Goal: Task Accomplishment & Management: Complete application form

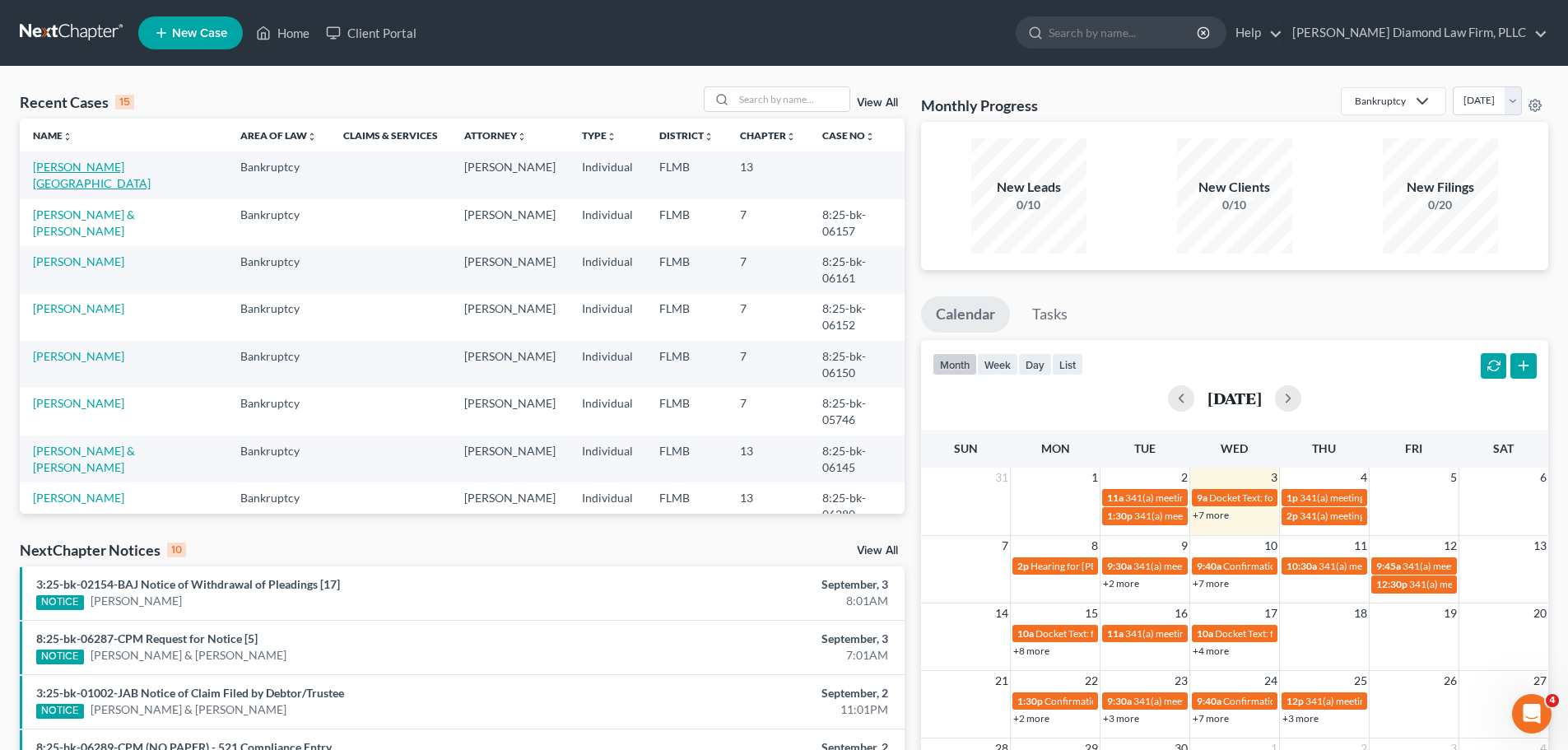
drag, startPoint x: 0, startPoint y: 0, endPoint x: 82, endPoint y: 172, distance: 190.5
click at [82, 172] on link "Ponssa, Diego" at bounding box center [91, 175] width 117 height 31
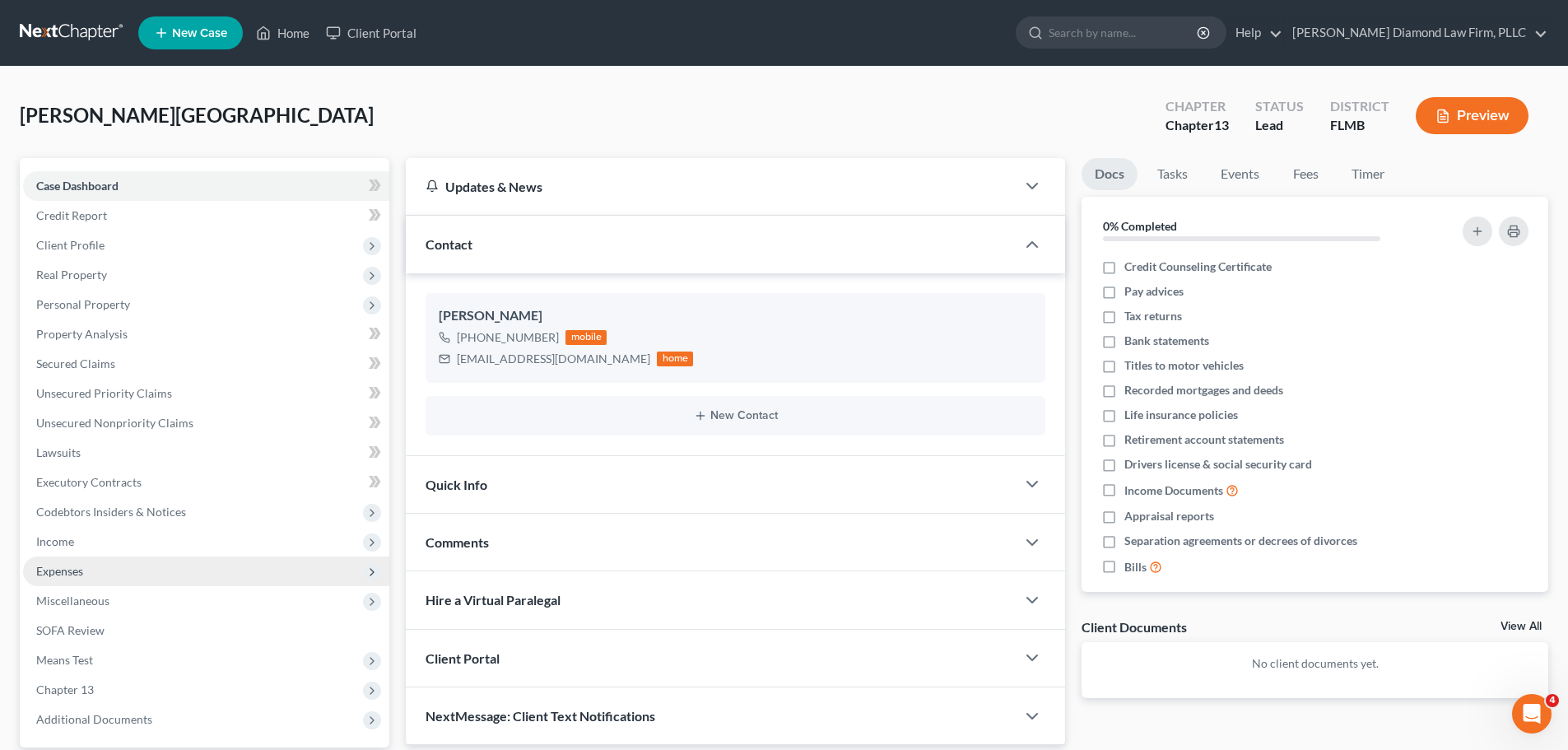
click at [93, 574] on span "Expenses" at bounding box center [206, 572] width 366 height 30
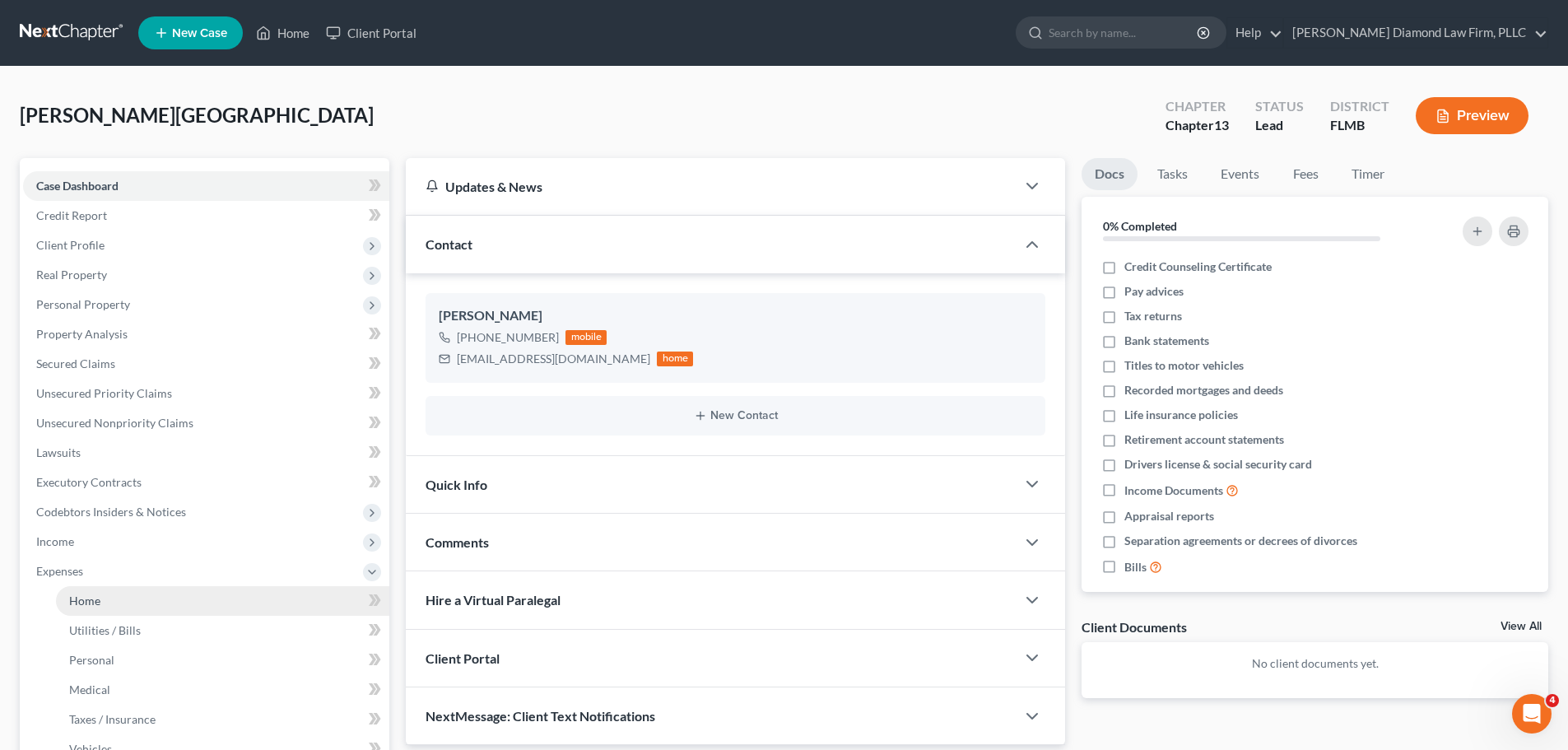
click at [94, 590] on link "Home" at bounding box center [222, 601] width 334 height 30
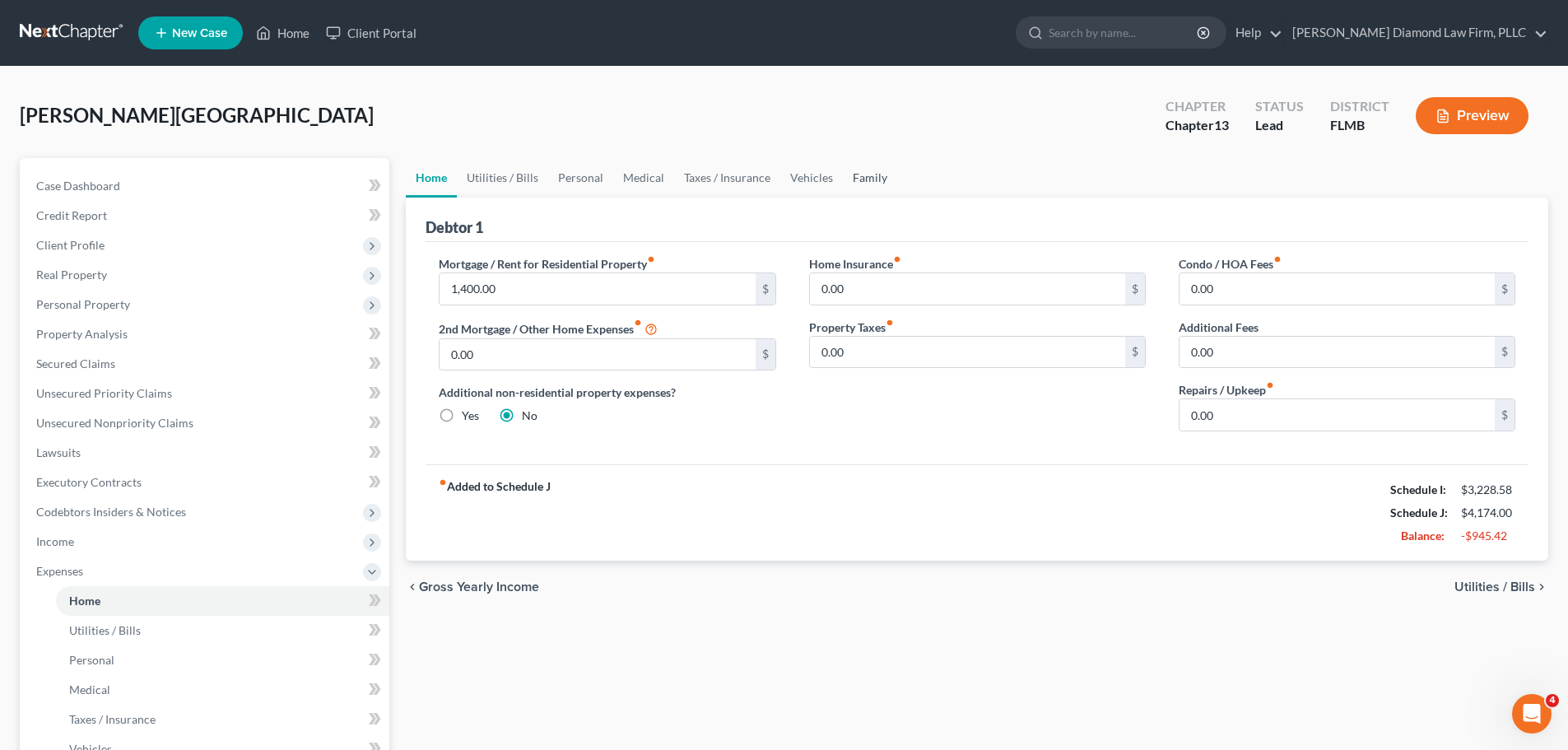
click at [854, 173] on link "Family" at bounding box center [870, 177] width 55 height 40
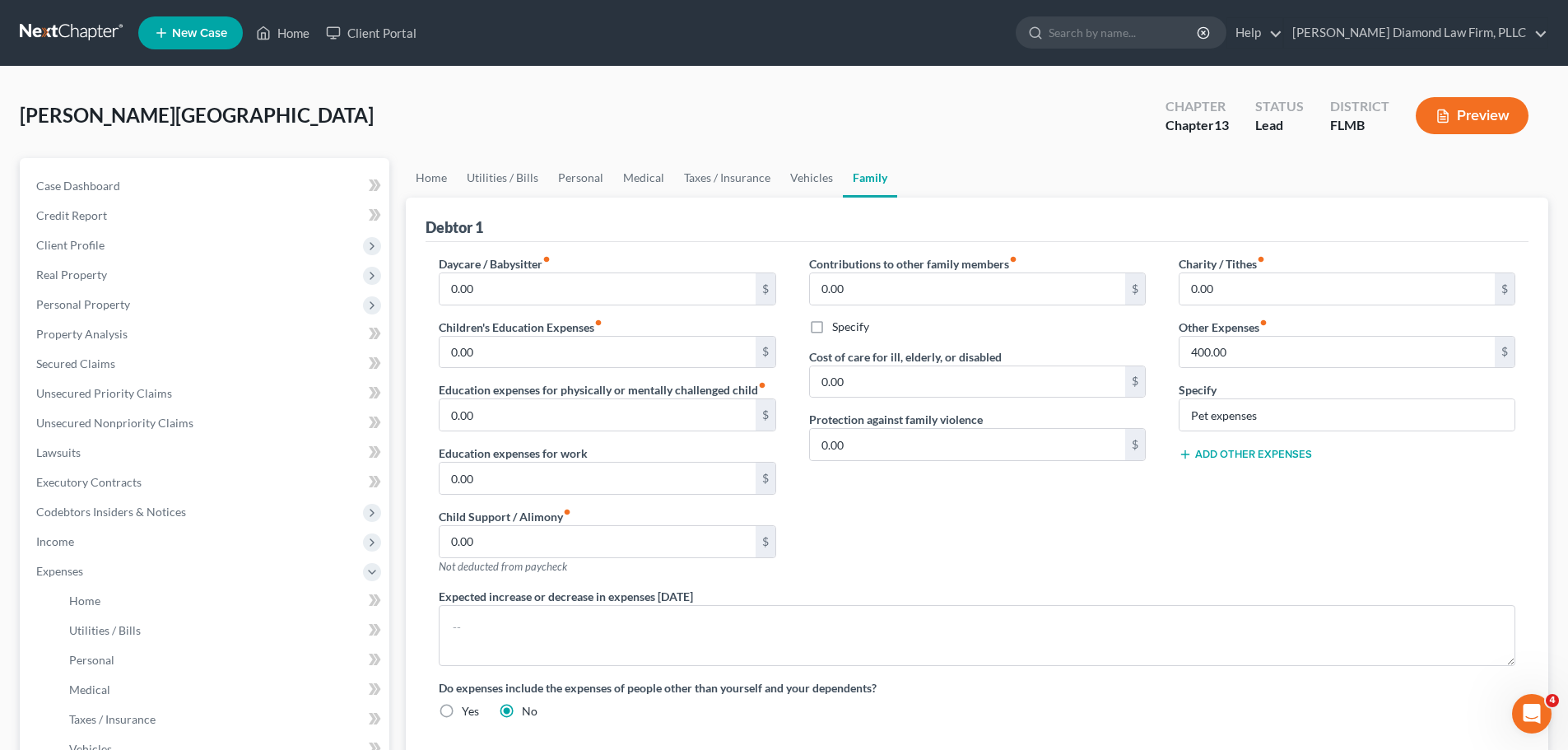
click at [51, 45] on link at bounding box center [71, 34] width 105 height 30
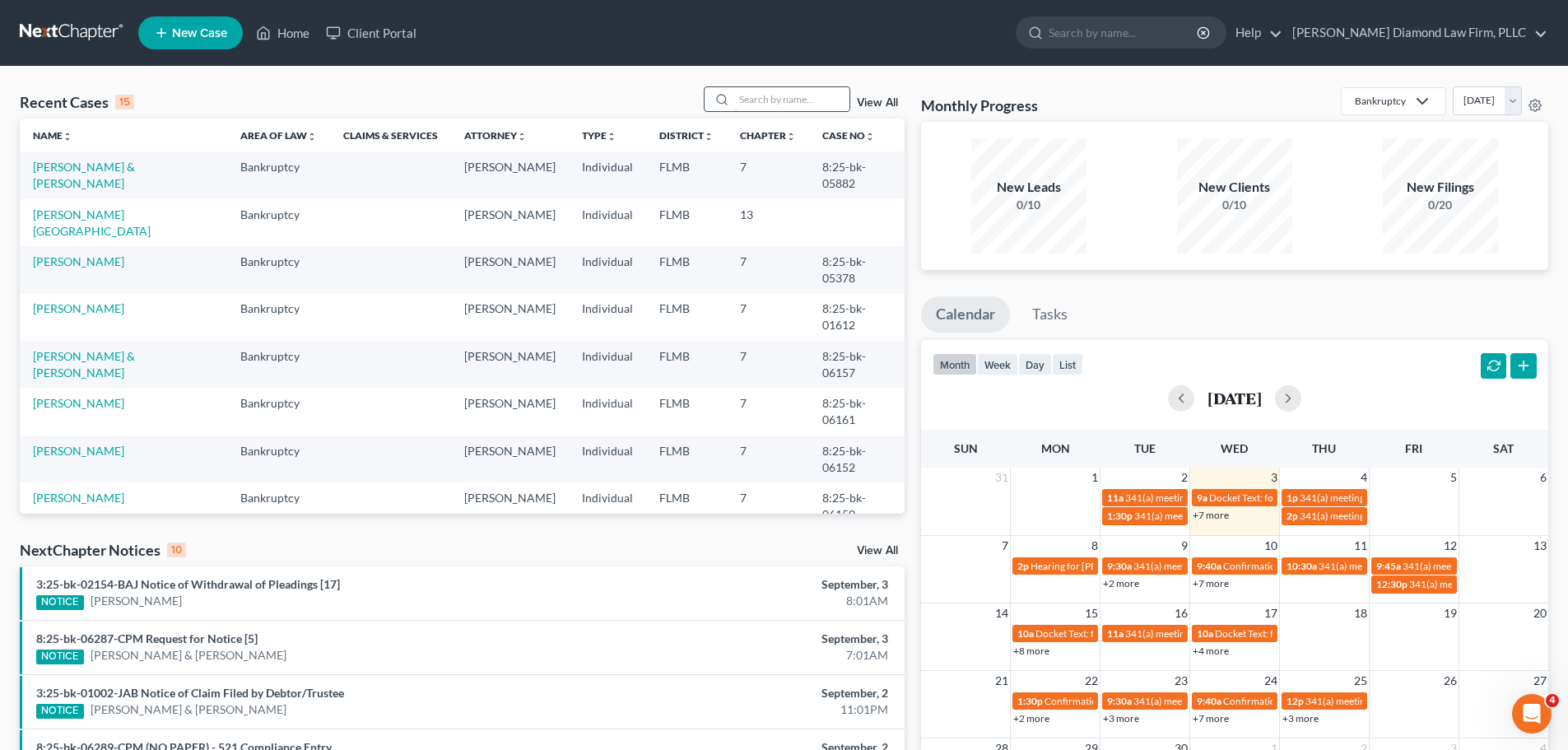
click at [767, 106] on input "search" at bounding box center [792, 99] width 116 height 24
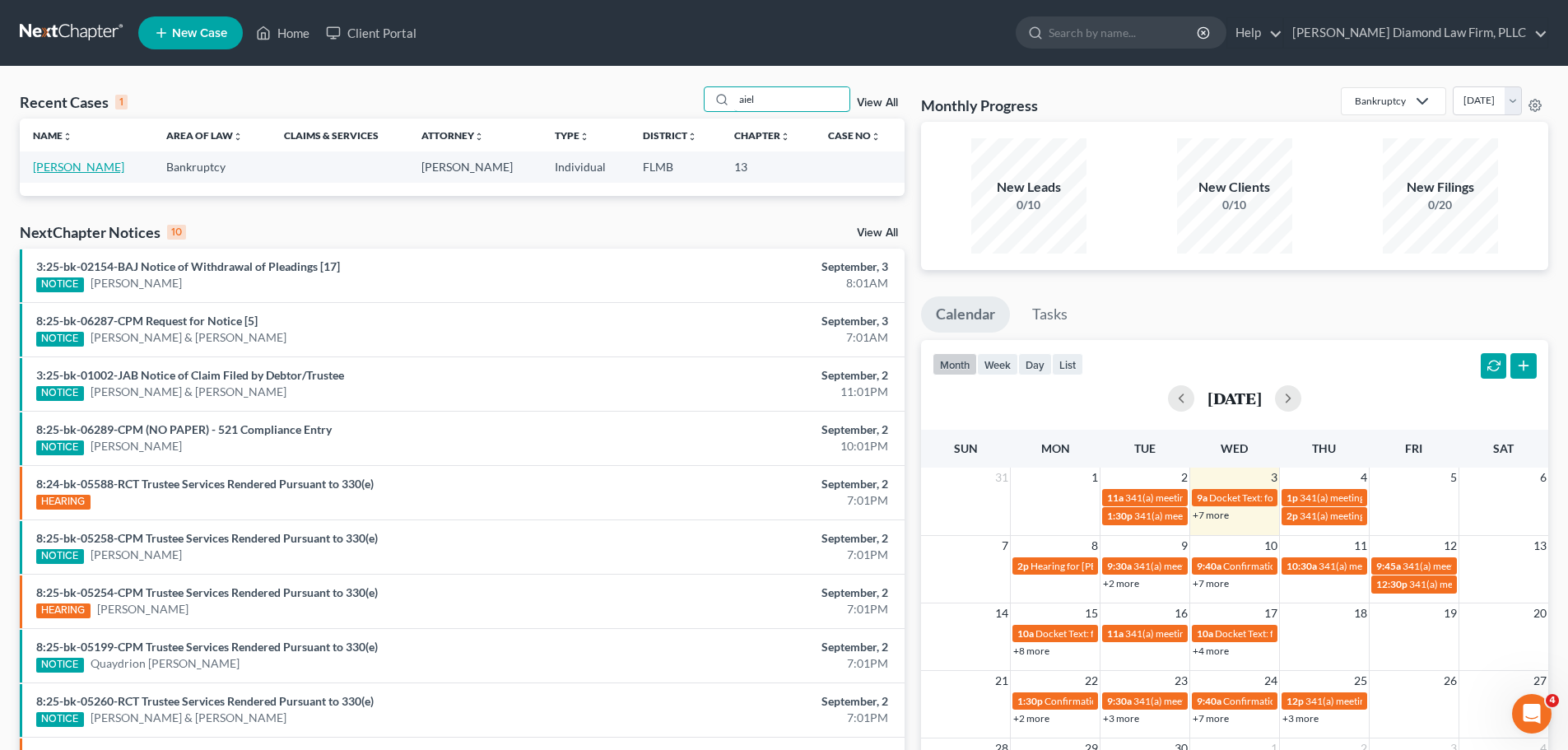
type input "aiel"
click at [71, 166] on link "[PERSON_NAME]" at bounding box center [79, 167] width 92 height 14
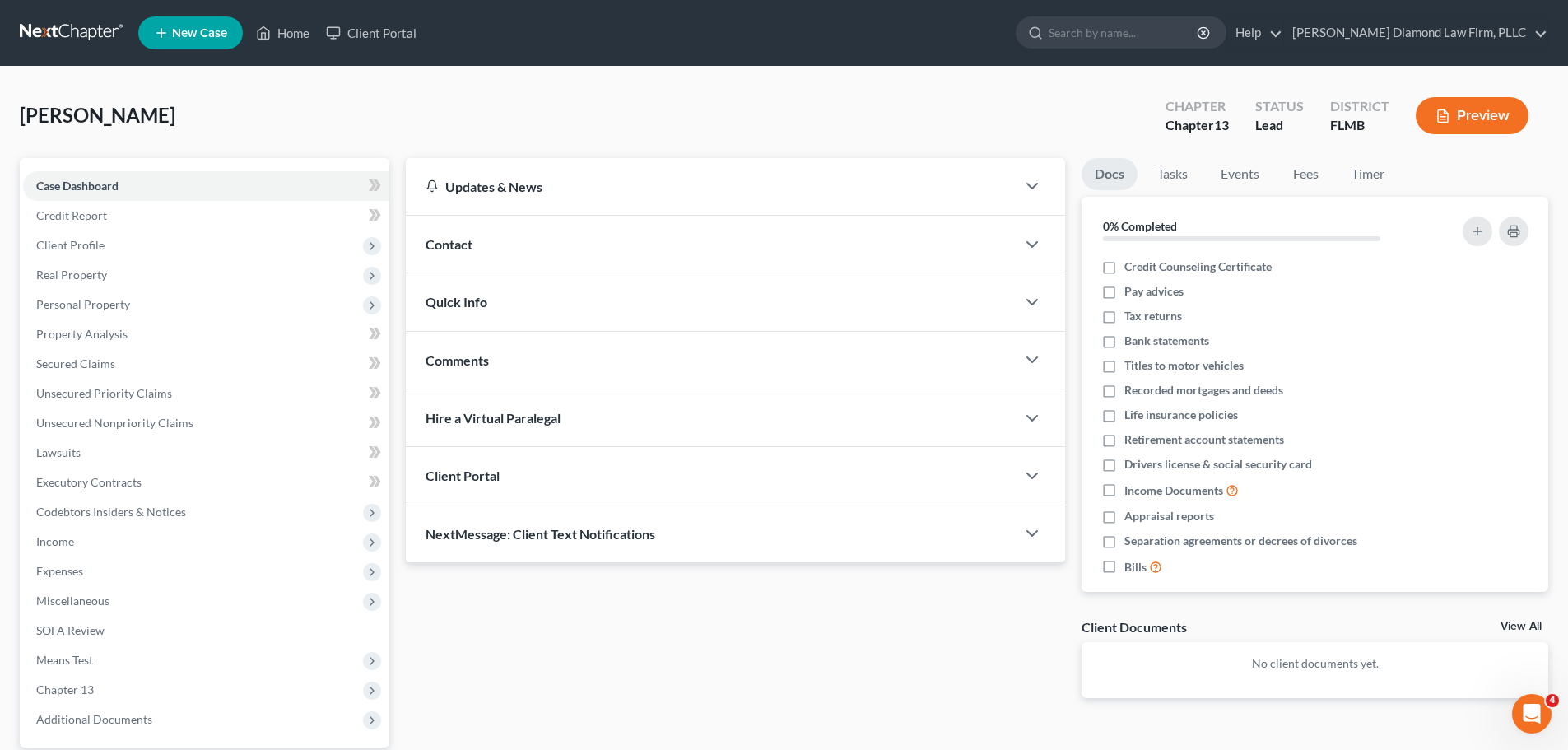
click at [544, 227] on div "Contact" at bounding box center [710, 244] width 610 height 56
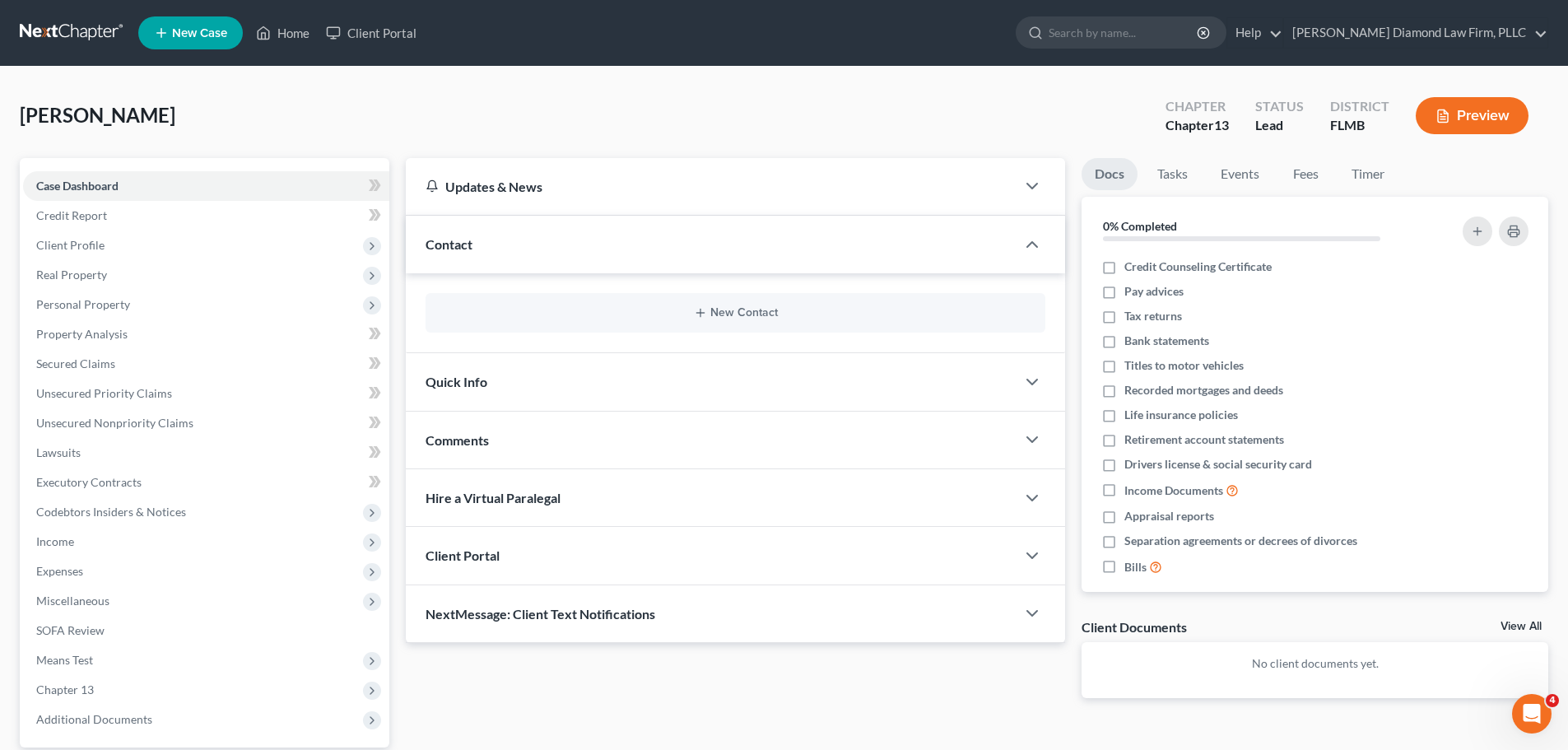
click at [49, 43] on link at bounding box center [71, 34] width 105 height 30
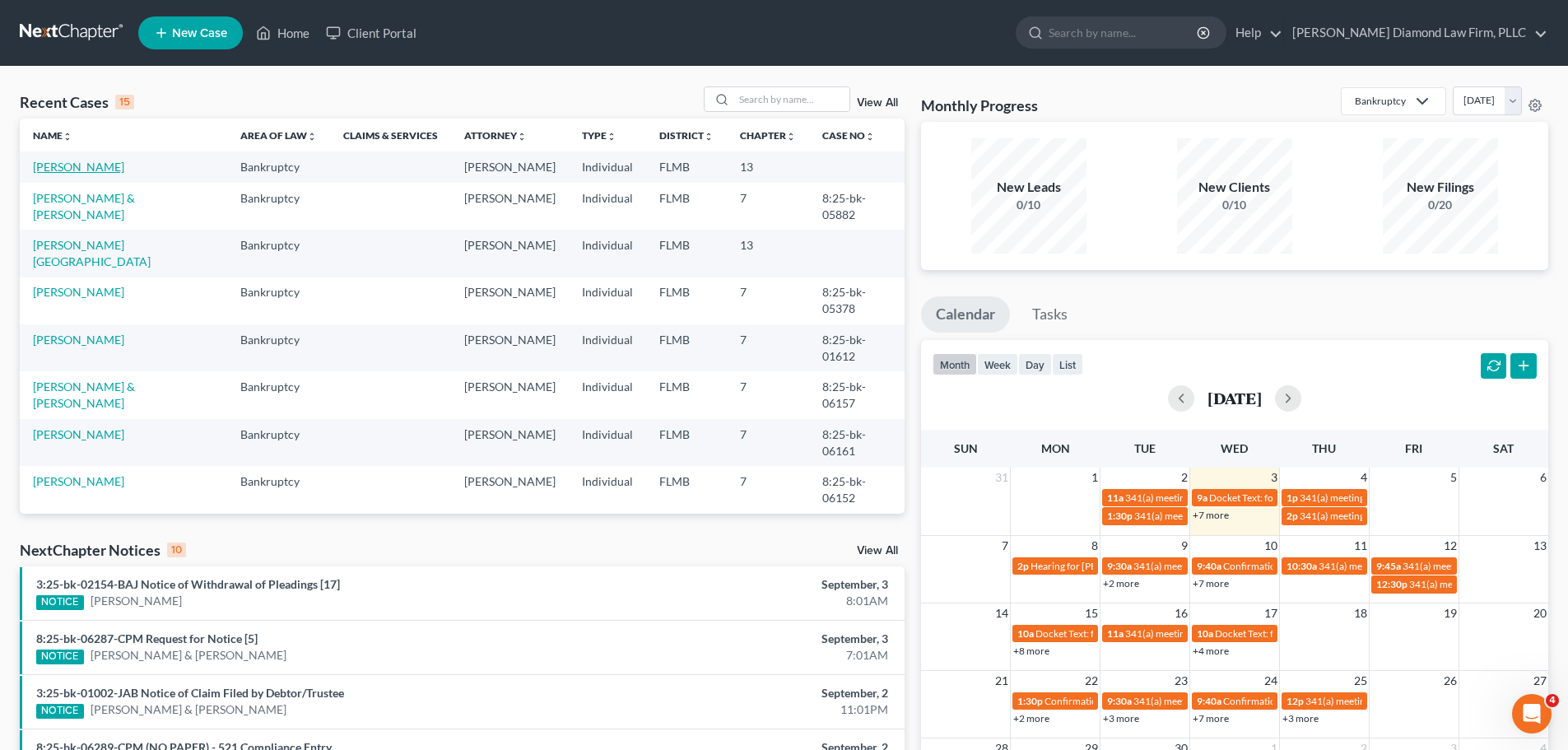
click at [71, 169] on link "[PERSON_NAME]" at bounding box center [79, 167] width 92 height 14
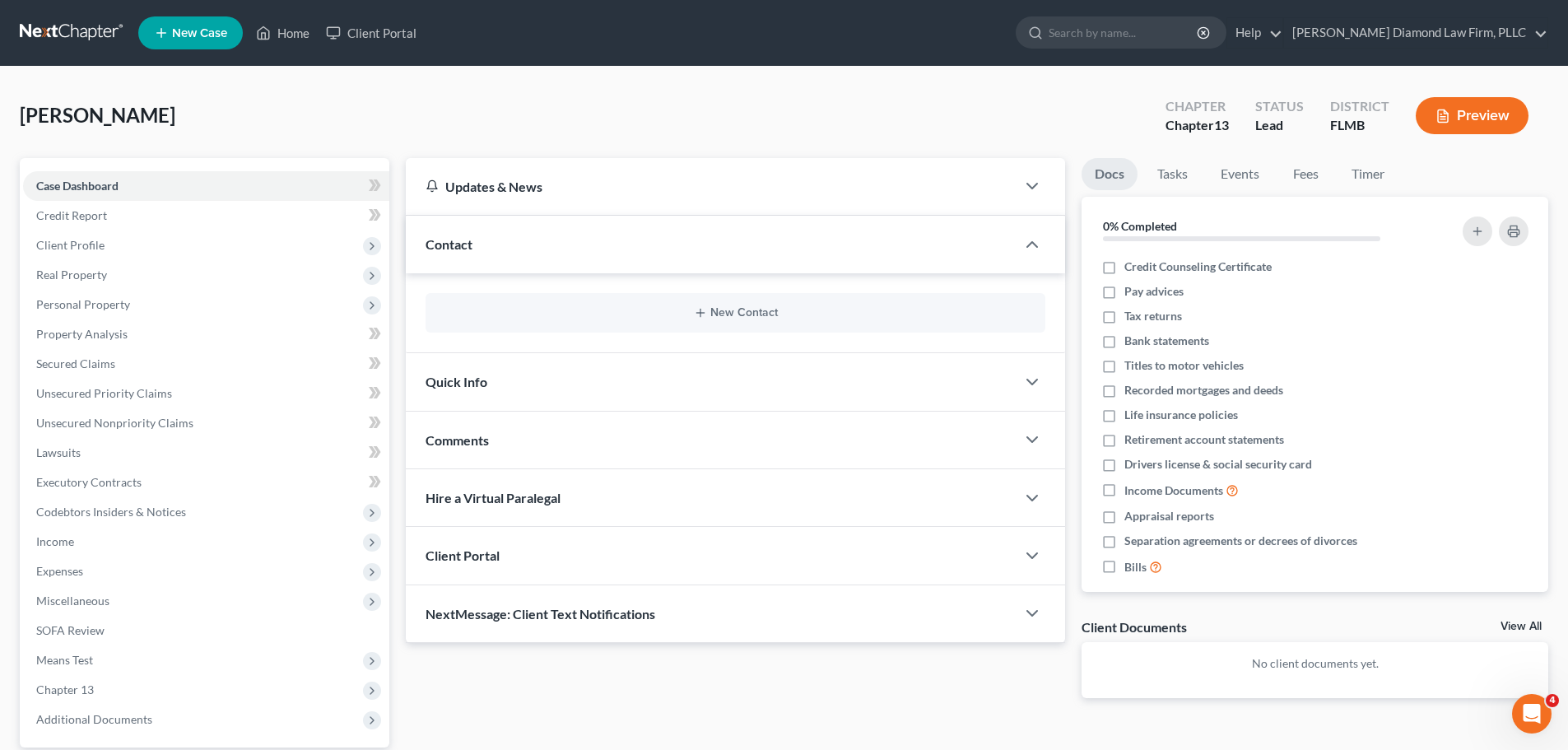
click at [560, 300] on div "New Contact" at bounding box center [735, 312] width 619 height 40
click at [693, 312] on button "New Contact" at bounding box center [735, 312] width 594 height 13
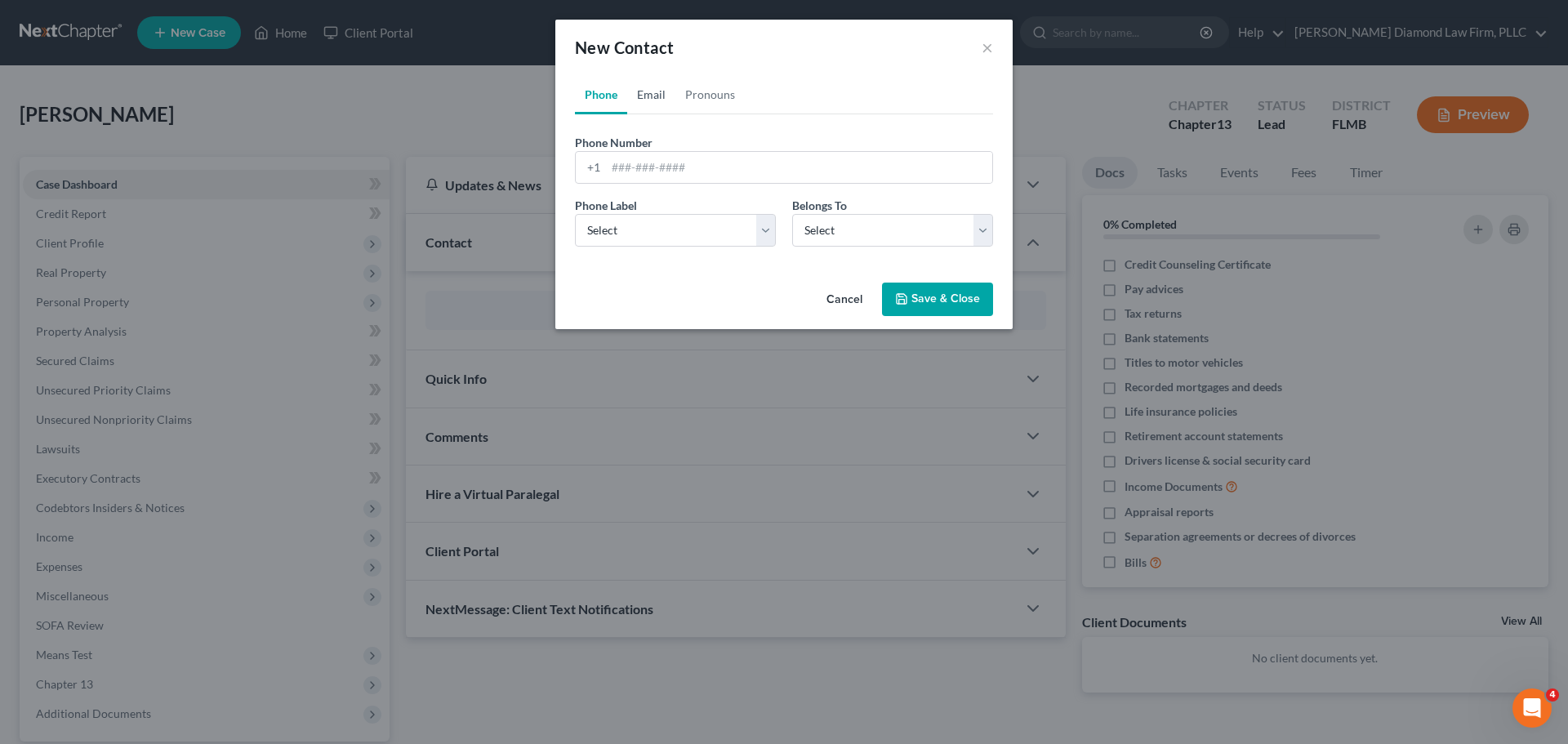
click at [663, 84] on link "Email" at bounding box center [650, 95] width 48 height 39
click at [672, 178] on input "email" at bounding box center [798, 167] width 386 height 31
paste input "aiellojean@yahoo.com"
type input "aiellojean@yahoo.com"
click at [582, 88] on link "Phone" at bounding box center [601, 95] width 53 height 39
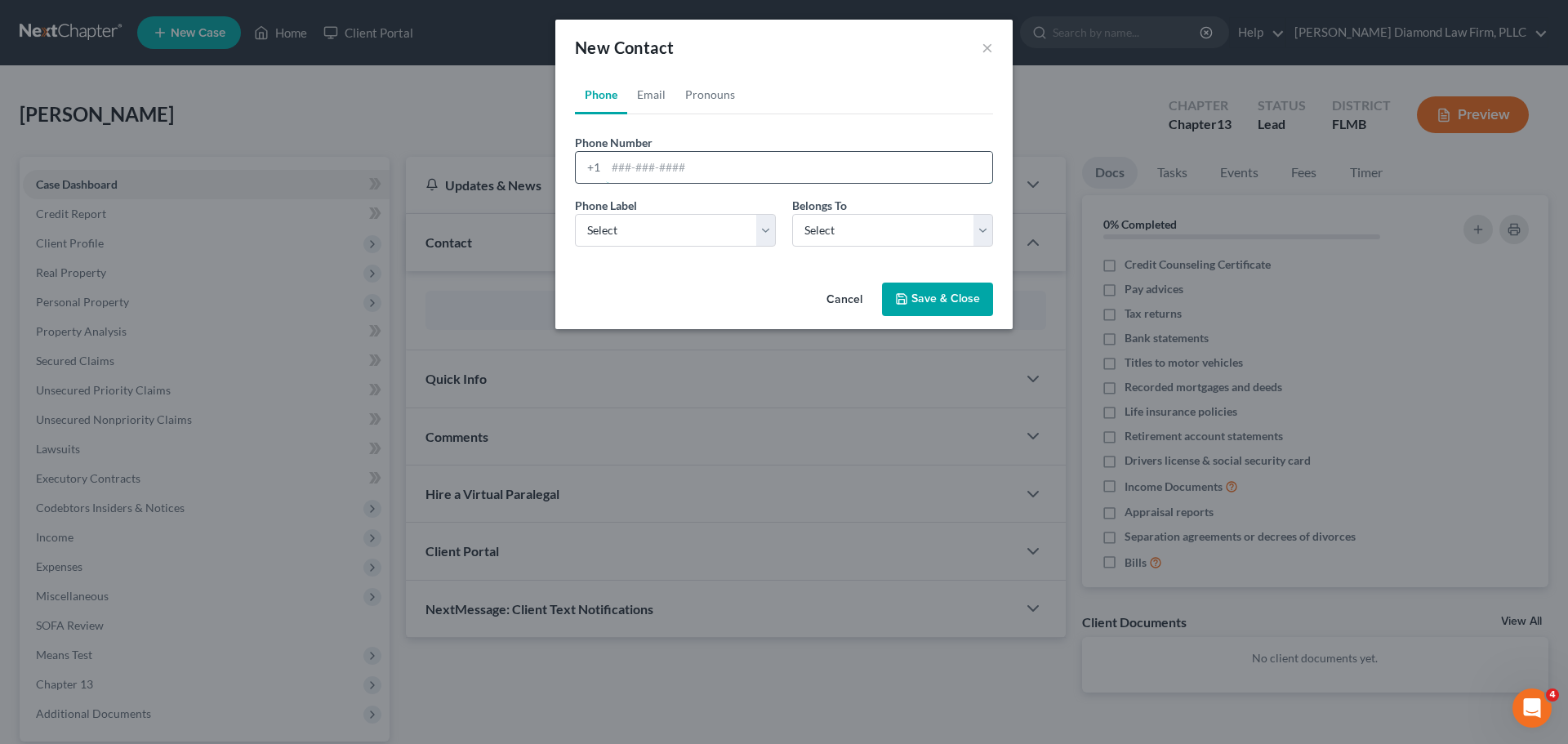
drag, startPoint x: 681, startPoint y: 166, endPoint x: 689, endPoint y: 170, distance: 8.9
click at [681, 166] on input "tel" at bounding box center [798, 167] width 386 height 31
paste input "(352) 835-1050"
type input "(352) 835-1050"
click at [678, 239] on select "Select Mobile Home Work Other" at bounding box center [675, 229] width 200 height 32
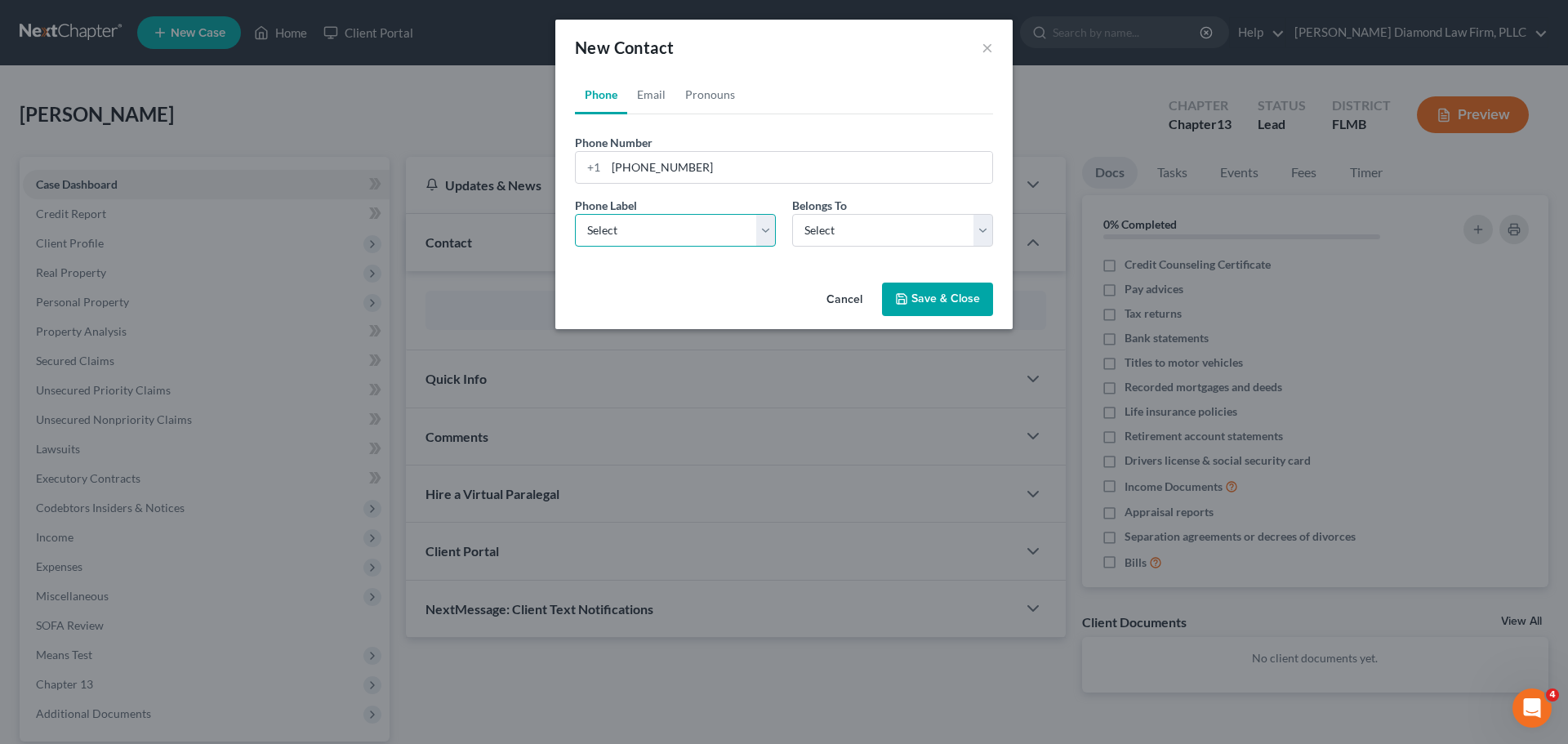
select select "0"
click at [575, 214] on select "Select Mobile Home Work Other" at bounding box center [675, 229] width 200 height 32
drag, startPoint x: 830, startPoint y: 235, endPoint x: 837, endPoint y: 245, distance: 12.2
click at [830, 235] on select "Select Client Other" at bounding box center [892, 229] width 200 height 32
select select "0"
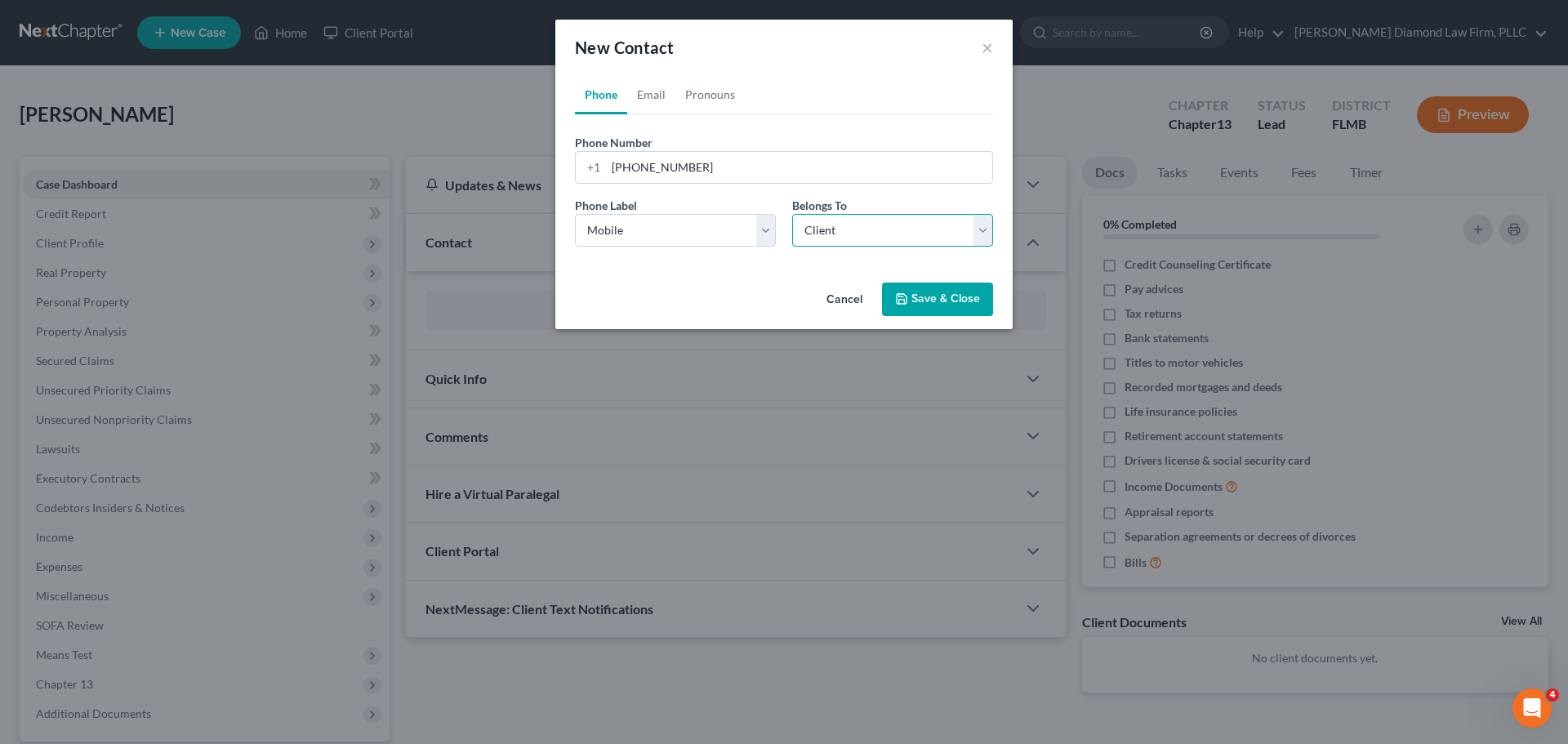
click at [792, 214] on select "Select Client Other" at bounding box center [892, 229] width 200 height 32
select select "0"
click at [656, 91] on link "Email" at bounding box center [650, 95] width 48 height 39
drag, startPoint x: 691, startPoint y: 232, endPoint x: 687, endPoint y: 244, distance: 12.6
click at [691, 232] on select "Select Home Work Other" at bounding box center [675, 229] width 200 height 32
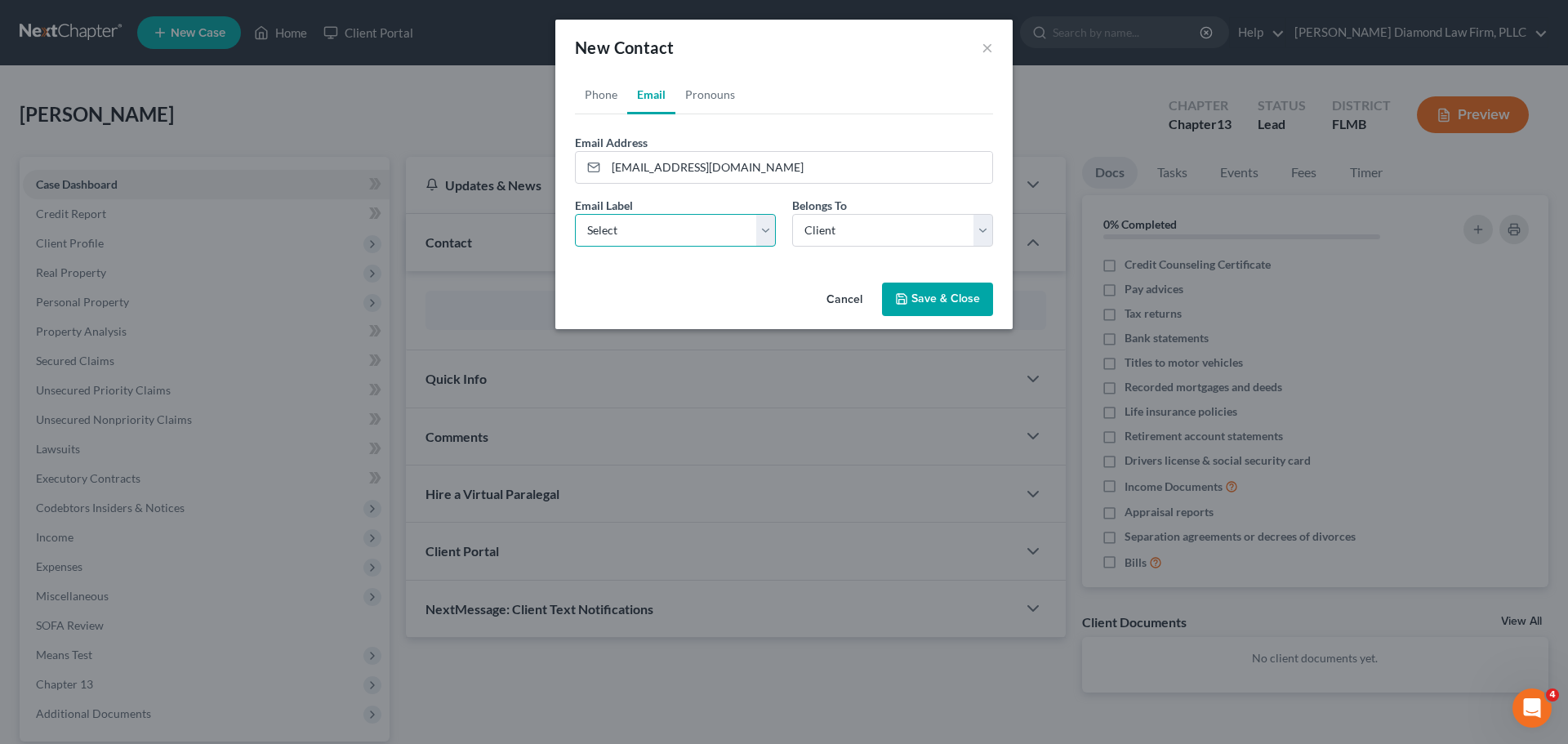
select select "0"
click at [575, 214] on select "Select Home Work Other" at bounding box center [675, 229] width 200 height 32
click at [918, 284] on button "Save & Close" at bounding box center [938, 299] width 111 height 34
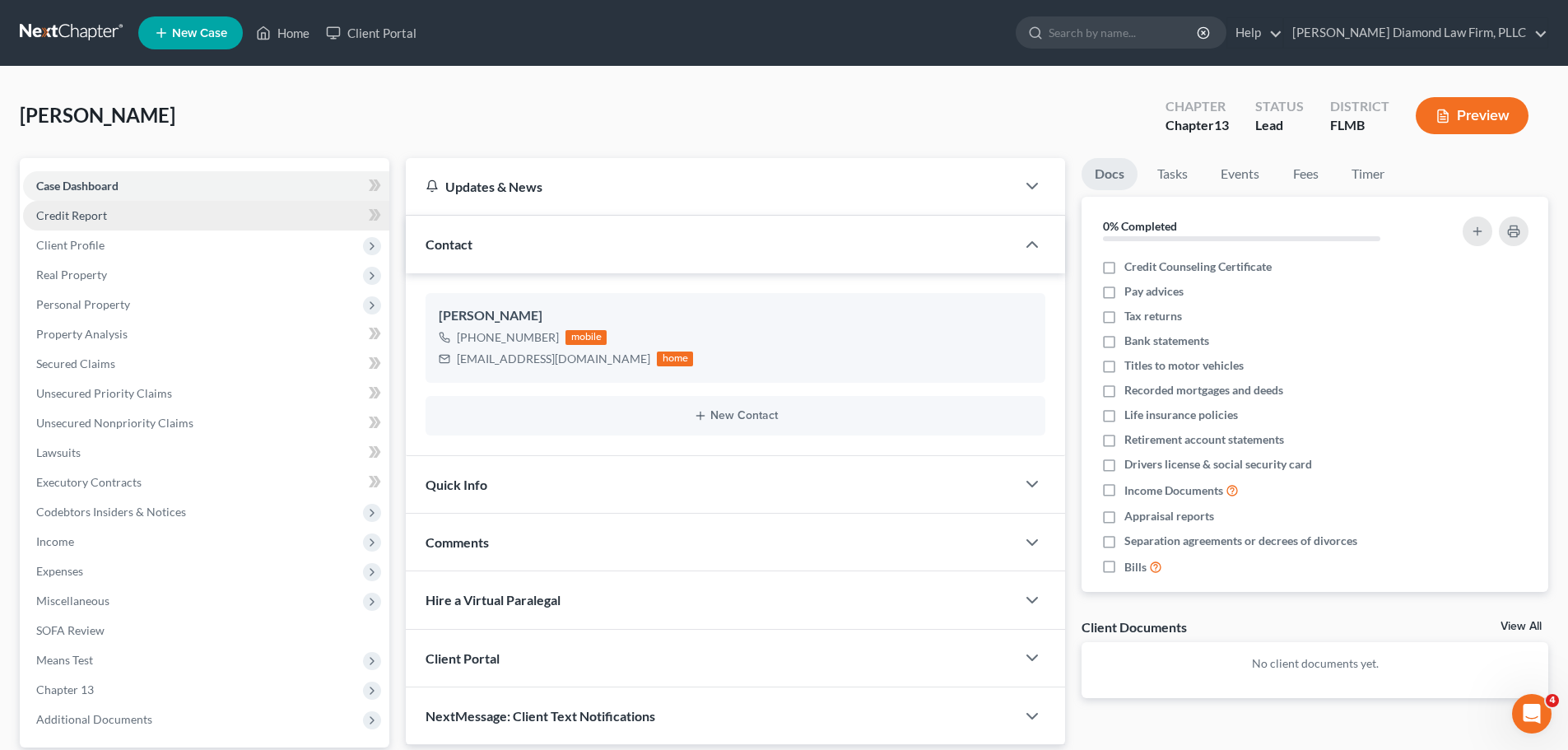
click at [76, 212] on span "Credit Report" at bounding box center [71, 215] width 71 height 14
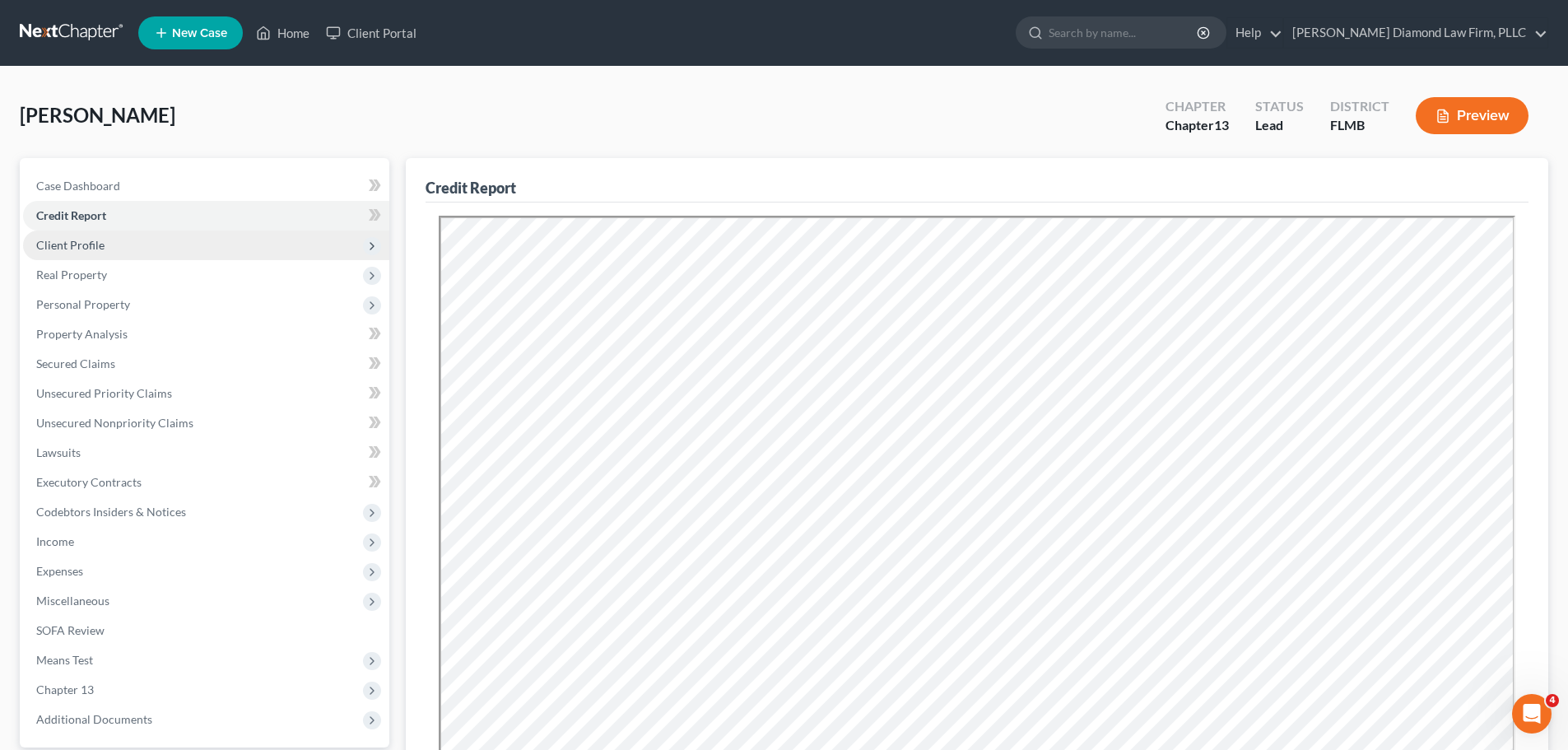
click at [99, 242] on span "Client Profile" at bounding box center [70, 245] width 68 height 14
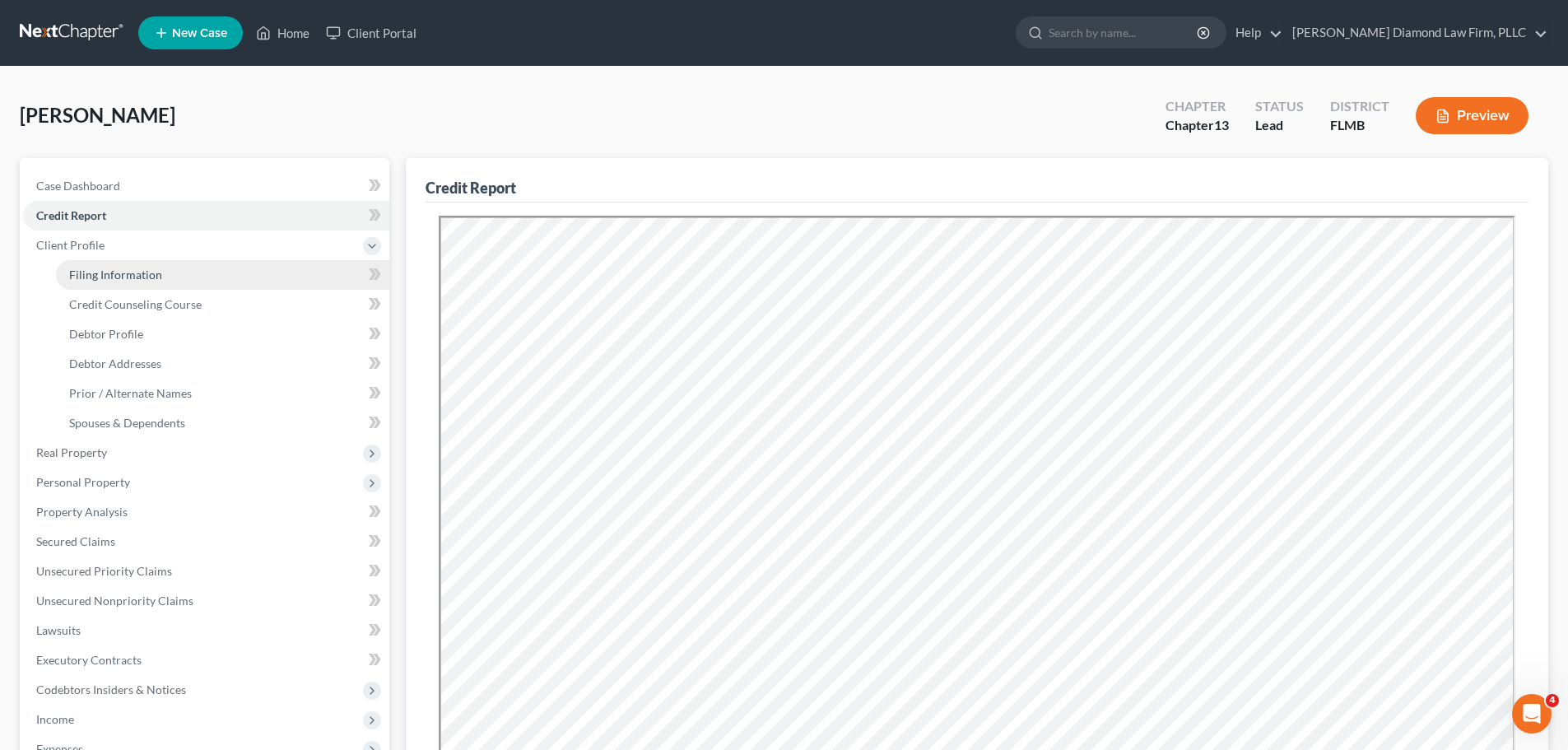
click at [99, 277] on span "Filing Information" at bounding box center [115, 274] width 93 height 14
select select "1"
select select "0"
select select "3"
select select "9"
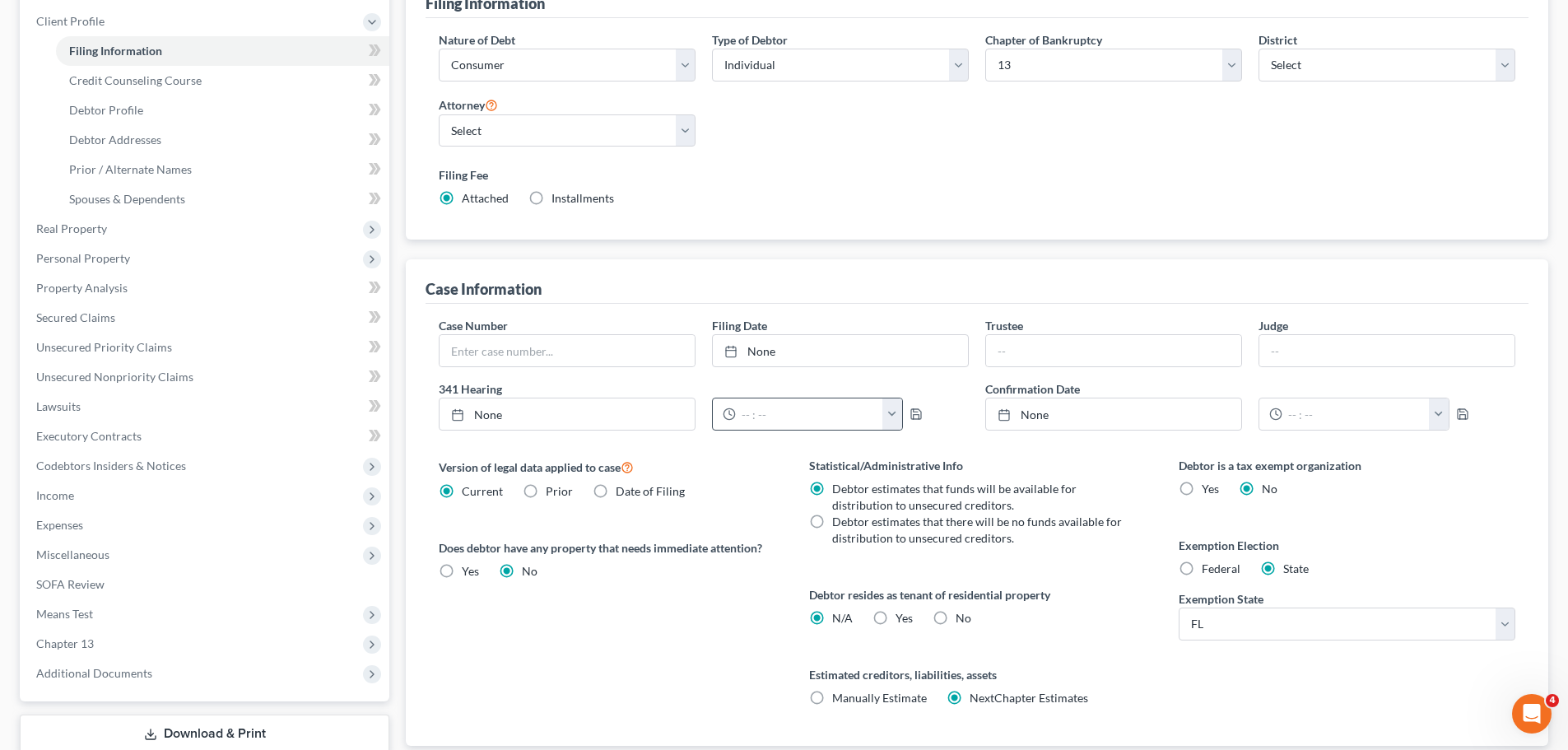
scroll to position [247, 0]
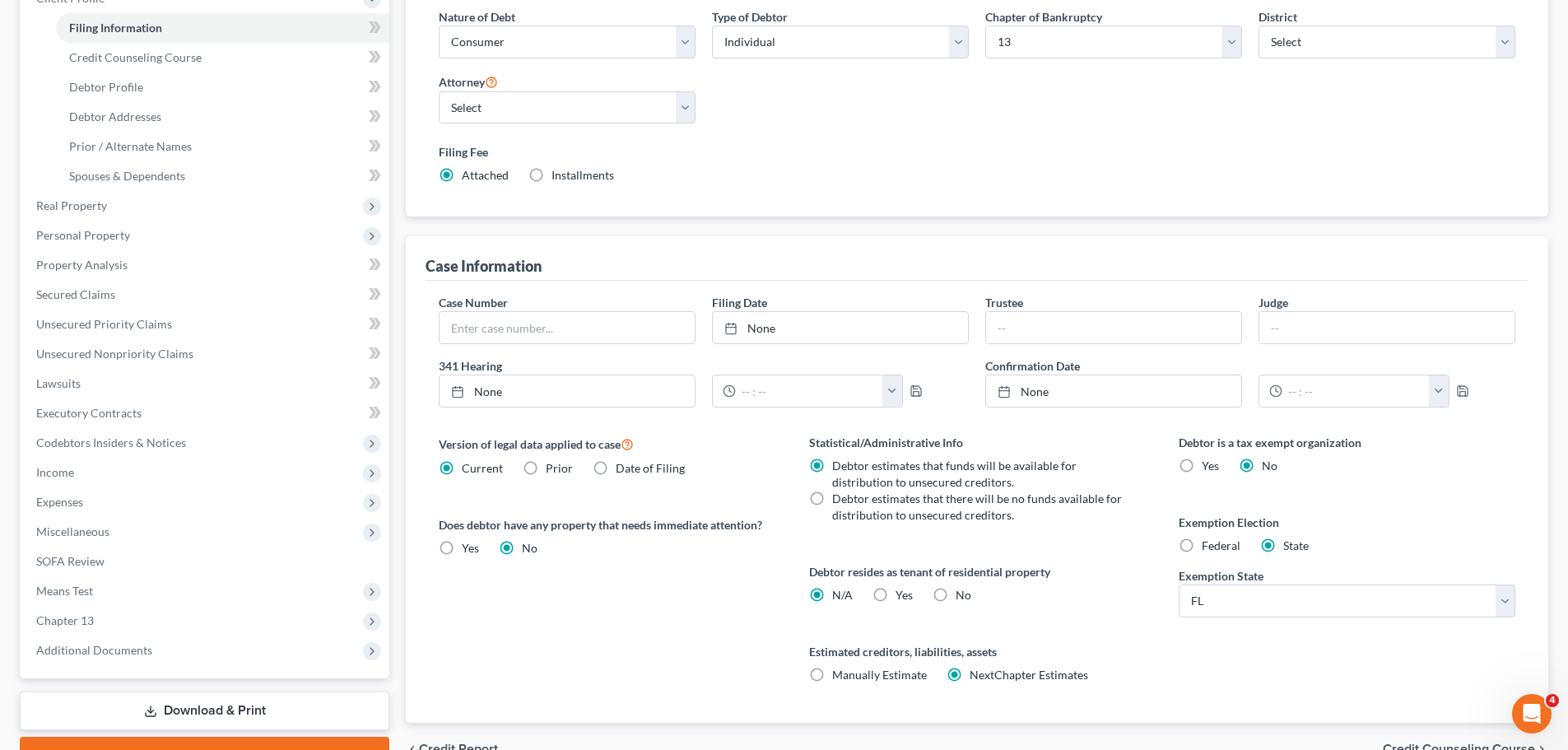
drag, startPoint x: 533, startPoint y: 465, endPoint x: 566, endPoint y: 464, distance: 33.0
click at [545, 465] on label "Prior" at bounding box center [559, 468] width 27 height 17
click at [552, 465] on input "Prior" at bounding box center [558, 465] width 11 height 11
radio input "true"
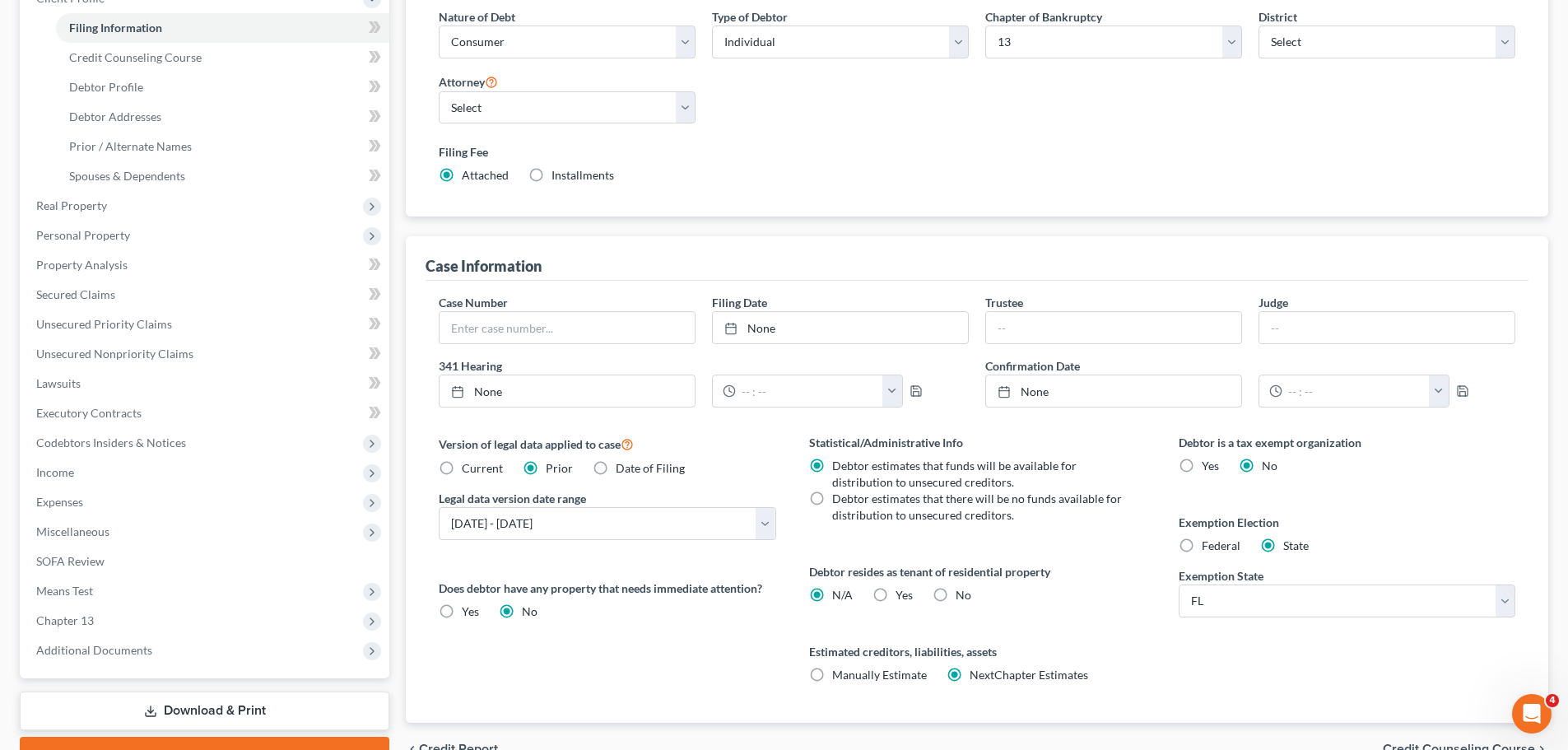
click at [478, 469] on span "Current" at bounding box center [482, 468] width 41 height 14
click at [478, 469] on input "Current" at bounding box center [474, 465] width 11 height 11
radio input "true"
radio input "false"
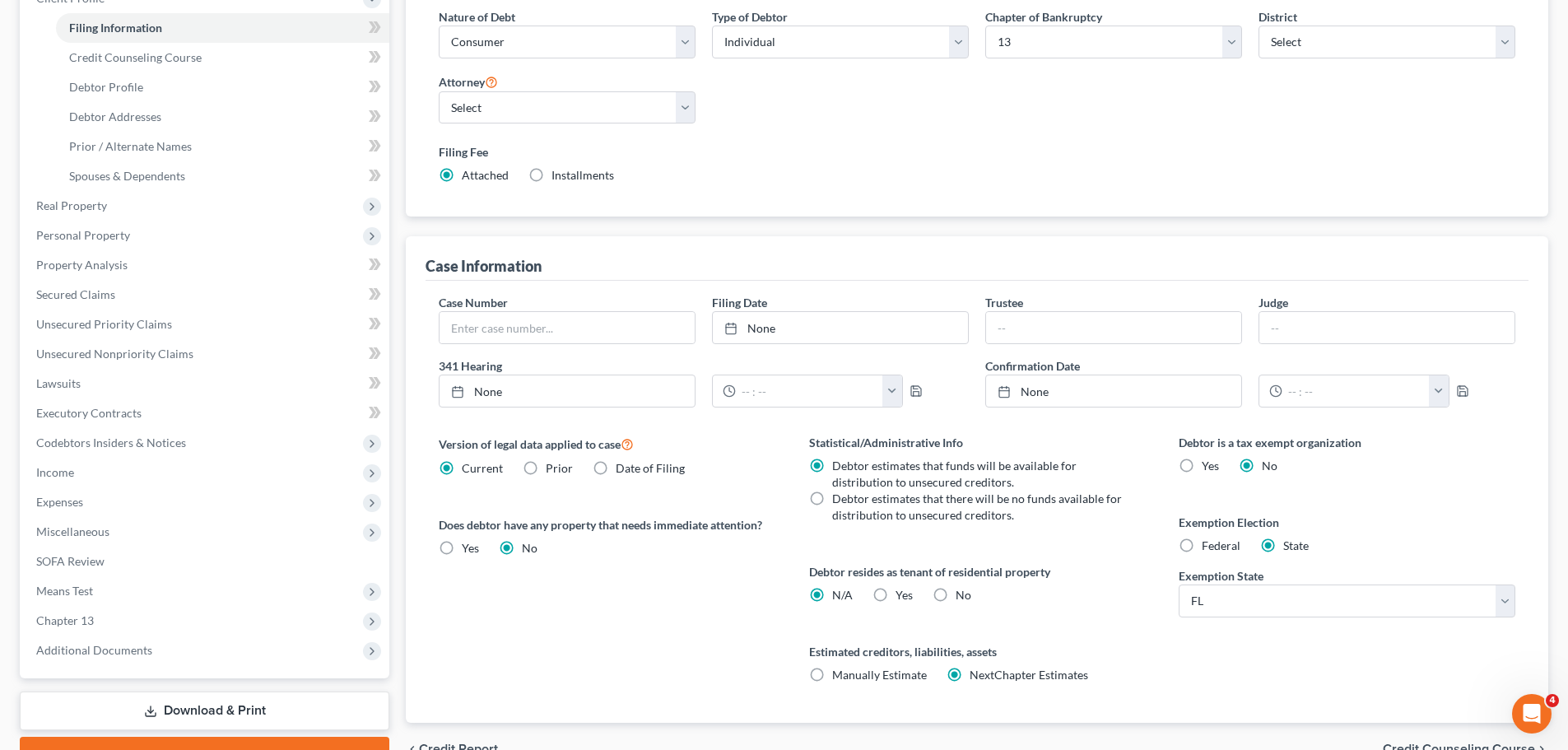
scroll to position [329, 0]
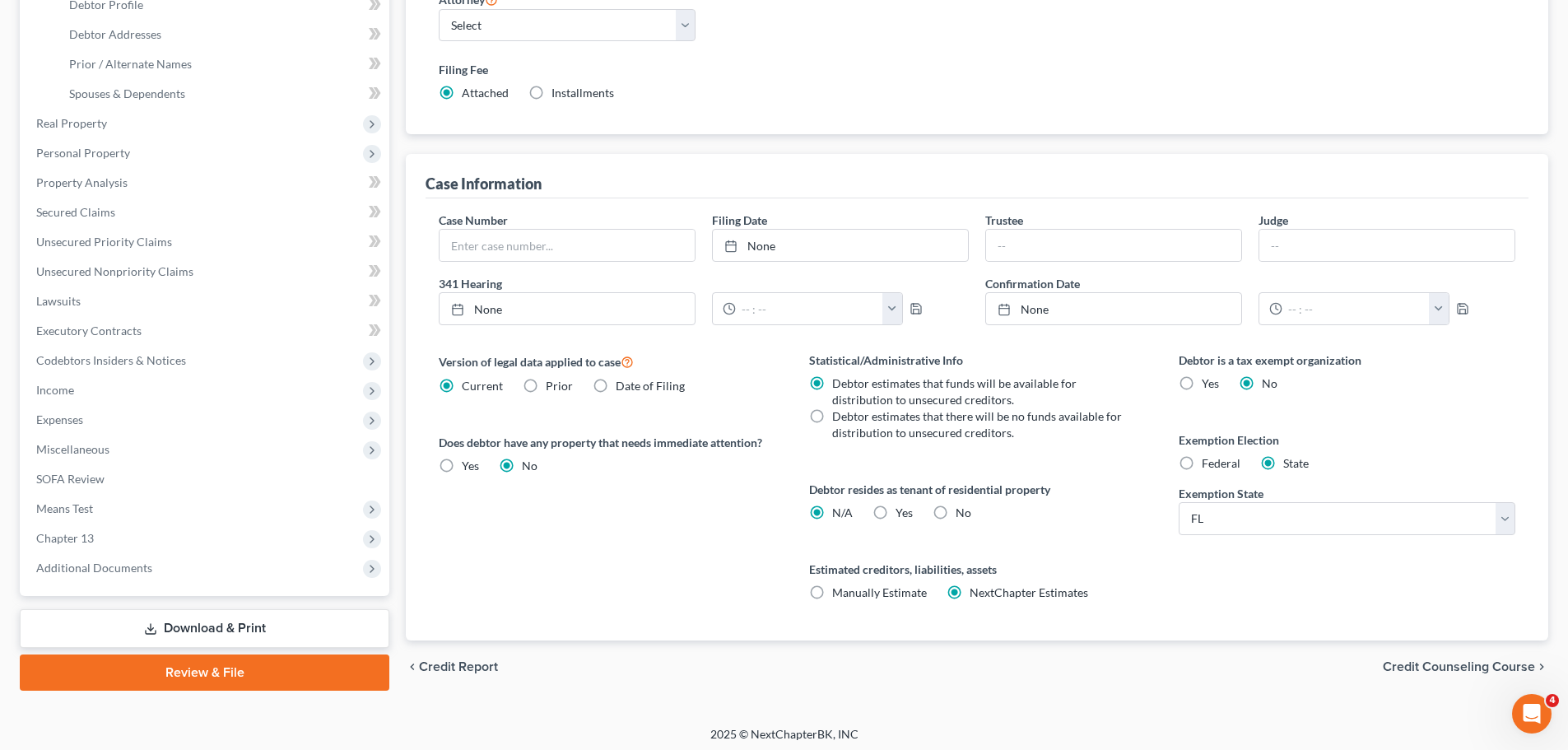
click at [956, 510] on label "No" at bounding box center [964, 513] width 16 height 17
click at [963, 510] on input "No" at bounding box center [968, 510] width 11 height 11
radio input "true"
radio input "false"
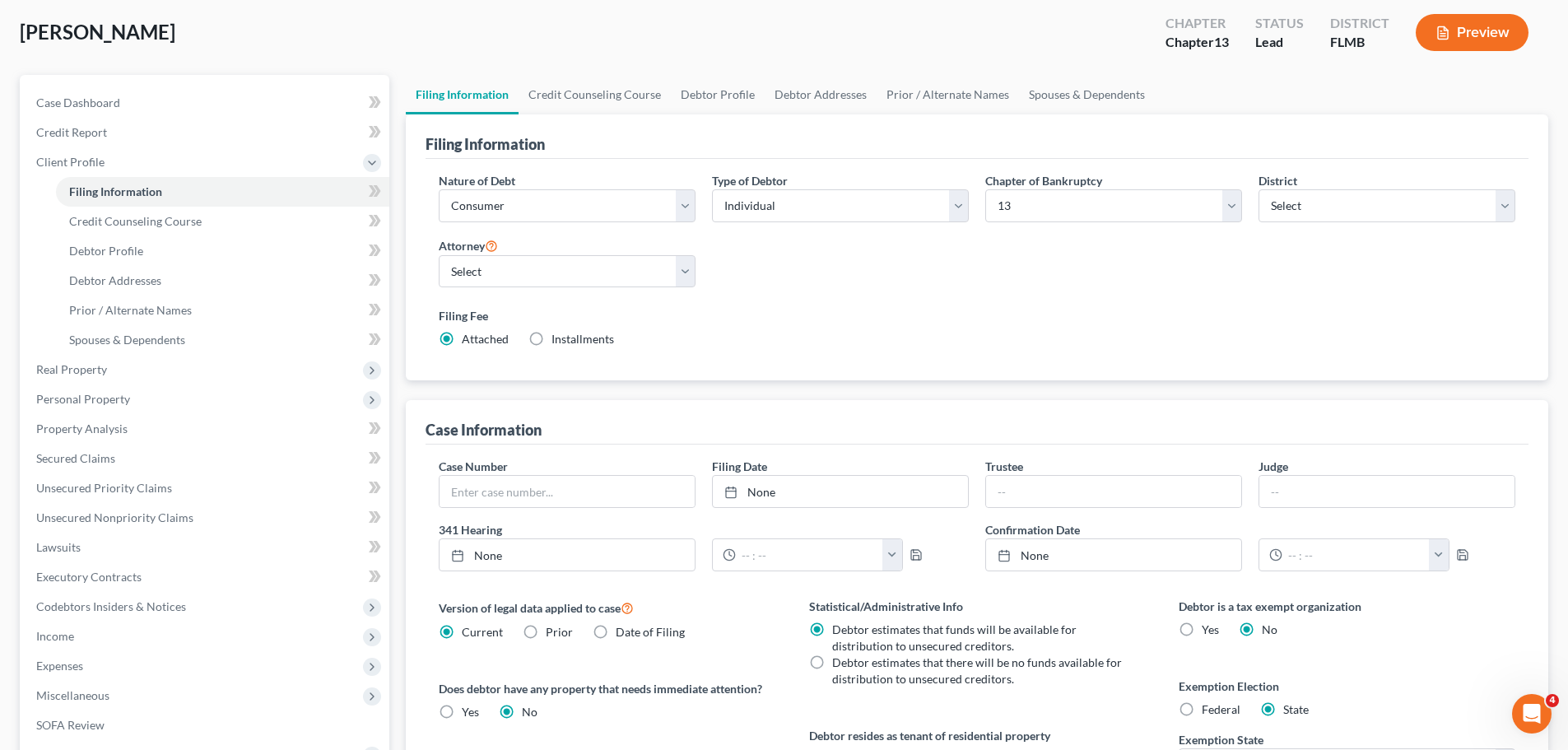
scroll to position [82, 0]
click at [699, 94] on link "Debtor Profile" at bounding box center [717, 95] width 94 height 40
select select "0"
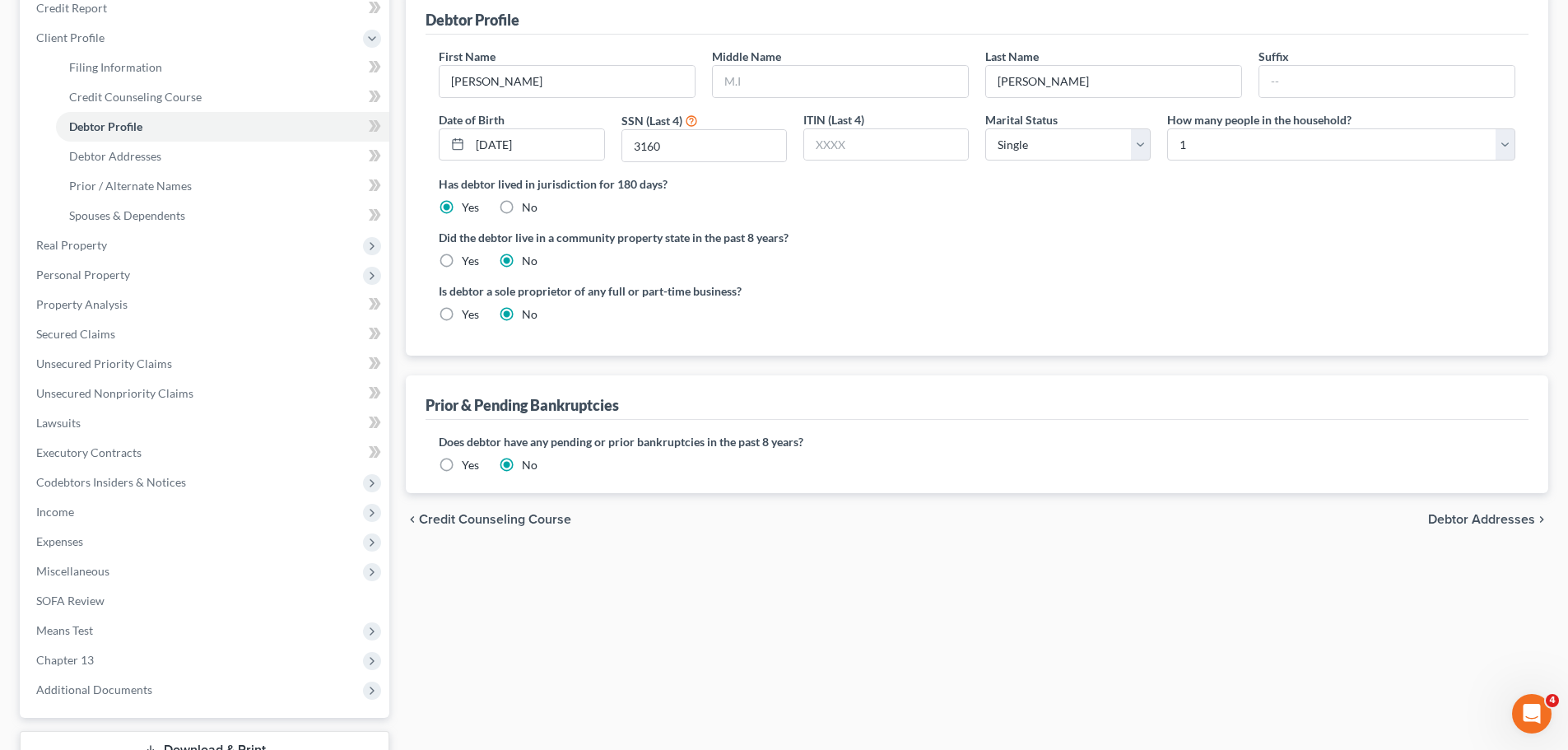
scroll to position [247, 0]
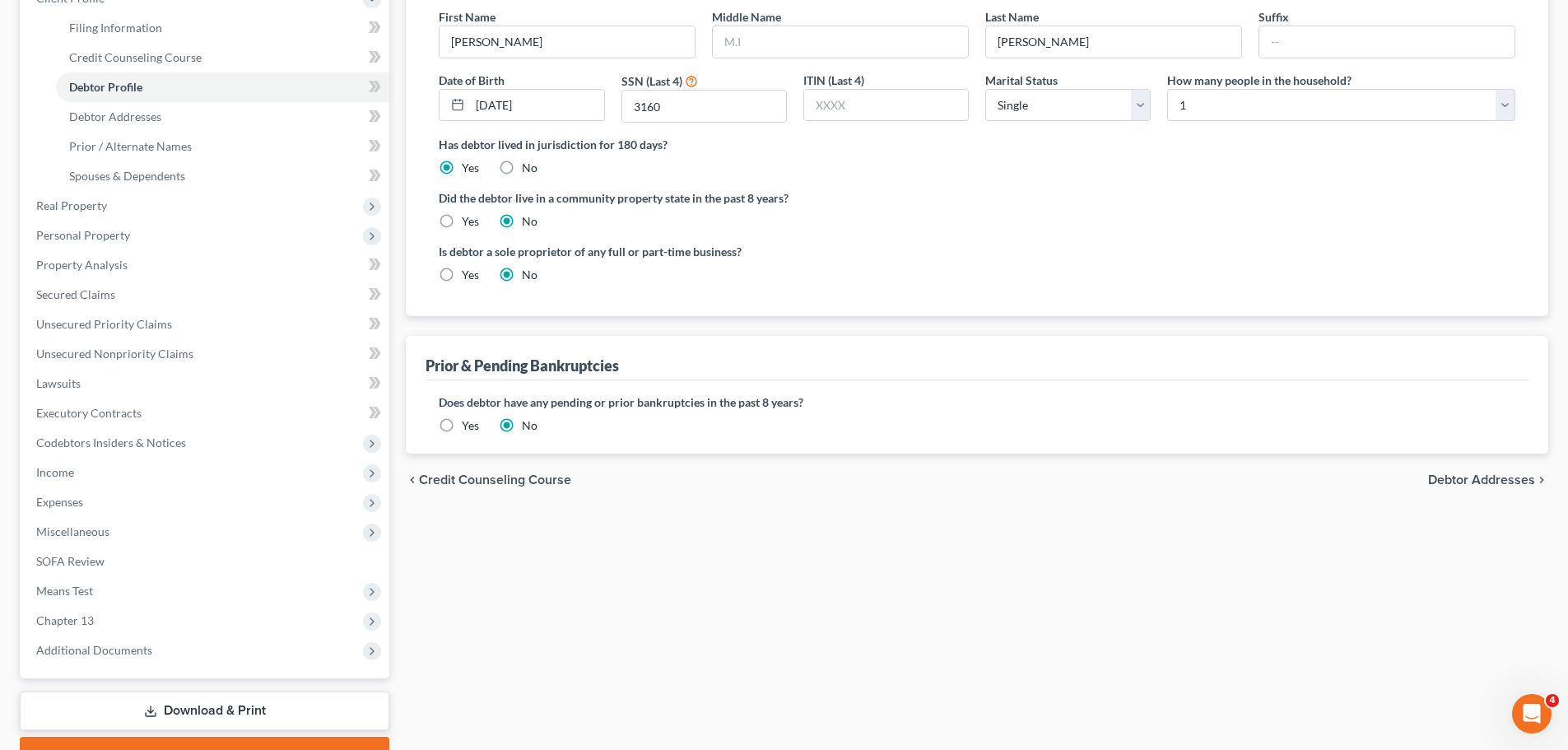
click at [461, 426] on label "Yes" at bounding box center [470, 425] width 18 height 17
click at [469, 426] on input "Yes" at bounding box center [474, 423] width 11 height 11
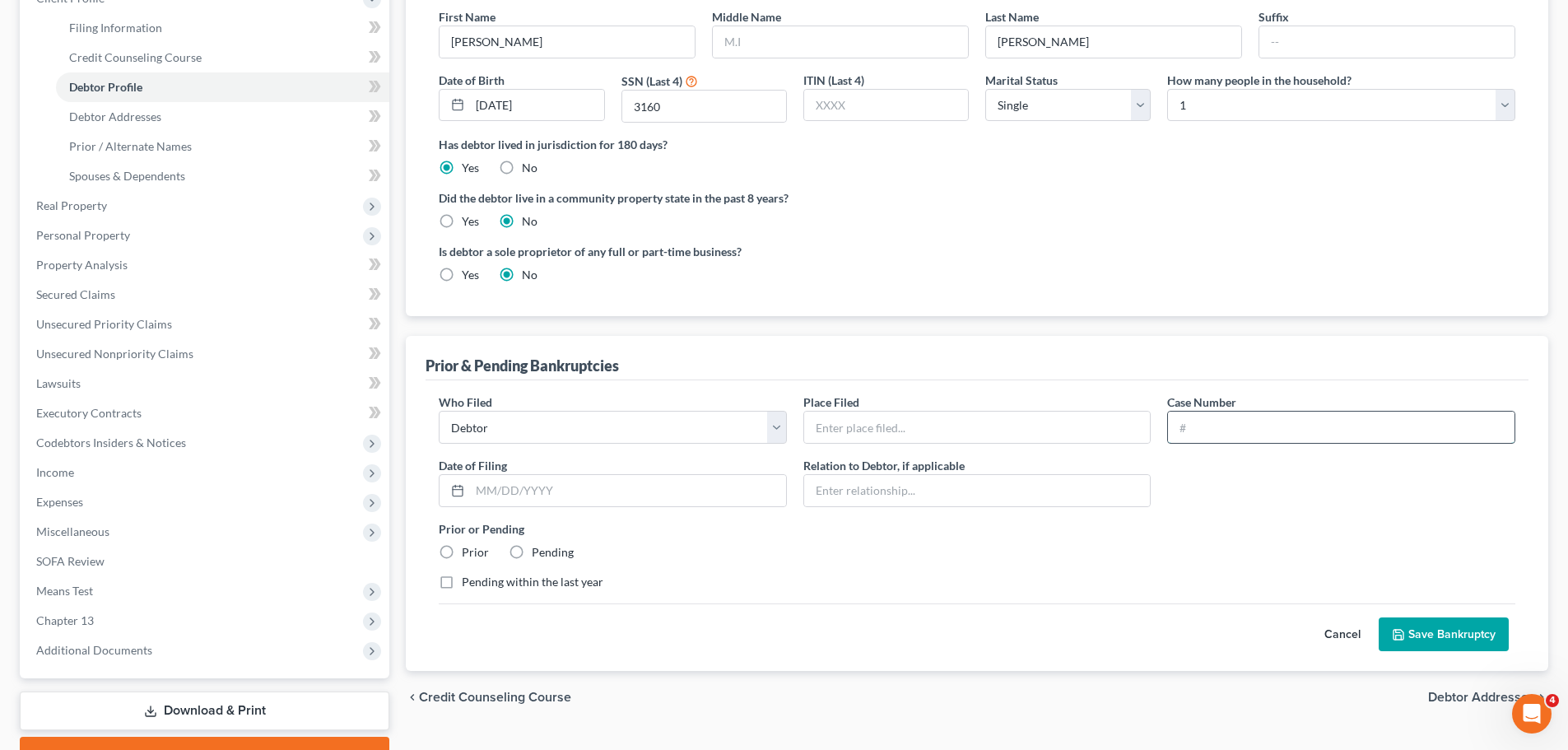
click at [1342, 423] on input "text" at bounding box center [1341, 426] width 347 height 31
paste input "8:03-bk-23269-MGW"
type input "8:03-bk-23269-MGW"
click at [675, 478] on input "text" at bounding box center [628, 490] width 316 height 31
type input "02/18/2024"
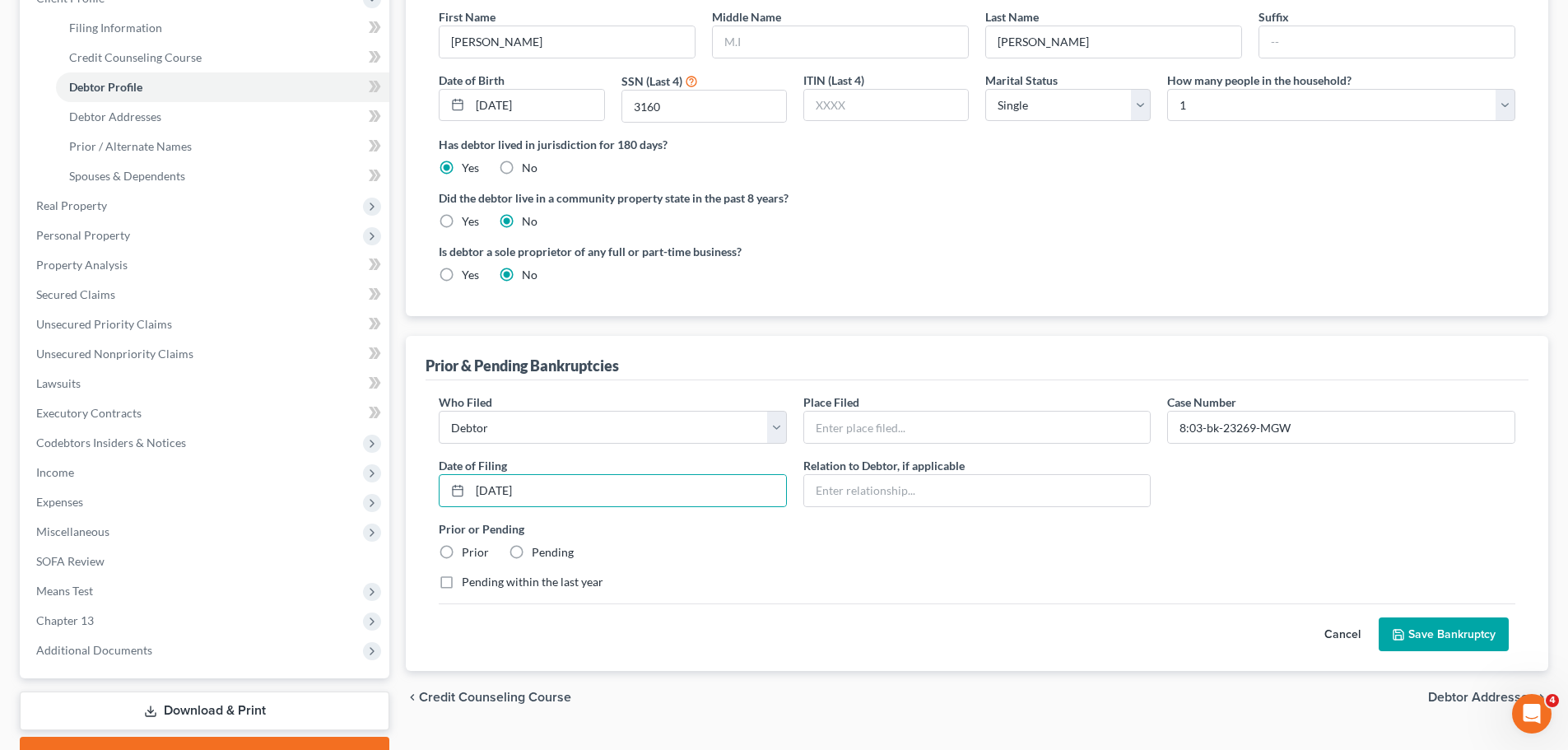
click at [461, 550] on label "Prior" at bounding box center [475, 552] width 27 height 17
click at [469, 550] on input "Prior" at bounding box center [474, 550] width 11 height 11
radio input "true"
click at [1454, 626] on button "Save Bankruptcy" at bounding box center [1444, 634] width 130 height 34
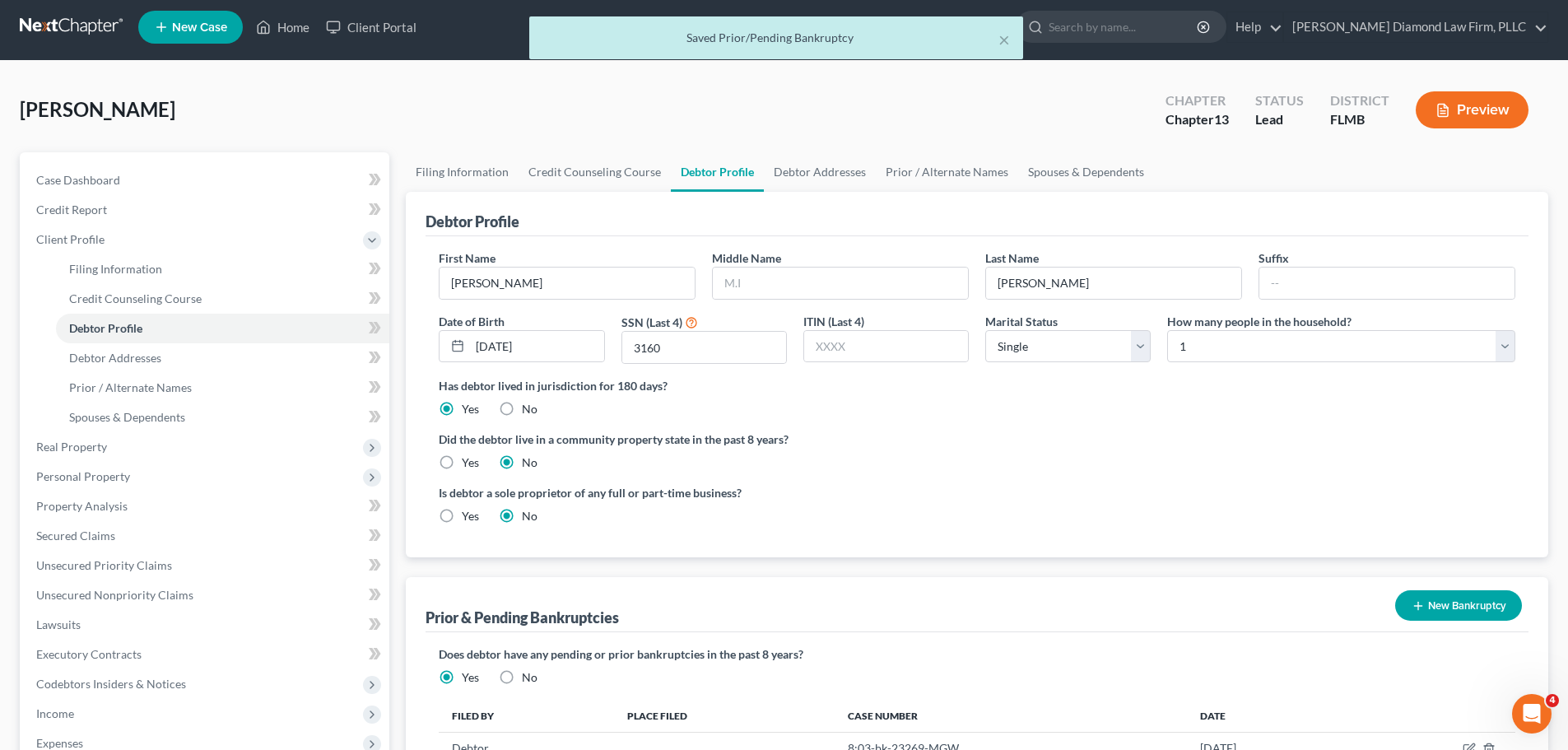
scroll to position [0, 0]
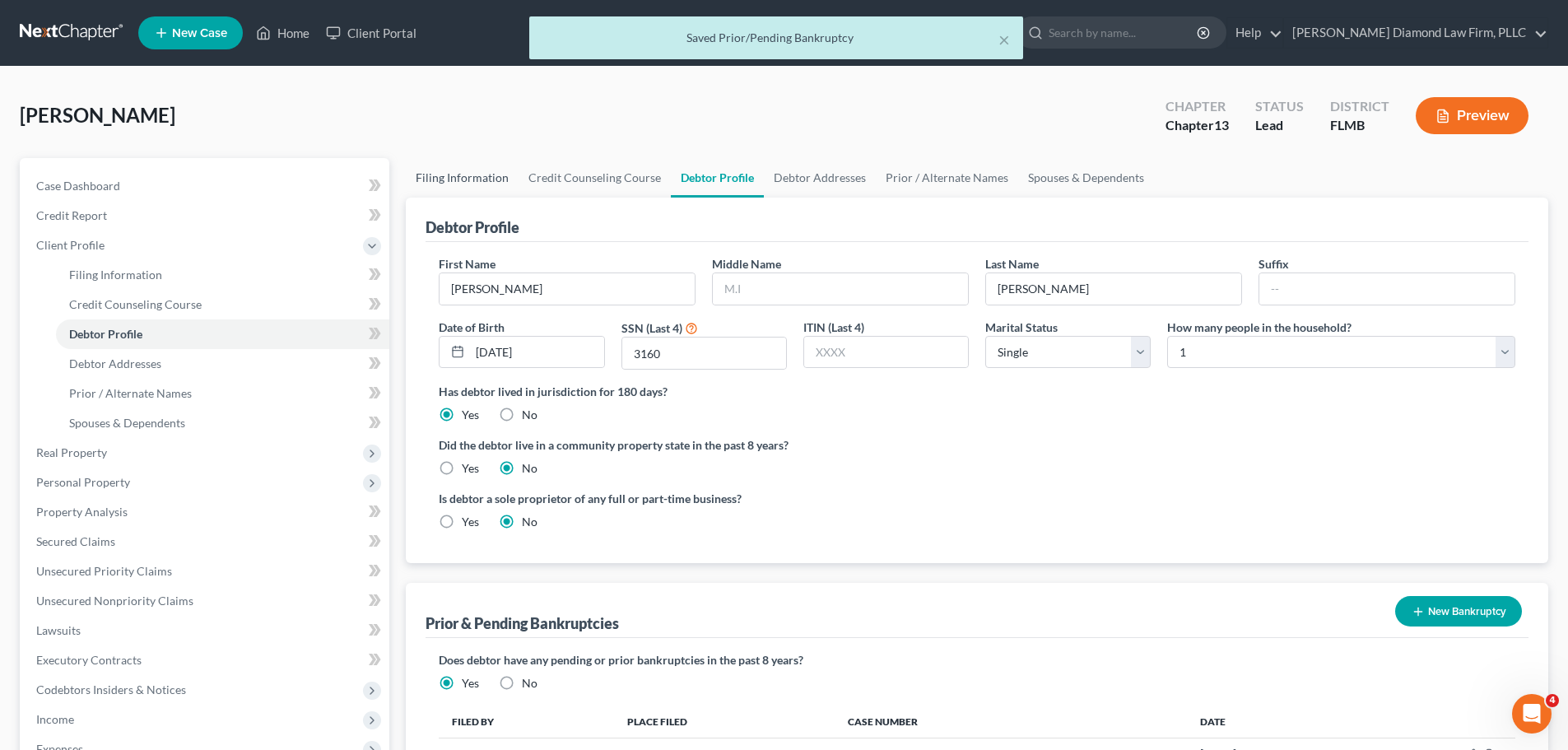
click at [470, 183] on link "Filing Information" at bounding box center [462, 177] width 113 height 40
select select "1"
select select "0"
select select "3"
select select "15"
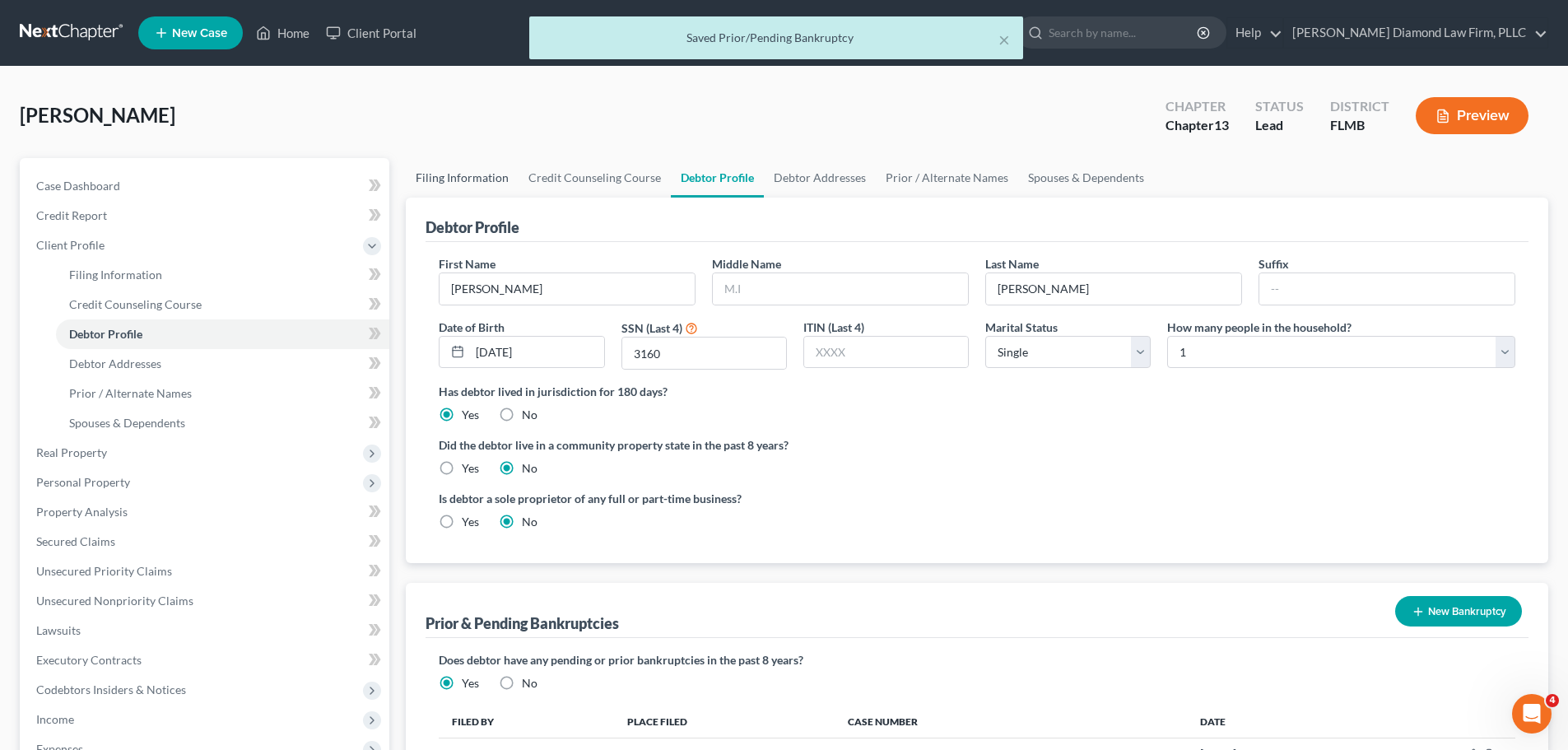
select select "0"
select select "9"
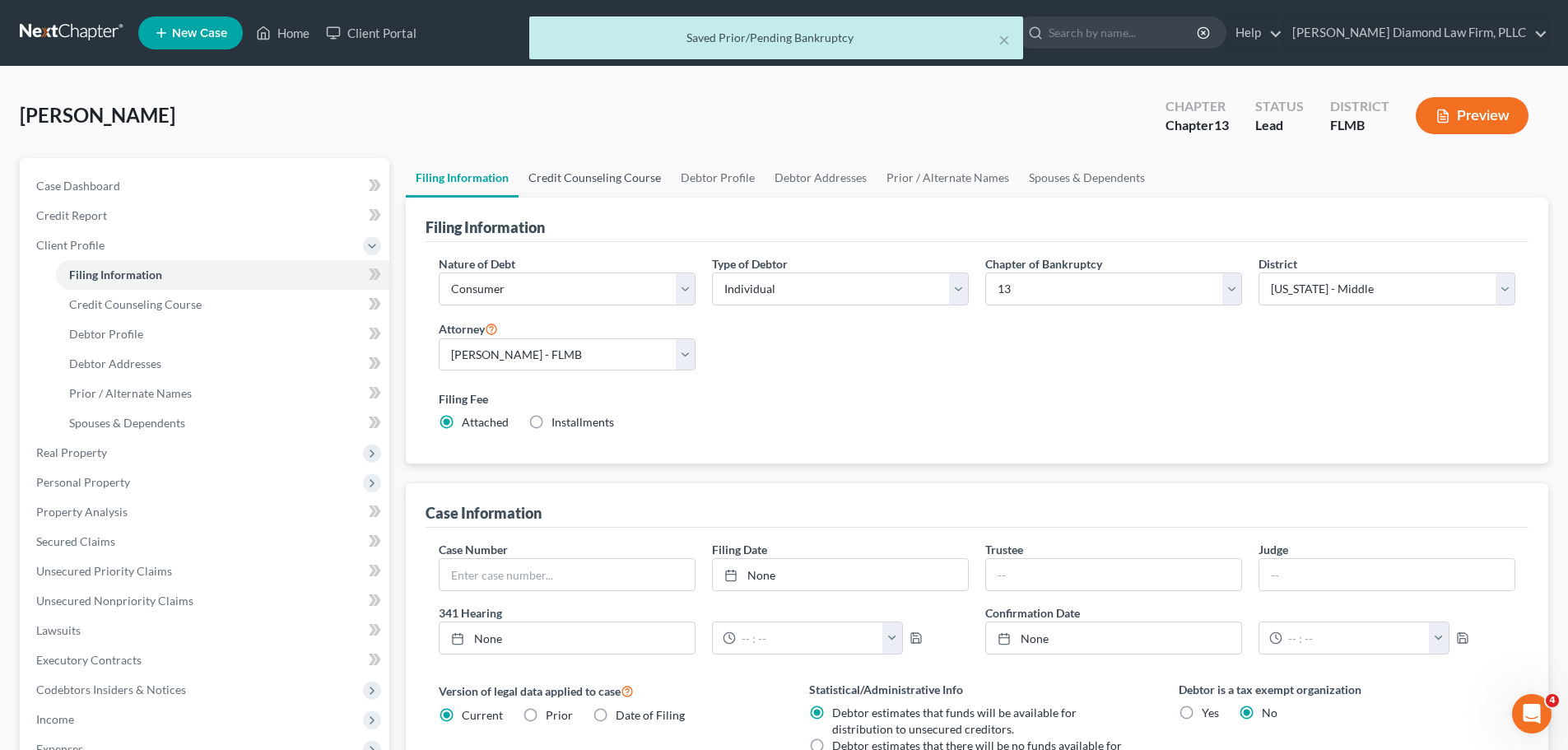
click at [589, 178] on link "Credit Counseling Course" at bounding box center [595, 177] width 153 height 40
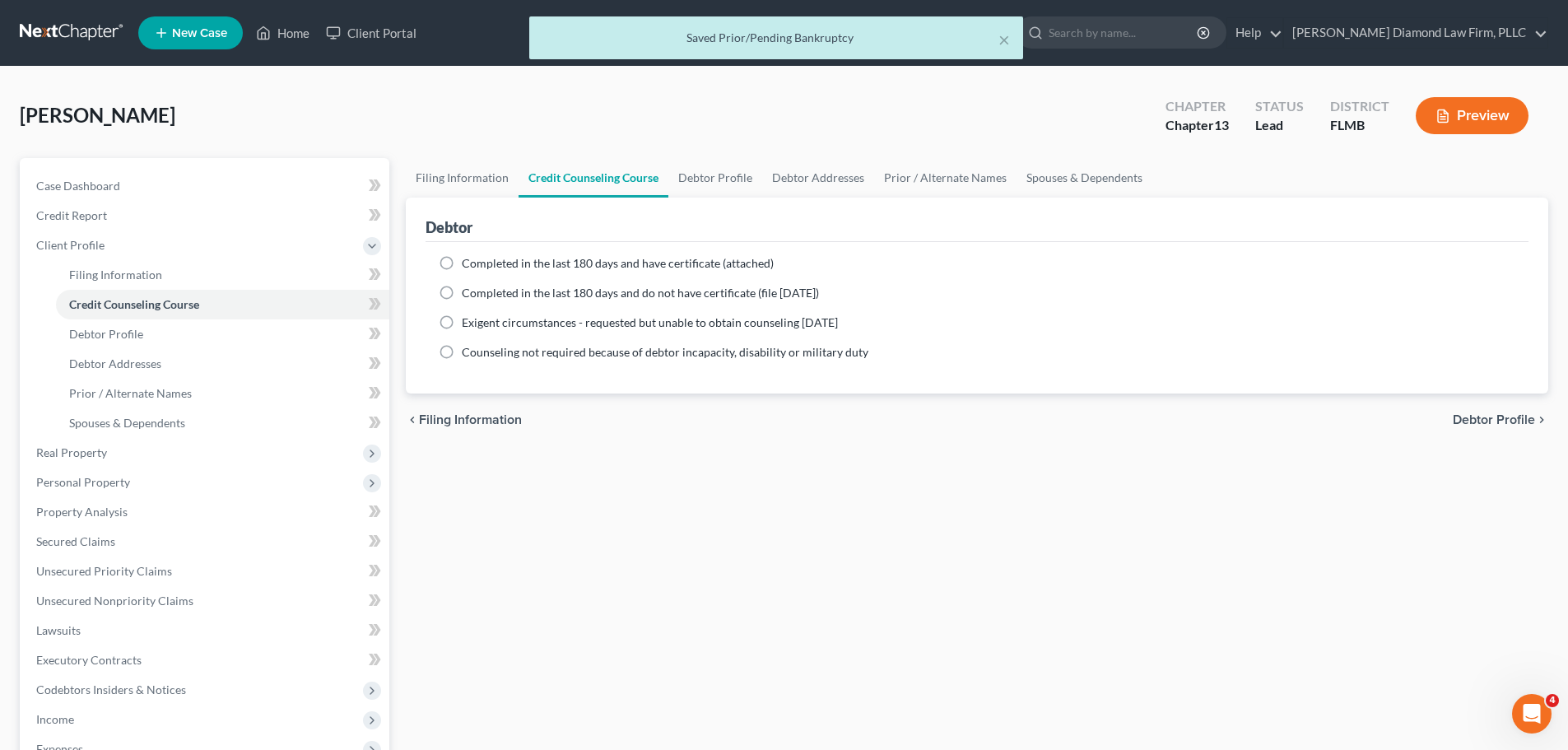
click at [575, 262] on span "Completed in the last 180 days and have certificate (attached)" at bounding box center [618, 263] width 312 height 14
click at [479, 262] on input "Completed in the last 180 days and have certificate (attached)" at bounding box center [474, 260] width 11 height 11
radio input "true"
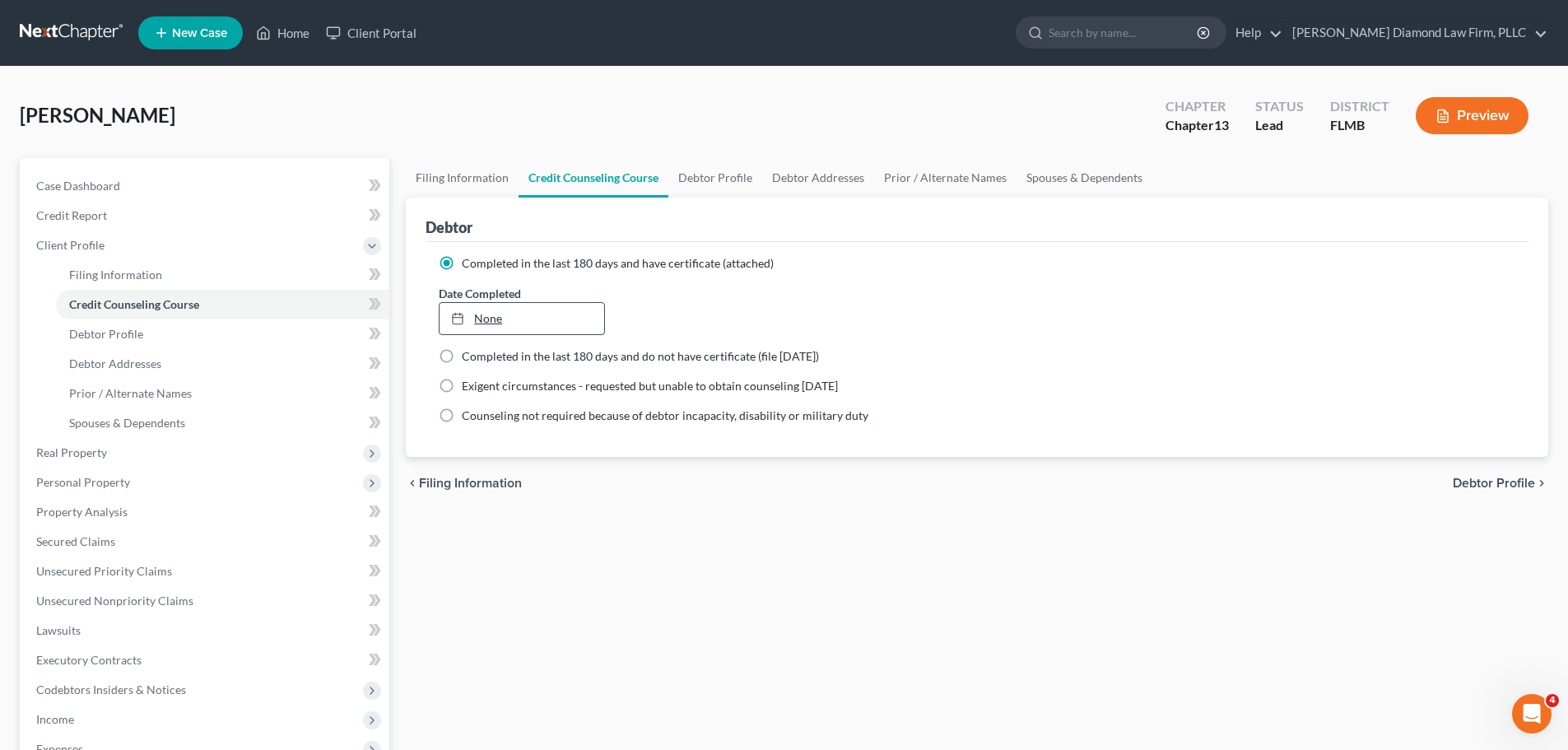
click at [541, 319] on link "None" at bounding box center [521, 318] width 164 height 31
click at [717, 178] on link "Debtor Profile" at bounding box center [715, 177] width 94 height 40
select select "0"
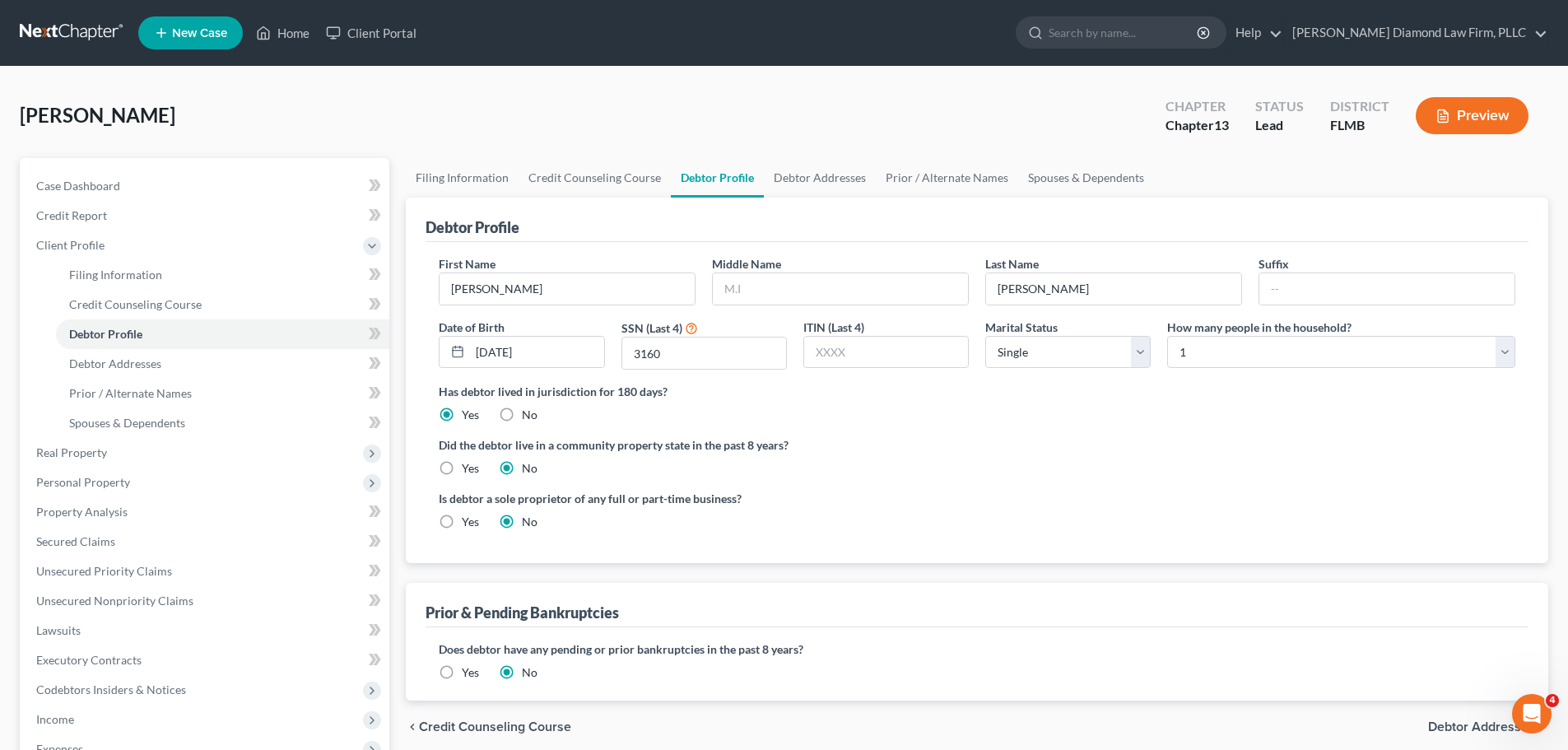
radio input "true"
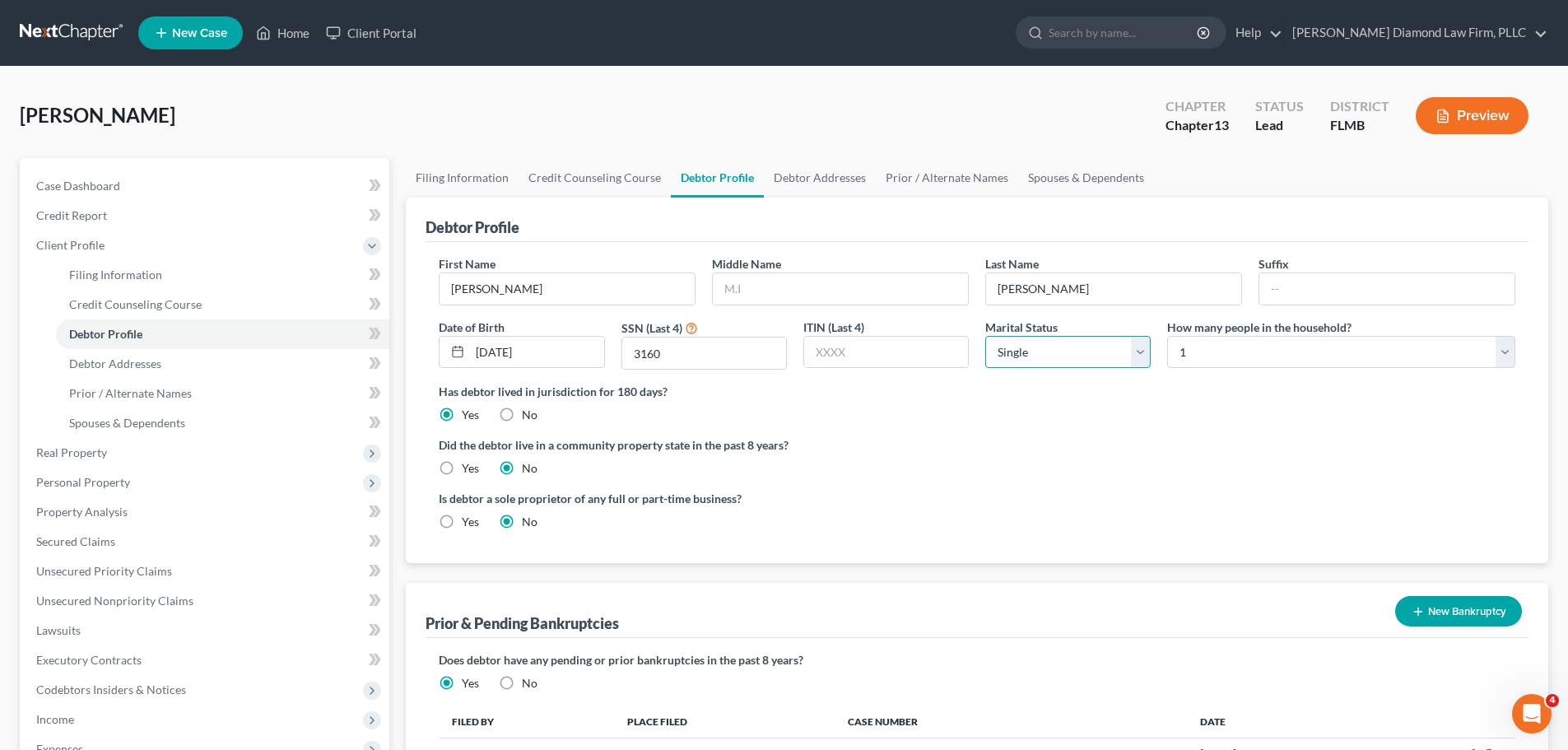
click at [1120, 356] on select "Select Single Married Separated Divorced Widowed" at bounding box center [1069, 352] width 166 height 33
select select "4"
click at [986, 336] on select "Select Single Married Separated Divorced Widowed" at bounding box center [1069, 352] width 166 height 33
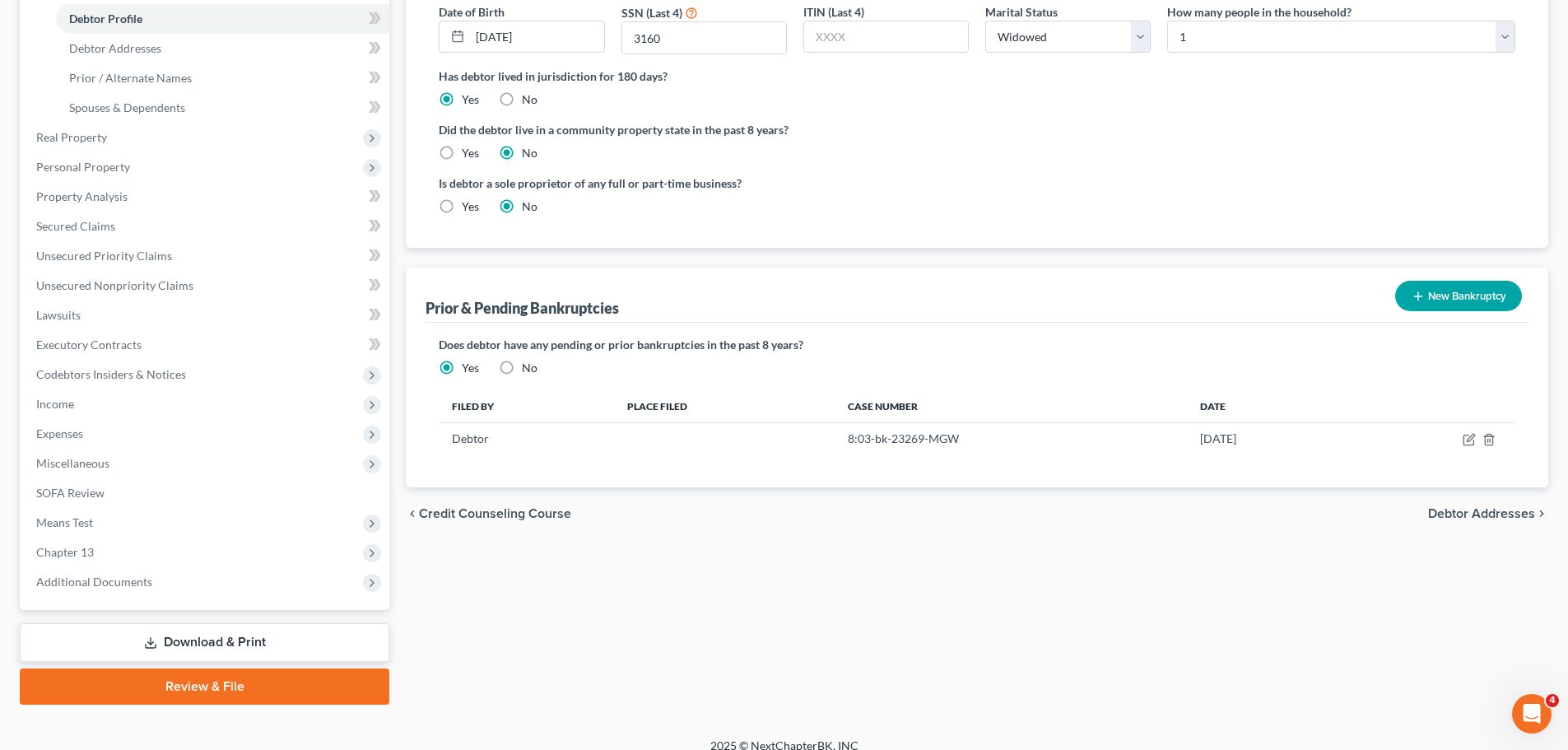
scroll to position [329, 0]
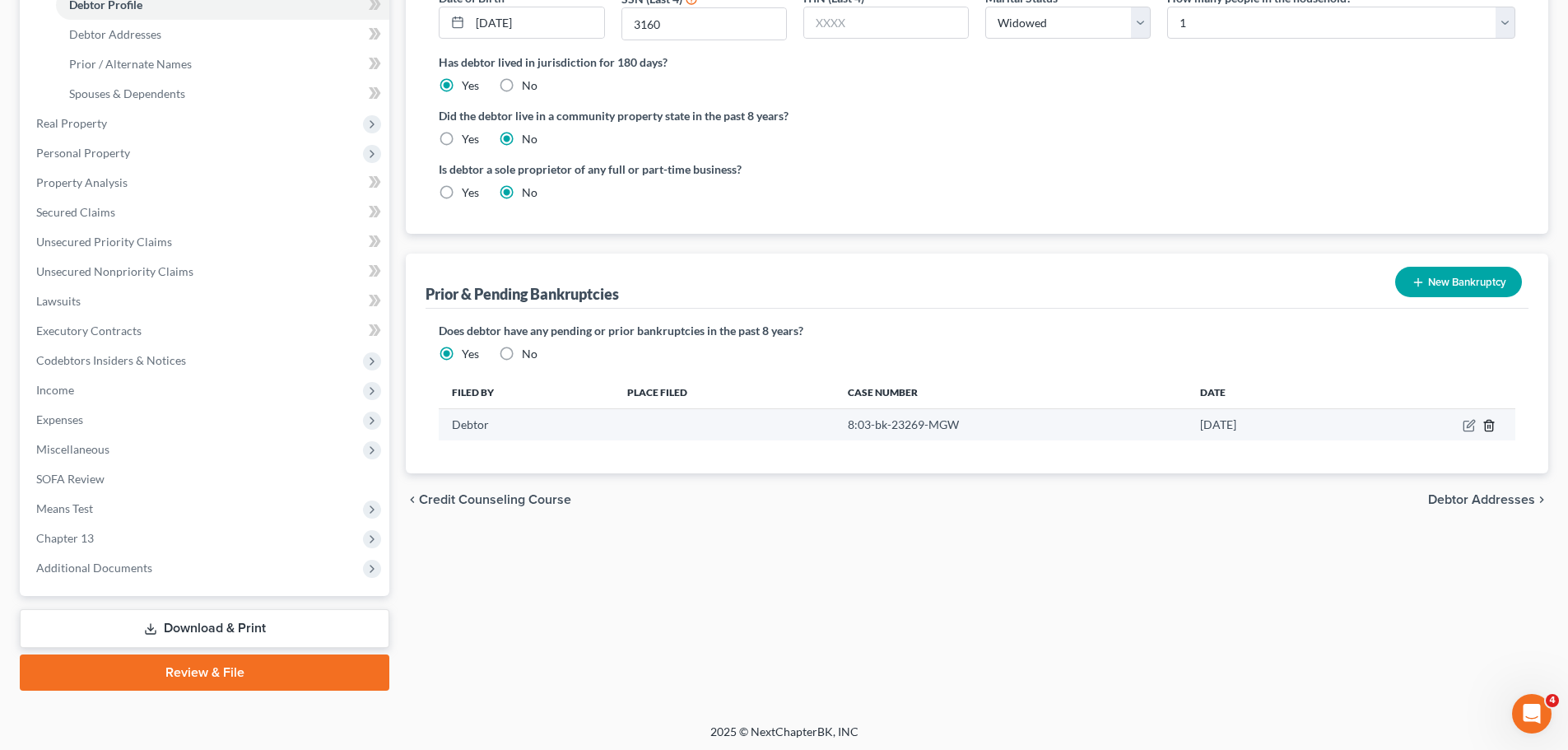
click at [1488, 424] on icon "button" at bounding box center [1489, 425] width 13 height 13
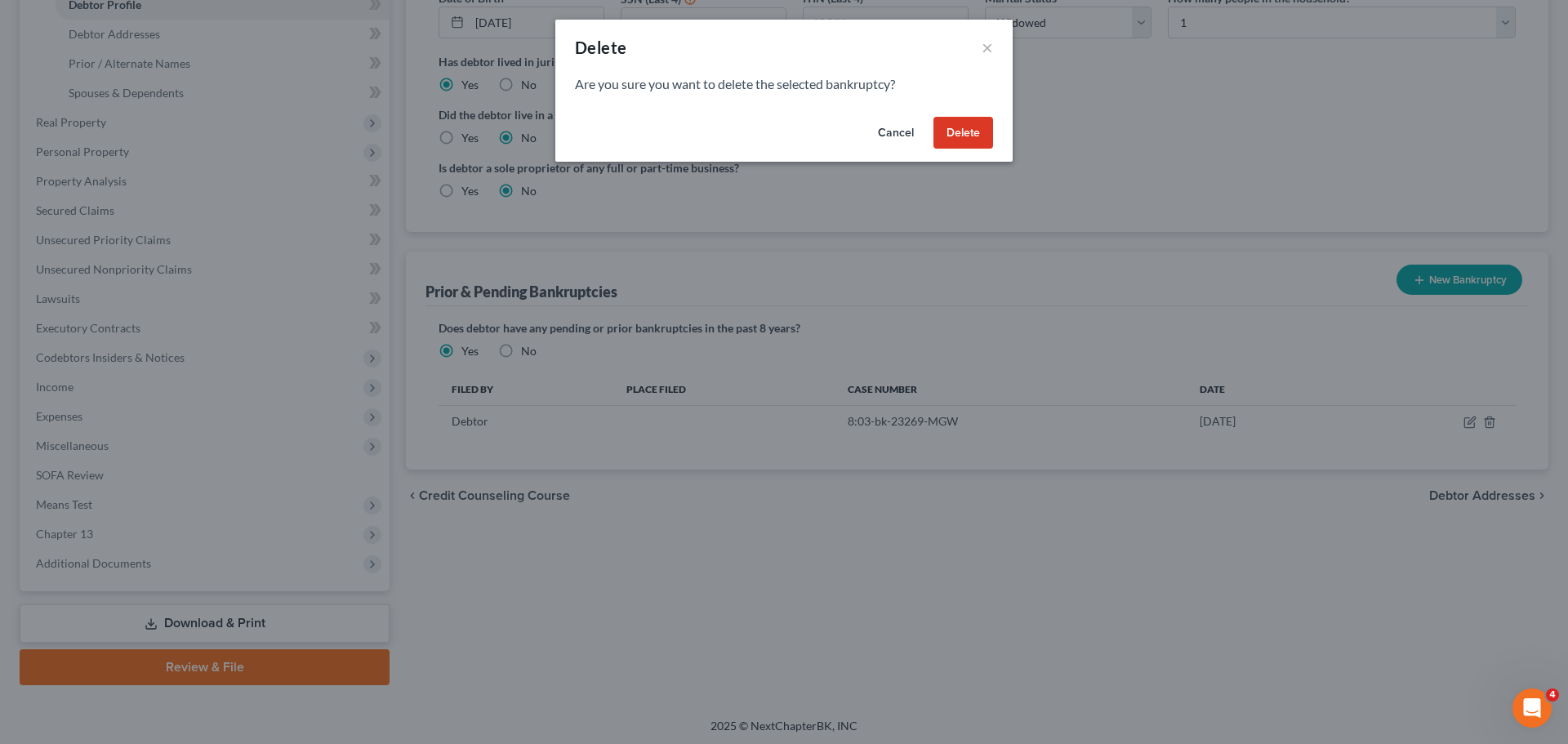
click at [946, 138] on button "Delete" at bounding box center [963, 132] width 60 height 32
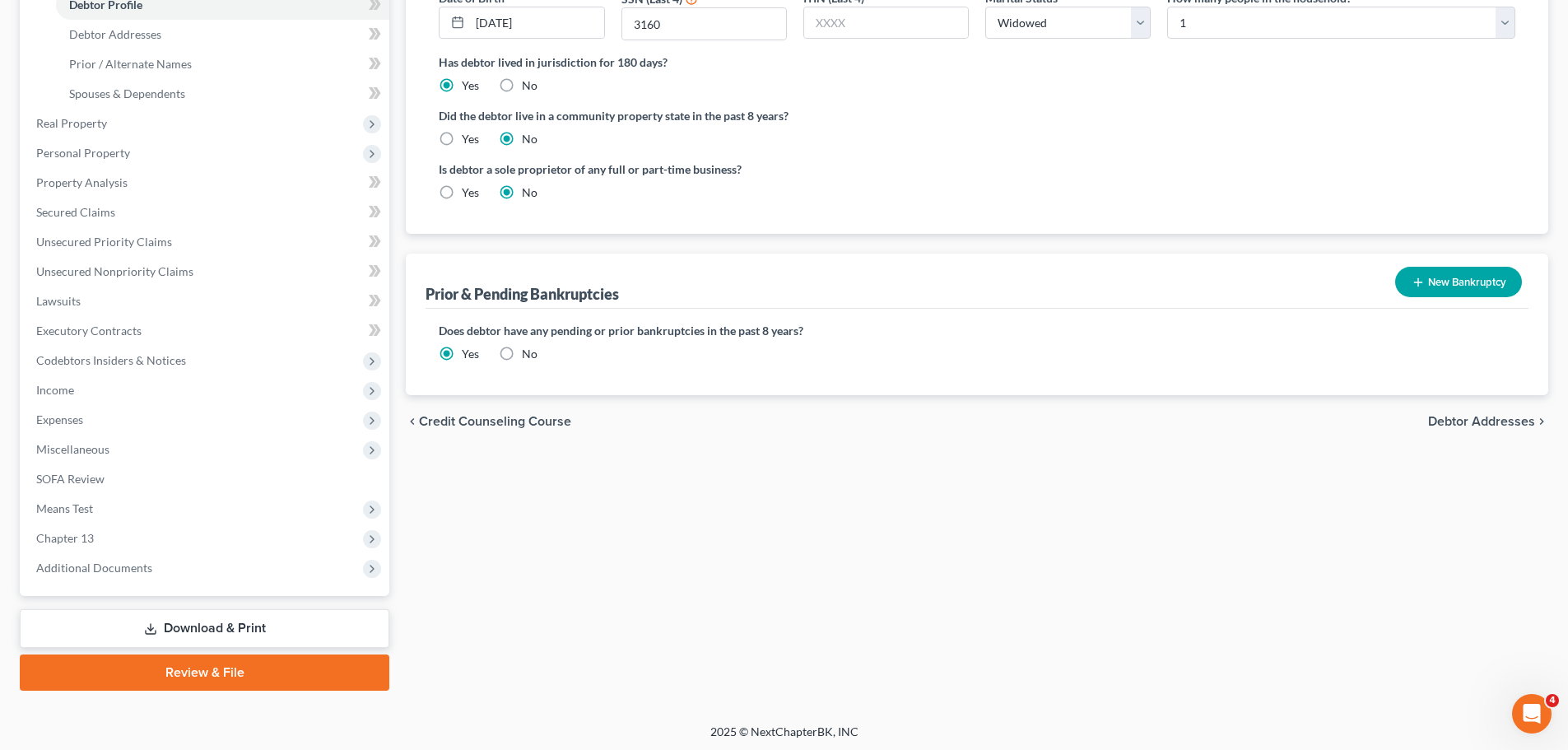
click at [521, 347] on label "No" at bounding box center [529, 354] width 16 height 17
click at [529, 347] on input "No" at bounding box center [534, 351] width 11 height 11
radio input "true"
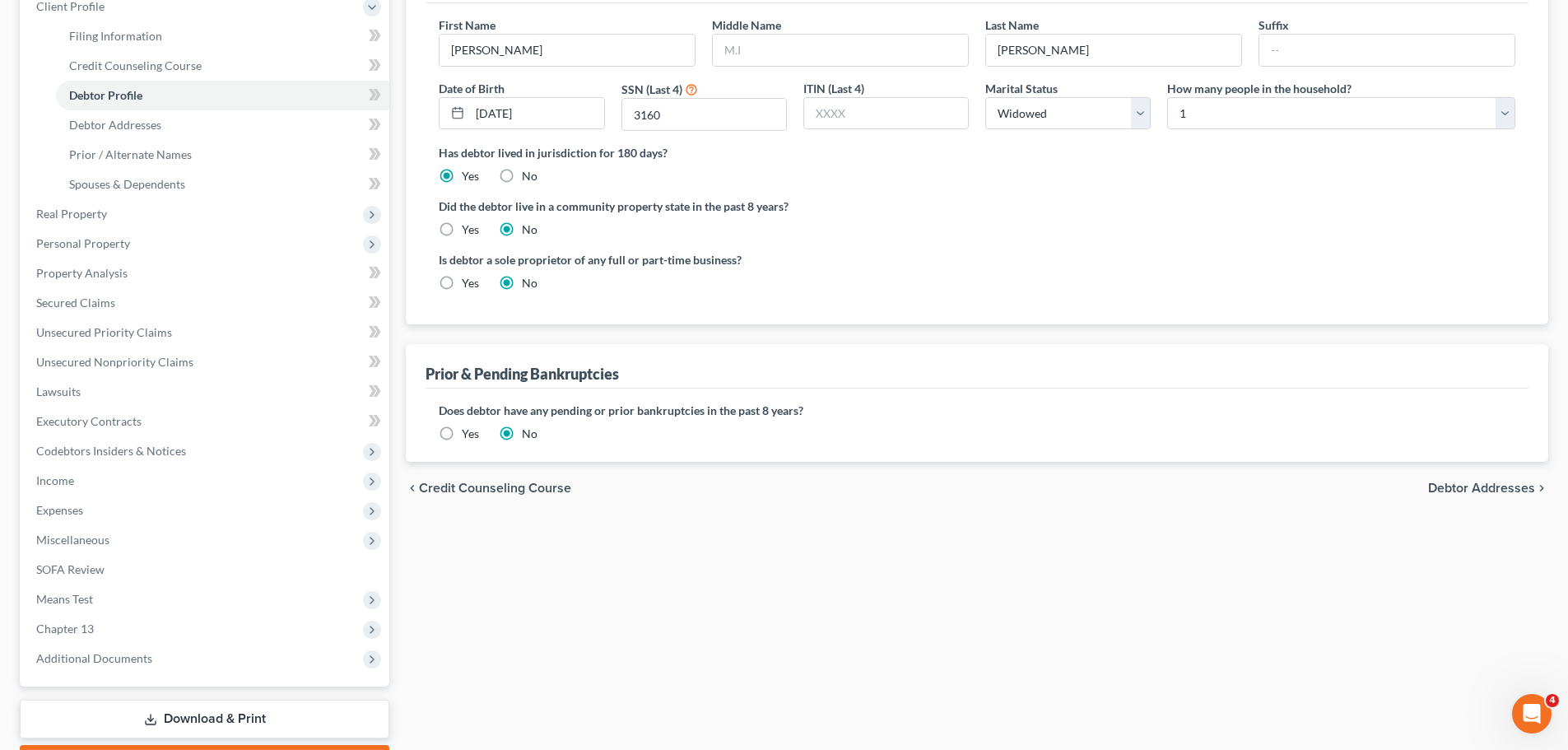
scroll to position [0, 0]
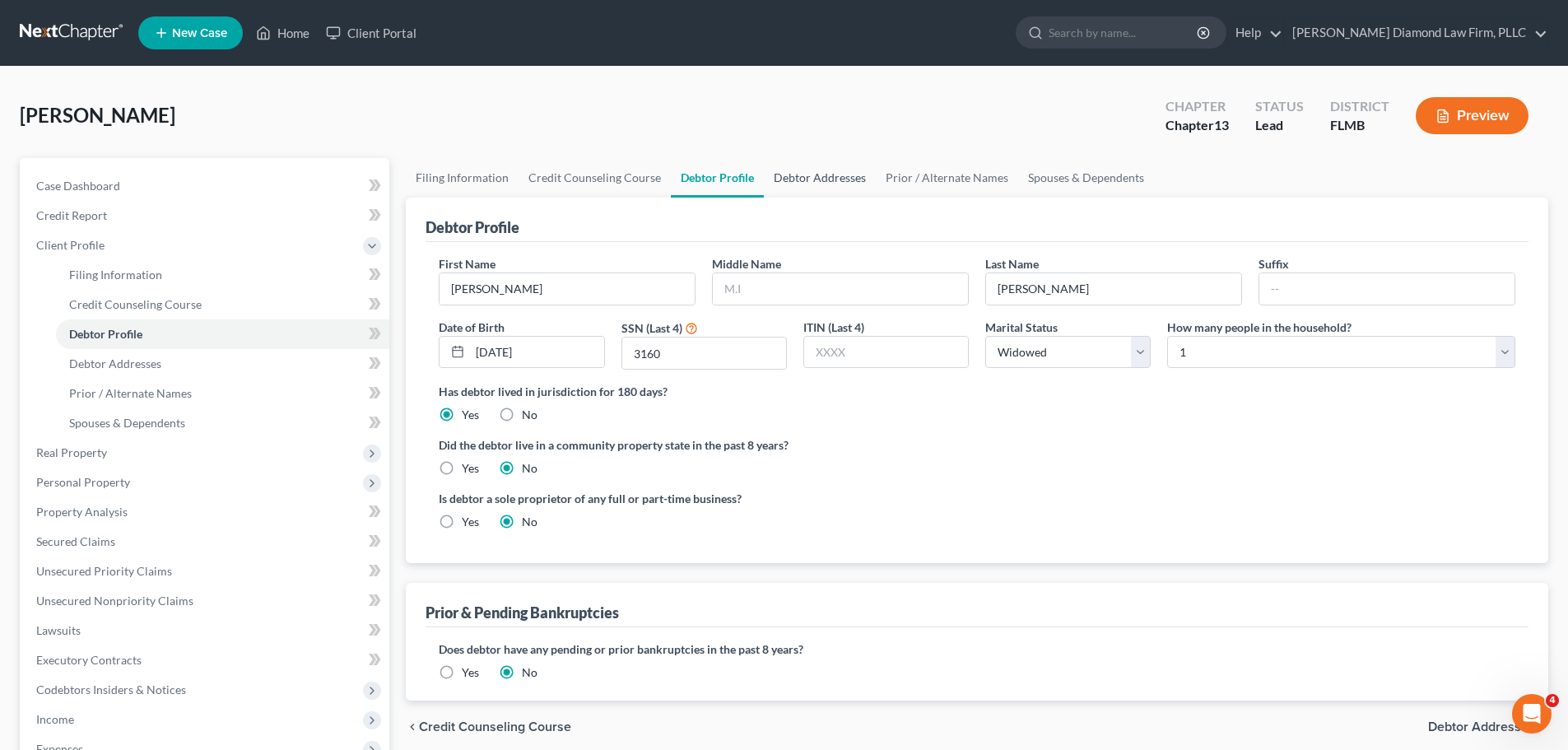
click at [819, 173] on link "Debtor Addresses" at bounding box center [820, 177] width 112 height 40
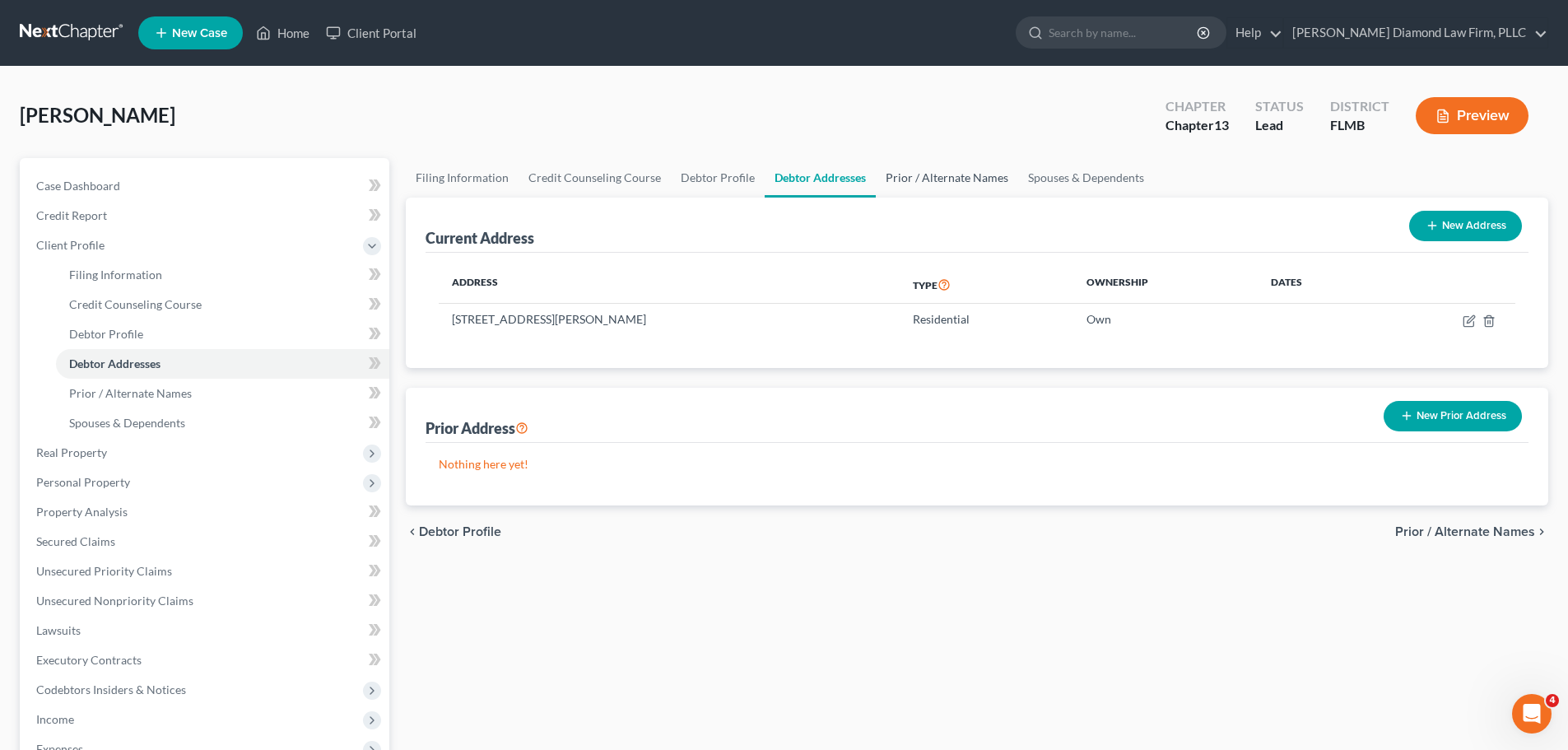
click at [957, 181] on link "Prior / Alternate Names" at bounding box center [947, 177] width 142 height 40
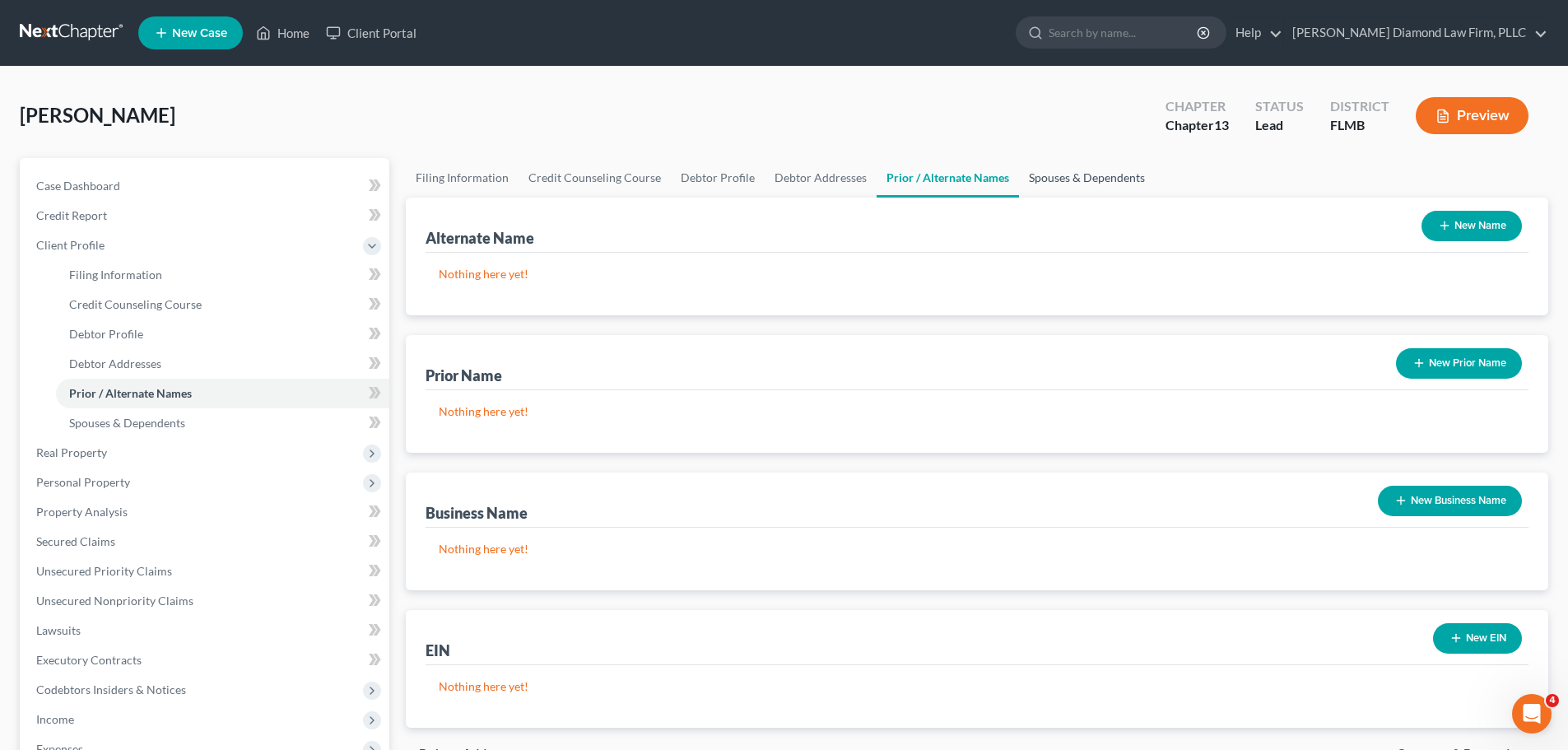
click at [1066, 186] on link "Spouses & Dependents" at bounding box center [1087, 177] width 136 height 40
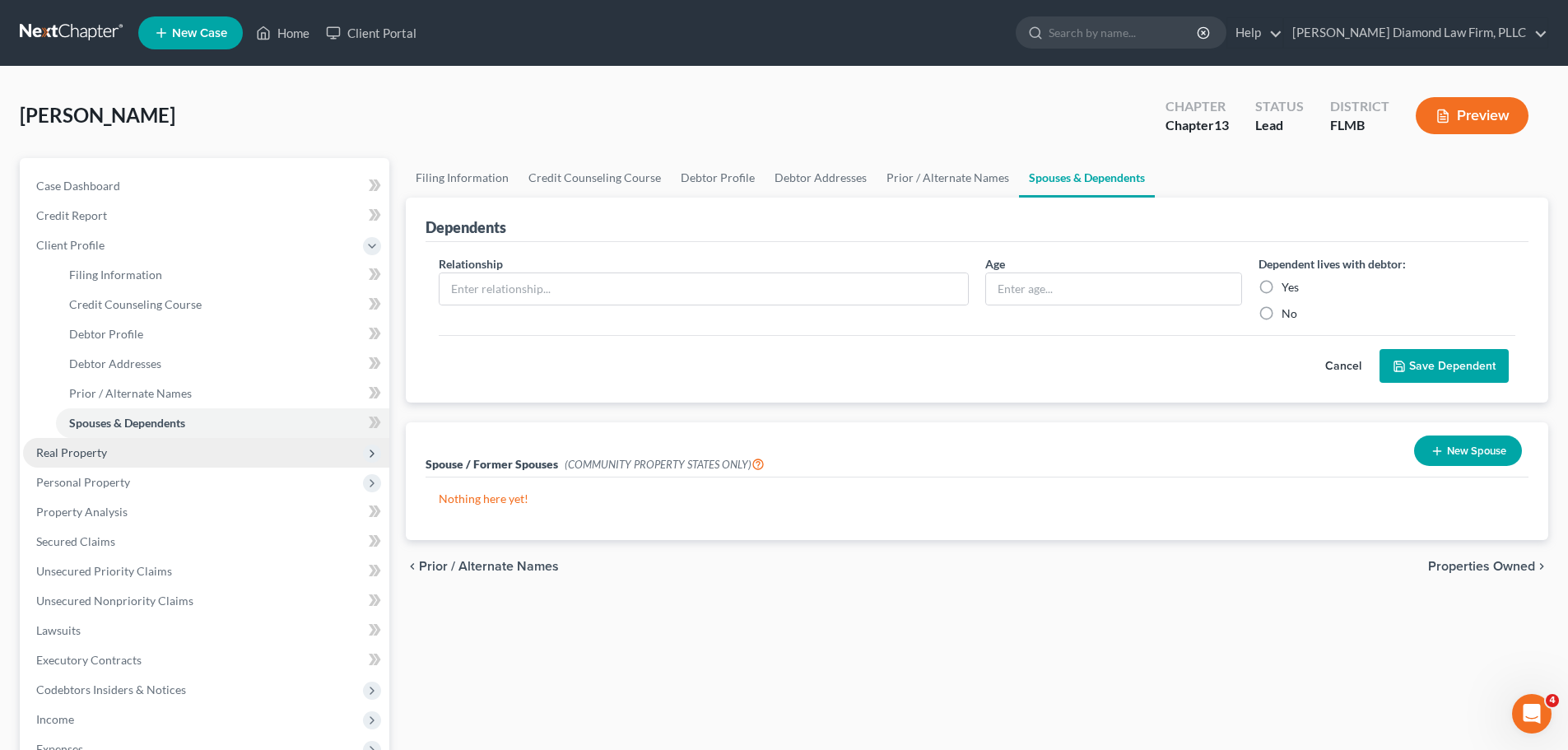
click at [145, 445] on span "Real Property" at bounding box center [206, 453] width 366 height 30
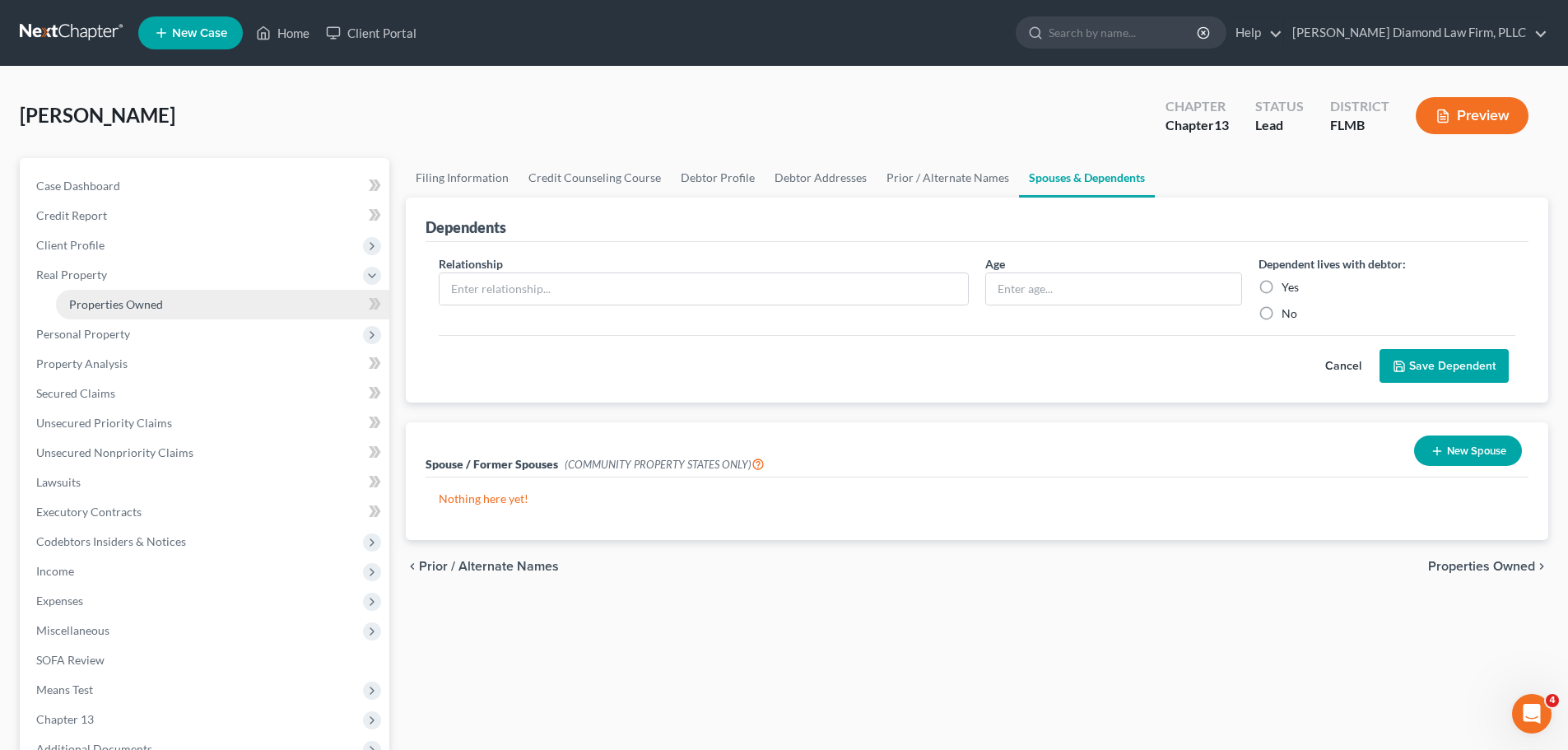
click at [101, 311] on span "Properties Owned" at bounding box center [116, 304] width 94 height 14
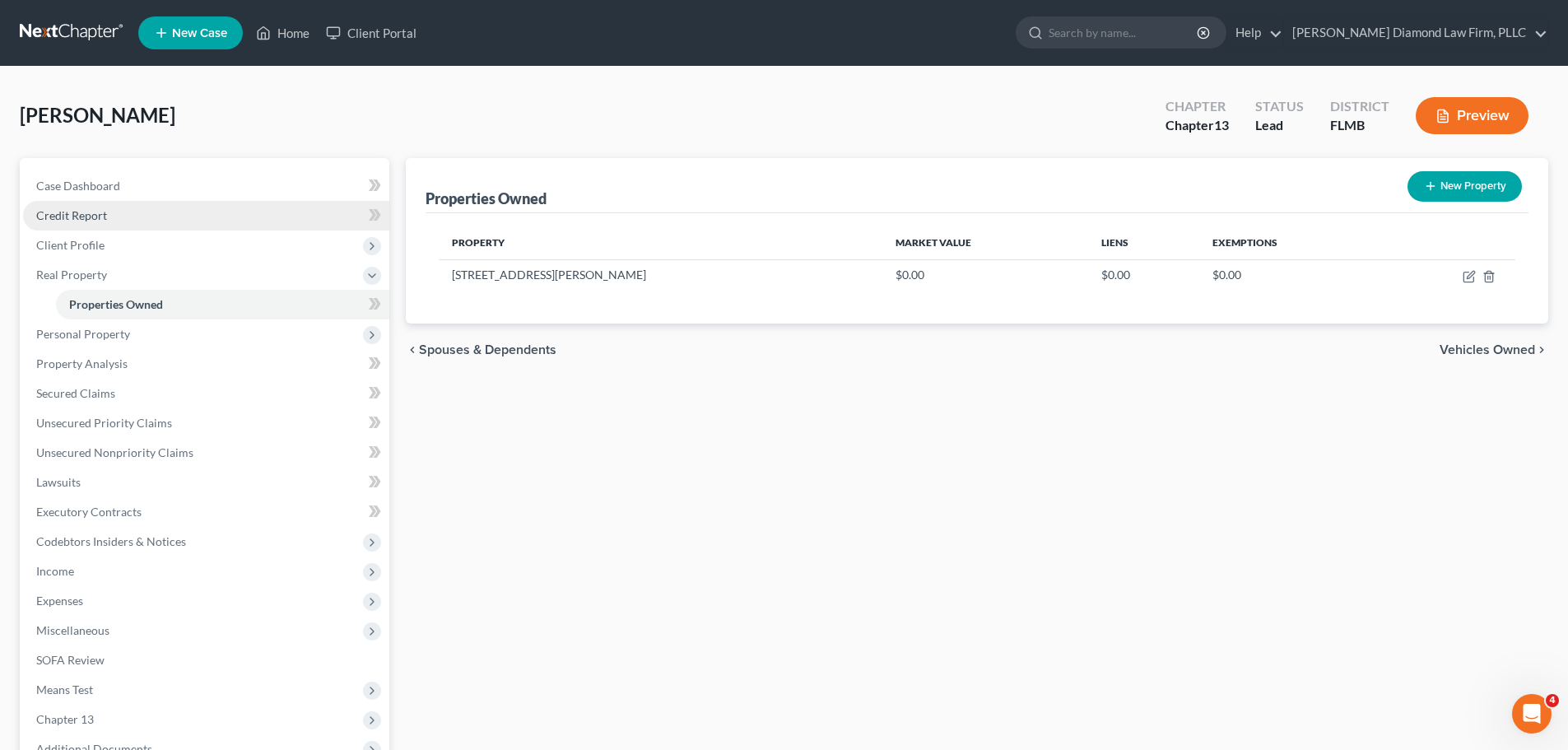
click at [149, 217] on link "Credit Report" at bounding box center [206, 216] width 366 height 30
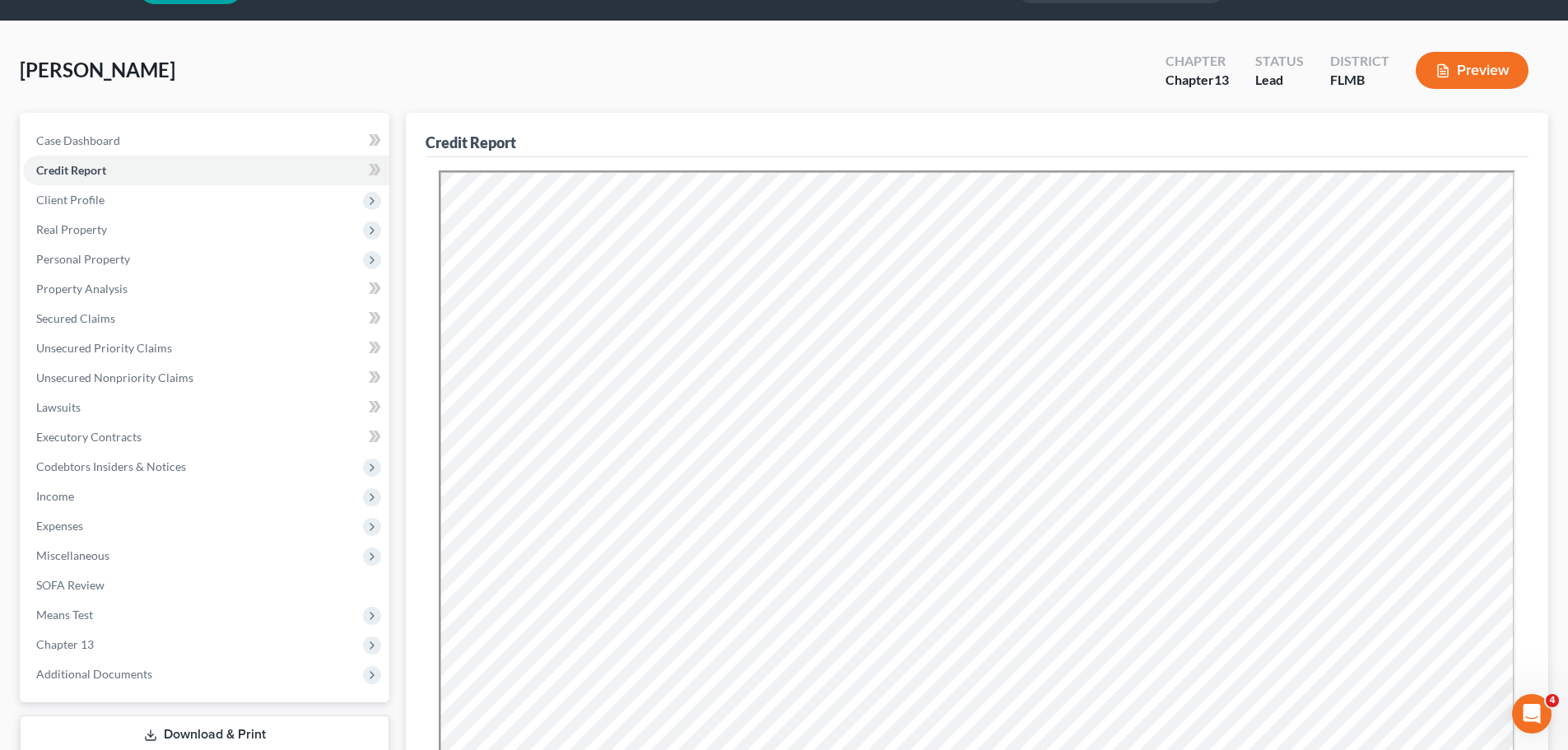
scroll to position [82, 0]
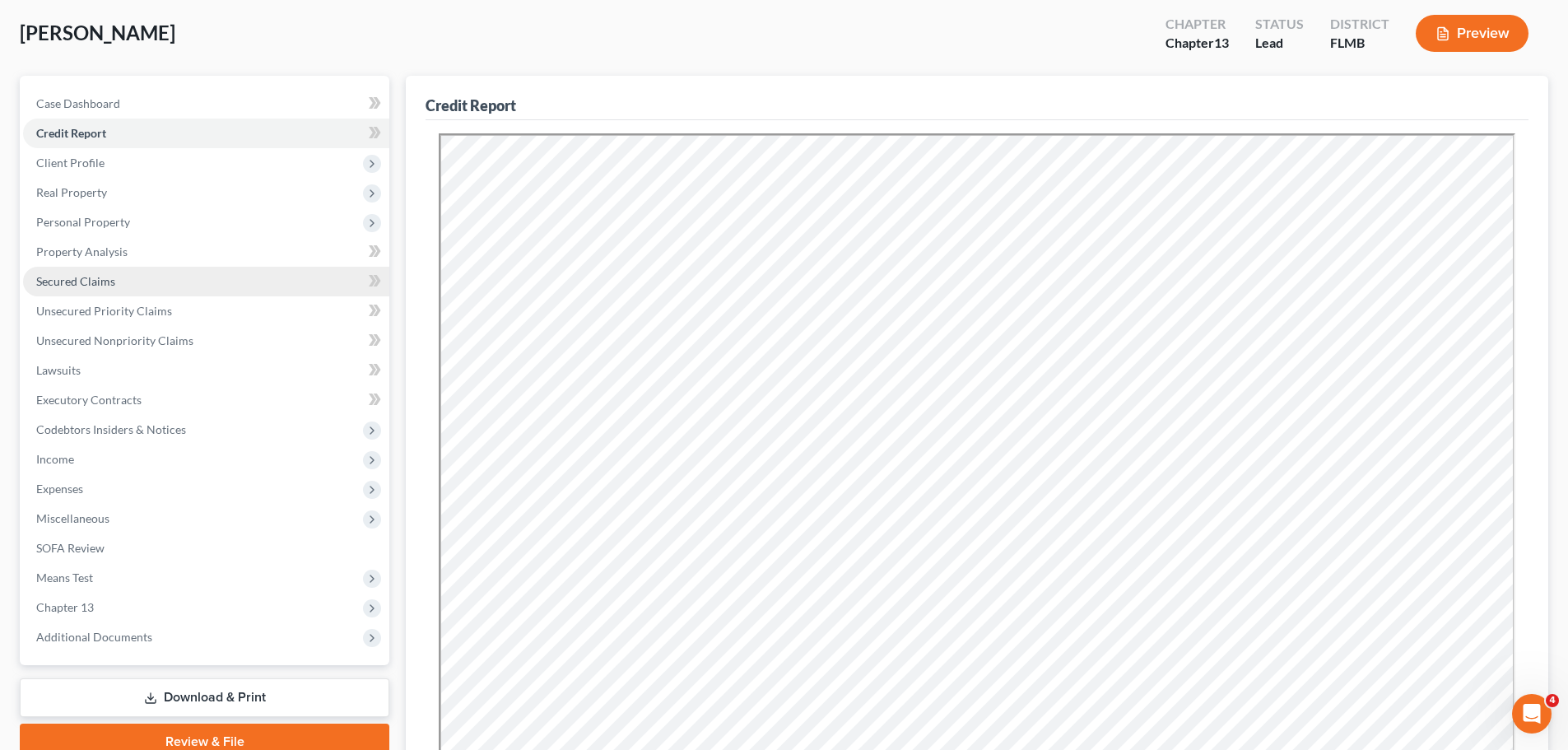
click at [123, 279] on link "Secured Claims" at bounding box center [206, 281] width 366 height 30
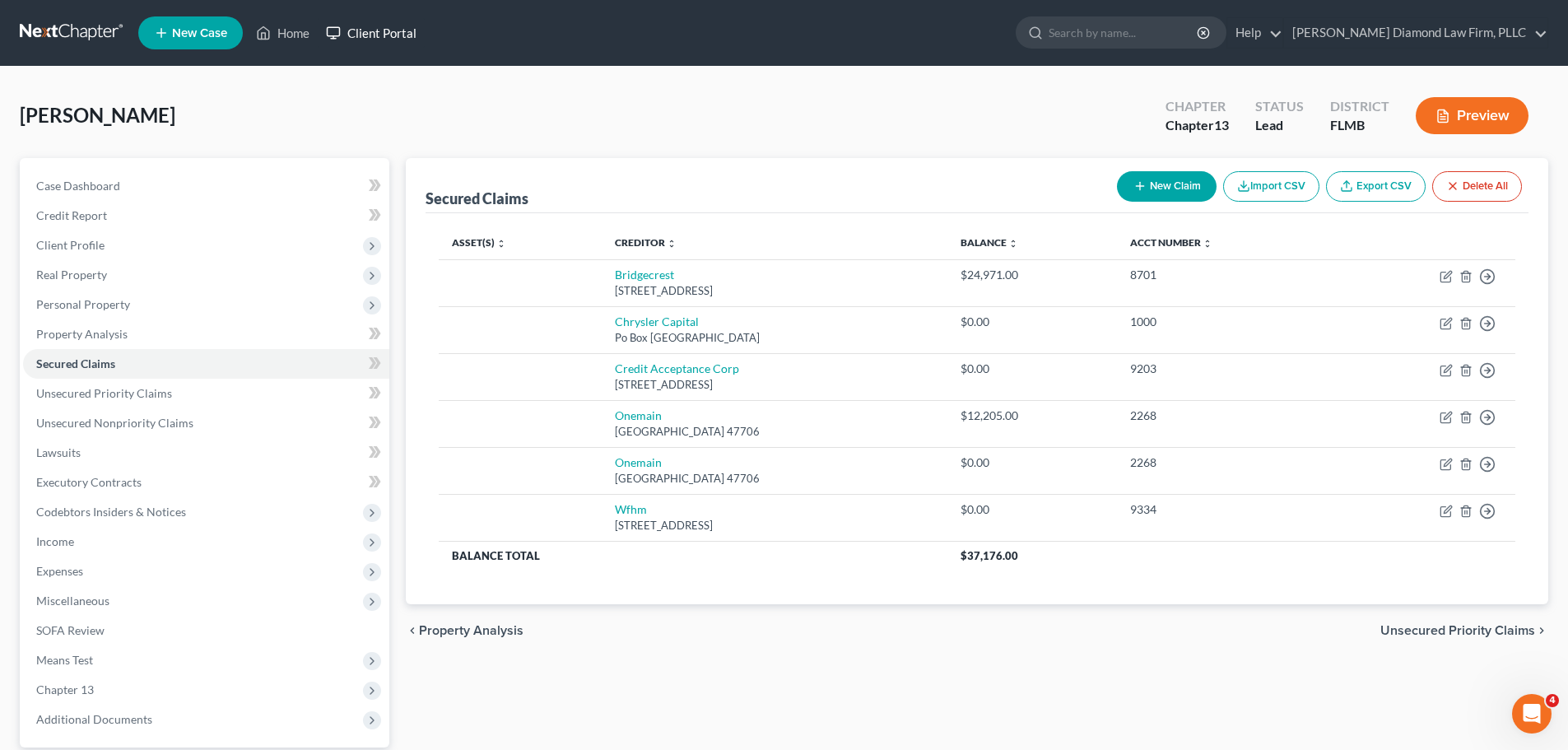
drag, startPoint x: 349, startPoint y: 50, endPoint x: 338, endPoint y: 25, distance: 27.3
click at [338, 25] on nav "Home New Case Client Portal [PERSON_NAME] Diamond Law Firm, PLLC [PERSON_NAME][…" at bounding box center [784, 33] width 1568 height 66
click at [71, 21] on link at bounding box center [71, 34] width 105 height 30
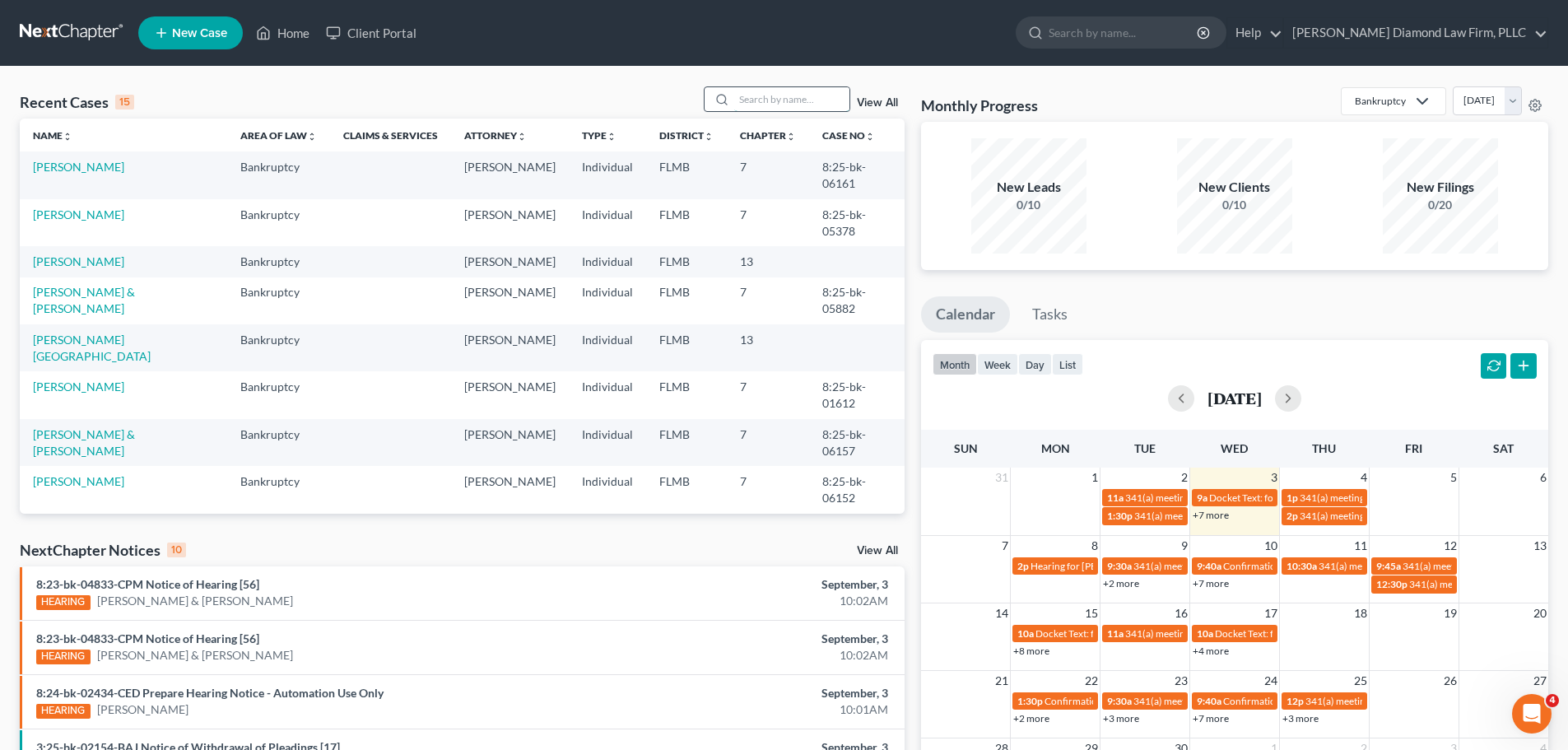
click at [763, 102] on input "search" at bounding box center [792, 99] width 116 height 24
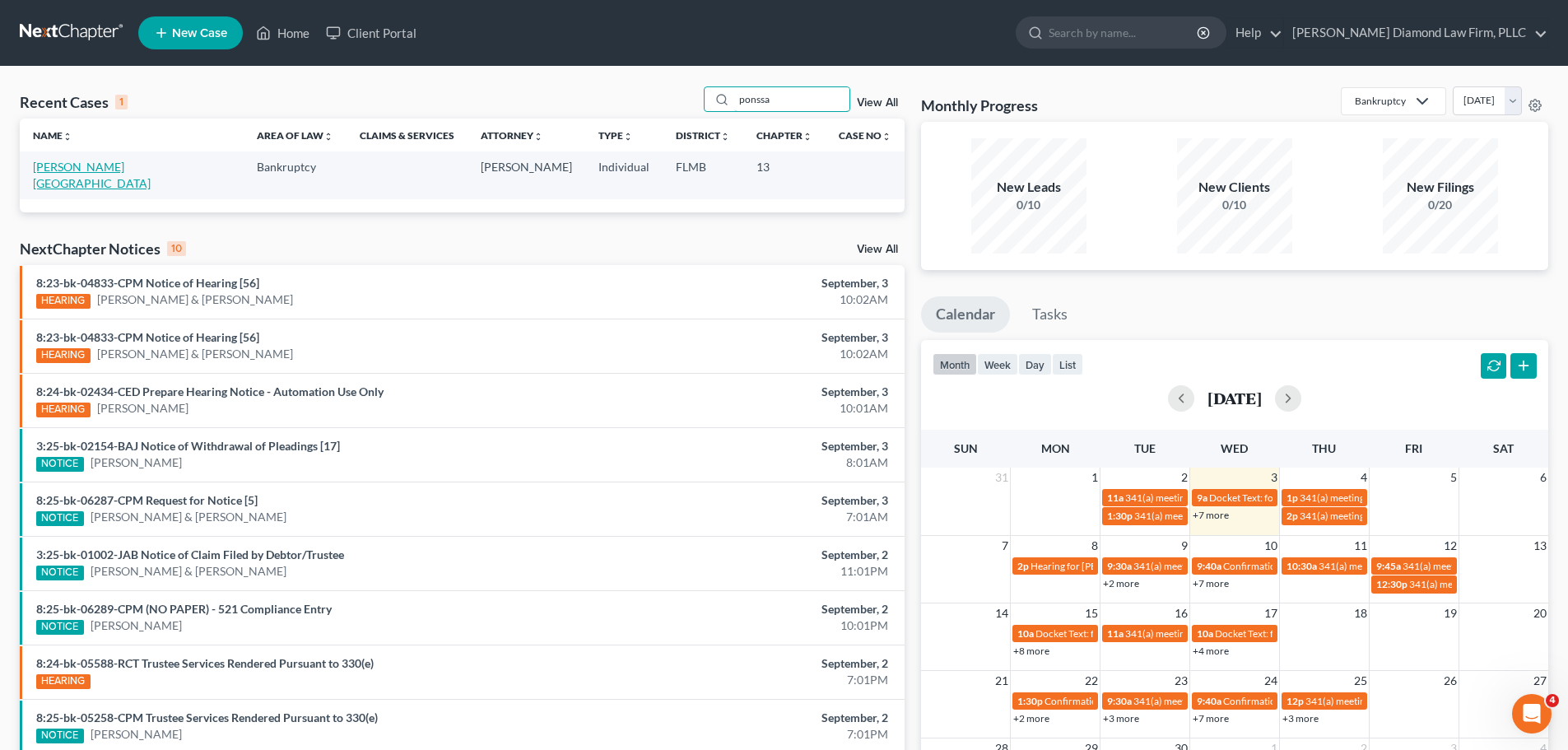
type input "ponssa"
click at [64, 166] on link "[PERSON_NAME][GEOGRAPHIC_DATA]" at bounding box center [91, 175] width 117 height 31
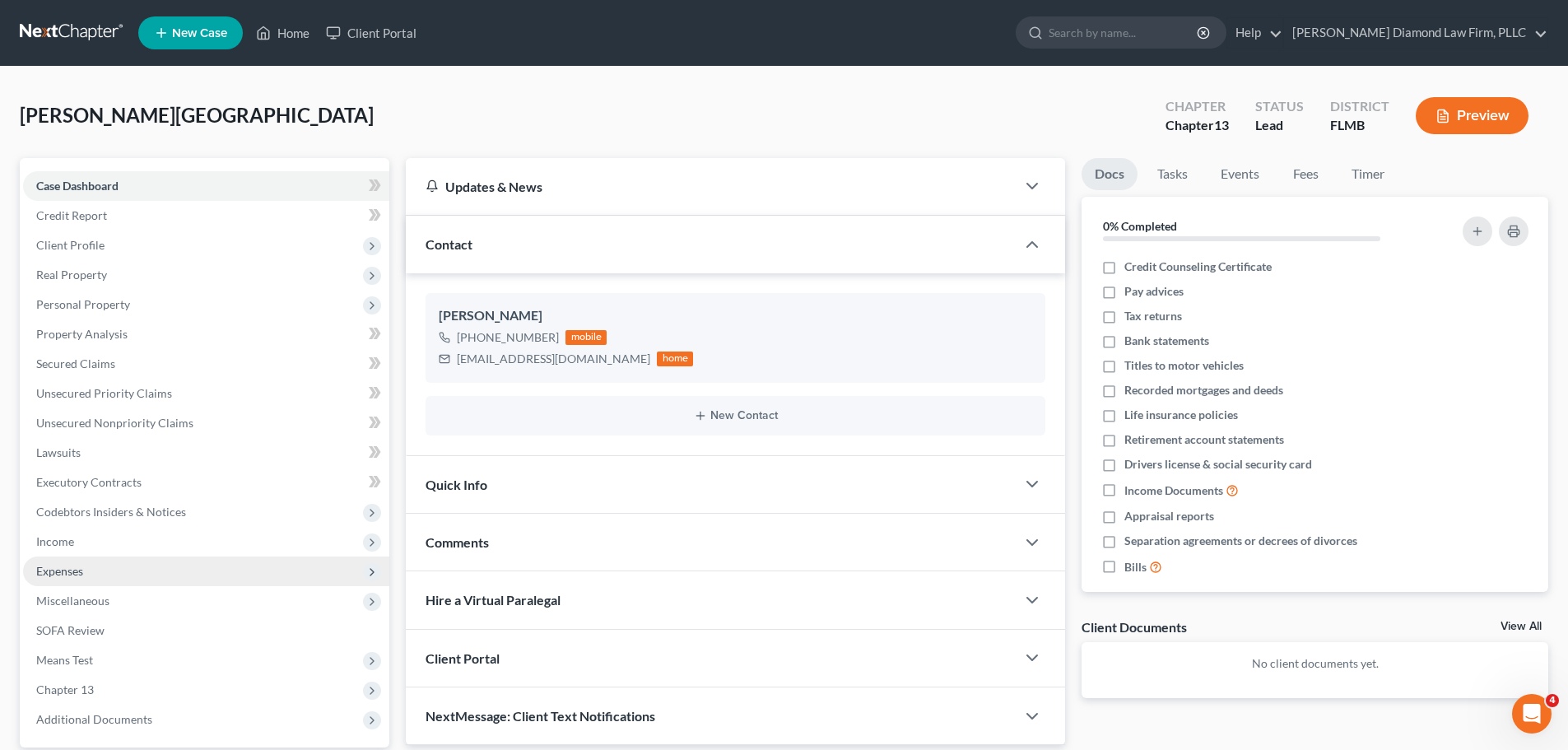
click at [83, 575] on span "Expenses" at bounding box center [59, 571] width 47 height 14
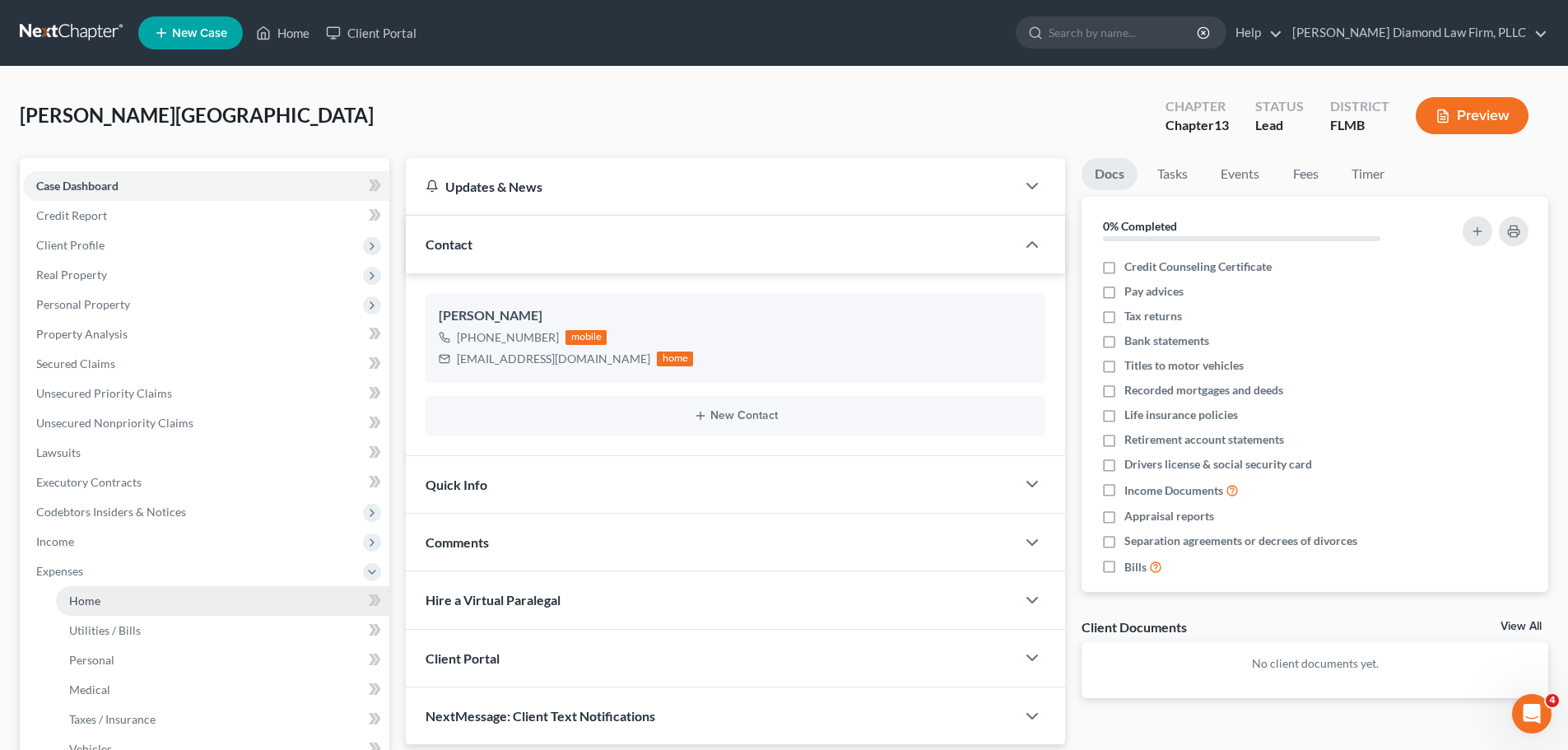
click at [81, 602] on span "Home" at bounding box center [84, 601] width 31 height 14
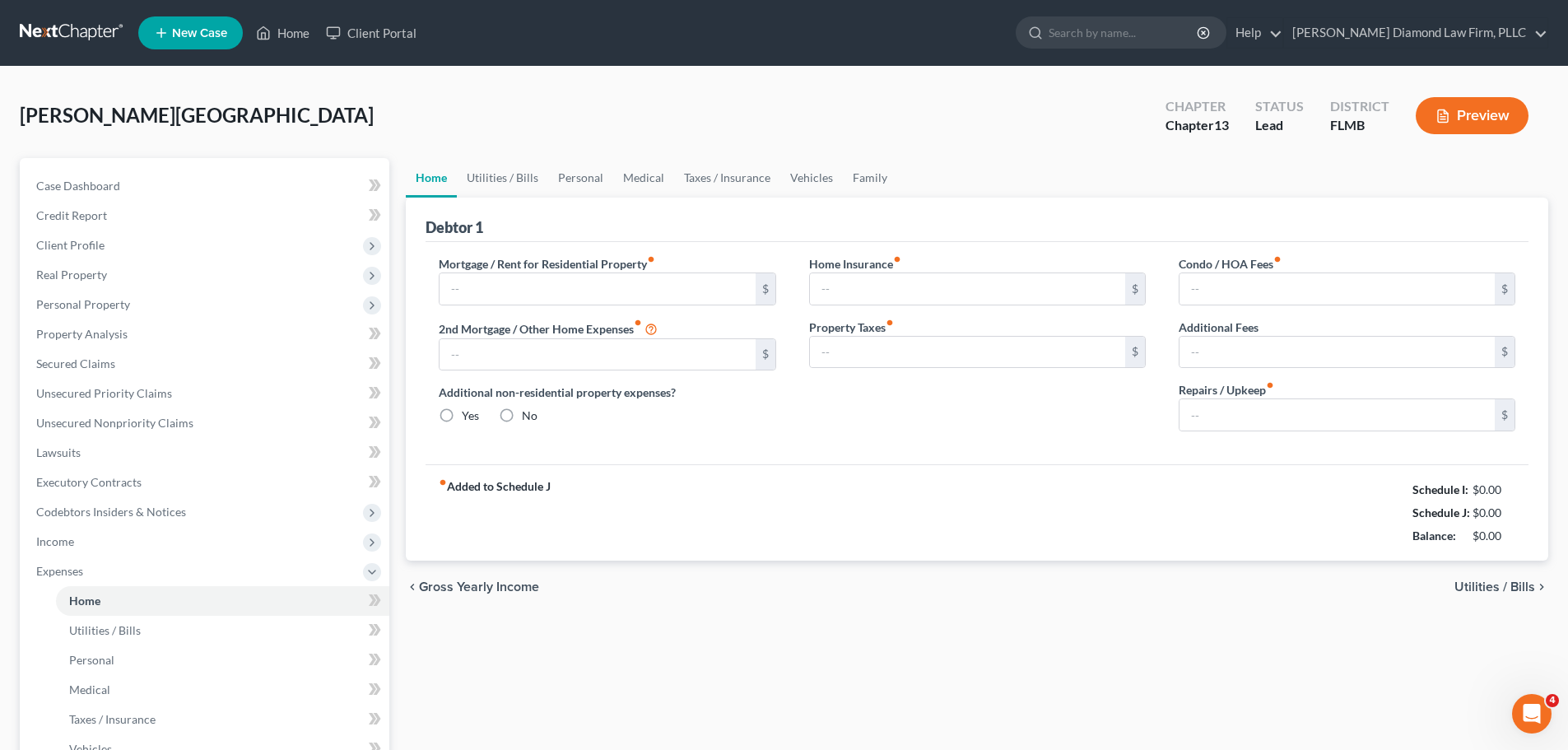
type input "1,400.00"
type input "0.00"
radio input "true"
type input "0.00"
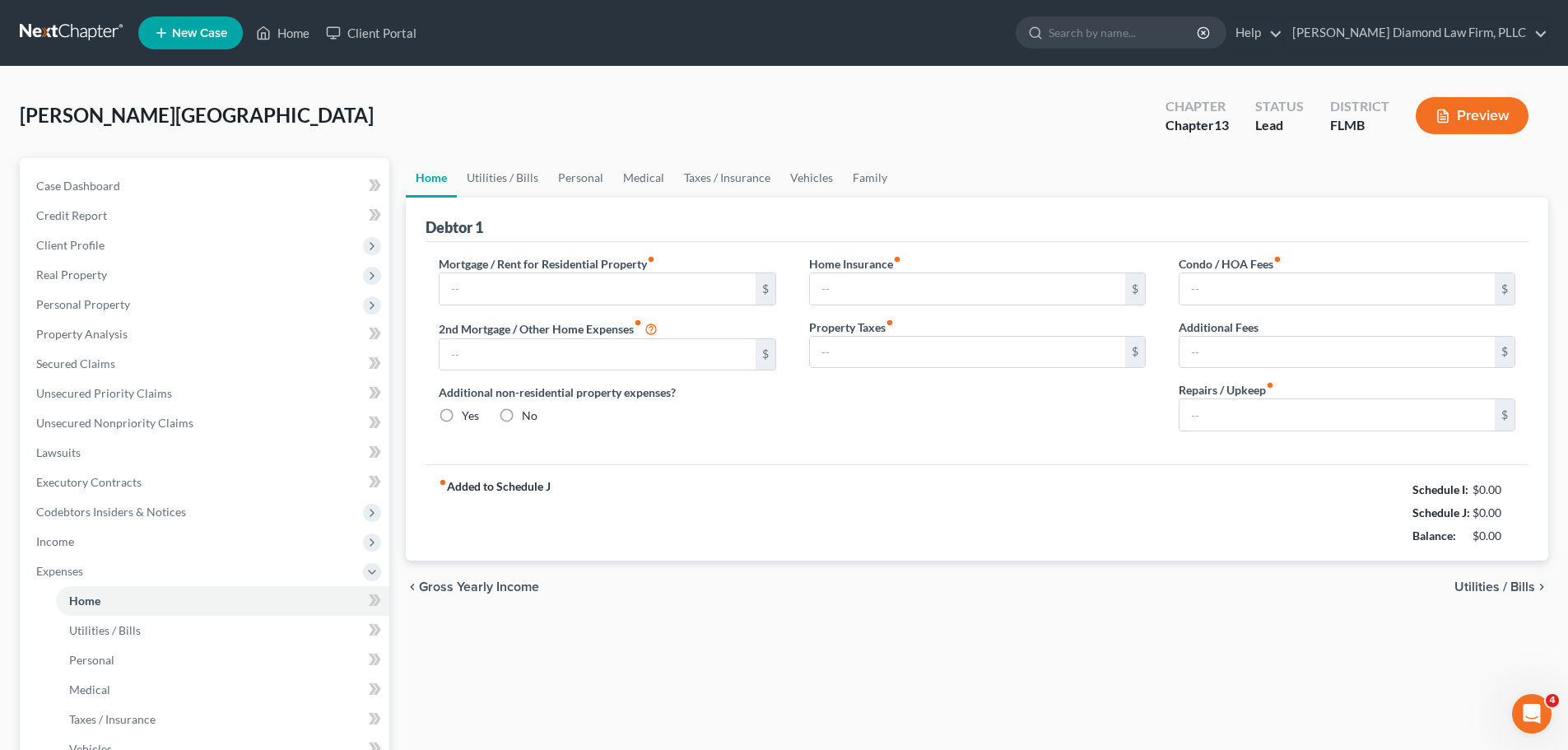
type input "0.00"
click at [492, 180] on link "Utilities / Bills" at bounding box center [503, 177] width 92 height 40
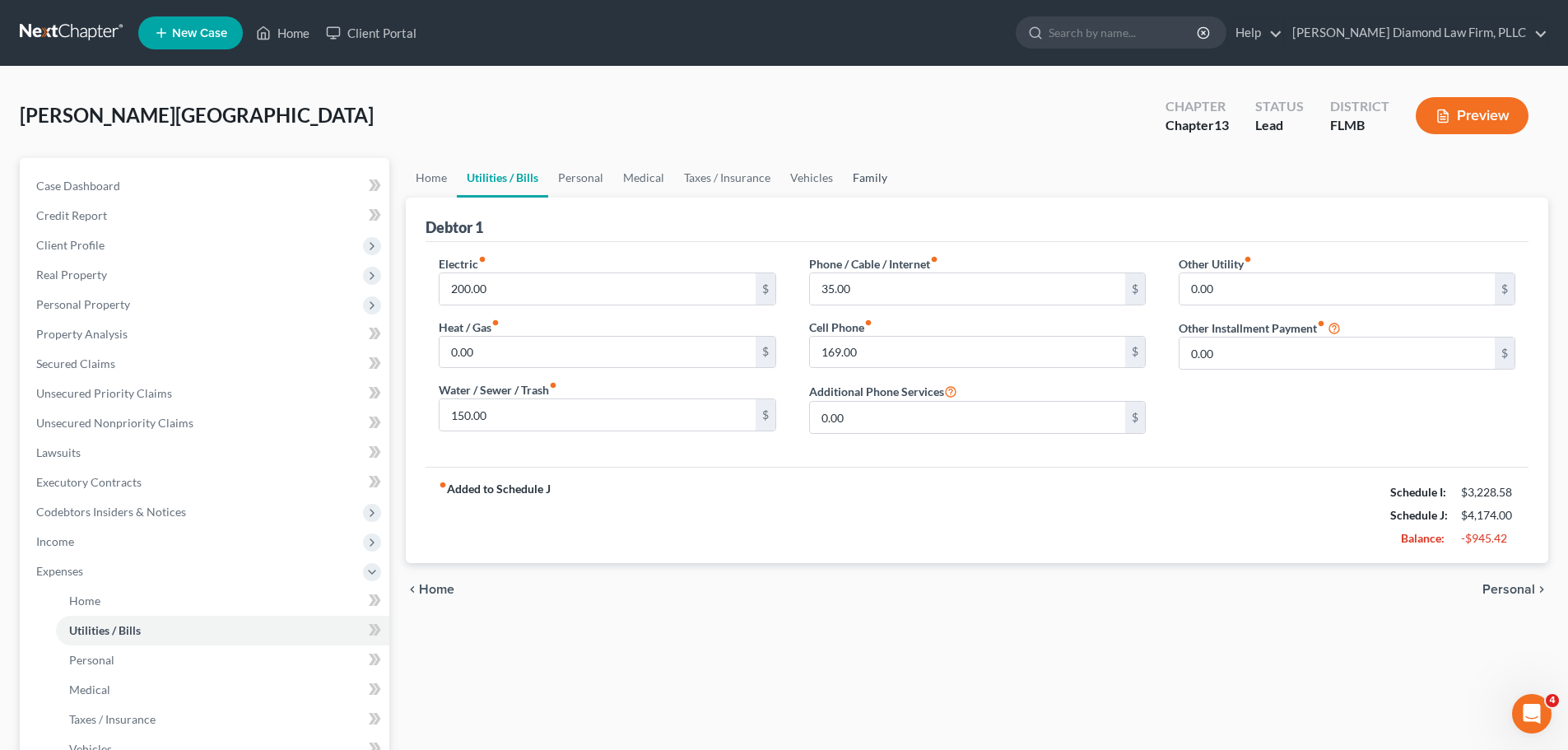
click at [852, 173] on link "Family" at bounding box center [870, 177] width 55 height 40
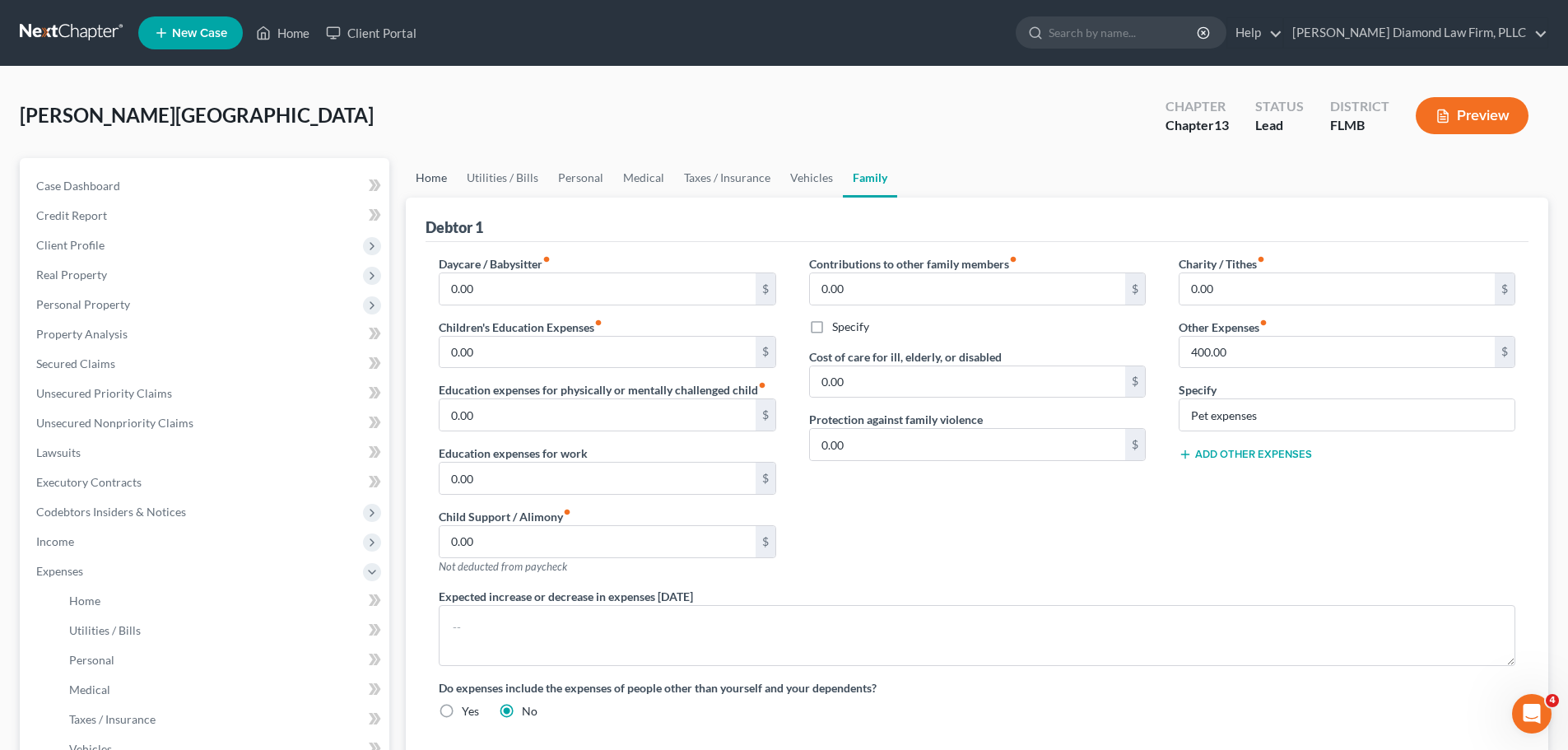
click at [439, 167] on link "Home" at bounding box center [431, 177] width 51 height 40
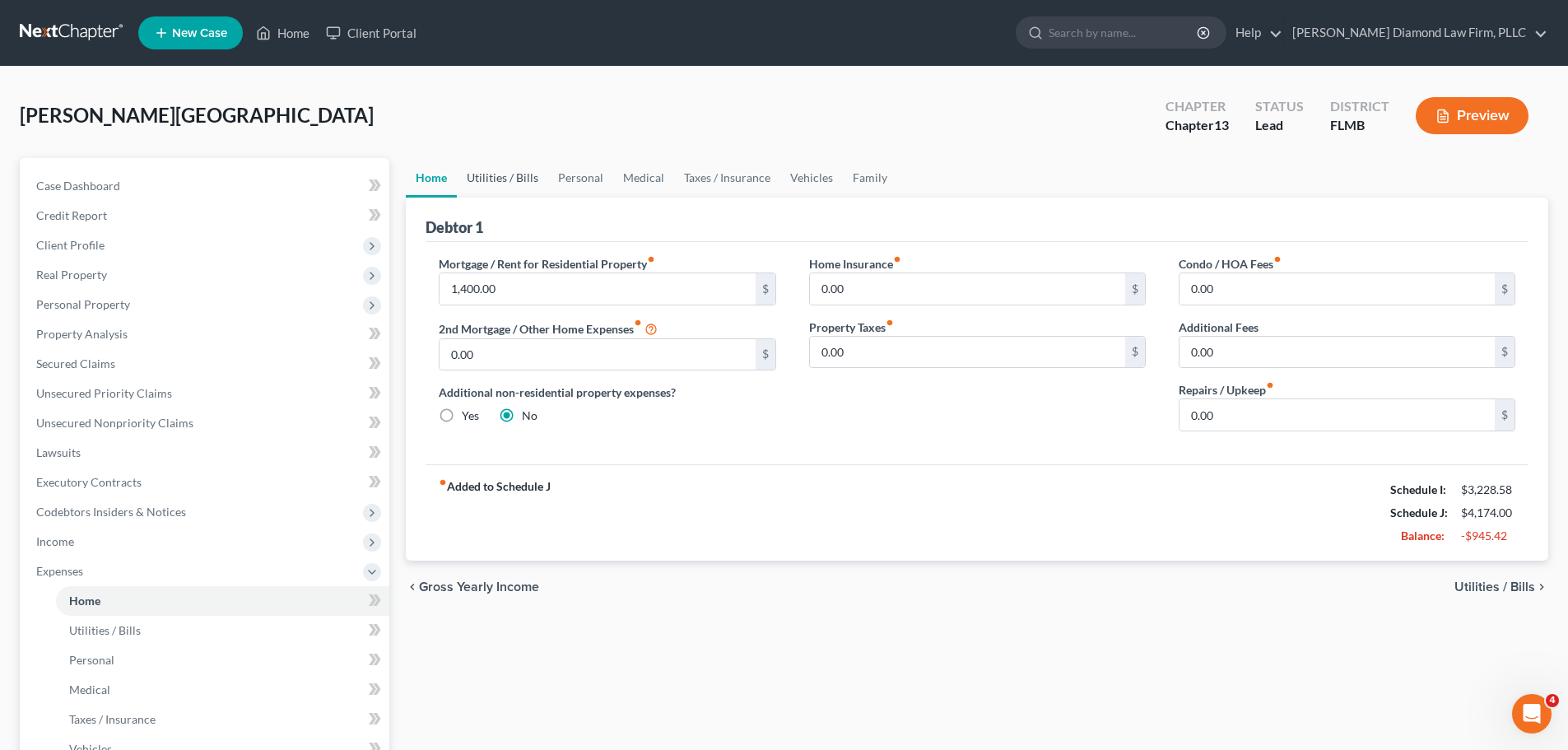
click at [484, 170] on link "Utilities / Bills" at bounding box center [503, 177] width 92 height 40
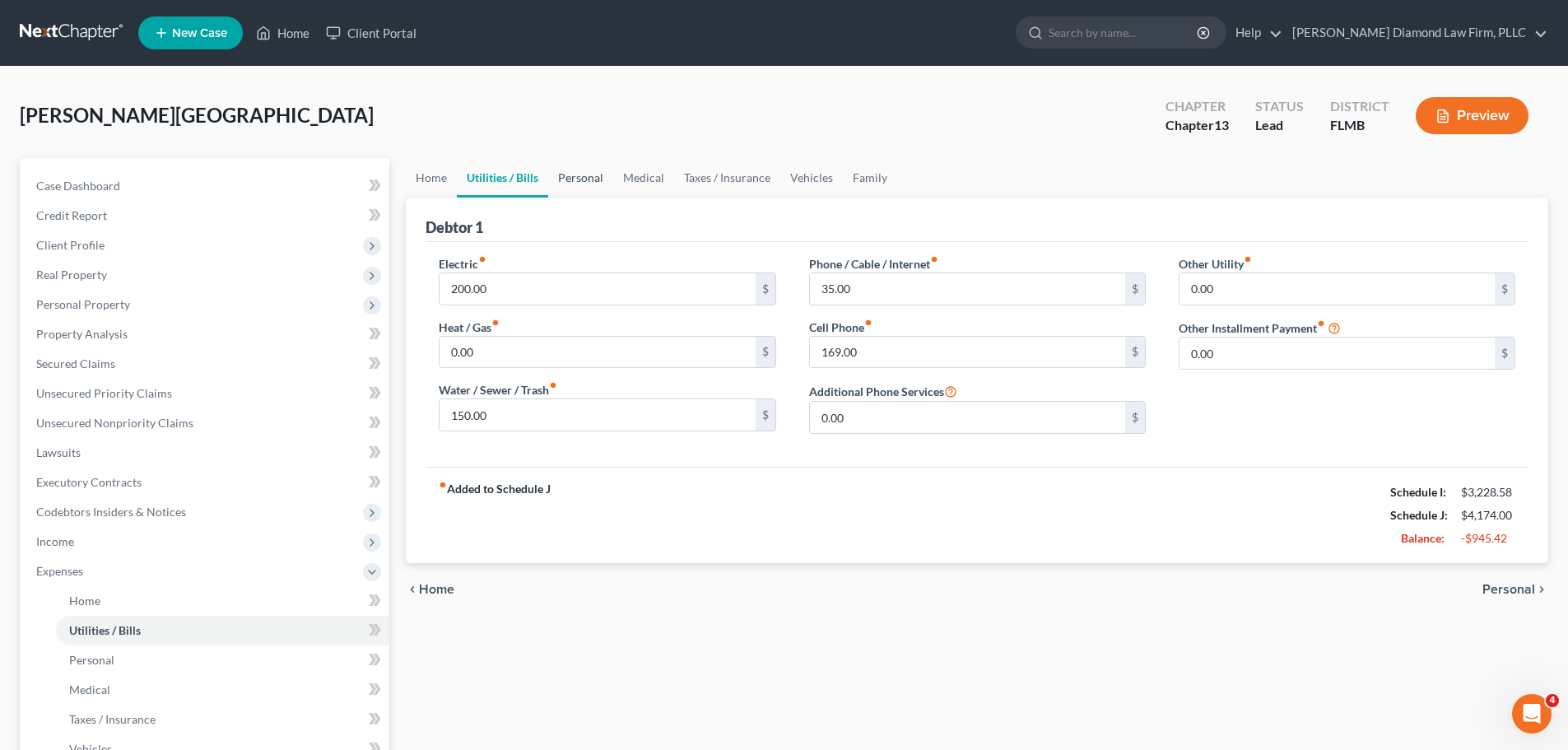
click at [589, 177] on link "Personal" at bounding box center [581, 177] width 65 height 40
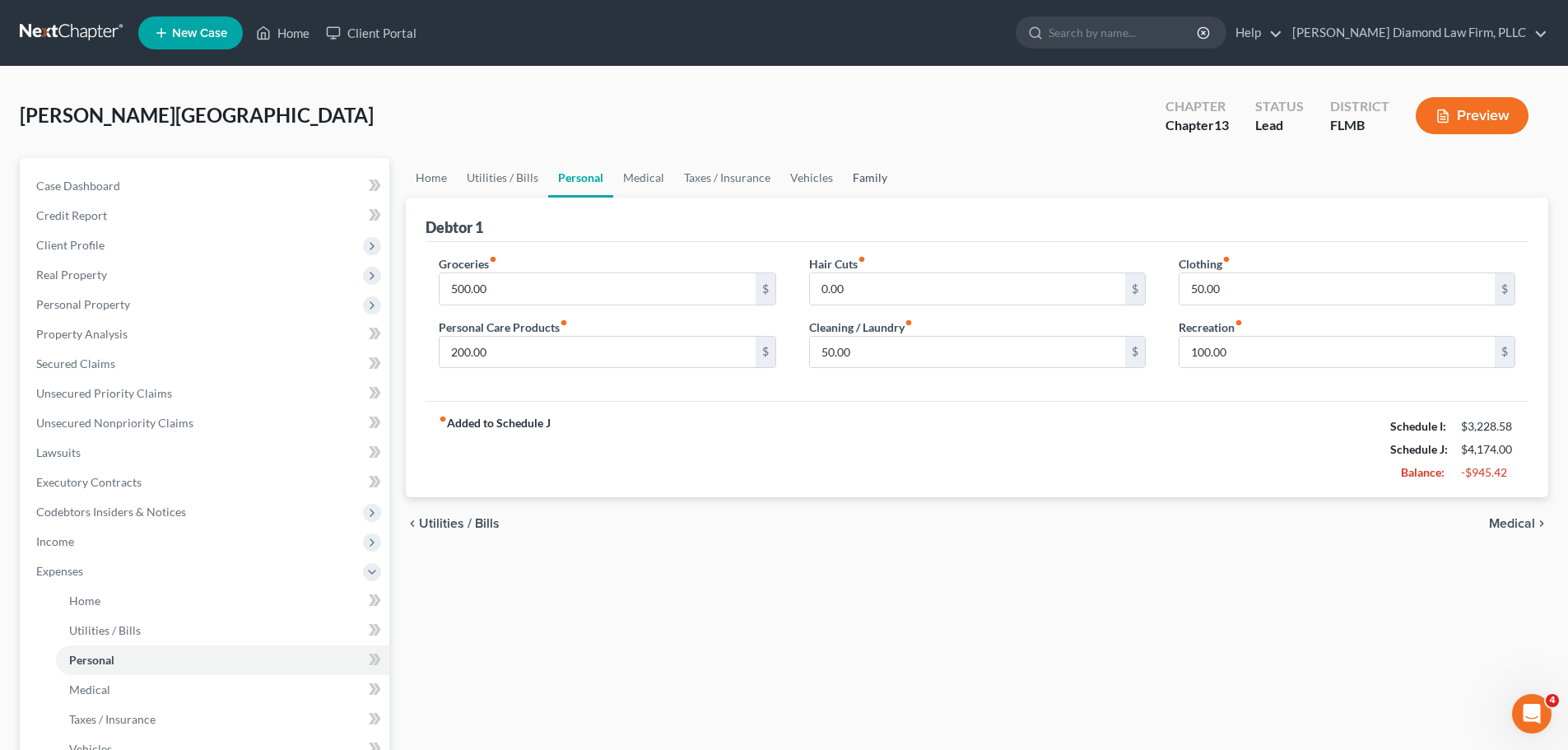
drag, startPoint x: 859, startPoint y: 174, endPoint x: 820, endPoint y: 178, distance: 39.2
click at [859, 174] on link "Family" at bounding box center [870, 177] width 55 height 40
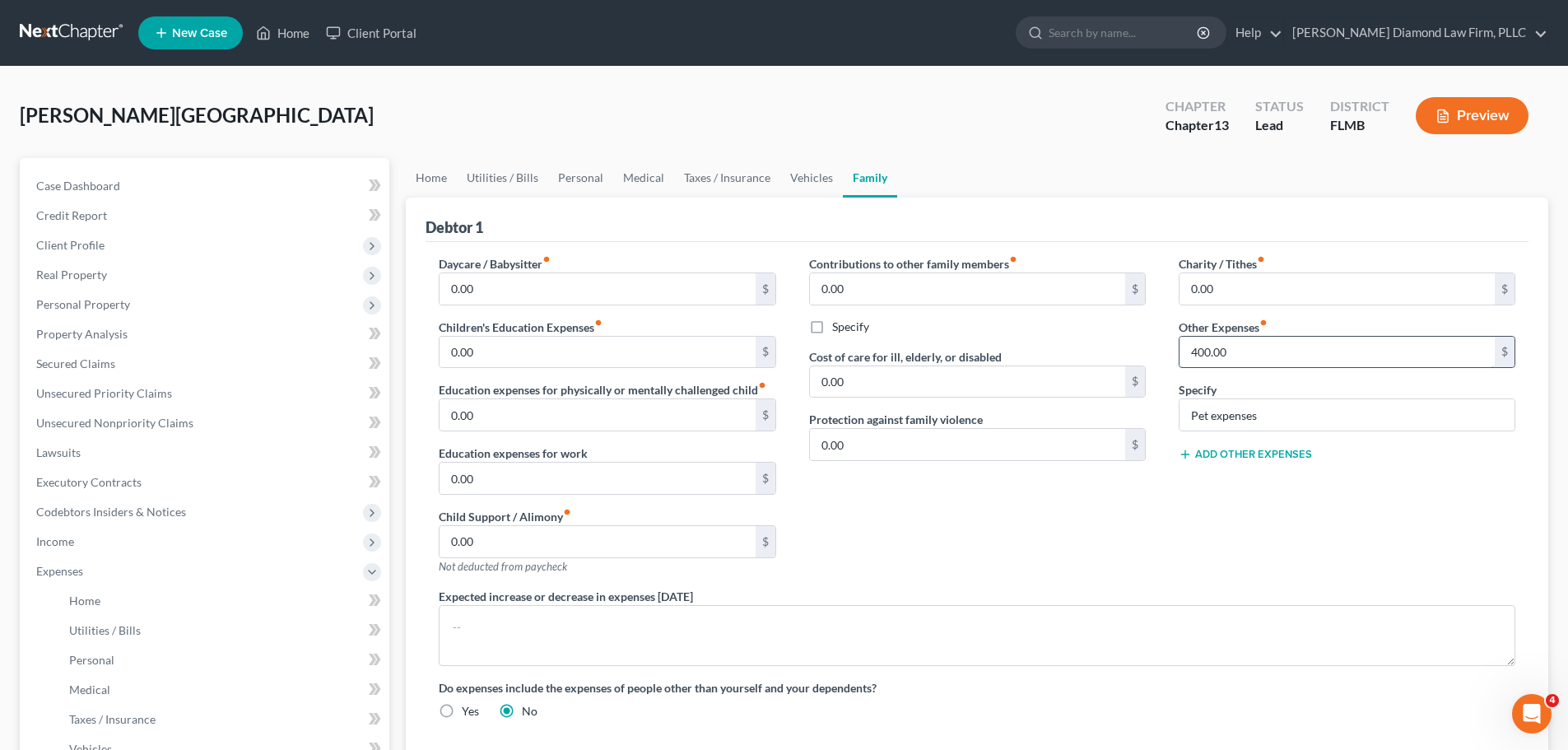
click at [1233, 353] on input "400.00" at bounding box center [1337, 352] width 315 height 31
click at [139, 535] on span "Income" at bounding box center [206, 542] width 366 height 30
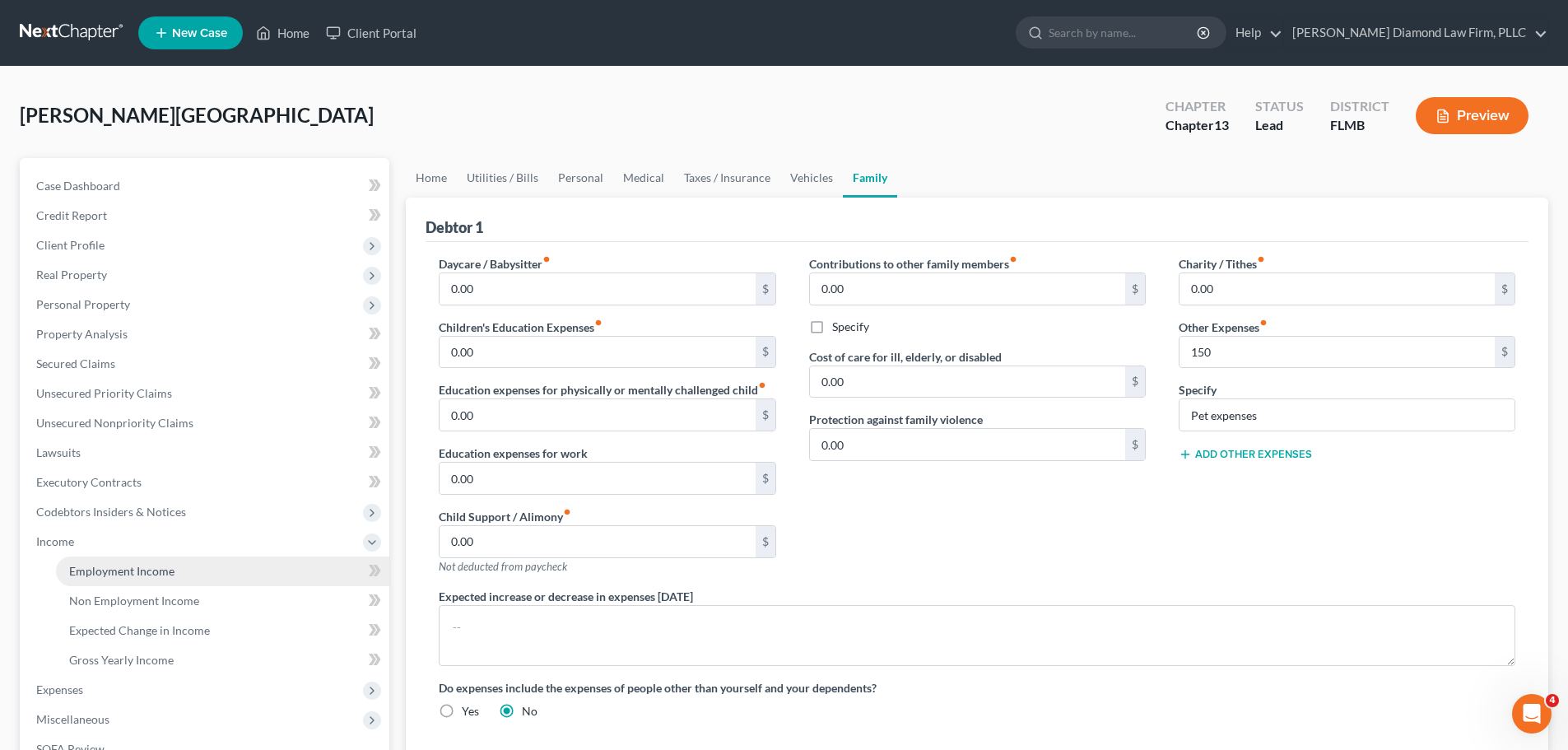
click at [121, 571] on span "Employment Income" at bounding box center [121, 571] width 105 height 14
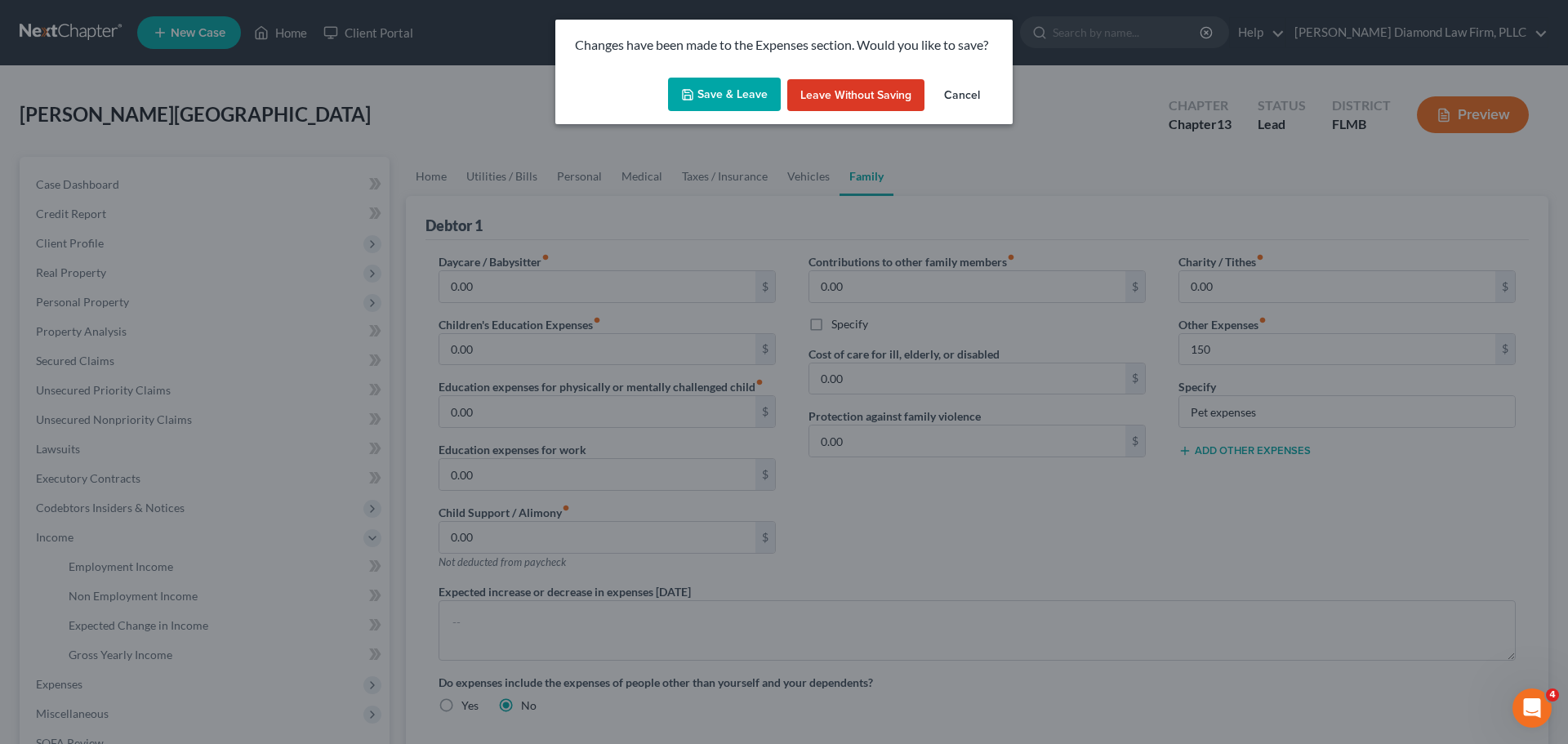
click at [693, 91] on icon "button" at bounding box center [687, 95] width 13 height 13
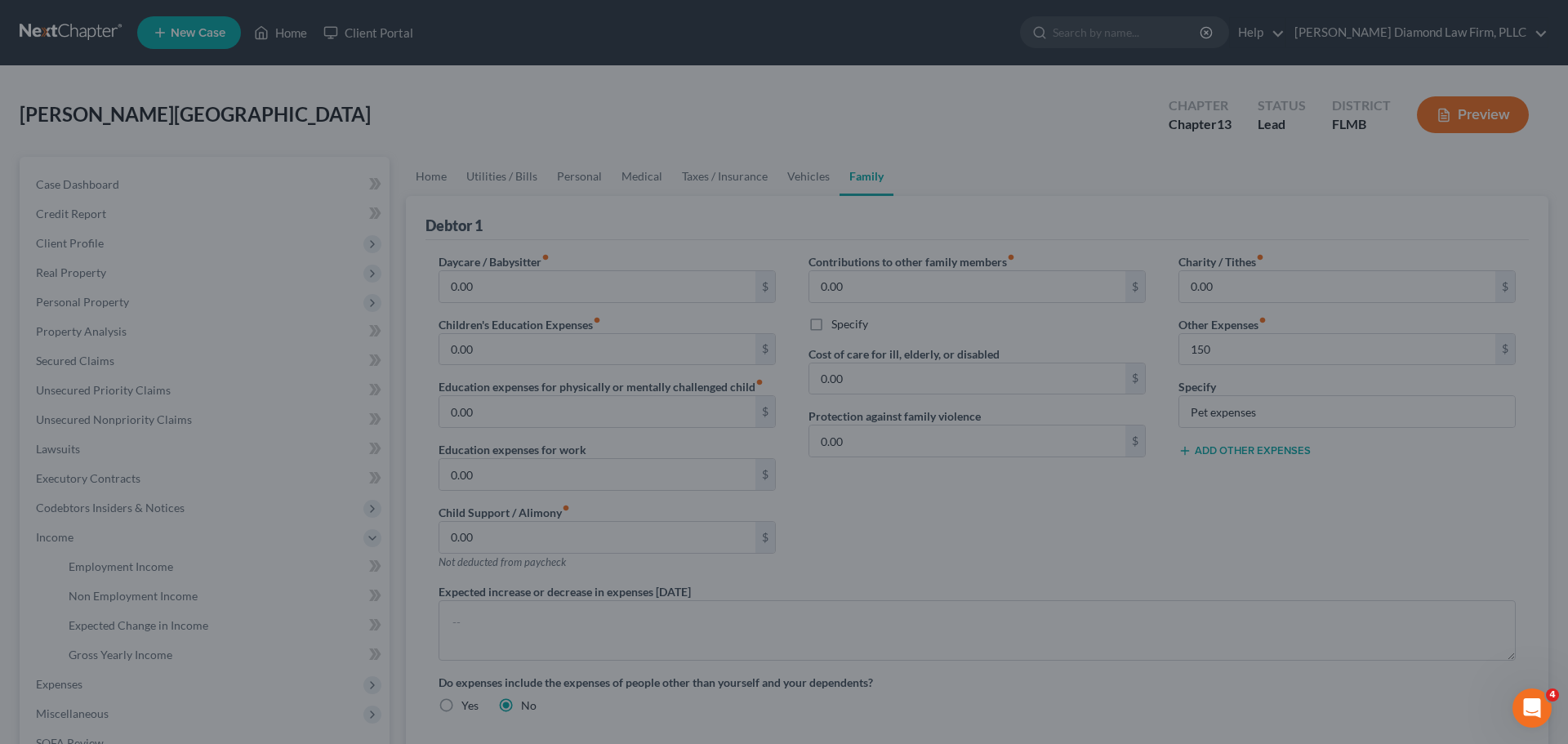
type input "150.00"
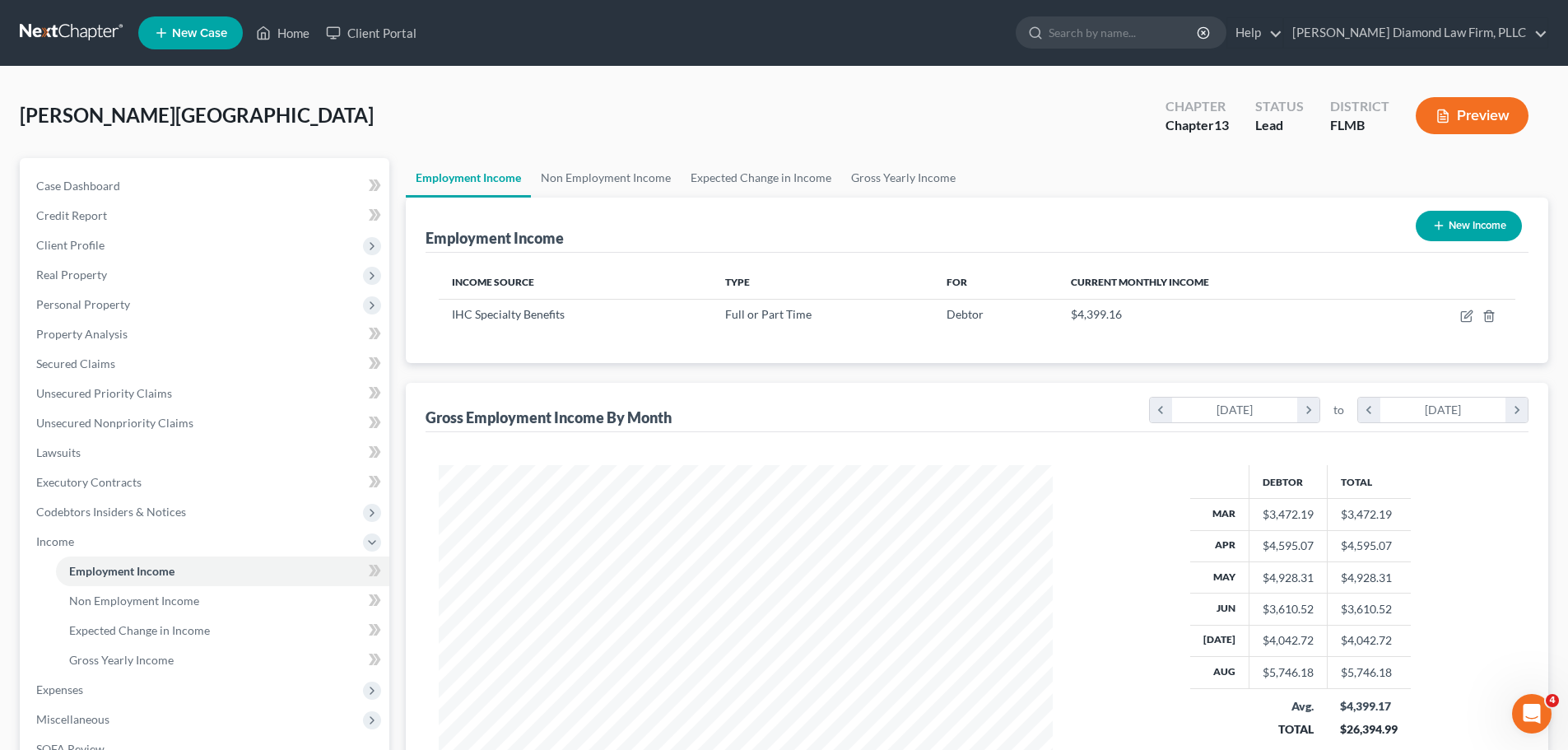
click at [67, 34] on link at bounding box center [71, 34] width 105 height 30
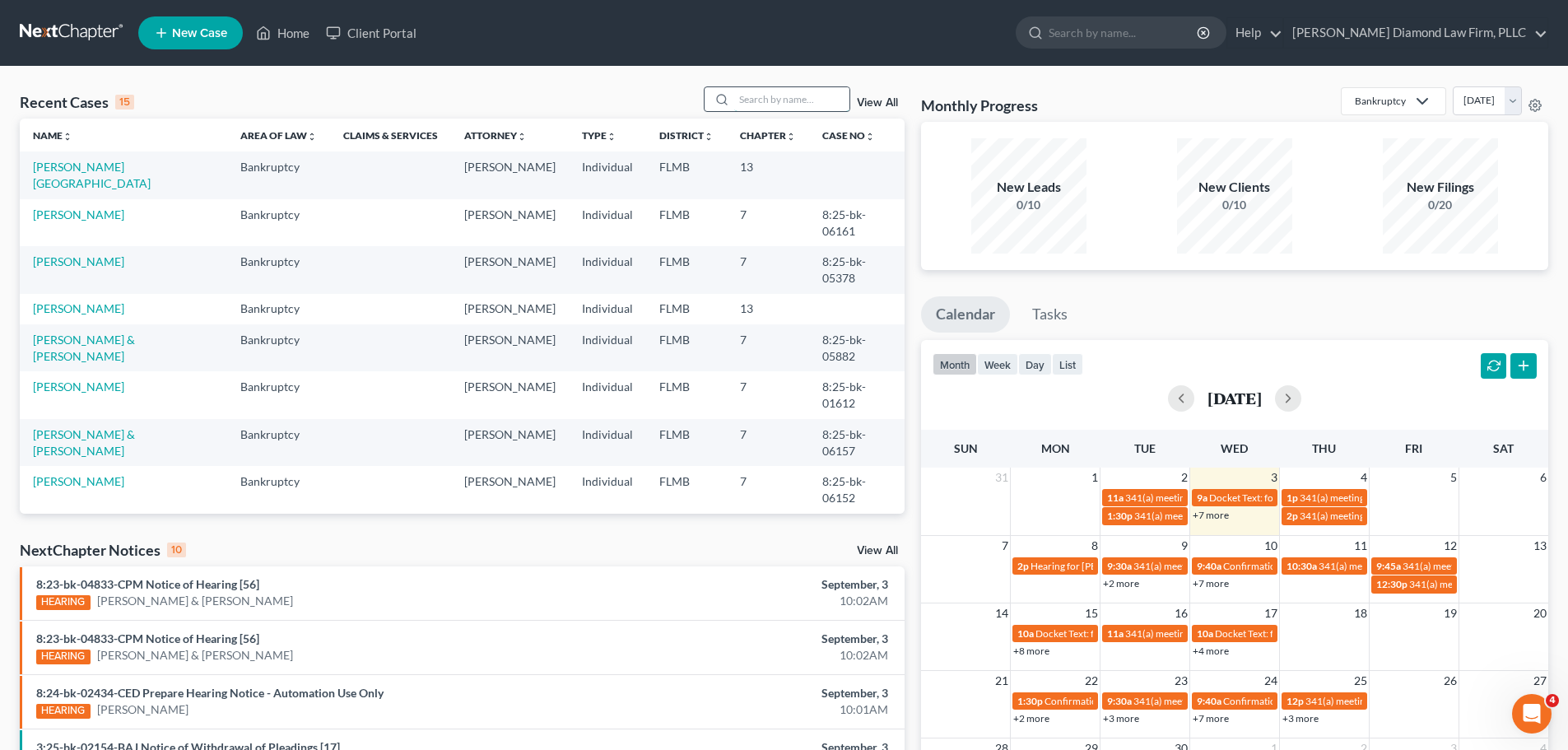
click at [767, 98] on input "search" at bounding box center [792, 99] width 116 height 24
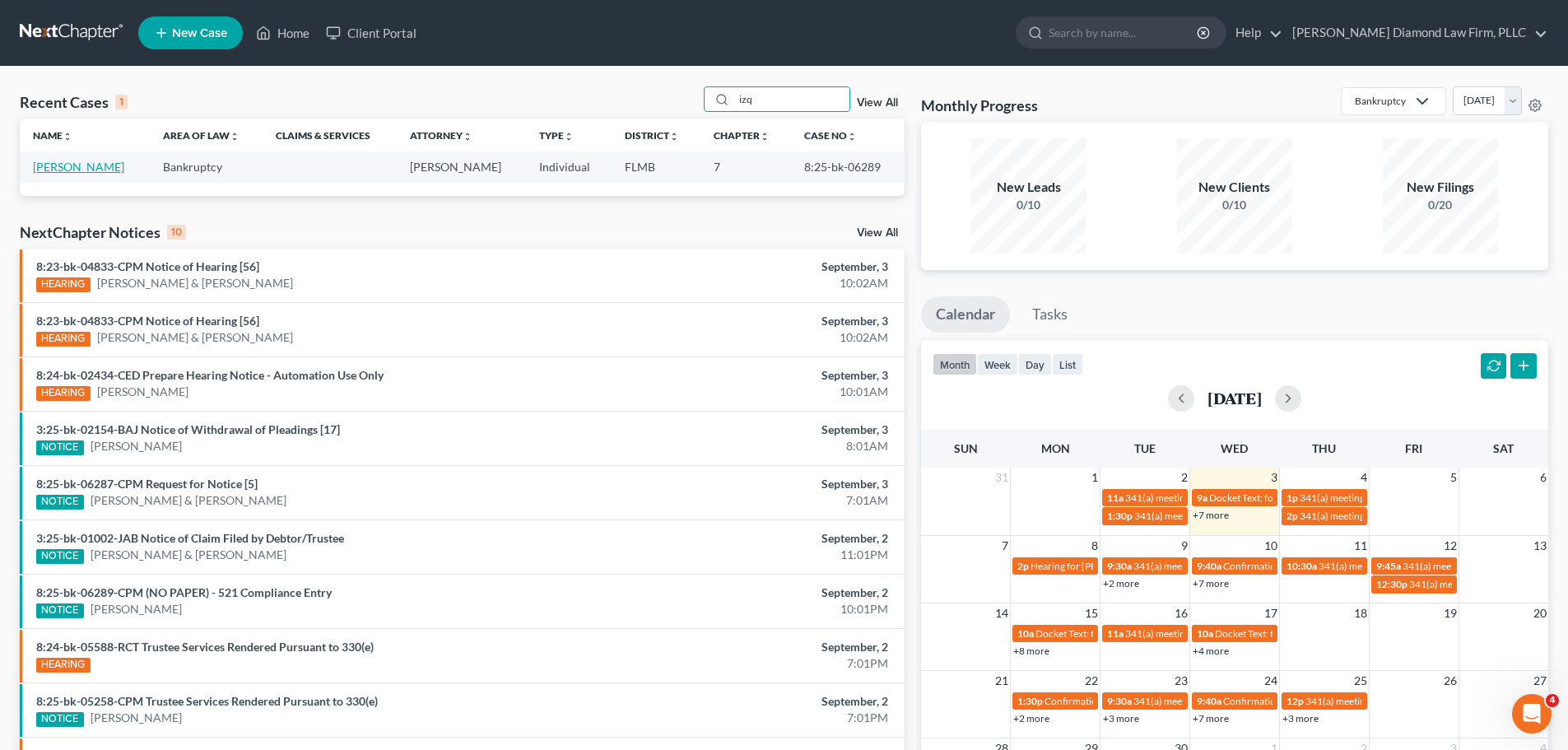
type input "izq"
click at [101, 174] on link "[PERSON_NAME]" at bounding box center [79, 167] width 92 height 14
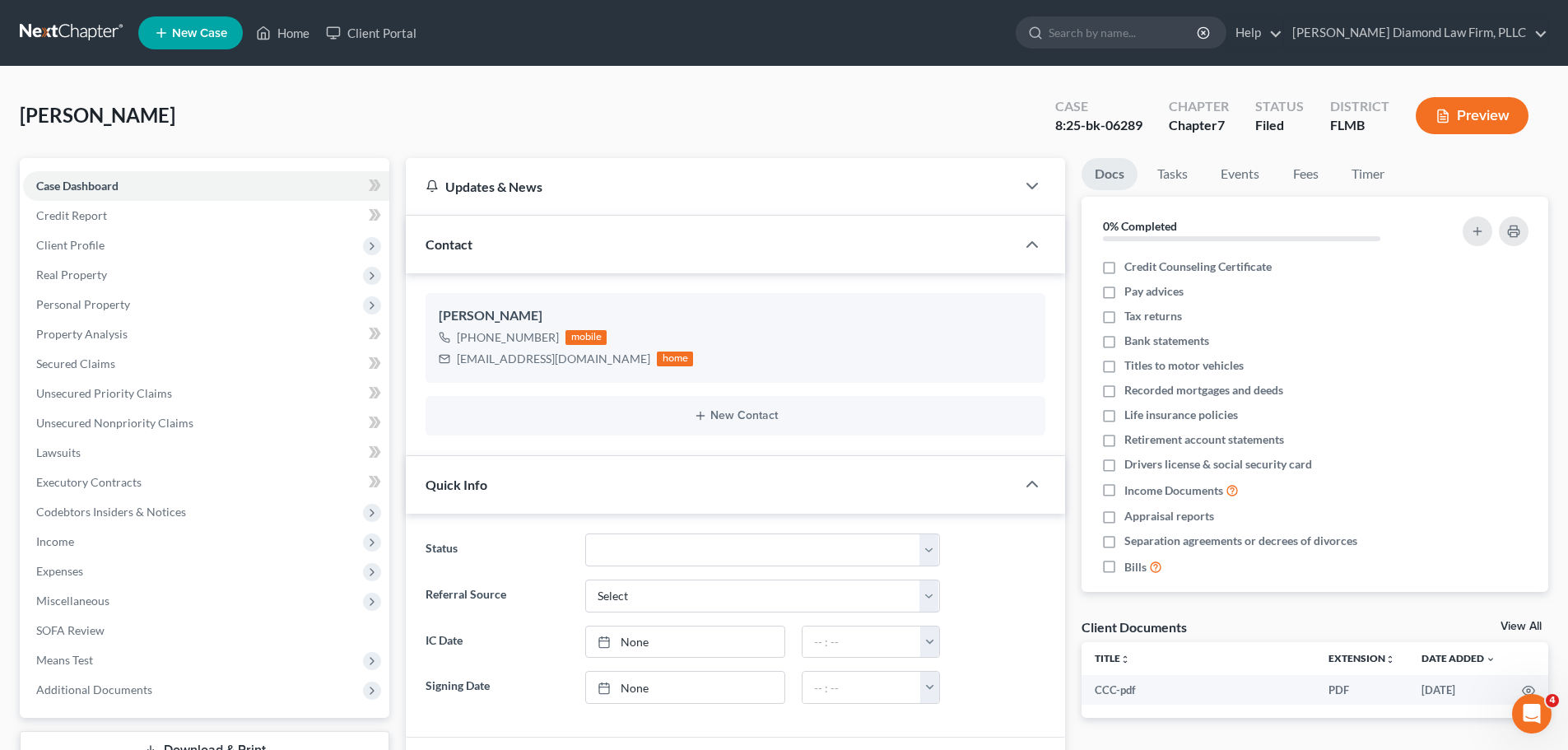
click at [54, 36] on link at bounding box center [71, 34] width 105 height 30
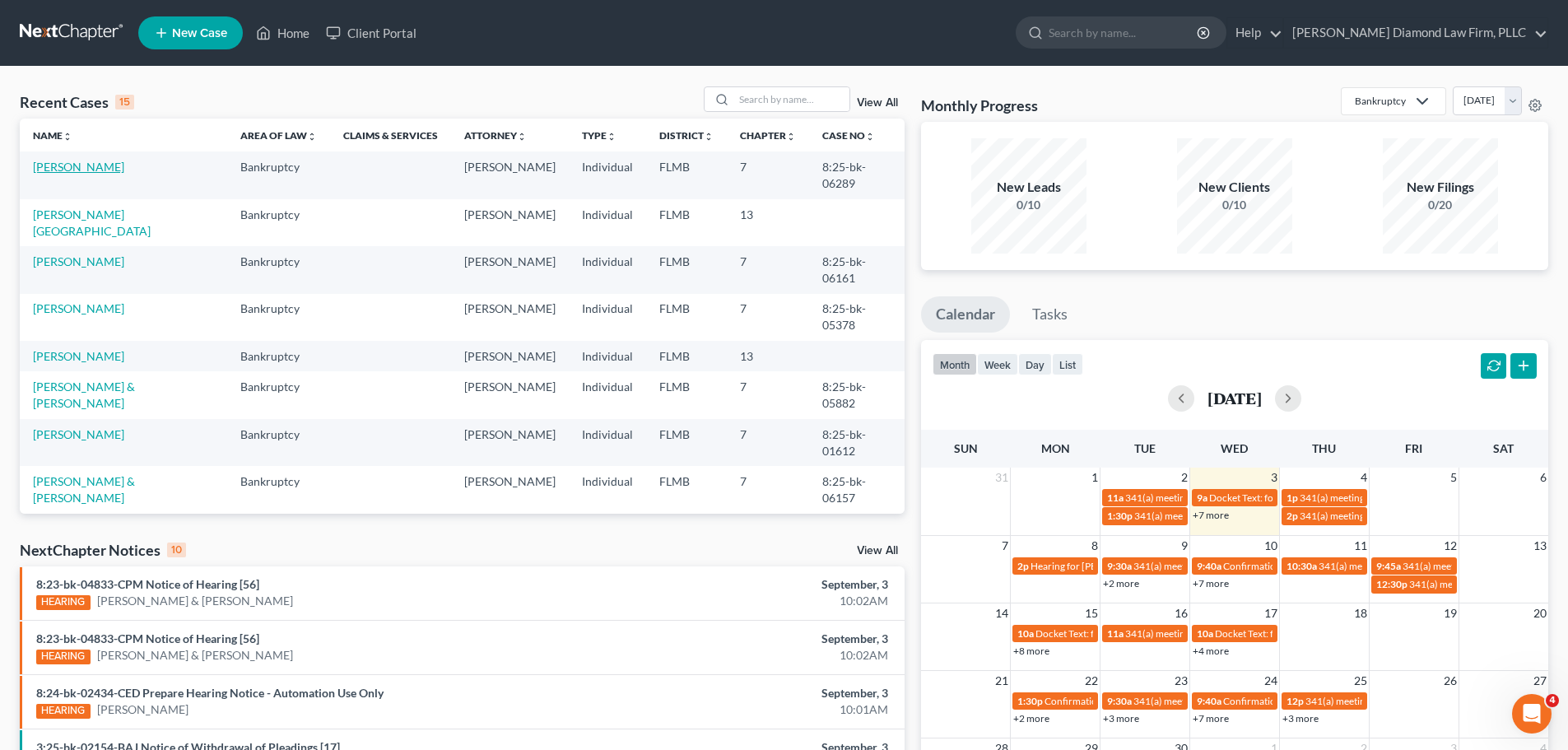
click at [107, 169] on link "[PERSON_NAME]" at bounding box center [79, 167] width 92 height 14
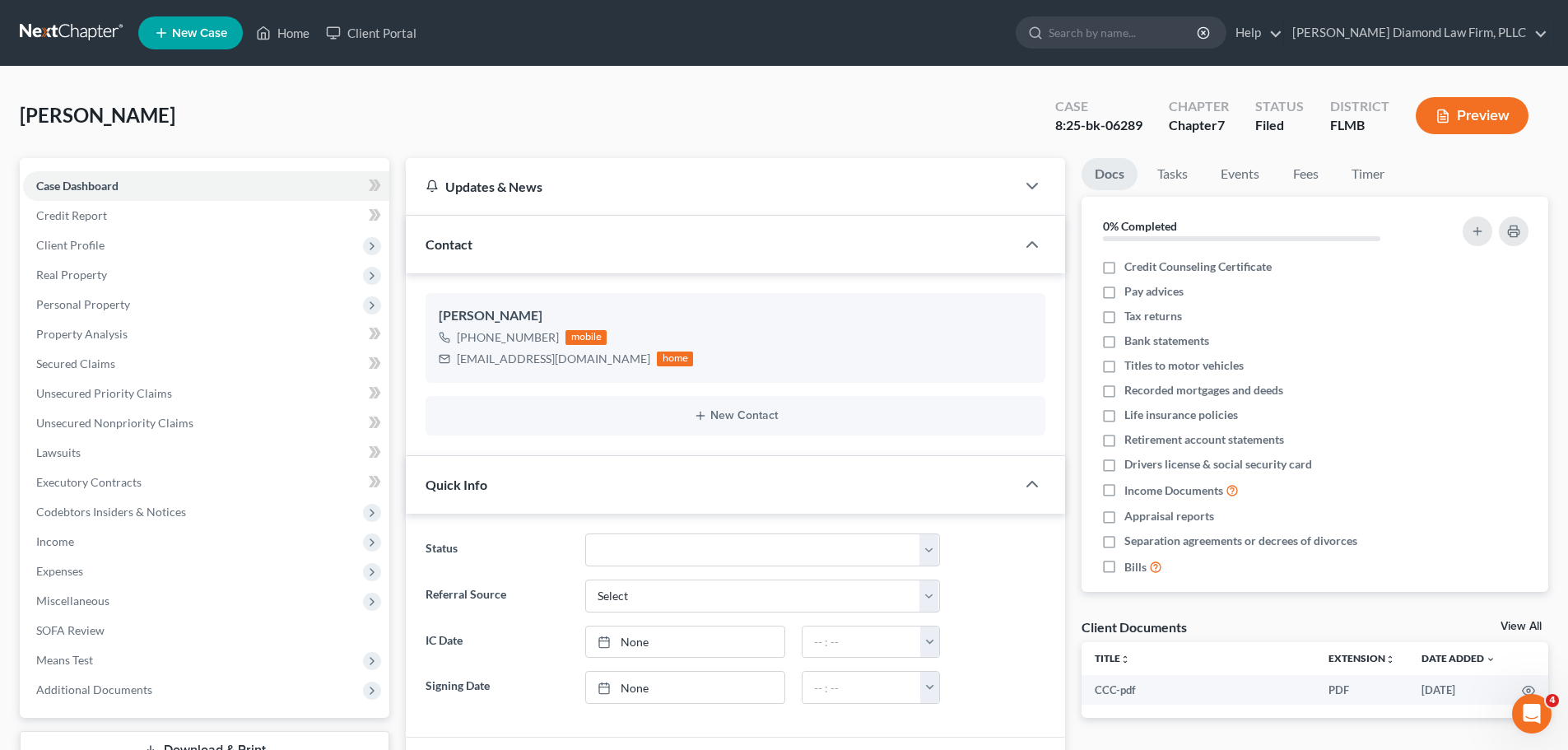
click at [1475, 107] on button "Preview" at bounding box center [1473, 116] width 113 height 37
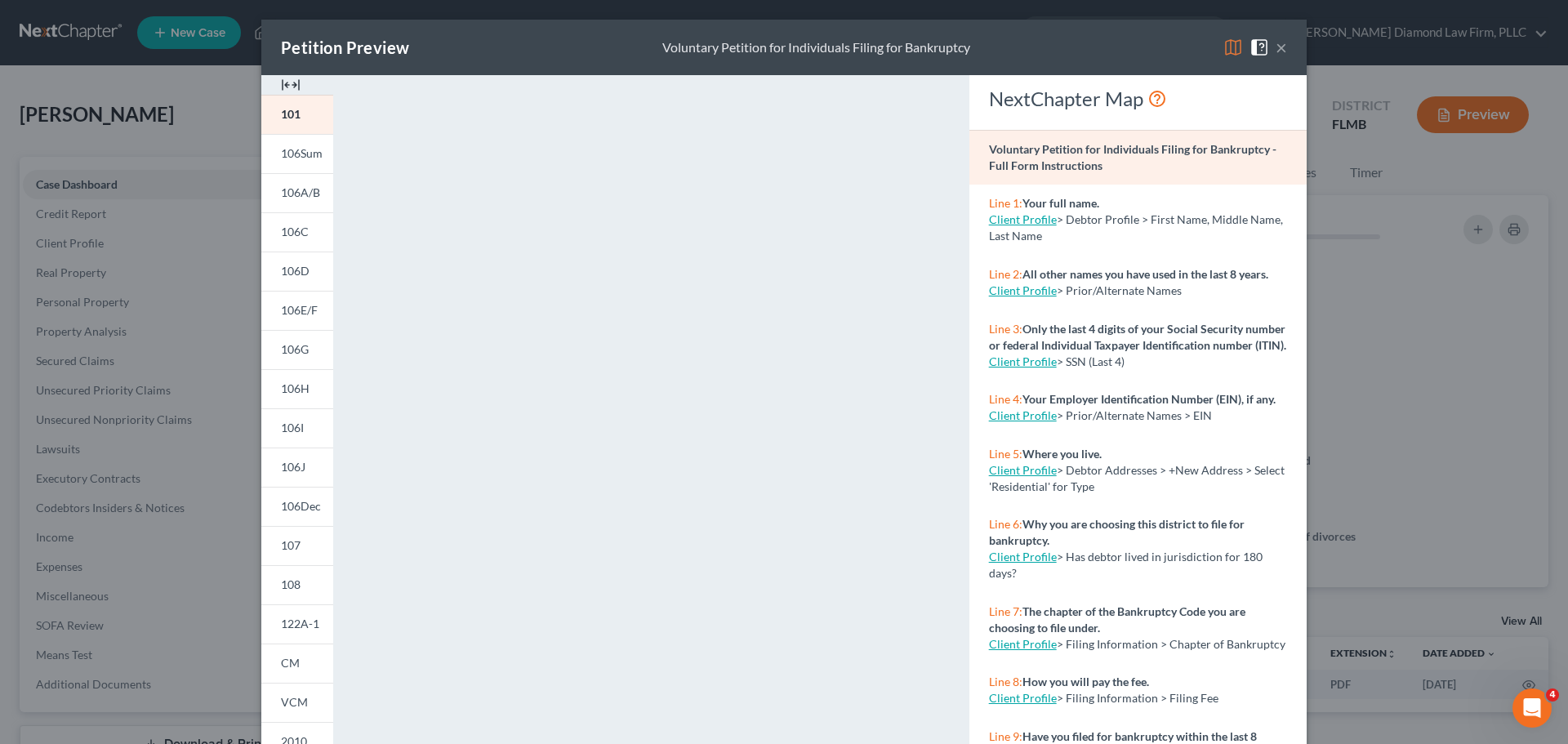
click at [1276, 43] on button "×" at bounding box center [1281, 47] width 11 height 19
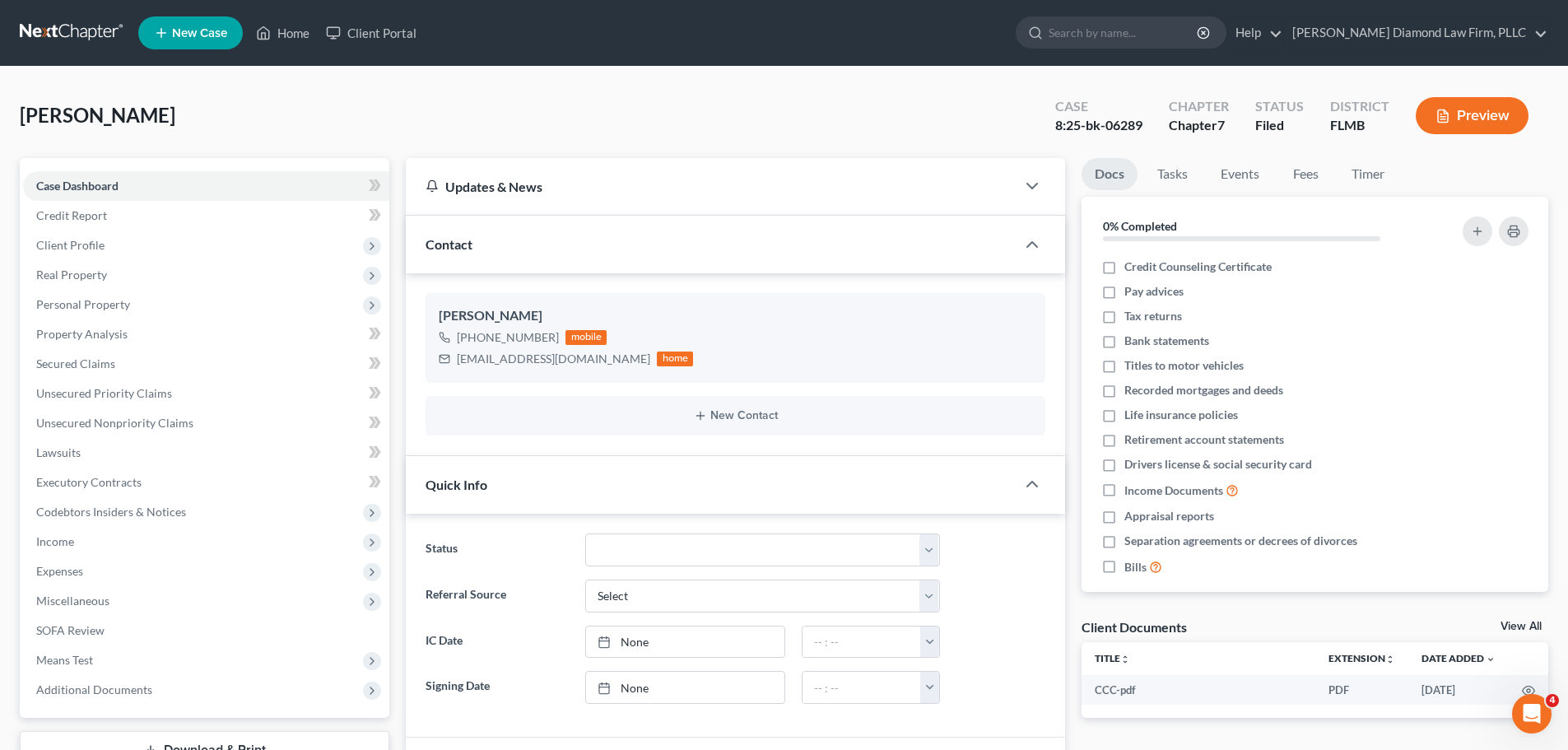
click at [19, 33] on link at bounding box center [71, 34] width 105 height 30
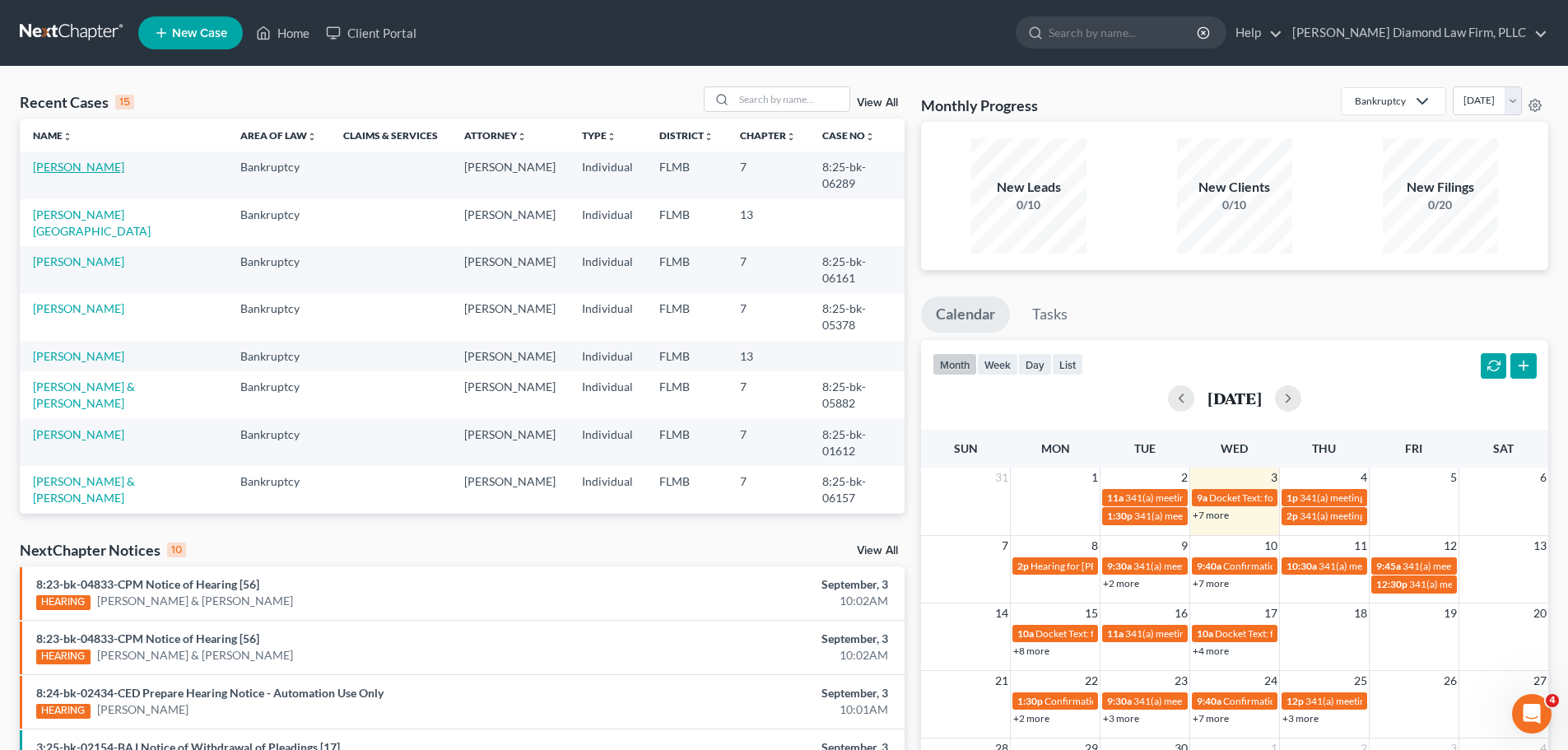
click at [101, 164] on link "[PERSON_NAME]" at bounding box center [79, 167] width 92 height 14
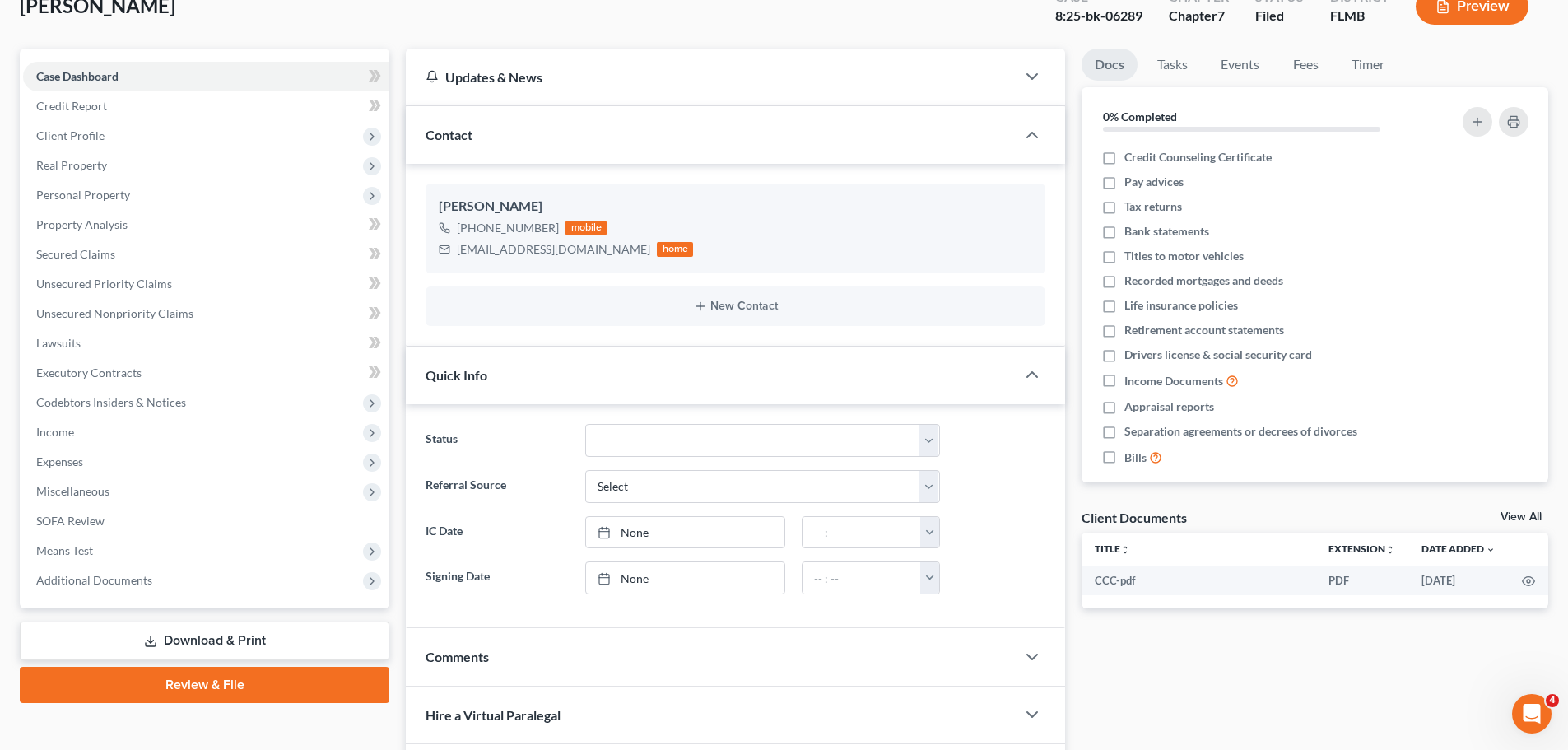
scroll to position [247, 0]
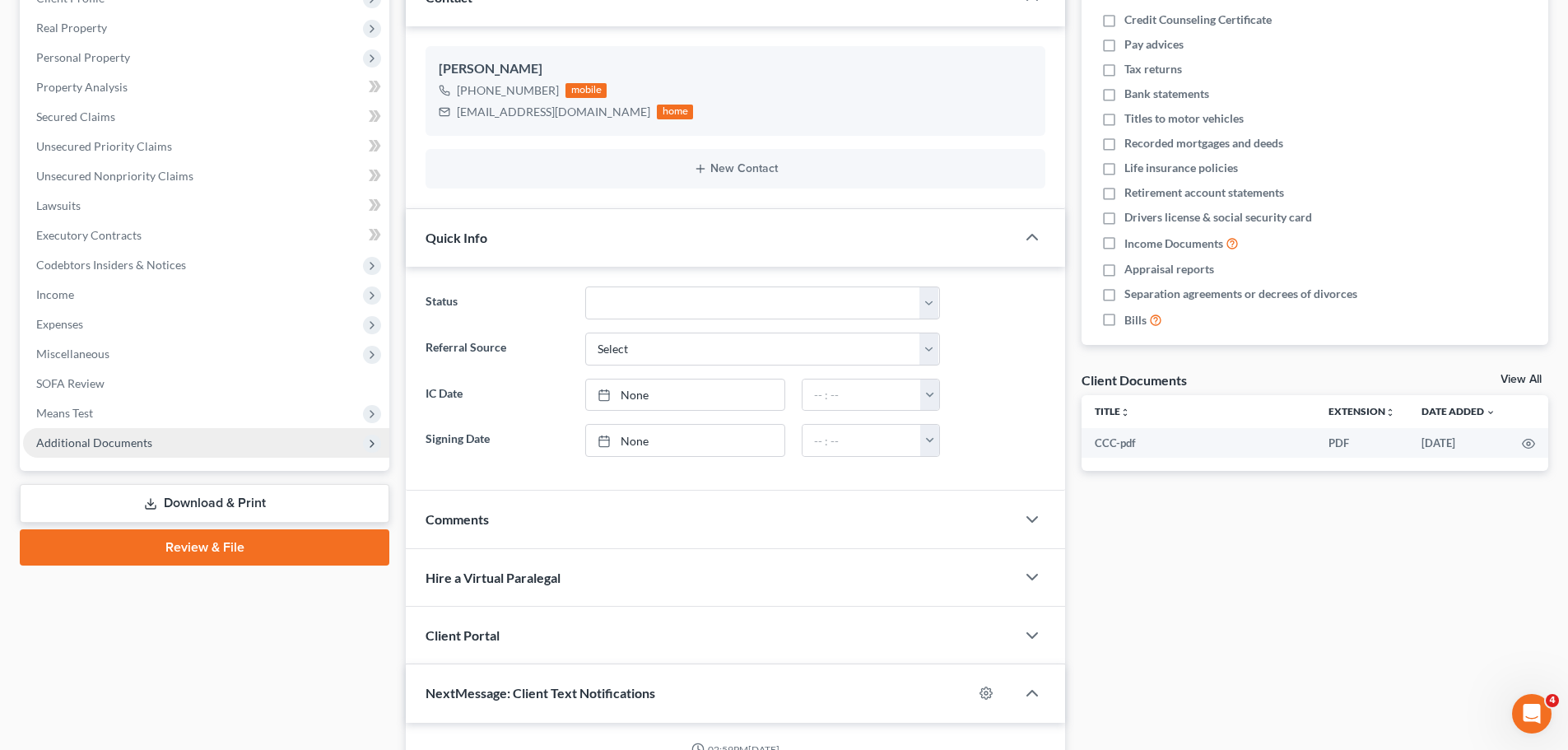
click at [176, 444] on span "Additional Documents" at bounding box center [206, 443] width 366 height 30
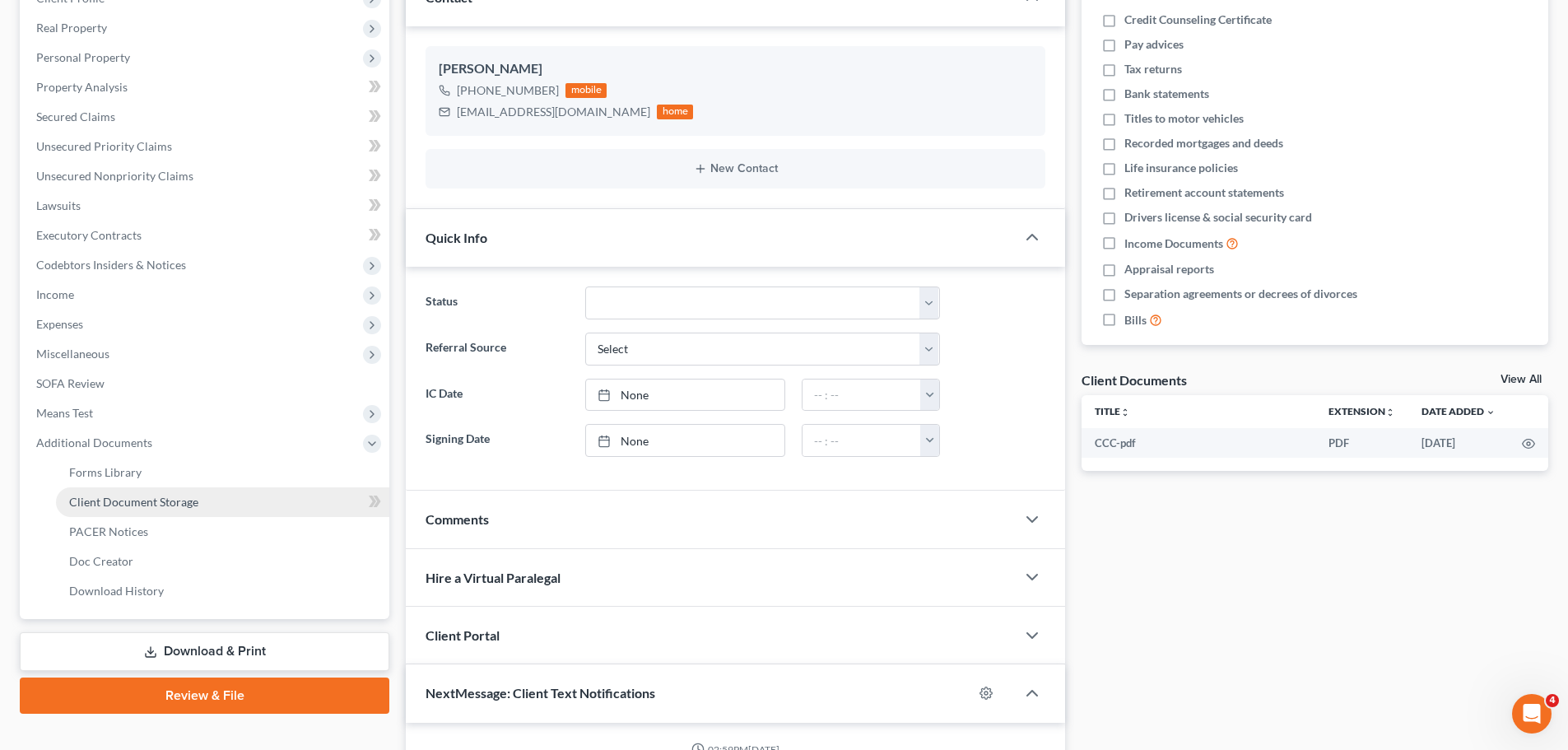
click at [154, 499] on span "Client Document Storage" at bounding box center [133, 502] width 129 height 14
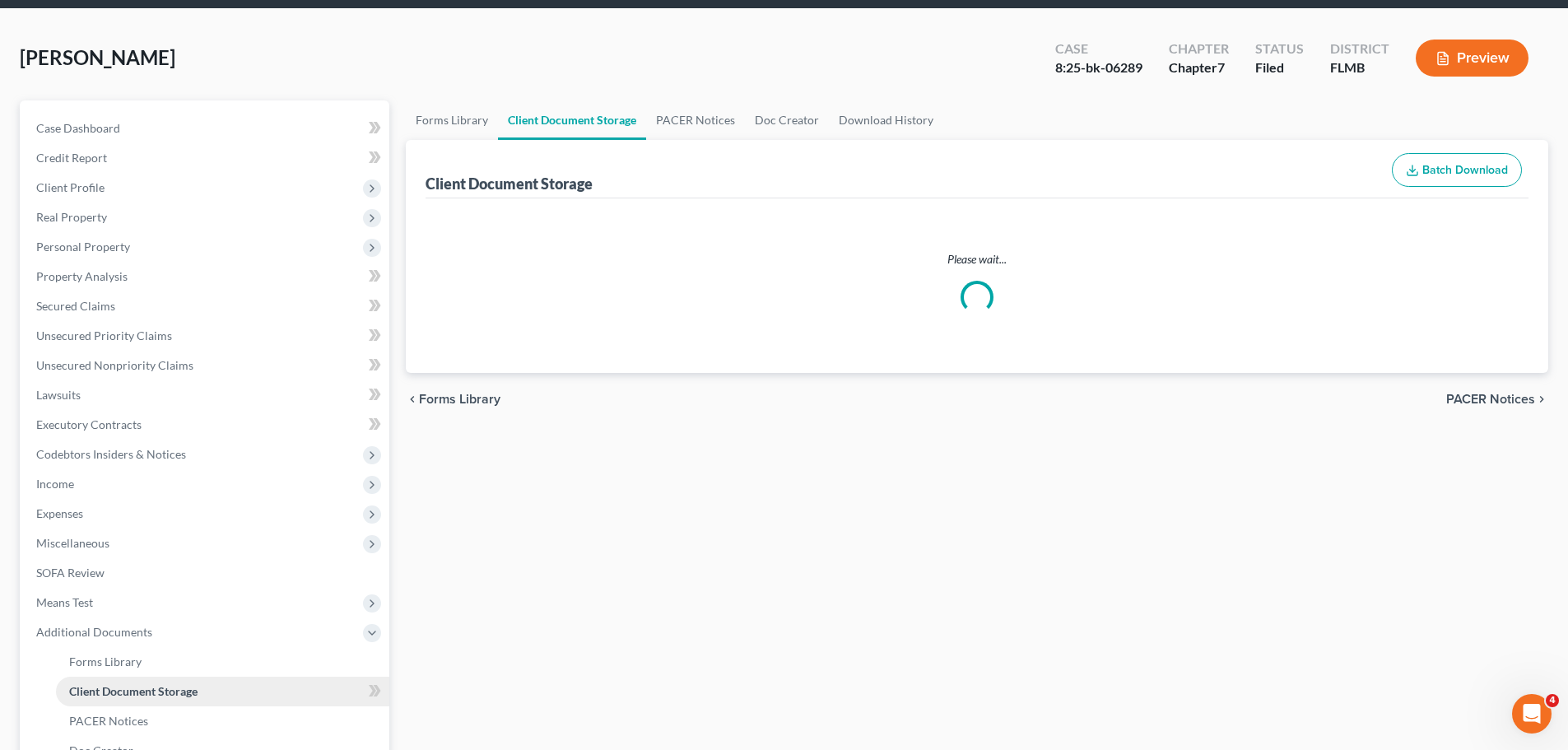
select select "9"
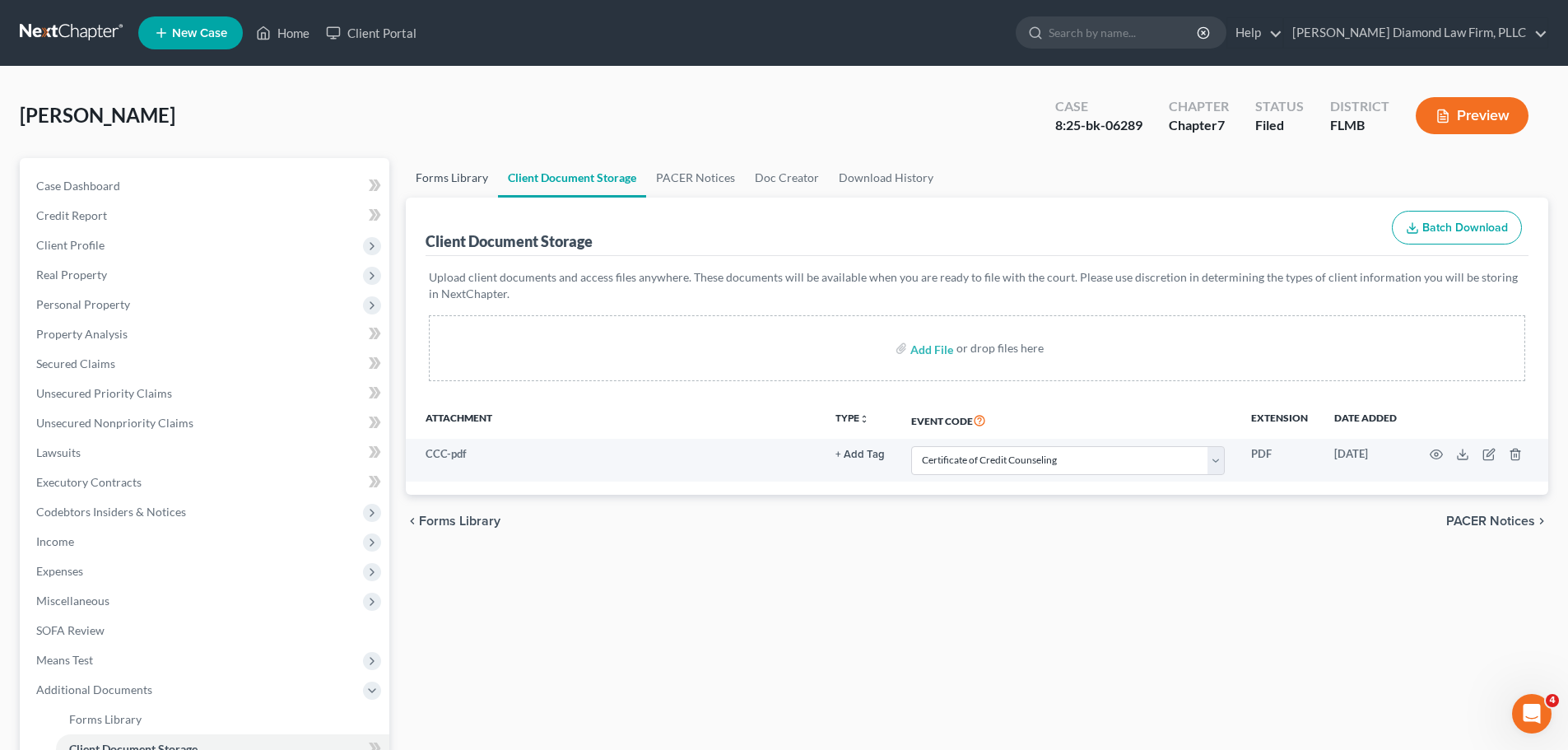
click at [465, 172] on link "Forms Library" at bounding box center [452, 177] width 92 height 40
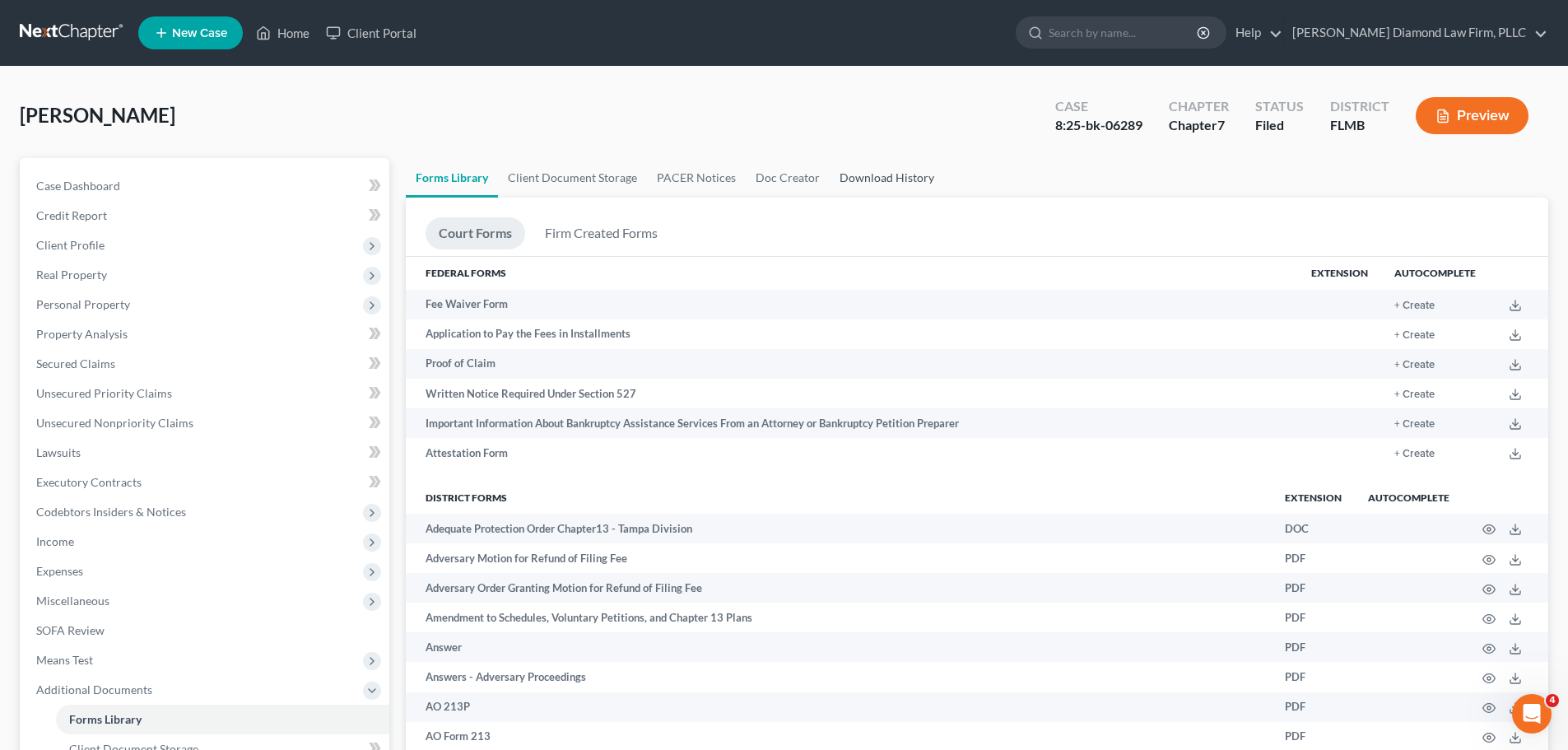
click at [853, 174] on link "Download History" at bounding box center [887, 177] width 115 height 40
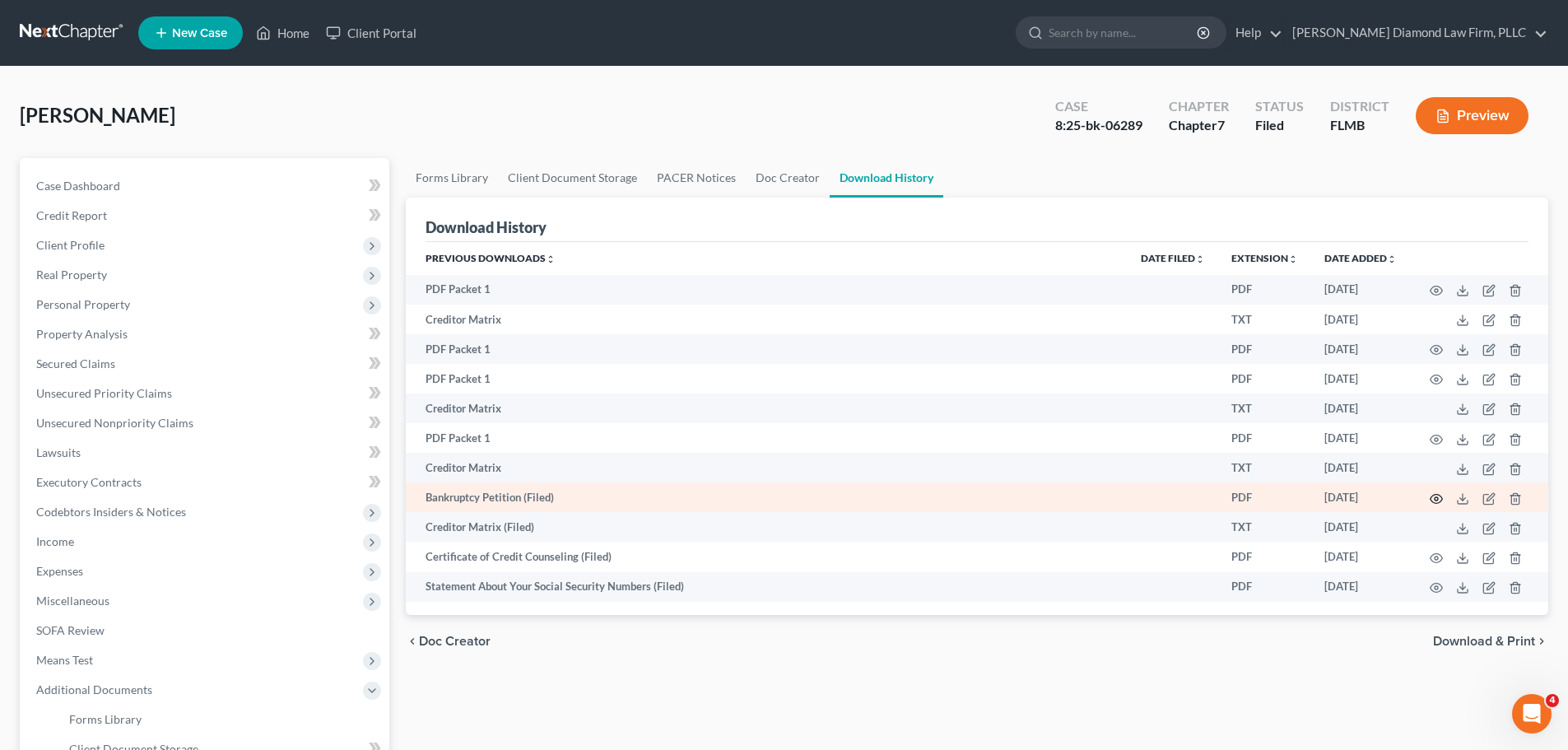
click at [1429, 499] on icon "button" at bounding box center [1436, 499] width 13 height 13
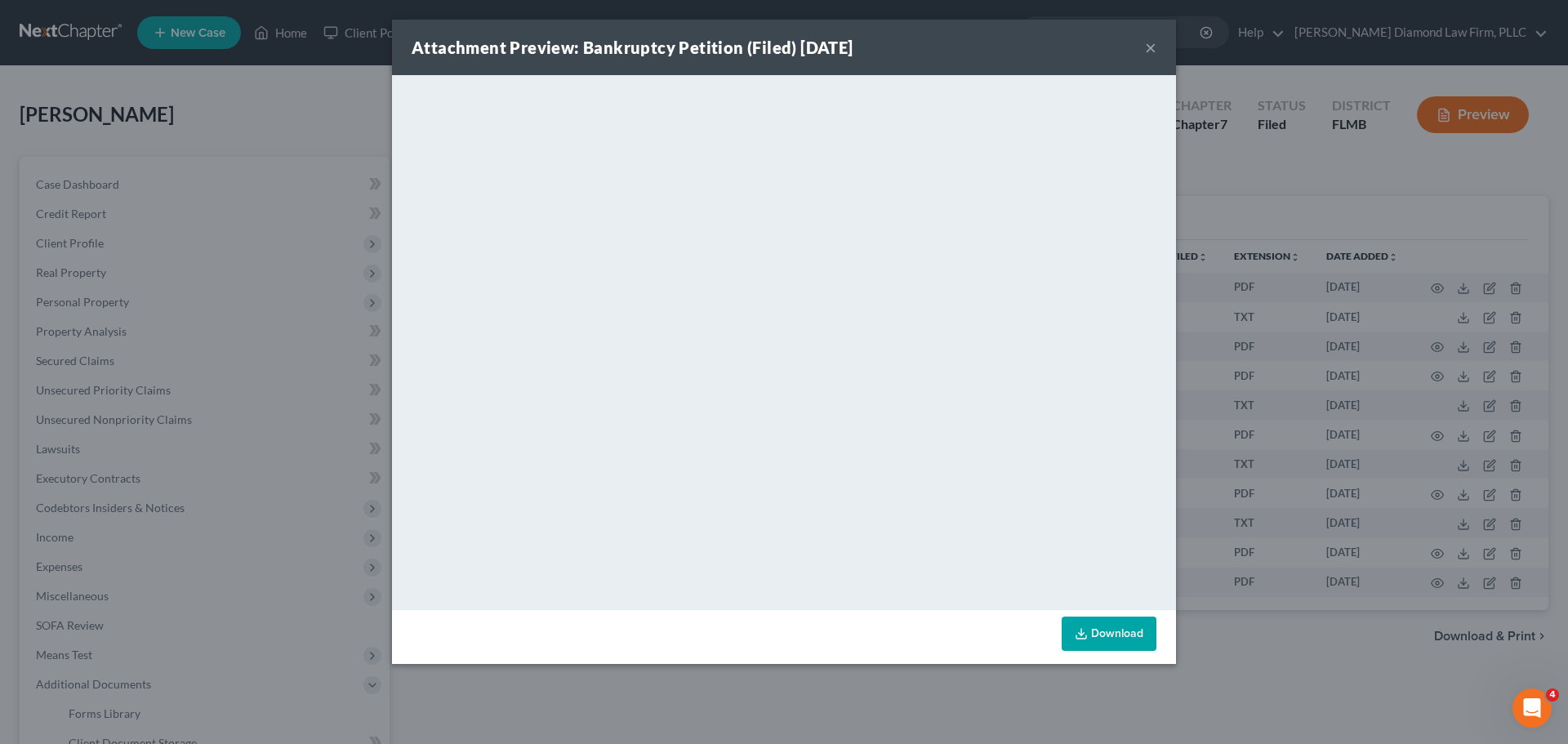
click at [1148, 49] on button "×" at bounding box center [1150, 47] width 11 height 19
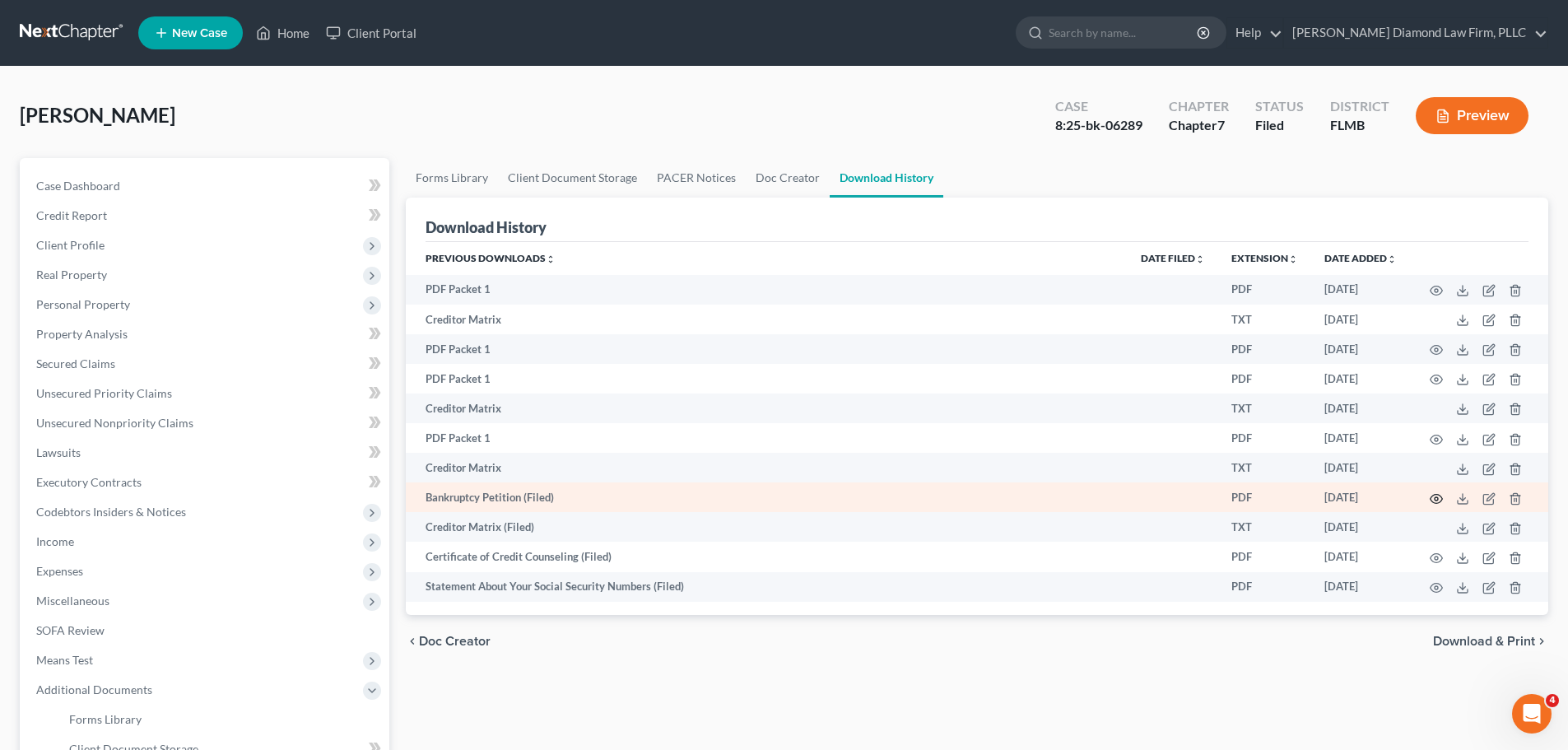
click at [1433, 498] on icon "button" at bounding box center [1436, 499] width 13 height 13
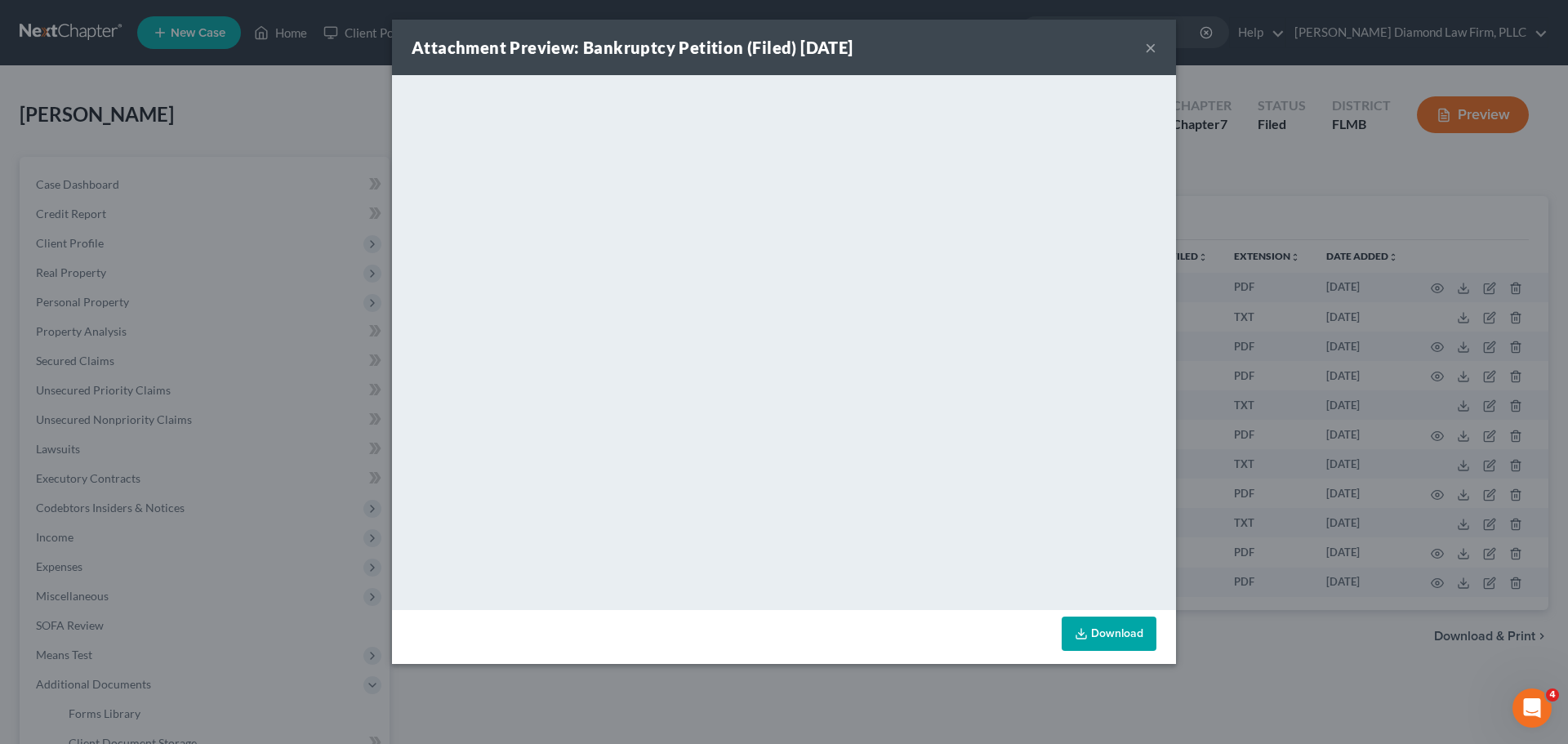
click at [1146, 47] on button "×" at bounding box center [1150, 47] width 11 height 19
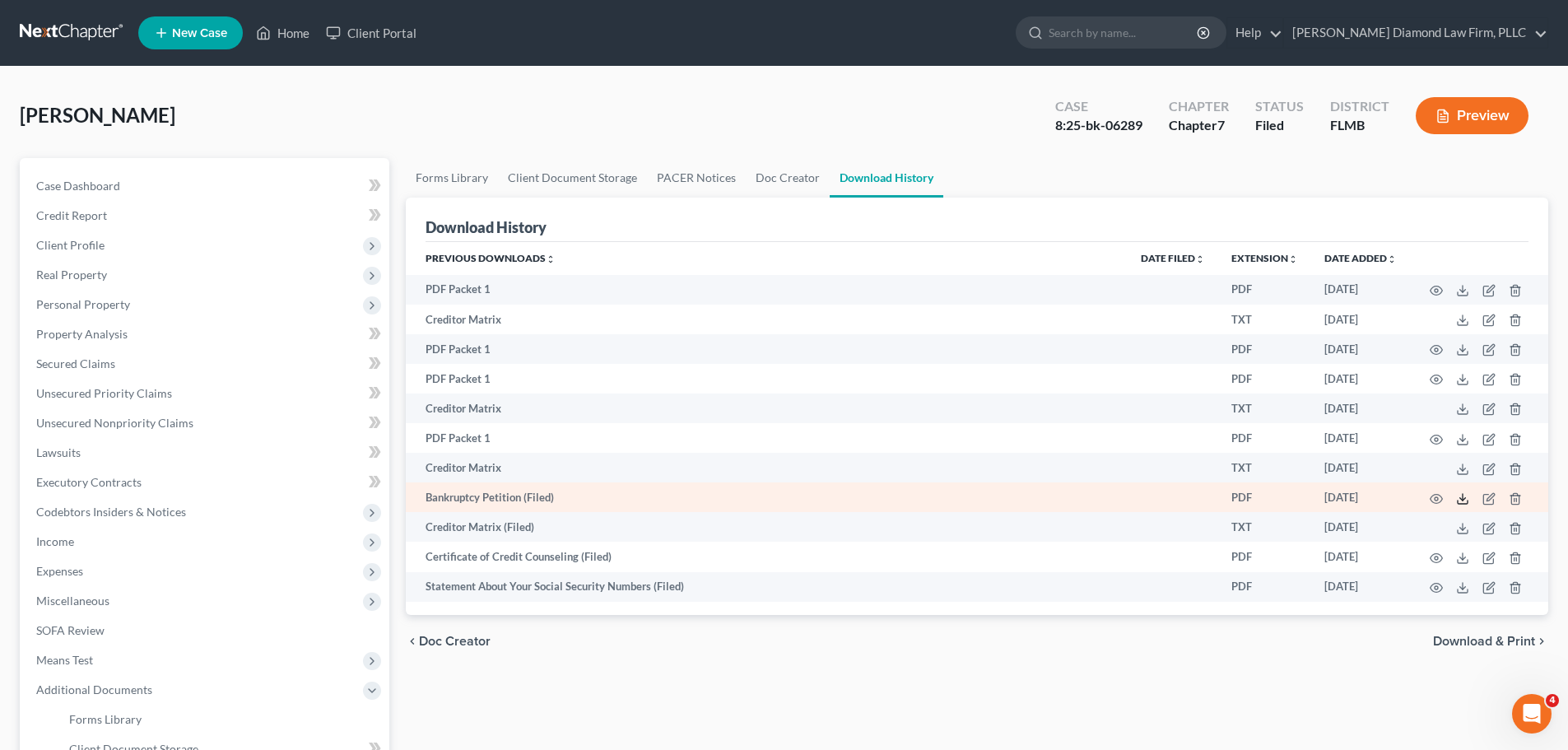
click at [1459, 497] on icon at bounding box center [1462, 499] width 13 height 13
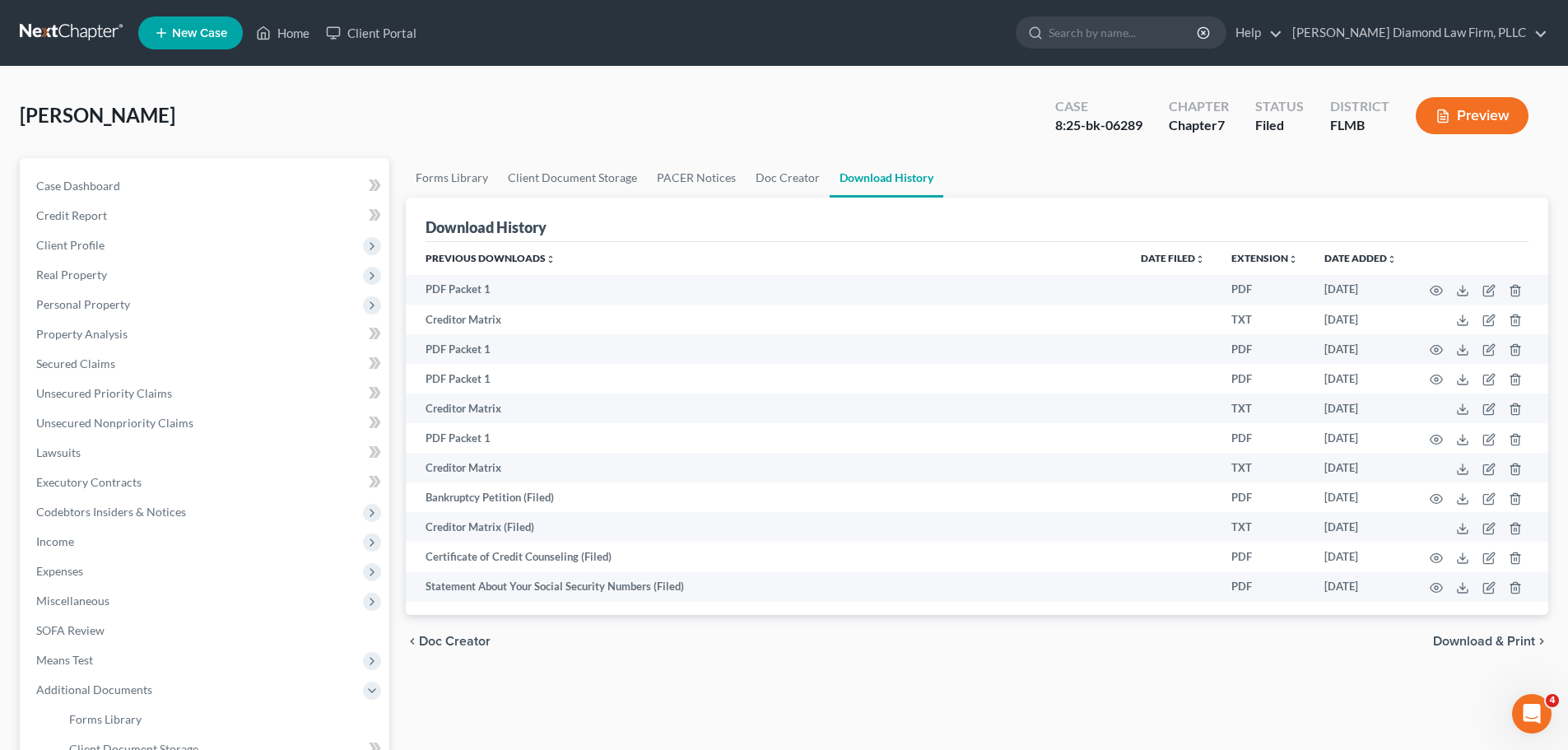
click at [64, 31] on link at bounding box center [71, 34] width 105 height 30
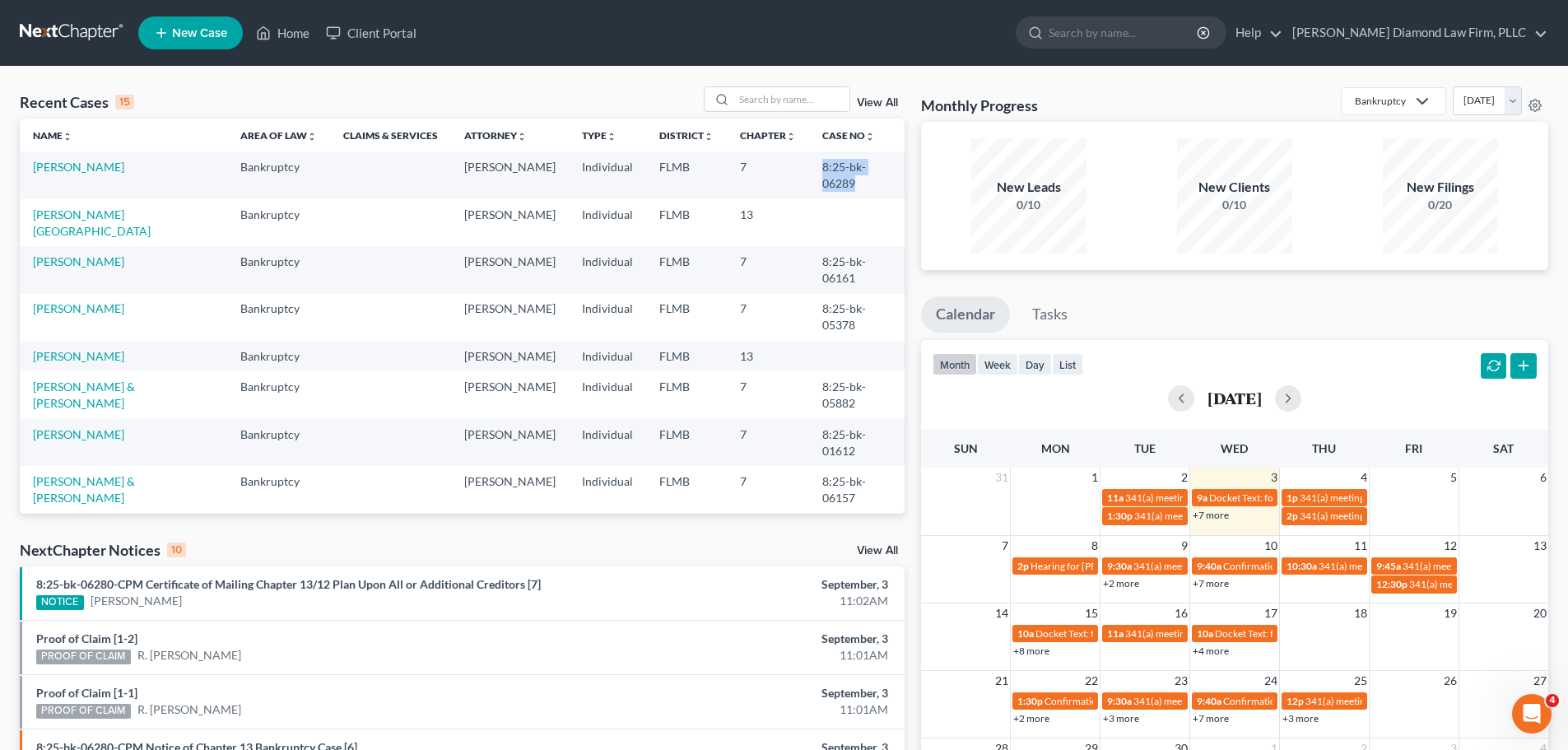
drag, startPoint x: 802, startPoint y: 166, endPoint x: 877, endPoint y: 169, distance: 75.1
click at [877, 169] on td "8:25-bk-06289" at bounding box center [857, 175] width 95 height 47
copy td "8:25-bk-06289"
click at [341, 105] on div "Recent Cases 15 View All" at bounding box center [461, 102] width 885 height 32
click at [64, 207] on link "[PERSON_NAME][GEOGRAPHIC_DATA]" at bounding box center [91, 222] width 117 height 31
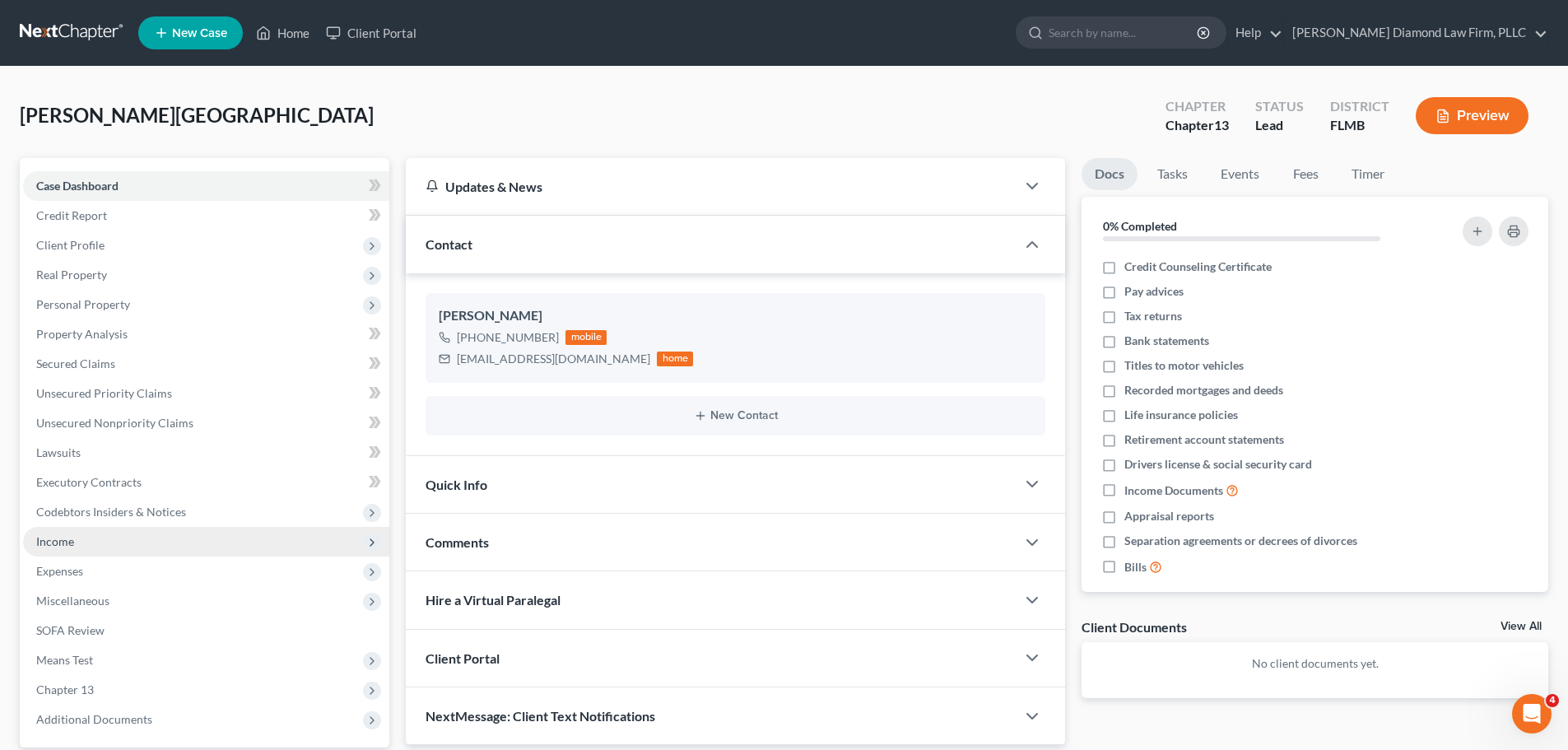
click at [124, 545] on span "Income" at bounding box center [206, 542] width 366 height 30
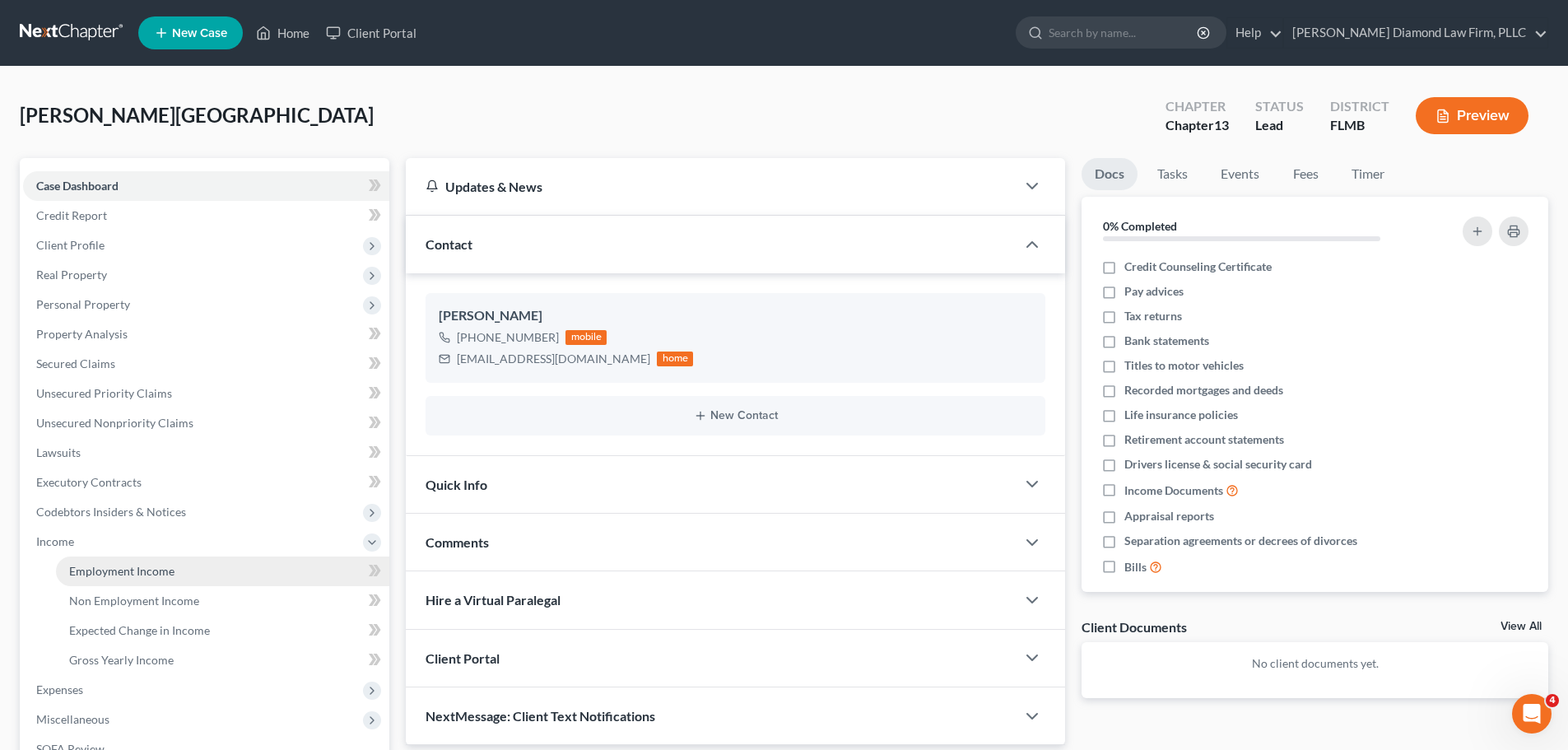
click at [120, 577] on span "Employment Income" at bounding box center [121, 571] width 105 height 14
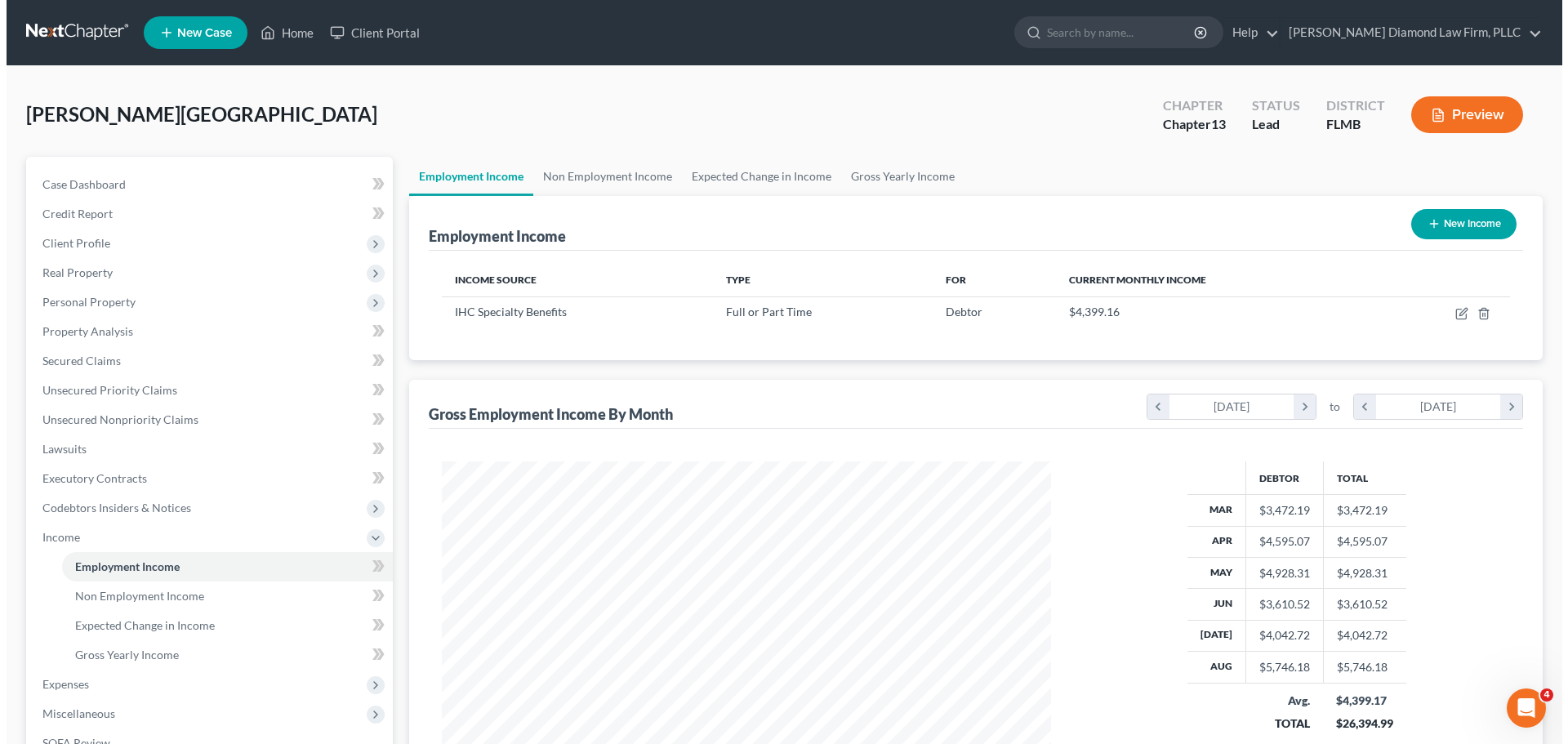
scroll to position [305, 642]
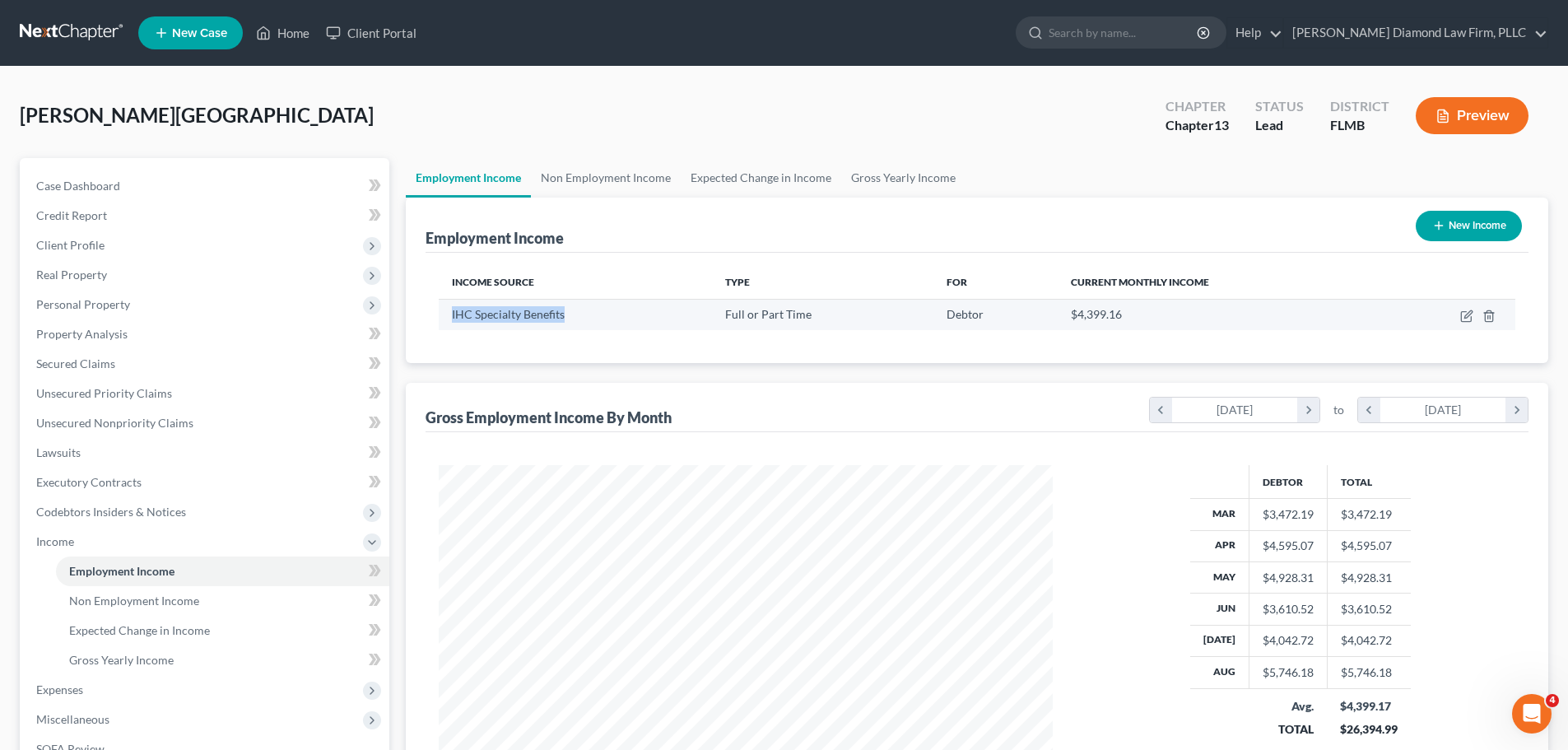
drag, startPoint x: 568, startPoint y: 312, endPoint x: 452, endPoint y: 319, distance: 116.2
click at [452, 319] on div "IHC Specialty Benefits" at bounding box center [575, 314] width 247 height 17
click at [1477, 234] on button "New Income" at bounding box center [1469, 226] width 106 height 31
select select "0"
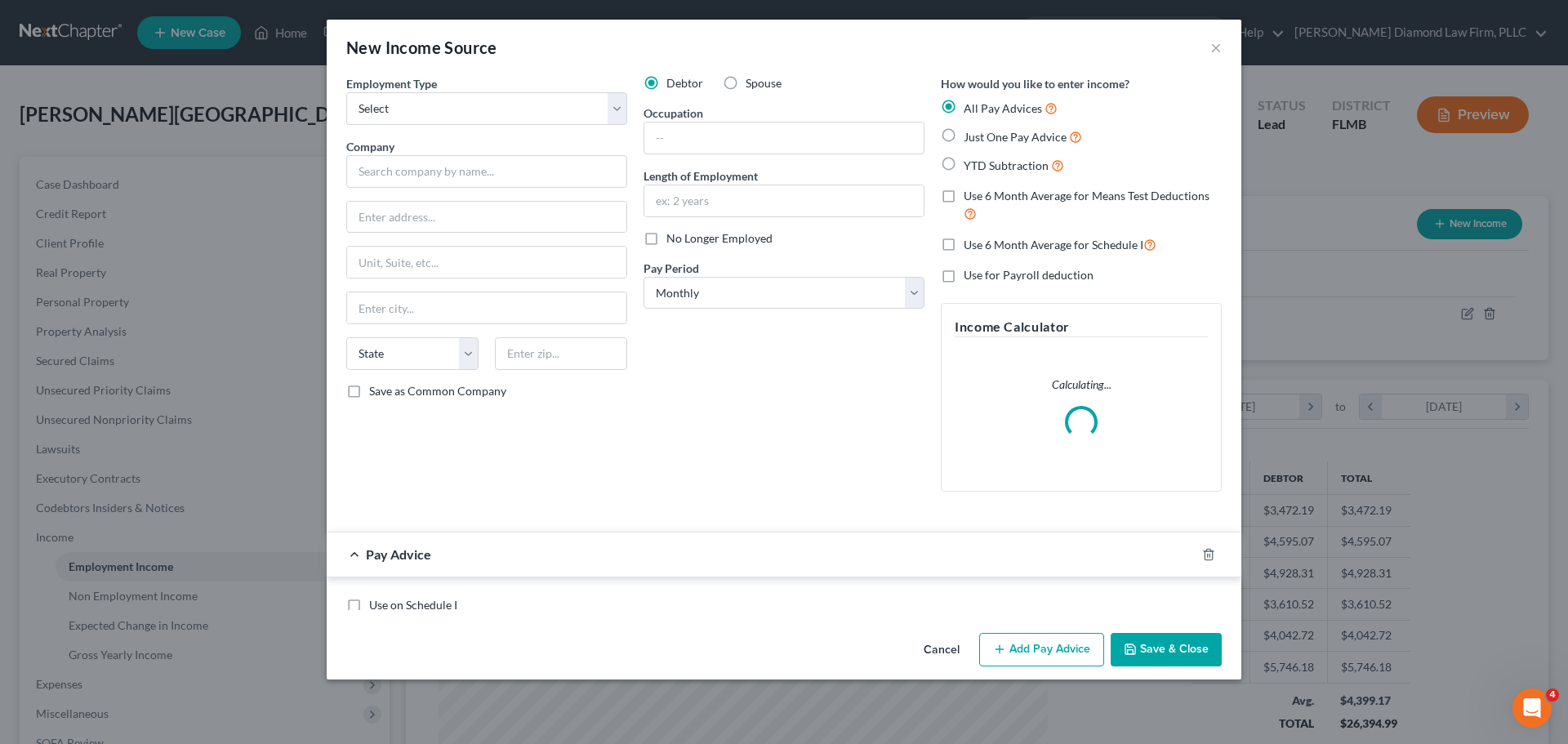
scroll to position [307, 648]
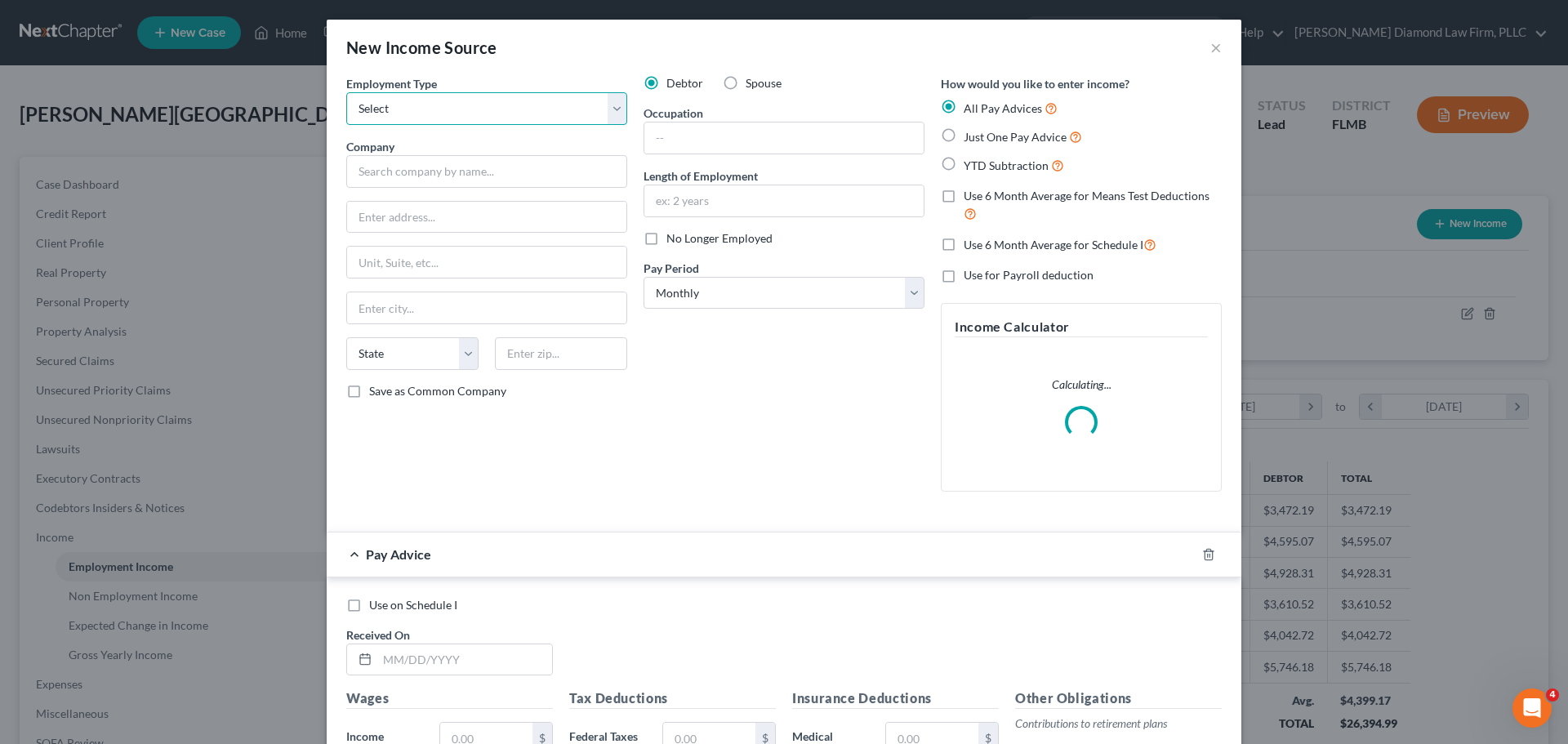
click at [491, 103] on select "Select Full or Part Time Employment Self Employment" at bounding box center [487, 108] width 281 height 32
select select "0"
click at [347, 92] on select "Select Full or Part Time Employment Self Employment" at bounding box center [487, 108] width 281 height 32
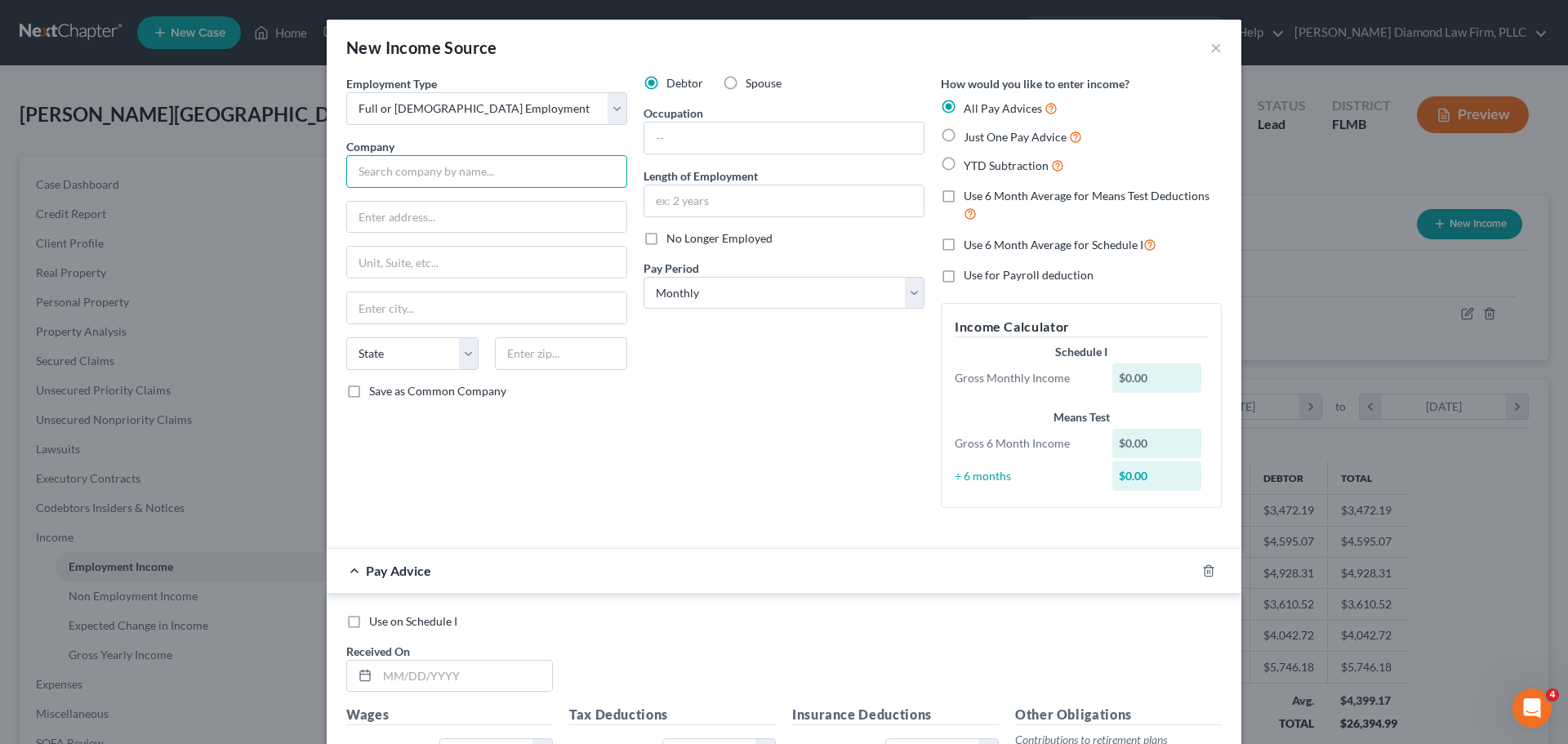
click at [457, 166] on input "text" at bounding box center [487, 171] width 281 height 32
paste input "IHC Specialty Benefits"
type input "IHC Specialty Benefits"
click at [479, 204] on input "text" at bounding box center [486, 216] width 279 height 31
type input "5353 Wayzata Blvd"
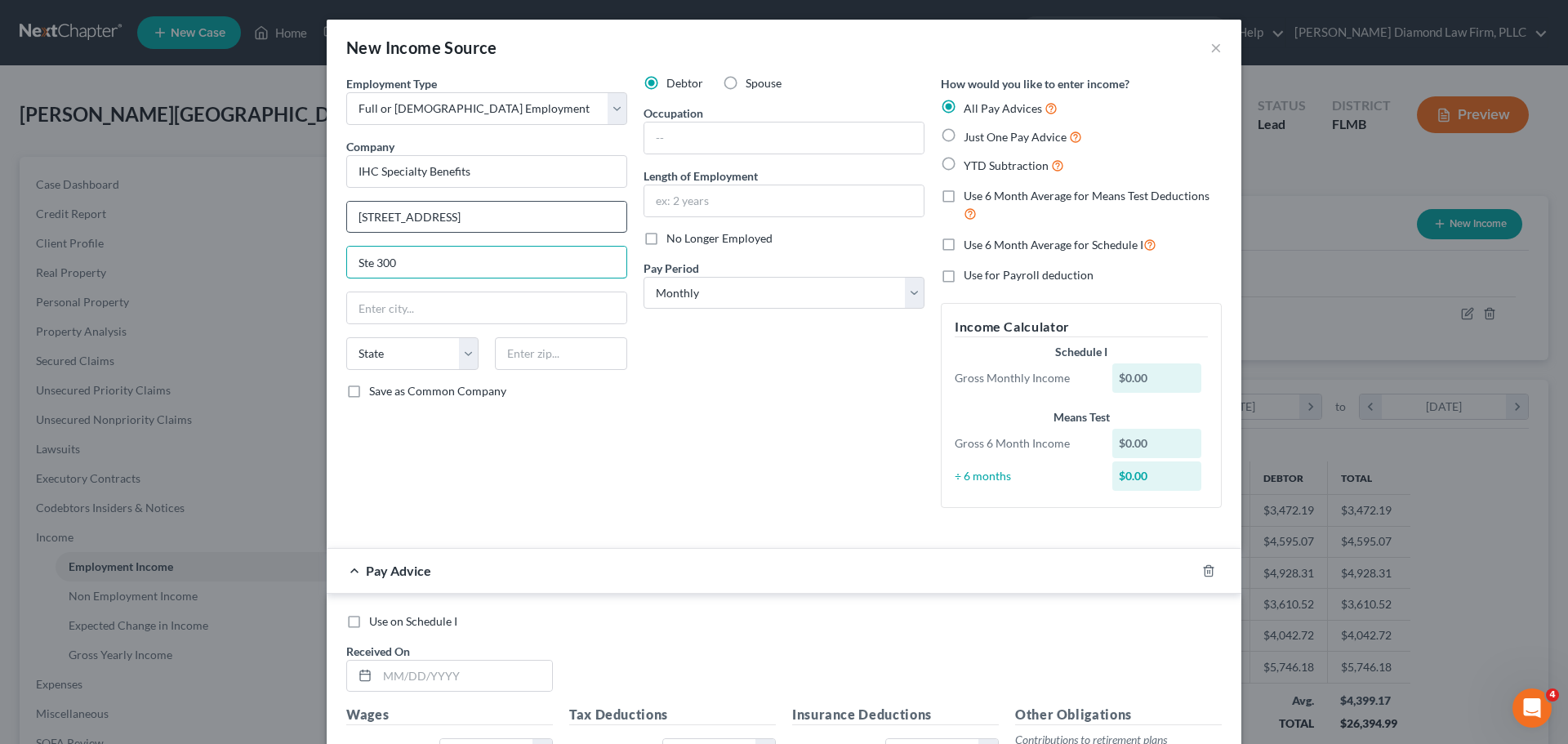
type input "Ste 300"
type input "Minneapolis"
select select "24"
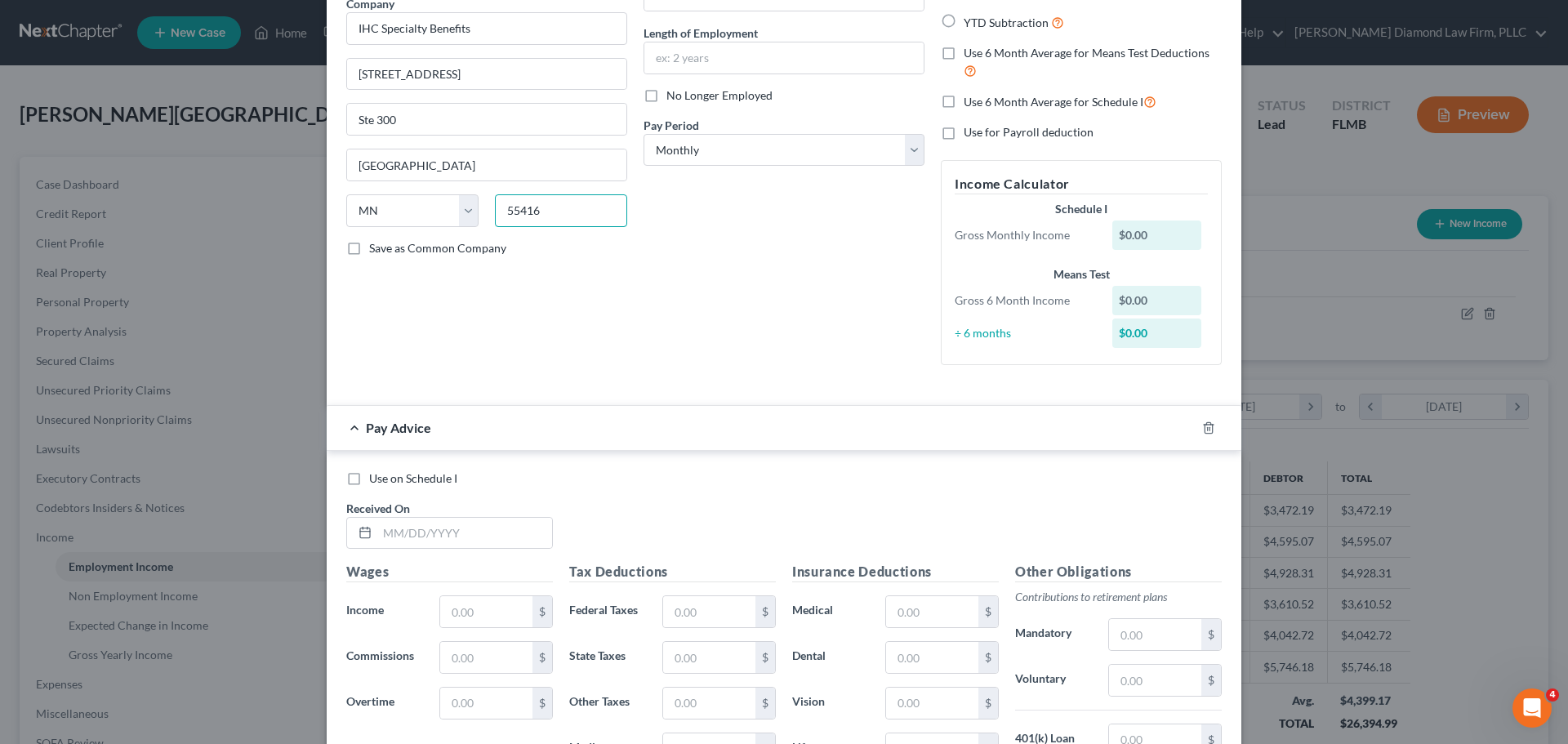
scroll to position [164, 0]
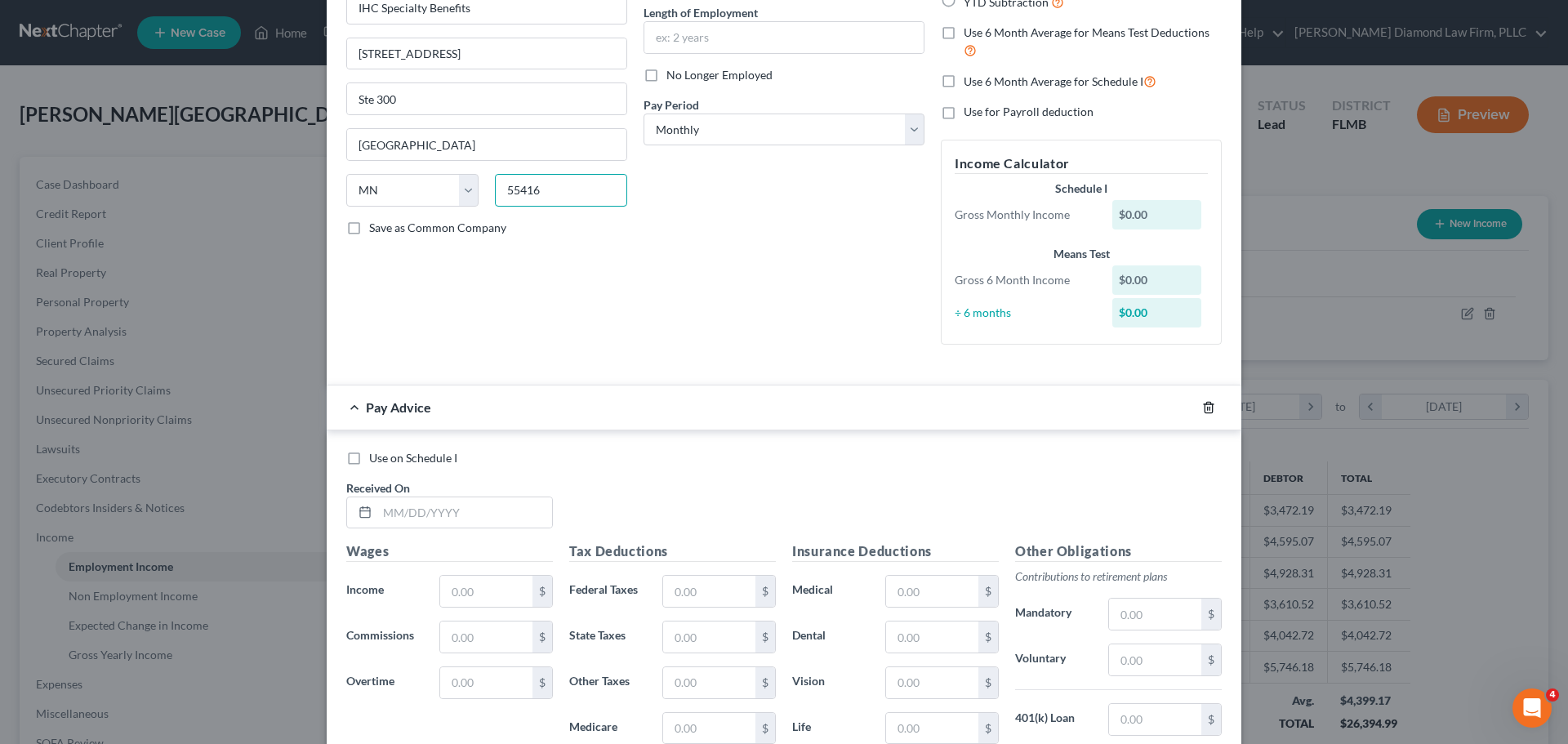
type input "55416"
click at [1204, 404] on polyline "button" at bounding box center [1208, 404] width 10 height 0
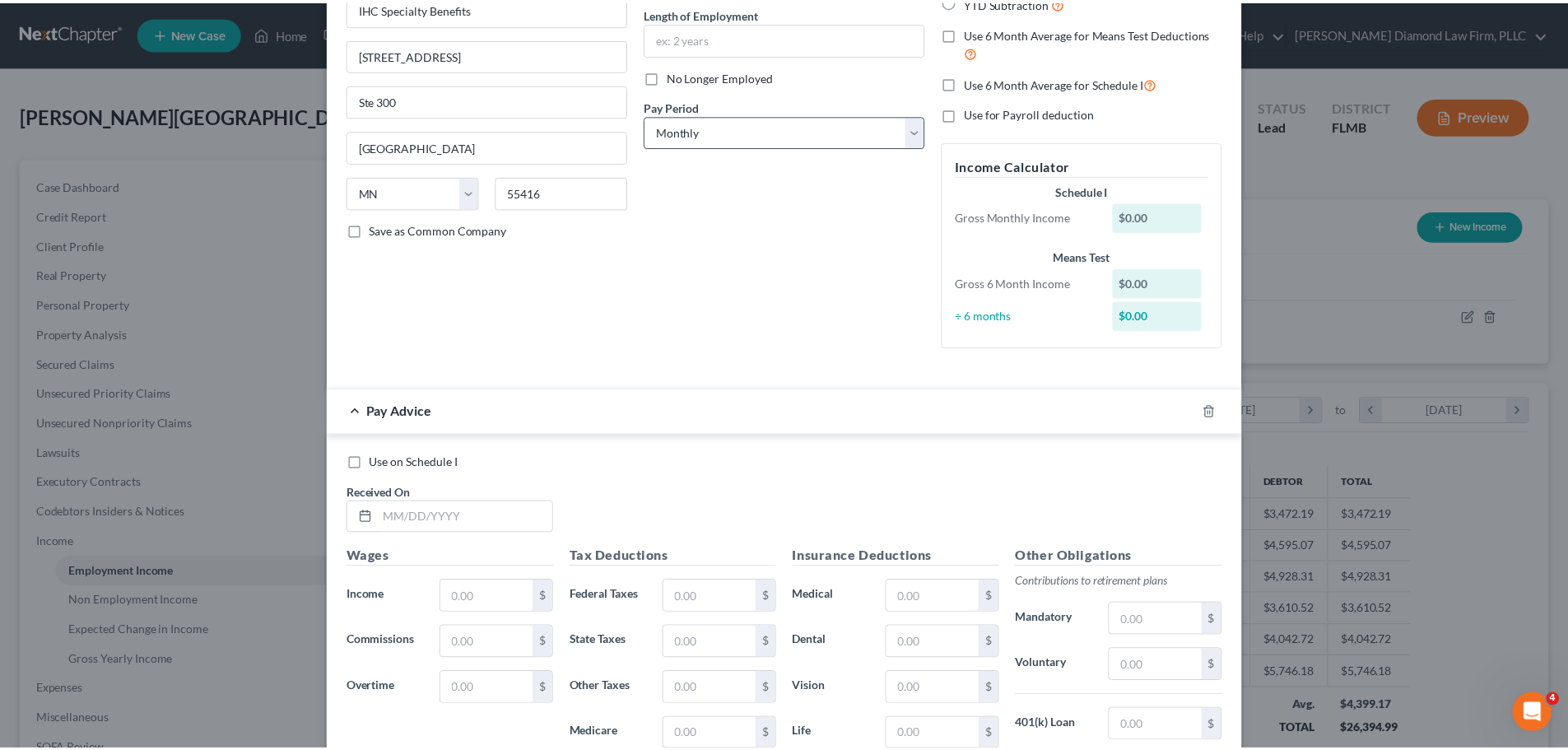
scroll to position [0, 0]
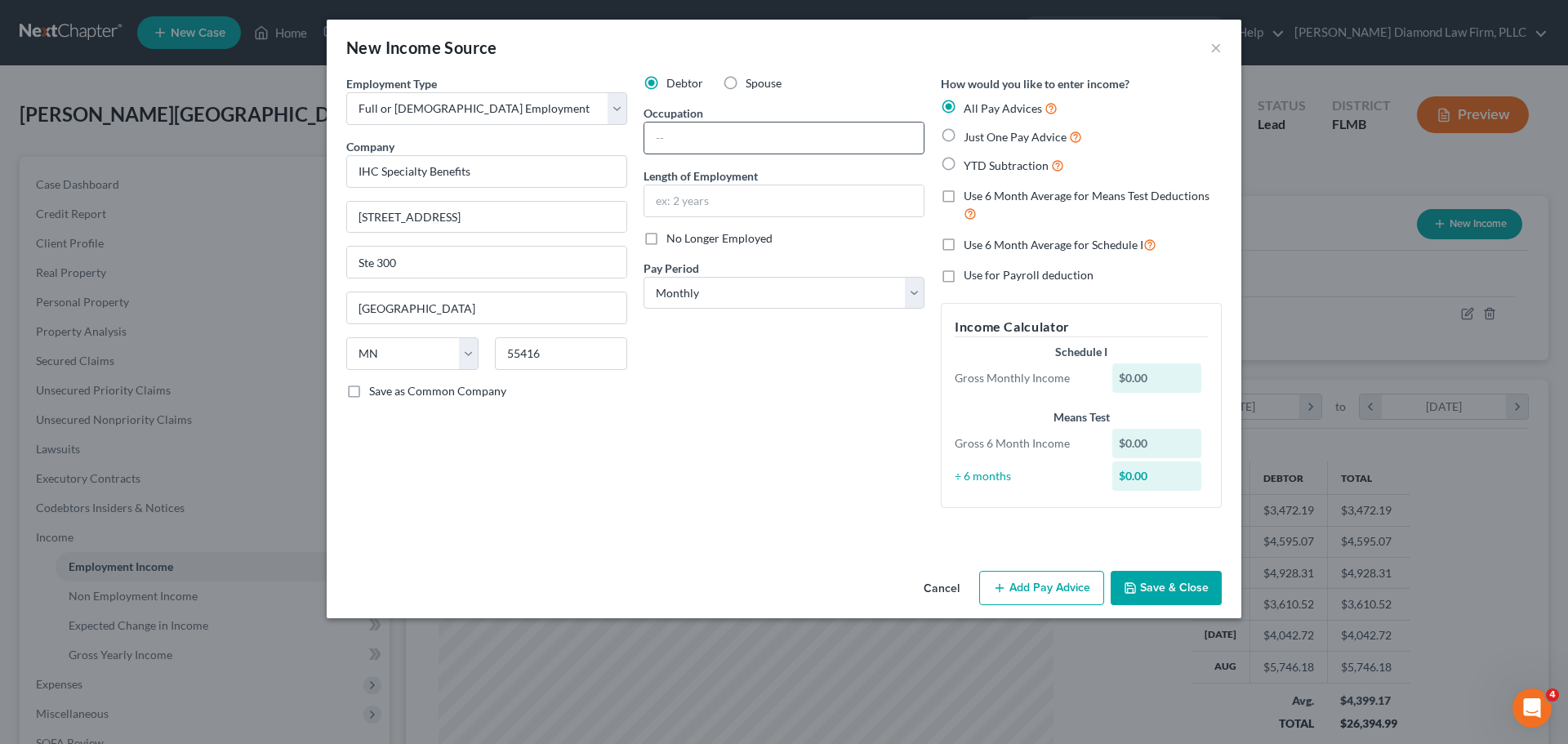
click at [756, 134] on input "text" at bounding box center [784, 137] width 279 height 31
type input "Health Insurance"
type input "6 years"
click at [1168, 573] on button "Save & Close" at bounding box center [1166, 587] width 111 height 34
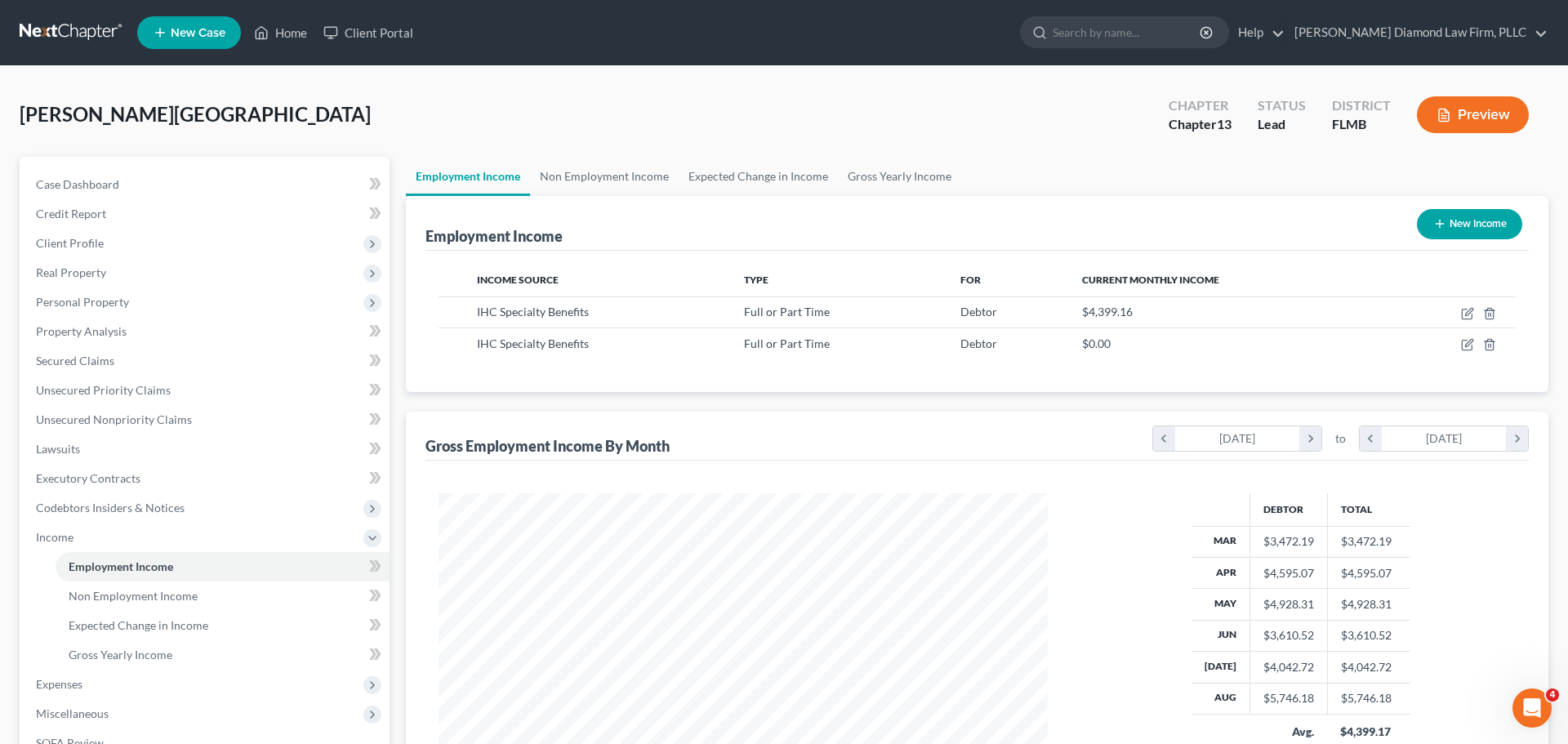
scroll to position [816237, 816081]
click at [1452, 308] on icon "button" at bounding box center [1455, 313] width 13 height 13
select select "0"
select select "24"
select select "2"
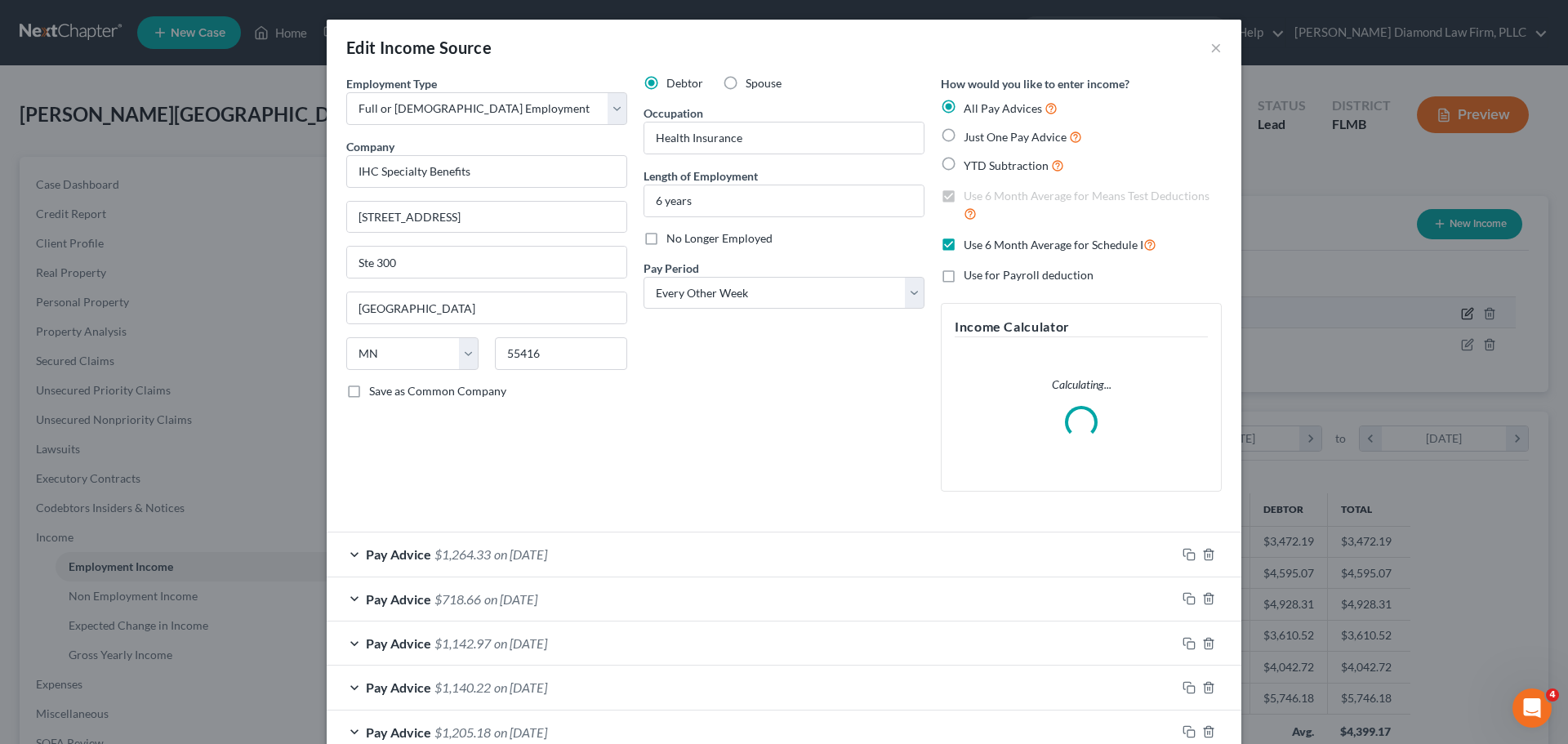
scroll to position [307, 648]
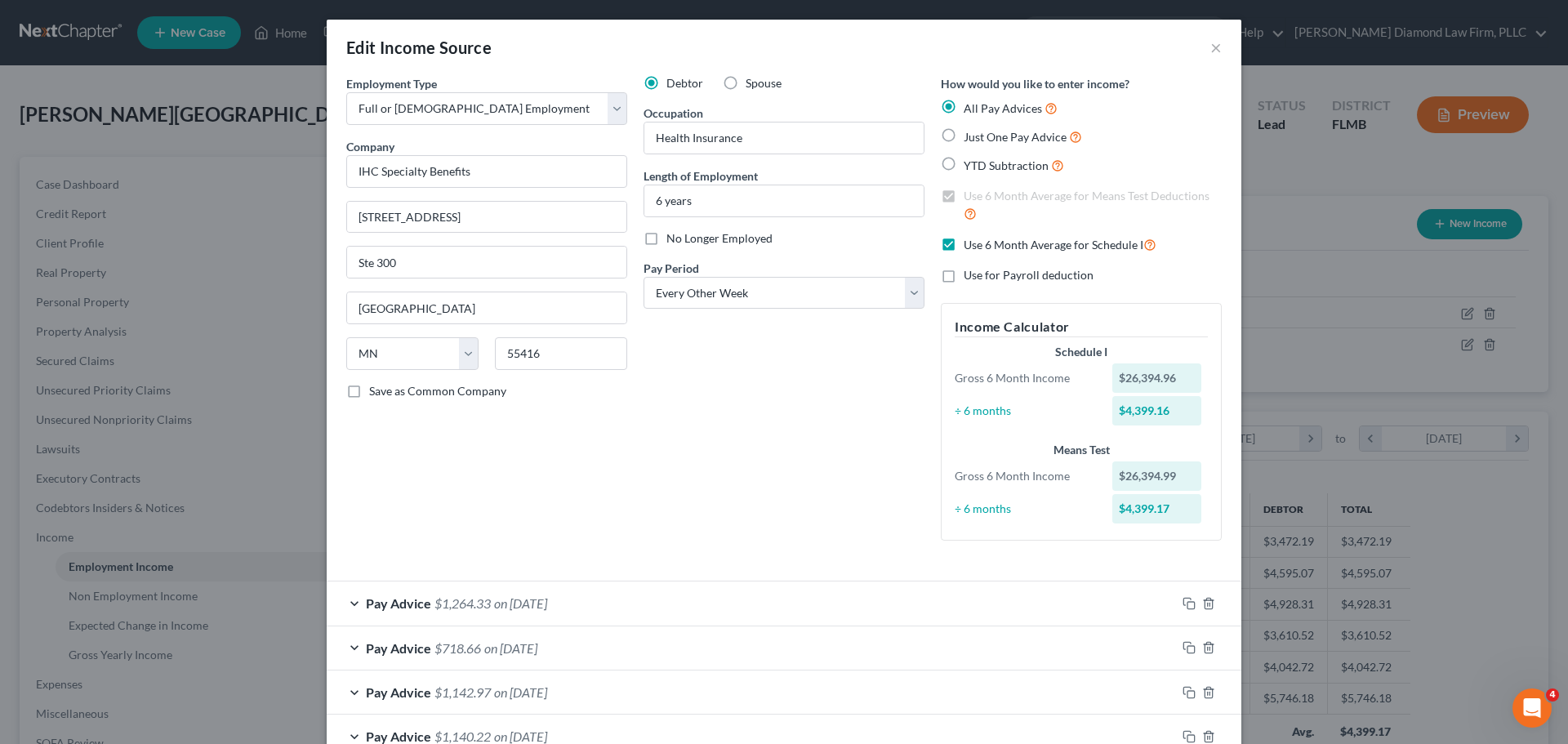
click at [800, 310] on div "Debtor Spouse Occupation Health Insurance Length of Employment 6 years No Longe…" at bounding box center [784, 314] width 298 height 479
click at [797, 352] on div "Debtor Spouse Occupation Health Insurance Length of Employment 6 years No Longe…" at bounding box center [784, 314] width 298 height 479
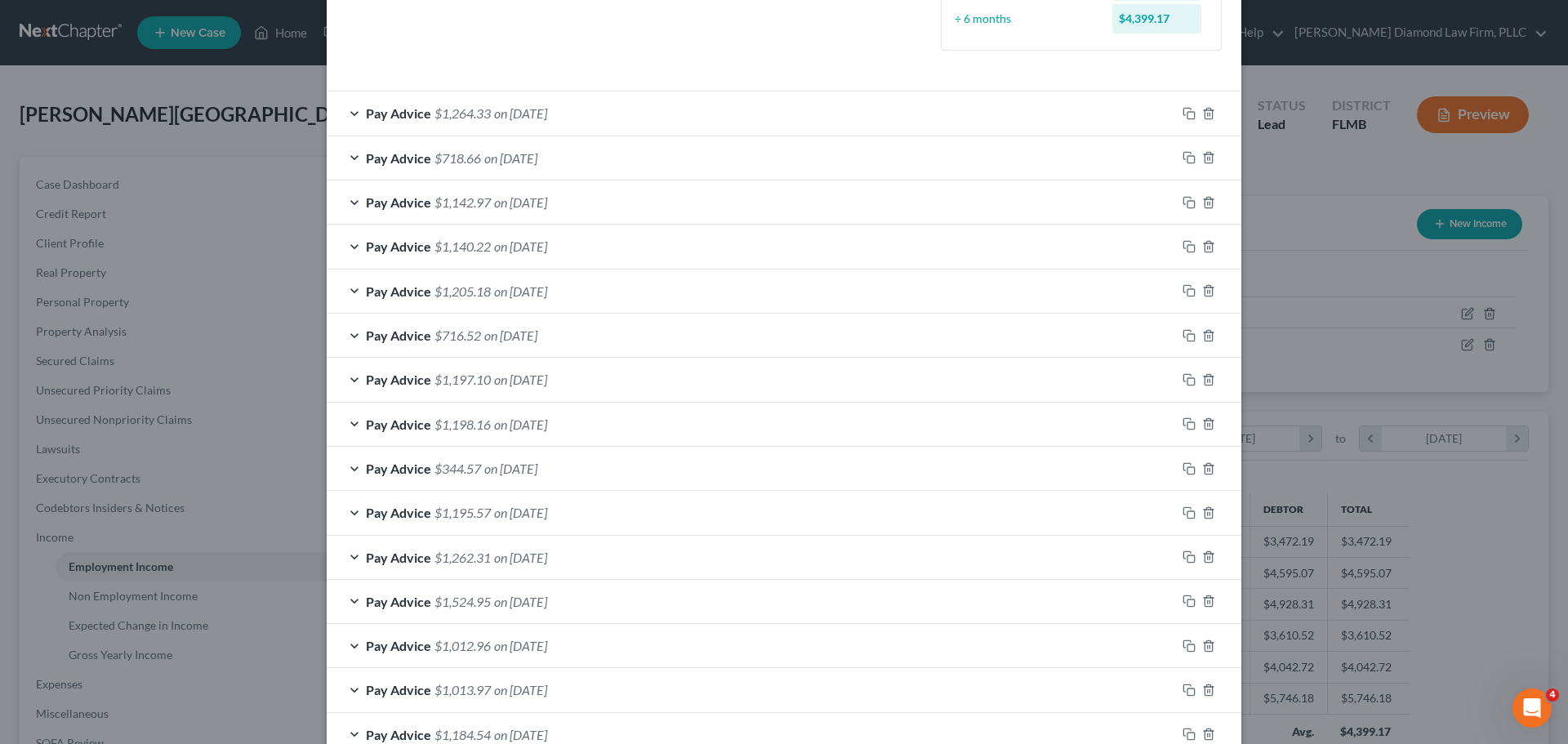
click at [506, 109] on span "on 08/29/2025" at bounding box center [520, 113] width 53 height 16
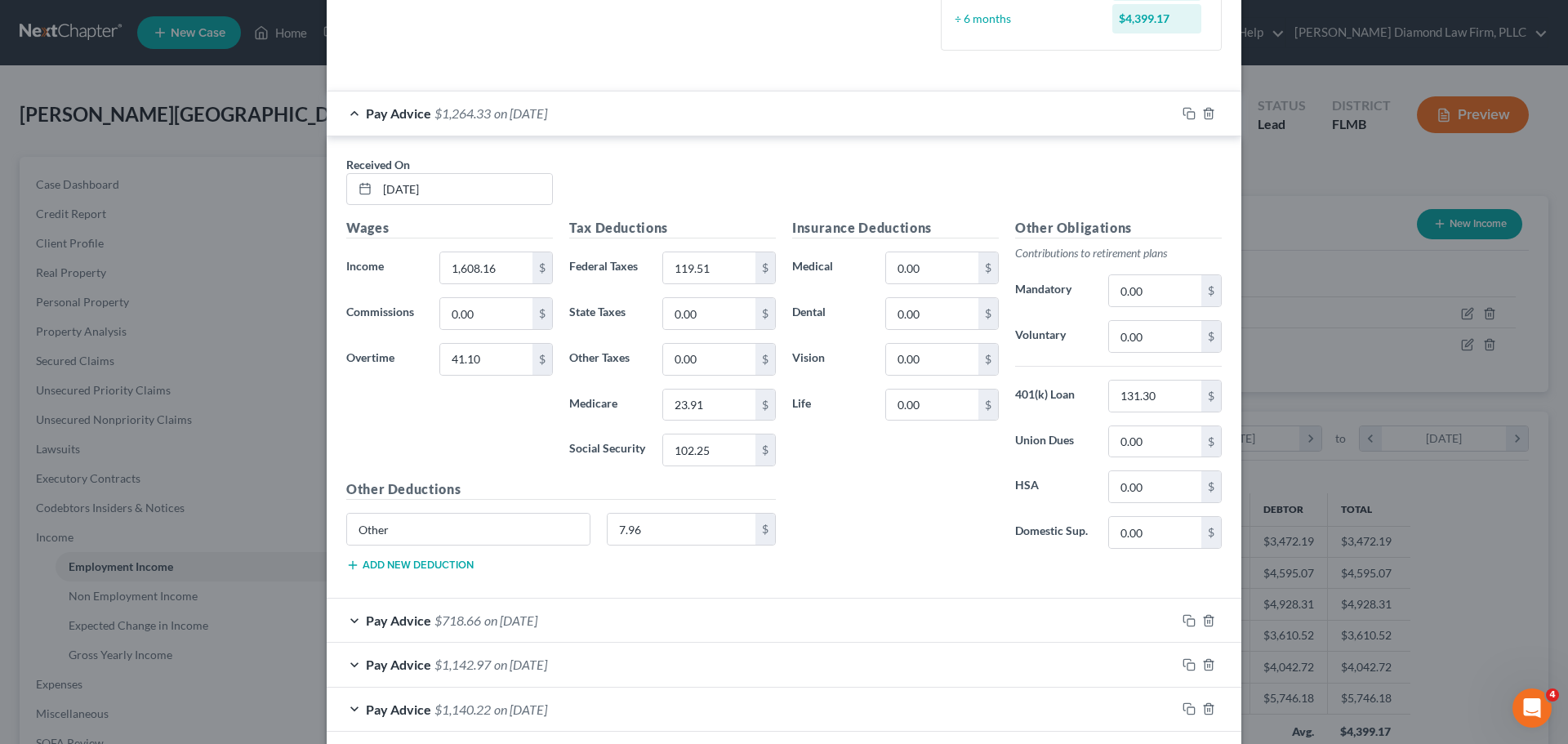
click at [506, 109] on span "on 08/29/2025" at bounding box center [520, 113] width 53 height 16
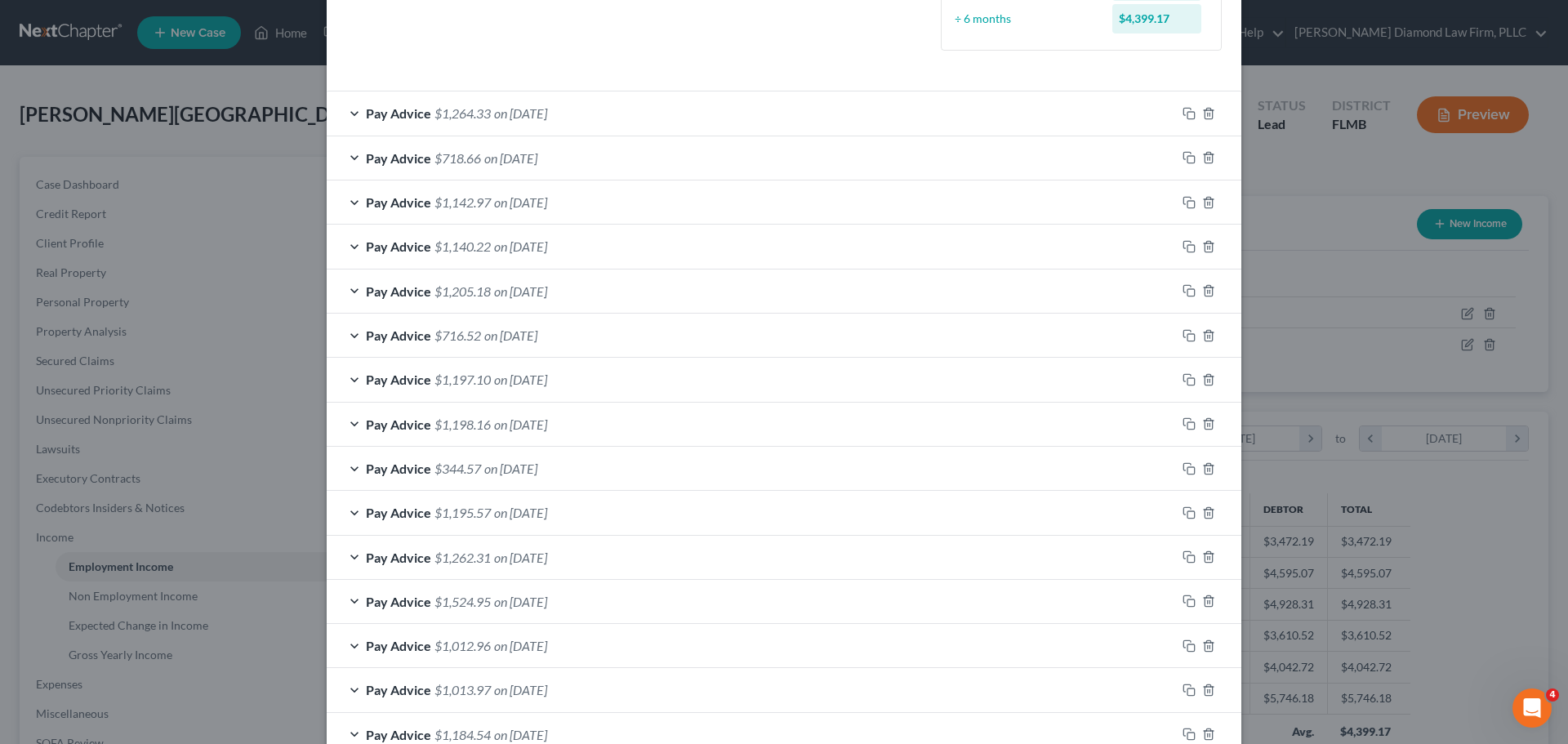
click at [485, 165] on span "on 08/15/2025" at bounding box center [510, 158] width 53 height 16
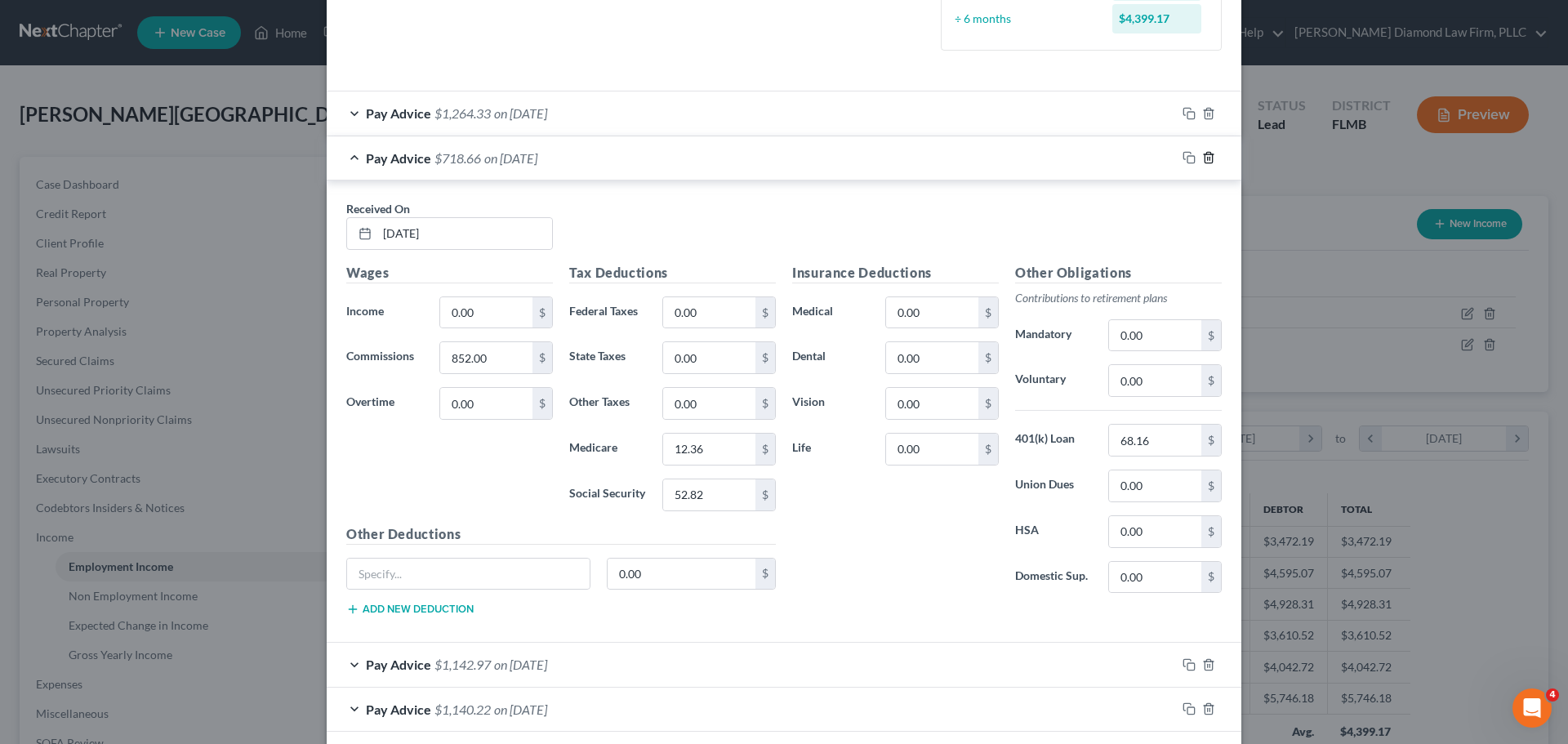
click at [1207, 155] on icon "button" at bounding box center [1208, 158] width 13 height 13
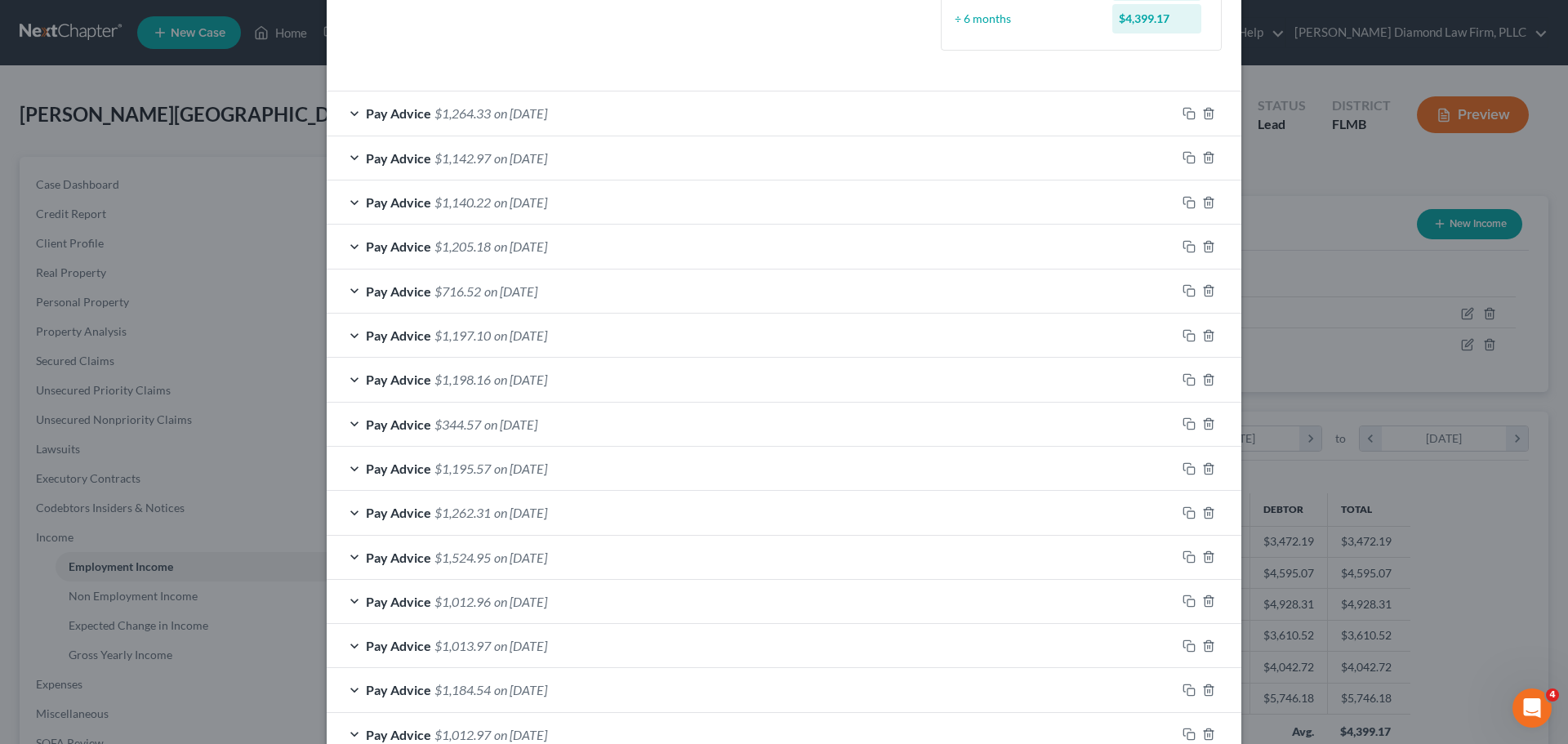
click at [524, 191] on div "Pay Advice $1,140.22 on 08/01/2025" at bounding box center [751, 201] width 849 height 43
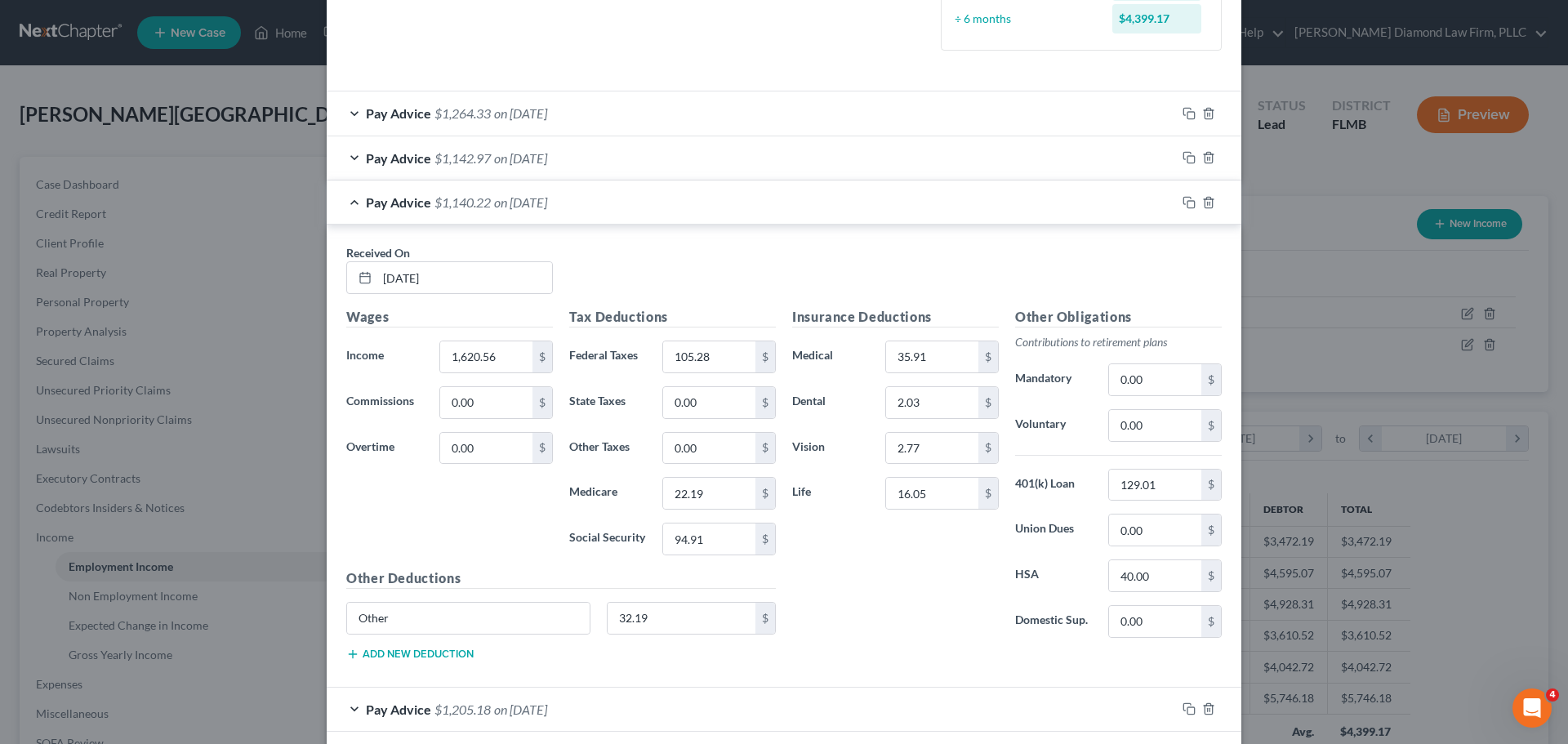
click at [517, 163] on span "on 08/15/2025" at bounding box center [520, 158] width 53 height 16
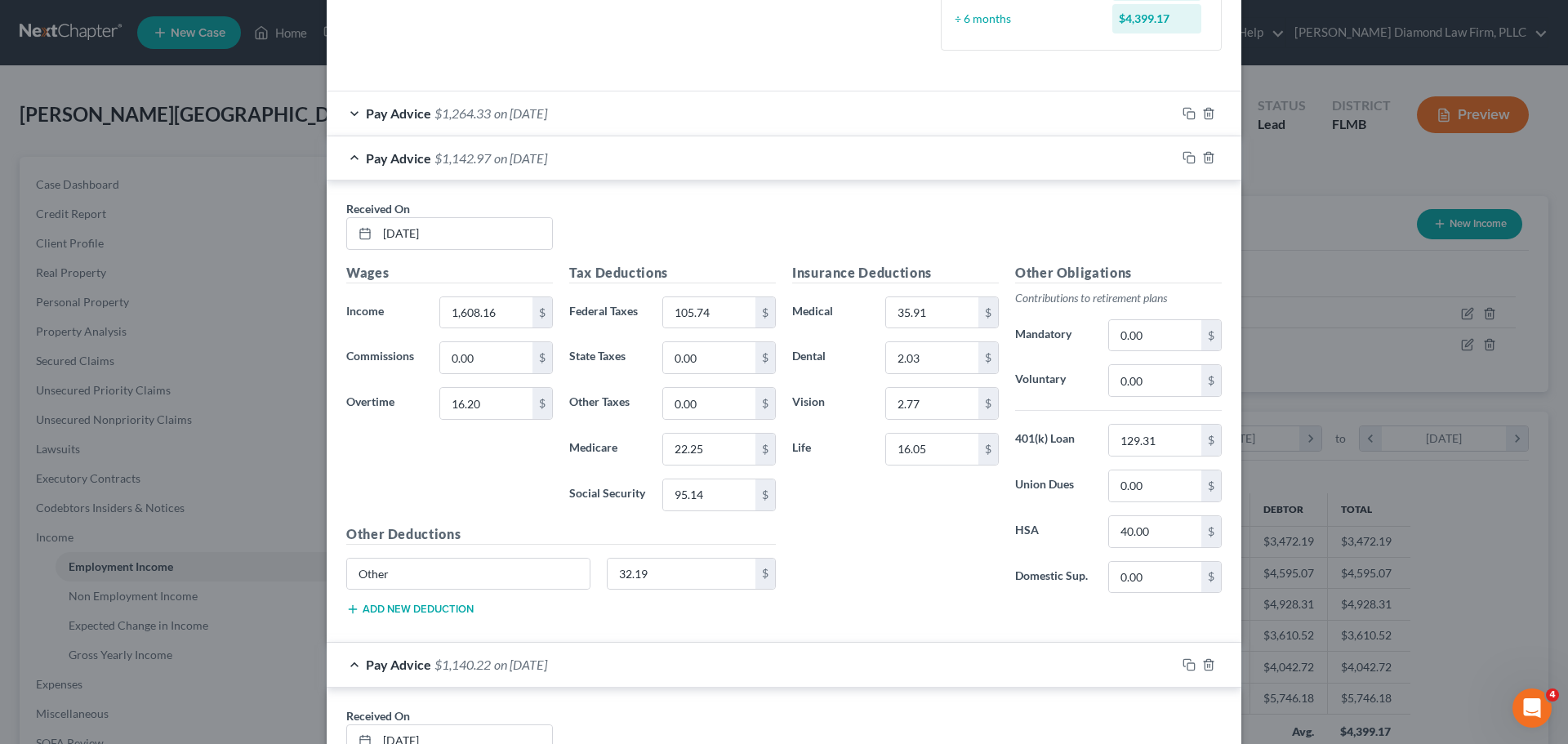
click at [517, 163] on span "on 08/15/2025" at bounding box center [520, 158] width 53 height 16
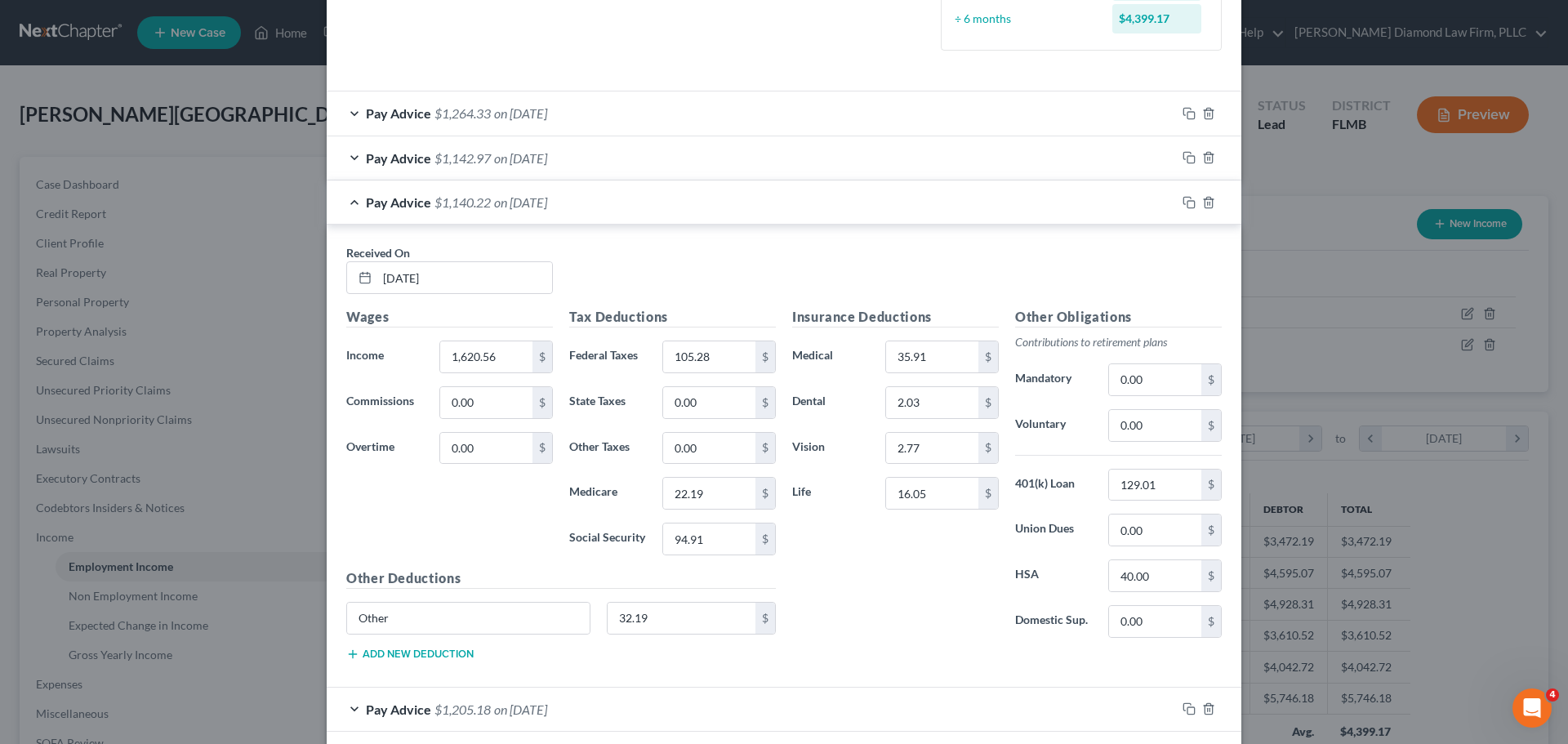
click at [514, 196] on span "on 08/01/2025" at bounding box center [520, 202] width 53 height 16
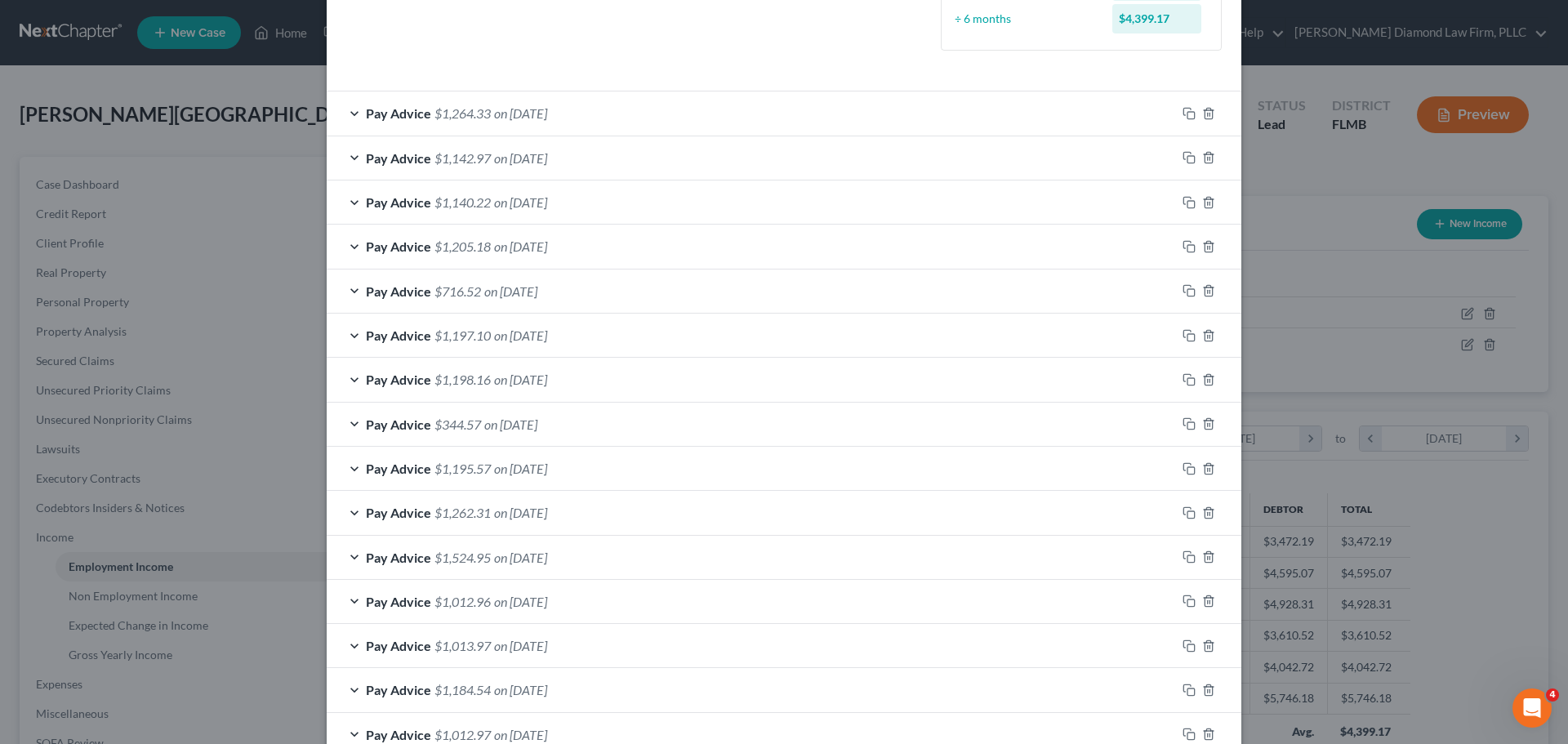
scroll to position [572, 0]
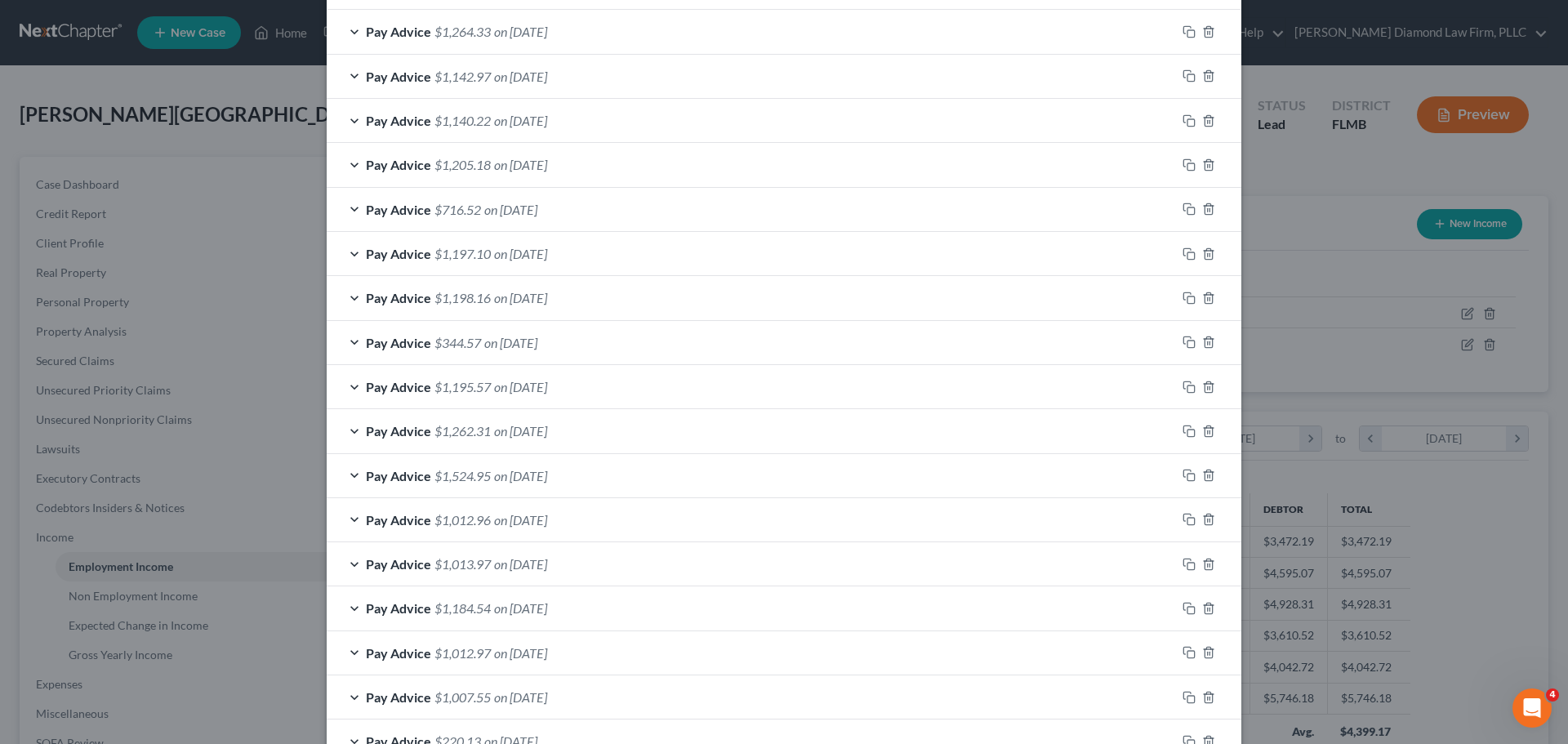
click at [513, 164] on span "on 07/18/2025" at bounding box center [520, 165] width 53 height 16
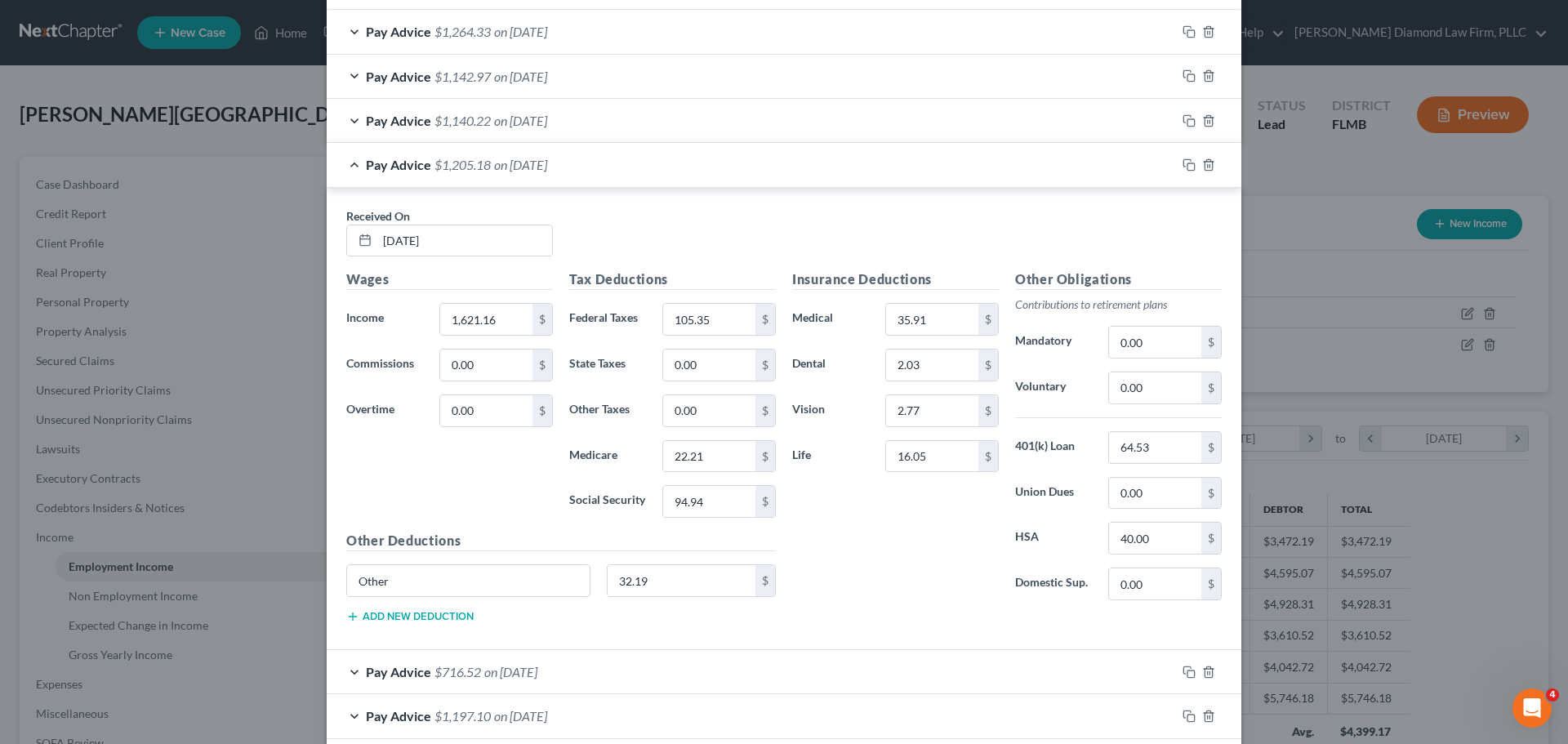
click at [513, 164] on span "on 07/18/2025" at bounding box center [520, 165] width 53 height 16
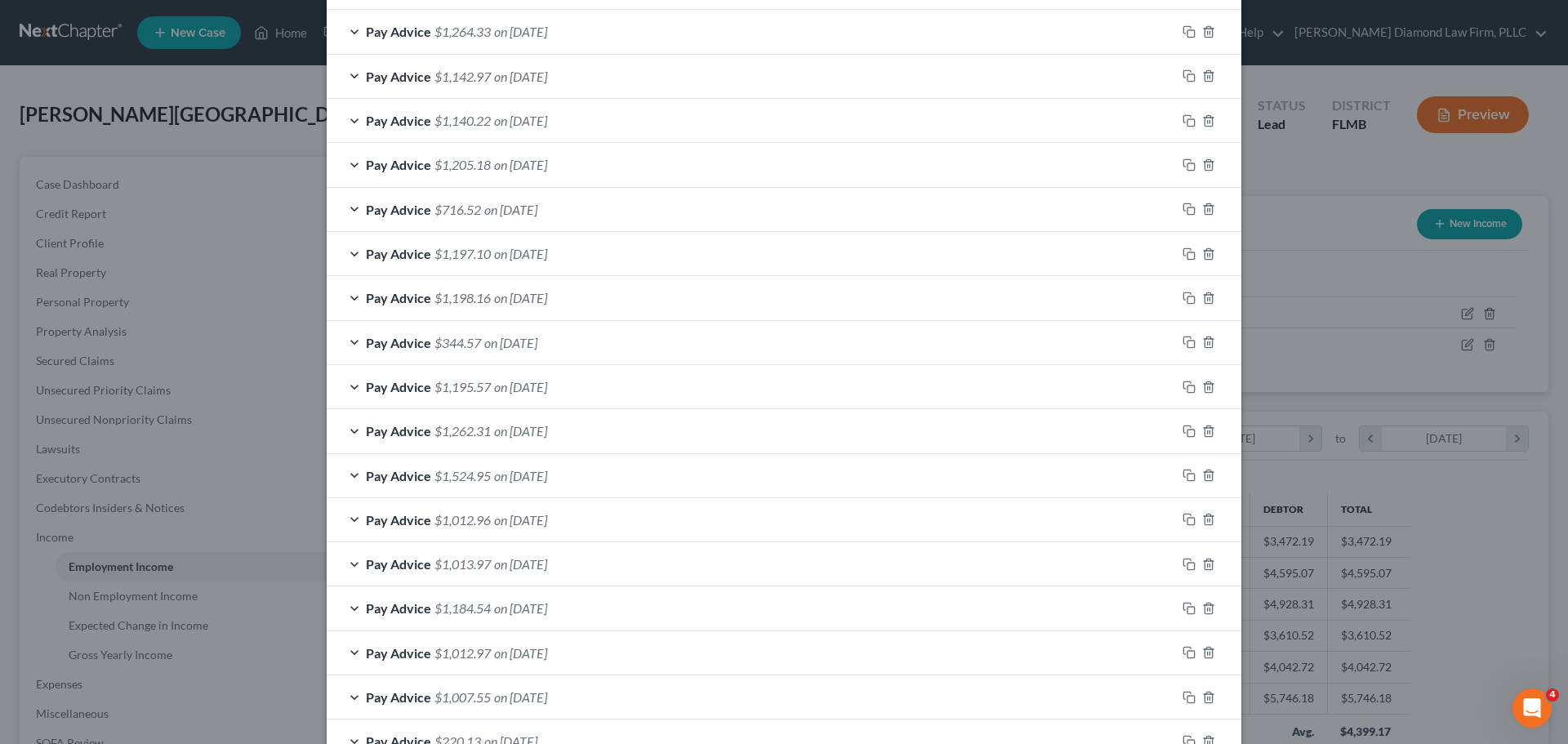
click at [503, 207] on span "on 07/18/2025" at bounding box center [510, 209] width 53 height 16
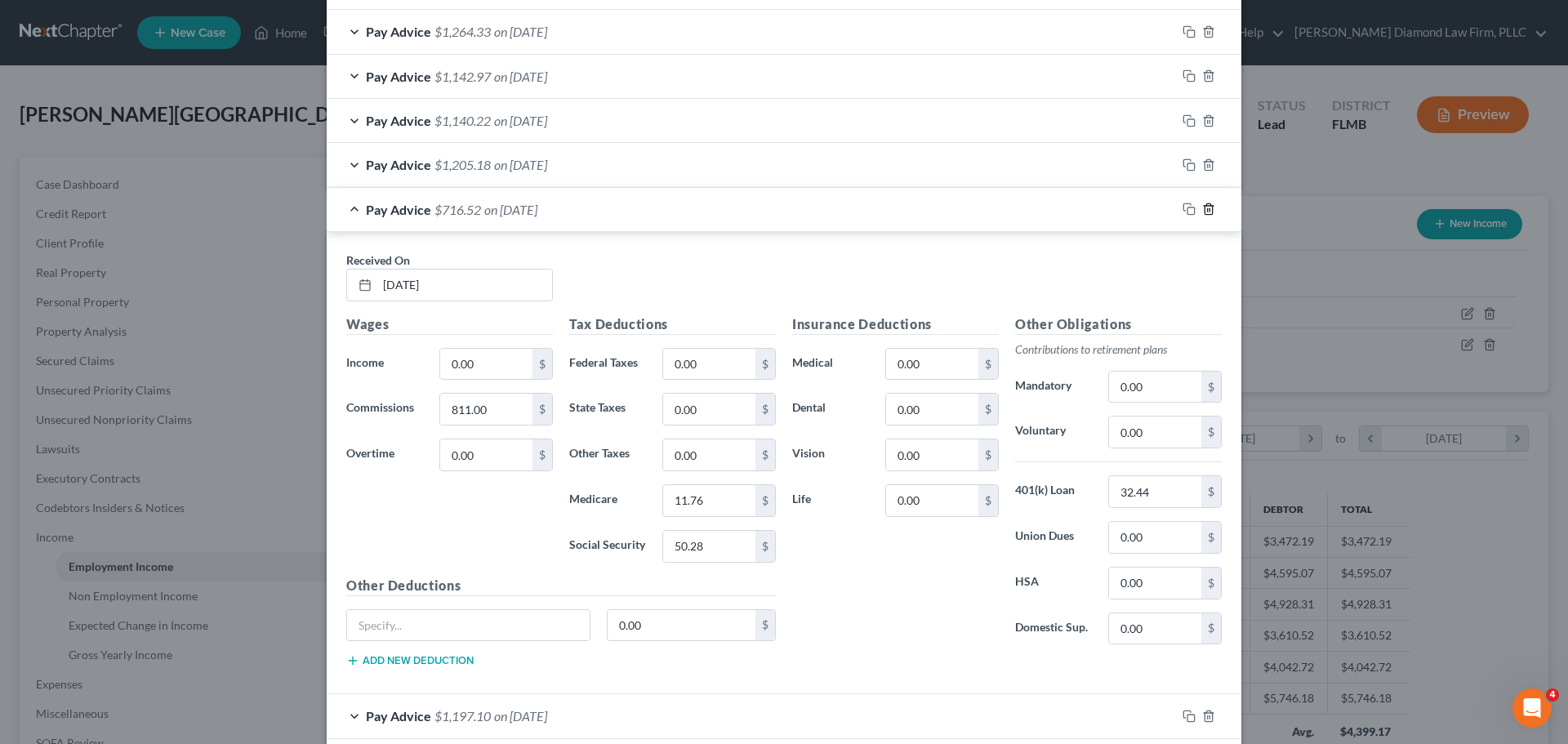
click at [1206, 208] on icon "button" at bounding box center [1208, 208] width 13 height 13
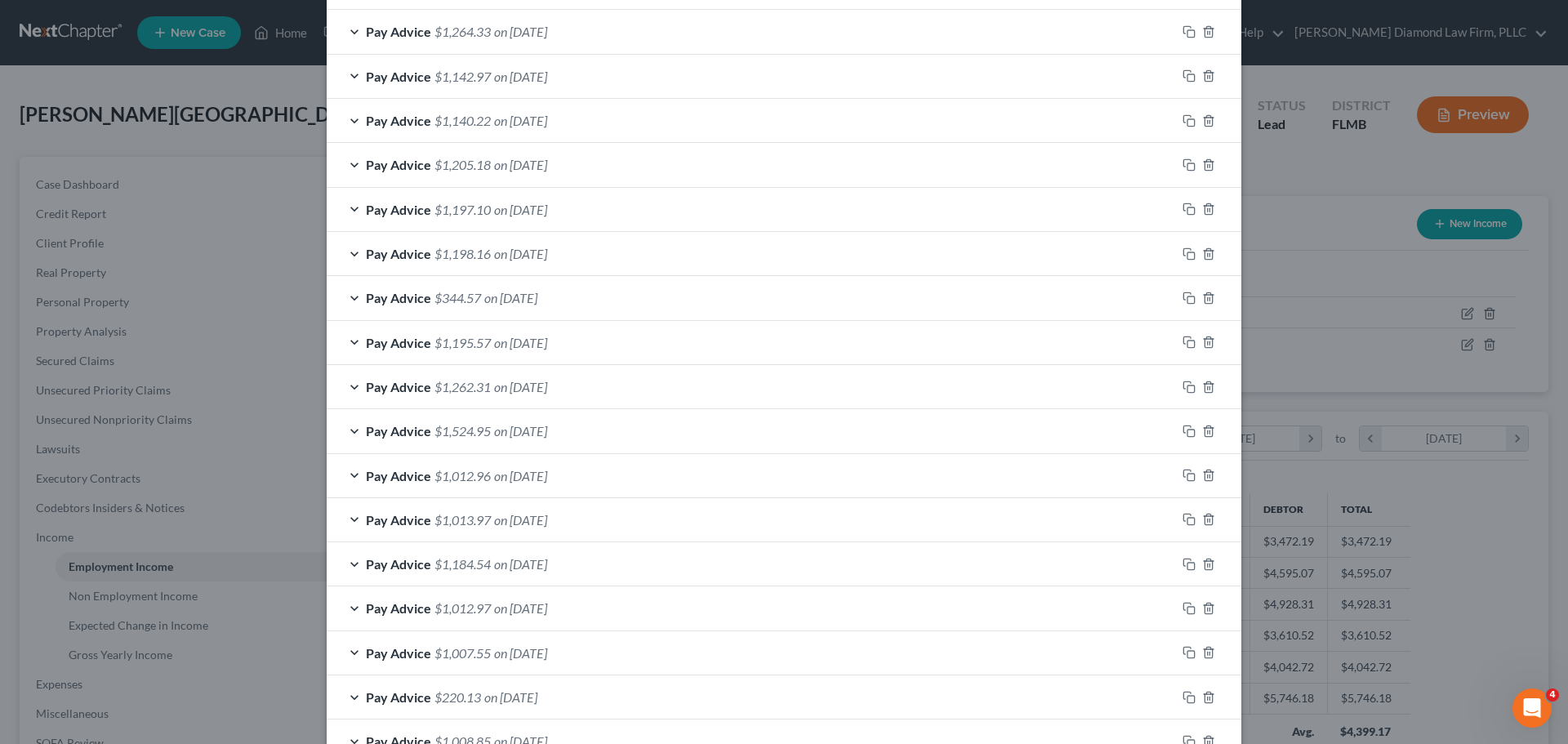
click at [547, 215] on span "on 07/03/2025" at bounding box center [520, 209] width 53 height 16
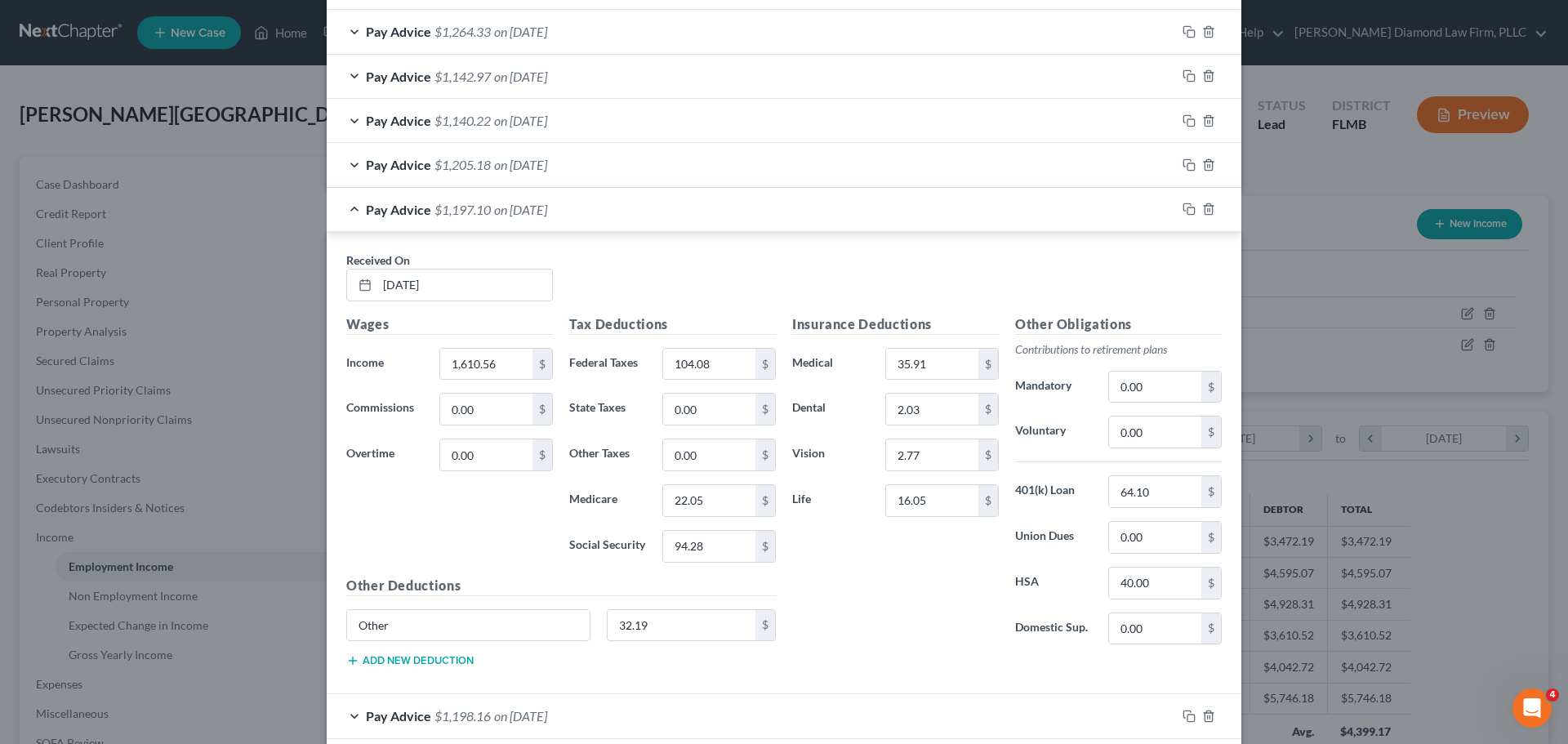
click at [547, 215] on span "on 07/03/2025" at bounding box center [520, 209] width 53 height 16
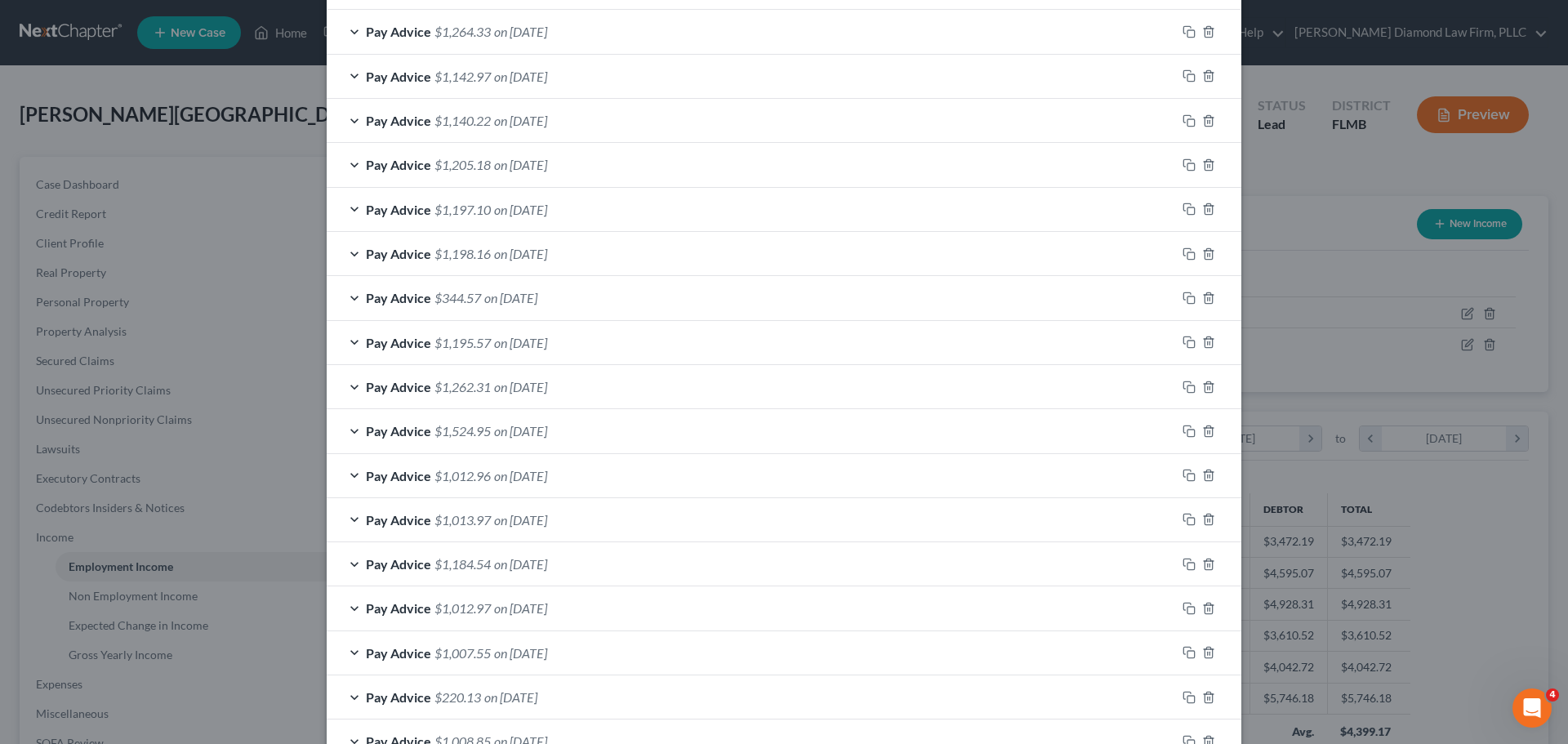
click at [538, 253] on span "on 06/20/2025" at bounding box center [520, 254] width 53 height 16
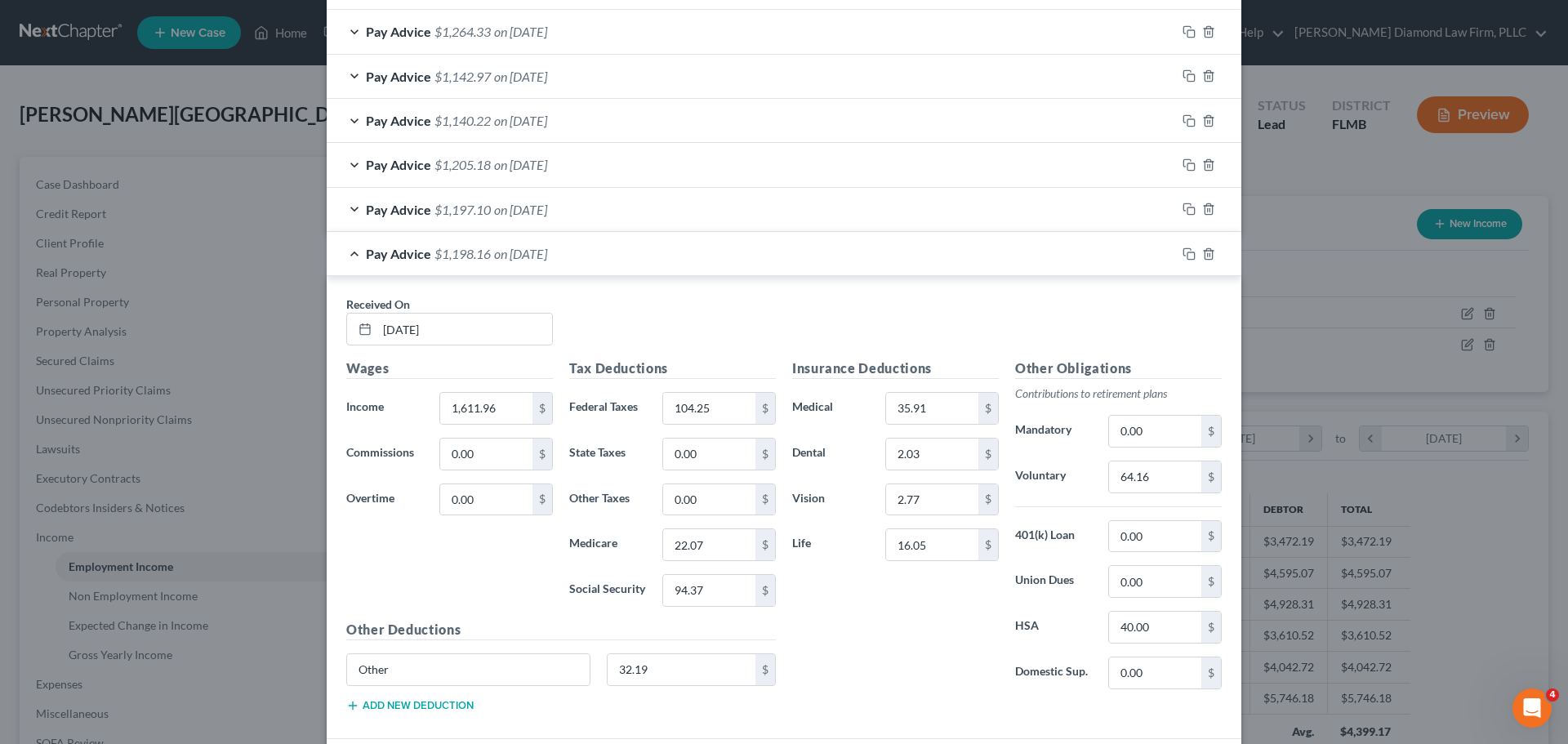
click at [538, 253] on span "on 06/20/2025" at bounding box center [520, 254] width 53 height 16
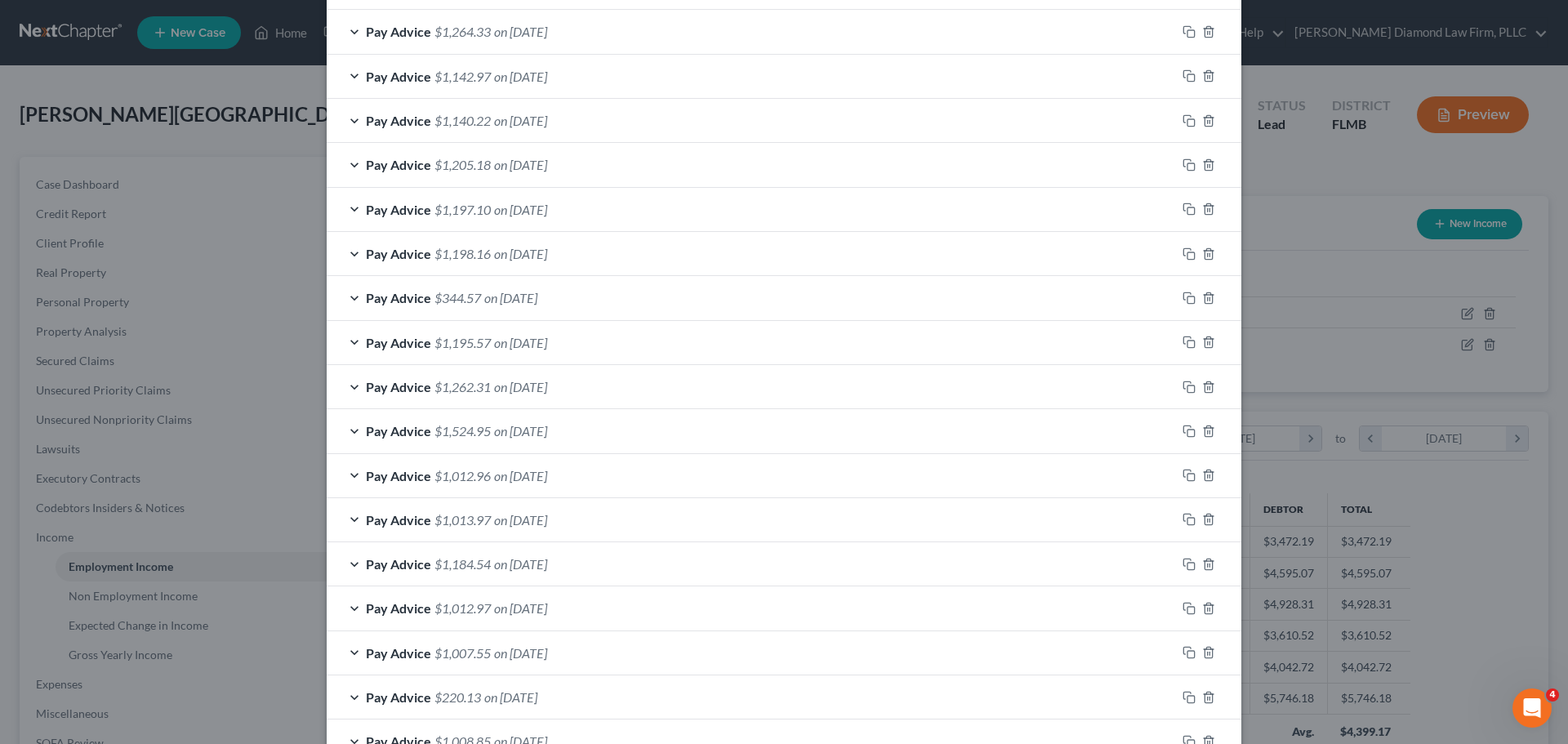
click at [523, 291] on span "on 06/20/2025" at bounding box center [510, 298] width 53 height 16
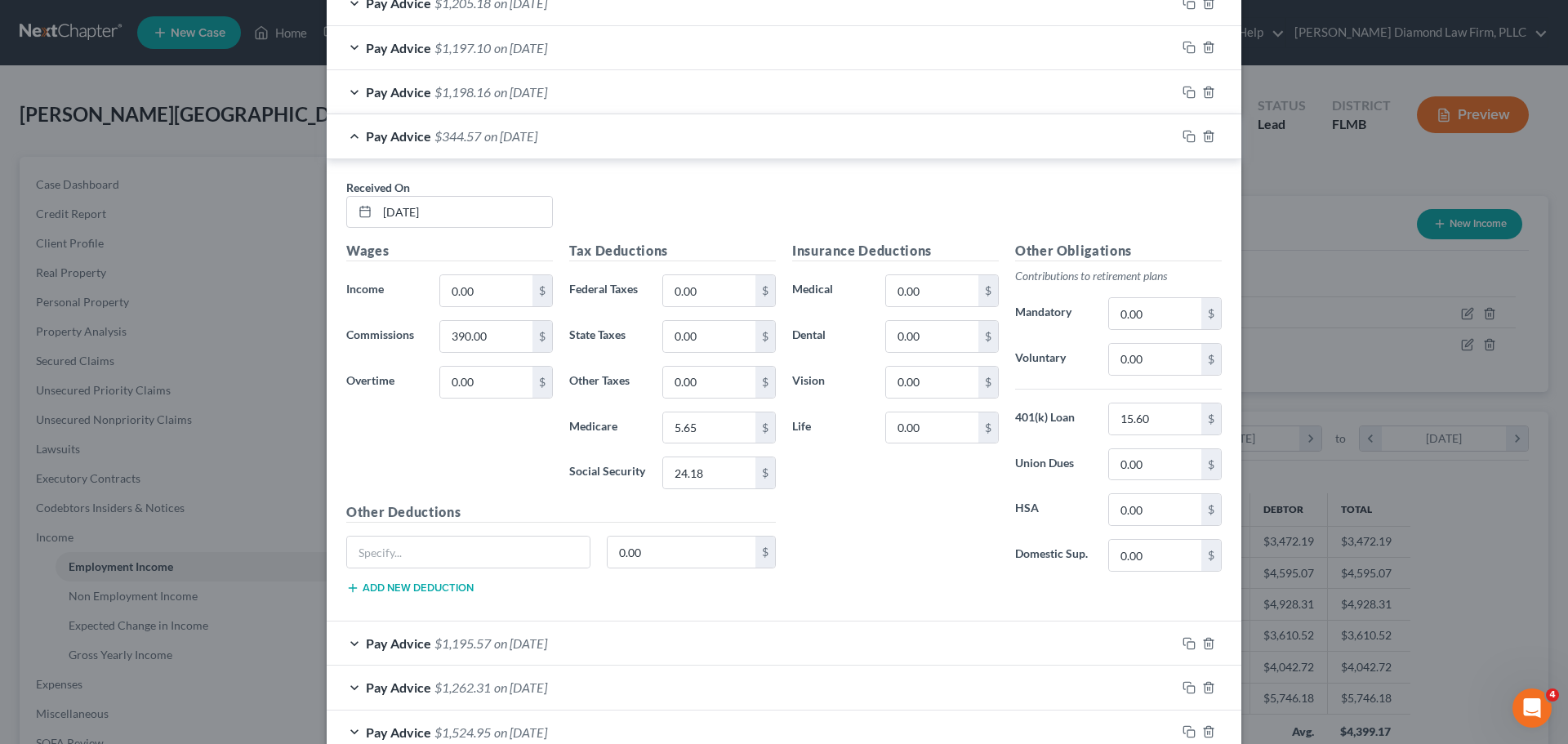
scroll to position [735, 0]
click at [1206, 136] on icon "button" at bounding box center [1208, 134] width 13 height 13
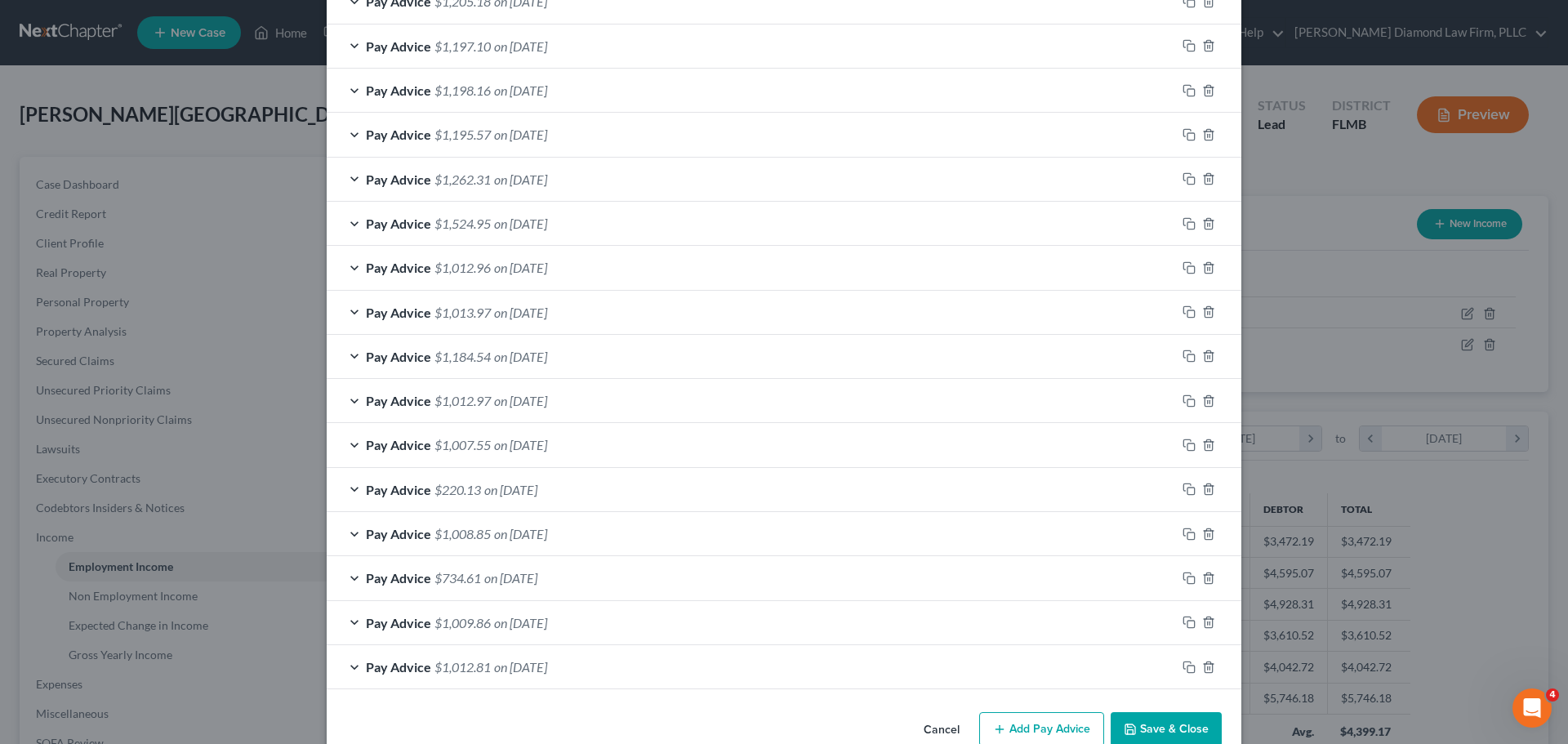
click at [531, 178] on span "on 05/23/2025" at bounding box center [520, 179] width 53 height 16
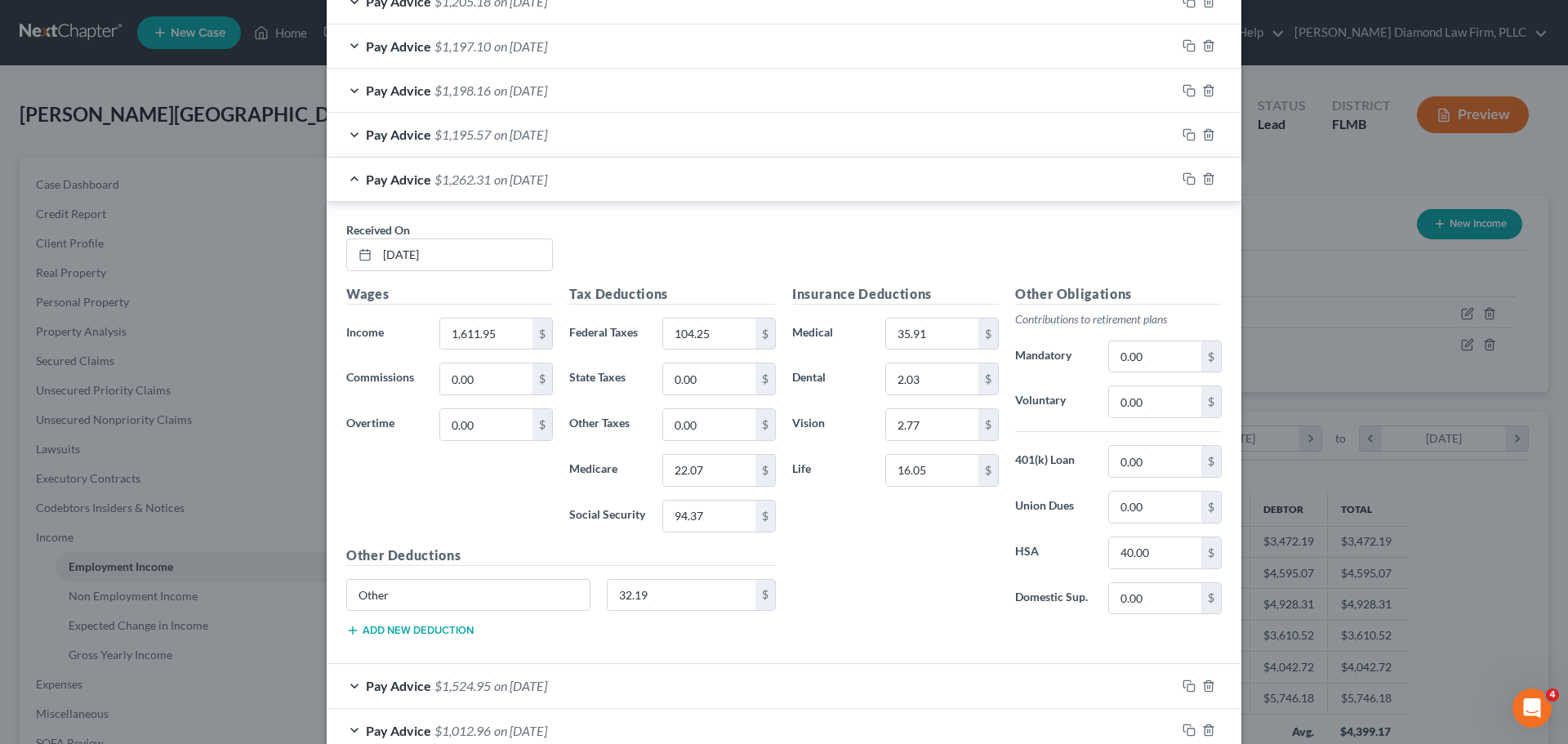
click at [531, 178] on span "on 05/23/2025" at bounding box center [520, 179] width 53 height 16
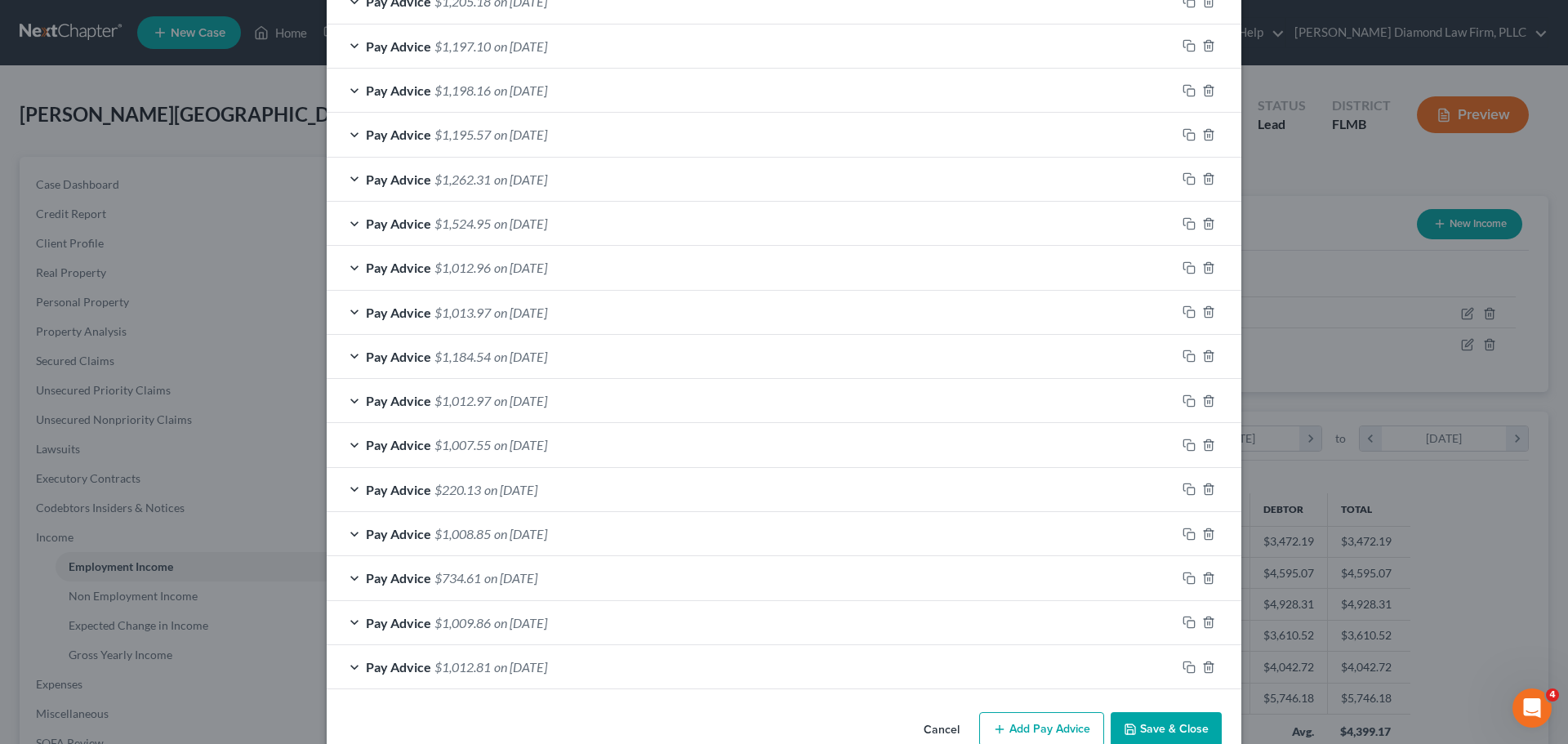
click at [506, 216] on span "on 05/23/2025" at bounding box center [520, 223] width 53 height 16
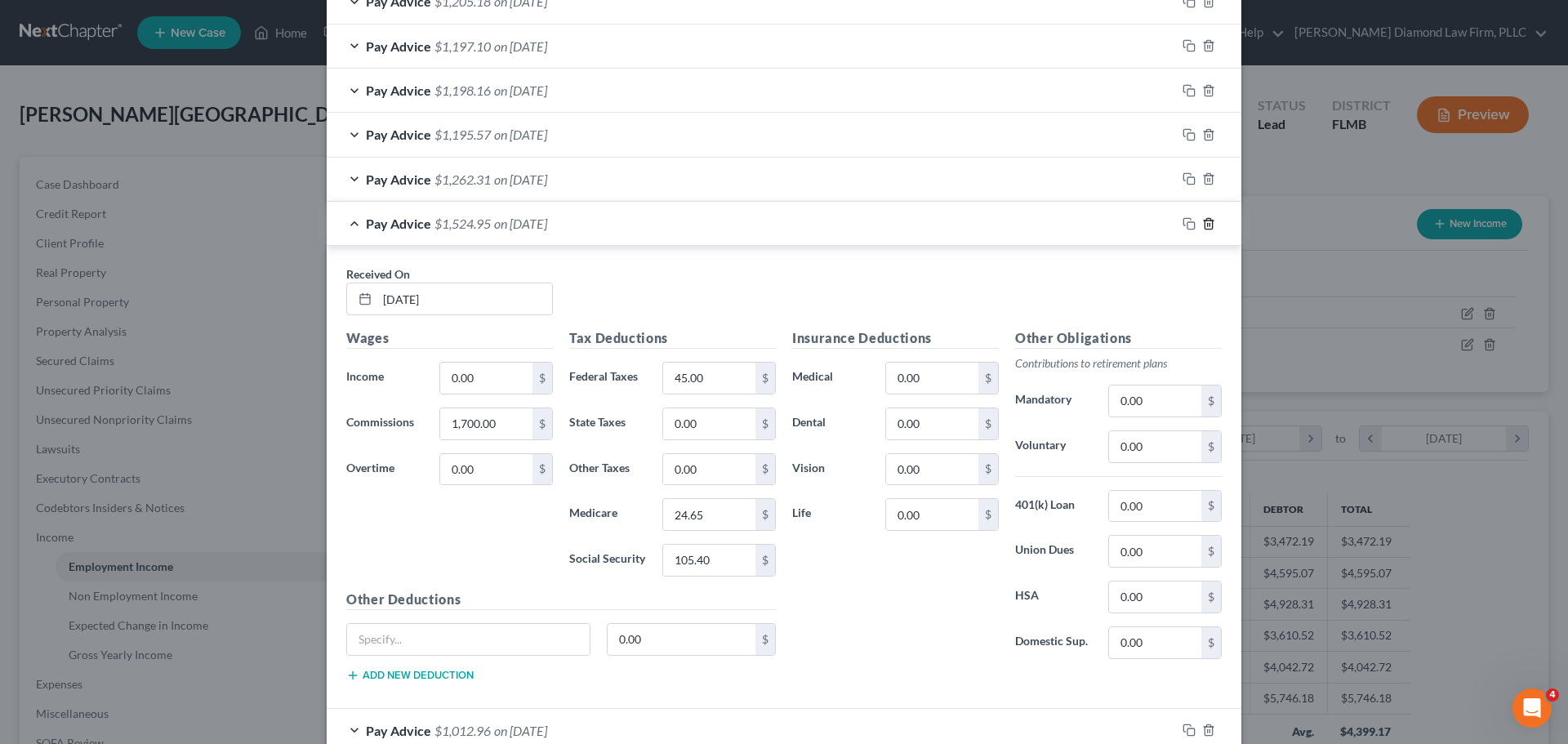
click at [1204, 221] on polyline "button" at bounding box center [1208, 221] width 10 height 0
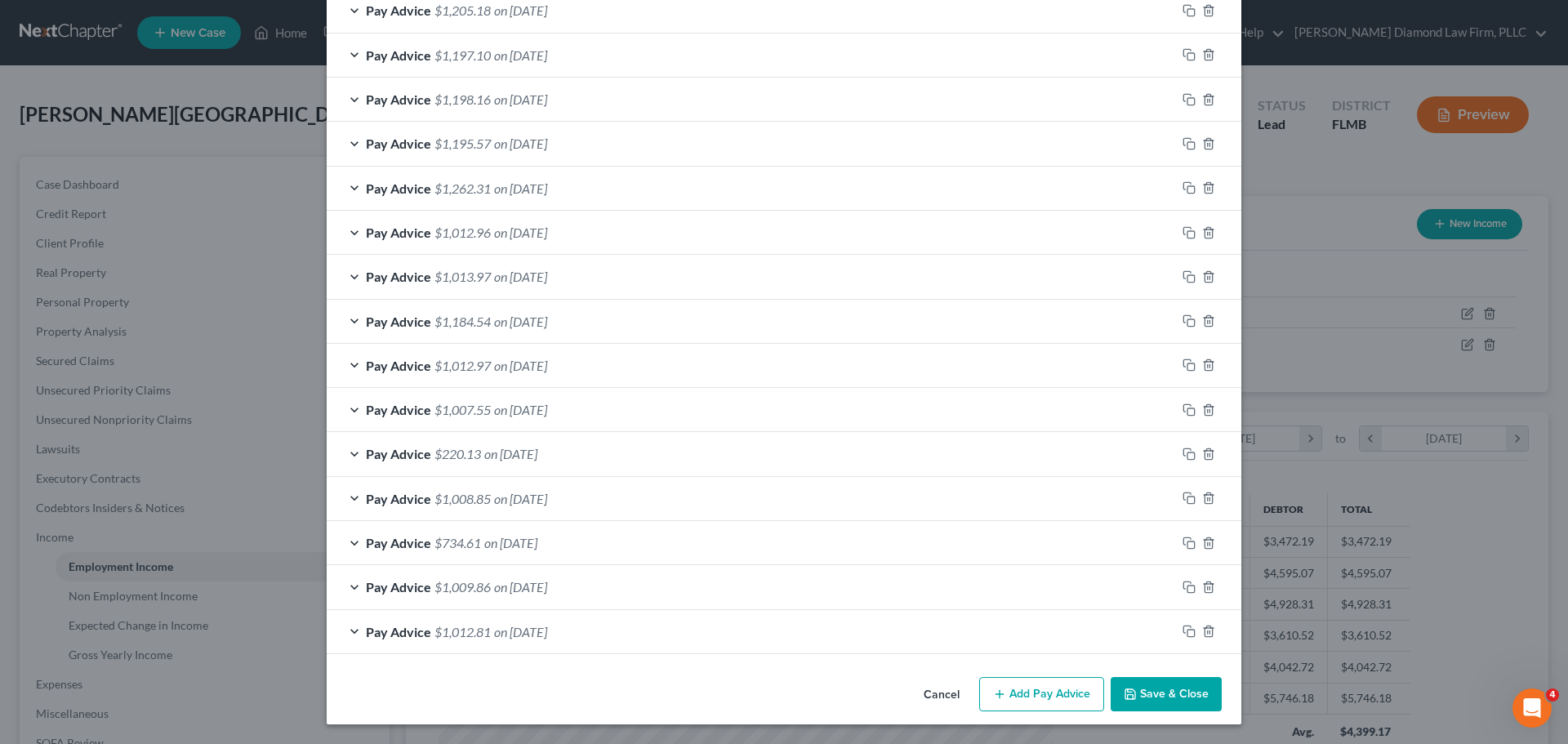
click at [503, 258] on div "Pay Advice $1,013.97 on 04/25/2025" at bounding box center [751, 276] width 849 height 43
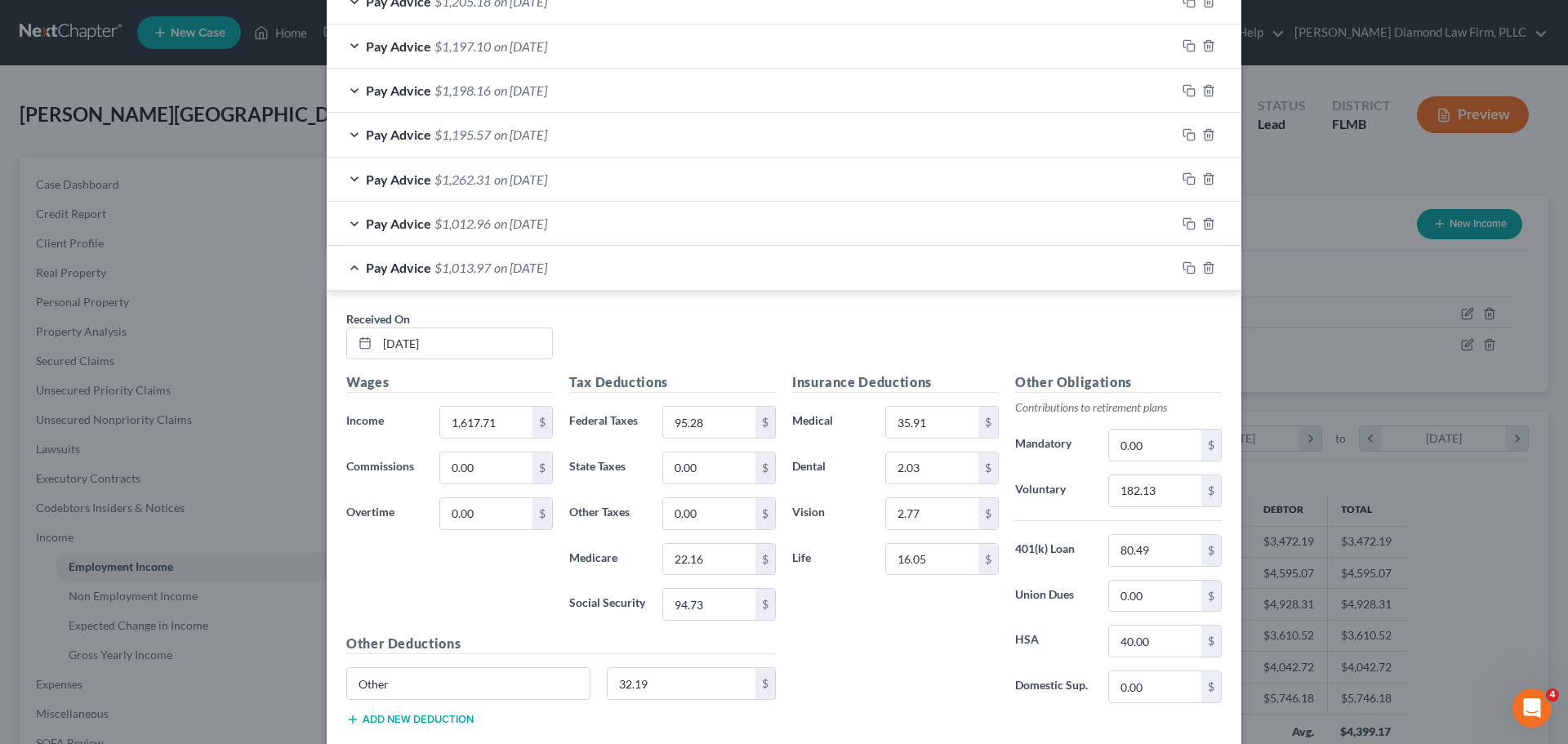
click at [503, 258] on div "Pay Advice $1,013.97 on 04/25/2025" at bounding box center [751, 267] width 849 height 43
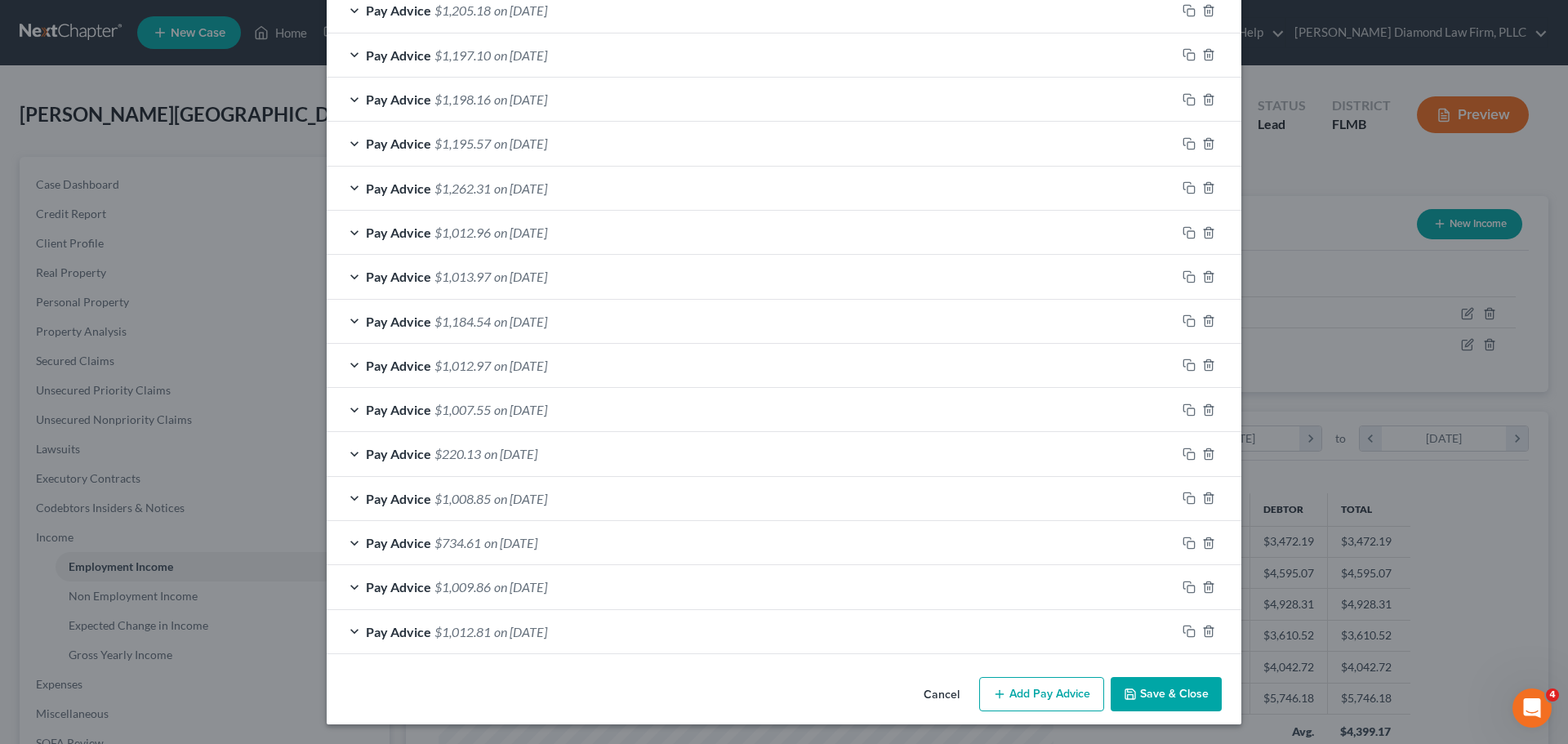
click at [479, 316] on span "$1,184.54" at bounding box center [462, 321] width 56 height 16
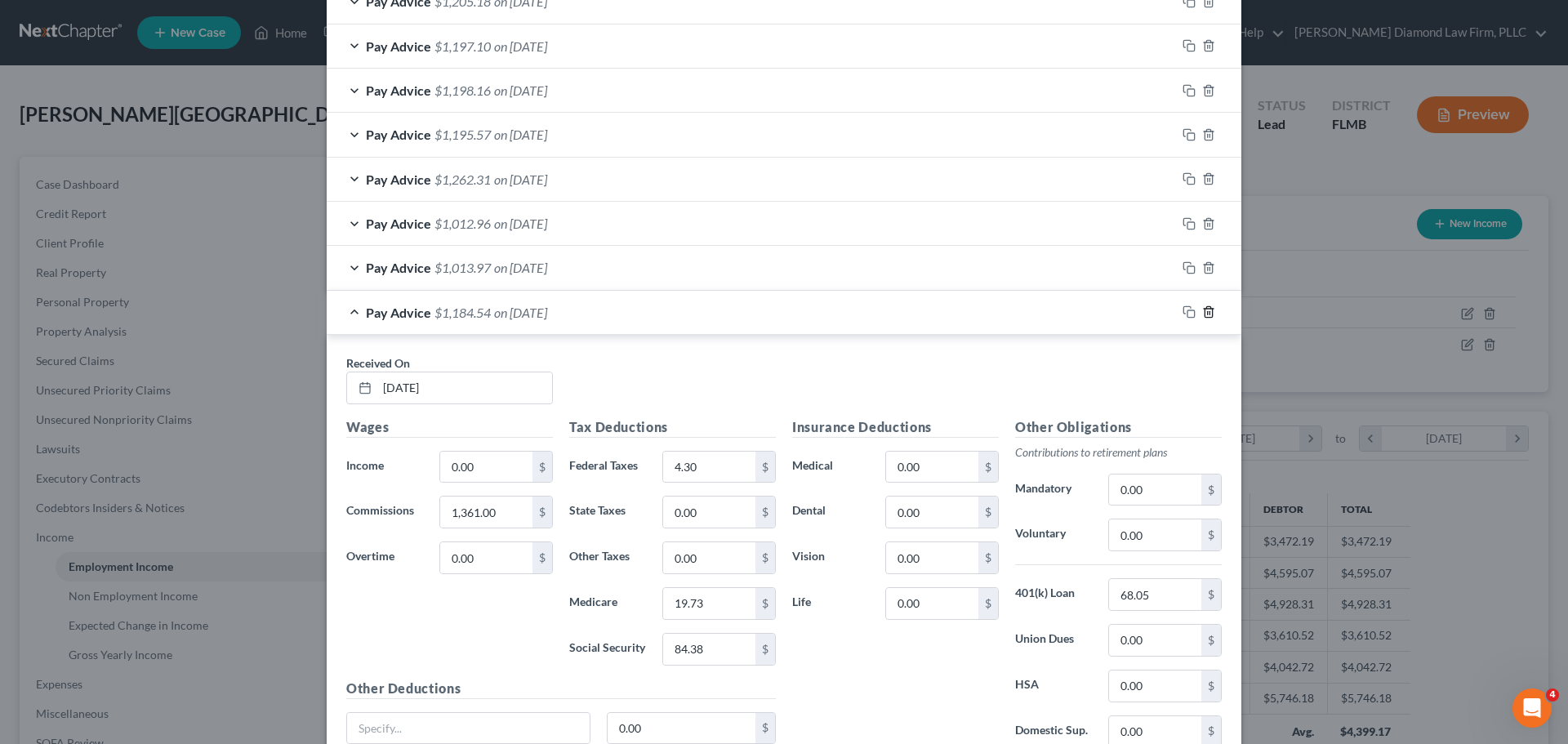
click at [1202, 312] on icon "button" at bounding box center [1208, 312] width 13 height 13
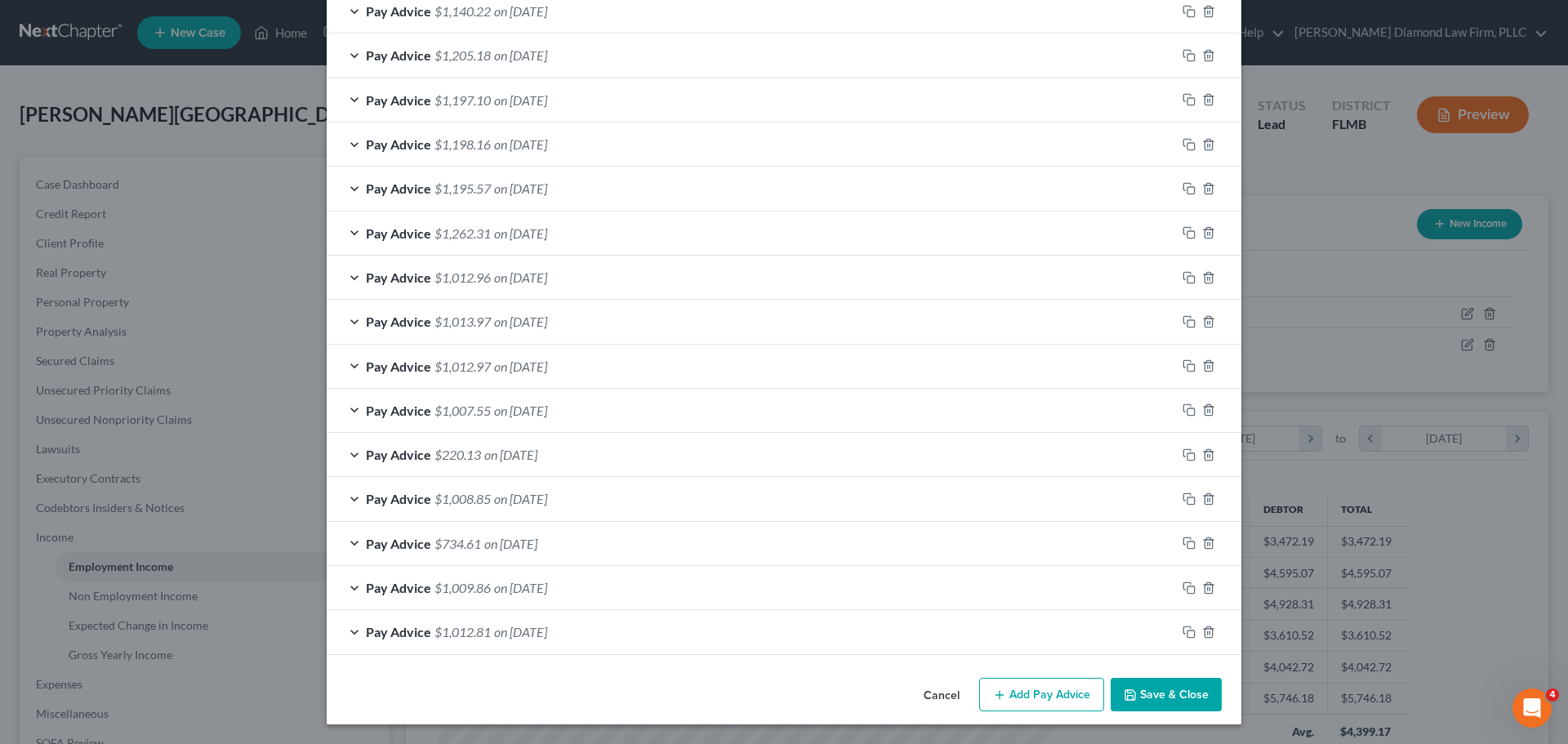
click at [445, 362] on span "$1,012.97" at bounding box center [462, 367] width 56 height 16
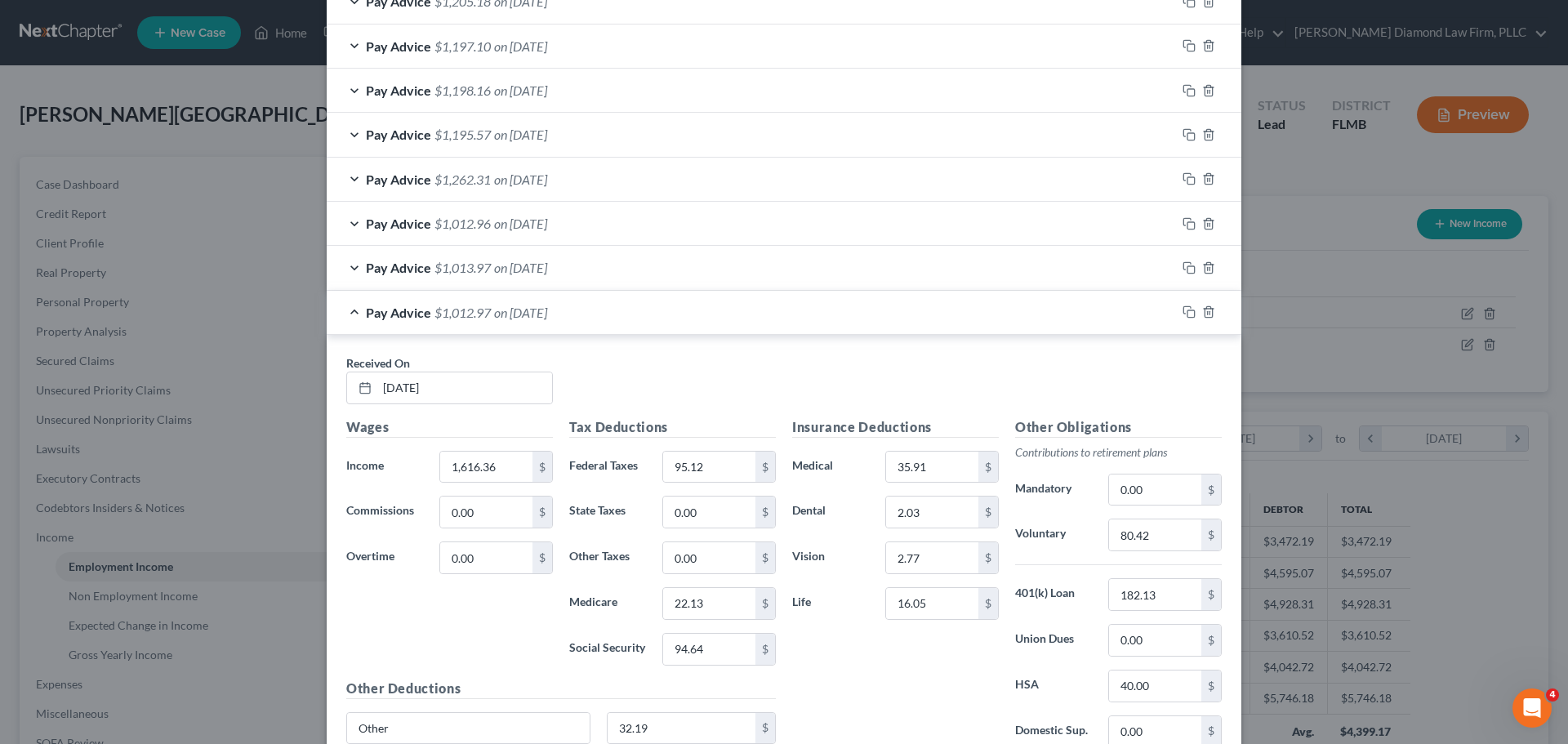
click at [442, 315] on span "$1,012.97" at bounding box center [462, 312] width 56 height 16
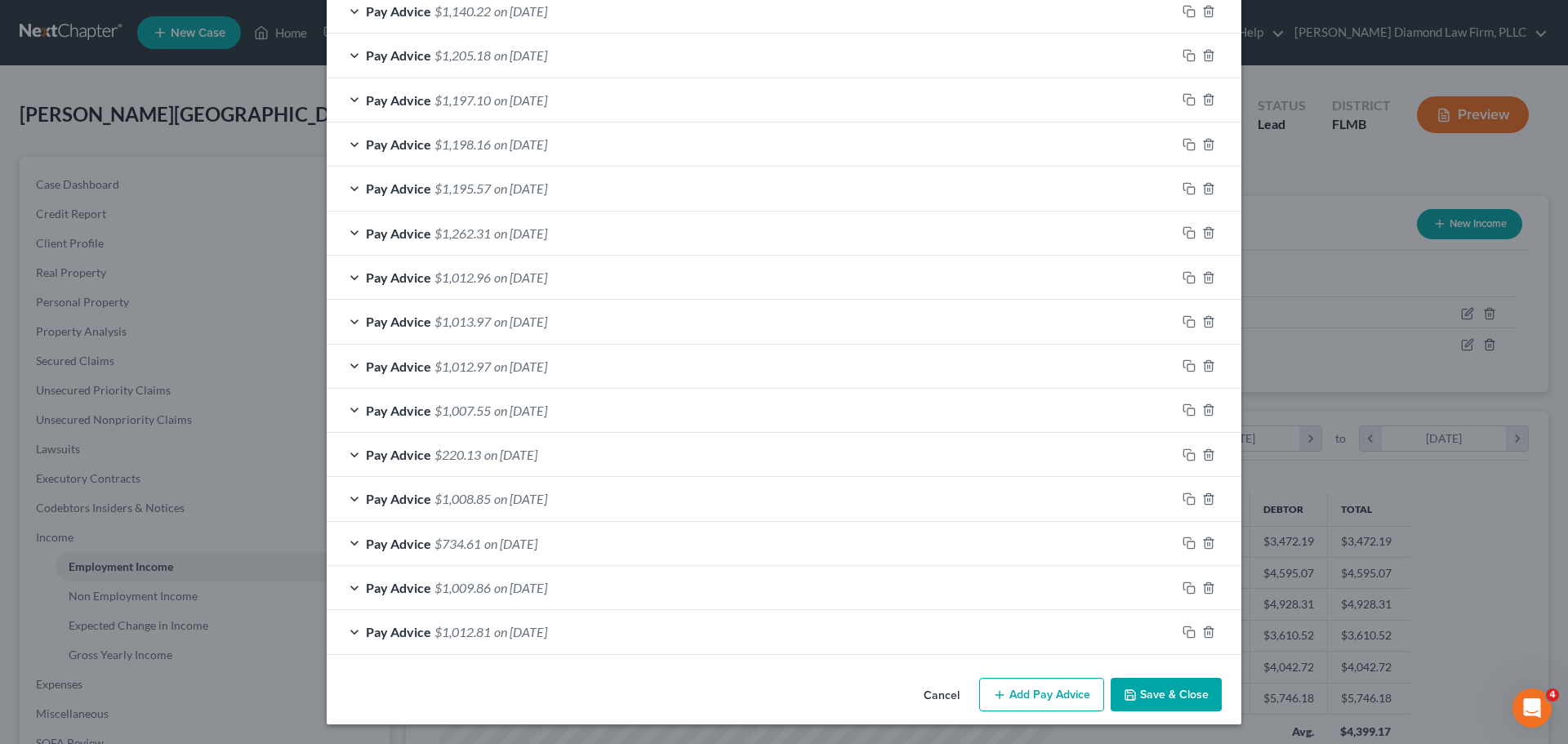
click at [456, 407] on span "$1,007.55" at bounding box center [462, 411] width 56 height 16
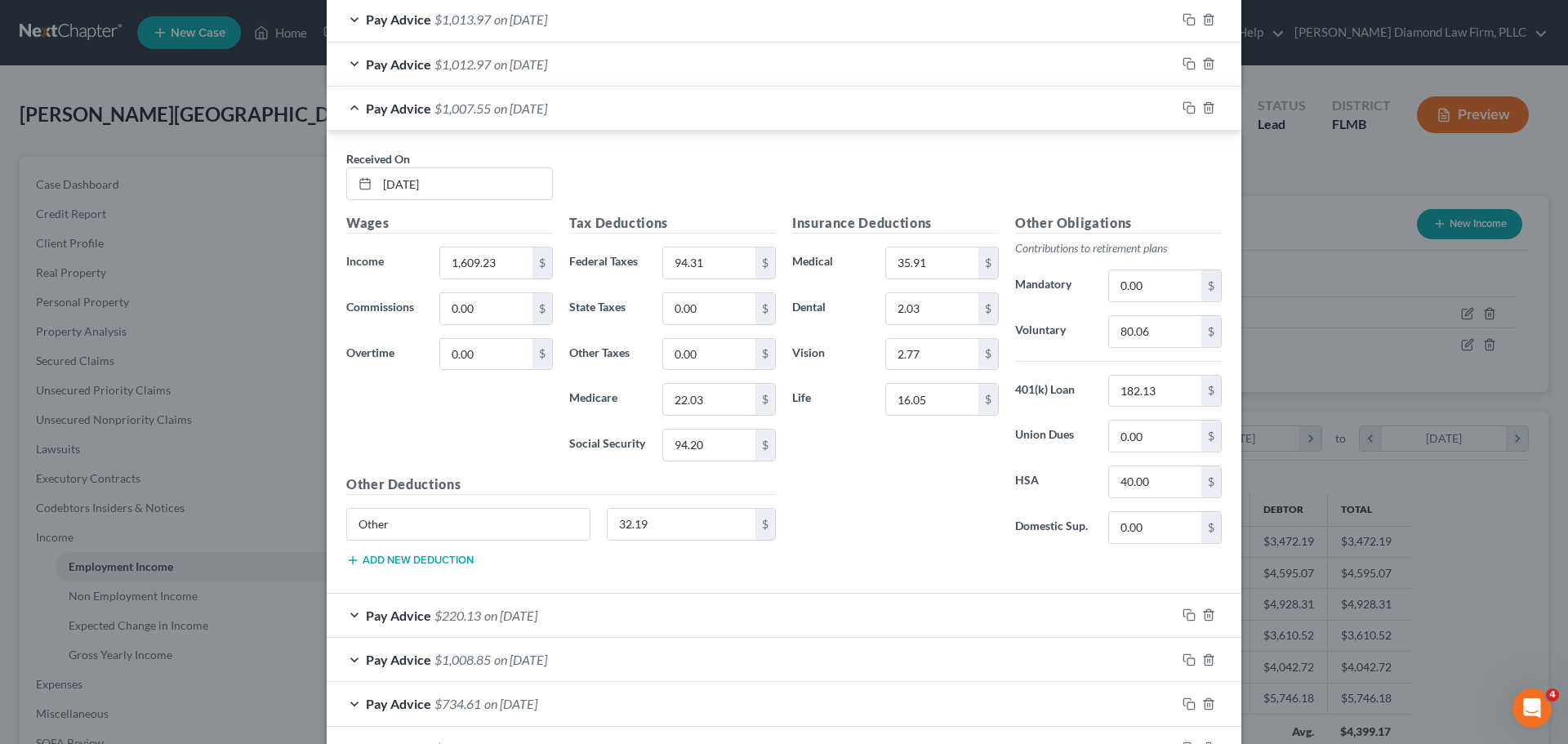
scroll to position [1062, 0]
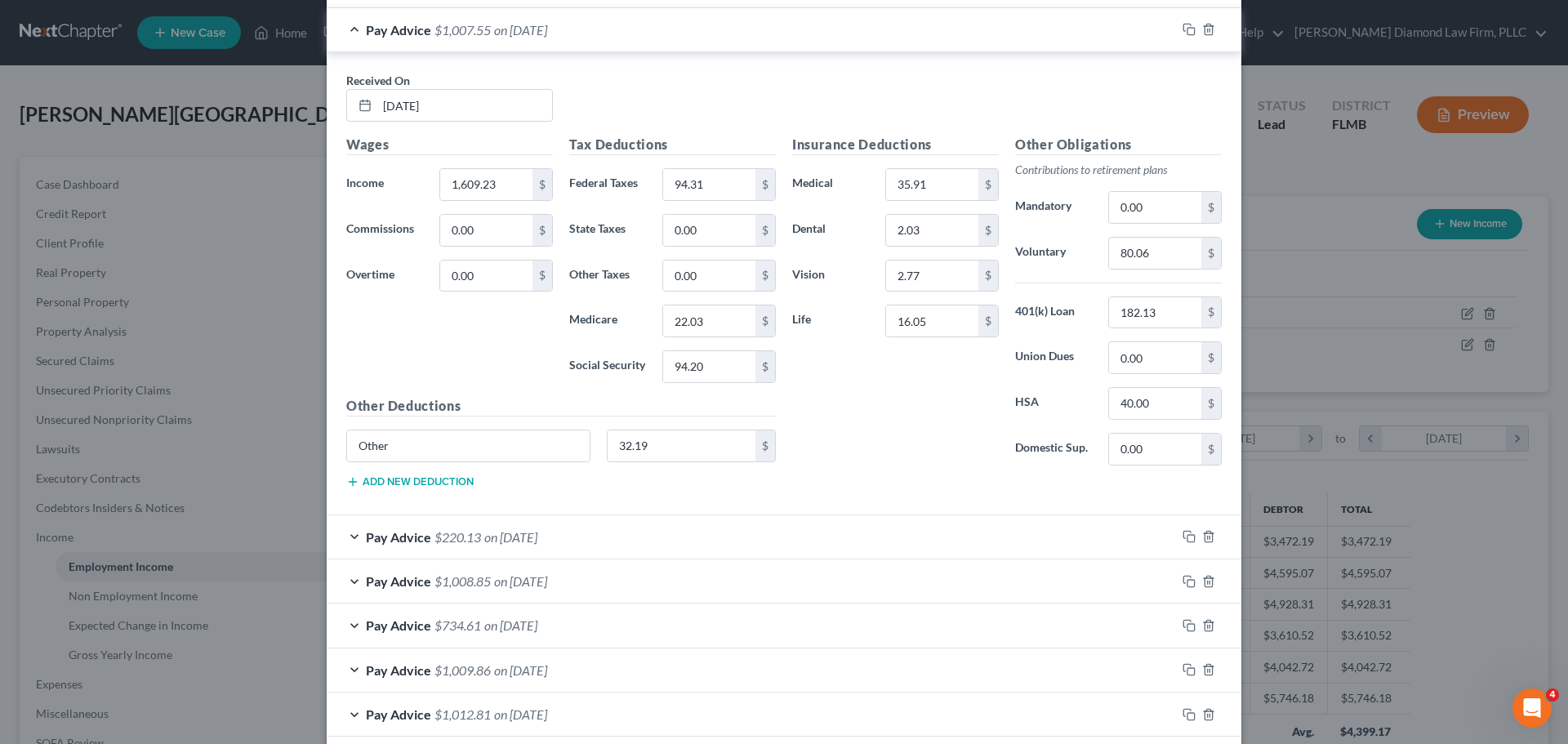
click at [479, 40] on div "Pay Advice $1,007.55 on 03/28/2025" at bounding box center [751, 29] width 849 height 43
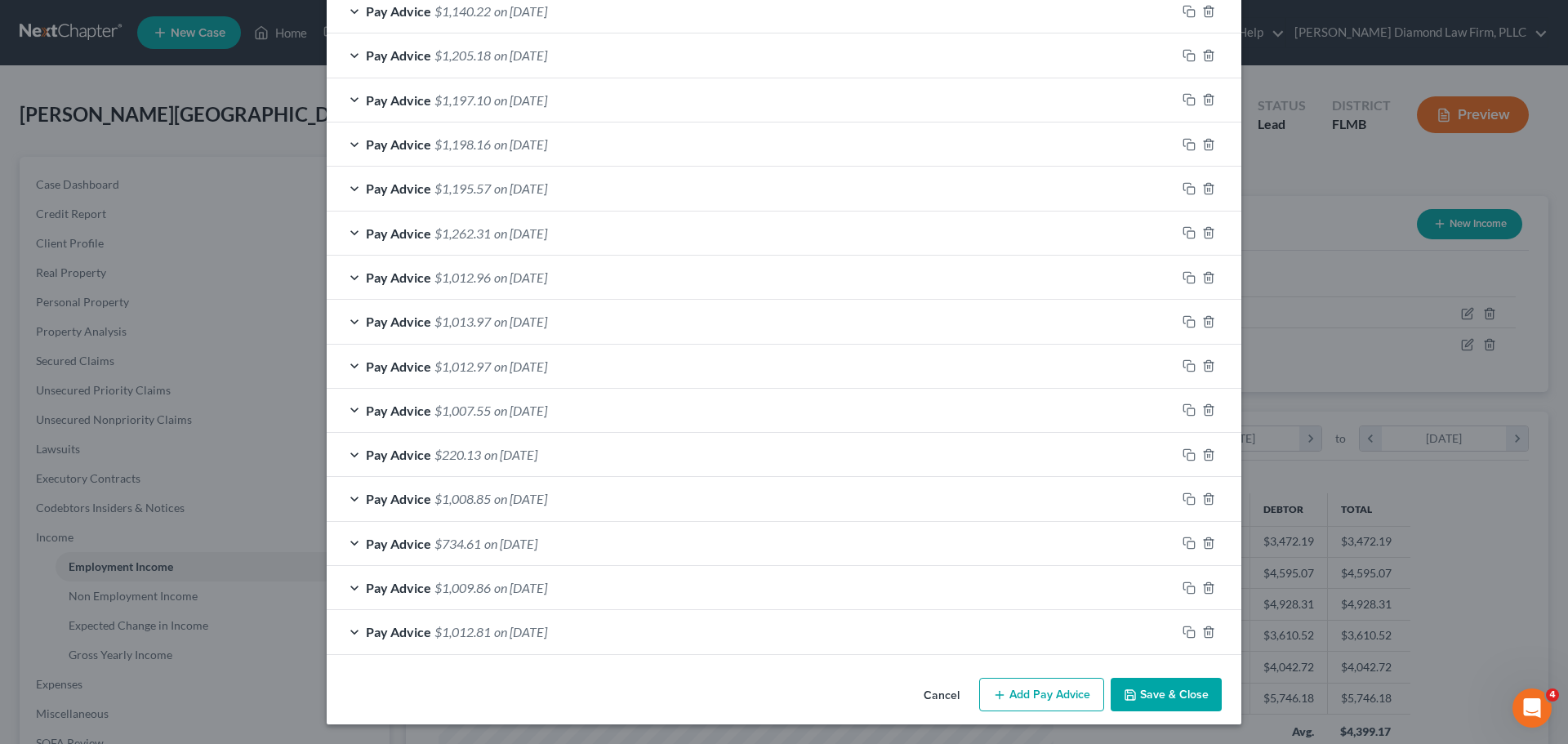
click at [469, 449] on span "$220.13" at bounding box center [457, 454] width 46 height 16
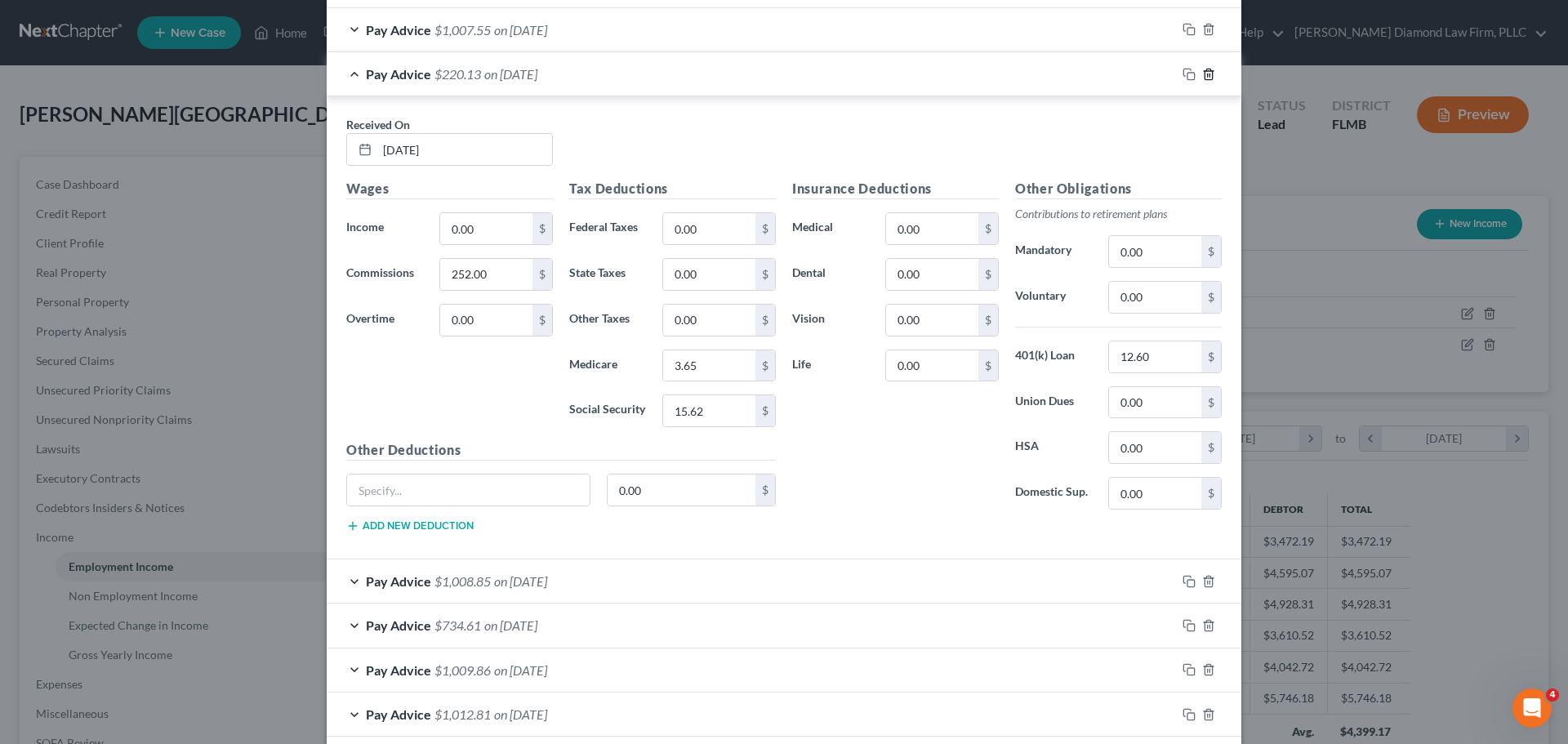
click at [1204, 71] on polyline "button" at bounding box center [1208, 71] width 10 height 0
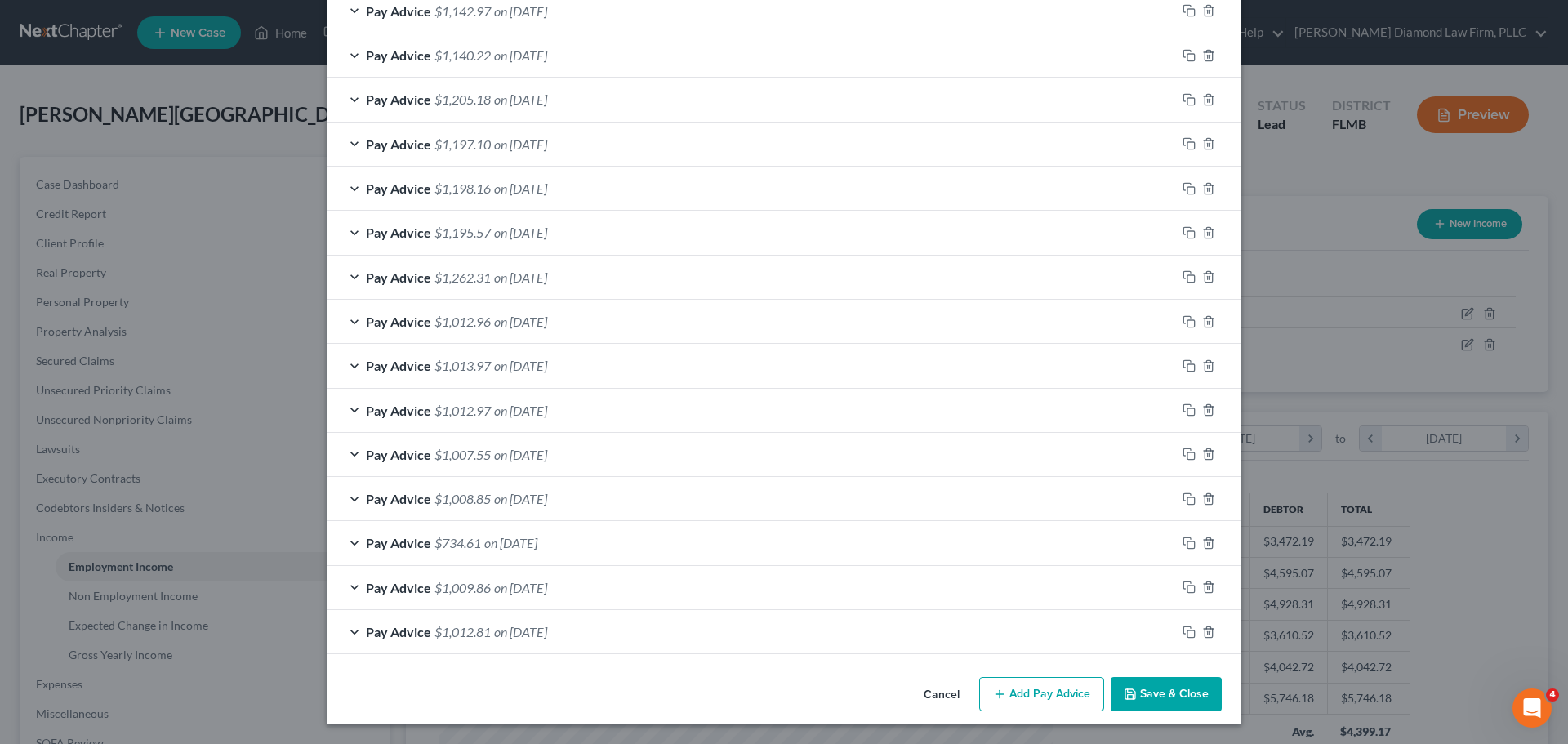
click at [468, 322] on span "$1,012.96" at bounding box center [462, 321] width 56 height 16
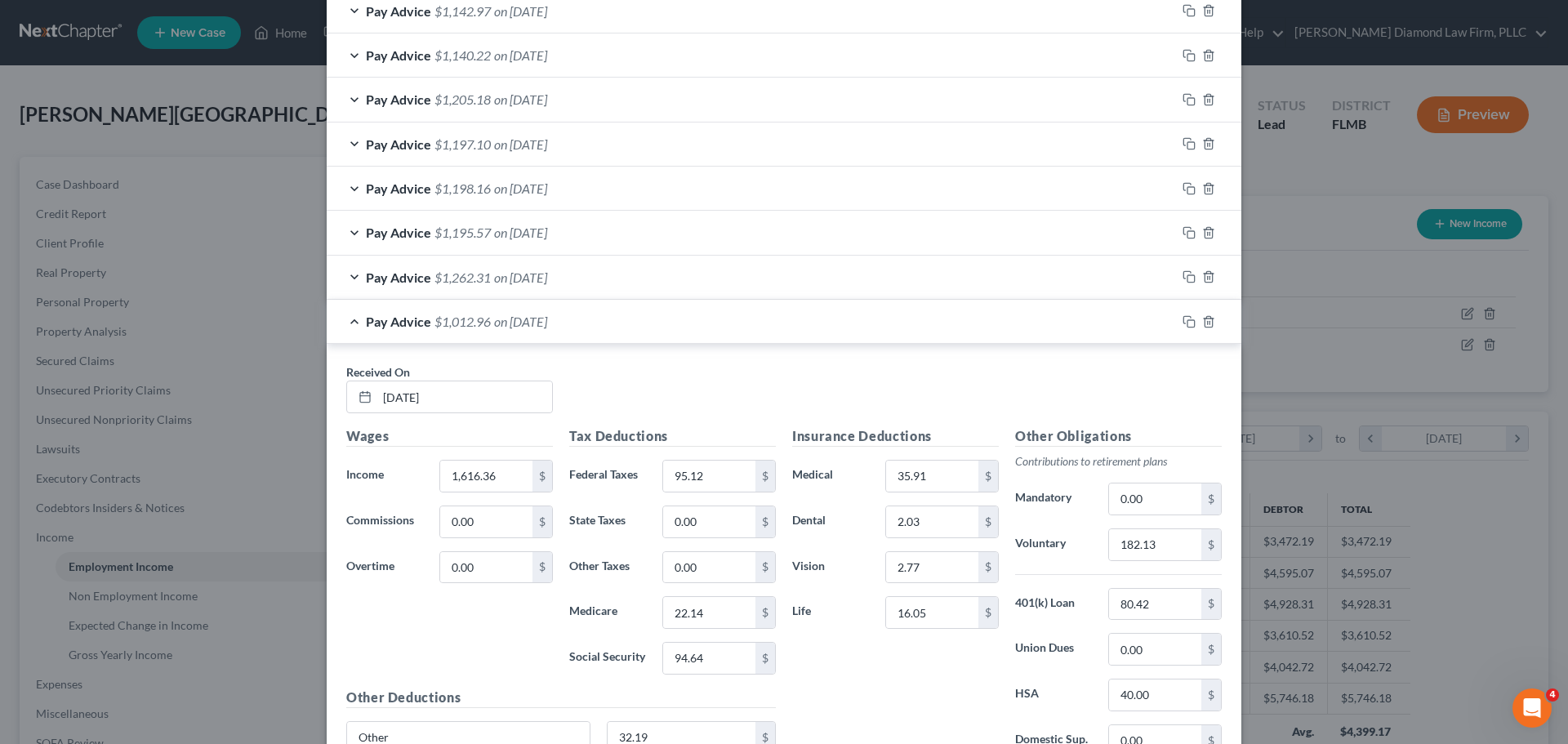
scroll to position [1100, 0]
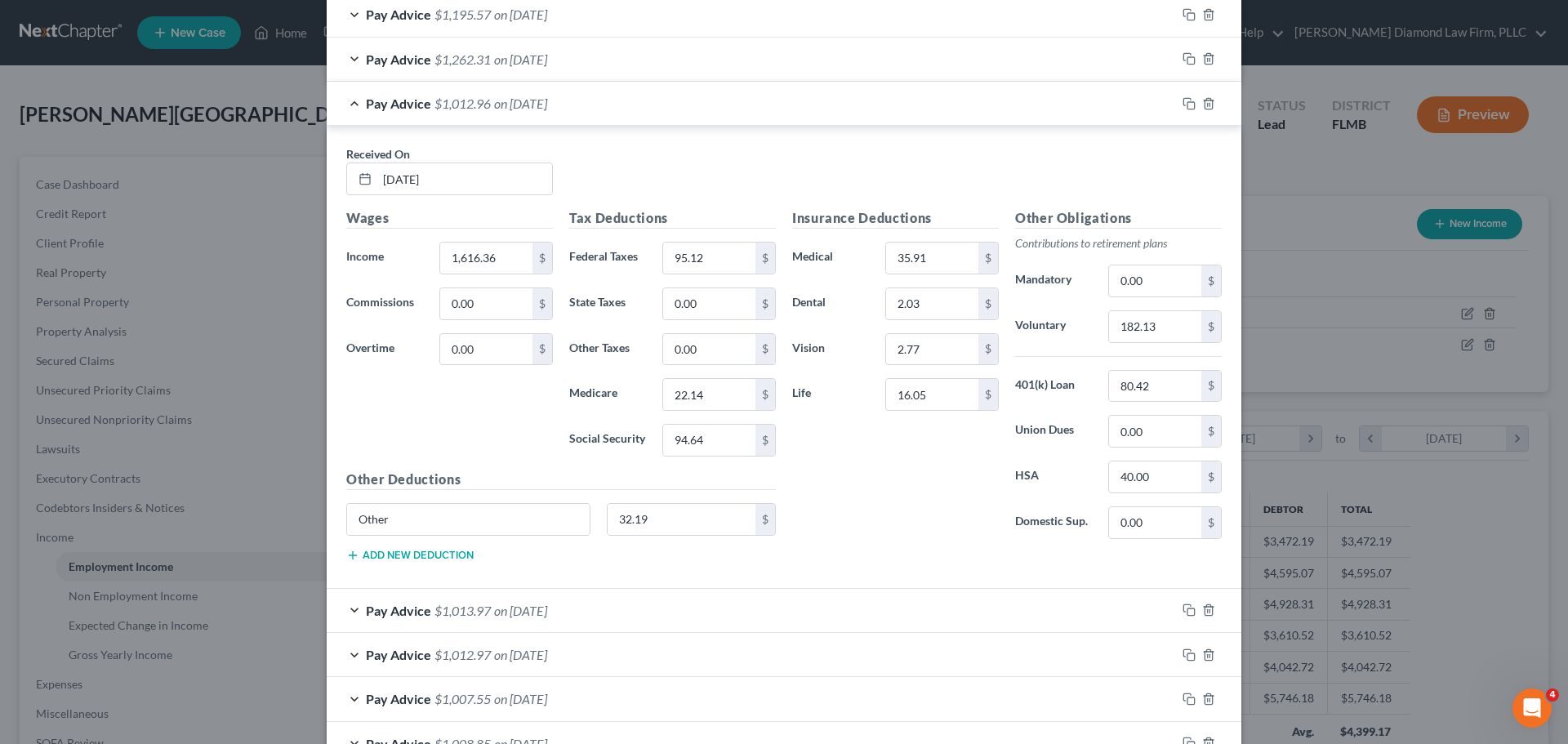
click at [509, 97] on span "on 05/09/2025" at bounding box center [520, 103] width 53 height 16
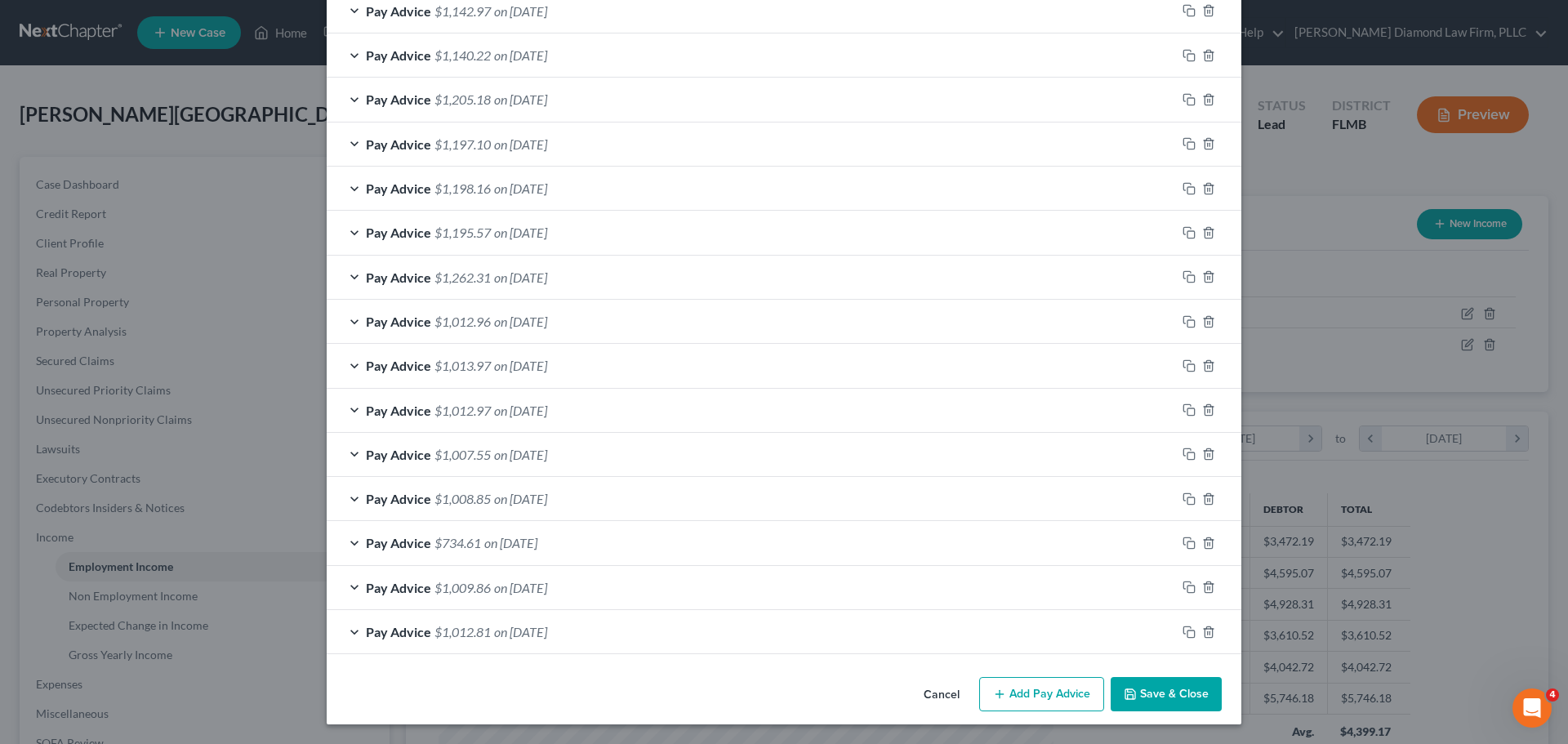
click at [482, 355] on div "Pay Advice $1,013.97 on 04/25/2025" at bounding box center [751, 365] width 849 height 43
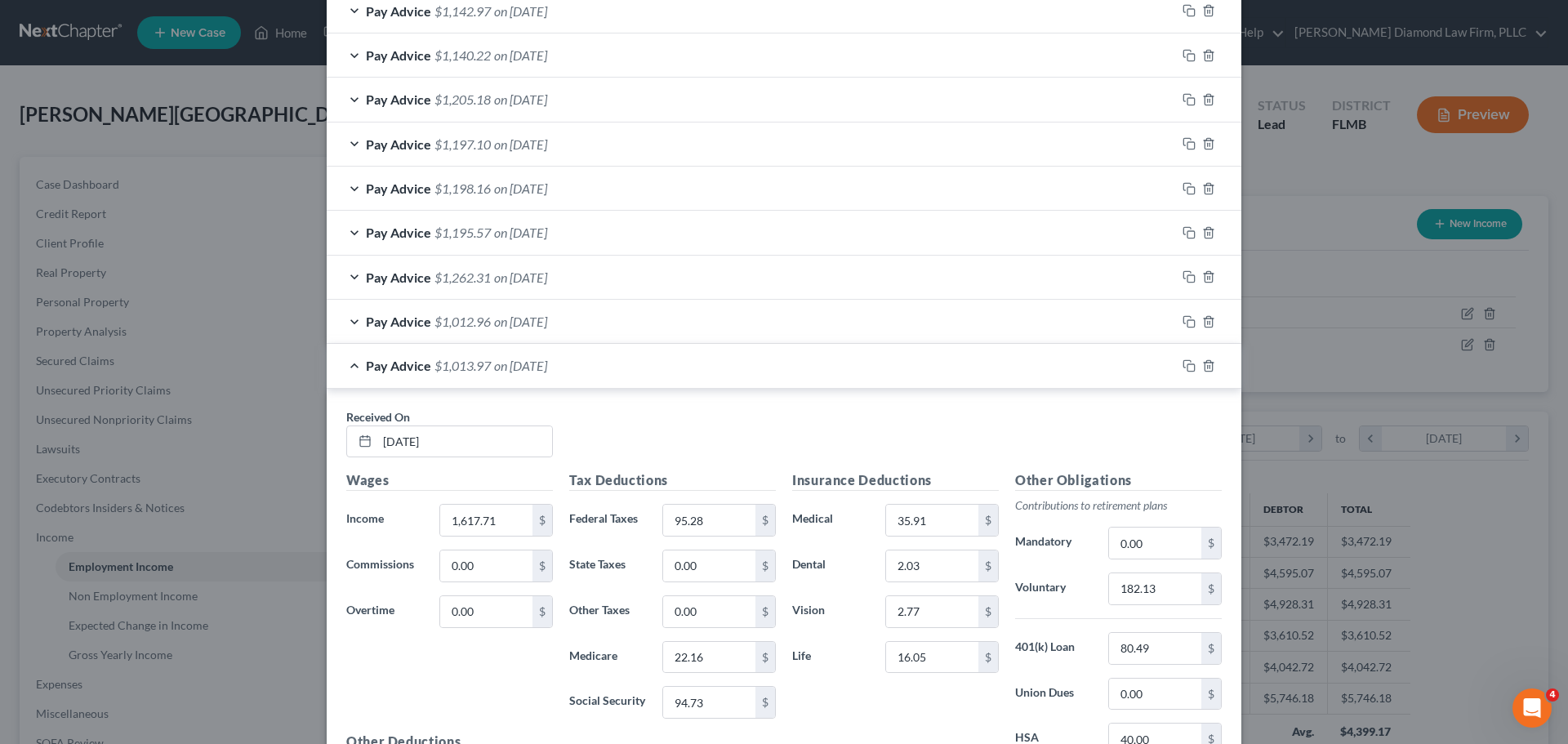
scroll to position [855, 0]
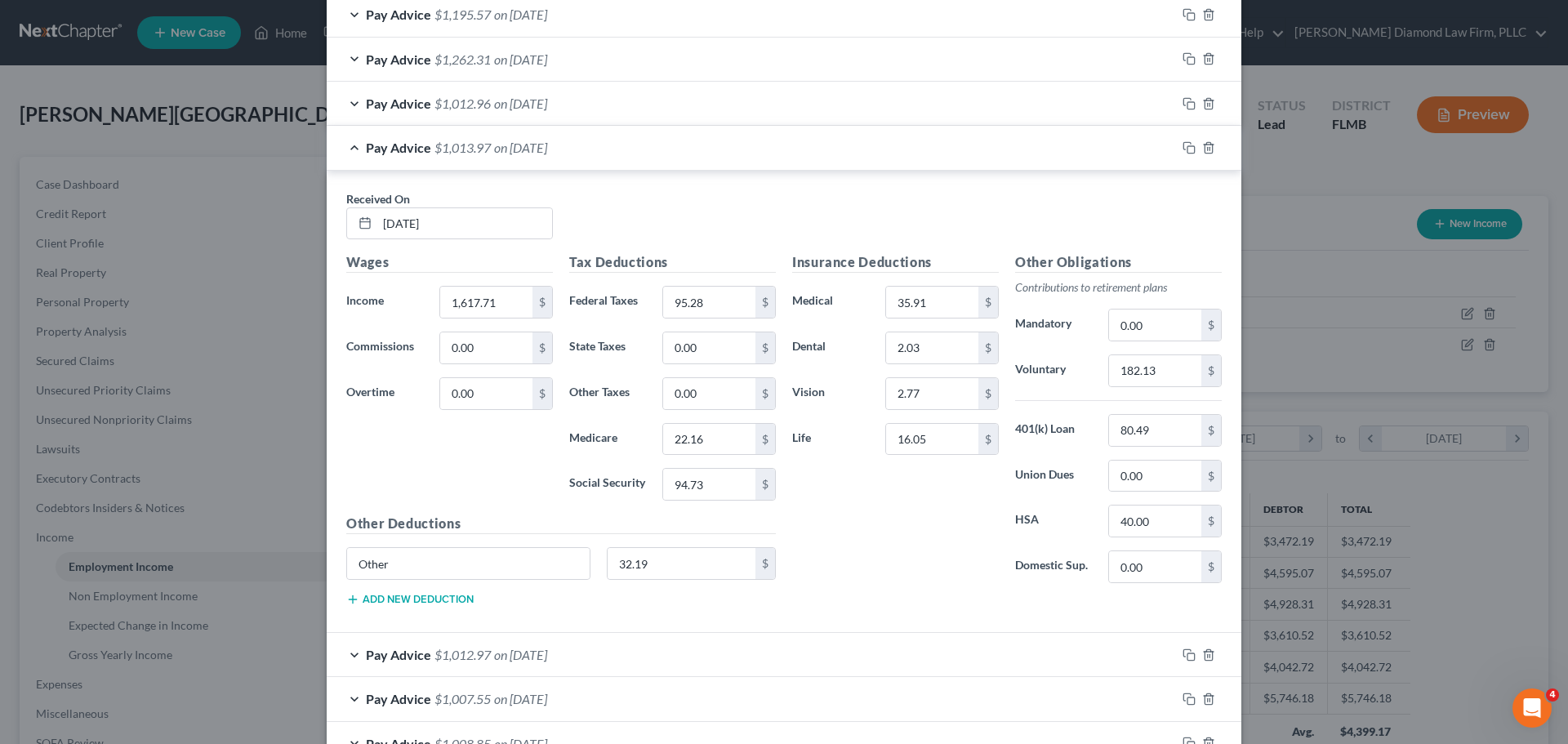
click at [488, 158] on div "Pay Advice $1,013.97 on 04/25/2025" at bounding box center [751, 147] width 849 height 43
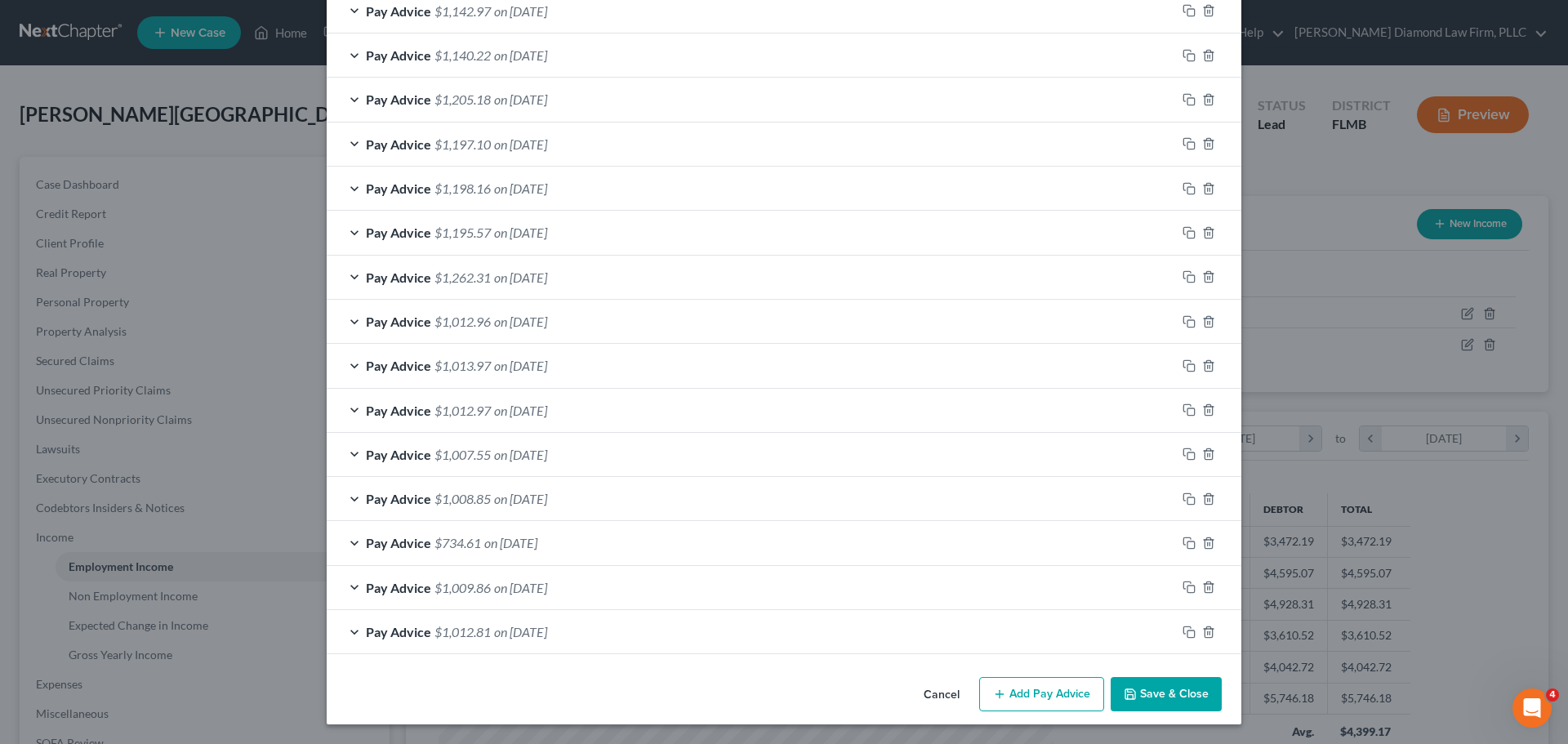
click at [456, 412] on span "$1,012.97" at bounding box center [462, 411] width 56 height 16
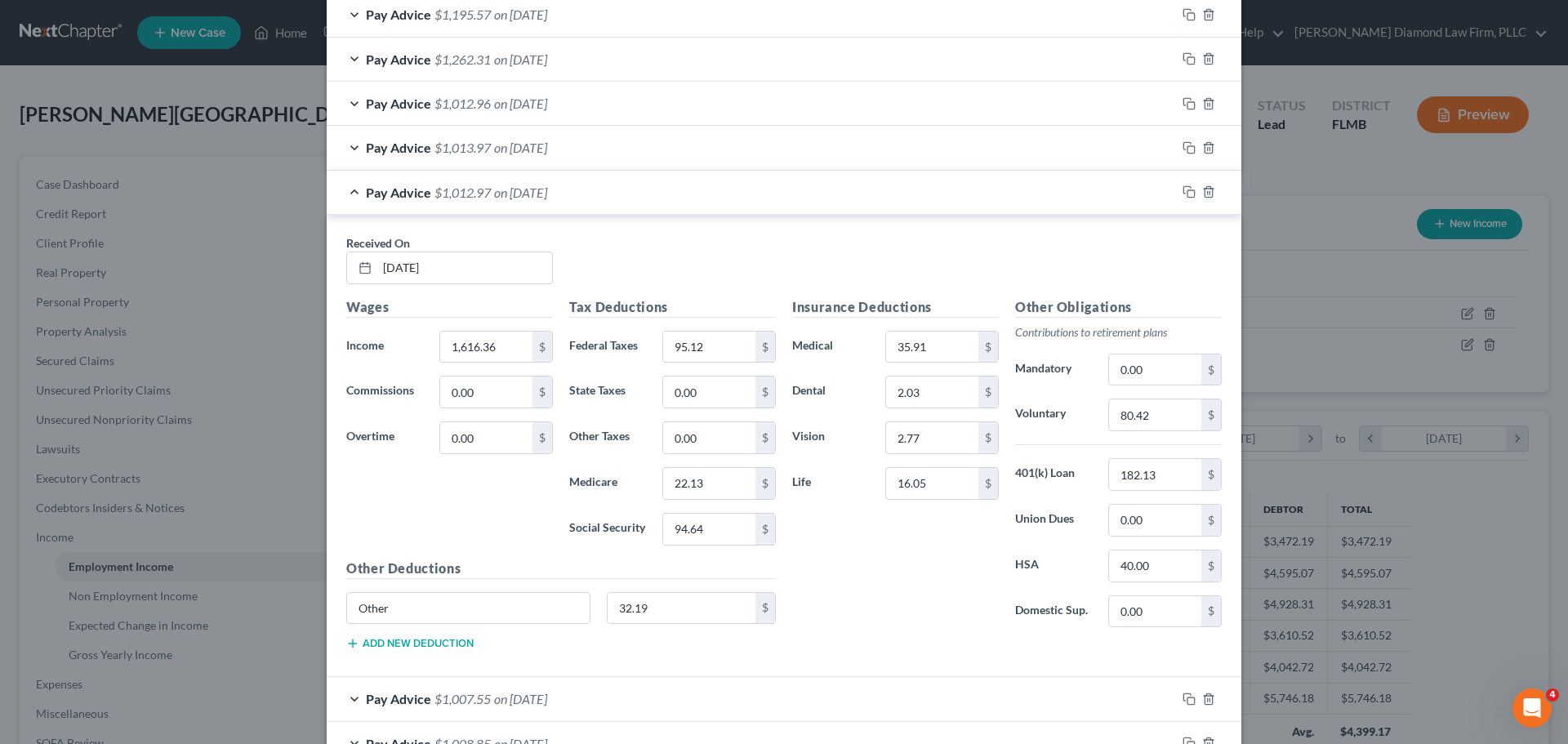
click at [454, 197] on span "$1,012.97" at bounding box center [462, 193] width 56 height 16
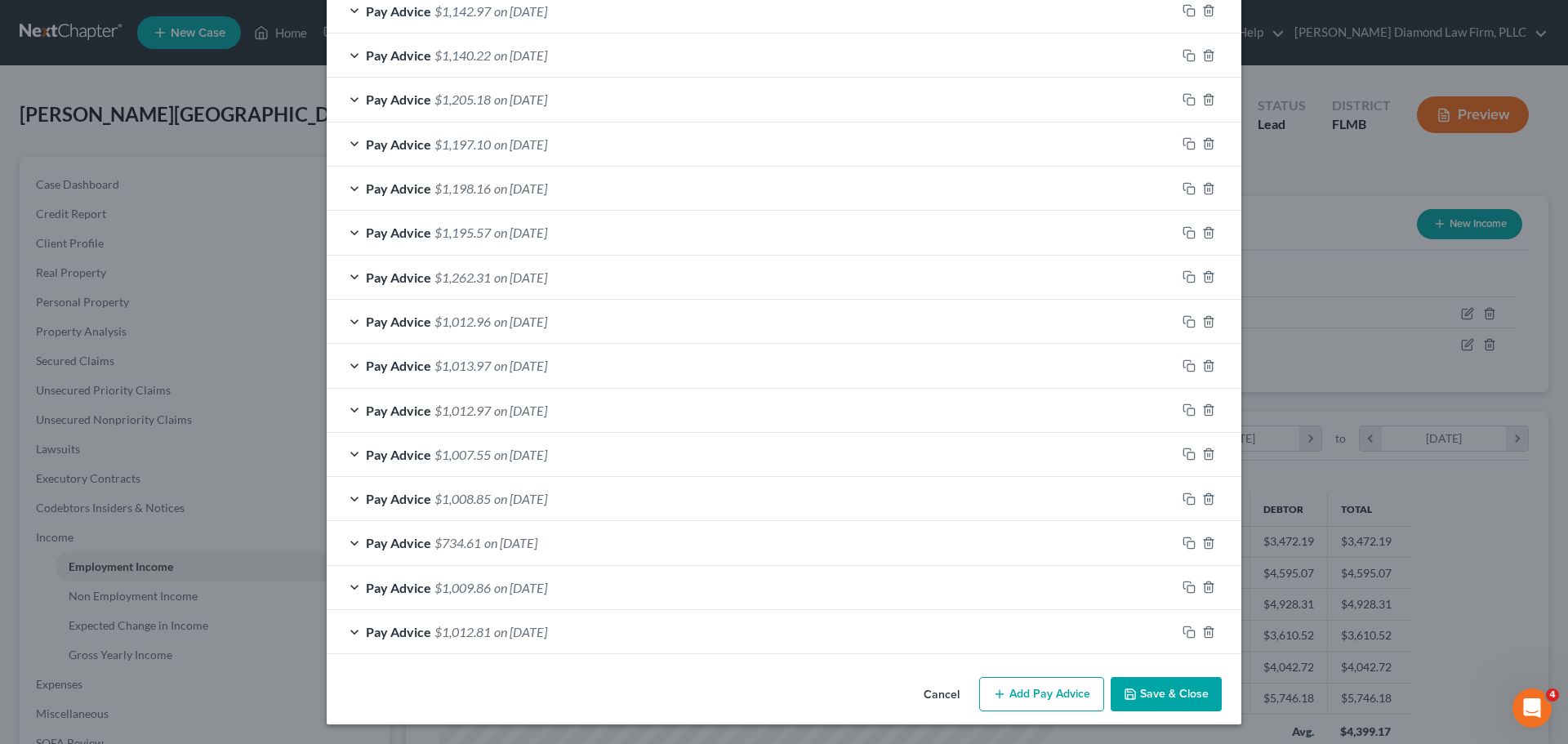
click at [461, 461] on span "$1,007.55" at bounding box center [462, 454] width 56 height 16
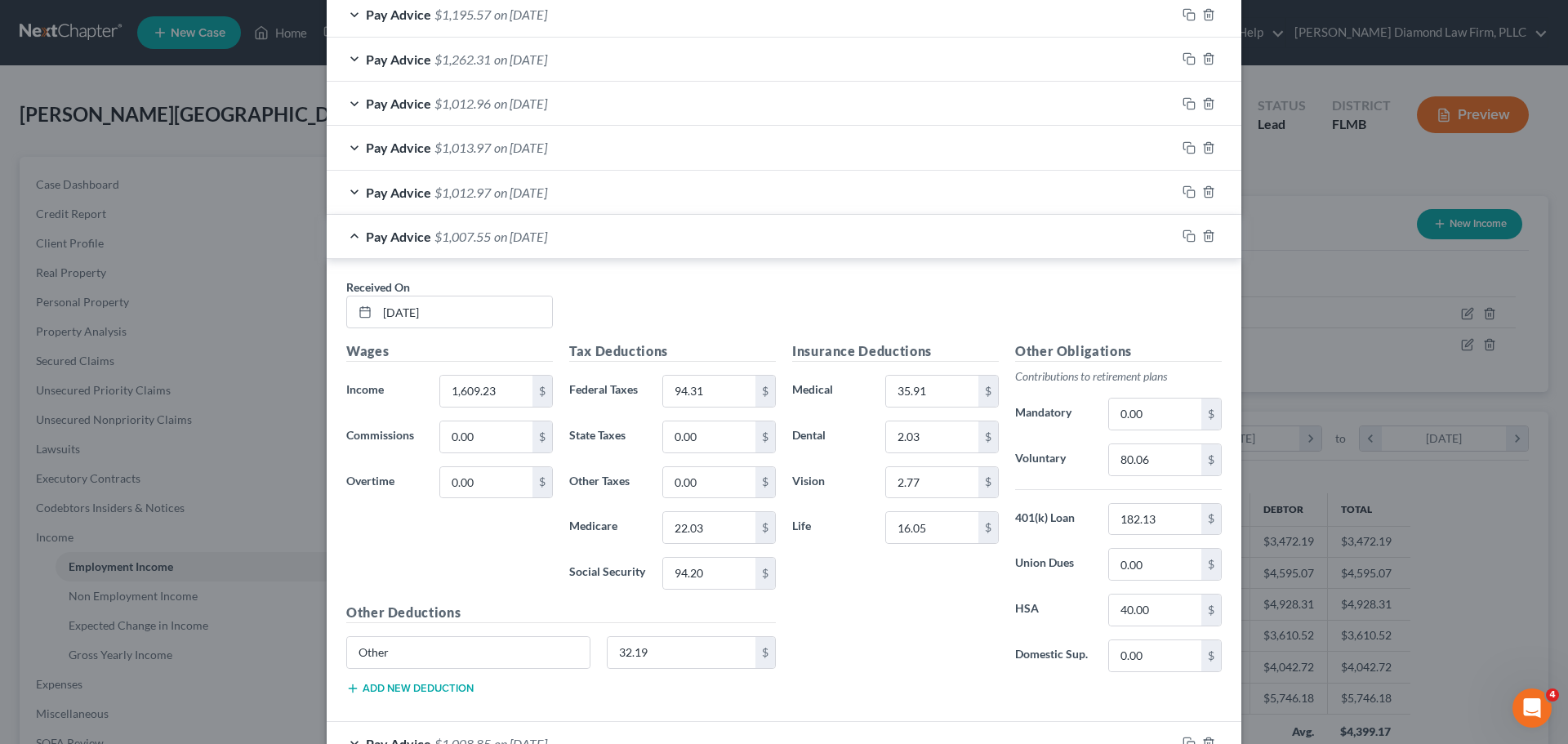
click at [479, 240] on span "$1,007.55" at bounding box center [462, 236] width 56 height 16
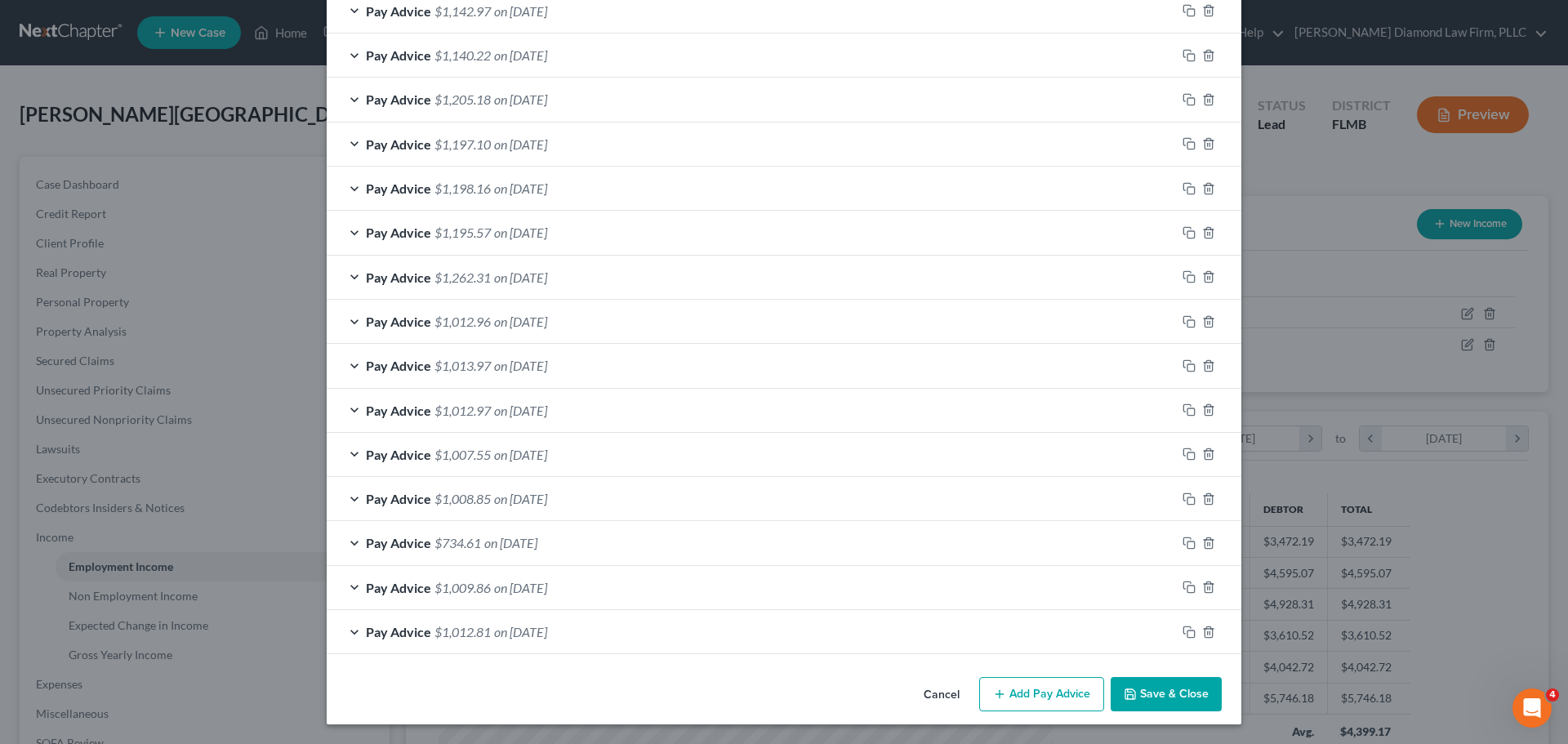
click at [470, 494] on span "$1,008.85" at bounding box center [462, 499] width 56 height 16
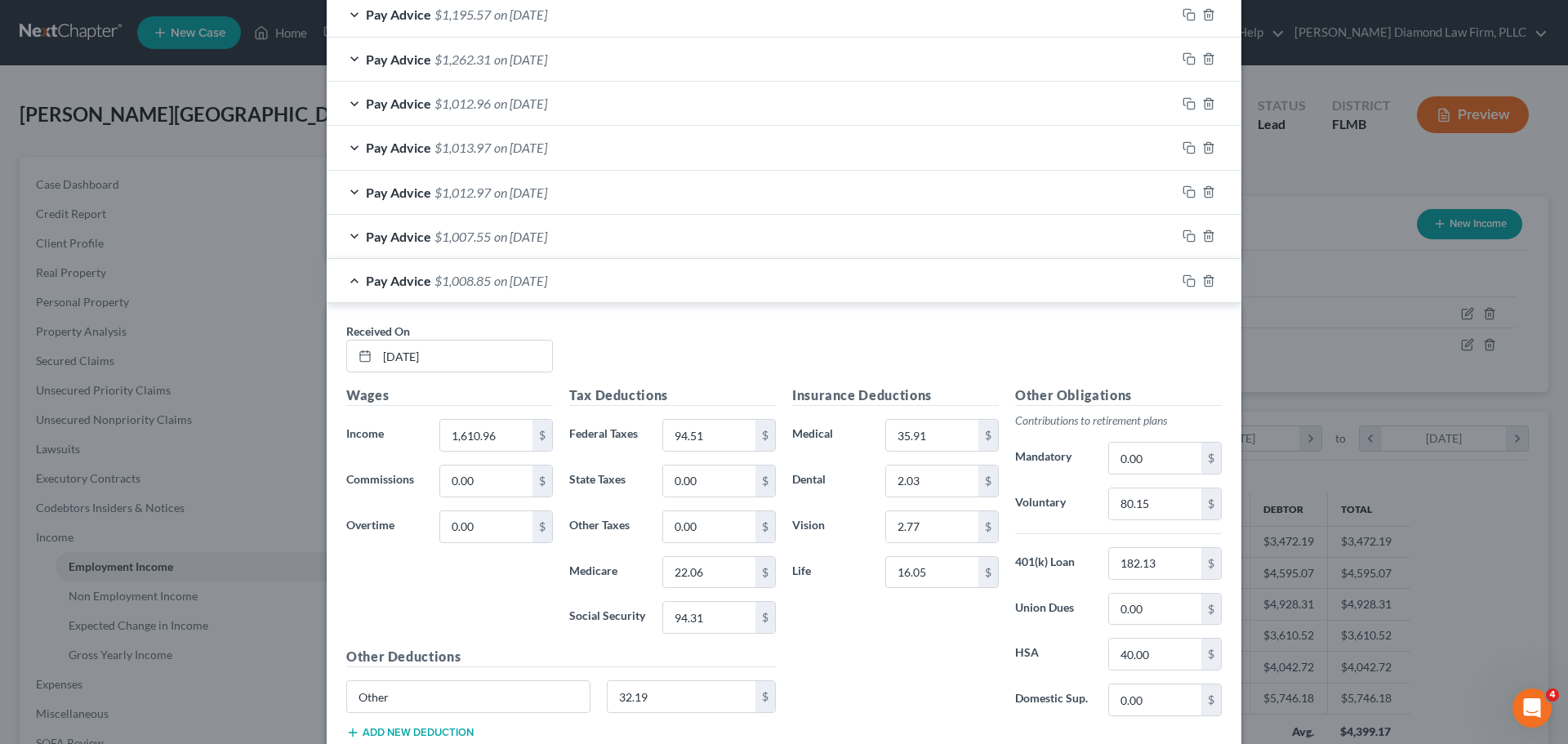
click at [511, 279] on span "on 03/14/2025" at bounding box center [520, 281] width 53 height 16
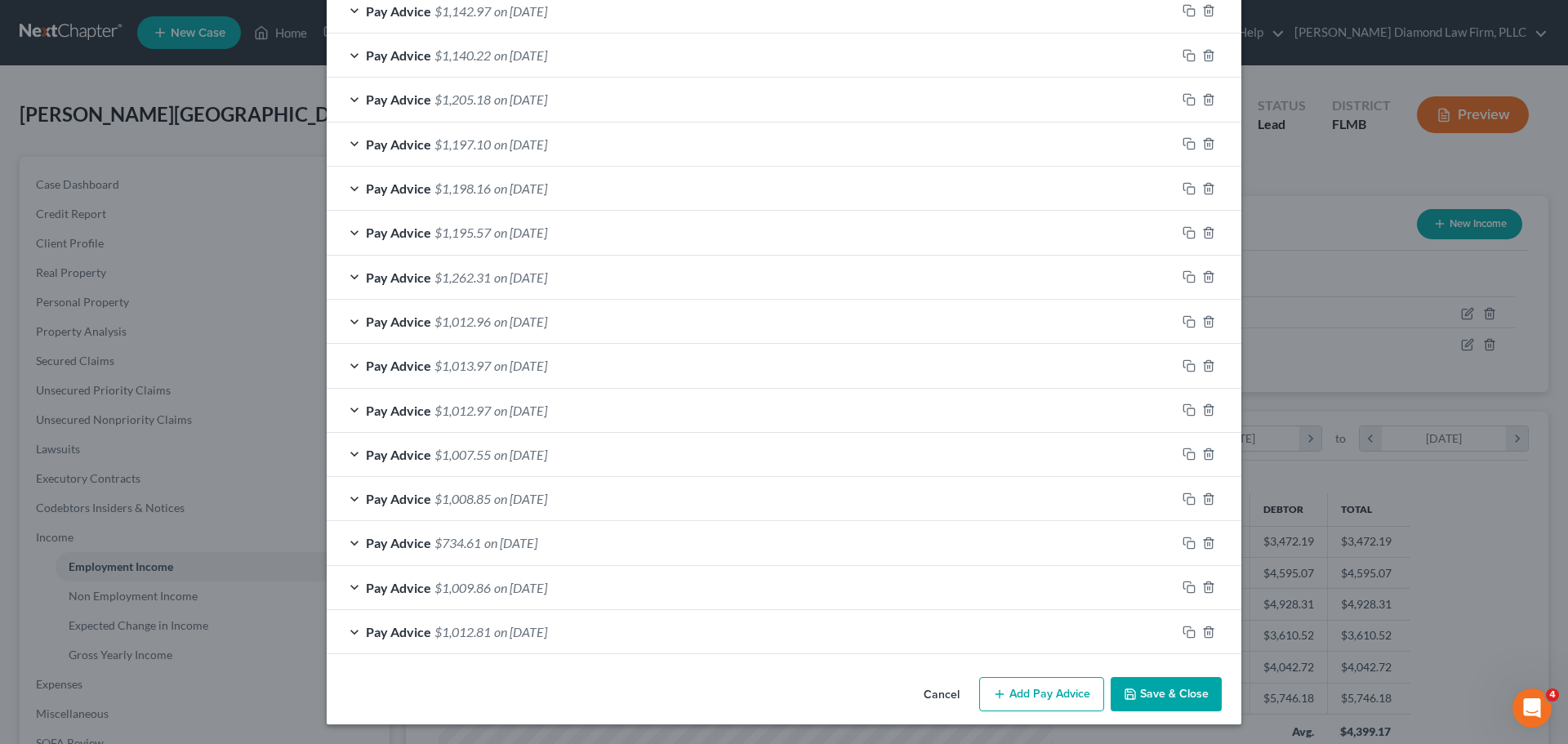
click at [471, 536] on span "$734.61" at bounding box center [457, 543] width 46 height 16
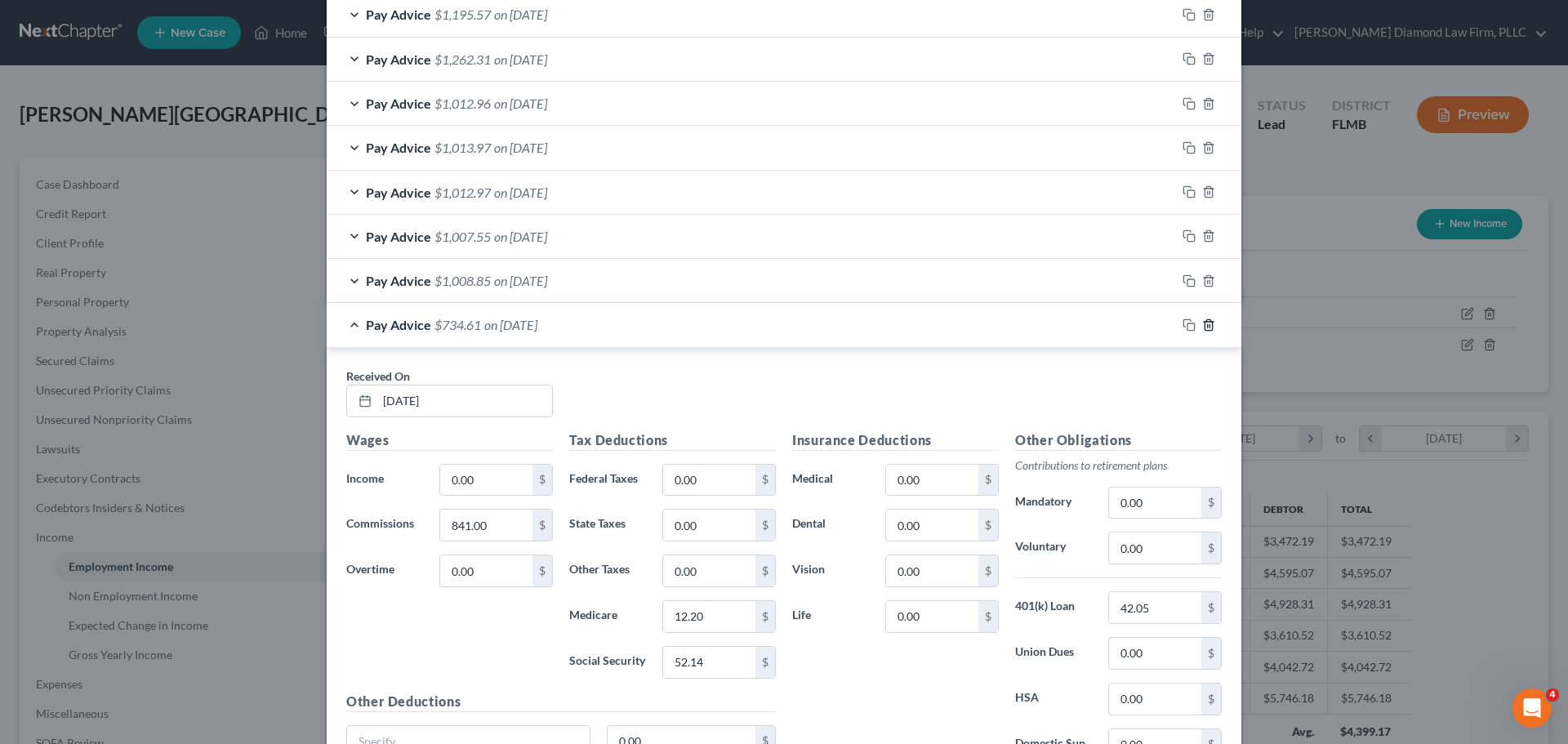
click at [1210, 325] on line "button" at bounding box center [1210, 326] width 0 height 4
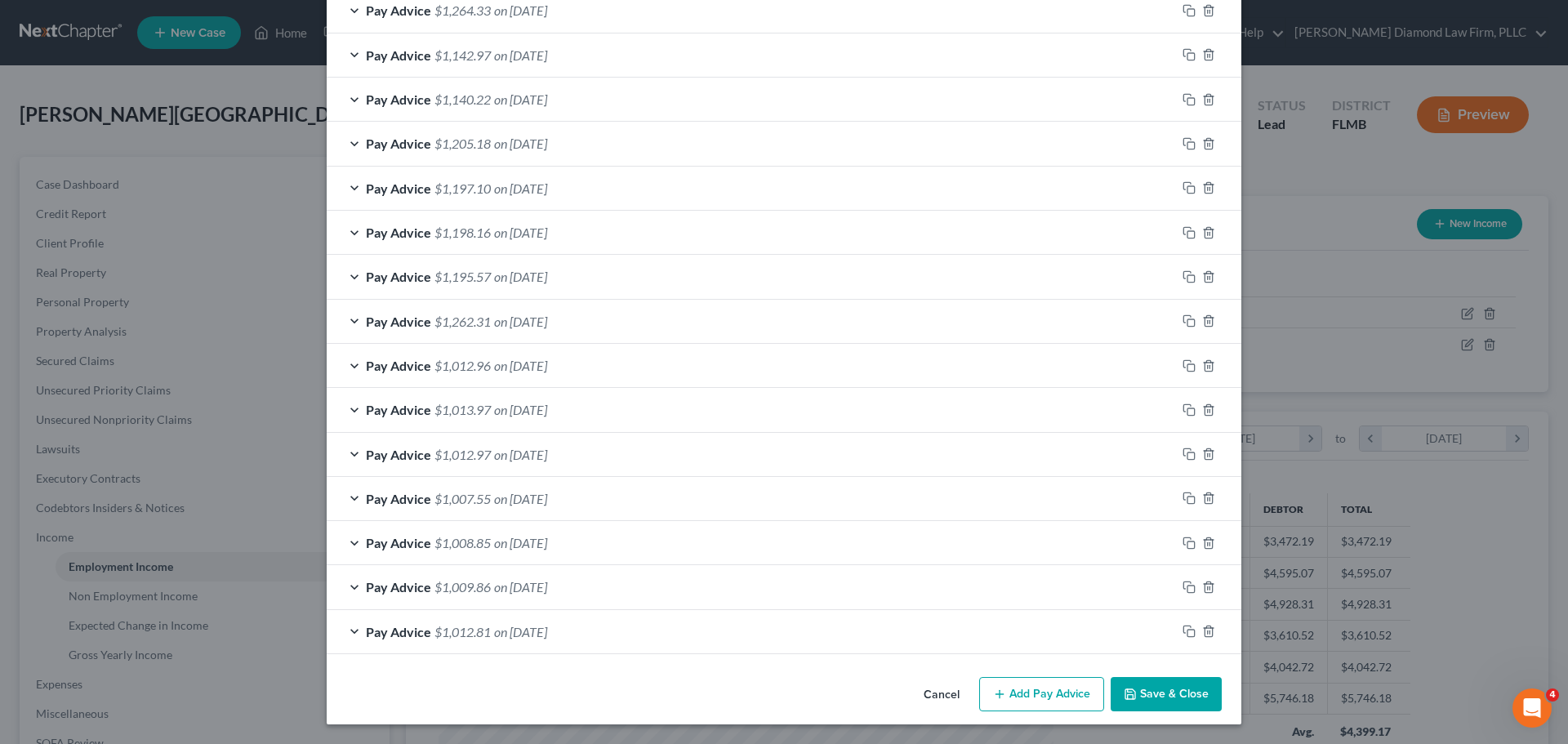
scroll to position [593, 0]
click at [452, 576] on div "Pay Advice $1,009.86 on 02/28/2025" at bounding box center [751, 586] width 849 height 43
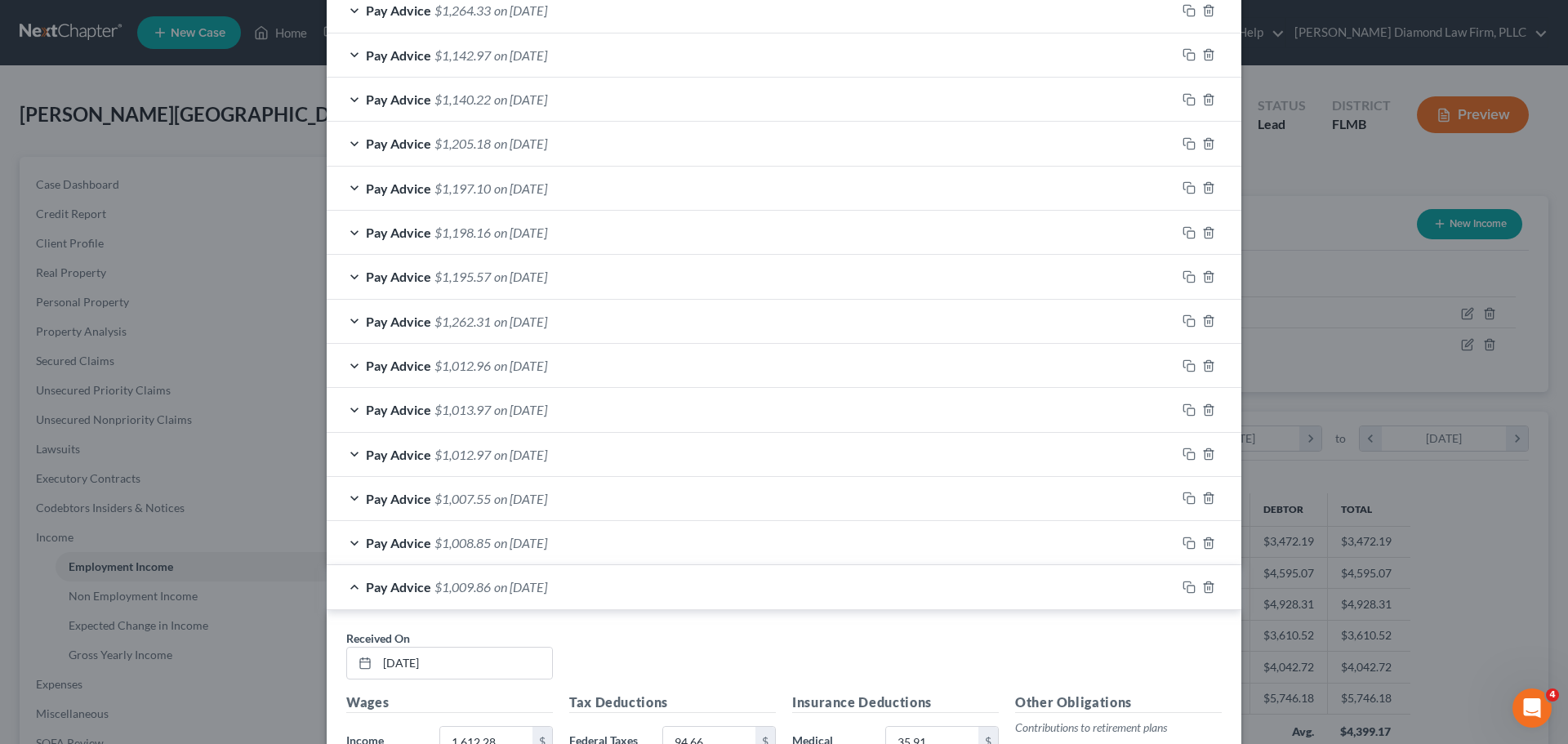
scroll to position [855, 0]
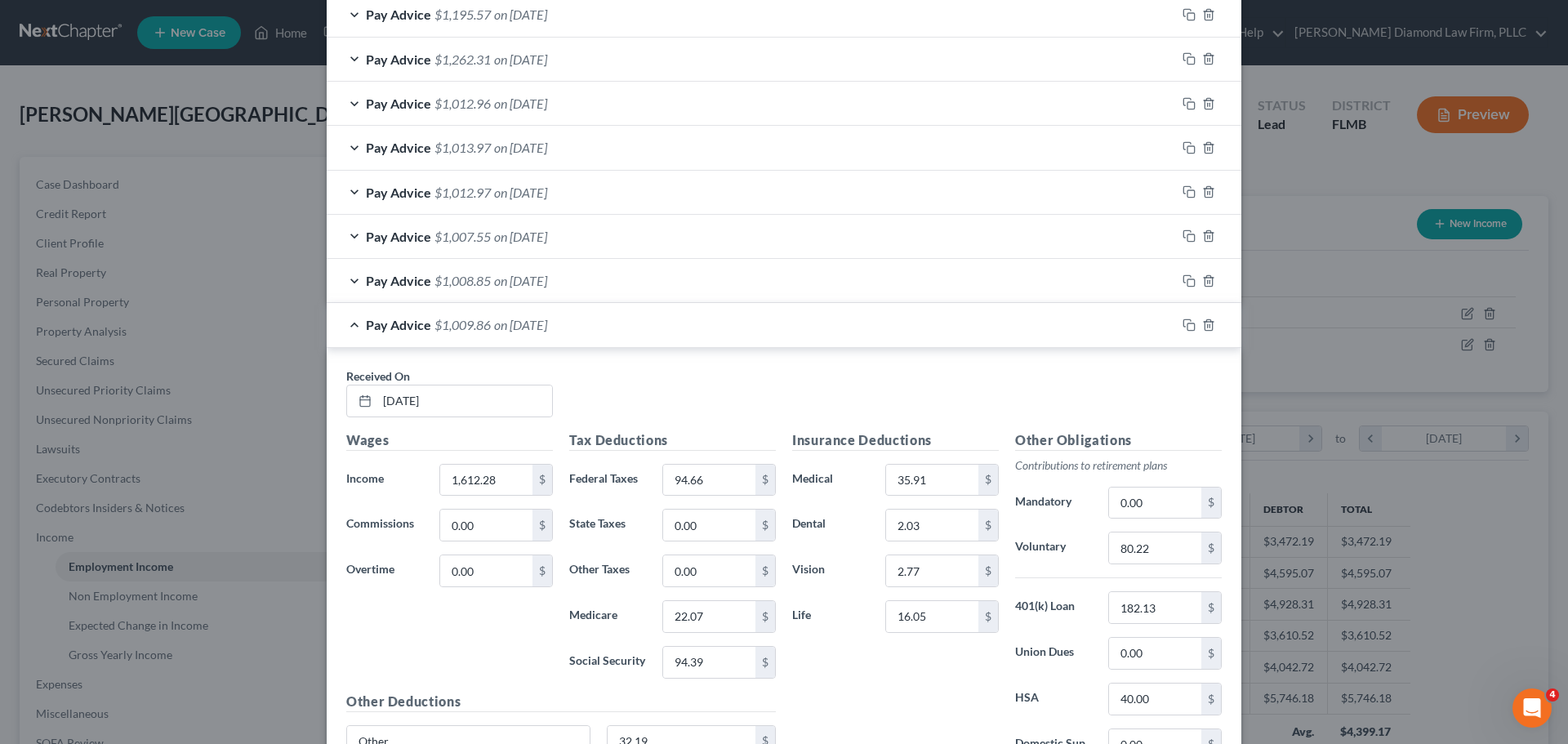
click at [508, 322] on span "on 02/28/2025" at bounding box center [520, 325] width 53 height 16
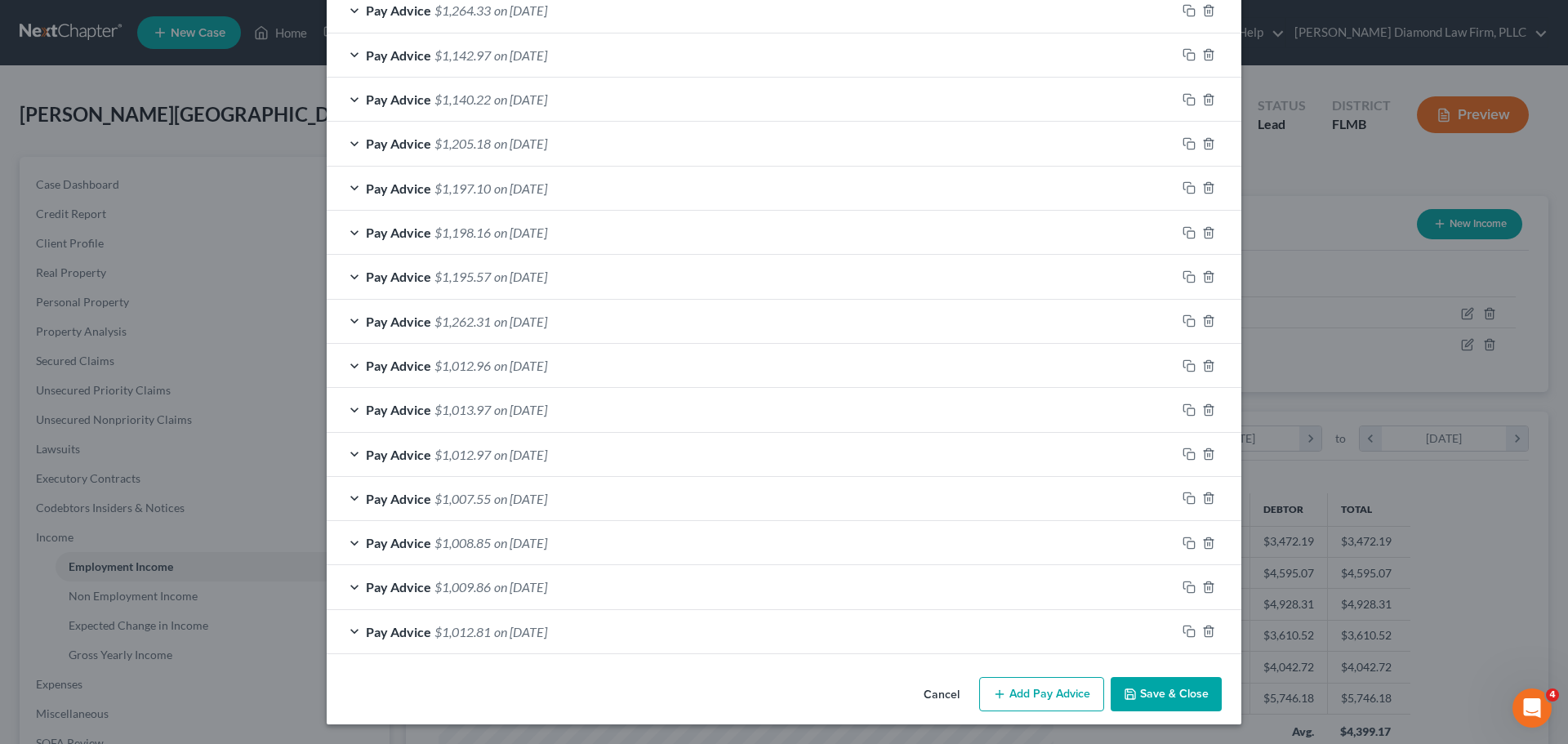
click at [466, 623] on div "Pay Advice $1,012.81 on 02/14/2025" at bounding box center [751, 631] width 849 height 43
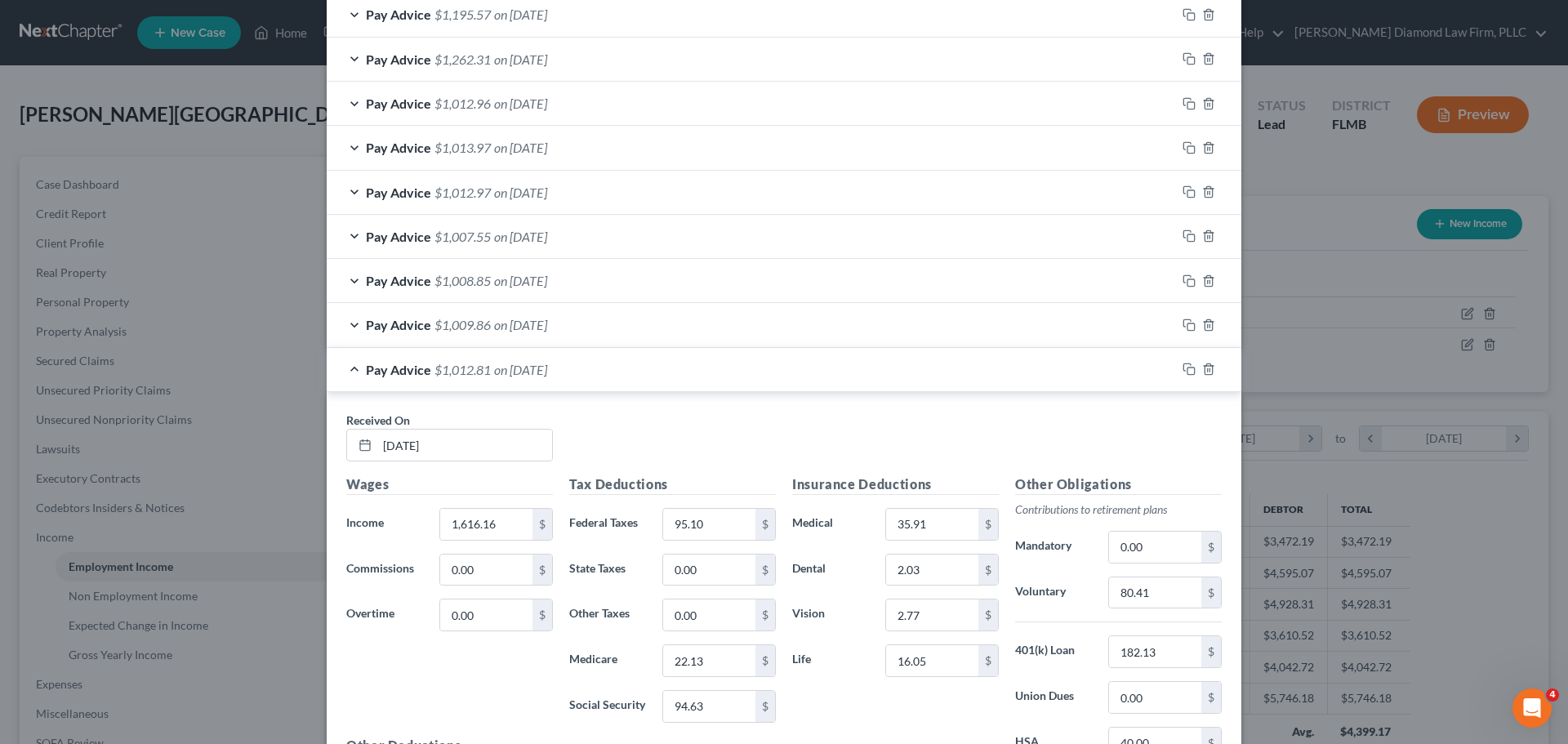
click at [494, 370] on span "on 02/14/2025" at bounding box center [520, 369] width 53 height 16
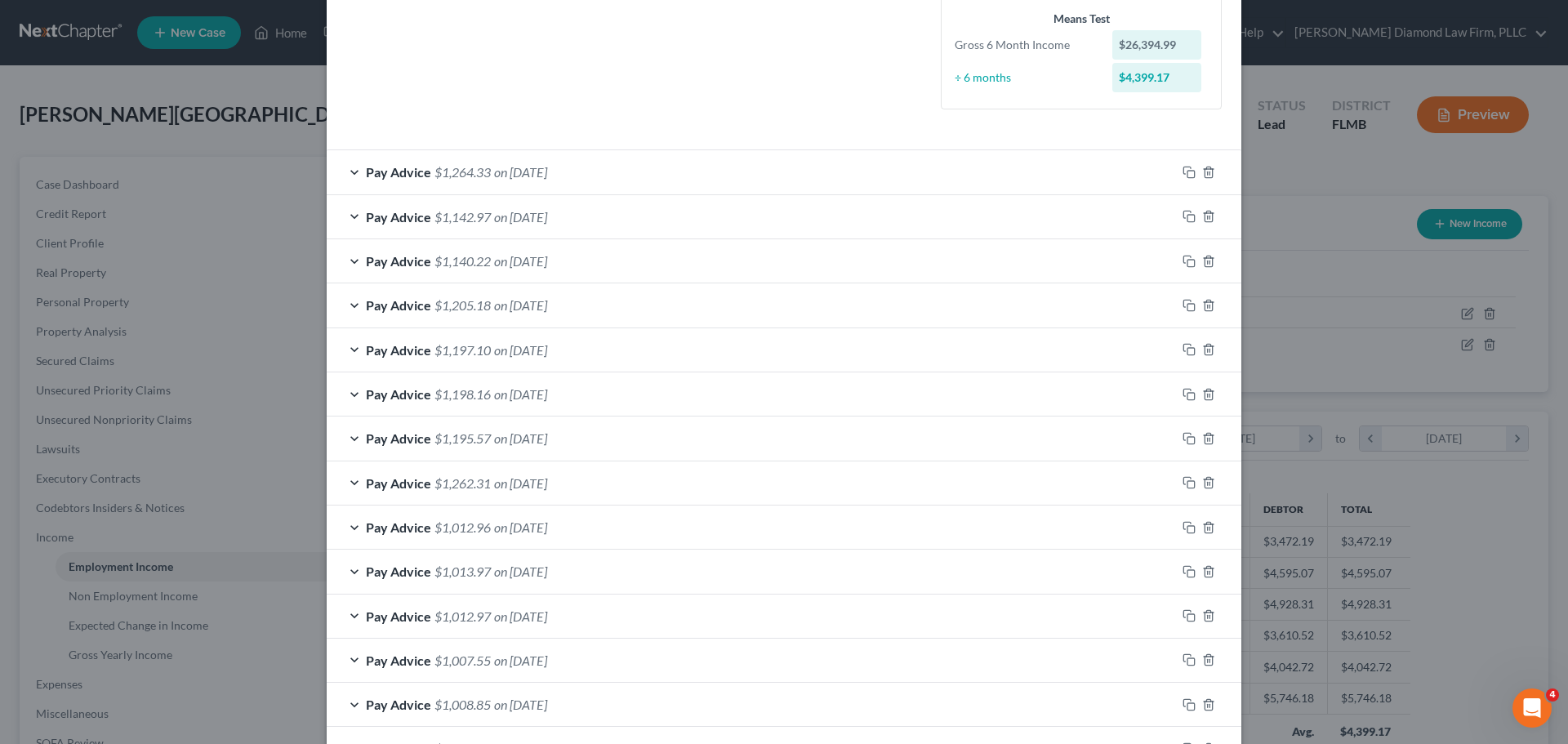
scroll to position [430, 0]
click at [518, 163] on div "Pay Advice $1,264.33 on 08/29/2025" at bounding box center [751, 173] width 849 height 43
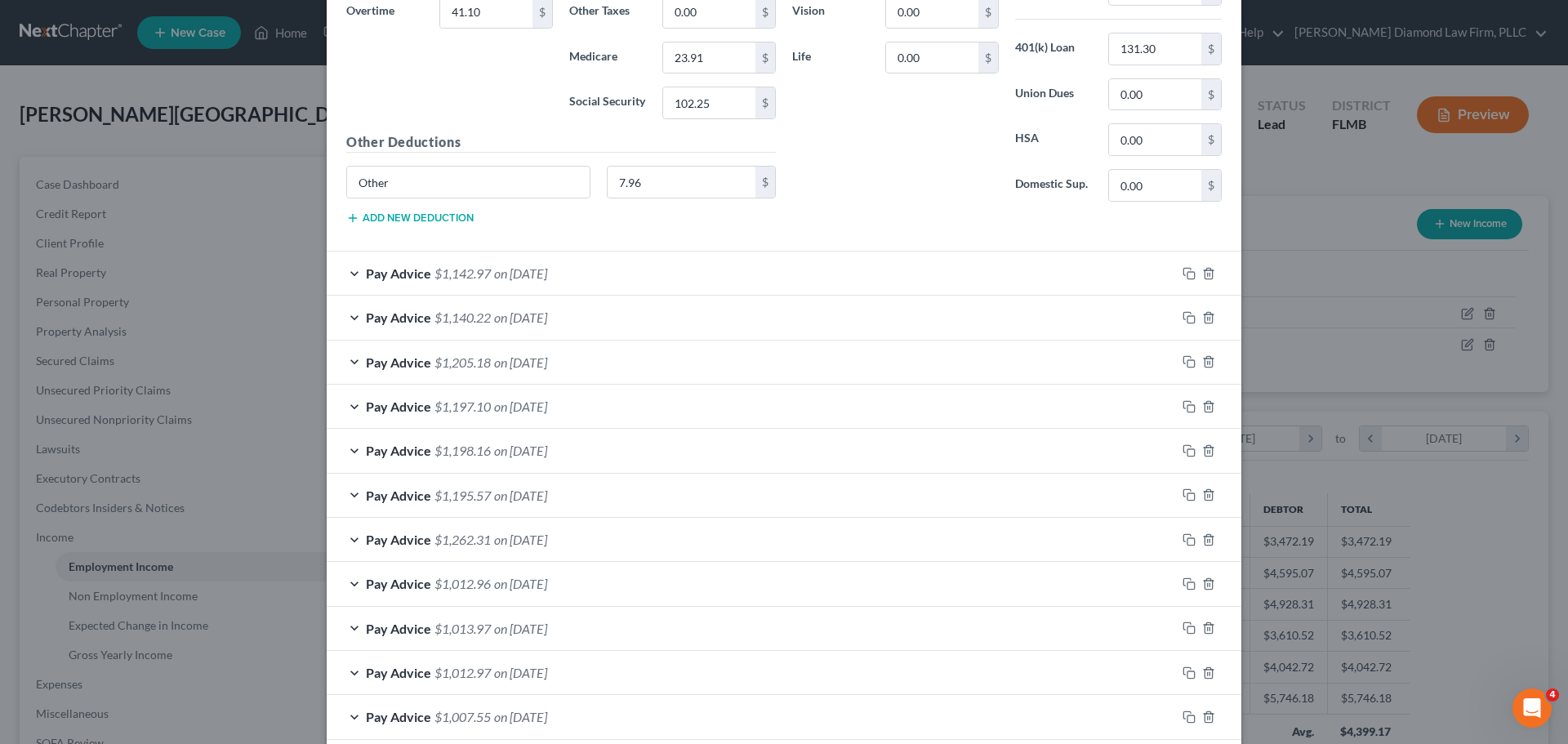
scroll to position [838, 0]
click at [464, 270] on span "$1,142.97" at bounding box center [462, 272] width 56 height 16
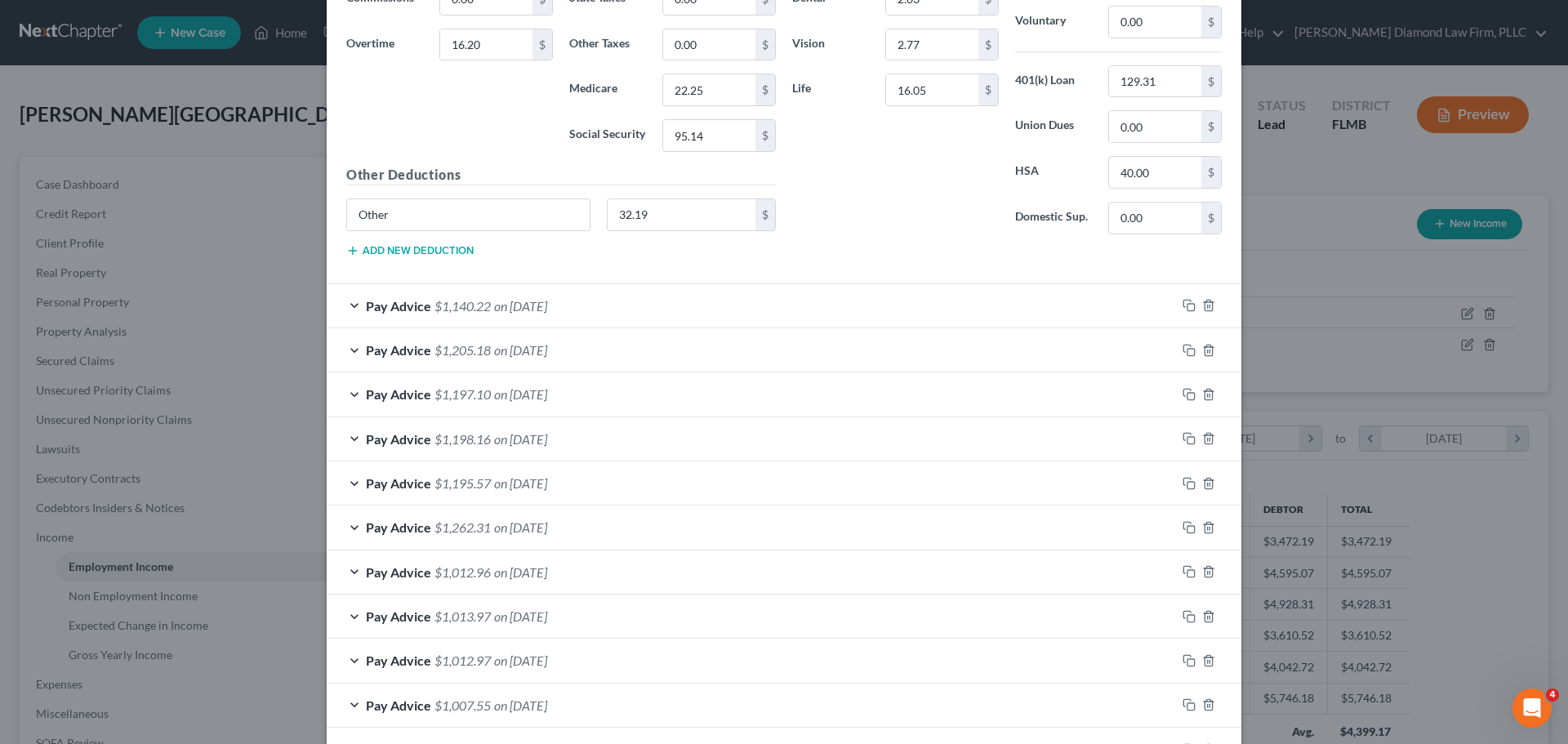
scroll to position [1328, 0]
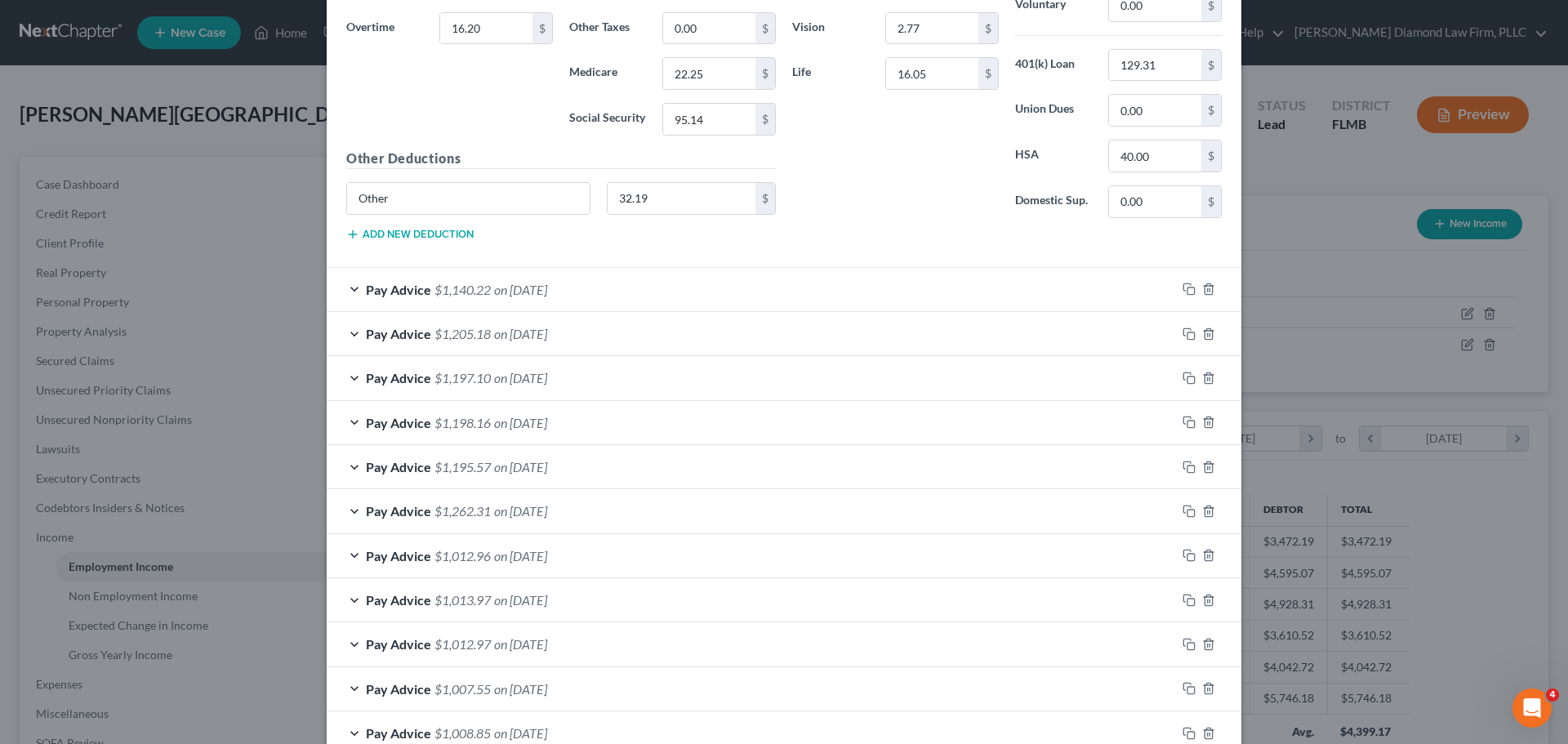
click at [458, 291] on span "$1,140.22" at bounding box center [462, 290] width 56 height 16
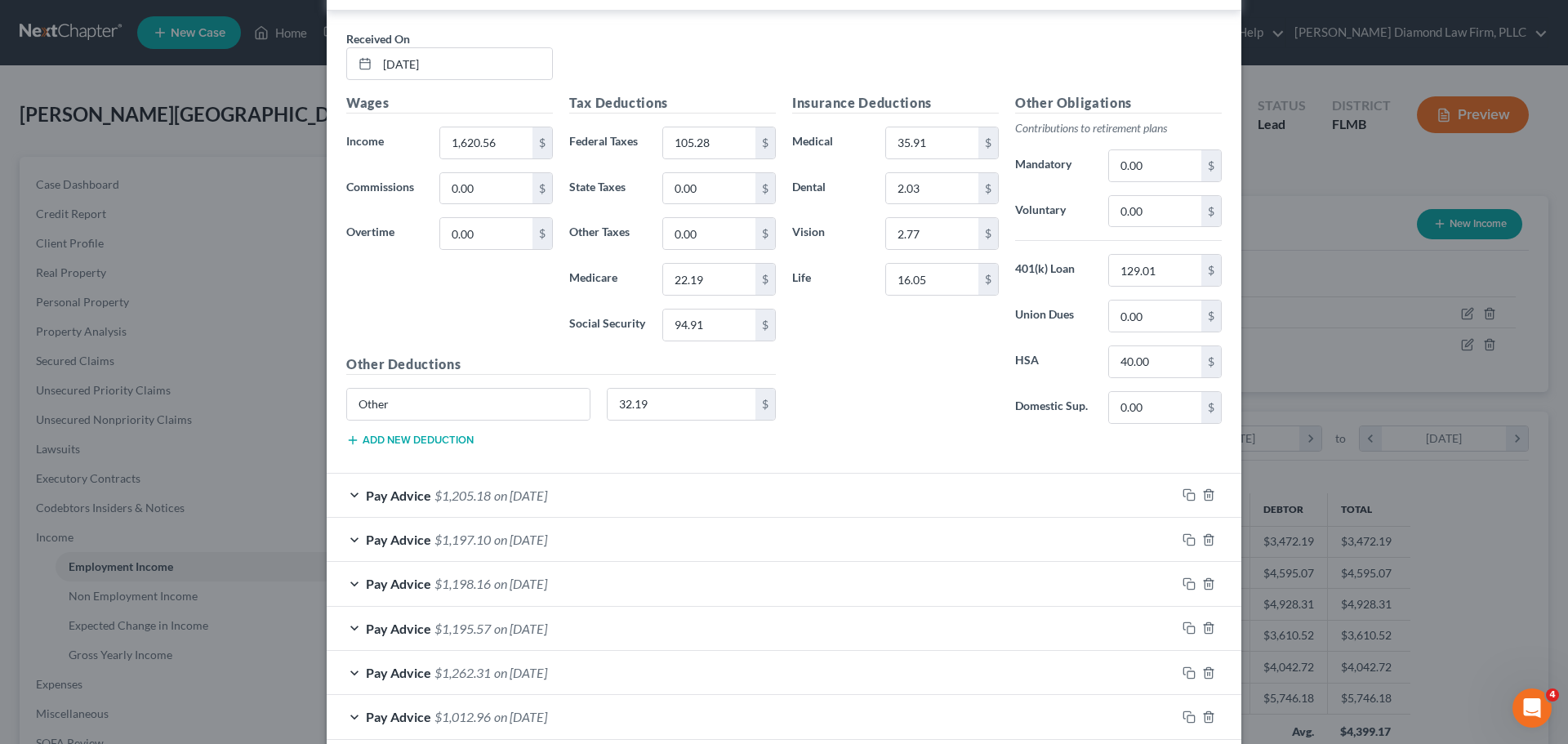
scroll to position [1736, 0]
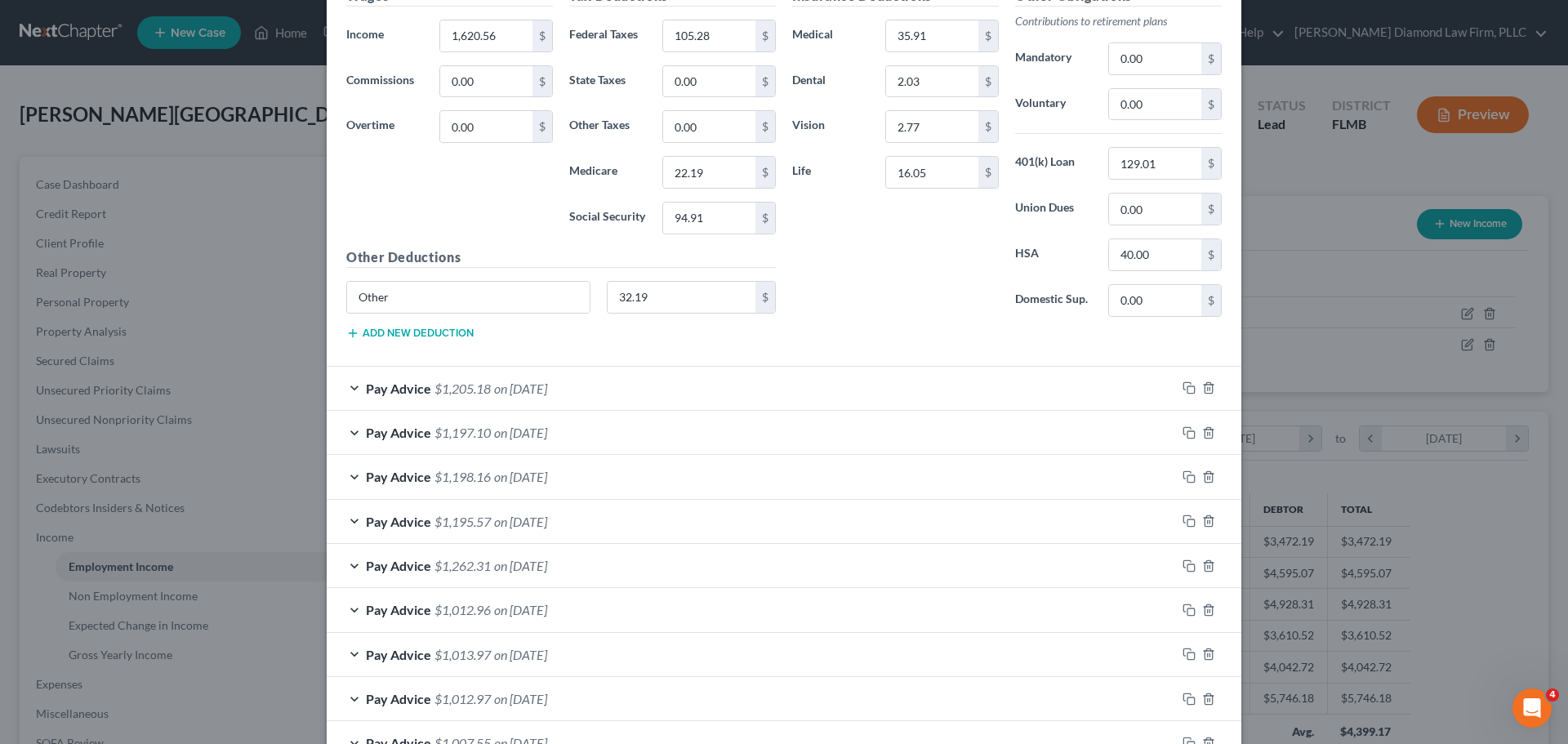
click at [439, 379] on div "Pay Advice $1,205.18 on 07/18/2025" at bounding box center [751, 388] width 849 height 43
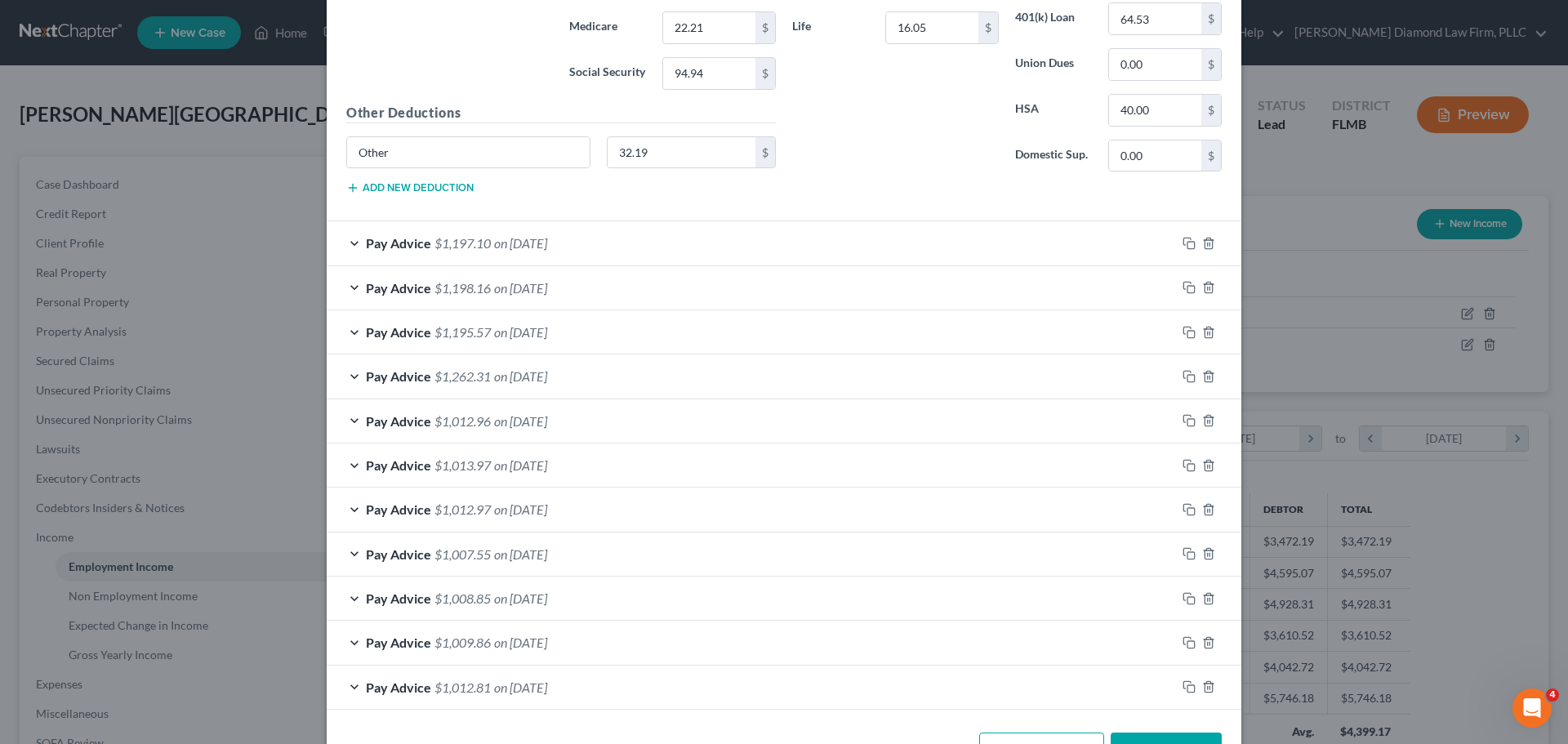
scroll to position [2390, 0]
click at [453, 230] on div "Pay Advice $1,197.10 on 07/03/2025" at bounding box center [751, 241] width 849 height 43
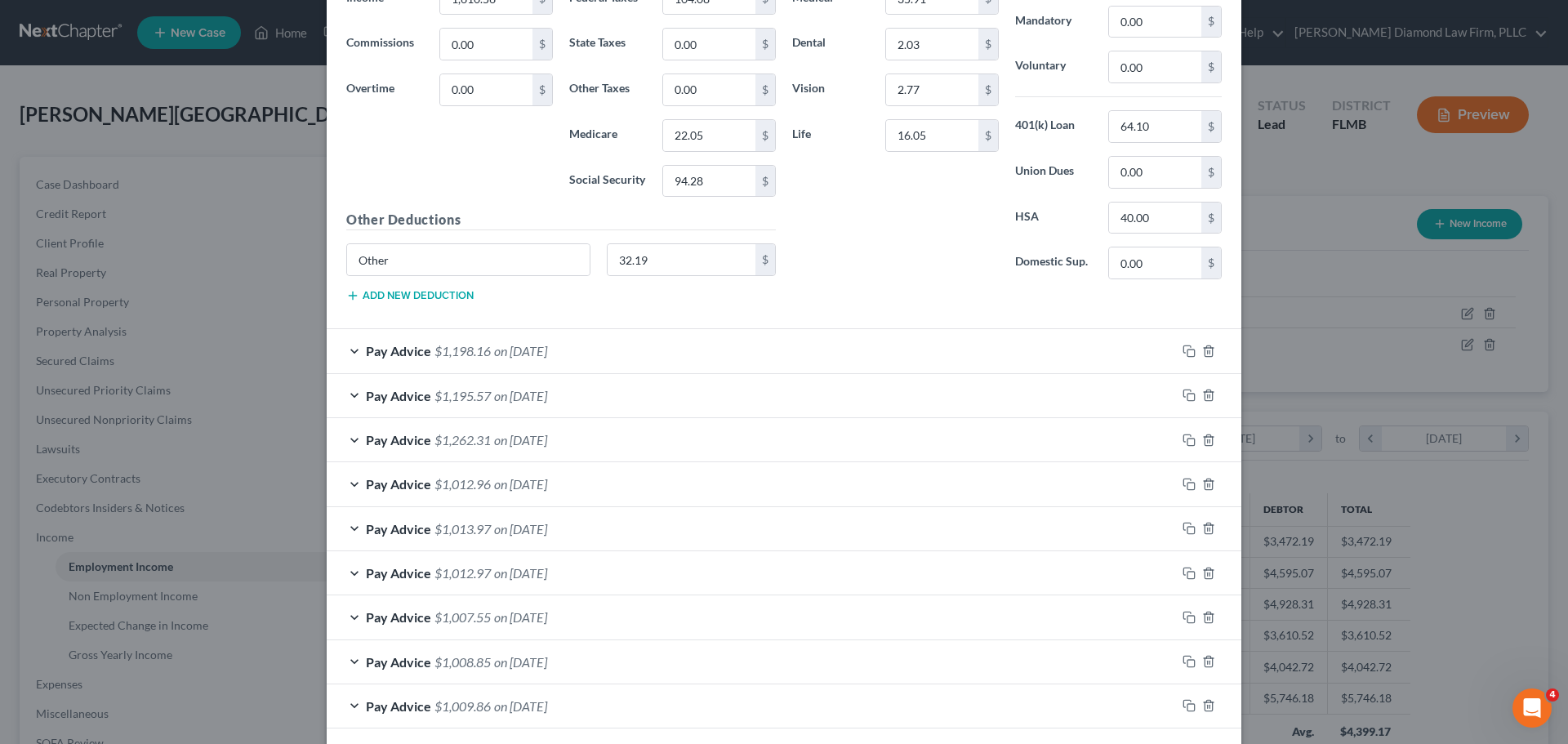
scroll to position [2879, 0]
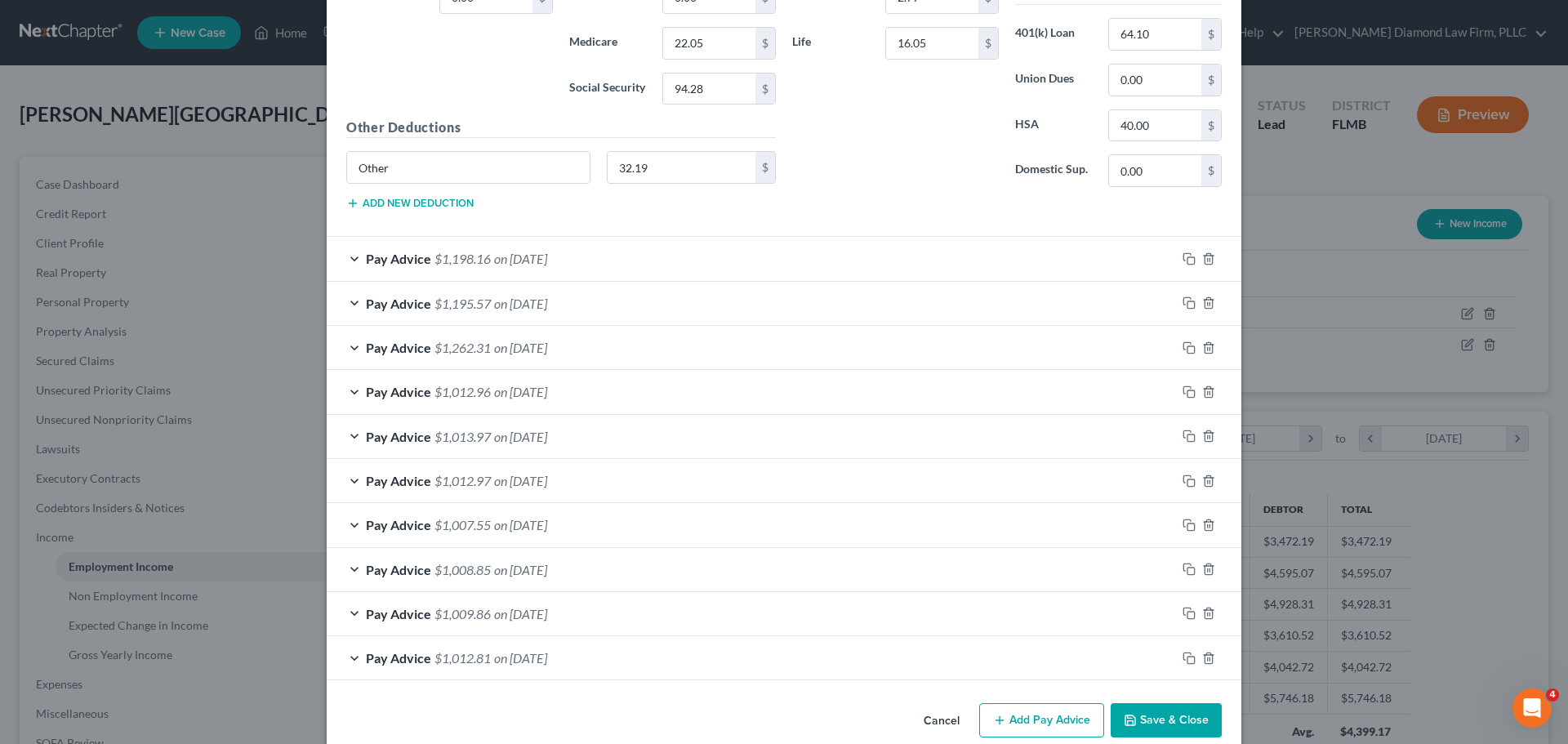
click at [448, 263] on span "$1,198.16" at bounding box center [462, 258] width 56 height 16
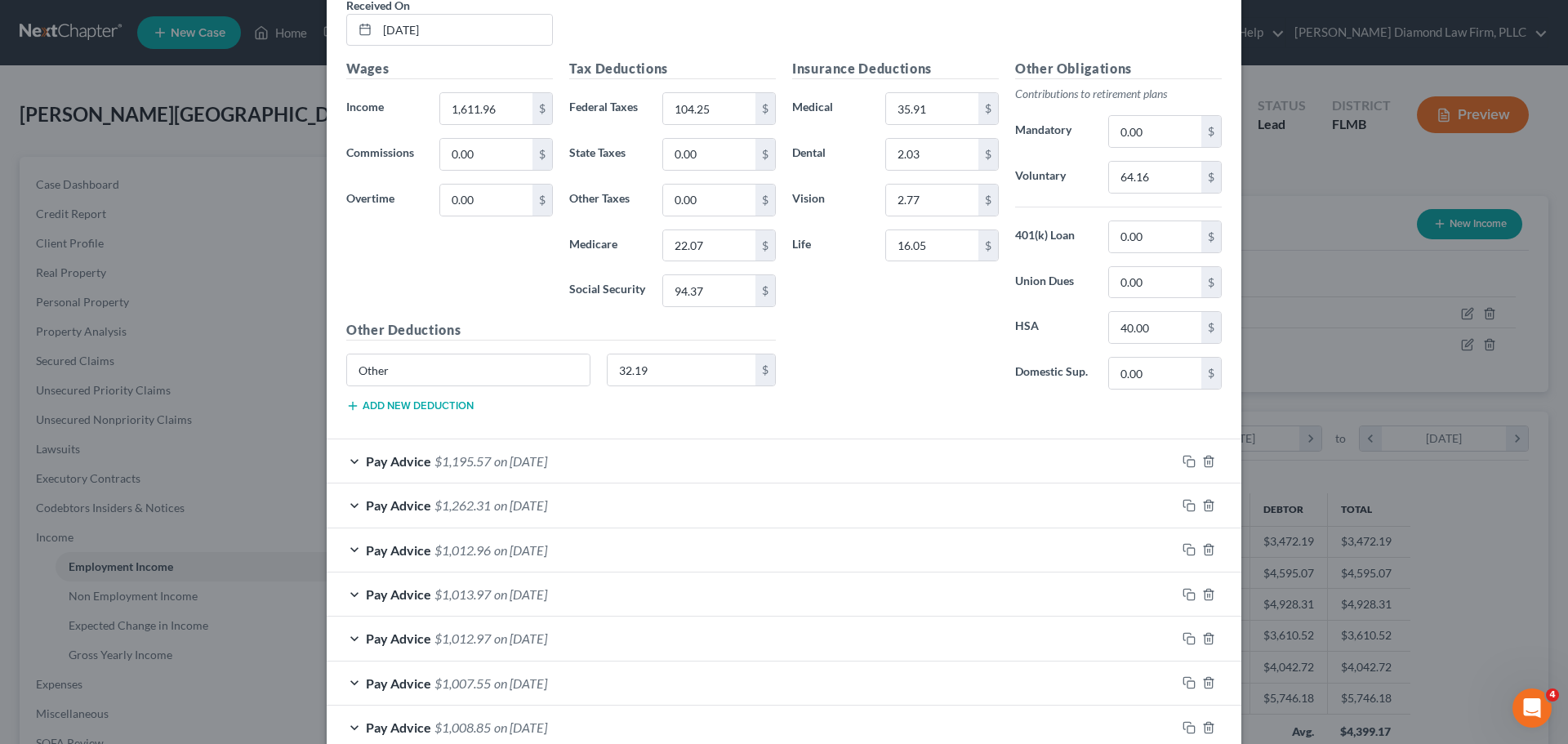
scroll to position [3368, 0]
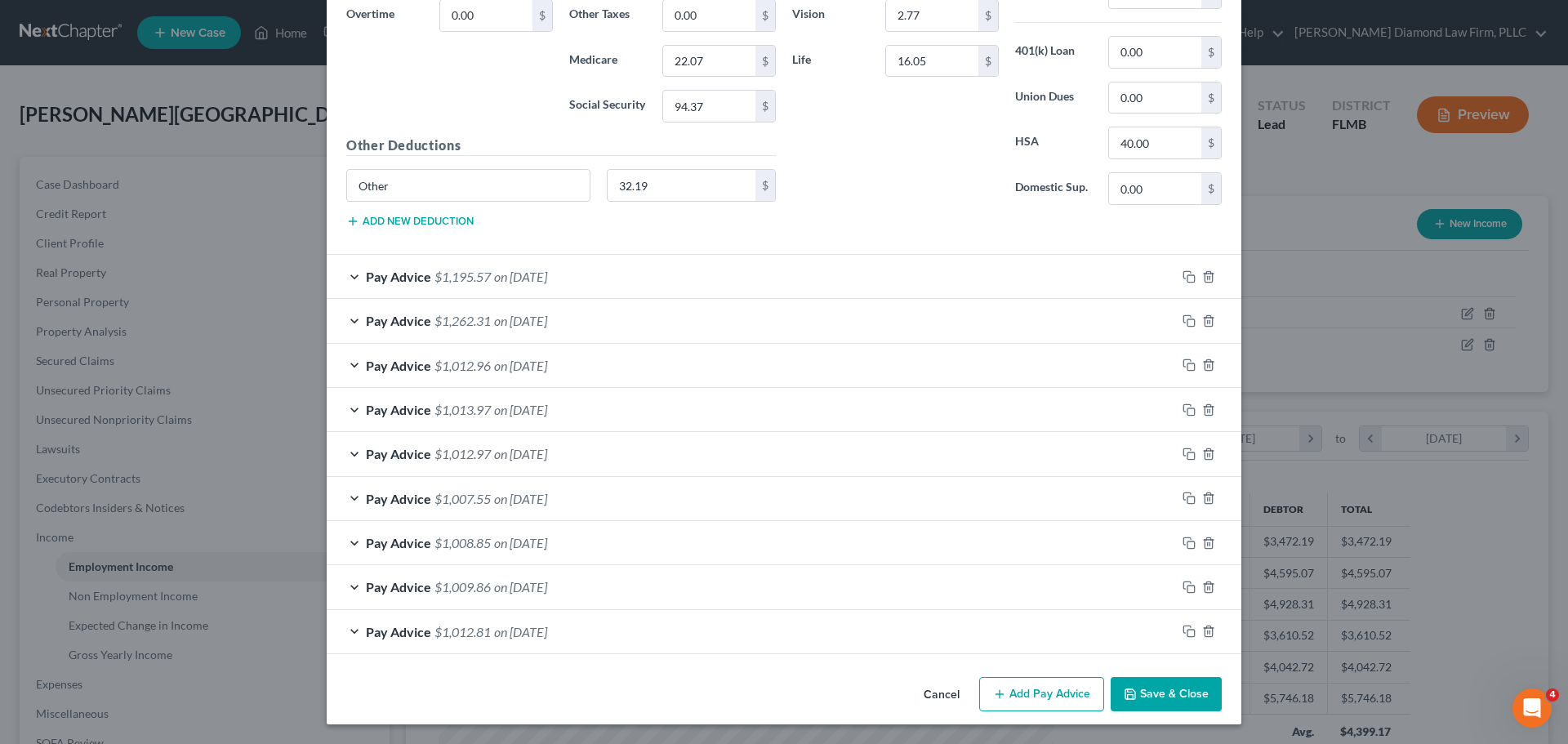
click at [444, 279] on span "$1,195.57" at bounding box center [462, 277] width 56 height 16
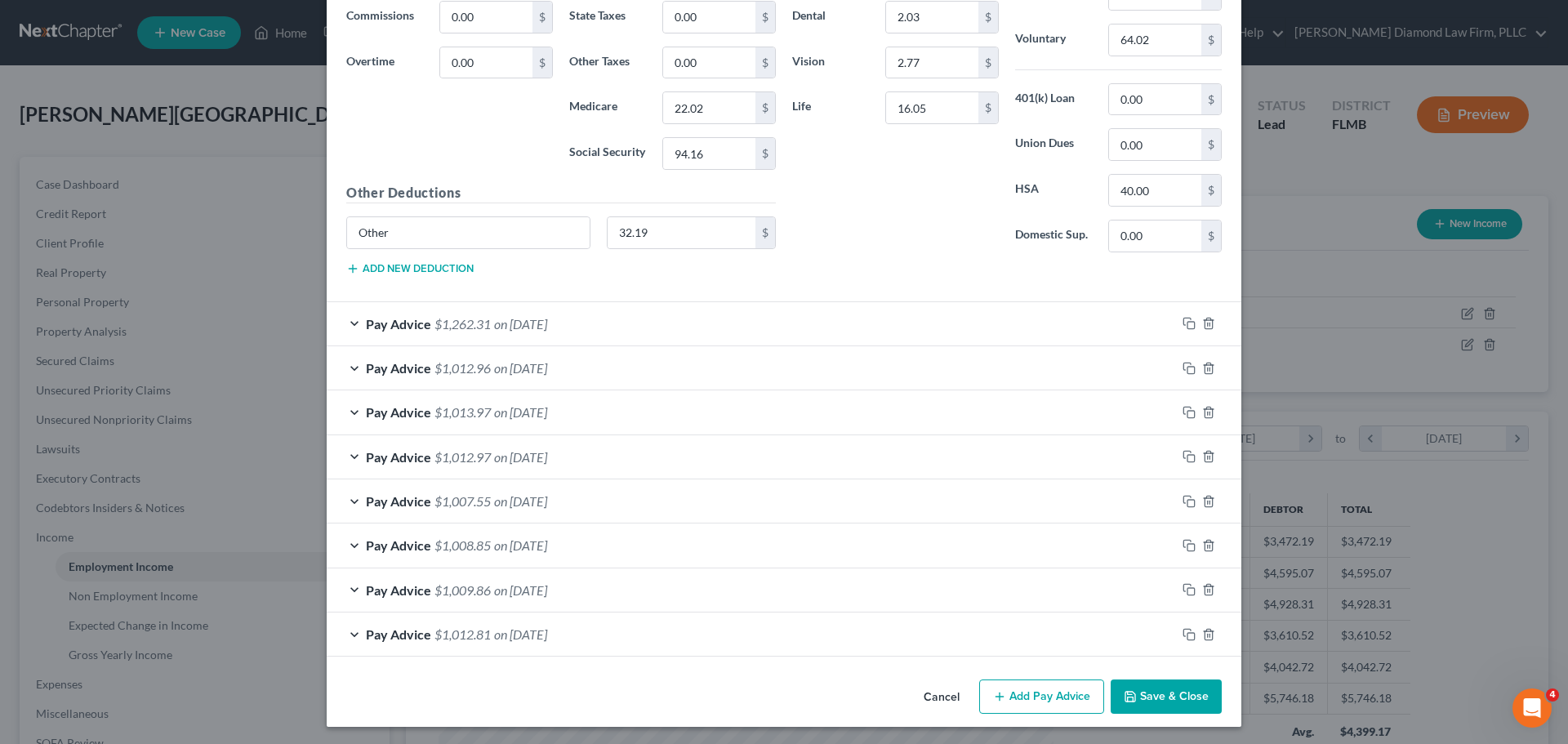
scroll to position [3830, 0]
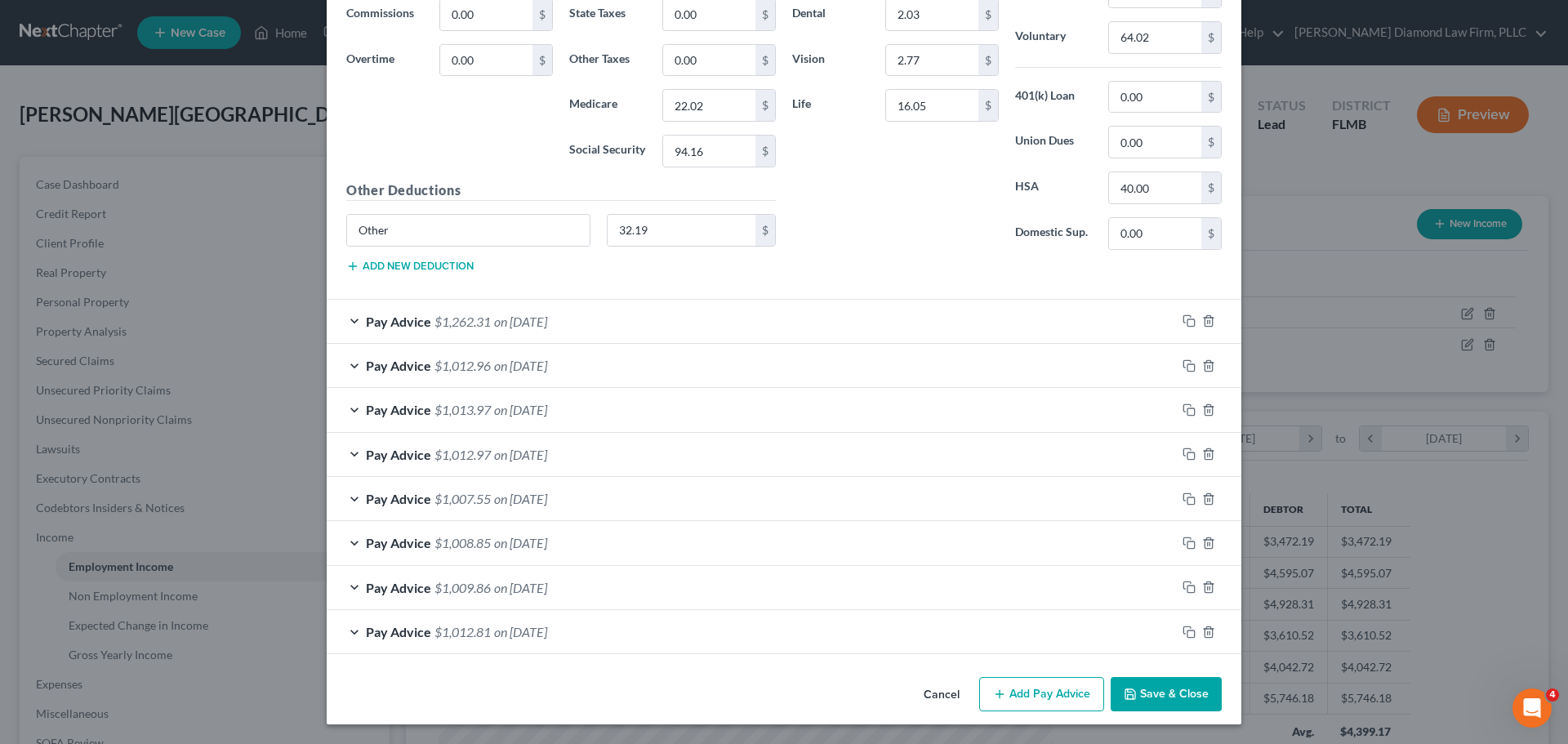
click at [439, 312] on div "Pay Advice $1,262.31 on 05/23/2025" at bounding box center [751, 320] width 849 height 43
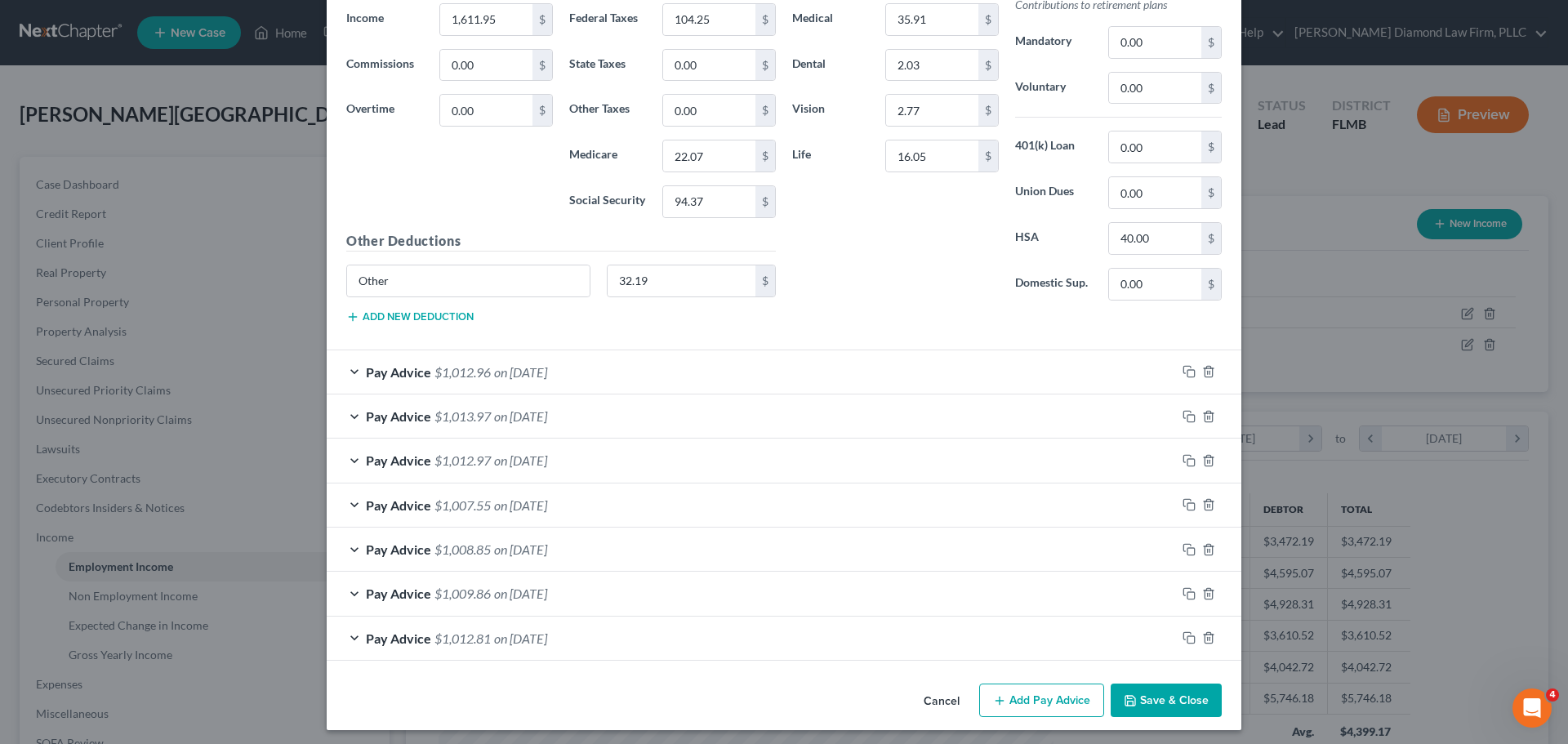
scroll to position [4292, 0]
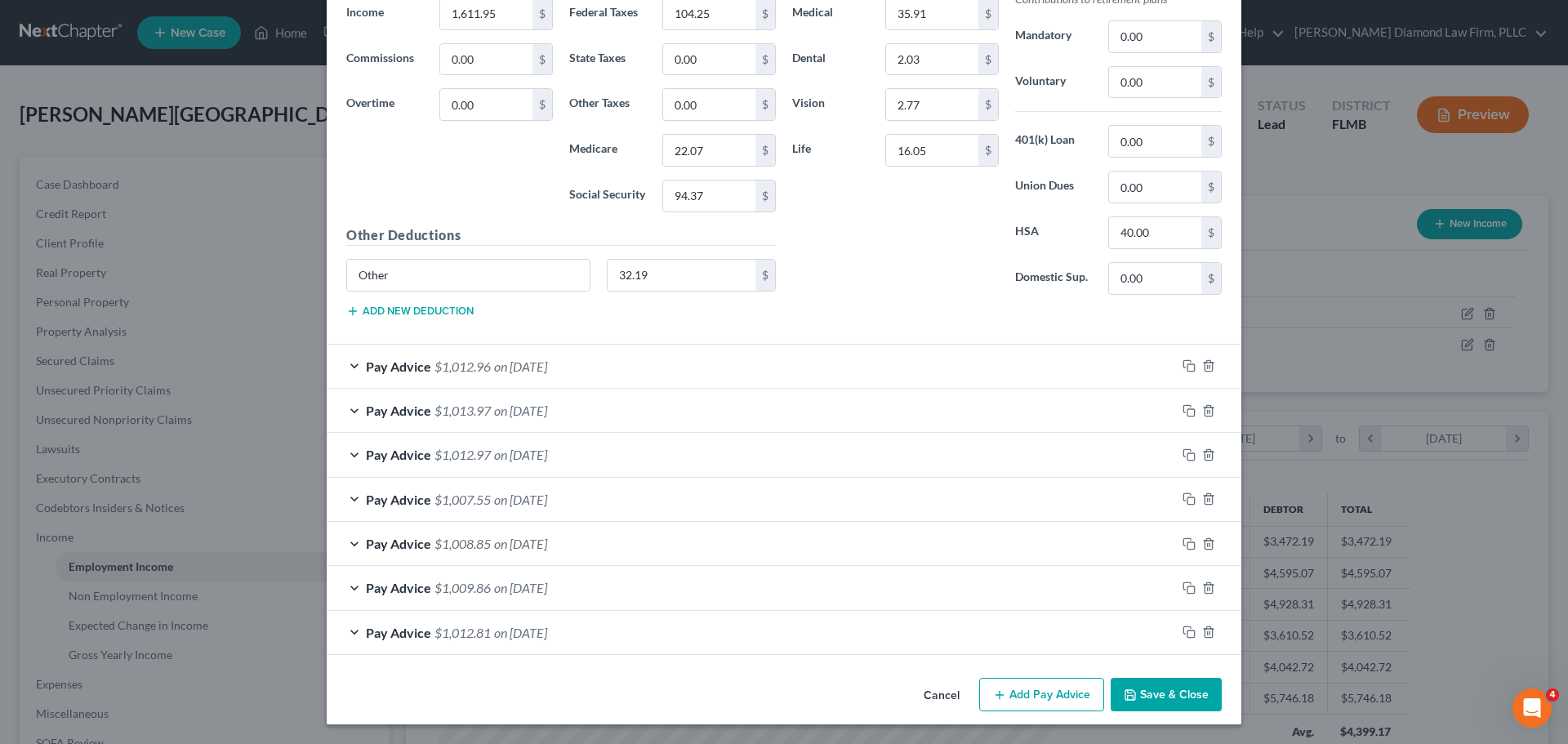
click at [446, 359] on span "$1,012.96" at bounding box center [462, 367] width 56 height 16
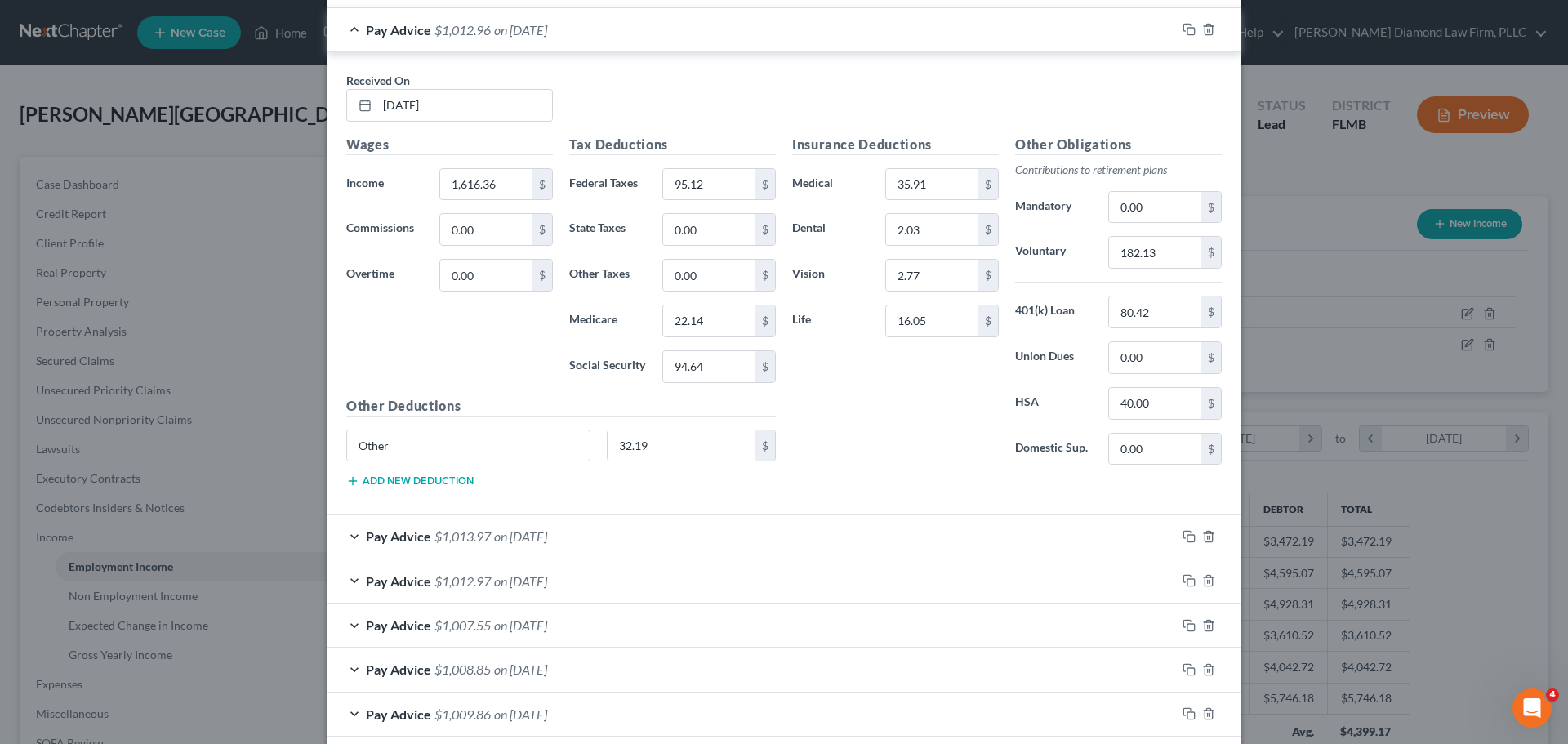
scroll to position [4755, 0]
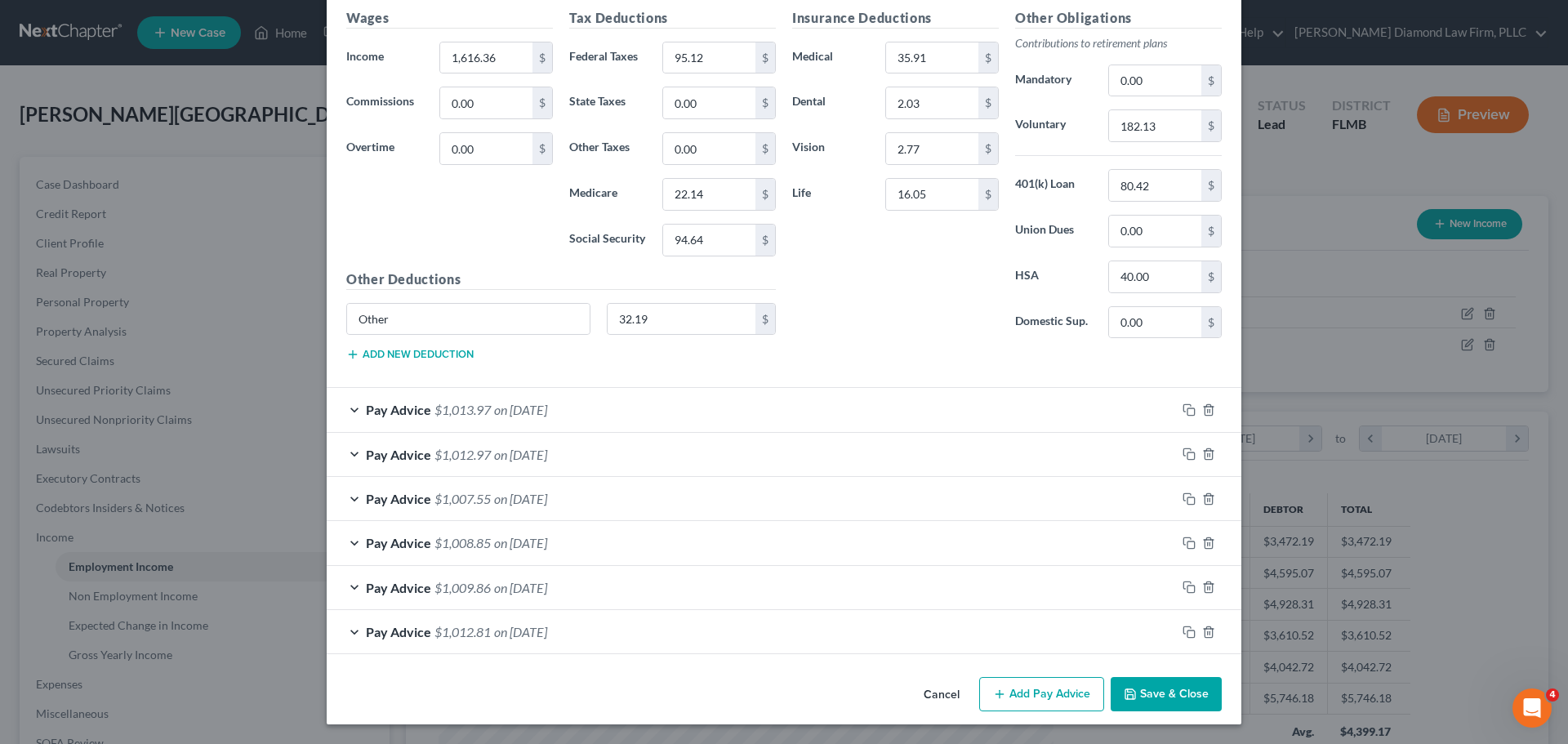
click at [468, 403] on span "$1,013.97" at bounding box center [462, 410] width 56 height 16
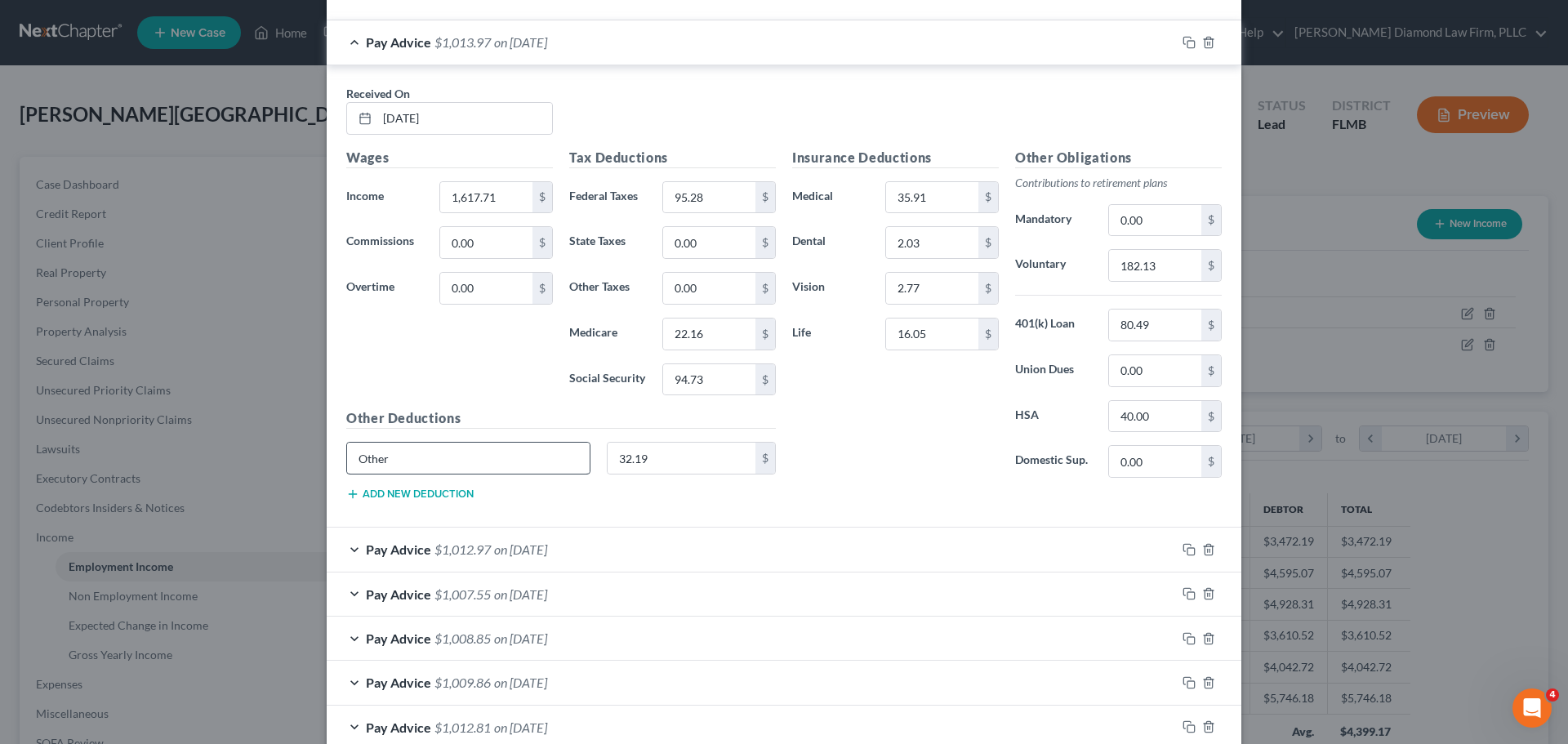
scroll to position [5218, 0]
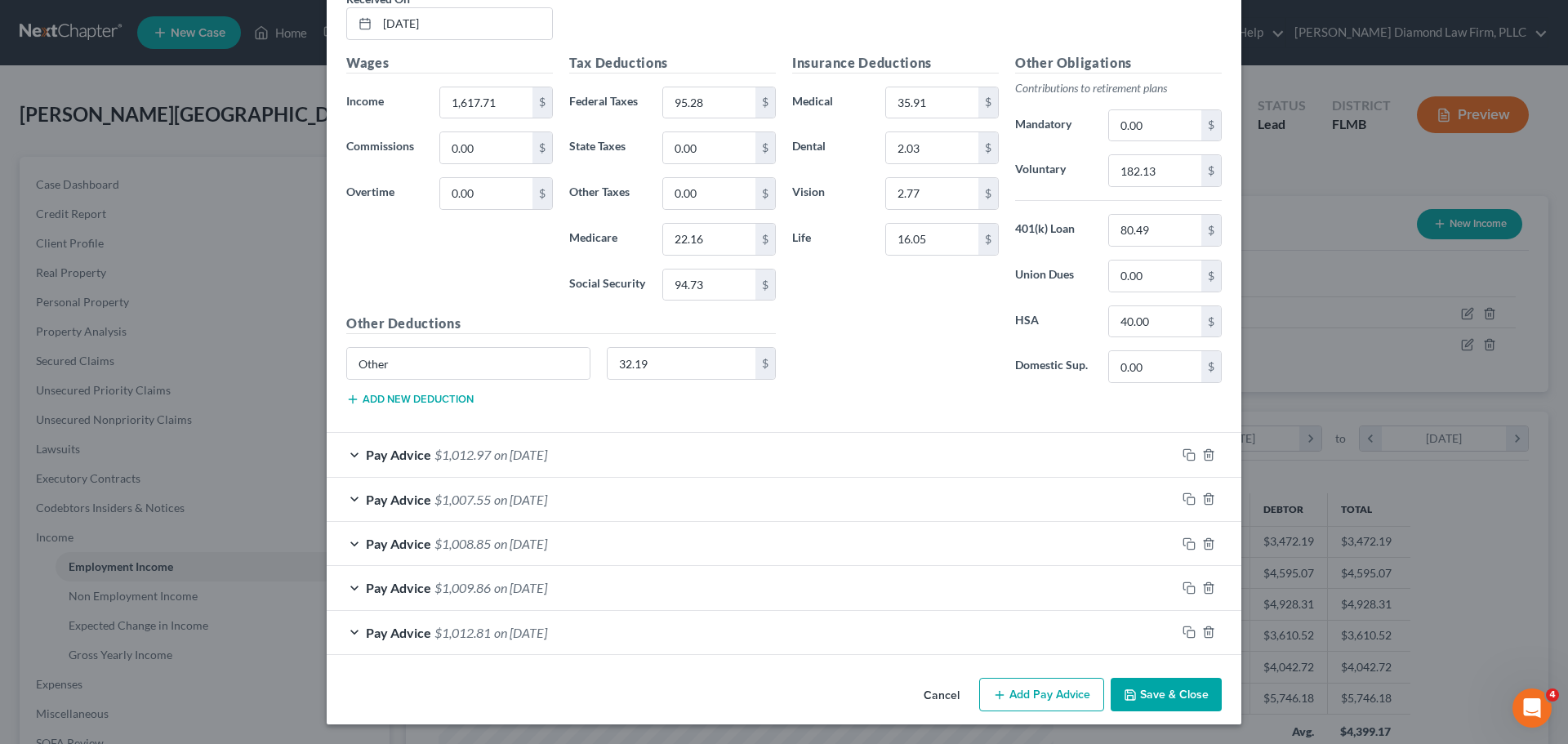
click at [501, 454] on span "on 04/11/2025" at bounding box center [520, 454] width 53 height 16
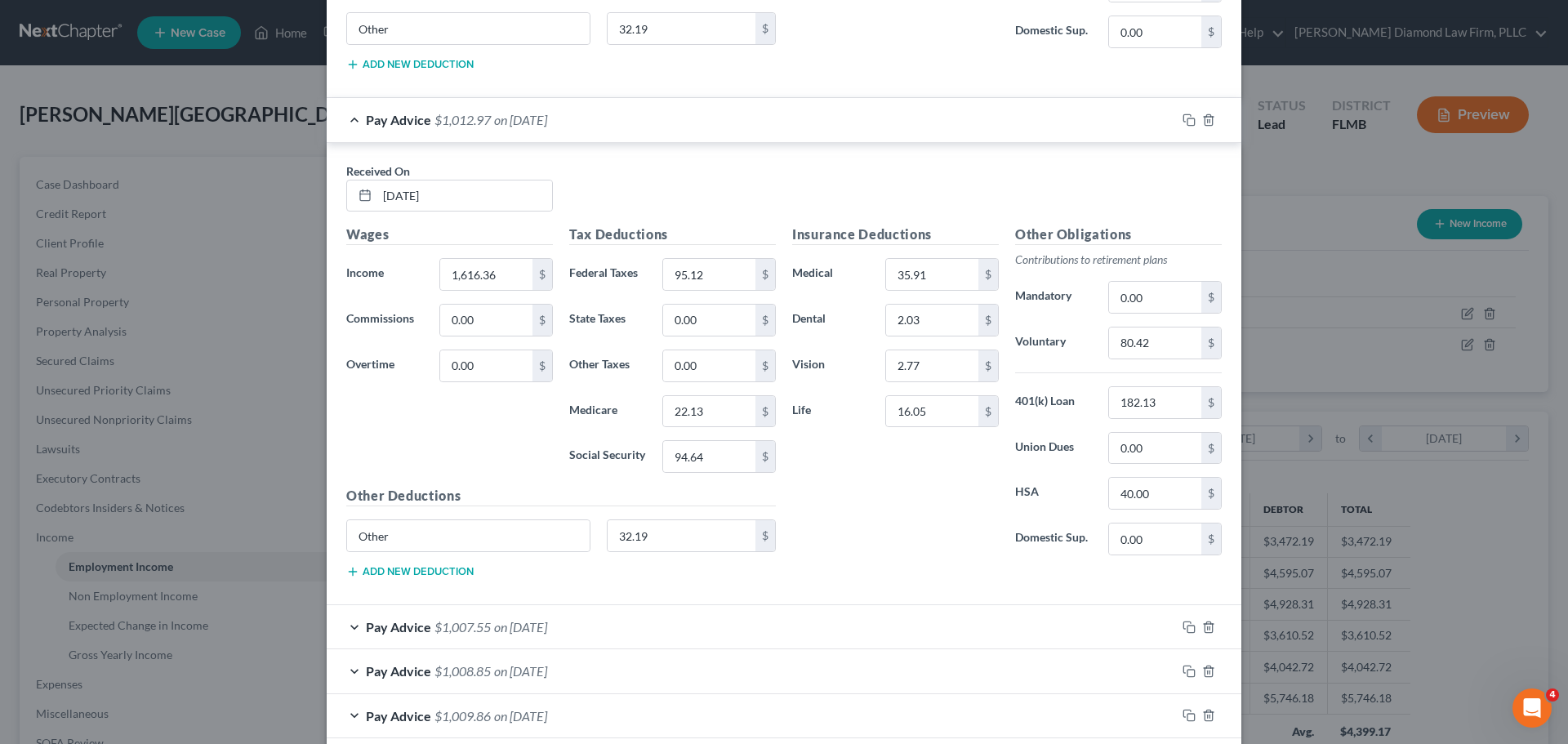
scroll to position [5681, 0]
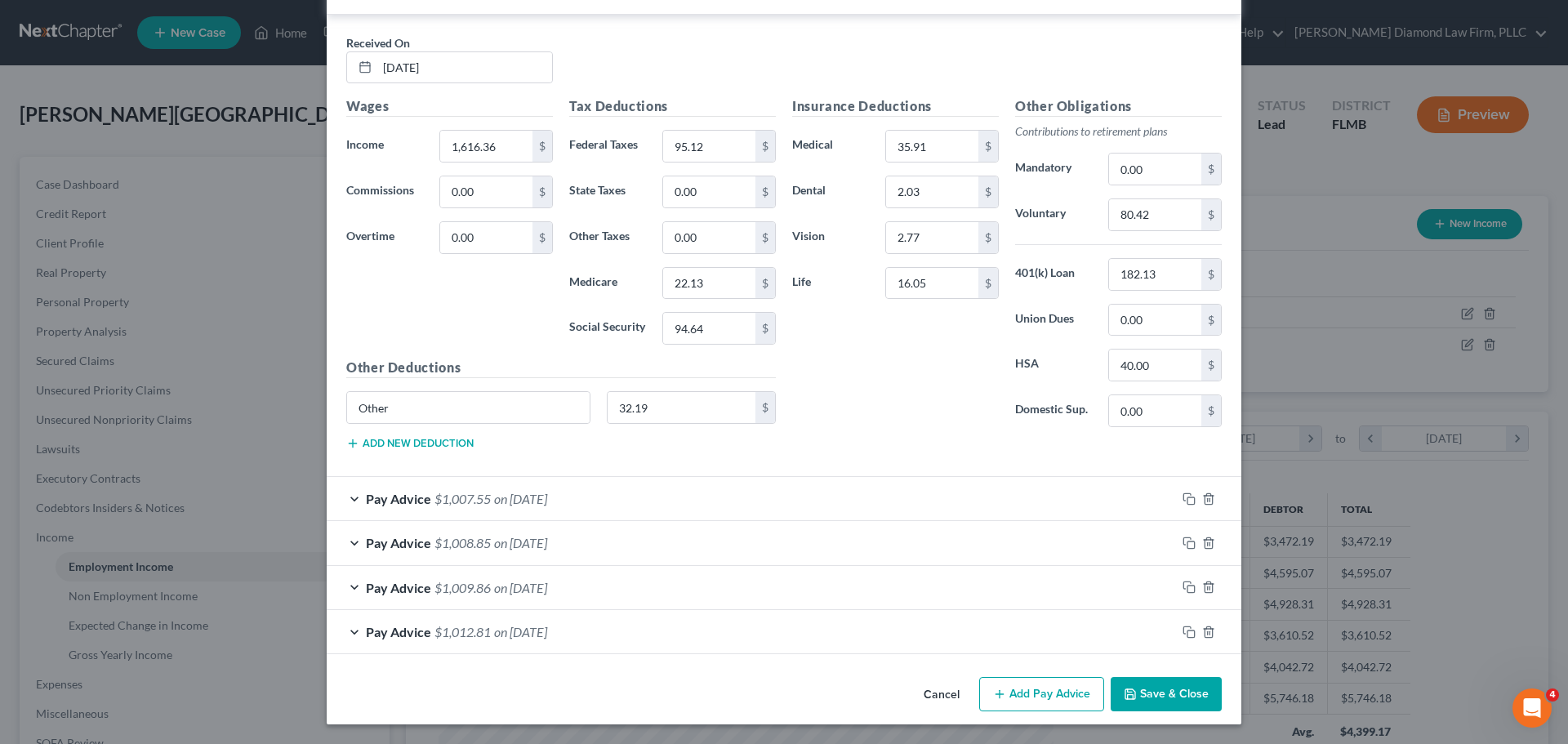
click at [481, 497] on span "$1,007.55" at bounding box center [462, 499] width 56 height 16
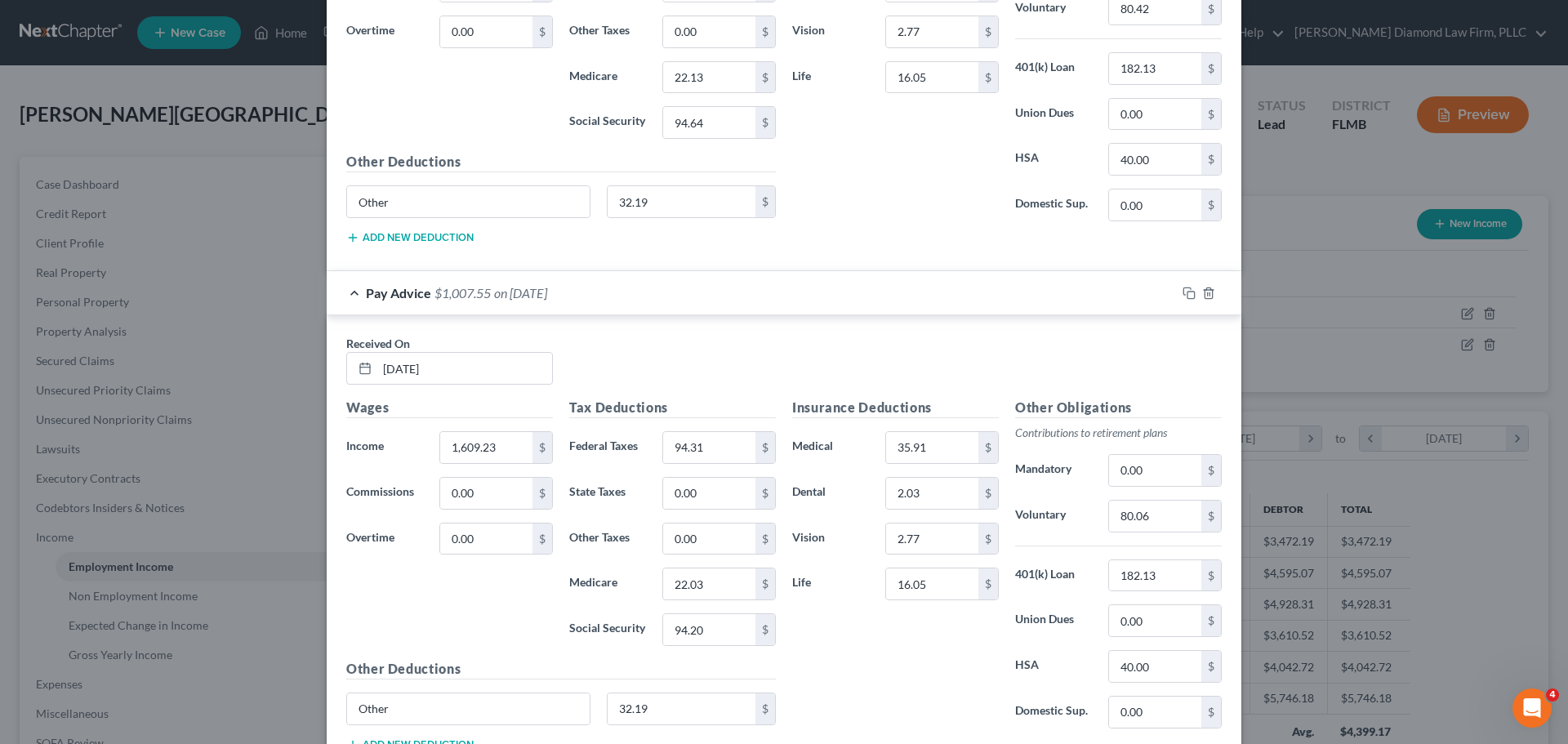
scroll to position [6143, 0]
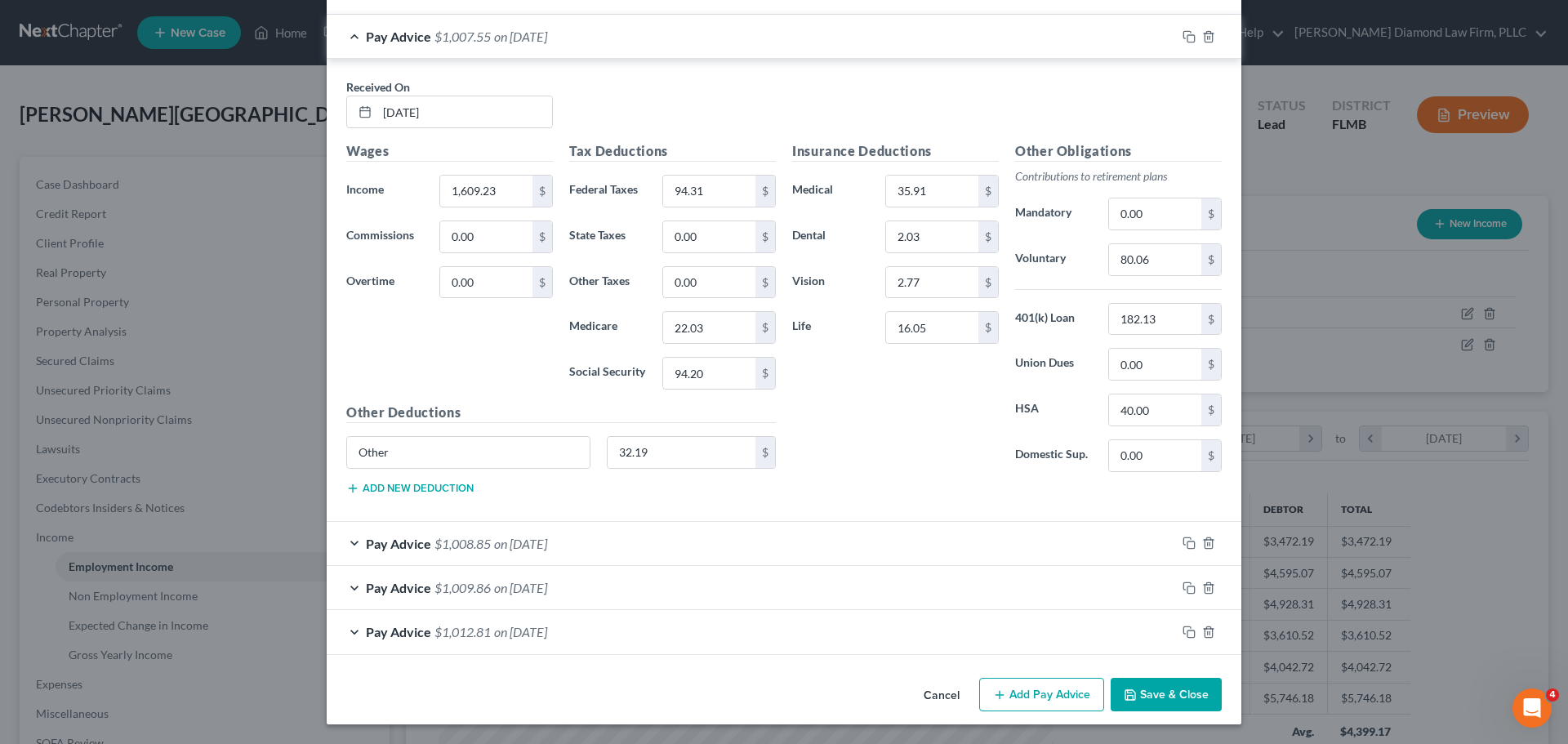
click at [488, 527] on div "Pay Advice $1,008.85 on 03/14/2025" at bounding box center [751, 543] width 849 height 43
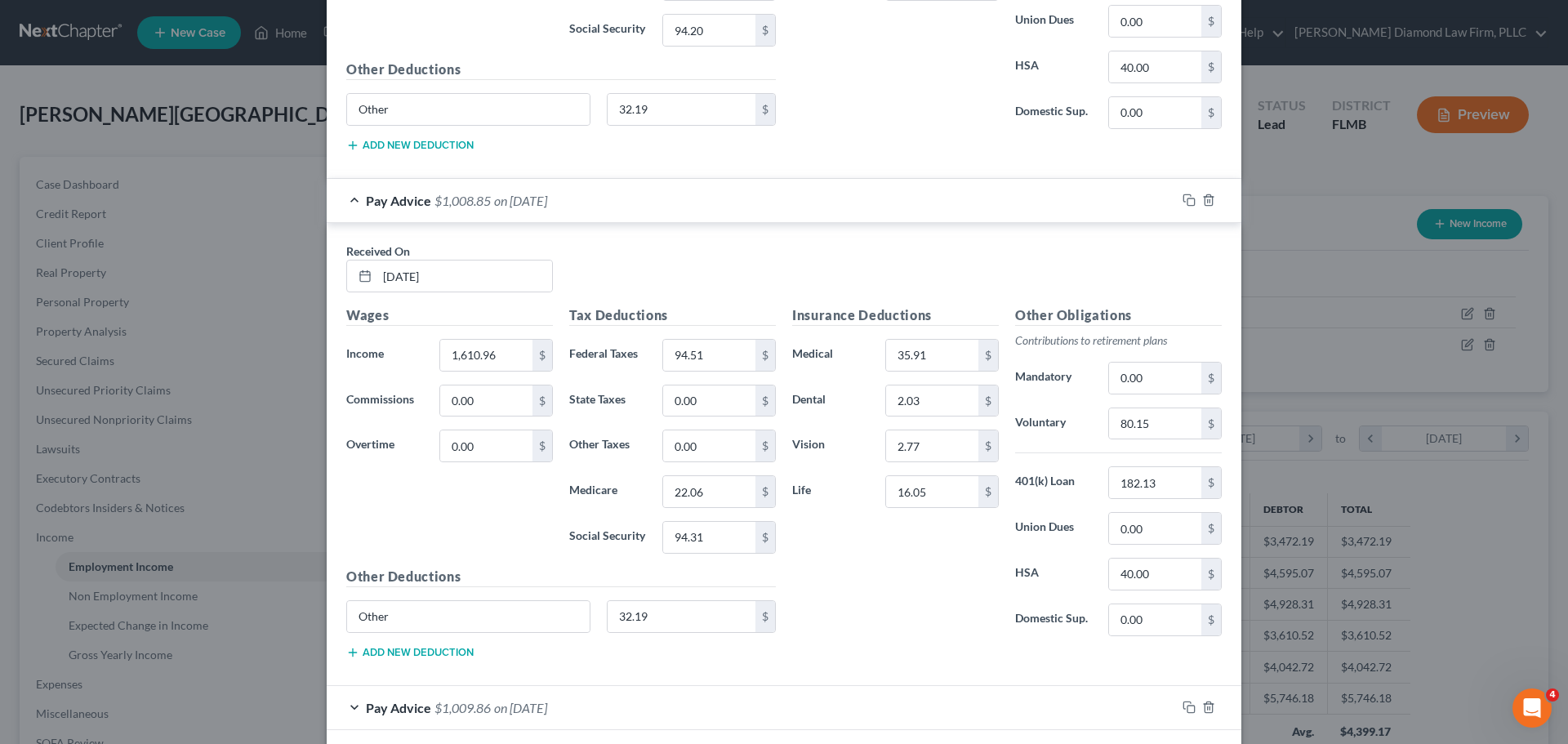
scroll to position [6606, 0]
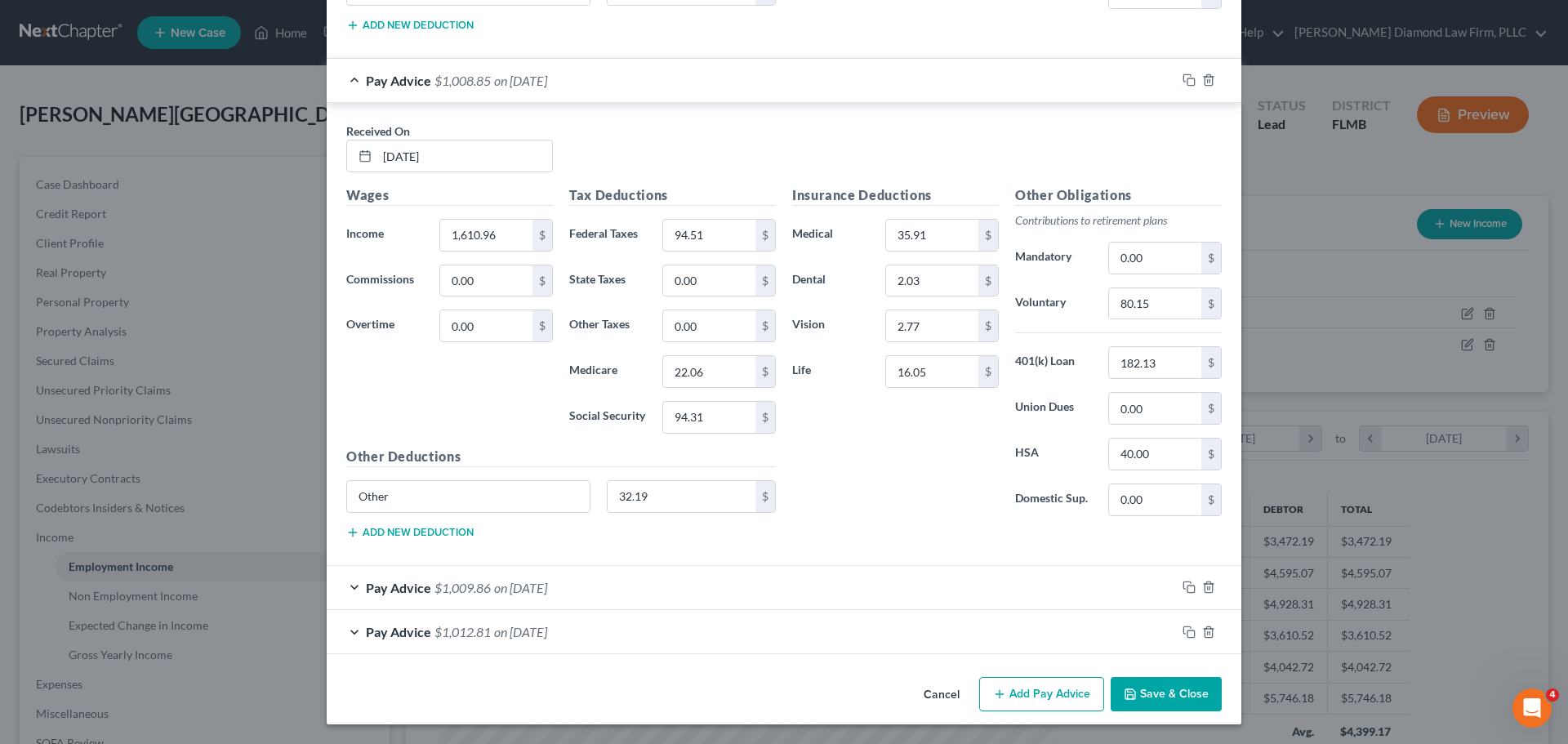
click at [509, 574] on div "Pay Advice $1,009.86 on 02/28/2025" at bounding box center [751, 586] width 849 height 43
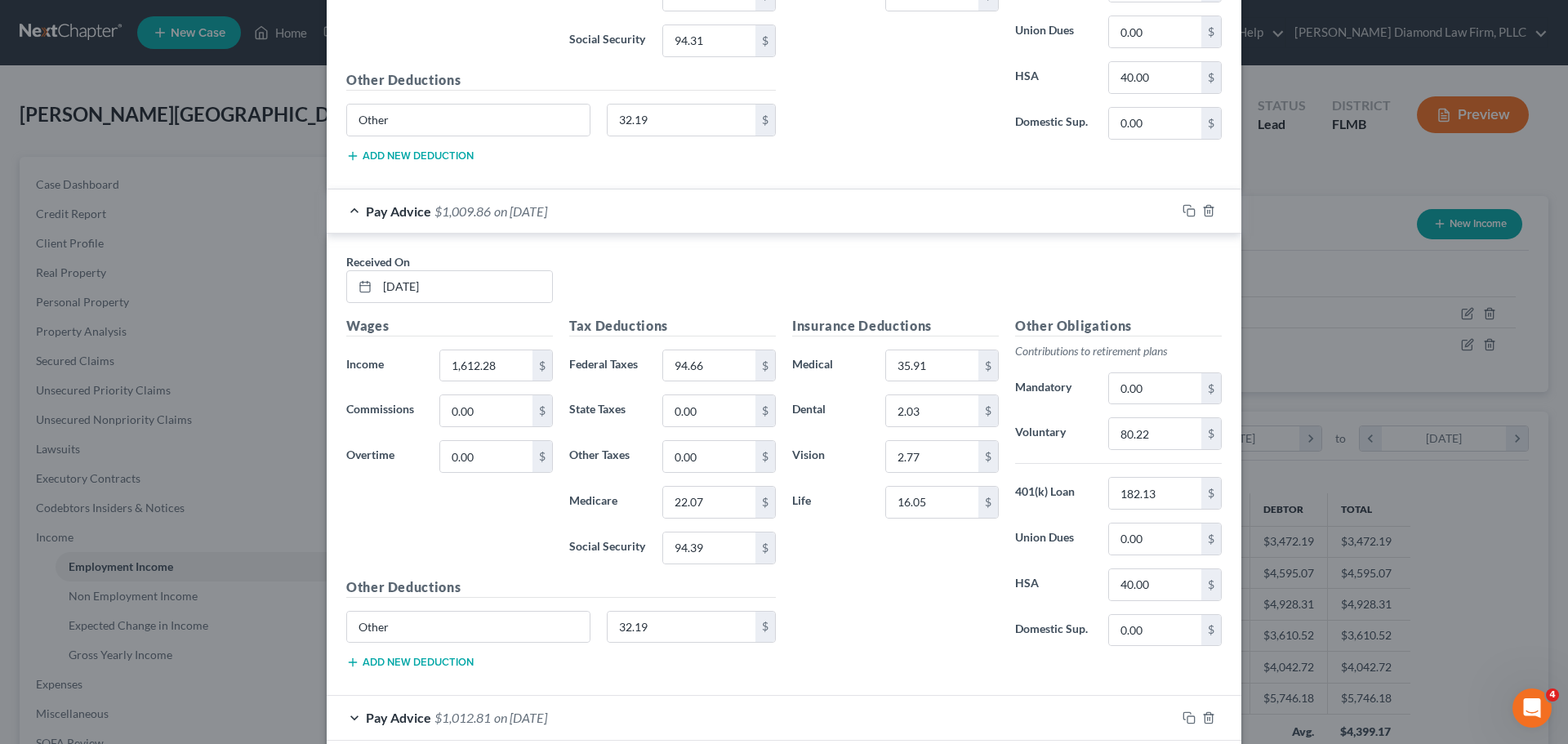
scroll to position [7068, 0]
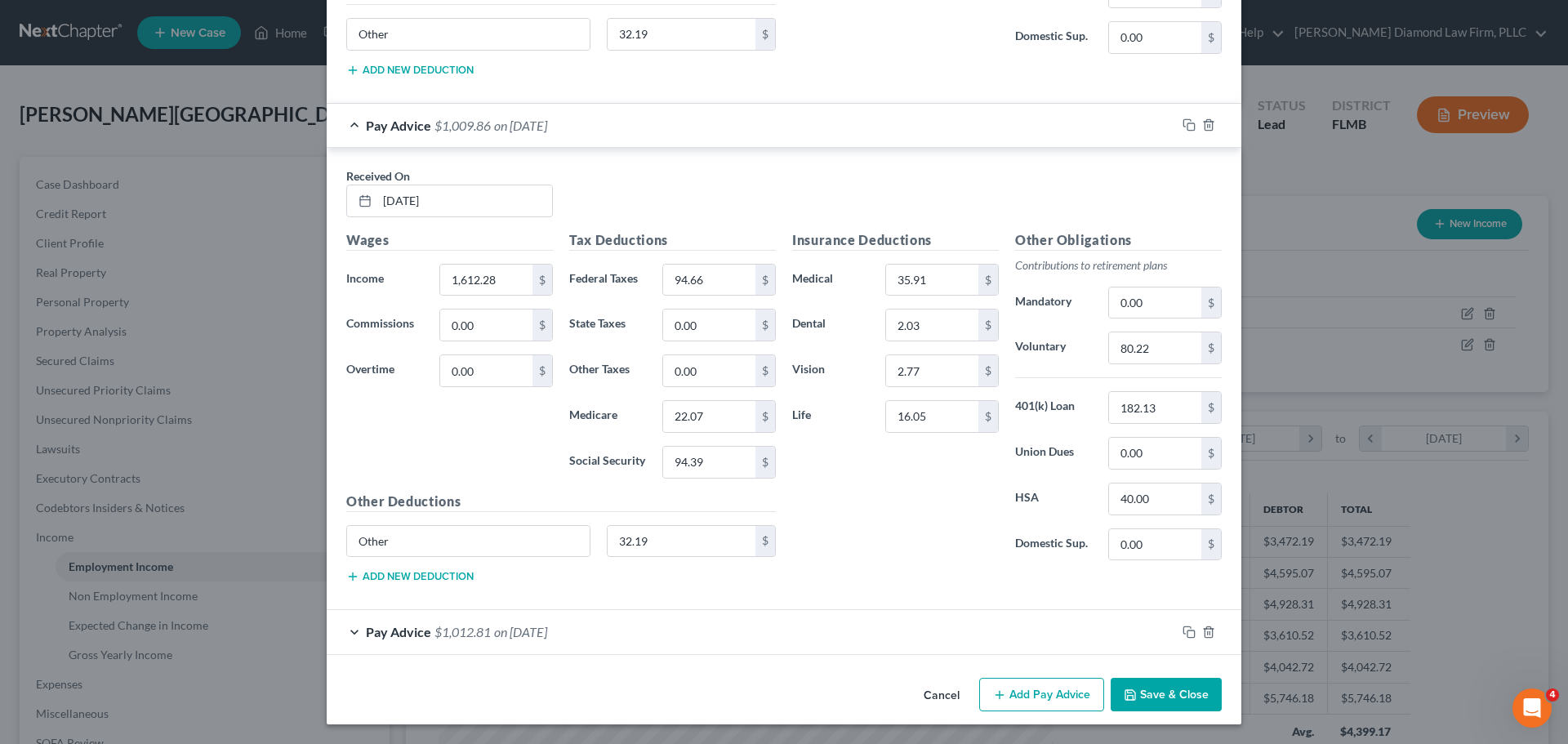
click at [486, 635] on div "Pay Advice $1,012.81 on 02/14/2025" at bounding box center [751, 631] width 849 height 43
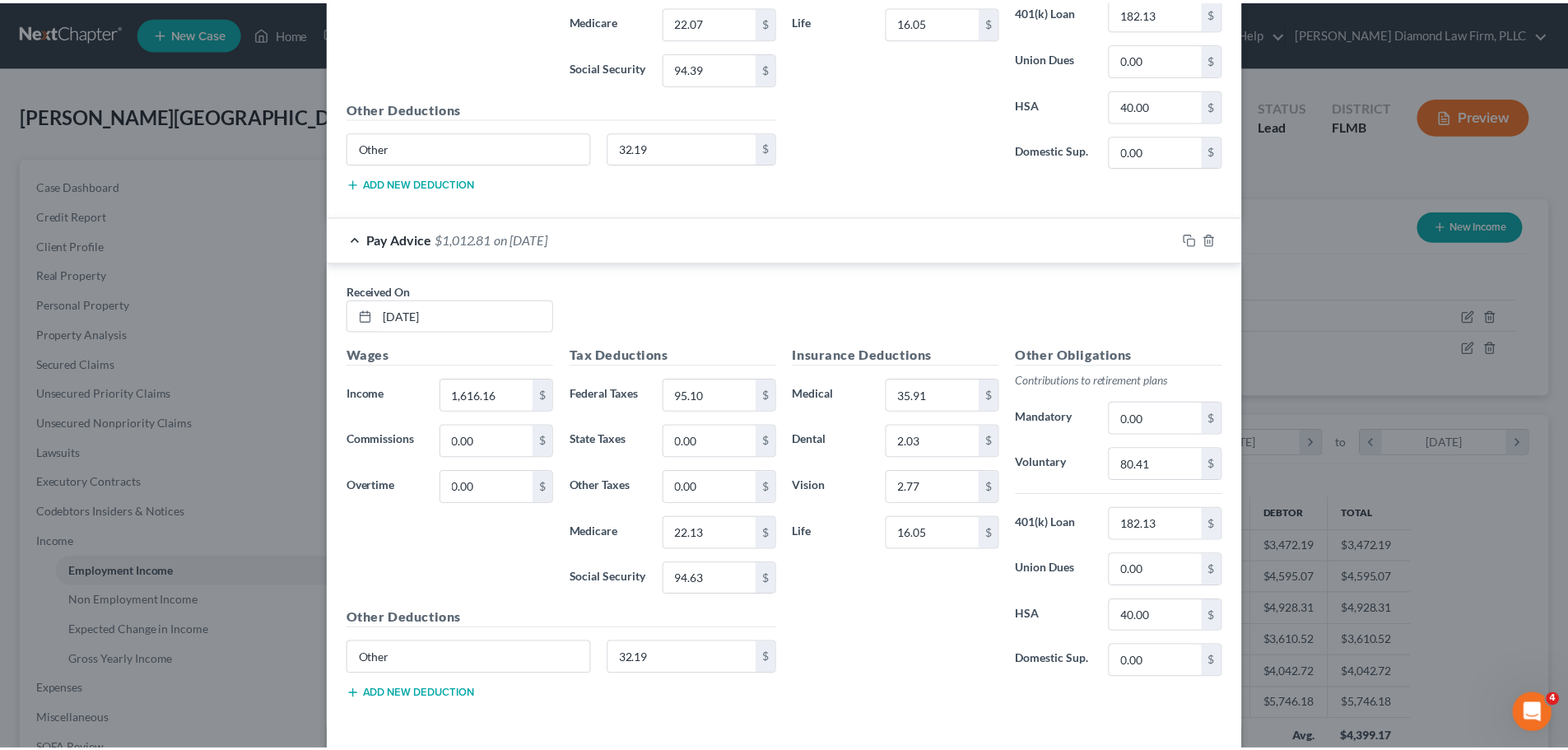
scroll to position [7591, 0]
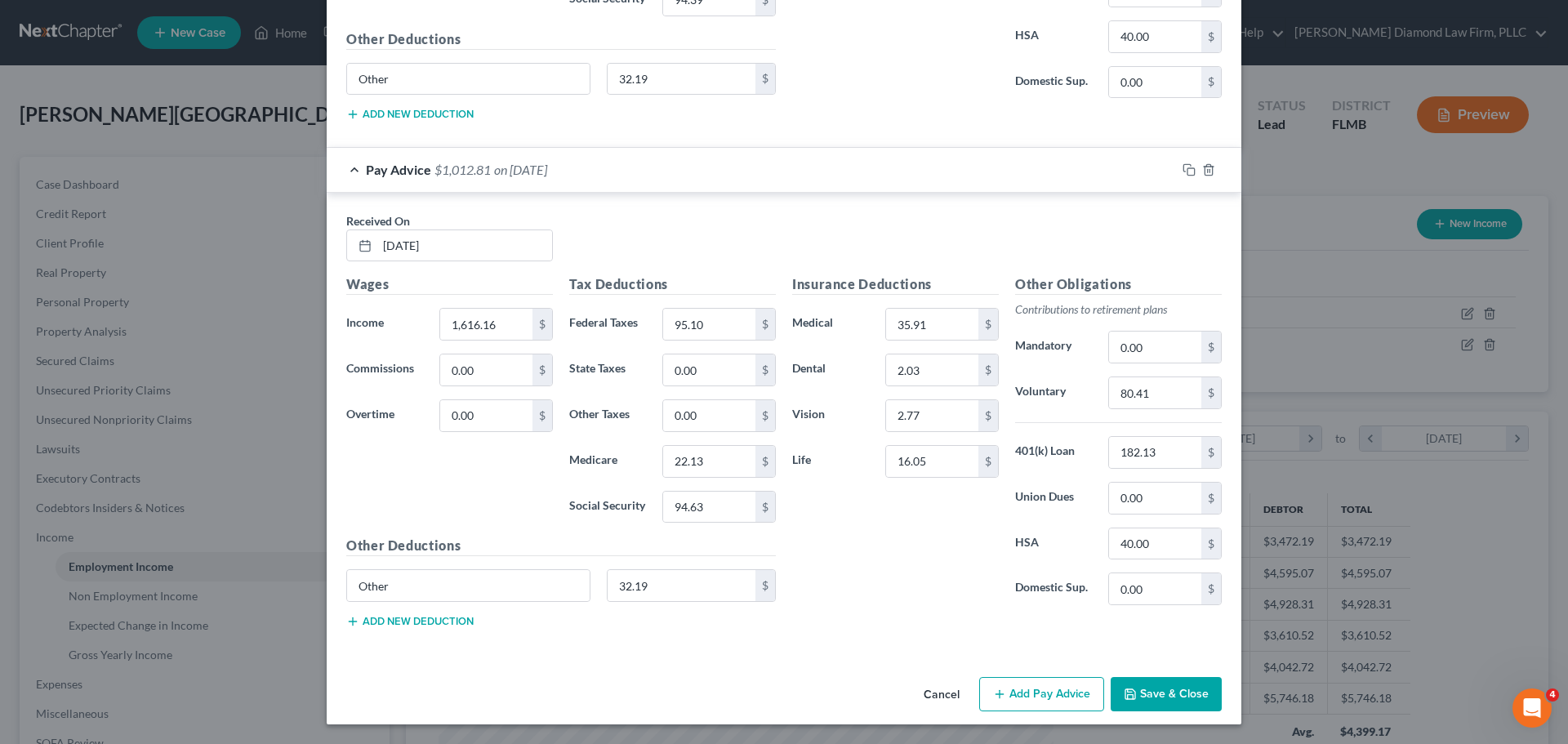
click at [1155, 698] on button "Save & Close" at bounding box center [1166, 693] width 111 height 34
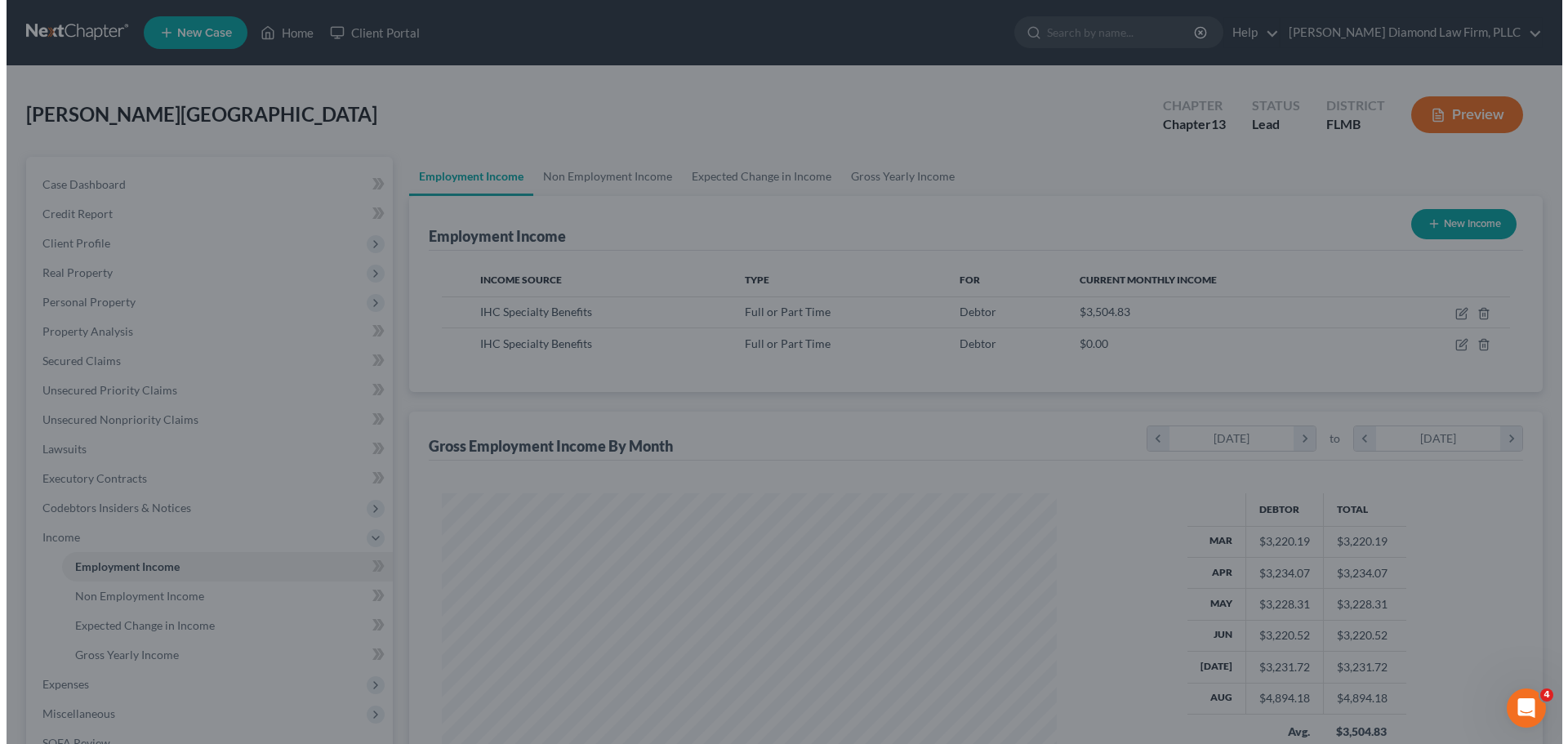
scroll to position [816237, 816081]
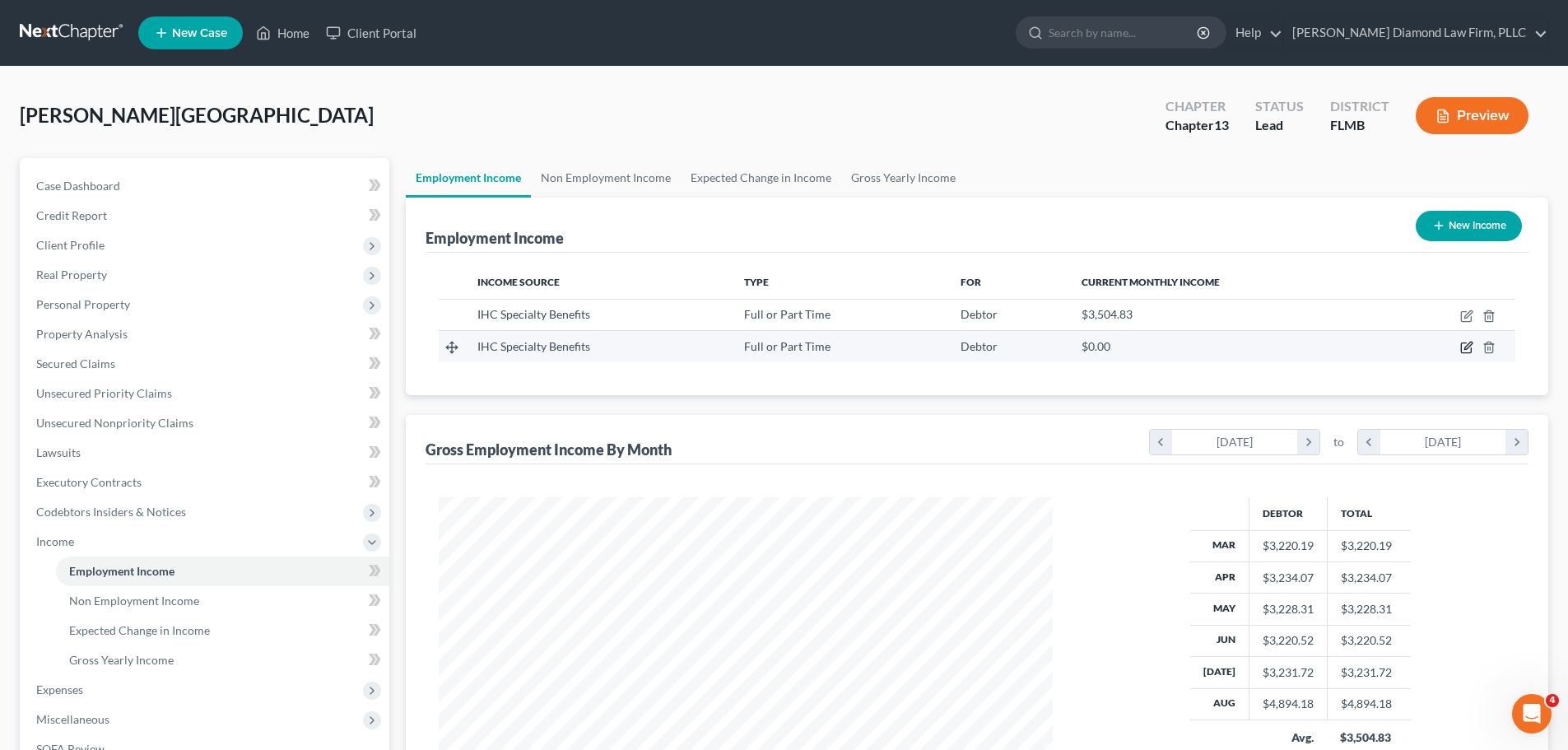
click at [1467, 344] on icon "button" at bounding box center [1467, 347] width 13 height 13
select select "0"
select select "24"
select select "0"
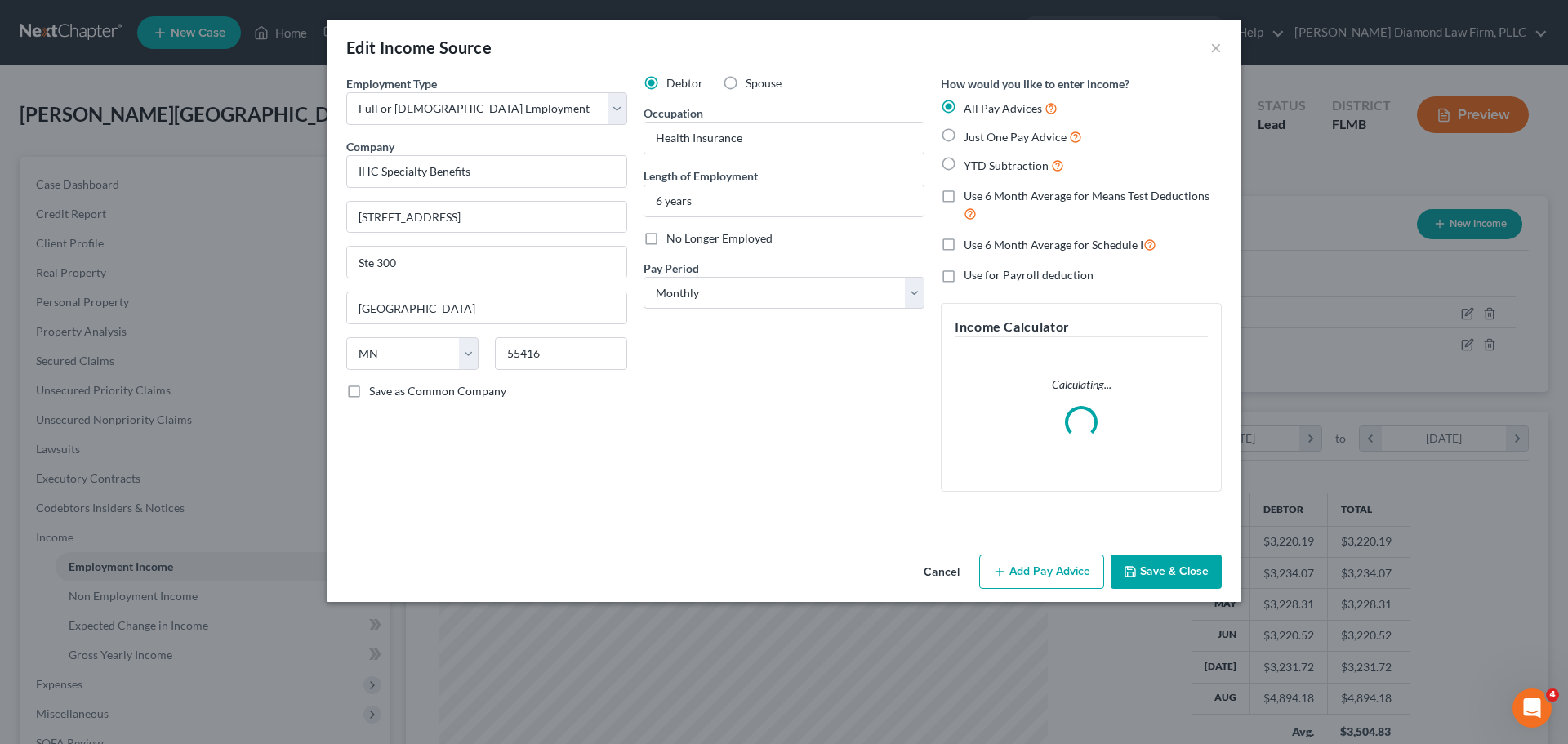
scroll to position [307, 648]
click at [1040, 569] on button "Add Pay Advice" at bounding box center [1042, 571] width 125 height 34
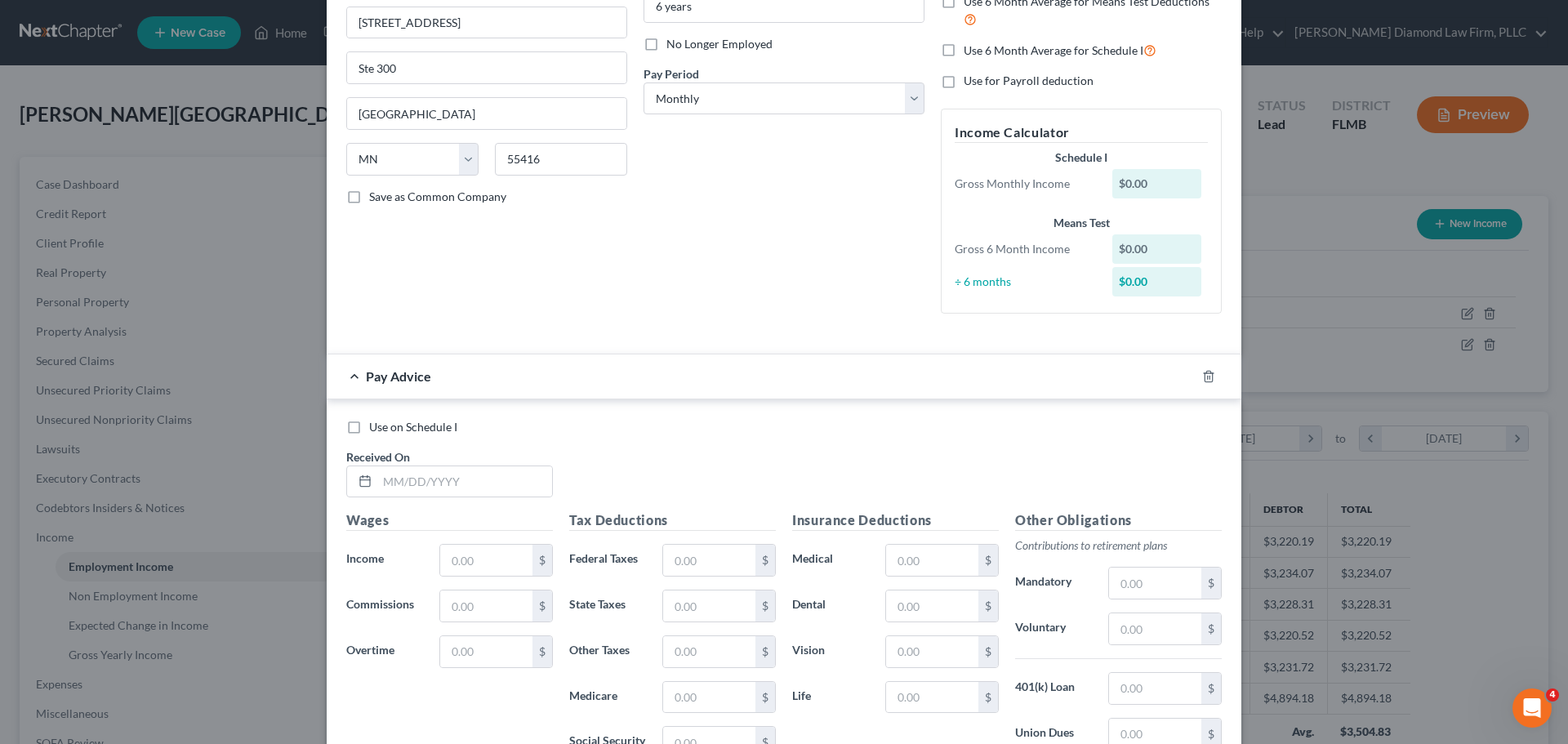
scroll to position [431, 0]
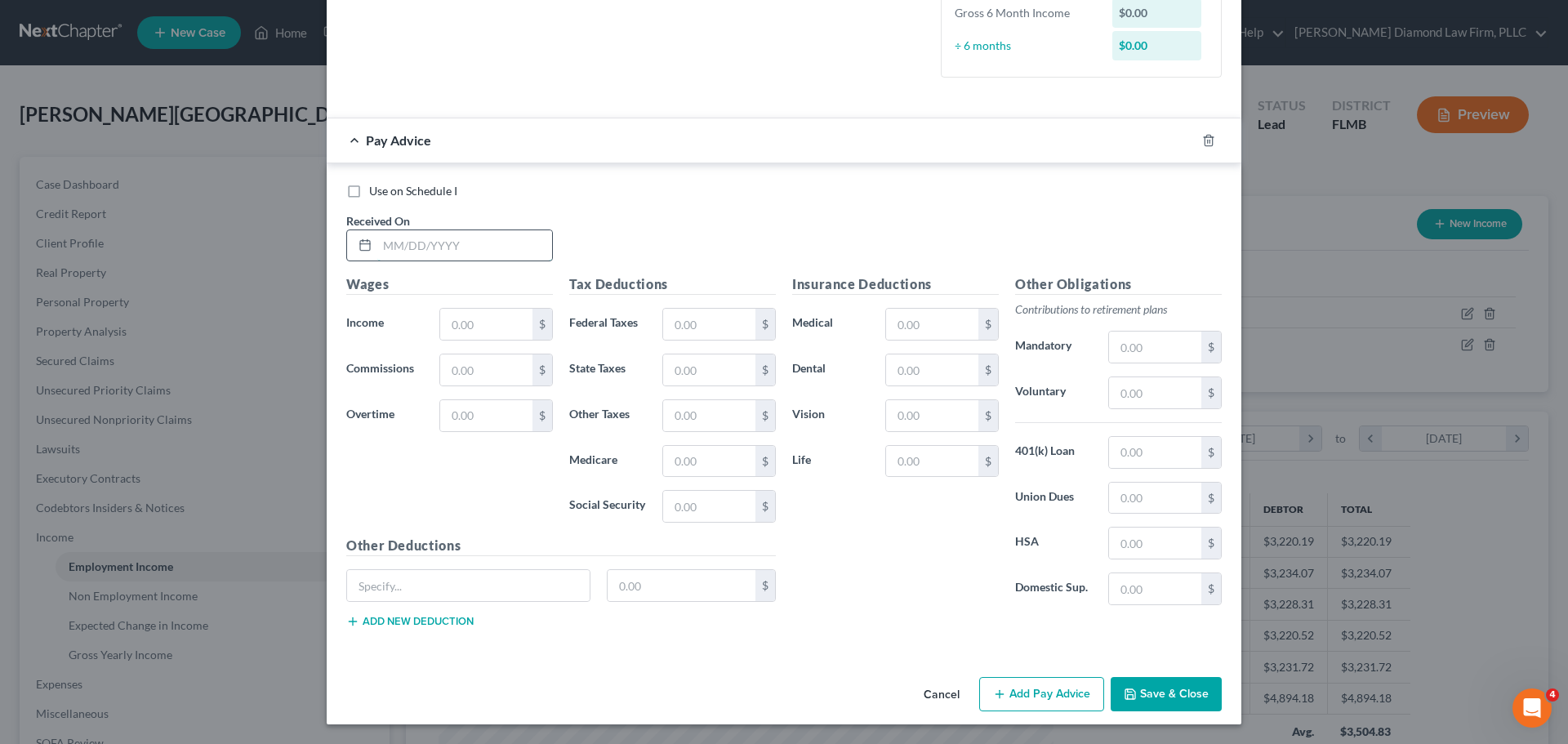
click at [460, 256] on input "text" at bounding box center [465, 245] width 175 height 31
type input "02/28/2025"
type input "841"
click at [688, 458] on input "text" at bounding box center [708, 460] width 92 height 31
type input "12.20"
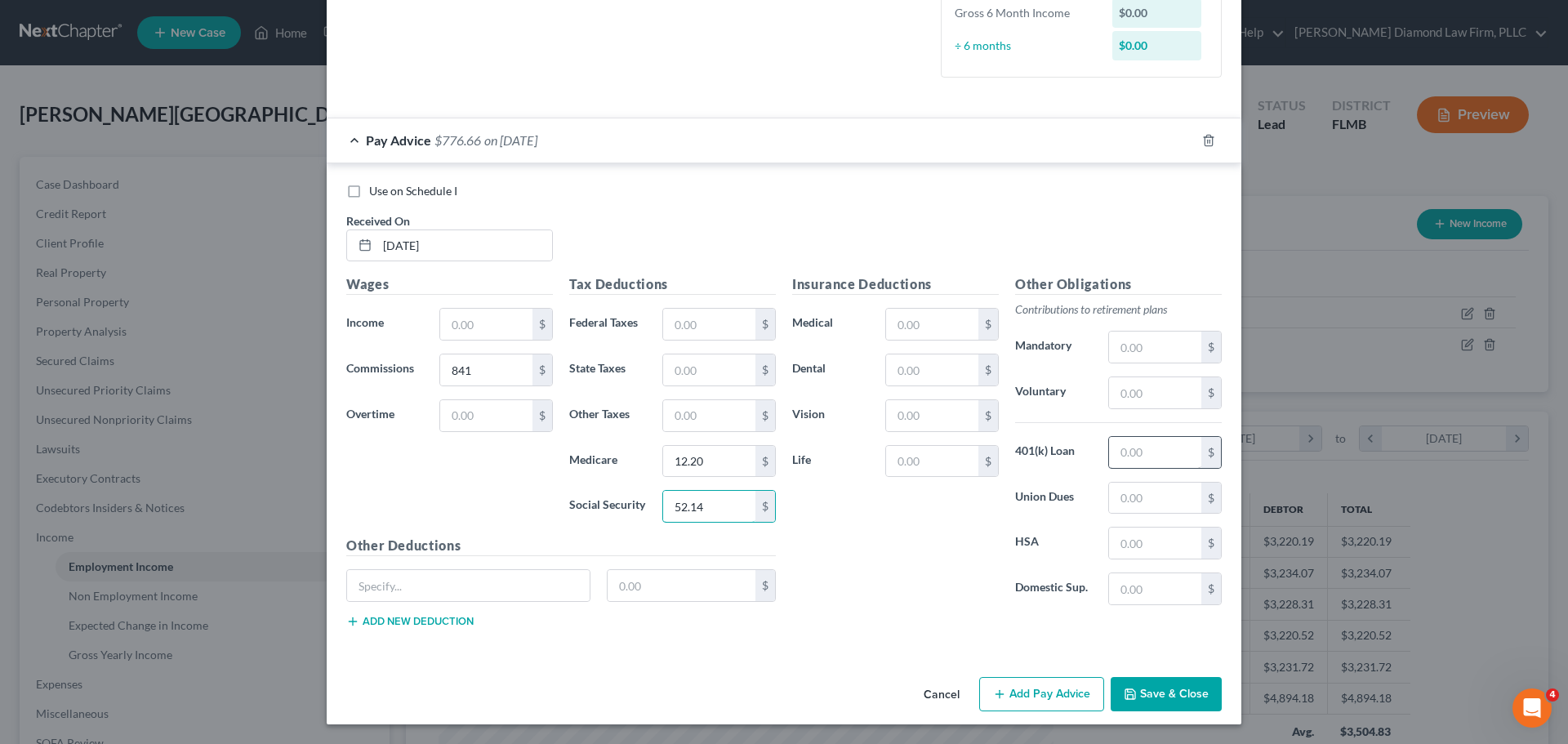
type input "52.14"
click at [1166, 446] on input "text" at bounding box center [1155, 452] width 92 height 31
type input "42.05"
drag, startPoint x: 1146, startPoint y: 457, endPoint x: 1114, endPoint y: 460, distance: 32.1
click at [1114, 460] on input "42.05" at bounding box center [1155, 452] width 92 height 31
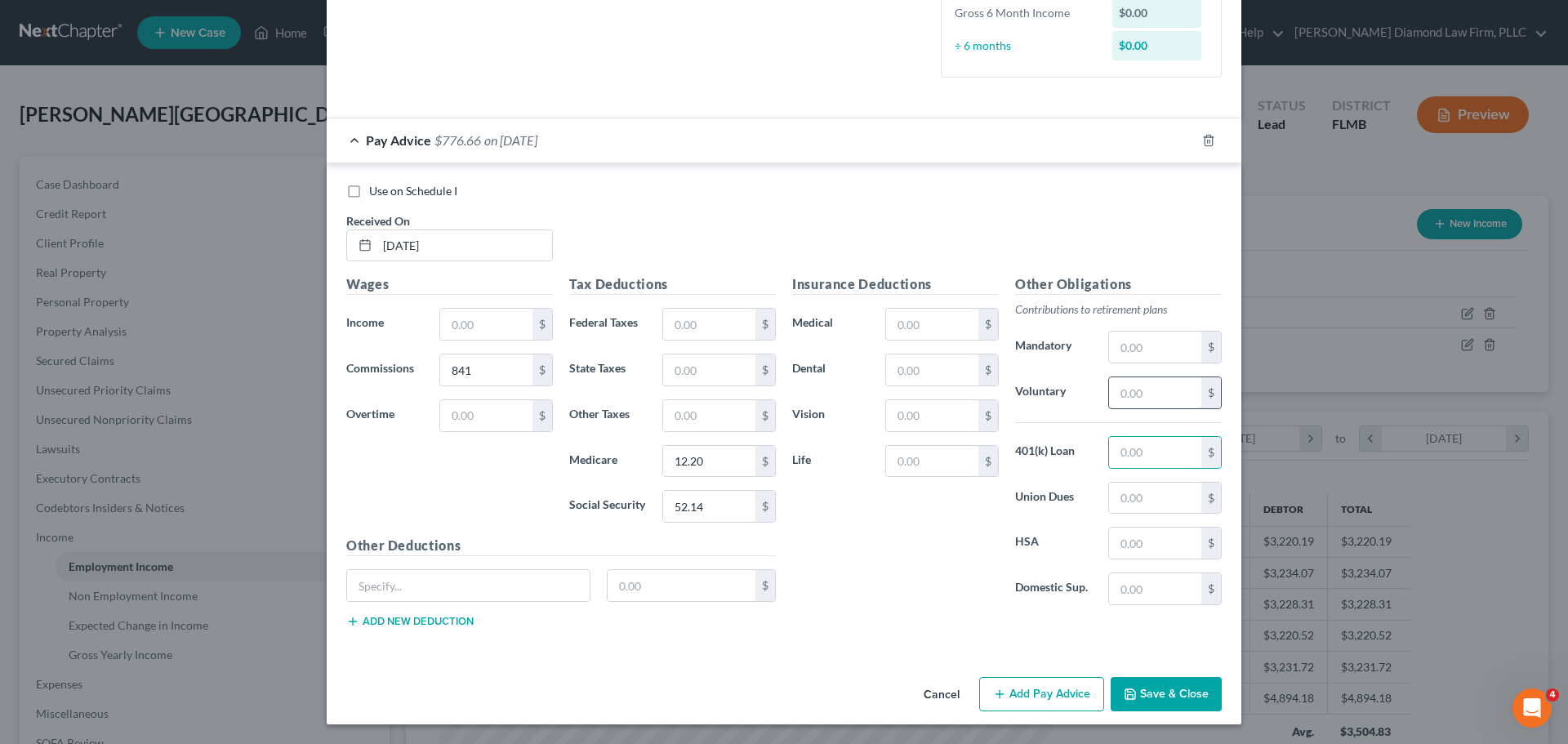
click at [1118, 396] on input "text" at bounding box center [1155, 392] width 92 height 31
type input "42.05"
click at [1153, 450] on input "text" at bounding box center [1155, 452] width 92 height 31
click at [1141, 689] on button "Save & Close" at bounding box center [1166, 693] width 111 height 34
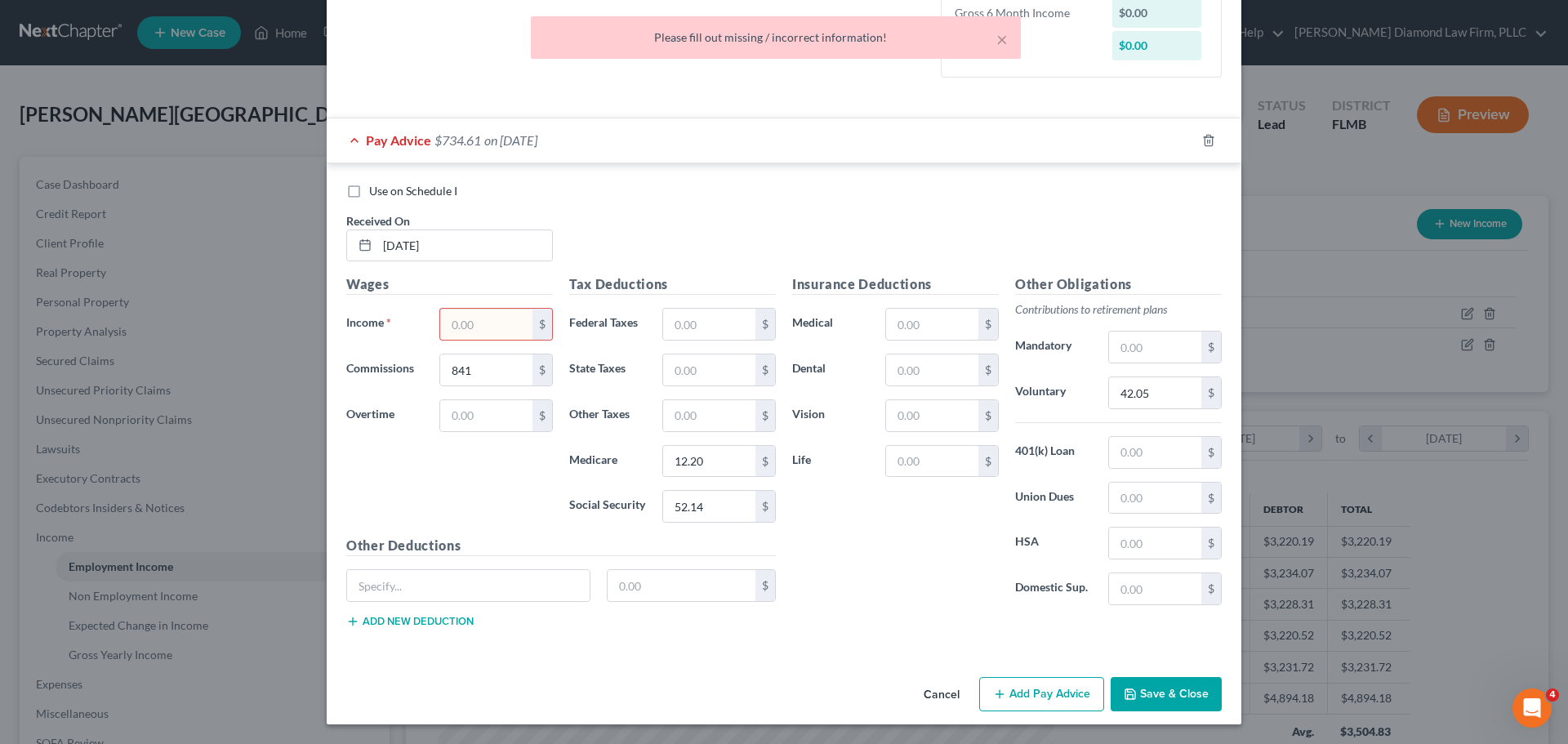
click at [472, 327] on input "text" at bounding box center [486, 324] width 92 height 31
type input "0"
click at [1188, 137] on icon "button" at bounding box center [1189, 140] width 13 height 13
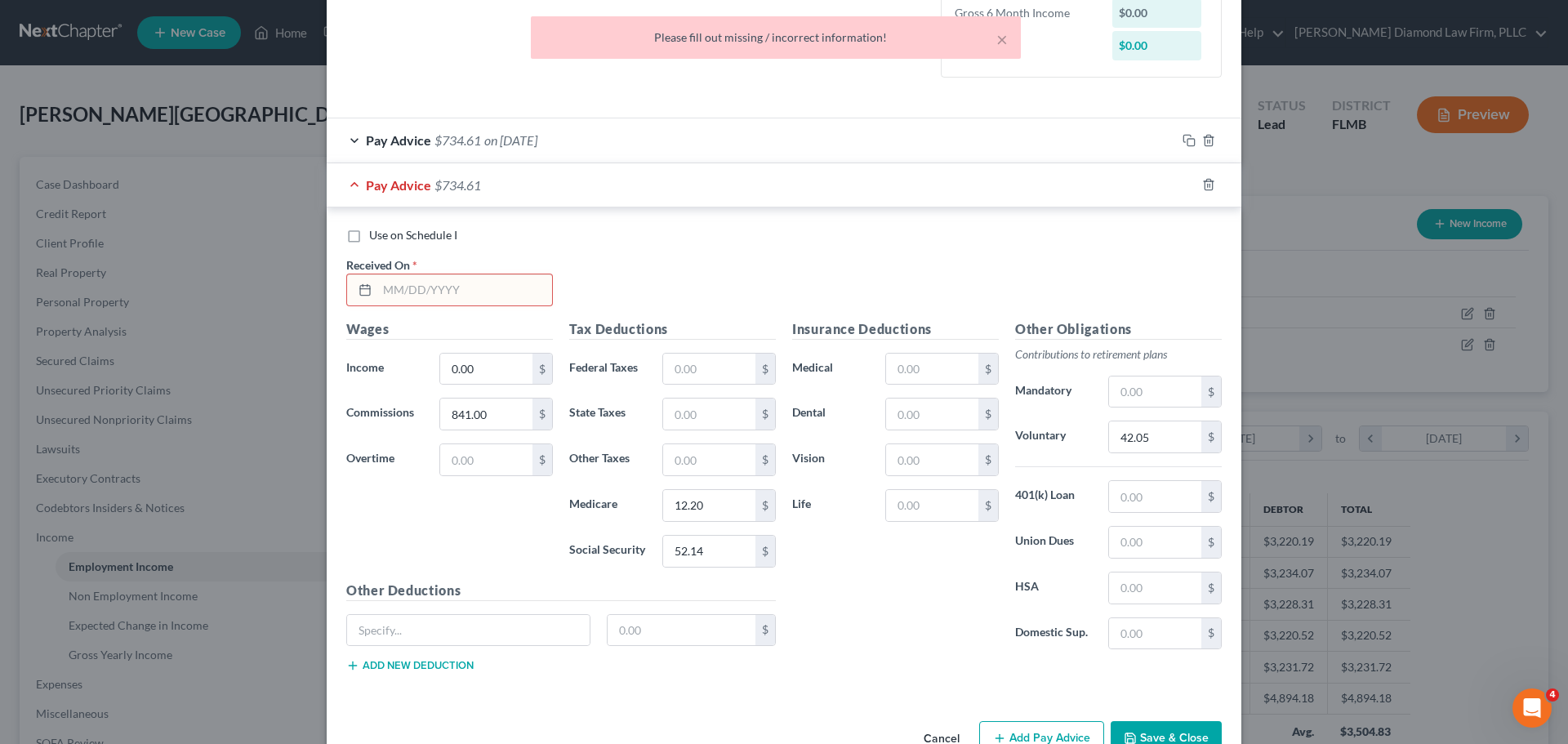
click at [473, 298] on input "text" at bounding box center [465, 289] width 175 height 31
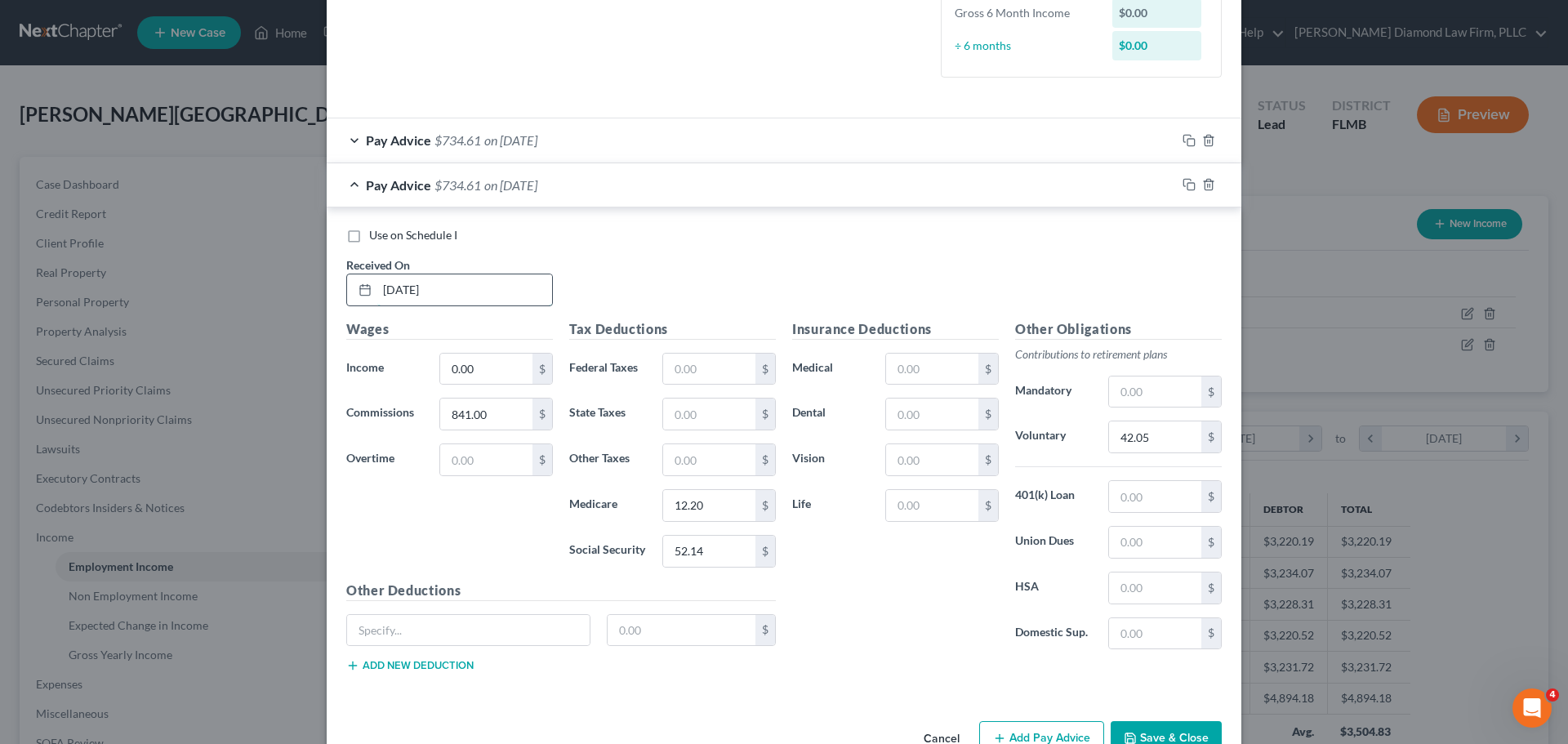
type input "03/28/2025"
type input "252"
type input "3.65"
type input "15.62"
click at [1142, 444] on input "42.05" at bounding box center [1155, 436] width 92 height 31
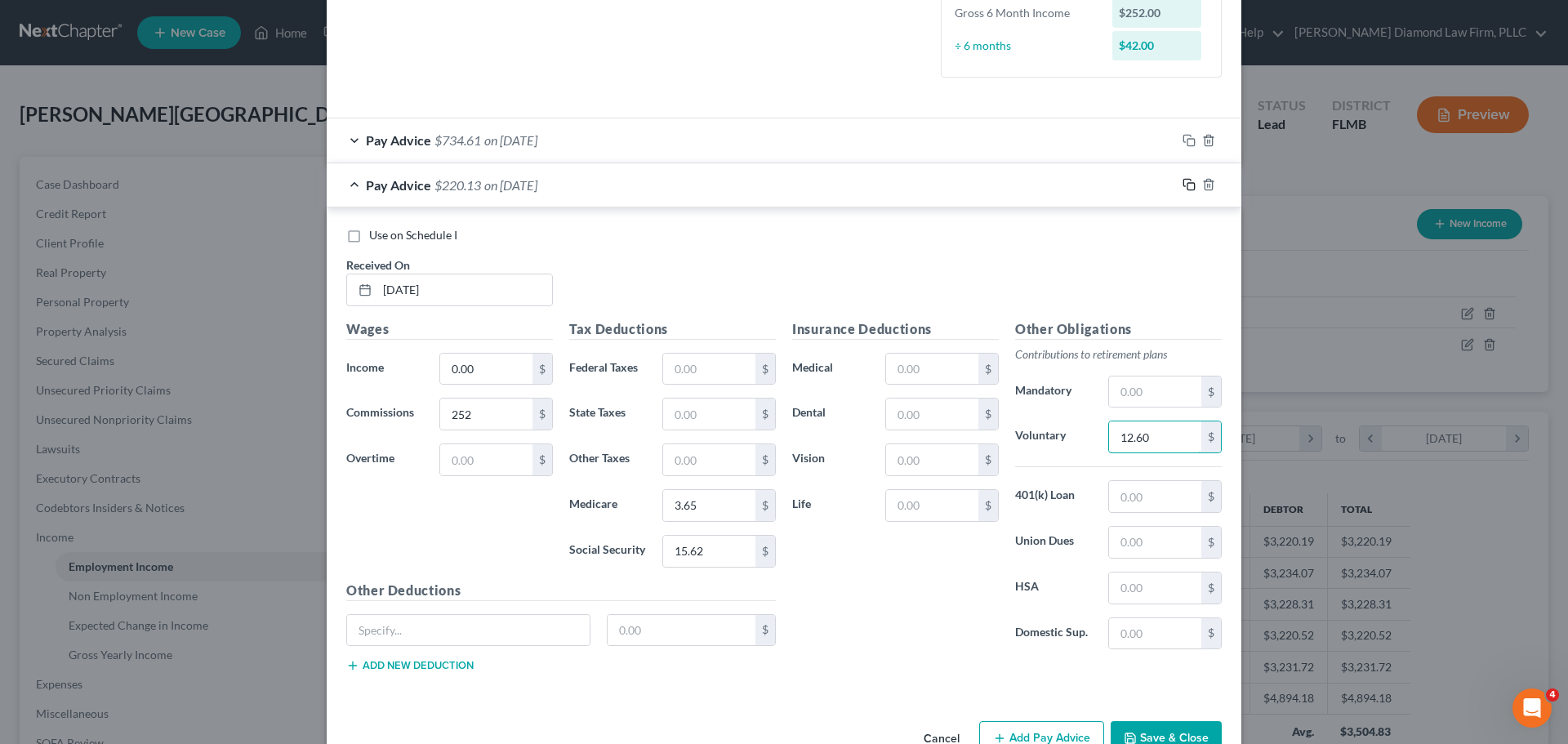
type input "12.60"
click at [1184, 186] on icon "button" at bounding box center [1187, 183] width 7 height 7
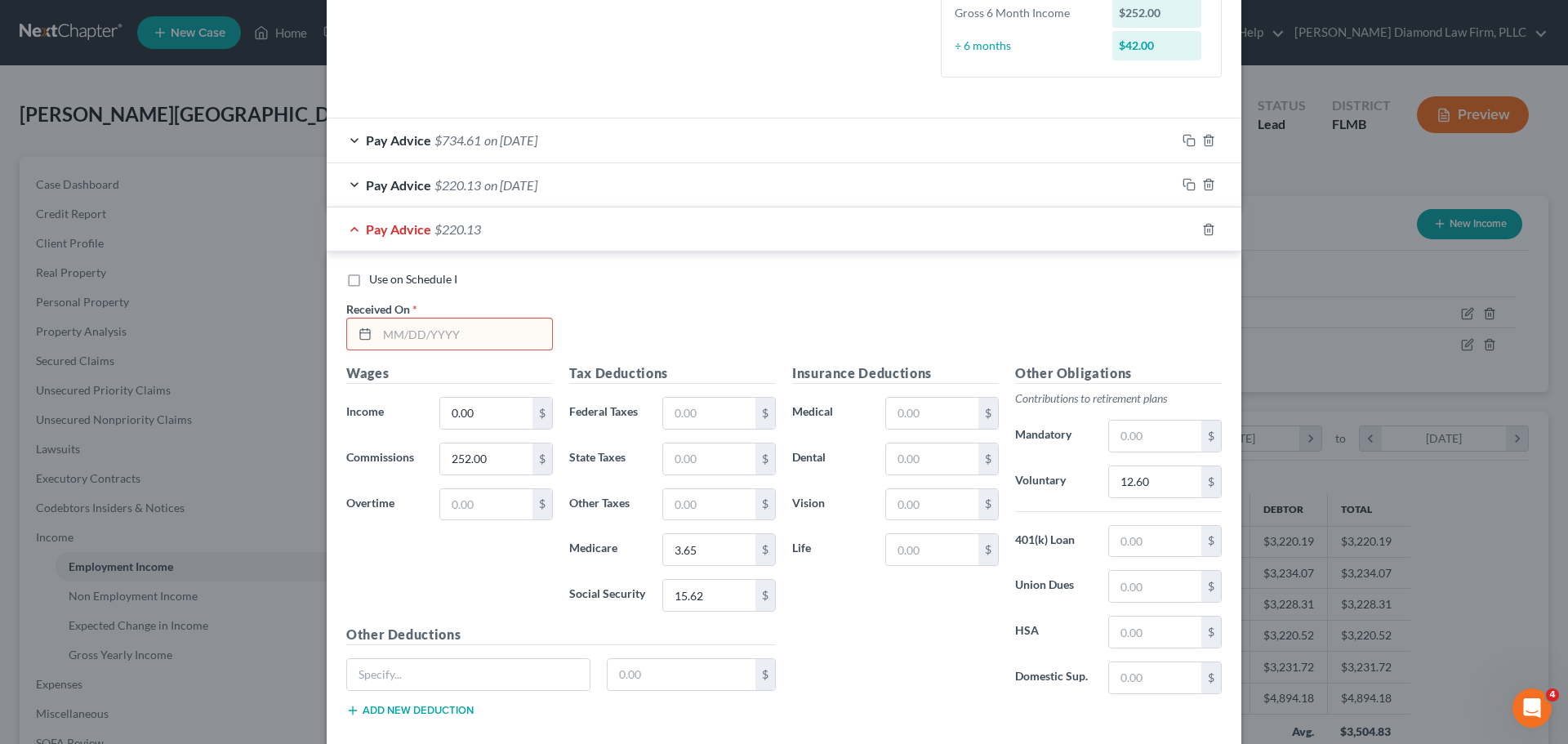
click at [443, 334] on input "text" at bounding box center [465, 333] width 175 height 31
type input "04/25/2025"
type input "1,361"
type input "19.73"
click at [725, 414] on input "text" at bounding box center [708, 412] width 92 height 31
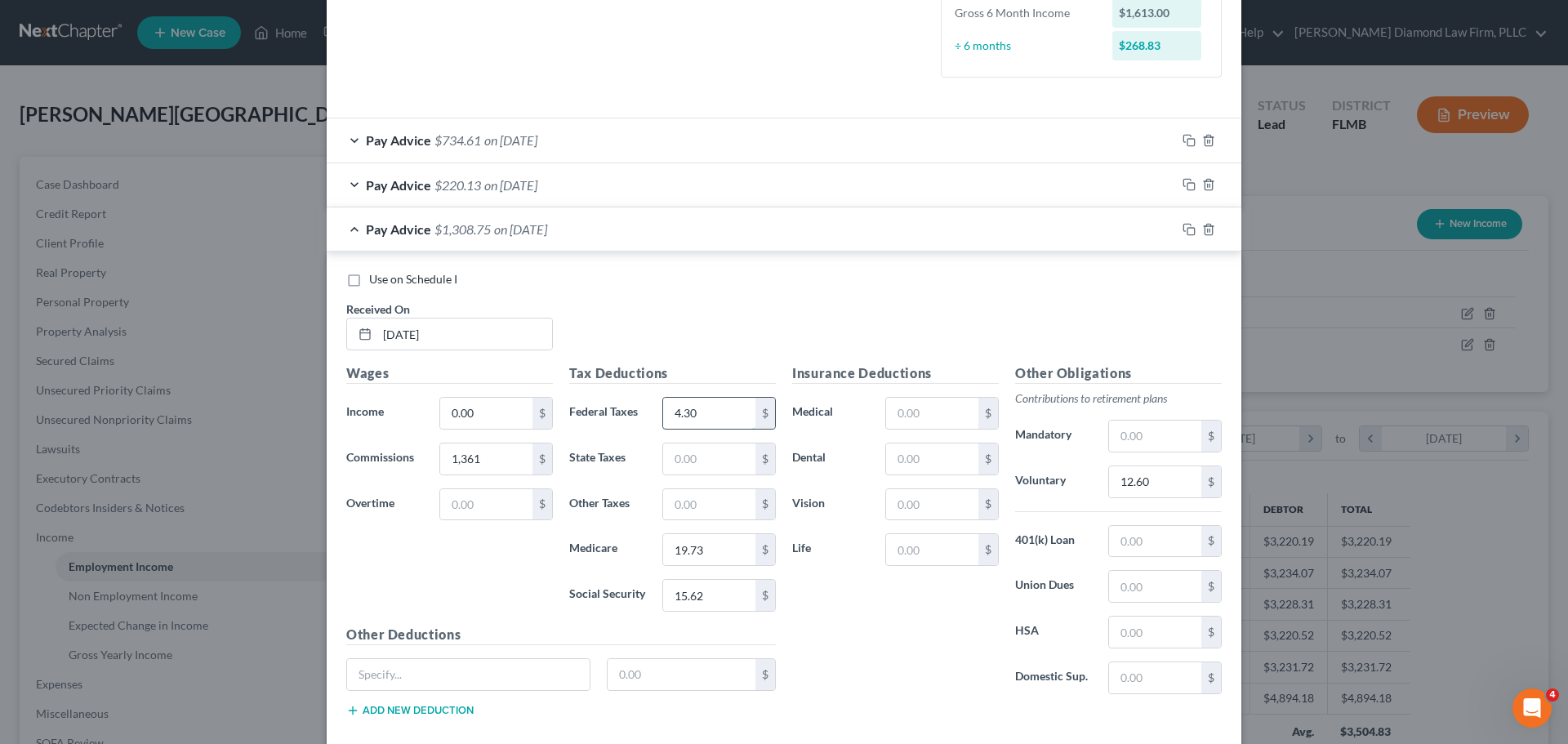
type input "4.30"
type input "84.38"
click at [1161, 484] on input "12.60" at bounding box center [1155, 481] width 92 height 31
type input "68.05"
click at [1185, 228] on icon "button" at bounding box center [1189, 229] width 13 height 13
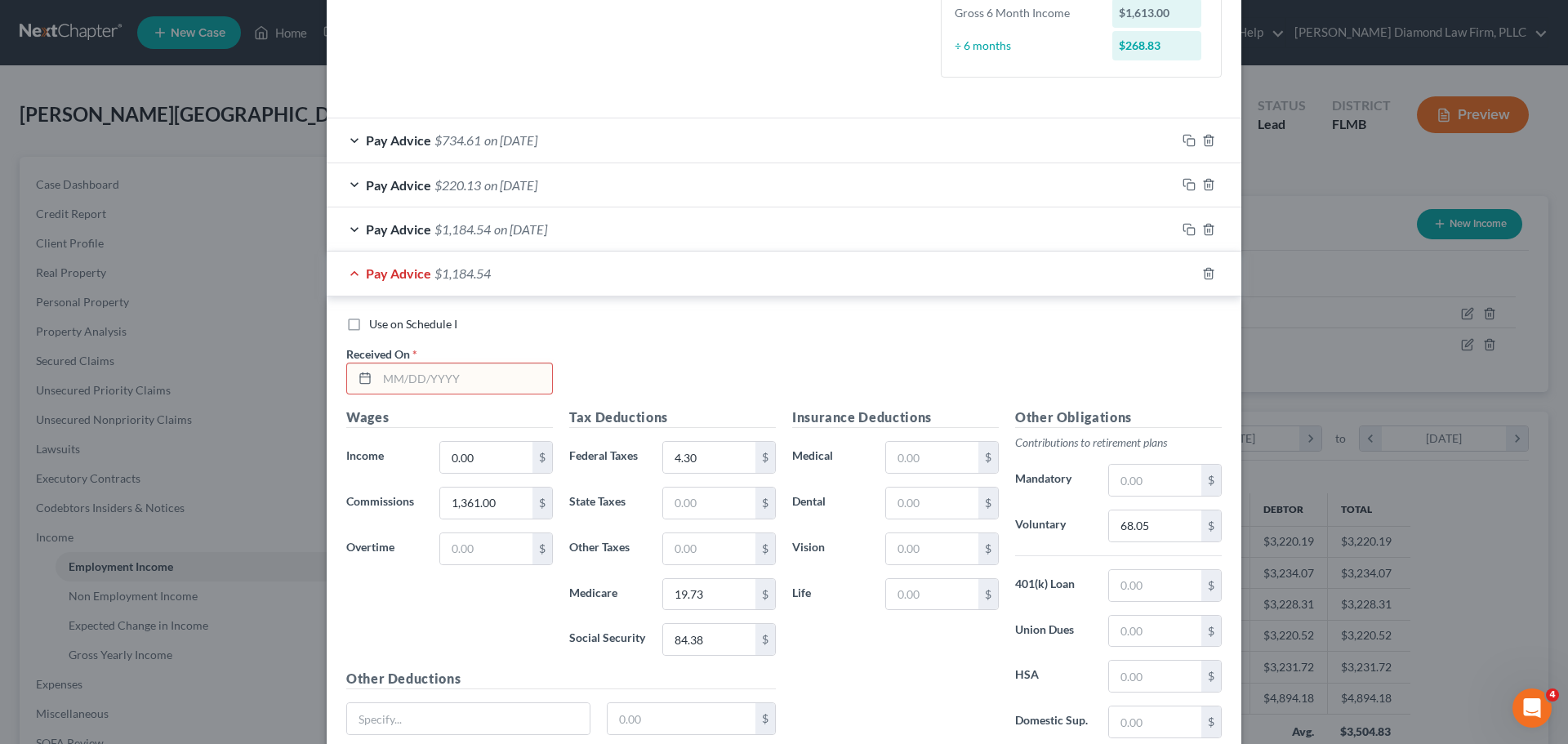
click at [451, 373] on input "text" at bounding box center [465, 378] width 175 height 31
click at [462, 381] on input "text" at bounding box center [465, 378] width 175 height 31
type input "05/23/2025"
type input "1,700"
type input "45"
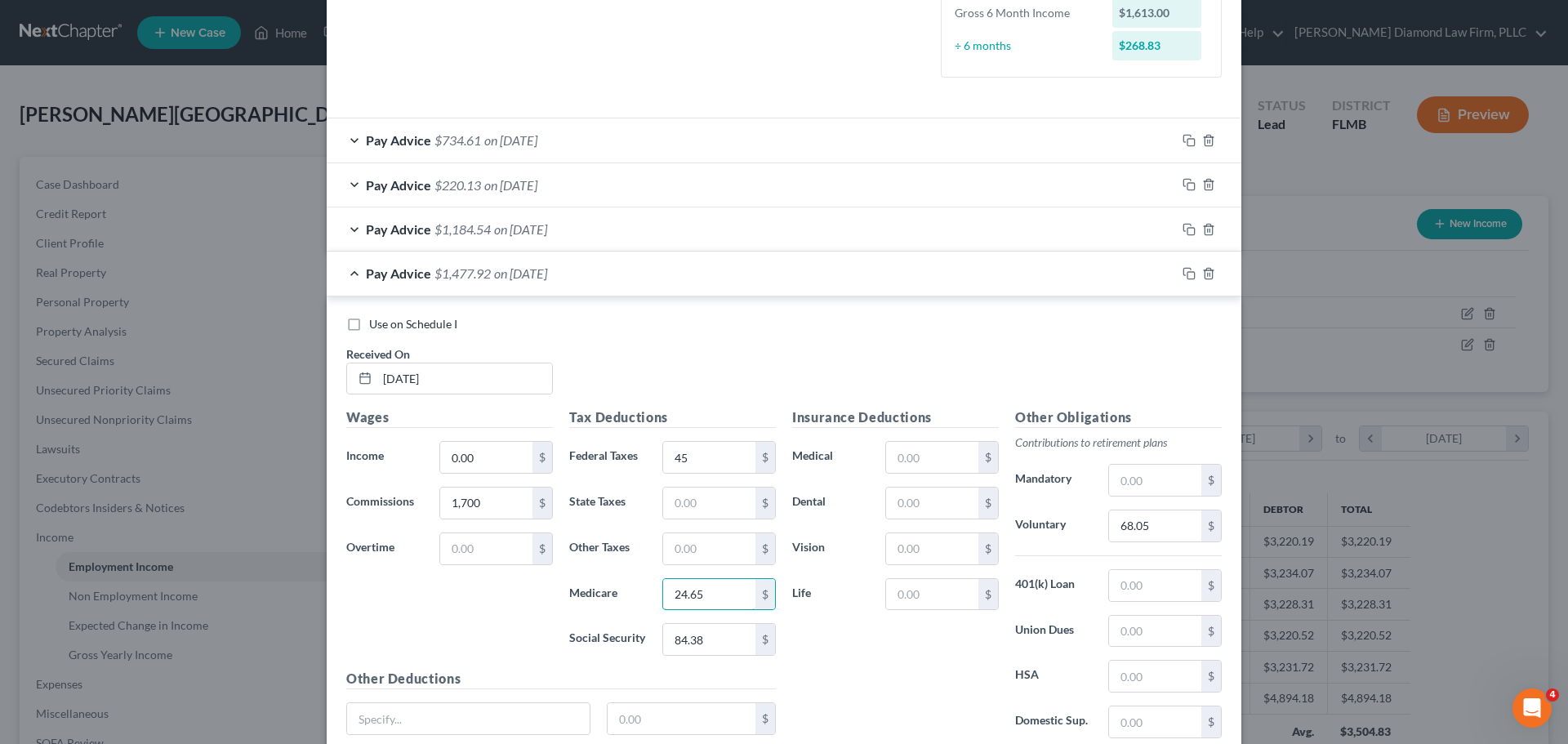
type input "24.65"
type input "105.40"
click at [1183, 273] on icon "button" at bounding box center [1189, 273] width 13 height 13
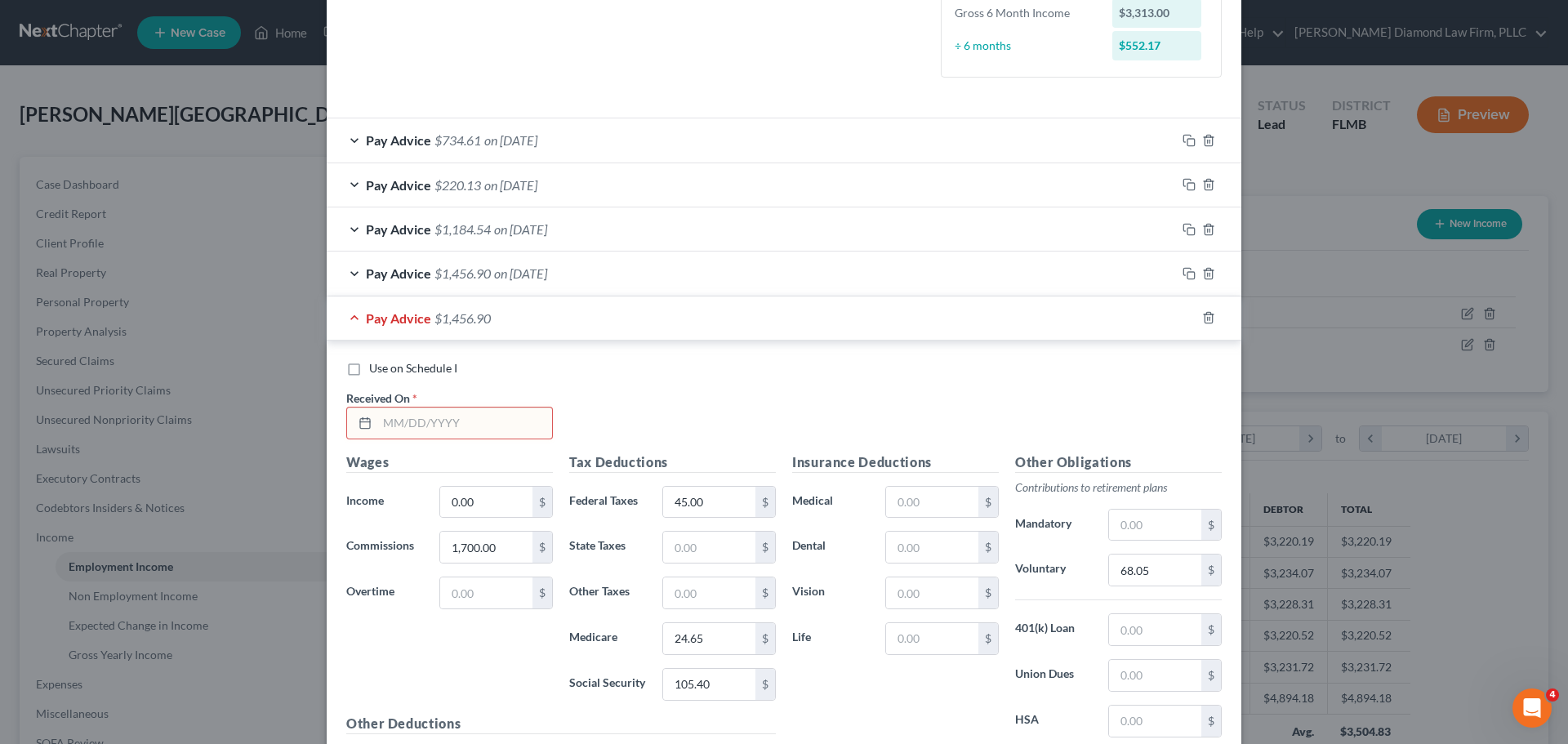
click at [468, 436] on input "text" at bounding box center [465, 423] width 175 height 31
type input "06/20/2025"
type input "390"
type input "5.65"
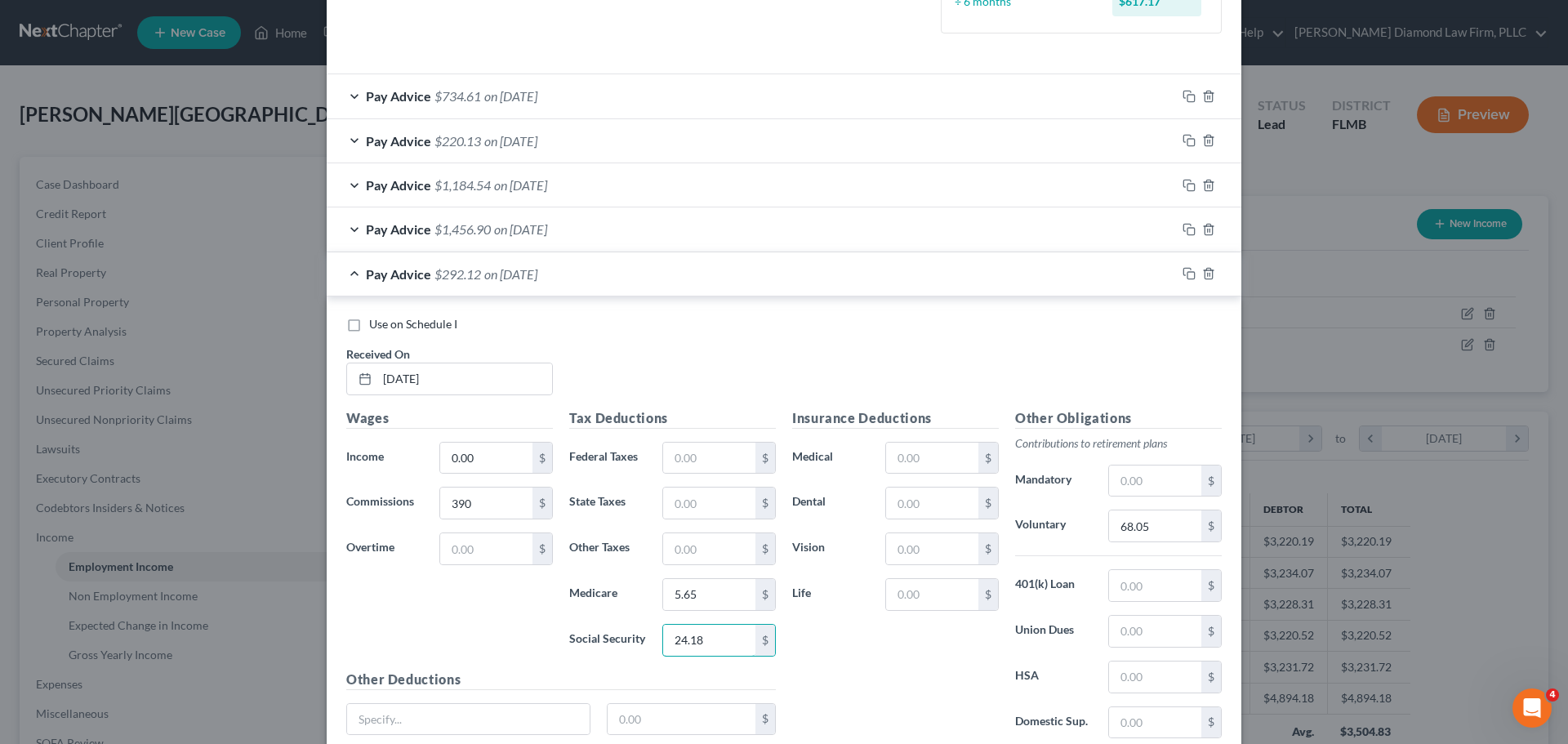
scroll to position [512, 0]
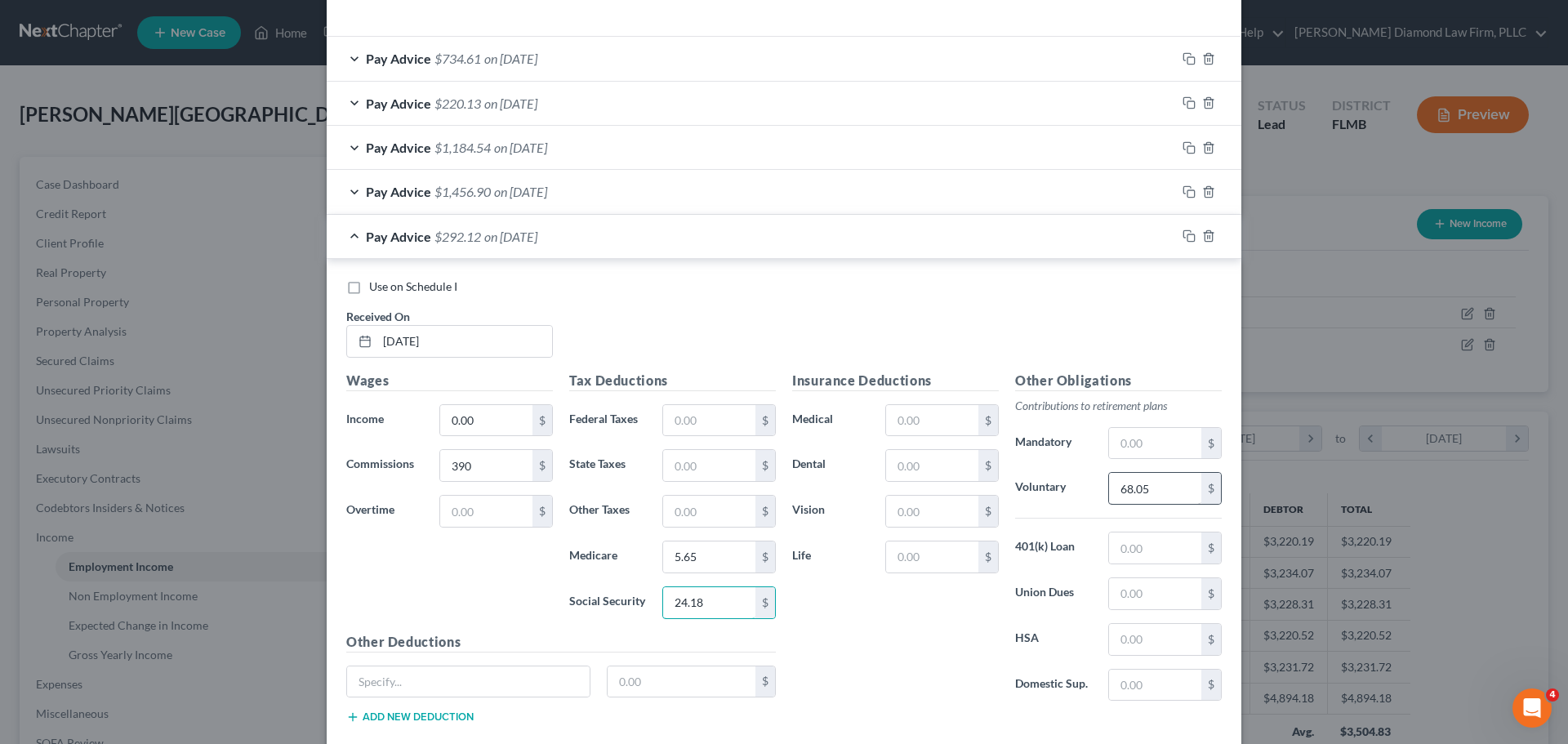
type input "24.18"
click at [1153, 482] on input "68.05" at bounding box center [1155, 488] width 92 height 31
type input "15.60"
click at [1187, 238] on rect "button" at bounding box center [1191, 238] width 7 height 7
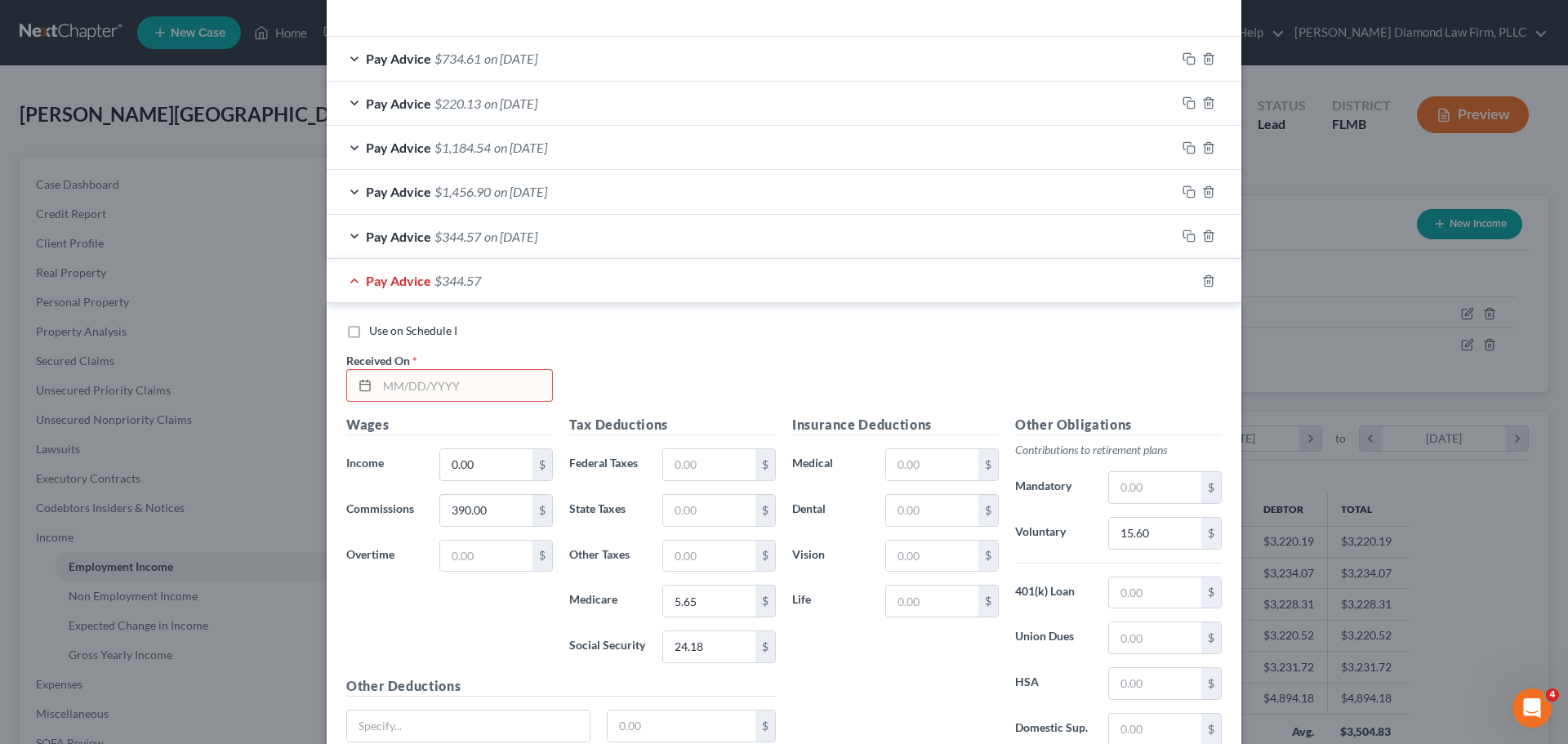
click at [419, 379] on input "text" at bounding box center [465, 385] width 175 height 31
type input "07/12/2025"
type input "811"
type input "11.76"
type input "50.28"
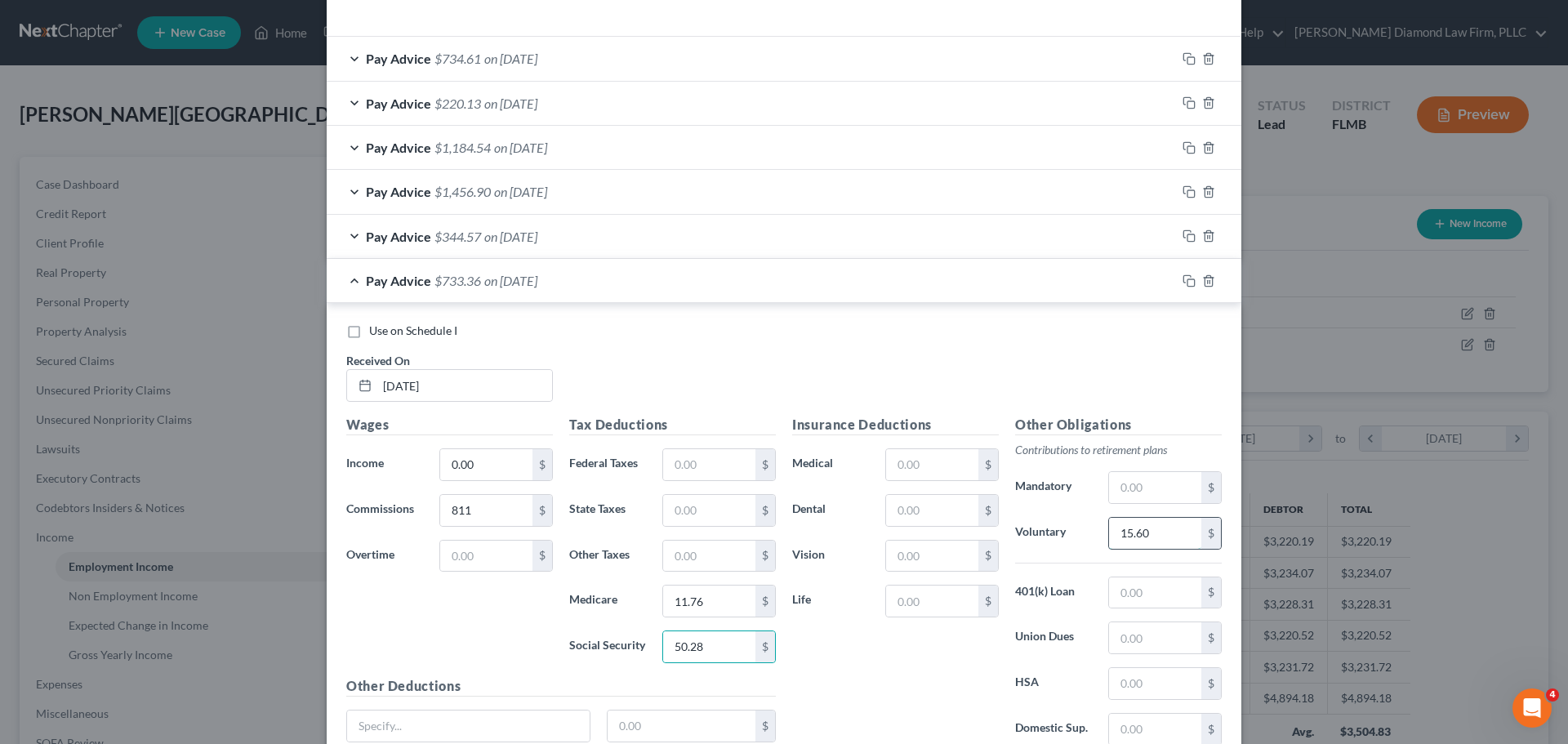
click at [1158, 538] on input "15.60" at bounding box center [1155, 532] width 92 height 31
type input "32.44"
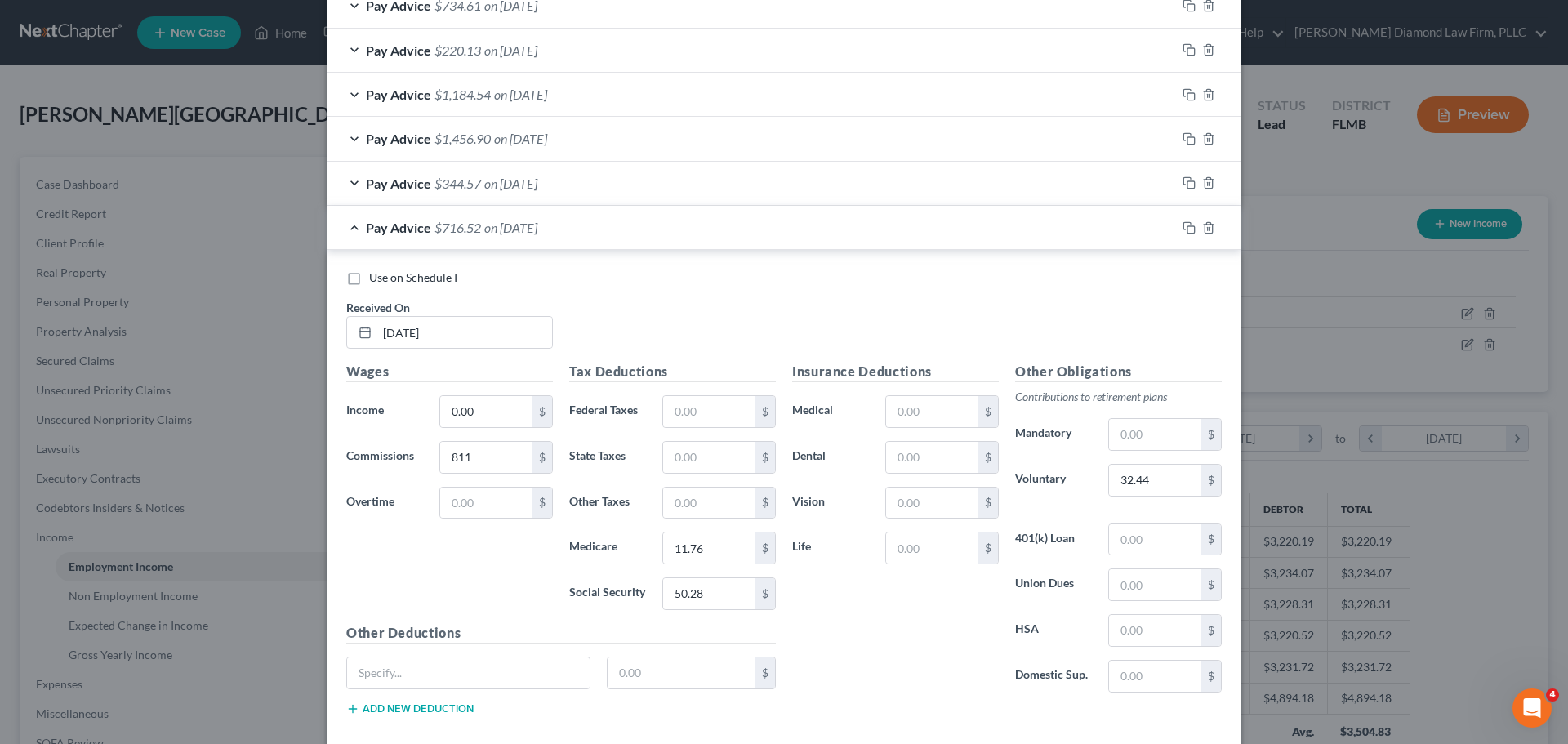
scroll to position [593, 0]
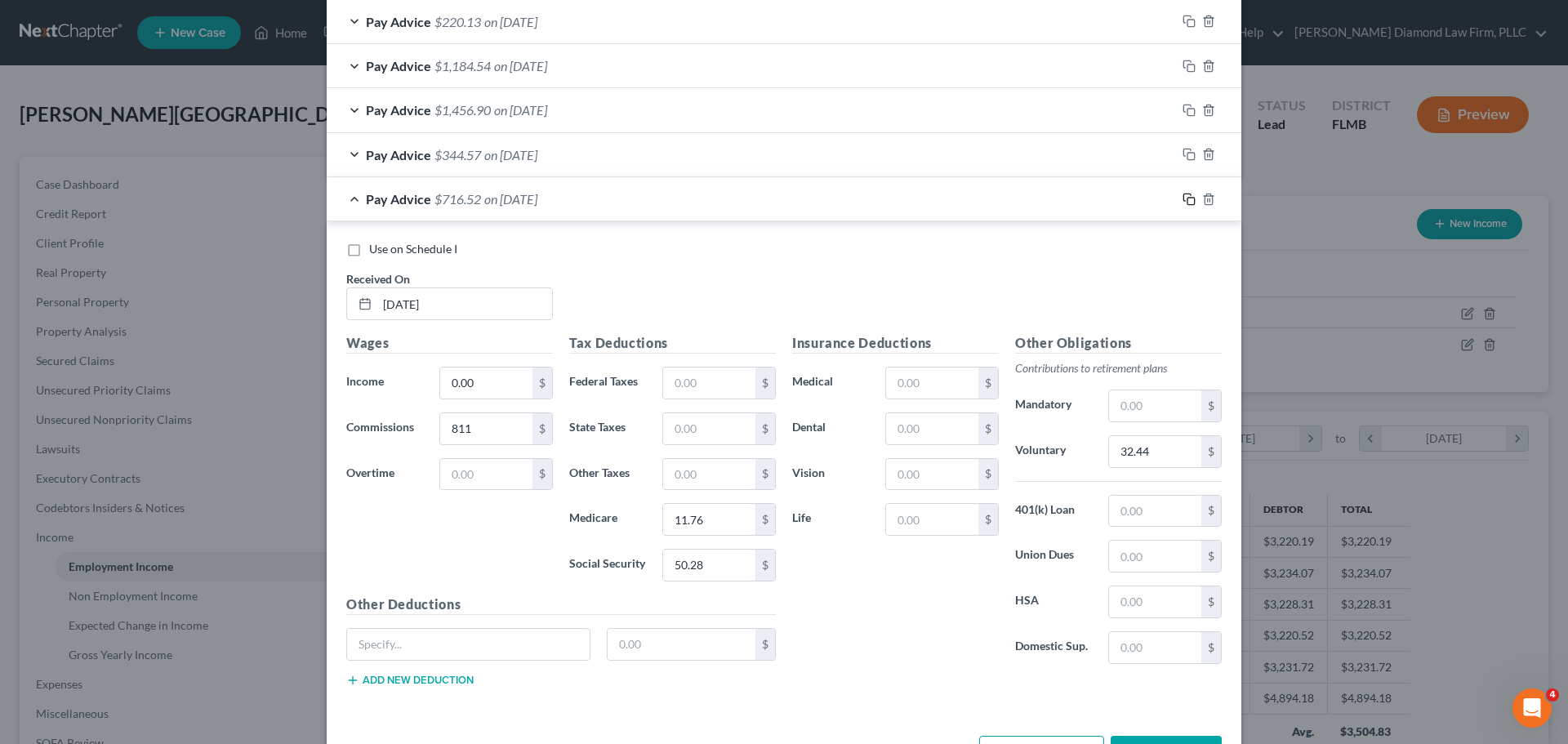
click at [1185, 200] on icon "button" at bounding box center [1189, 199] width 13 height 13
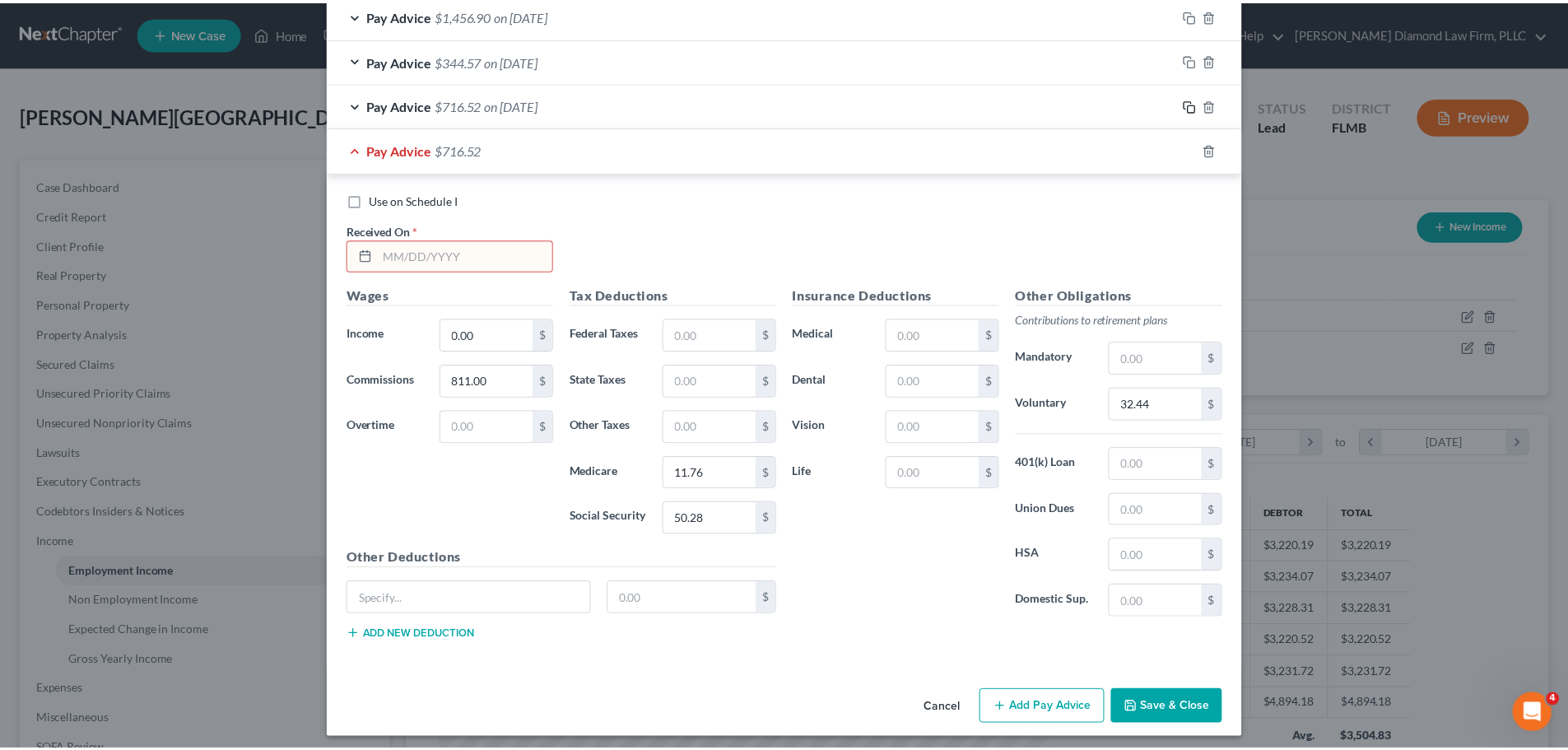
scroll to position [702, 0]
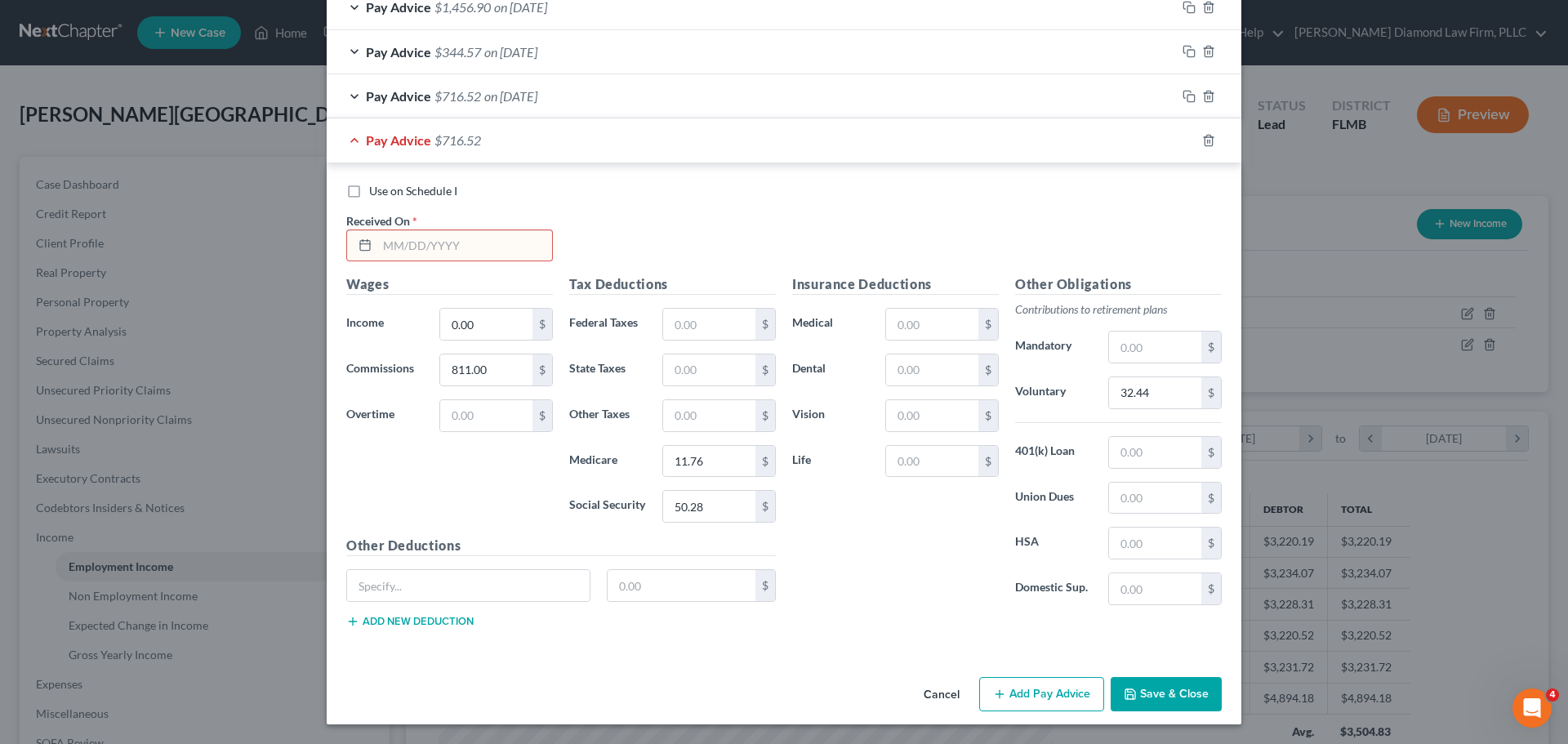
click at [398, 234] on input "text" at bounding box center [465, 245] width 175 height 31
type input "08/15/2025"
type input "852"
type input "12.36"
type input "52.82"
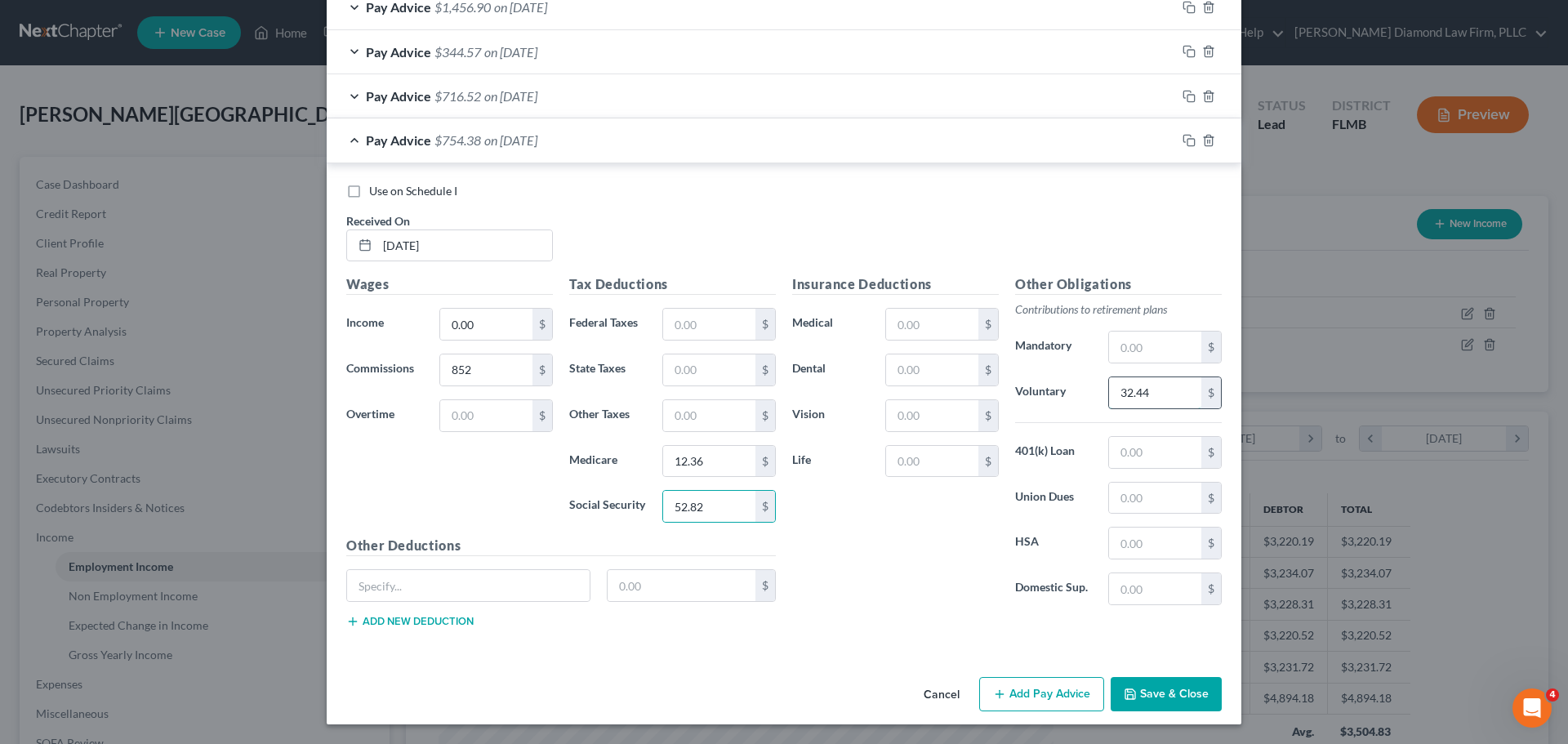
click at [1149, 404] on input "32.44" at bounding box center [1155, 392] width 92 height 31
type input "68.16"
click at [1166, 687] on button "Save & Close" at bounding box center [1166, 693] width 111 height 34
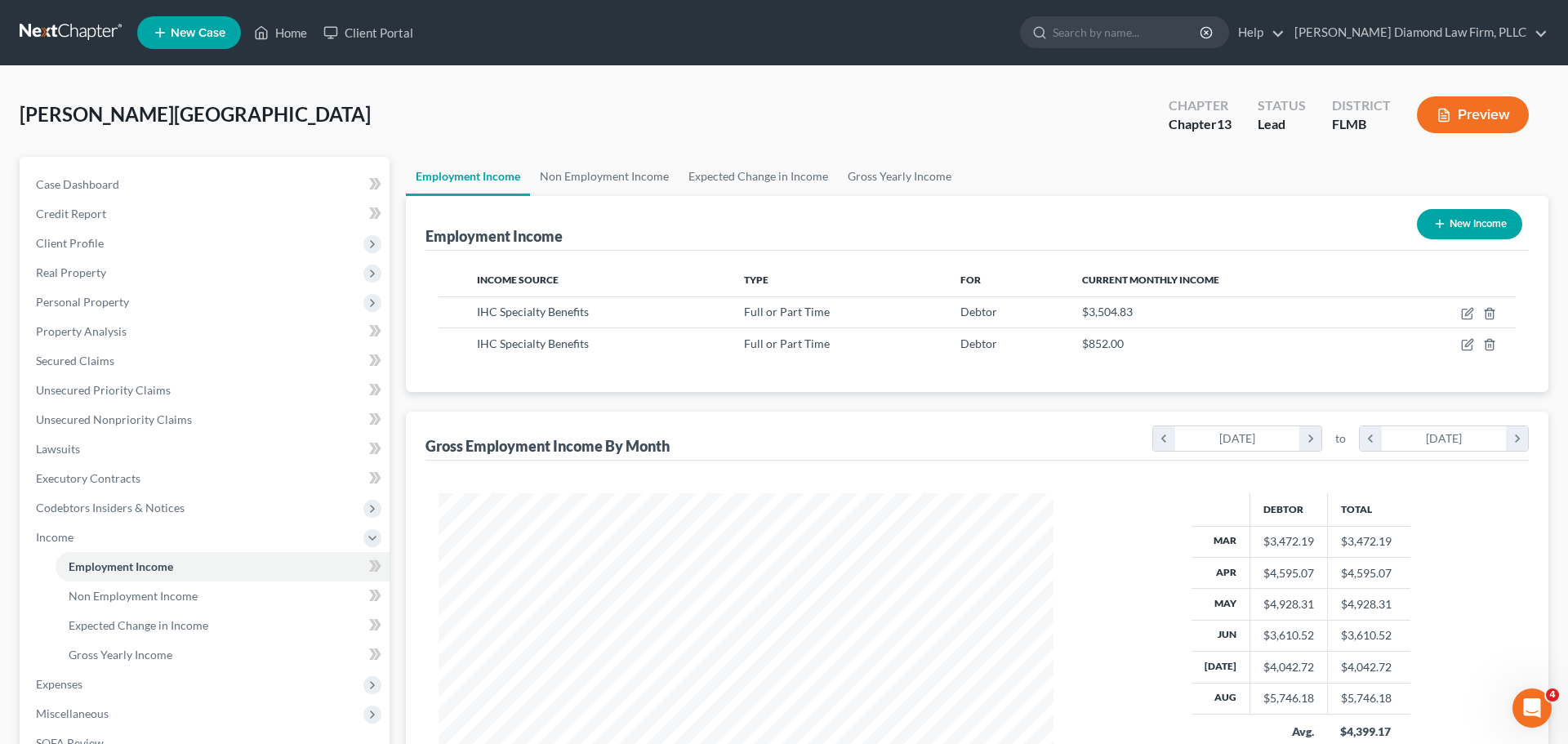
scroll to position [816237, 816081]
click at [1454, 346] on icon "button" at bounding box center [1455, 344] width 13 height 13
select select "0"
select select "24"
select select "0"
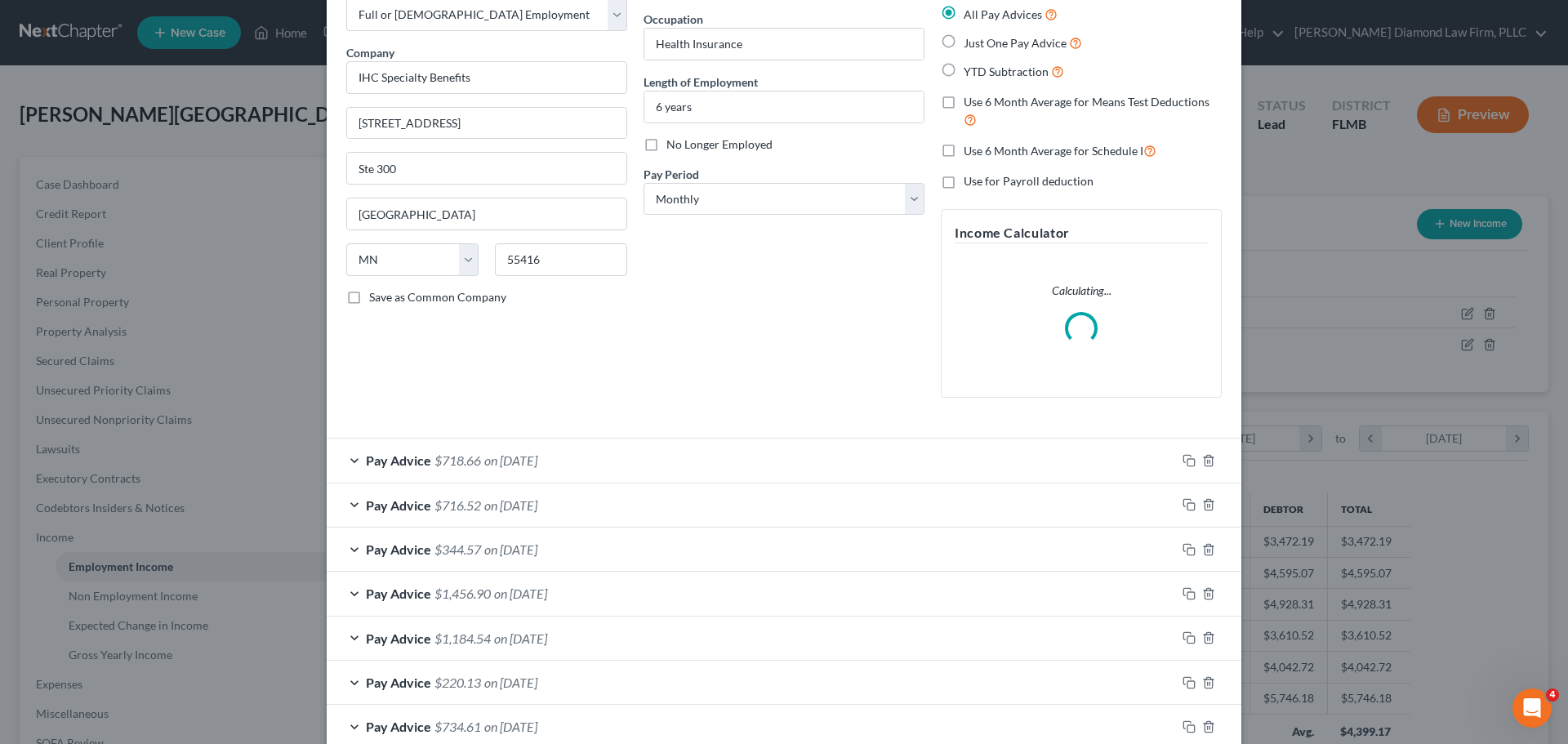
scroll to position [188, 0]
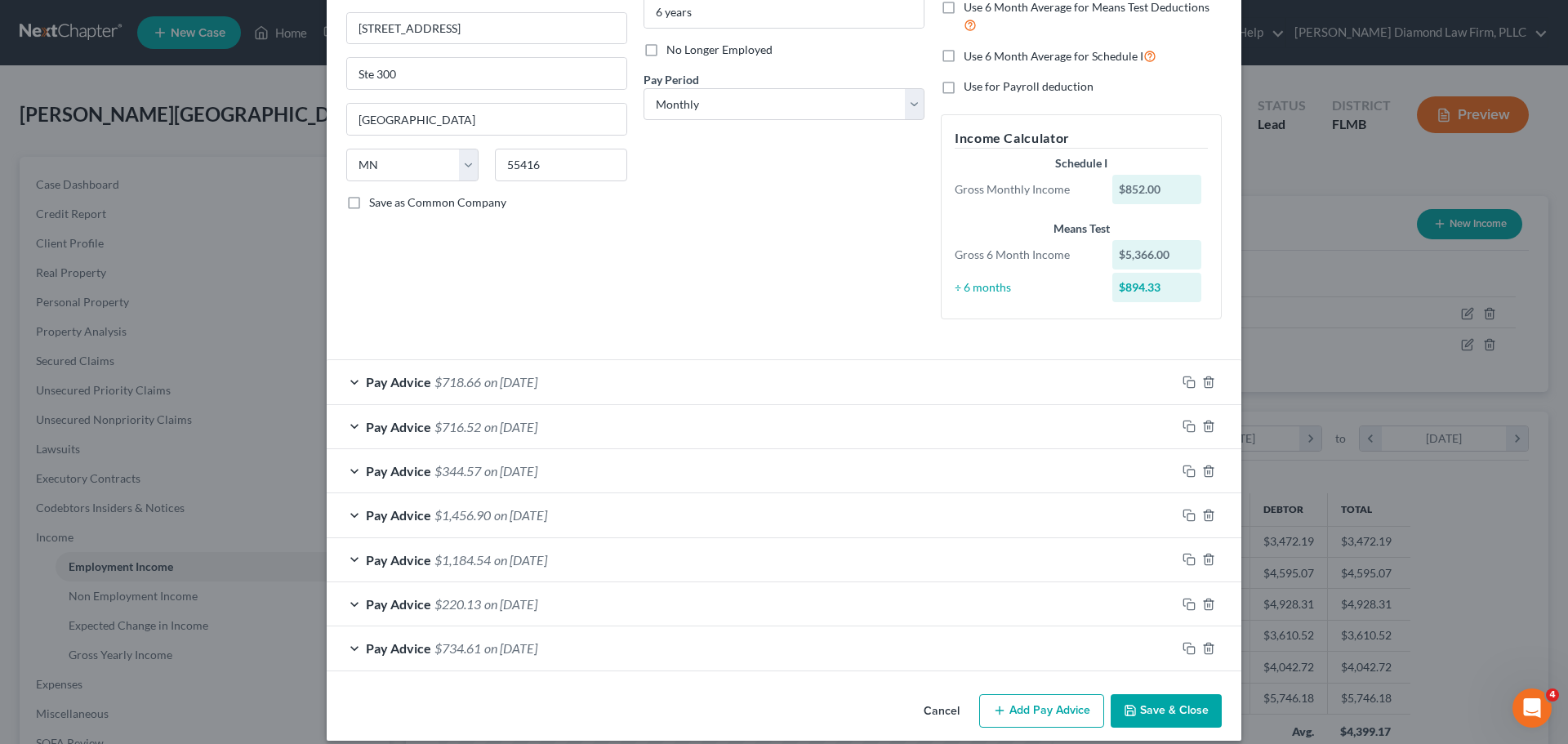
click at [641, 510] on div "Pay Advice $1,456.90 on 05/23/2025" at bounding box center [751, 514] width 849 height 43
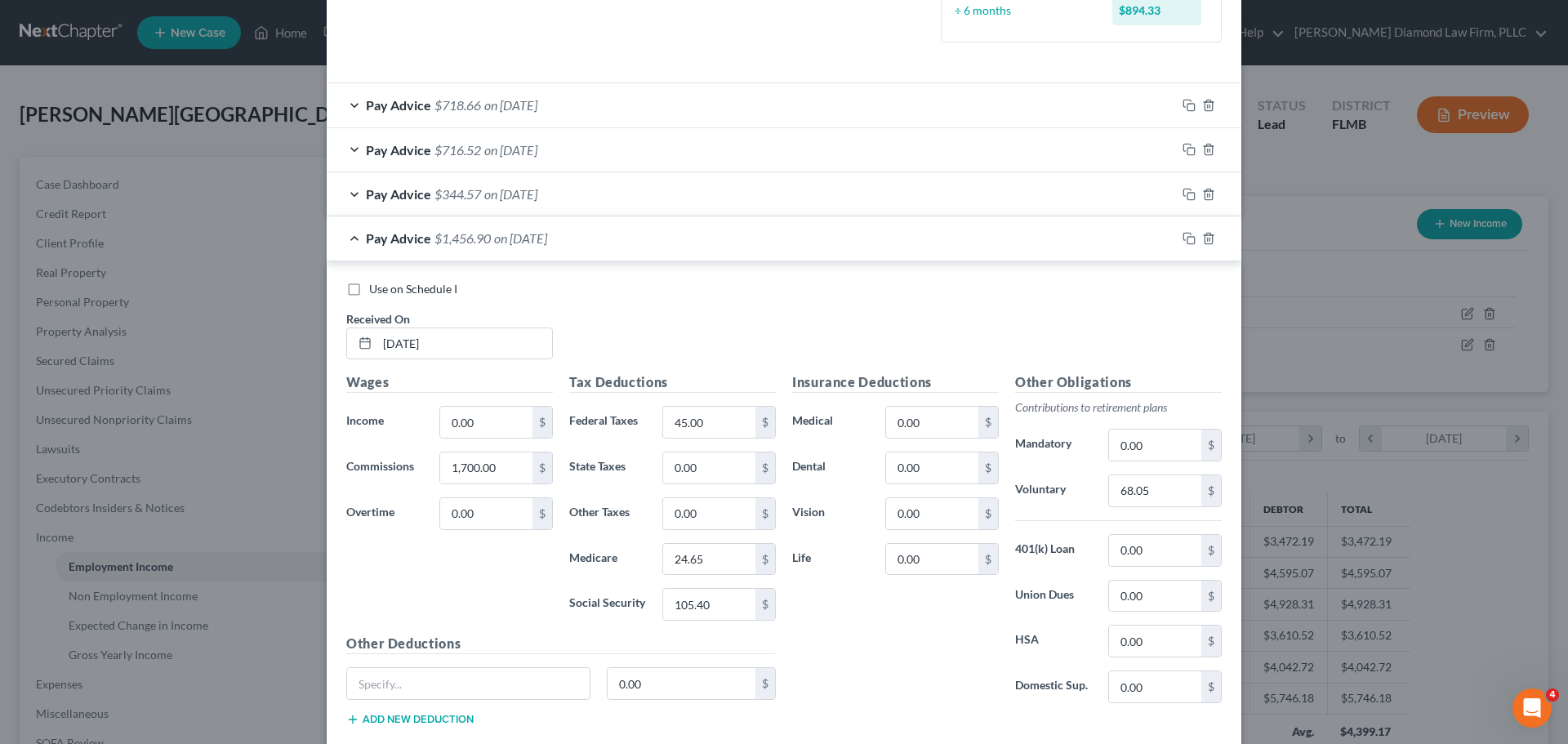
scroll to position [516, 0]
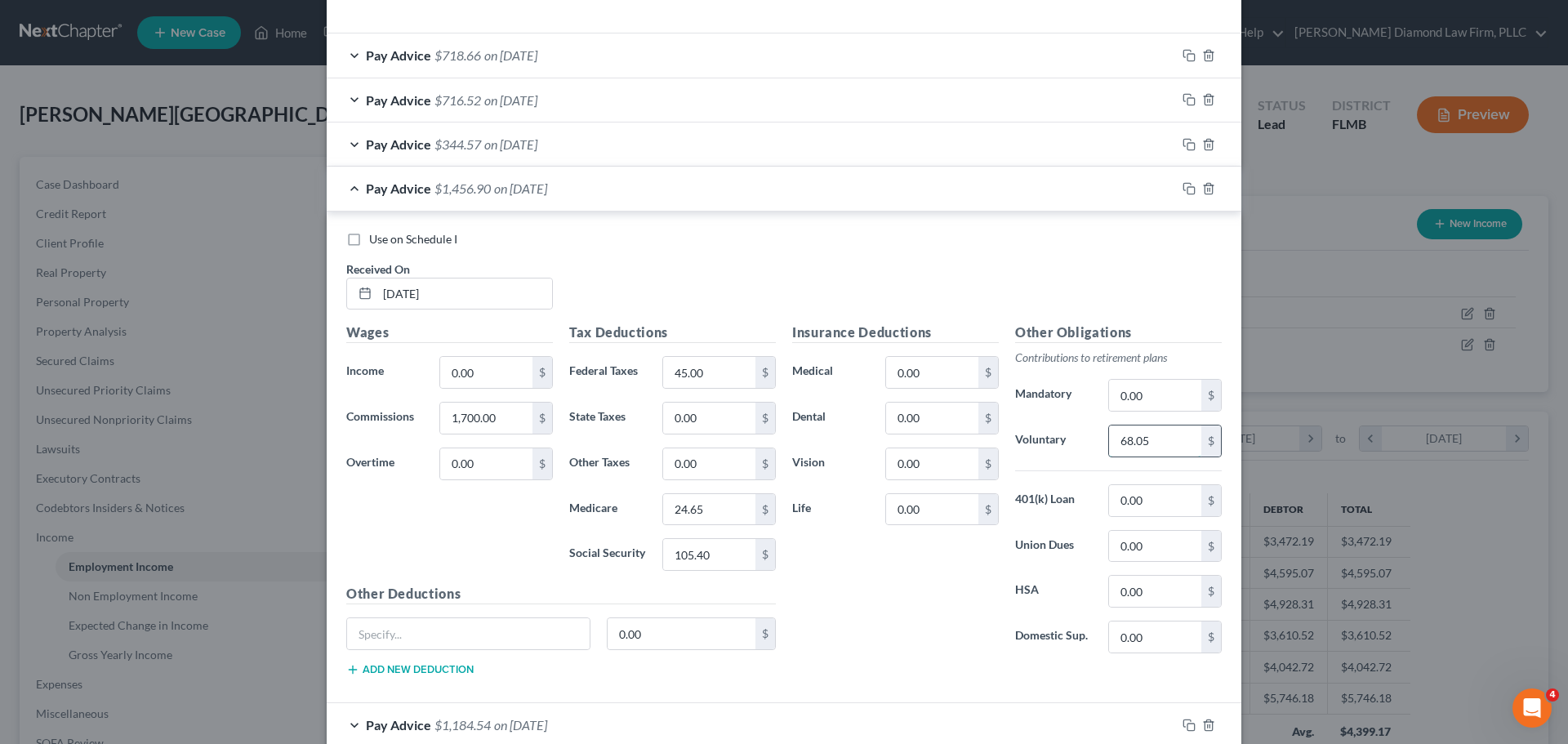
click at [1178, 444] on input "68.05" at bounding box center [1155, 440] width 92 height 31
click at [409, 189] on span "Pay Advice" at bounding box center [398, 188] width 66 height 16
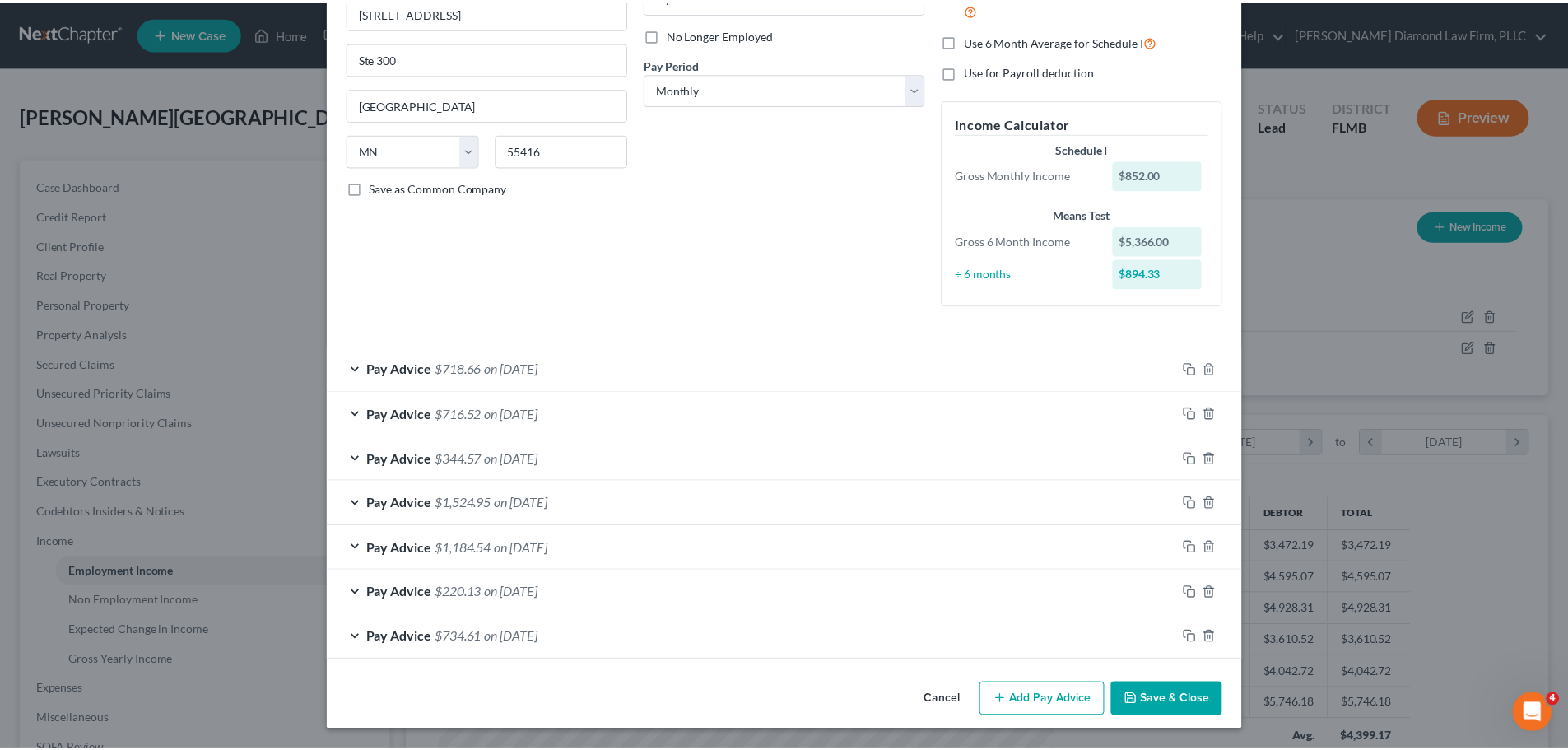
scroll to position [206, 0]
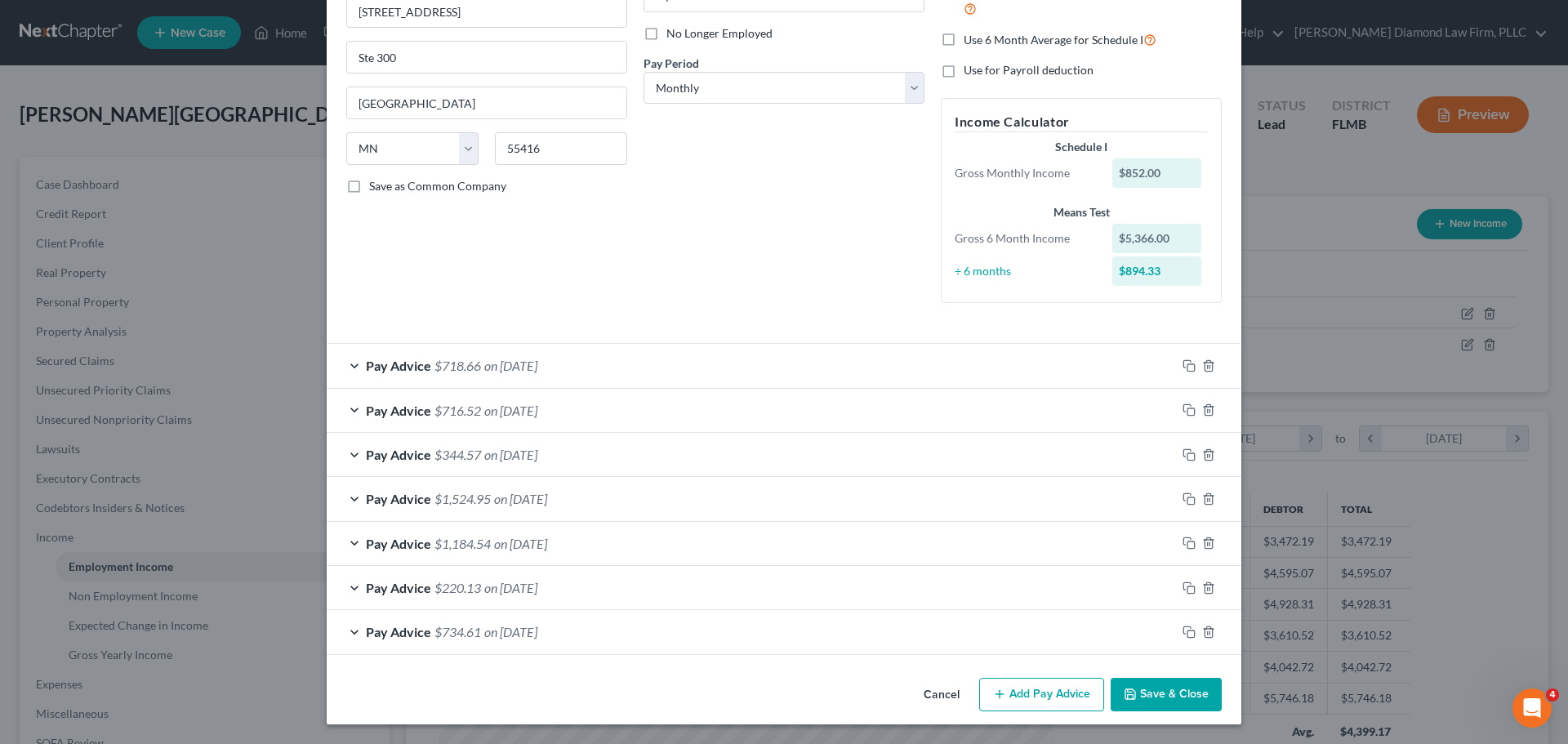
click at [1185, 699] on button "Save & Close" at bounding box center [1166, 694] width 111 height 34
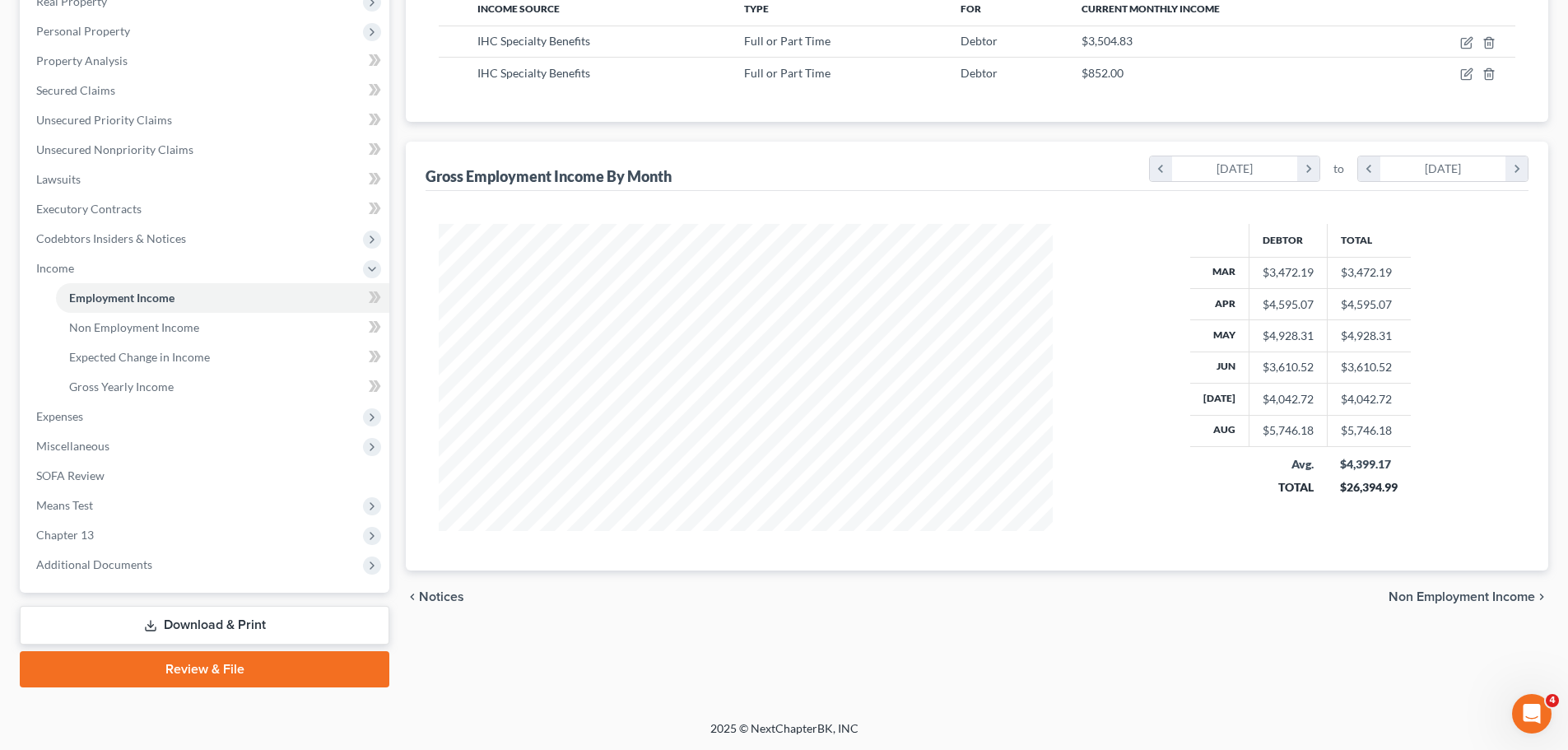
scroll to position [26, 0]
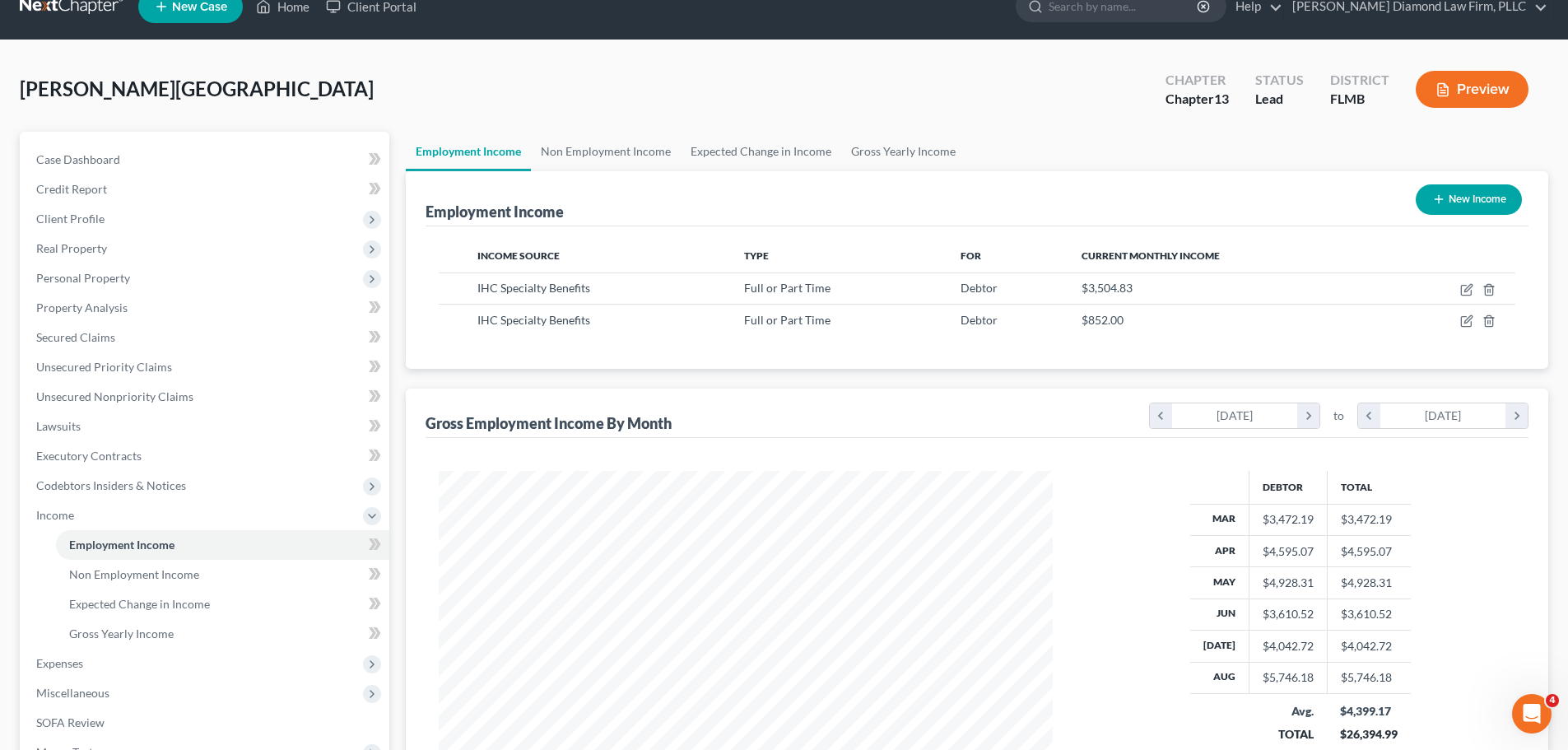
click at [66, 15] on link at bounding box center [71, 7] width 105 height 30
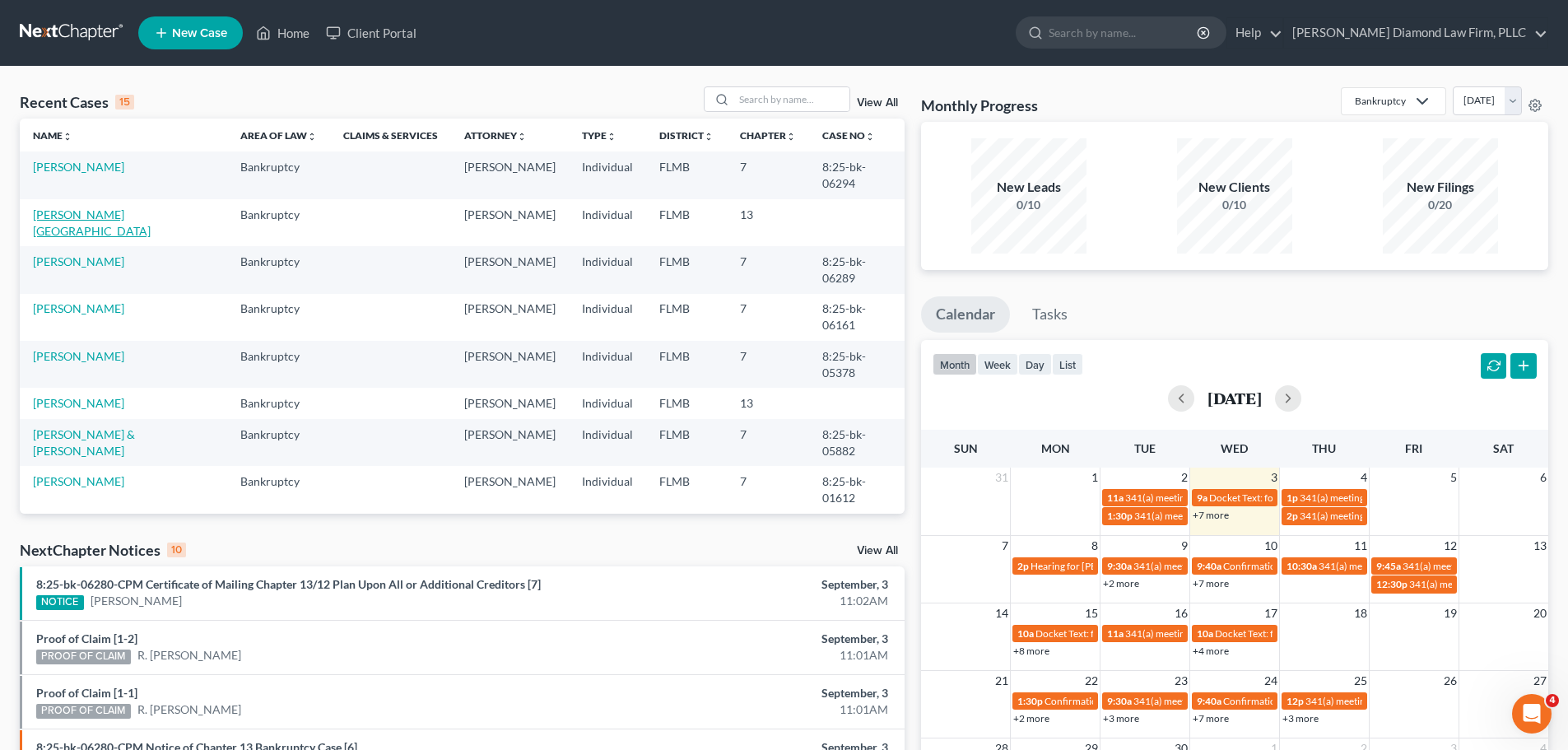
click at [78, 207] on link "[PERSON_NAME][GEOGRAPHIC_DATA]" at bounding box center [91, 222] width 117 height 31
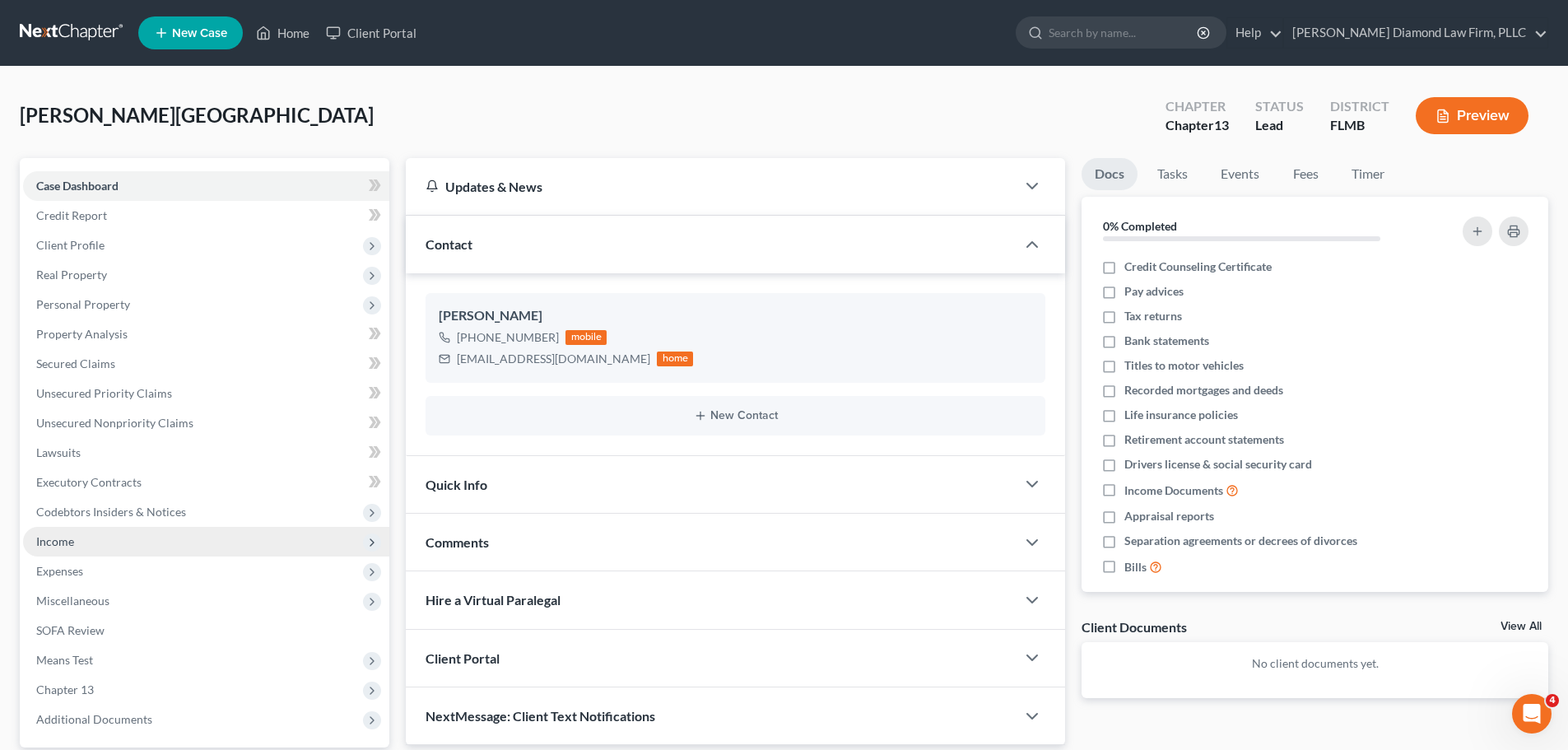
click at [93, 551] on span "Income" at bounding box center [206, 542] width 366 height 30
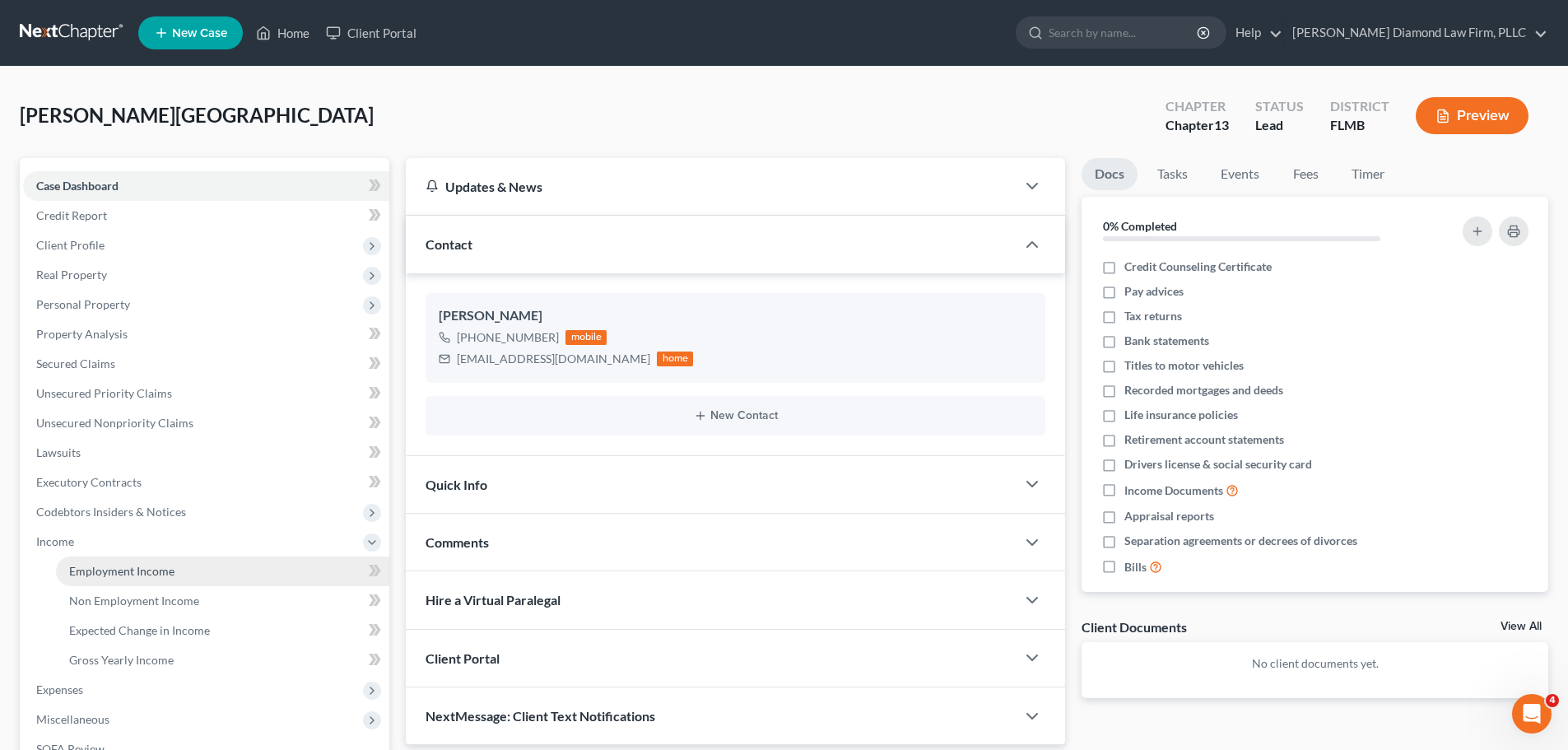
click at [90, 558] on link "Employment Income" at bounding box center [222, 572] width 334 height 30
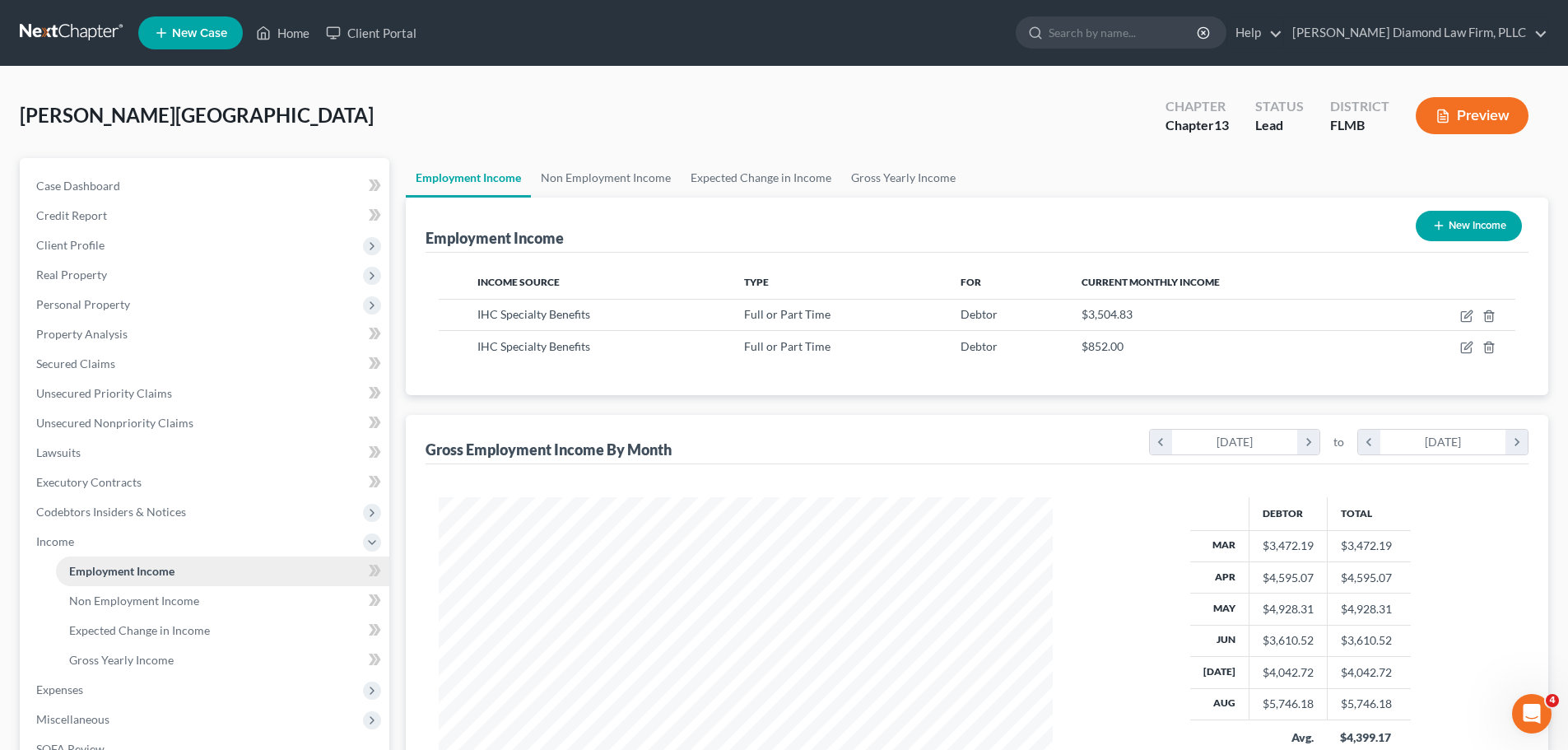
scroll to position [307, 647]
click at [1490, 109] on button "Preview" at bounding box center [1473, 116] width 113 height 37
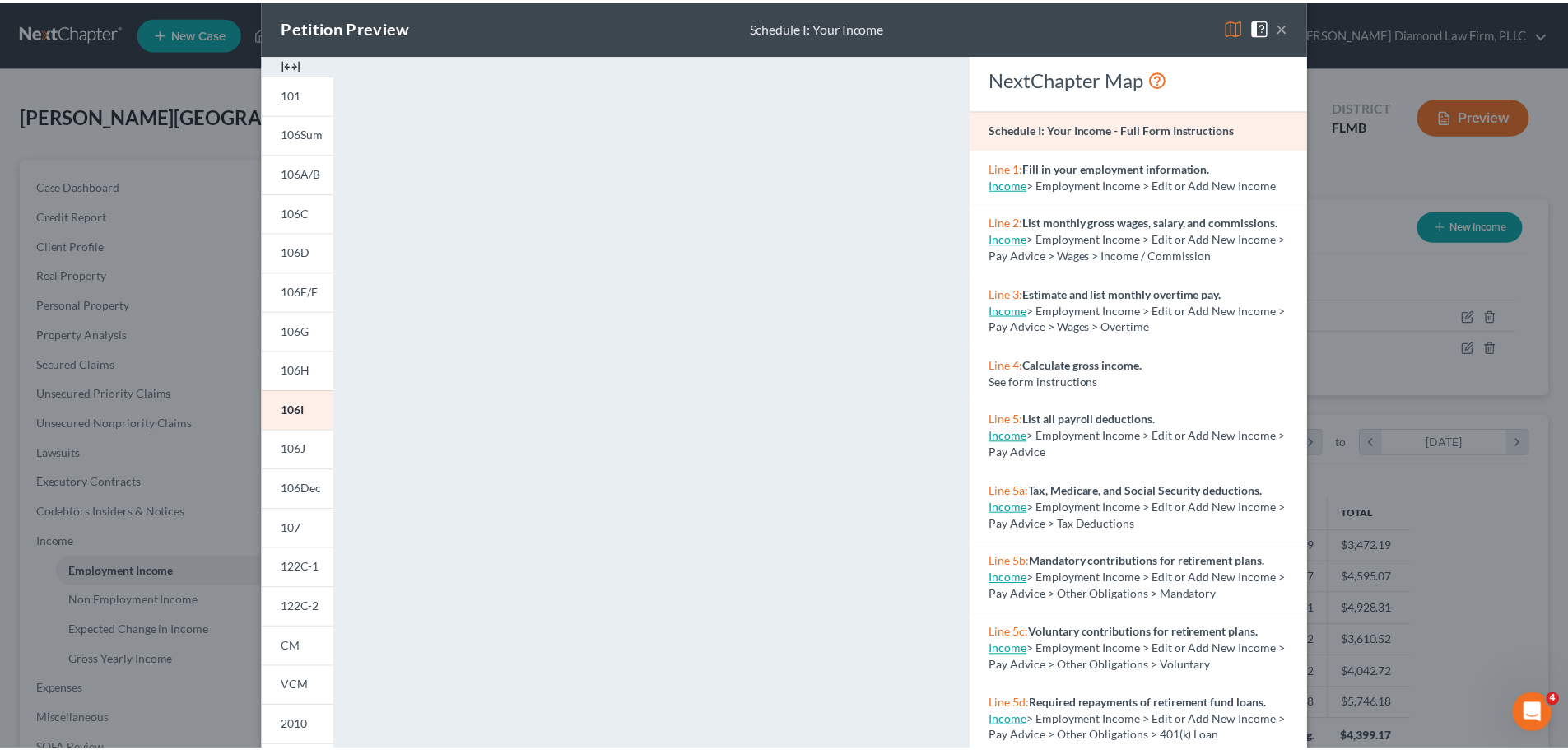
scroll to position [0, 0]
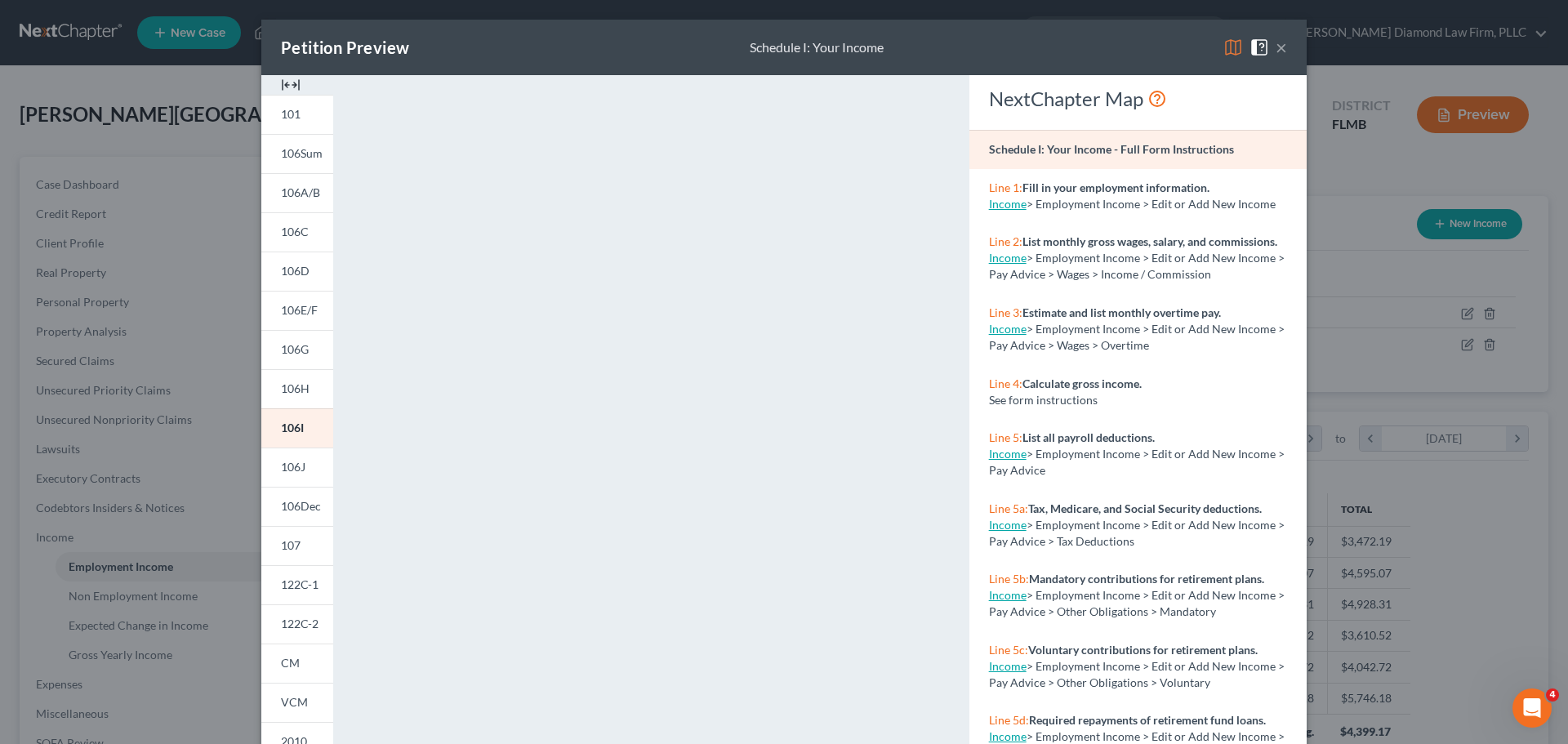
click at [1278, 49] on button "×" at bounding box center [1281, 47] width 11 height 19
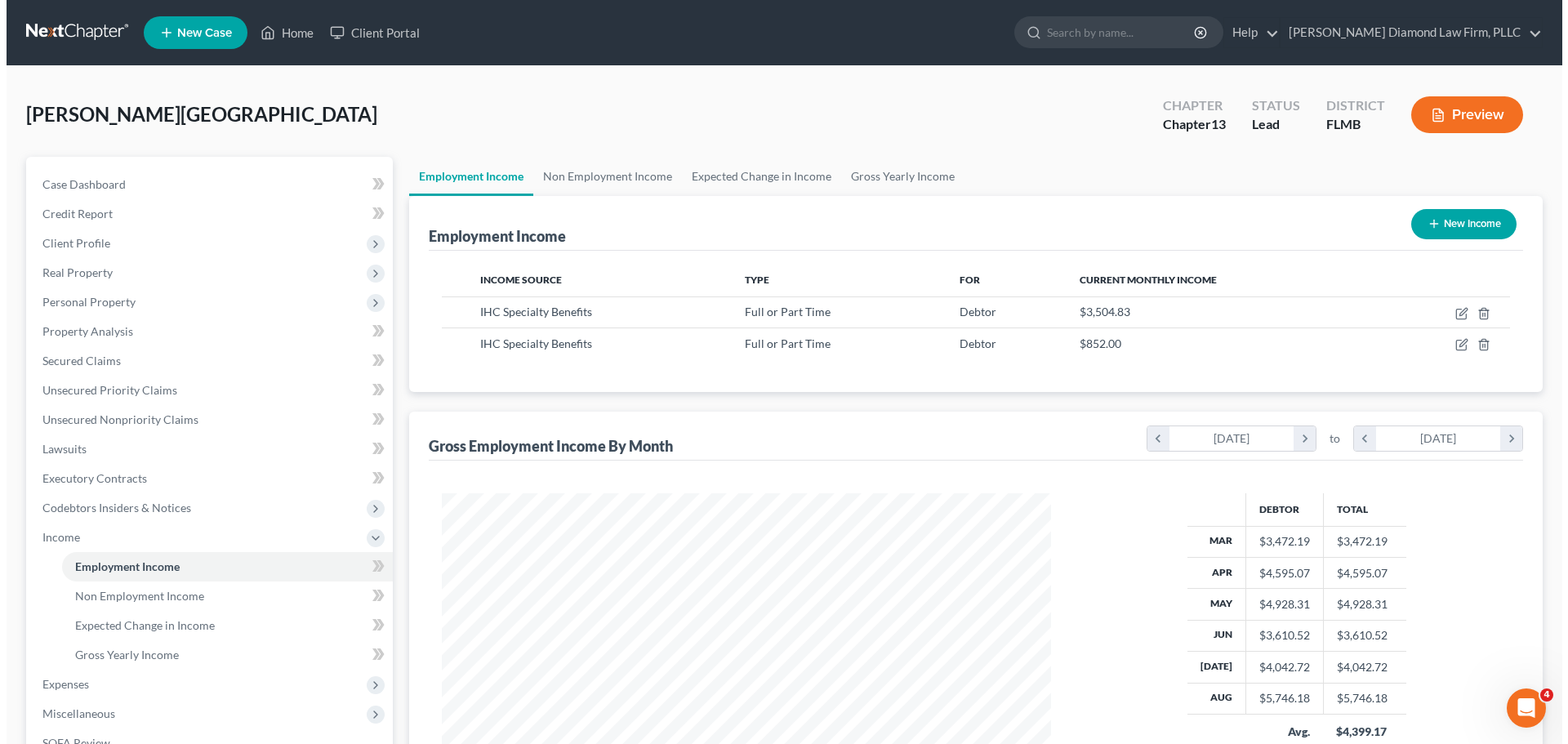
scroll to position [164, 0]
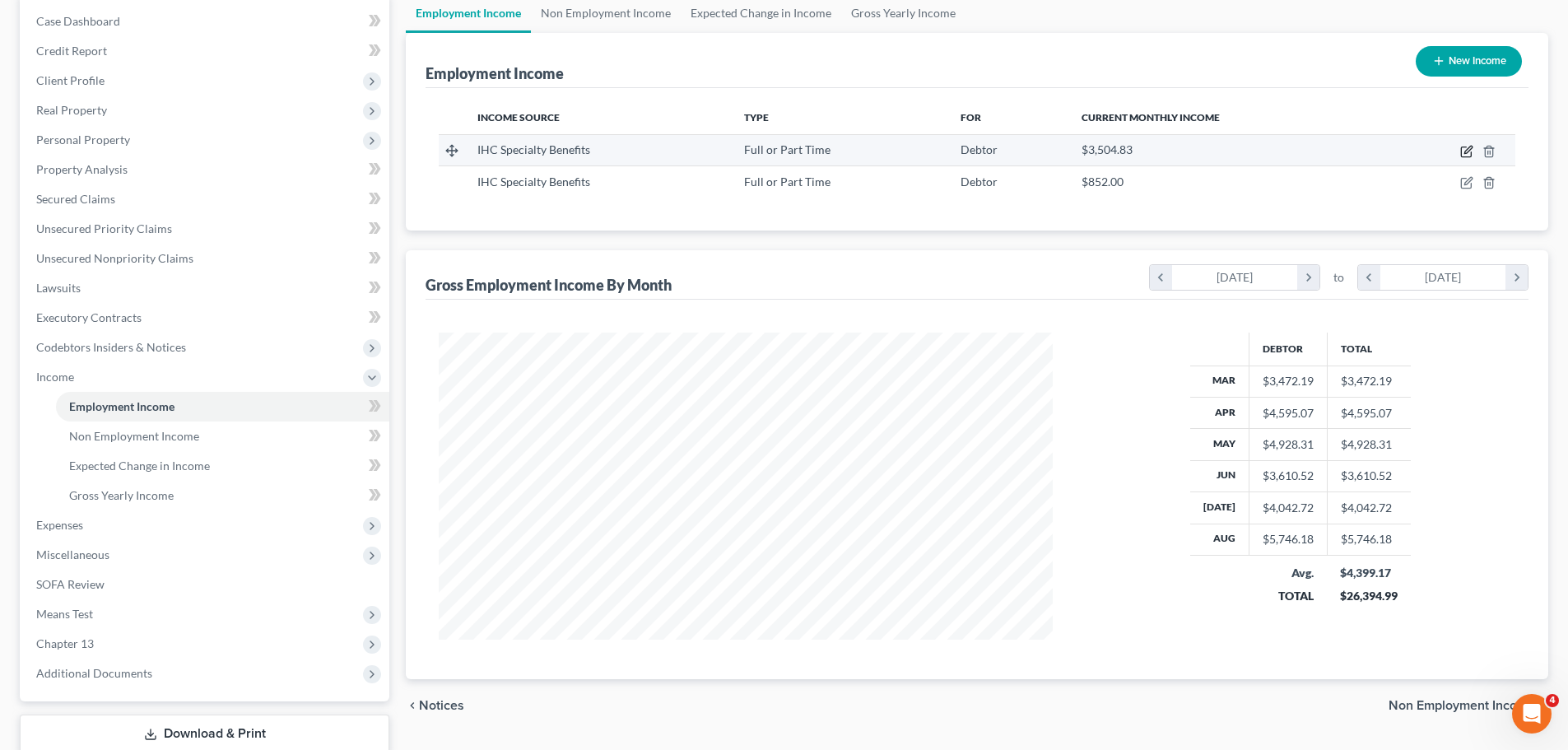
click at [1464, 152] on icon "button" at bounding box center [1467, 151] width 13 height 13
select select "0"
select select "24"
select select "2"
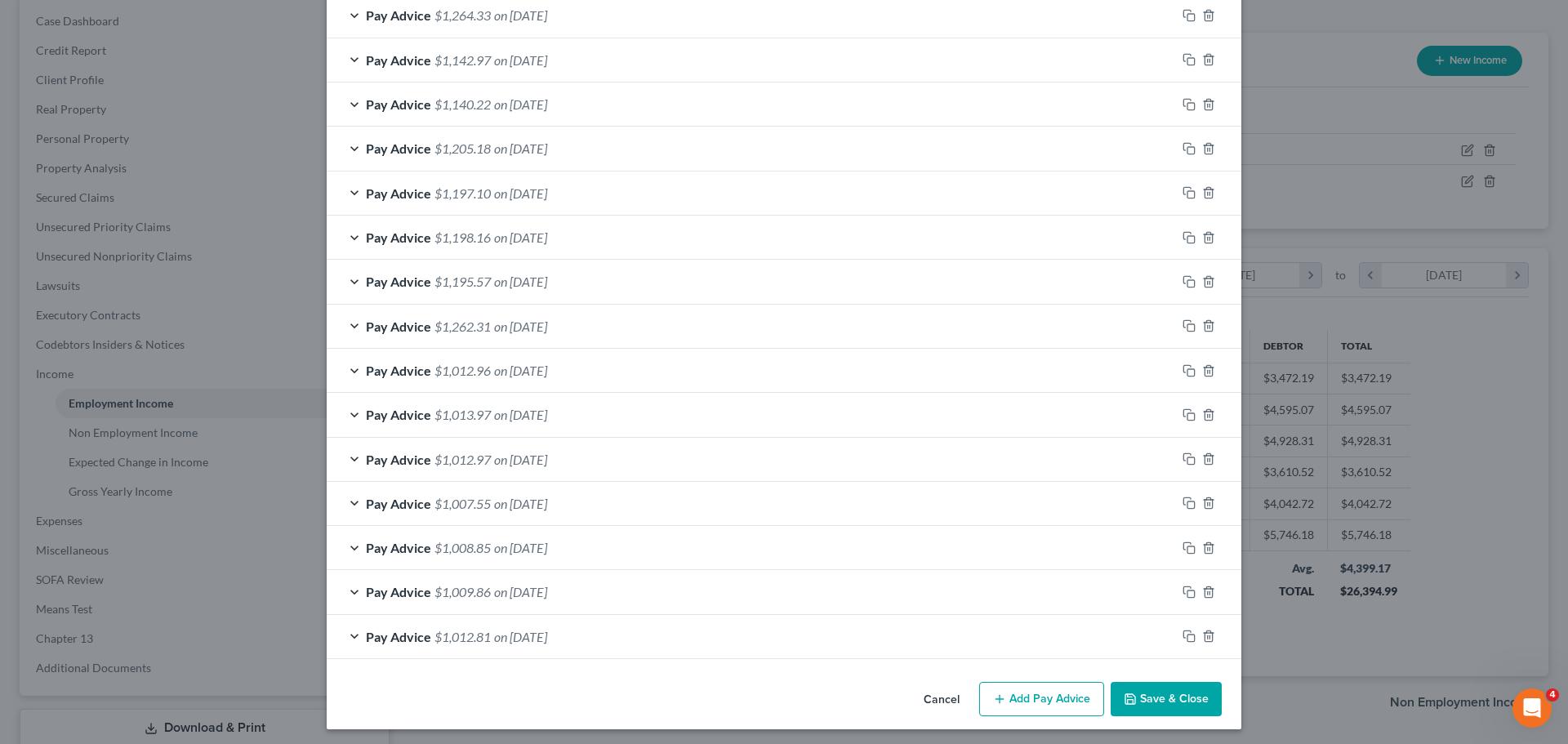
scroll to position [593, 0]
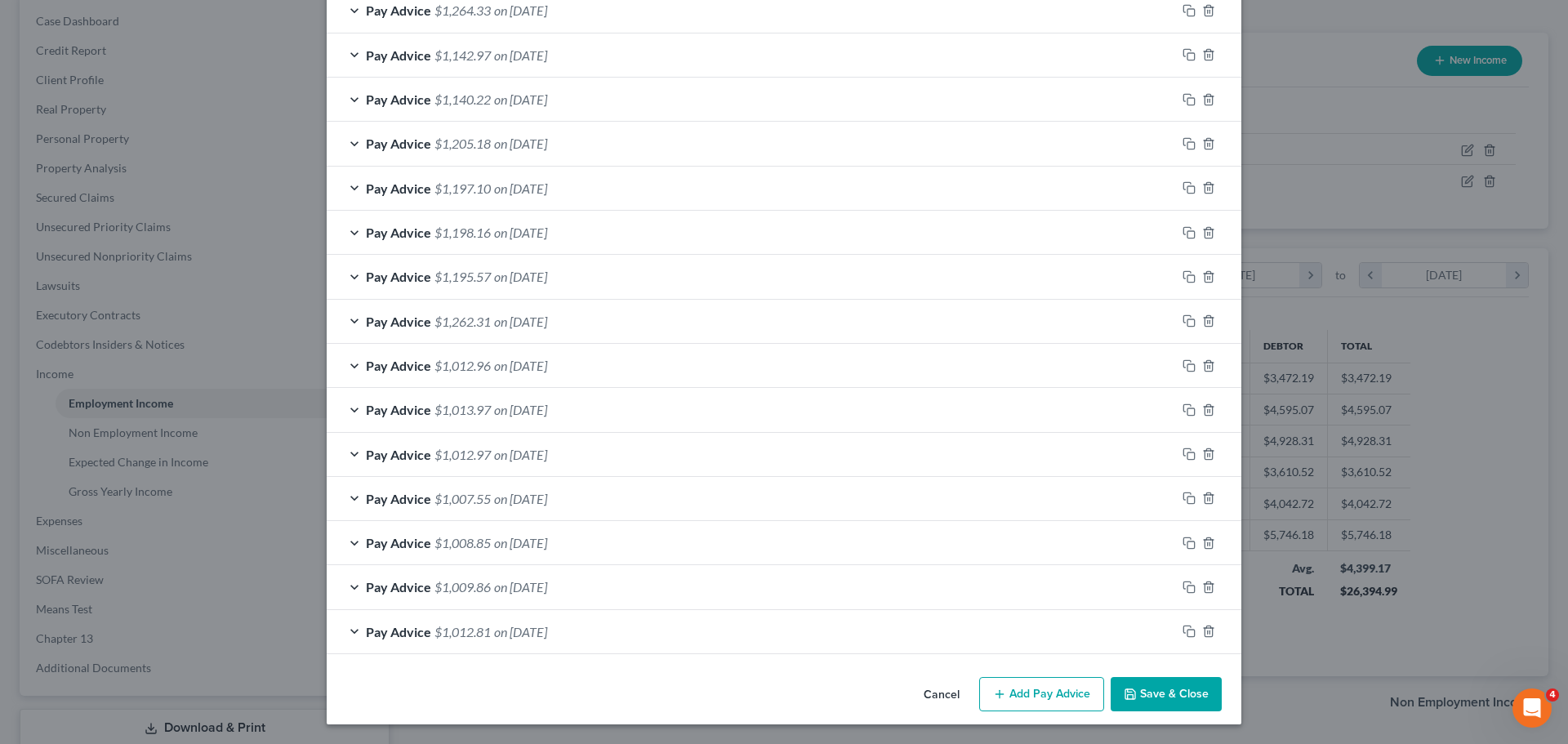
click at [506, 626] on span "on 02/14/2025" at bounding box center [520, 632] width 53 height 16
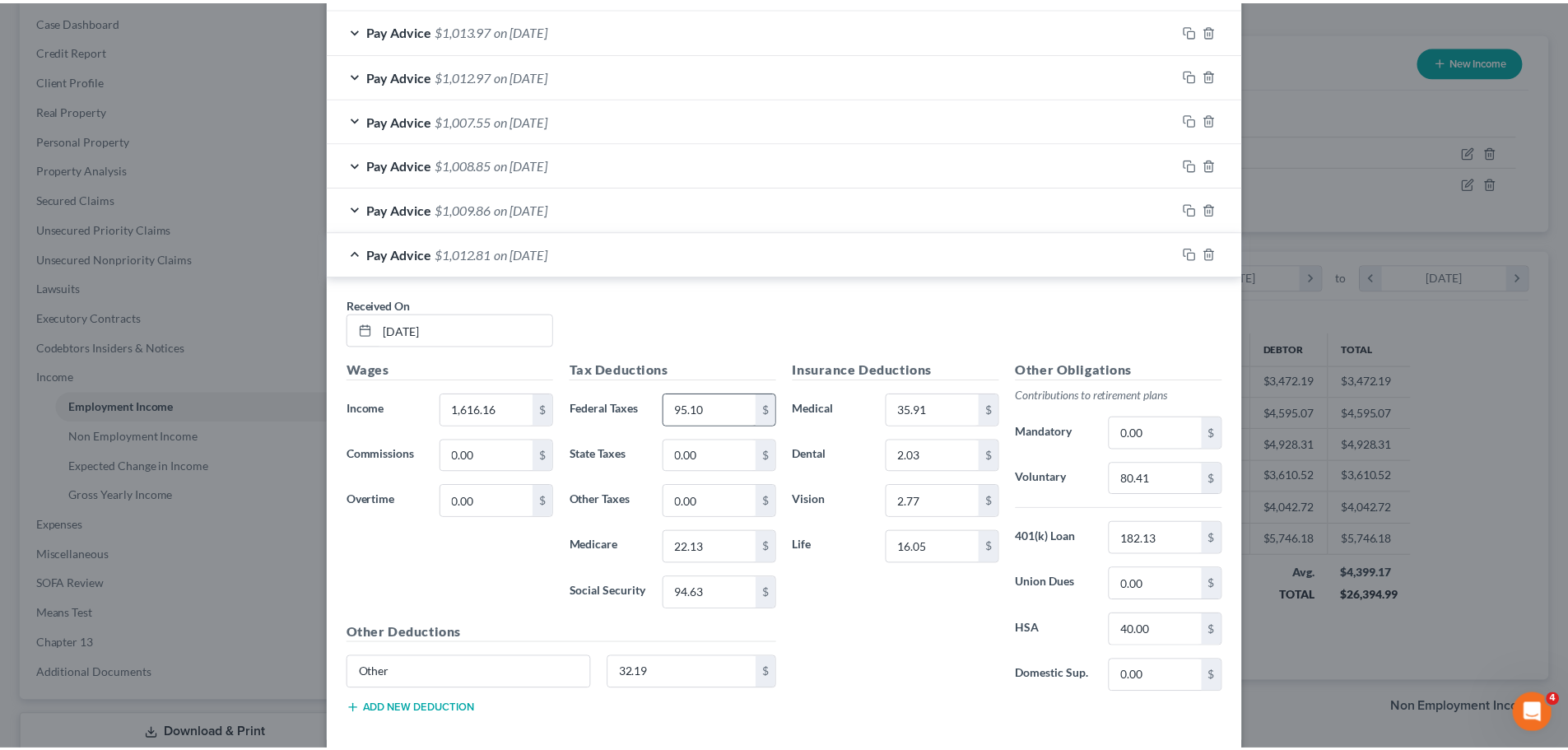
scroll to position [1062, 0]
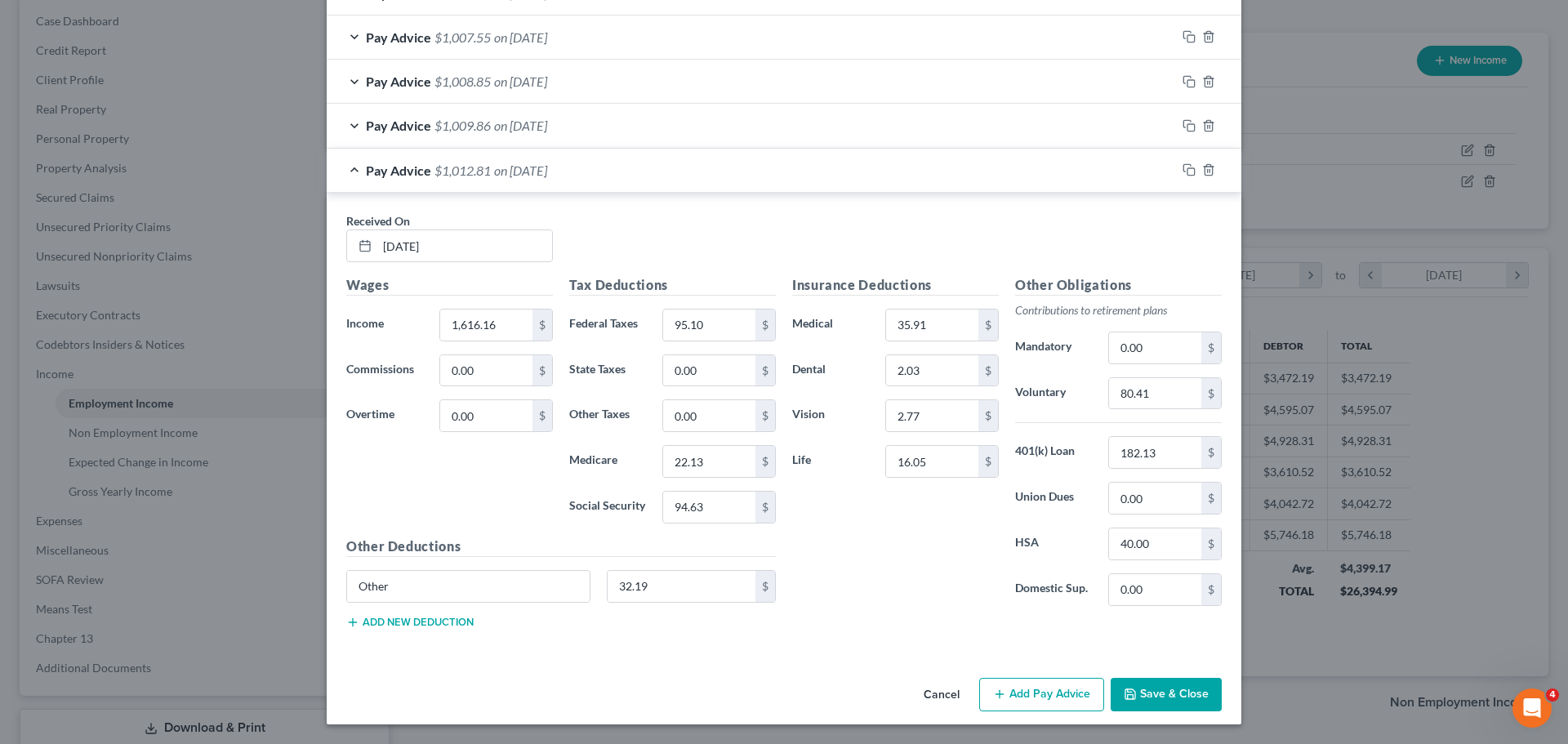
click at [918, 698] on button "Cancel" at bounding box center [941, 695] width 62 height 32
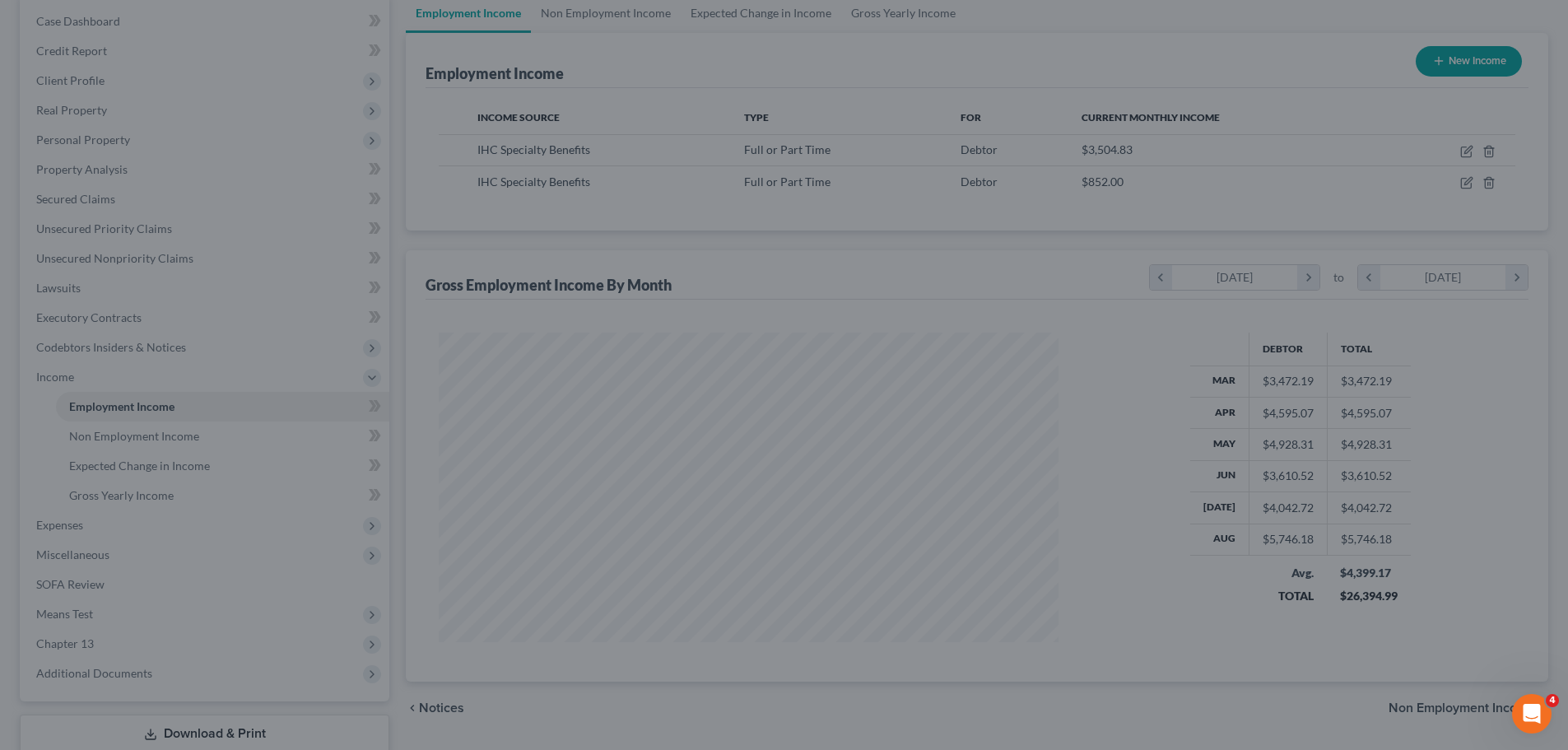
scroll to position [822820, 822511]
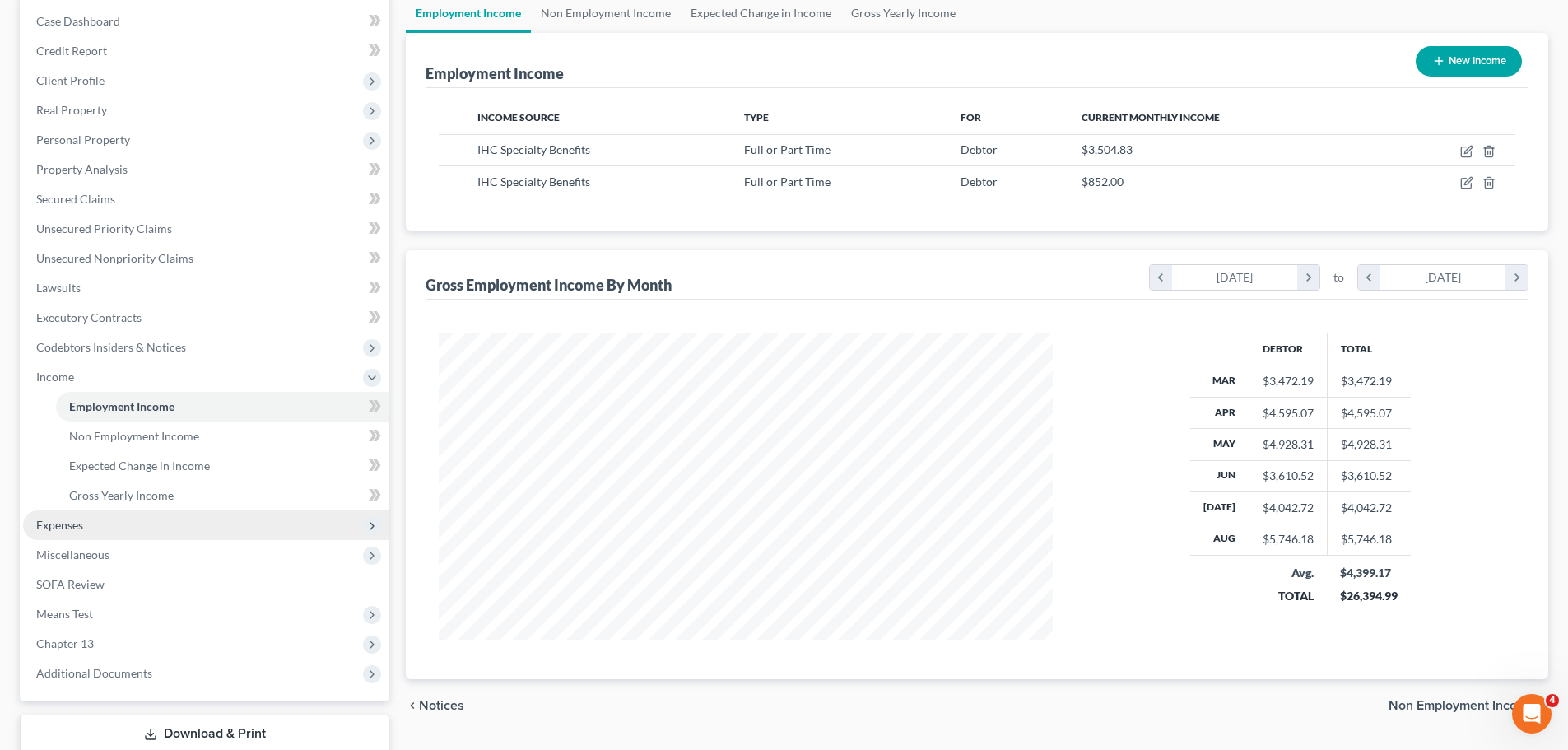
click at [124, 518] on span "Expenses" at bounding box center [206, 525] width 366 height 30
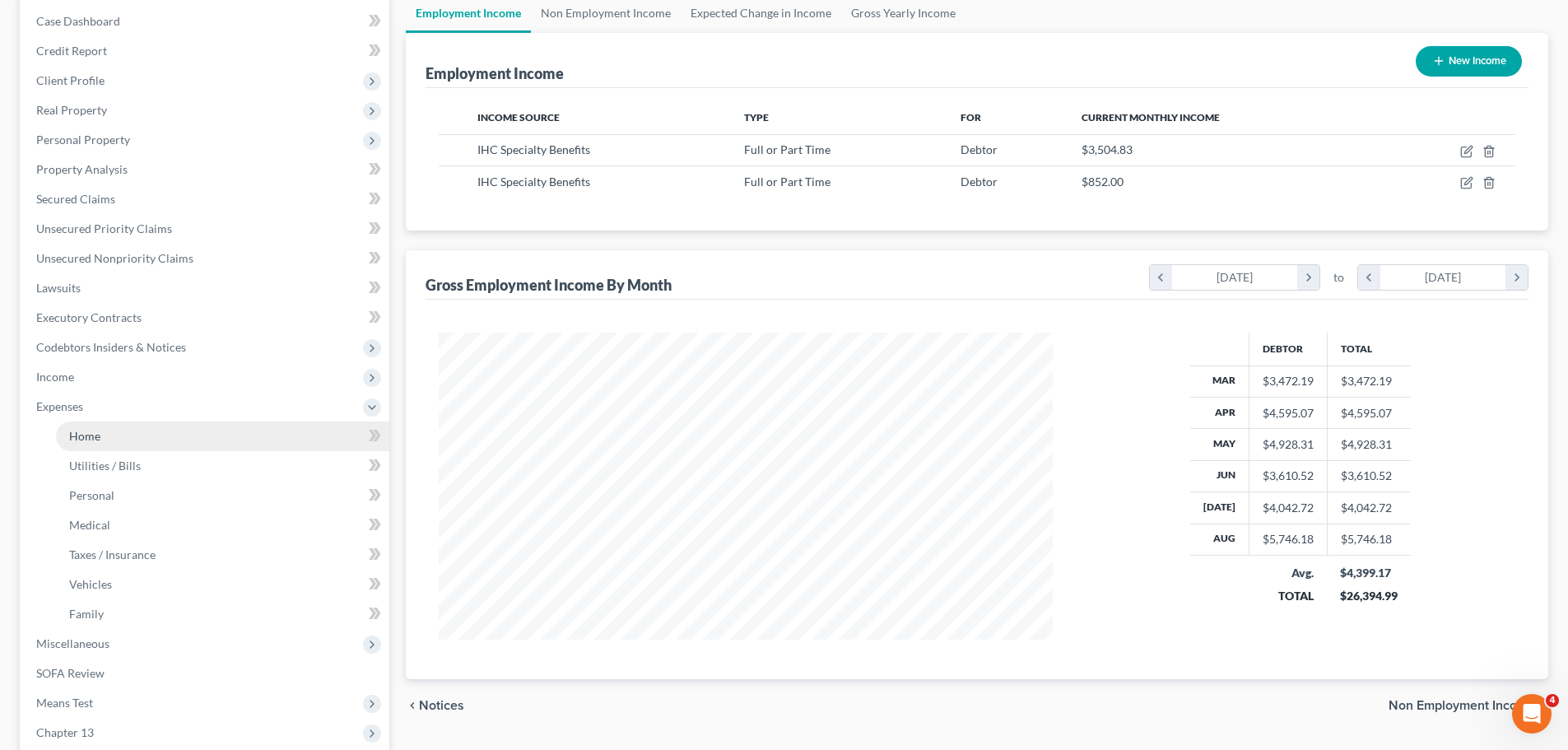
click at [91, 439] on span "Home" at bounding box center [84, 436] width 31 height 14
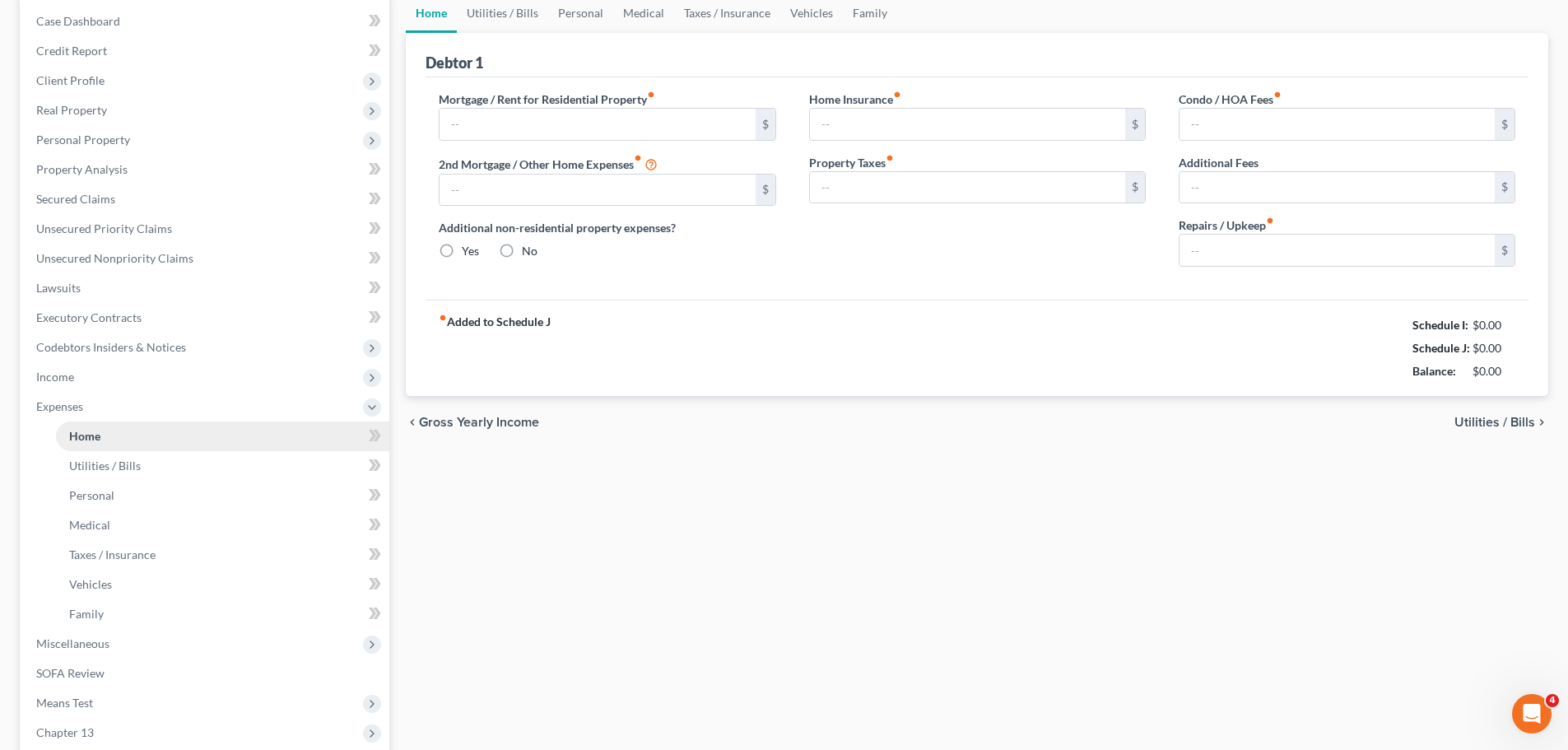
type input "1,400.00"
type input "0.00"
radio input "true"
type input "0.00"
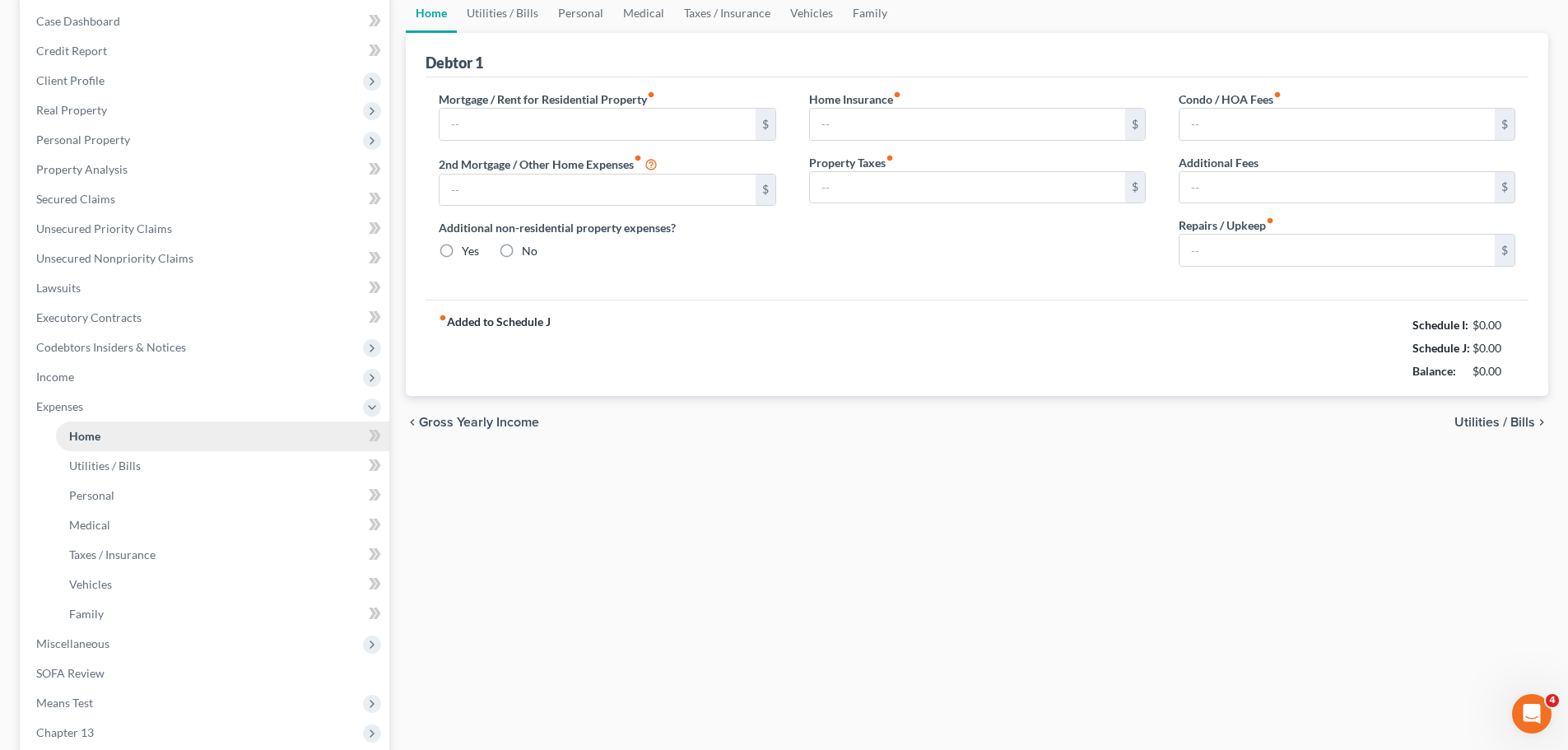
type input "0.00"
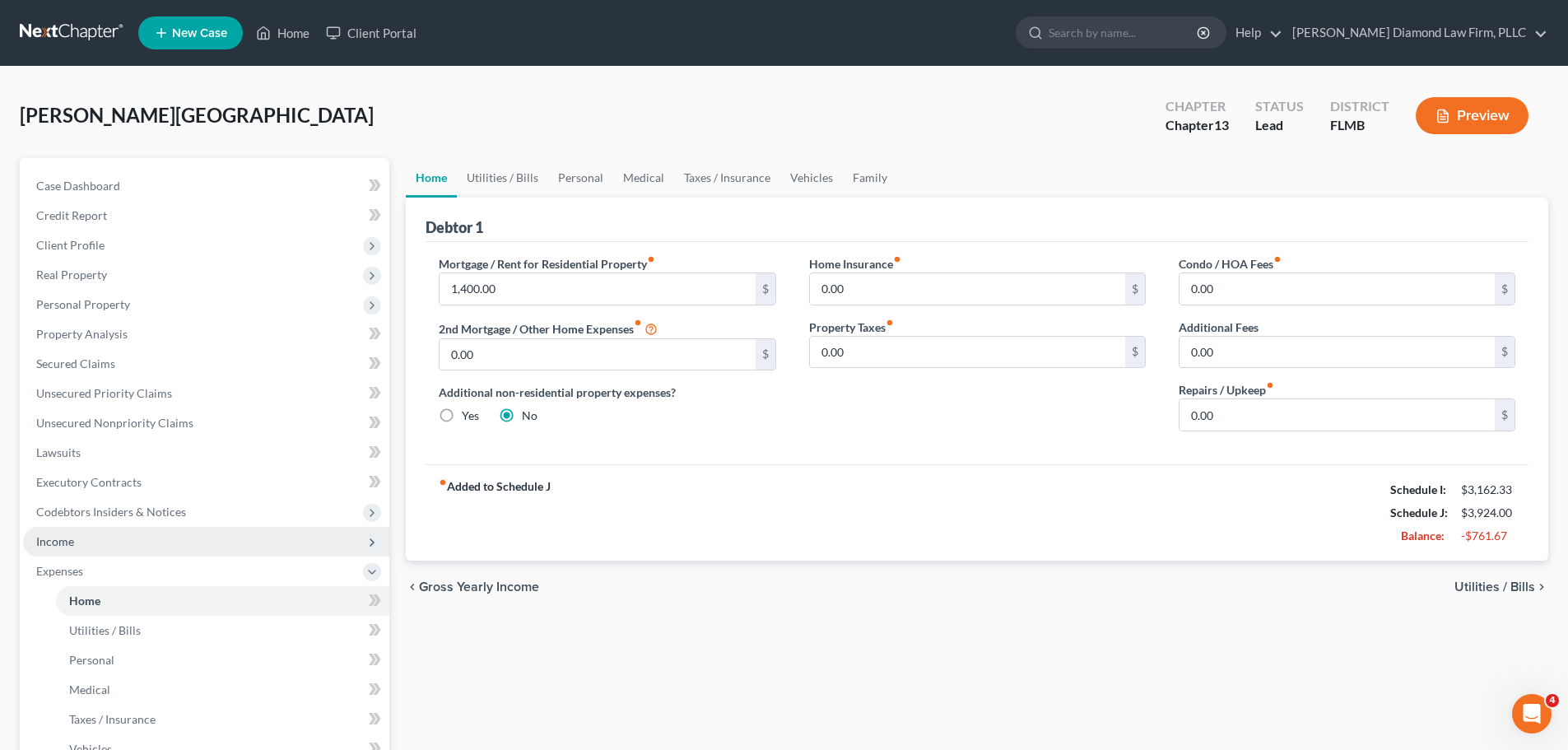
click at [92, 532] on span "Income" at bounding box center [206, 542] width 366 height 30
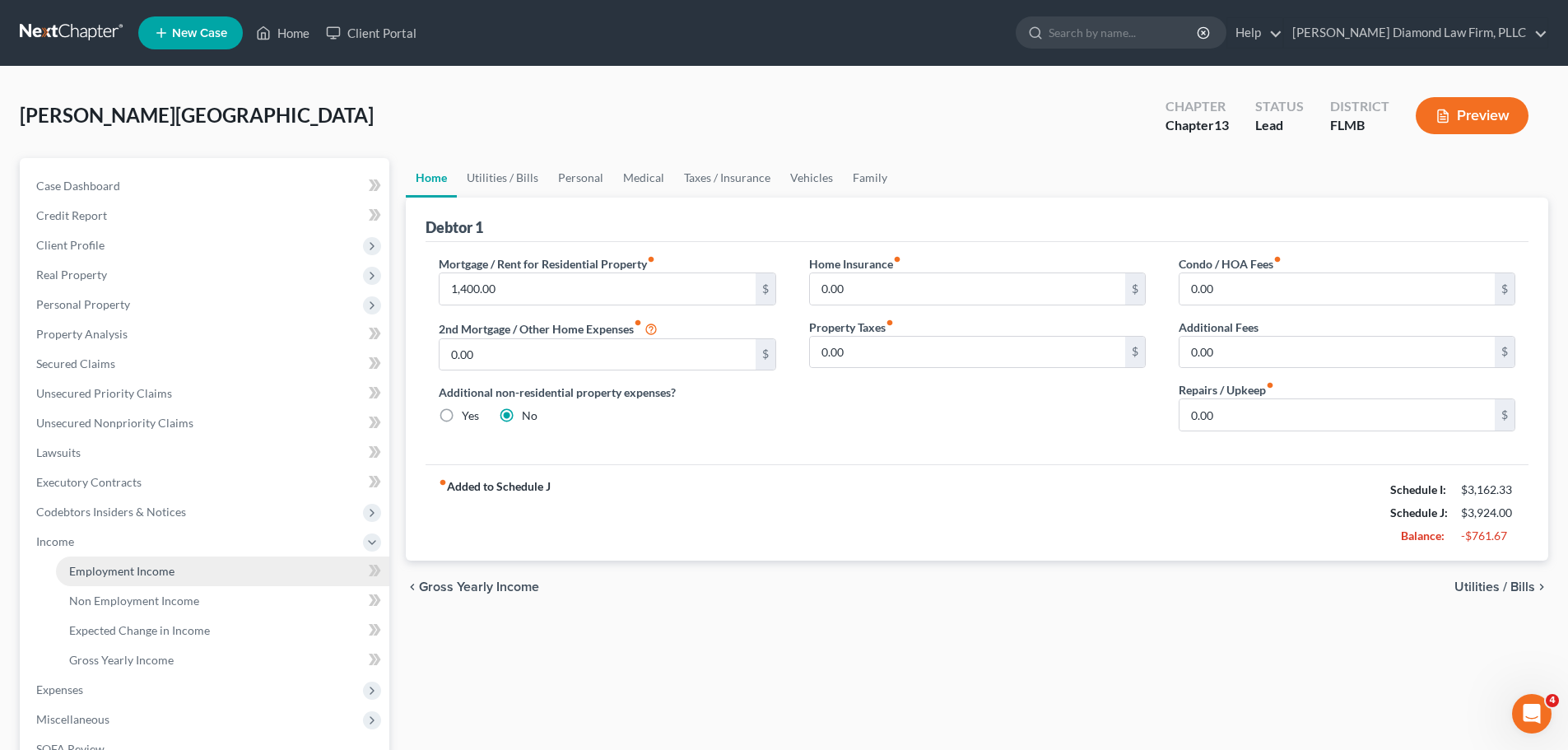
click at [99, 581] on link "Employment Income" at bounding box center [222, 572] width 334 height 30
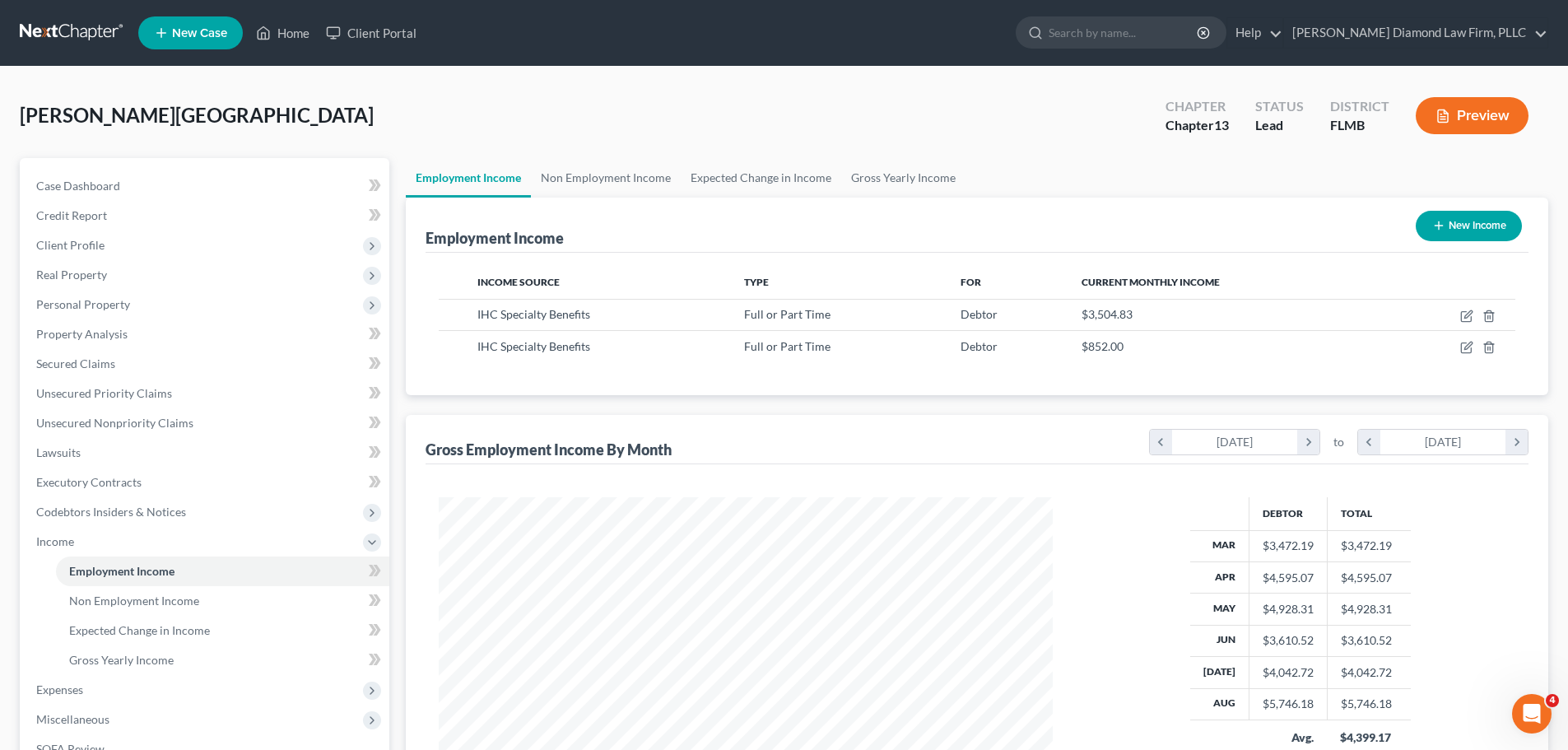
click at [44, 32] on link at bounding box center [71, 34] width 105 height 30
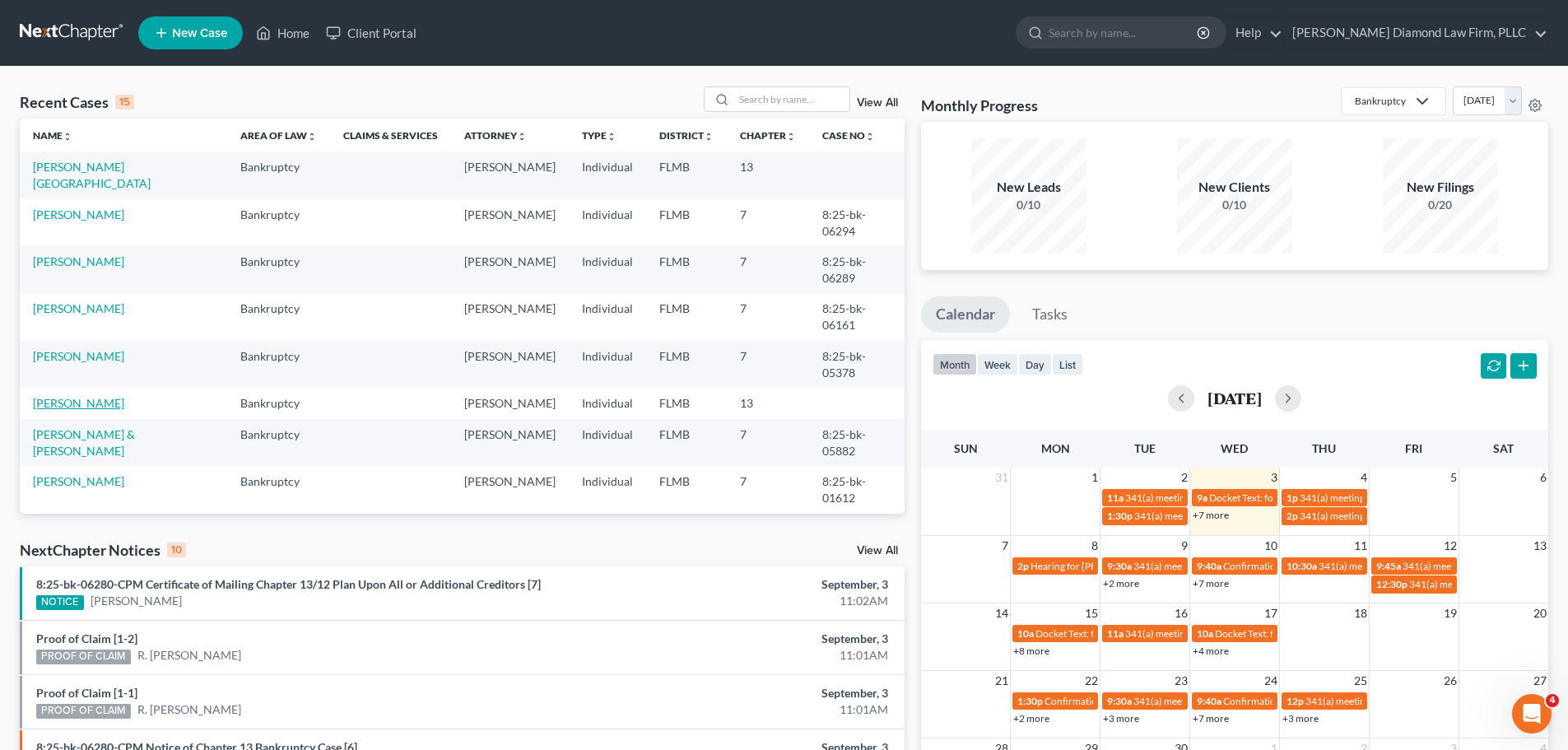
click at [82, 396] on link "[PERSON_NAME]" at bounding box center [79, 403] width 92 height 14
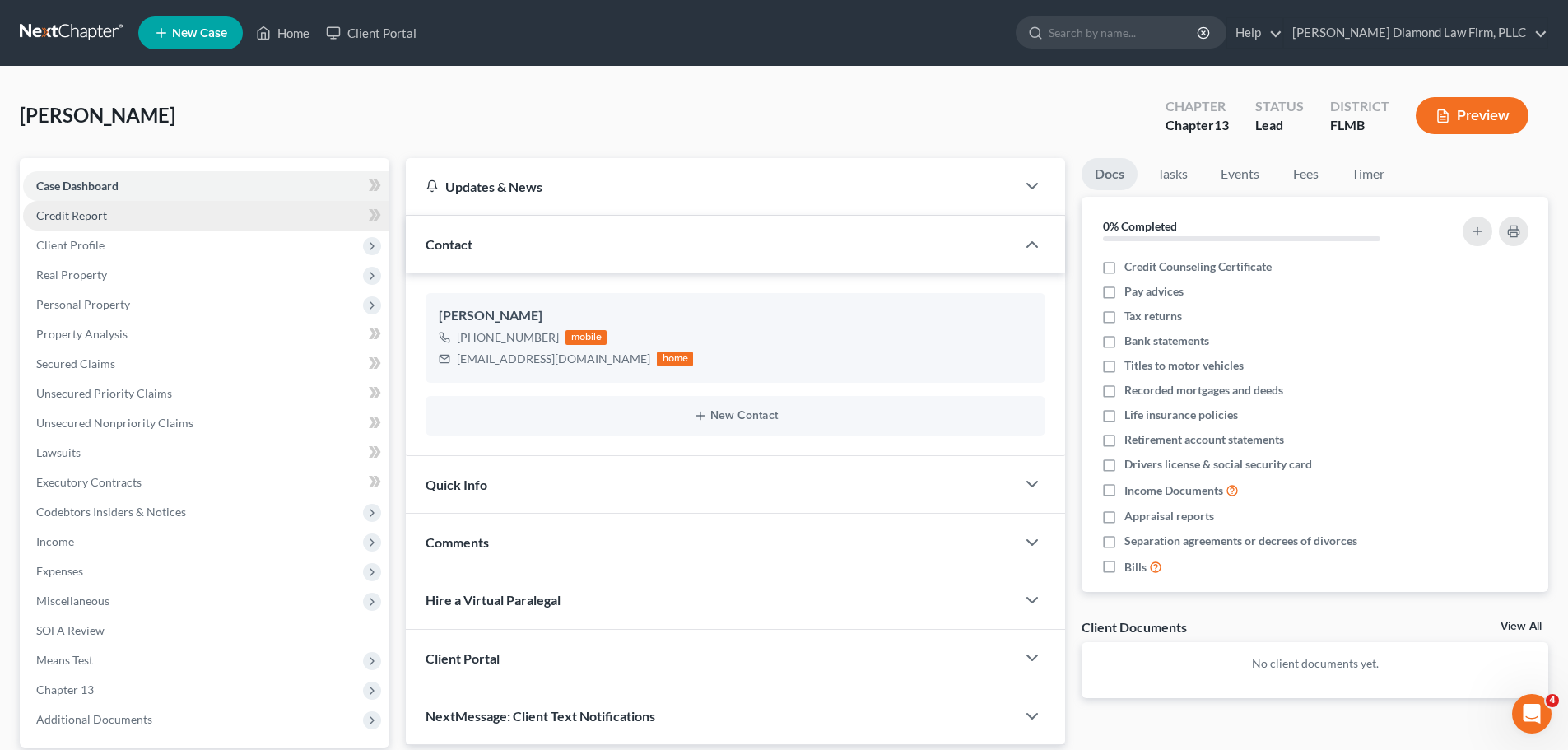
click at [130, 203] on link "Credit Report" at bounding box center [206, 216] width 366 height 30
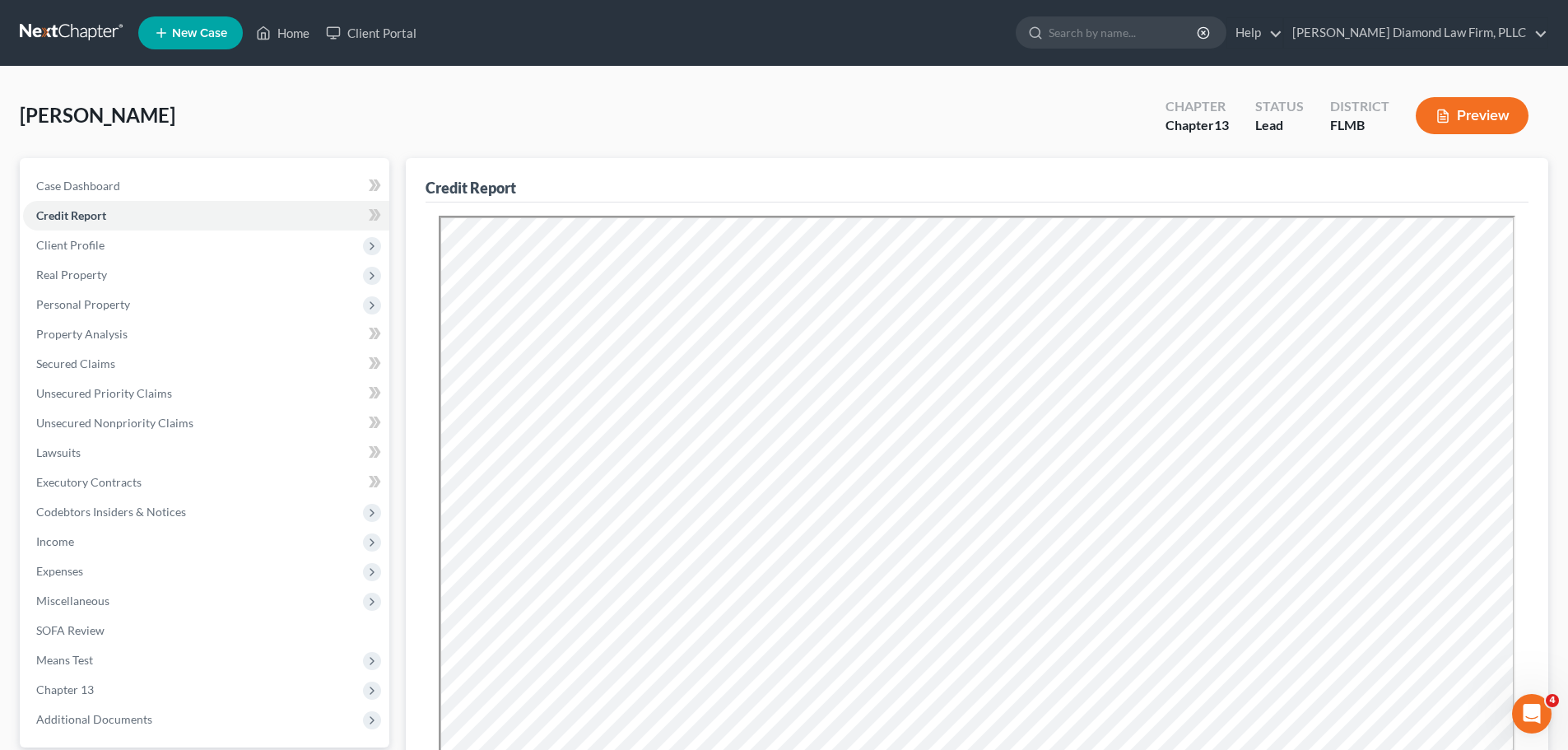
scroll to position [165, 0]
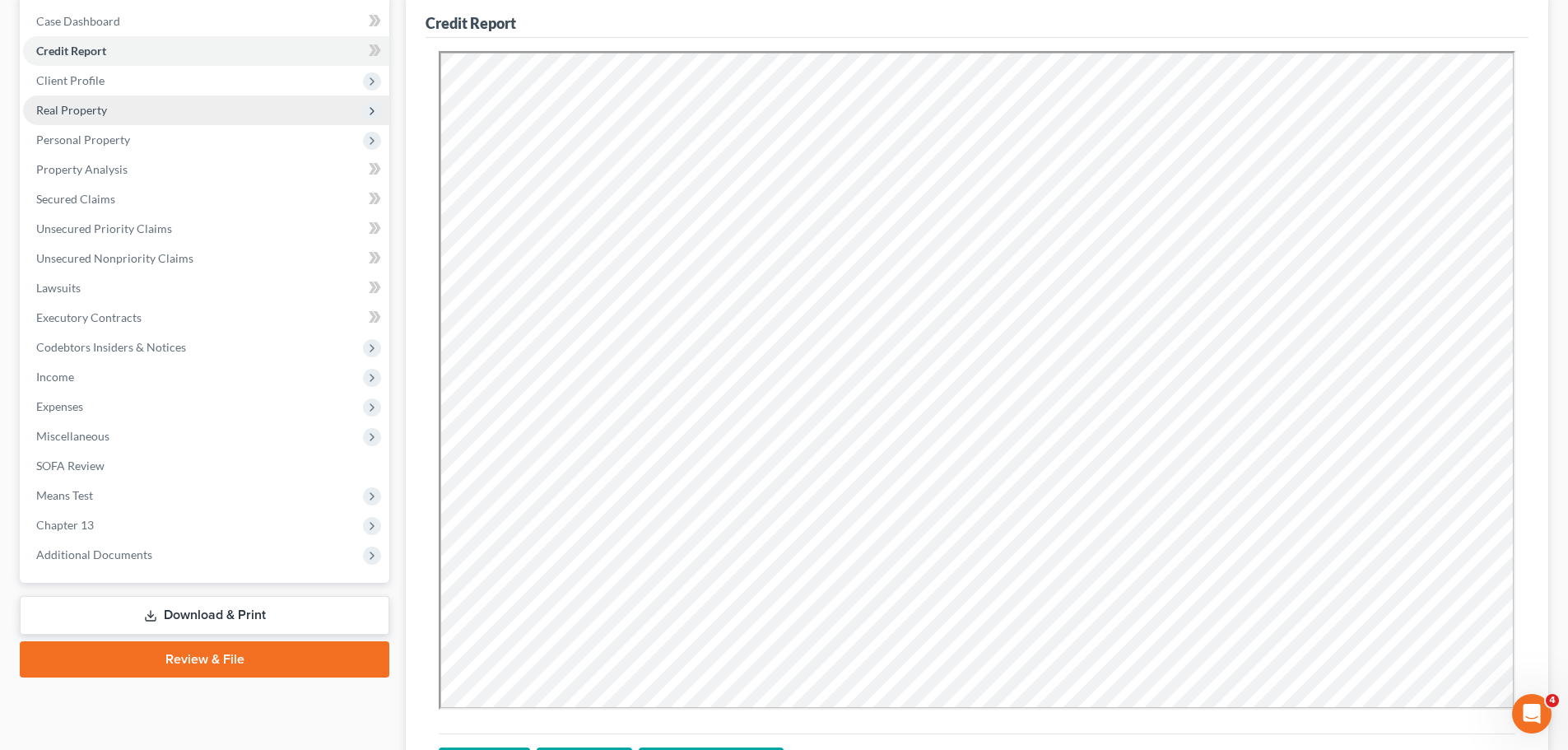
click at [109, 116] on span "Real Property" at bounding box center [206, 110] width 366 height 30
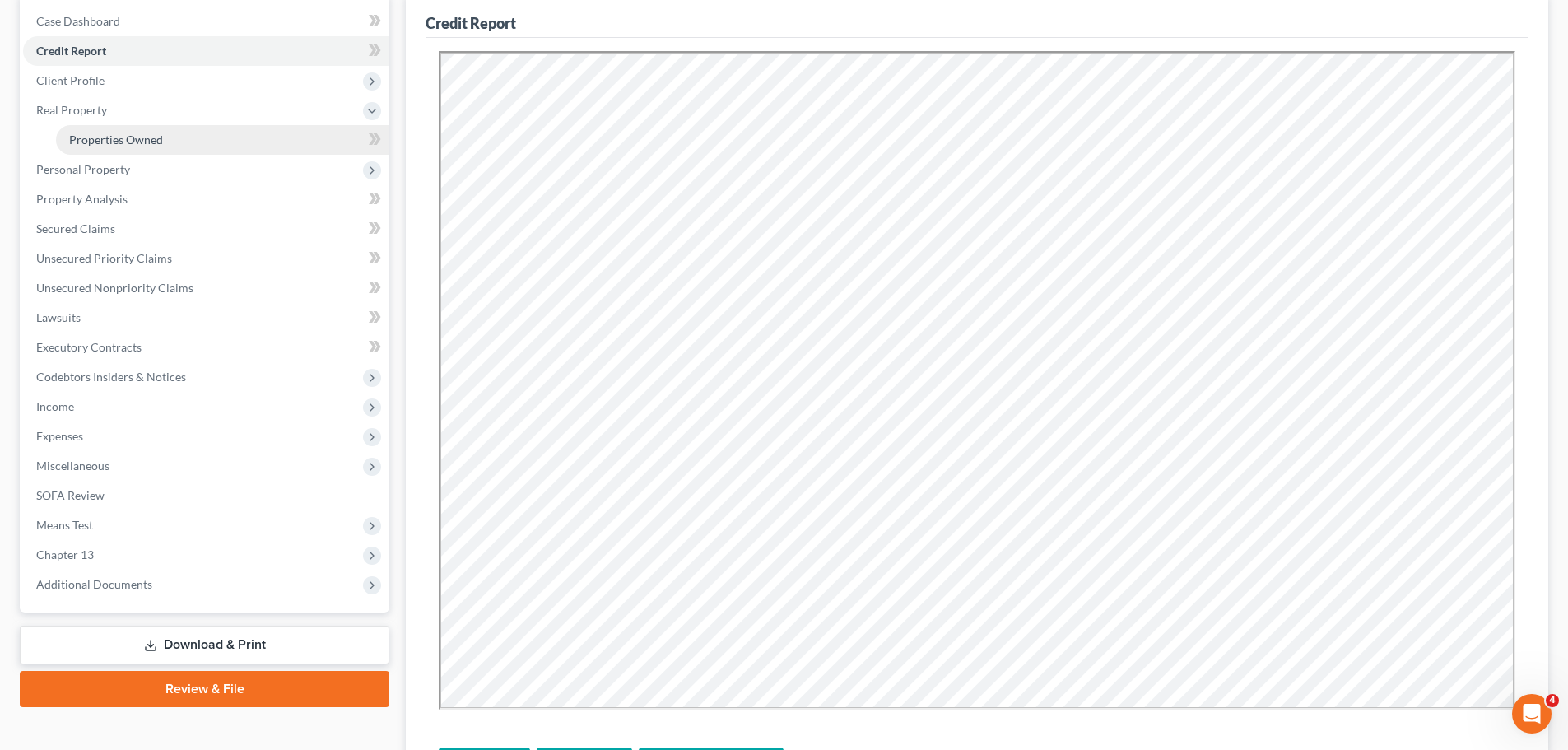
click at [101, 137] on span "Properties Owned" at bounding box center [116, 139] width 94 height 14
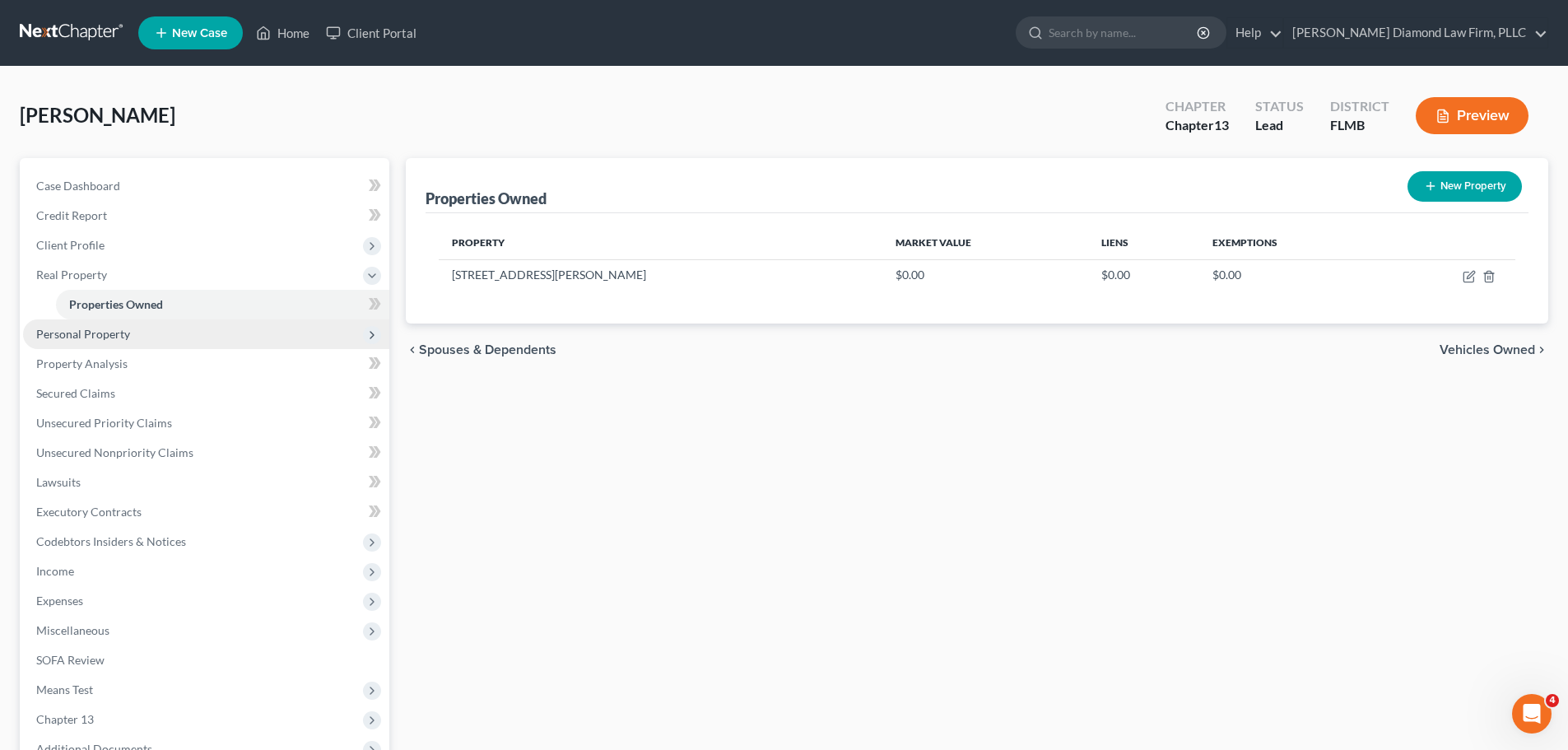
click at [109, 345] on span "Personal Property" at bounding box center [206, 334] width 366 height 30
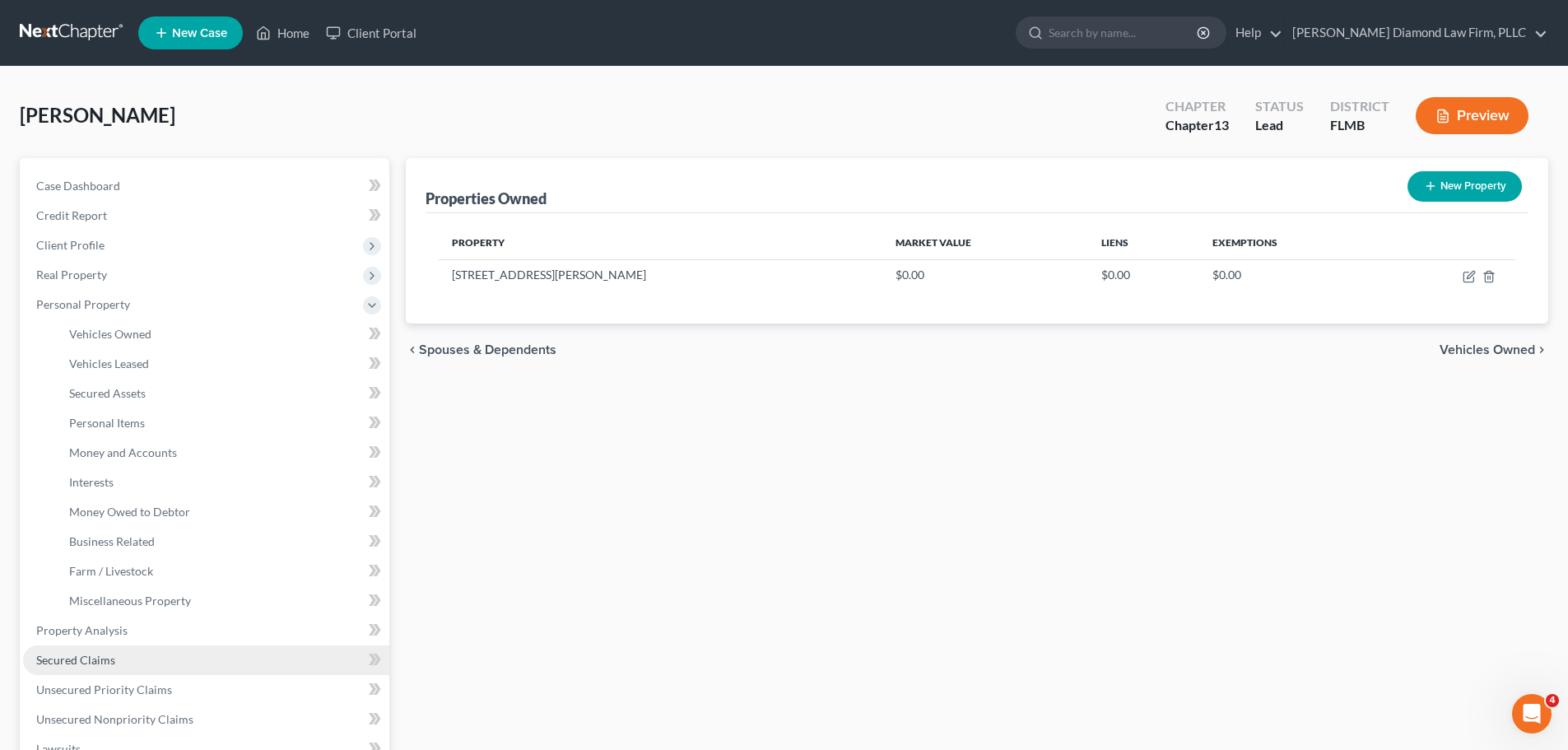
click at [102, 657] on span "Secured Claims" at bounding box center [76, 660] width 79 height 14
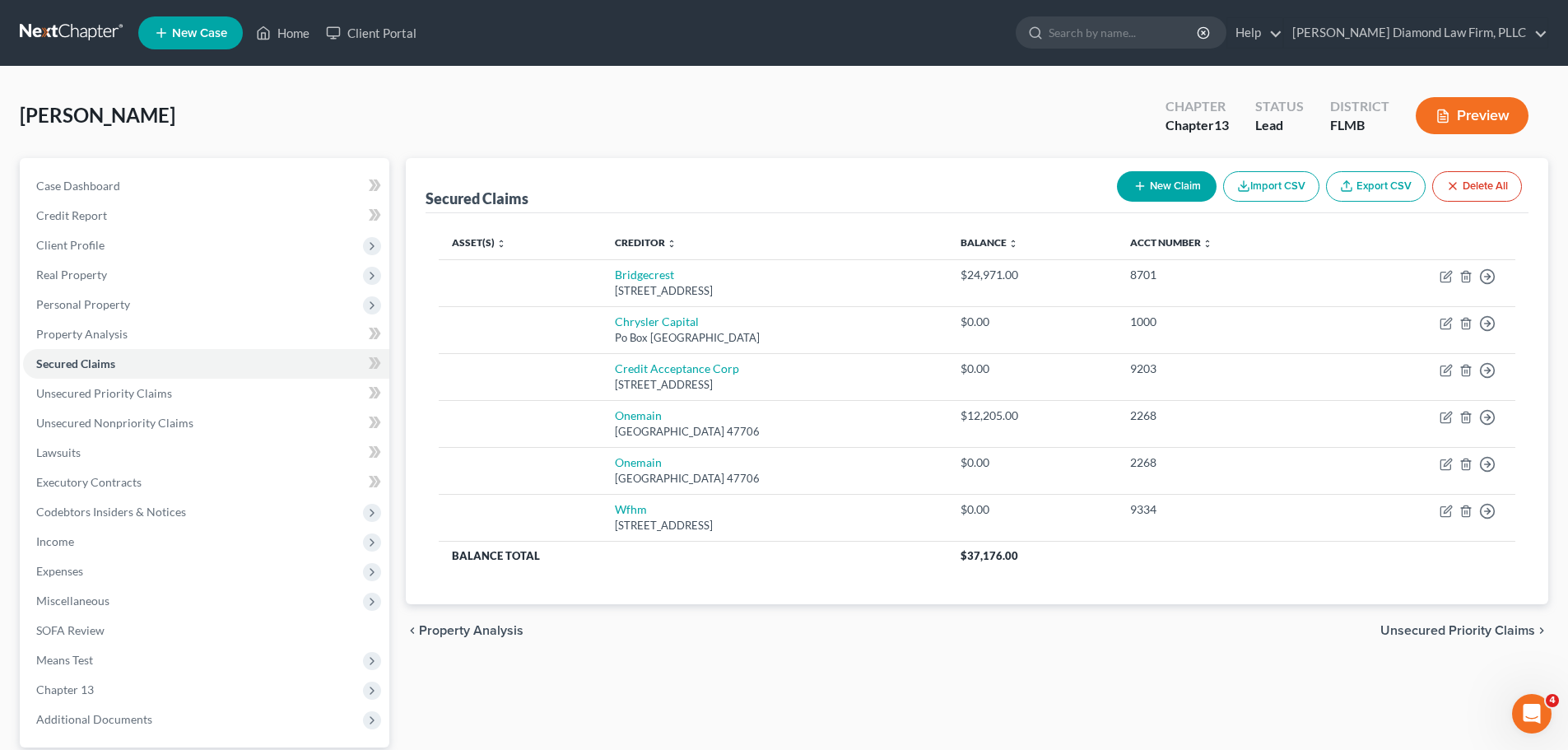
drag, startPoint x: 1473, startPoint y: 190, endPoint x: 1442, endPoint y: 203, distance: 33.6
click at [1473, 190] on button "Delete All" at bounding box center [1477, 186] width 90 height 31
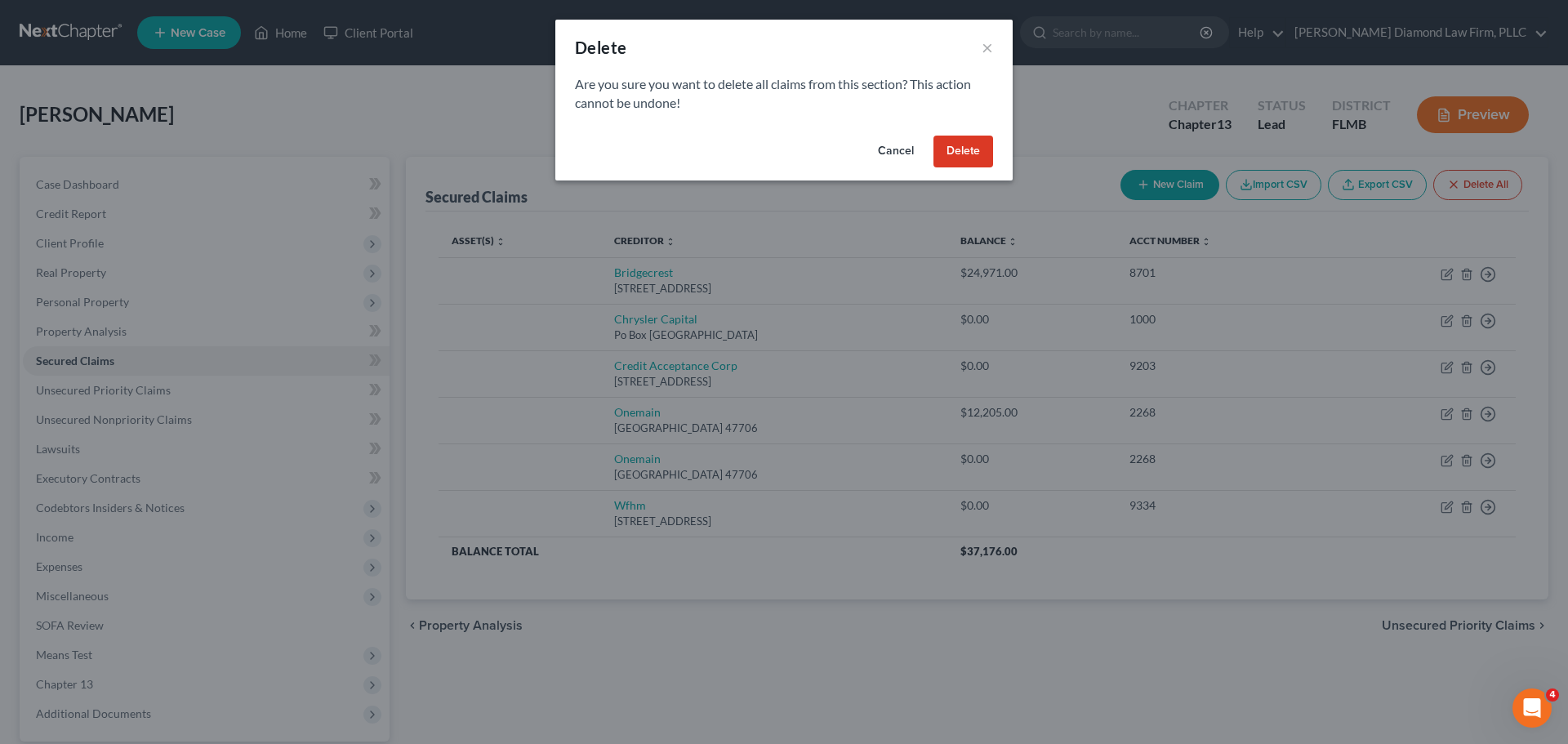
click at [959, 152] on button "Delete" at bounding box center [963, 151] width 60 height 32
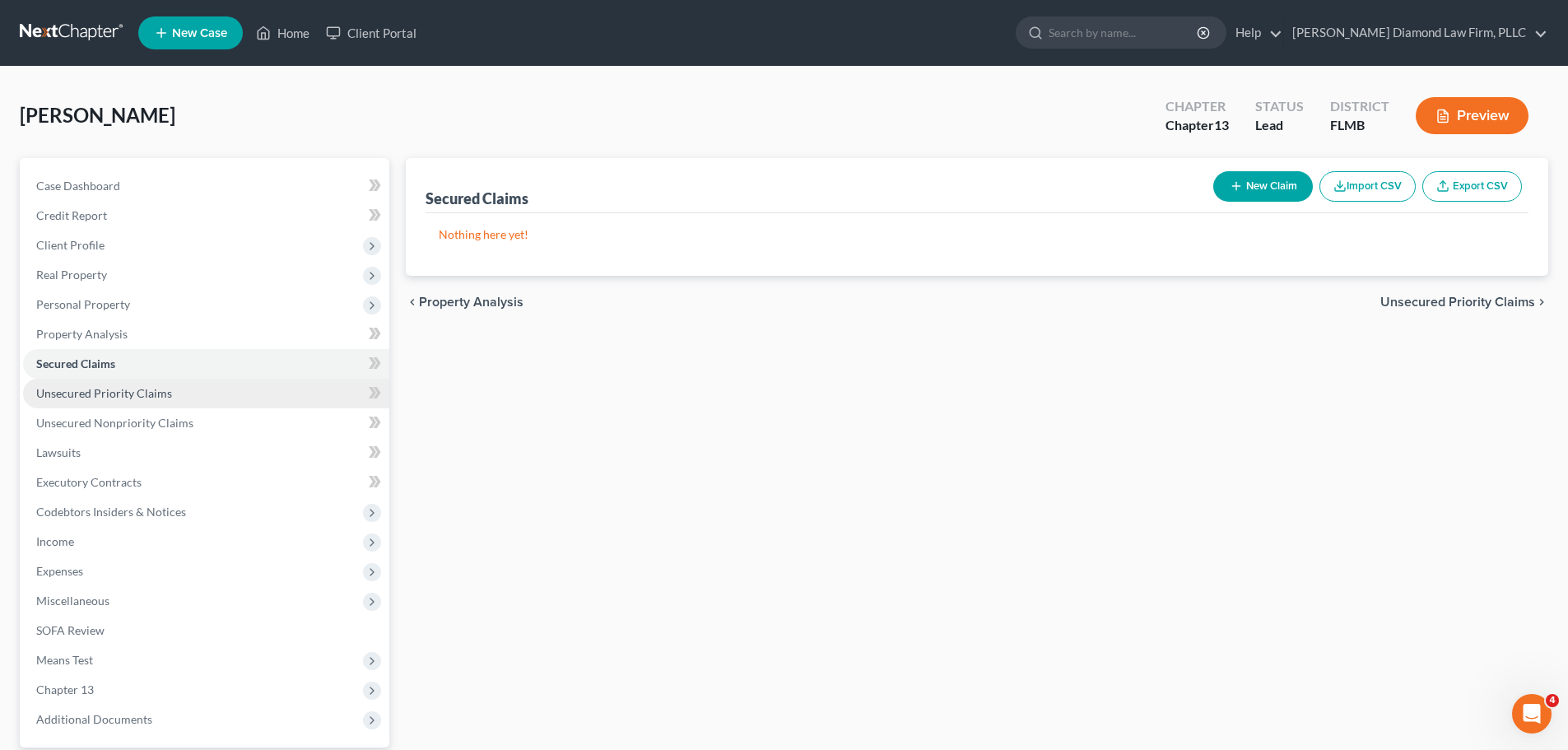
click at [143, 395] on span "Unsecured Priority Claims" at bounding box center [104, 394] width 136 height 14
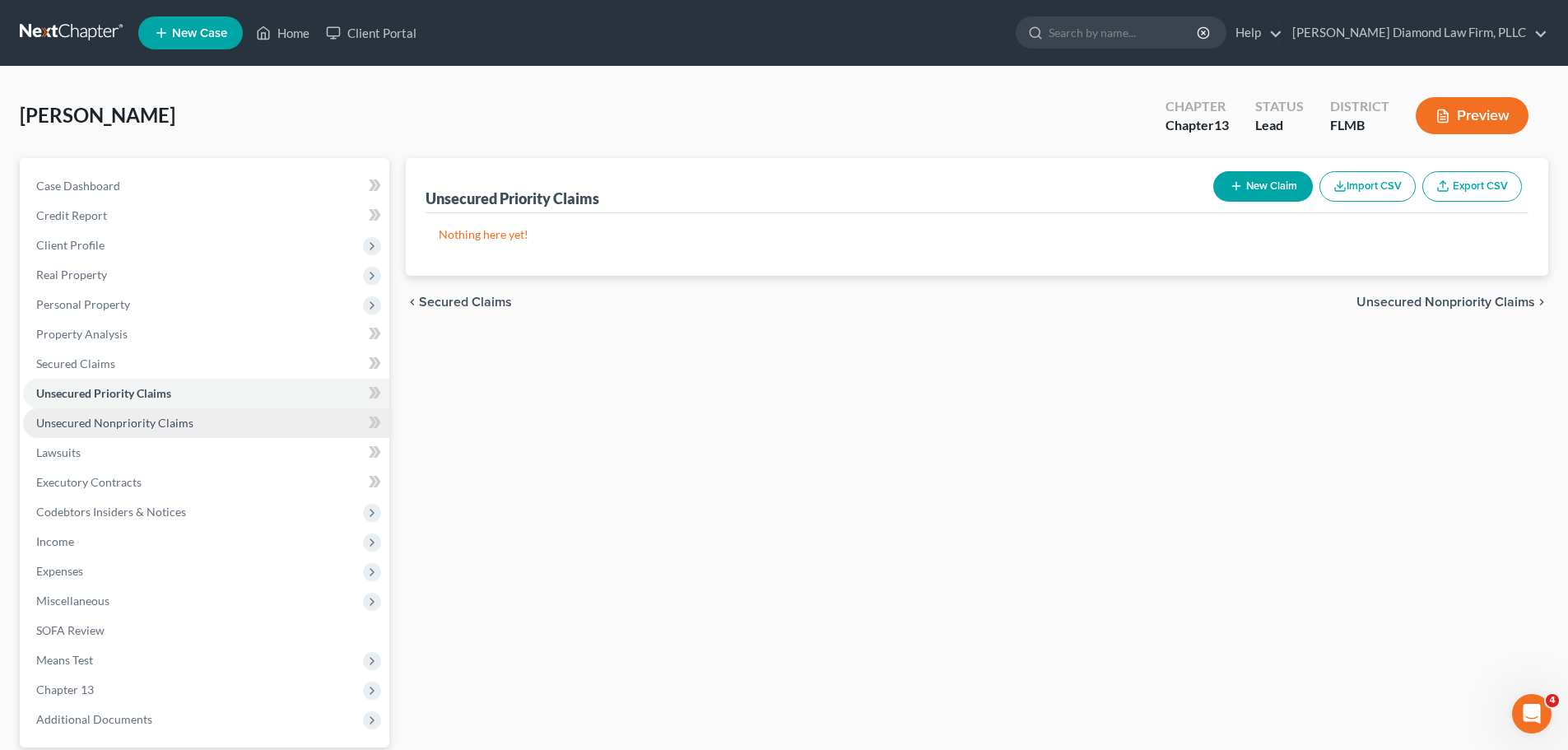
click at [141, 413] on link "Unsecured Nonpriority Claims" at bounding box center [206, 424] width 366 height 30
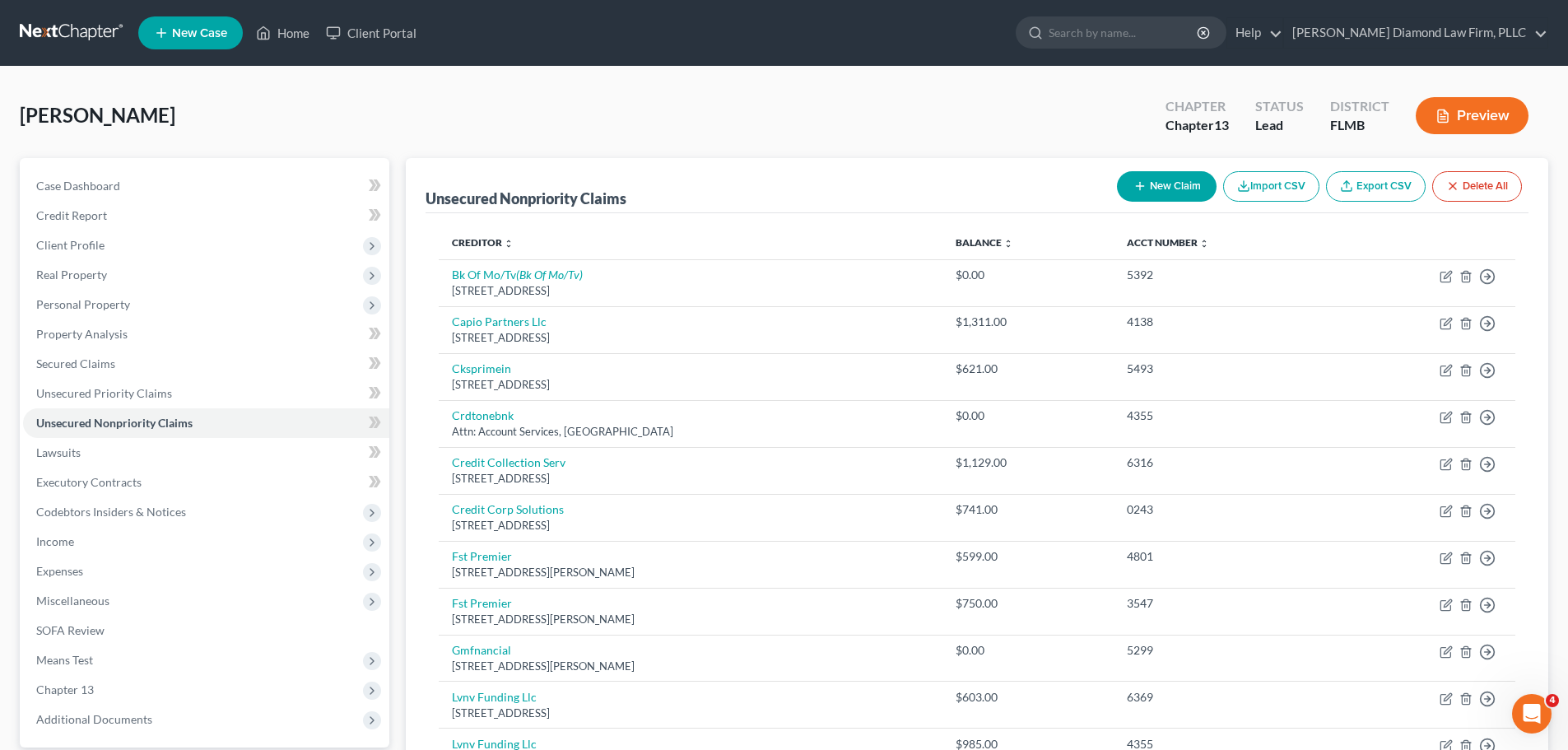
click at [1508, 188] on button "Delete All" at bounding box center [1477, 186] width 90 height 31
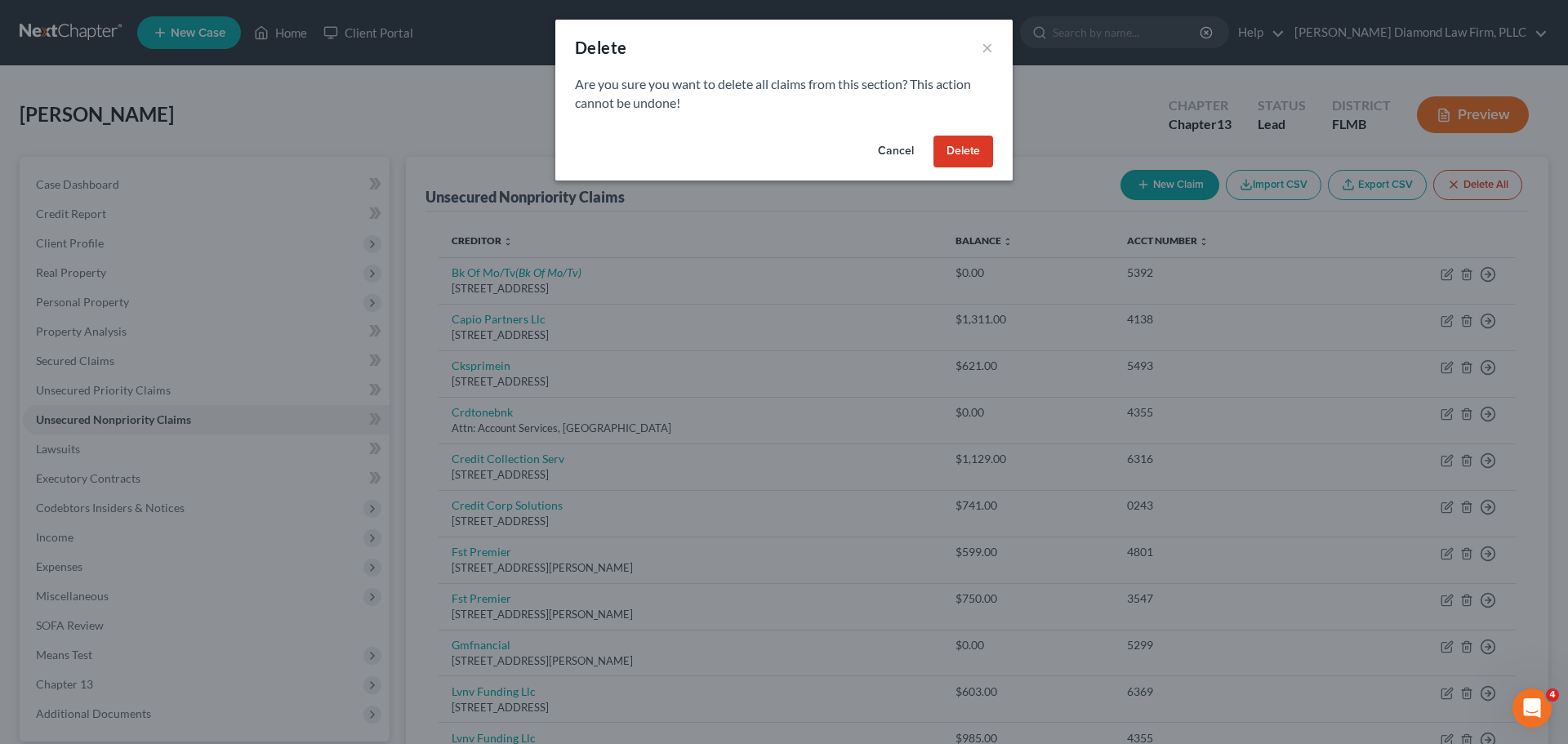
click at [959, 152] on button "Delete" at bounding box center [963, 151] width 60 height 32
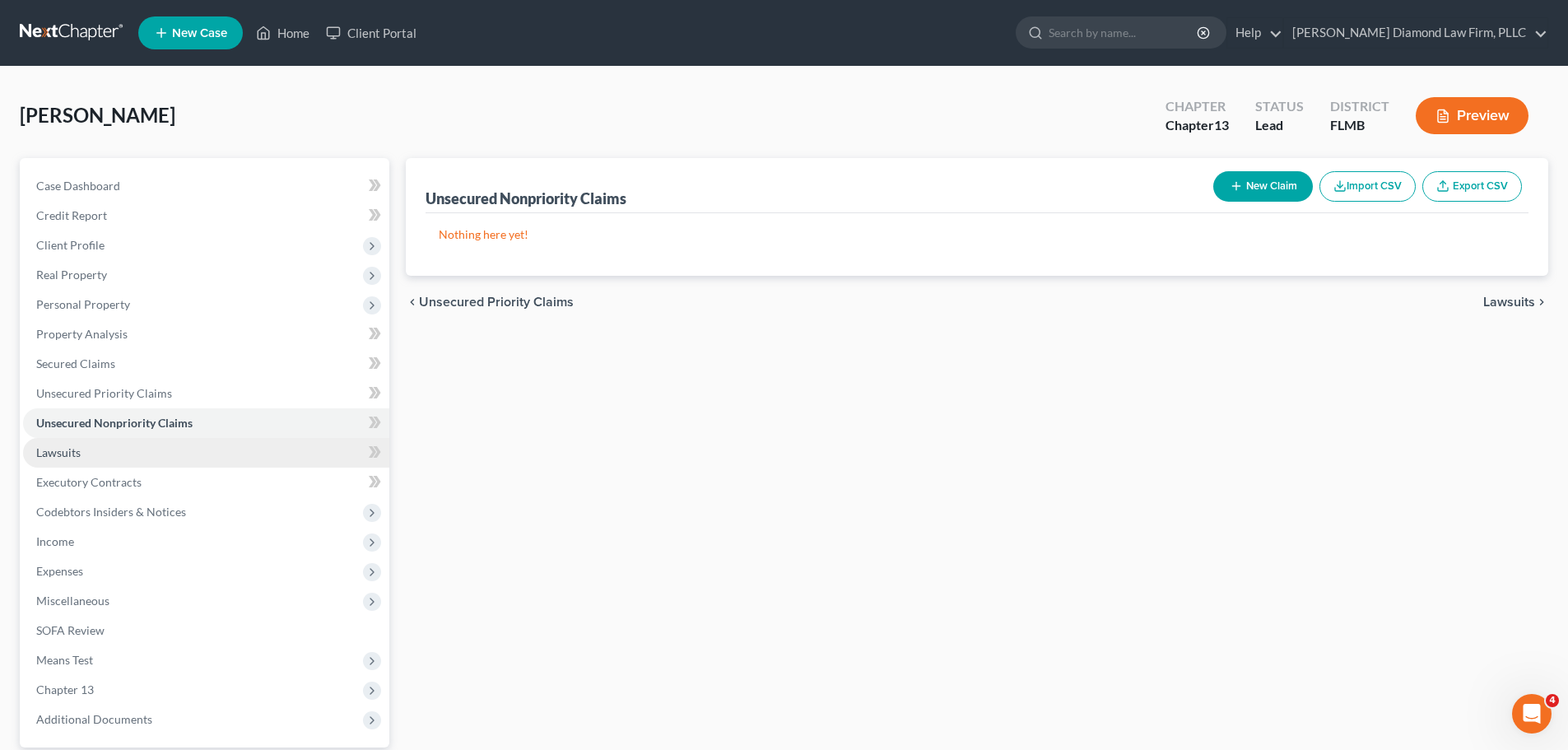
click at [107, 441] on link "Lawsuits" at bounding box center [206, 453] width 366 height 30
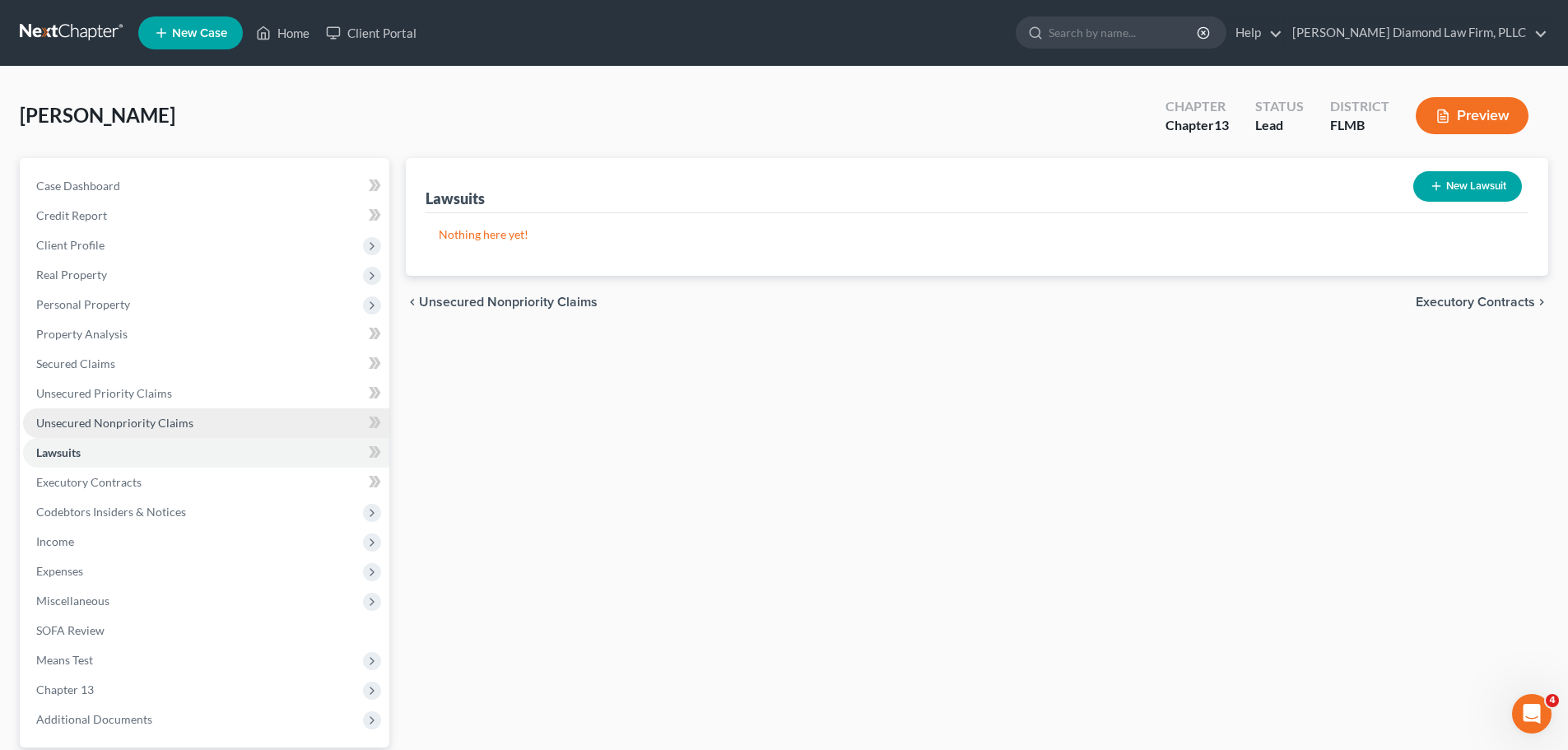
click at [92, 413] on link "Unsecured Nonpriority Claims" at bounding box center [206, 424] width 366 height 30
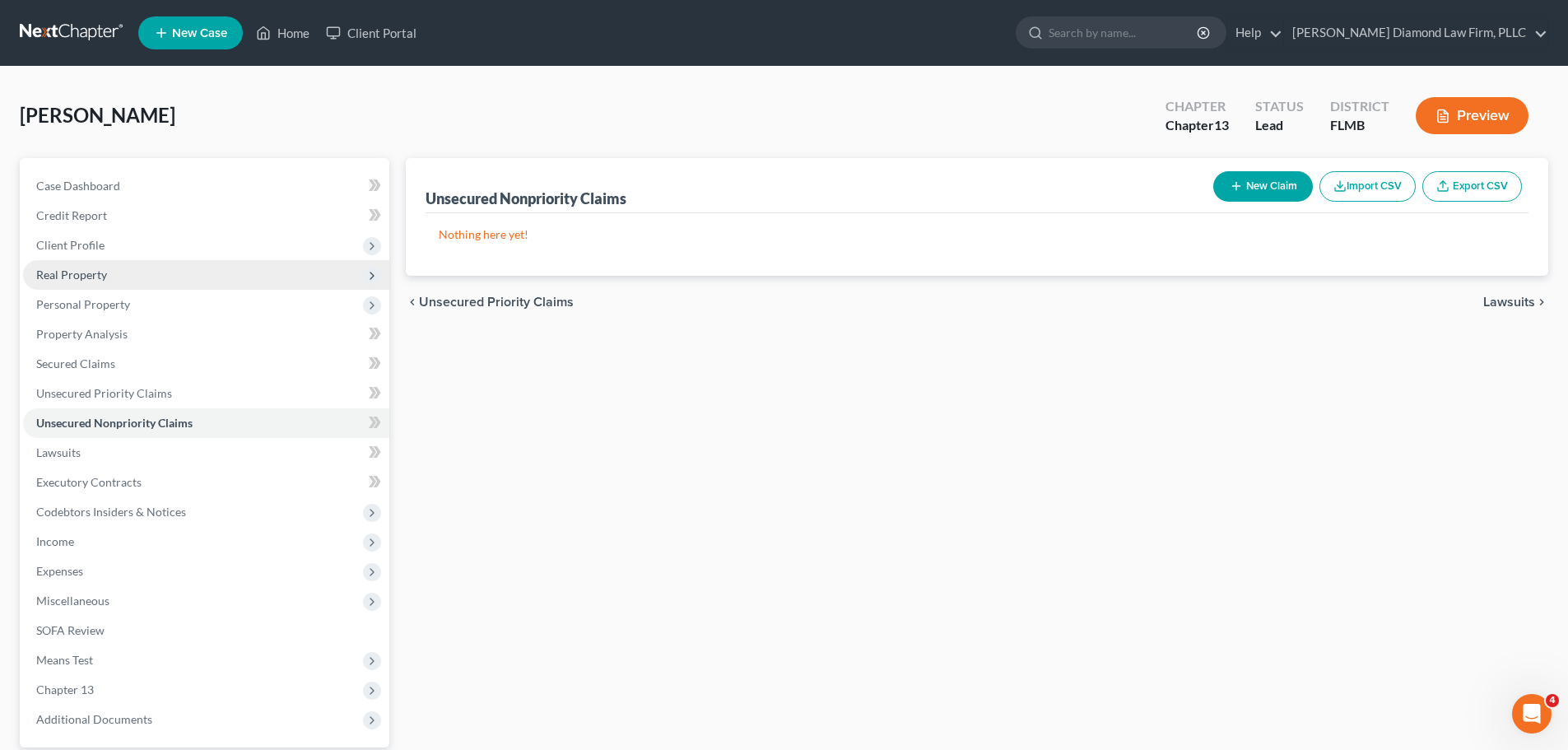
click at [117, 285] on span "Real Property" at bounding box center [206, 275] width 366 height 30
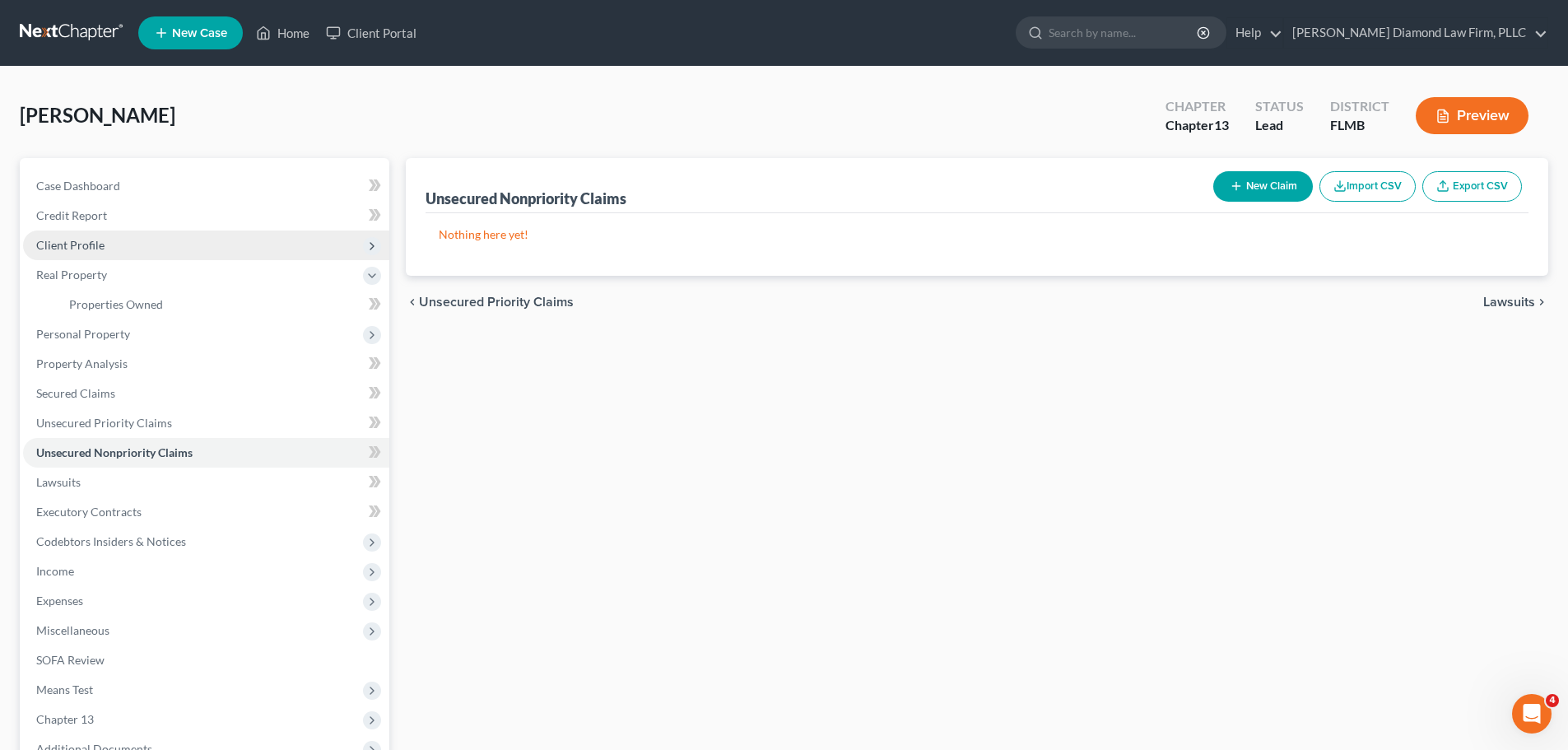
click at [112, 248] on span "Client Profile" at bounding box center [206, 245] width 366 height 30
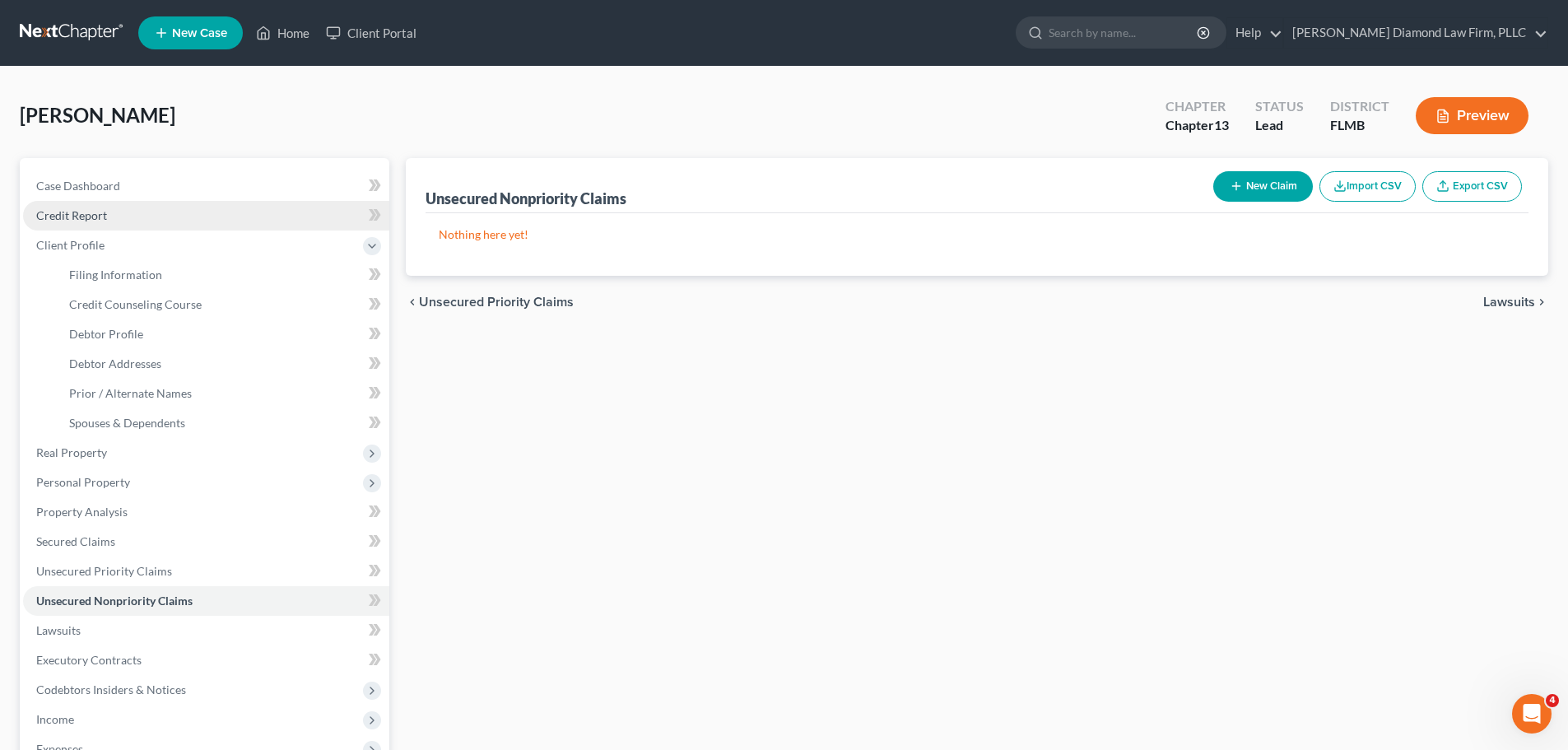
click at [102, 213] on span "Credit Report" at bounding box center [71, 215] width 71 height 14
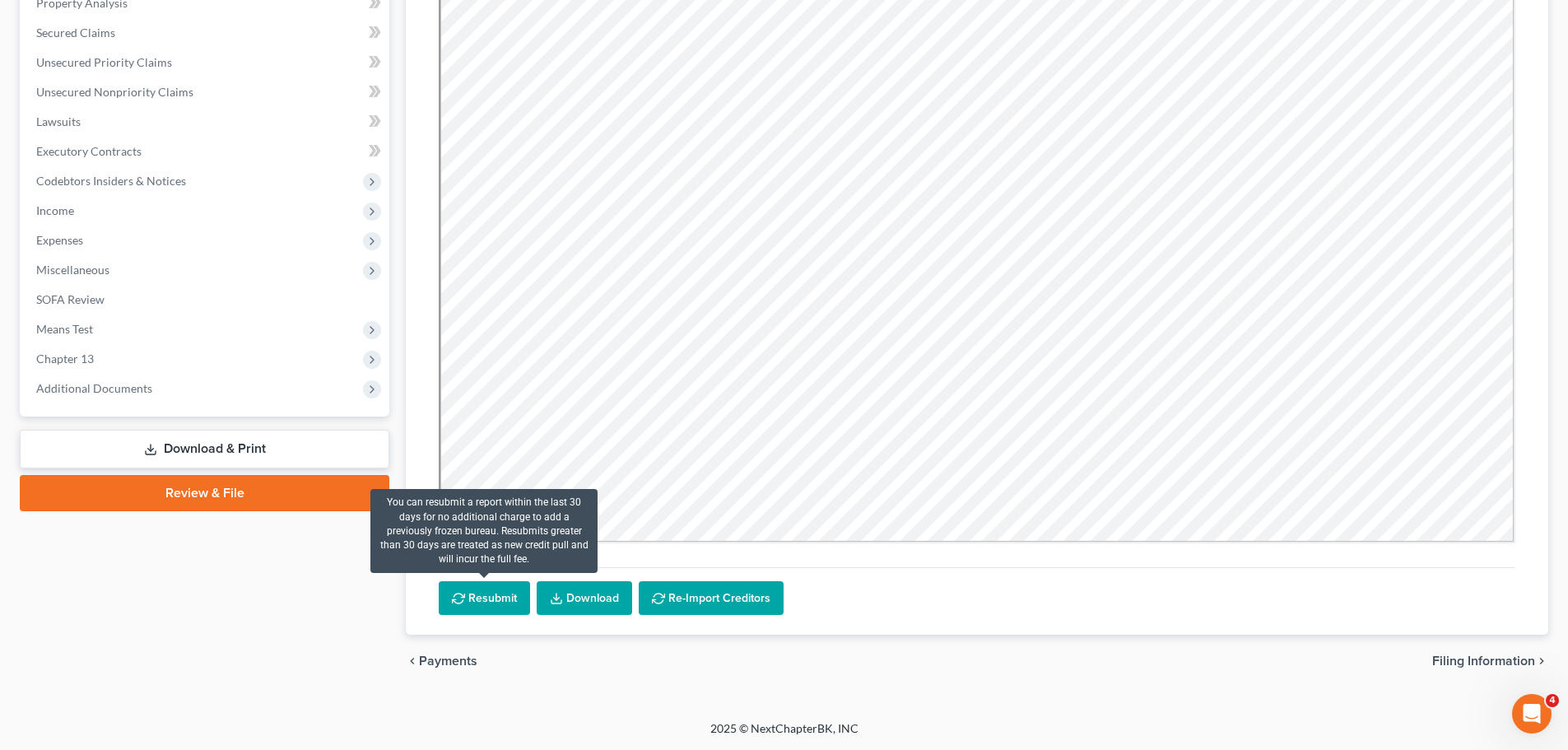
click at [484, 600] on button "Resubmit" at bounding box center [484, 598] width 92 height 34
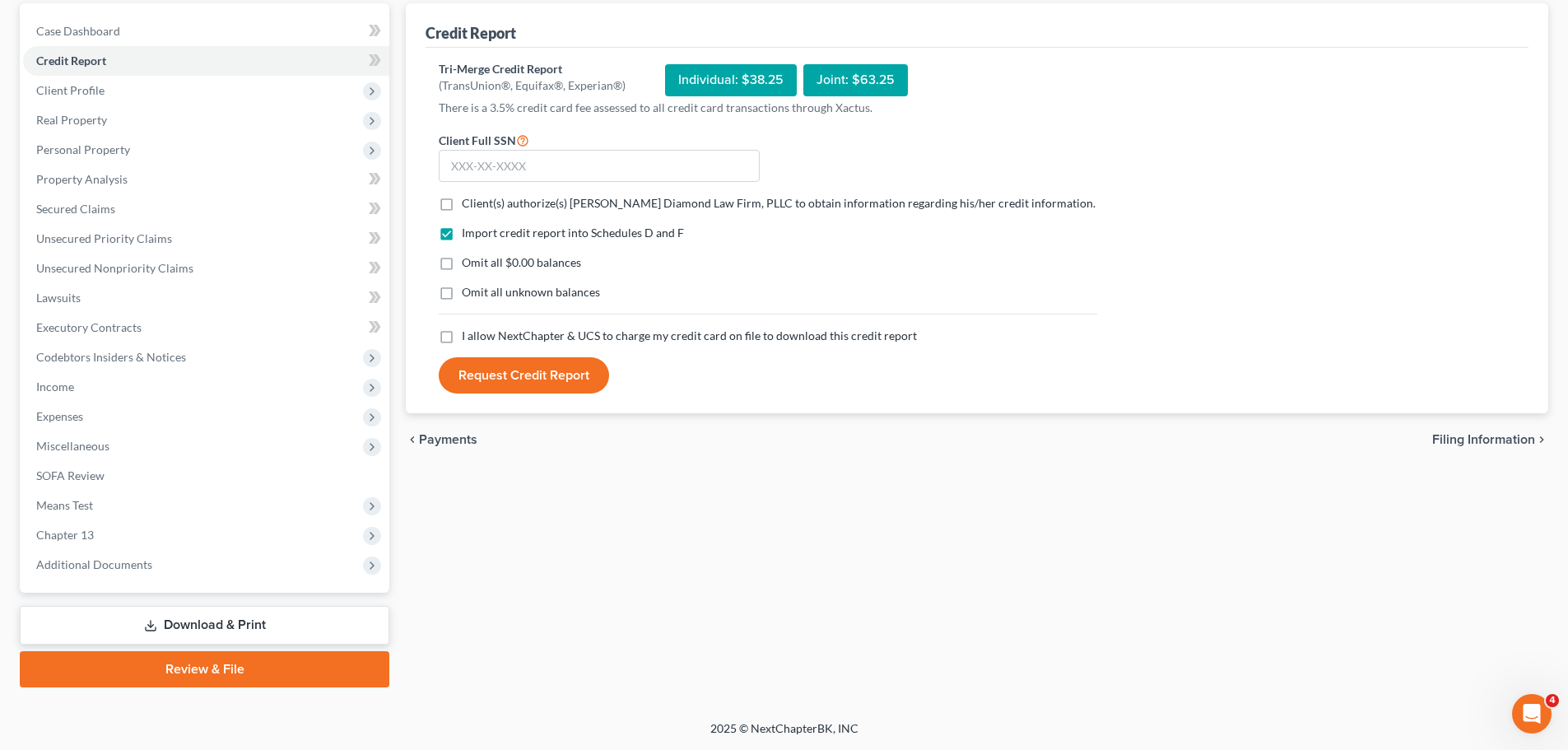
scroll to position [154, 0]
click at [537, 172] on input "text" at bounding box center [599, 166] width 321 height 33
click at [605, 175] on input "text" at bounding box center [599, 166] width 321 height 33
type input "075-60-3160"
click at [610, 208] on span "Client(s) authorize(s) Ziegler Diamond Law Firm, PLLC to obtain information reg…" at bounding box center [778, 203] width 634 height 14
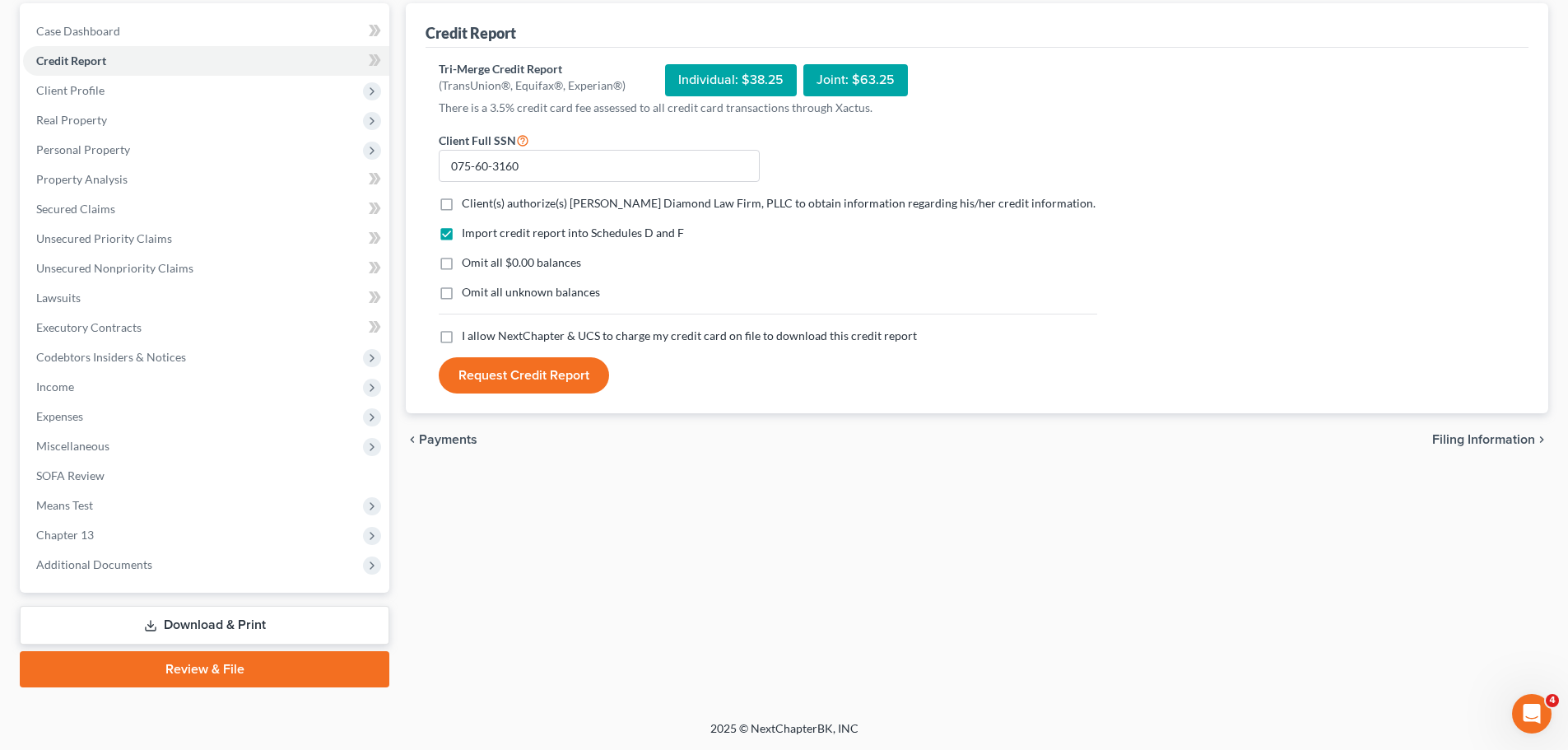
click at [479, 206] on input "Client(s) authorize(s) Ziegler Diamond Law Firm, PLLC to obtain information reg…" at bounding box center [474, 200] width 11 height 11
checkbox input "true"
click at [536, 338] on span "I allow NextChapter & UCS to charge my credit card on file to download this cre…" at bounding box center [689, 335] width 455 height 14
click at [479, 338] on input "I allow NextChapter & UCS to charge my credit card on file to download this cre…" at bounding box center [474, 333] width 11 height 11
checkbox input "true"
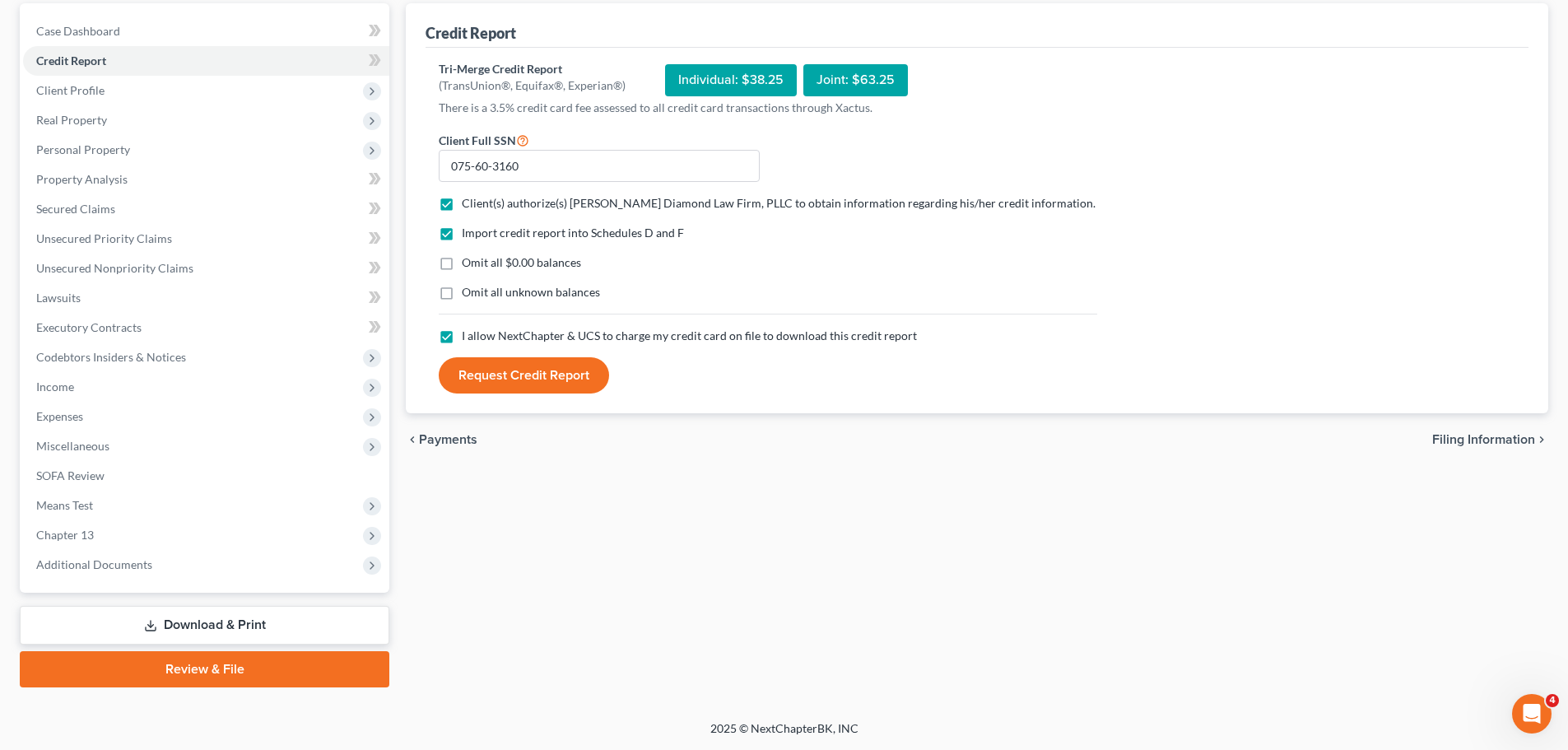
click at [534, 374] on button "Request Credit Report" at bounding box center [523, 375] width 170 height 36
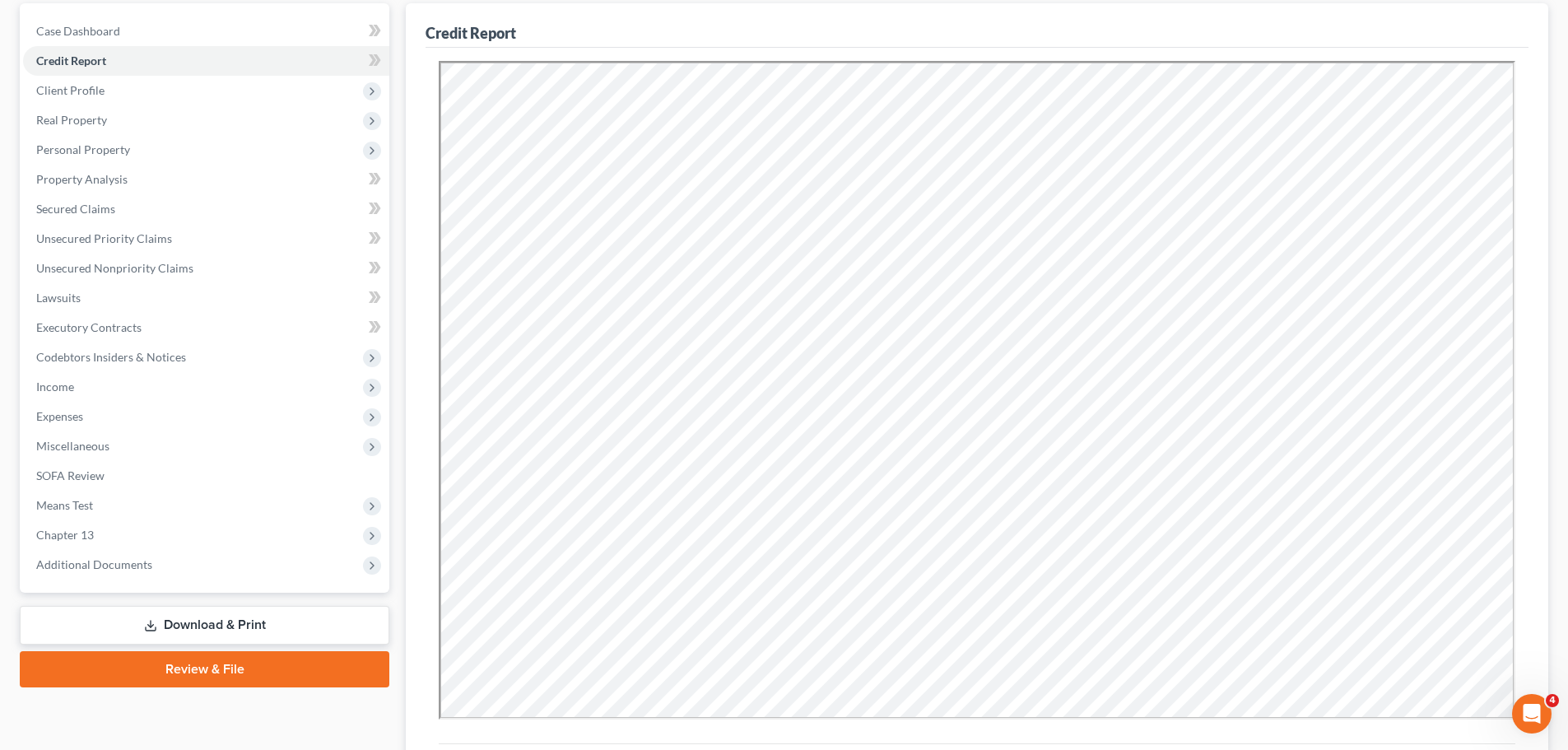
scroll to position [0, 0]
click at [124, 214] on link "Secured Claims" at bounding box center [206, 209] width 366 height 30
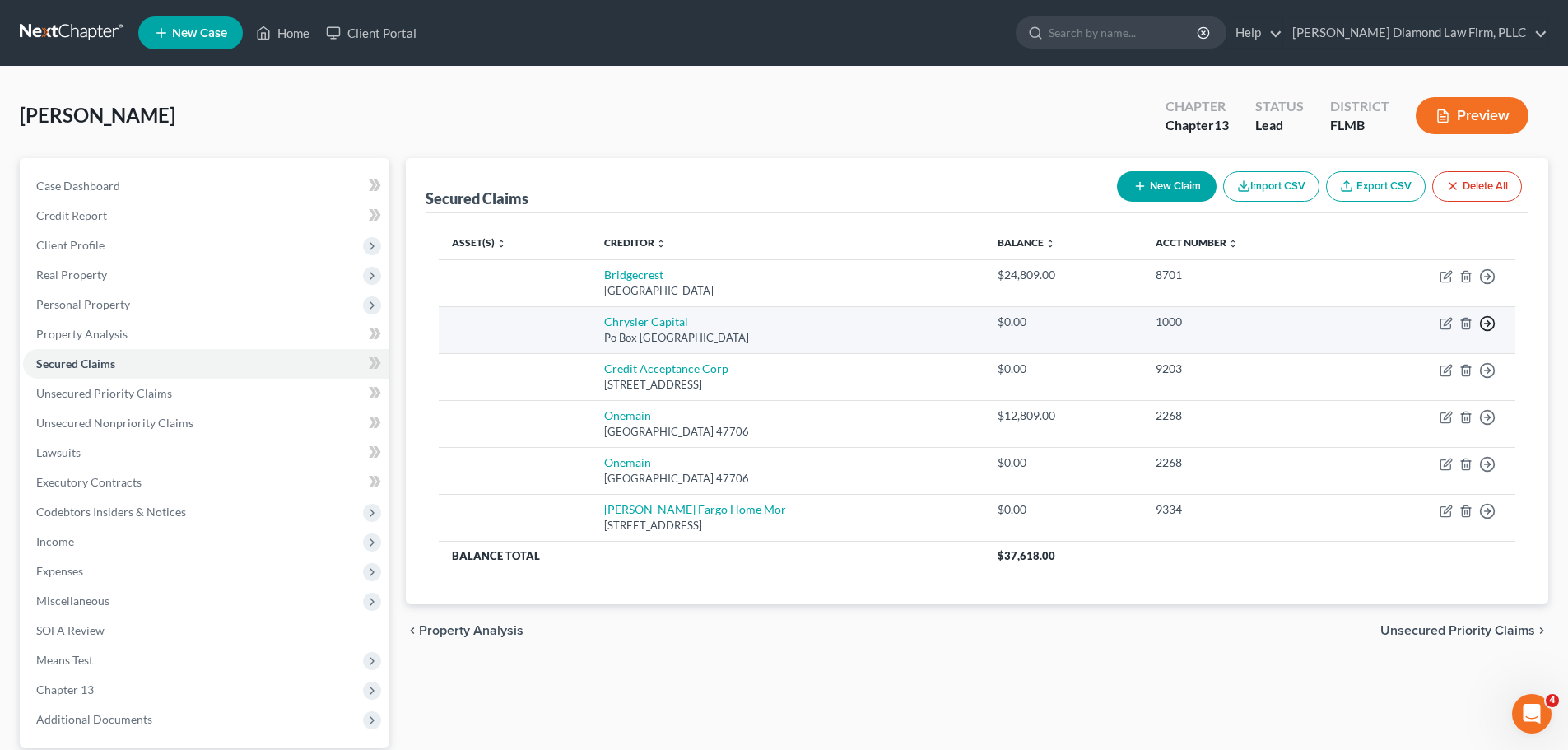
click at [1489, 285] on icon "button" at bounding box center [1487, 276] width 17 height 17
click at [1399, 359] on link "Move to F" at bounding box center [1412, 364] width 138 height 28
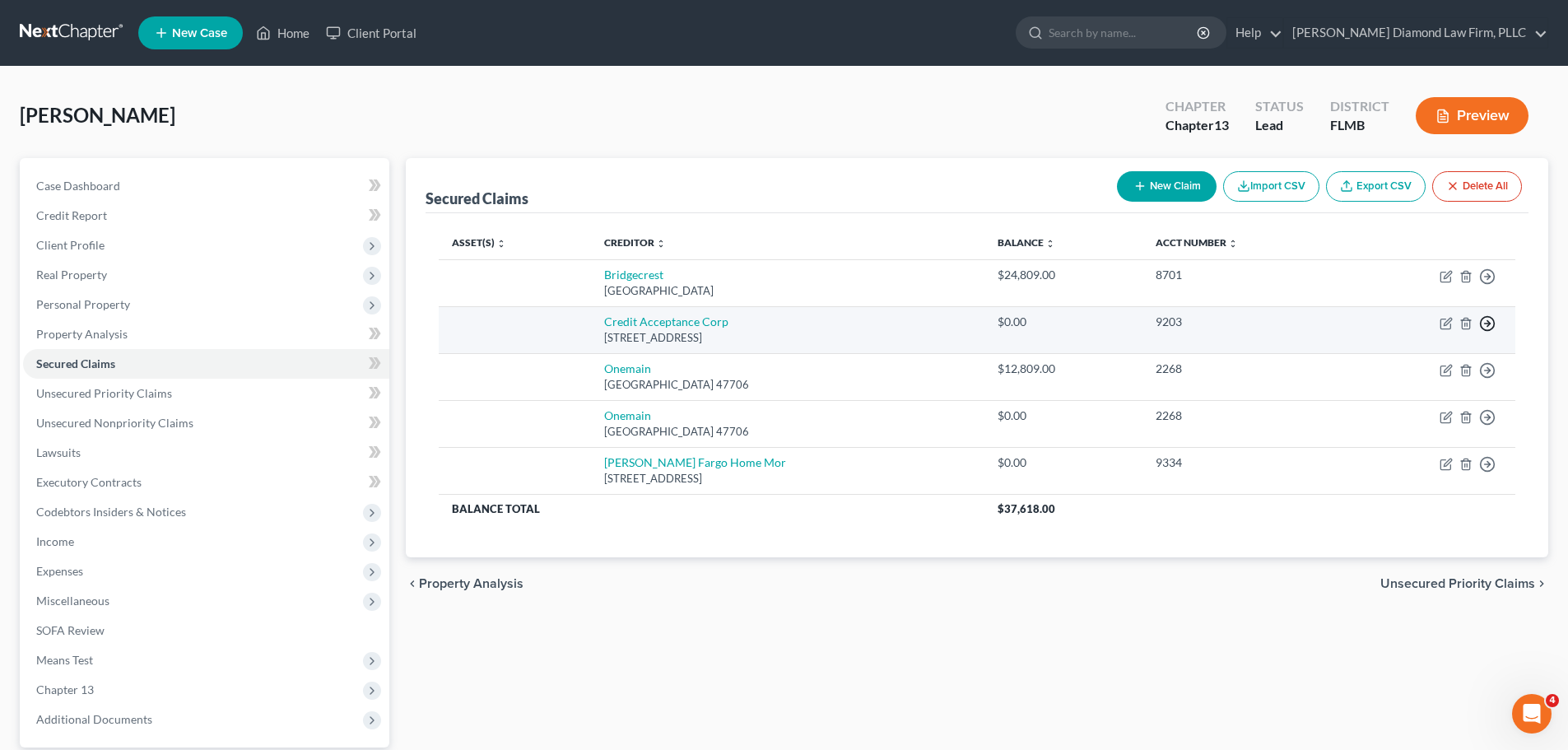
click at [1489, 285] on icon "button" at bounding box center [1487, 276] width 17 height 17
click at [1425, 366] on link "Move to F" at bounding box center [1412, 364] width 138 height 28
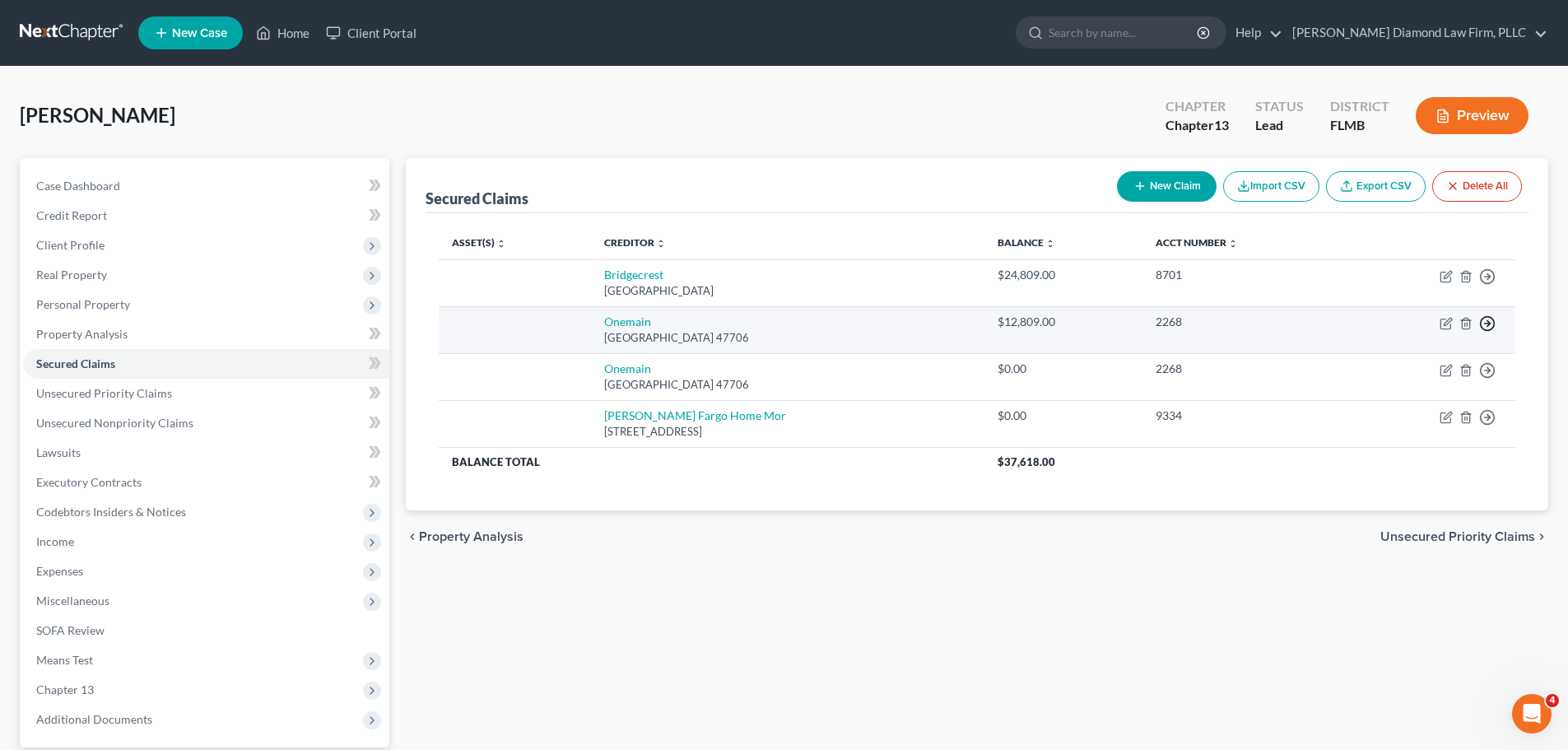
click at [1489, 285] on icon "button" at bounding box center [1487, 276] width 17 height 17
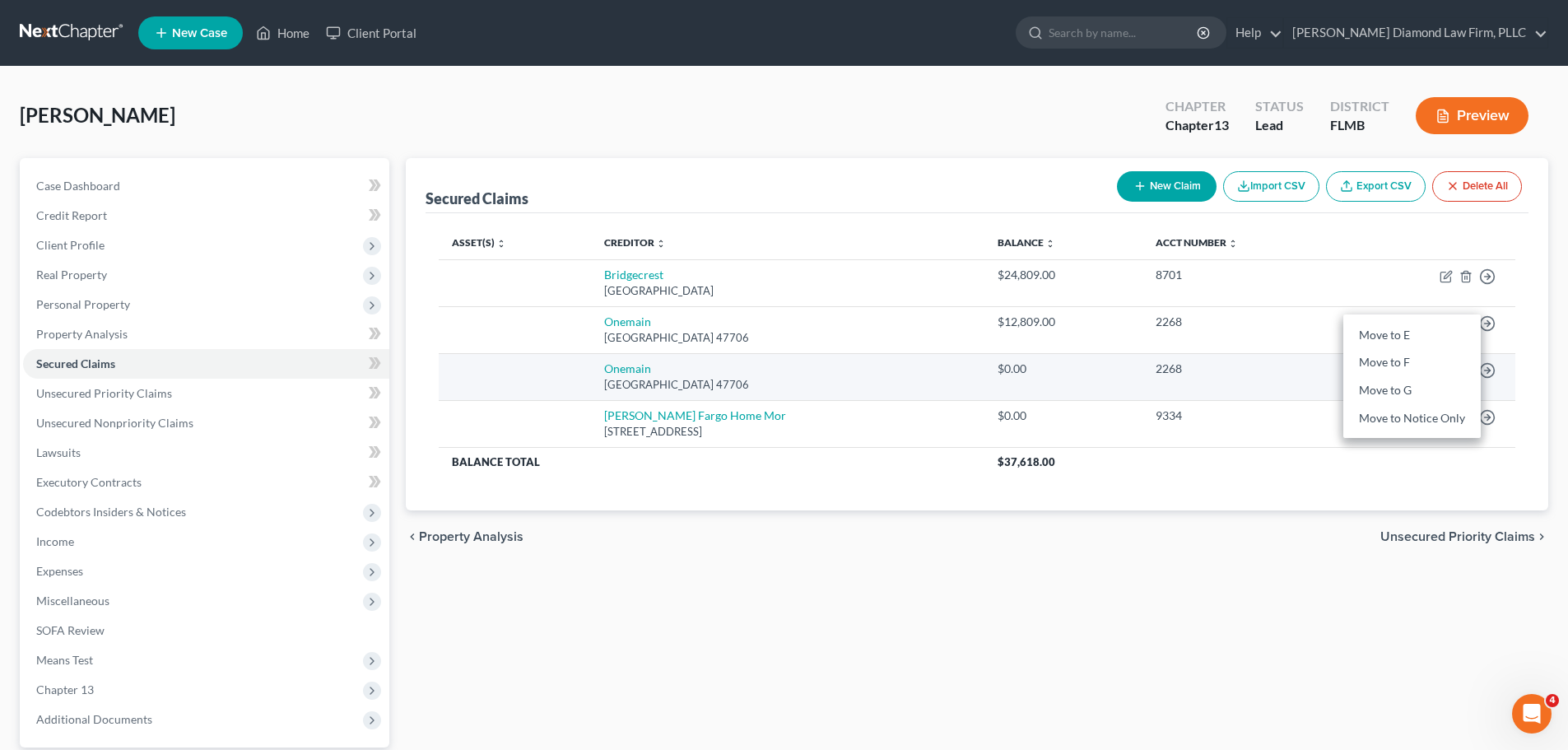
click at [1167, 367] on div "2268" at bounding box center [1245, 369] width 178 height 17
click at [1484, 285] on icon "button" at bounding box center [1487, 276] width 17 height 17
click at [1405, 408] on link "Move to F" at bounding box center [1412, 410] width 138 height 28
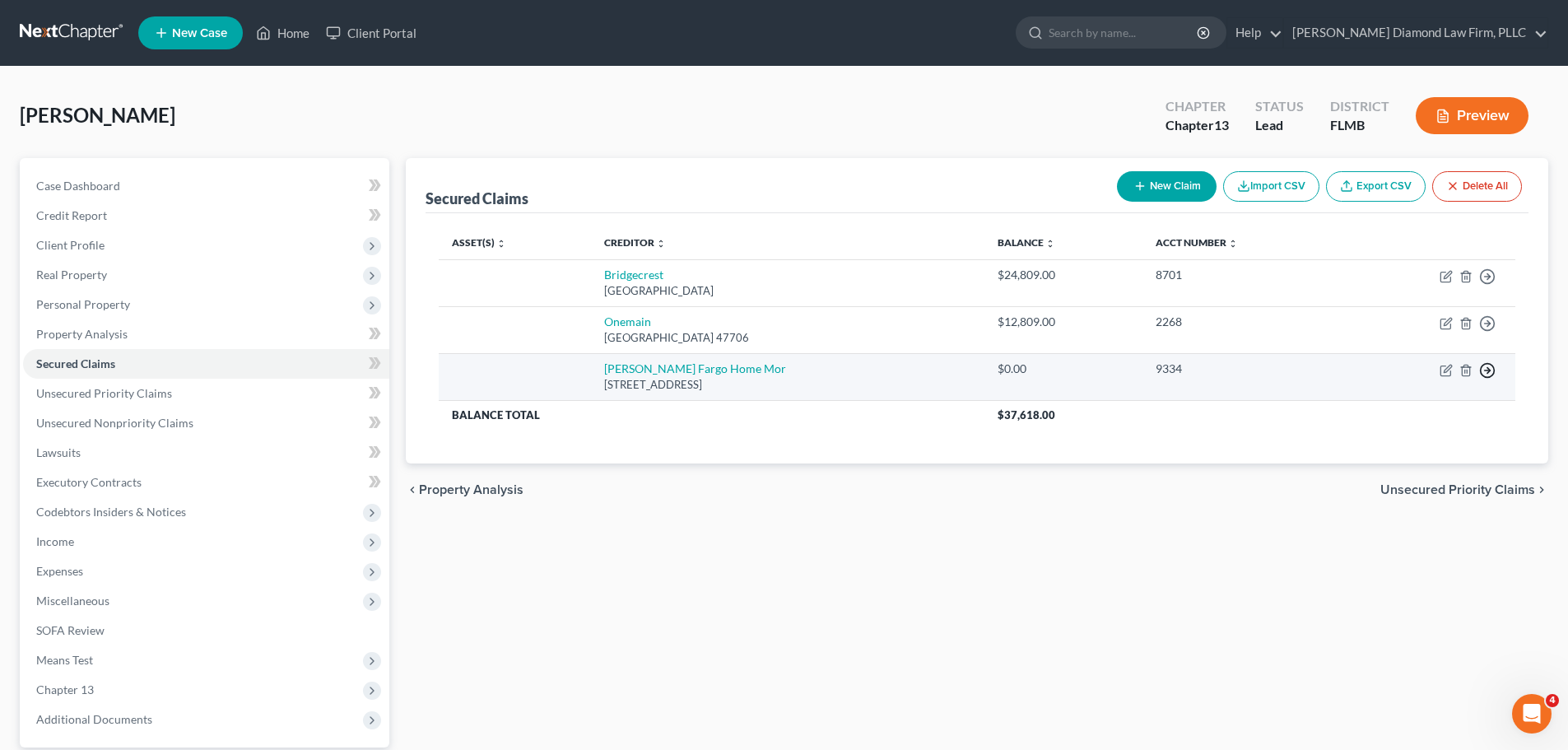
click at [1487, 285] on icon "button" at bounding box center [1487, 276] width 17 height 17
click at [1377, 409] on link "Move to F" at bounding box center [1412, 410] width 138 height 28
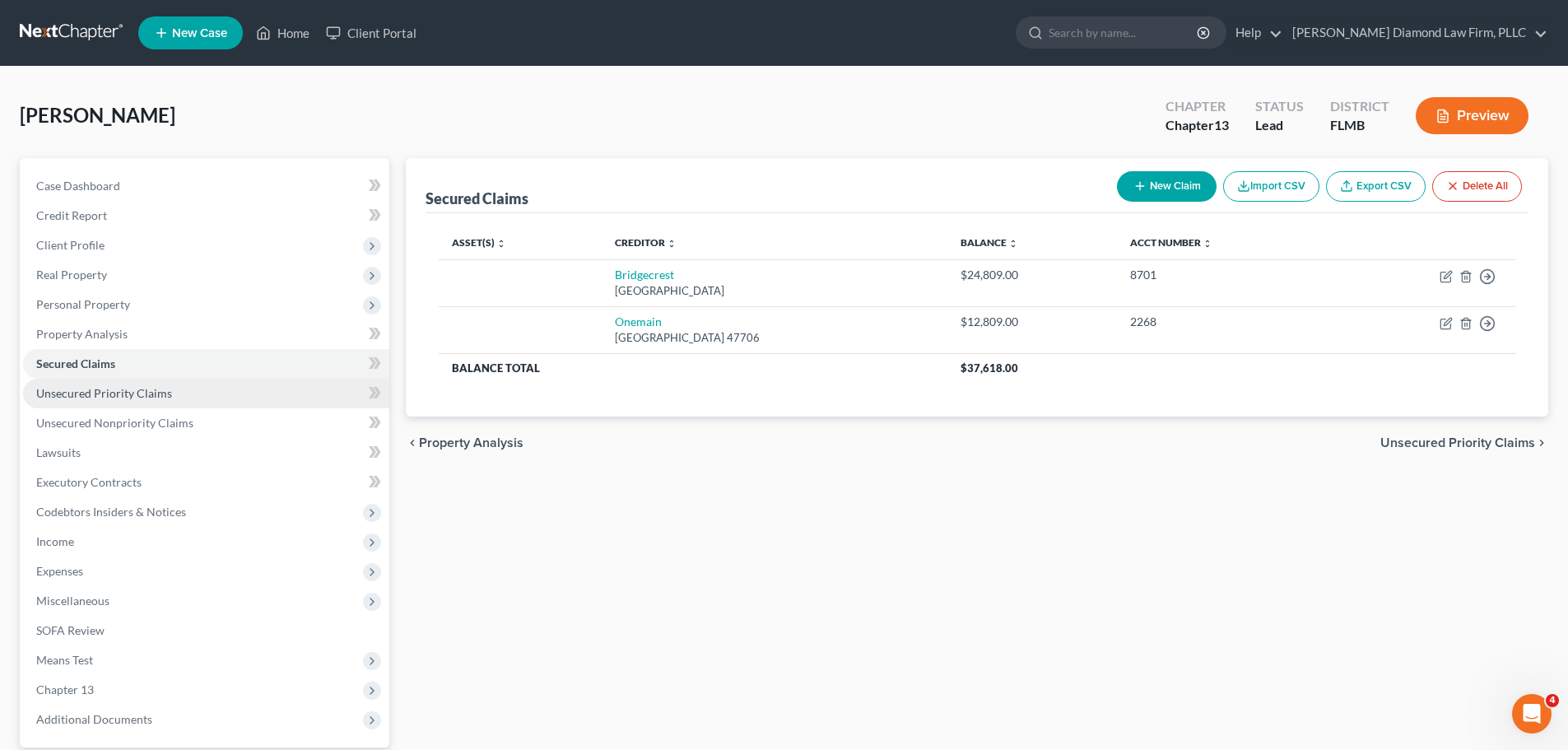
click at [154, 392] on span "Unsecured Priority Claims" at bounding box center [104, 394] width 136 height 14
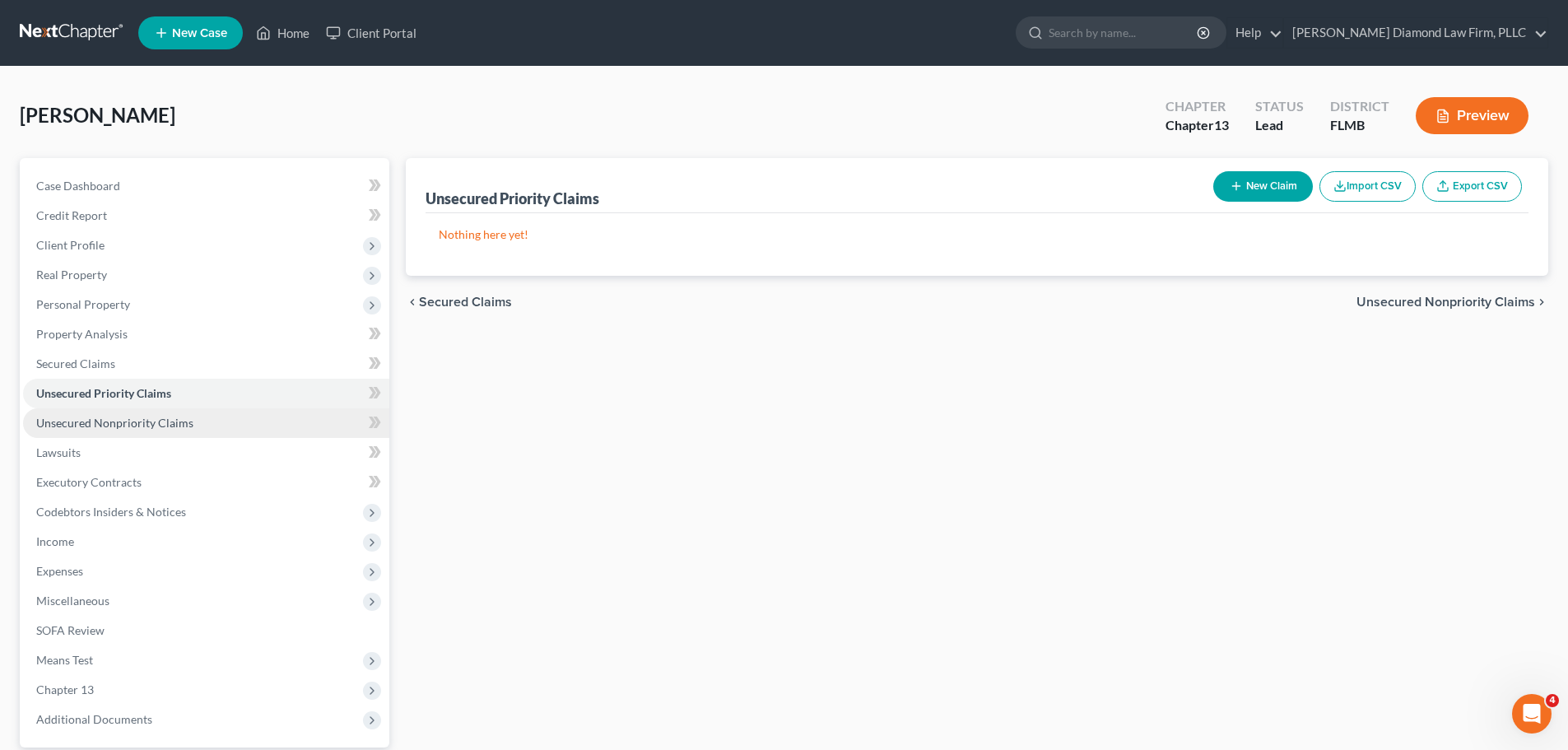
click at [138, 417] on span "Unsecured Nonpriority Claims" at bounding box center [115, 423] width 157 height 14
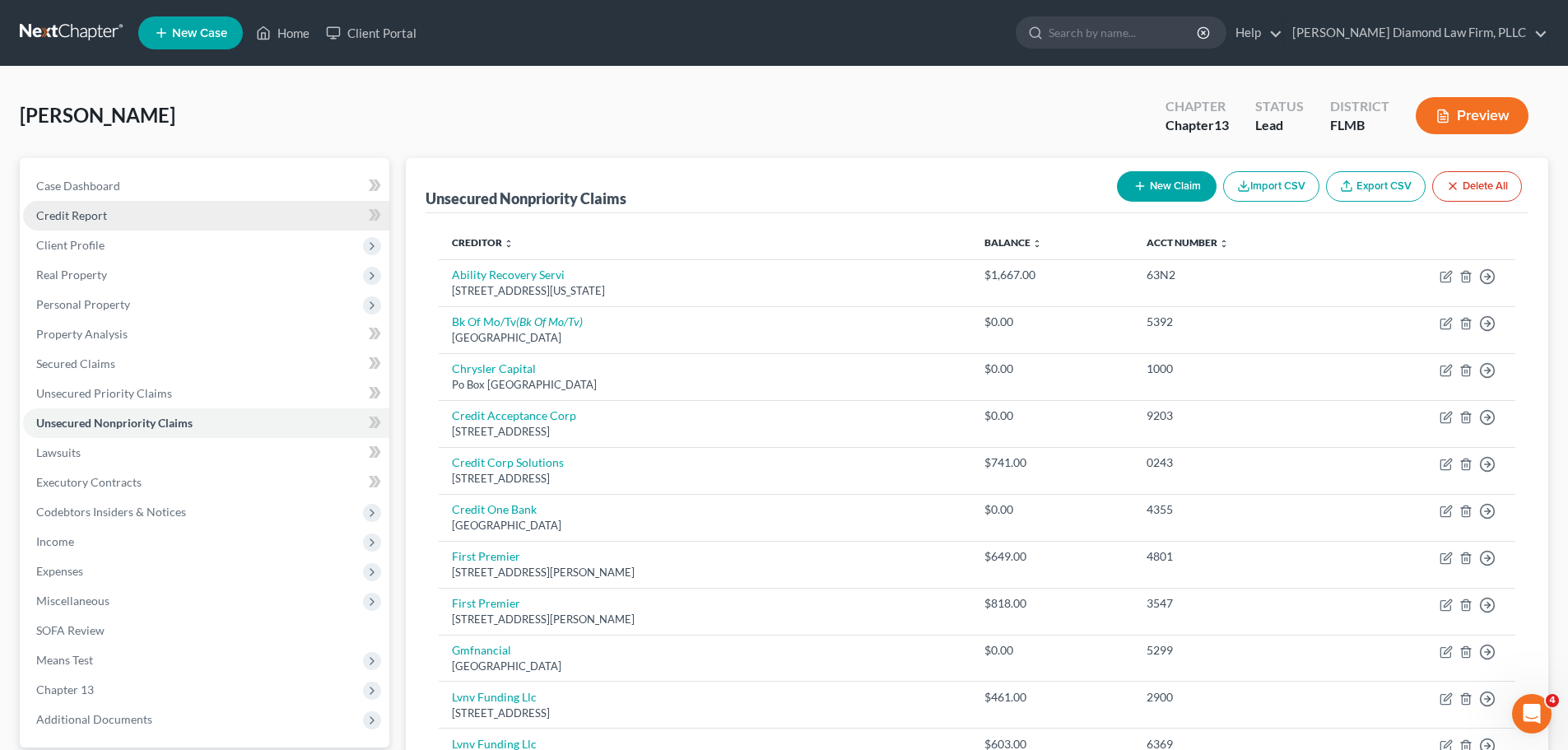
click at [55, 221] on span "Credit Report" at bounding box center [71, 215] width 71 height 14
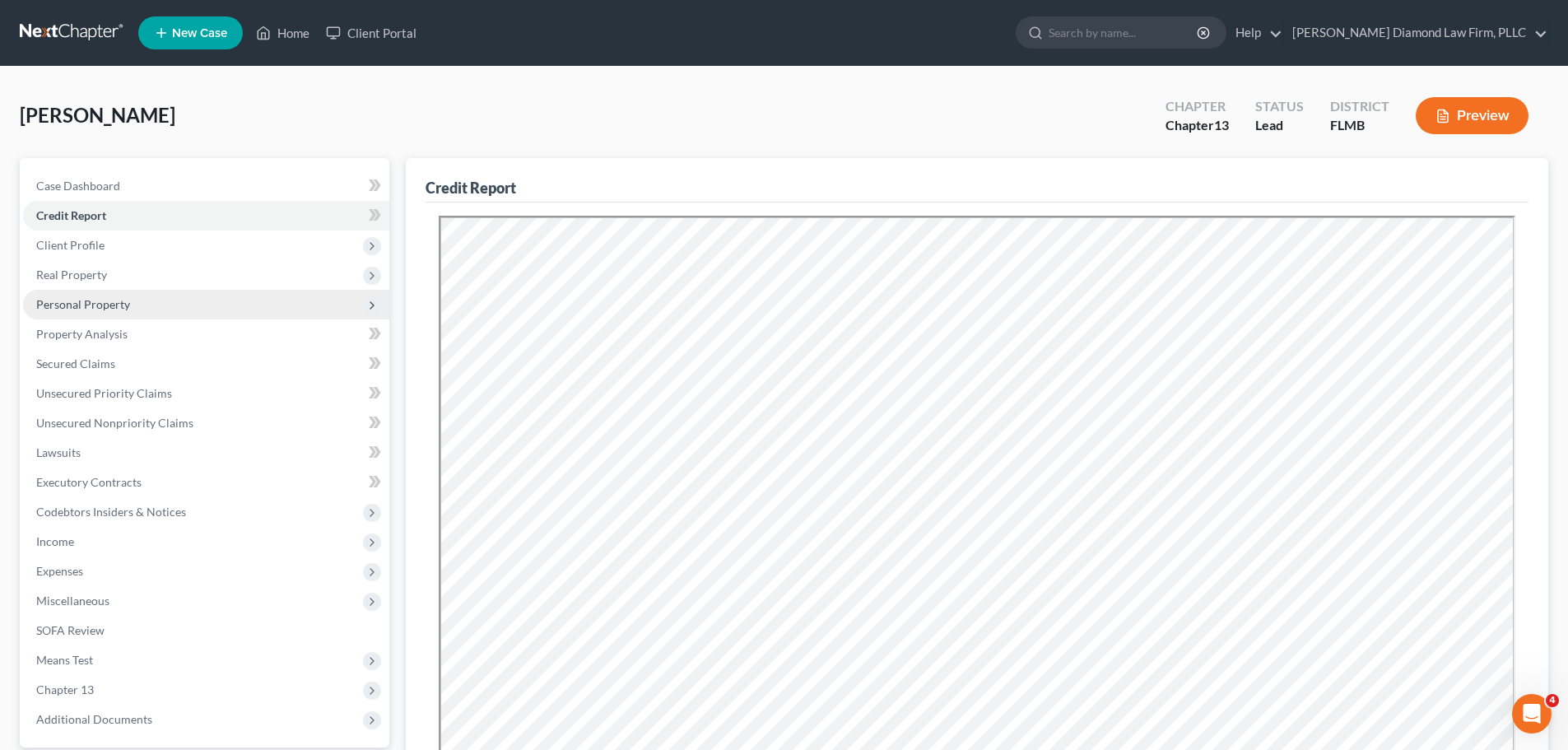
click at [138, 296] on span "Personal Property" at bounding box center [206, 304] width 366 height 30
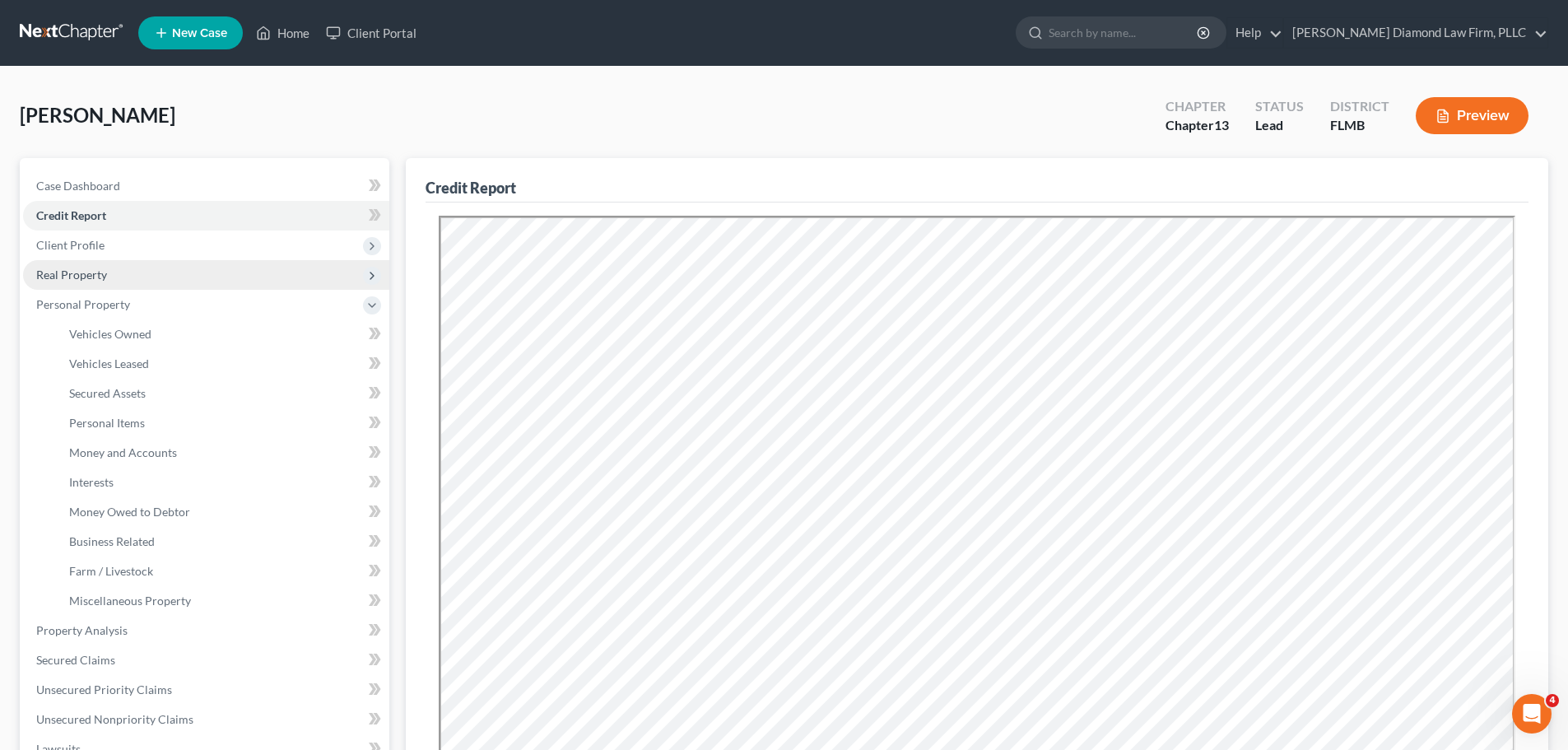
click at [114, 276] on span "Real Property" at bounding box center [206, 275] width 366 height 30
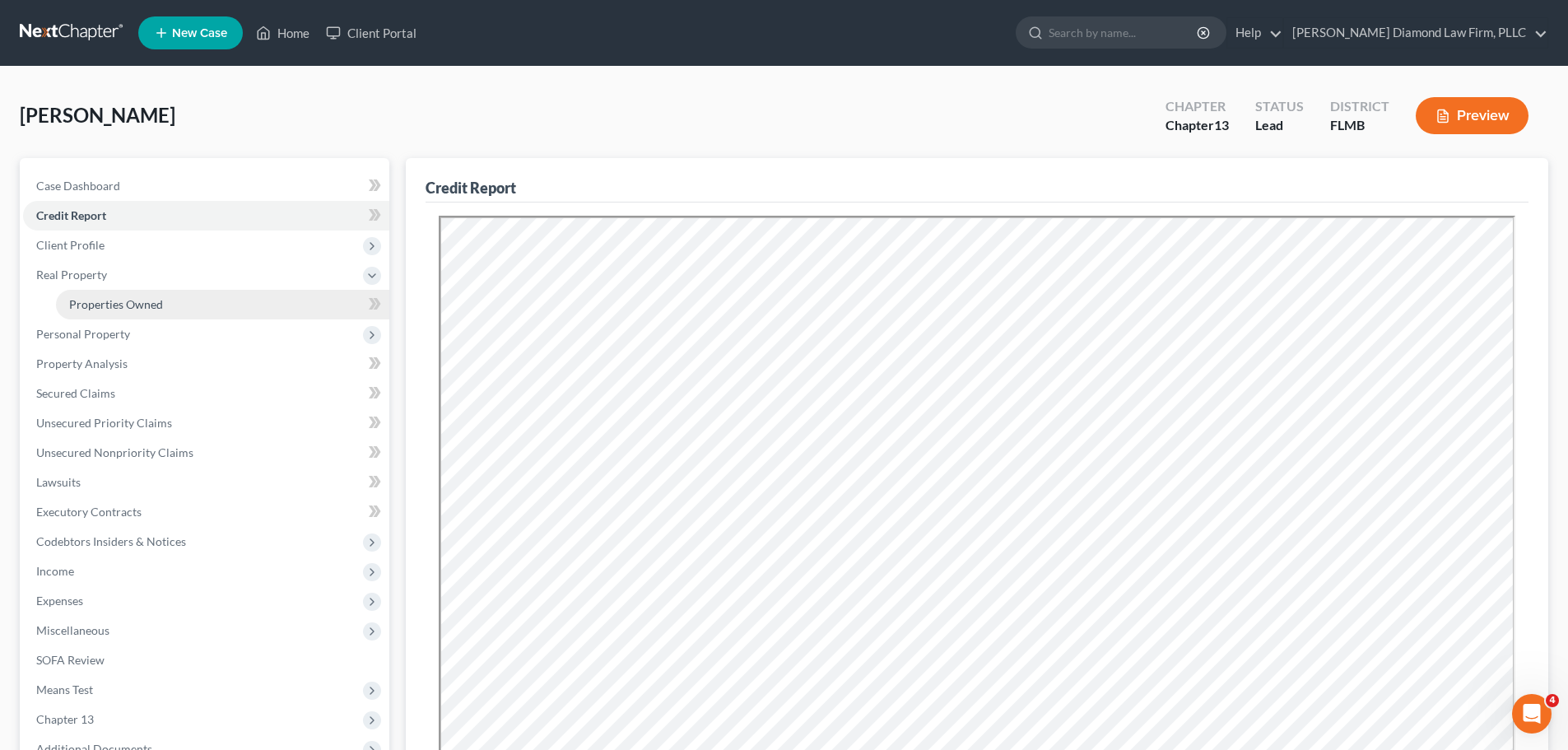
click at [99, 294] on link "Properties Owned" at bounding box center [222, 304] width 334 height 30
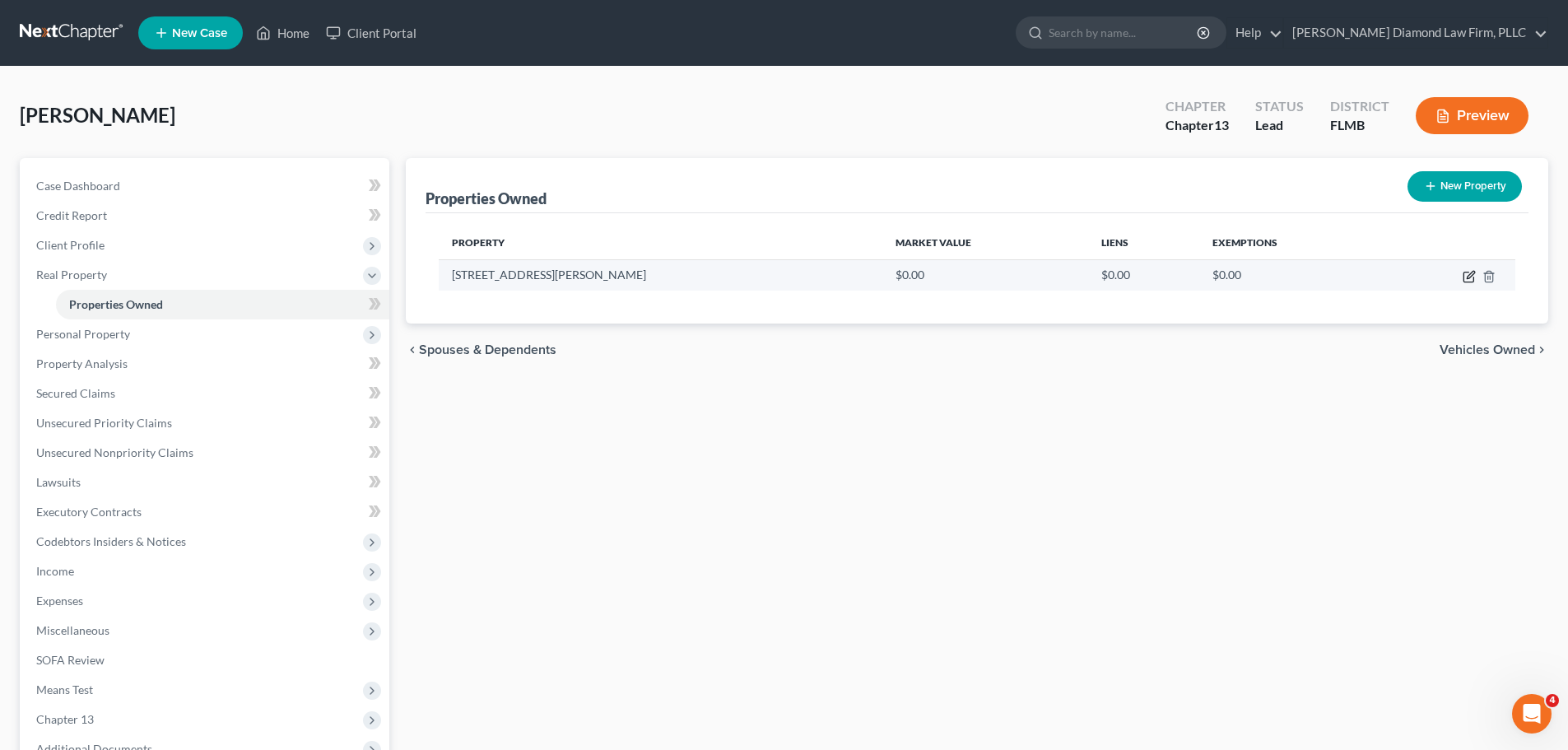
click at [1468, 280] on icon "button" at bounding box center [1469, 276] width 13 height 13
select select "9"
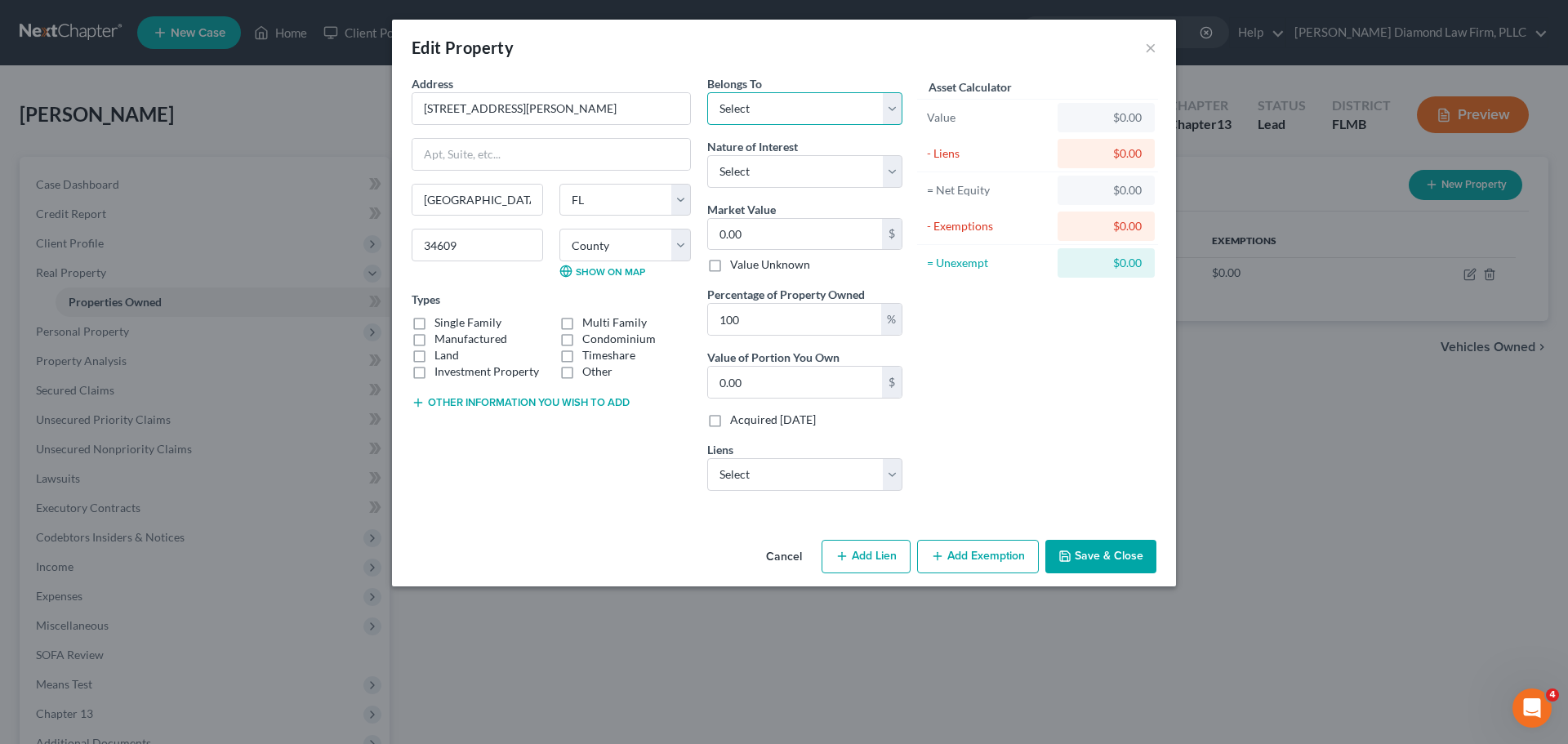
click at [804, 108] on select "Select Debtor 1 Only Debtor 2 Only Debtor 1 And Debtor 2 Only At Least One Of T…" at bounding box center [805, 108] width 195 height 32
click at [795, 491] on div "Belongs To * Select Debtor 1 Only Debtor 2 Only Debtor 1 And Debtor 2 Only At L…" at bounding box center [805, 290] width 212 height 429
click at [776, 115] on select "Select Debtor 1 Only Debtor 2 Only Debtor 1 And Debtor 2 Only At Least One Of T…" at bounding box center [805, 108] width 195 height 32
click at [861, 165] on select "Select Fee Simple Joint Tenant Life Estate Equitable Interest Future Interest T…" at bounding box center [805, 171] width 195 height 32
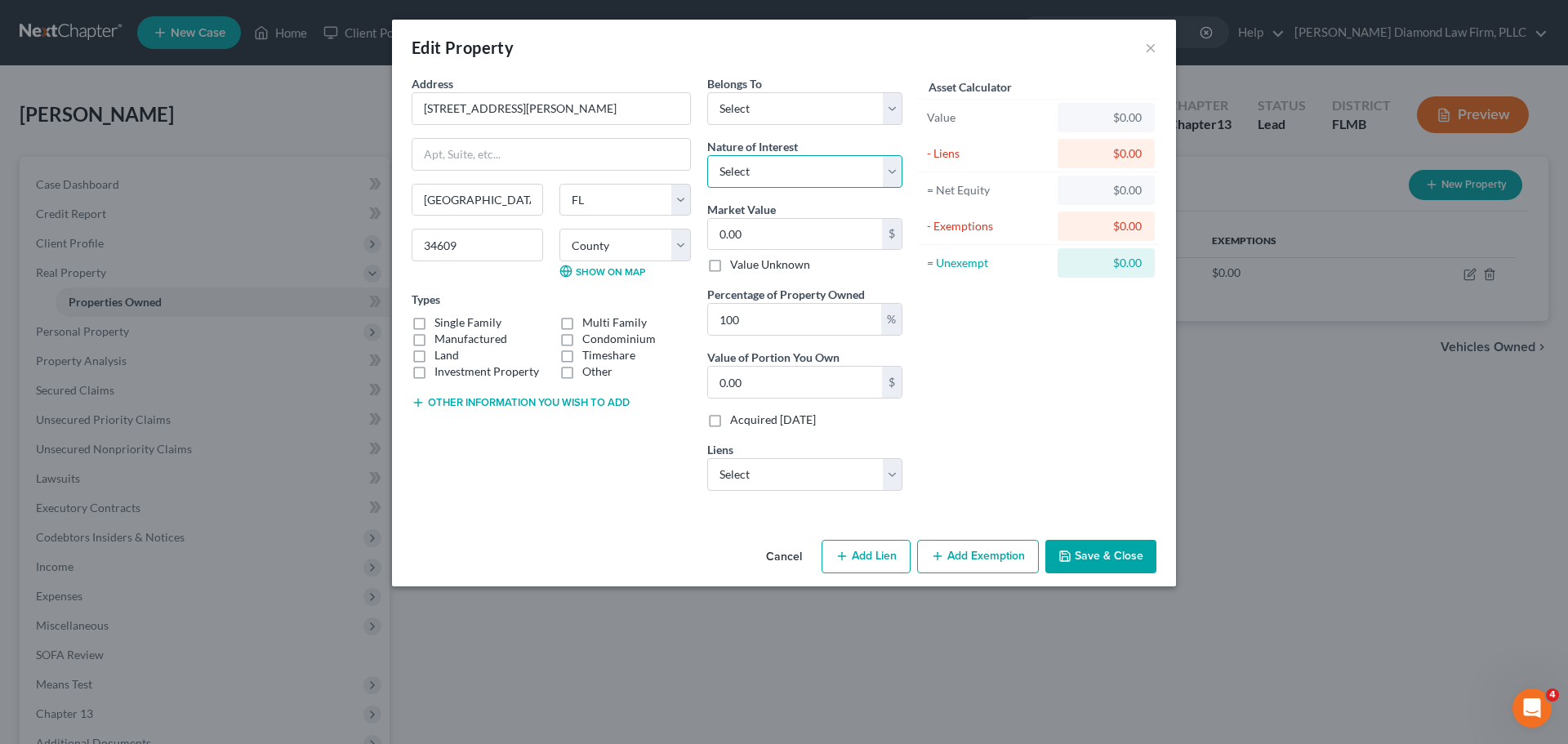
select select "1"
click at [707, 155] on select "Select Fee Simple Joint Tenant Life Estate Equitable Interest Future Interest T…" at bounding box center [805, 171] width 195 height 32
click at [806, 222] on input "0.00" at bounding box center [795, 234] width 174 height 31
click at [797, 237] on input "0.00" at bounding box center [795, 234] width 174 height 31
drag, startPoint x: 768, startPoint y: 240, endPoint x: 701, endPoint y: 235, distance: 67.2
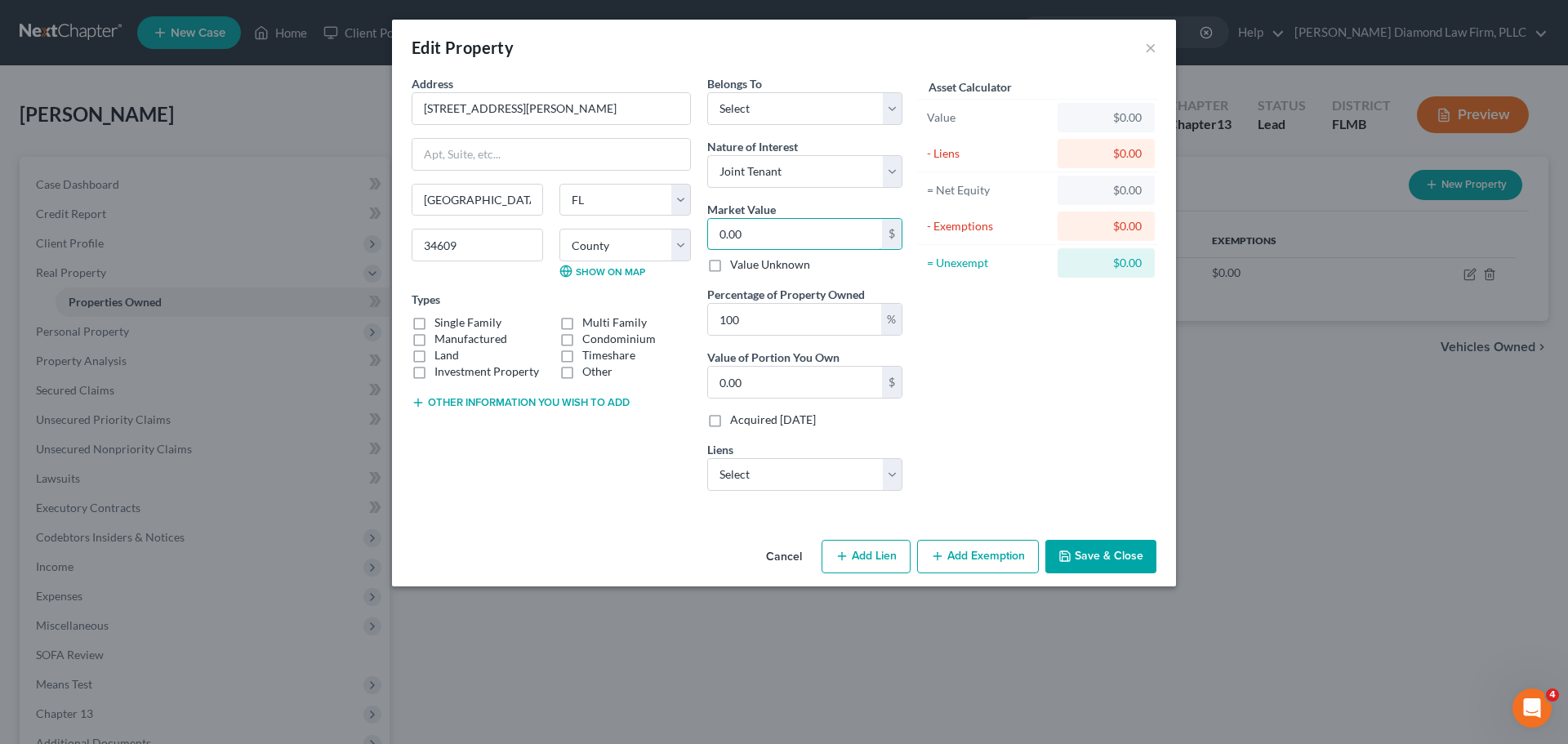
click at [701, 235] on div "Belongs To * Select Debtor 1 Only Debtor 2 Only Debtor 1 And Debtor 2 Only At L…" at bounding box center [805, 290] width 212 height 429
type input "2"
type input "2.00"
type input "28"
type input "28.00"
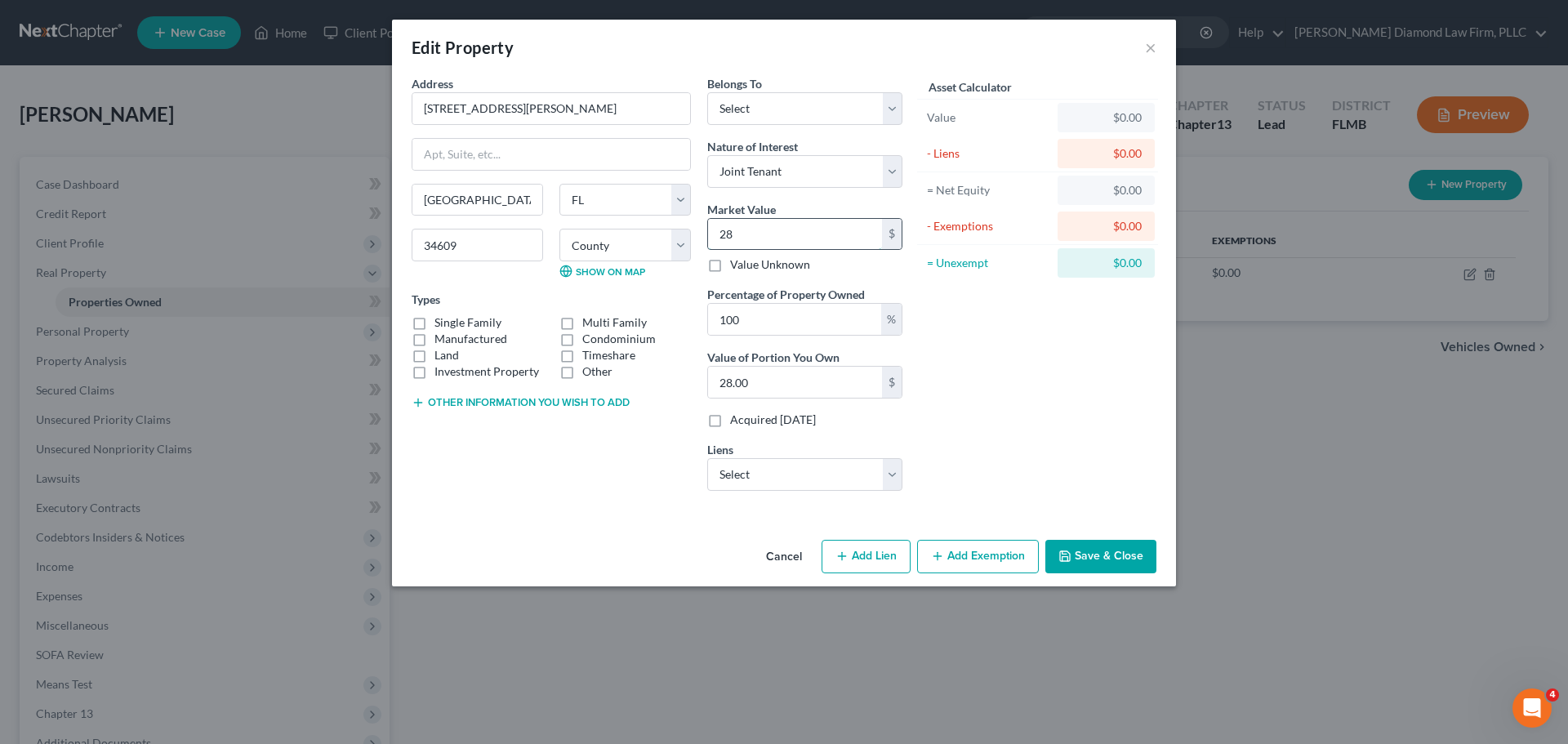
type input "288"
type input "288.00"
type input "2884"
type input "2,884.00"
type input "2,8840"
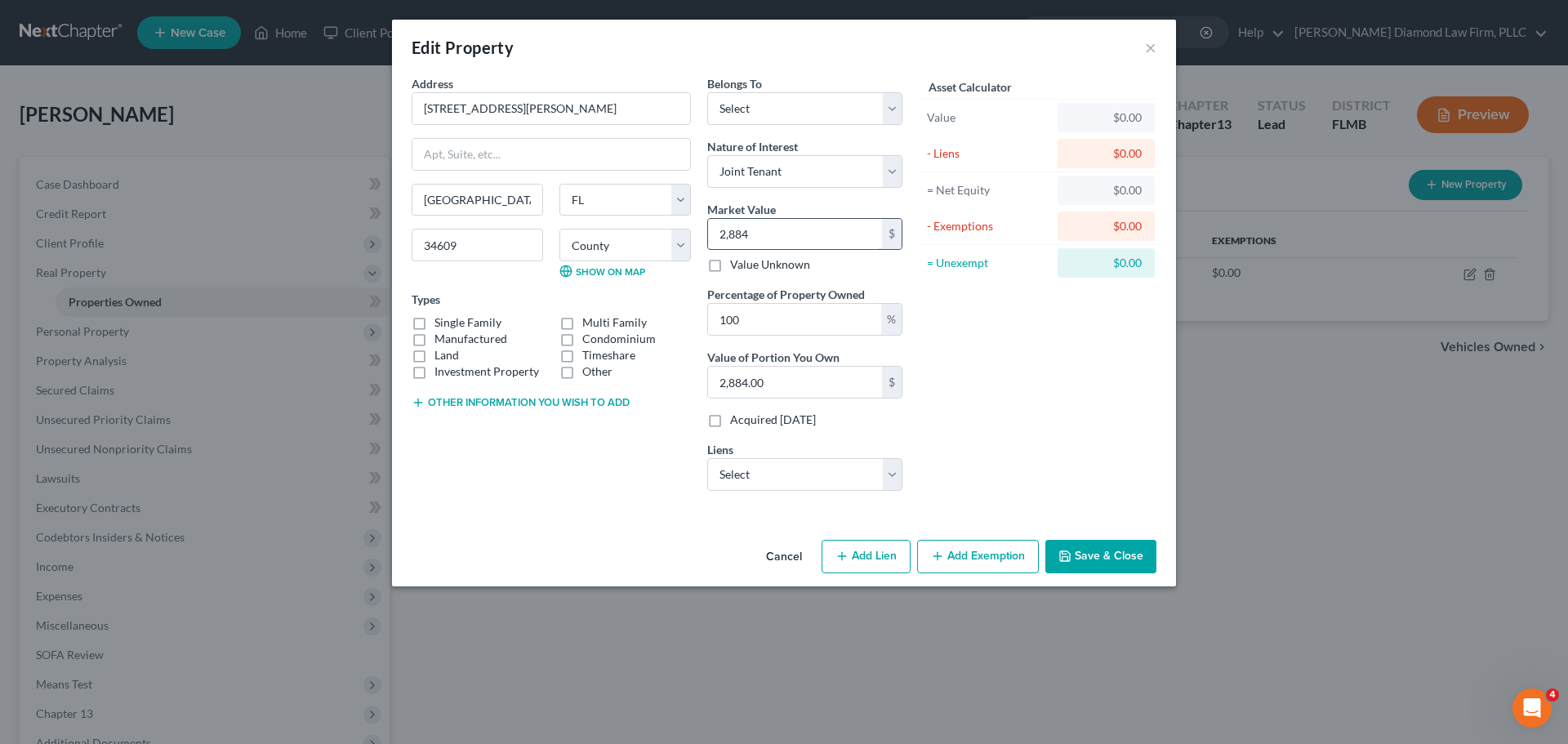
type input "28,840.00"
type input "28,8400"
type input "288,400.00"
type input "288,400"
click at [797, 467] on select "Select Bridgecrest - $24,809.00 Onemain - $12,809.00" at bounding box center [805, 474] width 195 height 32
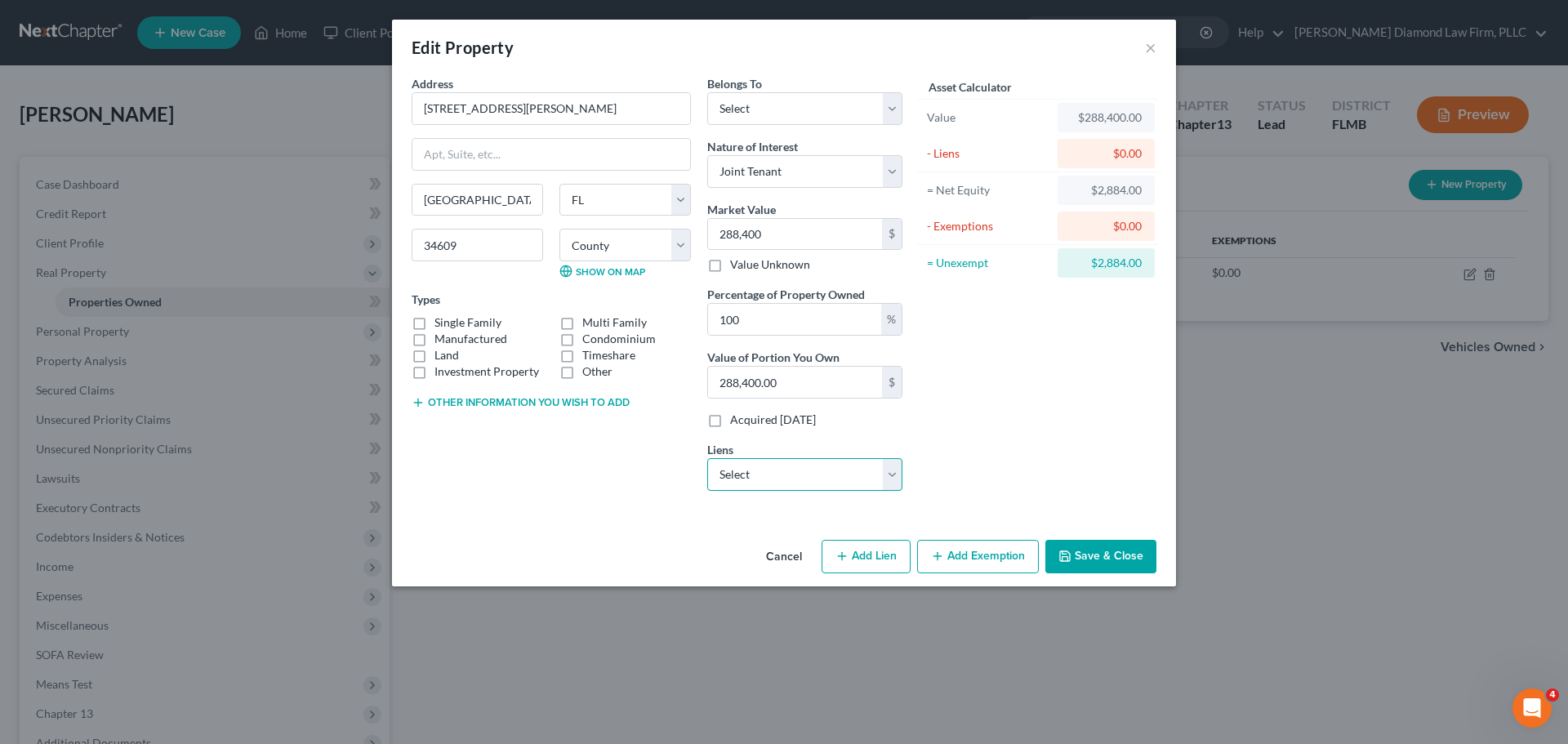
click at [797, 467] on select "Select Bridgecrest - $24,809.00 Onemain - $12,809.00" at bounding box center [805, 474] width 195 height 32
click at [442, 320] on label "Single Family" at bounding box center [468, 322] width 67 height 17
click at [442, 320] on input "Single Family" at bounding box center [446, 319] width 11 height 11
checkbox input "true"
click at [824, 491] on div "Belongs To * Select Debtor 1 Only Debtor 2 Only Debtor 1 And Debtor 2 Only At L…" at bounding box center [805, 290] width 212 height 429
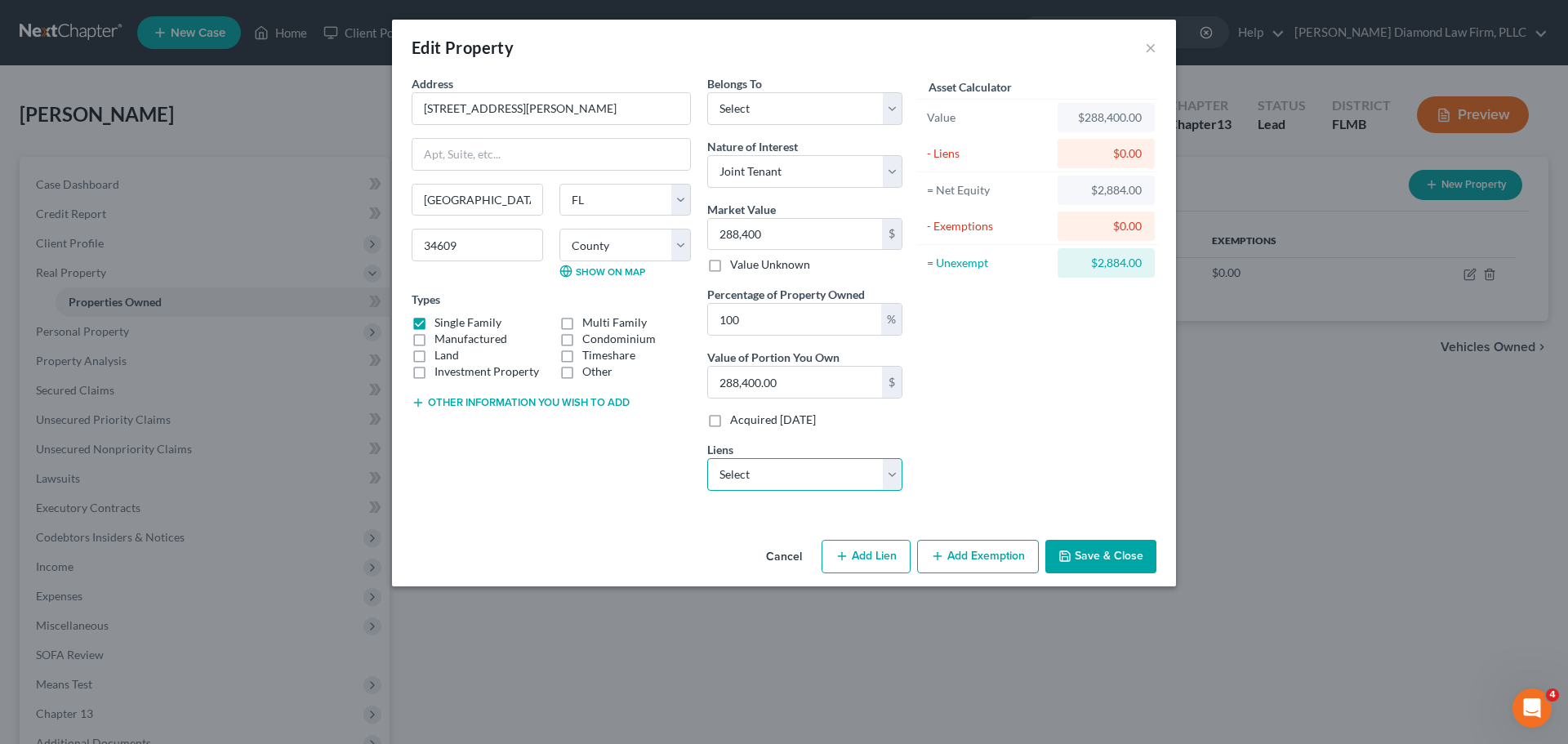
click at [831, 473] on select "Select Bridgecrest - $24,809.00 Onemain - $12,809.00" at bounding box center [805, 474] width 195 height 32
click at [791, 473] on select "Select Bridgecrest - $24,809.00 Onemain - $12,809.00" at bounding box center [805, 474] width 195 height 32
click at [827, 494] on div "Belongs To * Select Debtor 1 Only Debtor 2 Only Debtor 1 And Debtor 2 Only At L…" at bounding box center [805, 290] width 212 height 429
click at [824, 483] on select "Select Bridgecrest - $24,809.00 Onemain - $12,809.00" at bounding box center [805, 474] width 195 height 32
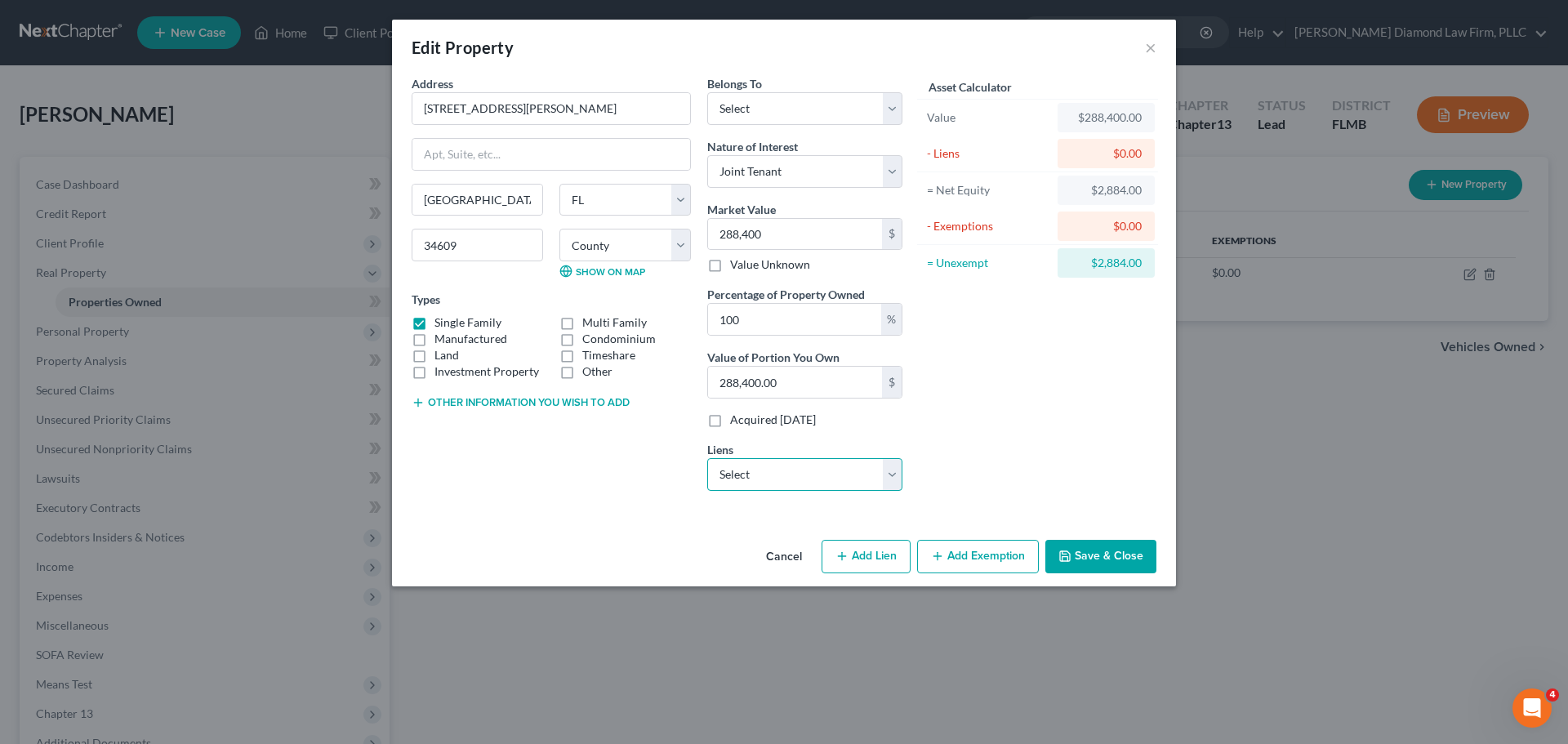
select select "1"
click at [707, 458] on select "Select Bridgecrest - $24,809.00 Onemain - $12,809.00" at bounding box center [805, 474] width 195 height 32
select select
select select "15"
select select "0"
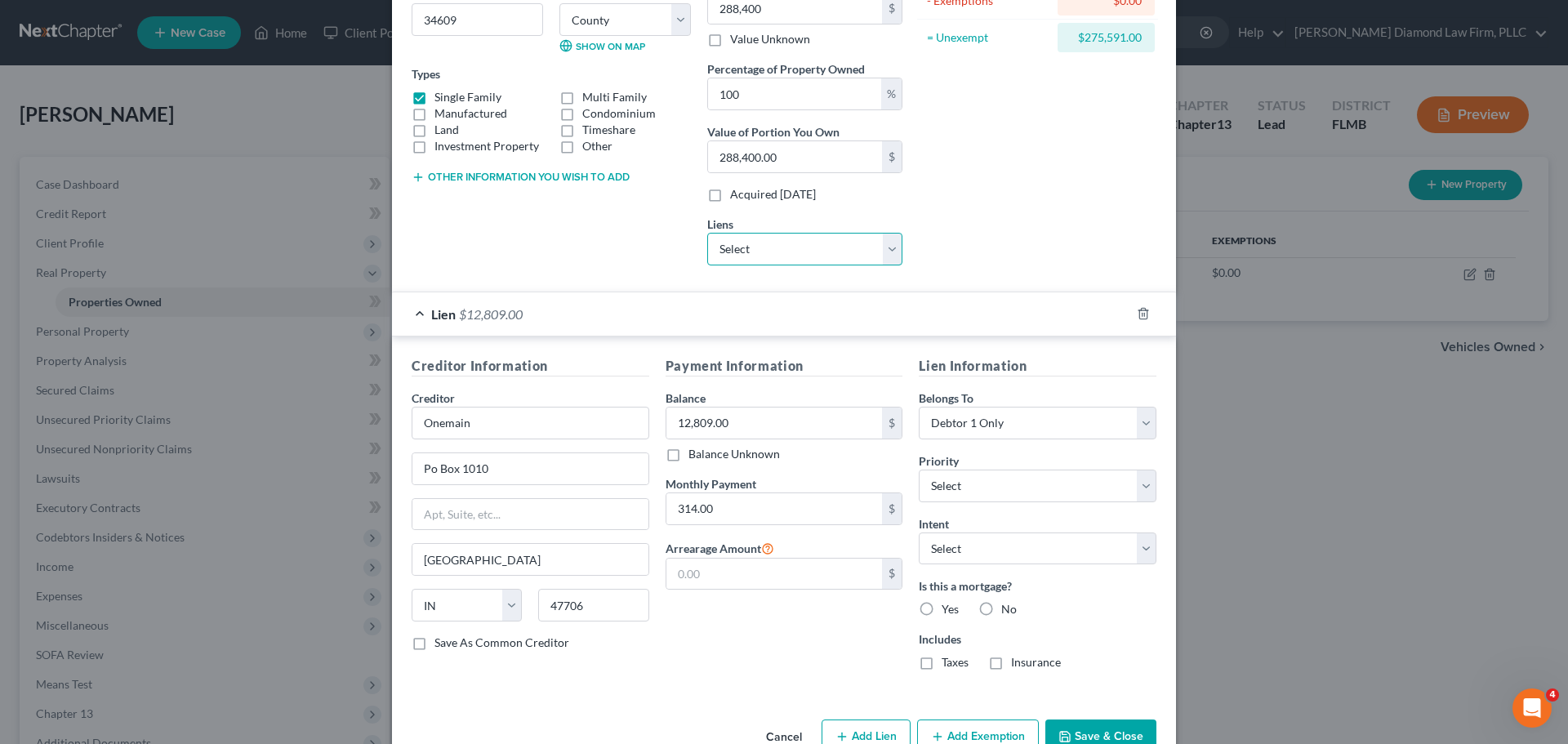
scroll to position [268, 0]
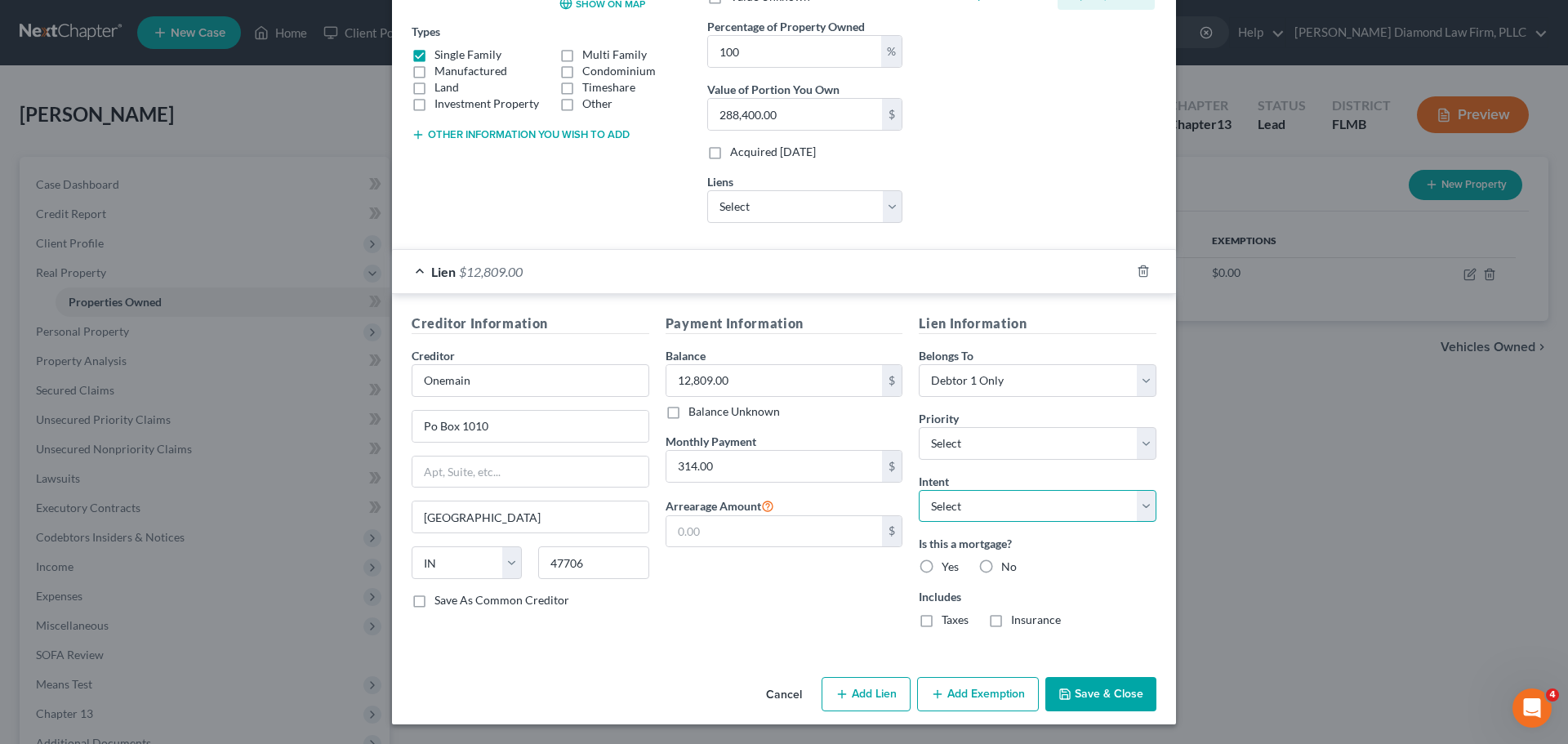
click at [956, 501] on select "Select Surrender Redeem Reaffirm Avoid Other" at bounding box center [1037, 506] width 237 height 32
select select "4"
click at [918, 490] on select "Select Surrender Redeem Reaffirm Avoid Other" at bounding box center [1037, 506] width 237 height 32
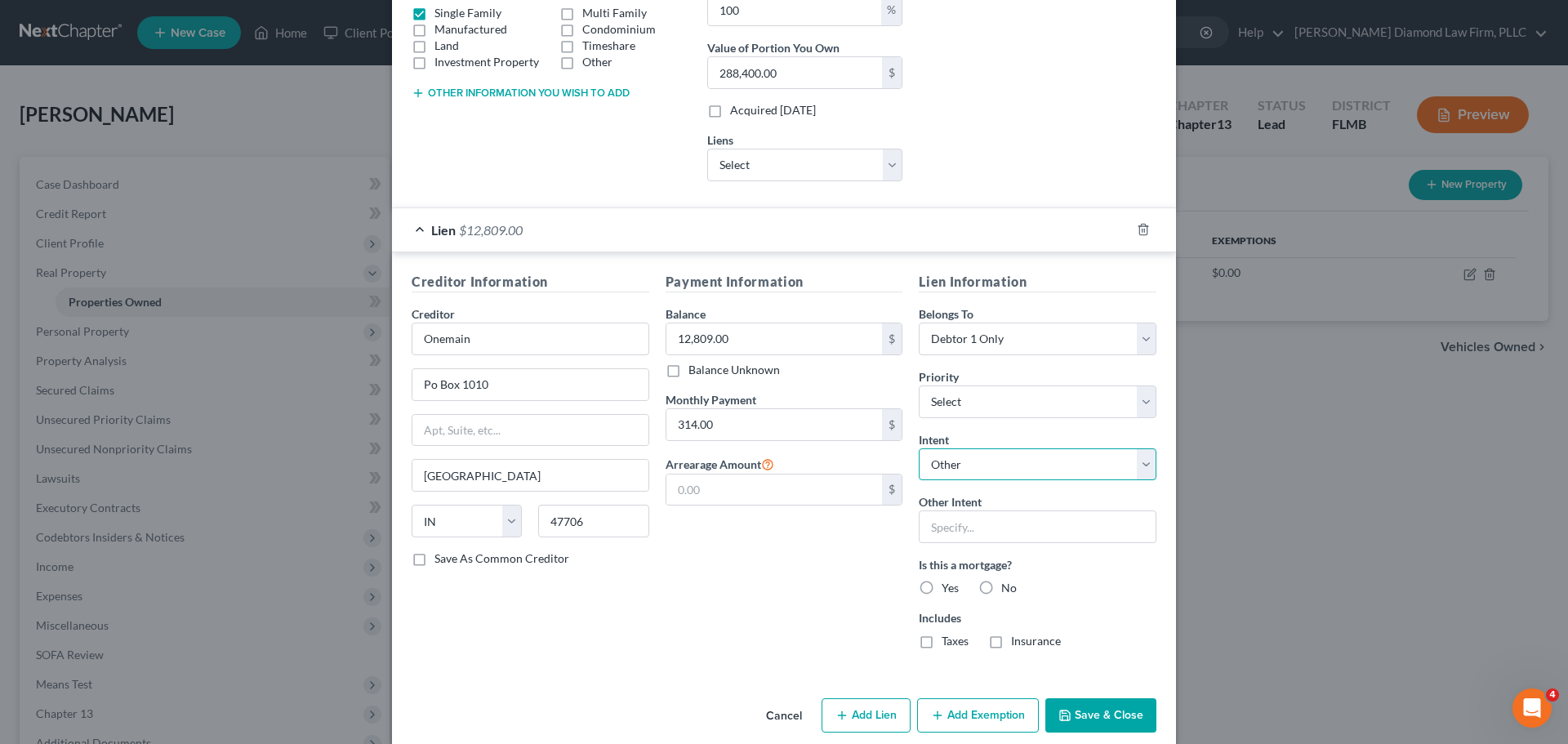
scroll to position [331, 0]
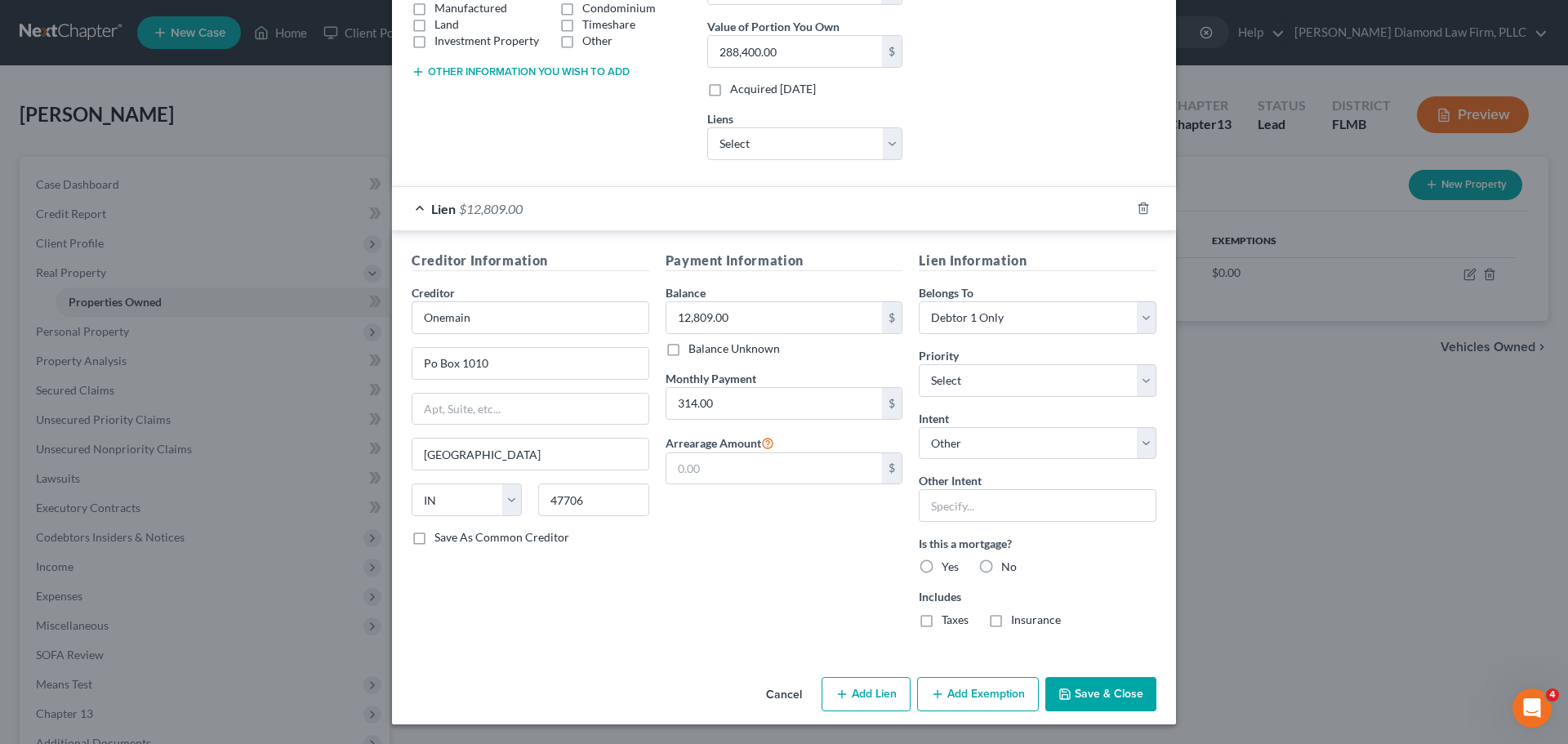
click at [942, 565] on label "Yes" at bounding box center [951, 566] width 18 height 17
click at [948, 565] on input "Yes" at bounding box center [953, 564] width 11 height 11
radio input "true"
click at [942, 626] on label "Taxes" at bounding box center [955, 620] width 27 height 17
click at [948, 622] on input "Taxes" at bounding box center [953, 617] width 11 height 11
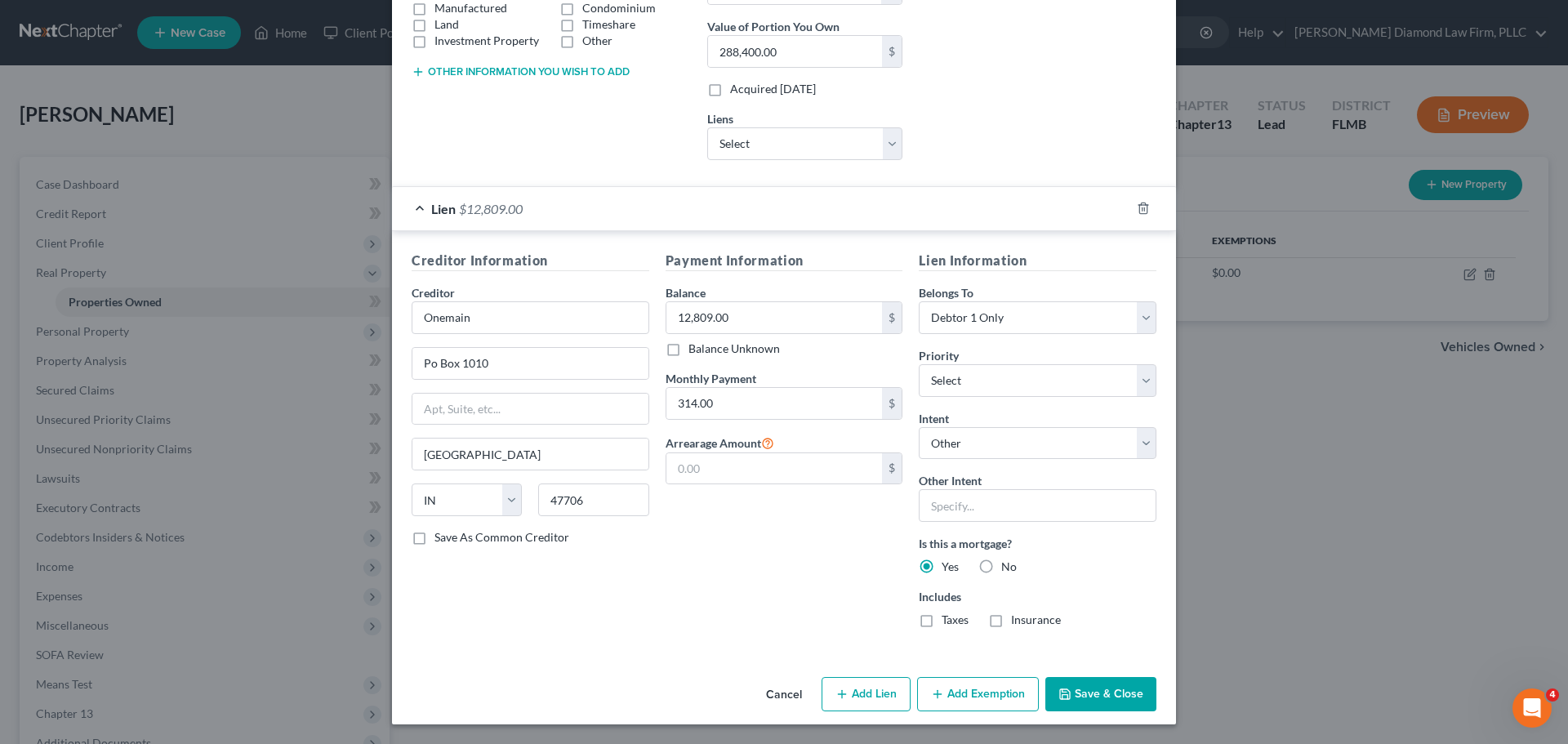
checkbox input "true"
click at [1011, 620] on label "Insurance" at bounding box center [1036, 620] width 50 height 17
click at [1017, 620] on input "Insurance" at bounding box center [1023, 617] width 11 height 11
checkbox input "true"
click at [949, 699] on button "Add Exemption" at bounding box center [978, 693] width 122 height 34
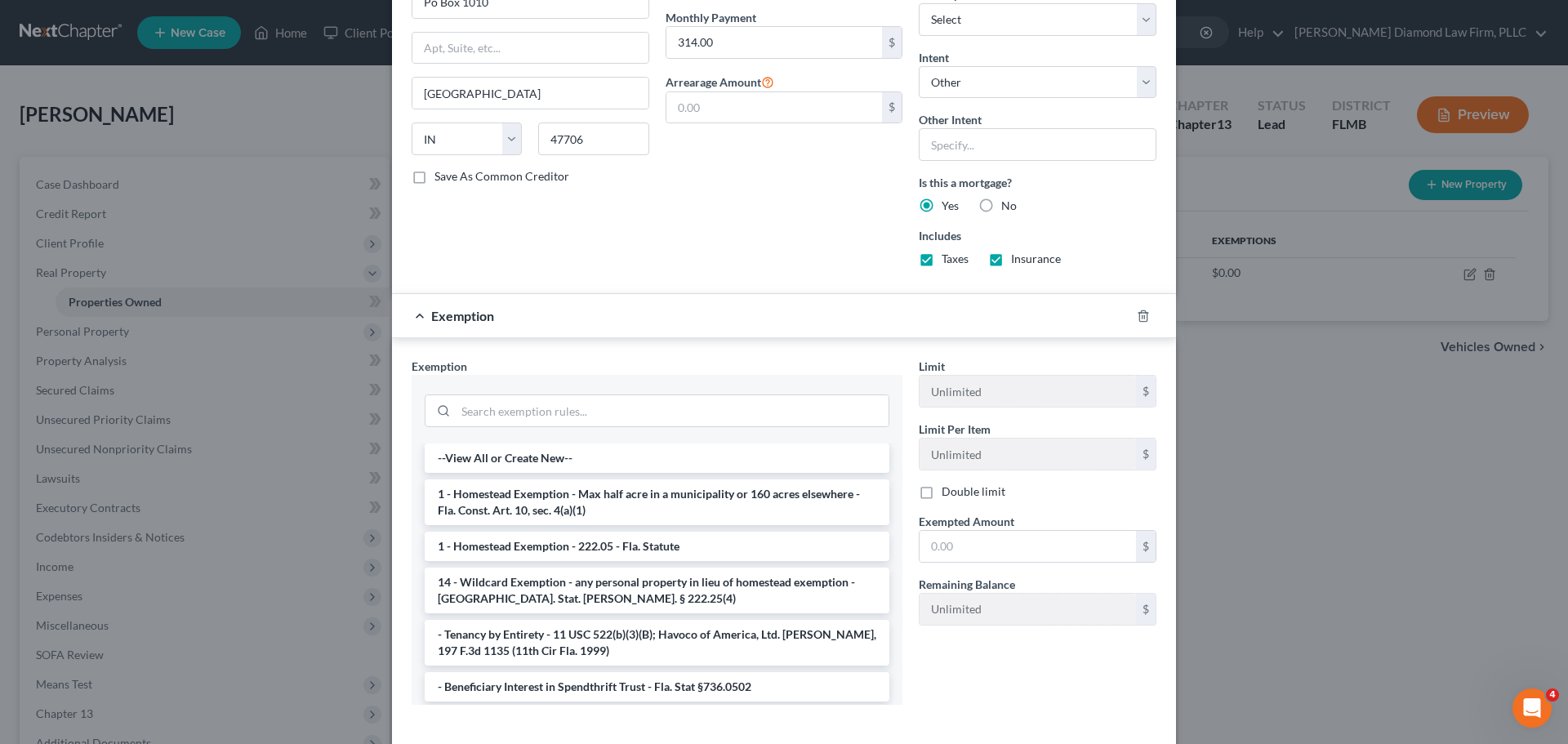
scroll to position [769, 0]
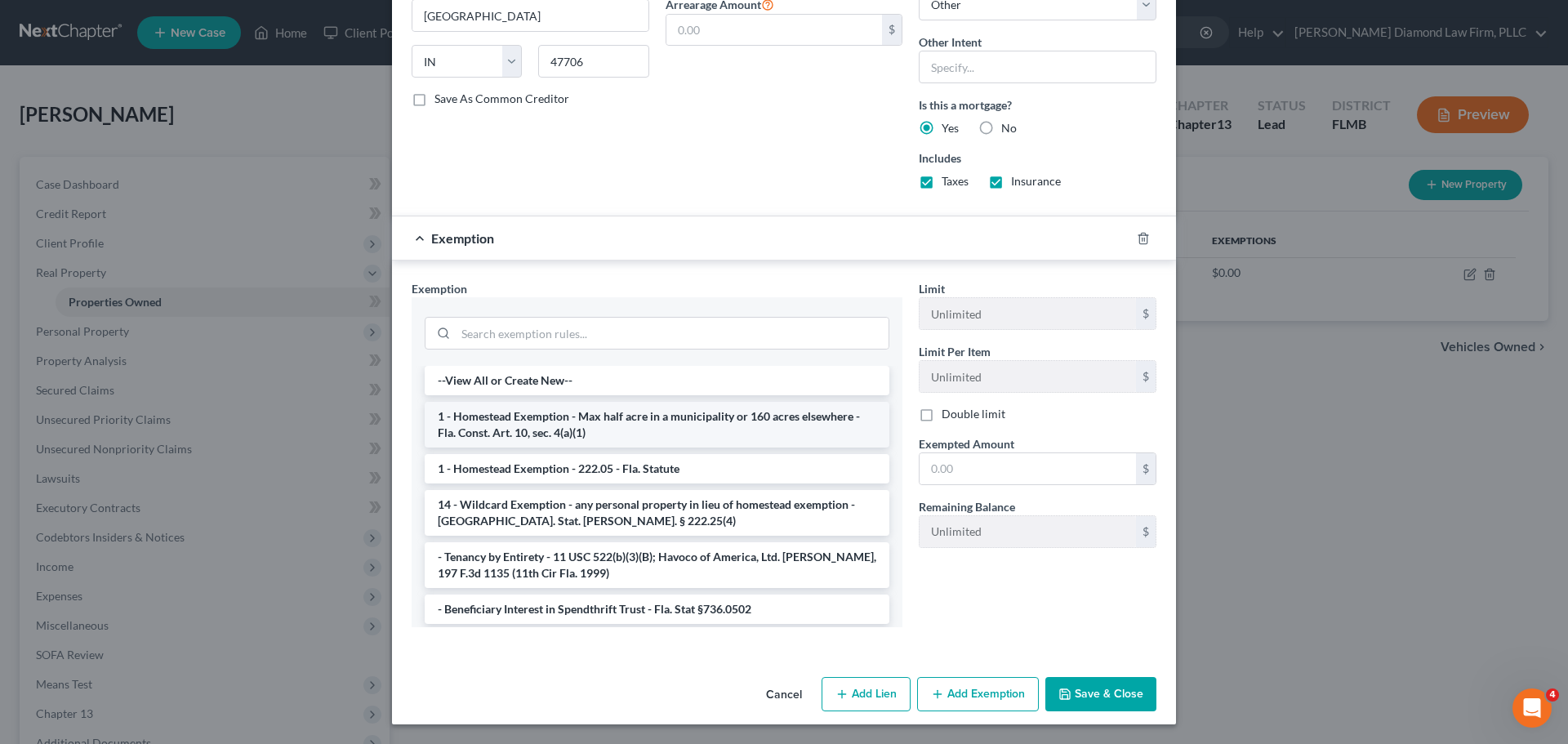
click at [594, 426] on li "1 - Homestead Exemption - Max half acre in a municipality or 160 acres elsewher…" at bounding box center [657, 425] width 465 height 46
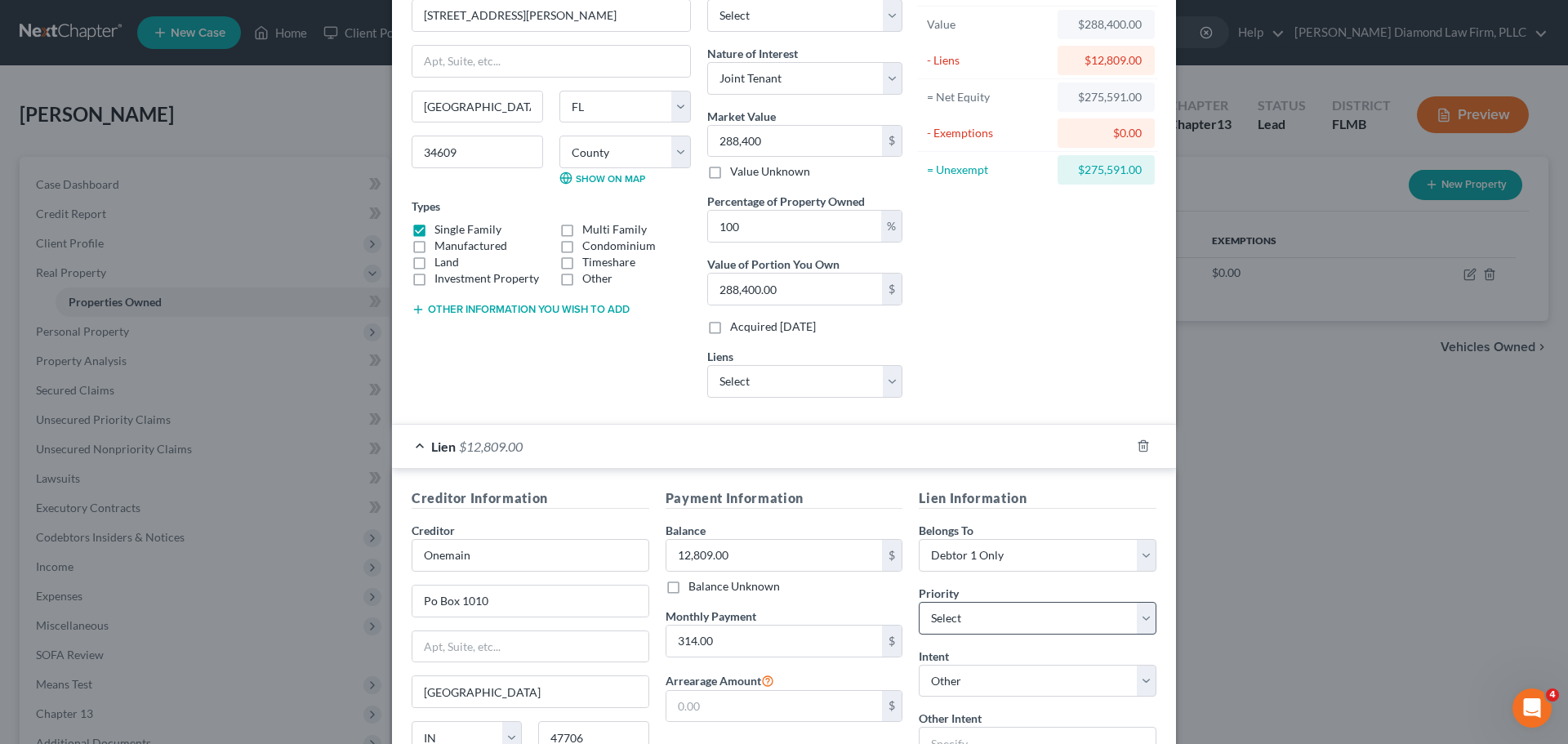
scroll to position [0, 0]
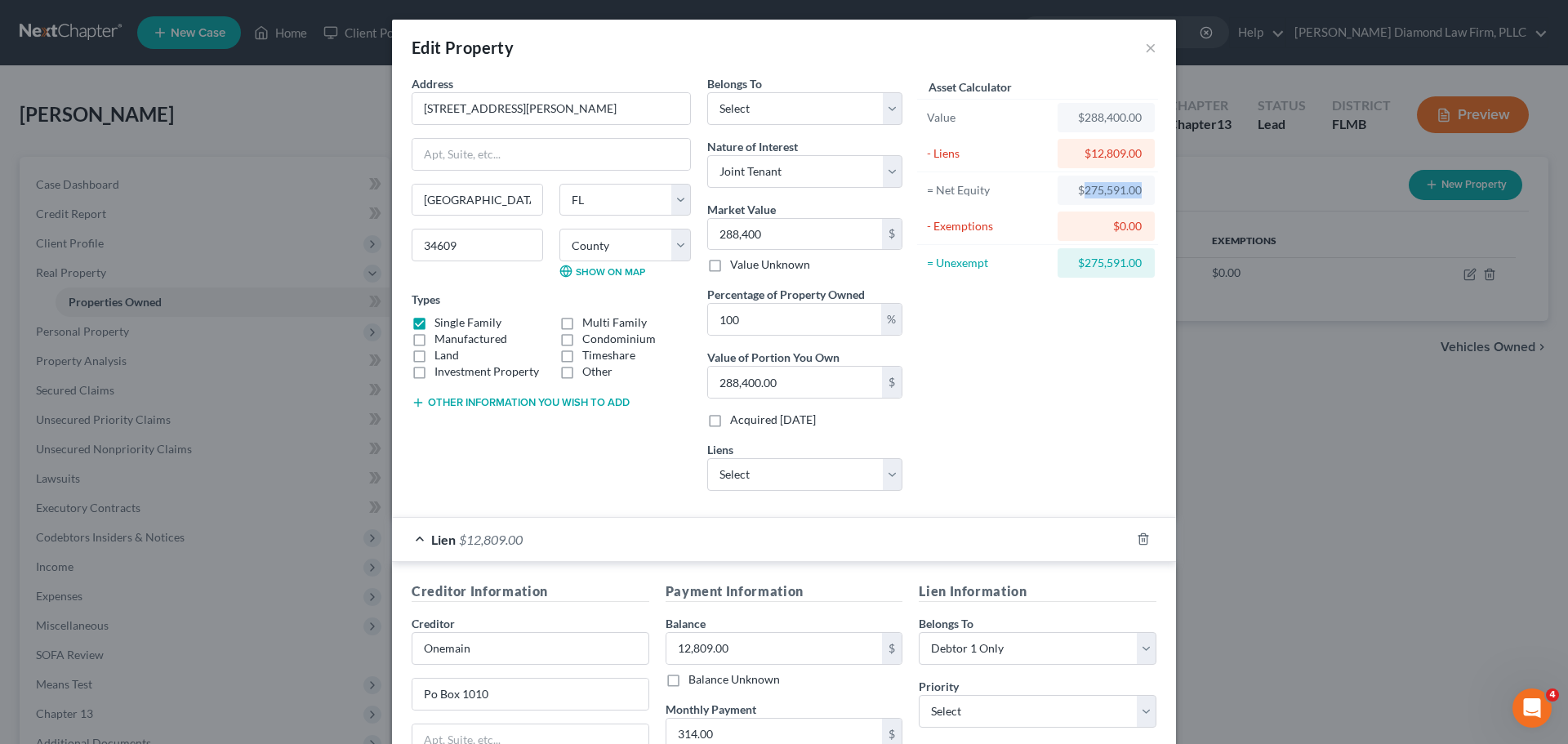
drag, startPoint x: 1079, startPoint y: 187, endPoint x: 1142, endPoint y: 192, distance: 63.2
click at [1142, 192] on div "$275,591.00" at bounding box center [1106, 191] width 97 height 30
copy div "275,591.00"
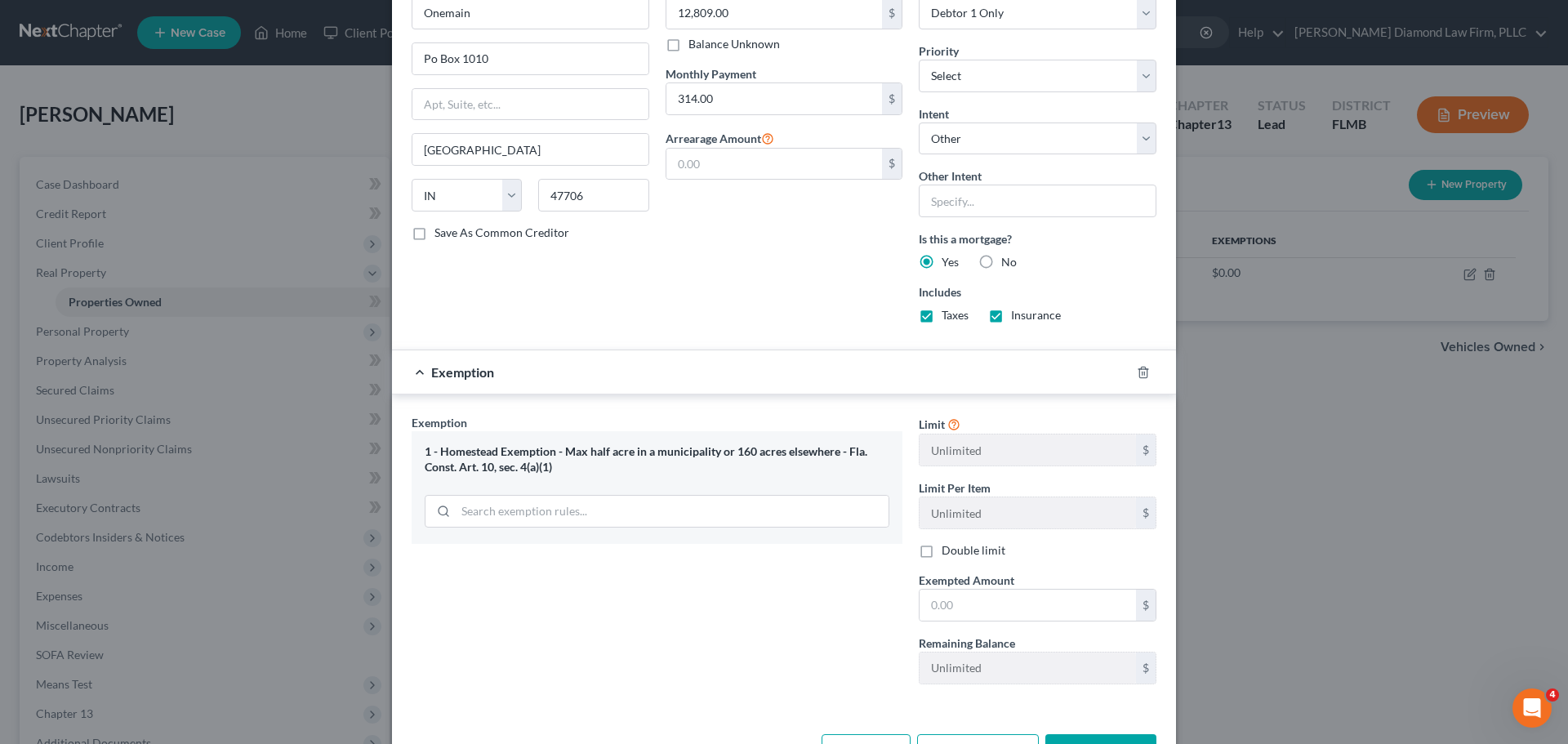
scroll to position [691, 0]
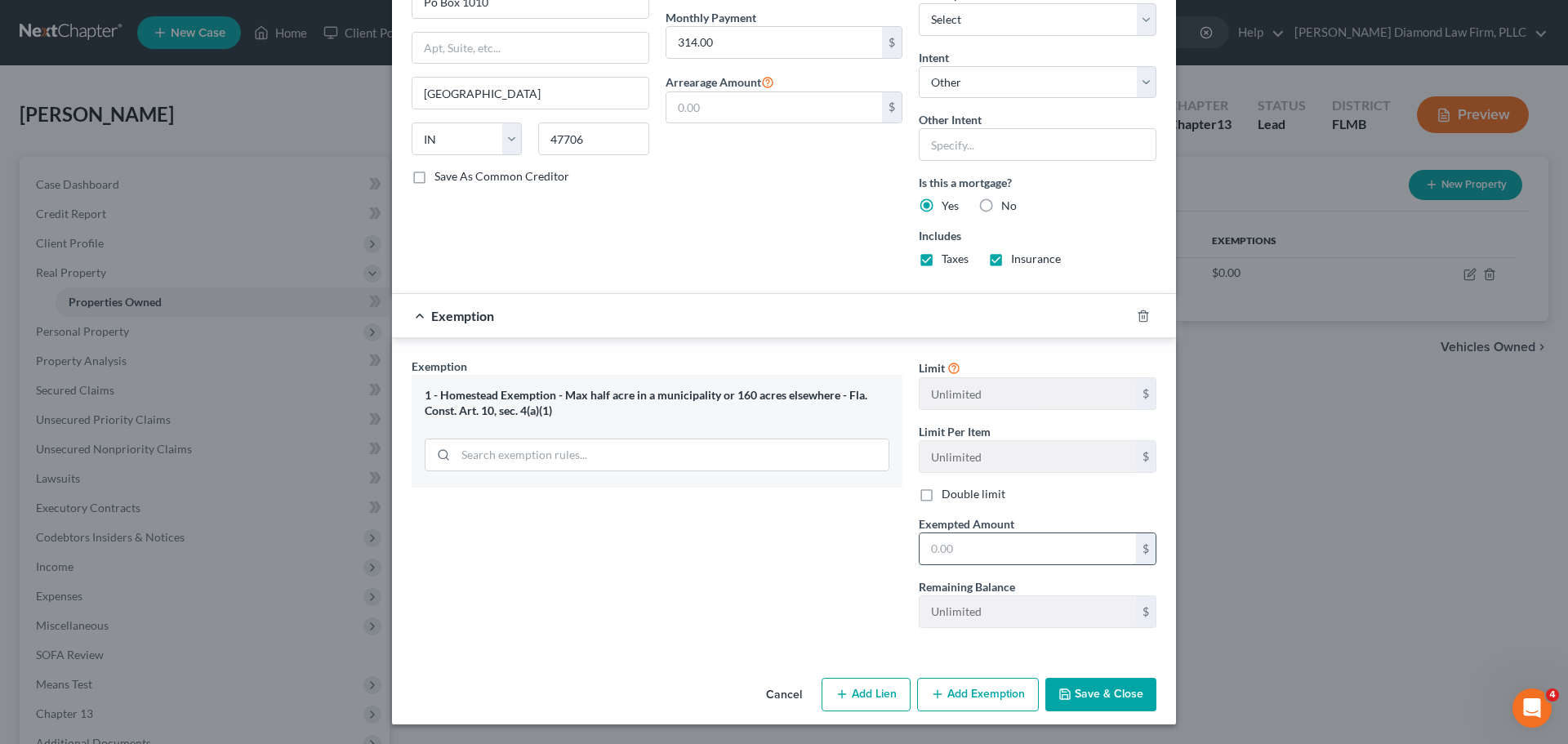
click at [984, 555] on input "text" at bounding box center [1027, 548] width 216 height 31
paste input "275,591.00"
type input "275,591.00"
click at [1093, 699] on button "Save & Close" at bounding box center [1100, 694] width 111 height 34
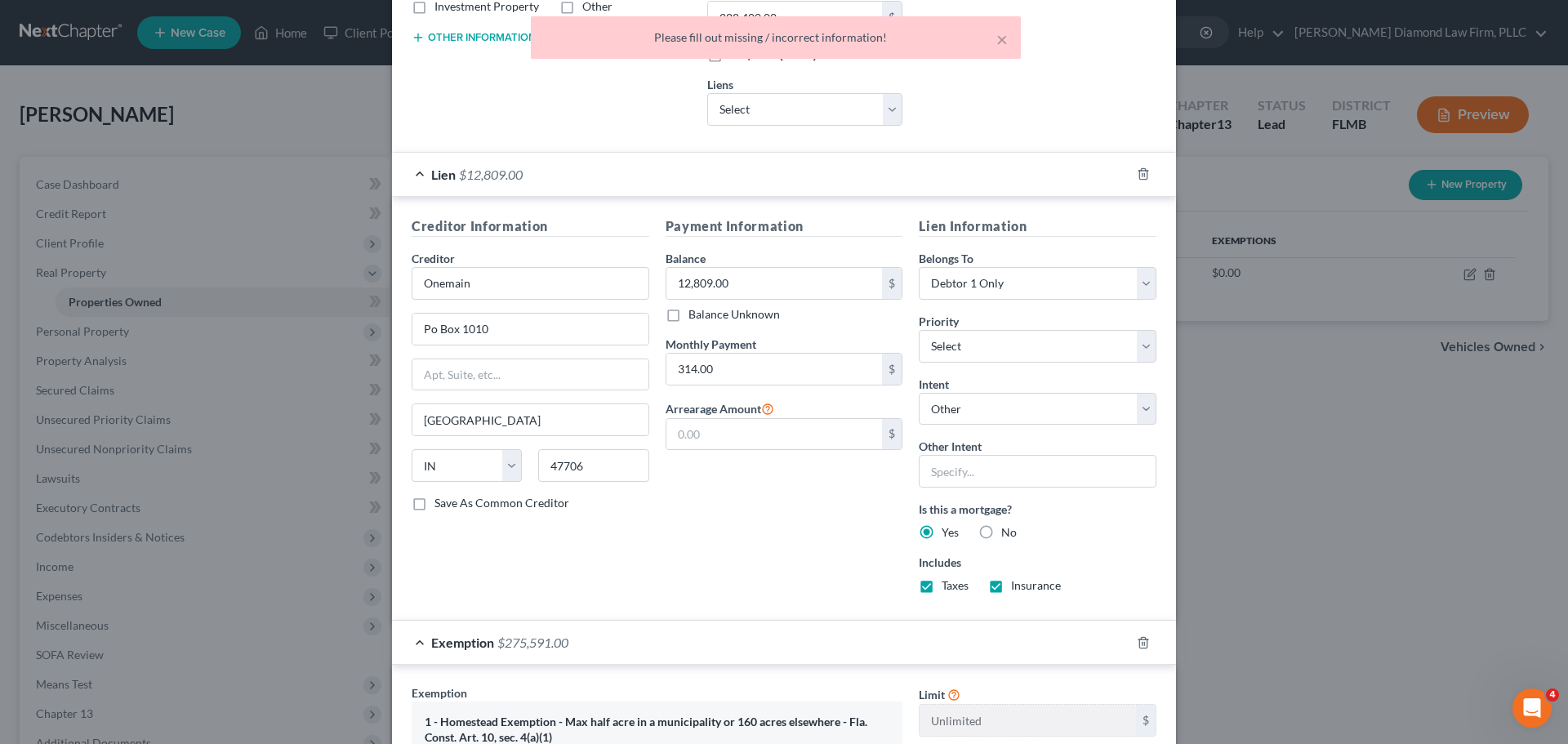
scroll to position [0, 0]
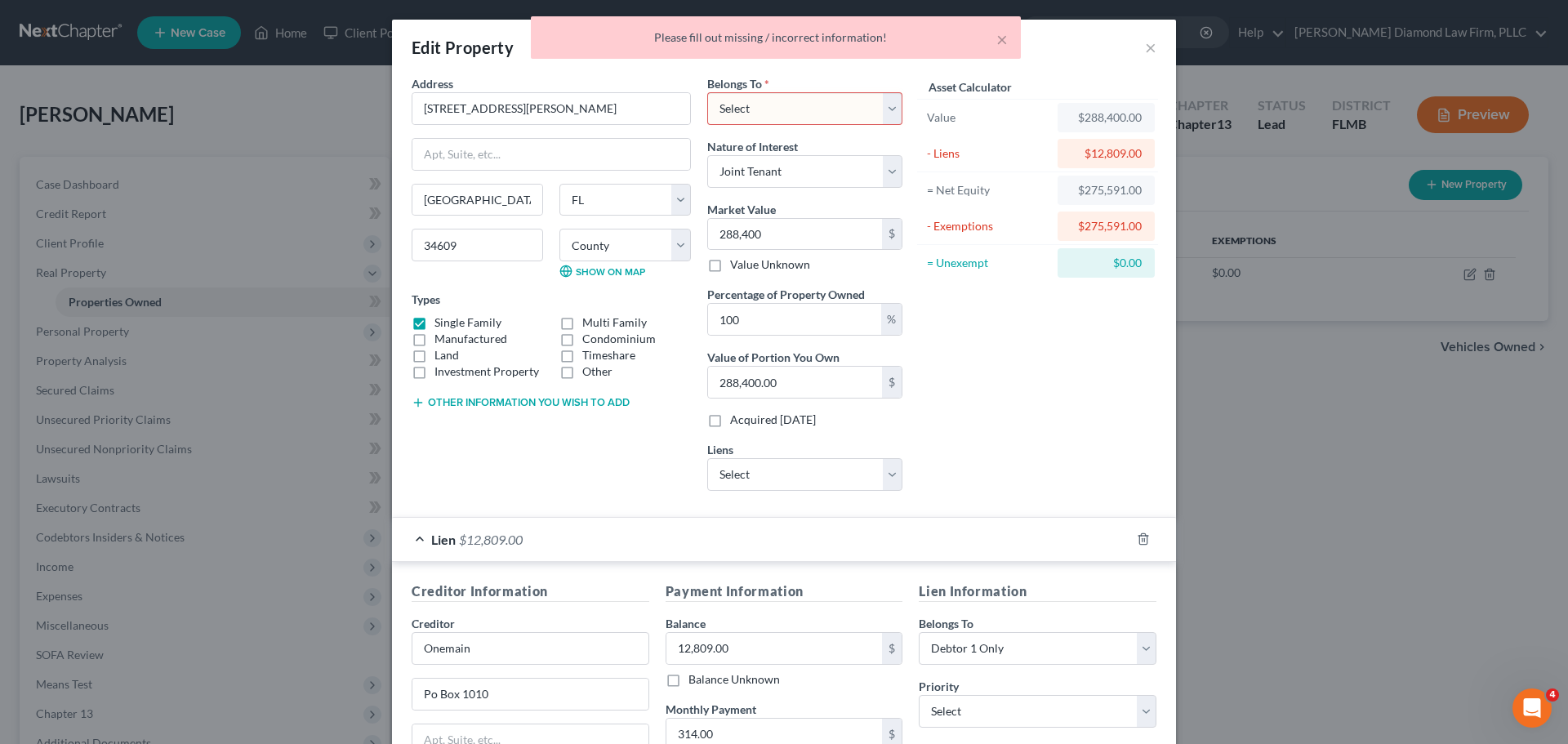
click at [833, 111] on select "Select Debtor 1 Only Debtor 2 Only Debtor 1 And Debtor 2 Only At Least One Of T…" at bounding box center [805, 108] width 195 height 32
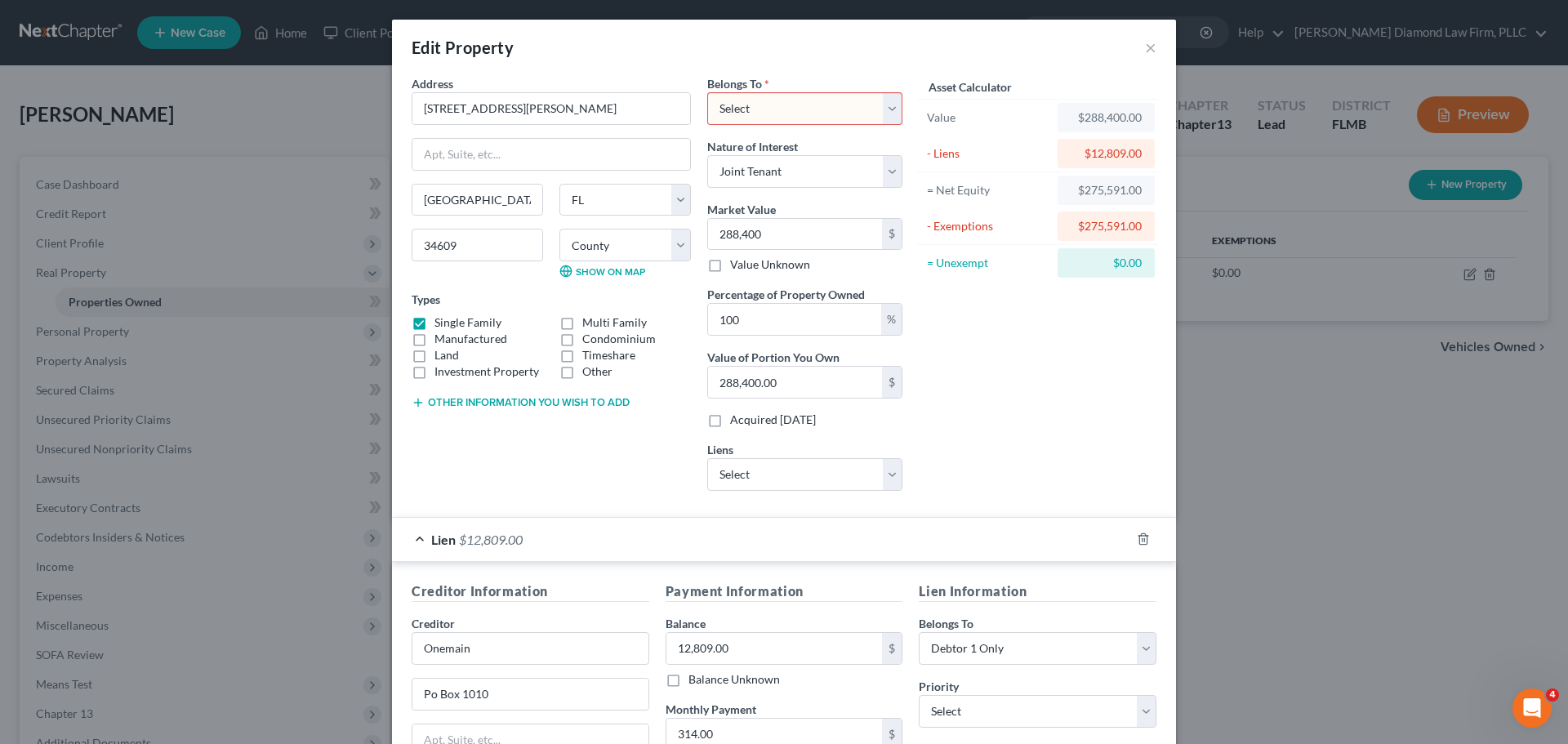
select select "3"
click at [707, 92] on select "Select Debtor 1 Only Debtor 2 Only Debtor 1 And Debtor 2 Only At Least One Of T…" at bounding box center [805, 108] width 195 height 32
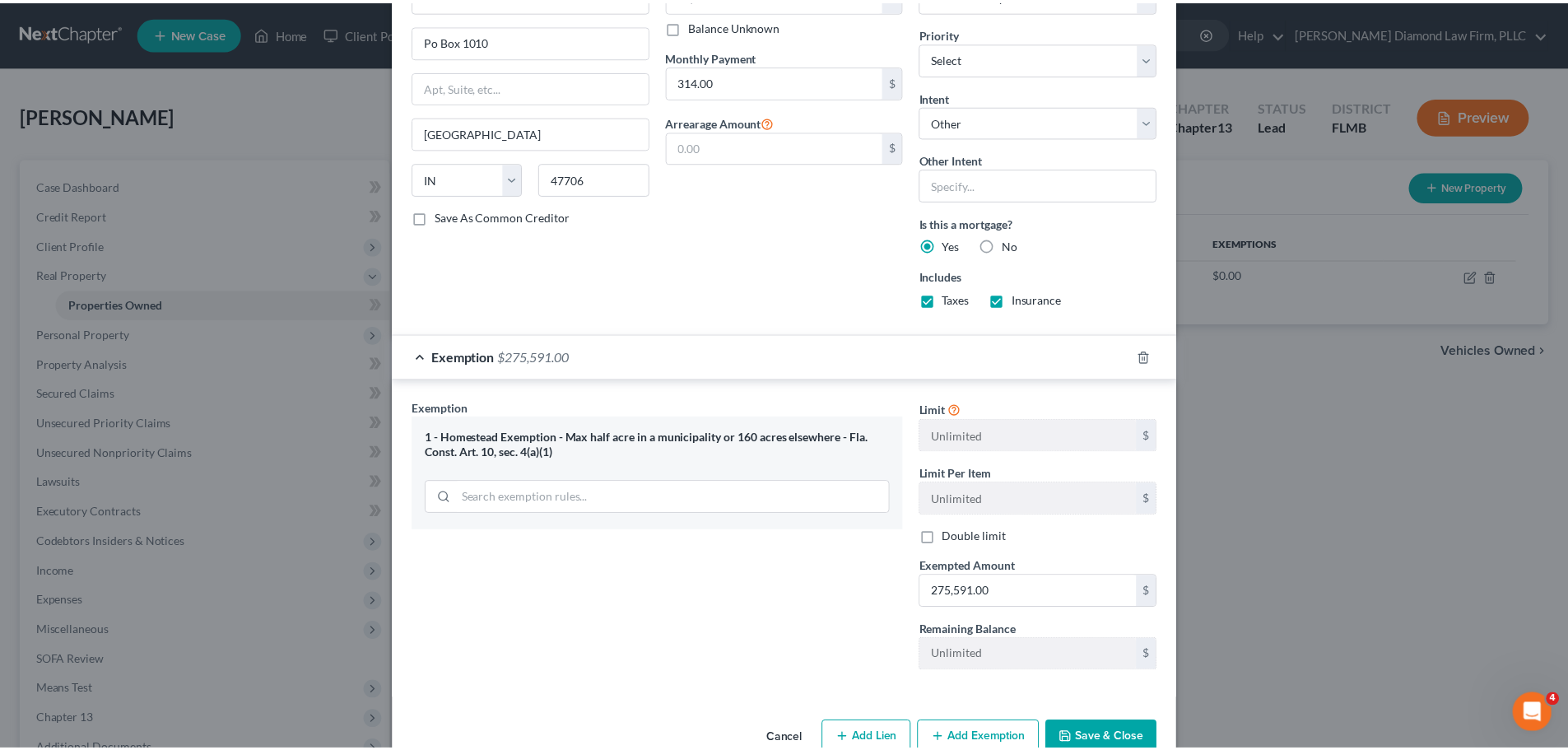
scroll to position [697, 0]
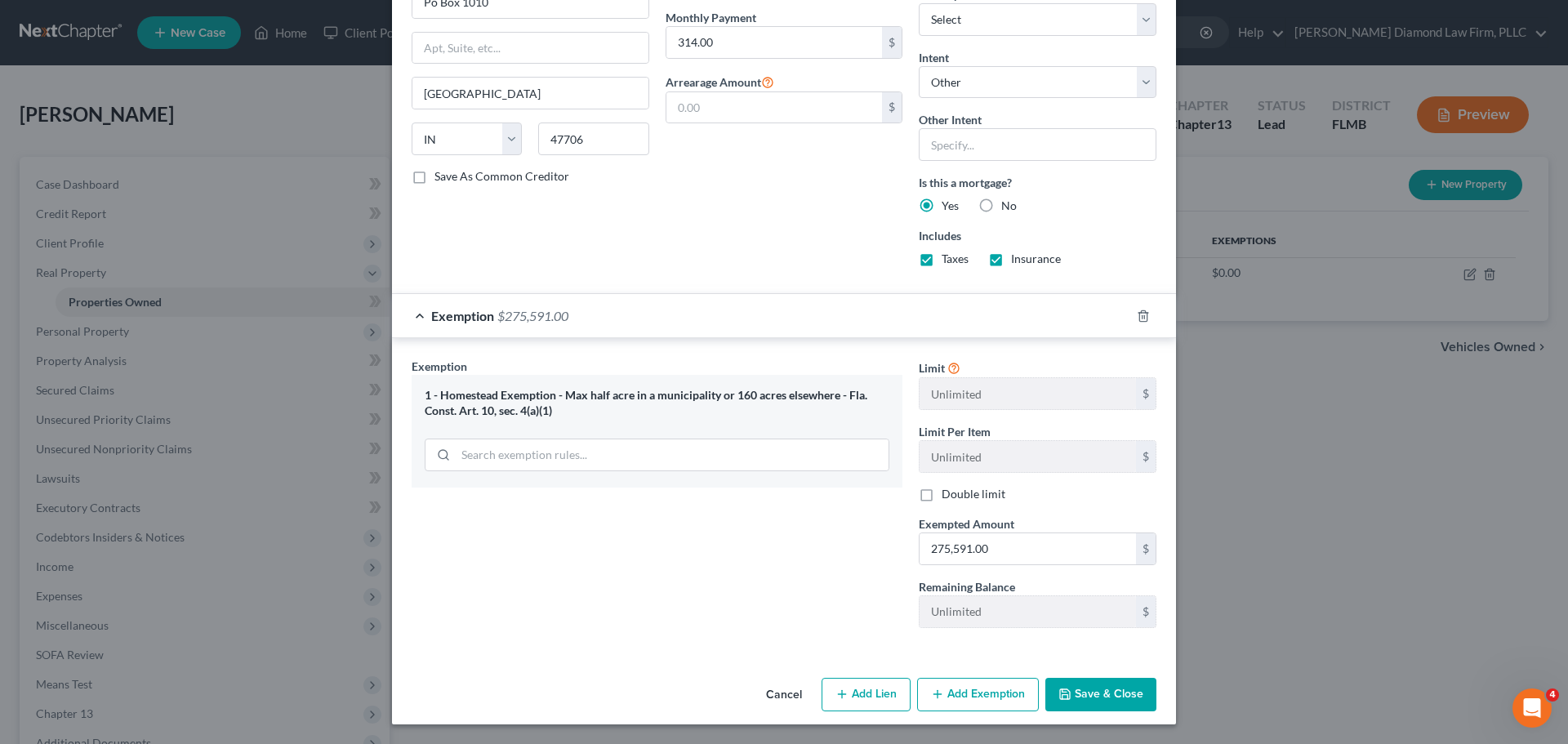
click at [1087, 708] on button "Save & Close" at bounding box center [1100, 694] width 111 height 34
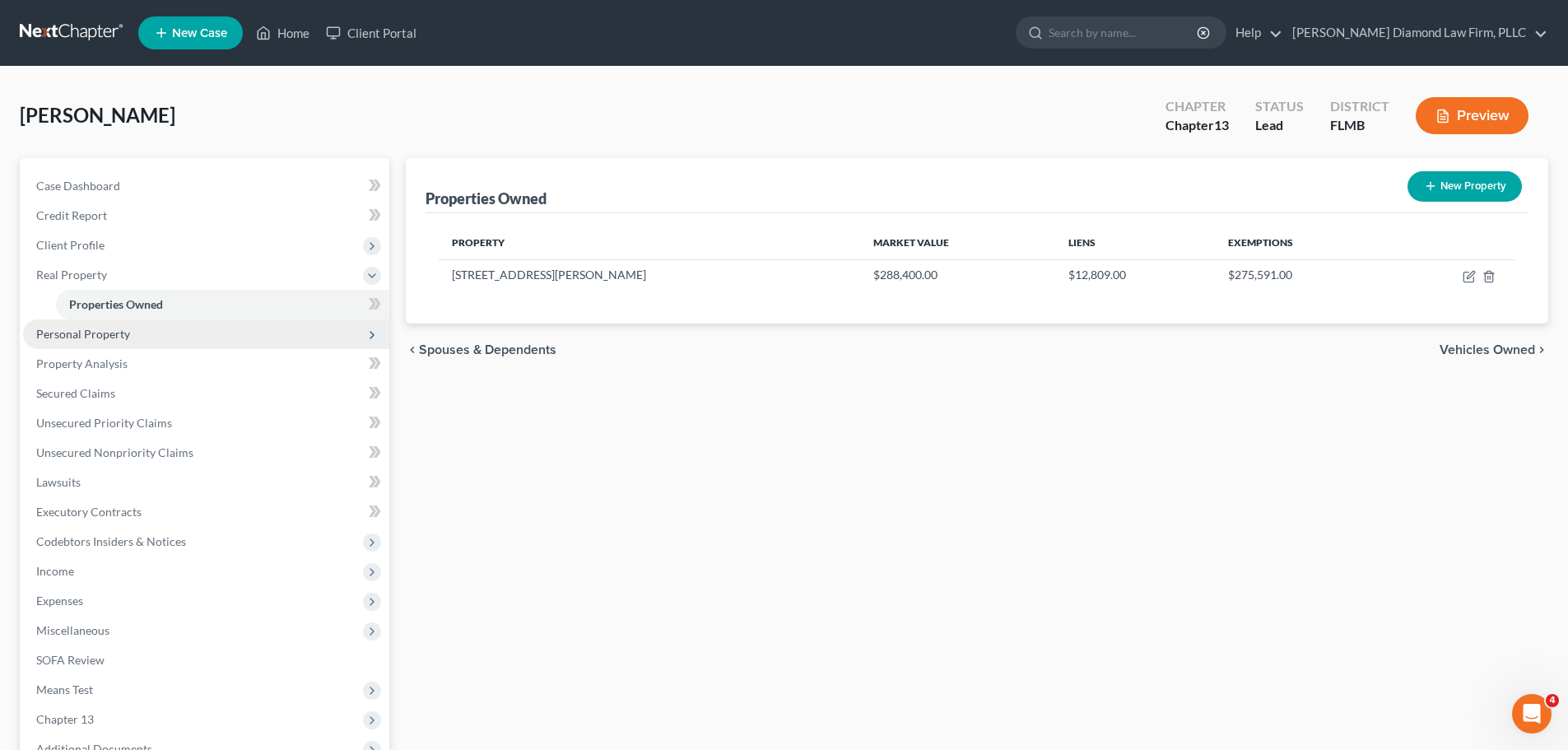
click at [138, 331] on span "Personal Property" at bounding box center [206, 334] width 366 height 30
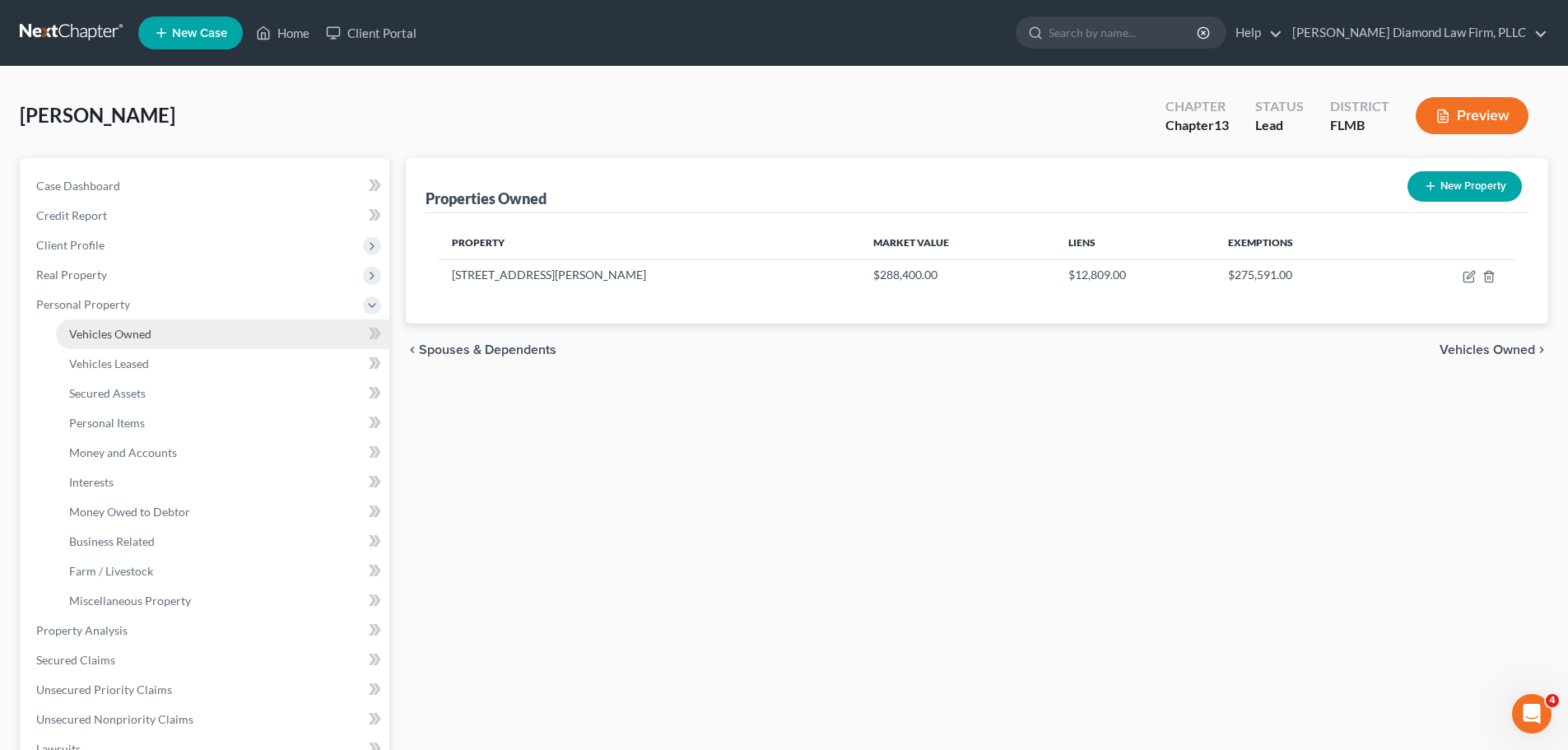
click at [135, 334] on span "Vehicles Owned" at bounding box center [109, 334] width 82 height 14
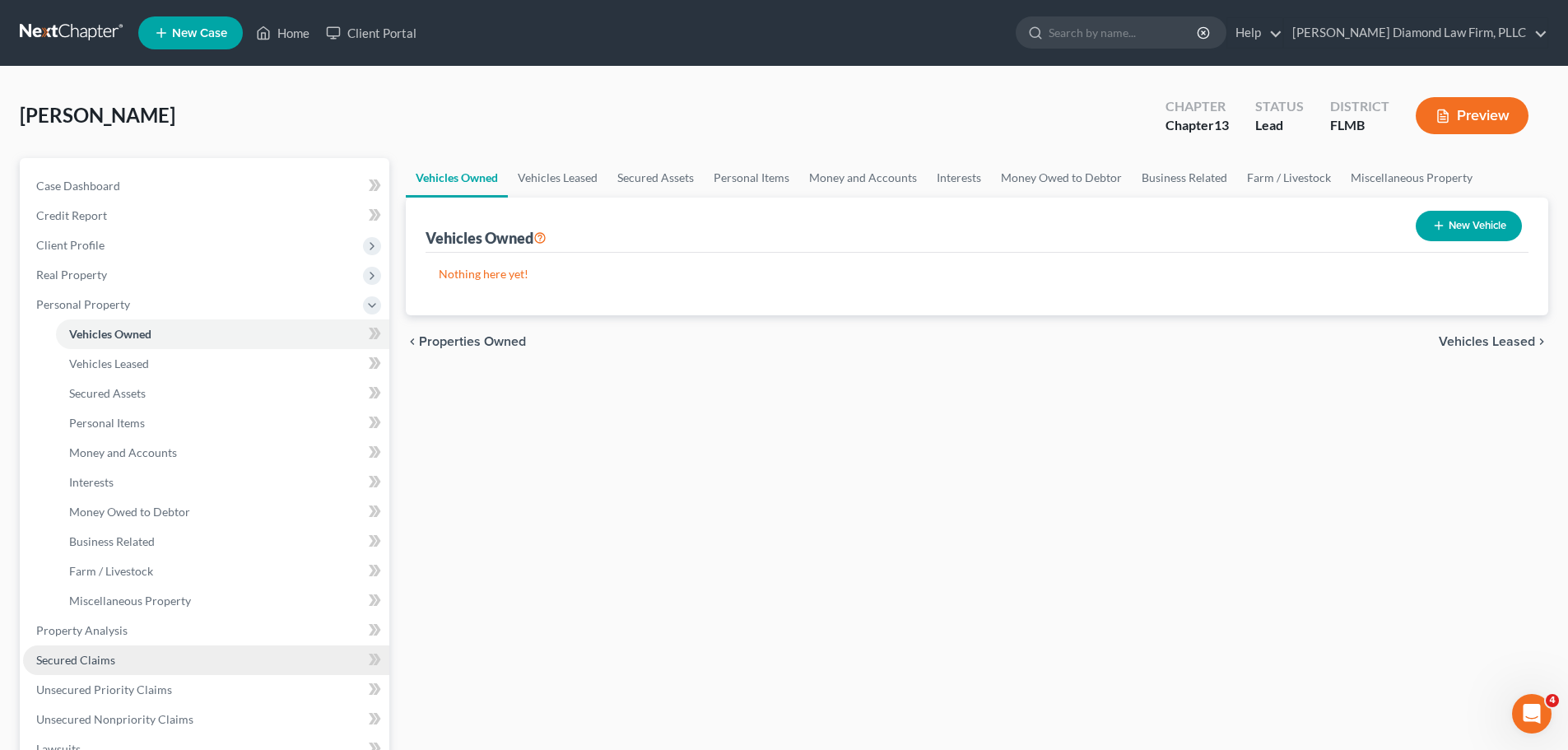
click at [98, 668] on link "Secured Claims" at bounding box center [206, 660] width 366 height 30
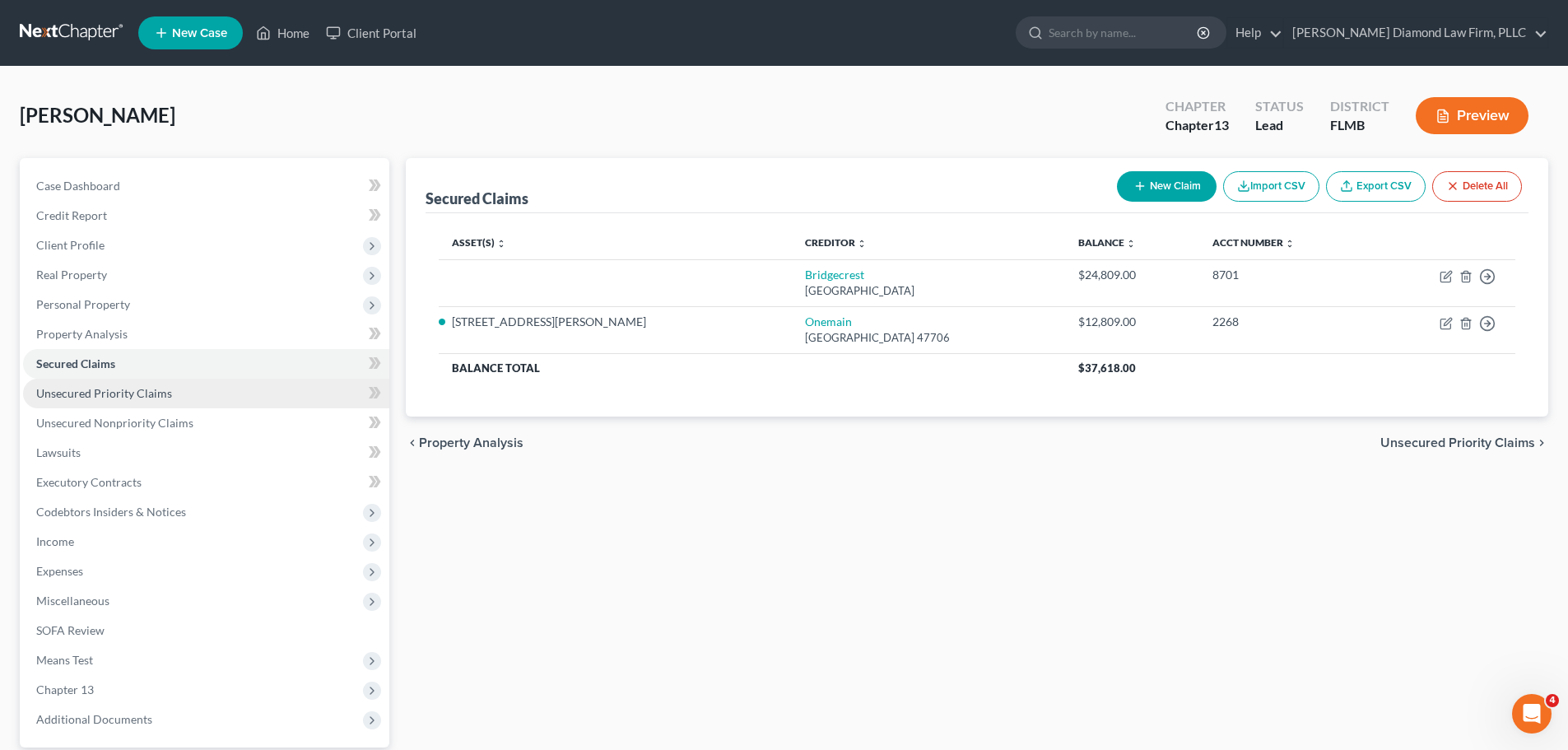
click at [96, 389] on span "Unsecured Priority Claims" at bounding box center [104, 394] width 136 height 14
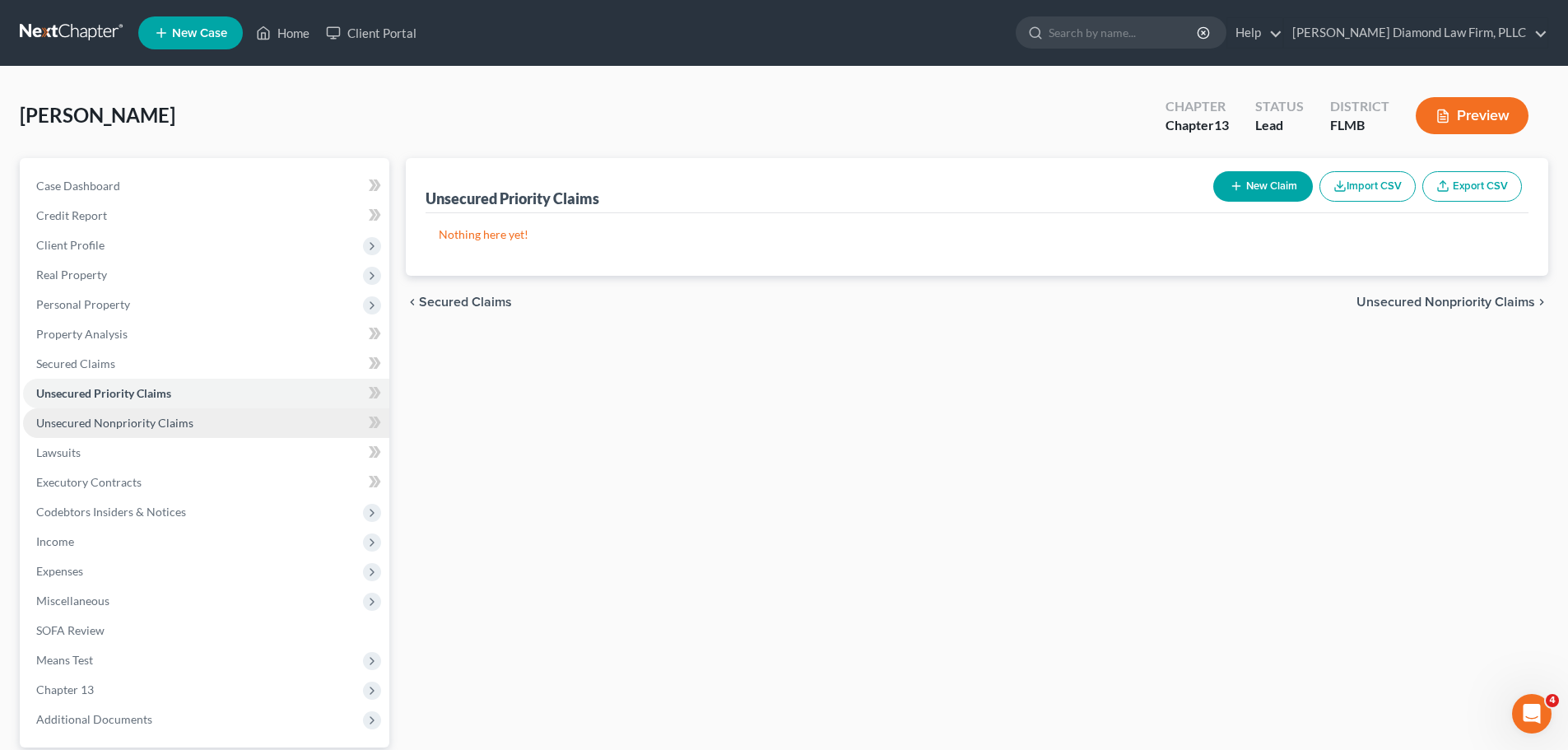
click at [94, 410] on link "Unsecured Nonpriority Claims" at bounding box center [206, 424] width 366 height 30
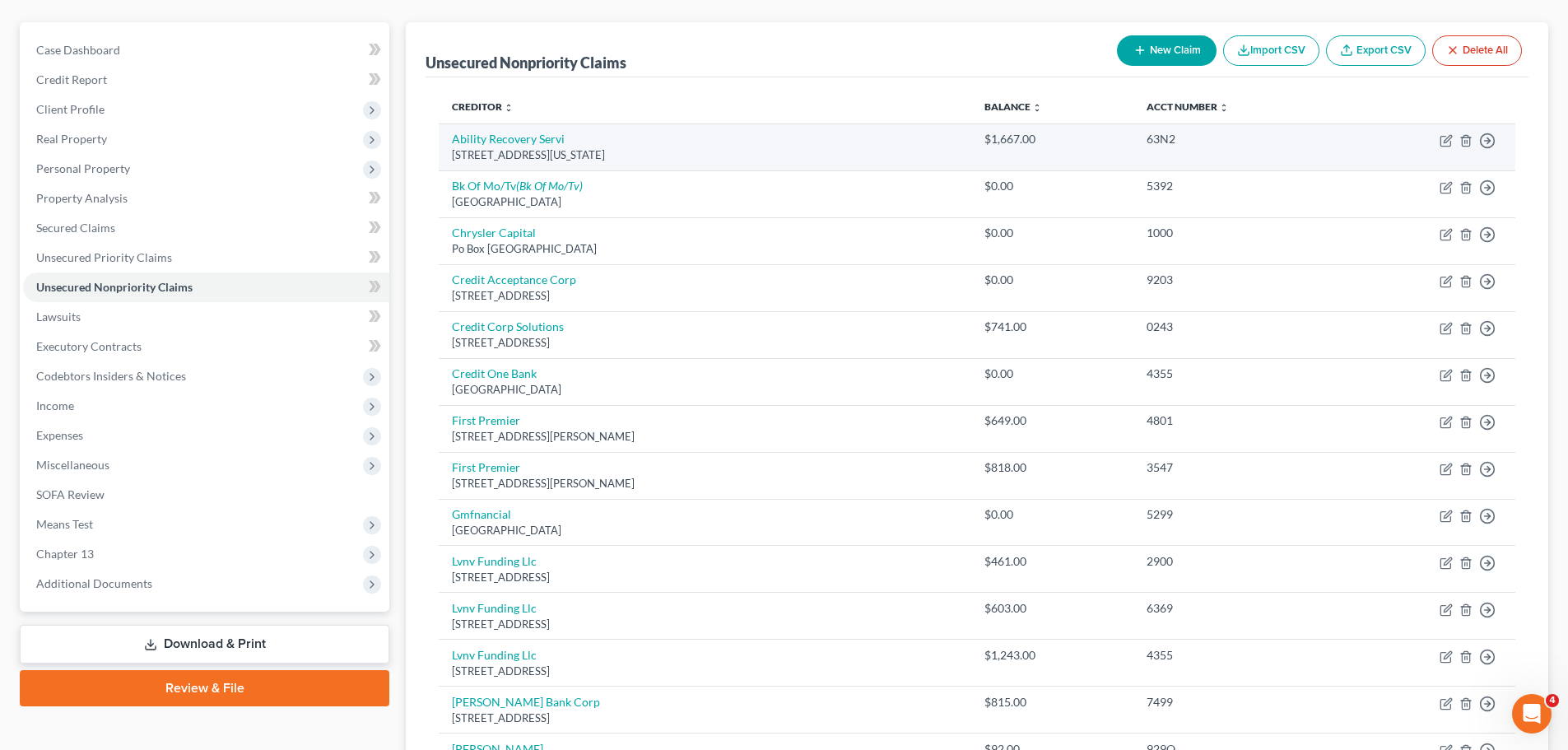
scroll to position [108, 0]
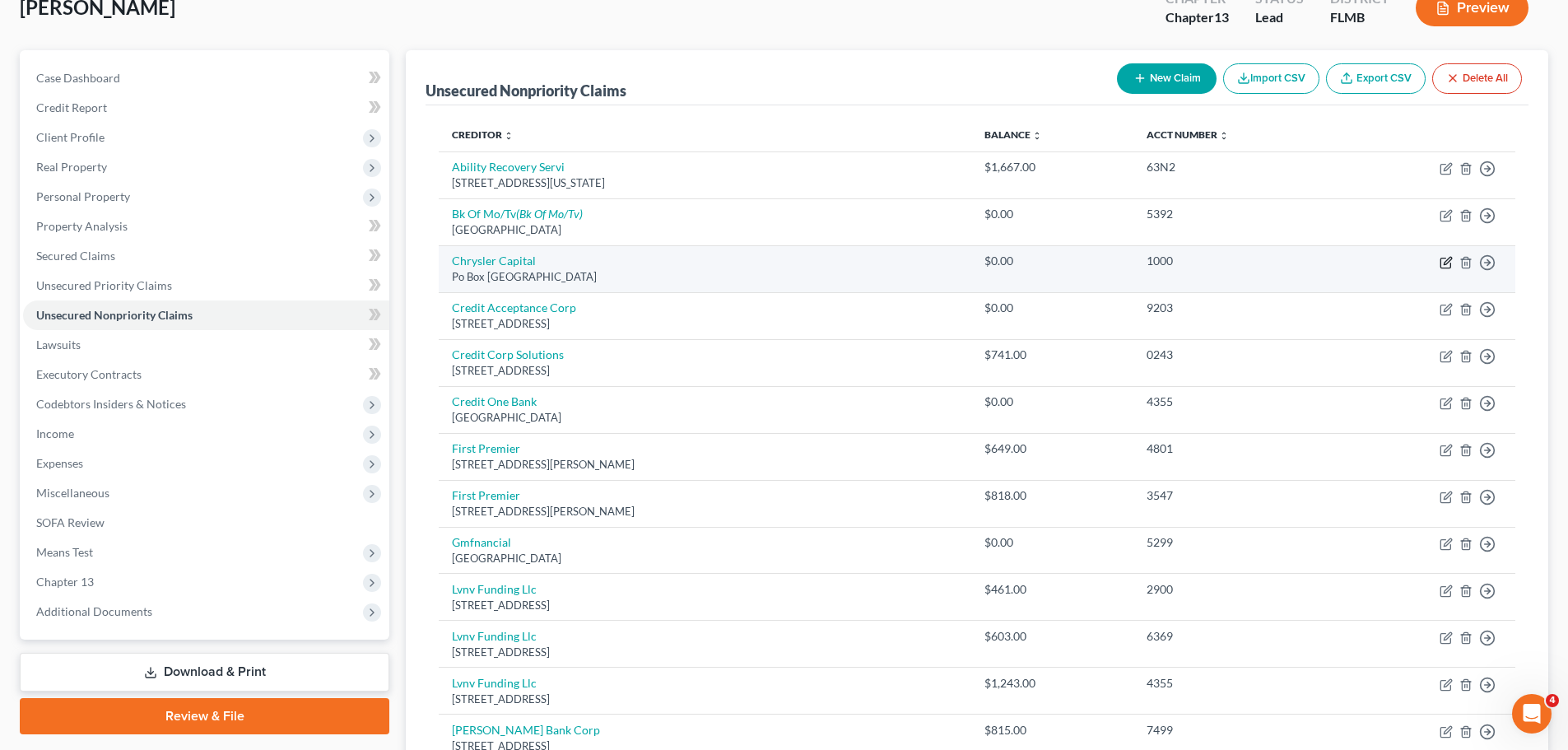
click at [1444, 262] on icon "button" at bounding box center [1446, 262] width 13 height 13
select select "45"
select select "0"
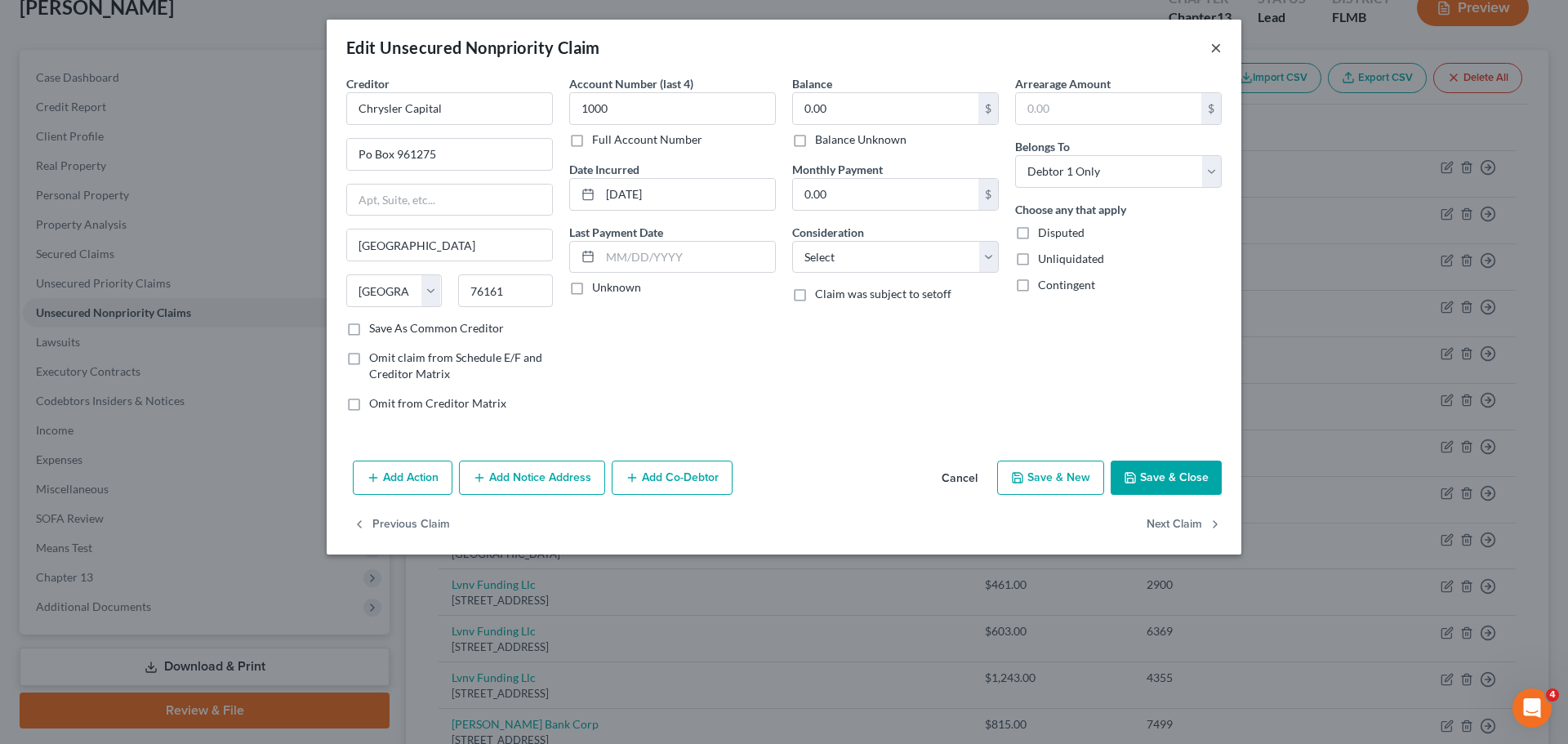
click at [1218, 41] on button "×" at bounding box center [1216, 47] width 11 height 19
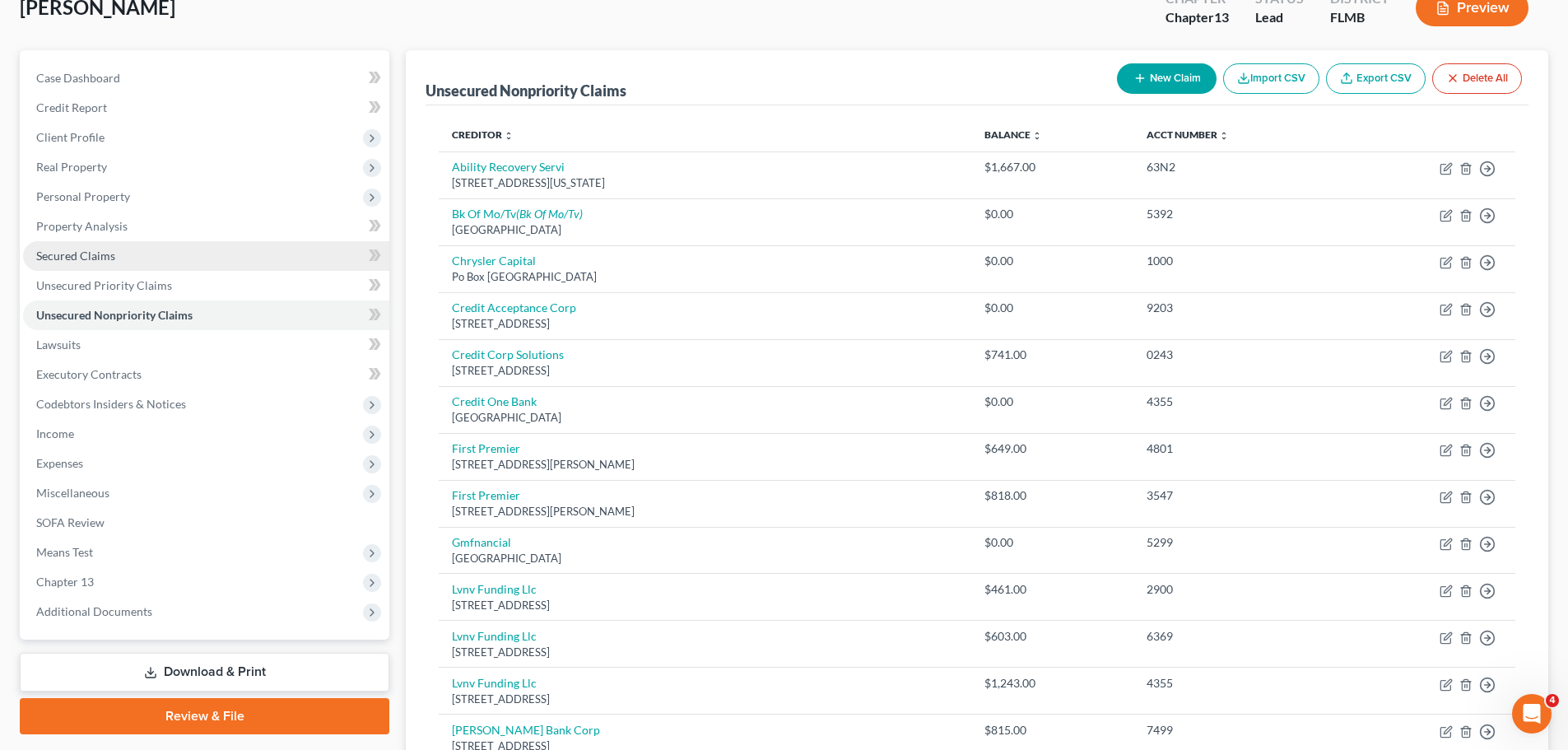
click at [129, 268] on link "Secured Claims" at bounding box center [206, 256] width 366 height 30
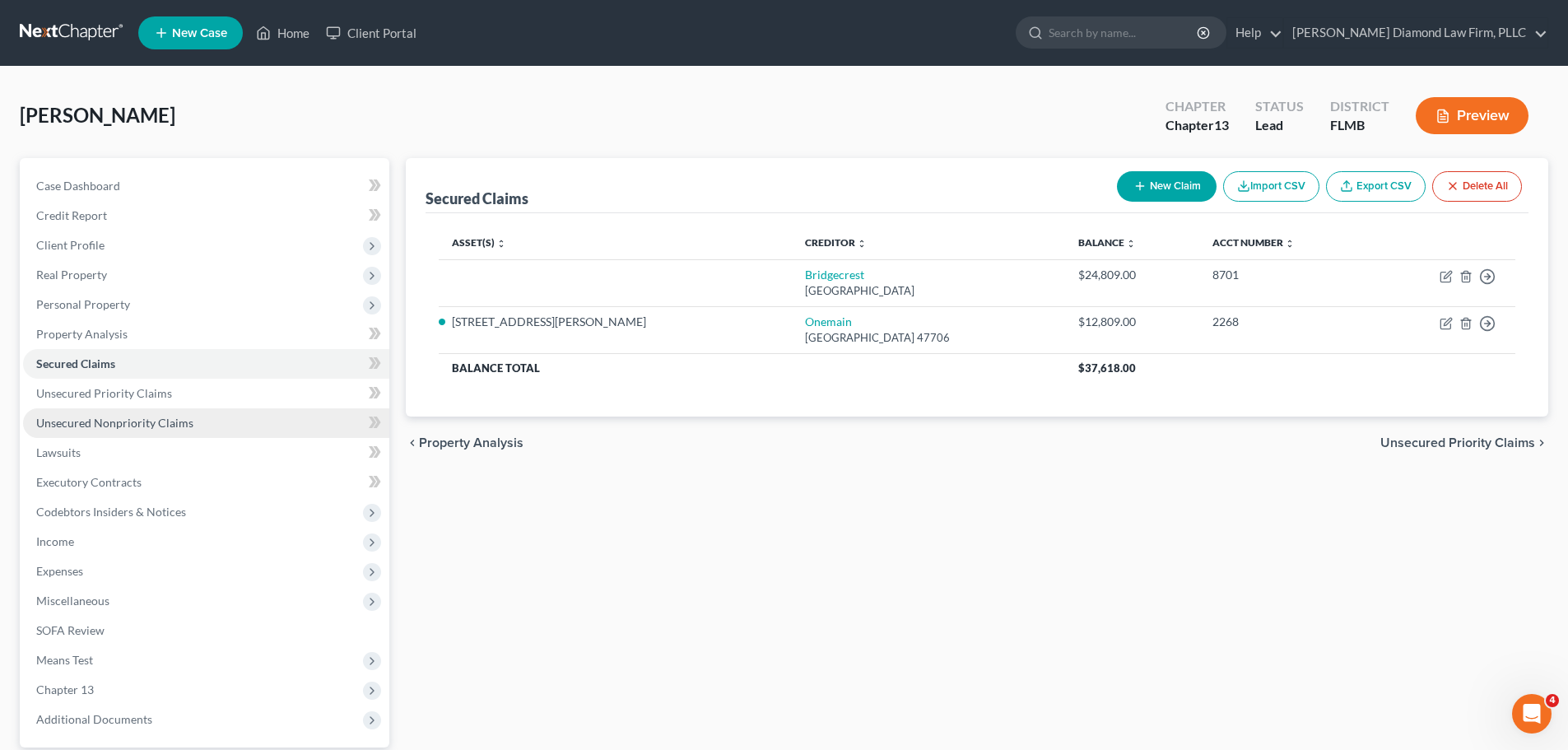
drag, startPoint x: 146, startPoint y: 430, endPoint x: 181, endPoint y: 444, distance: 37.7
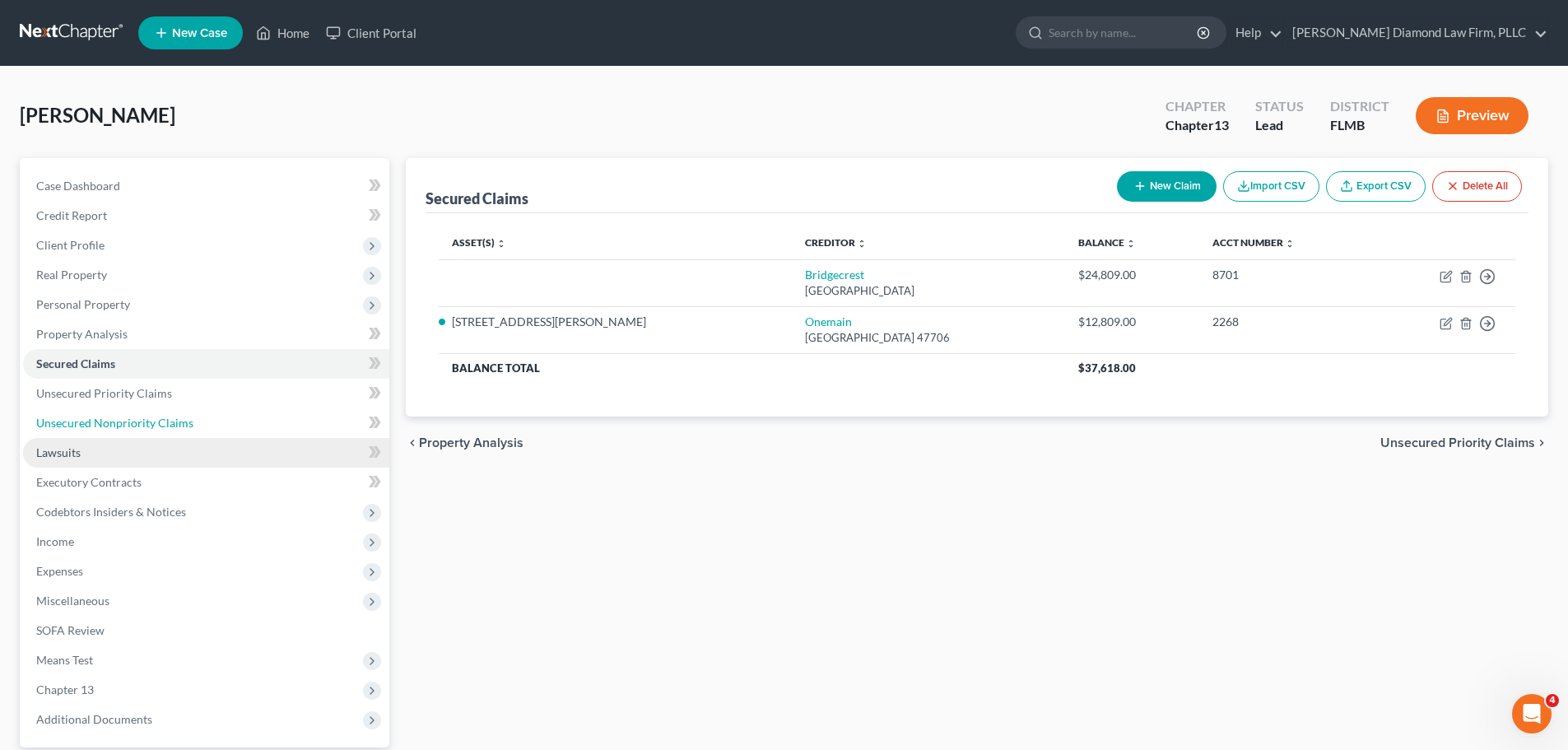
click at [146, 430] on link "Unsecured Nonpriority Claims" at bounding box center [206, 424] width 366 height 30
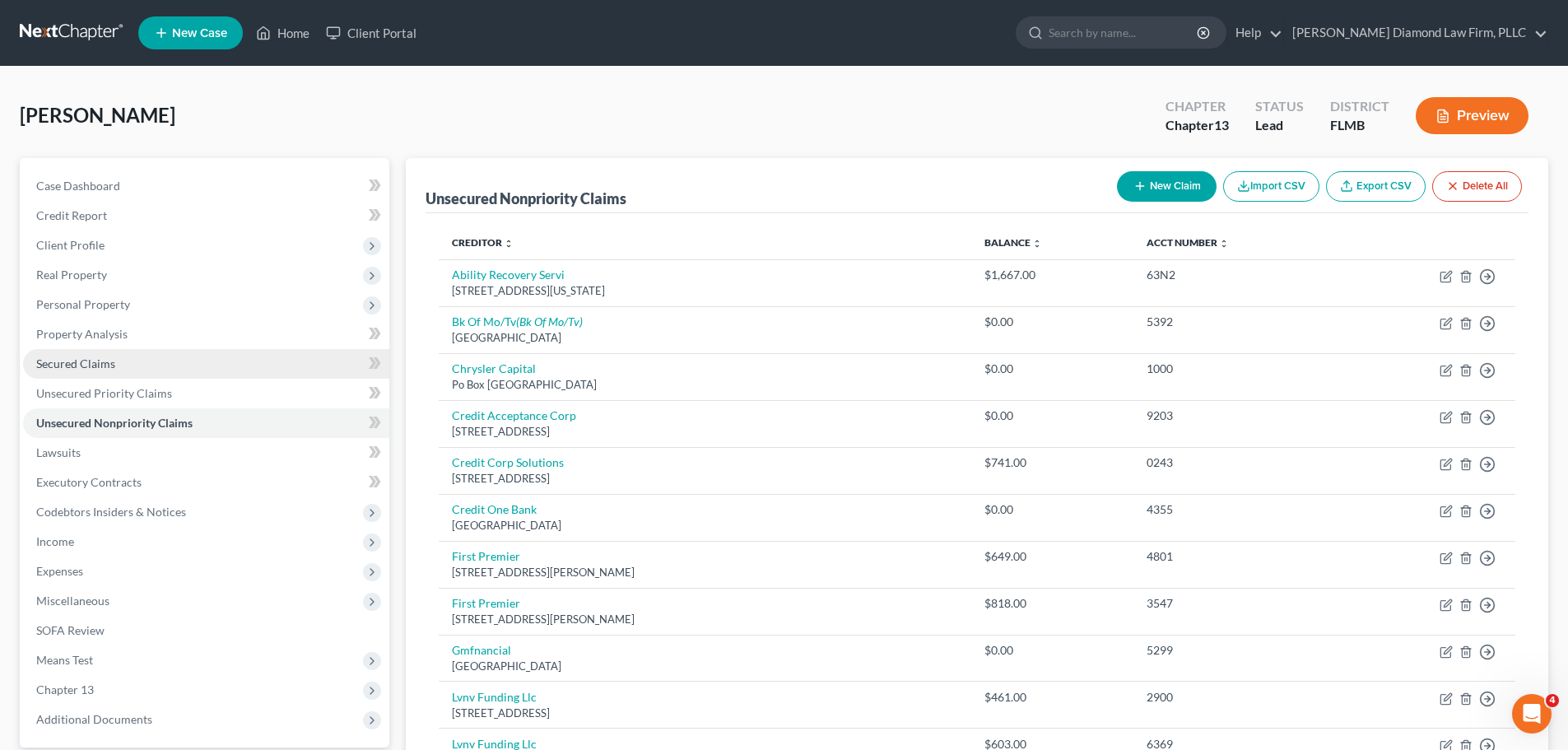
click at [176, 367] on link "Secured Claims" at bounding box center [206, 364] width 366 height 30
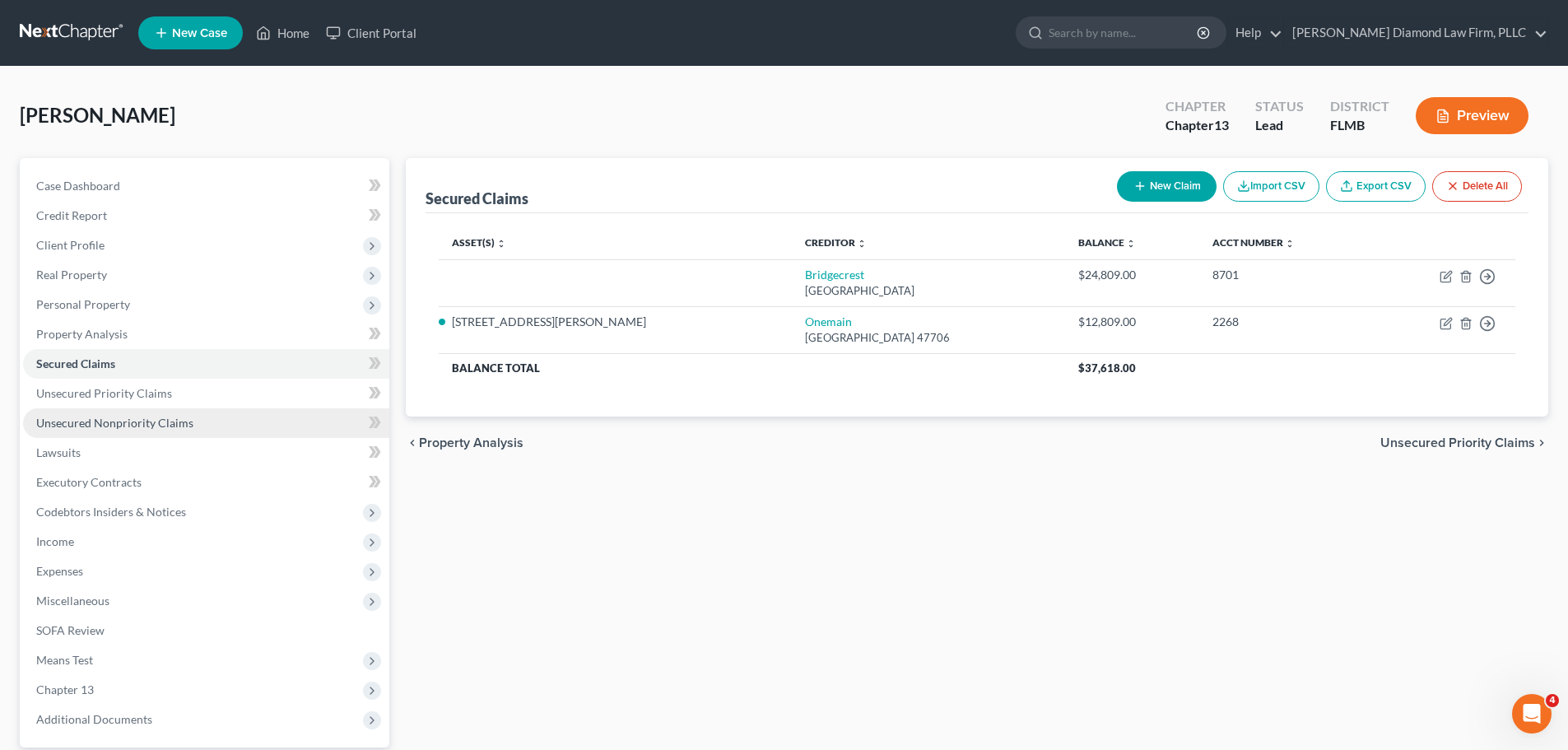
click at [149, 419] on span "Unsecured Nonpriority Claims" at bounding box center [115, 423] width 157 height 14
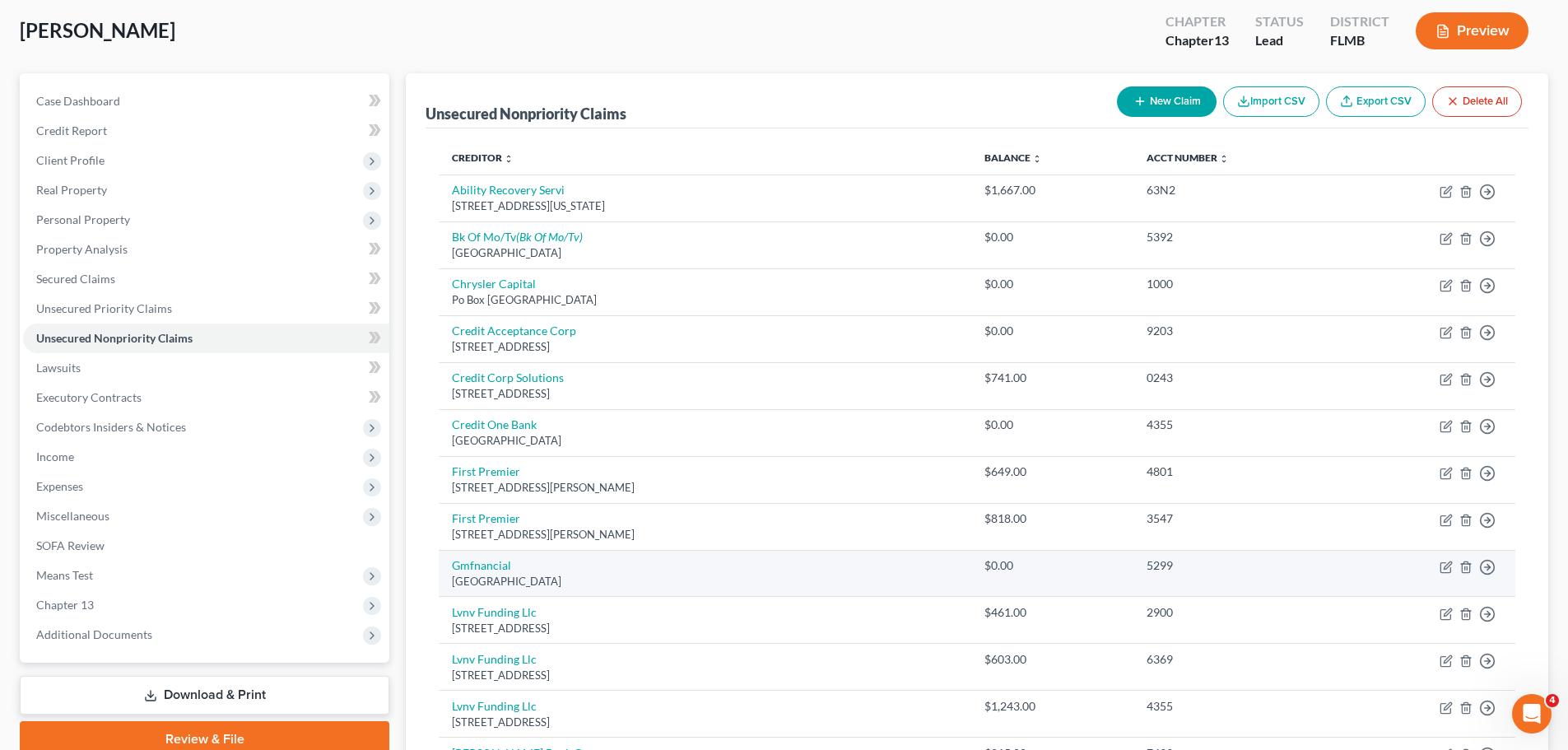
scroll to position [82, 0]
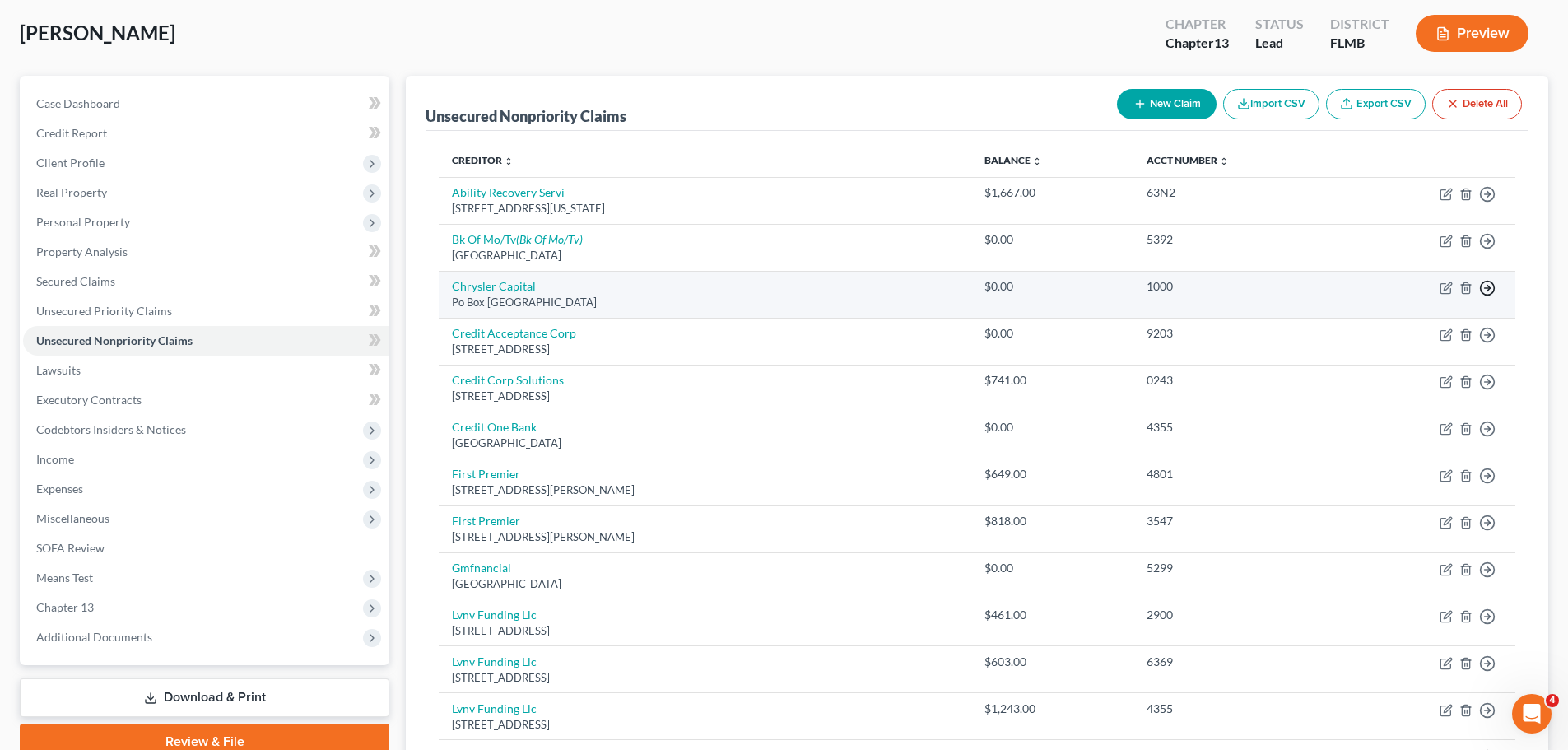
click at [1490, 202] on icon "button" at bounding box center [1487, 194] width 17 height 17
click at [1426, 299] on link "Move to D" at bounding box center [1412, 300] width 138 height 28
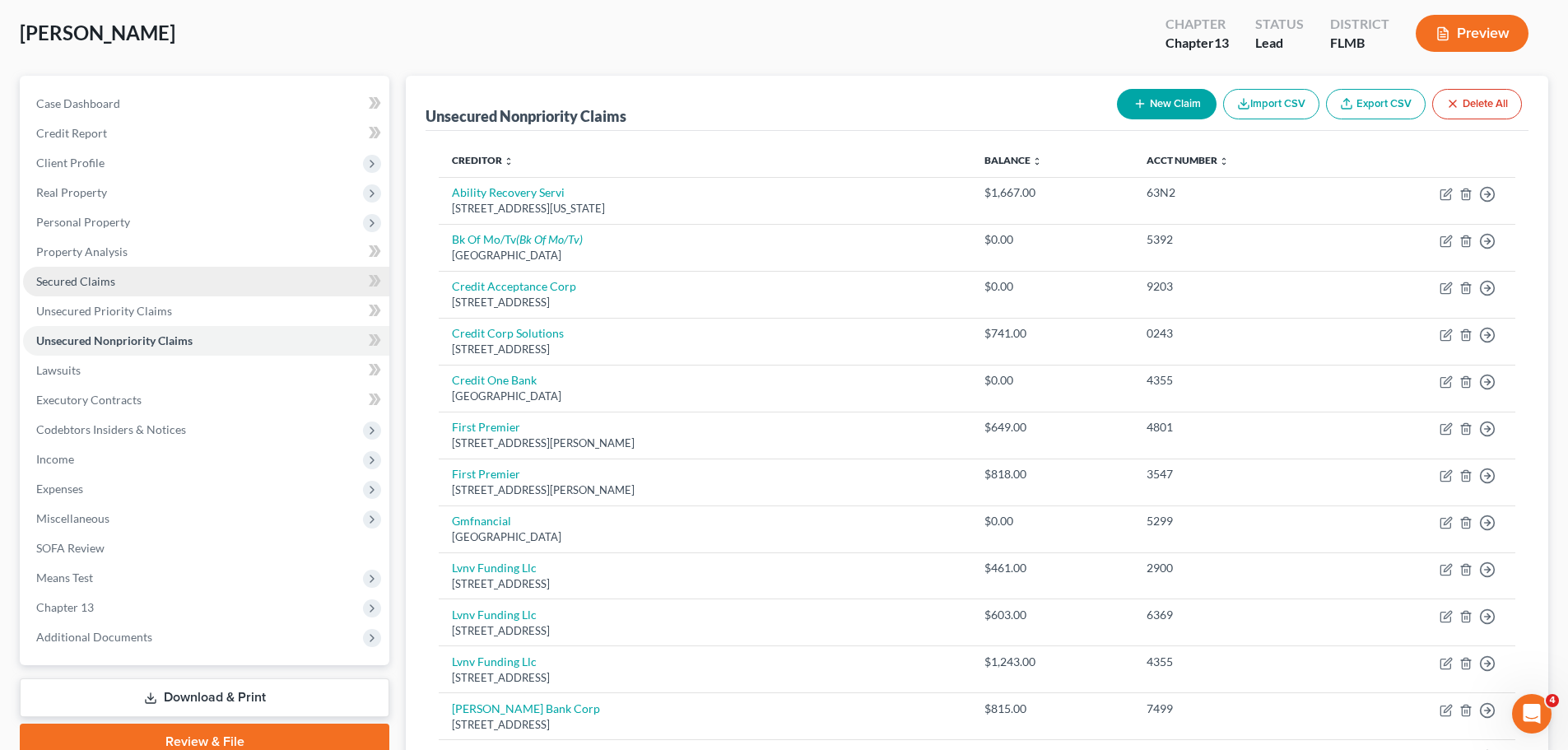
click at [104, 282] on span "Secured Claims" at bounding box center [76, 281] width 79 height 14
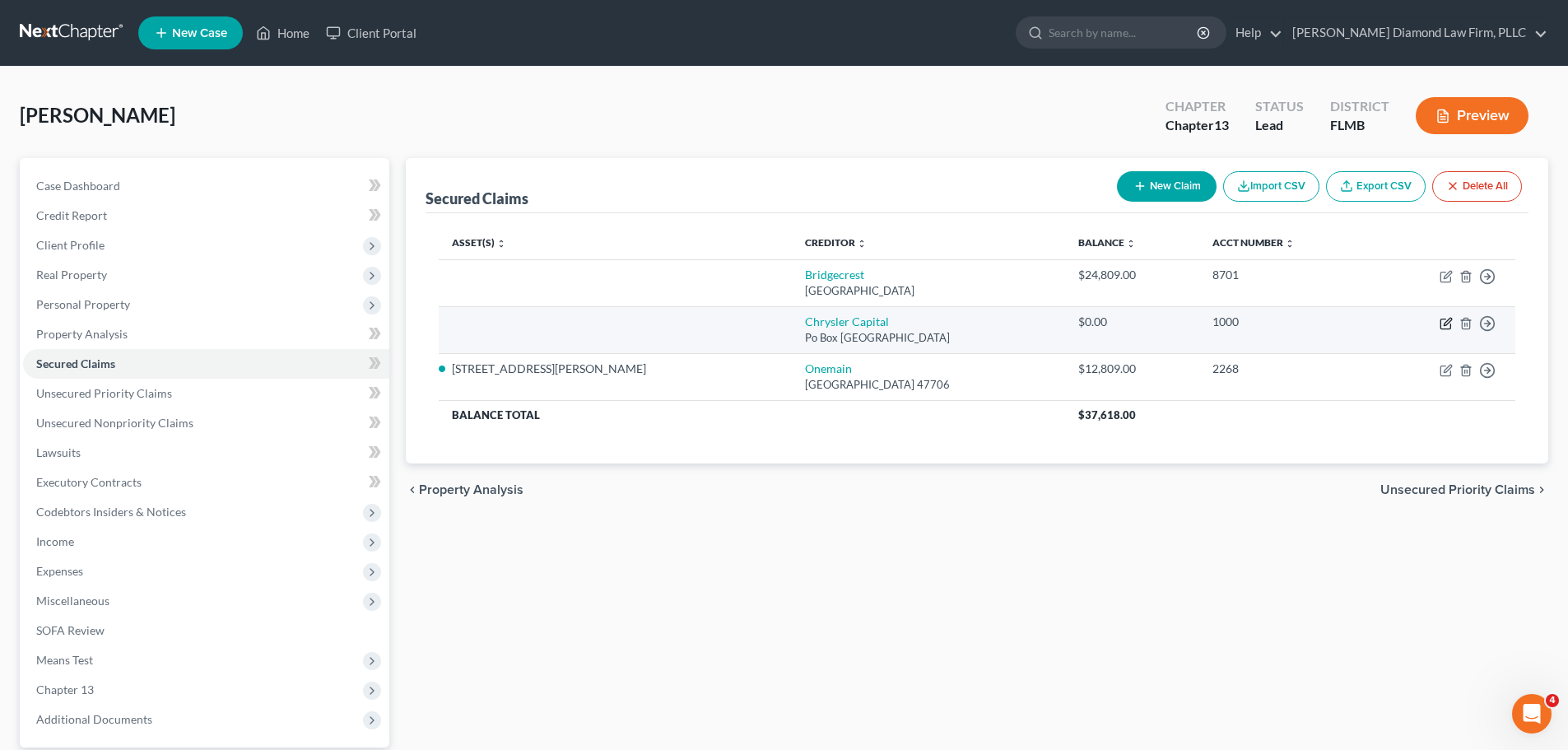
click at [1450, 327] on icon "button" at bounding box center [1446, 323] width 13 height 13
select select "45"
select select "0"
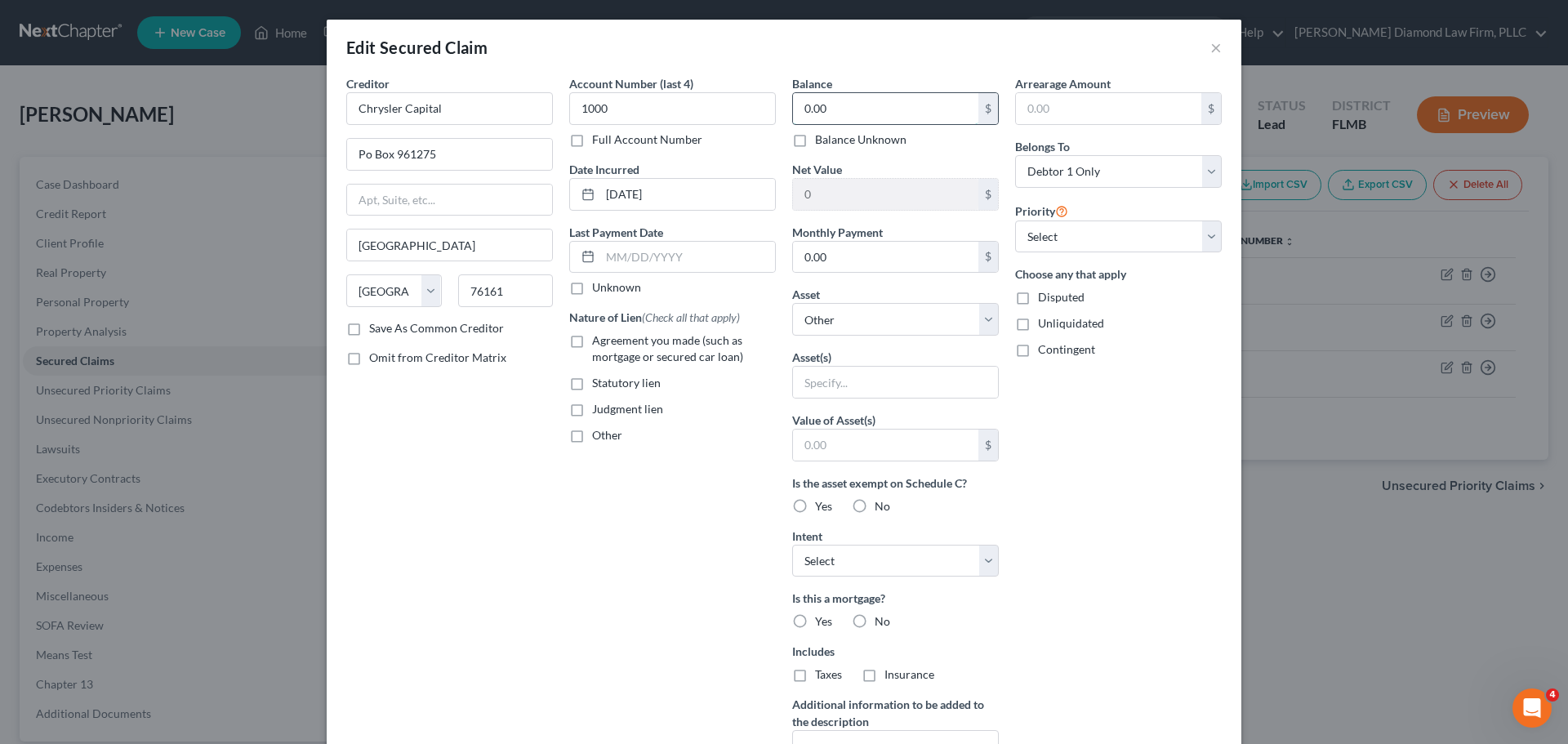
click at [885, 115] on input "0.00" at bounding box center [886, 108] width 186 height 31
type input "3,113.17"
click at [839, 319] on select "Select Other Multiple Assets 13505 Bonita Ave - $288400.0" at bounding box center [896, 319] width 207 height 32
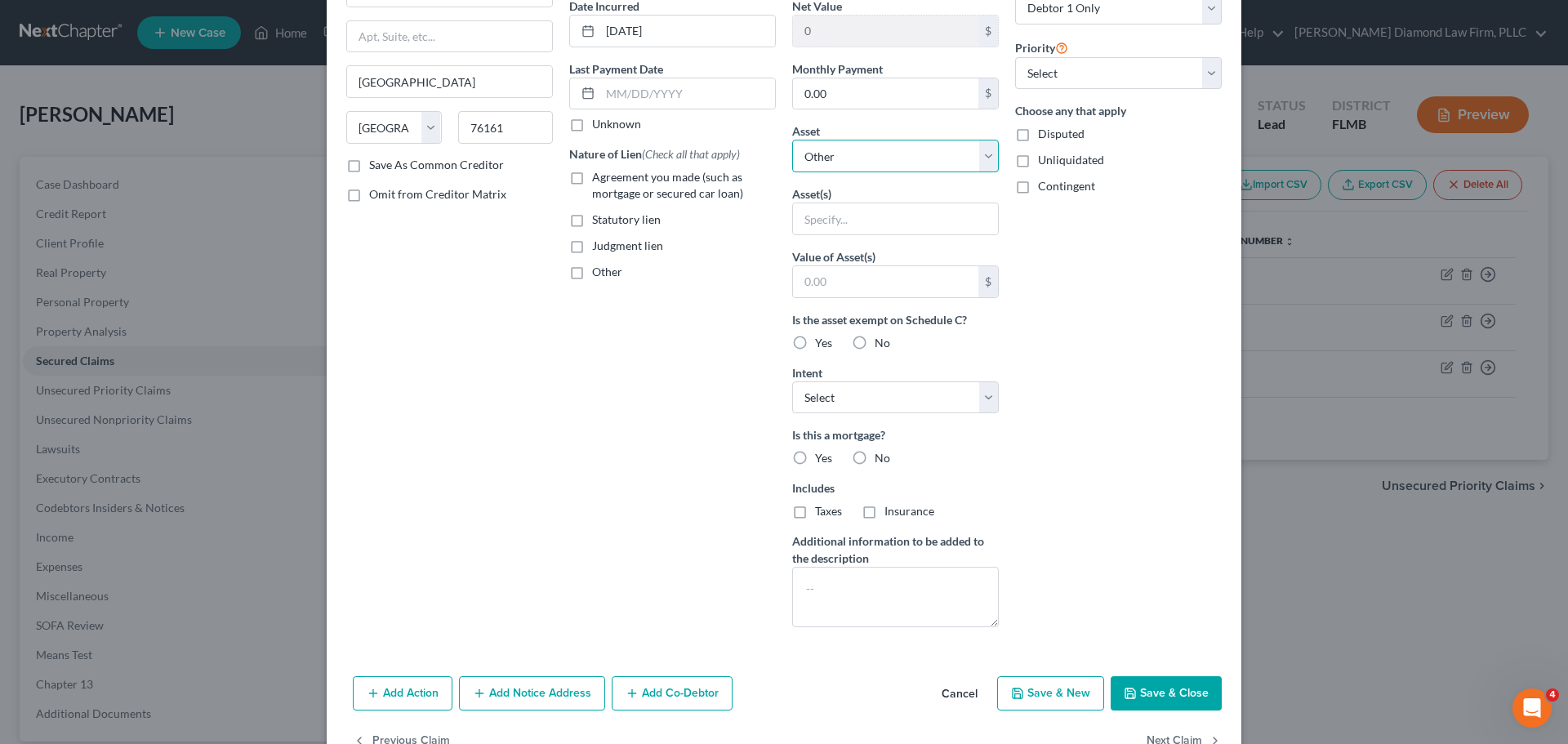
scroll to position [210, 0]
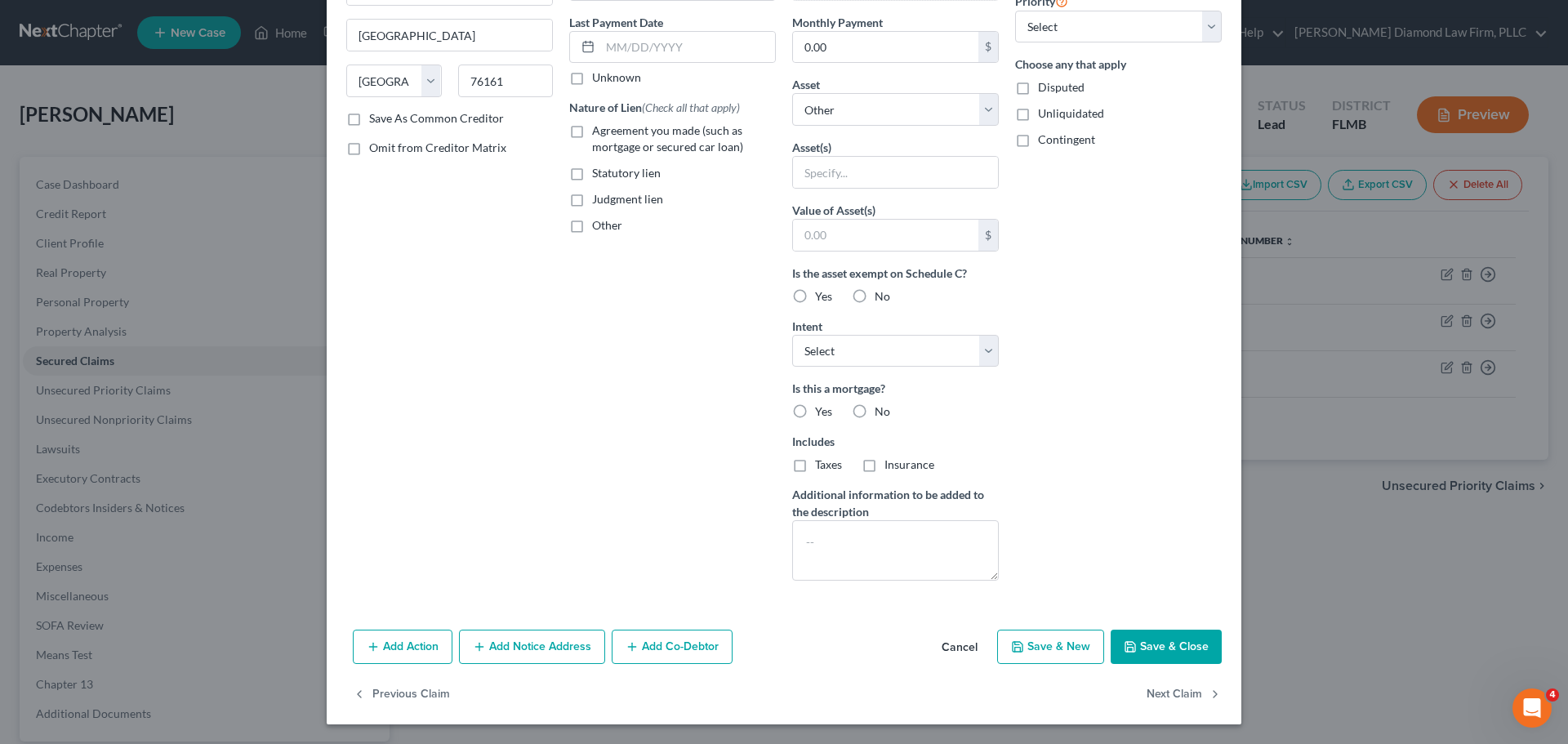
click at [875, 404] on label "No" at bounding box center [882, 411] width 16 height 17
click at [882, 404] on input "No" at bounding box center [887, 409] width 11 height 11
radio input "true"
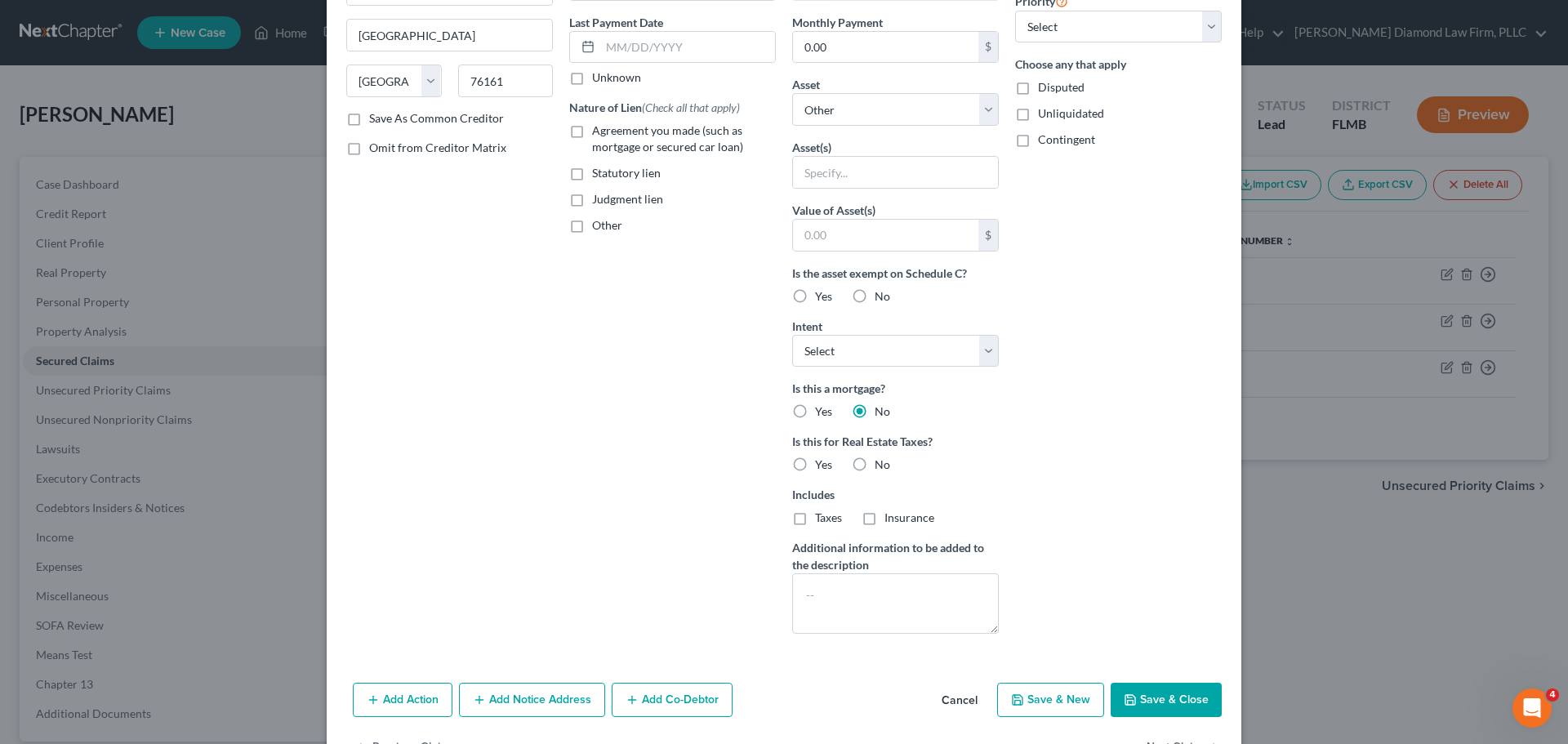
click at [880, 467] on span "No" at bounding box center [882, 464] width 16 height 14
click at [882, 467] on input "No" at bounding box center [887, 461] width 11 height 11
radio input "true"
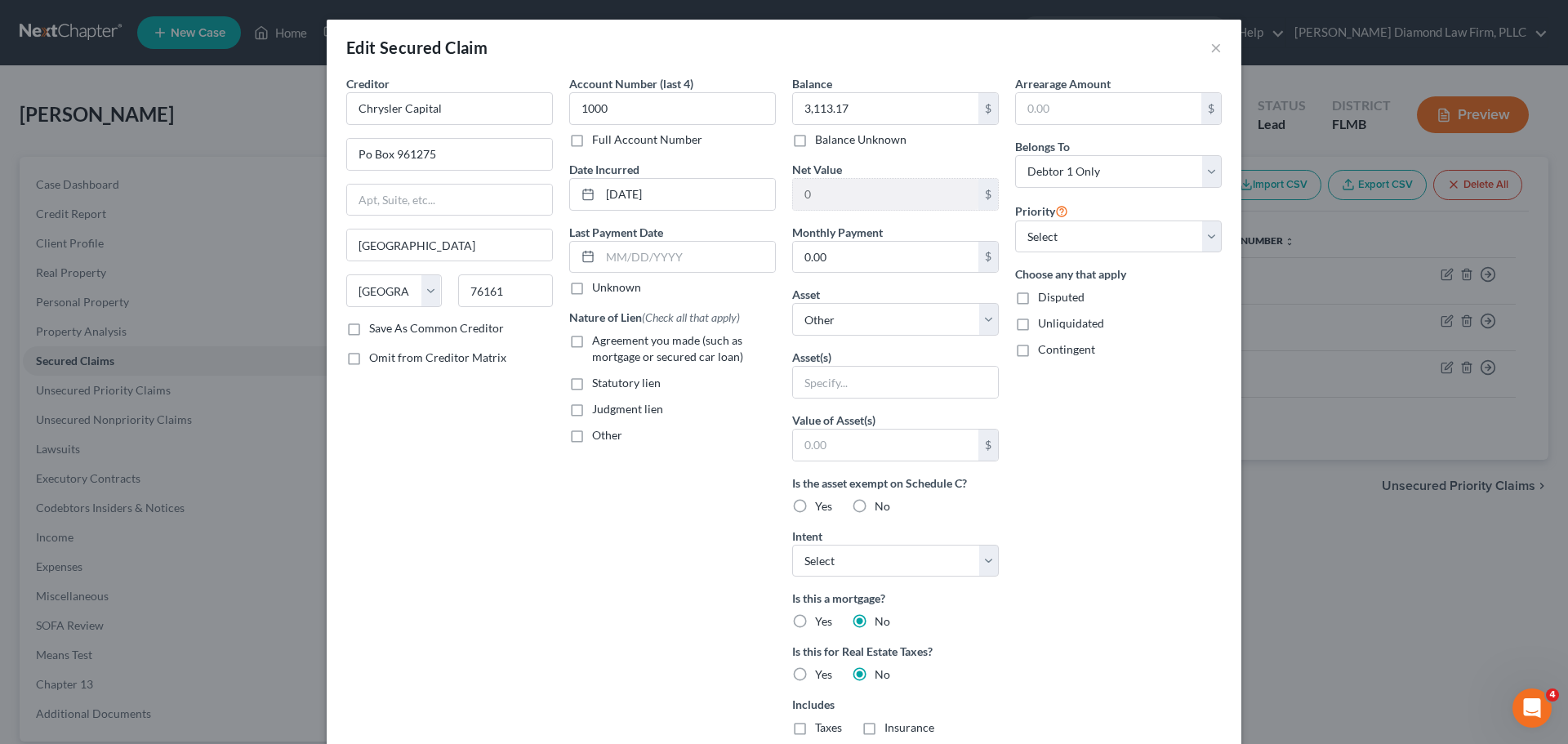
click at [662, 347] on span "Agreement you made (such as mortgage or secured car loan)" at bounding box center [667, 348] width 151 height 31
click at [609, 343] on input "Agreement you made (such as mortgage or secured car loan)" at bounding box center [604, 338] width 11 height 11
checkbox input "true"
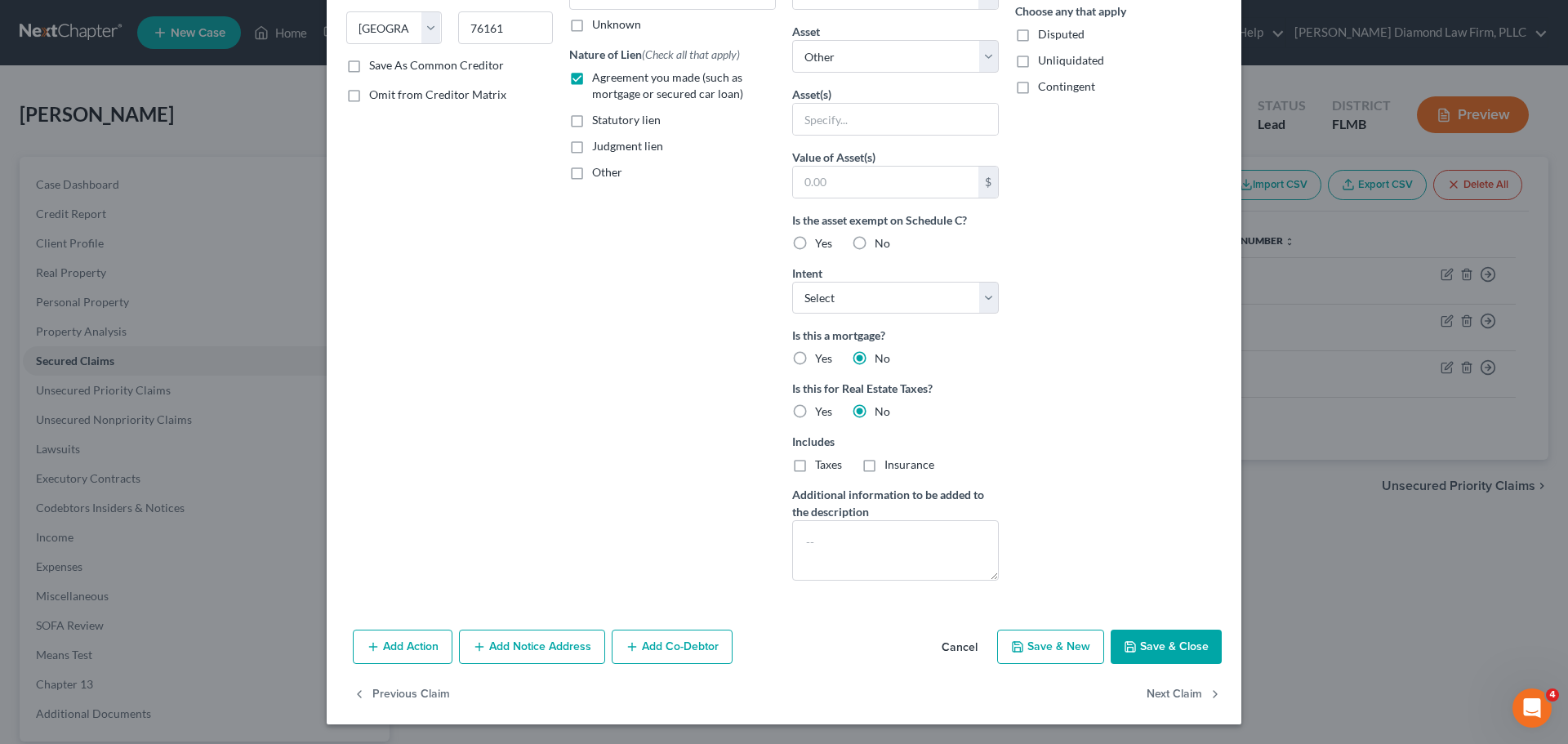
click at [1148, 649] on button "Save & Close" at bounding box center [1166, 646] width 111 height 34
select select
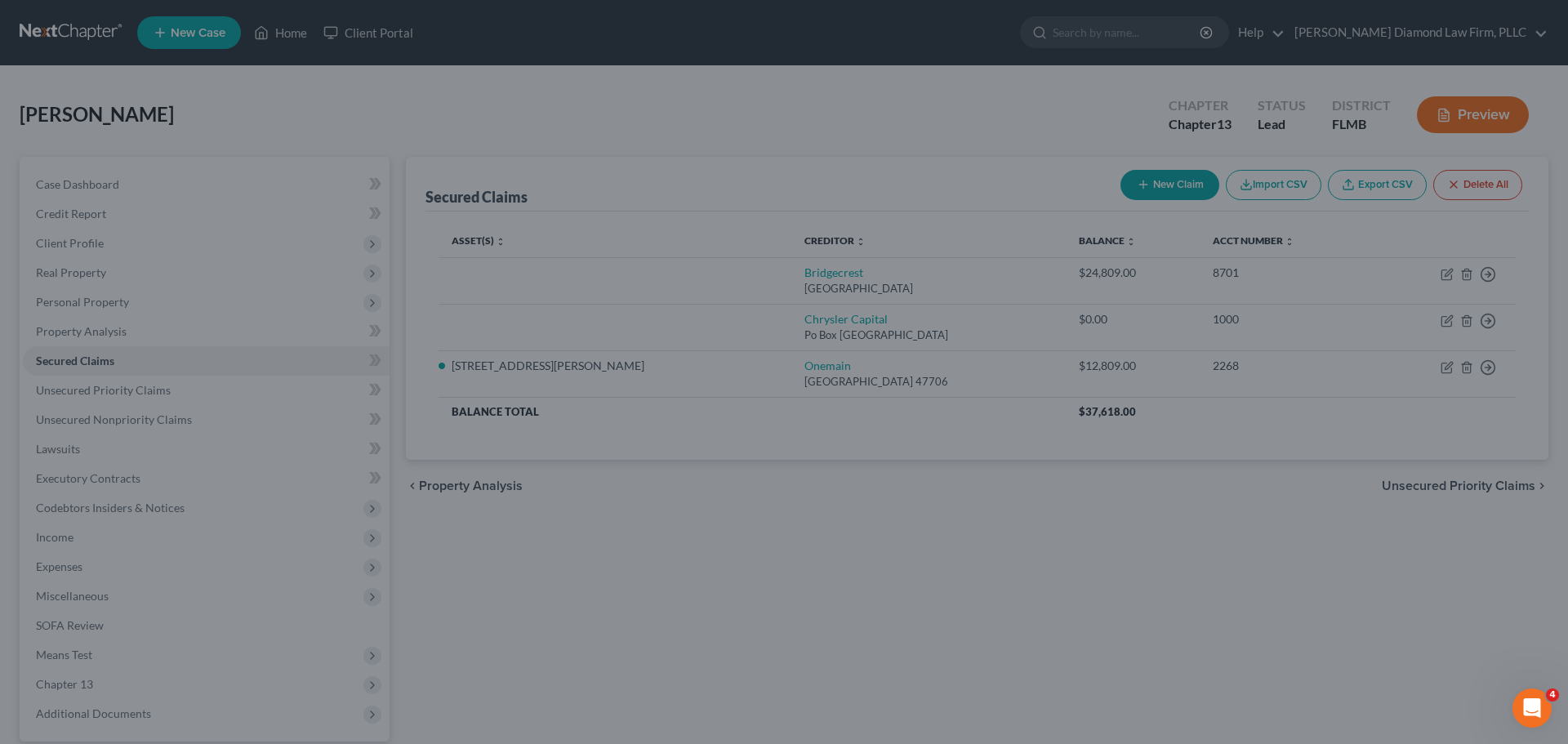
scroll to position [84, 0]
type input "0"
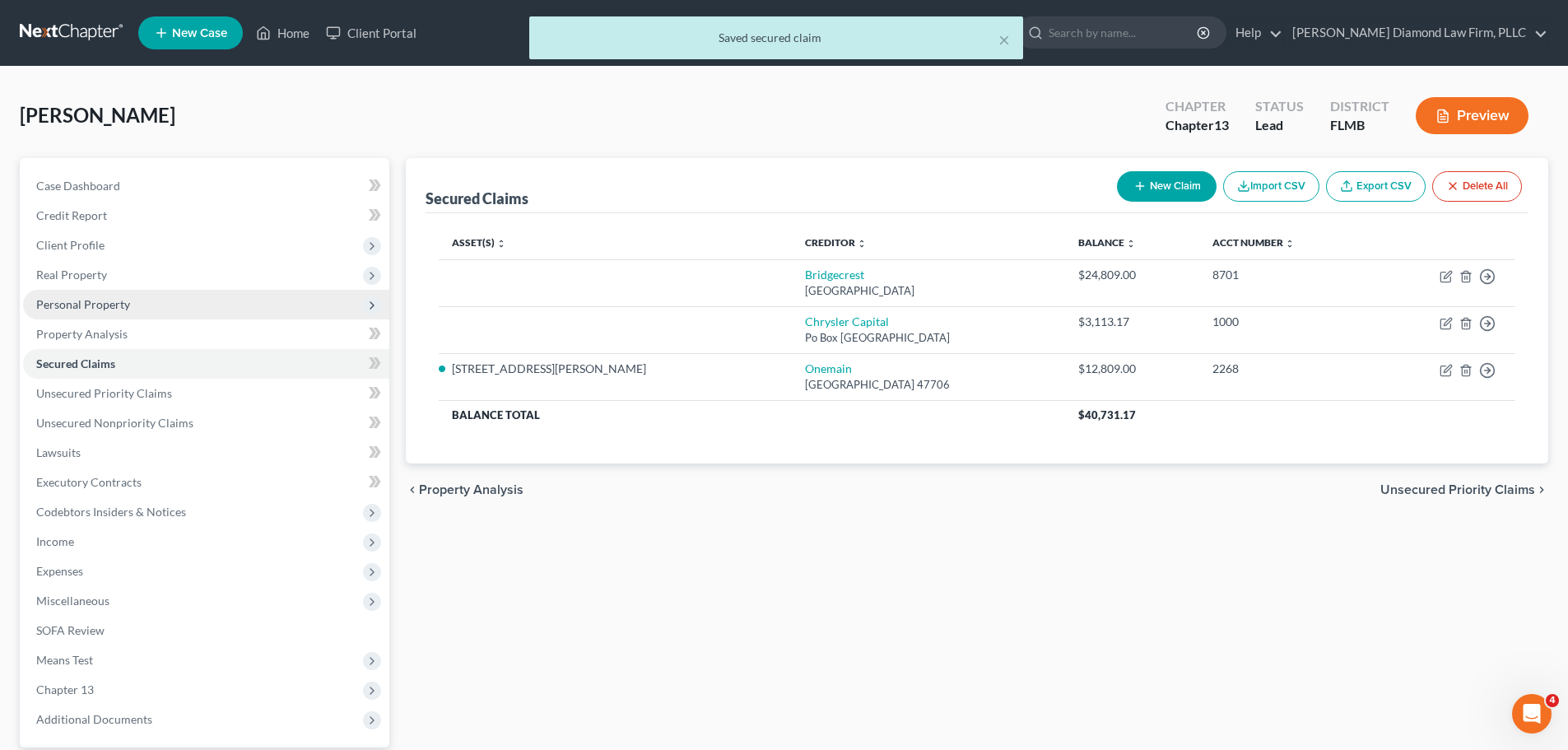
click at [121, 309] on span "Personal Property" at bounding box center [83, 304] width 94 height 14
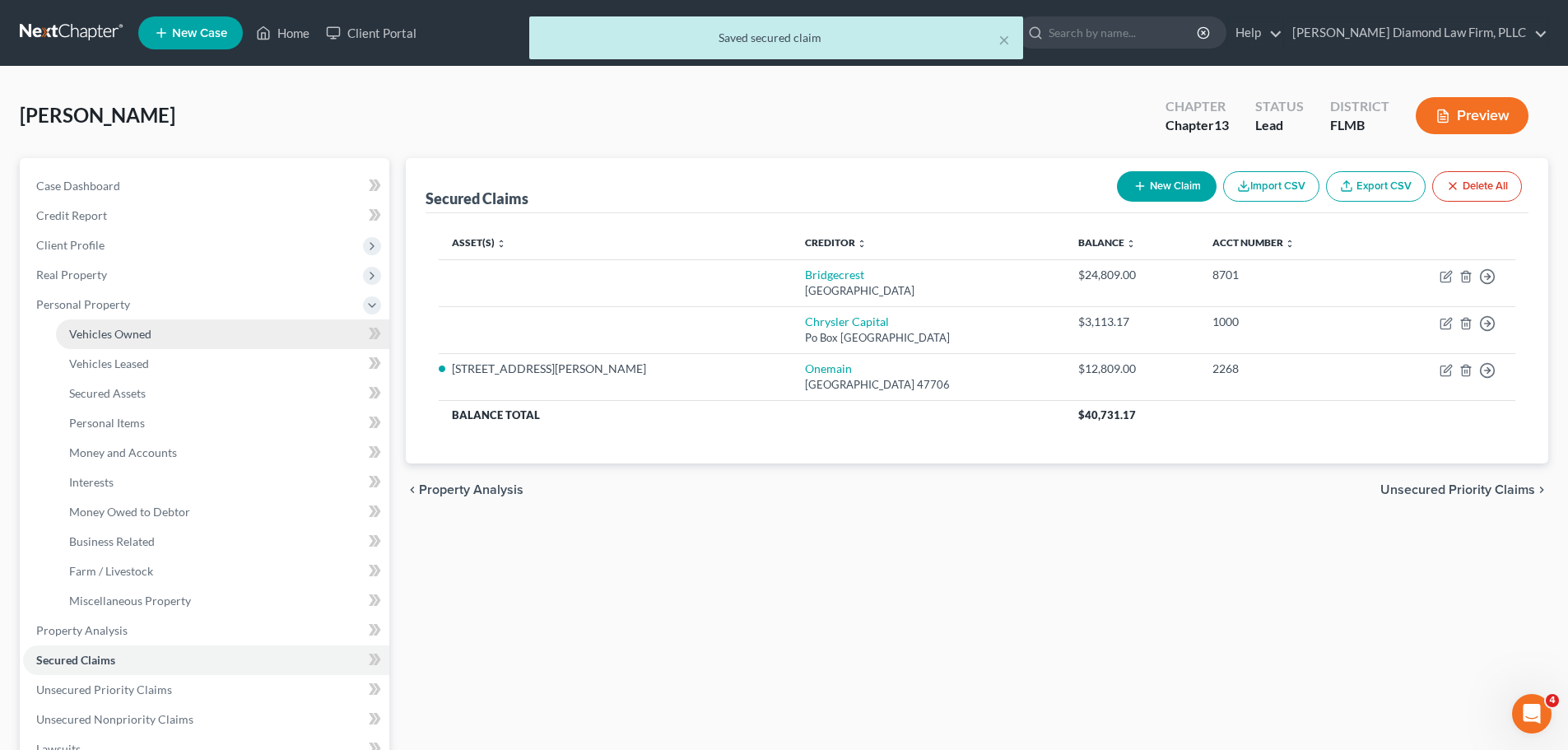
click at [116, 325] on link "Vehicles Owned" at bounding box center [222, 334] width 334 height 30
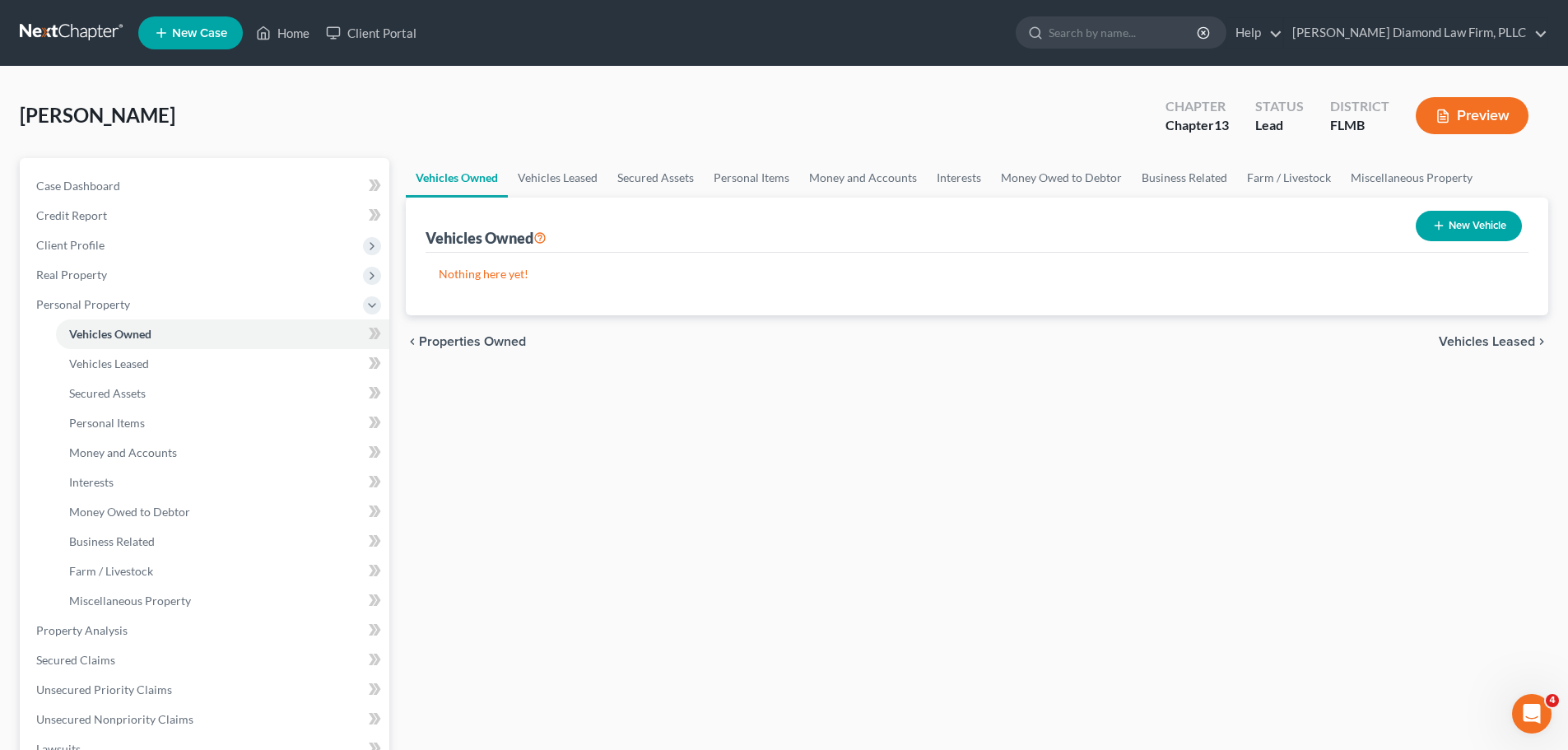
click at [1440, 229] on icon "button" at bounding box center [1438, 225] width 13 height 13
select select "0"
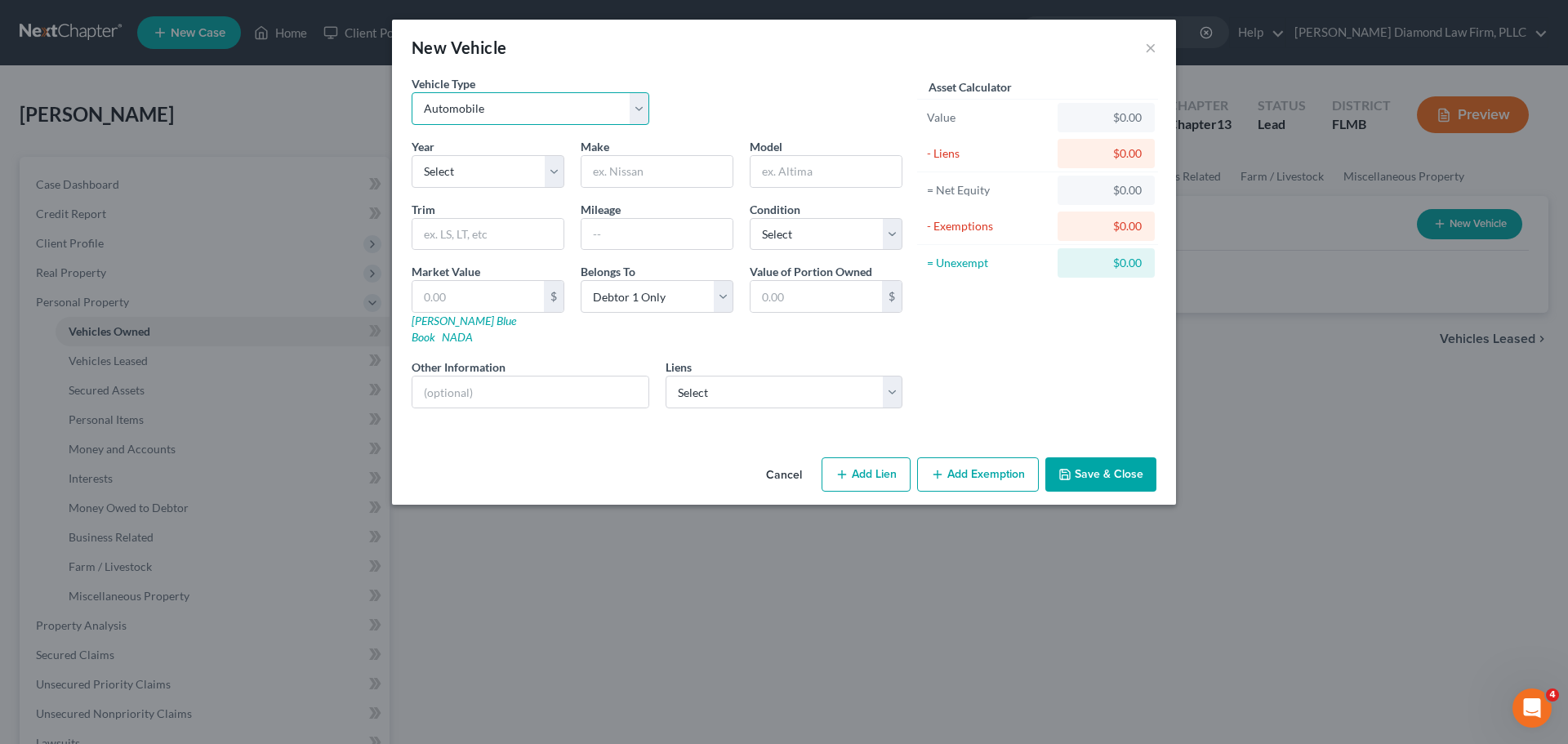
click at [578, 100] on select "Select Automobile Truck Trailer Watercraft Aircraft Motor Home Atv Other Vehicle" at bounding box center [530, 108] width 237 height 32
click at [499, 187] on select "Select 2026 2025 2024 2023 2022 2021 2020 2019 2018 2017 2016 2015 2014 2013 20…" at bounding box center [488, 171] width 152 height 32
select select "7"
click at [411, 155] on select "Select 2026 2025 2024 2023 2022 2021 2020 2019 2018 2017 2016 2015 2014 2013 20…" at bounding box center [488, 171] width 152 height 32
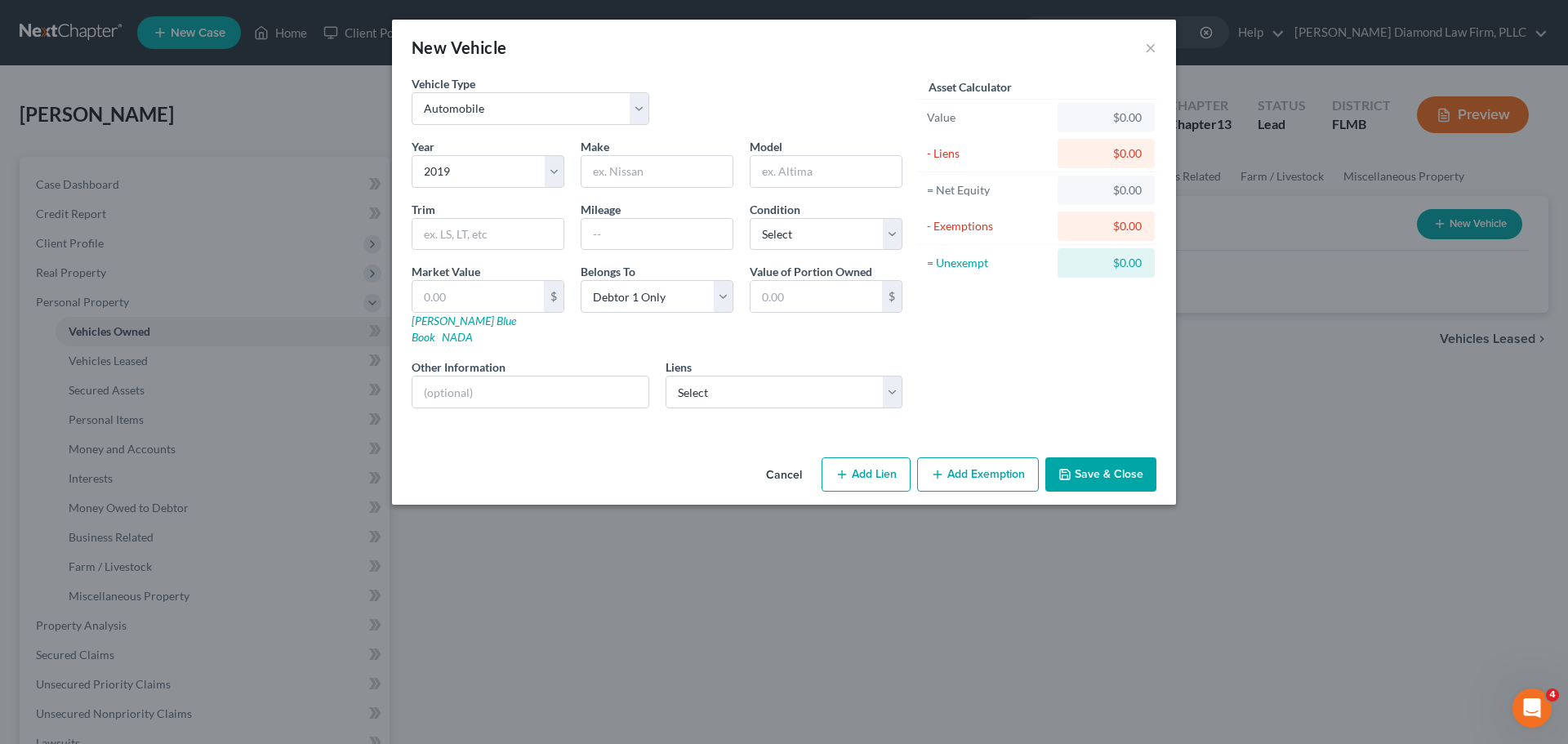
click at [667, 149] on div "Make *" at bounding box center [657, 163] width 169 height 50
click at [665, 163] on input "text" at bounding box center [657, 171] width 151 height 31
type input "Nissan"
drag, startPoint x: 533, startPoint y: 375, endPoint x: 531, endPoint y: 388, distance: 13.2
click at [533, 388] on input "text" at bounding box center [531, 391] width 236 height 31
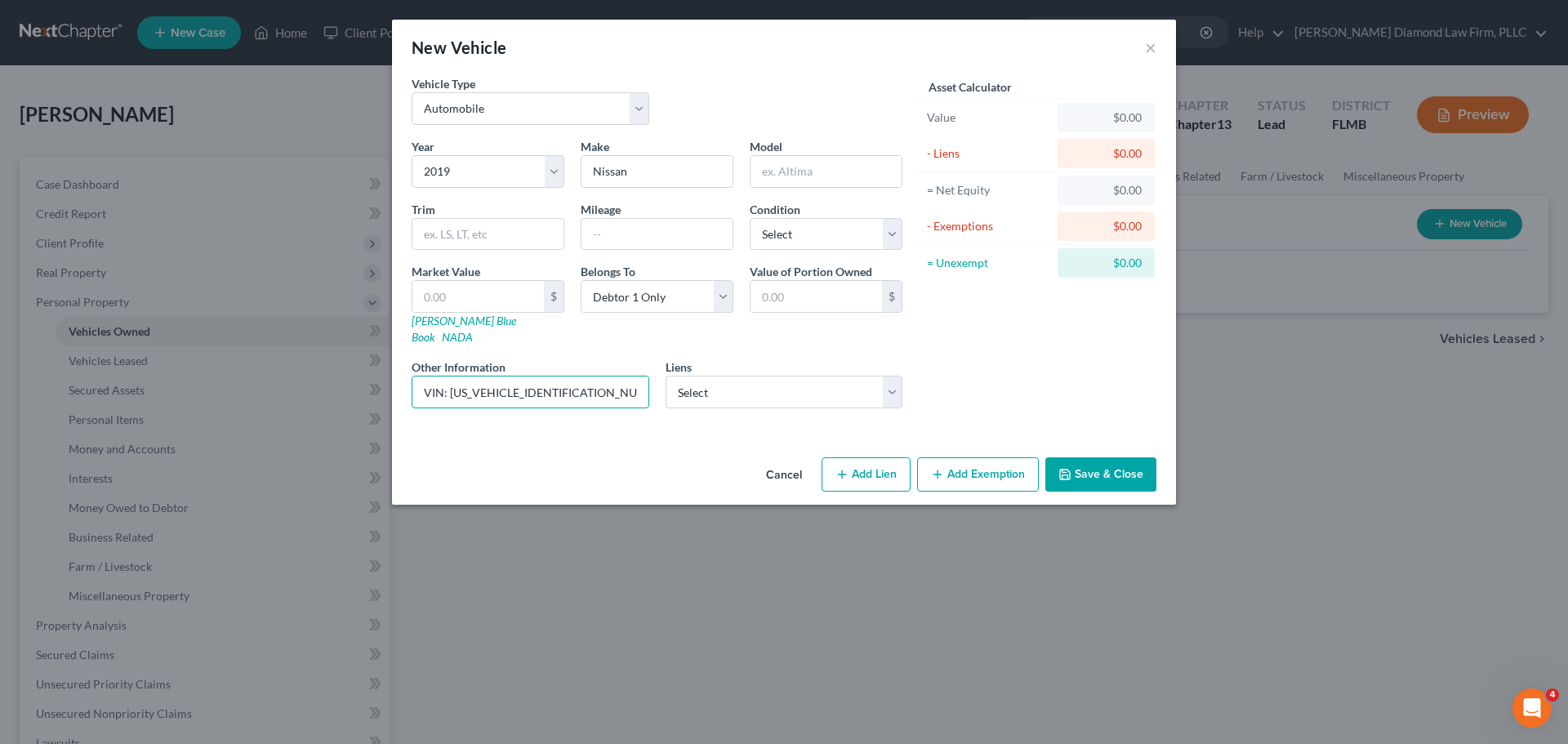
drag, startPoint x: 582, startPoint y: 378, endPoint x: 447, endPoint y: 401, distance: 136.9
click at [447, 401] on div "Year Select 2026 2025 2024 2023 2022 2021 2020 2019 2018 2017 2016 2015 2014 20…" at bounding box center [657, 280] width 507 height 284
type input "VIN: 5N1DR2MN7KC643659"
click at [459, 319] on link "Kelly Blue Book" at bounding box center [463, 328] width 104 height 31
click at [465, 376] on input "VIN: 5N1DR2MN7KC643659" at bounding box center [531, 391] width 236 height 31
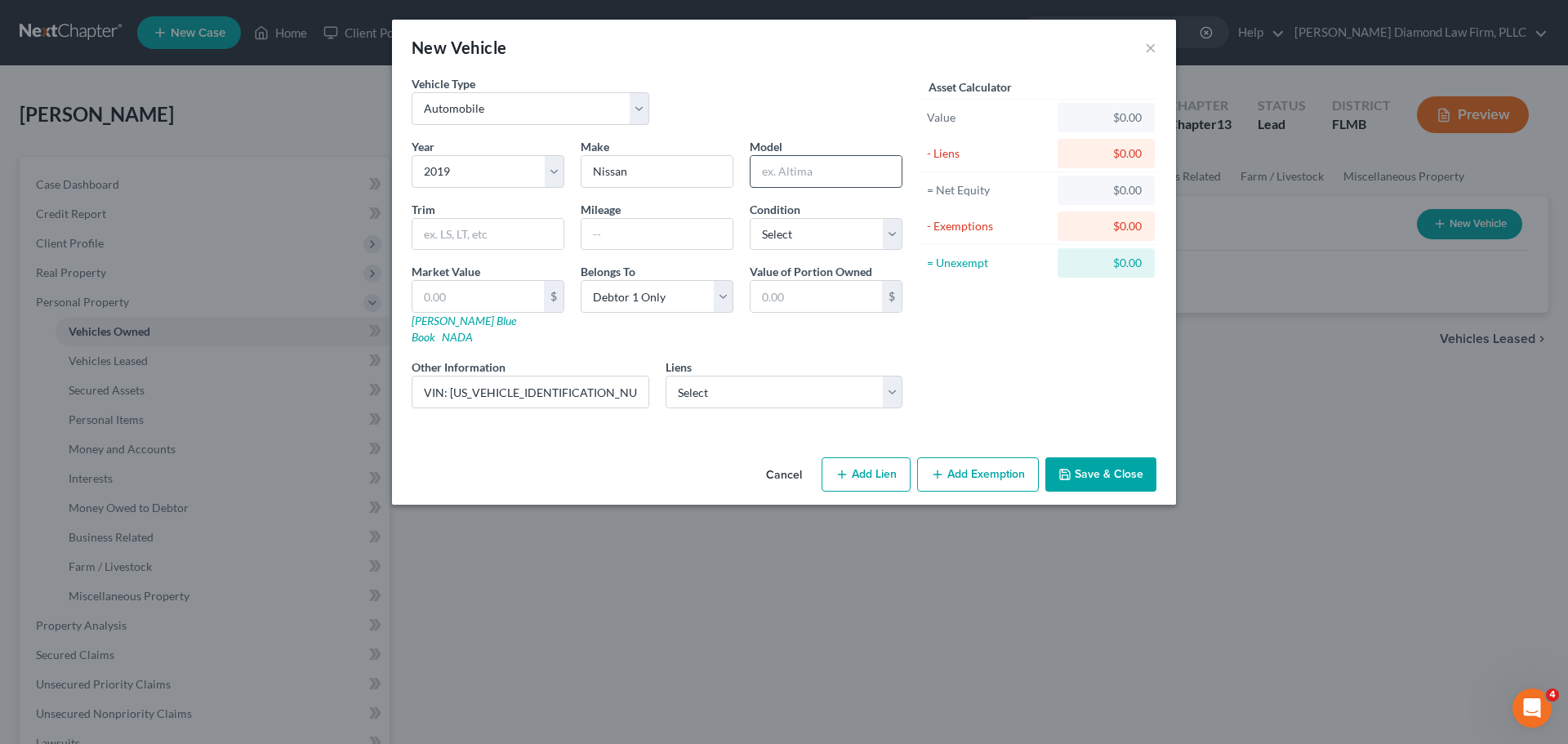
click at [788, 179] on input "text" at bounding box center [826, 171] width 151 height 31
type input "p"
type input "Pathfinder"
click at [832, 246] on select "Select Excellent Very Good Good Fair Poor" at bounding box center [826, 234] width 152 height 32
select select "2"
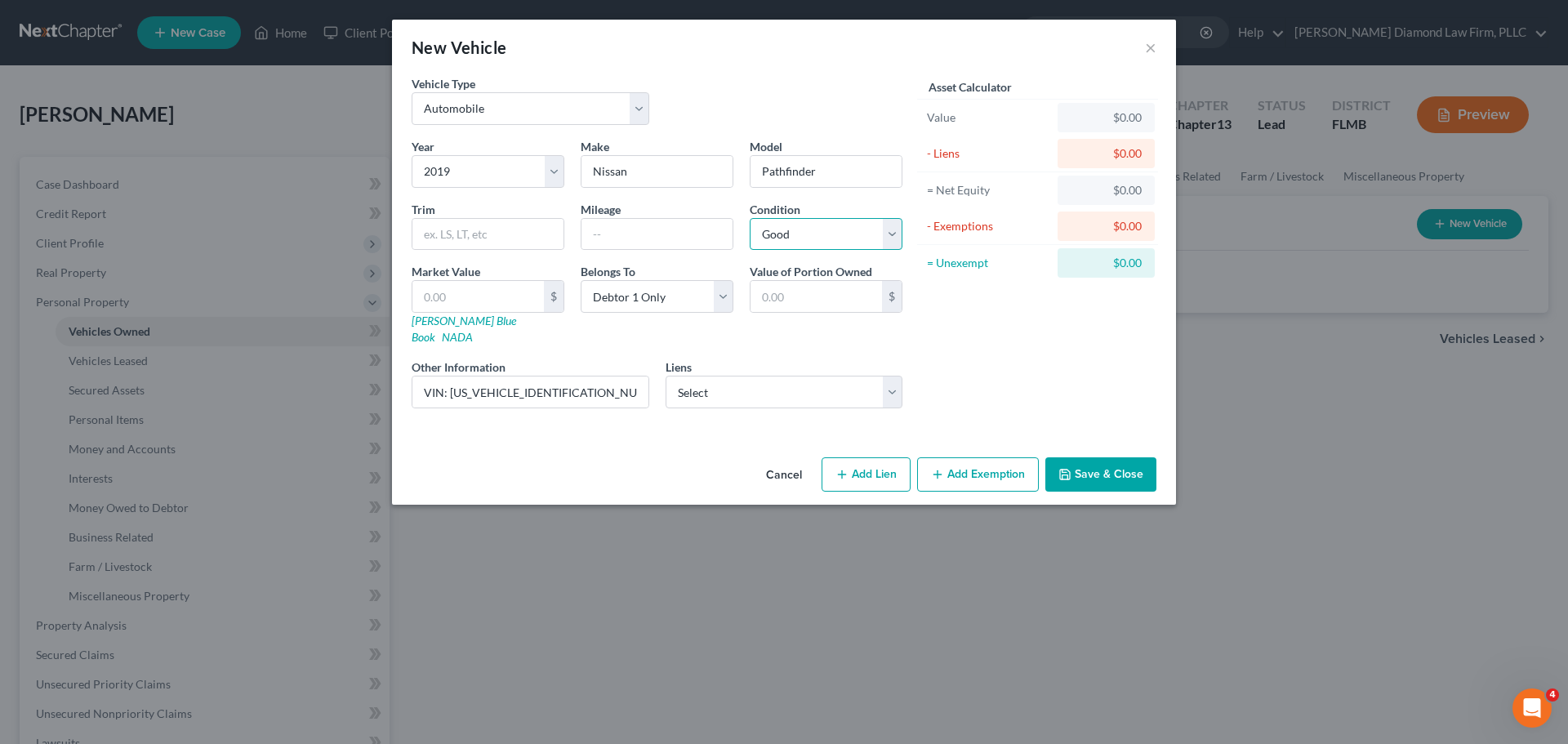
click at [749, 218] on select "Select Excellent Very Good Good Fair Poor" at bounding box center [826, 234] width 152 height 32
click at [456, 299] on input "text" at bounding box center [478, 296] width 131 height 31
type input "1"
type input "1.00"
type input "11"
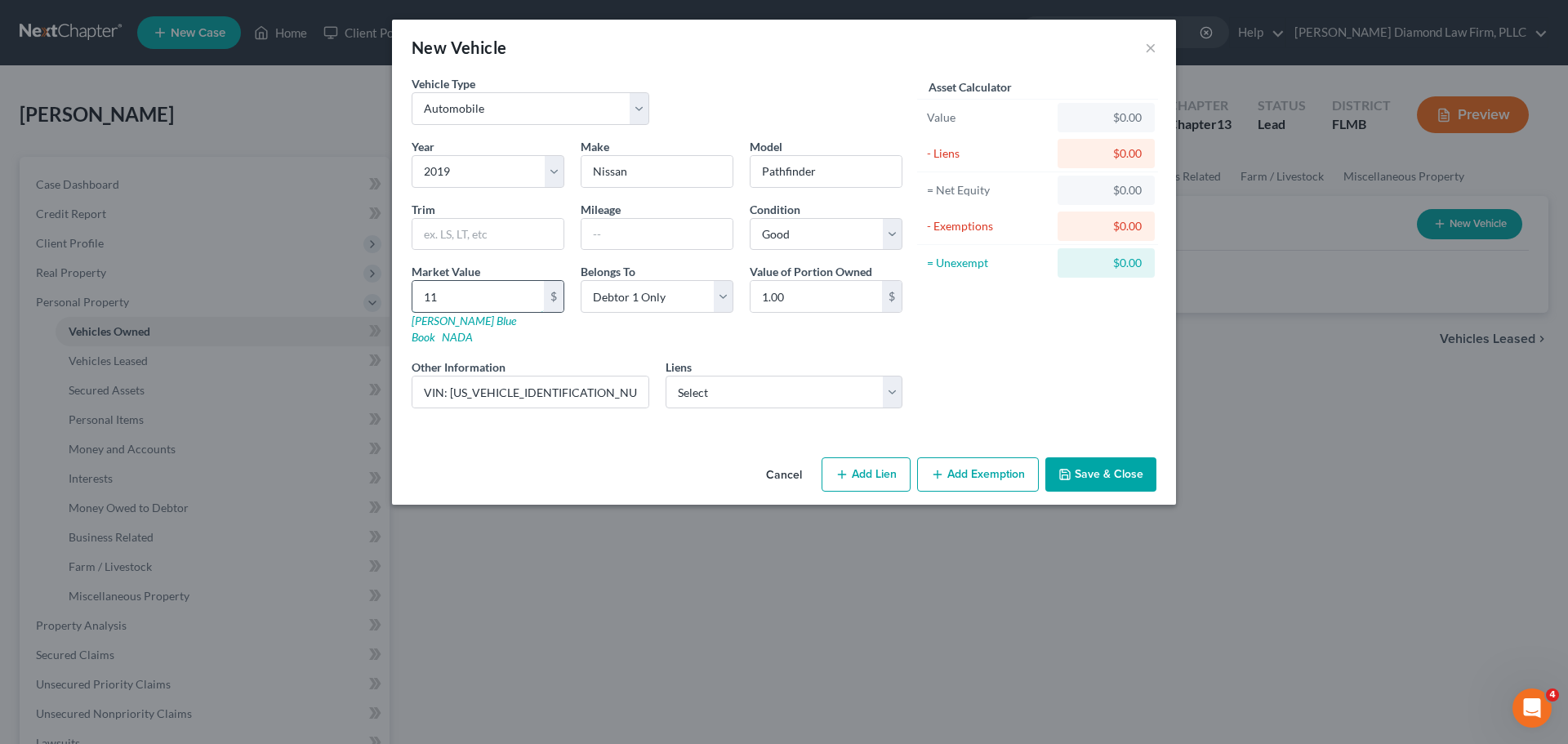
type input "11.00"
type input "112"
type input "112.00"
type input "1129"
type input "1,129.00"
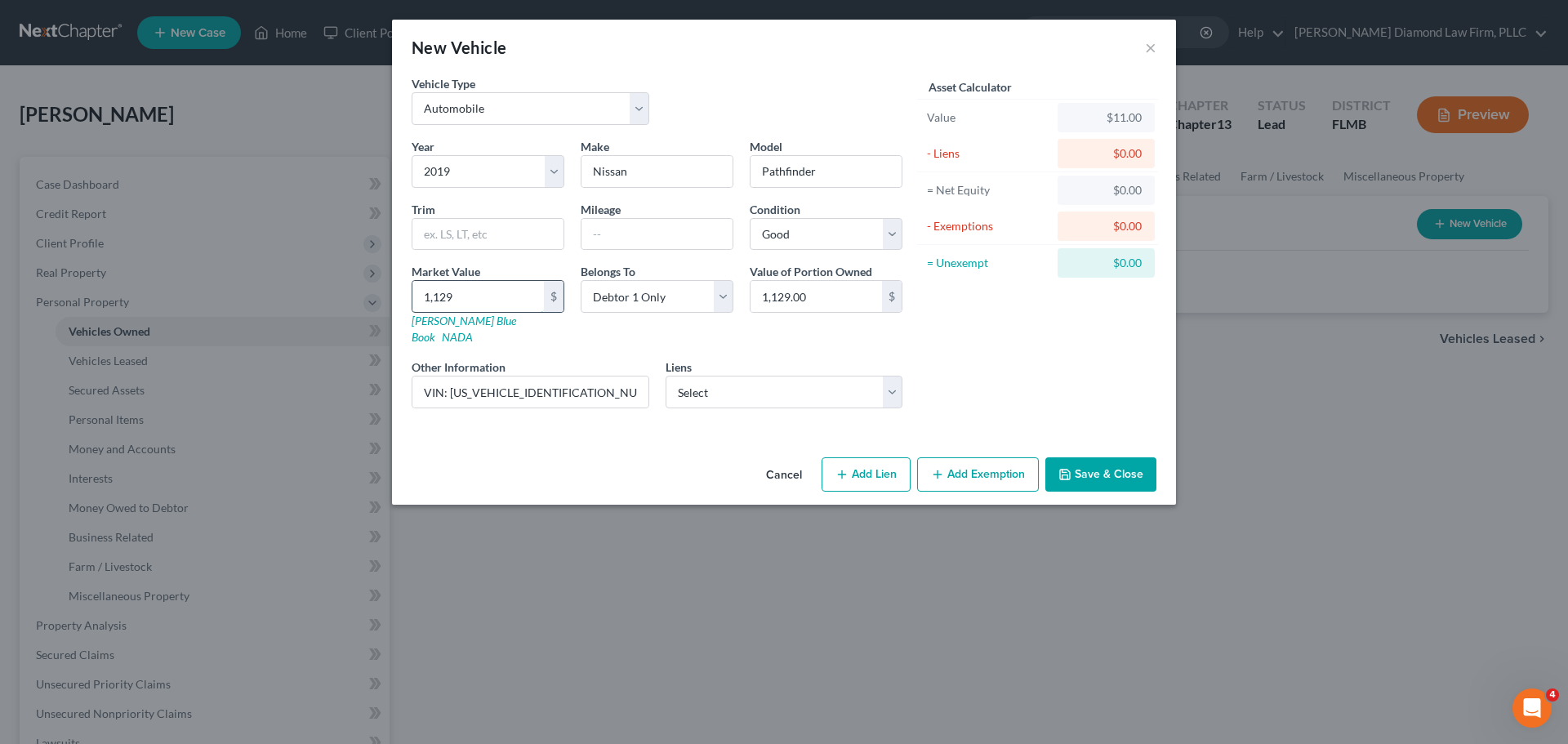
type input "1,1299"
type input "11,299.00"
click at [484, 293] on input "11,299" at bounding box center [478, 296] width 131 height 31
type input "11,29"
type input "1,129.00"
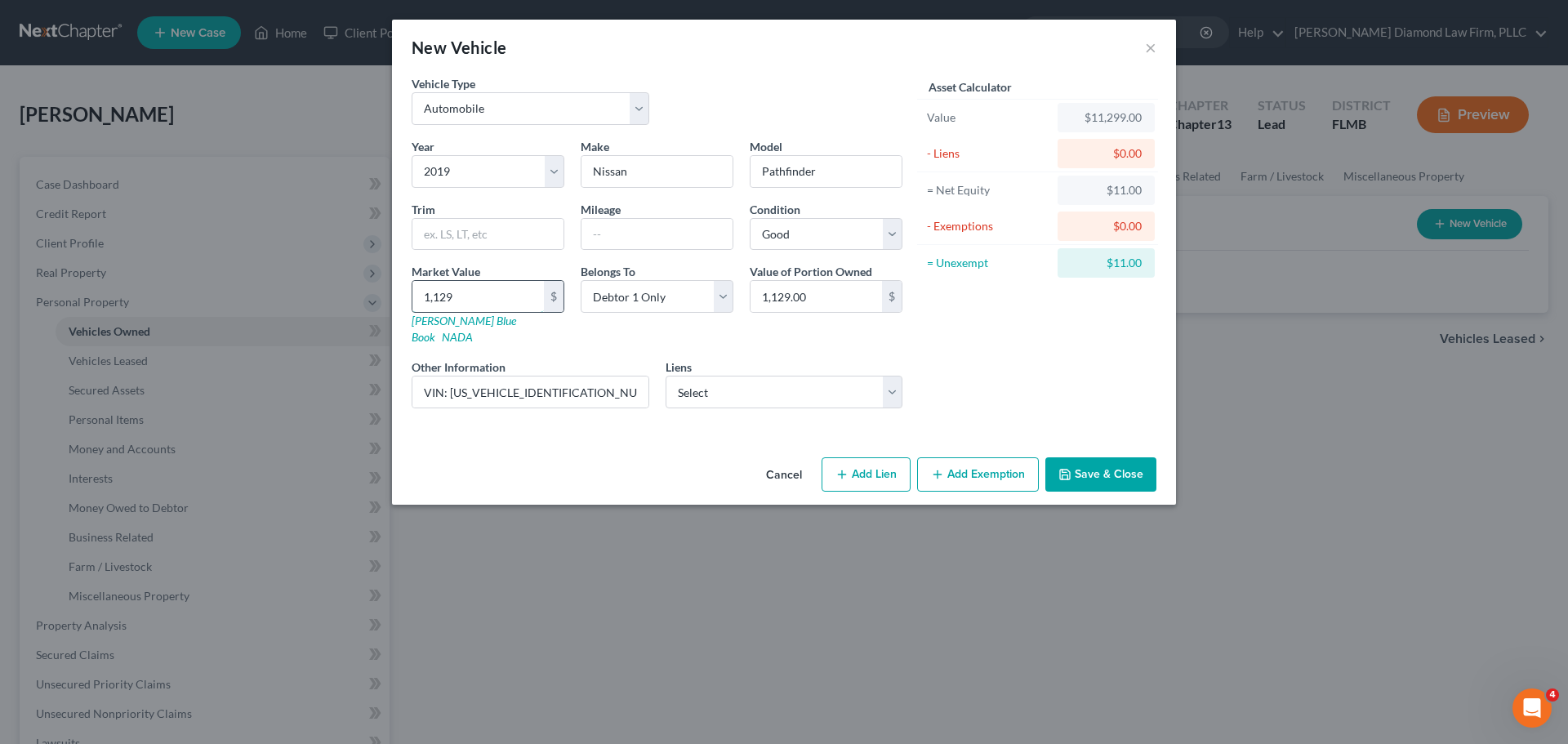
type input "1,12"
type input "112.00"
type input "1122"
type input "1,122.00"
type input "11229"
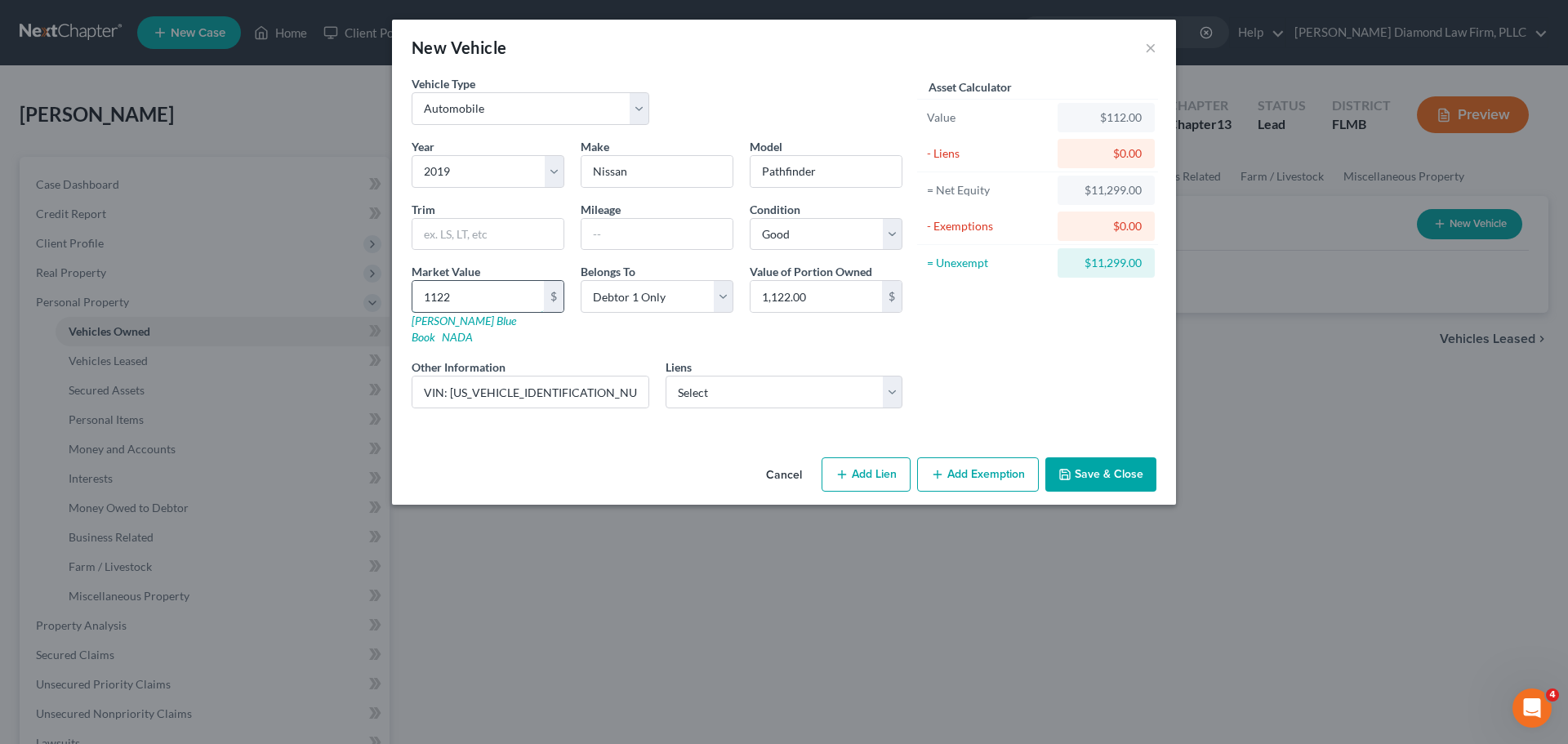
type input "11,229.00"
type input "11,229"
click at [770, 379] on select "Select Bridgecrest - $24,809.00 Chrysler Capital - $3,113.17" at bounding box center [784, 391] width 237 height 32
select select "0"
click at [665, 376] on select "Select Bridgecrest - $24,809.00 Chrysler Capital - $3,113.17" at bounding box center [784, 391] width 237 height 32
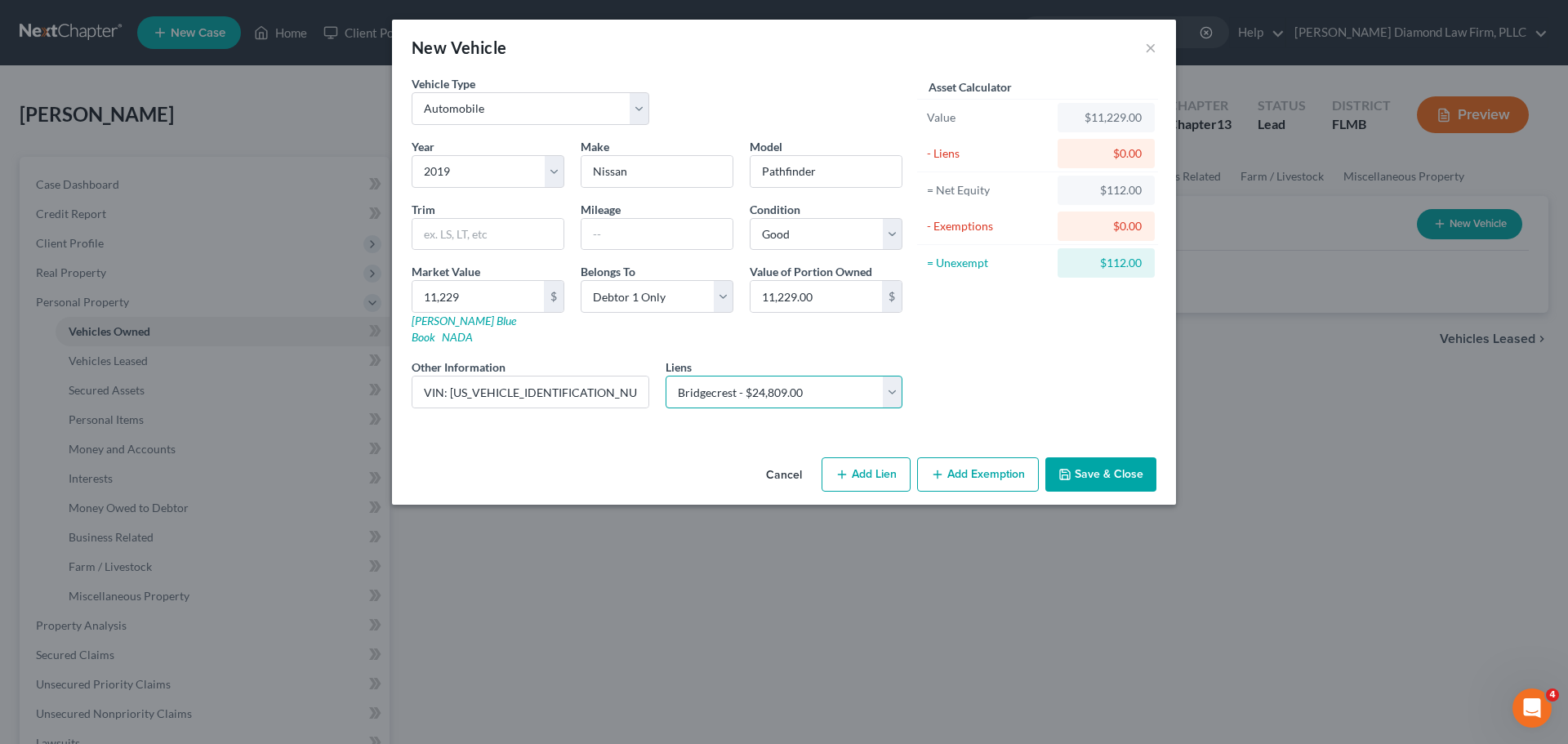
select select
select select "3"
select select "0"
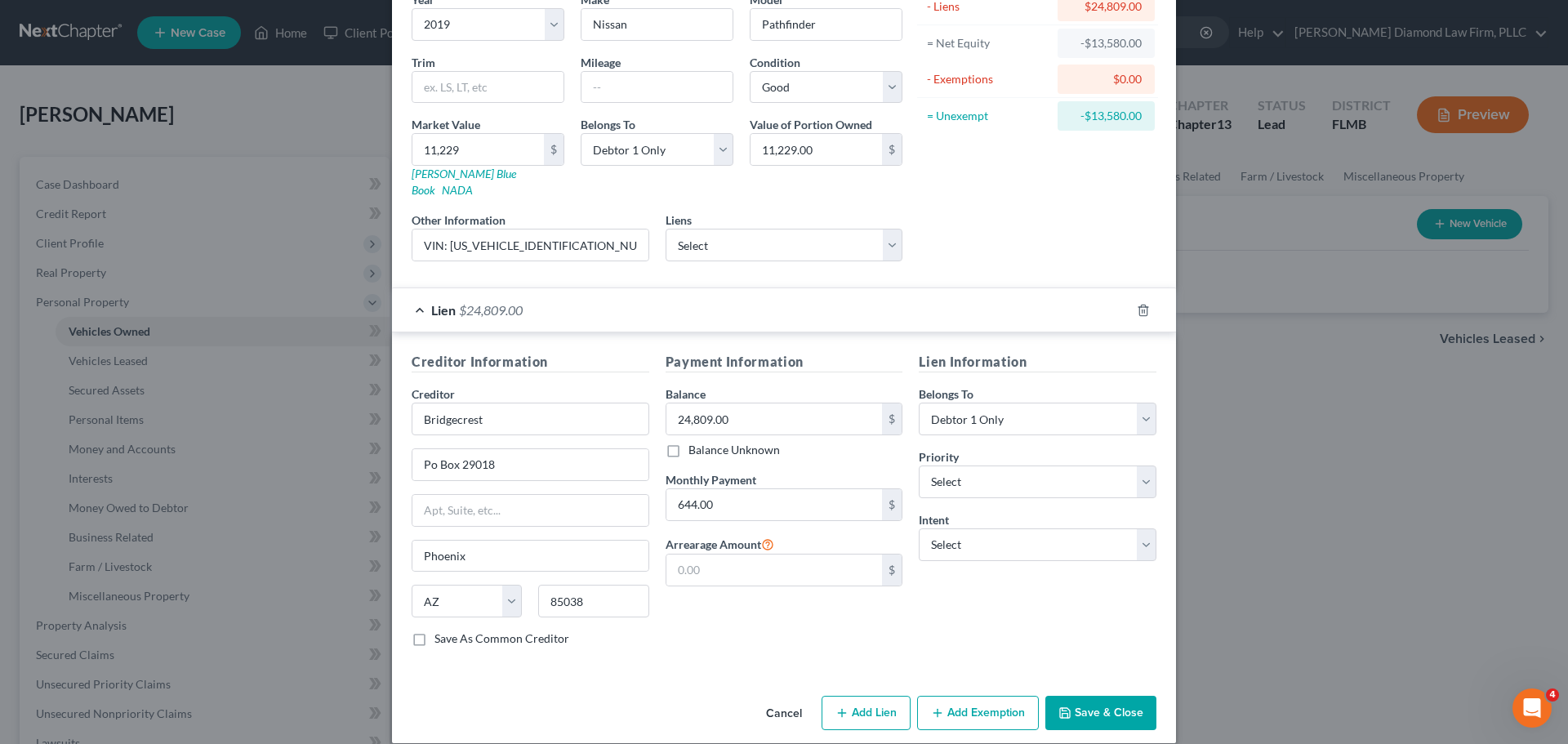
scroll to position [150, 0]
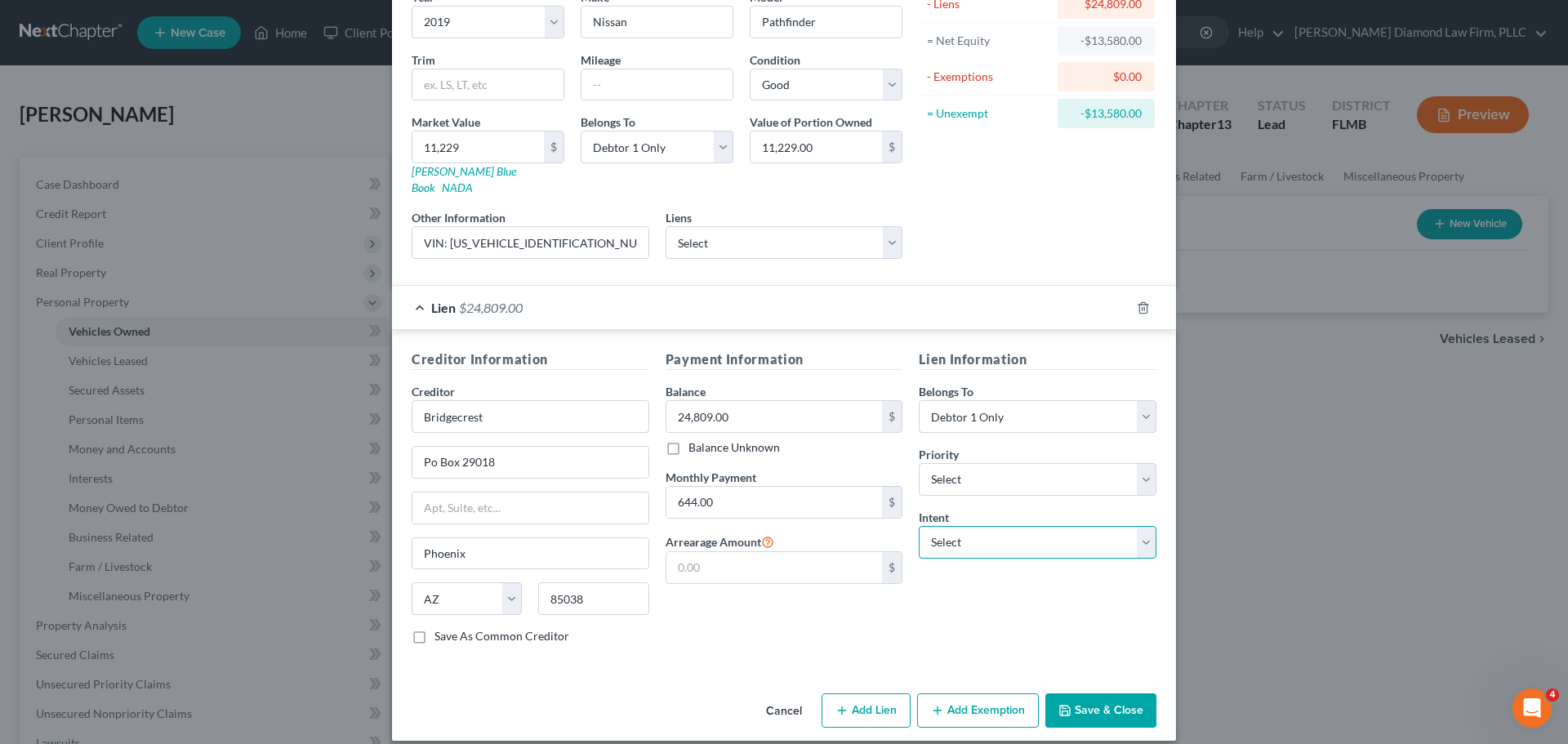
click at [976, 526] on select "Select Surrender Redeem Reaffirm Avoid Other" at bounding box center [1037, 542] width 237 height 32
select select "2"
click at [918, 526] on select "Select Surrender Redeem Reaffirm Avoid Other" at bounding box center [1037, 542] width 237 height 32
click at [1072, 693] on button "Save & Close" at bounding box center [1100, 710] width 111 height 34
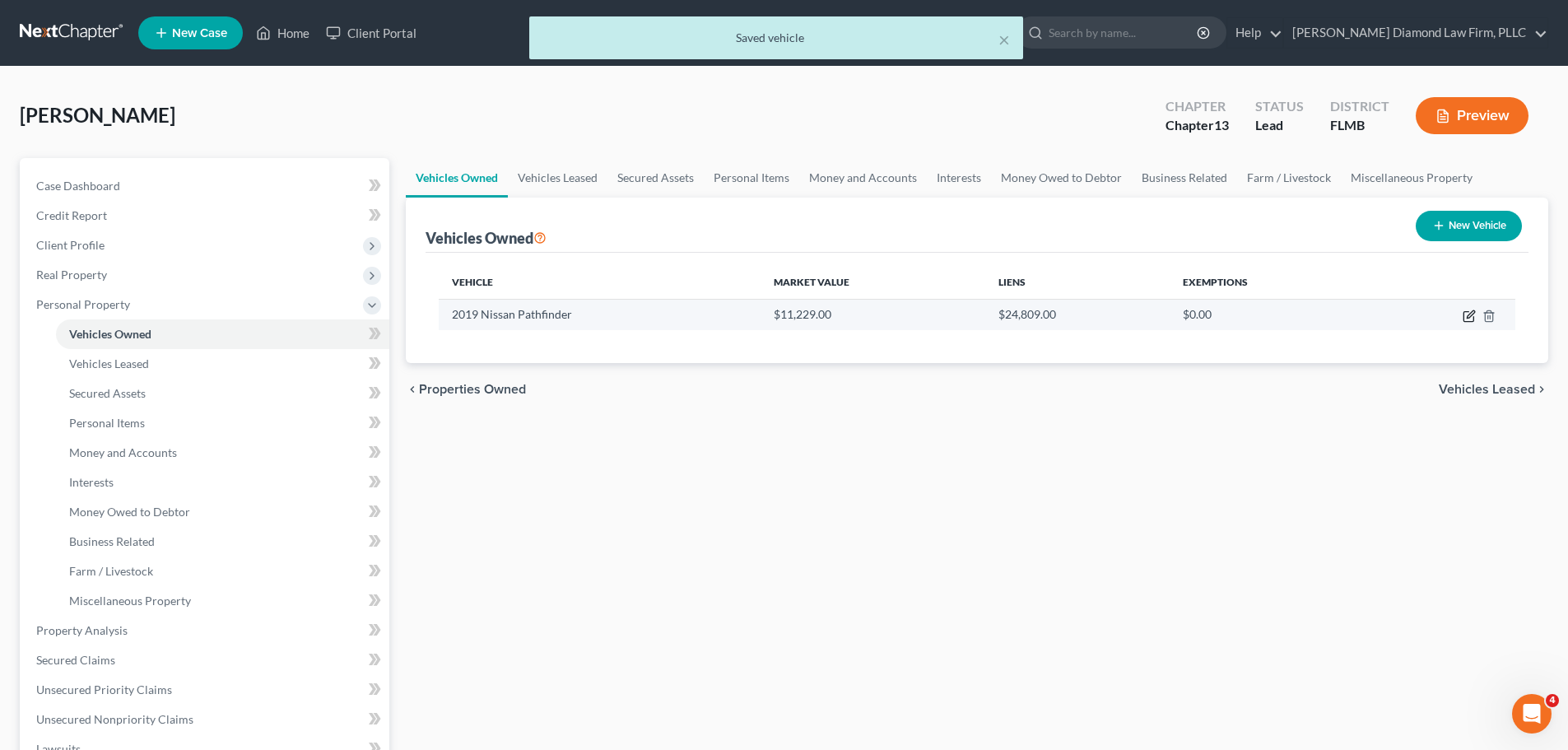
click at [1470, 313] on icon "button" at bounding box center [1470, 314] width 7 height 7
select select "0"
select select "7"
select select "2"
select select "0"
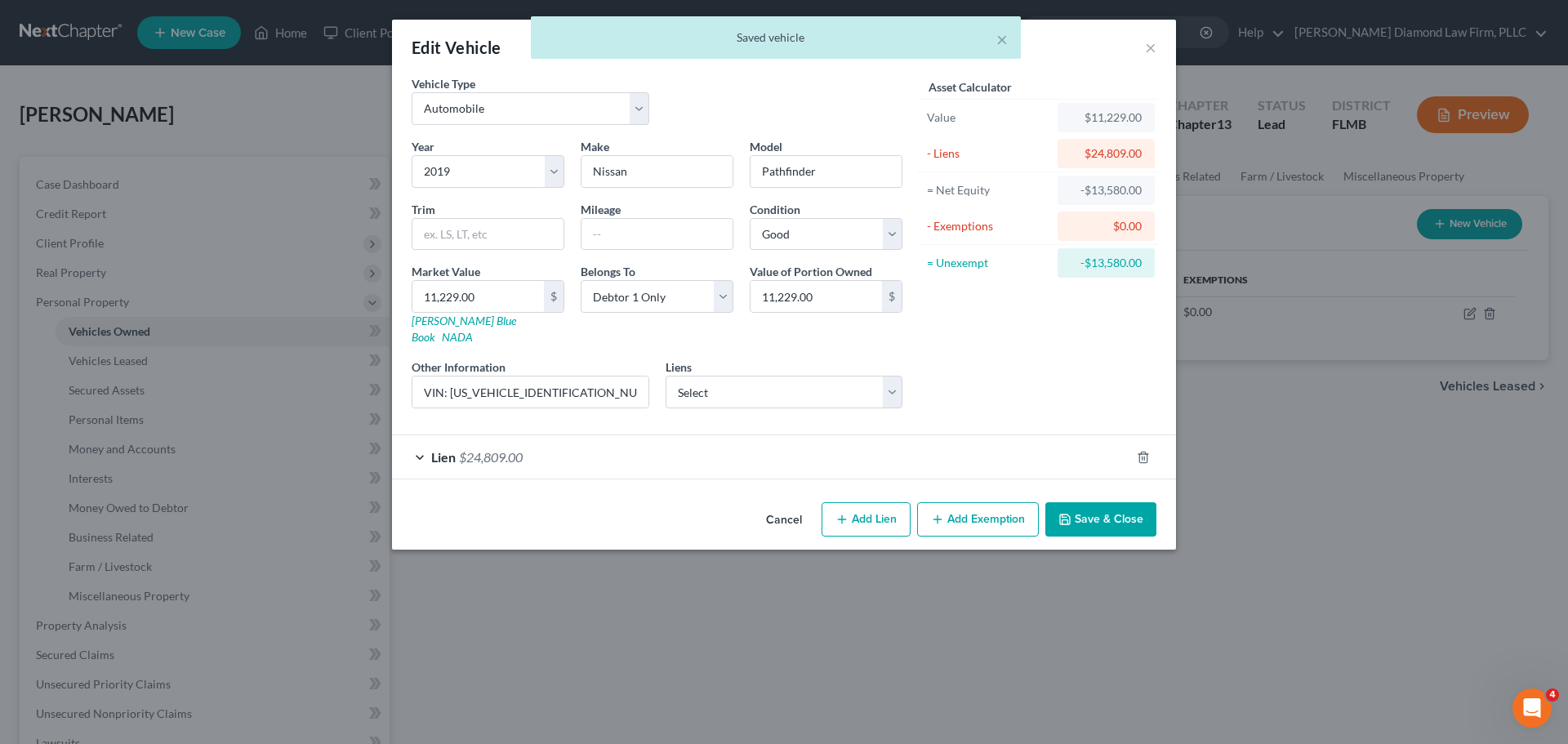
click at [794, 505] on button "Cancel" at bounding box center [784, 520] width 62 height 32
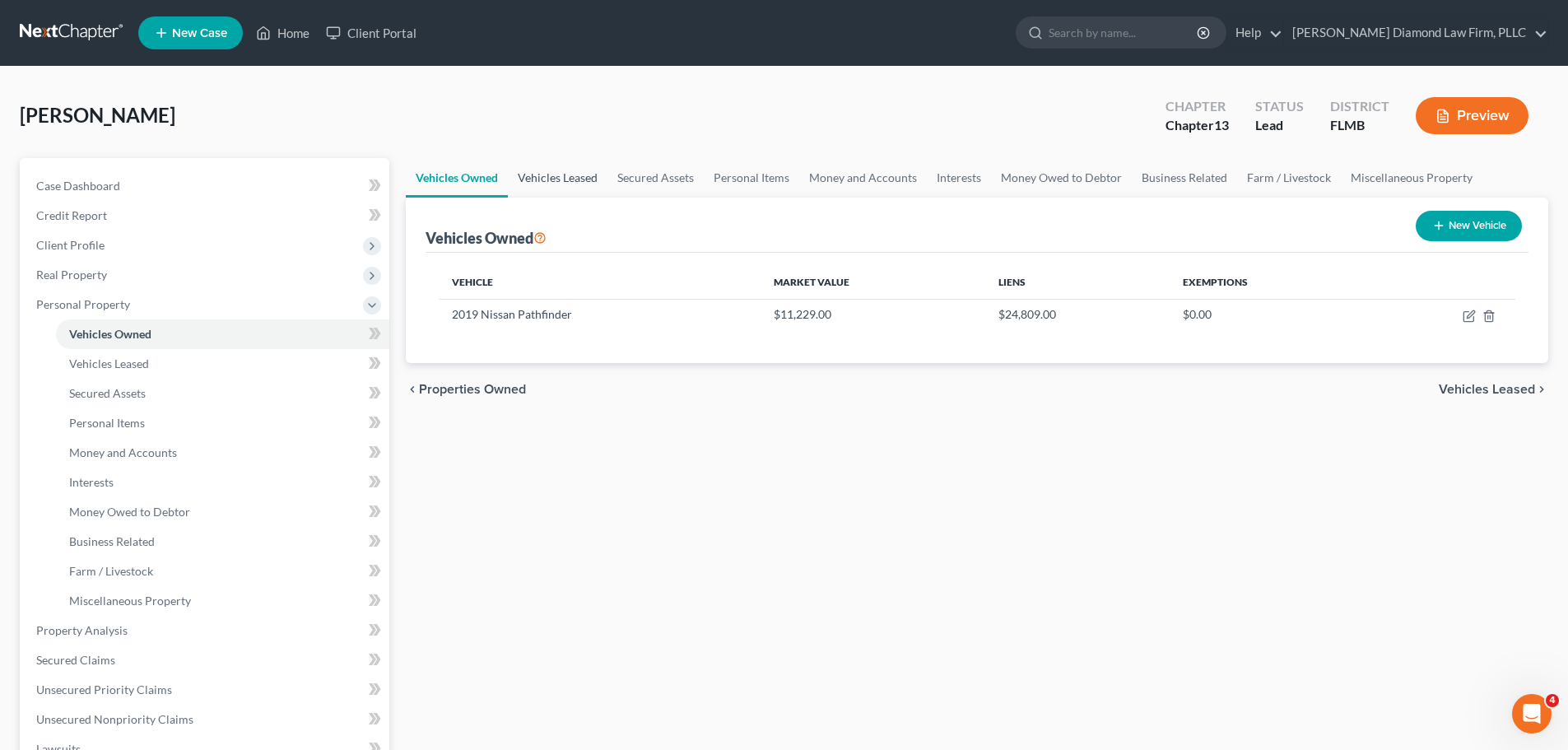
click at [560, 176] on link "Vehicles Leased" at bounding box center [558, 177] width 100 height 40
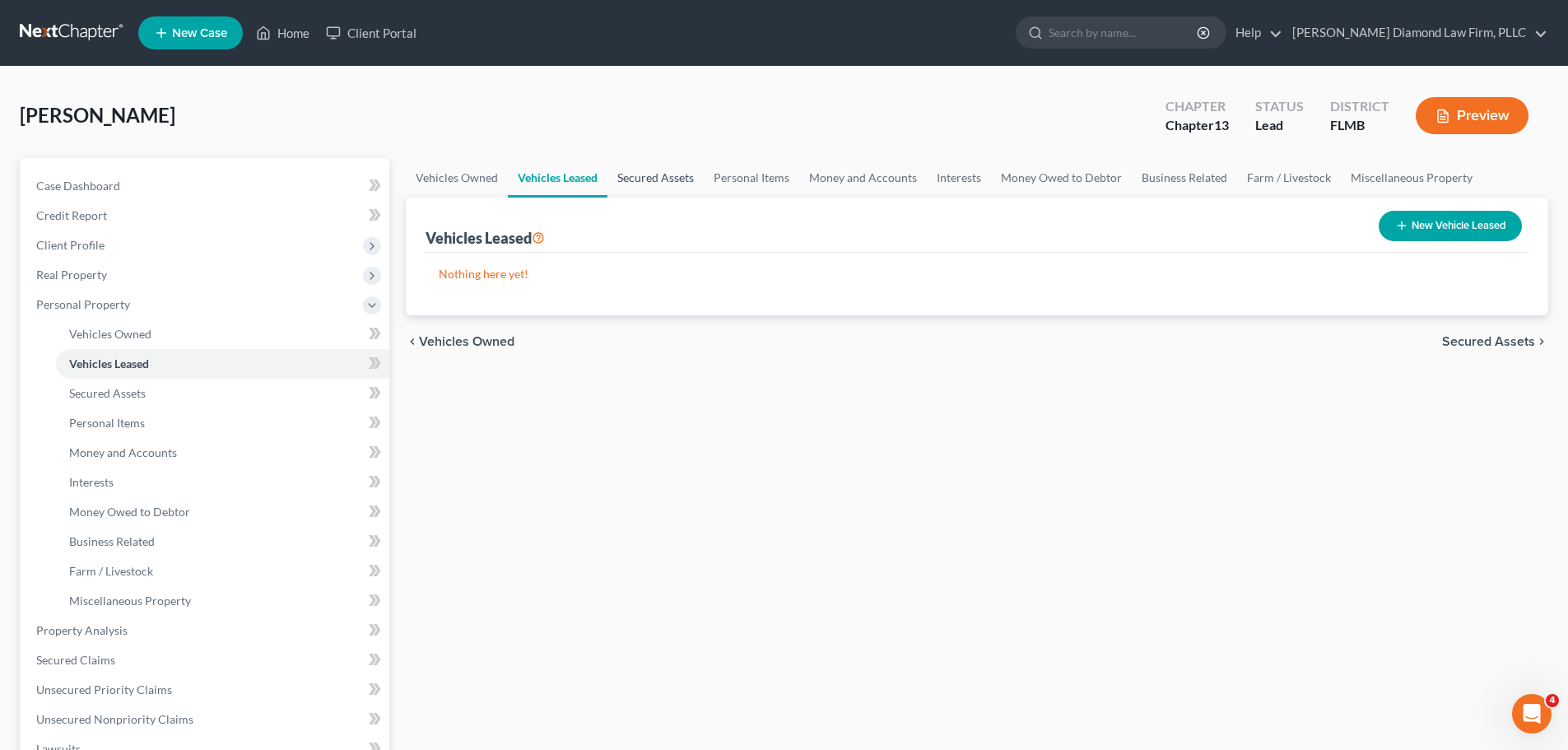
drag, startPoint x: 611, startPoint y: 173, endPoint x: 668, endPoint y: 174, distance: 57.0
click at [611, 173] on link "Secured Assets" at bounding box center [655, 177] width 96 height 40
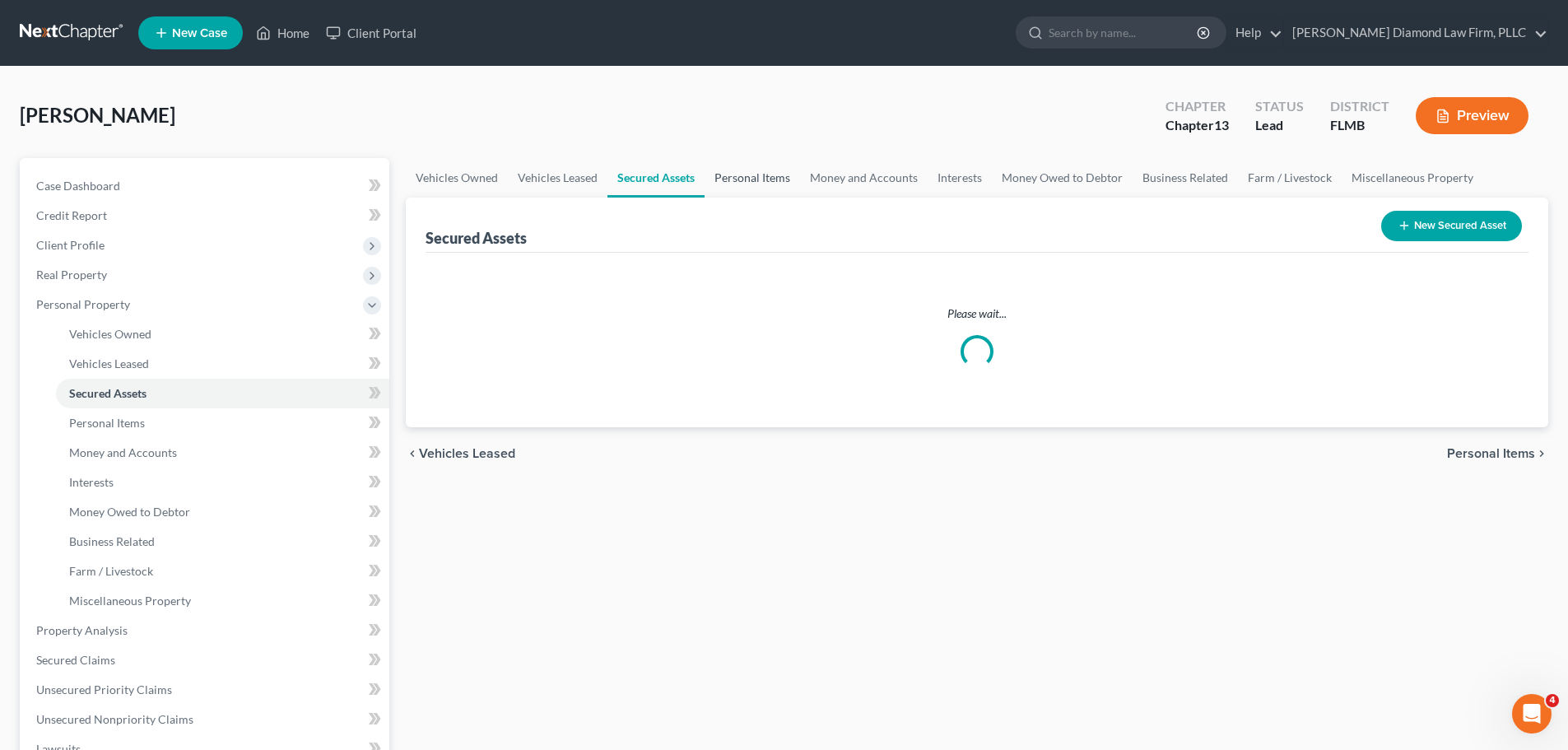
click at [750, 175] on link "Personal Items" at bounding box center [753, 177] width 95 height 40
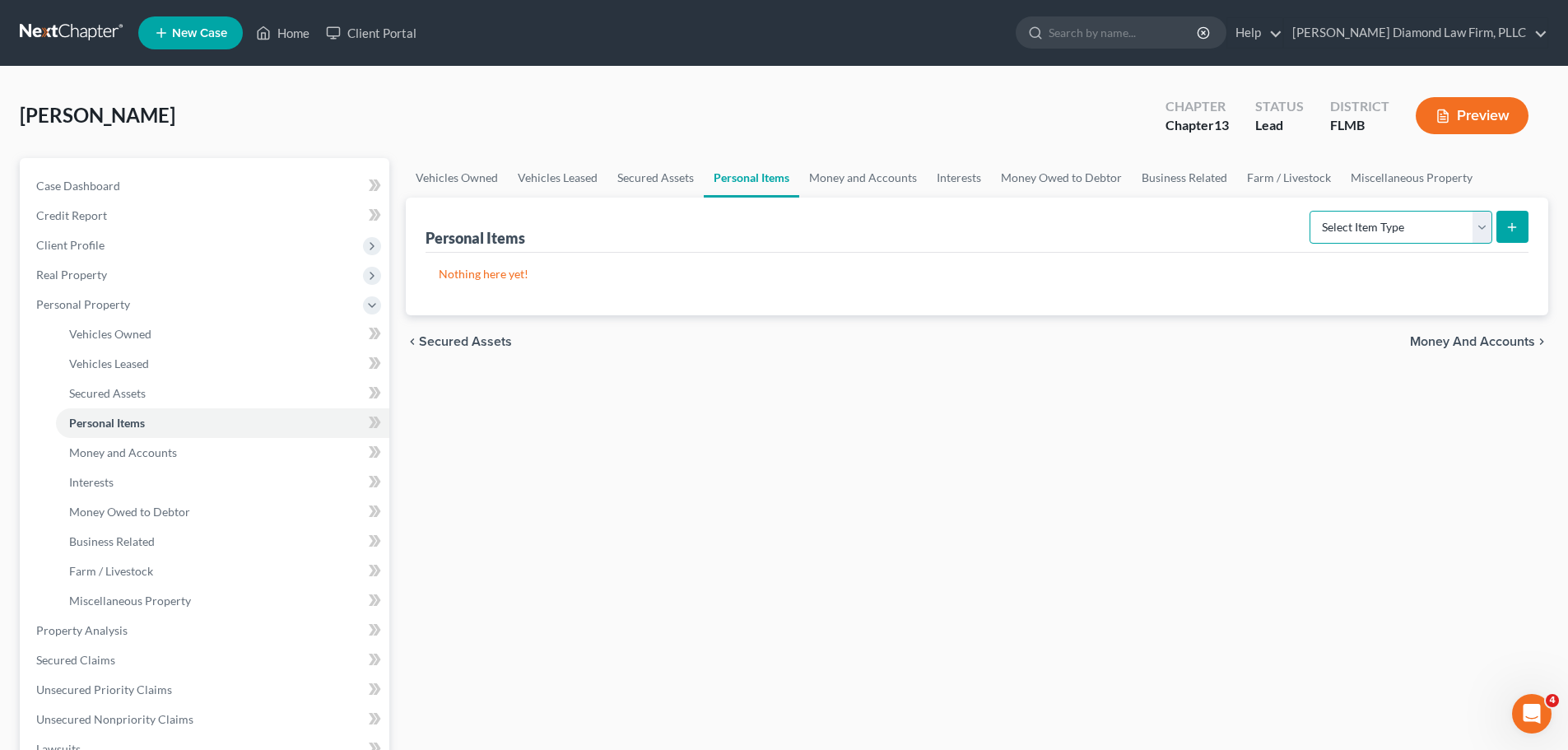
click at [1347, 242] on select "Select Item Type Clothing Collectibles Of Value Electronics Firearms Household …" at bounding box center [1400, 227] width 183 height 33
select select "electronics"
click at [1311, 211] on select "Select Item Type Clothing Collectibles Of Value Electronics Firearms Household …" at bounding box center [1400, 227] width 183 height 33
click at [1499, 226] on button "submit" at bounding box center [1512, 227] width 32 height 32
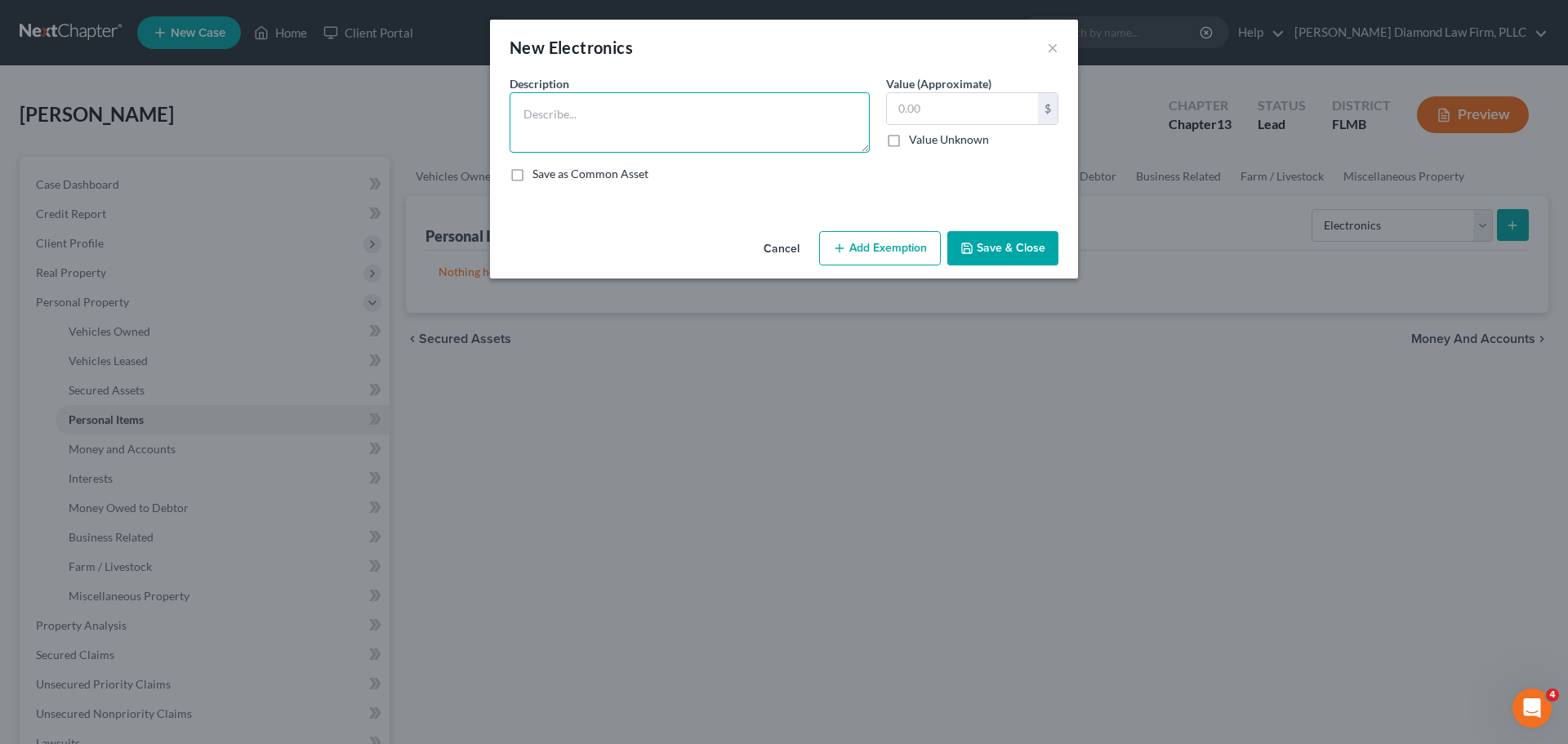
click at [657, 128] on textarea at bounding box center [689, 122] width 360 height 60
type textarea "Televisions, entertainment center, cameras/cell phones"
click at [1000, 97] on input "text" at bounding box center [962, 108] width 151 height 31
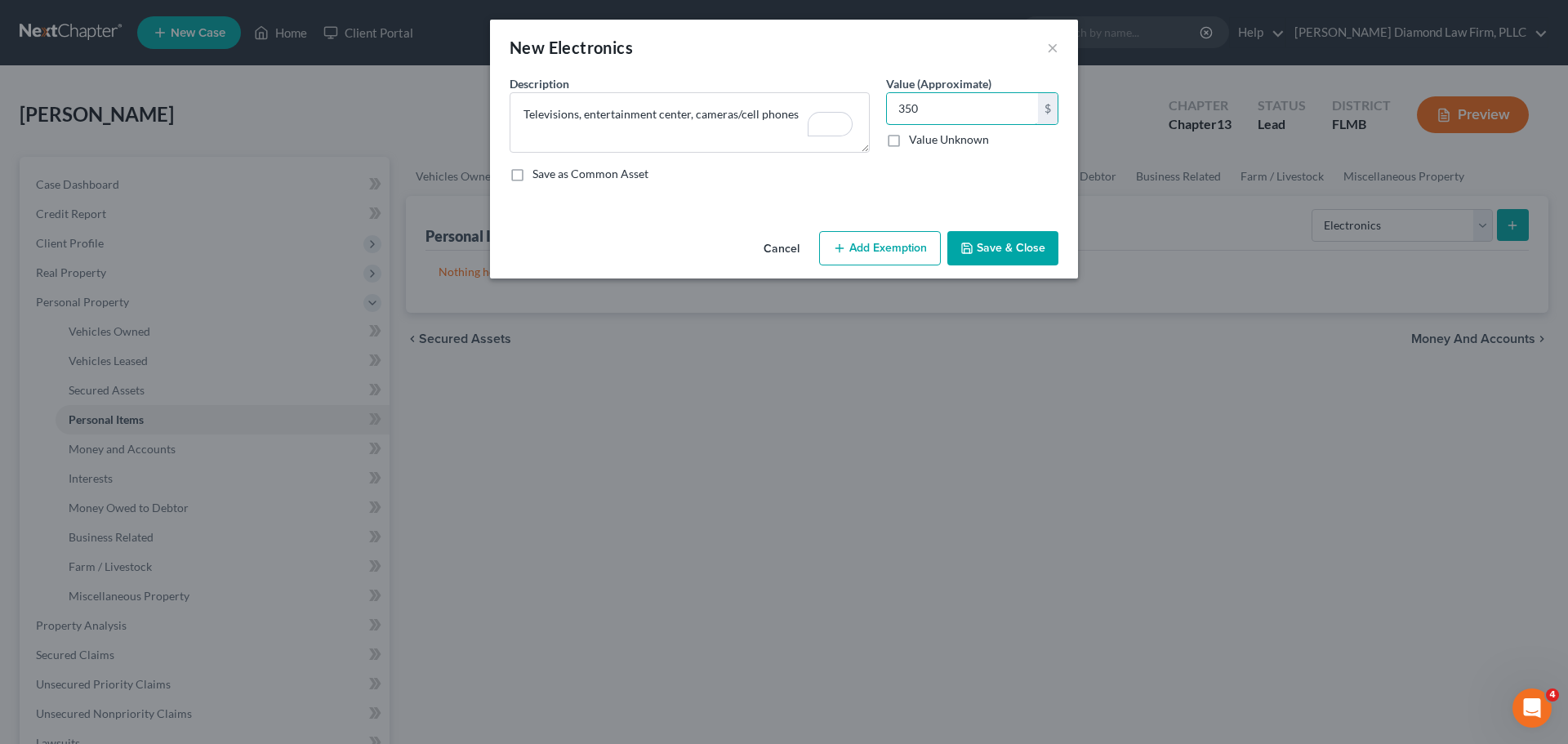
type input "350"
click at [980, 247] on button "Save & Close" at bounding box center [1002, 248] width 111 height 34
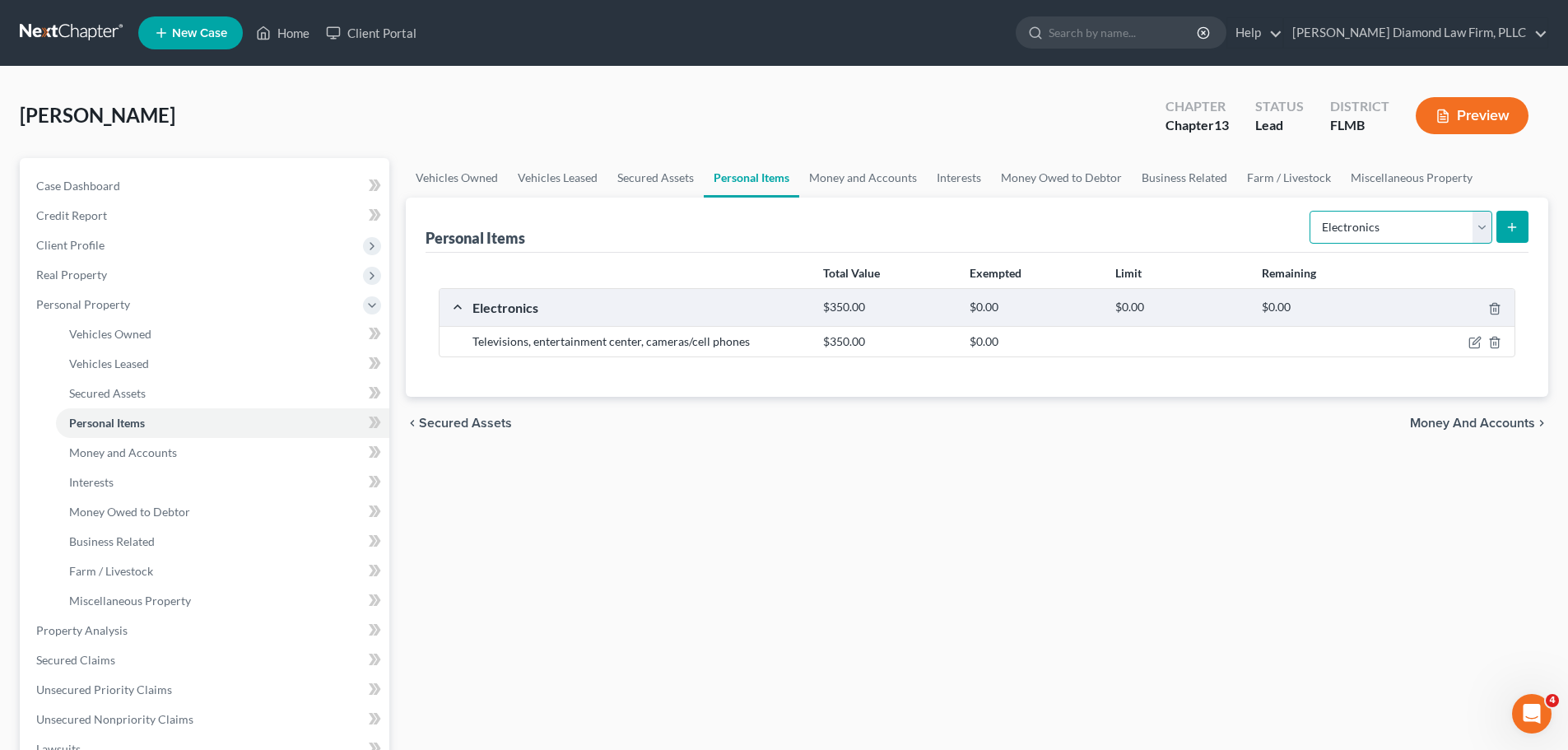
click at [1414, 221] on select "Select Item Type Clothing Collectibles Of Value Electronics Firearms Household …" at bounding box center [1400, 227] width 183 height 33
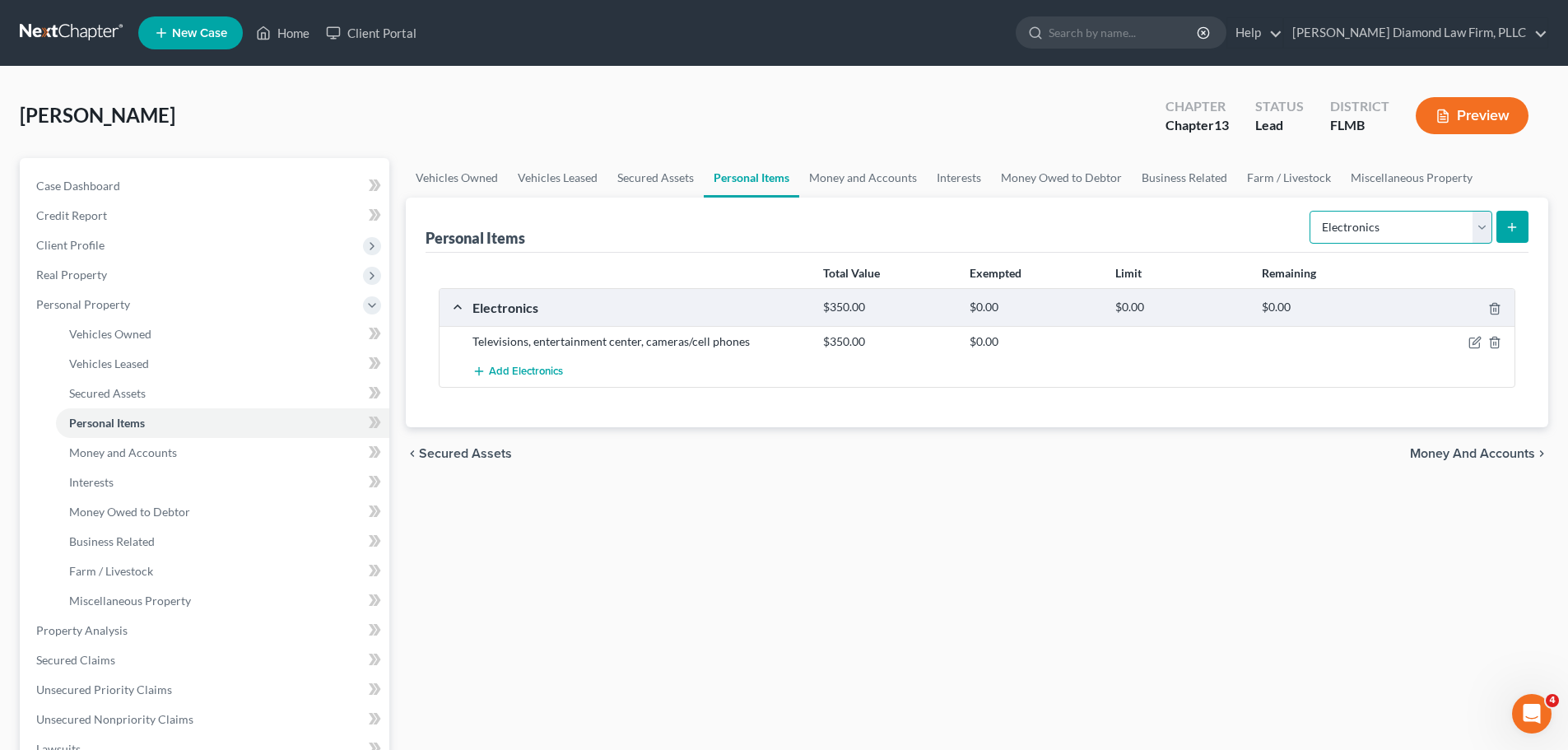
select select "household_goods"
click at [1311, 211] on select "Select Item Type Clothing Collectibles Of Value Electronics Firearms Household …" at bounding box center [1400, 227] width 183 height 33
click at [1515, 227] on line "submit" at bounding box center [1512, 227] width 7 height 0
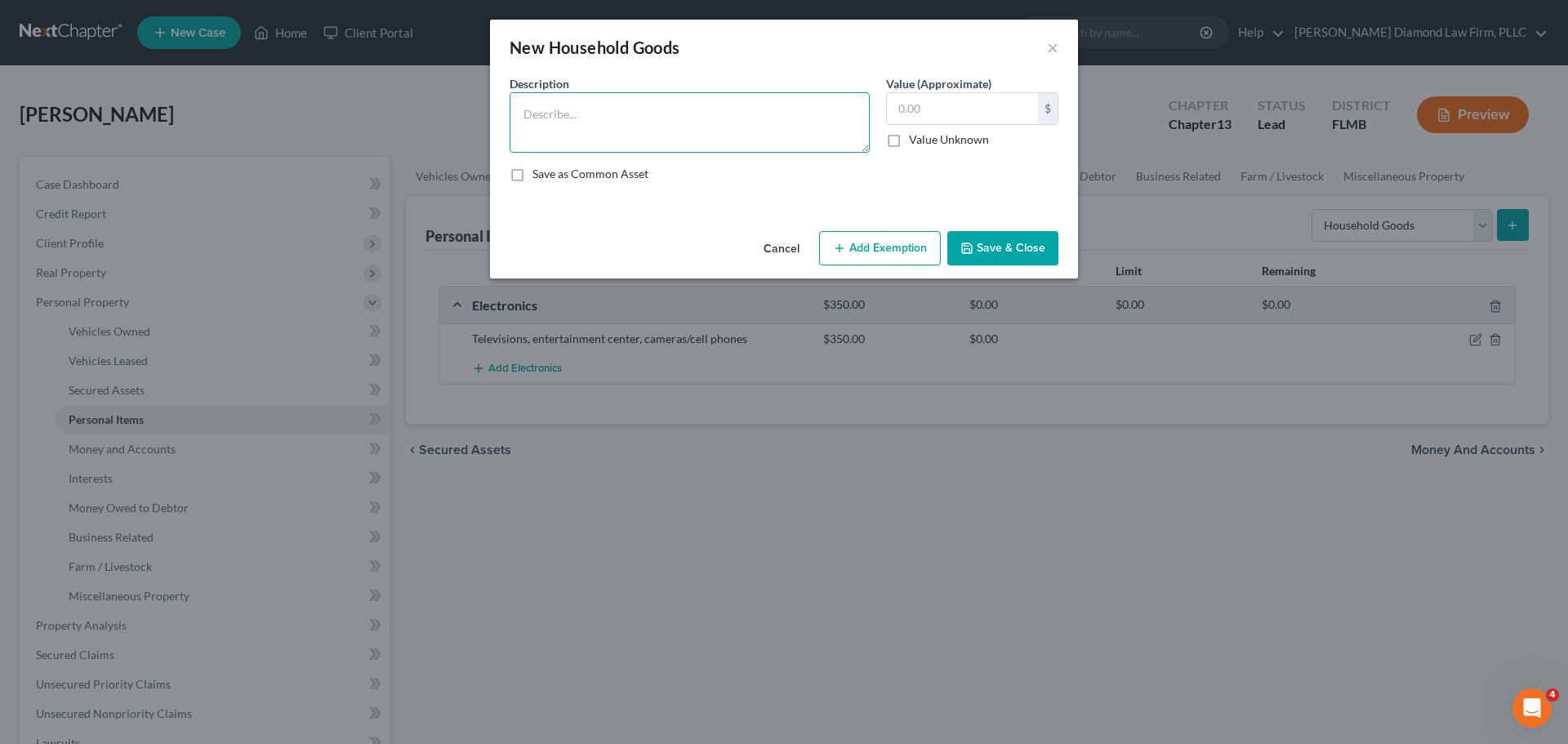
click at [586, 134] on textarea at bounding box center [689, 122] width 360 height 60
click at [1050, 50] on button "×" at bounding box center [1052, 47] width 11 height 19
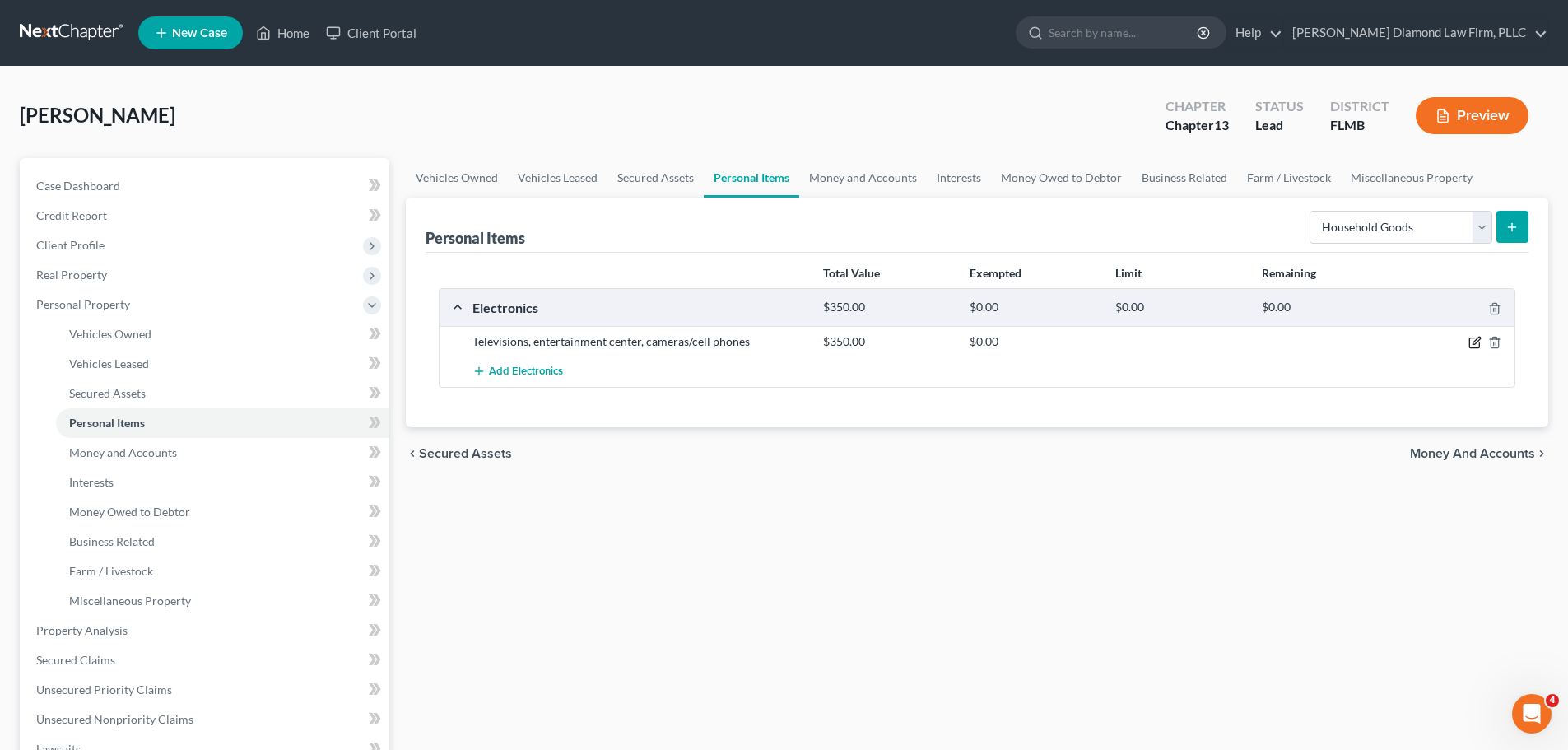
click at [1469, 346] on icon "button" at bounding box center [1474, 342] width 10 height 10
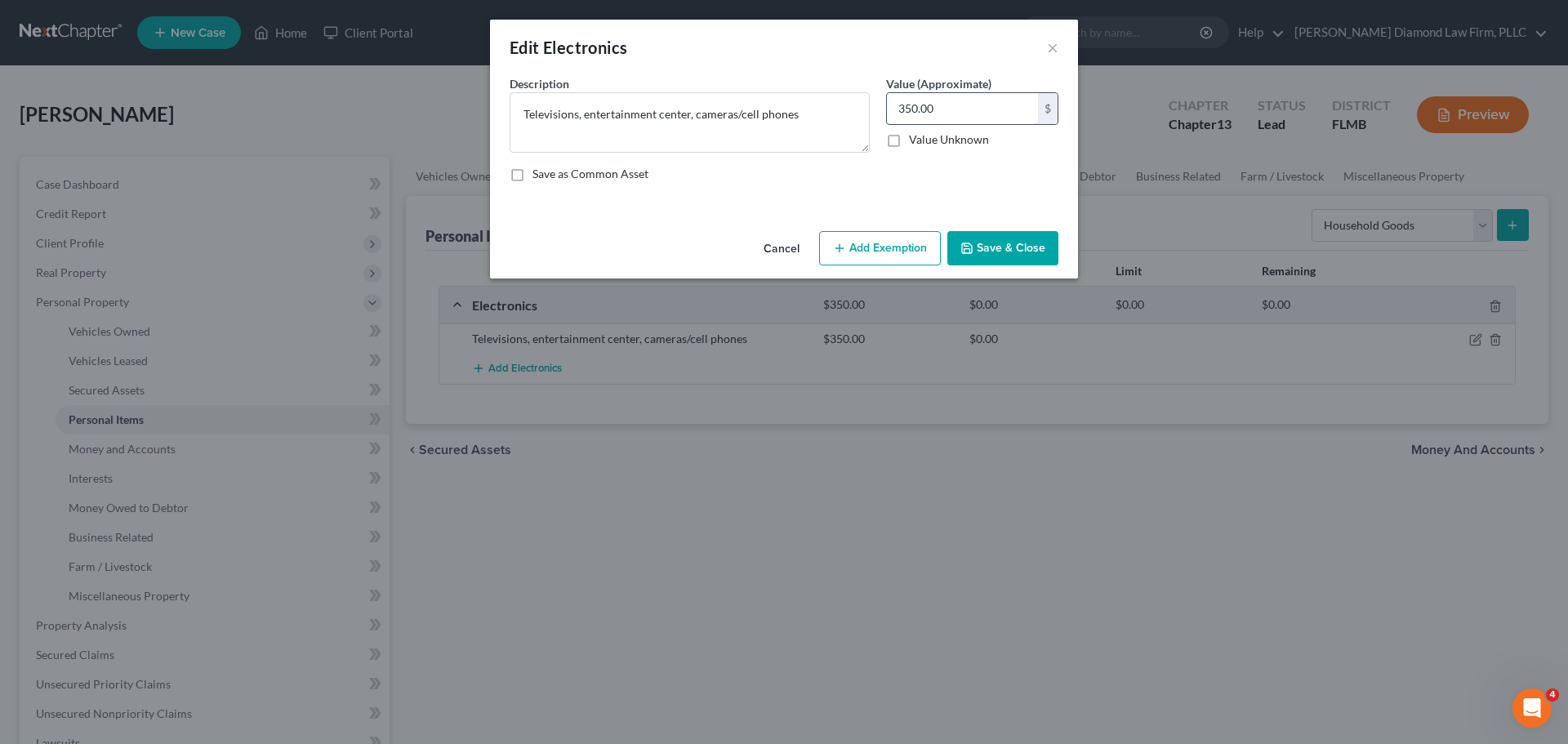
click at [977, 116] on input "350.00" at bounding box center [962, 108] width 151 height 31
type input "550"
click at [1000, 250] on button "Save & Close" at bounding box center [1002, 248] width 111 height 34
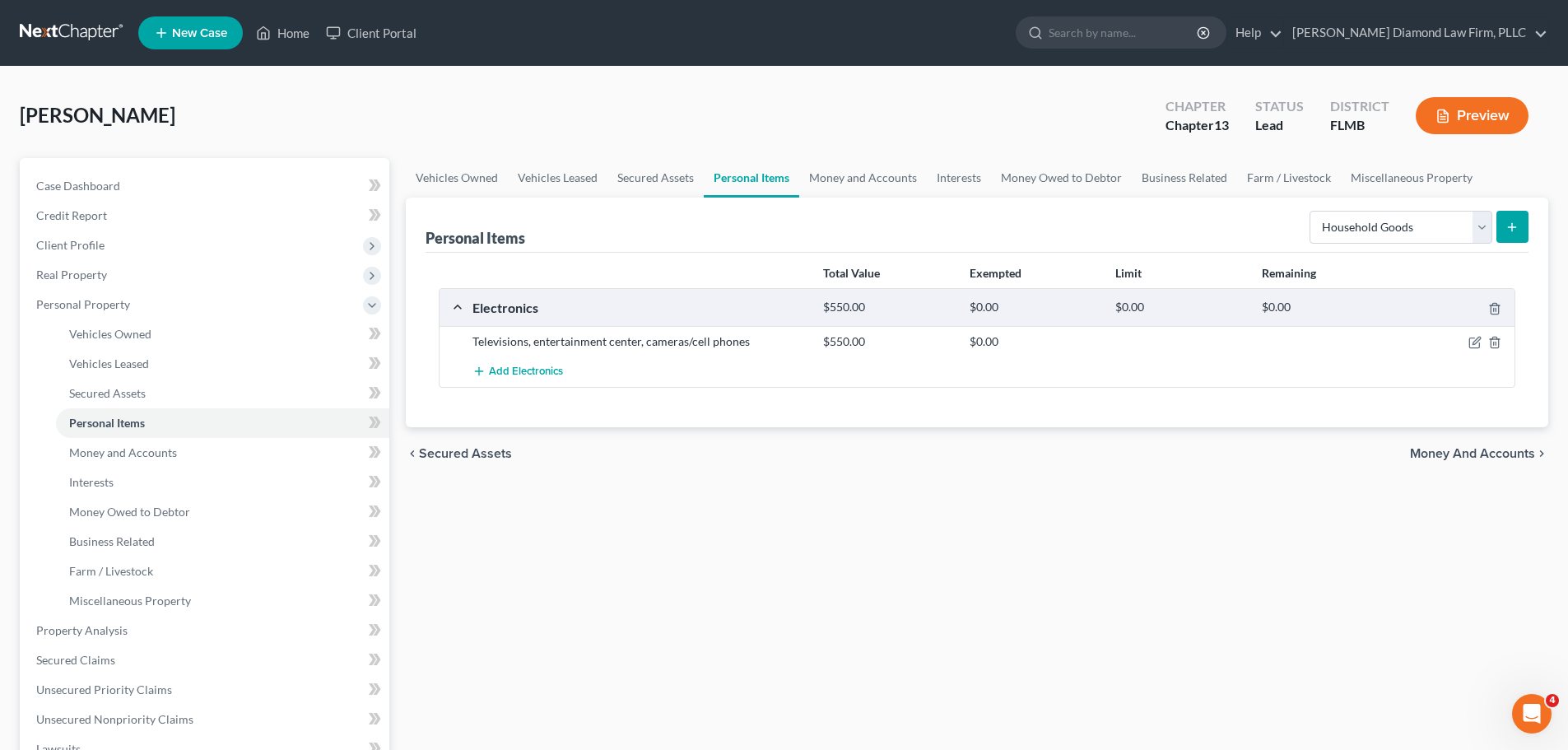
click at [1506, 229] on icon "submit" at bounding box center [1512, 227] width 13 height 13
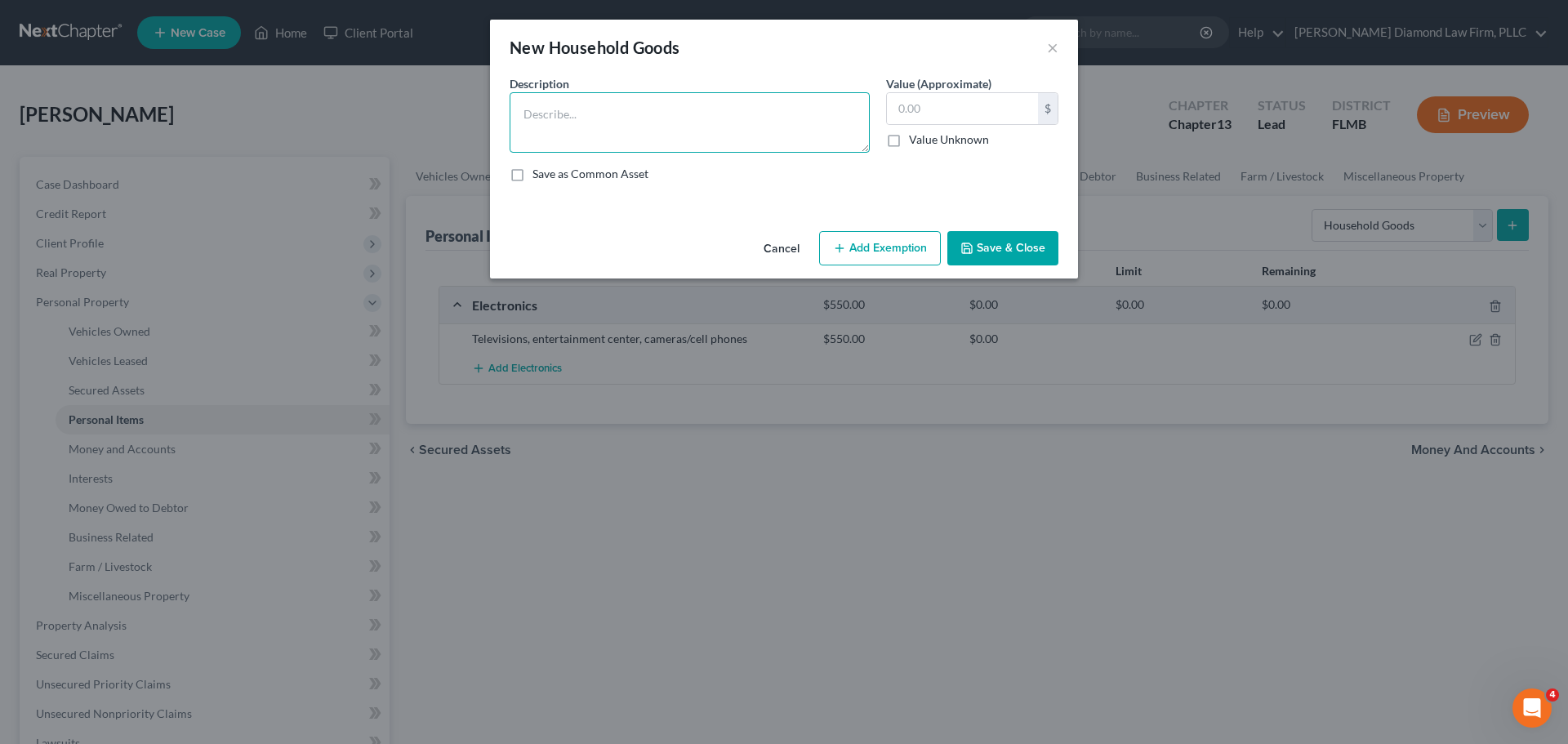
click at [587, 114] on textarea at bounding box center [689, 122] width 360 height 60
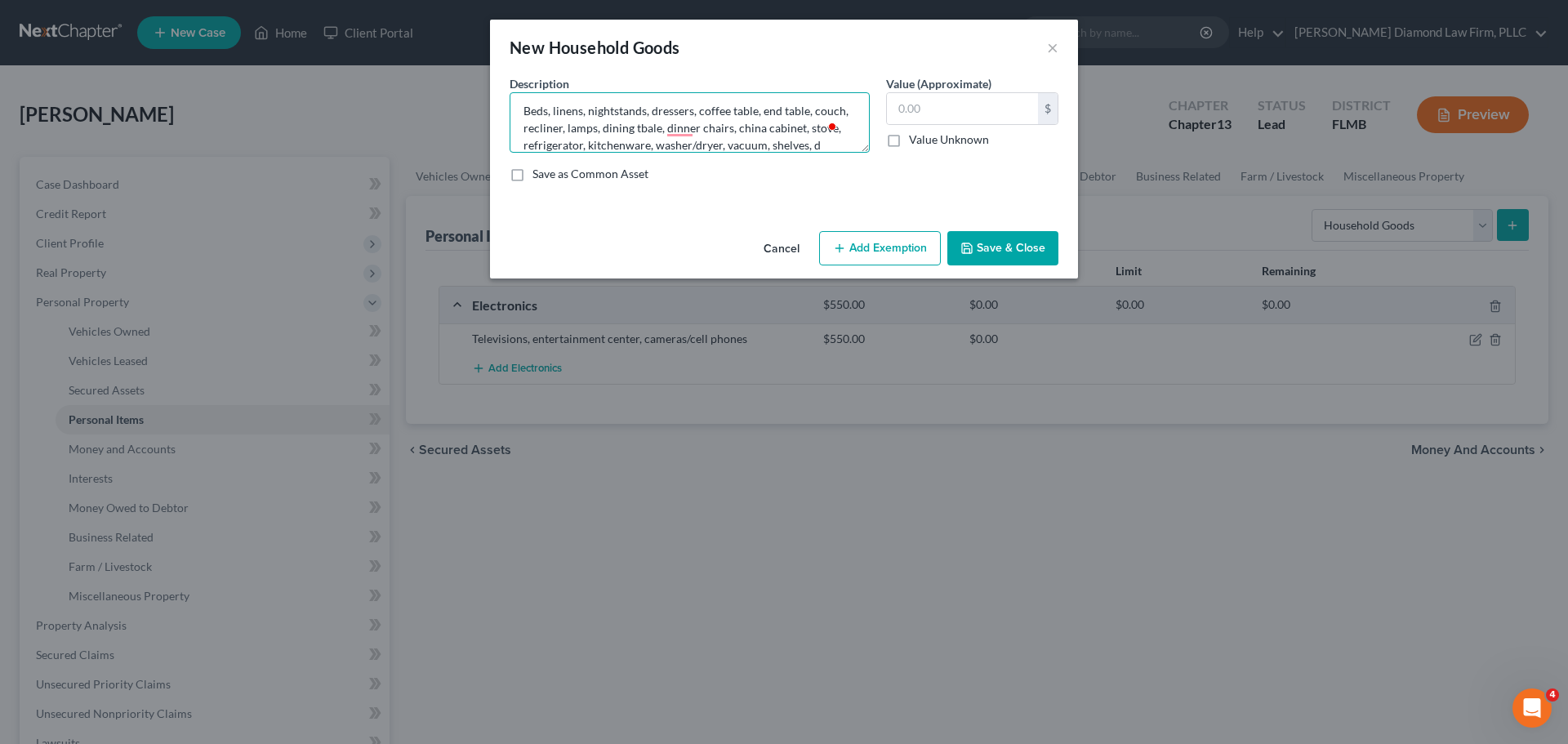
scroll to position [20, 0]
click at [674, 113] on textarea "Beds, linens, nightstands, dressers, coffee table, end table, couch, recliner, …" at bounding box center [689, 122] width 360 height 60
type textarea "Beds, linens, nightstands, dressers, coffee table, end table, couch, recliner, …"
click at [931, 116] on input "text" at bounding box center [962, 108] width 151 height 31
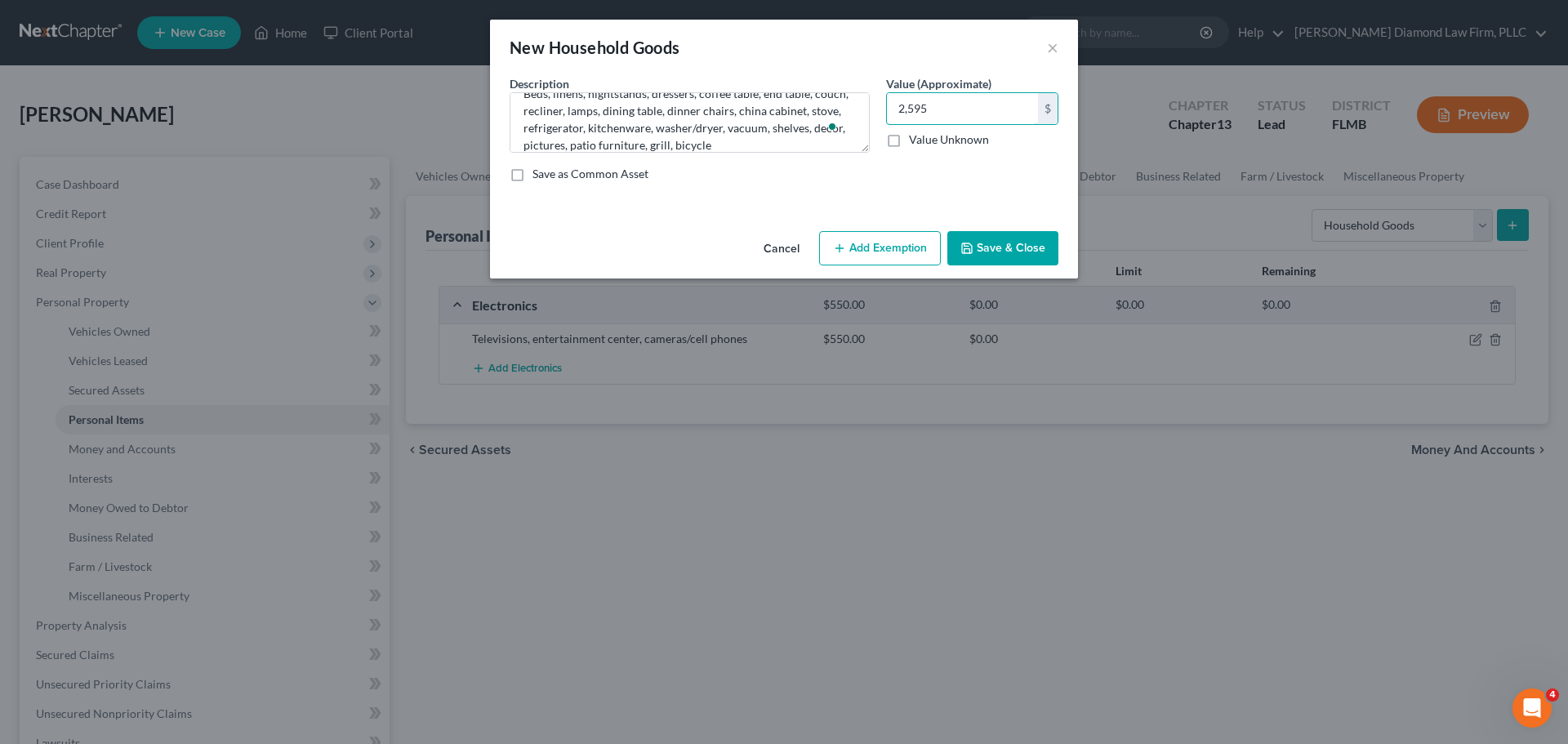
type input "2,595"
click at [1021, 249] on button "Save & Close" at bounding box center [1002, 248] width 111 height 34
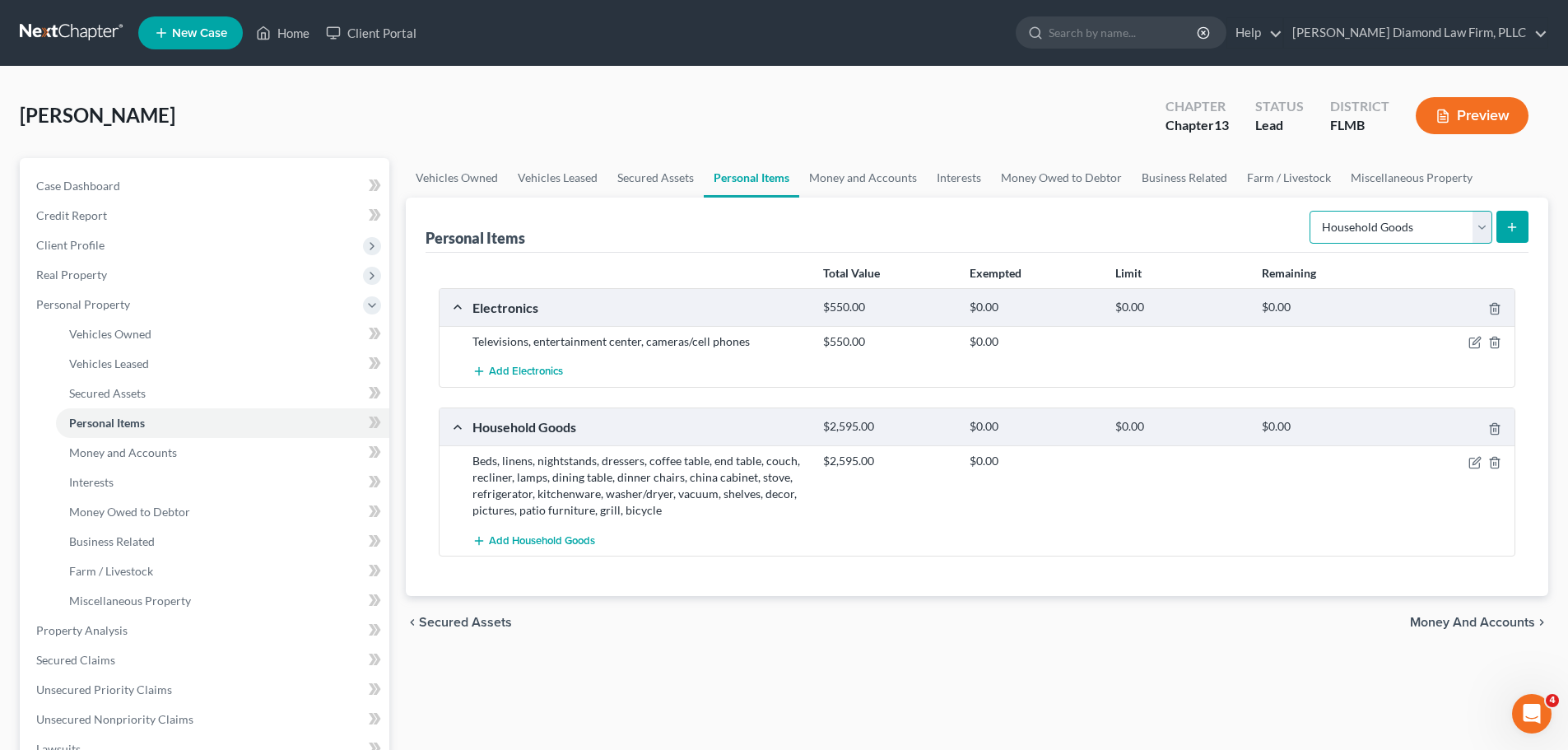
click at [1339, 214] on select "Select Item Type Clothing Collectibles Of Value Electronics Firearms Household …" at bounding box center [1400, 227] width 183 height 33
select select "clothing"
click at [1311, 211] on select "Select Item Type Clothing Collectibles Of Value Electronics Firearms Household …" at bounding box center [1400, 227] width 183 height 33
click at [1503, 227] on button "submit" at bounding box center [1512, 227] width 32 height 32
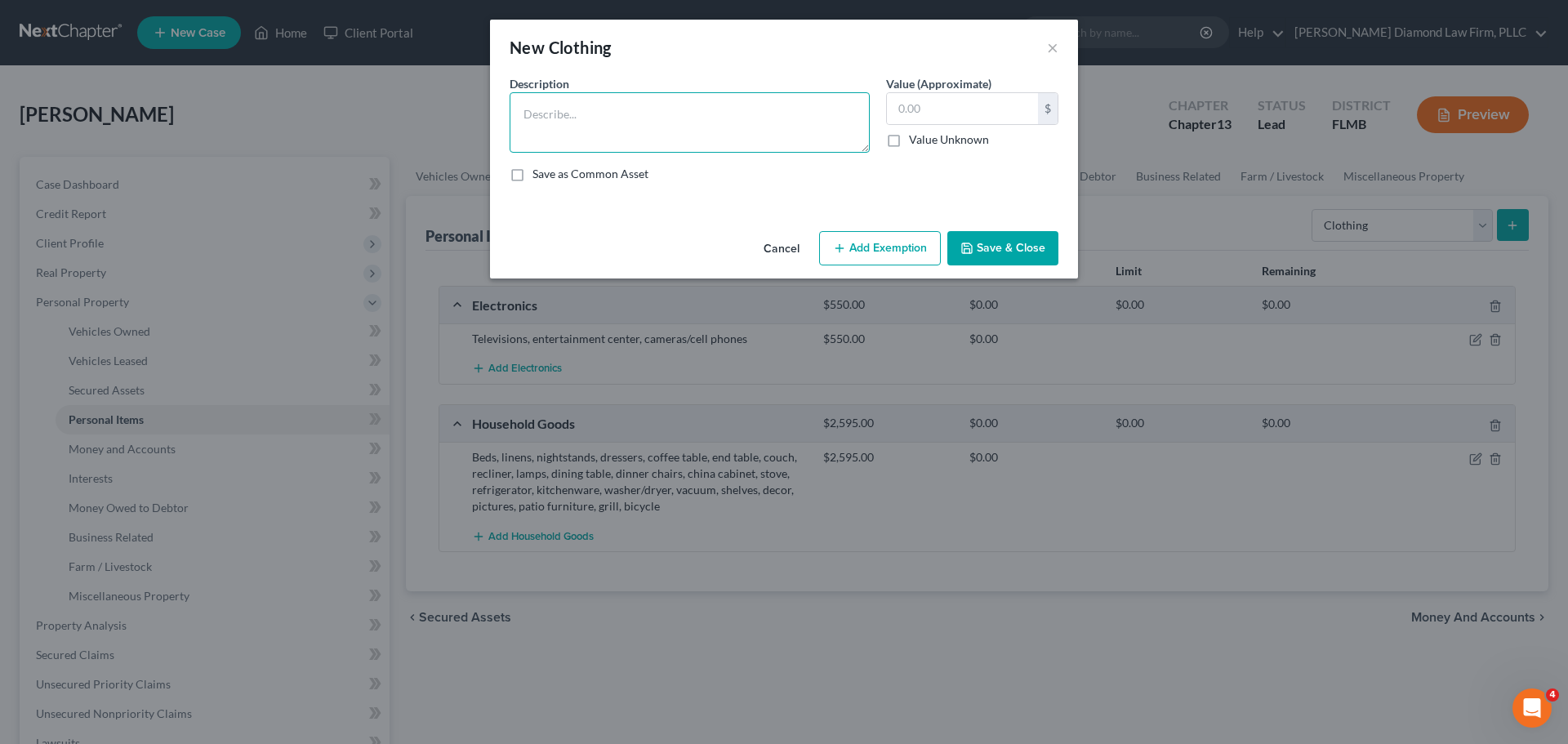
click at [574, 116] on textarea at bounding box center [689, 122] width 360 height 60
type textarea "Clothes, shoes, and accessories"
drag, startPoint x: 959, startPoint y: 99, endPoint x: 969, endPoint y: 118, distance: 21.5
click at [958, 99] on input "text" at bounding box center [962, 108] width 151 height 31
type input "550"
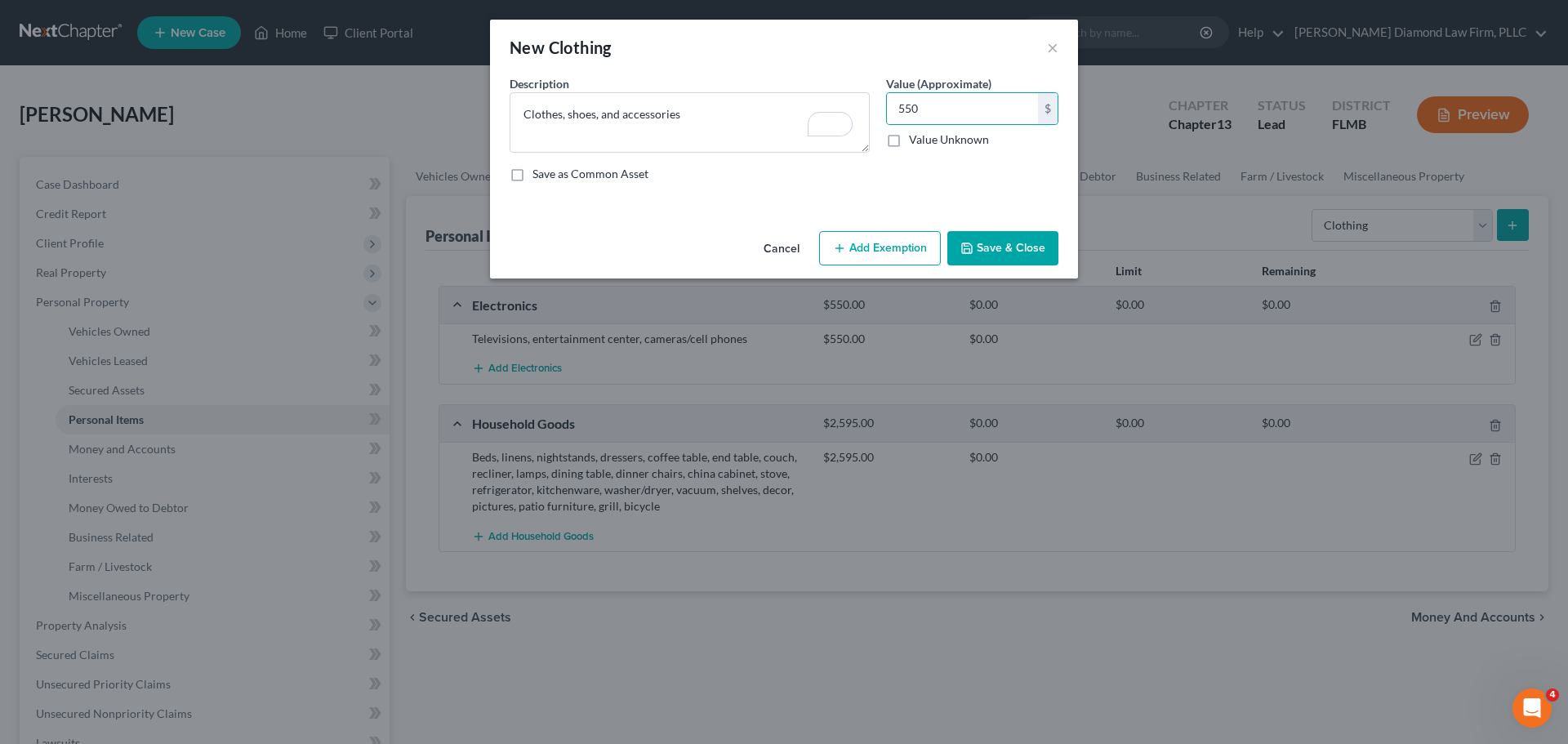
click at [1023, 246] on button "Save & Close" at bounding box center [1002, 248] width 111 height 34
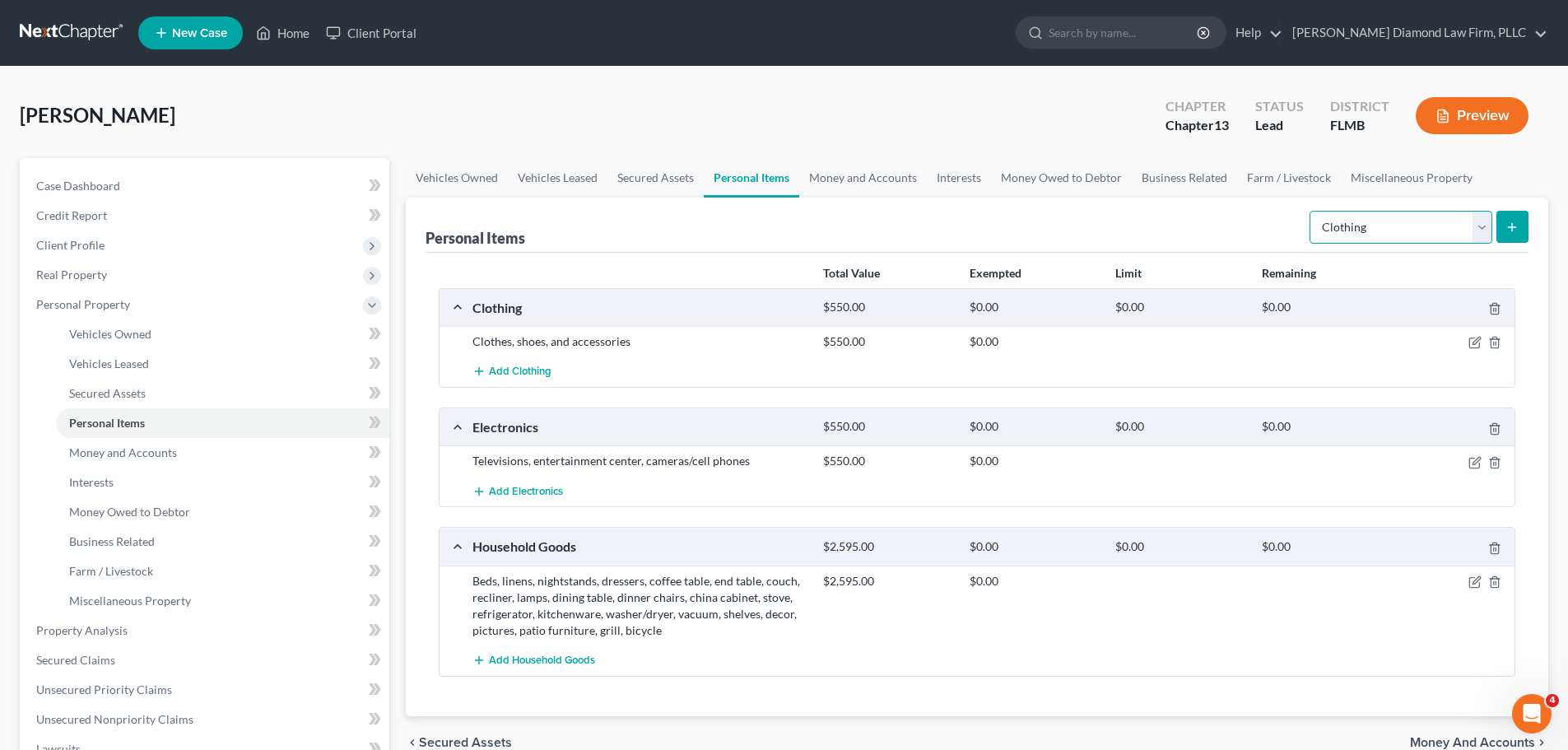
click at [1383, 232] on select "Select Item Type Clothing Collectibles Of Value Electronics Firearms Household …" at bounding box center [1400, 227] width 183 height 33
select select "jewelry"
click at [1311, 211] on select "Select Item Type Clothing Collectibles Of Value Electronics Firearms Household …" at bounding box center [1400, 227] width 183 height 33
click at [1516, 240] on button "submit" at bounding box center [1512, 227] width 32 height 32
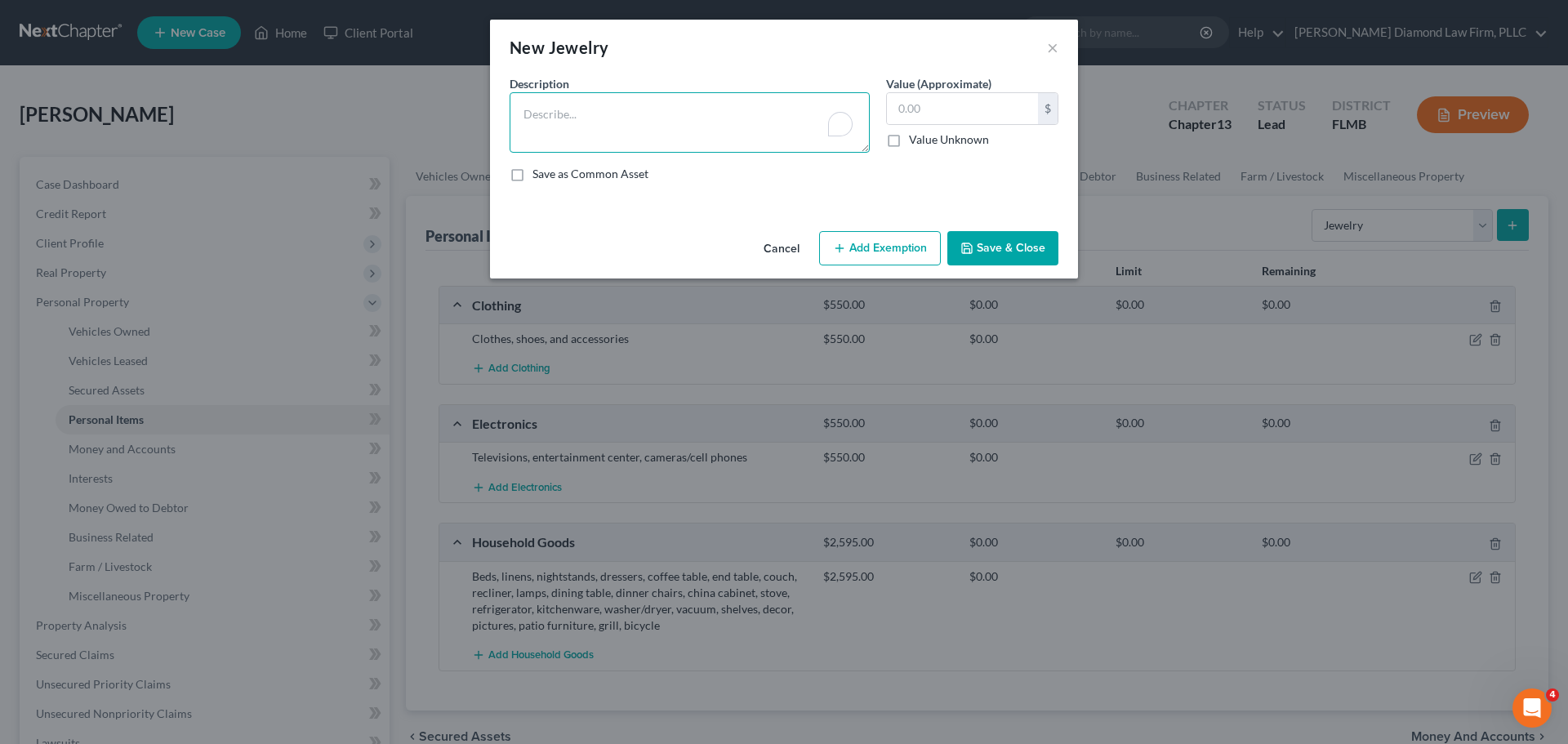
click at [584, 116] on textarea "To enrich screen reader interactions, please activate Accessibility in Grammarl…" at bounding box center [689, 122] width 360 height 60
type textarea "Jewelry"
type input "100"
click at [1007, 258] on button "Save & Close" at bounding box center [1002, 248] width 111 height 34
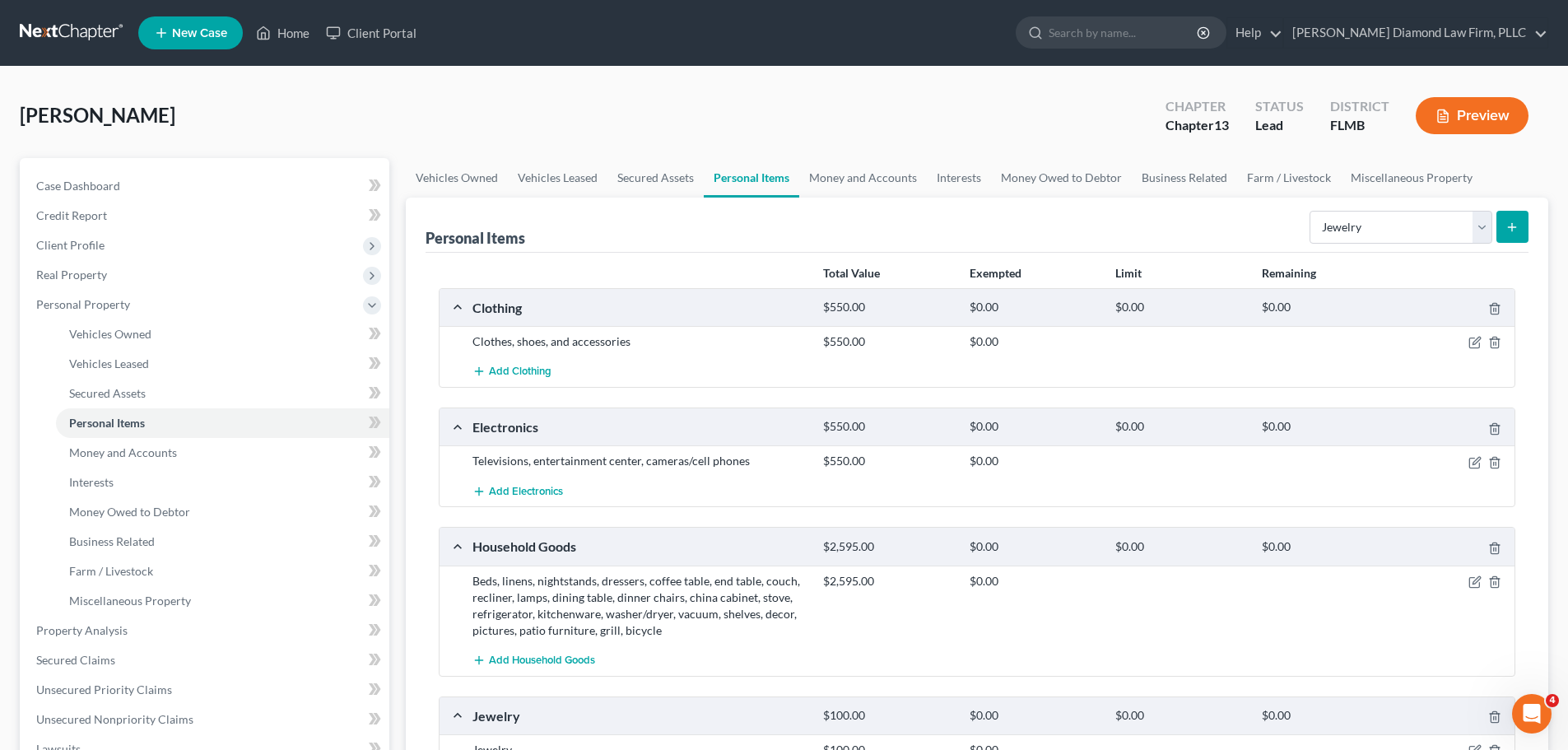
click at [1473, 574] on div at bounding box center [1458, 581] width 116 height 17
click at [1472, 581] on icon "button" at bounding box center [1474, 581] width 13 height 13
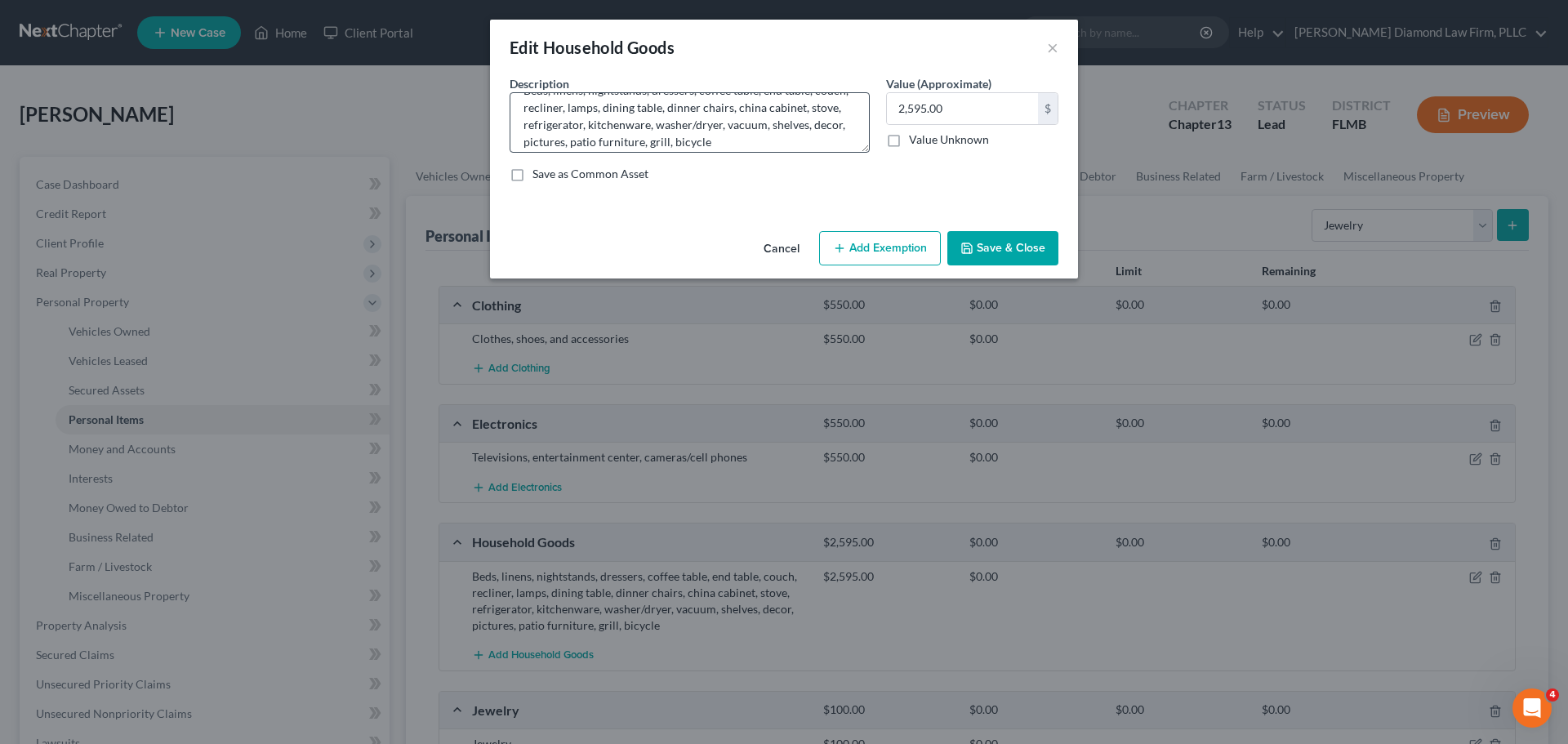
scroll to position [34, 0]
click at [602, 134] on textarea "Beds, linens, nightstands, dressers, coffee table, end table, couch, recliner, …" at bounding box center [689, 122] width 360 height 60
type textarea "Beds, linens, nightstands, dressers, coffee table, end table, couch, recliner, …"
click at [1007, 248] on button "Save & Close" at bounding box center [1002, 248] width 111 height 34
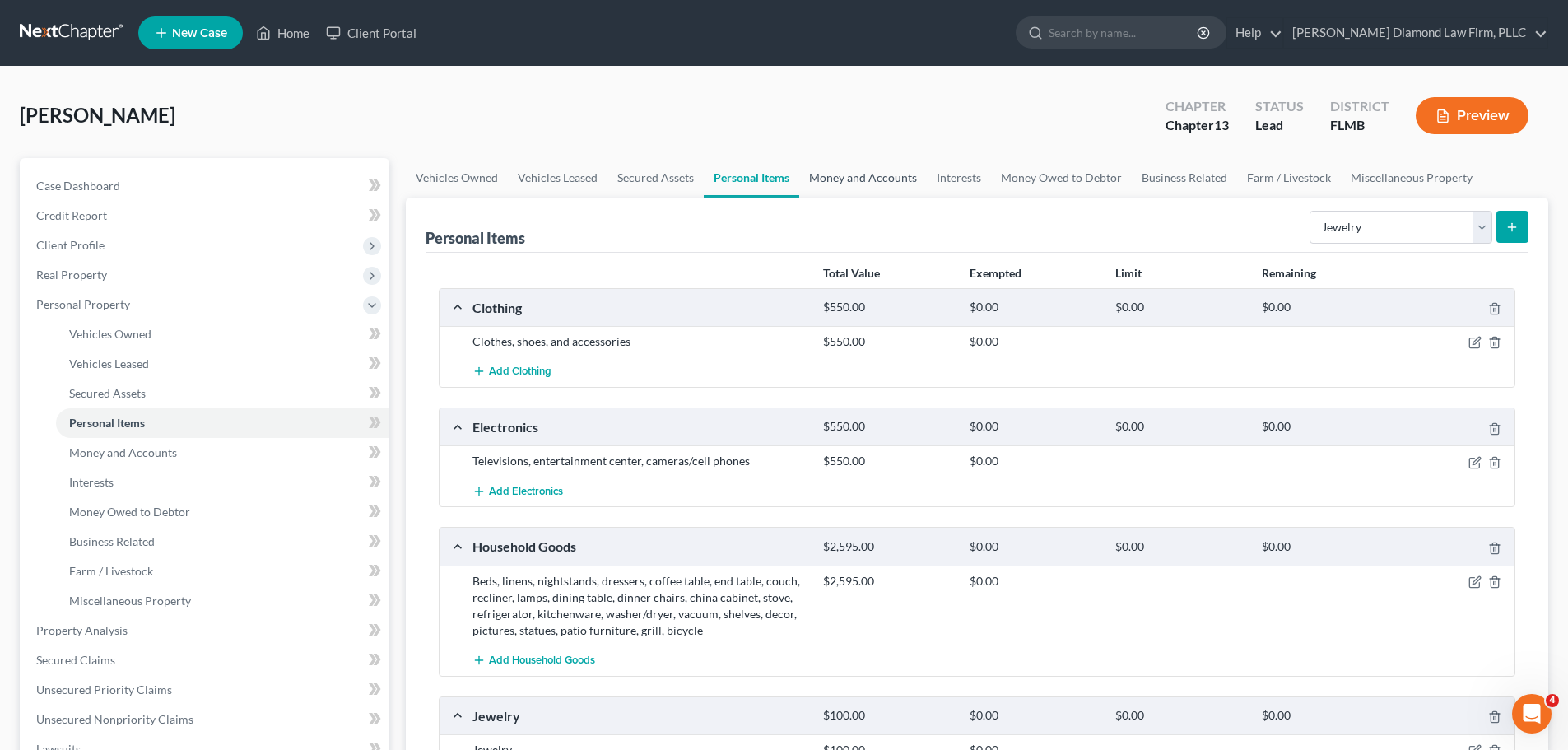
click at [874, 187] on link "Money and Accounts" at bounding box center [863, 177] width 128 height 40
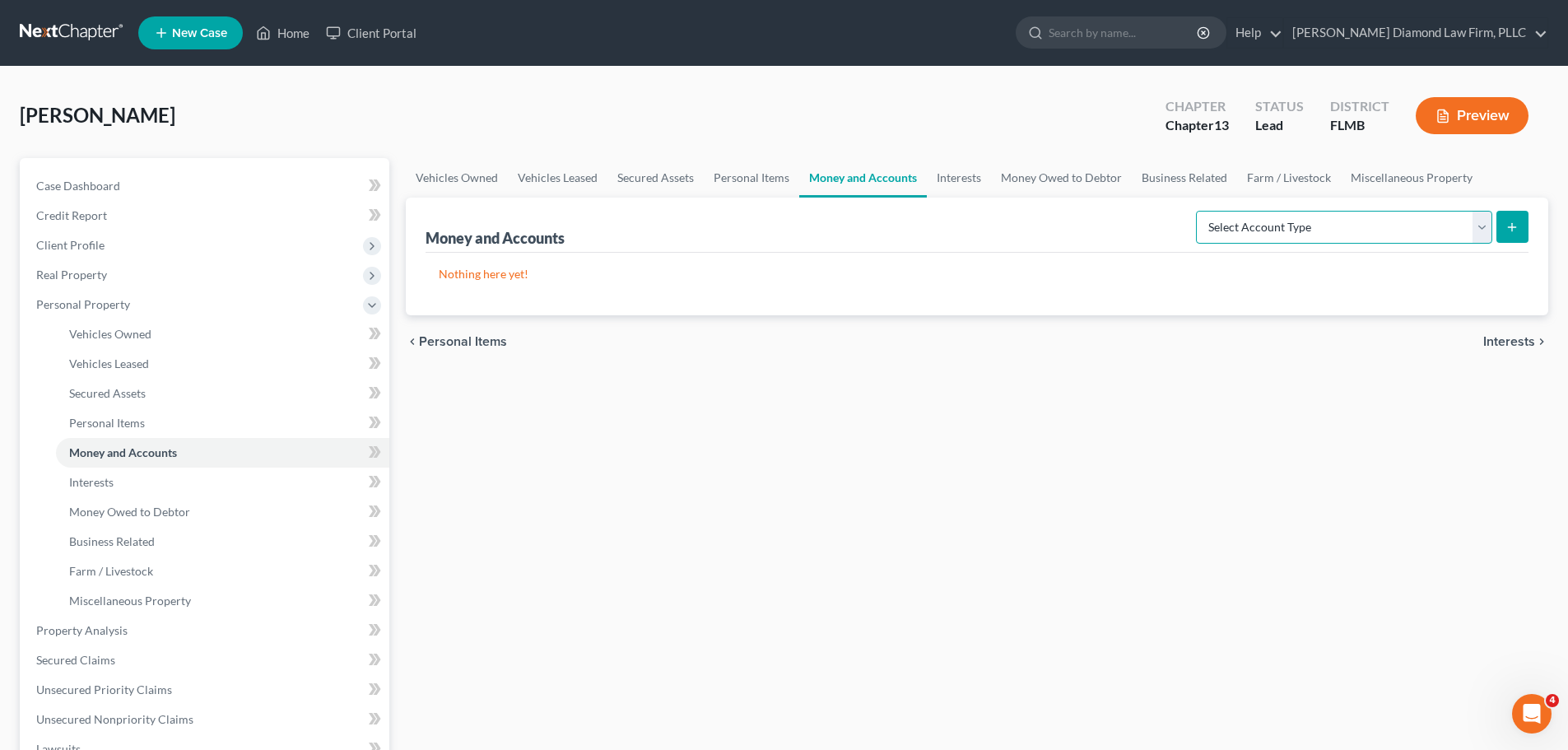
click at [1272, 225] on select "Select Account Type Brokerage Cash on Hand Certificates of Deposit Checking Acc…" at bounding box center [1344, 227] width 296 height 33
select select "cash_on_hand"
click at [1199, 211] on select "Select Account Type Brokerage Cash on Hand Certificates of Deposit Checking Acc…" at bounding box center [1344, 227] width 296 height 33
click at [1514, 214] on button "submit" at bounding box center [1512, 227] width 32 height 32
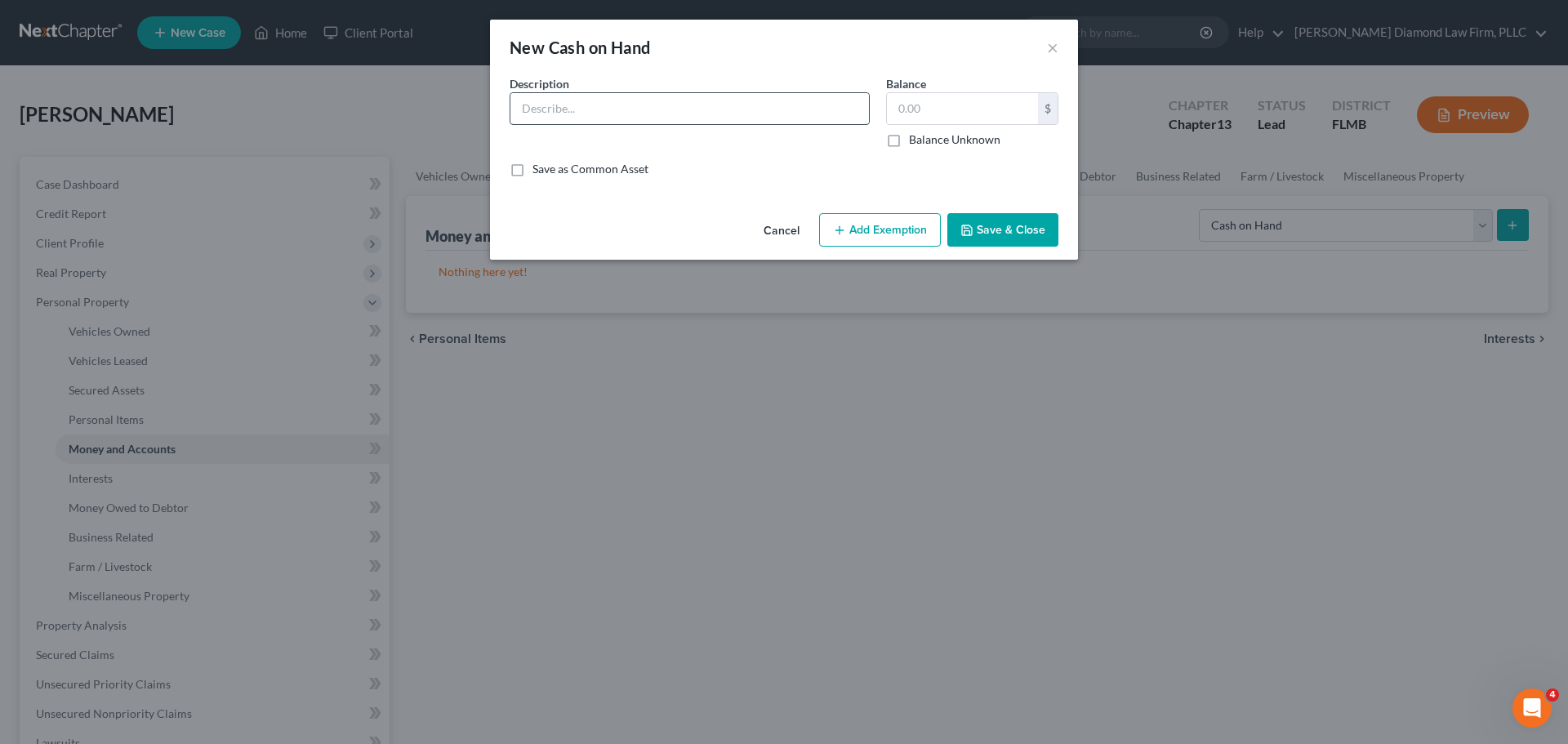
click at [590, 103] on input "text" at bounding box center [690, 108] width 359 height 31
type input "Cash on hand"
type input "75"
click at [989, 233] on button "Save & Close" at bounding box center [1002, 229] width 111 height 34
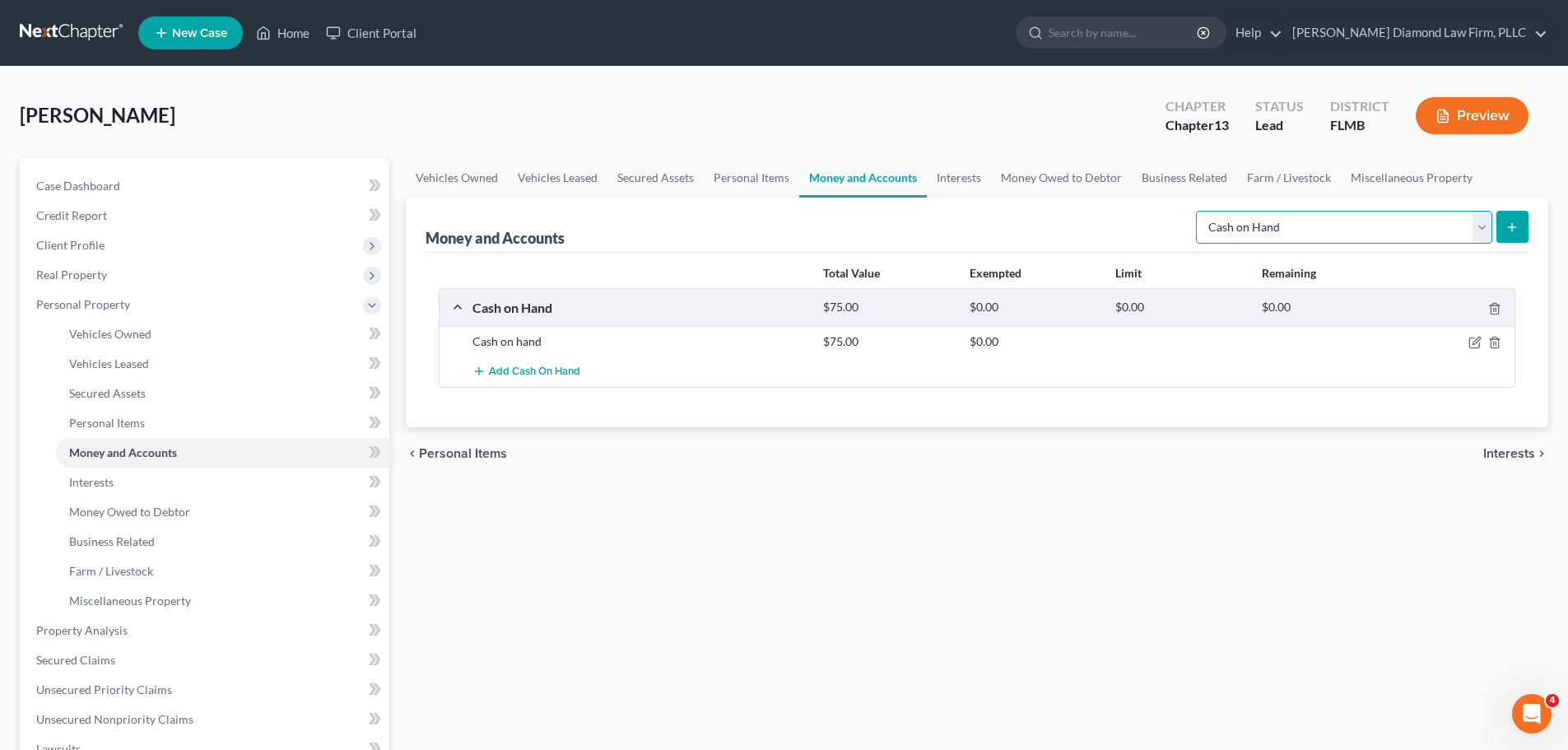
click at [1255, 223] on select "Select Account Type Brokerage Cash on Hand Certificates of Deposit Checking Acc…" at bounding box center [1344, 227] width 296 height 33
select select "checking"
click at [1199, 211] on select "Select Account Type Brokerage Cash on Hand Certificates of Deposit Checking Acc…" at bounding box center [1344, 227] width 296 height 33
click at [1514, 224] on icon "submit" at bounding box center [1512, 227] width 13 height 13
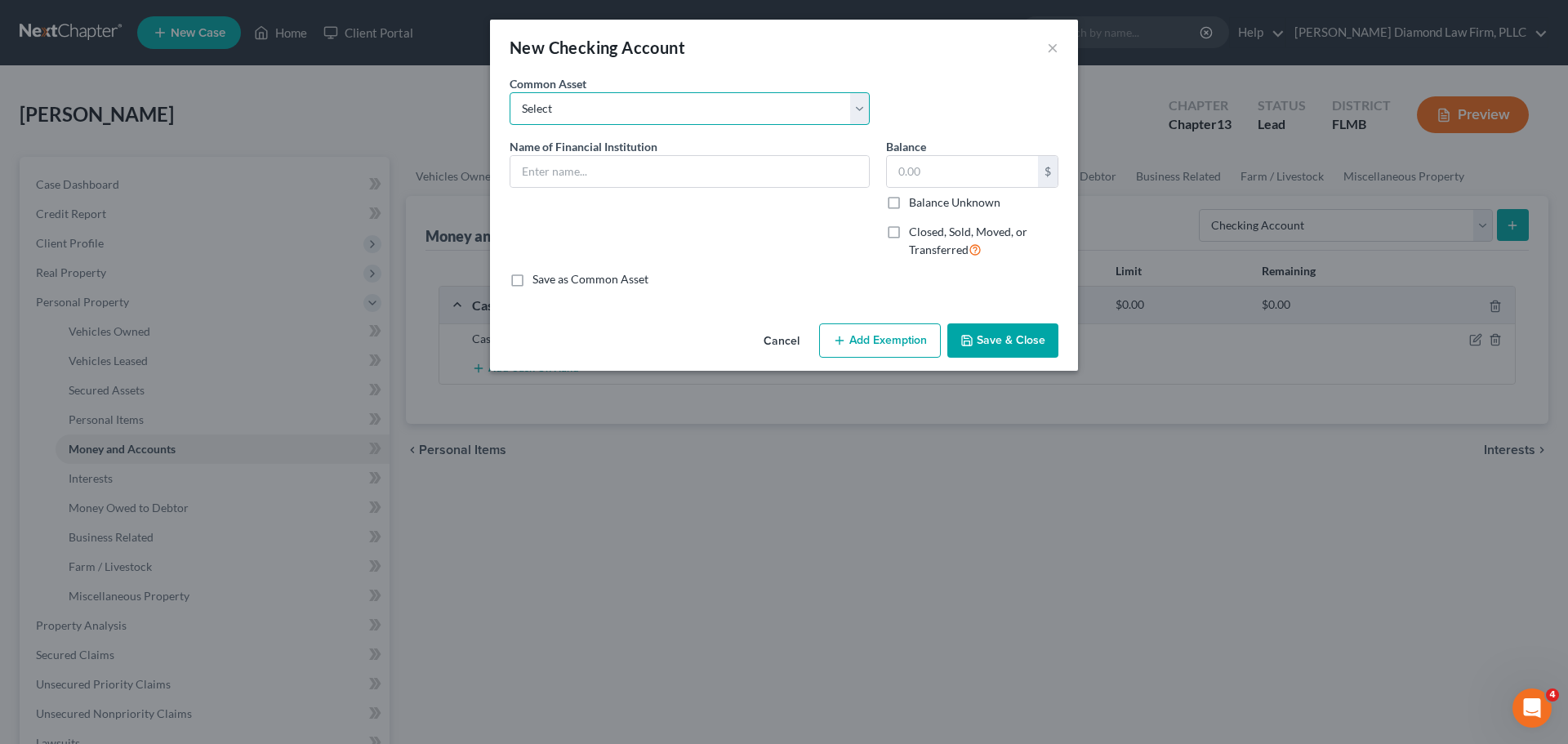
click at [687, 116] on select "Select Chase Bank Achieva Truist Regions Truist Navy Federal CU Bank of America…" at bounding box center [689, 108] width 360 height 32
select select "8"
click at [510, 92] on select "Select Chase Bank Achieva Truist Regions Truist Navy Federal CU Bank of America…" at bounding box center [689, 108] width 360 height 32
type input "Suncoast CU"
type input "0.00"
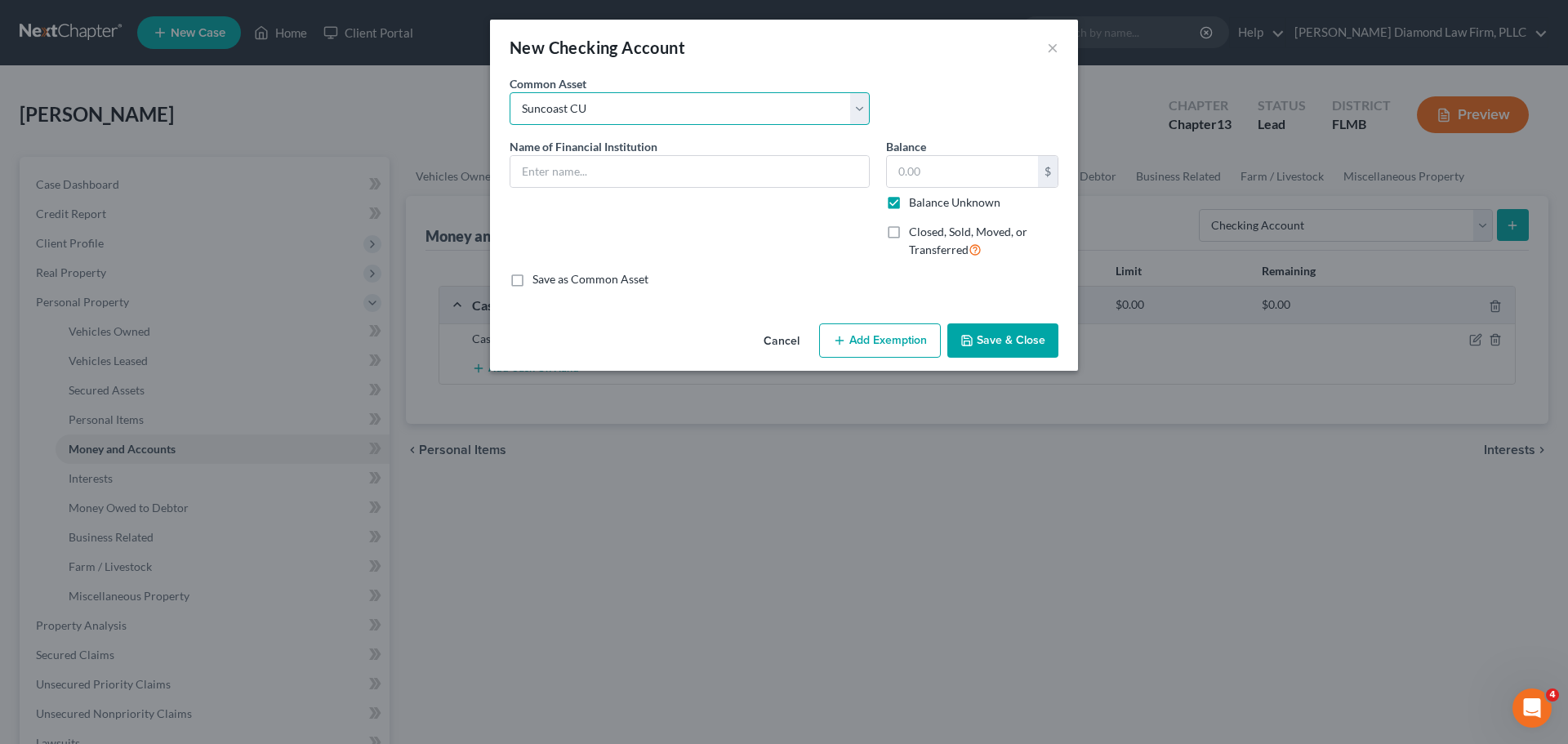
checkbox input "true"
click at [646, 163] on input "Suncoast CU" at bounding box center [690, 171] width 359 height 31
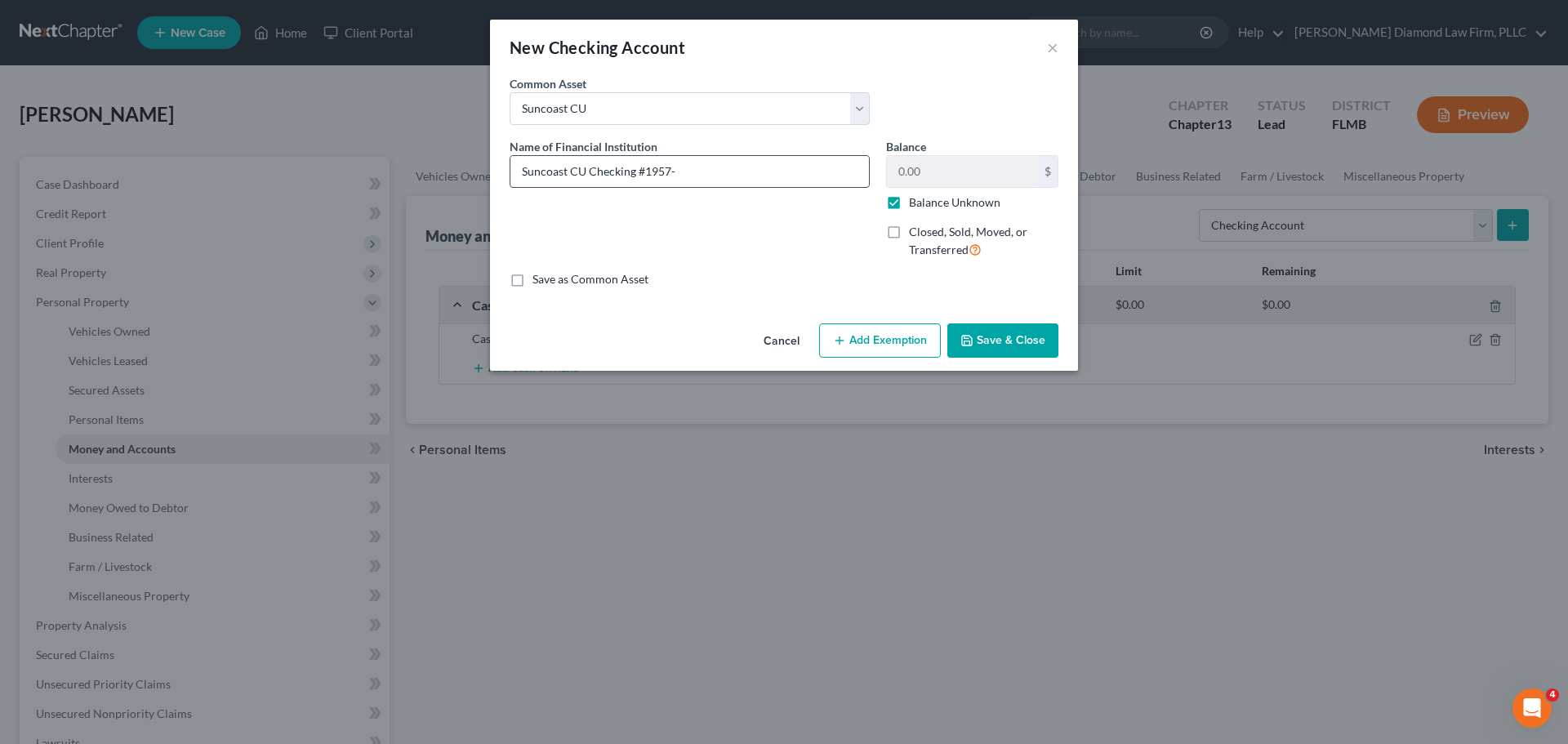
click at [770, 173] on input "Suncoast CU Checking #1957-" at bounding box center [690, 171] width 359 height 31
type input "Suncoast CU Checking #1957-0050"
click at [909, 200] on label "Balance Unknown" at bounding box center [954, 202] width 91 height 17
click at [916, 200] on input "Balance Unknown" at bounding box center [921, 200] width 11 height 11
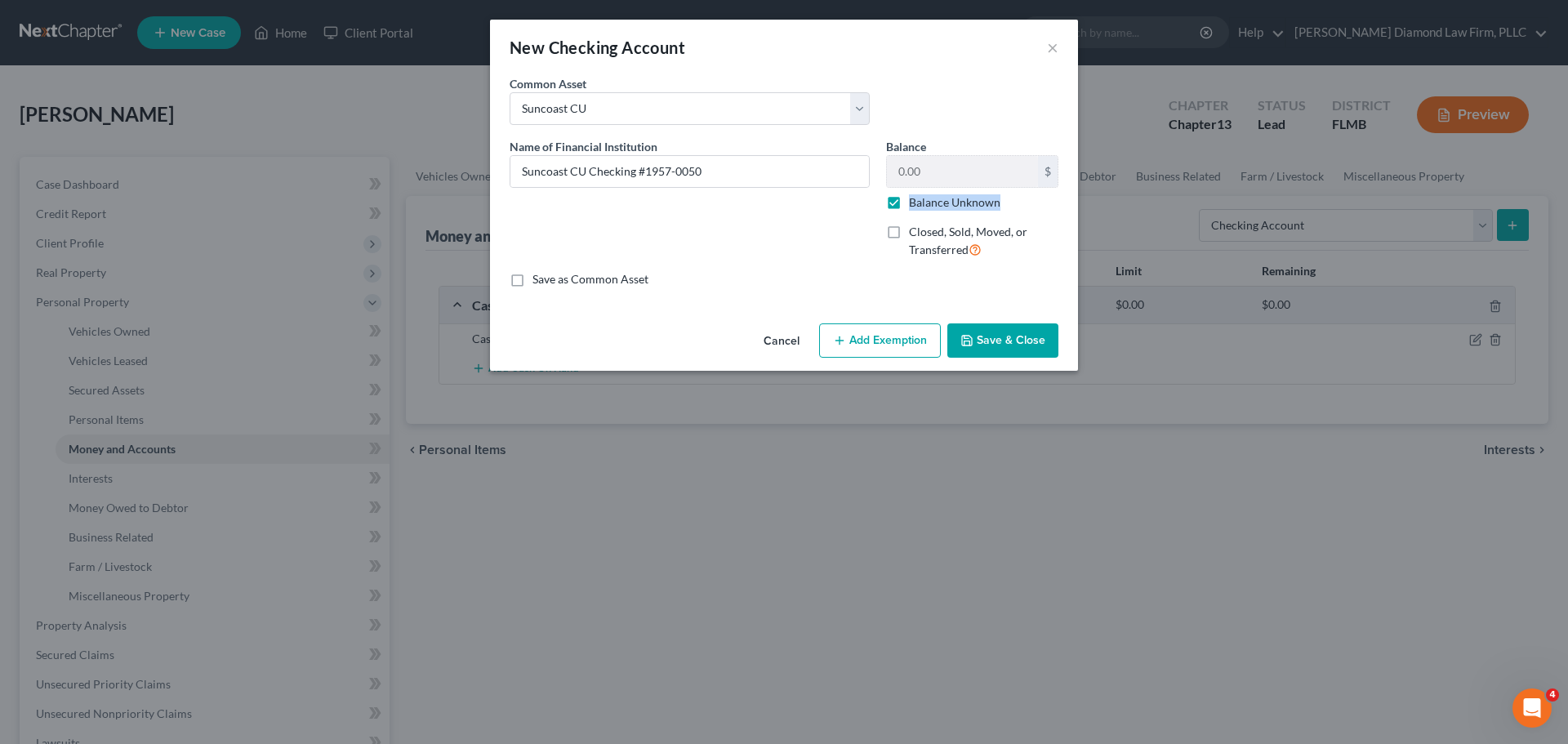
checkbox input "false"
click at [943, 168] on input "0.00" at bounding box center [962, 171] width 151 height 31
type input "0.10"
click at [995, 338] on button "Save & Close" at bounding box center [1002, 340] width 111 height 34
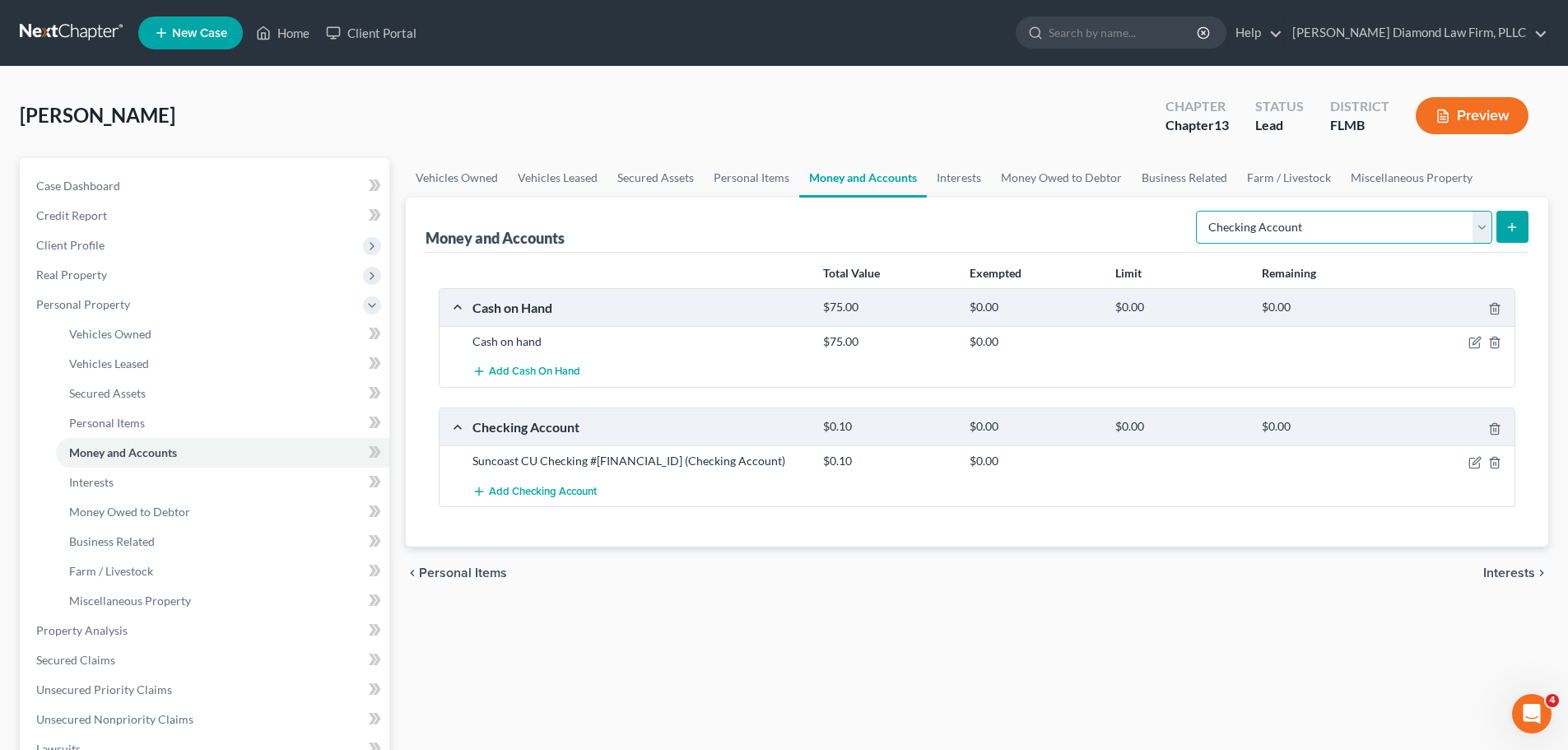
click at [1381, 228] on select "Select Account Type Brokerage Cash on Hand Certificates of Deposit Checking Acc…" at bounding box center [1344, 227] width 296 height 33
select select "savings"
click at [1199, 211] on select "Select Account Type Brokerage Cash on Hand Certificates of Deposit Checking Acc…" at bounding box center [1344, 227] width 296 height 33
click at [1498, 239] on button "submit" at bounding box center [1512, 227] width 32 height 32
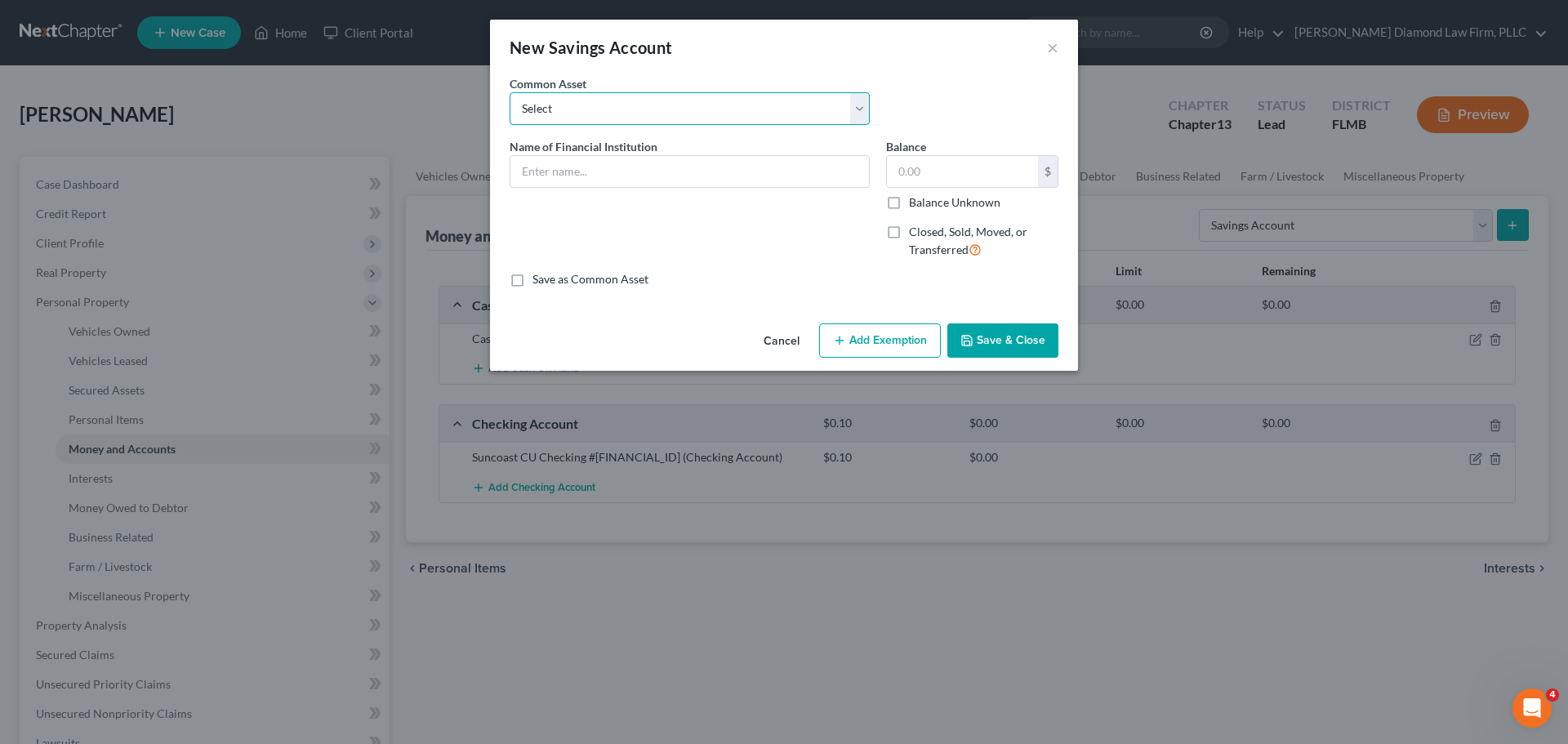
click at [612, 123] on select "Select Achieva Truist Navy Federal CU SunTrust PNC Bank Suncoast Credit Union W…" at bounding box center [689, 108] width 360 height 32
select select "5"
click at [510, 92] on select "Select Achieva Truist Navy Federal CU SunTrust PNC Bank Suncoast Credit Union W…" at bounding box center [689, 108] width 360 height 32
type input "Suncoast Credit Union"
type input "0"
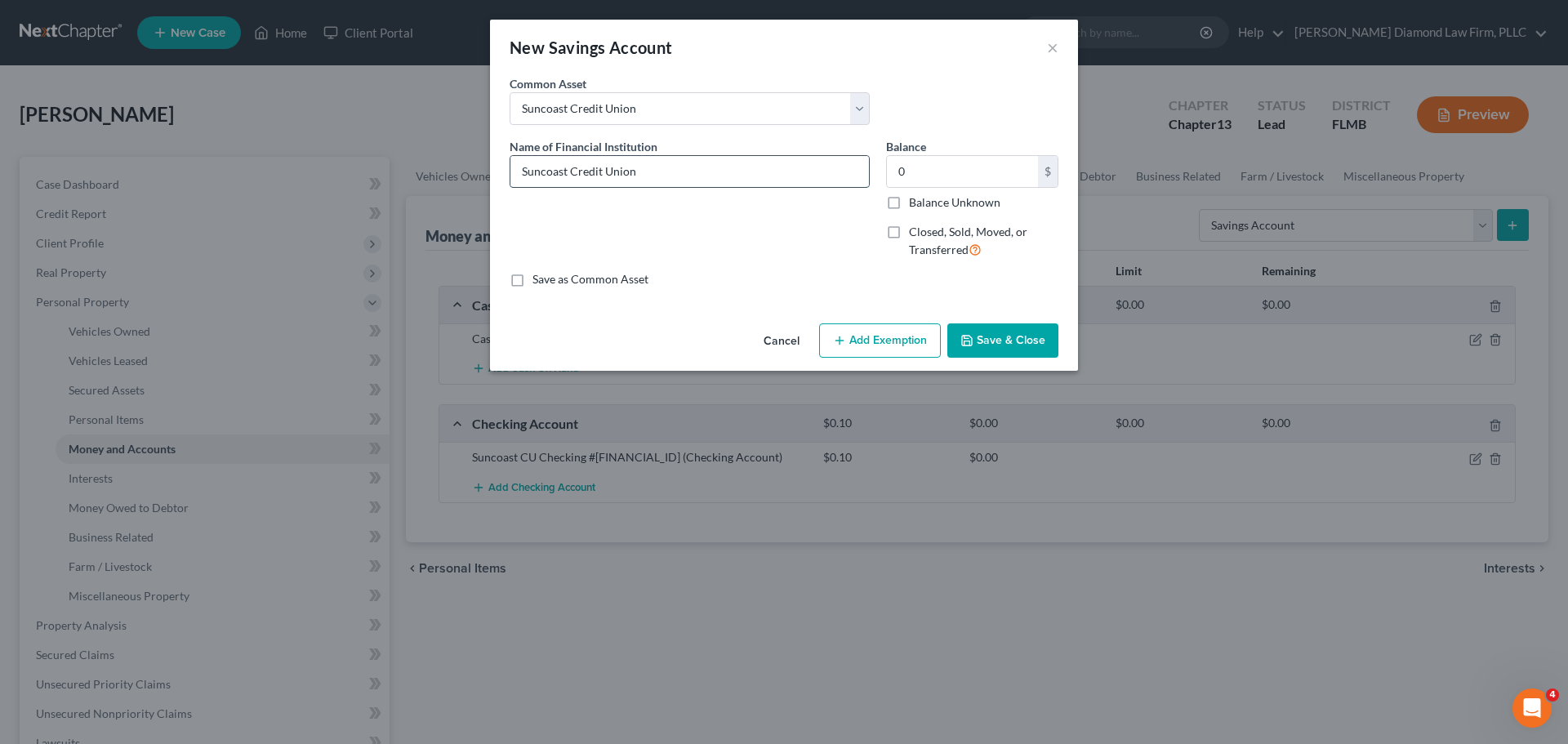
click at [643, 172] on input "Suncoast Credit Union" at bounding box center [690, 171] width 359 height 31
click at [746, 170] on input "Suncoast Credit Union Savings #" at bounding box center [690, 171] width 359 height 31
type input "Suncoast Credit Union Savings #1957-0000"
click at [951, 172] on input "0" at bounding box center [962, 171] width 151 height 31
type input "5"
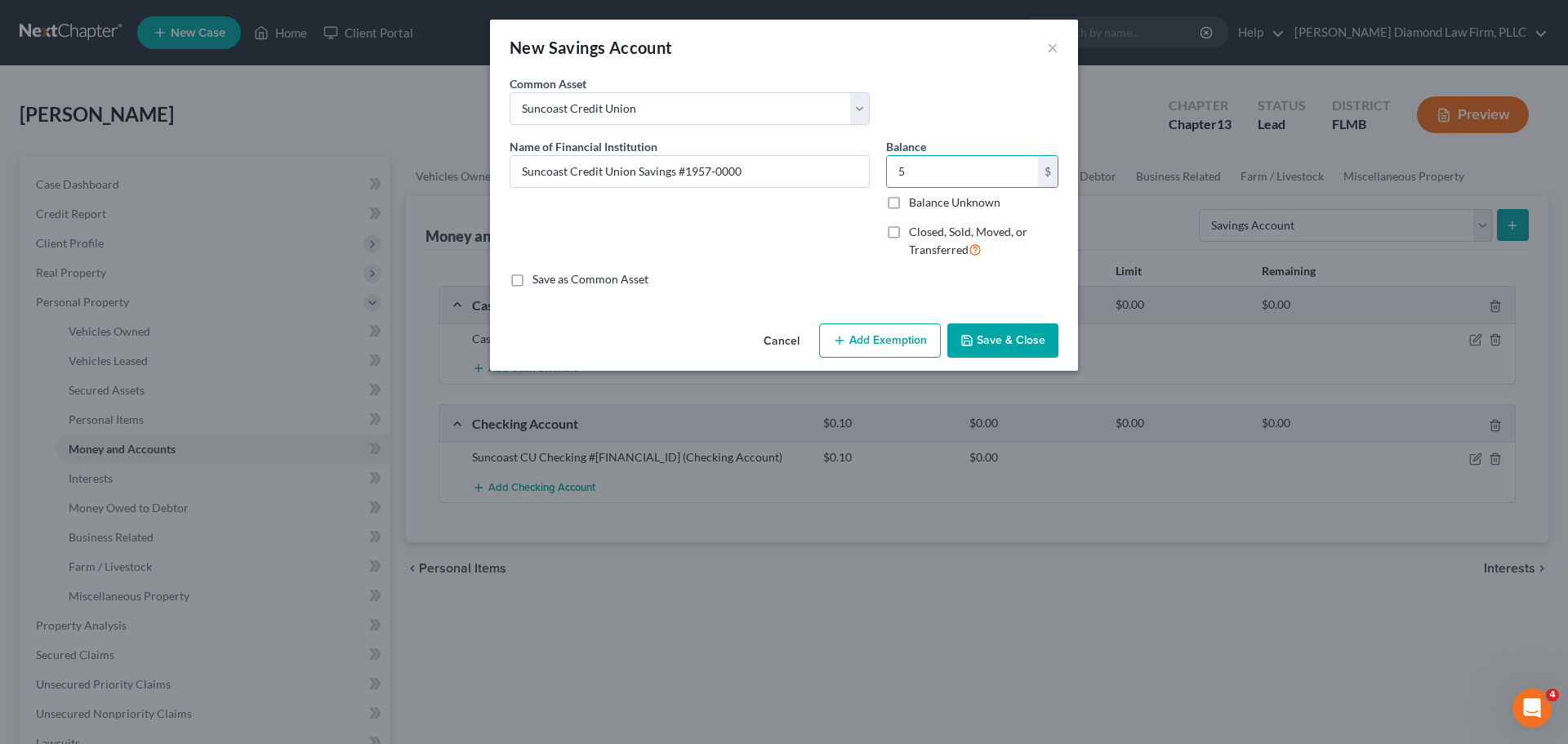
click at [1011, 335] on button "Save & Close" at bounding box center [1002, 340] width 111 height 34
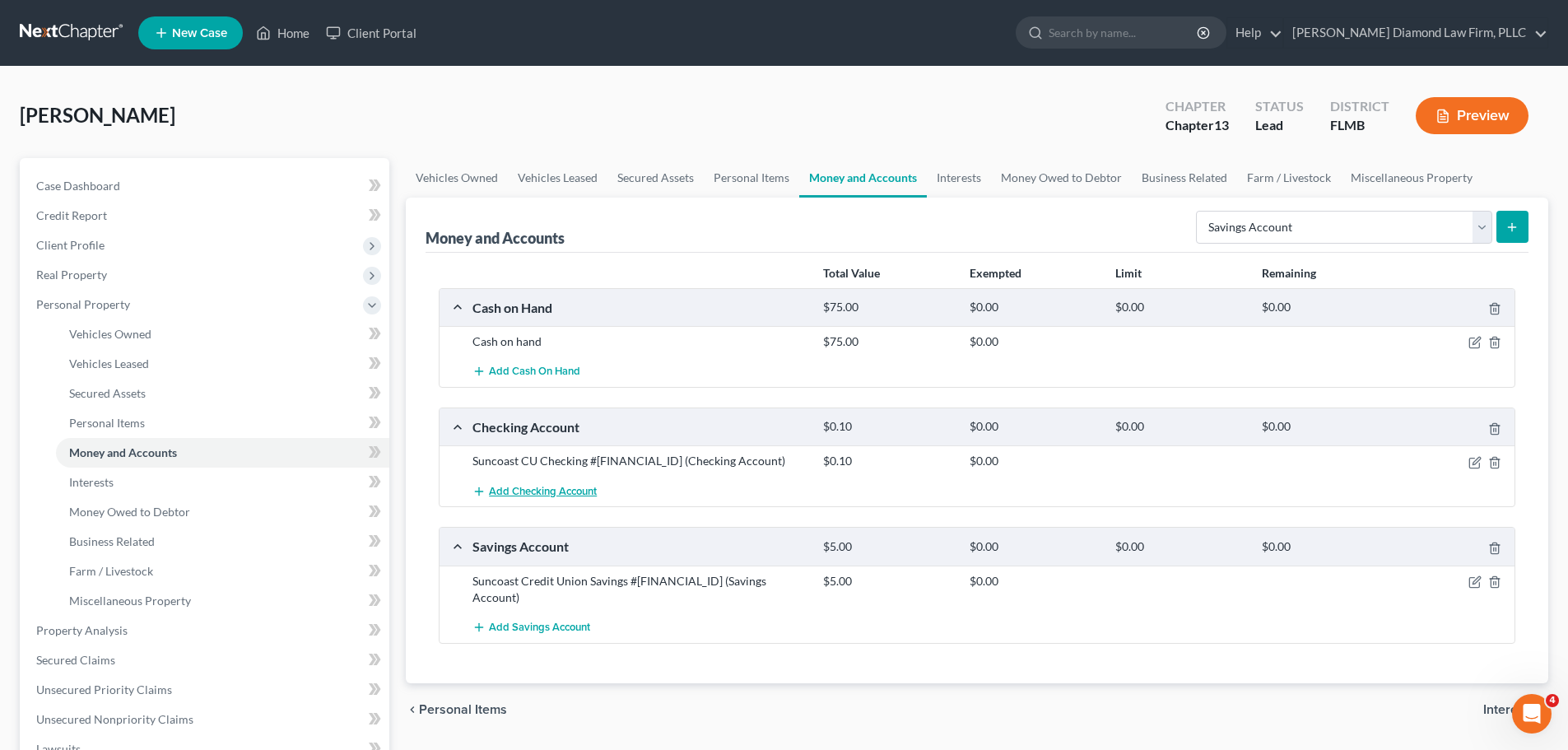
click at [568, 494] on span "Add Checking Account" at bounding box center [543, 491] width 108 height 13
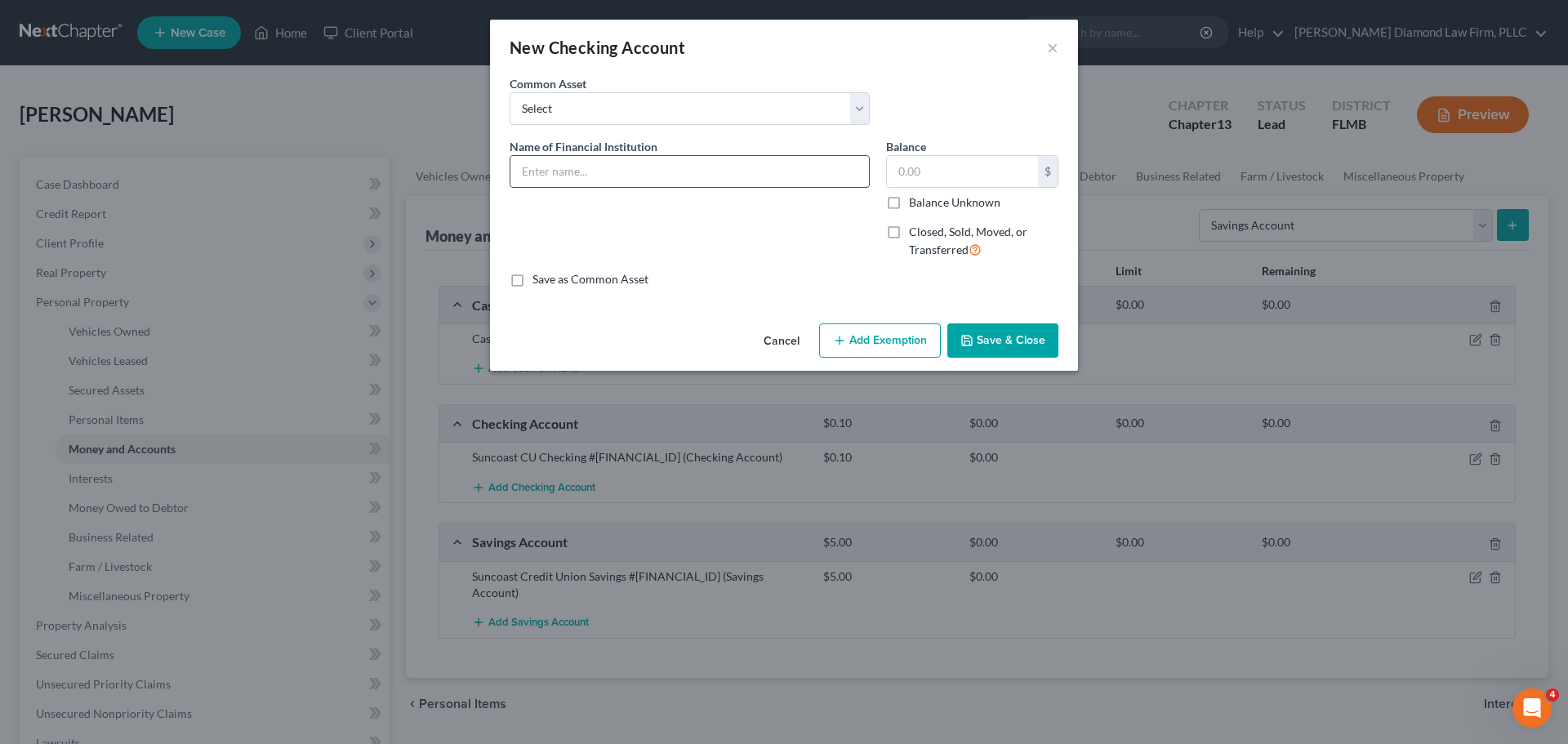
click at [675, 169] on input "text" at bounding box center [690, 171] width 359 height 31
type input "Wisely Checking #"
click at [967, 169] on input "text" at bounding box center [962, 171] width 151 height 31
click at [907, 172] on input "text" at bounding box center [962, 171] width 151 height 31
type input "2.11"
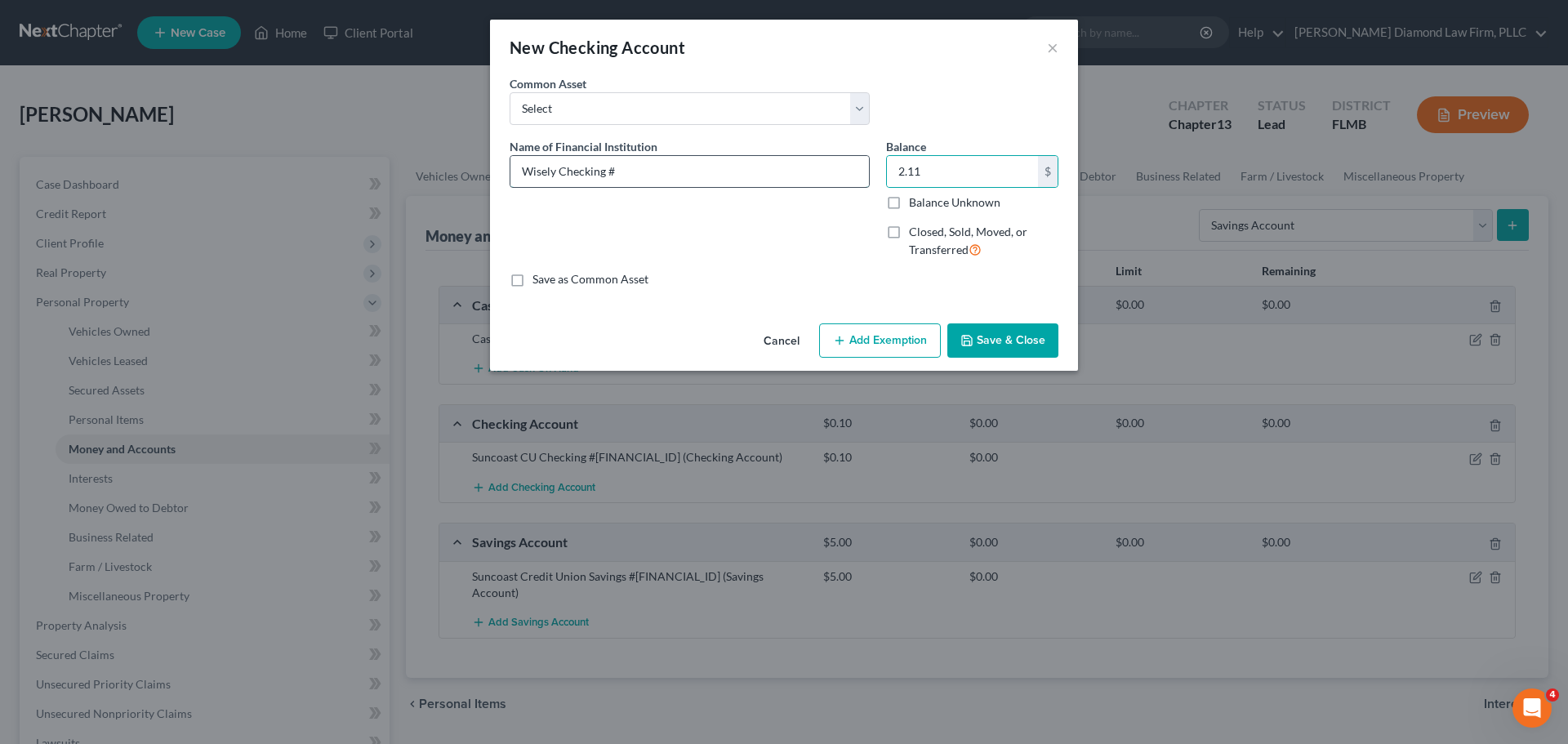
click at [677, 167] on input "Wisely Checking #" at bounding box center [690, 171] width 359 height 31
type input "Wisely Checking #4250"
click at [1016, 342] on button "Save & Close" at bounding box center [1002, 340] width 111 height 34
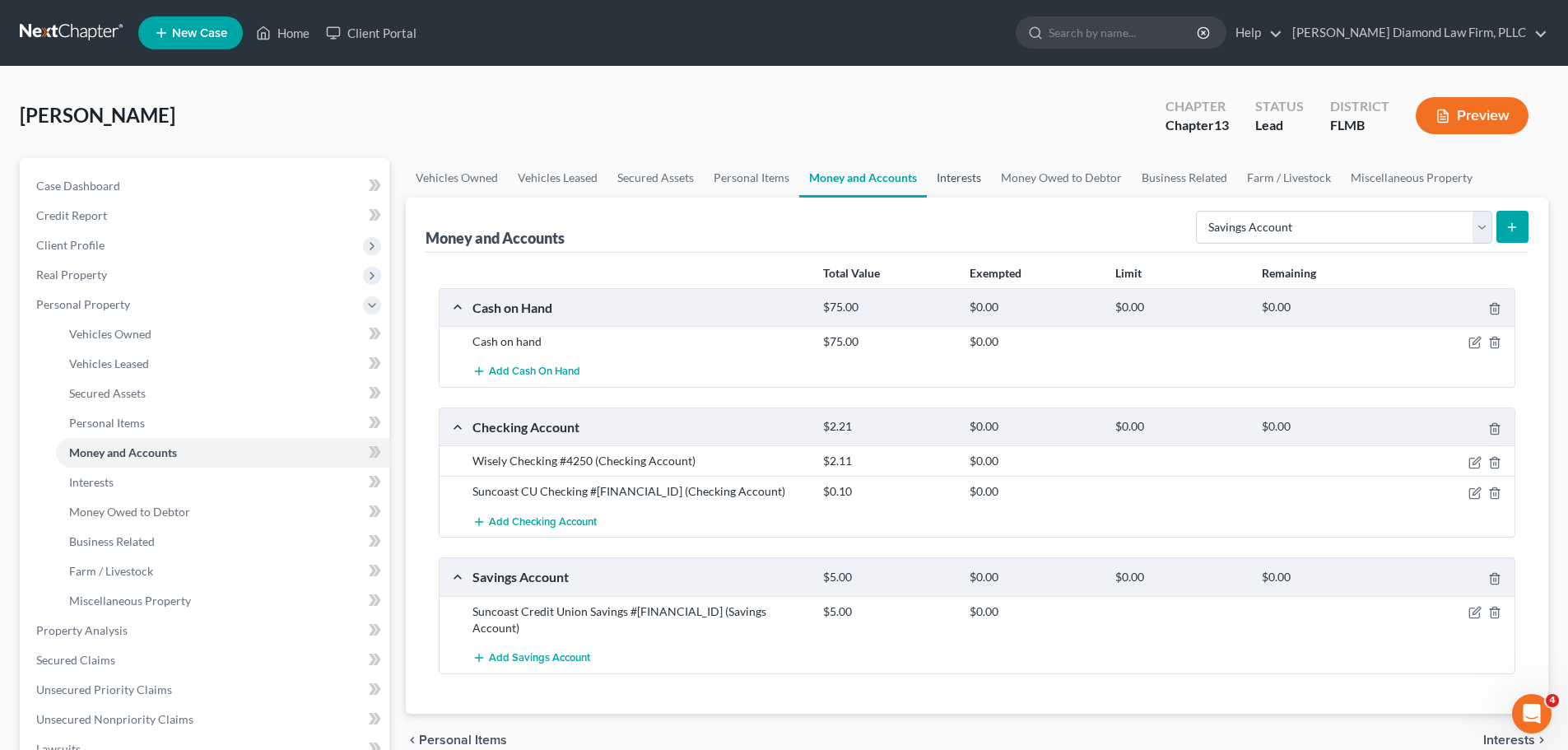
click at [970, 188] on link "Interests" at bounding box center [958, 177] width 64 height 40
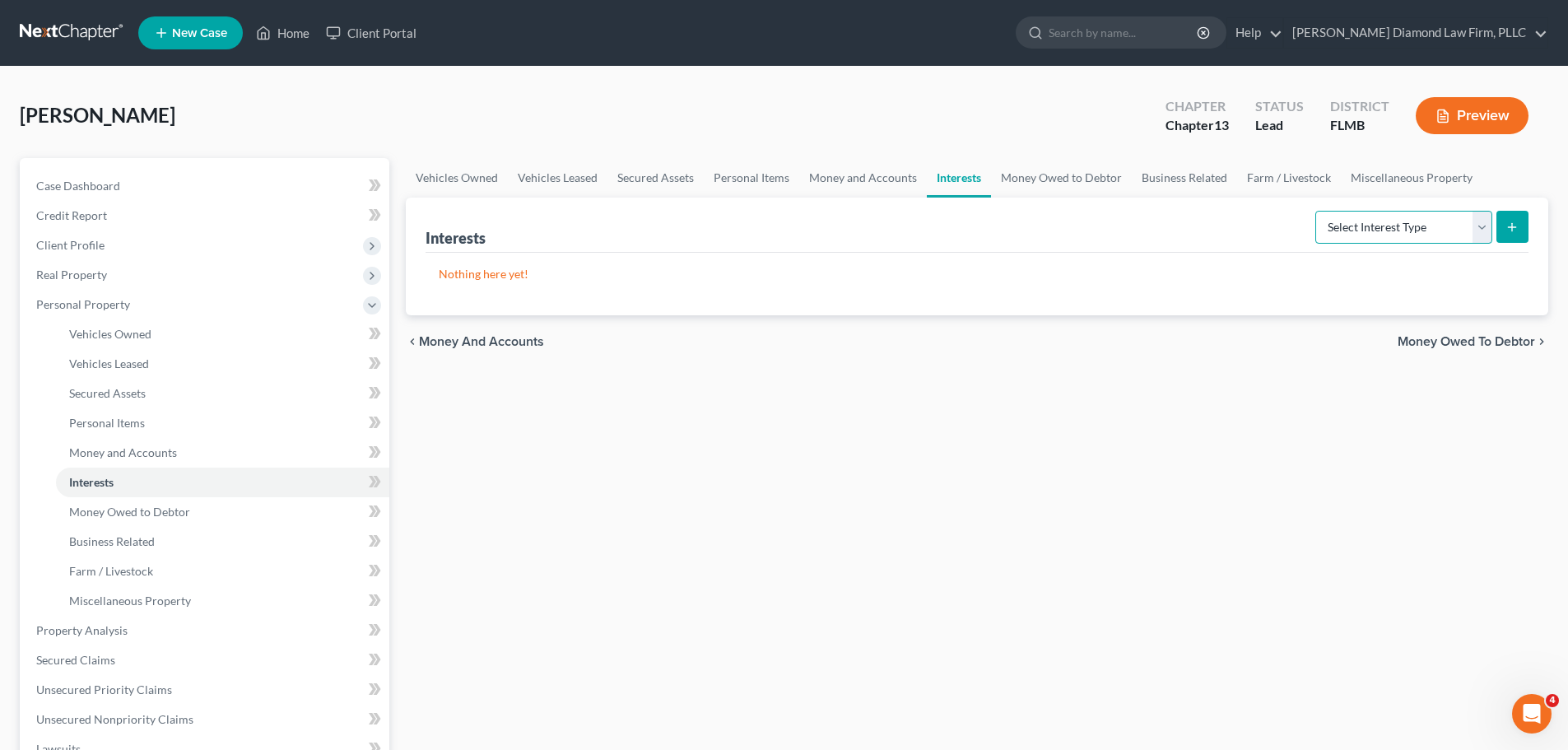
click at [1327, 236] on select "Select Interest Type 401K Annuity Bond Education IRA Government Bond Government…" at bounding box center [1404, 227] width 177 height 33
select select "401k"
click at [1317, 211] on select "Select Interest Type 401K Annuity Bond Education IRA Government Bond Government…" at bounding box center [1404, 227] width 177 height 33
click at [1505, 230] on icon "submit" at bounding box center [1512, 227] width 13 height 13
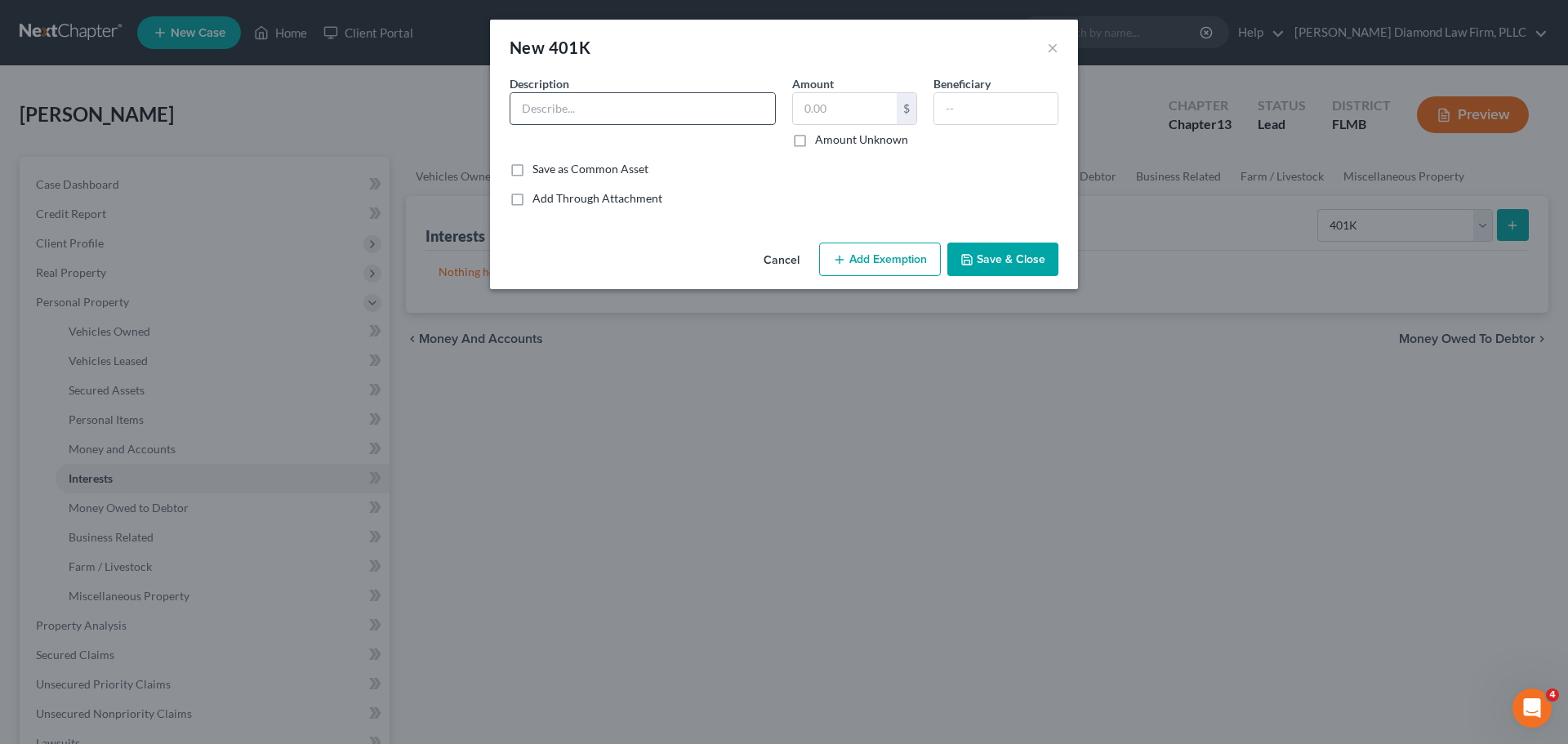
click at [622, 106] on input "text" at bounding box center [643, 108] width 264 height 31
type input "Empower 401k"
click at [847, 102] on input "text" at bounding box center [845, 108] width 103 height 31
type input "585.66"
click at [876, 251] on button "Add Exemption" at bounding box center [880, 259] width 122 height 34
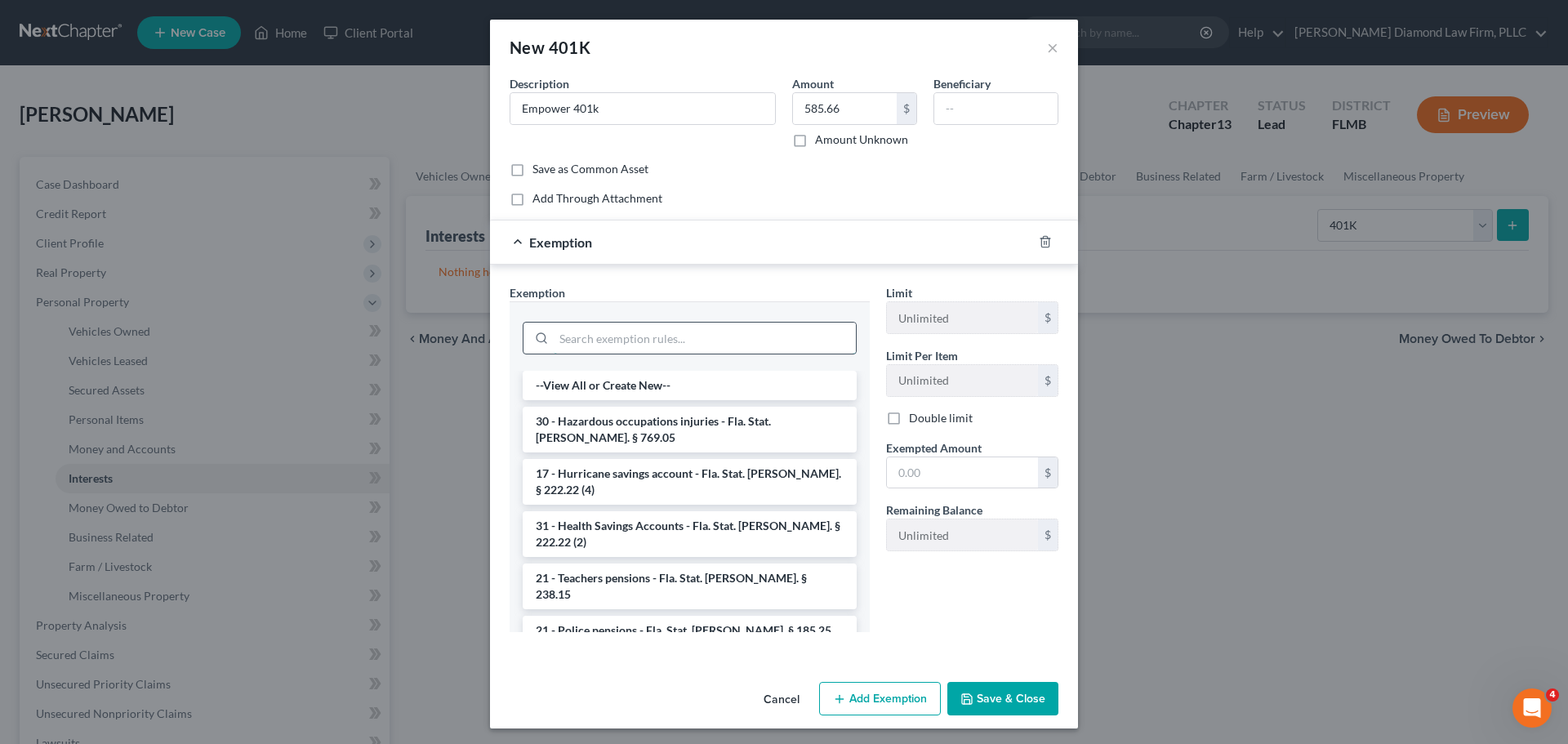
click at [617, 340] on input "search" at bounding box center [704, 337] width 302 height 31
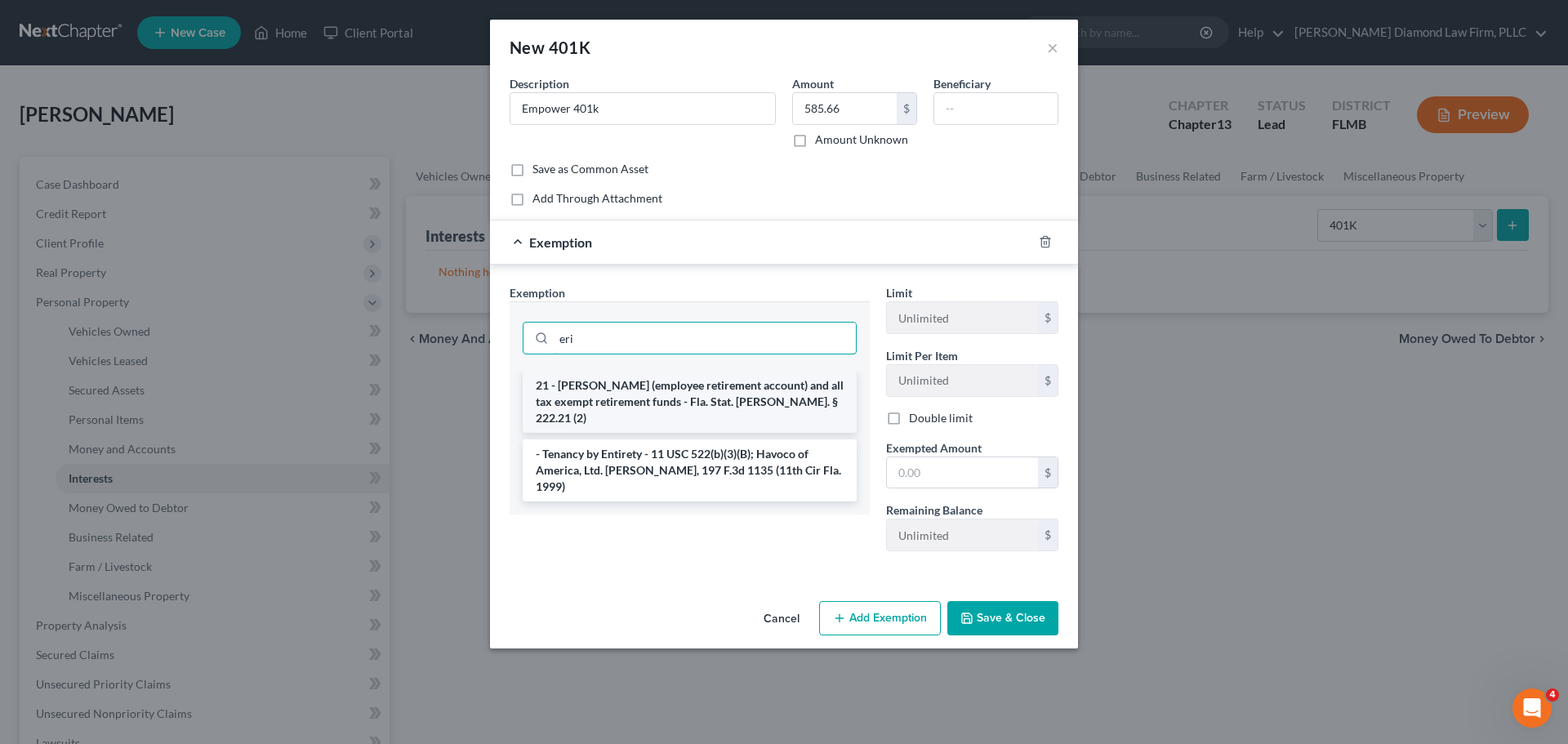
type input "eri"
click at [615, 373] on li "21 - ERISA (employee retirement account) and all tax exempt retirement funds - …" at bounding box center [690, 402] width 334 height 62
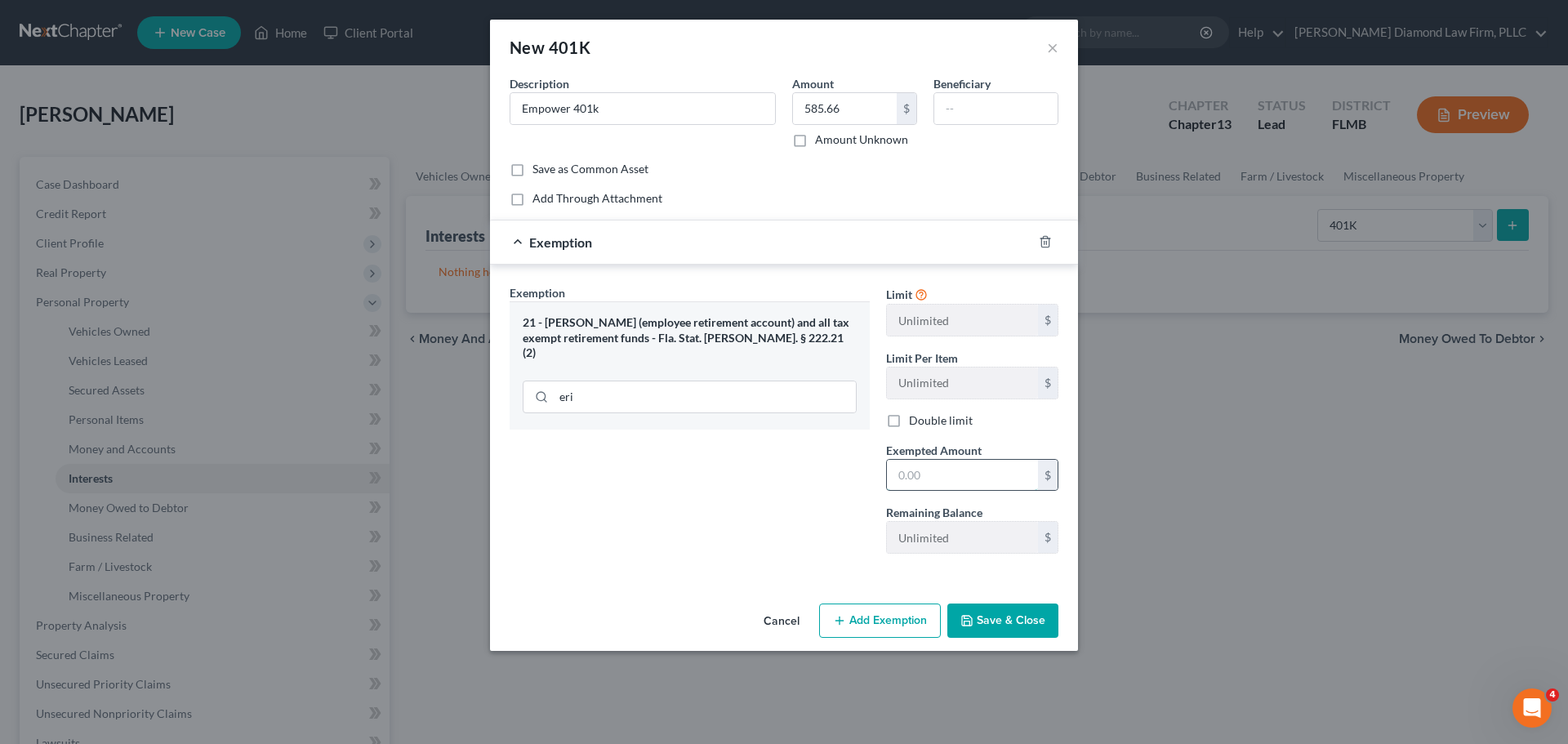
click at [973, 480] on input "text" at bounding box center [962, 474] width 151 height 31
type input "2"
type input "585.66"
drag, startPoint x: 1007, startPoint y: 627, endPoint x: 1012, endPoint y: 635, distance: 9.4
click at [1006, 627] on button "Save & Close" at bounding box center [1002, 620] width 111 height 34
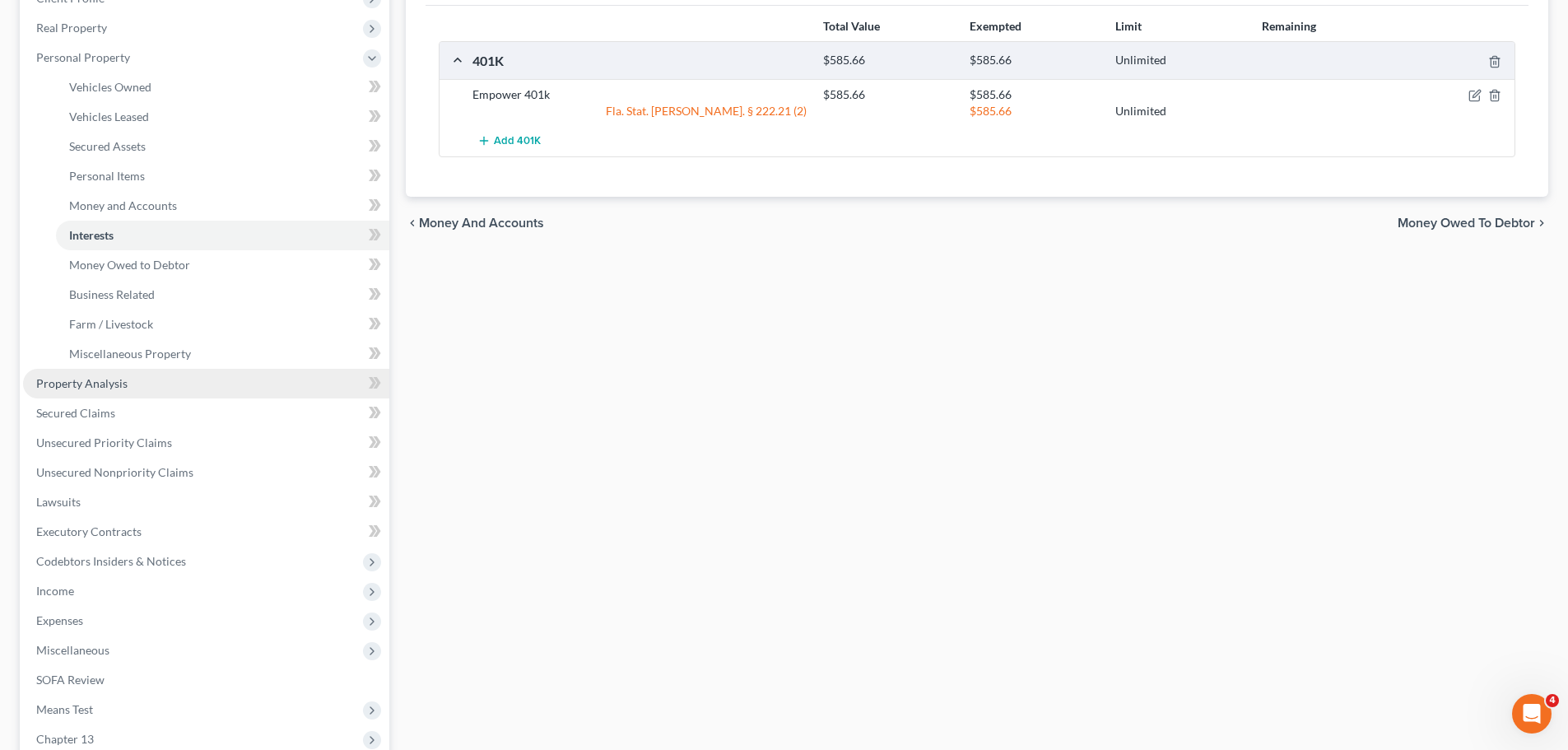
click at [123, 387] on span "Property Analysis" at bounding box center [82, 383] width 92 height 14
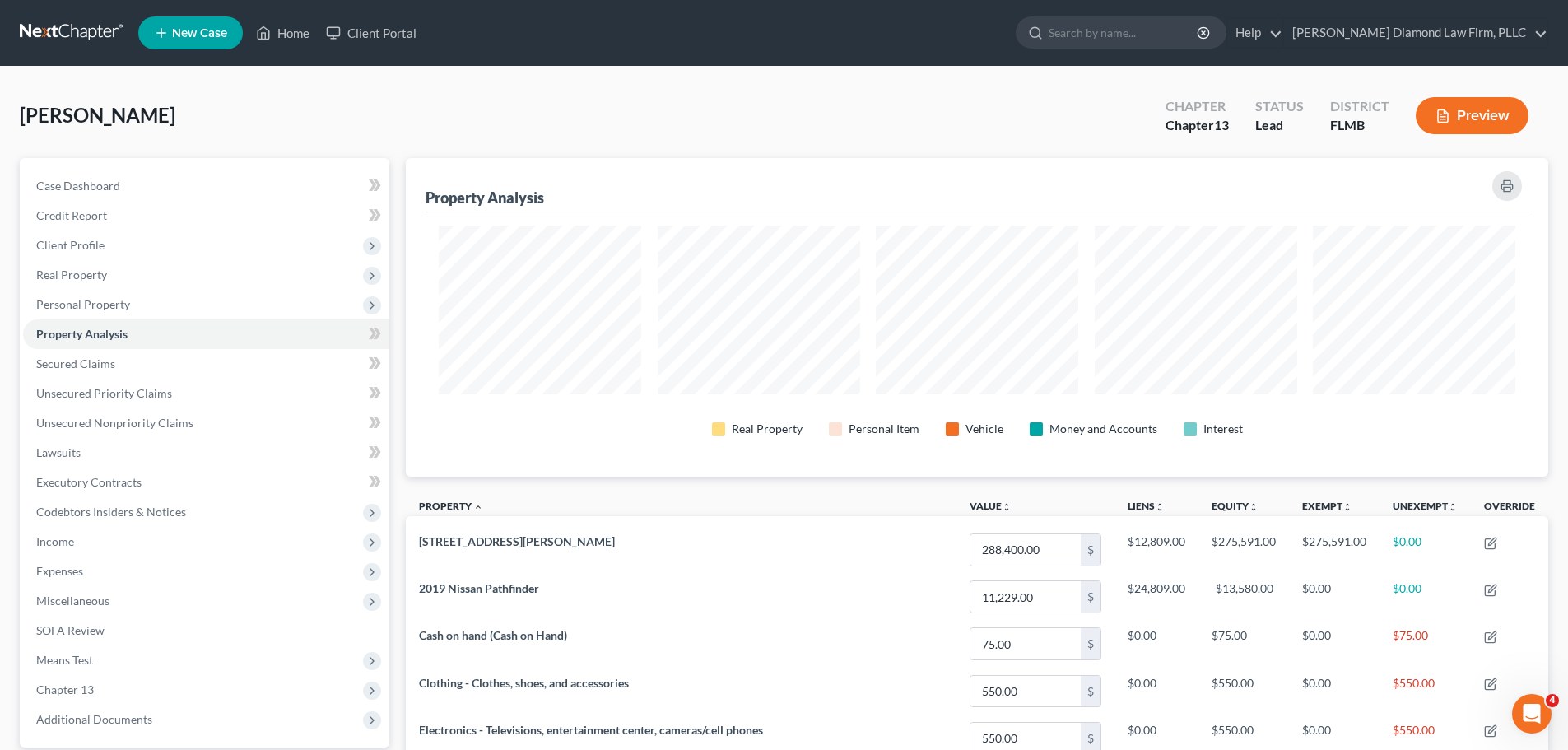
click at [597, 146] on div "Aiello, Jean Upgraded Chapter Chapter 13 Status Lead District FLMB Preview" at bounding box center [784, 122] width 1528 height 71
click at [161, 351] on link "Secured Claims" at bounding box center [206, 364] width 366 height 30
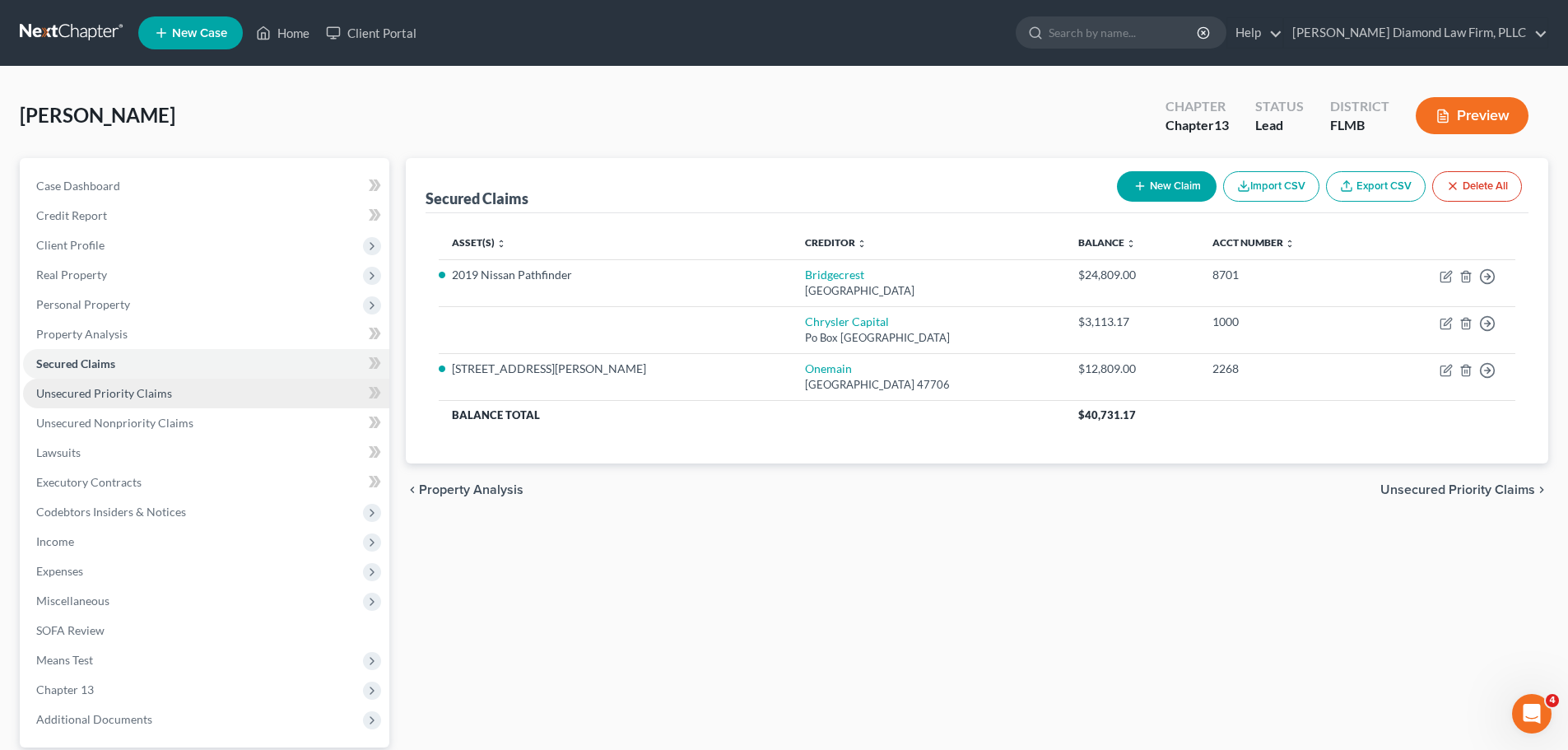
click at [164, 382] on link "Unsecured Priority Claims" at bounding box center [206, 394] width 366 height 30
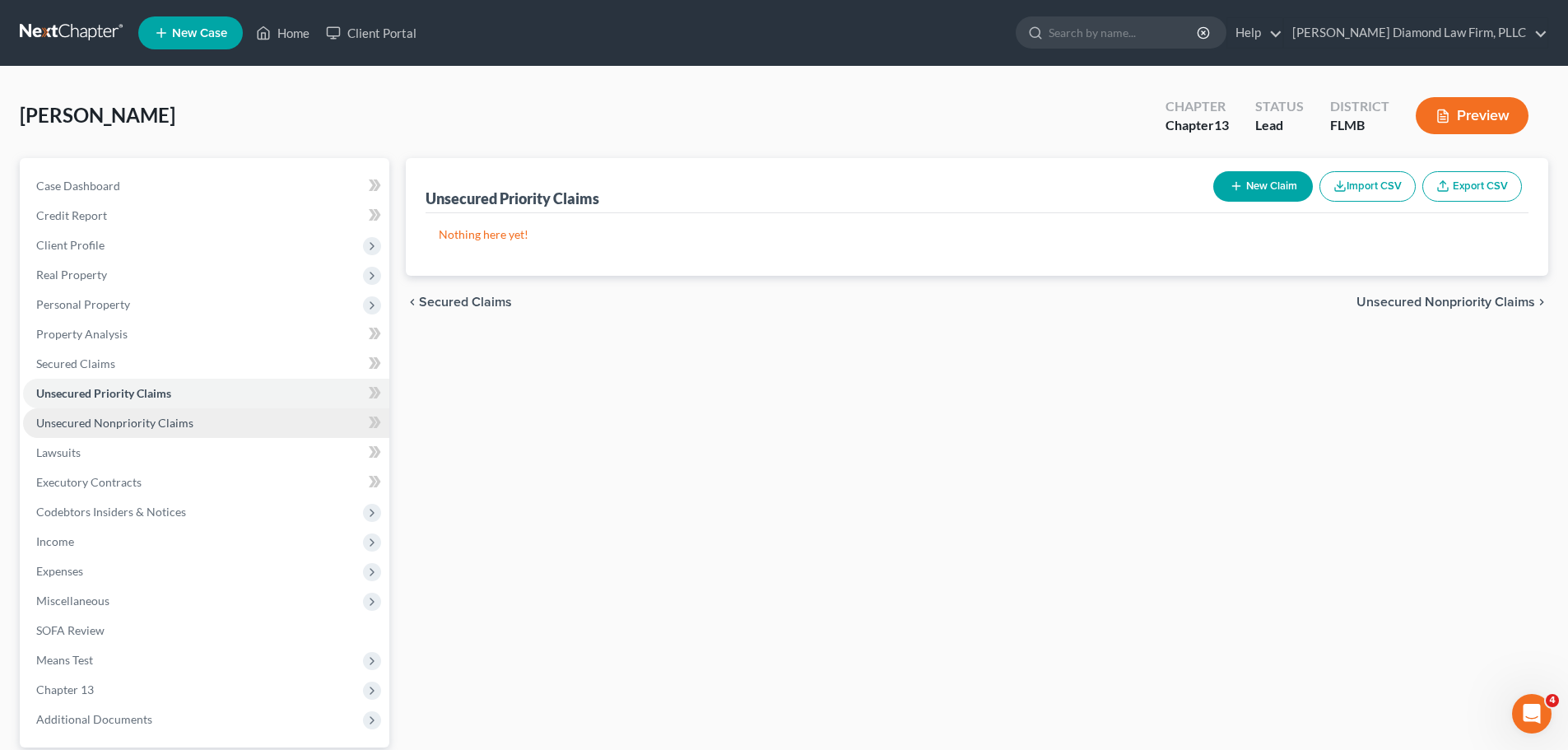
click at [158, 432] on link "Unsecured Nonpriority Claims" at bounding box center [206, 424] width 366 height 30
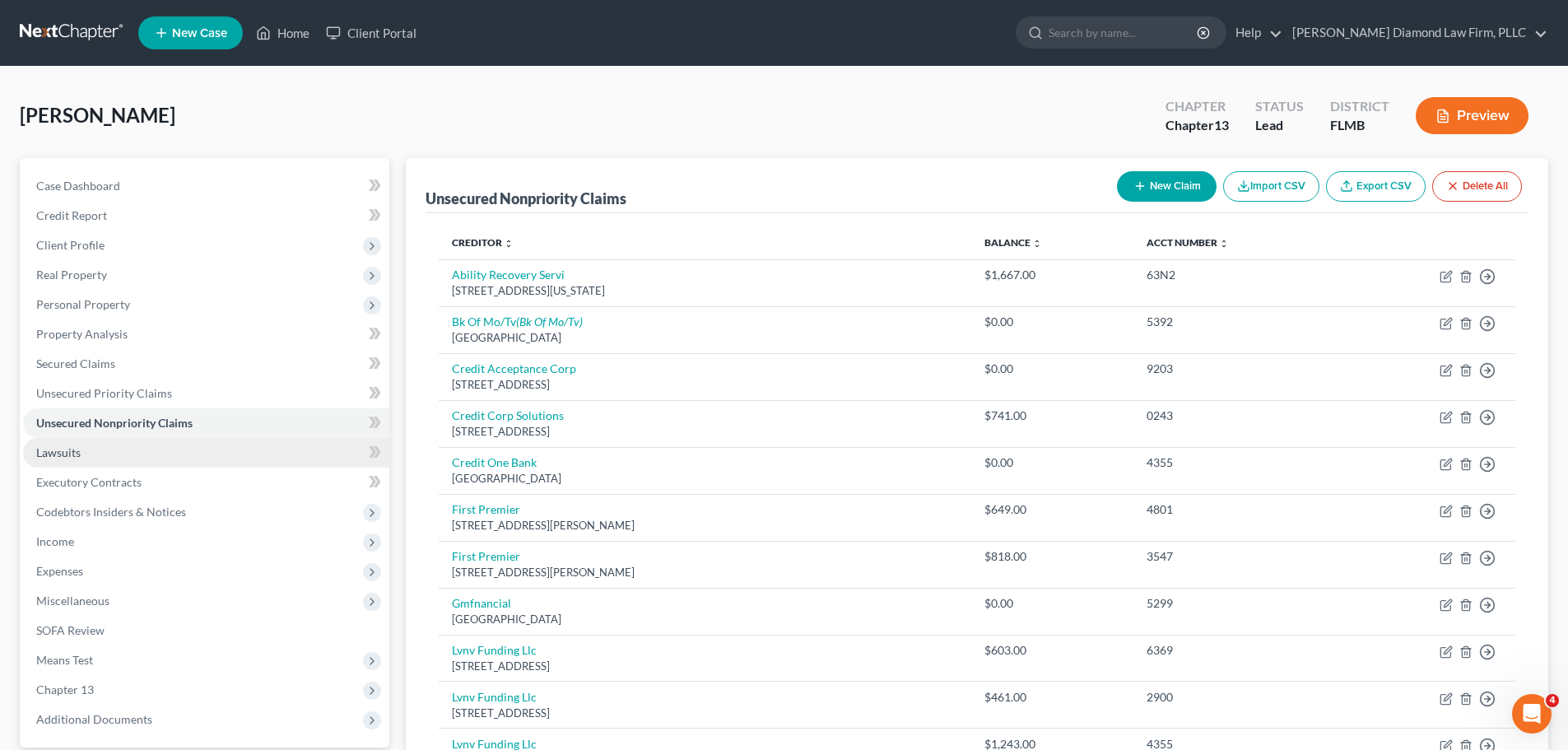
click at [87, 447] on link "Lawsuits" at bounding box center [206, 453] width 366 height 30
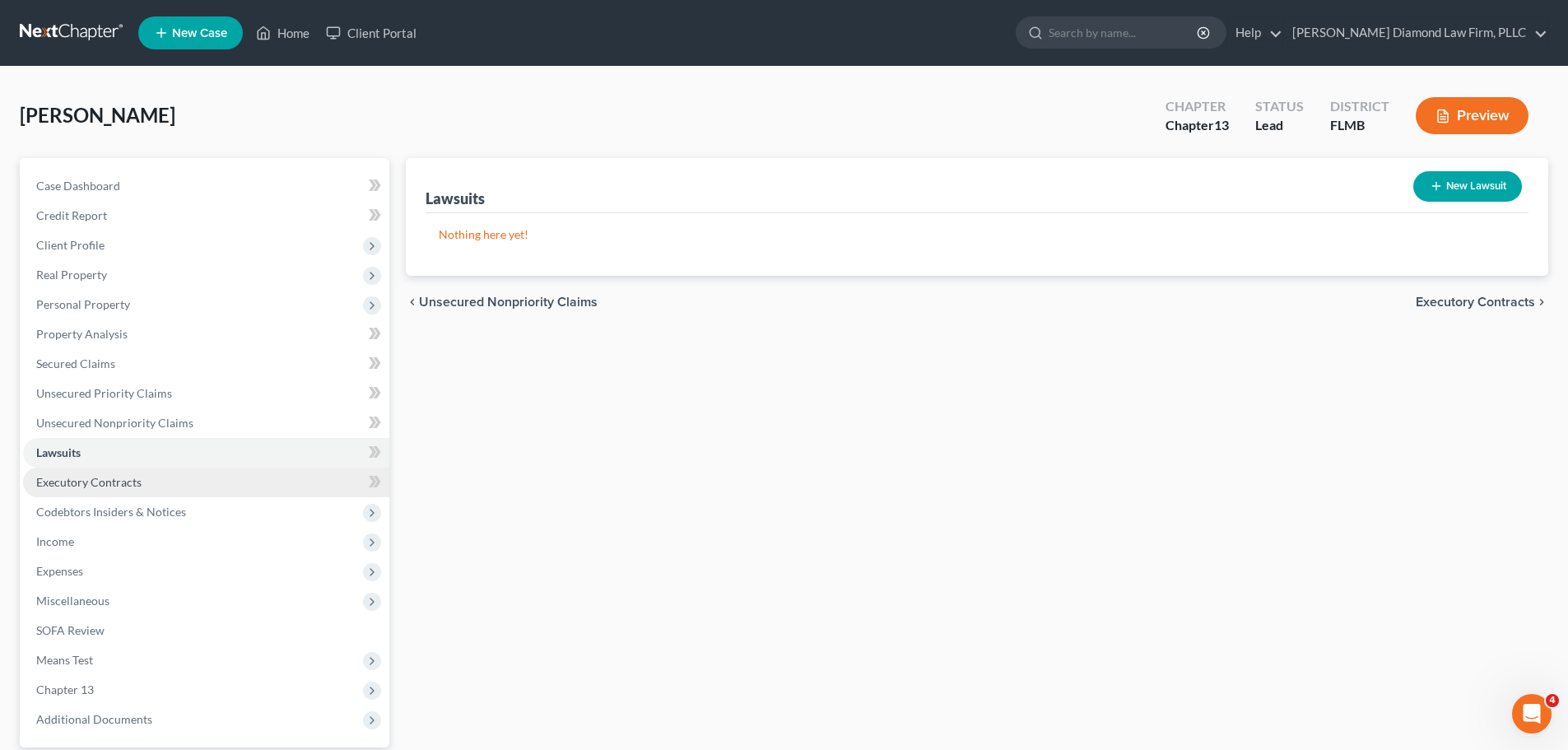
click at [96, 476] on span "Executory Contracts" at bounding box center [88, 482] width 105 height 14
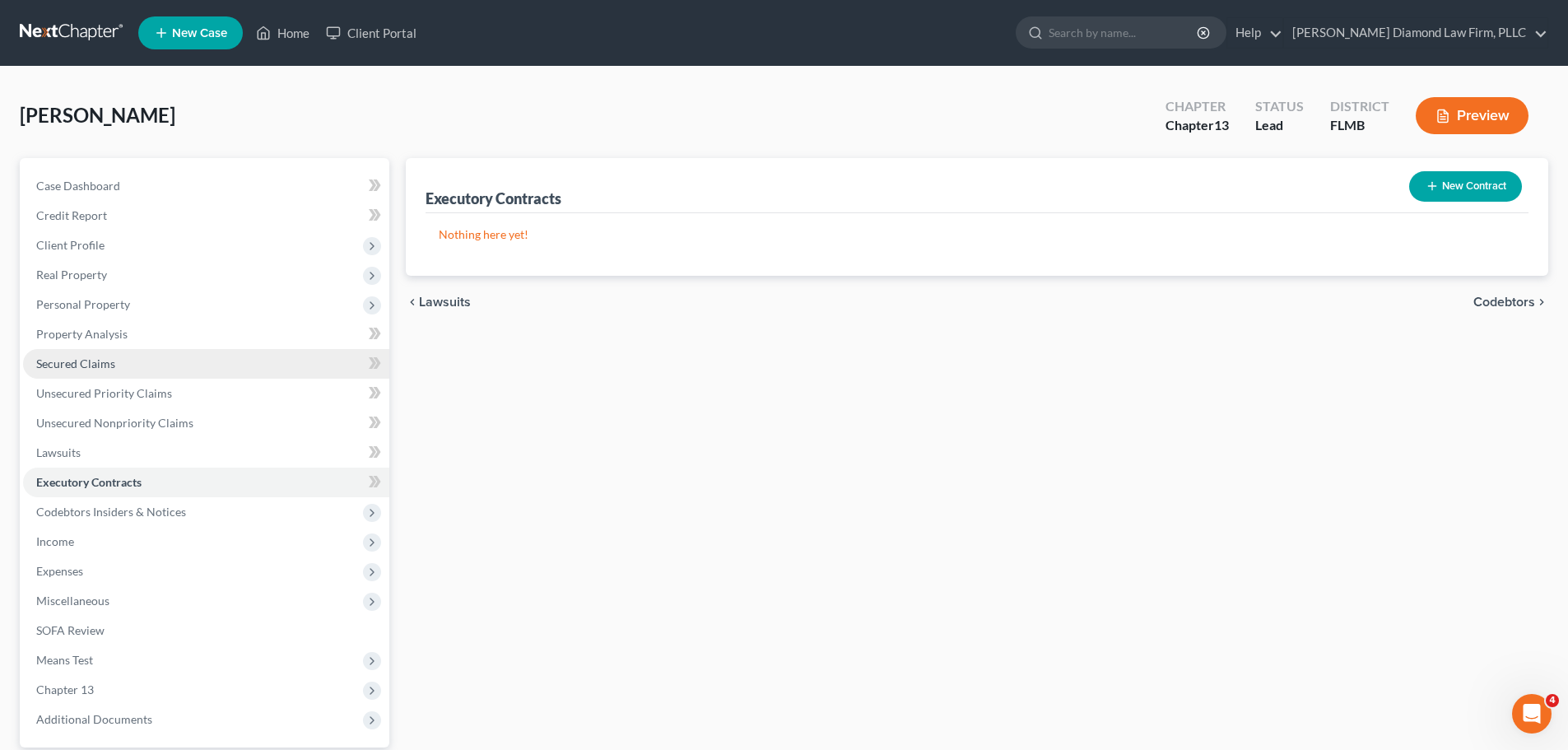
click at [124, 358] on link "Secured Claims" at bounding box center [206, 364] width 366 height 30
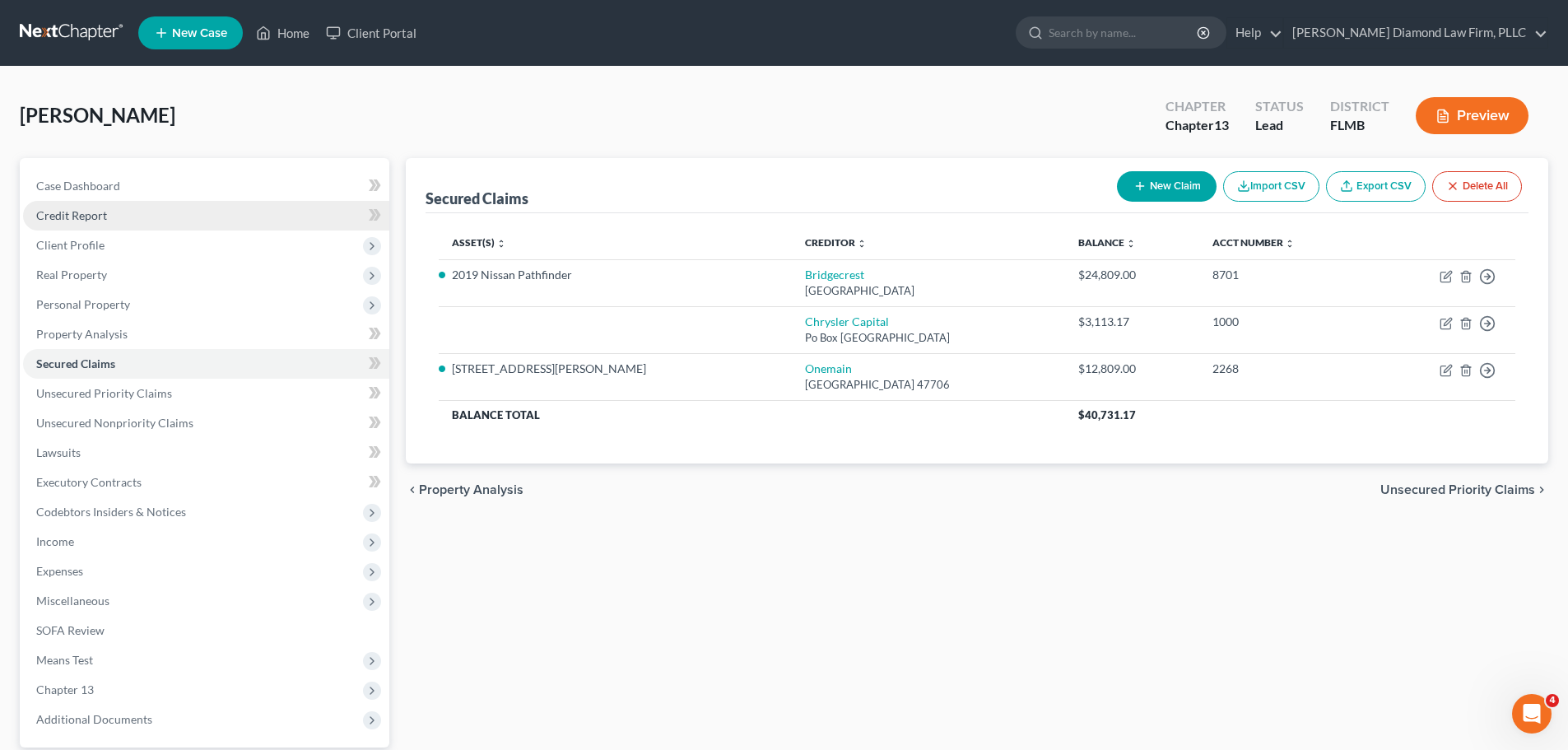
click at [82, 222] on link "Credit Report" at bounding box center [206, 216] width 366 height 30
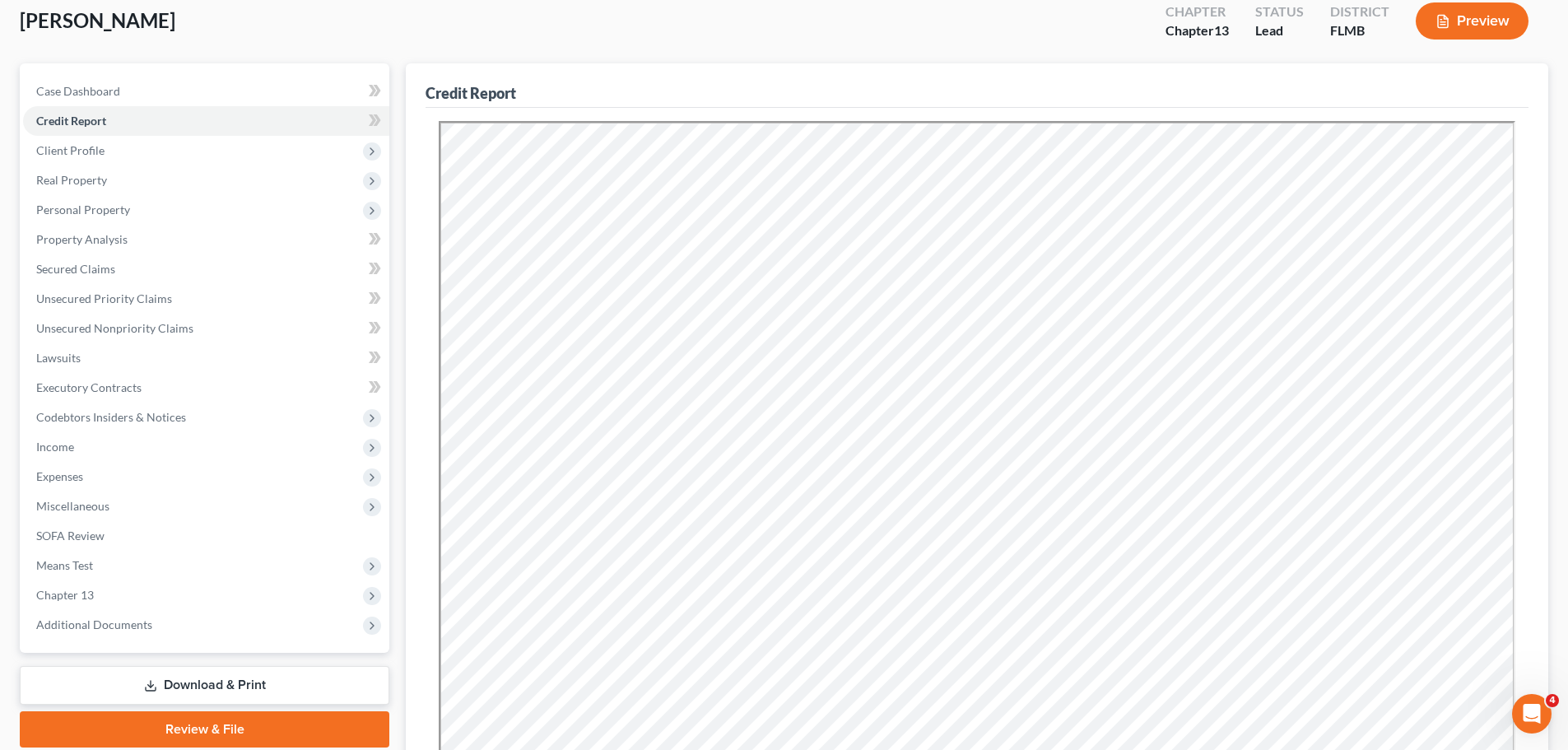
scroll to position [82, 0]
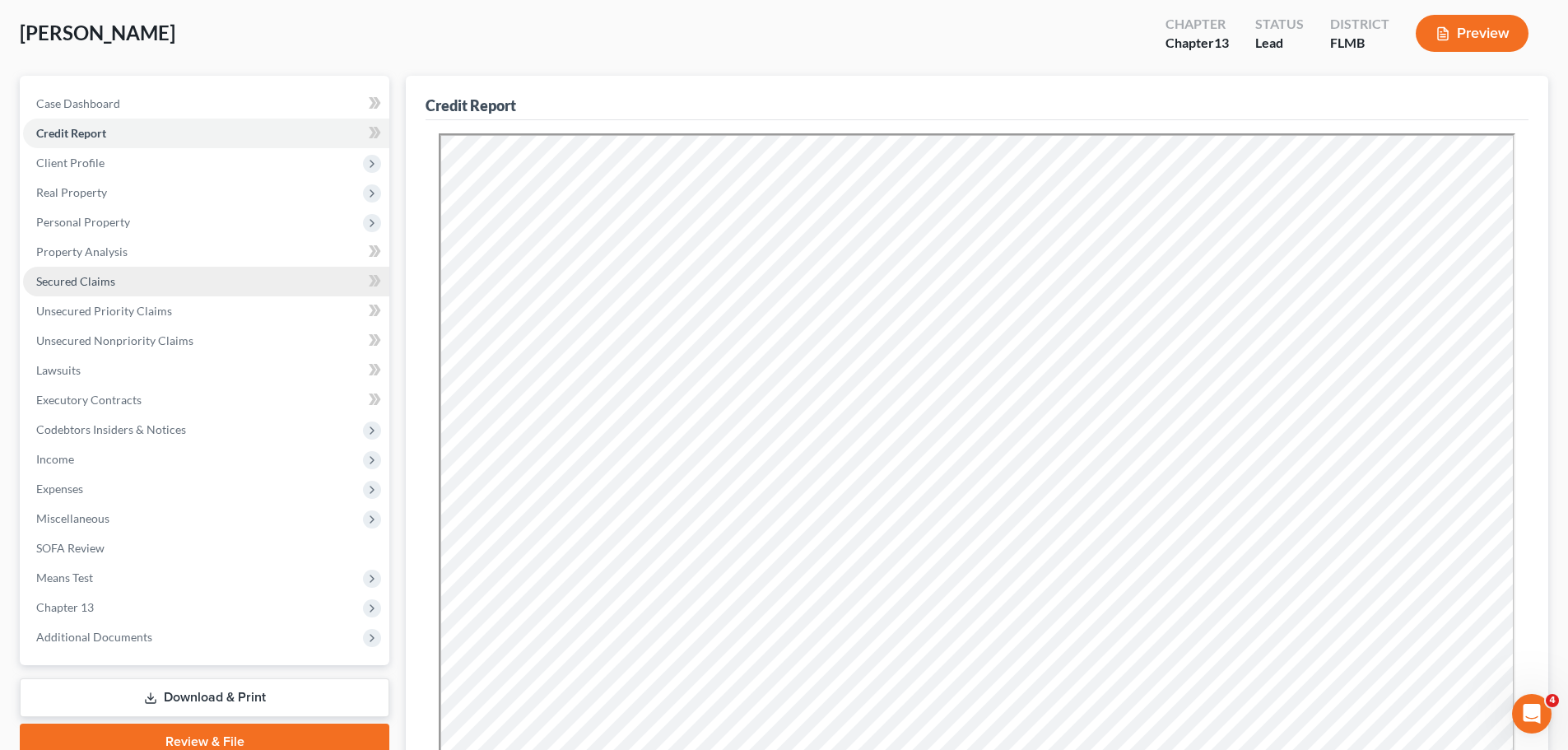
click at [116, 284] on link "Secured Claims" at bounding box center [206, 281] width 366 height 30
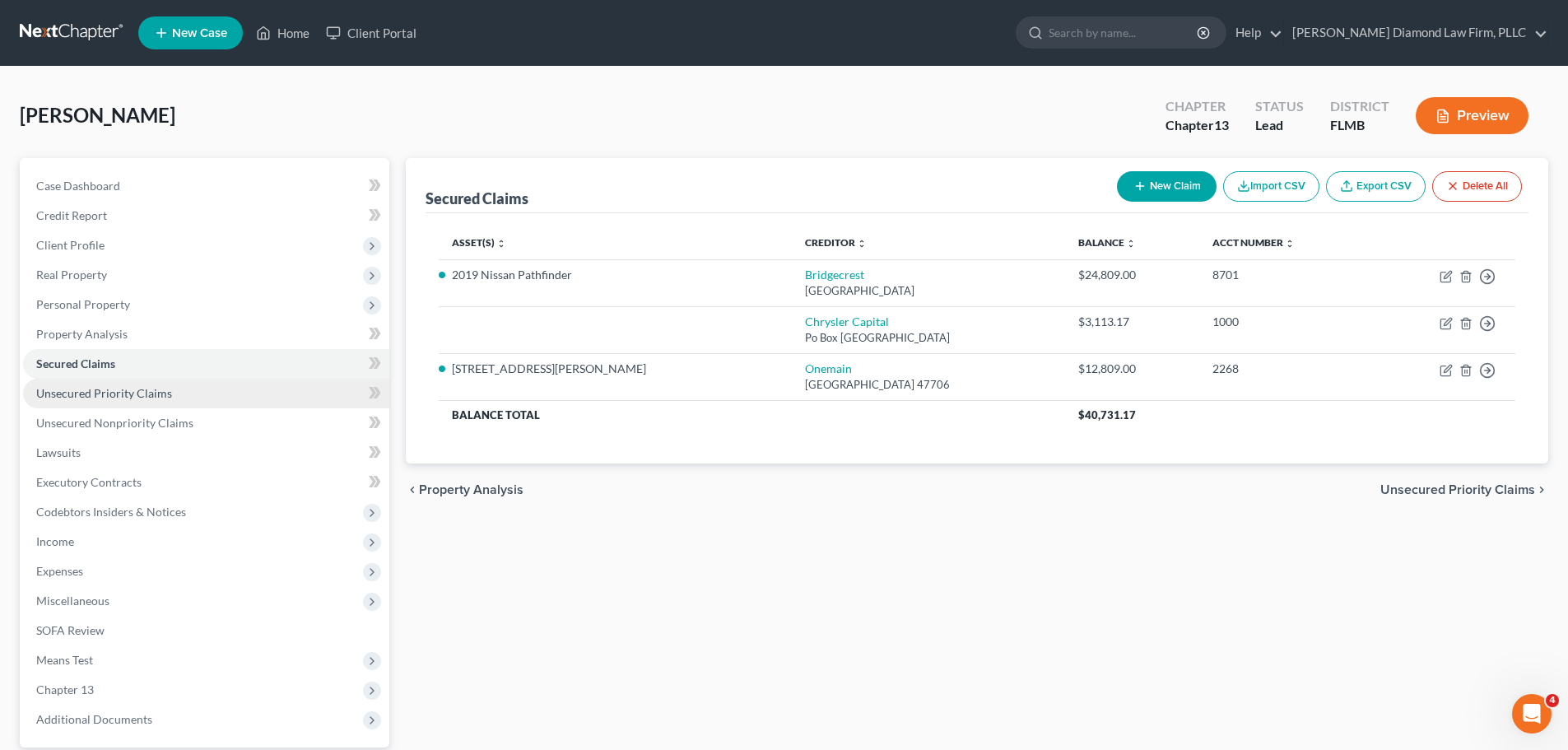
click at [124, 386] on span "Unsecured Priority Claims" at bounding box center [104, 394] width 136 height 14
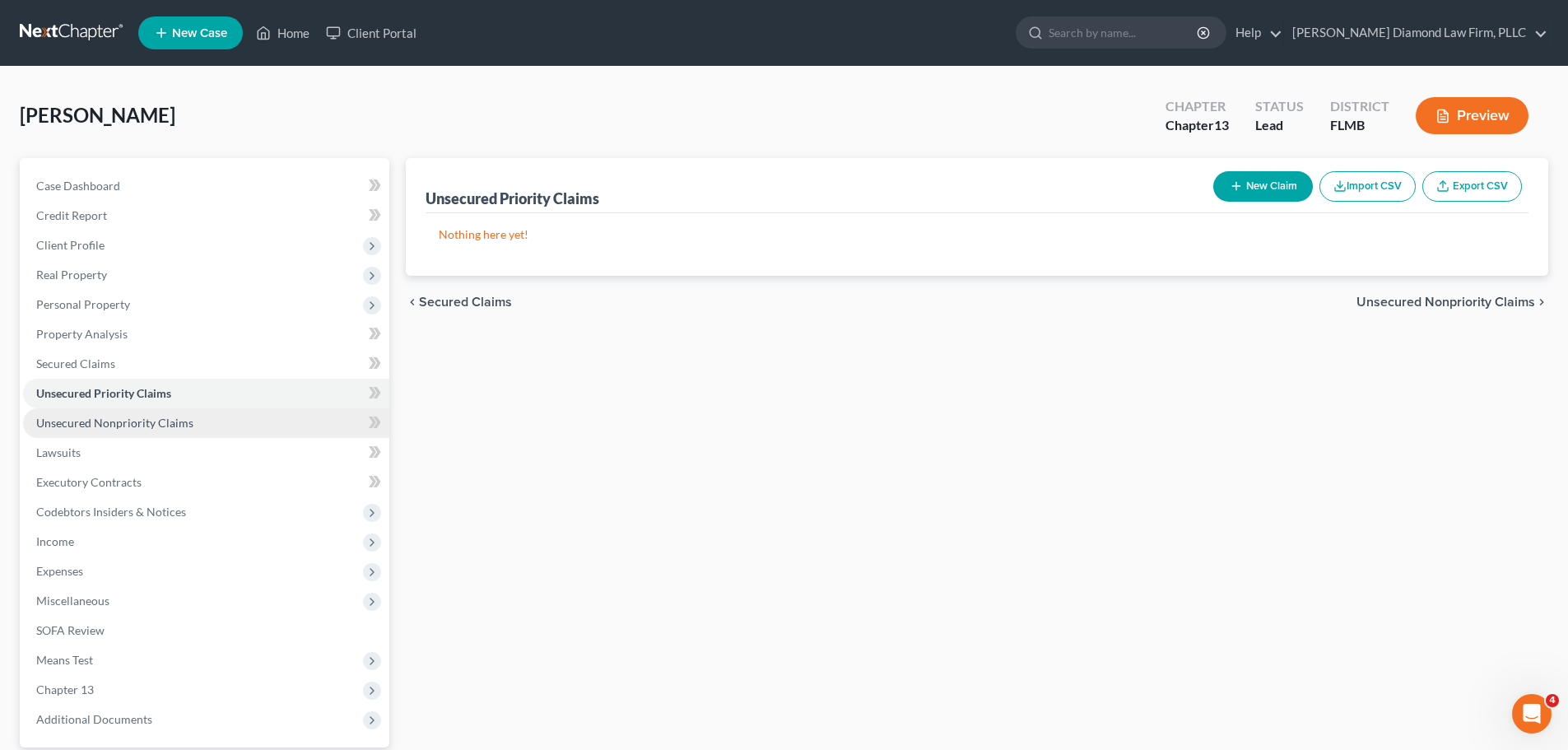
click at [142, 416] on span "Unsecured Nonpriority Claims" at bounding box center [115, 423] width 157 height 14
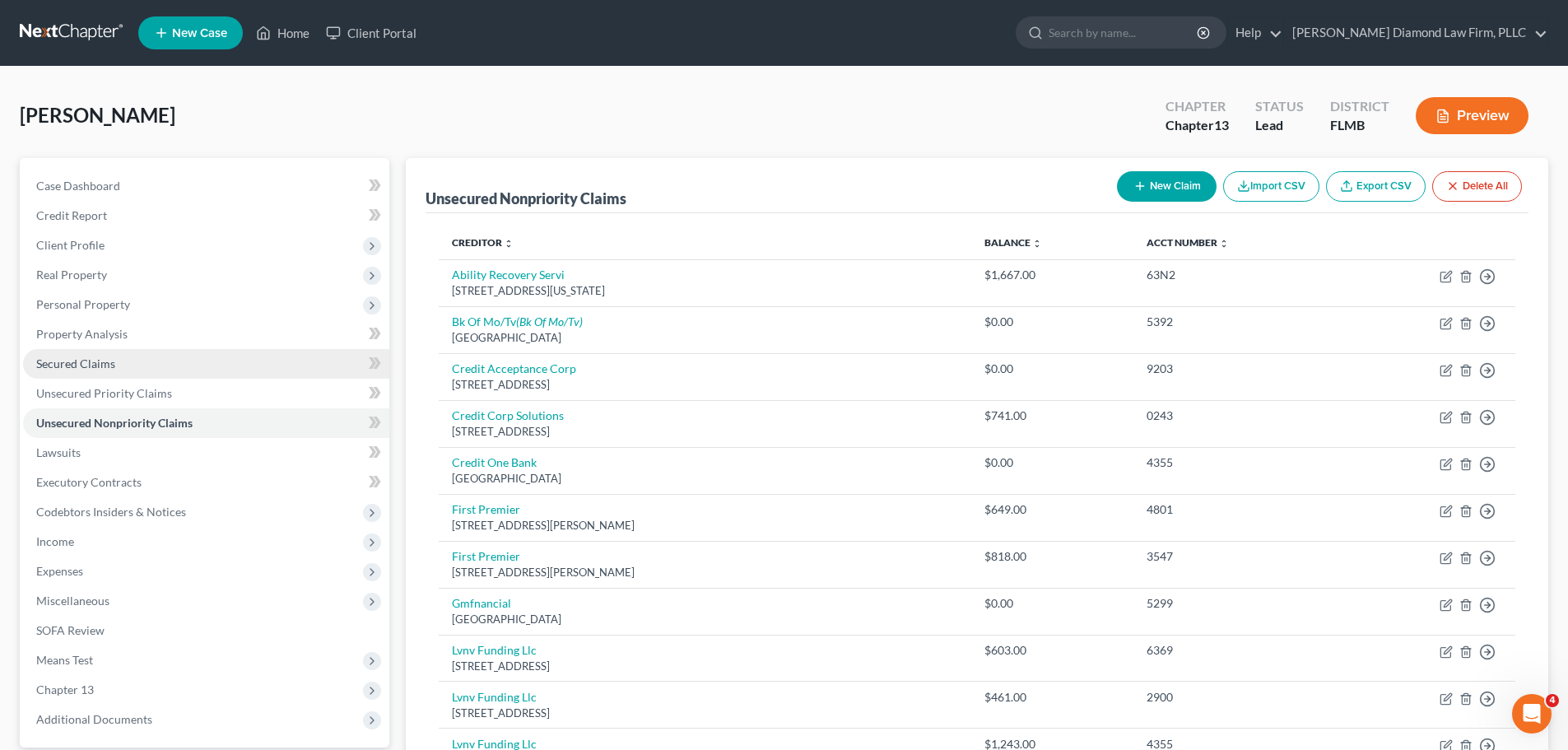
click at [96, 364] on span "Secured Claims" at bounding box center [76, 364] width 79 height 14
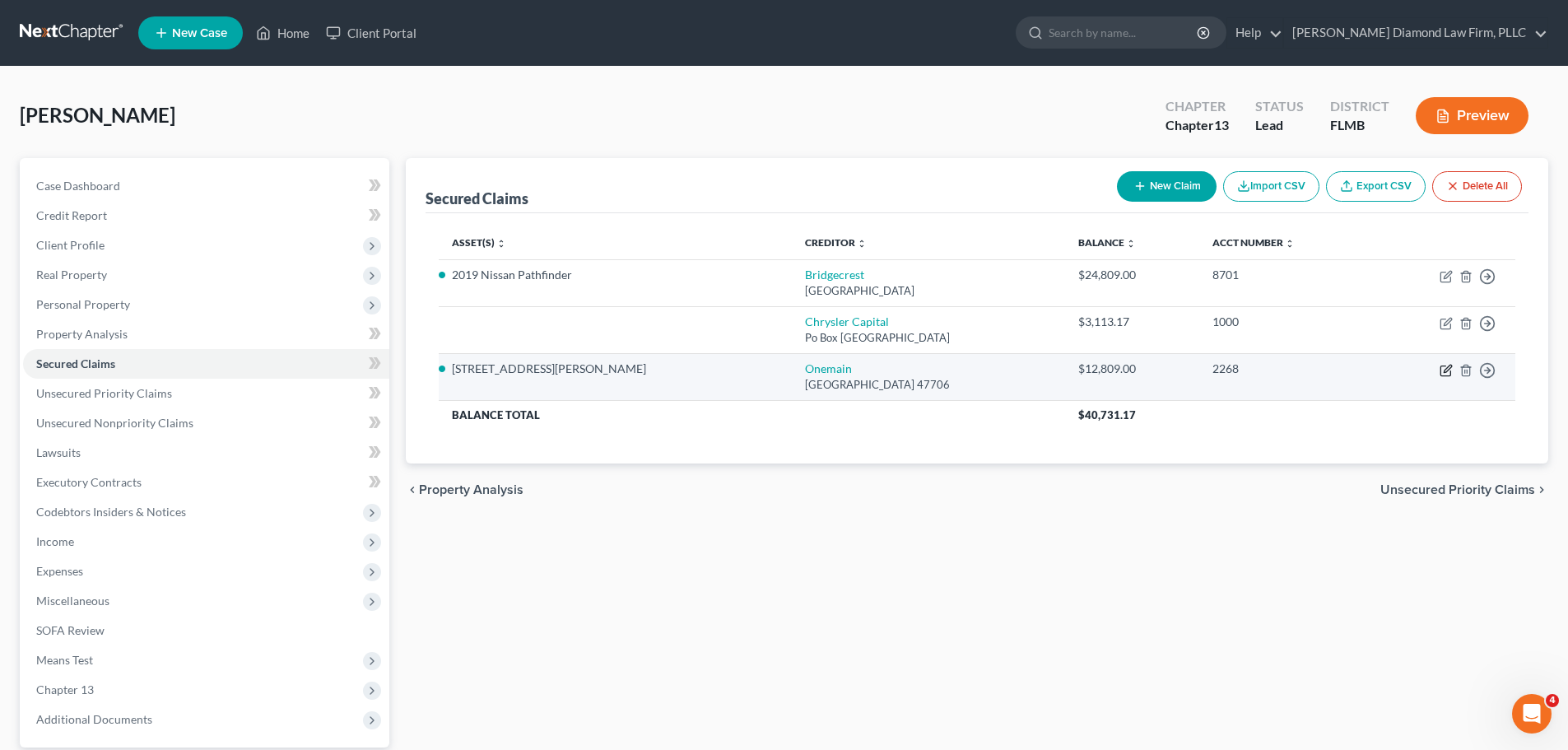
click at [1445, 371] on icon "button" at bounding box center [1446, 370] width 13 height 13
select select "15"
select select "4"
select select "0"
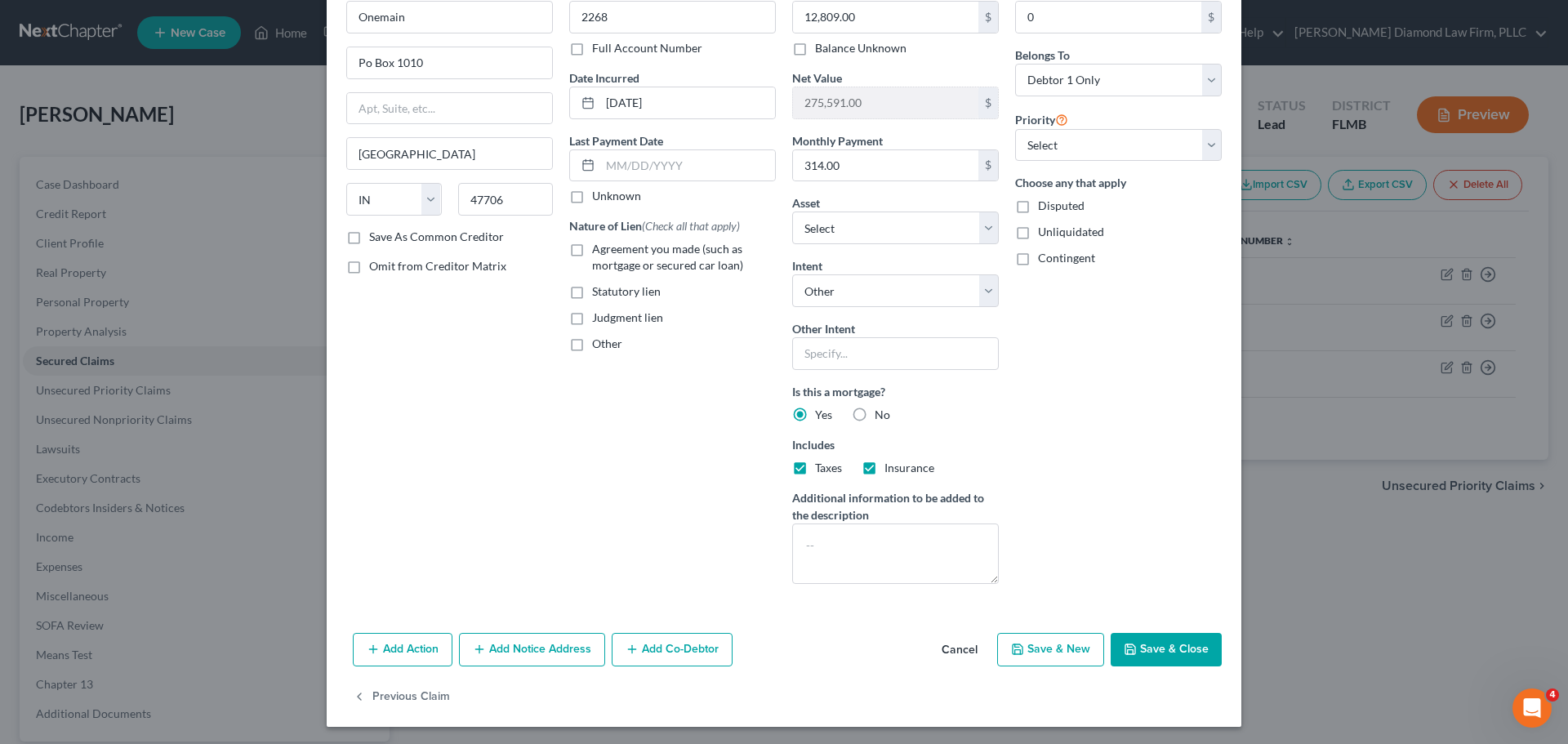
scroll to position [94, 0]
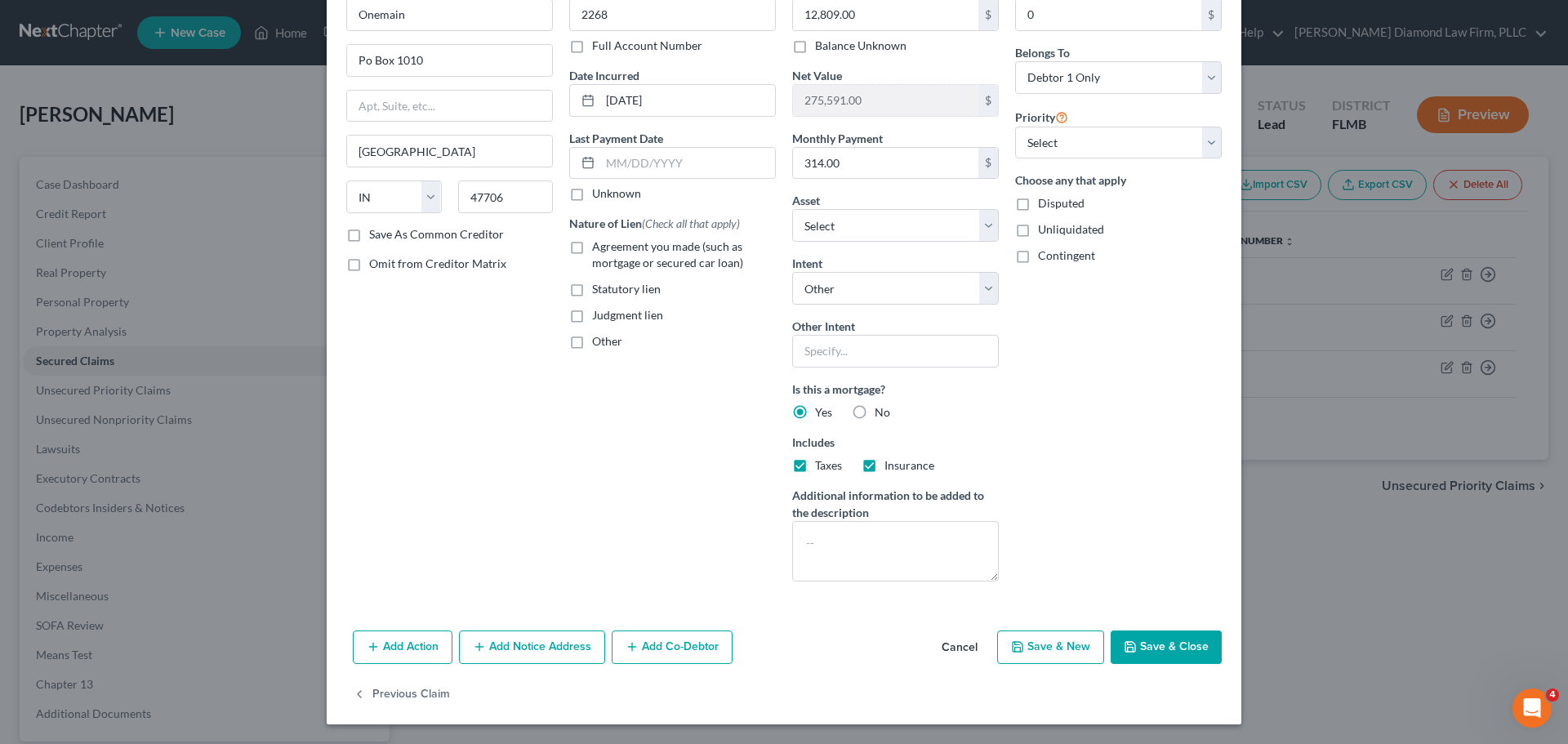
click at [883, 200] on div "Asset * Select Other Multiple Assets 13505 Bonita Ave - $288400.0 Jewelry - Jew…" at bounding box center [896, 216] width 207 height 50
click at [882, 216] on select "Select Other Multiple Assets 13505 Bonita Ave - $288400.0 Jewelry - Jewelry - $…" at bounding box center [896, 225] width 207 height 32
click at [792, 209] on select "Select Other Multiple Assets 13505 Bonita Ave - $288400.0 Jewelry - Jewelry - $…" at bounding box center [896, 225] width 207 height 32
click at [1153, 639] on button "Save & Close" at bounding box center [1166, 647] width 111 height 34
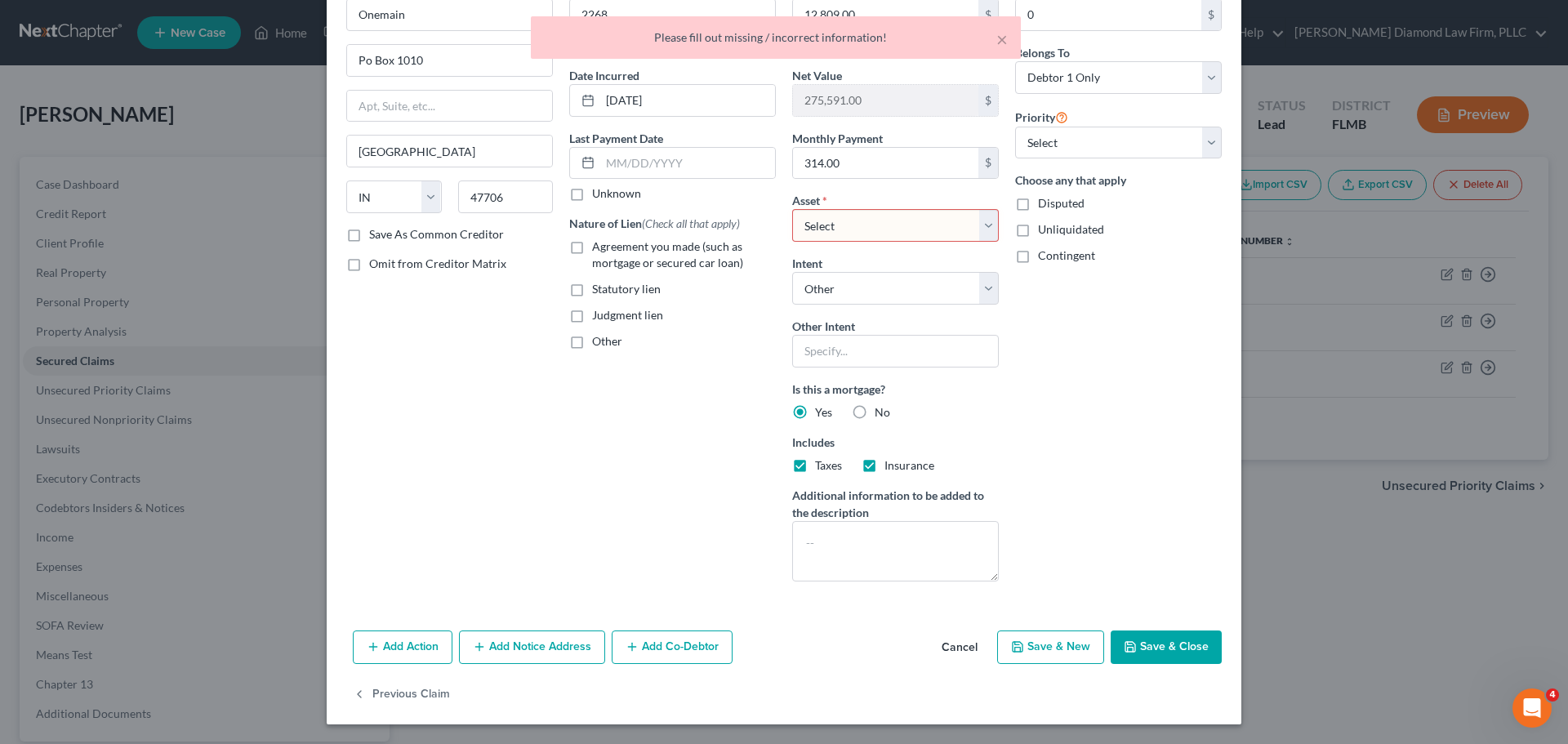
click at [852, 228] on select "Select Other Multiple Assets 13505 Bonita Ave - $288400.0 Jewelry - Jewelry - $…" at bounding box center [896, 225] width 207 height 32
select select "0"
click at [792, 209] on select "Select Other Multiple Assets 13505 Bonita Ave - $288400.0 Jewelry - Jewelry - $…" at bounding box center [896, 225] width 207 height 32
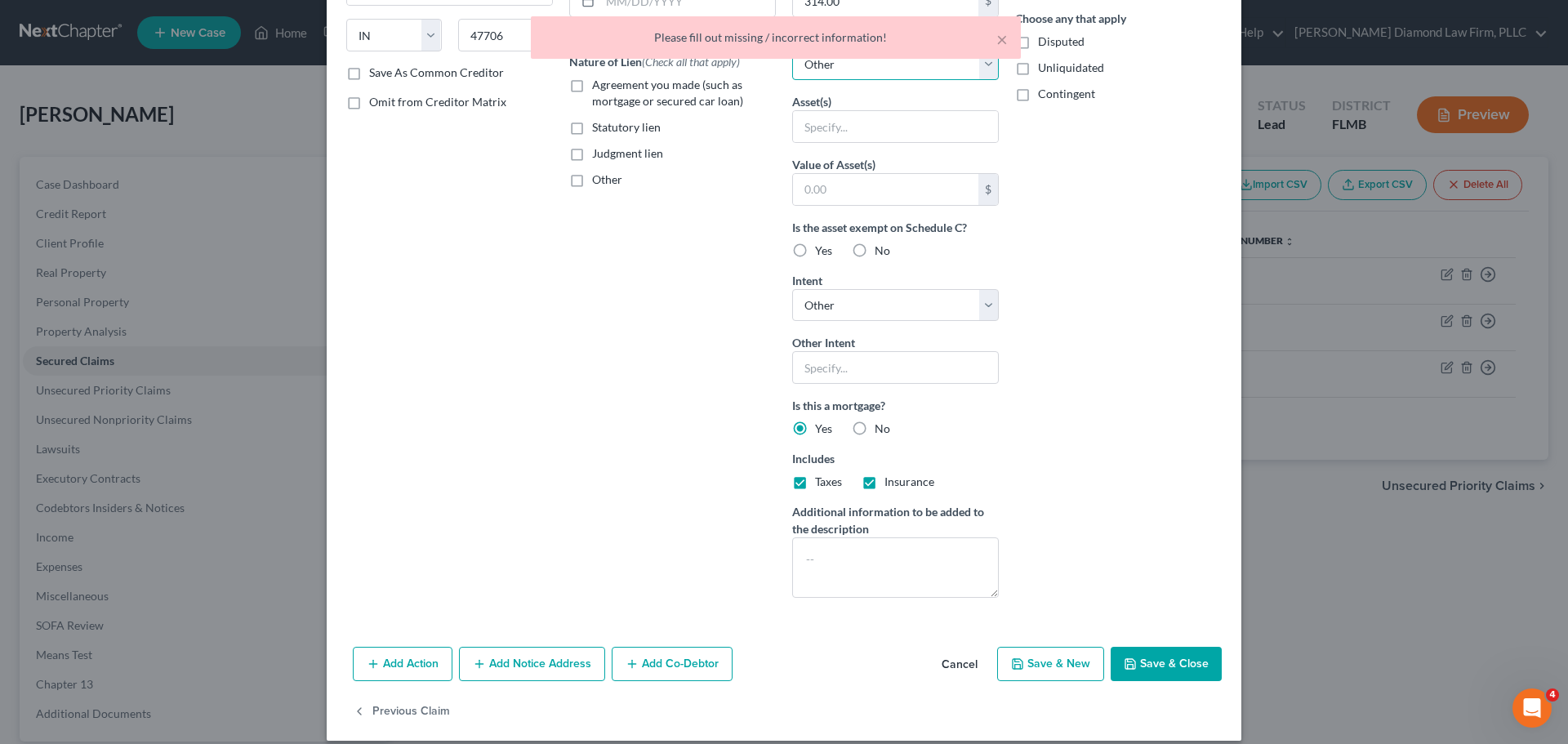
scroll to position [272, 0]
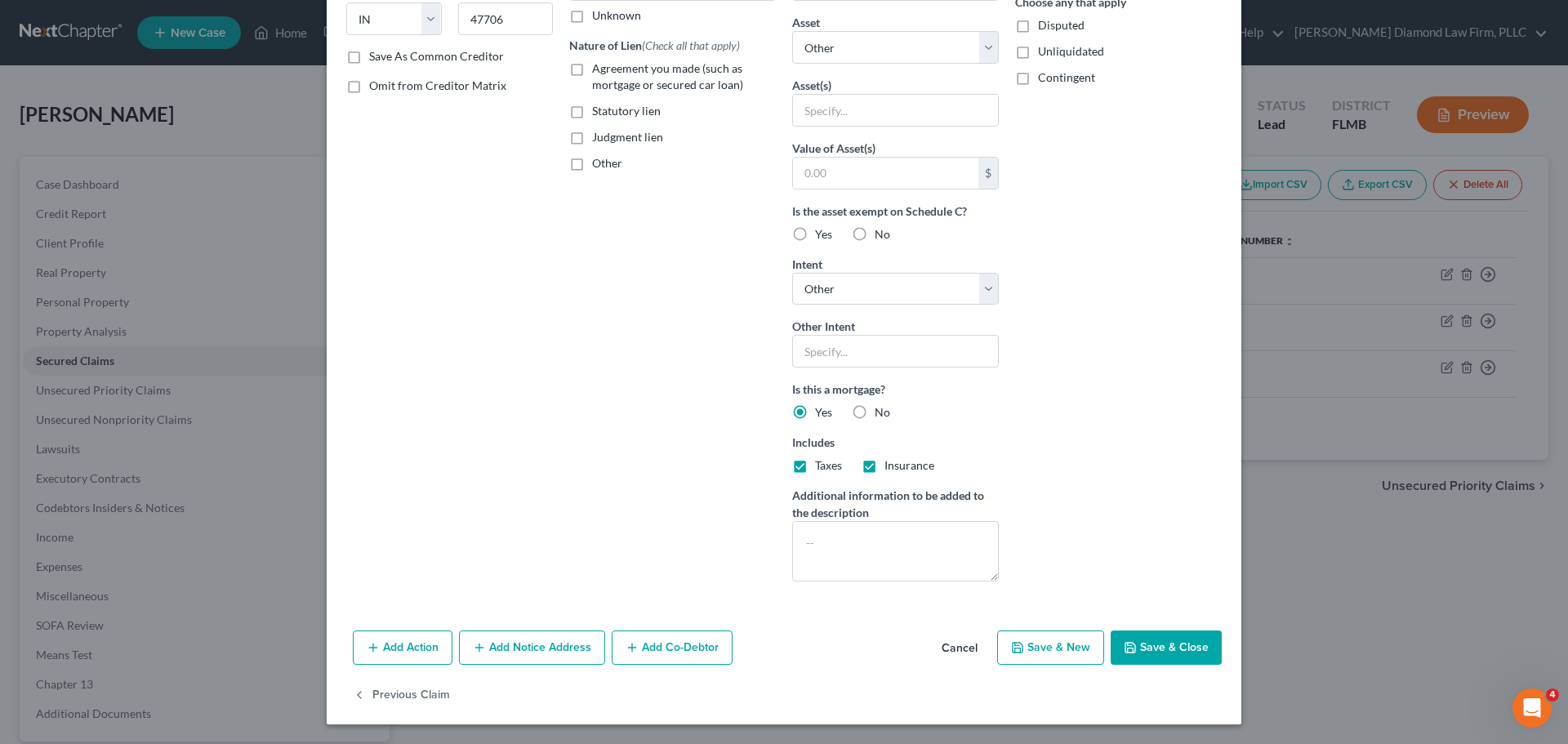
click at [875, 404] on label "No" at bounding box center [882, 412] width 16 height 17
click at [882, 404] on input "No" at bounding box center [887, 410] width 11 height 11
radio input "true"
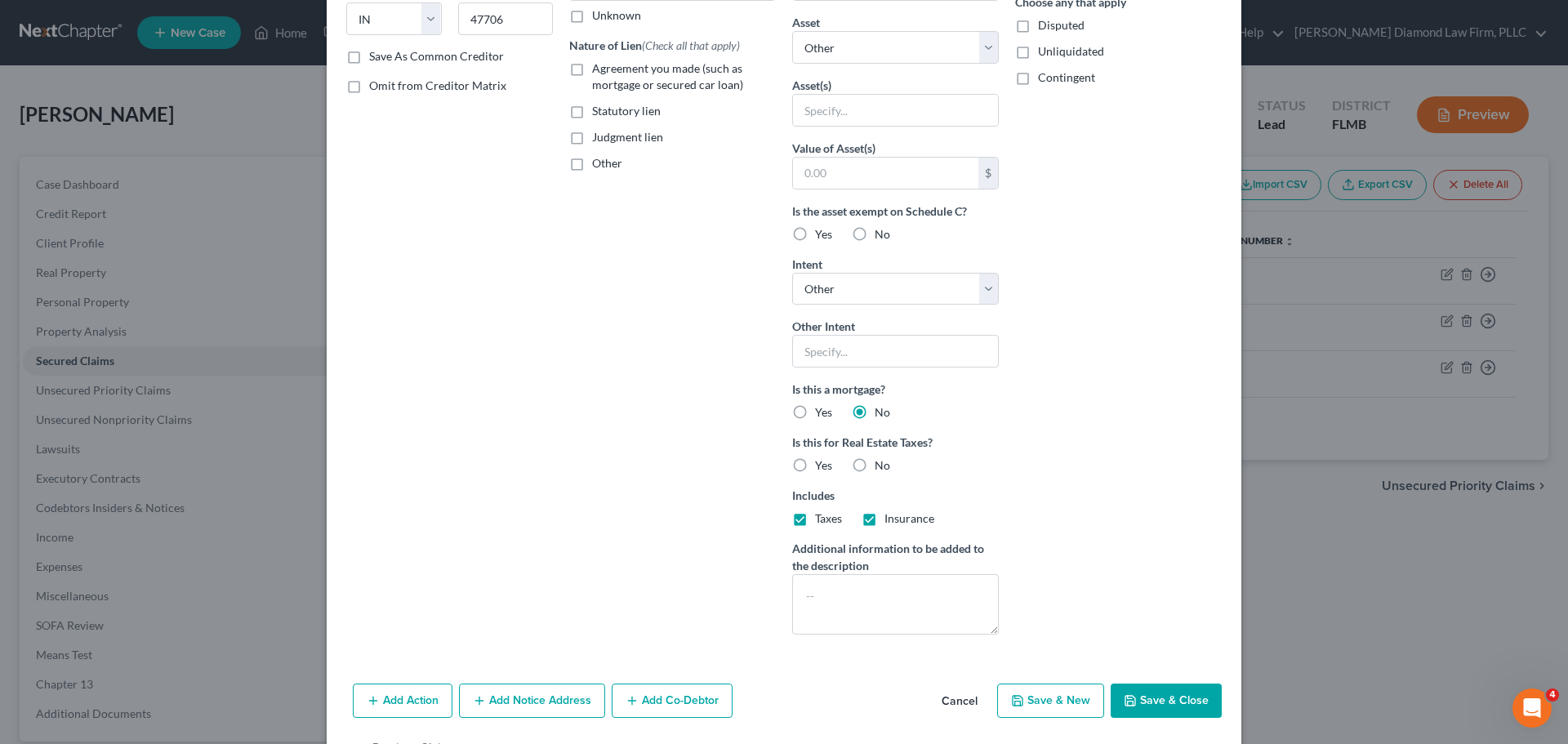
click at [1151, 698] on button "Save & Close" at bounding box center [1166, 700] width 111 height 34
select select
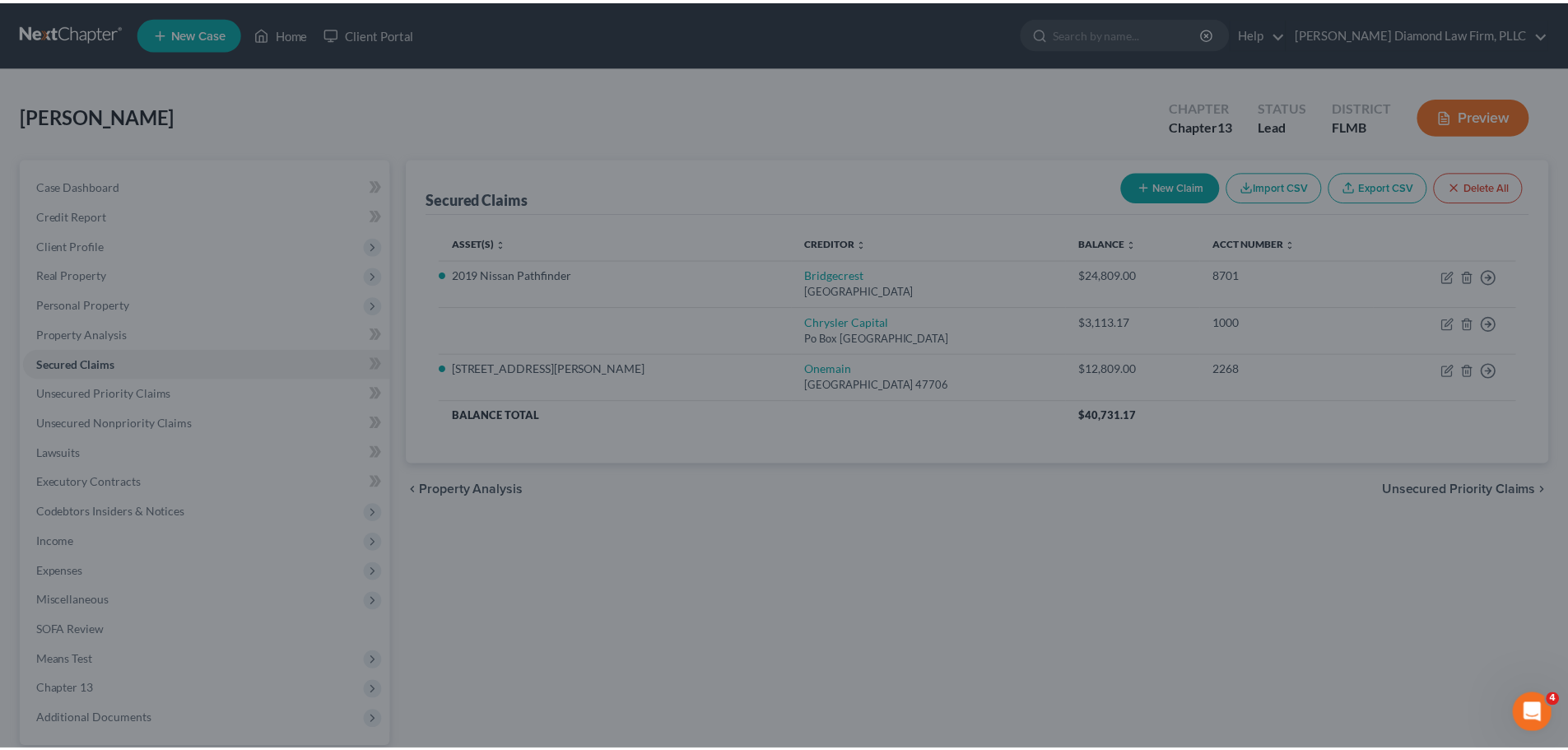
scroll to position [148, 0]
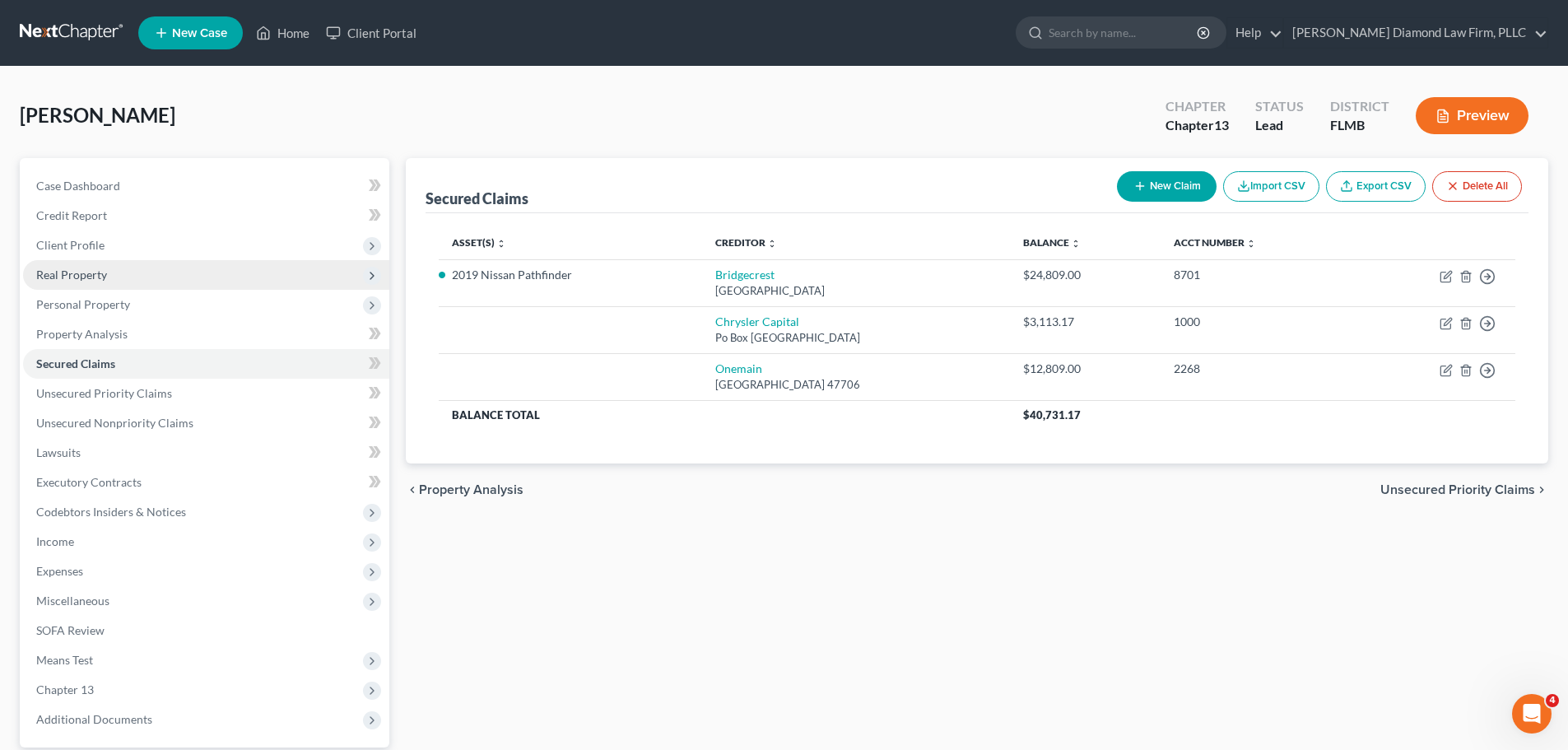
click at [73, 289] on span "Real Property" at bounding box center [206, 275] width 366 height 30
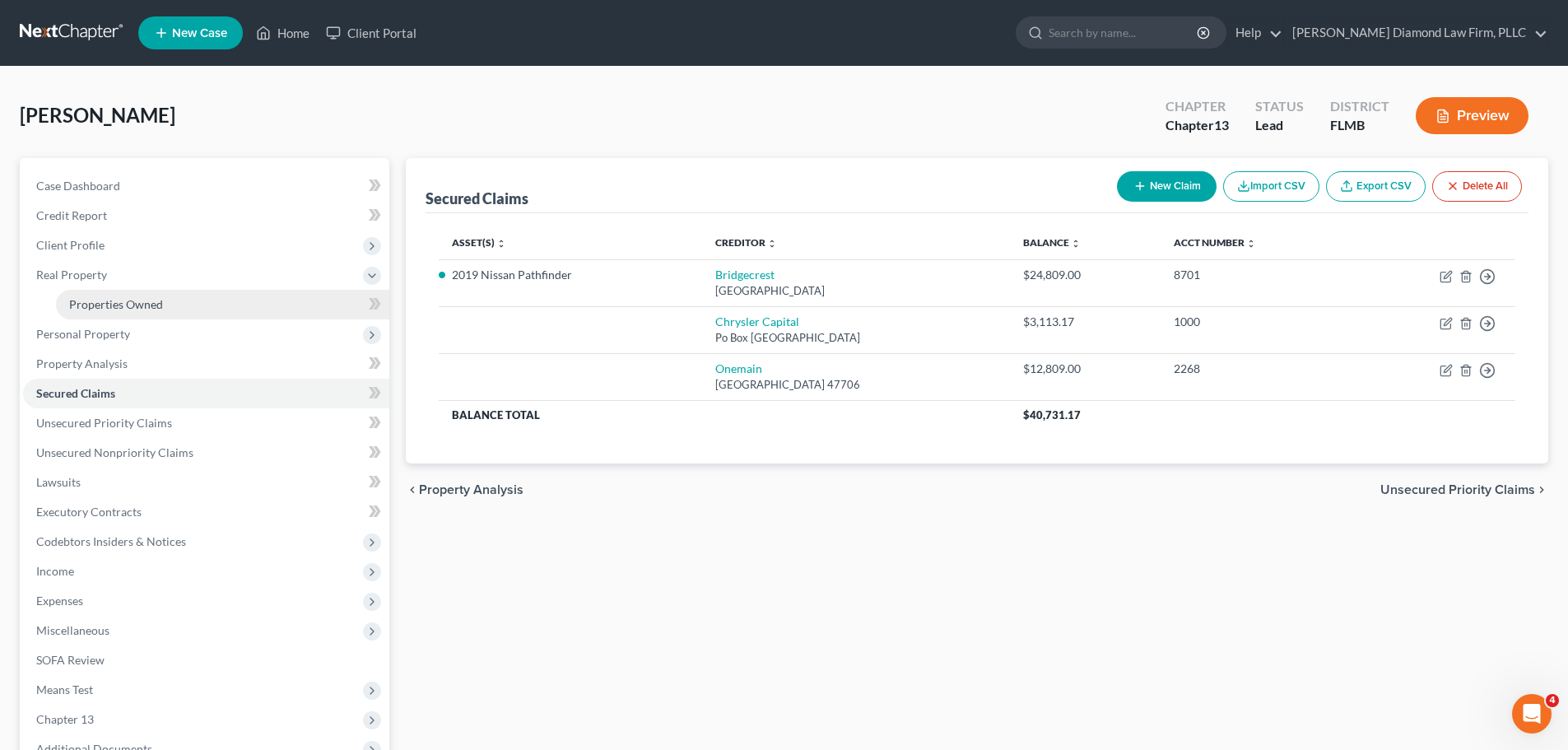
click at [86, 299] on span "Properties Owned" at bounding box center [116, 304] width 94 height 14
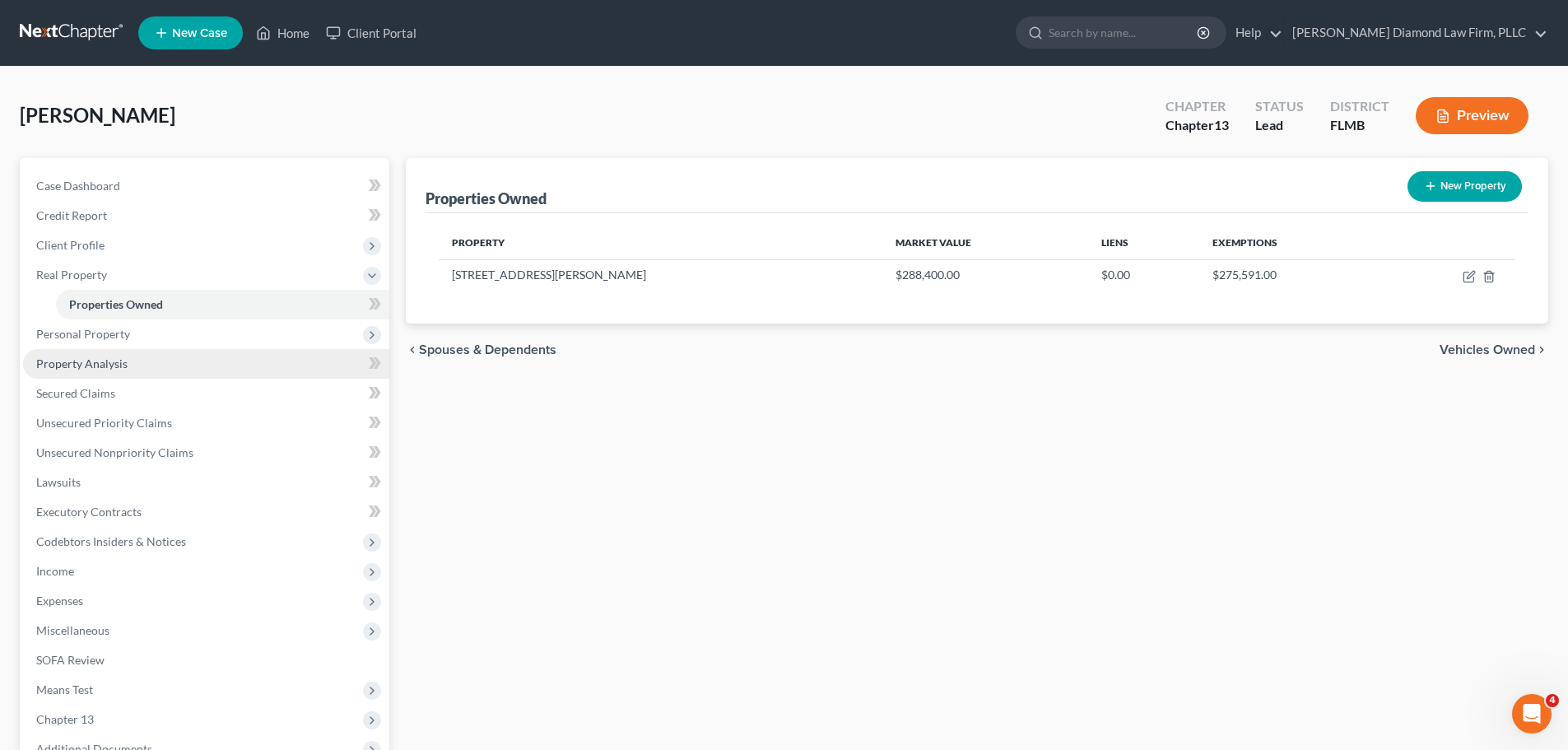
click at [129, 373] on link "Property Analysis" at bounding box center [206, 364] width 366 height 30
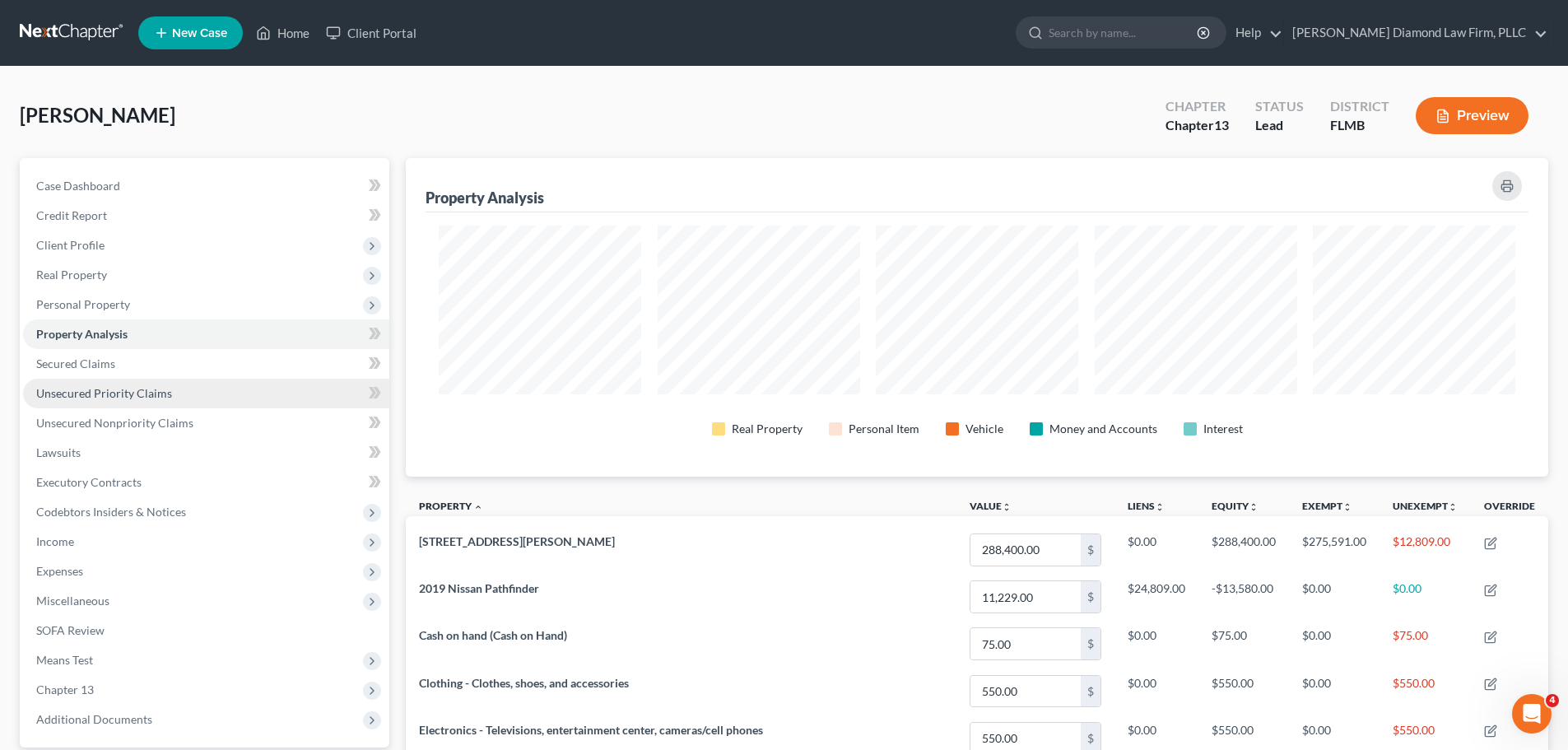
scroll to position [319, 1143]
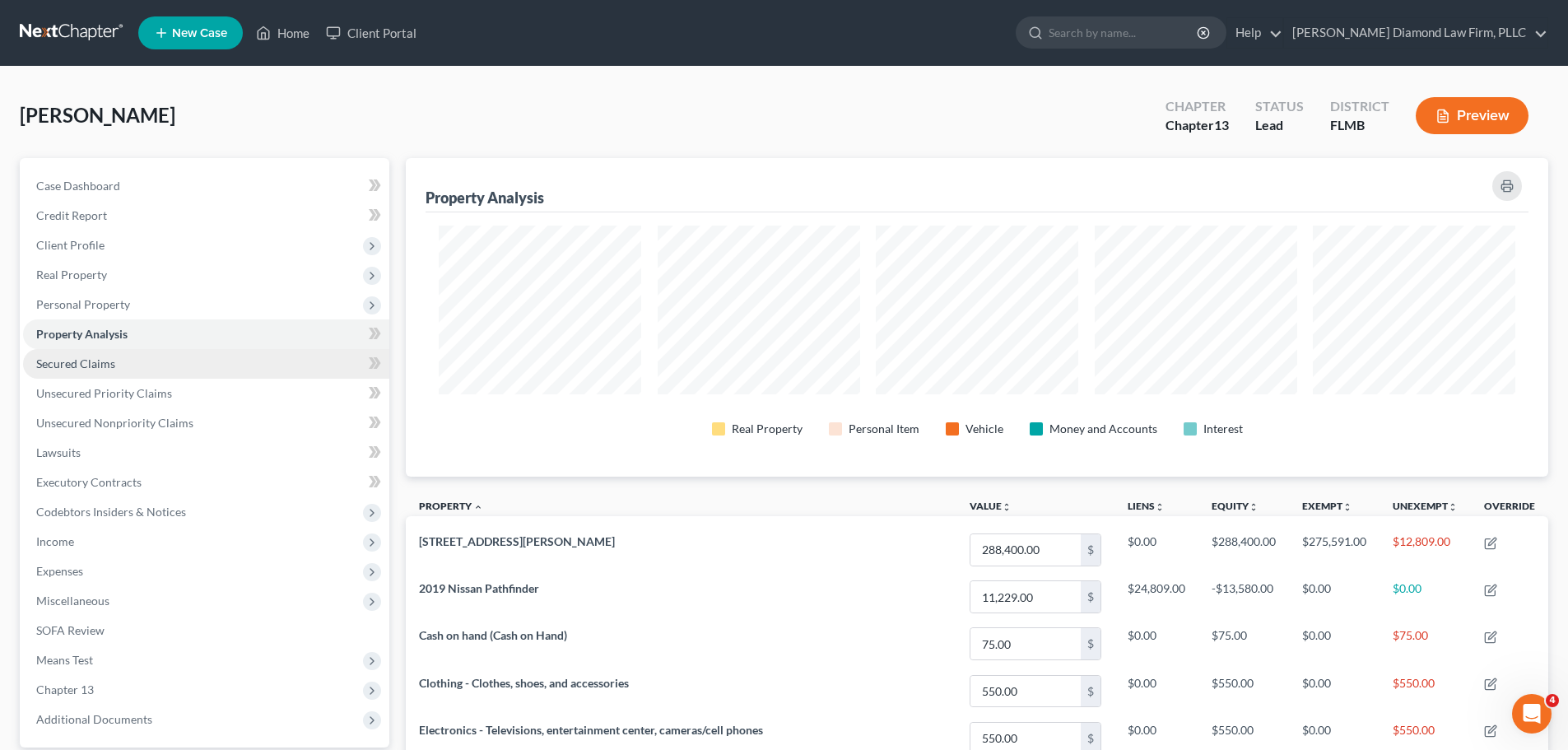
click at [126, 354] on link "Secured Claims" at bounding box center [206, 364] width 366 height 30
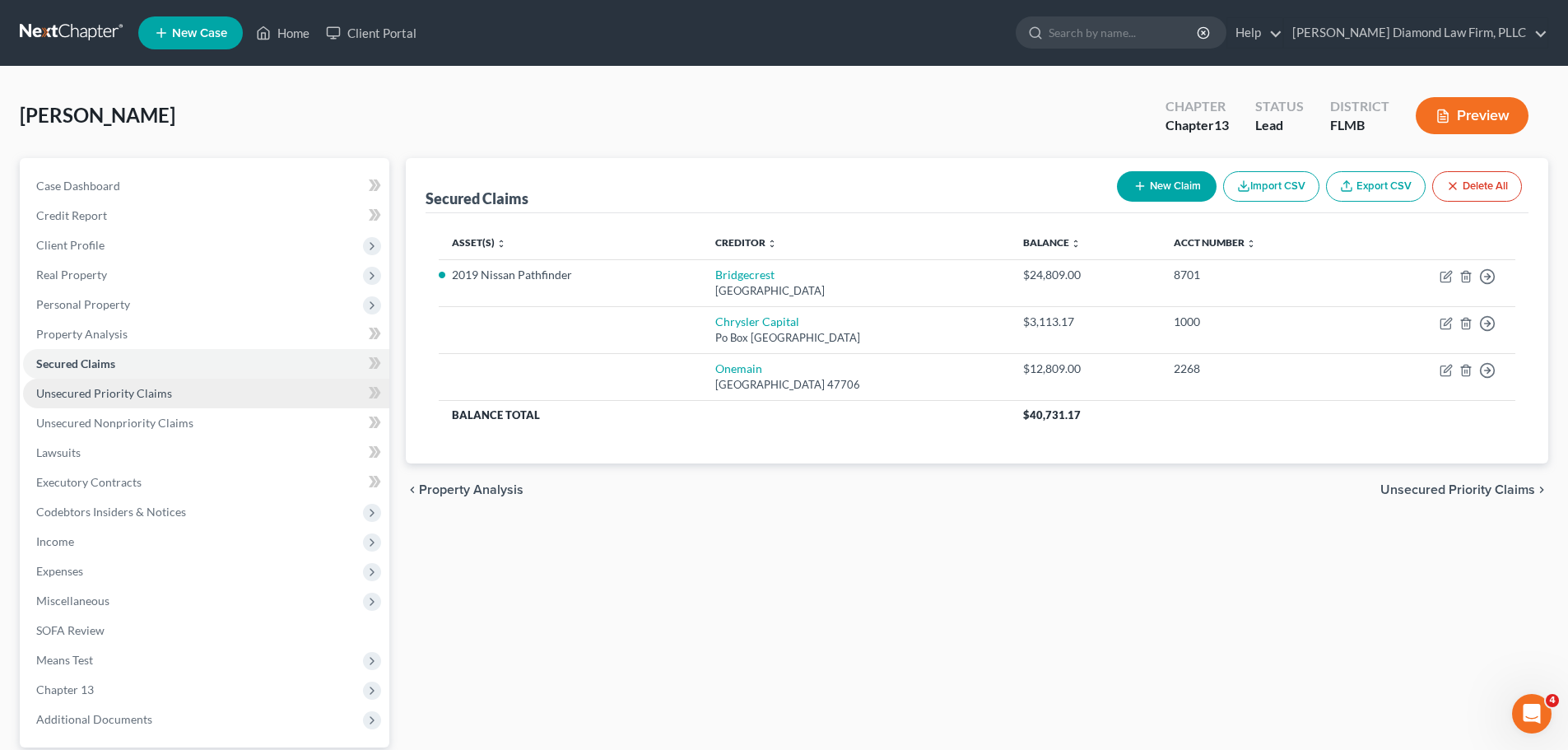
click at [126, 390] on span "Unsecured Priority Claims" at bounding box center [104, 394] width 136 height 14
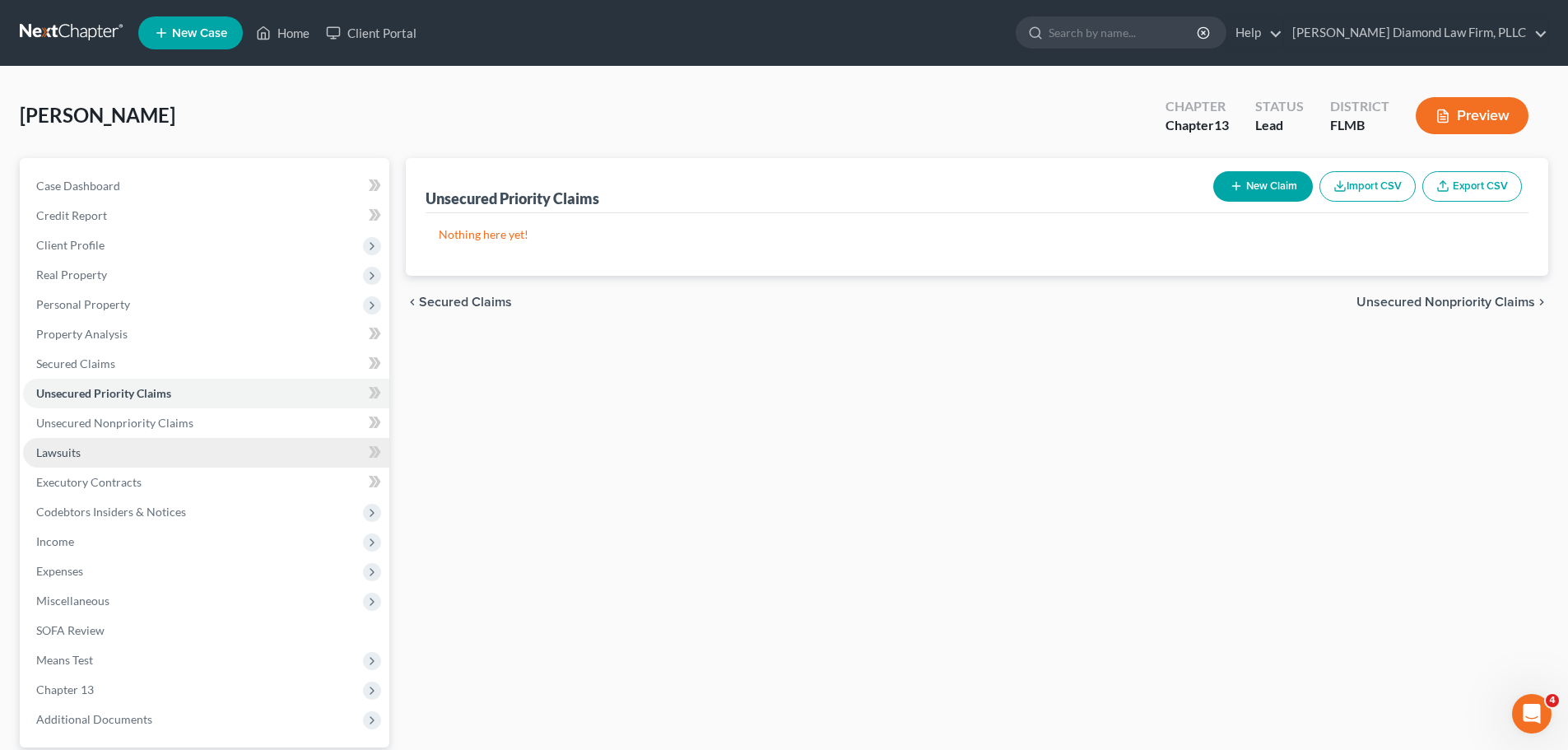
click at [109, 463] on link "Lawsuits" at bounding box center [206, 453] width 366 height 30
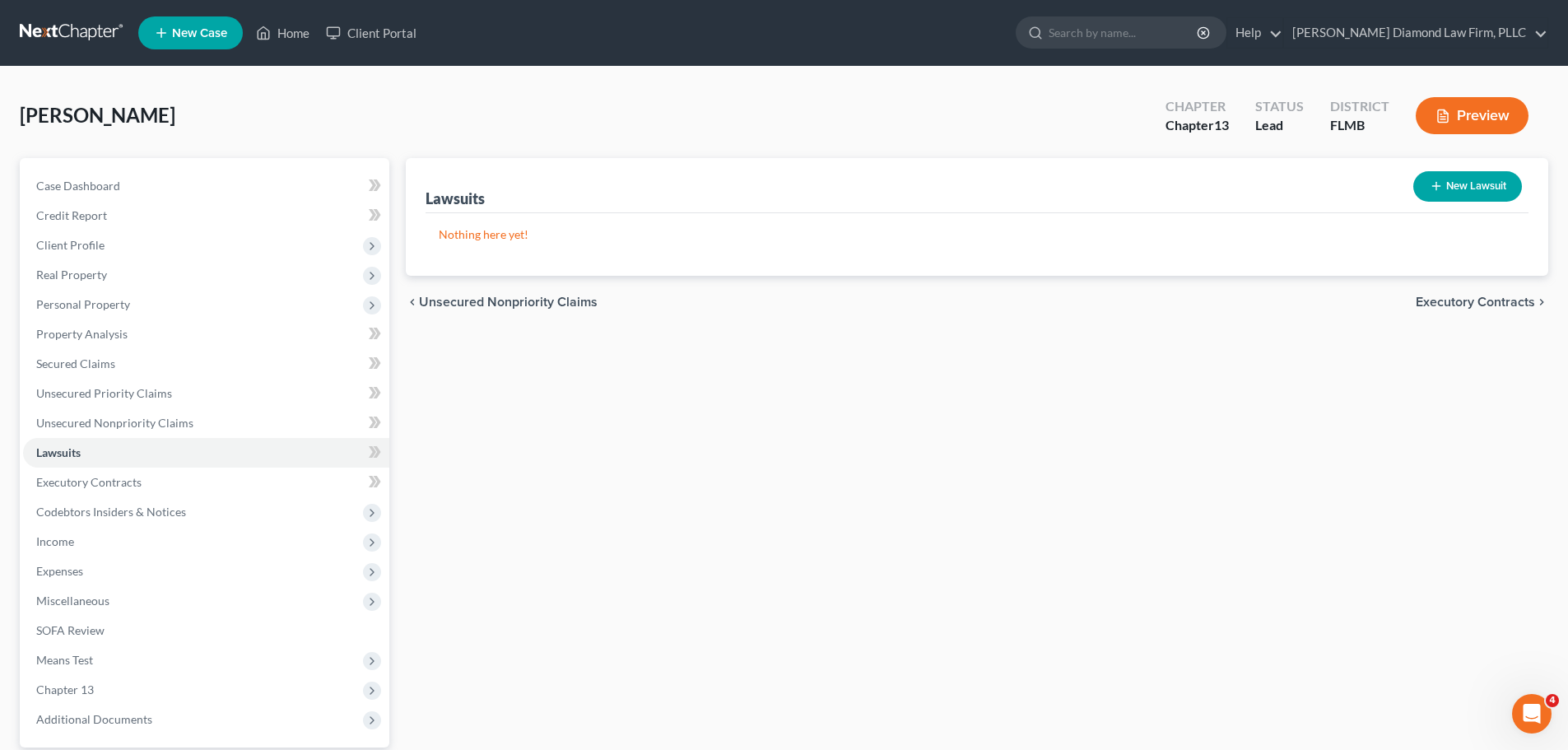
click at [1453, 201] on button "New Lawsuit" at bounding box center [1467, 186] width 109 height 31
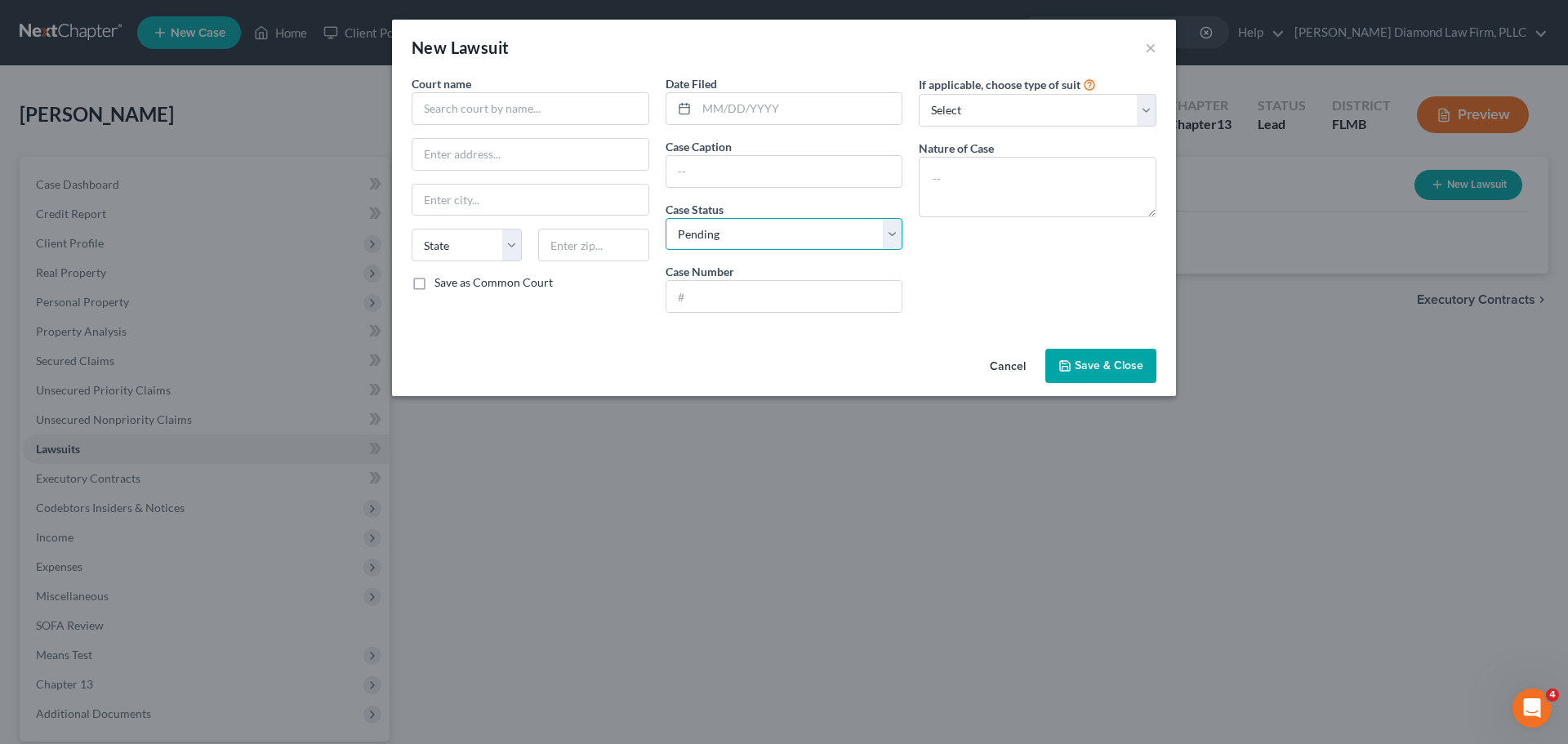
click at [762, 242] on select "Select Pending On Appeal Concluded" at bounding box center [784, 234] width 237 height 32
select select "2"
click at [665, 218] on select "Select Pending On Appeal Concluded" at bounding box center [784, 234] width 237 height 32
click at [506, 110] on input "text" at bounding box center [530, 108] width 237 height 32
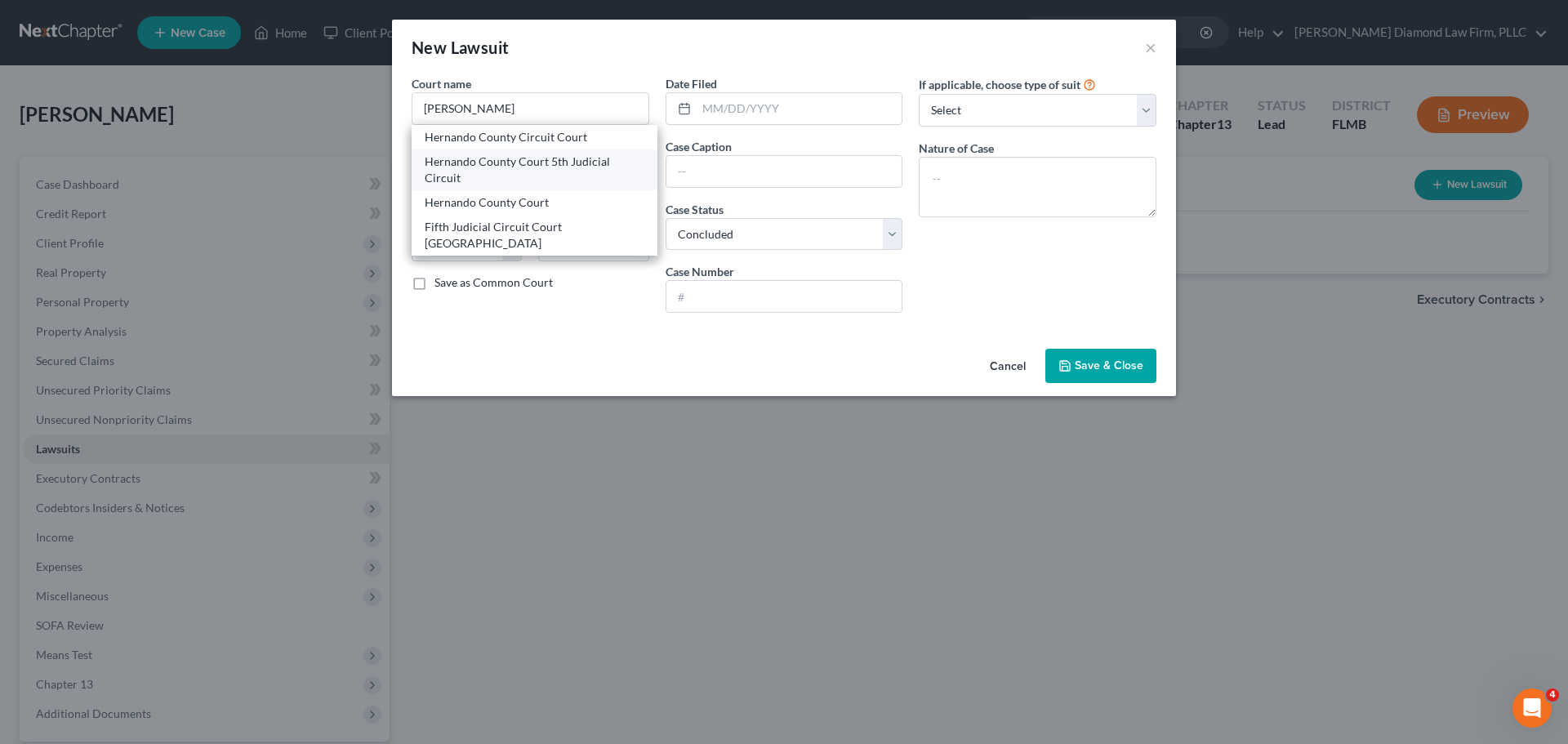
click at [494, 174] on div "Hernando County Court 5th Judicial Circuit" at bounding box center [534, 169] width 220 height 32
type input "Hernando County Court 5th Judicial Circuit"
type input "20 N. Main Street #362"
type input "Brooksville"
select select "9"
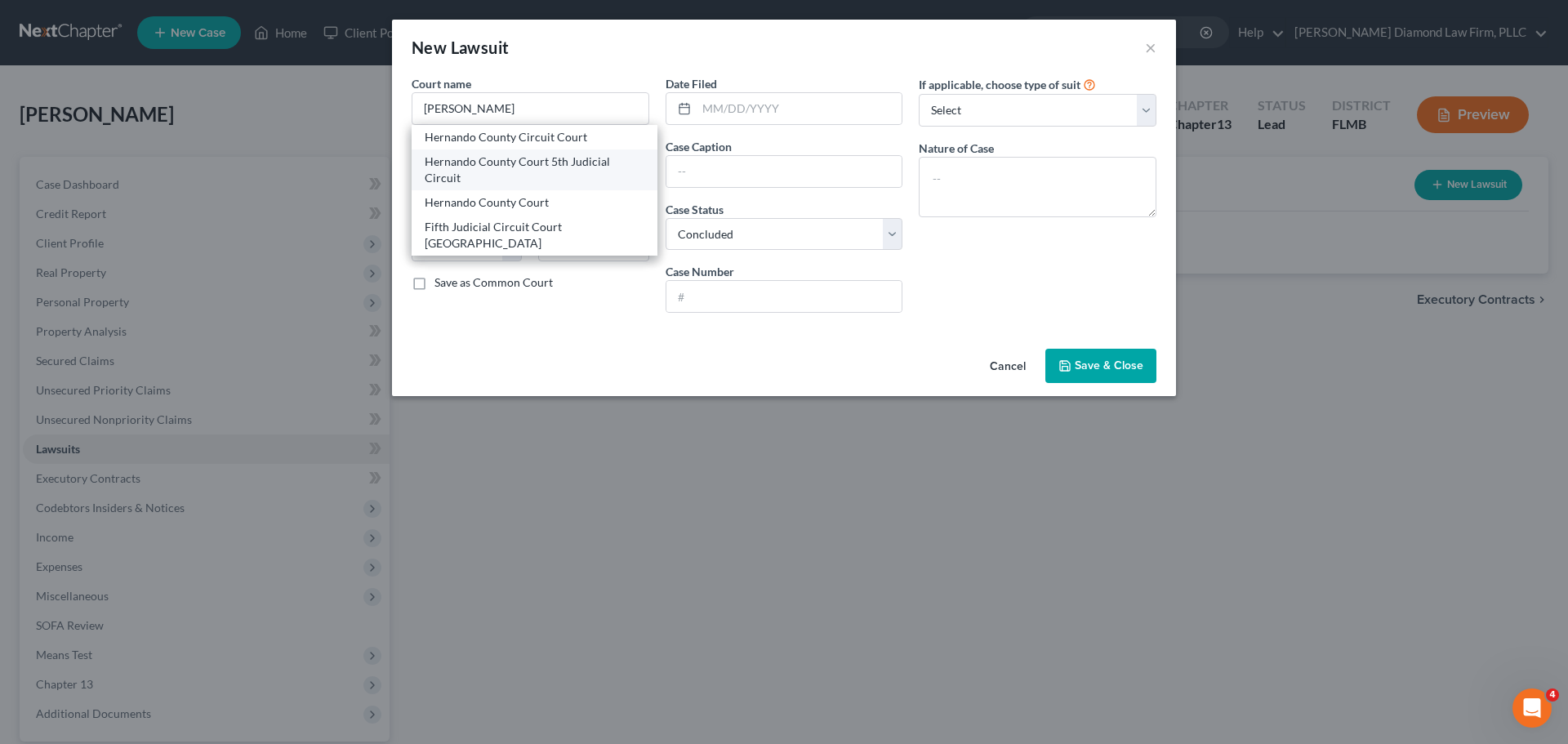
type input "34601"
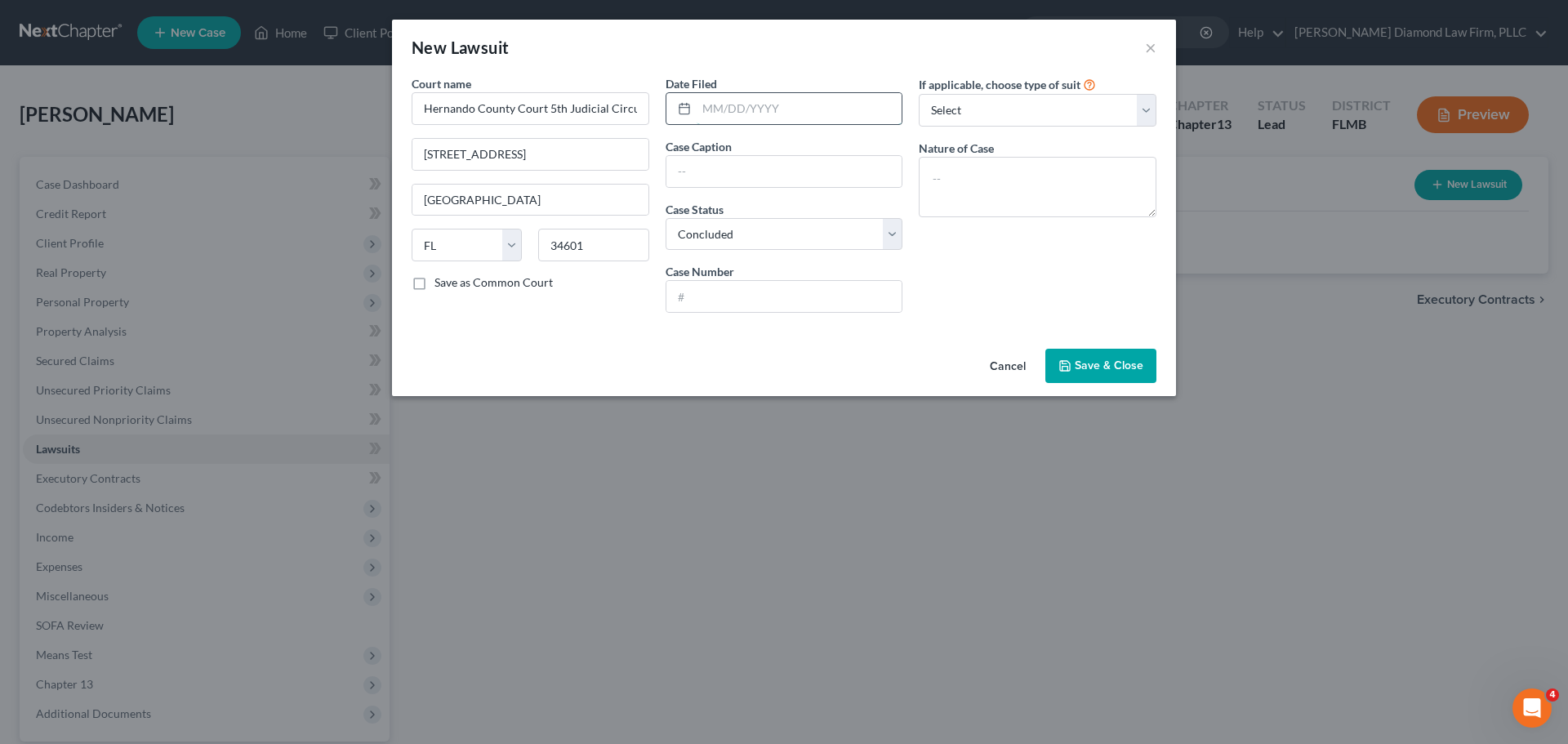
click at [773, 117] on input "text" at bounding box center [799, 108] width 206 height 31
click at [757, 291] on input "text" at bounding box center [784, 296] width 236 height 31
paste input "25000754SCAXMX"
type input "25000754SCAXMX"
click at [763, 124] on div "Date Filed Case Caption Case Status * Select Pending On Appeal Concluded Case N…" at bounding box center [784, 200] width 254 height 250
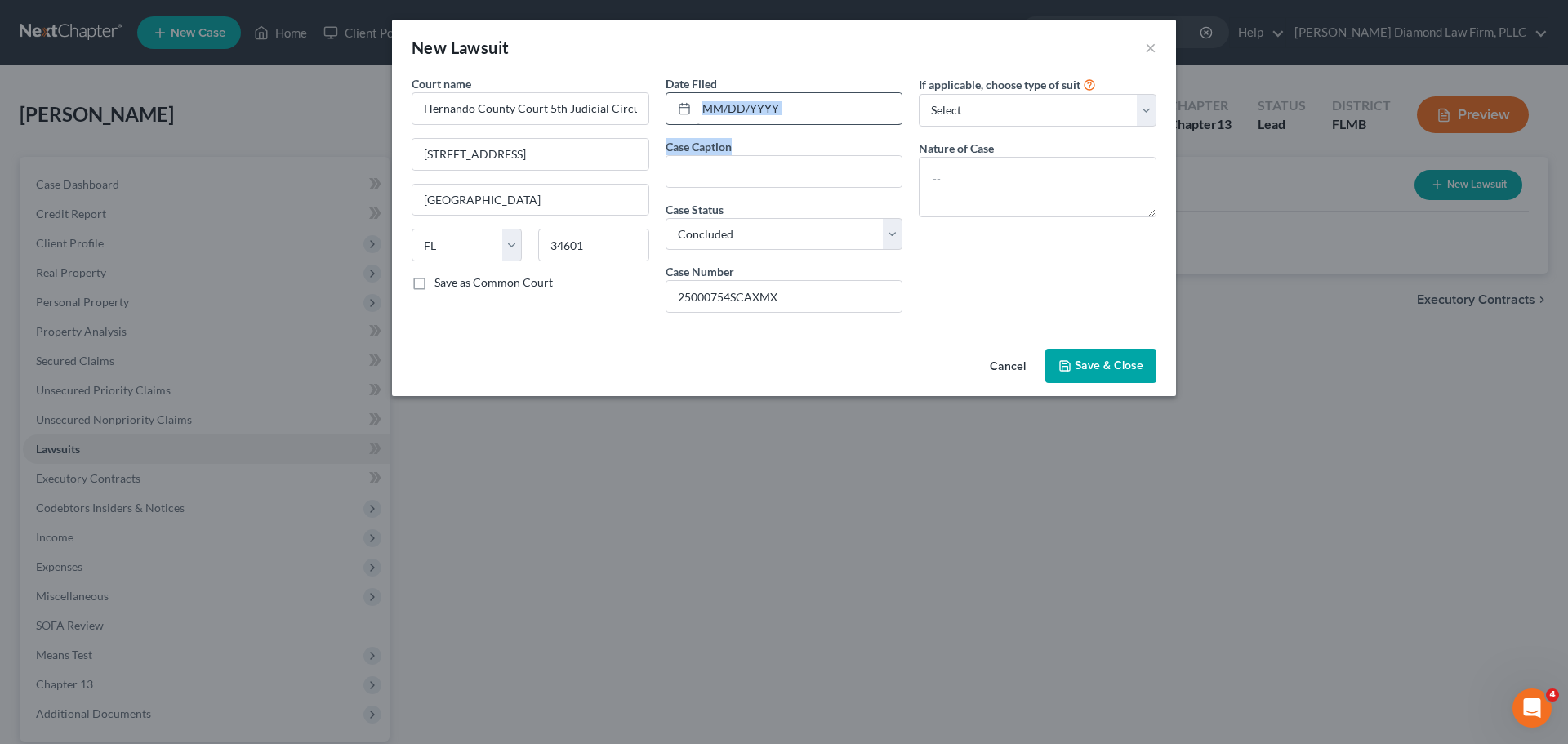
click at [784, 110] on input "text" at bounding box center [799, 108] width 206 height 31
click at [812, 112] on input "text" at bounding box center [799, 108] width 206 height 31
type input "03/05/2025"
click at [1044, 108] on select "Select Repossession Garnishment Foreclosure Attached, Seized, Or Levied Other" at bounding box center [1037, 109] width 237 height 32
select select "4"
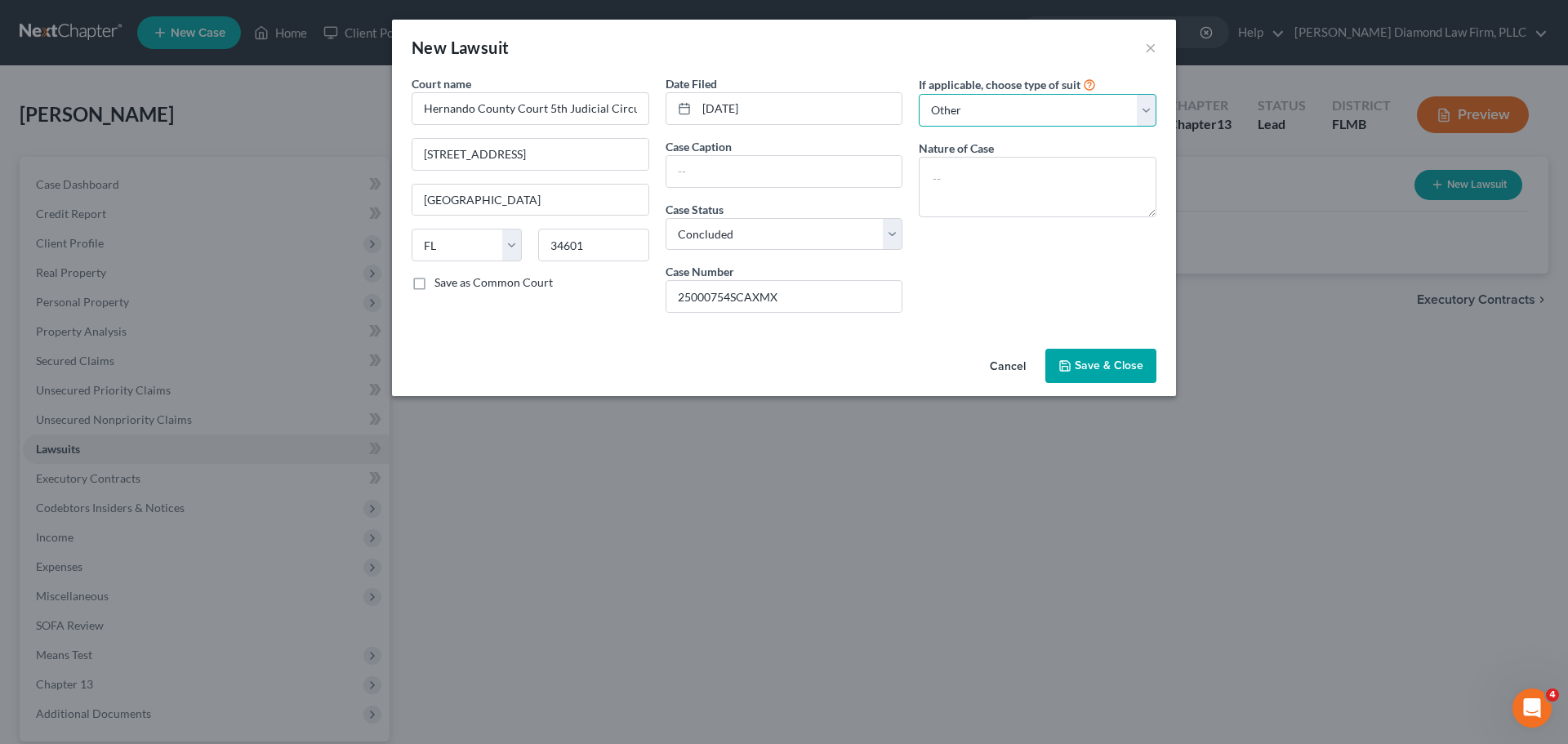
click at [918, 94] on select "Select Repossession Garnishment Foreclosure Attached, Seized, Or Levied Other" at bounding box center [1037, 109] width 237 height 32
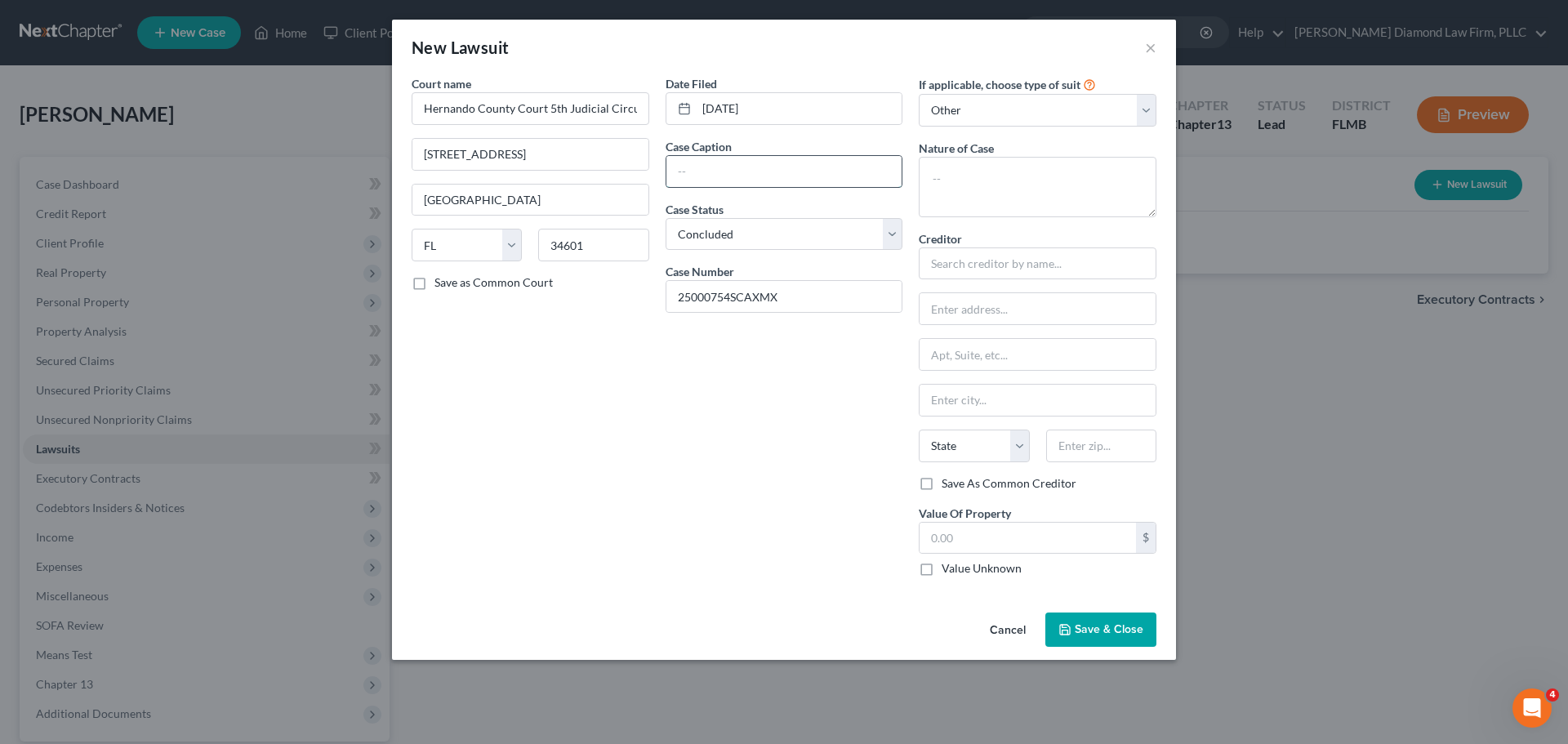
click at [800, 177] on input "text" at bounding box center [784, 171] width 236 height 31
paste input "LVNV FUNDING LLC"
click at [843, 177] on input "LVNV FUNDING LLC VS" at bounding box center [784, 171] width 236 height 31
type input "LVNV FUNDING LLC VS JEAN AIELLO"
click at [1030, 164] on textarea at bounding box center [1037, 186] width 237 height 60
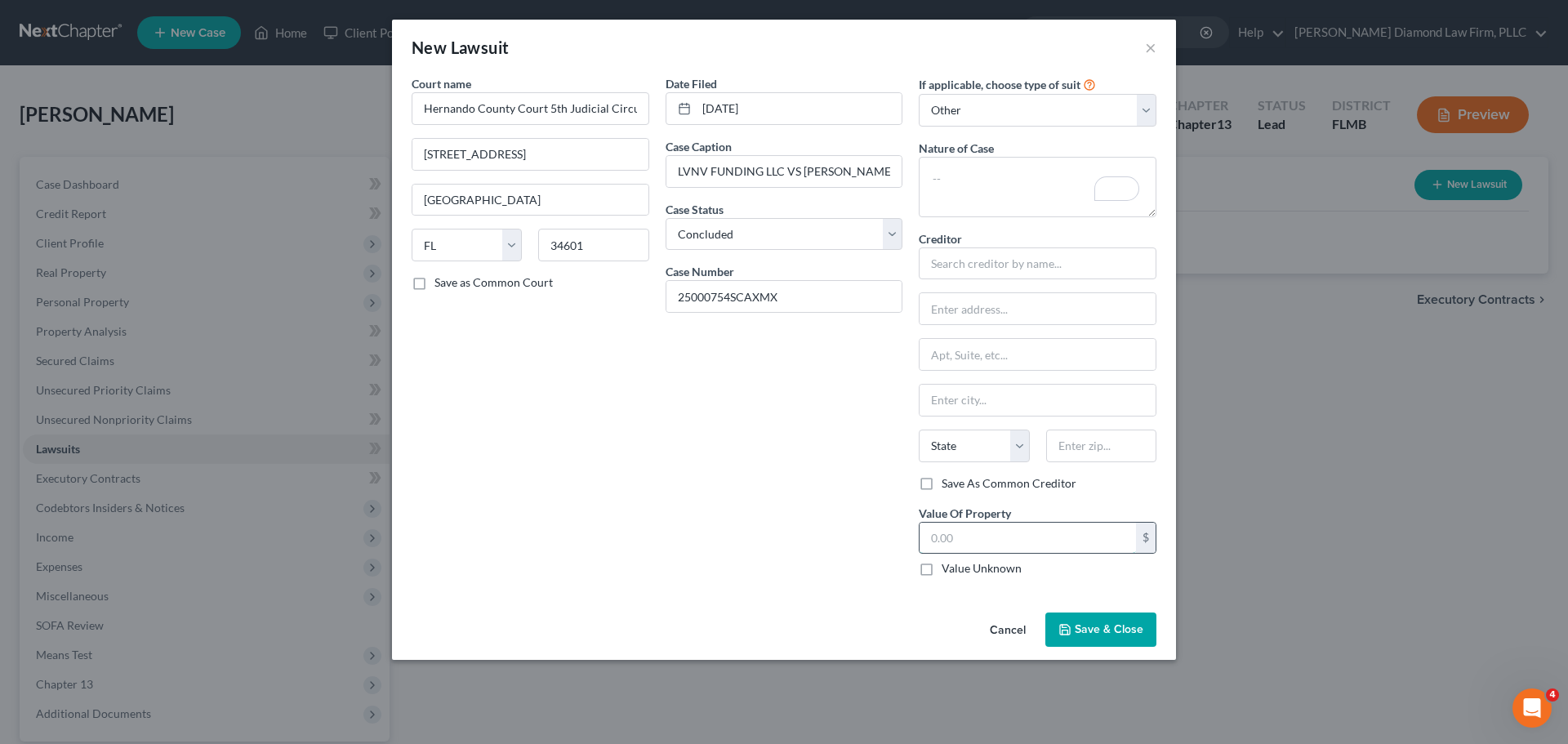
click at [1007, 530] on input "text" at bounding box center [1027, 537] width 216 height 31
type input "985.95"
click at [1042, 282] on div "Creditor * State AL AK AR AZ CA CO CT DE DC FL GA GU HI ID IL IN IA KS KY LA ME…" at bounding box center [1037, 353] width 237 height 245
click at [1027, 270] on input "text" at bounding box center [1037, 263] width 237 height 32
type input "l"
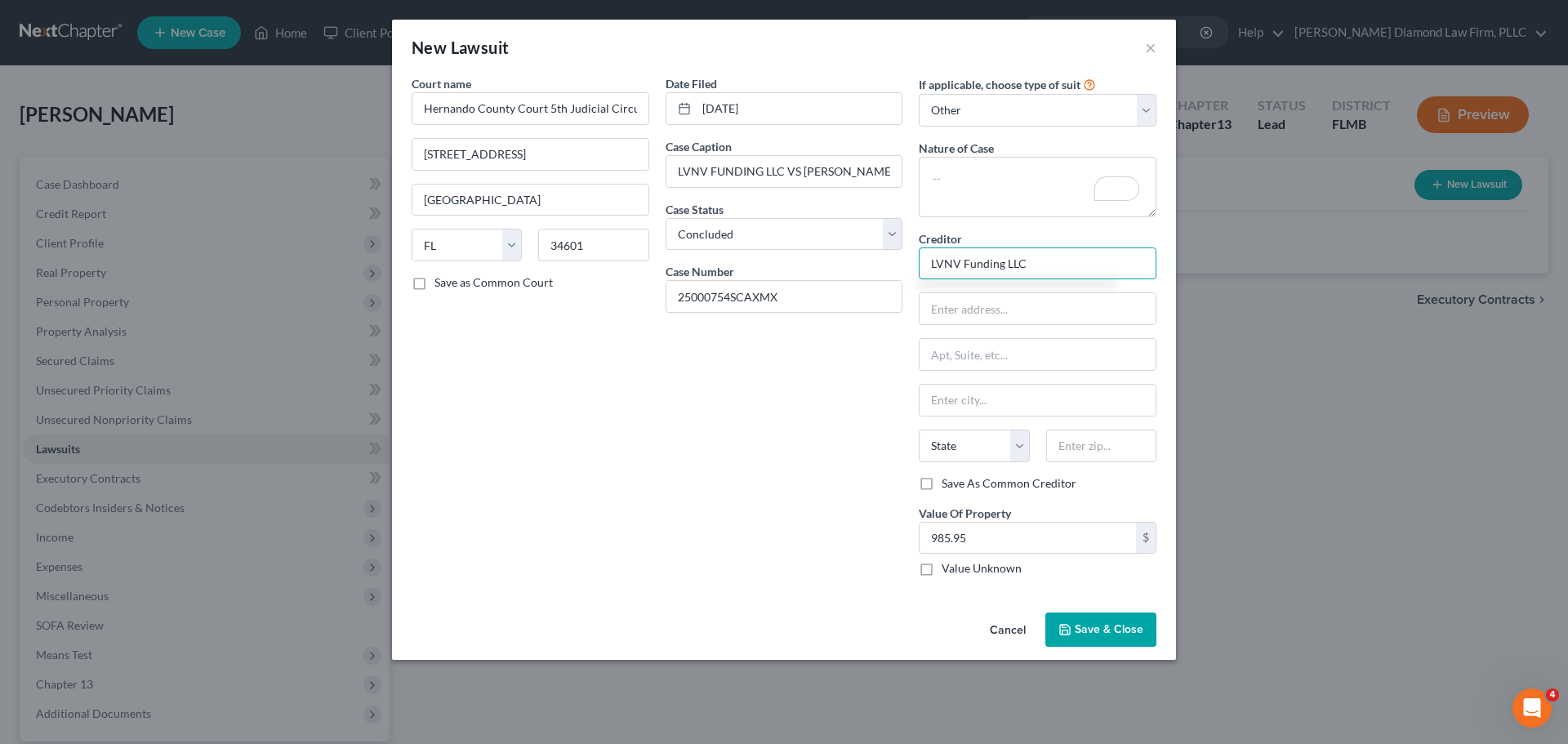
type input "LVNV Funding LLC"
click at [975, 188] on textarea "To enrich screen reader interactions, please activate Accessibility in Grammarl…" at bounding box center [1037, 186] width 237 height 60
type textarea "c"
type textarea "Collection"
click at [982, 310] on input "text" at bounding box center [1037, 308] width 236 height 31
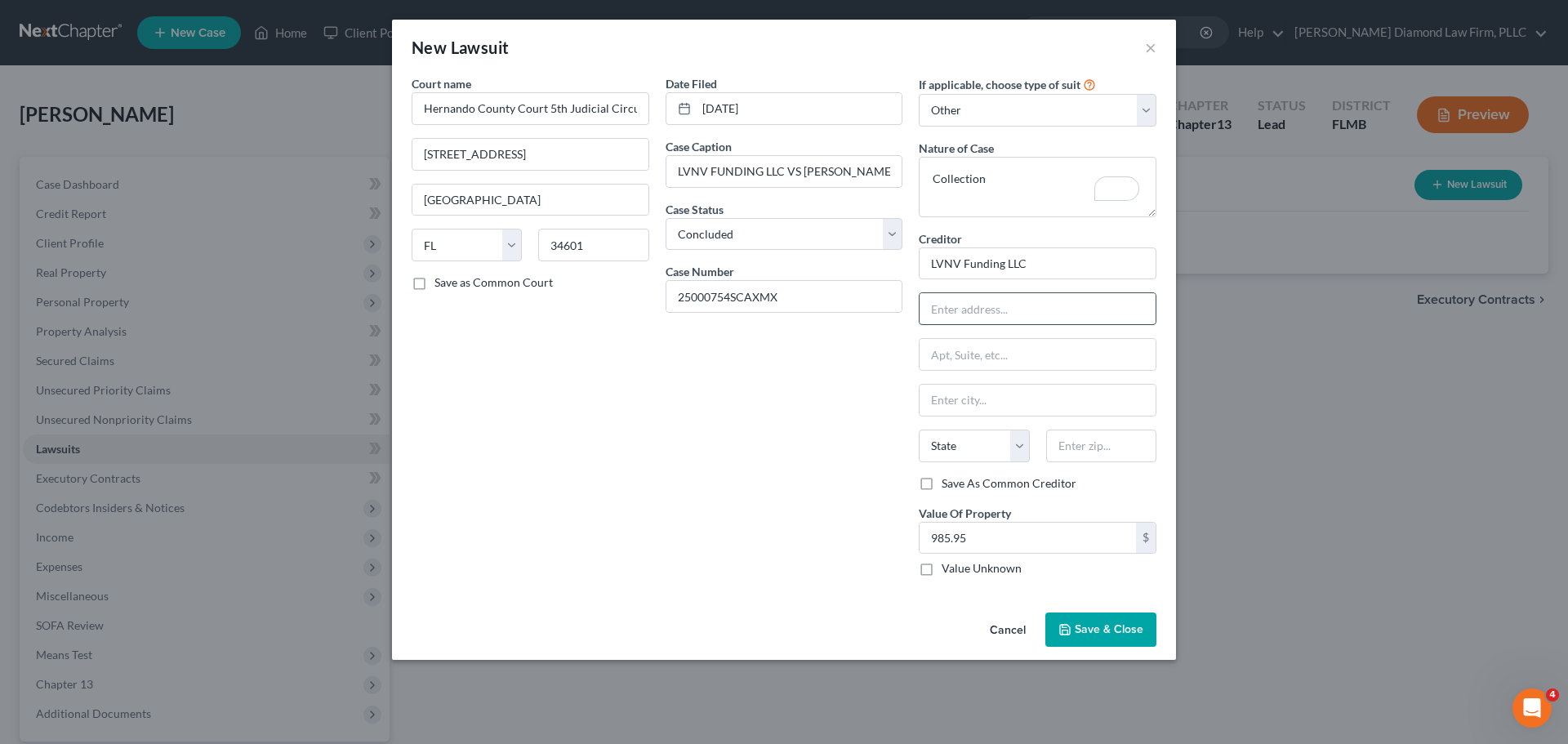
paste input "355 S Main St"
type input "355 S Main St"
click at [974, 398] on input "text" at bounding box center [1037, 399] width 236 height 31
paste input "Greenville"
type input "Greenville"
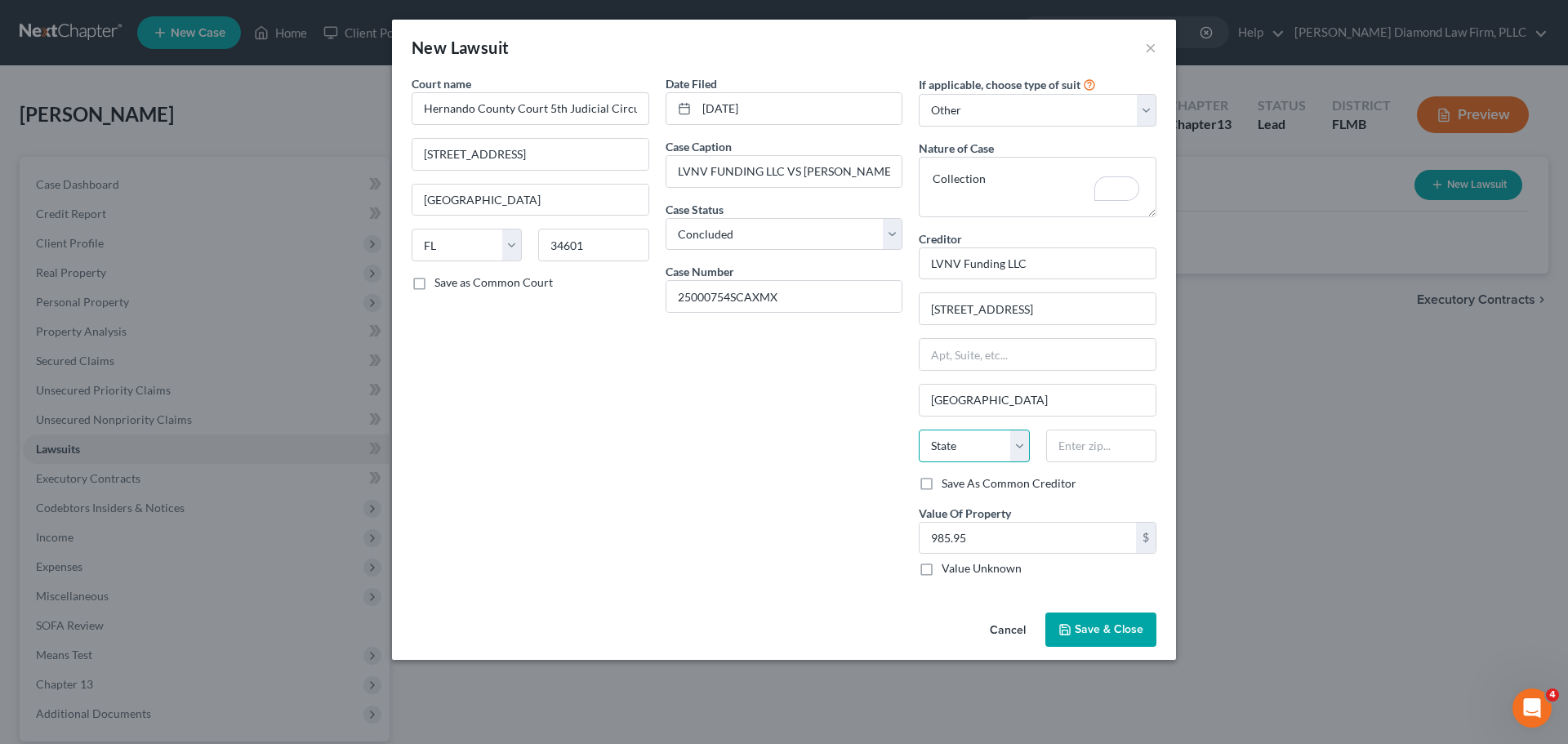
drag, startPoint x: 982, startPoint y: 438, endPoint x: 986, endPoint y: 452, distance: 14.6
click at [982, 438] on select "State AL AK AR AZ CA CO CT DE DC FL GA GU HI ID IL IN IA KS KY LA ME MD MA MI M…" at bounding box center [974, 446] width 110 height 32
click at [918, 430] on select "State AL AK AR AZ CA CO CT DE DC FL GA GU HI ID IL IN IA KS KY LA ME MD MA MI M…" at bounding box center [974, 446] width 110 height 32
click at [982, 456] on select "State AL AK AR AZ CA CO CT DE DC FL GA GU HI ID IL IN IA KS KY LA ME MD MA MI M…" at bounding box center [974, 446] width 110 height 32
select select "42"
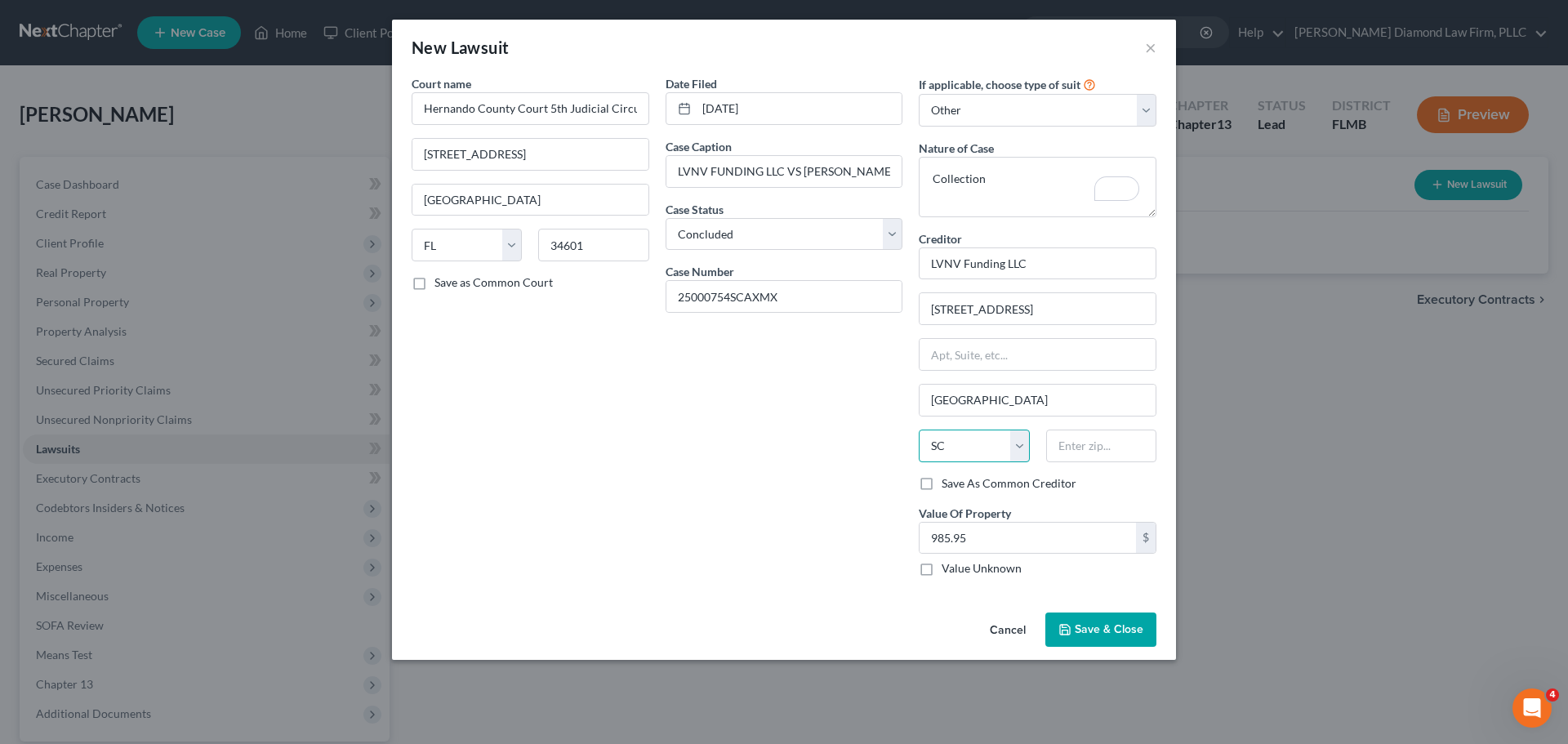
click at [918, 430] on select "State AL AK AR AZ CA CO CT DE DC FL GA GU HI ID IL IN IA KS KY LA ME MD MA MI M…" at bounding box center [974, 446] width 110 height 32
click at [1077, 451] on input "text" at bounding box center [1101, 446] width 110 height 32
paste input "29601"
type input "29601"
click at [1109, 636] on span "Save & Close" at bounding box center [1109, 629] width 68 height 14
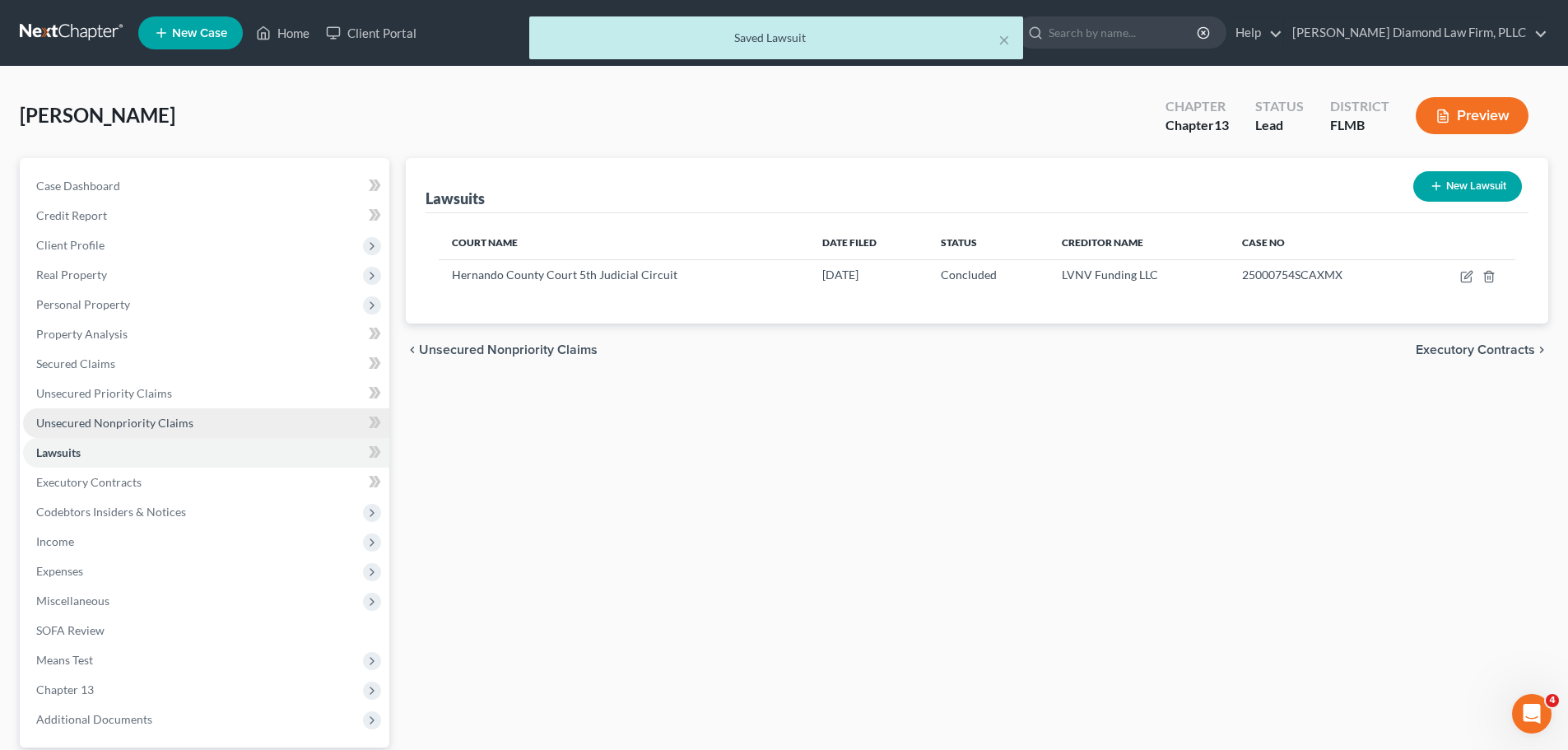
click at [115, 435] on link "Unsecured Nonpriority Claims" at bounding box center [206, 424] width 366 height 30
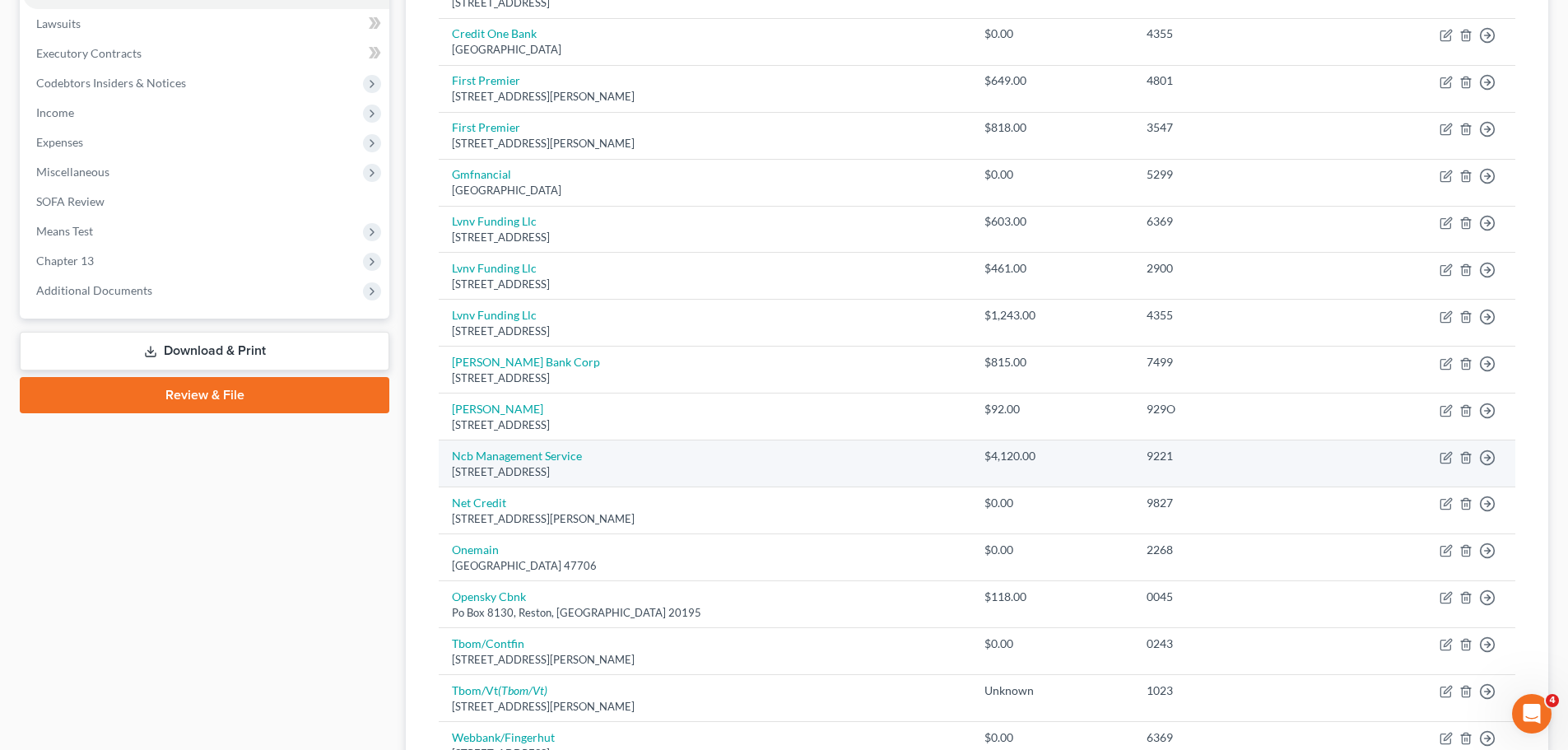
scroll to position [390, 0]
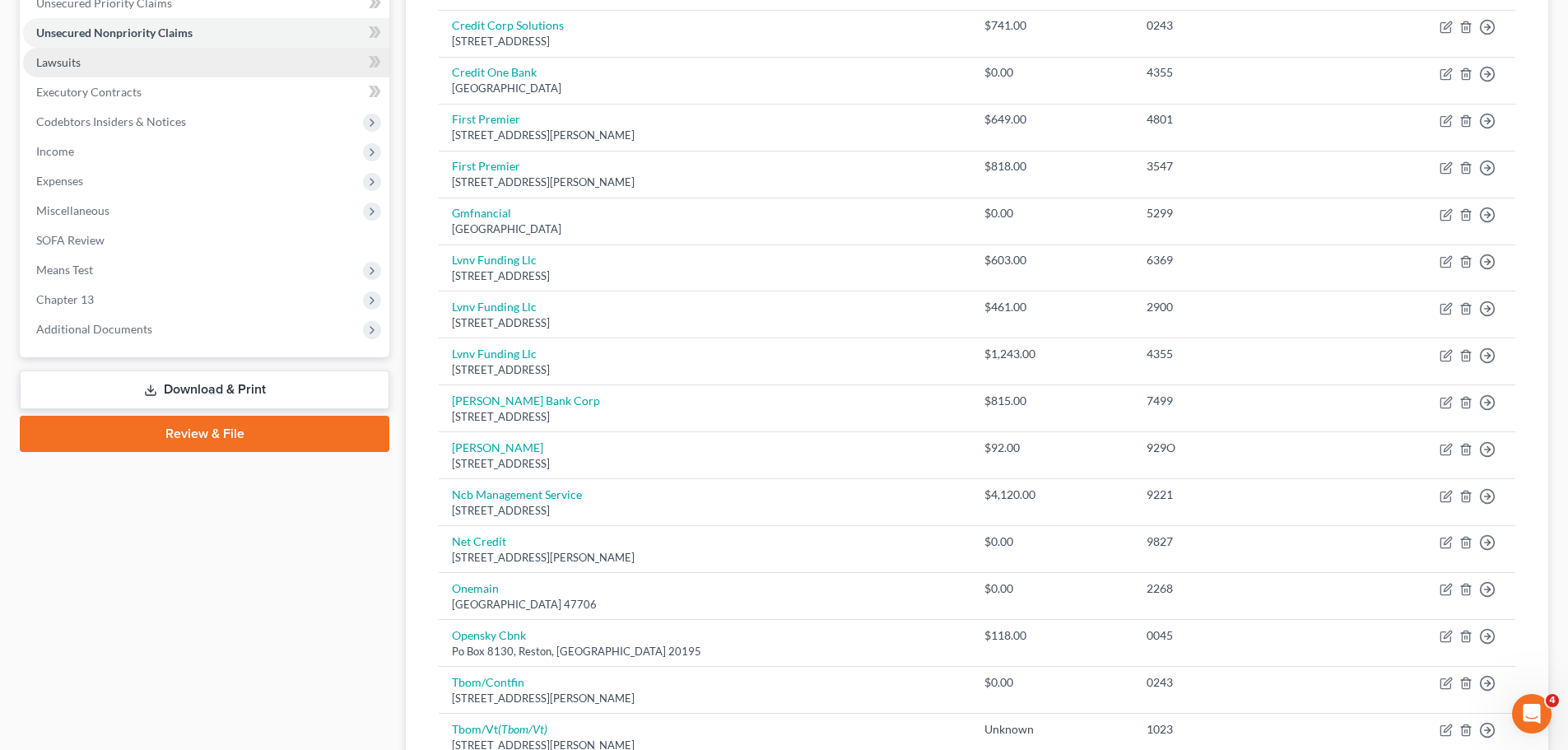
click at [67, 59] on span "Lawsuits" at bounding box center [58, 63] width 44 height 14
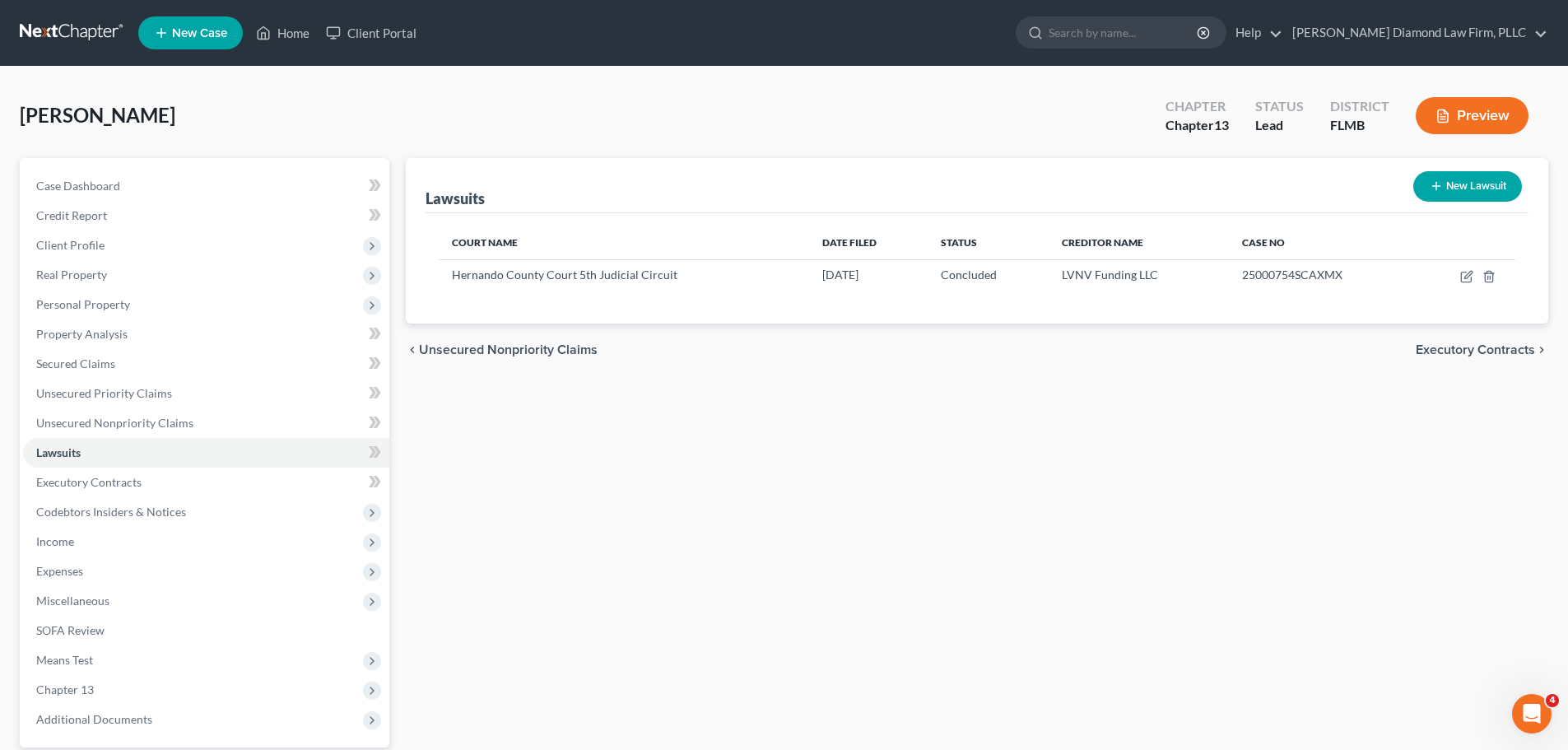
click at [1509, 183] on button "New Lawsuit" at bounding box center [1467, 186] width 109 height 31
select select "0"
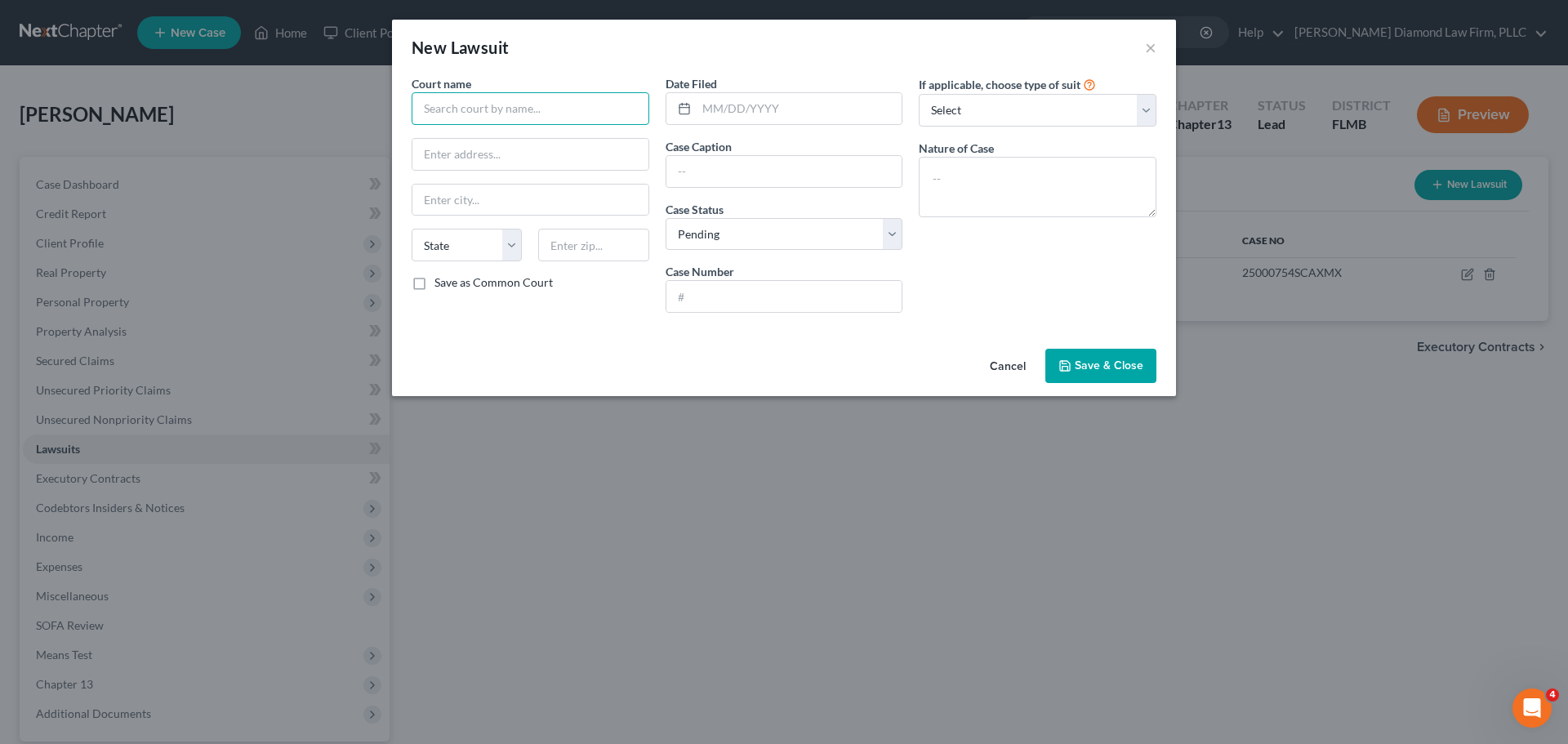
click at [497, 116] on input "text" at bounding box center [530, 108] width 237 height 32
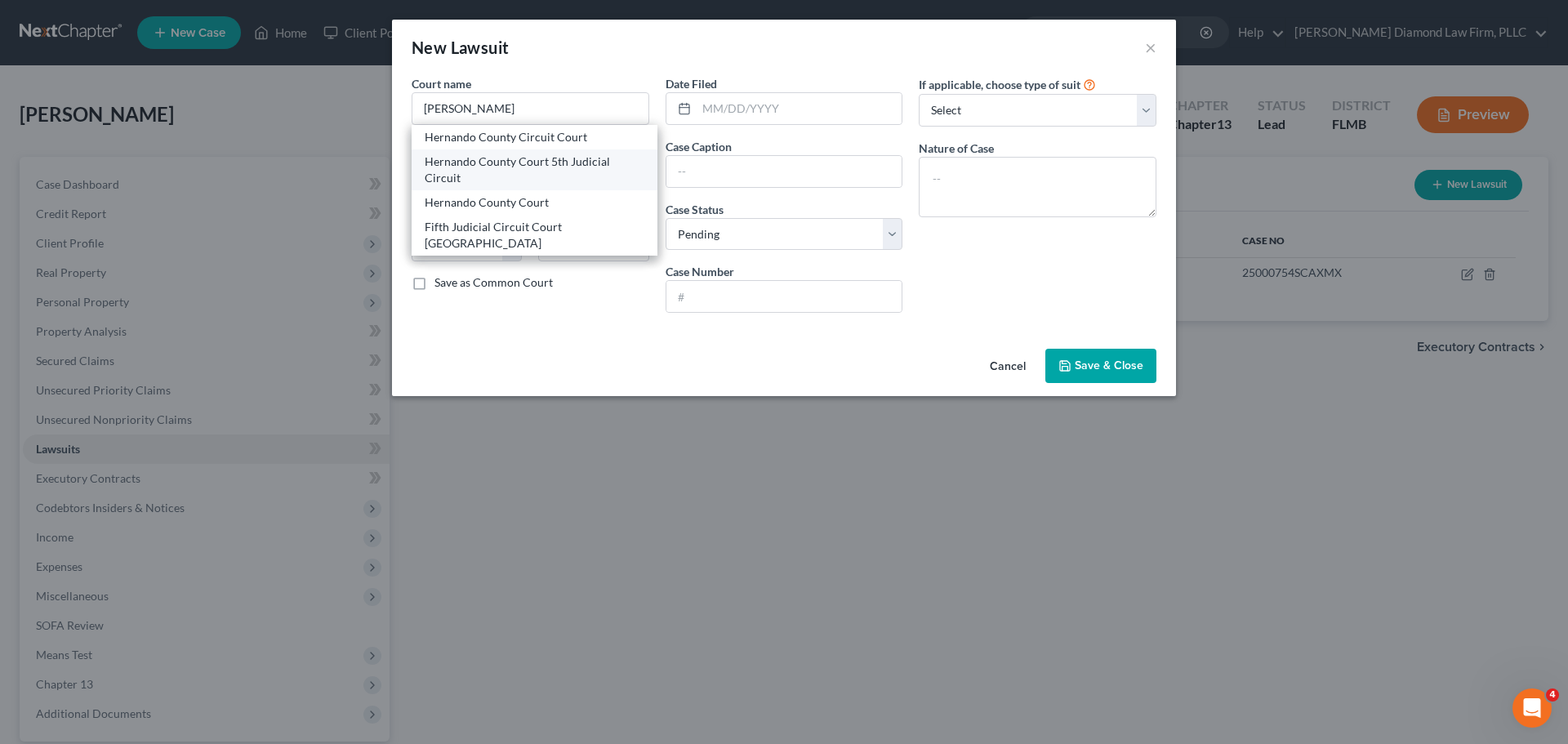
click at [540, 172] on div "Hernando County Court 5th Judicial Circuit" at bounding box center [534, 169] width 220 height 32
type input "Hernando County Court 5th Judicial Circuit"
type input "20 N. Main Street #362"
type input "Brooksville"
select select "9"
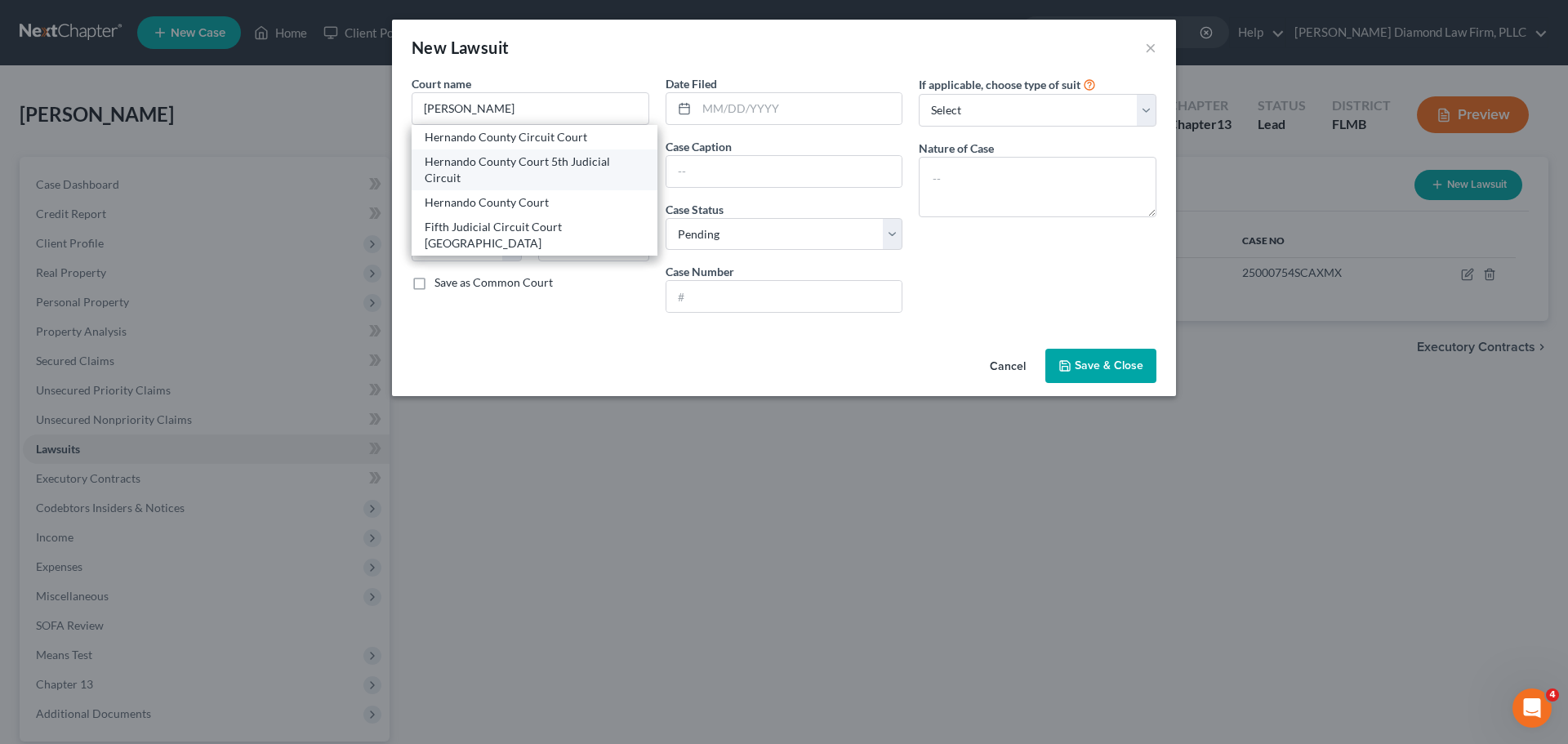
type input "34601"
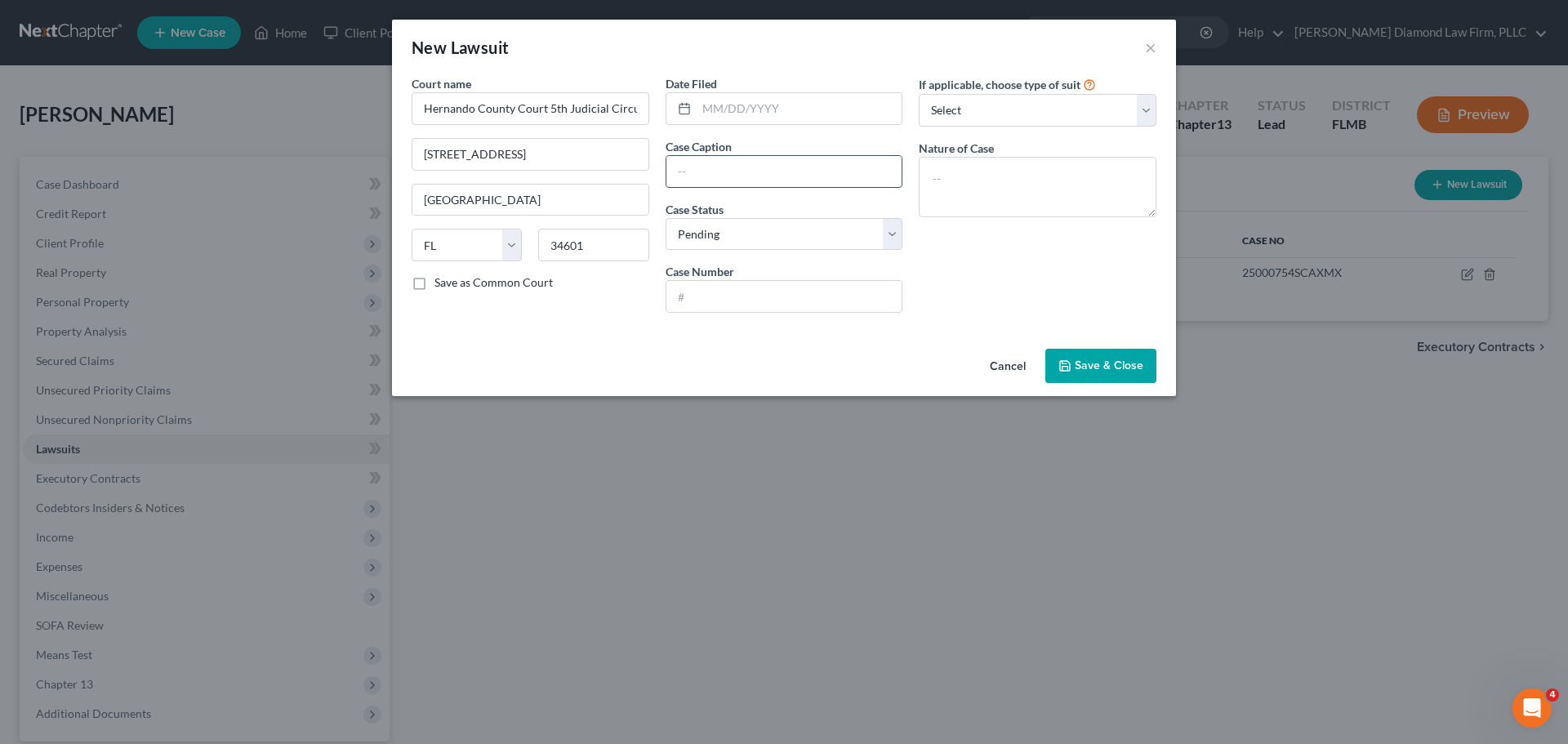
click at [736, 174] on input "text" at bounding box center [784, 171] width 236 height 31
paste input "25000661CAAXMX"
type input "25000661CAAXMX"
click at [730, 231] on select "Select Pending On Appeal Concluded" at bounding box center [784, 234] width 237 height 32
click at [730, 237] on select "Select Pending On Appeal Concluded" at bounding box center [784, 234] width 237 height 32
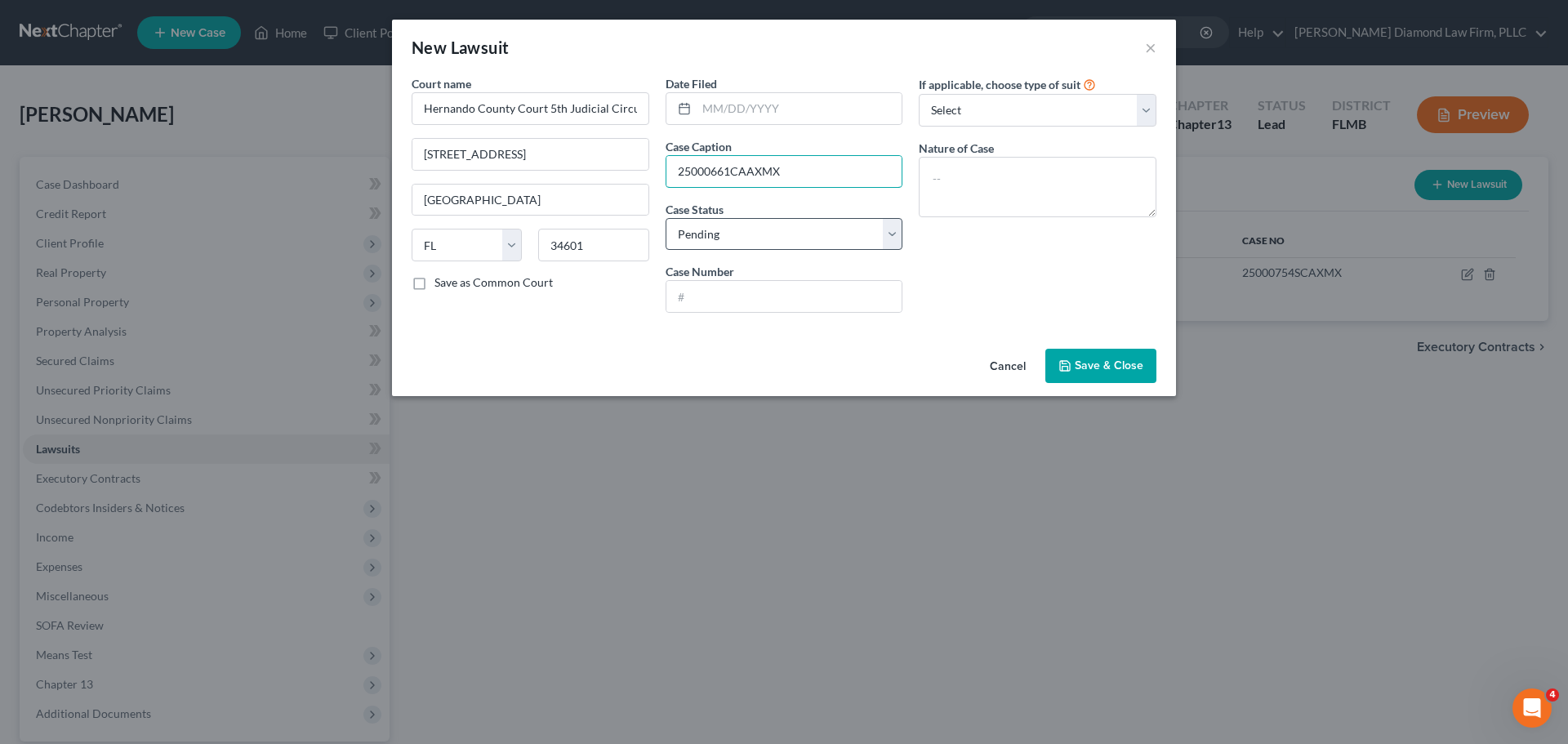
drag, startPoint x: 785, startPoint y: 165, endPoint x: 703, endPoint y: 249, distance: 117.4
click at [664, 190] on div "Date Filed Case Caption 25000661CAAXMX Case Status * Select Pending On Appeal C…" at bounding box center [784, 200] width 254 height 250
click at [712, 286] on input "text" at bounding box center [784, 296] width 236 height 31
paste input "25000661CAAXMX"
type input "25000661CAAXMX"
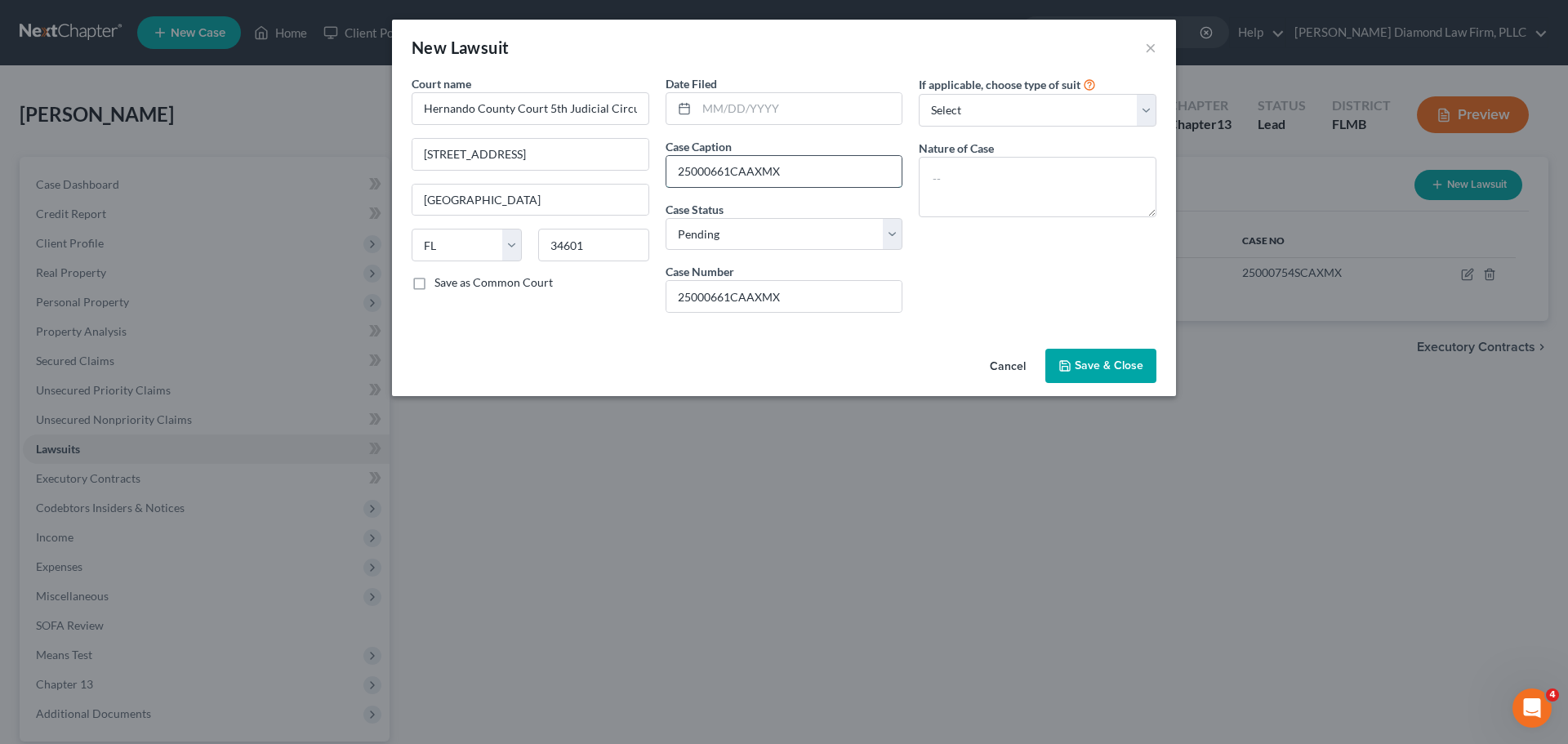
drag, startPoint x: 807, startPoint y: 175, endPoint x: 677, endPoint y: 187, distance: 130.6
click at [677, 187] on div "25000661CAAXMX" at bounding box center [784, 171] width 237 height 32
click at [738, 117] on input "text" at bounding box center [799, 108] width 206 height 31
type input "07/03/2025"
click at [974, 103] on select "Select Repossession Garnishment Foreclosure Attached, Seized, Or Levied Other" at bounding box center [1037, 109] width 237 height 32
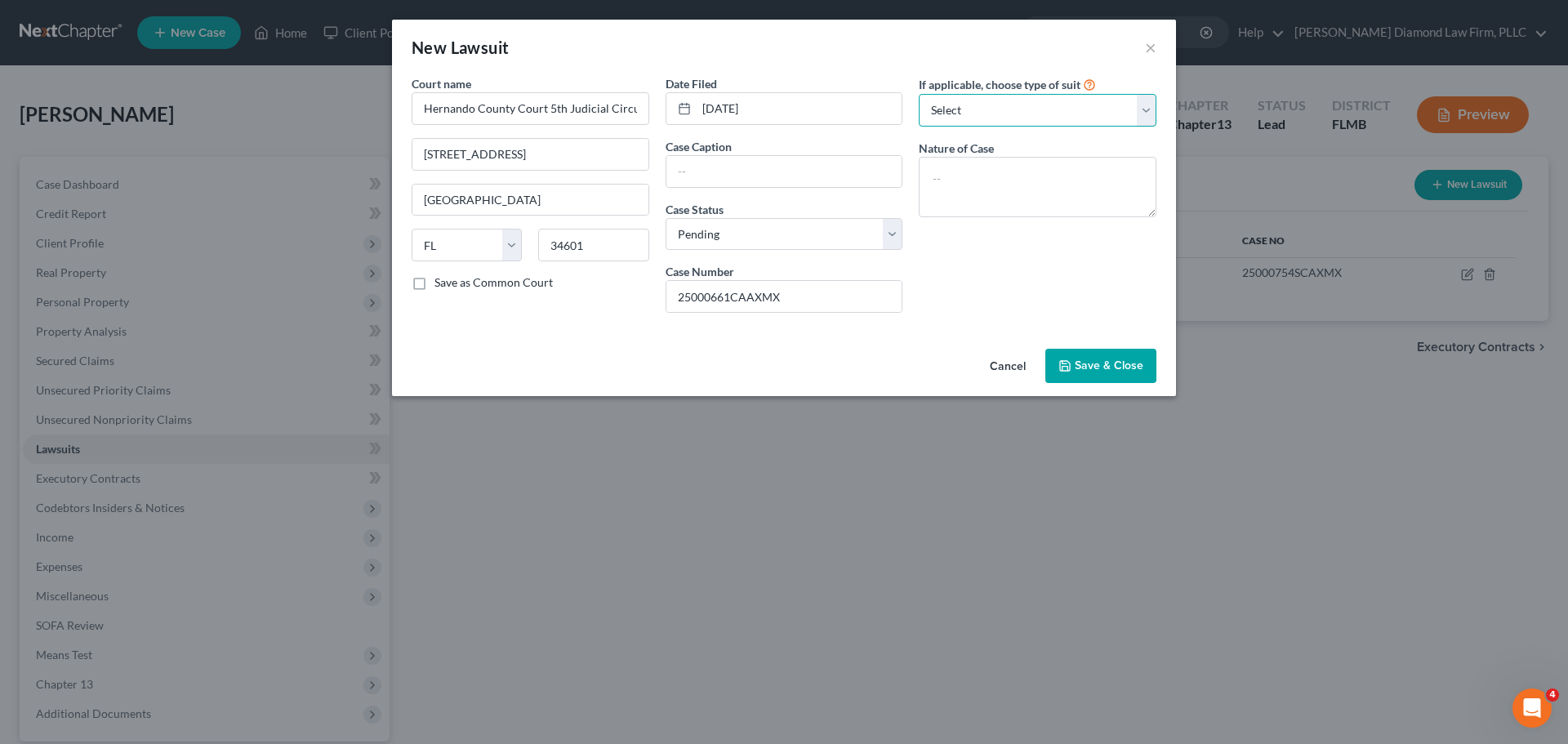
select select "2"
click at [918, 94] on select "Select Repossession Garnishment Foreclosure Attached, Seized, Or Levied Other" at bounding box center [1037, 109] width 237 height 32
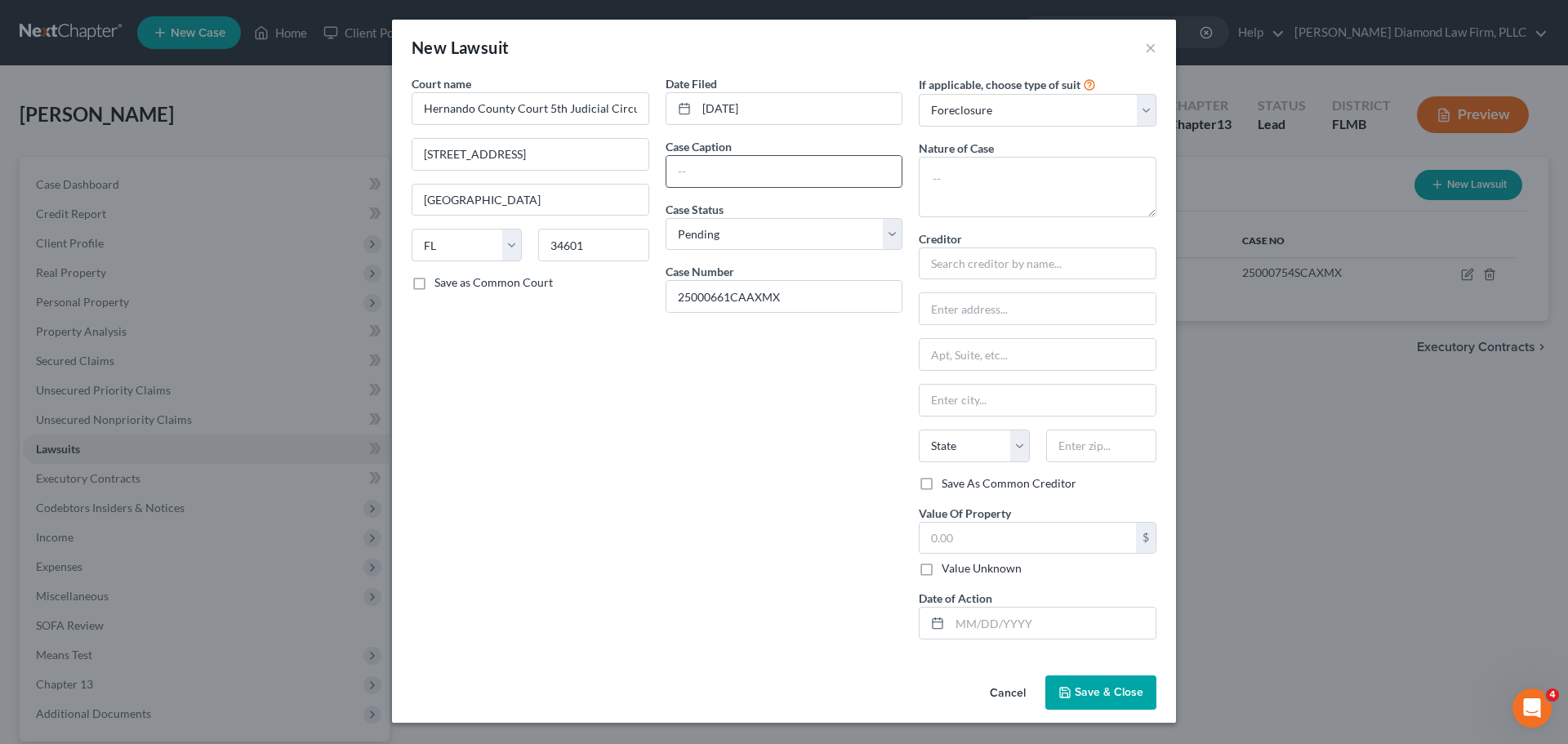
click at [736, 179] on input "text" at bounding box center [784, 171] width 236 height 31
paste input "FEDERAL HOME LOAN MORTGAGE CASE NO. CORPORATION, AS TRUSTEE FOR FREDDIE MAC SEA…"
drag, startPoint x: 774, startPoint y: 175, endPoint x: 715, endPoint y: 185, distance: 59.8
click at [715, 185] on input "FEDERAL HOME LOAN MORTGAGE CASE NO. CORPORATION, AS TRUSTEE FOR FREDDIE MAC SEA…" at bounding box center [784, 171] width 236 height 31
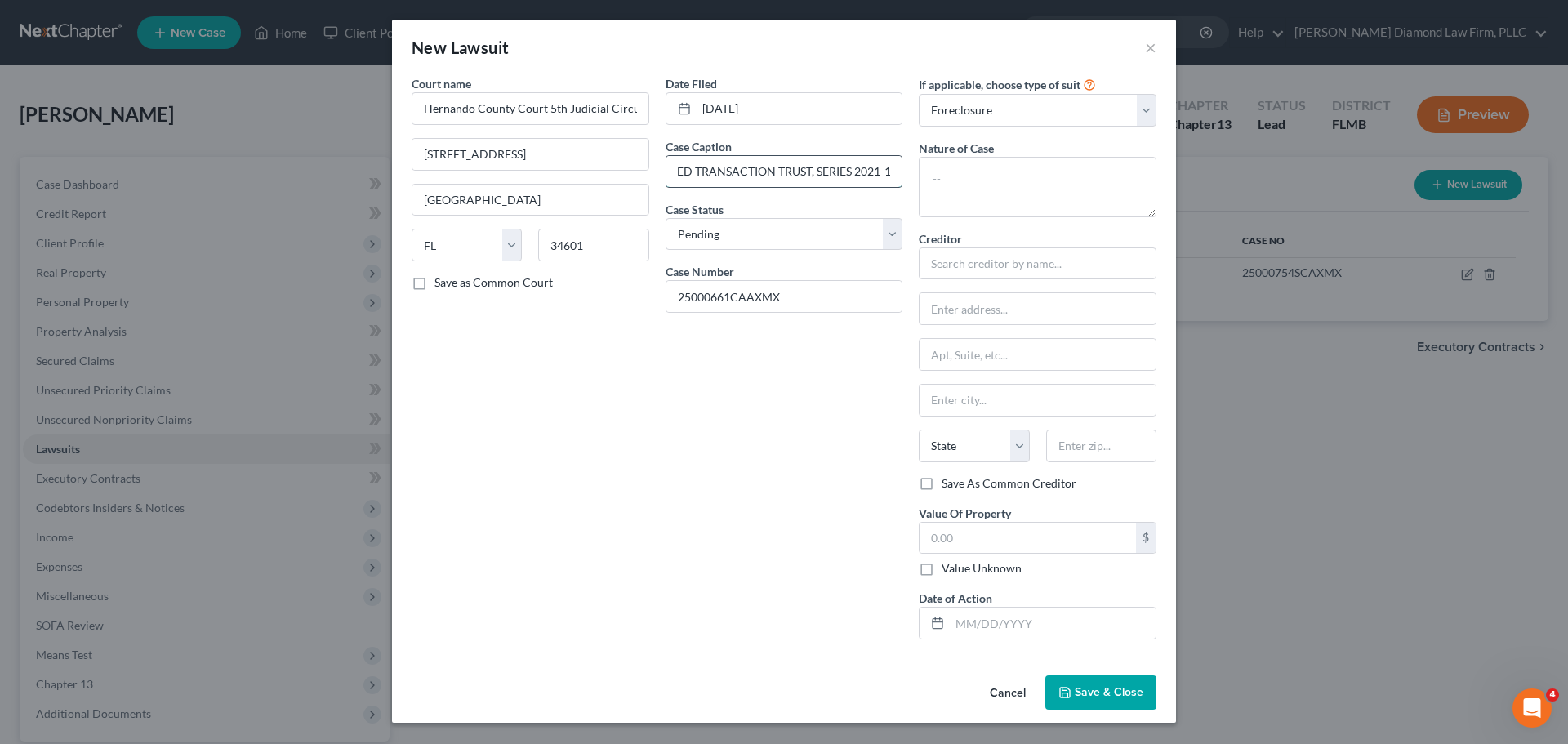
scroll to position [0, 663]
click at [741, 170] on input "FEDERAL HOME LOAN MORTGAGE CASE NO. CORPORATION, AS TRUSTEE FOR FREDDIE MAC SEA…" at bounding box center [784, 171] width 236 height 31
click at [889, 175] on input "FEDERAL HOME LOAN MORTGAGE CORPORATION, AS TRUSTEE FOR FREDDIE MAC SEASONED LOA…" at bounding box center [784, 171] width 236 height 31
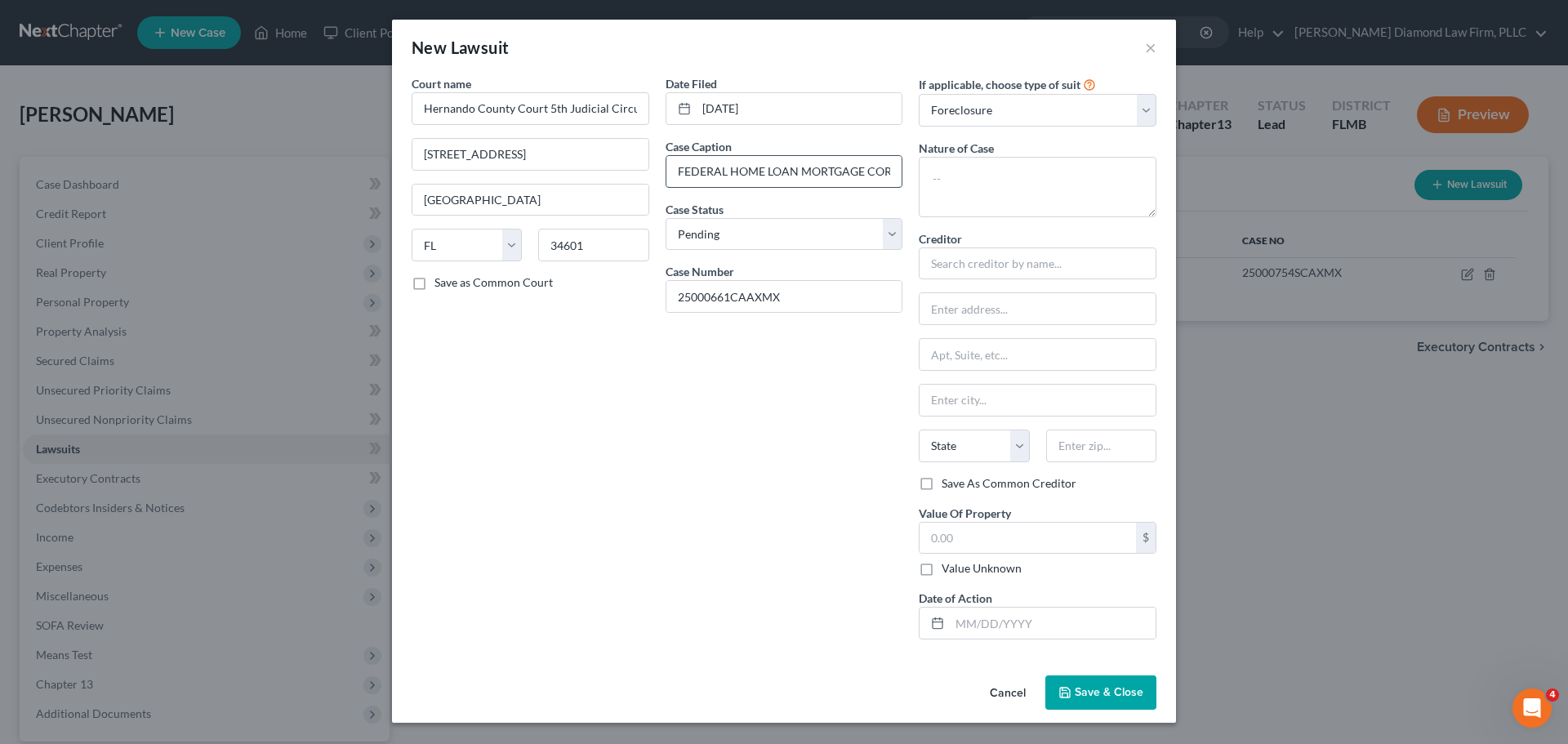
click at [875, 169] on input "FEDERAL HOME LOAN MORTGAGE CORPORATION, AS TRUSTEE FOR FREDDIE MAC SEASONED LOA…" at bounding box center [784, 171] width 236 height 31
paste input "vs. DANIEL L. AIELLO; UNKNOWN SPOUSE OF DANIEL L. AIELLO; JEAN ANN AIELLO; UNKN…"
type input "FEDERAL HOME LOAN MORTGAGE CORPORATION, AS TRUSTEE FOR FREDDIE MAC SEASONED LOA…"
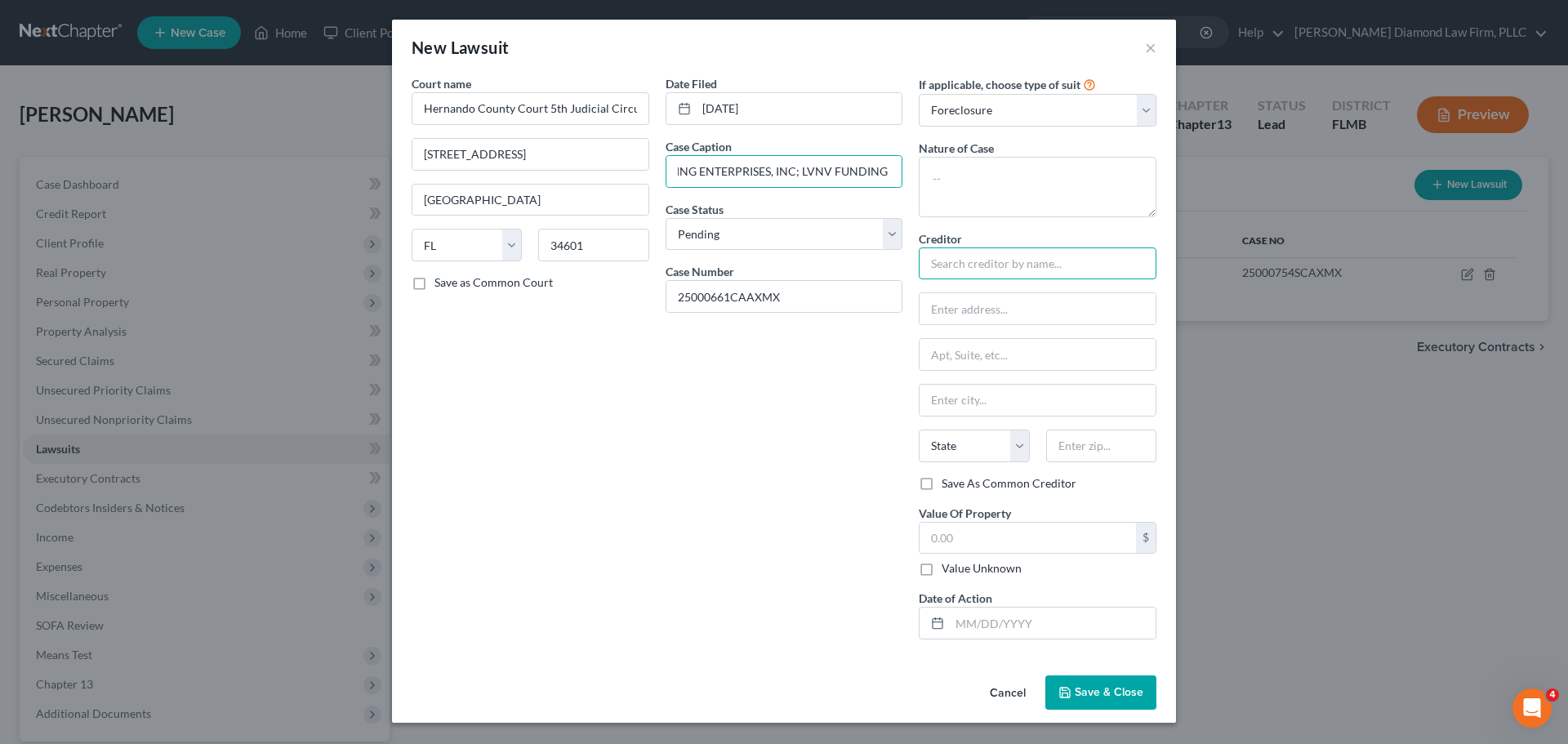
click at [991, 276] on input "text" at bounding box center [1037, 263] width 237 height 32
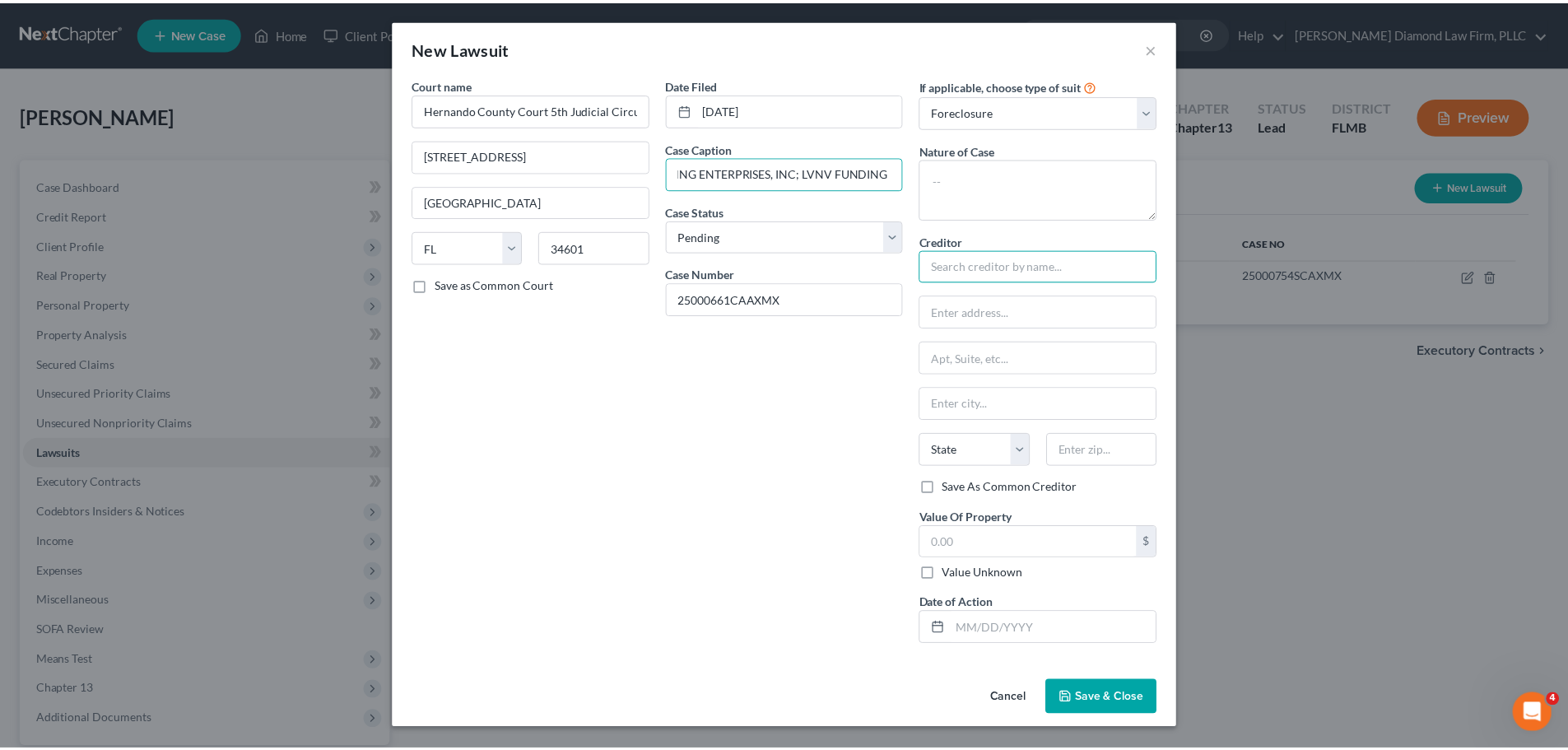
scroll to position [0, 0]
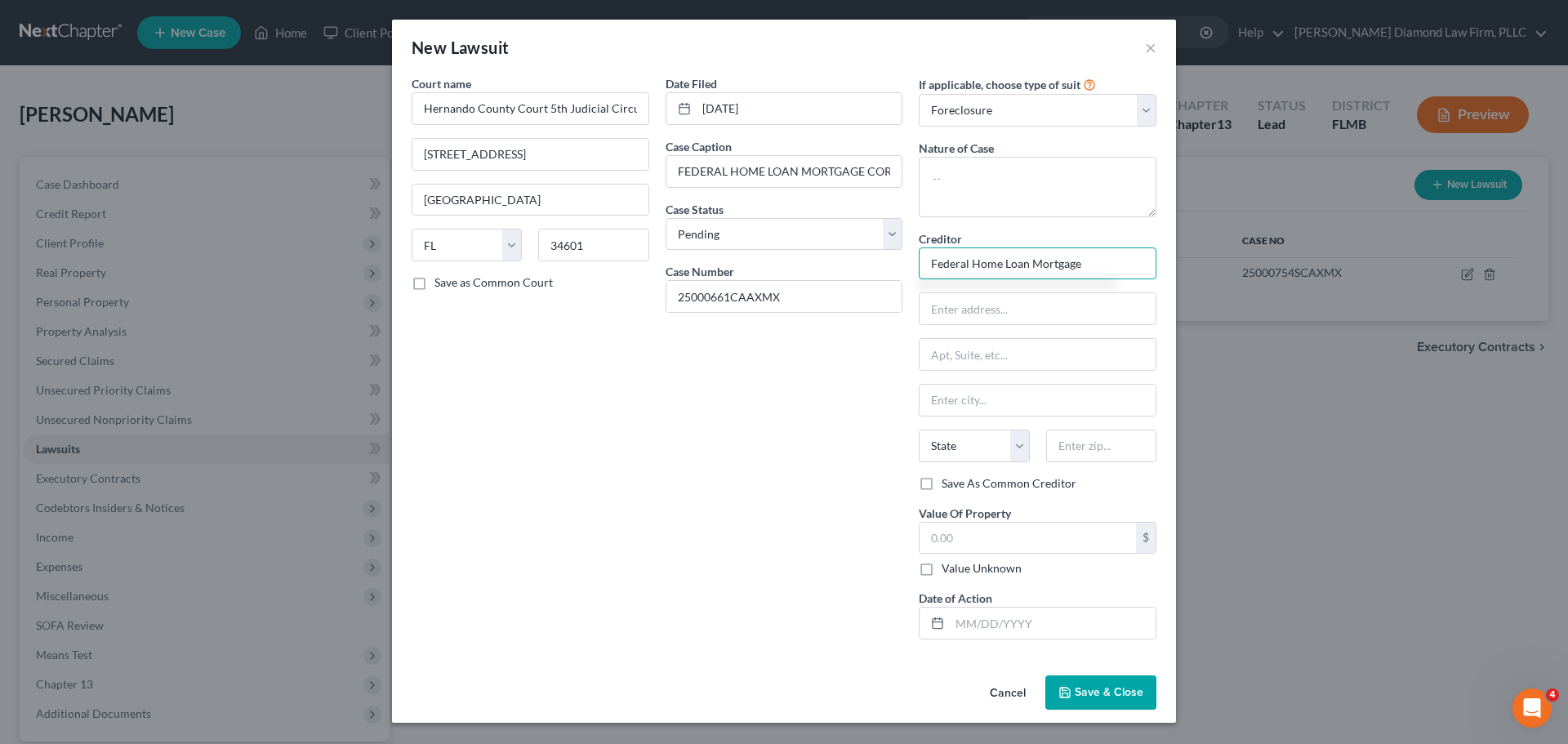
type input "Federal Home Loan Mortgage"
click at [966, 311] on input "text" at bounding box center [1037, 308] width 236 height 31
paste input "8200 Jones Branch Drive"
type input "8200 Jones Branch Drive"
click at [980, 392] on input "text" at bounding box center [1037, 399] width 236 height 31
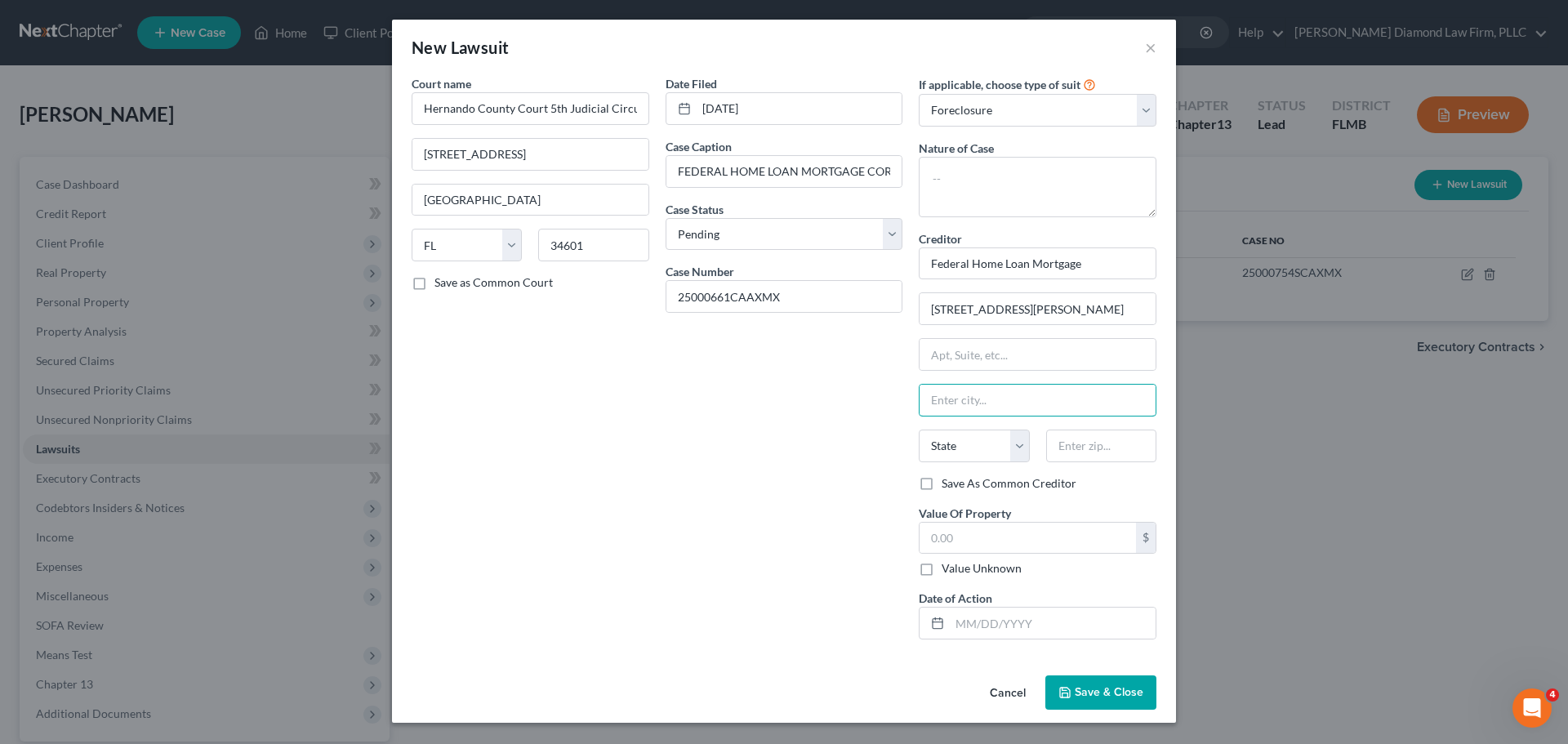
paste input "McLean"
type input "McLean"
click at [965, 444] on select "State AL AK AR AZ CA CO CT DE DC FL GA GU HI ID IL IN IA KS KY LA ME MD MA MI M…" at bounding box center [974, 446] width 110 height 32
select select "48"
click at [918, 430] on select "State AL AK AR AZ CA CO CT DE DC FL GA GU HI ID IL IN IA KS KY LA ME MD MA MI M…" at bounding box center [974, 446] width 110 height 32
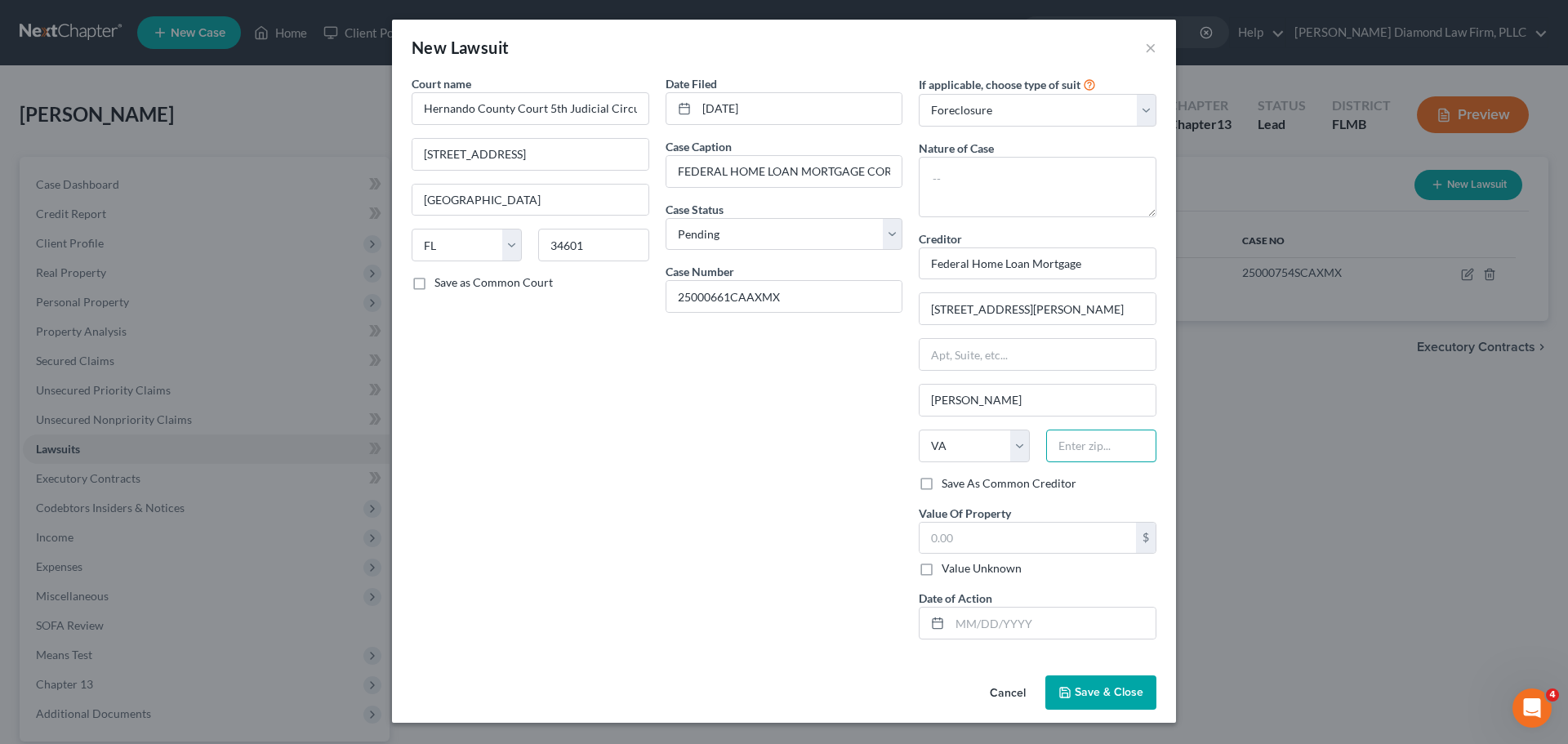
click at [1096, 453] on input "text" at bounding box center [1101, 446] width 110 height 32
type input "22102"
click at [985, 622] on input "text" at bounding box center [1052, 622] width 206 height 31
click at [996, 525] on input "text" at bounding box center [1027, 537] width 216 height 31
type input "87,397.57"
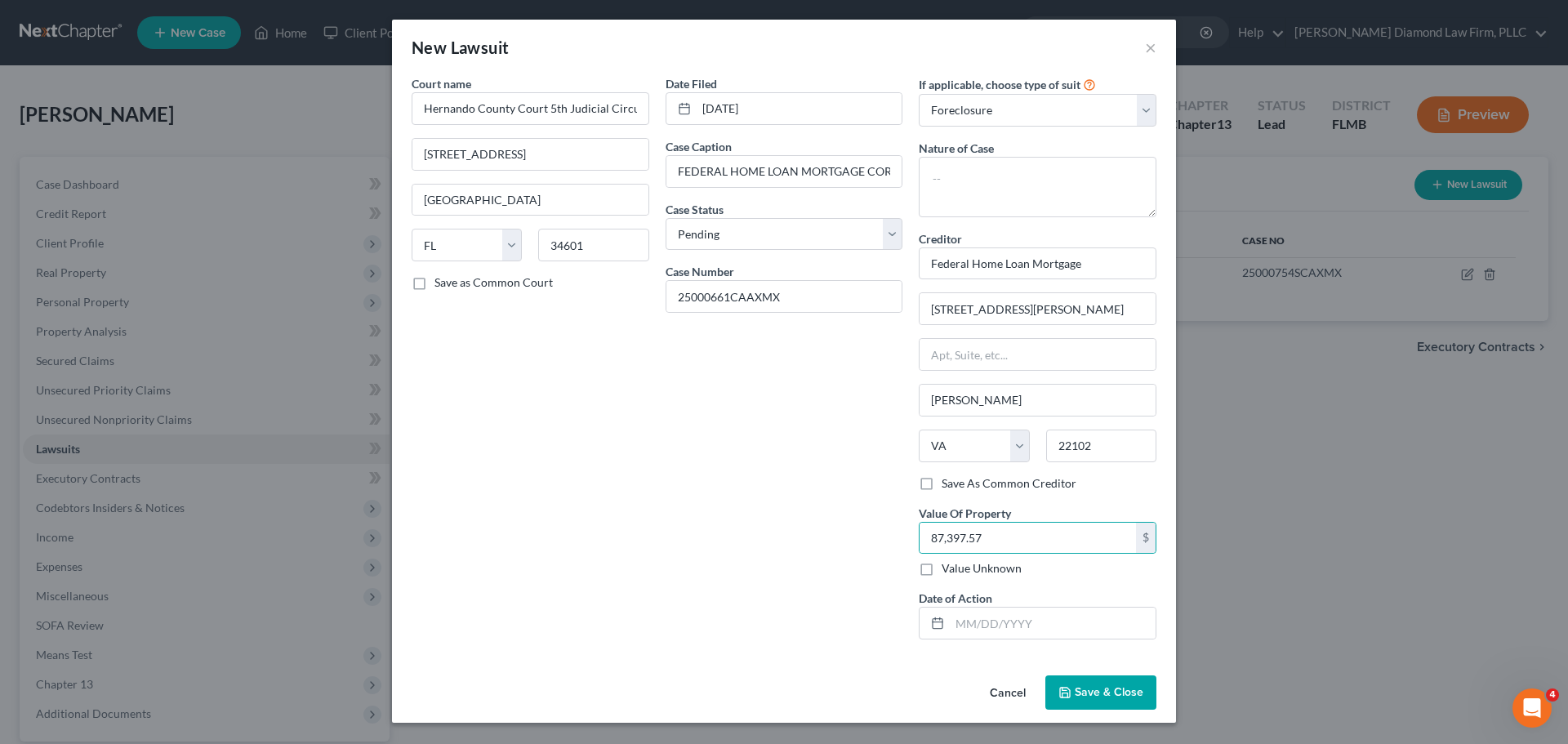
click at [1102, 680] on button "Save & Close" at bounding box center [1100, 691] width 111 height 34
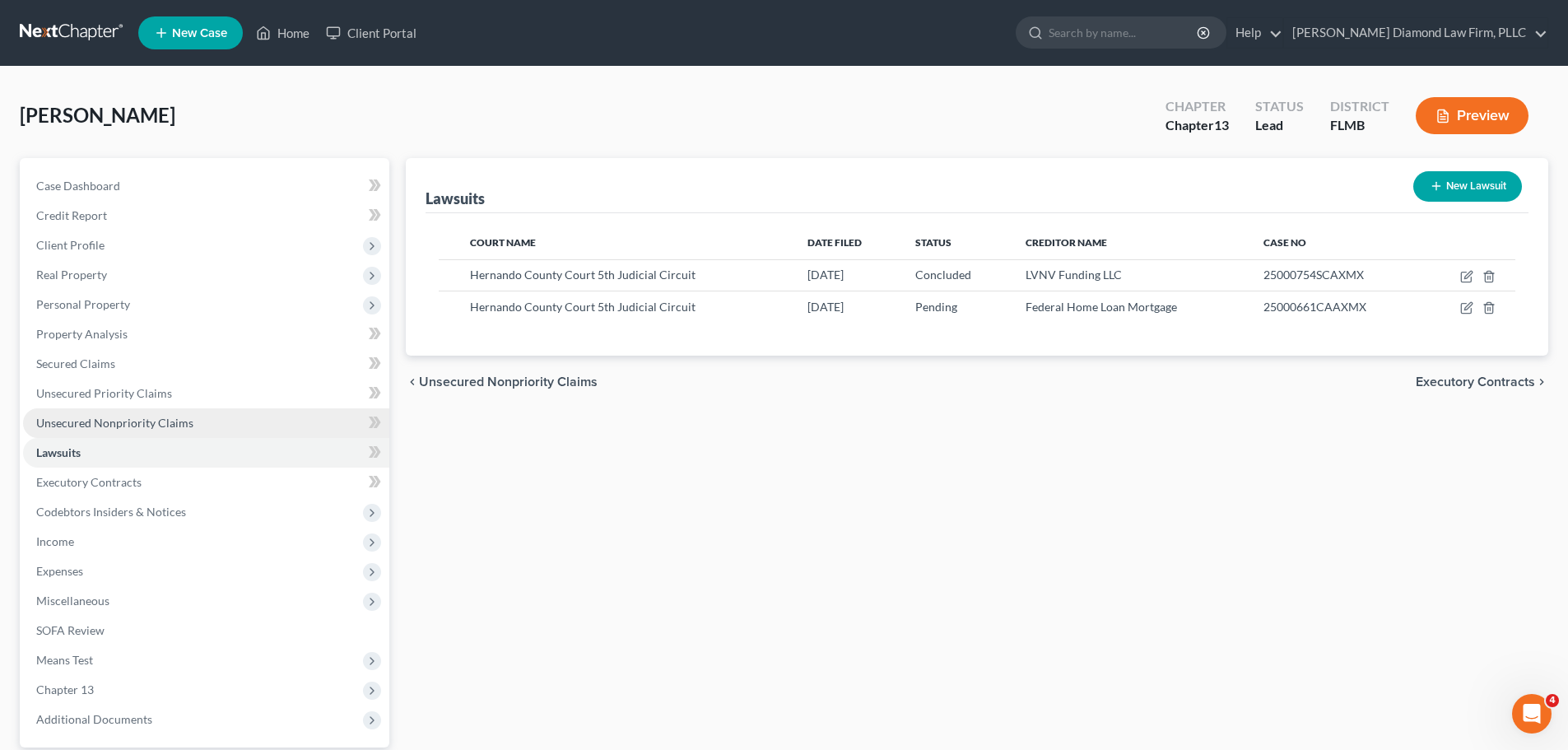
click at [67, 419] on span "Unsecured Nonpriority Claims" at bounding box center [115, 423] width 157 height 14
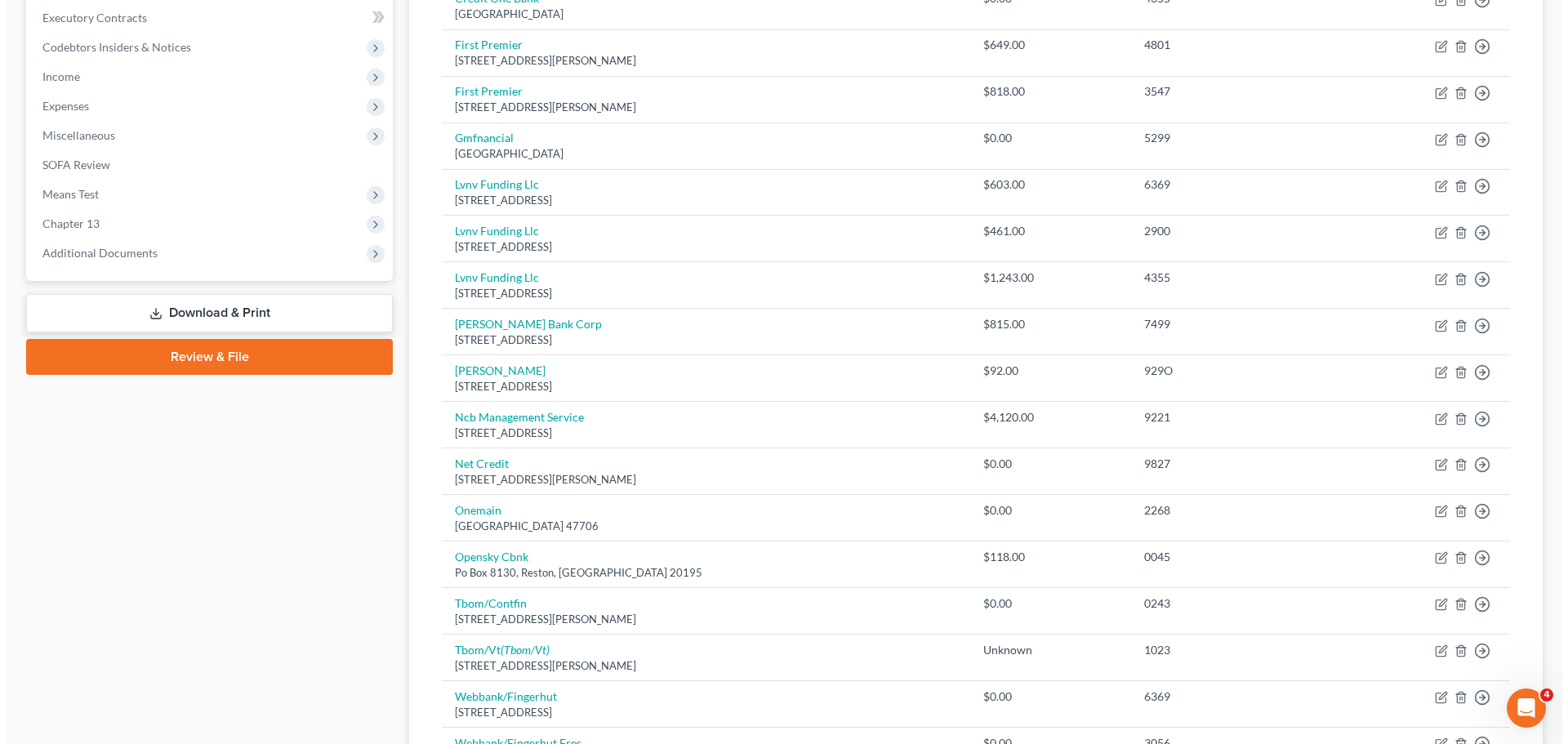
scroll to position [490, 0]
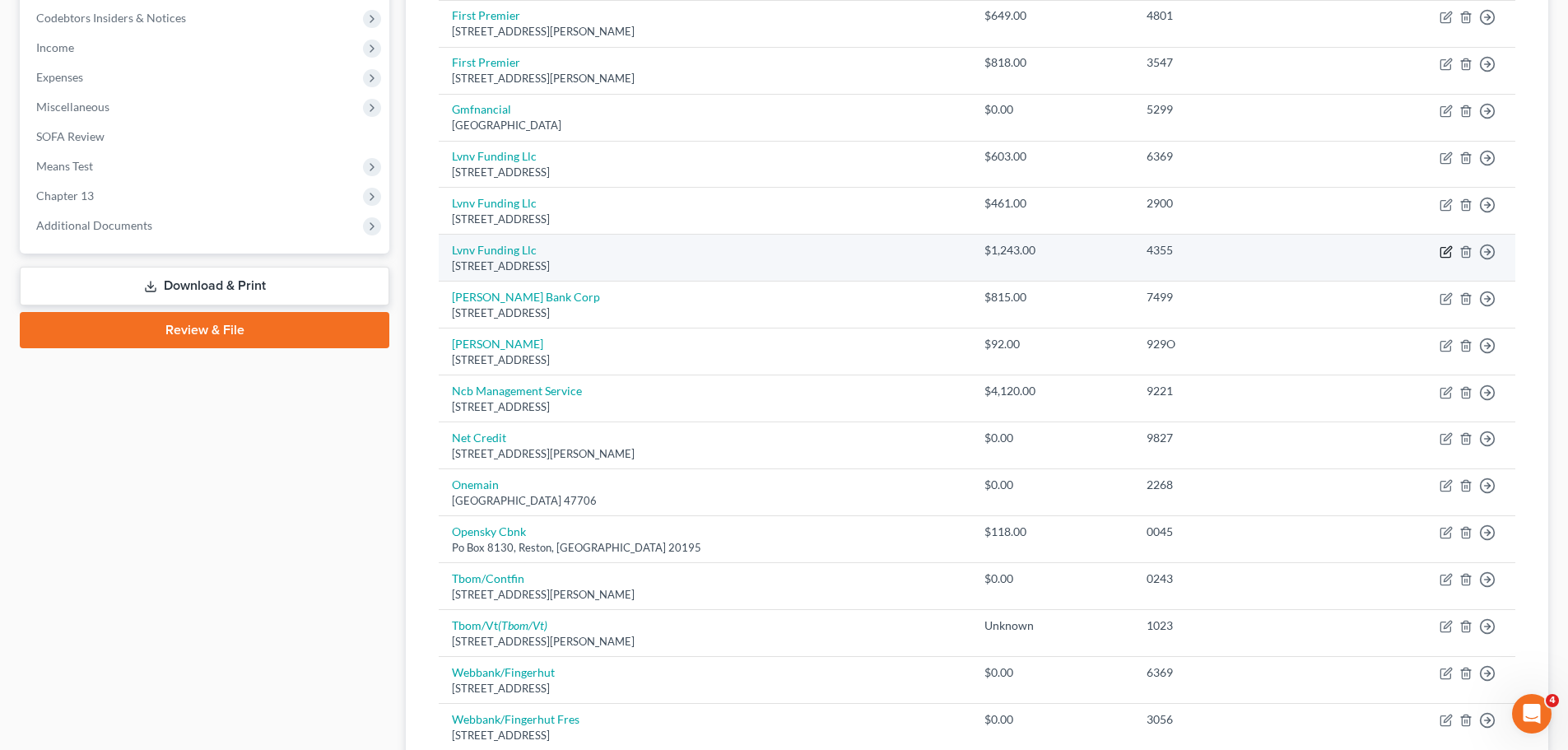
click at [1440, 251] on icon "button" at bounding box center [1446, 251] width 13 height 13
select select "42"
select select "0"
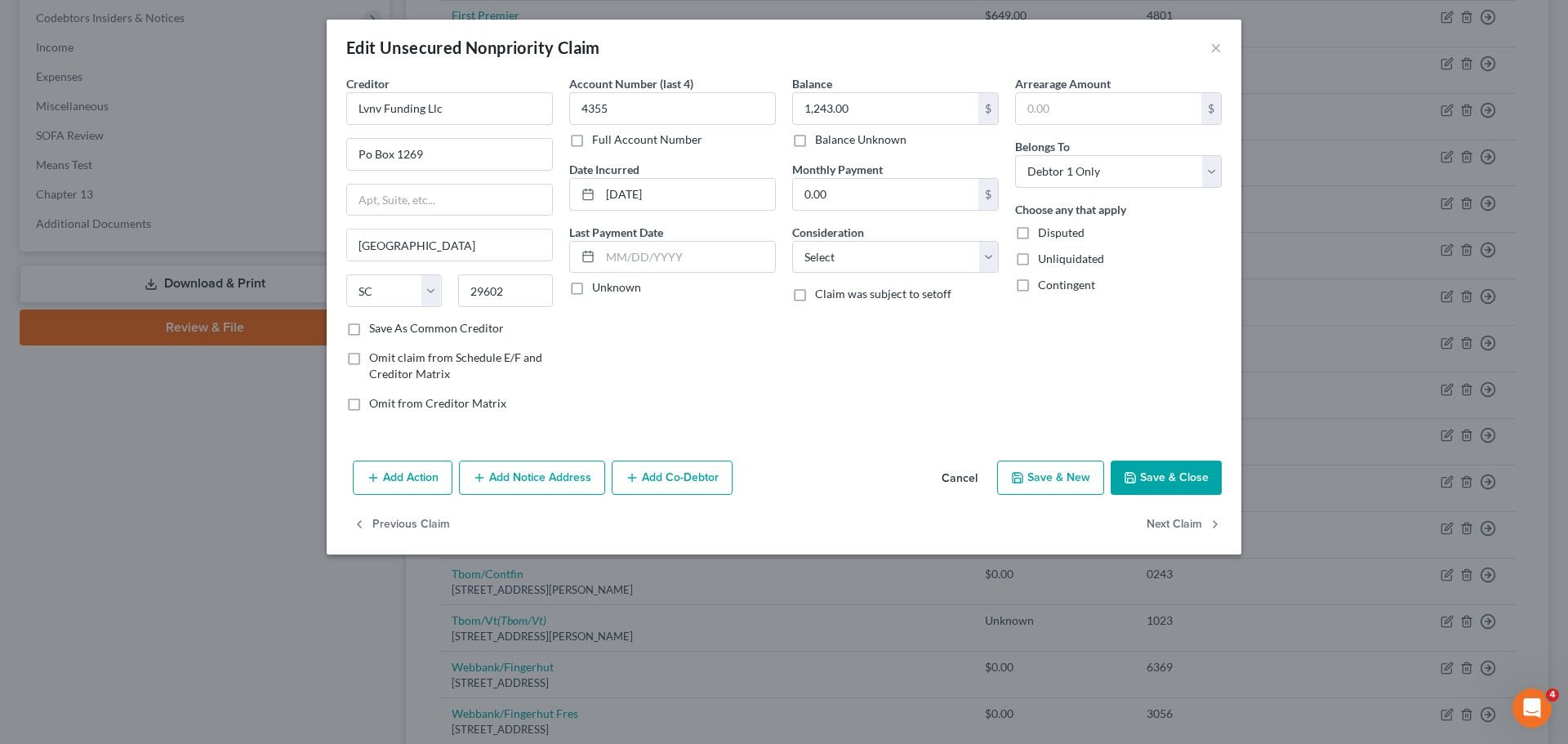
click at [562, 469] on button "Add Notice Address" at bounding box center [531, 477] width 146 height 34
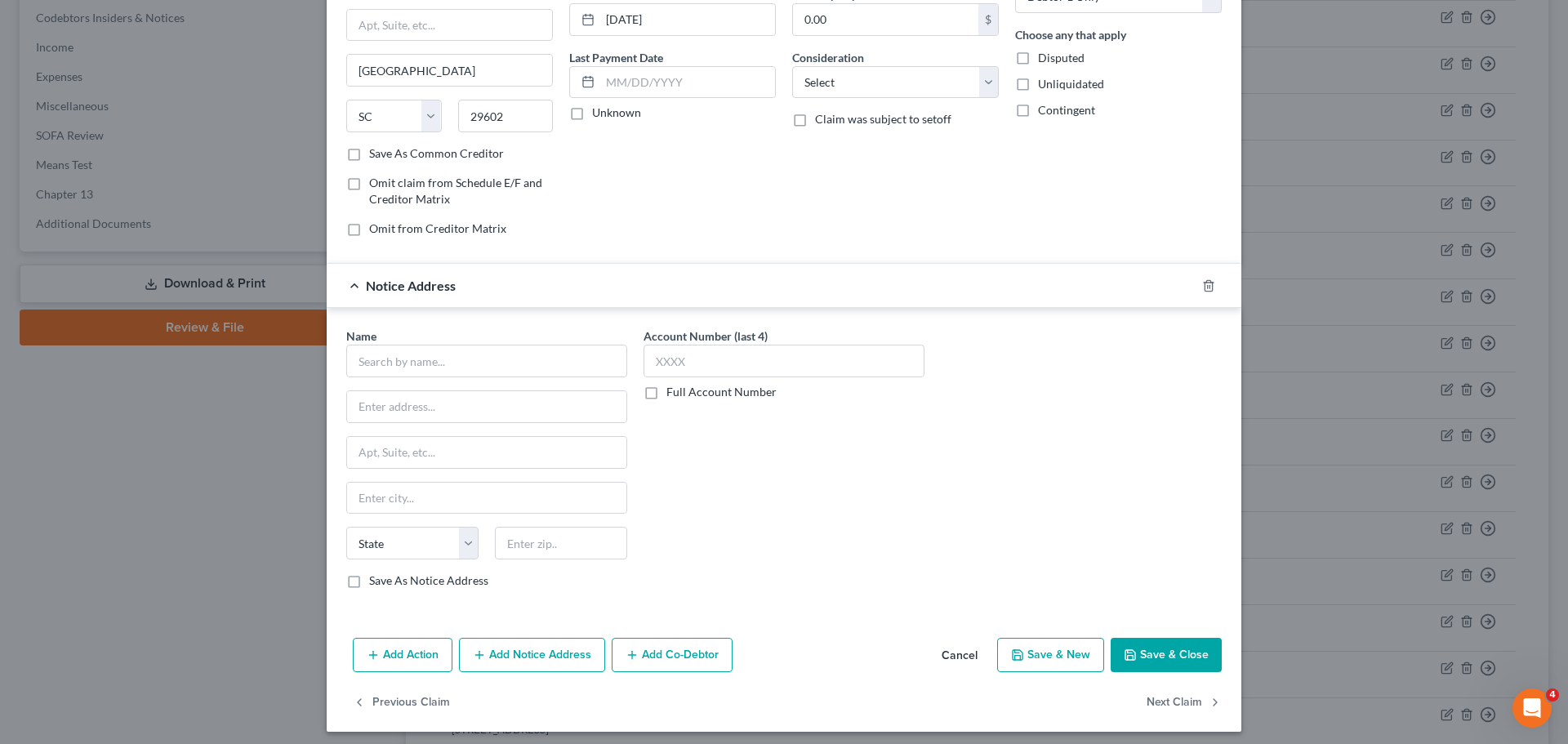
scroll to position [182, 0]
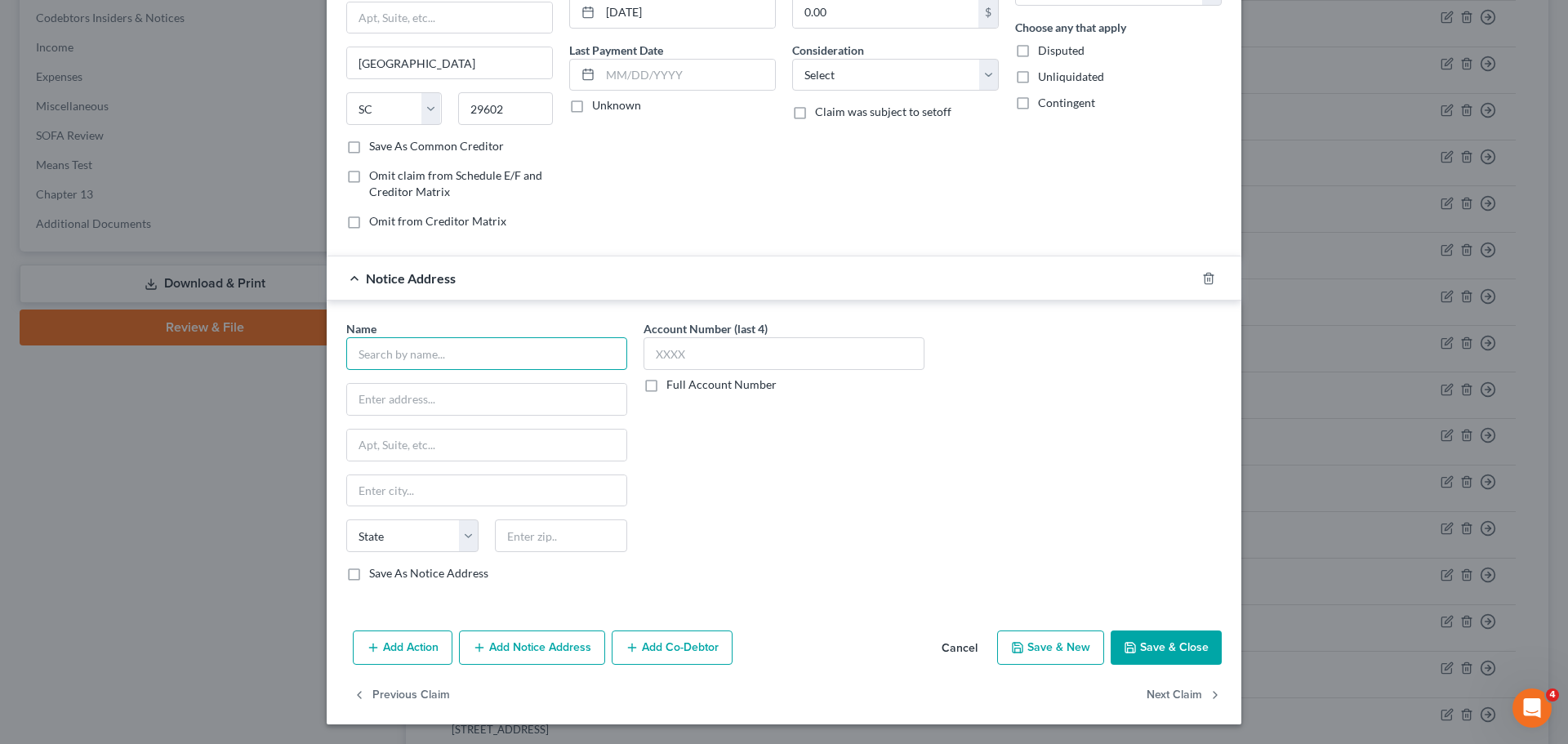
click at [499, 347] on input "text" at bounding box center [487, 353] width 281 height 32
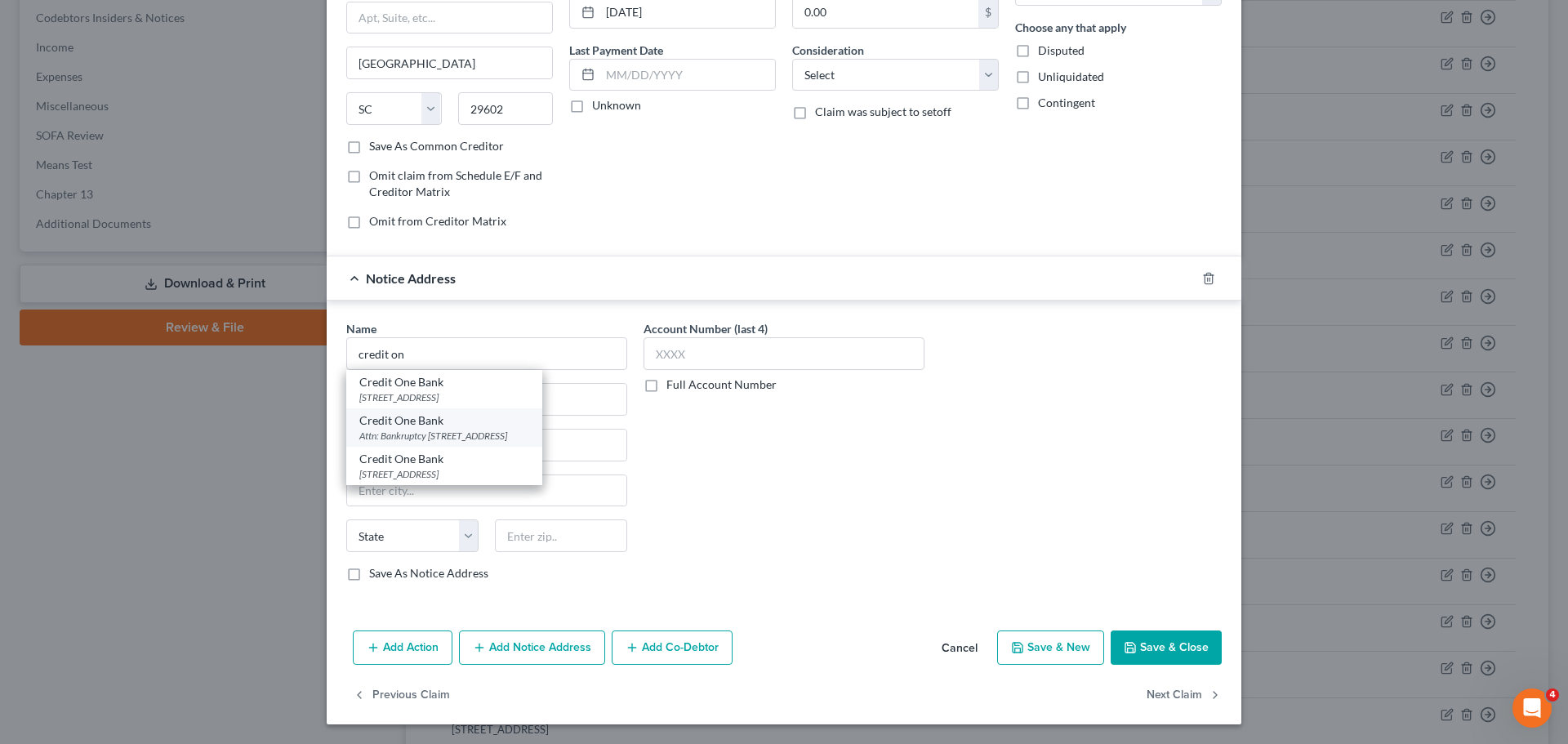
click at [492, 428] on div "Credit One Bank" at bounding box center [444, 420] width 170 height 17
type input "Credit One Bank"
type input "Attn: Bankruptcy"
type input "PO Box 98873"
type input "Las Vegas"
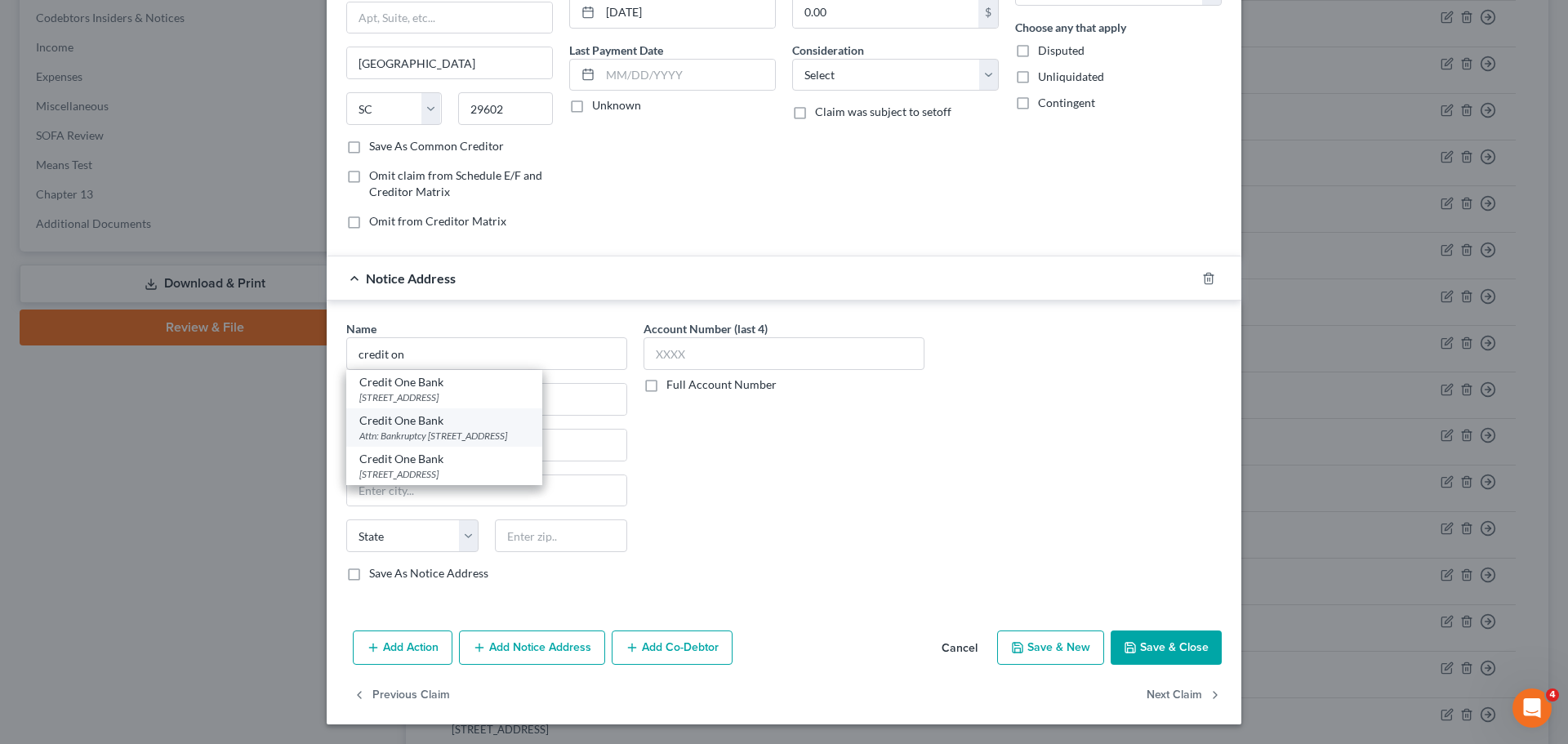
select select "31"
type input "89193"
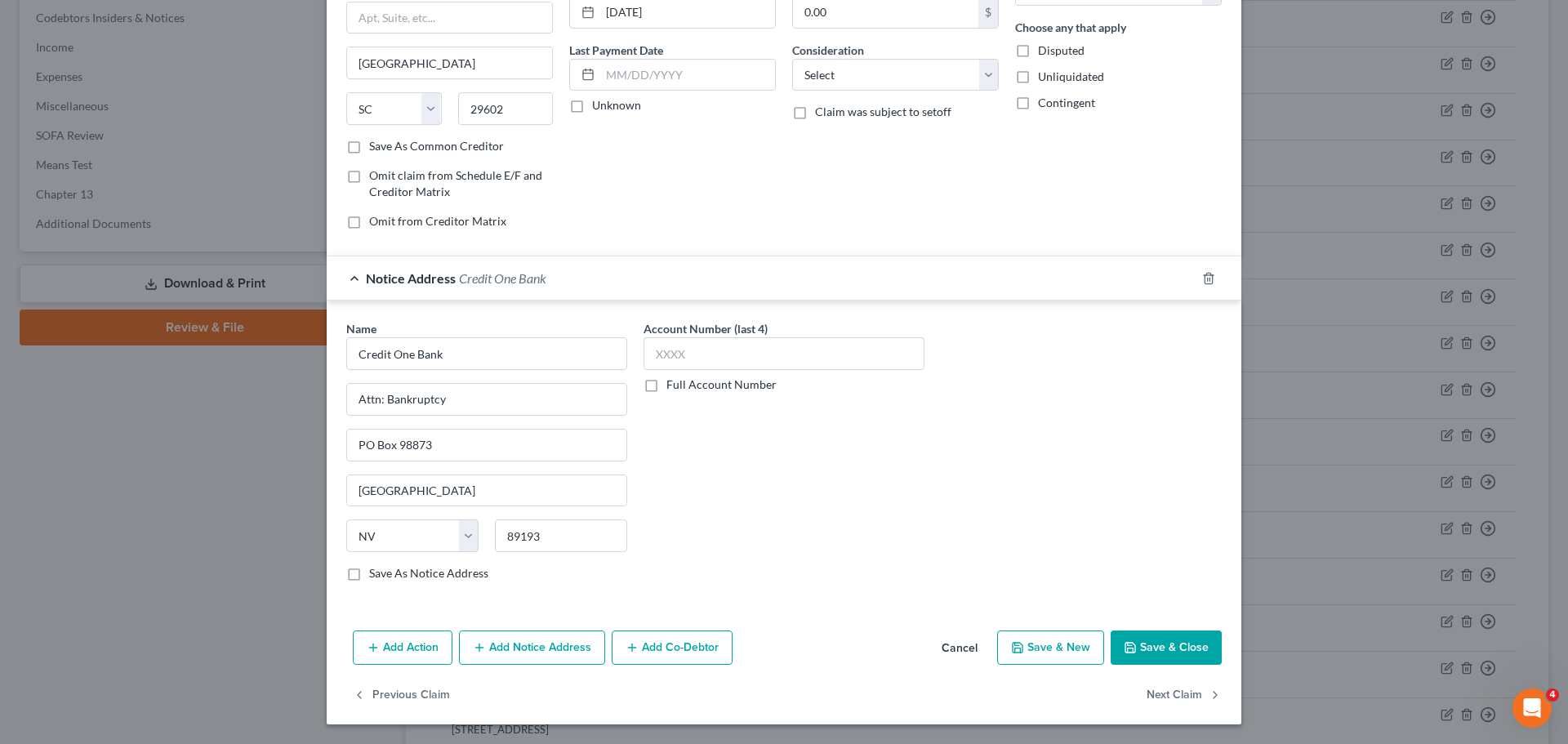
click at [556, 645] on button "Add Notice Address" at bounding box center [531, 647] width 146 height 34
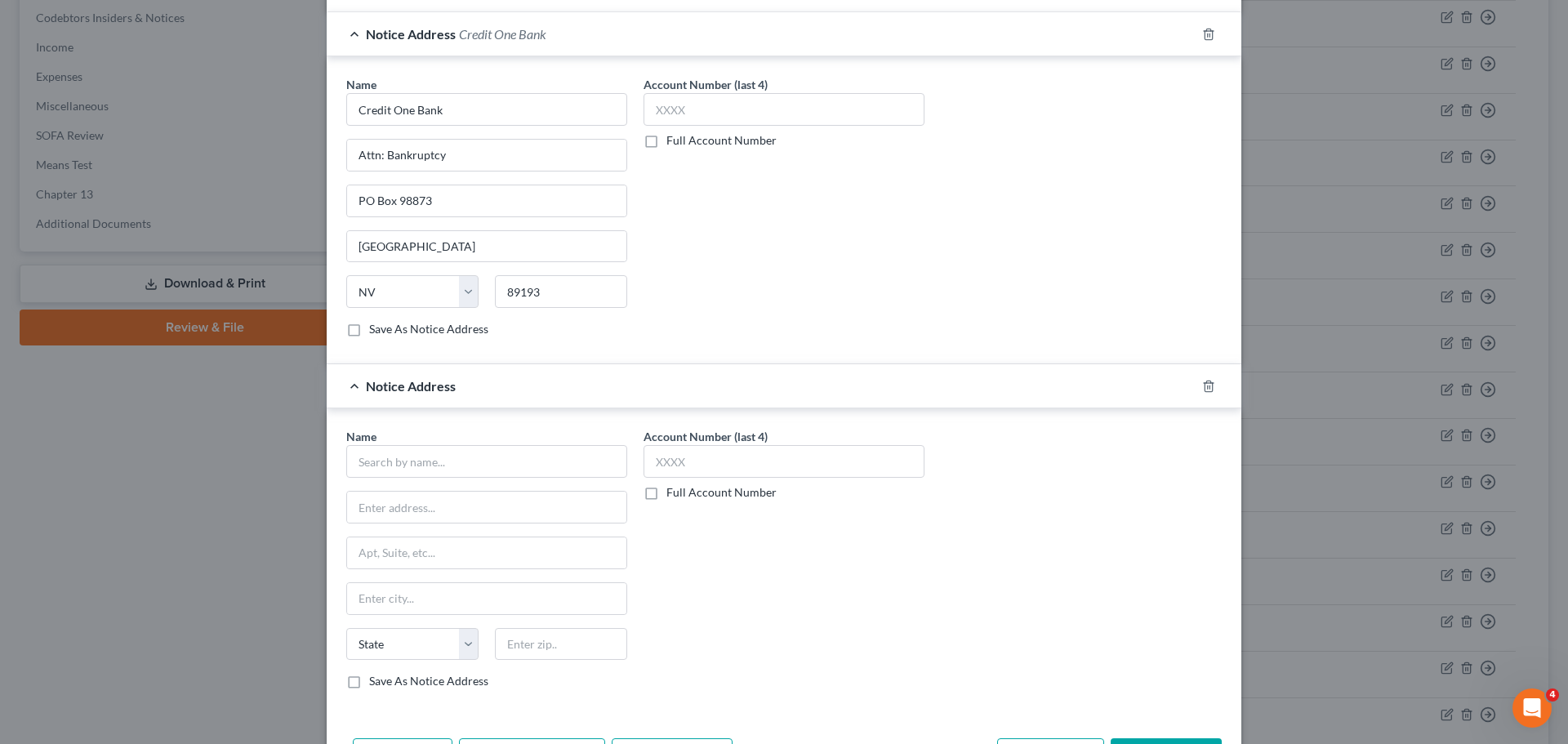
scroll to position [427, 0]
drag, startPoint x: 505, startPoint y: 486, endPoint x: 509, endPoint y: 469, distance: 17.5
click at [505, 486] on div "Name * State AL AK AR AZ CA CO CT DE DC FL GA GU HI ID IL IN IA KS KY LA ME MD …" at bounding box center [487, 558] width 281 height 262
click at [508, 472] on input "text" at bounding box center [487, 460] width 281 height 32
click at [509, 469] on input "text" at bounding box center [487, 460] width 281 height 32
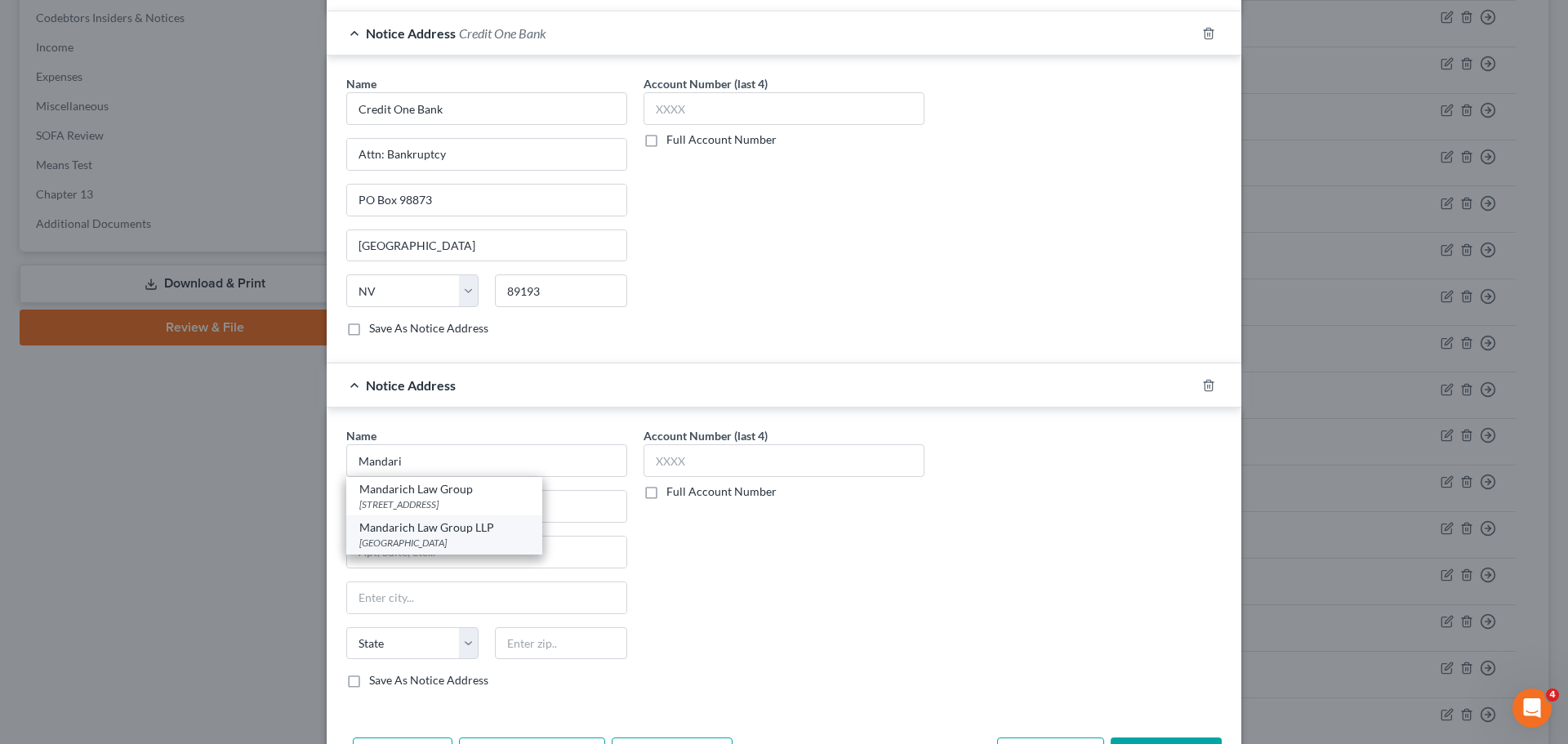
click at [432, 530] on div "Mandarich Law Group LLP" at bounding box center [444, 527] width 170 height 17
type input "Mandarich Law Group LLP"
type input "PO Box 109032"
type input "Chicago"
select select "14"
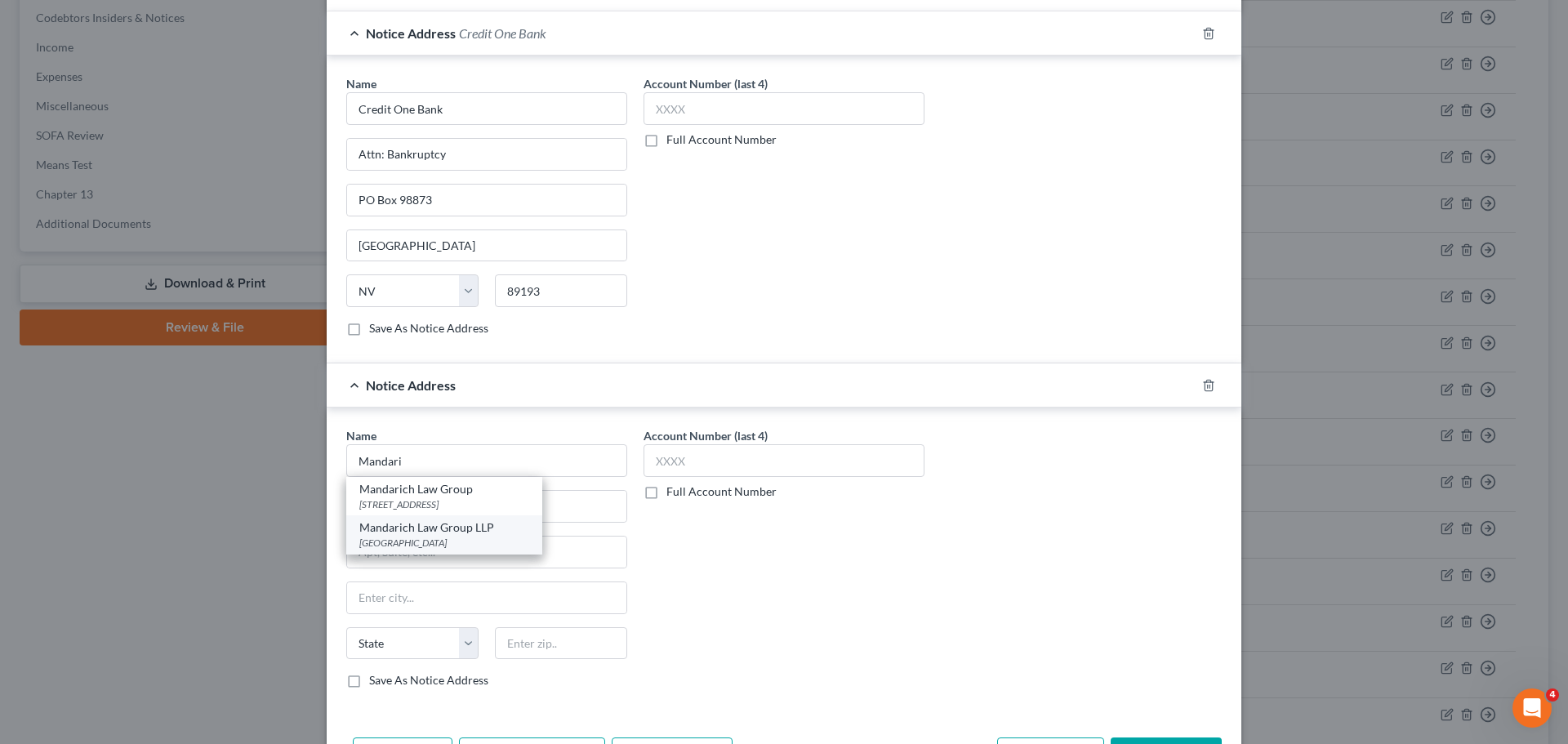
type input "60610"
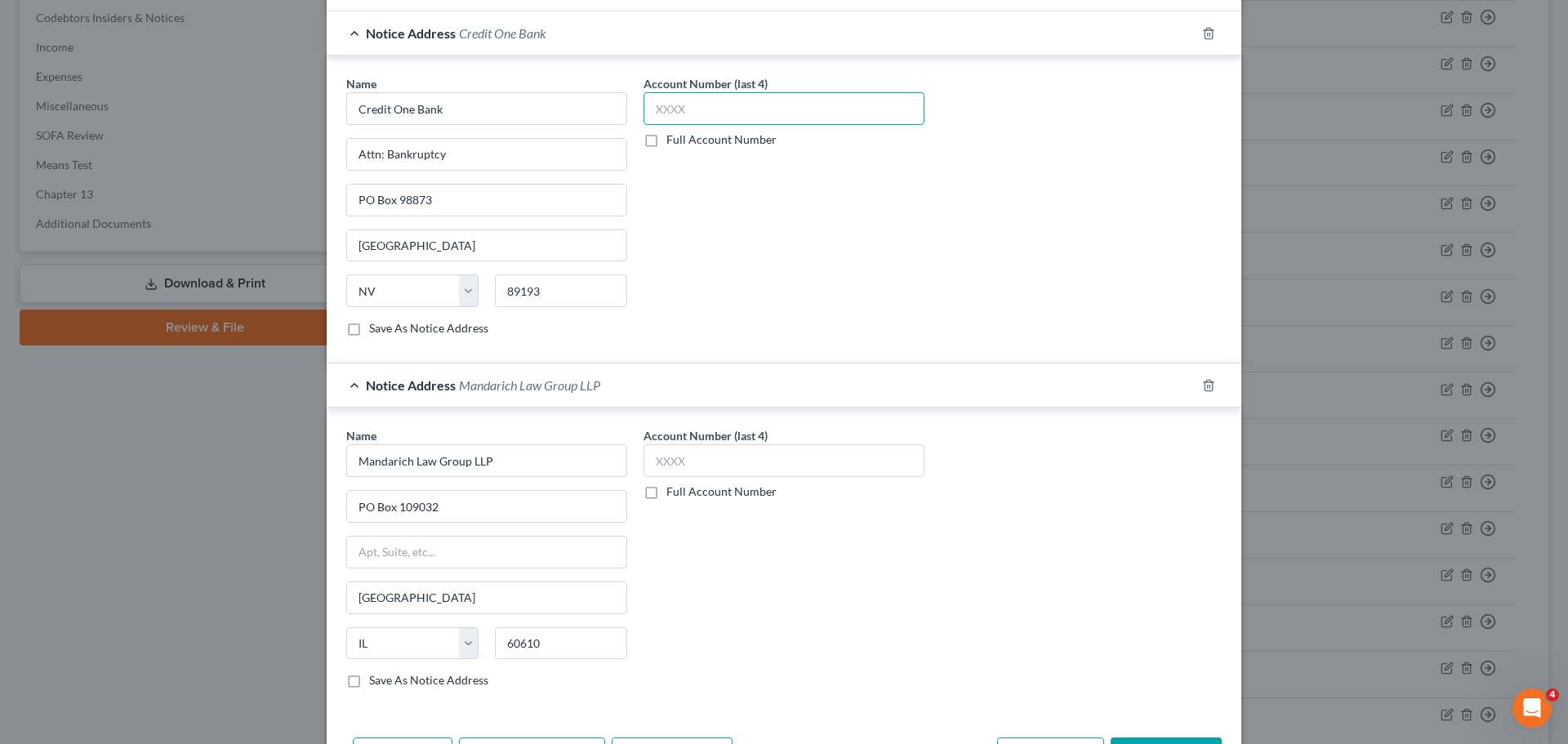
click at [797, 119] on input "text" at bounding box center [784, 108] width 281 height 32
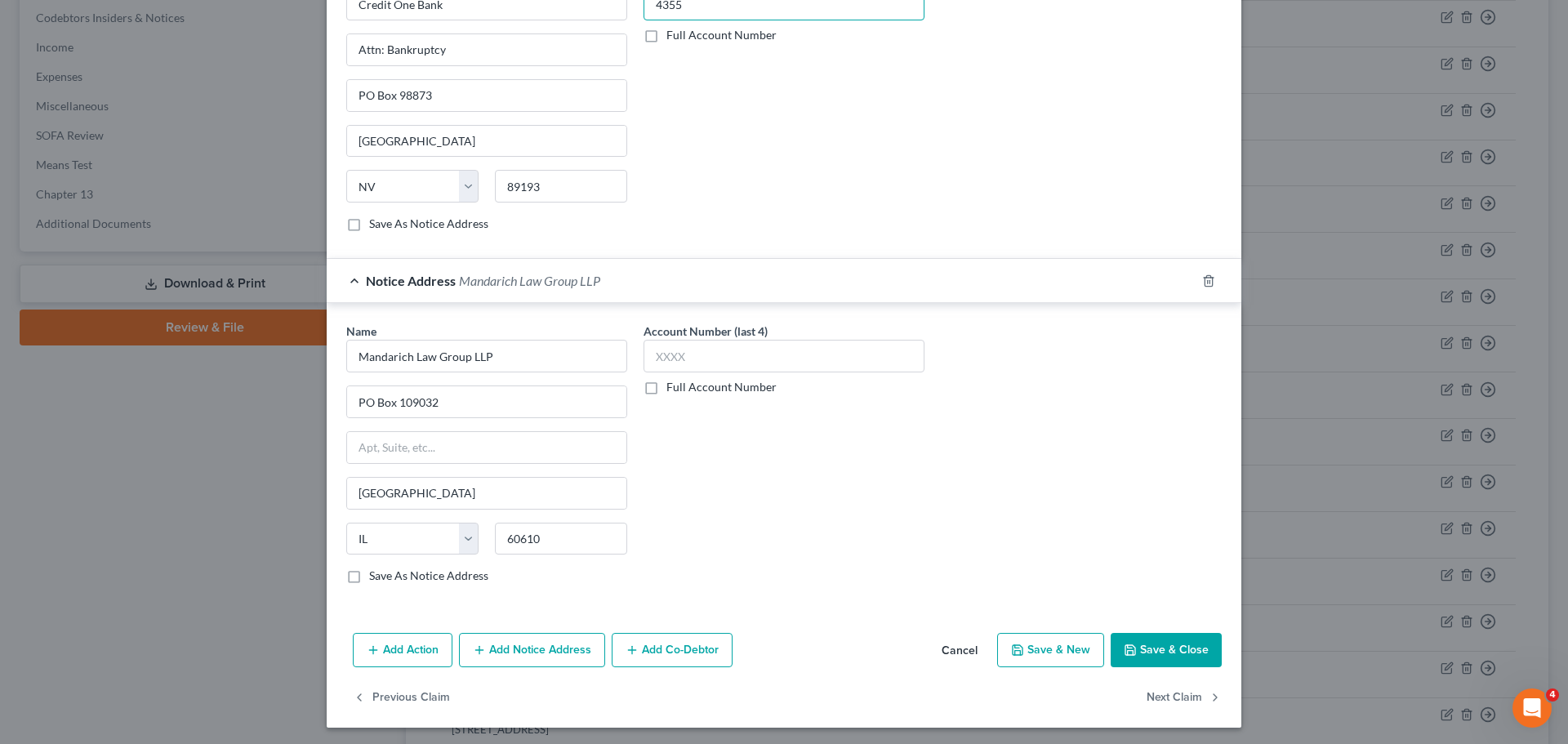
scroll to position [535, 0]
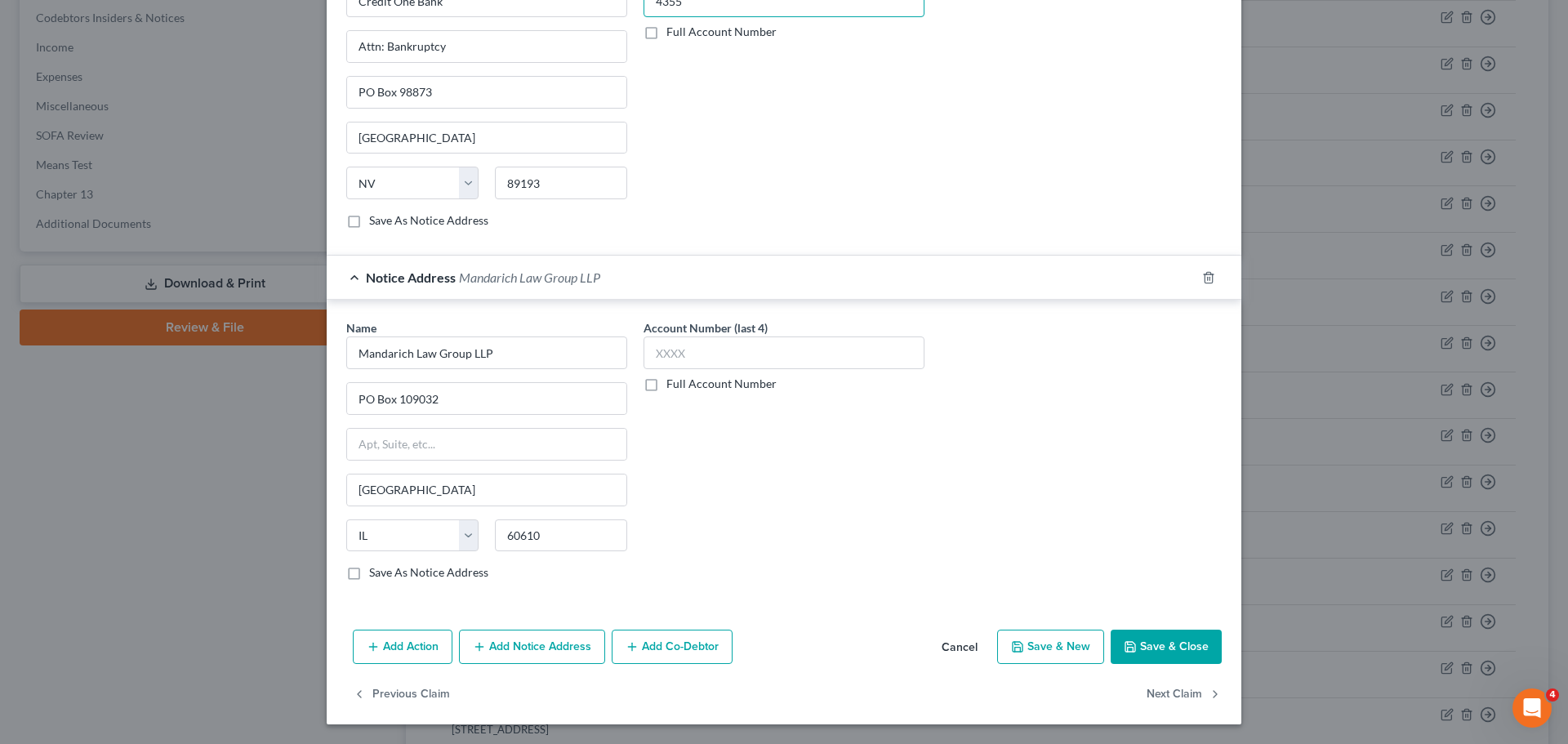
type input "4355"
click at [1182, 642] on button "Save & Close" at bounding box center [1166, 646] width 111 height 34
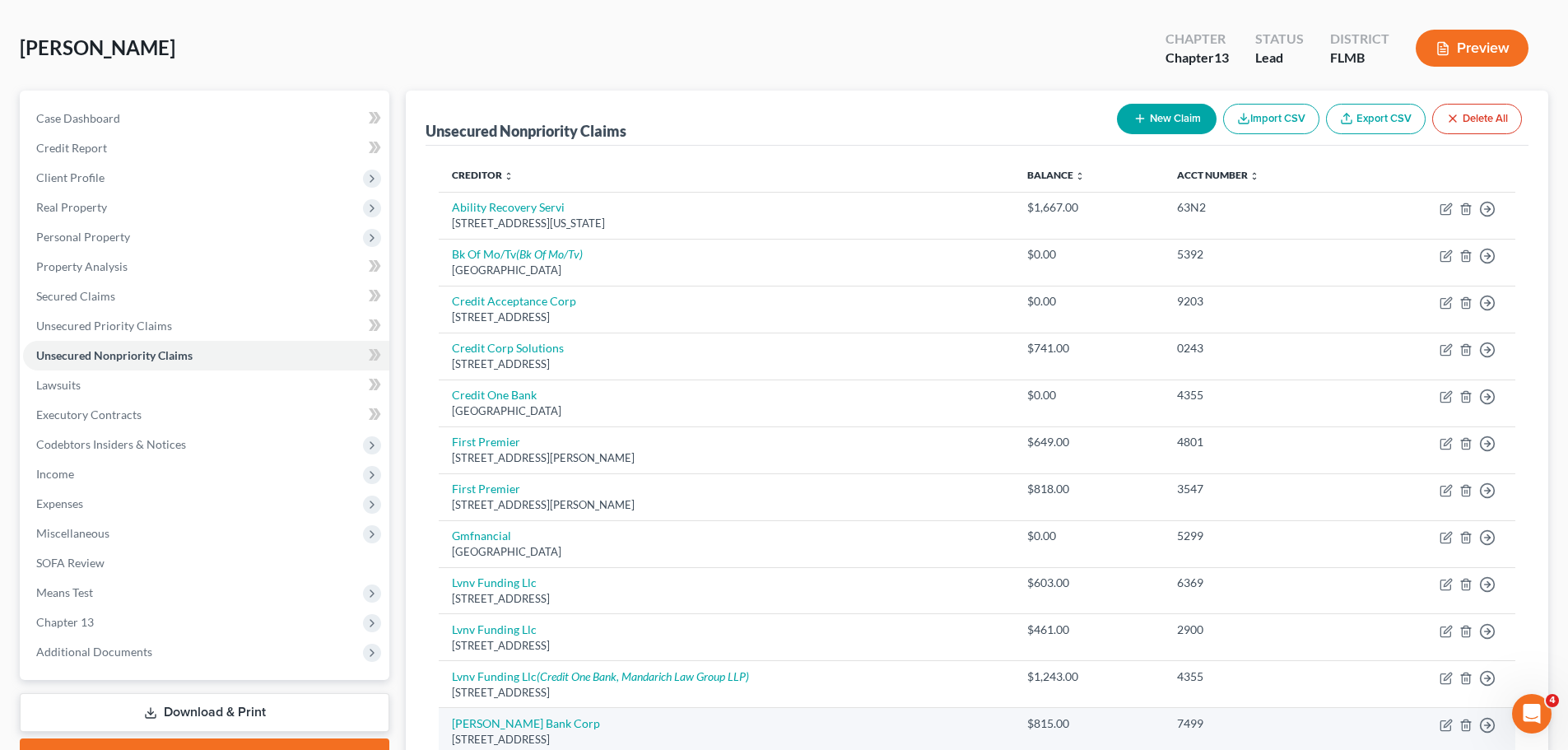
scroll to position [0, 0]
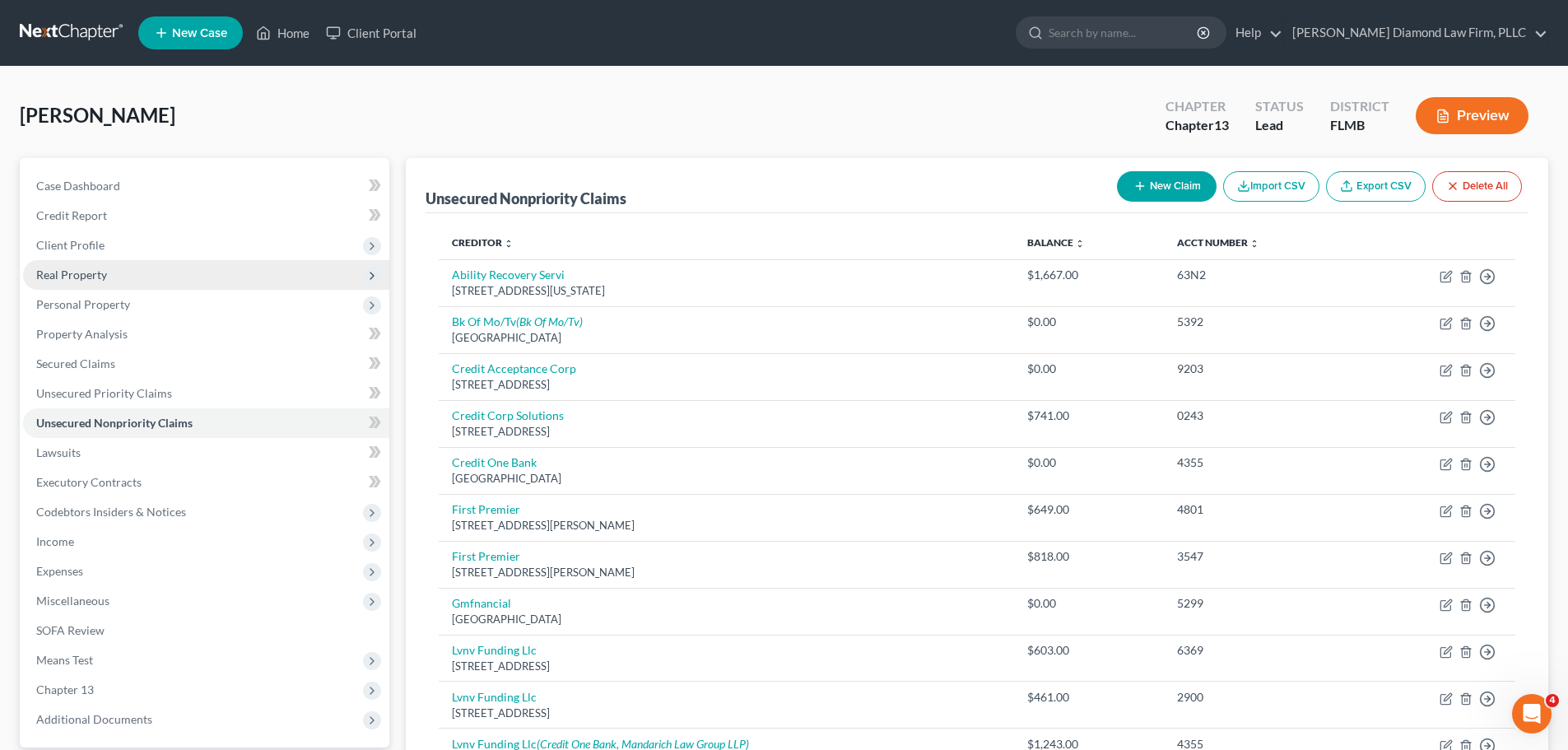
click at [82, 283] on span "Real Property" at bounding box center [206, 275] width 366 height 30
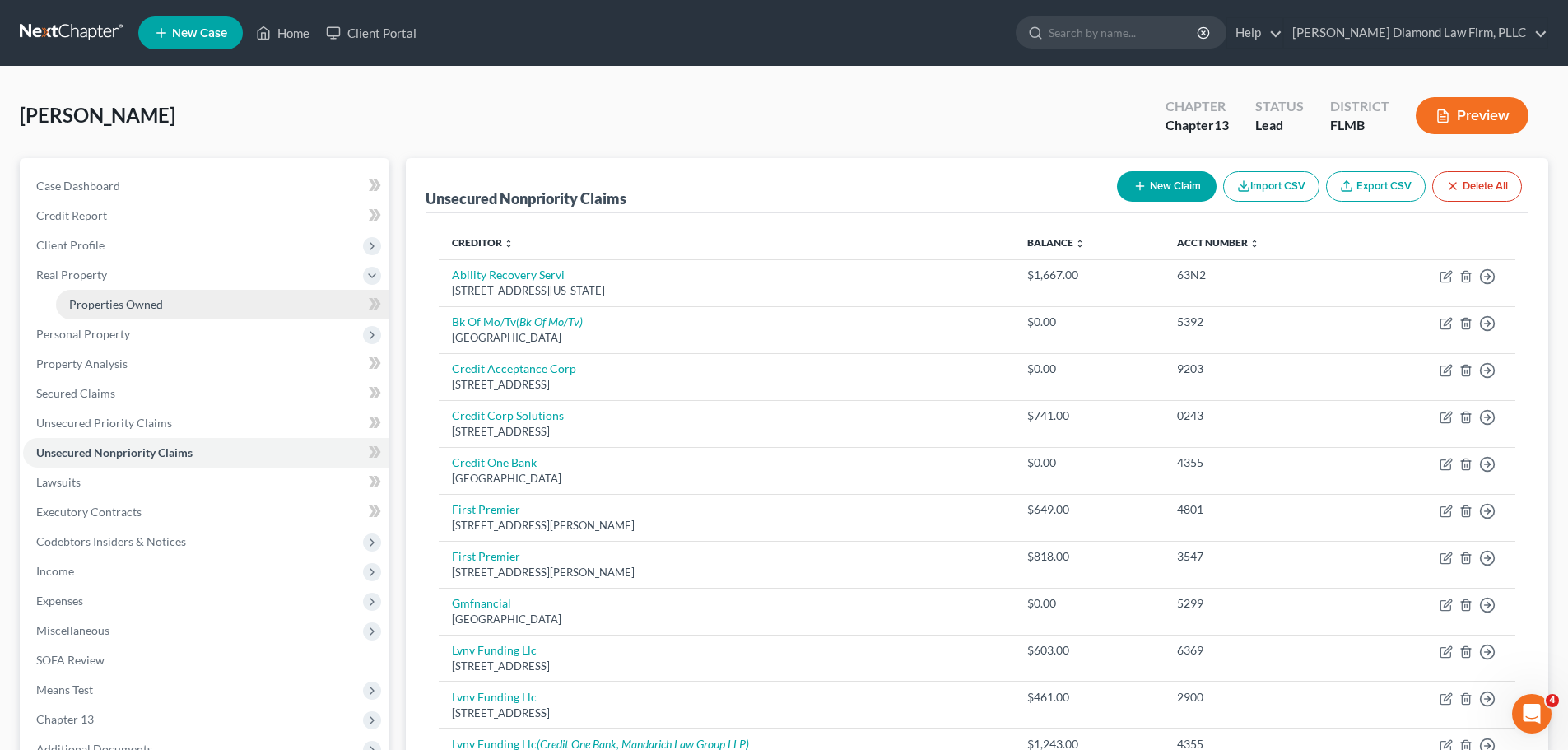
click at [94, 301] on span "Properties Owned" at bounding box center [116, 304] width 94 height 14
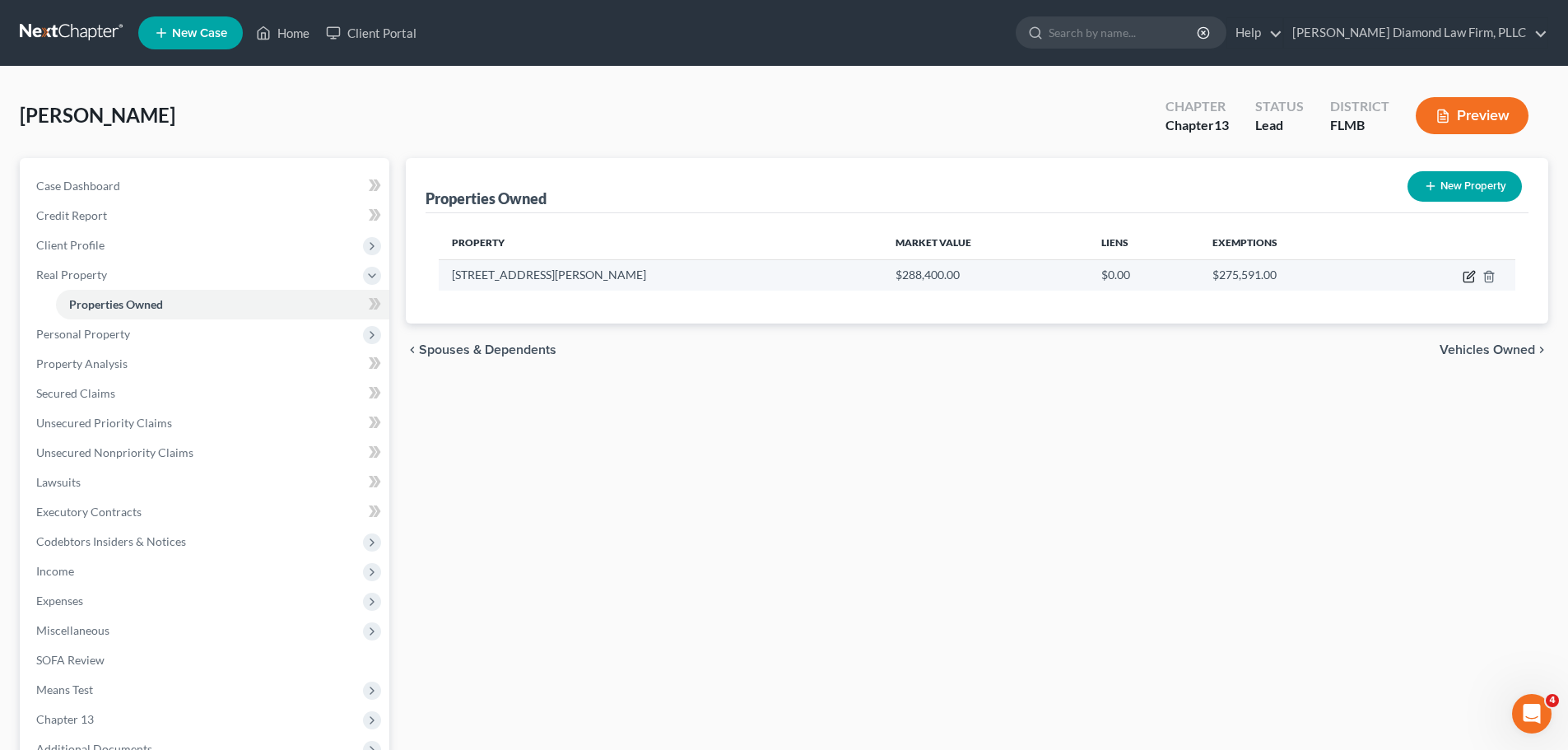
click at [1466, 276] on icon "button" at bounding box center [1469, 276] width 13 height 13
select select "9"
select select "25"
select select "3"
select select "1"
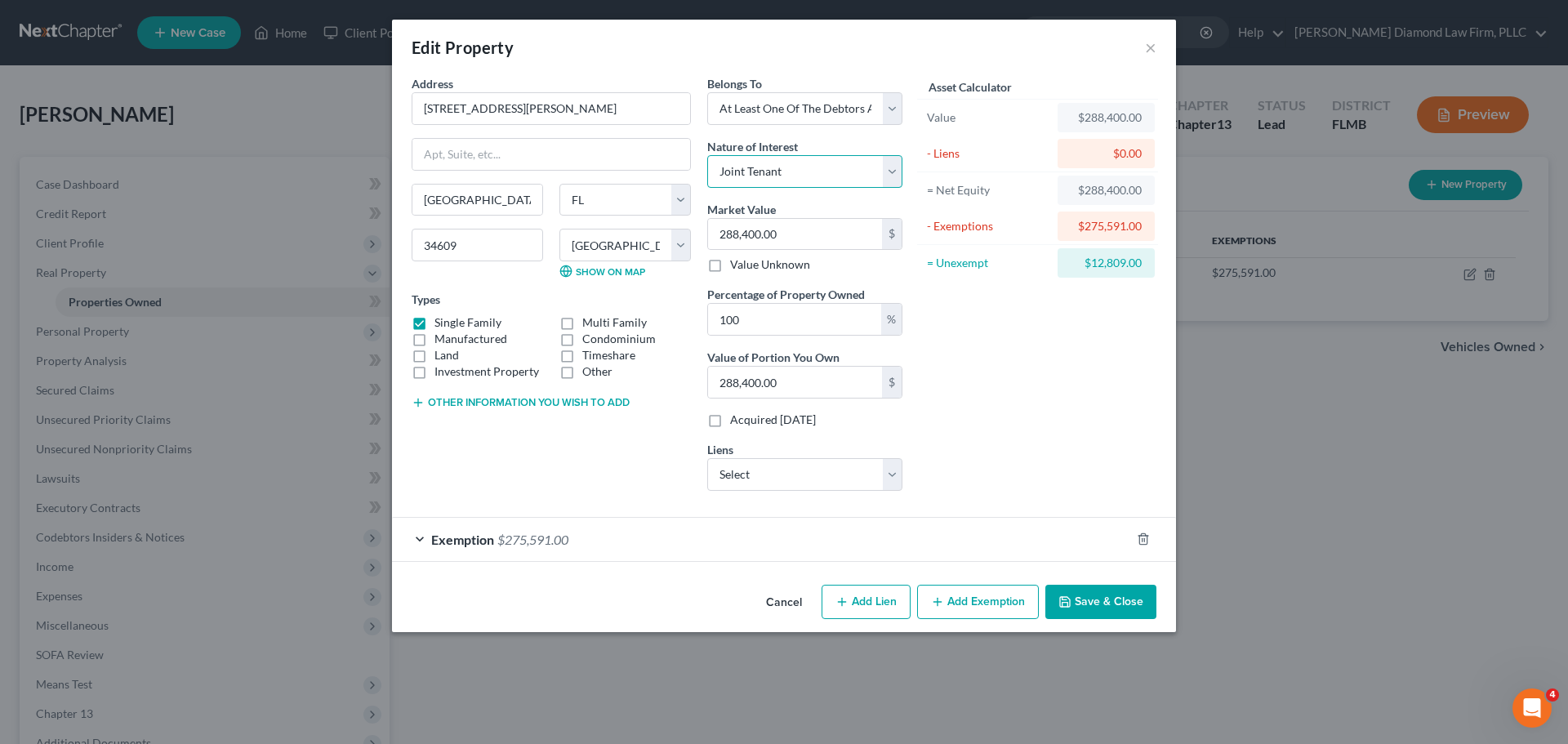
click at [853, 167] on select "Select Fee Simple Joint Tenant Life Estate Equitable Interest Future Interest T…" at bounding box center [805, 171] width 195 height 32
click at [843, 128] on div "Belongs To * Select Debtor 1 Only Debtor 2 Only Debtor 1 And Debtor 2 Only At L…" at bounding box center [805, 290] width 212 height 429
click at [840, 123] on select "Select Debtor 1 Only Debtor 2 Only Debtor 1 And Debtor 2 Only At Least One Of T…" at bounding box center [805, 108] width 195 height 32
select select "0"
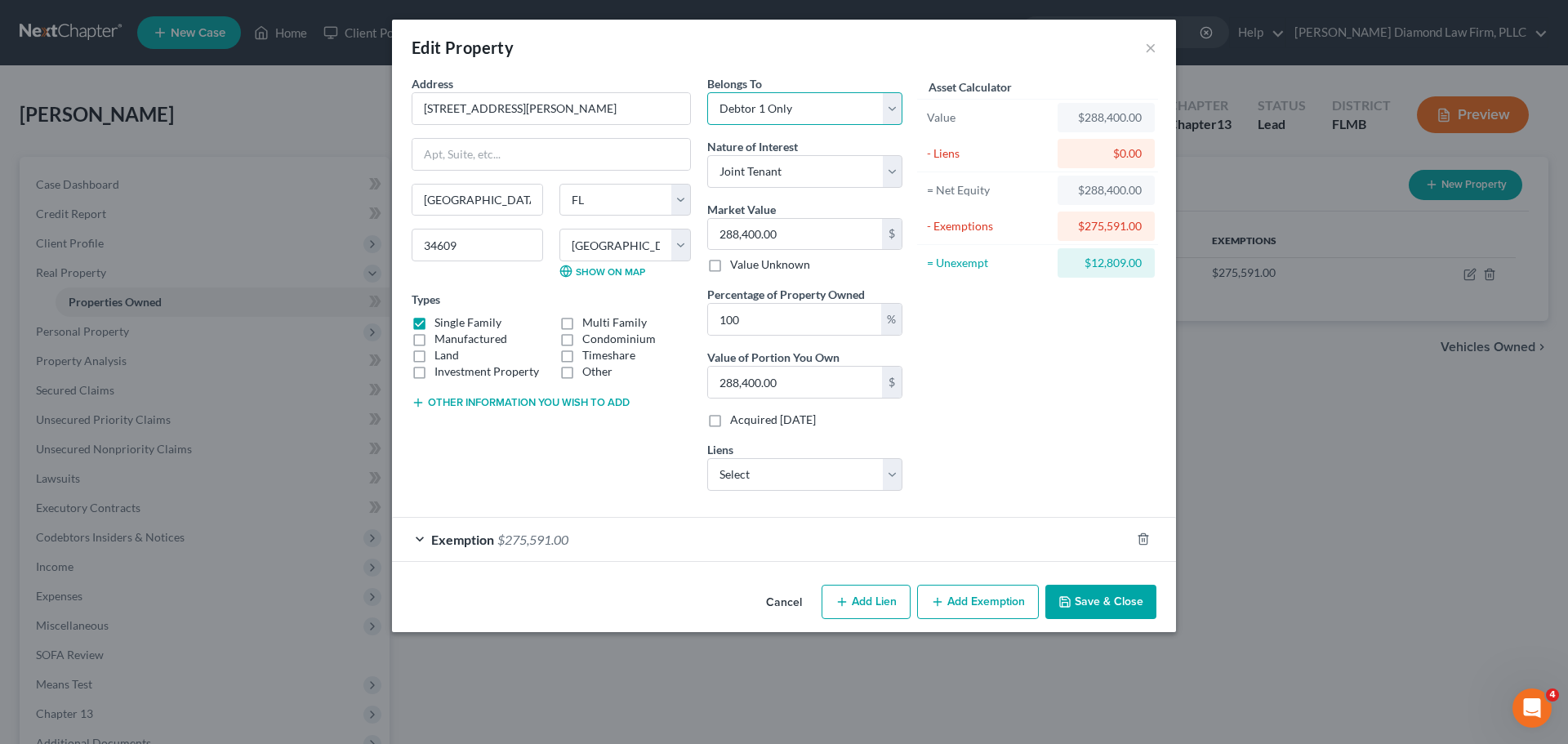
click at [707, 92] on select "Select Debtor 1 Only Debtor 2 Only Debtor 1 And Debtor 2 Only At Least One Of T…" at bounding box center [805, 108] width 195 height 32
click at [1114, 599] on button "Save & Close" at bounding box center [1100, 601] width 111 height 34
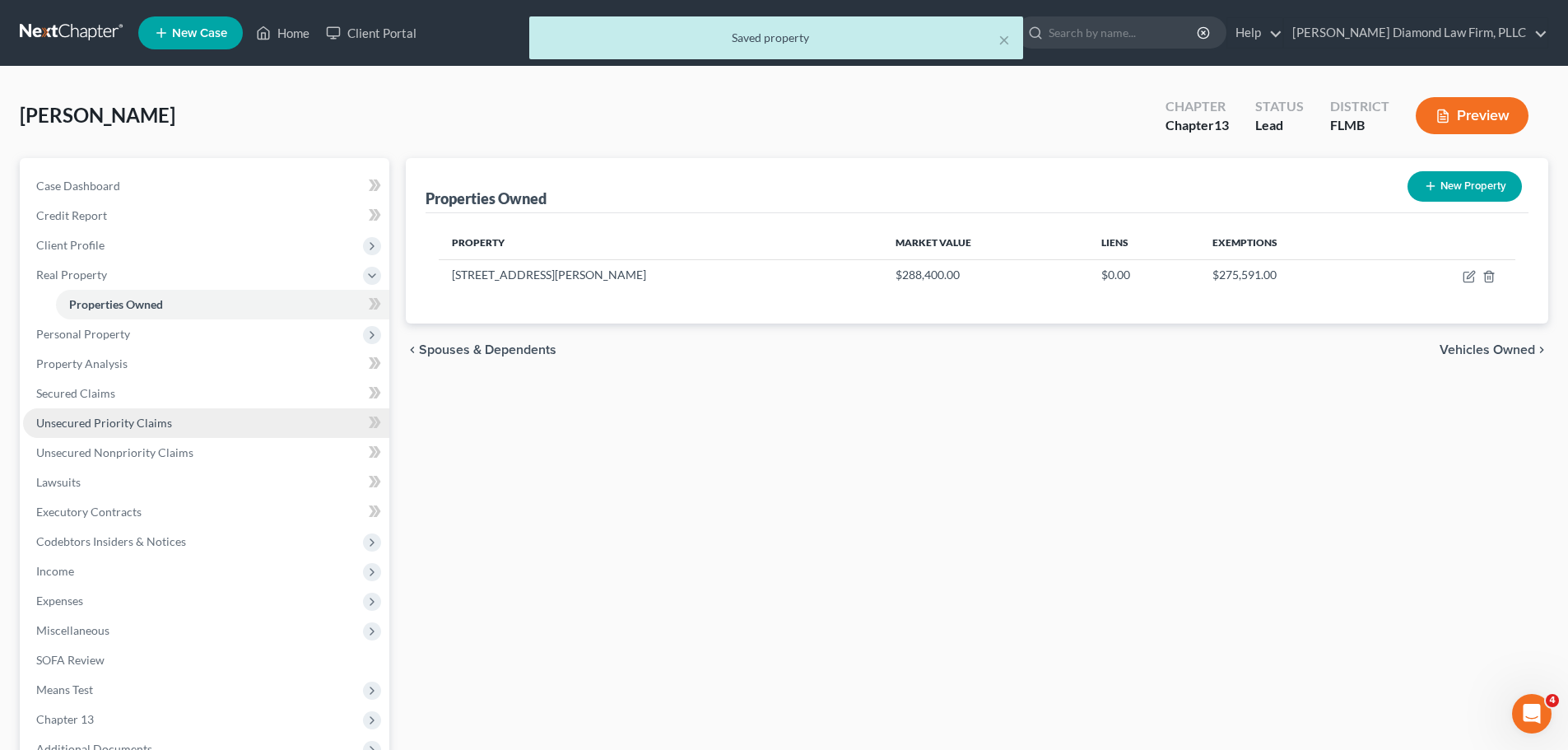
click at [152, 426] on span "Unsecured Priority Claims" at bounding box center [104, 423] width 136 height 14
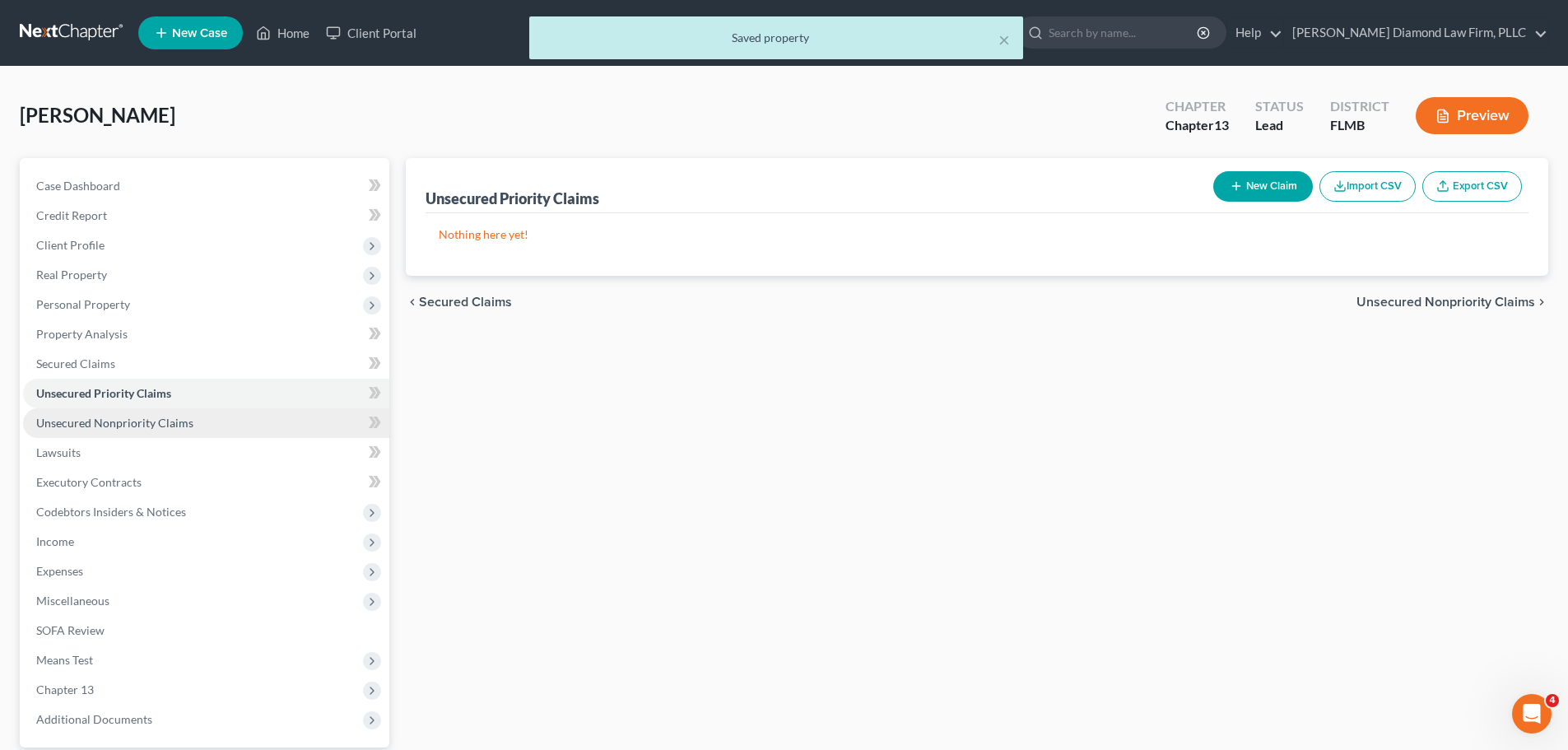
click at [152, 426] on span "Unsecured Nonpriority Claims" at bounding box center [115, 423] width 157 height 14
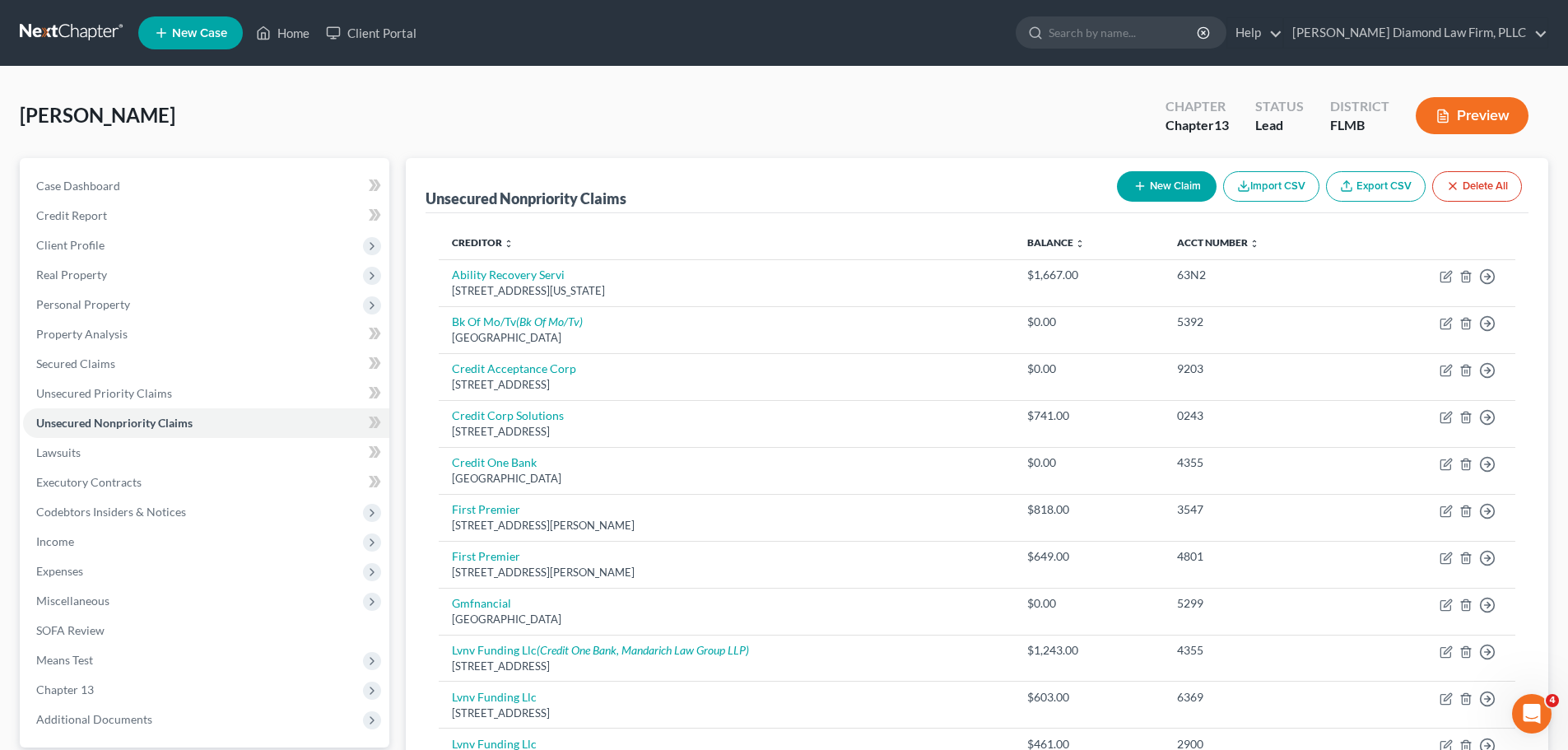
click at [1164, 192] on button "New Claim" at bounding box center [1167, 186] width 100 height 31
select select "0"
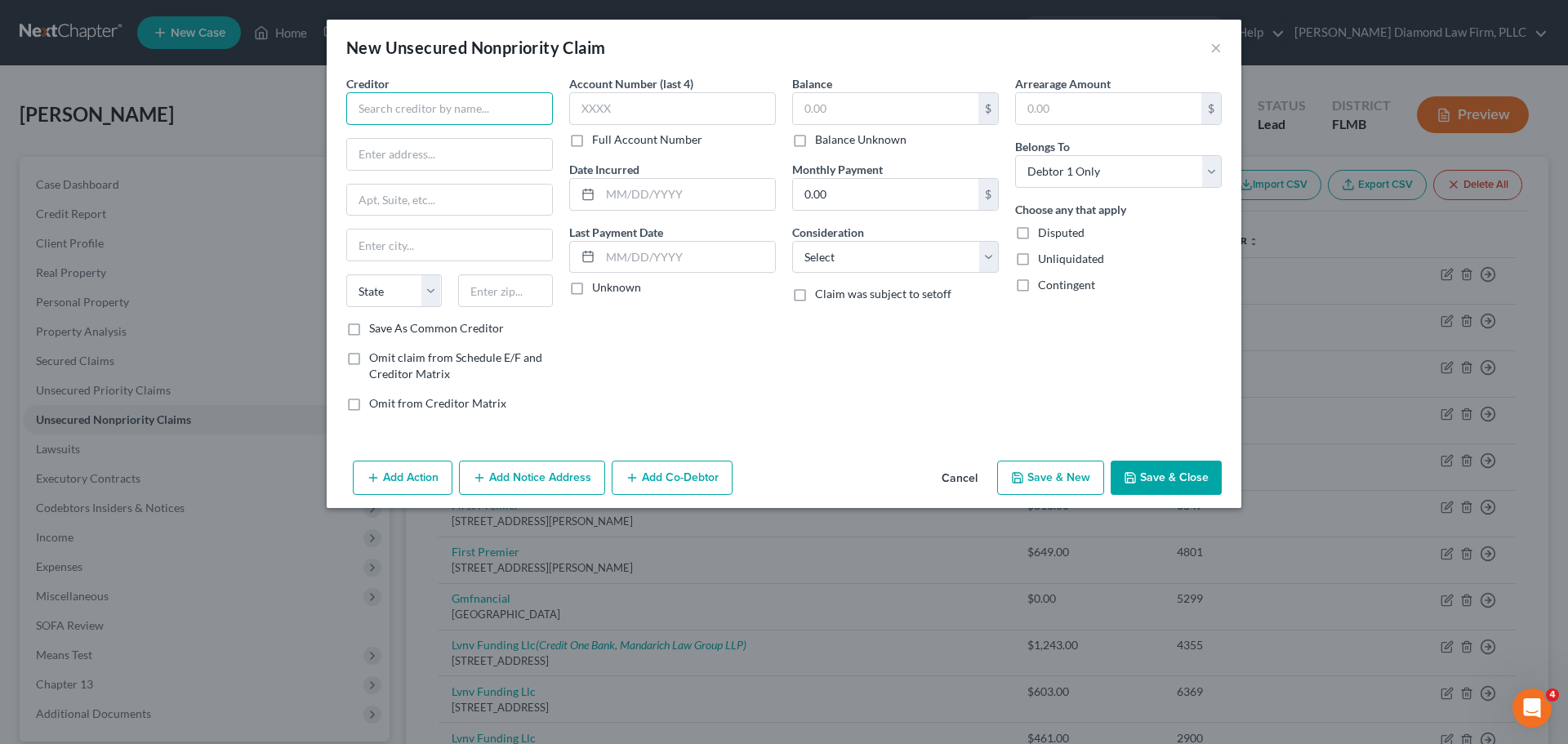
click at [449, 116] on input "text" at bounding box center [450, 108] width 207 height 32
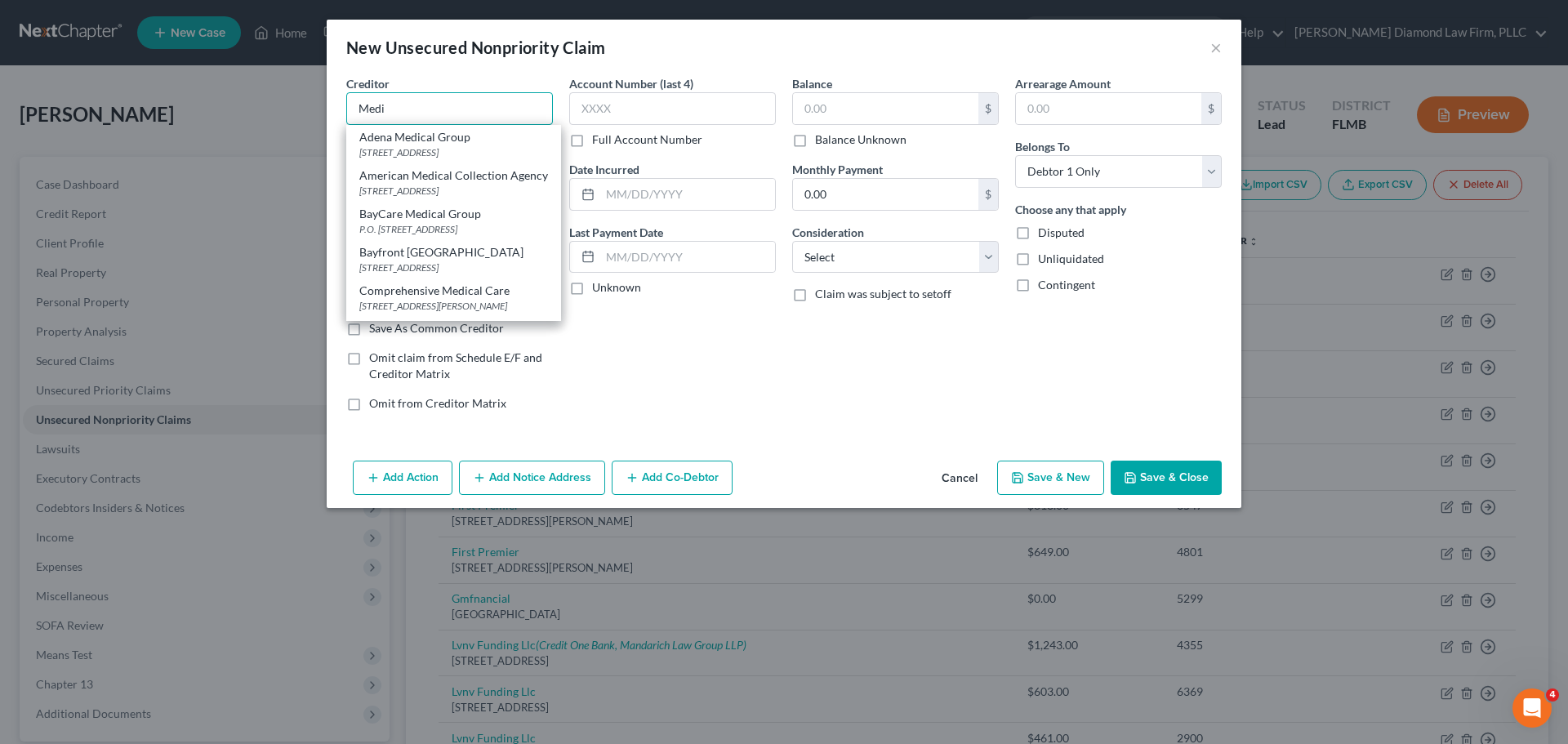
type input "Medic"
select select "0"
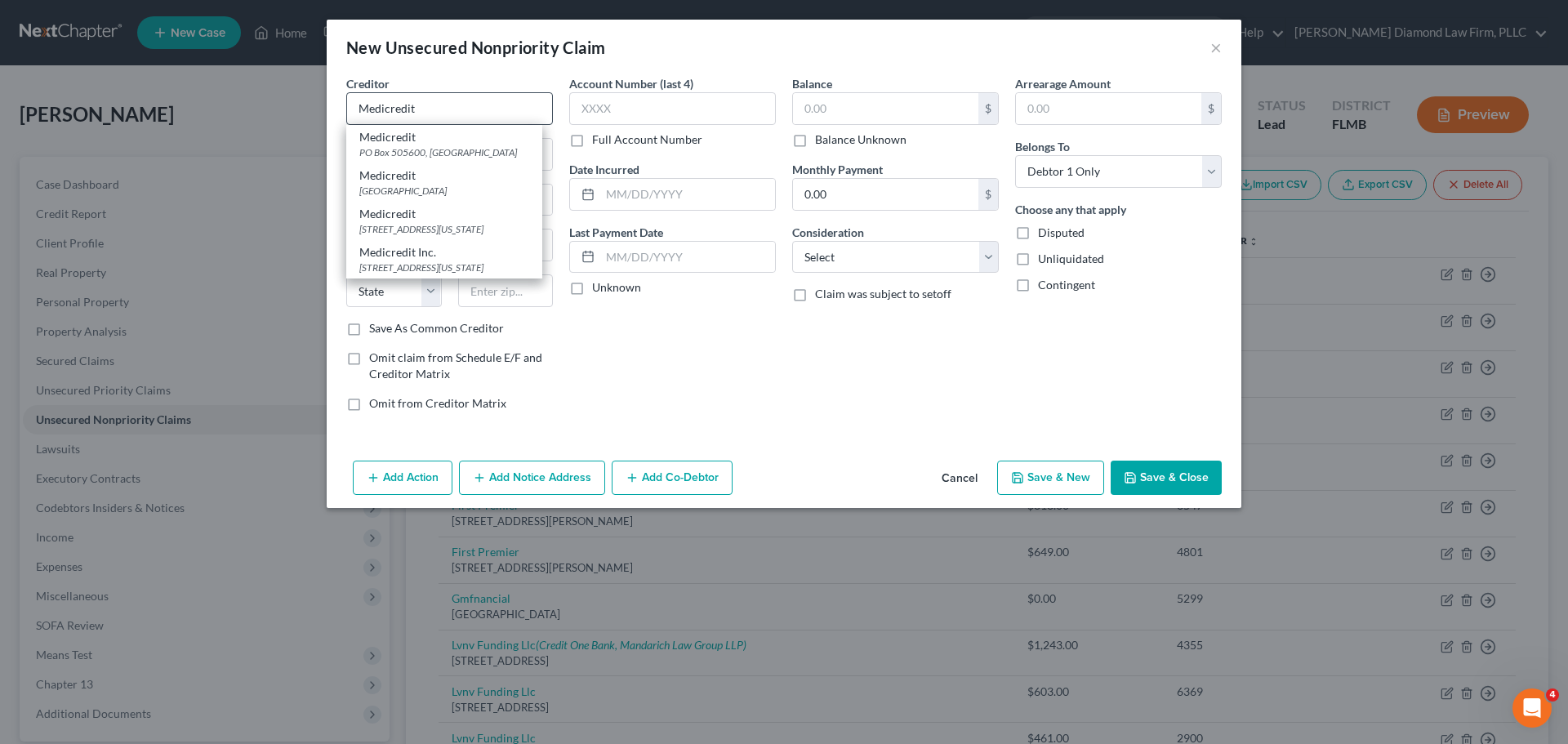
type input "Medicredit"
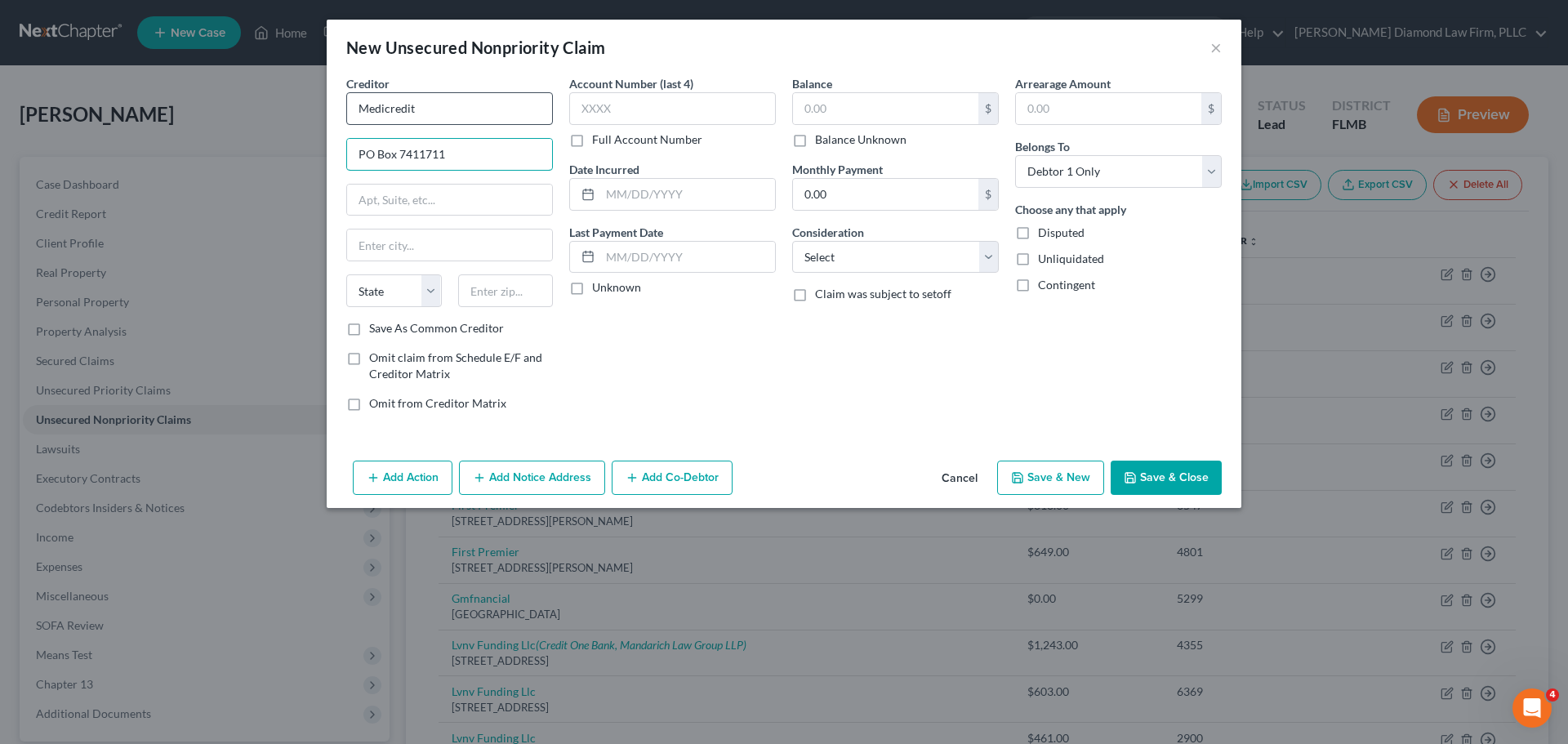
type input "PO Box 7411711"
type input "[GEOGRAPHIC_DATA]"
click at [436, 286] on select "State [US_STATE] AK AR AZ CA CO CT DE DC [GEOGRAPHIC_DATA] [GEOGRAPHIC_DATA] GU…" at bounding box center [394, 290] width 95 height 32
select select "14"
click at [347, 274] on select "State [US_STATE] AK AR AZ CA CO CT DE DC [GEOGRAPHIC_DATA] [GEOGRAPHIC_DATA] GU…" at bounding box center [394, 290] width 95 height 32
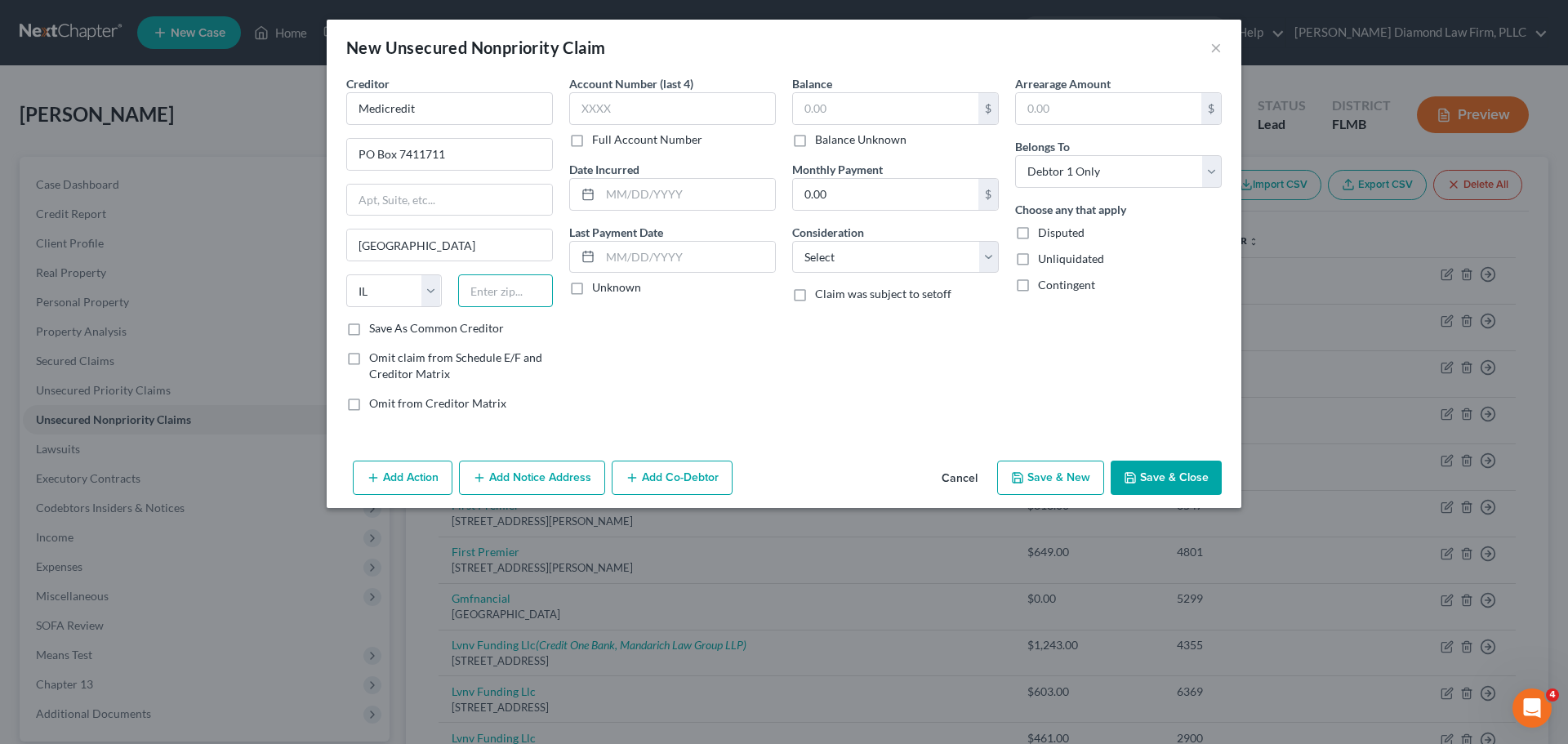
click at [481, 276] on input "text" at bounding box center [505, 290] width 95 height 32
type input "60674"
click at [698, 103] on input "text" at bounding box center [672, 108] width 207 height 32
type input "8953"
click at [879, 116] on input "text" at bounding box center [886, 108] width 186 height 31
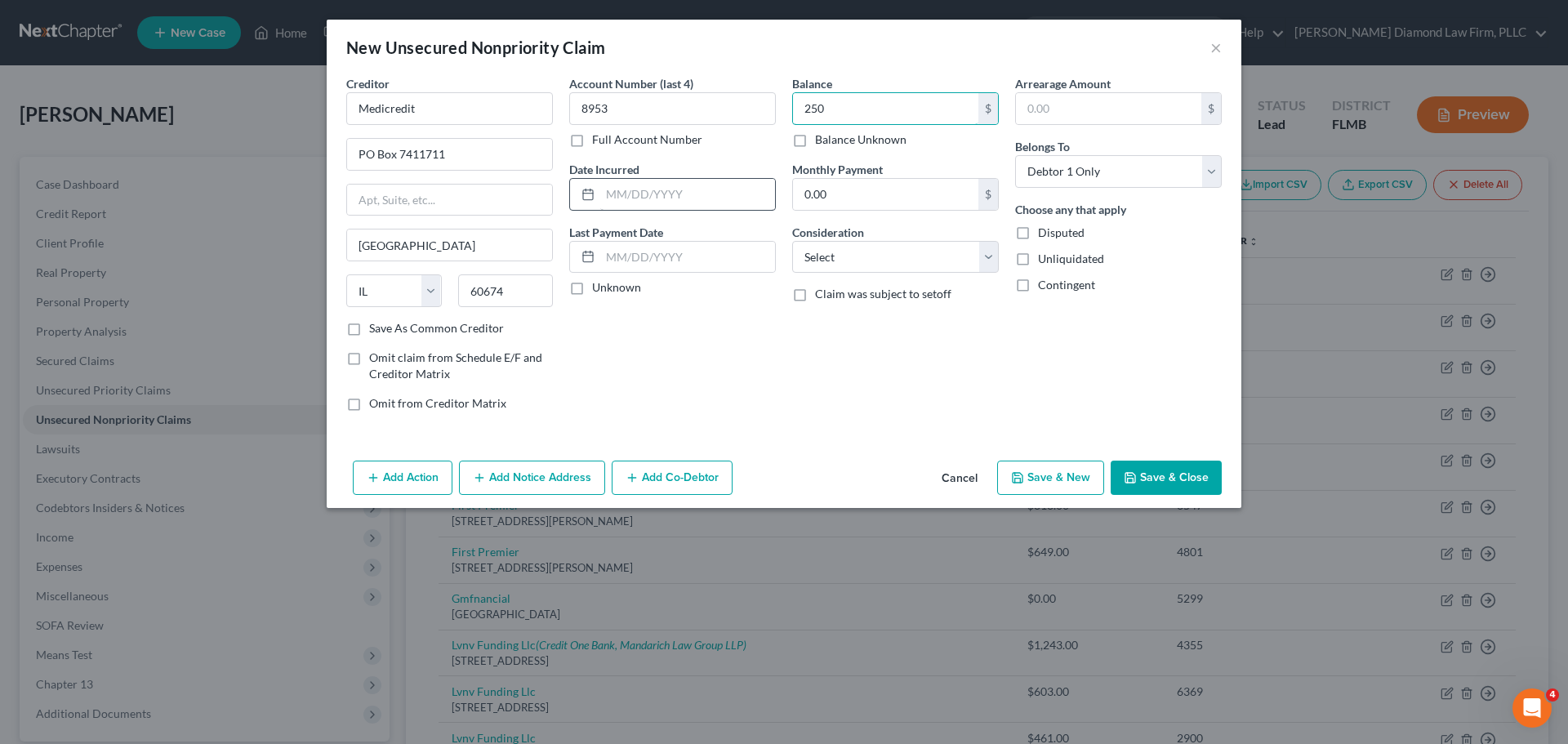
type input "250"
click at [714, 183] on input "text" at bounding box center [688, 193] width 175 height 31
type input "[DATE]"
click at [878, 270] on select "Select Cable / Satellite Services Collection Agency Credit Card Debt Debt Couns…" at bounding box center [896, 256] width 207 height 32
select select "9"
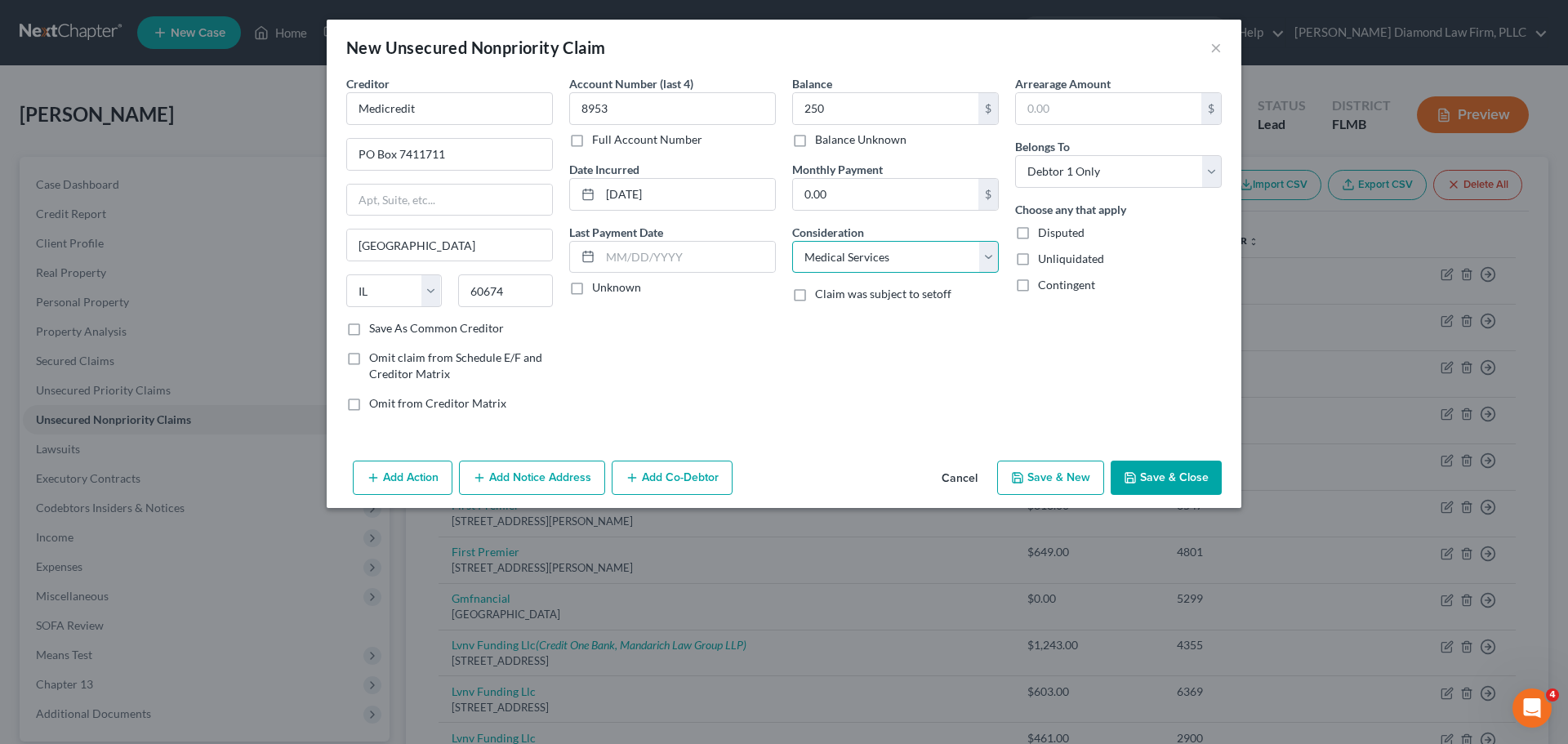
click at [792, 241] on select "Select Cable / Satellite Services Collection Agency Credit Card Debt Debt Couns…" at bounding box center [896, 256] width 207 height 32
click at [538, 480] on button "Add Notice Address" at bounding box center [531, 477] width 146 height 34
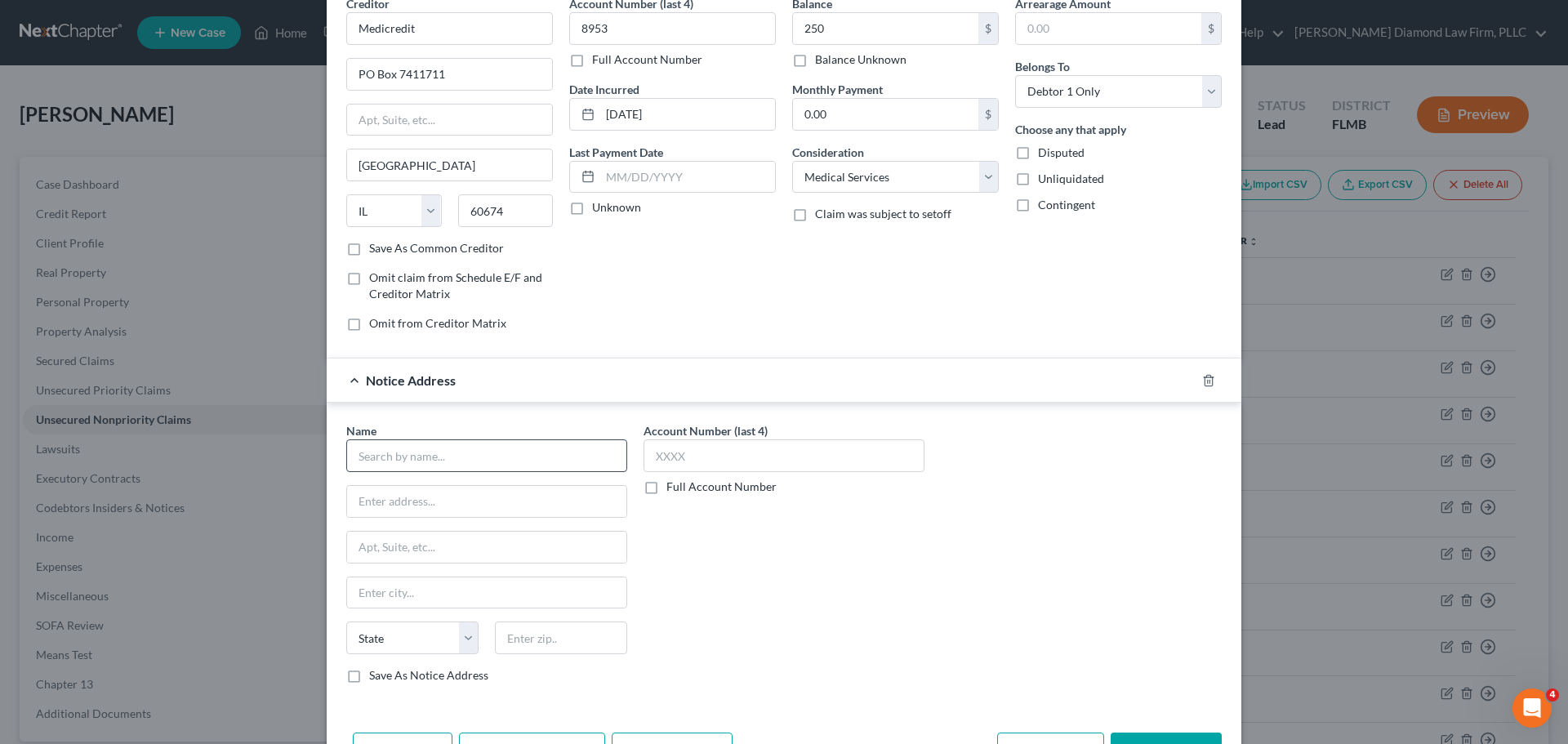
scroll to position [136, 0]
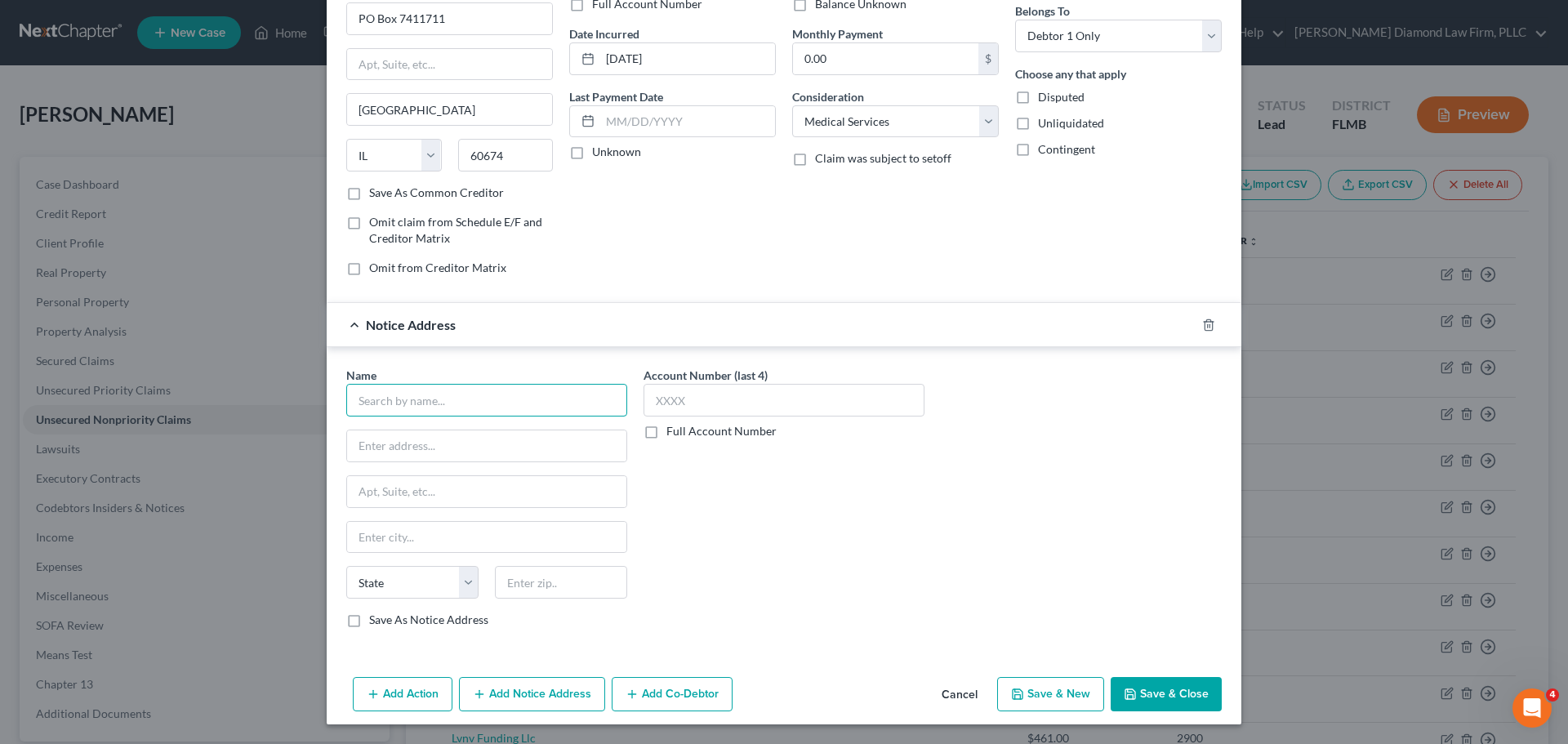
click at [421, 398] on input "text" at bounding box center [487, 399] width 281 height 32
type input "HCA [US_STATE][GEOGRAPHIC_DATA]"
click at [498, 400] on input "HCA Florida Oak Hill Hospital" at bounding box center [487, 399] width 281 height 32
click at [736, 401] on input "text" at bounding box center [784, 399] width 281 height 32
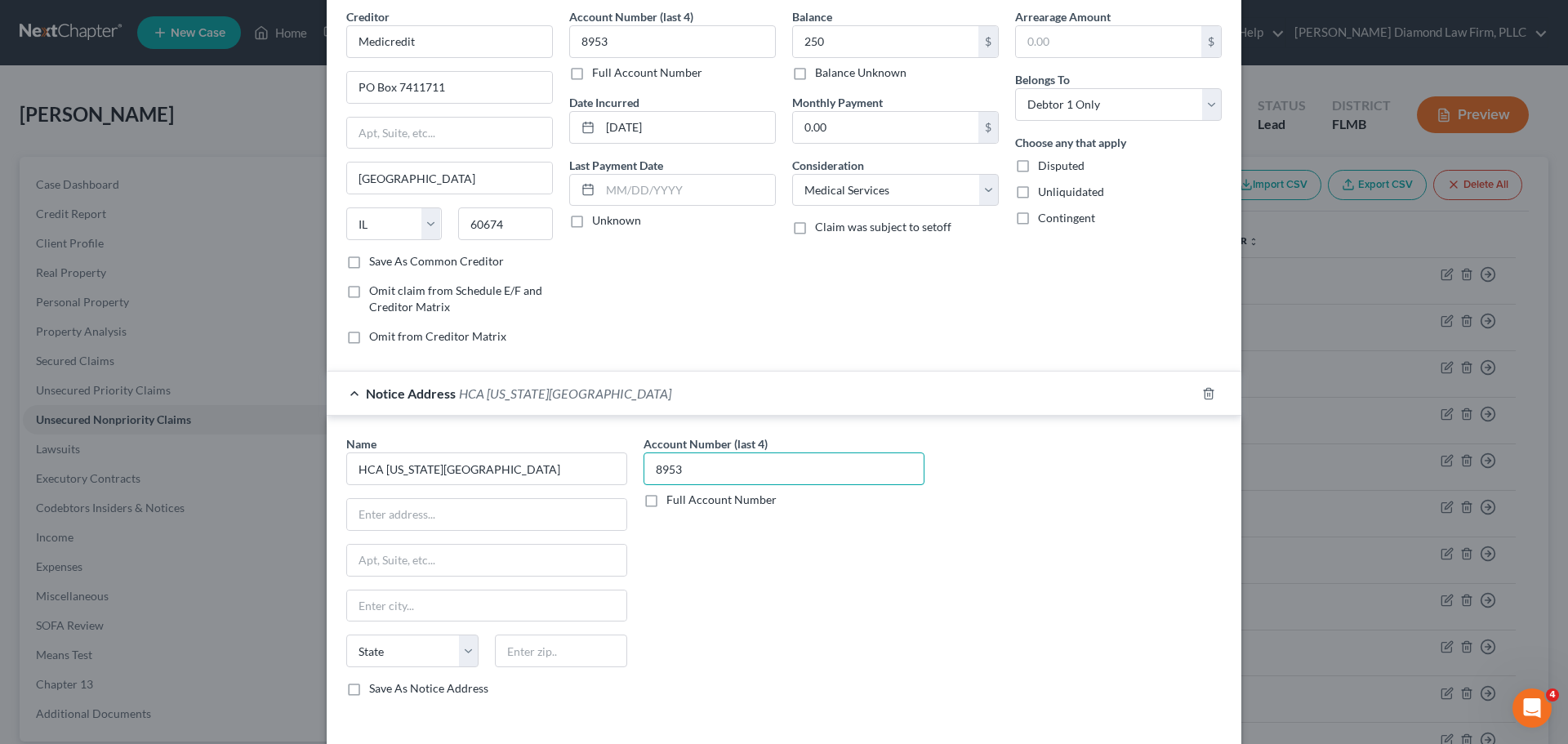
scroll to position [0, 0]
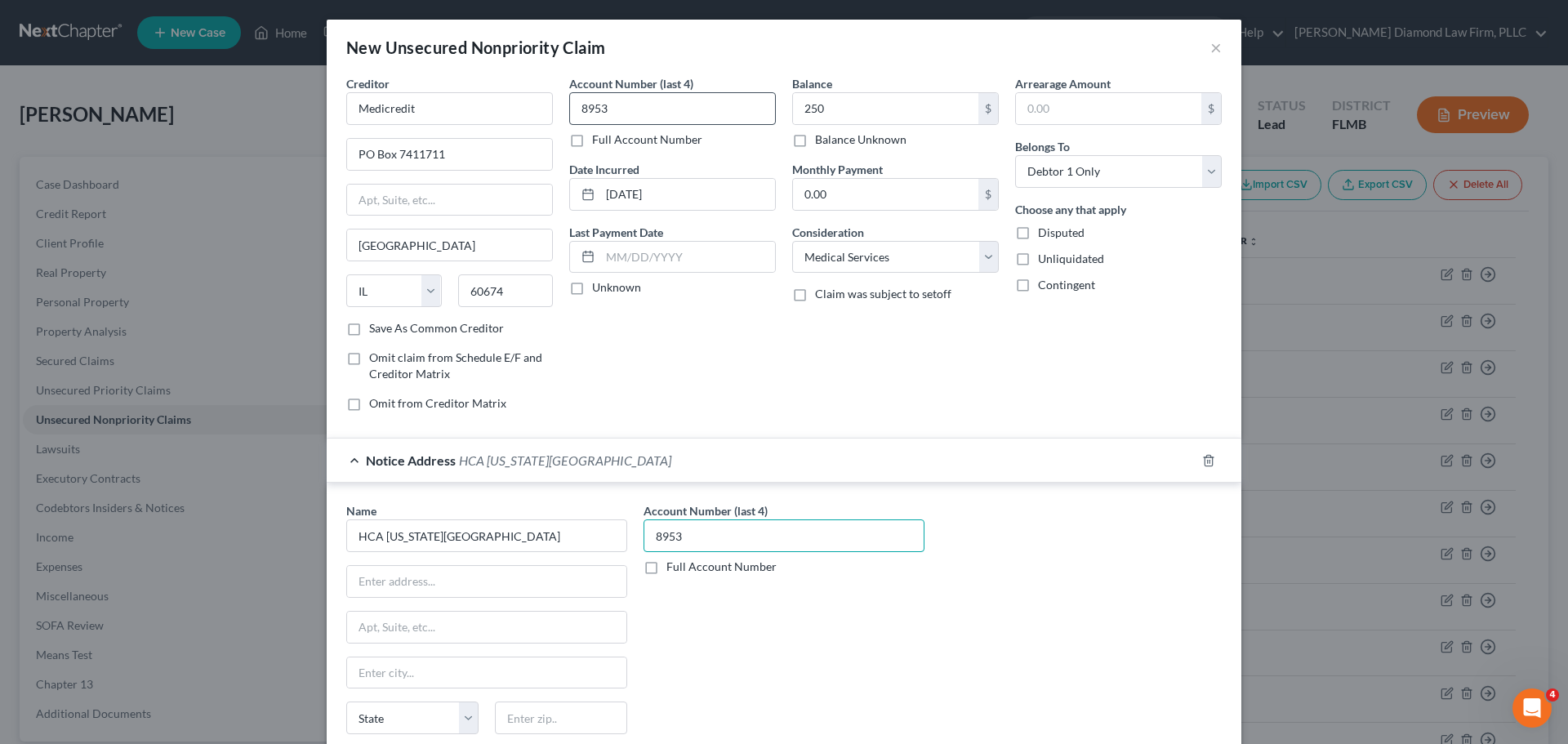
type input "8953"
click at [612, 111] on input "8953" at bounding box center [672, 108] width 207 height 32
drag, startPoint x: 579, startPoint y: 106, endPoint x: 567, endPoint y: 102, distance: 12.6
click at [569, 102] on input "8953" at bounding box center [672, 108] width 207 height 32
type input "4306"
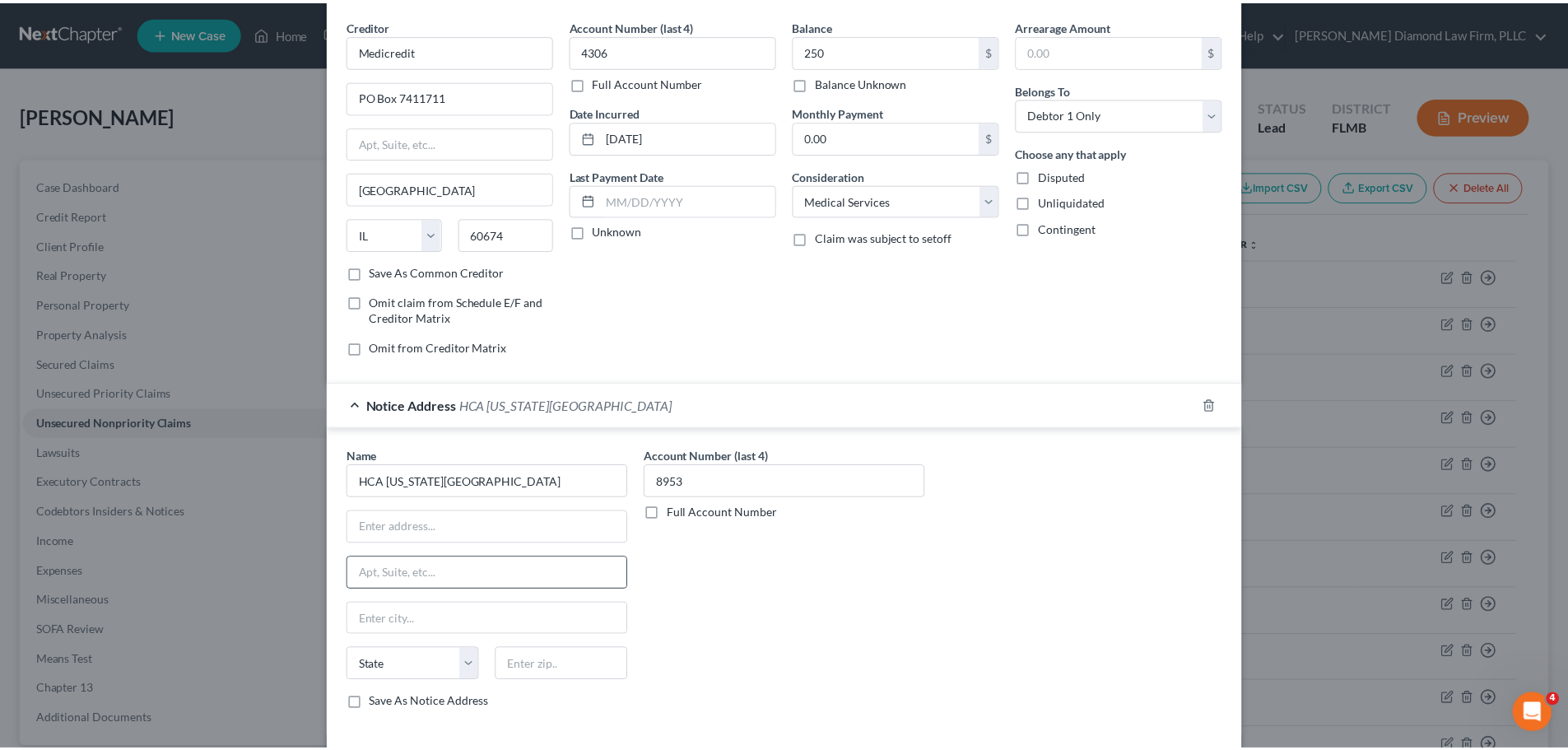
scroll to position [137, 0]
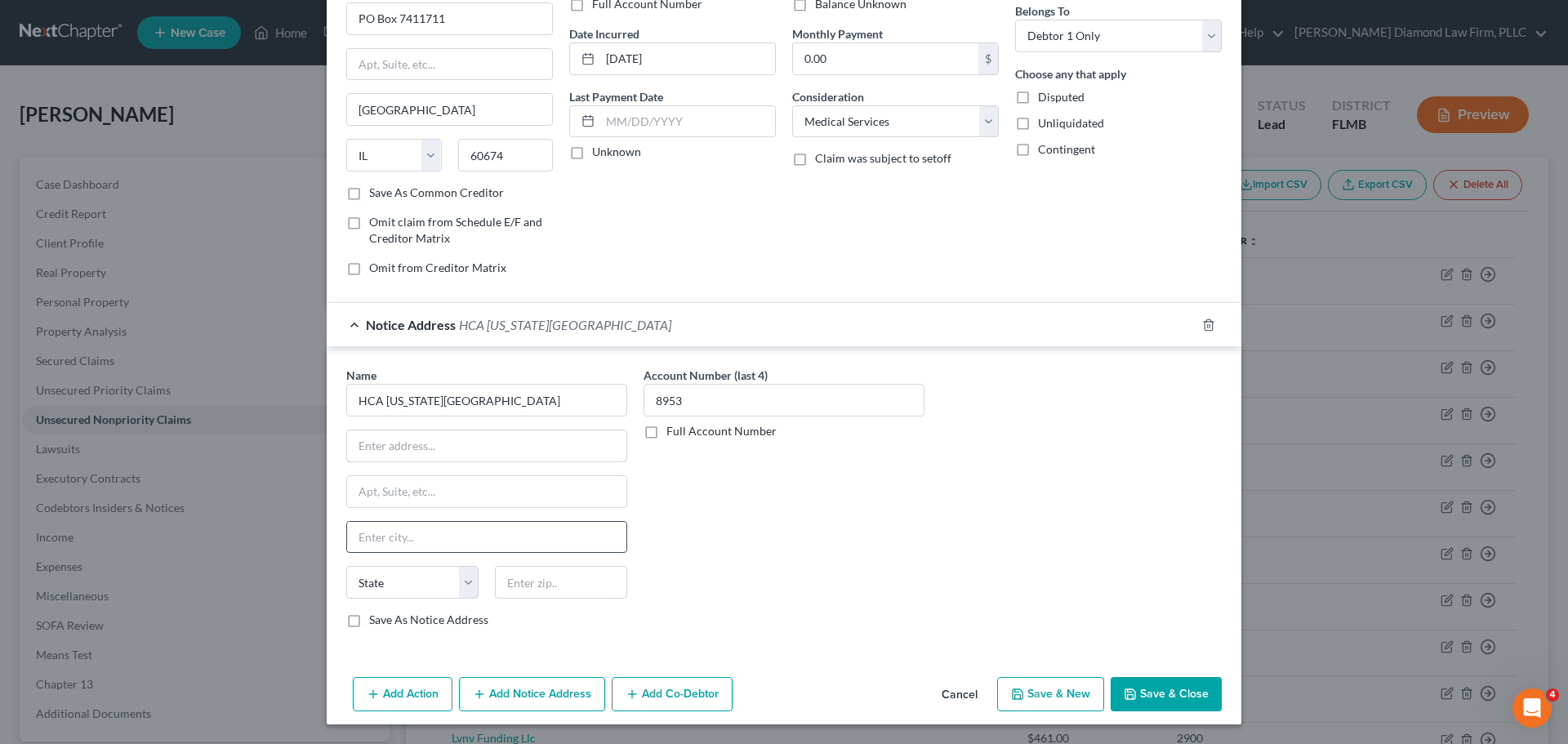
click at [457, 448] on input "text" at bounding box center [486, 446] width 279 height 31
paste input "11375 Cortez Blvd"
type input "11375 Cortez Blvd"
click at [431, 551] on input "text" at bounding box center [486, 537] width 279 height 31
type input "Brooksville"
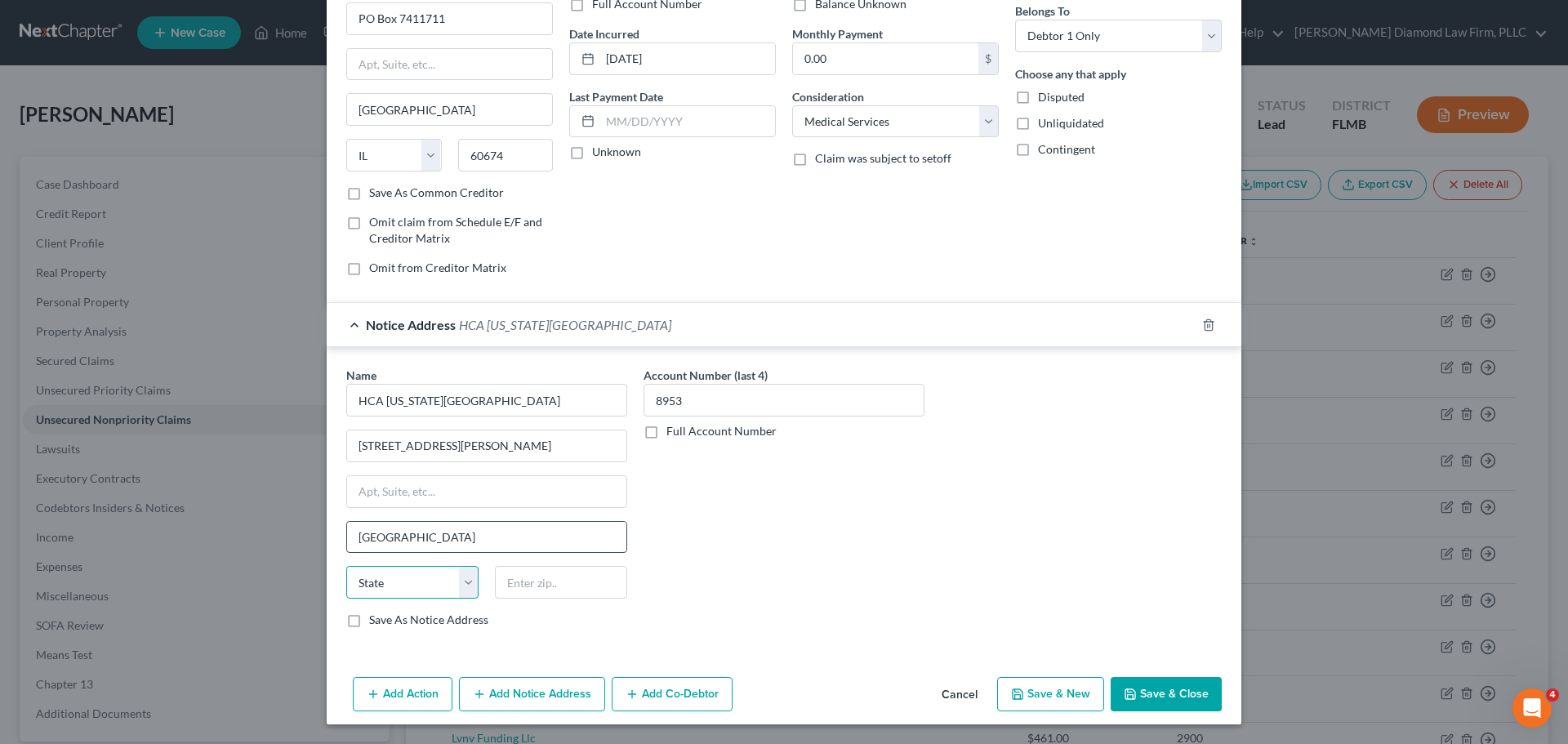
select select "9"
type input "34613"
click at [1159, 699] on button "Save & Close" at bounding box center [1166, 693] width 111 height 34
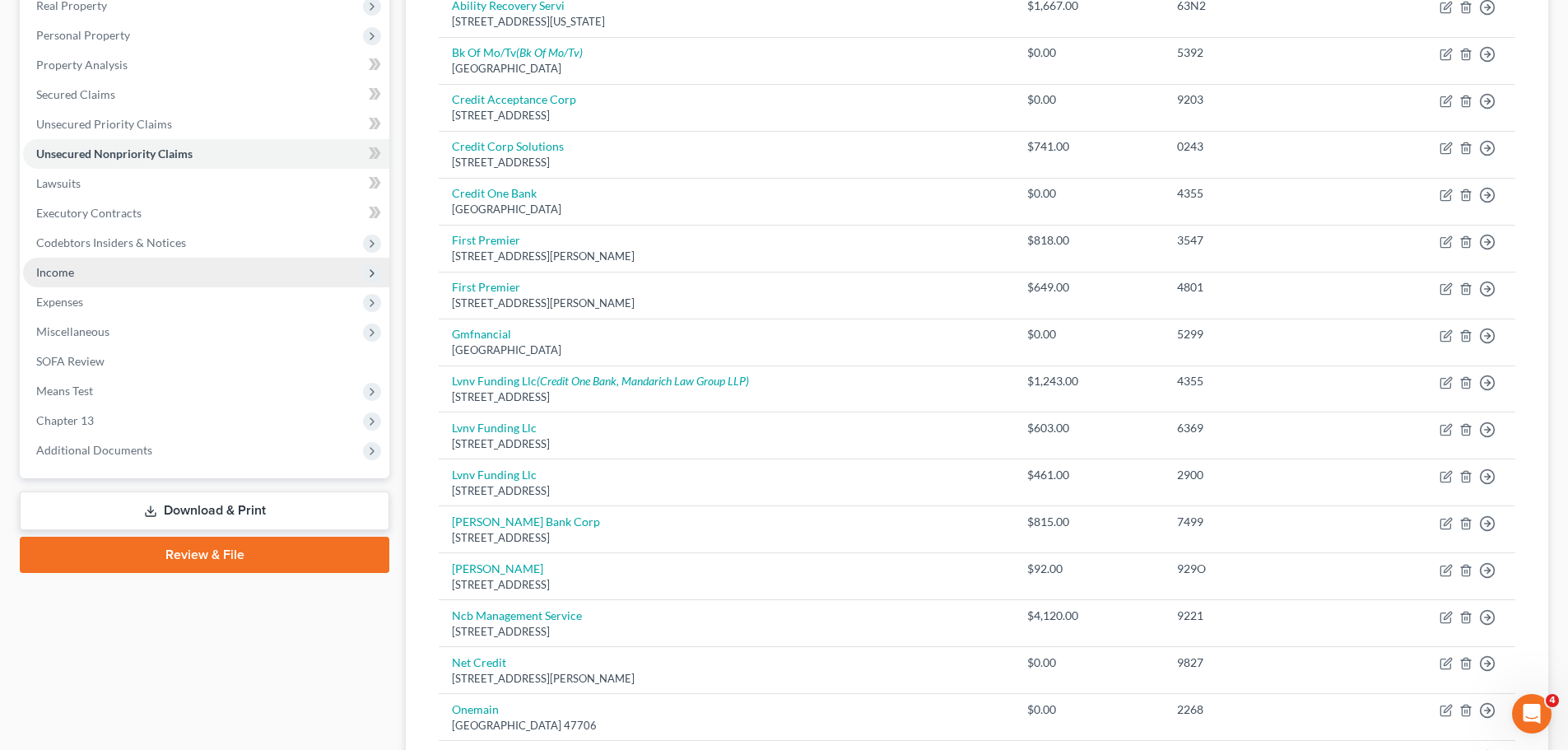
scroll to position [247, 0]
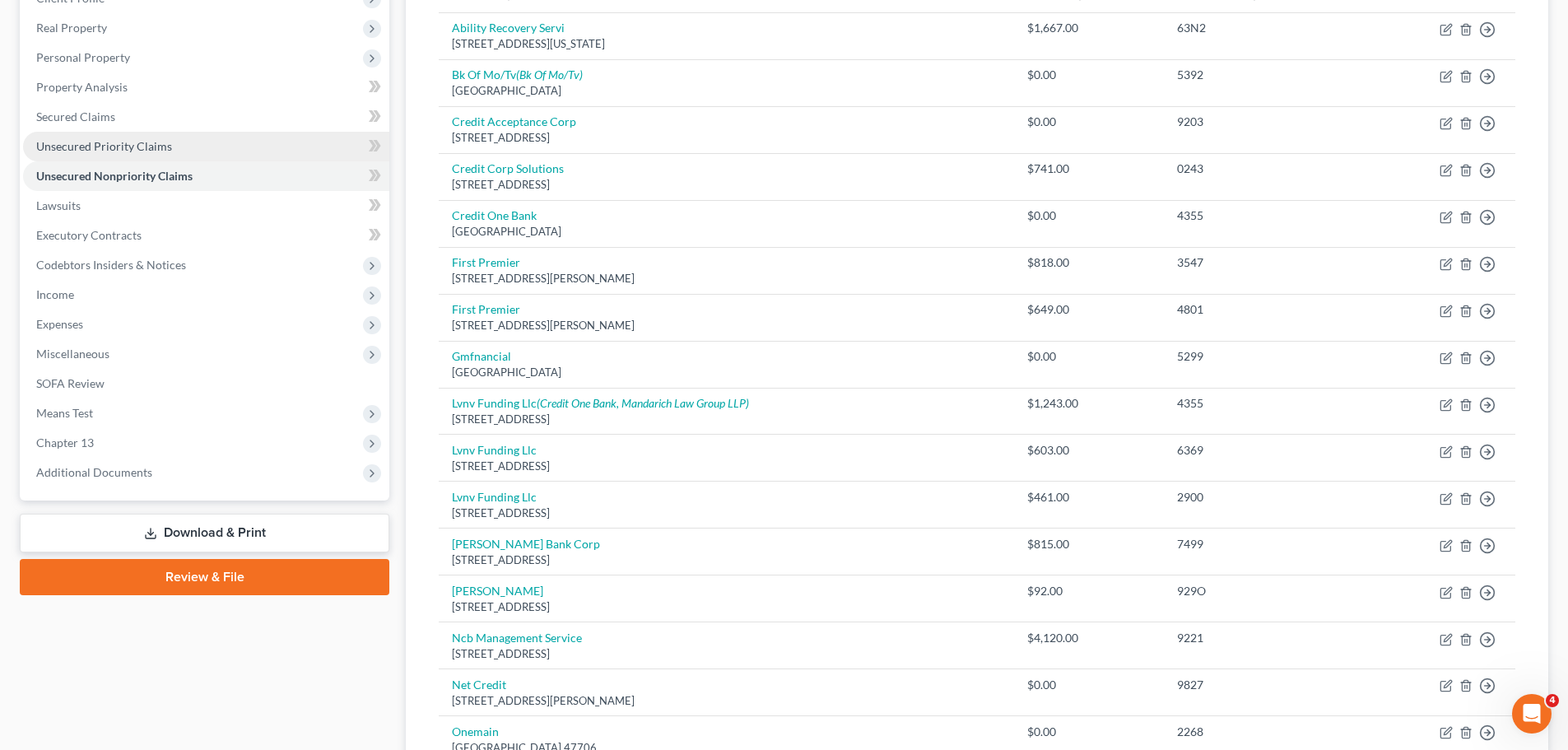
click at [97, 146] on span "Unsecured Priority Claims" at bounding box center [104, 146] width 136 height 14
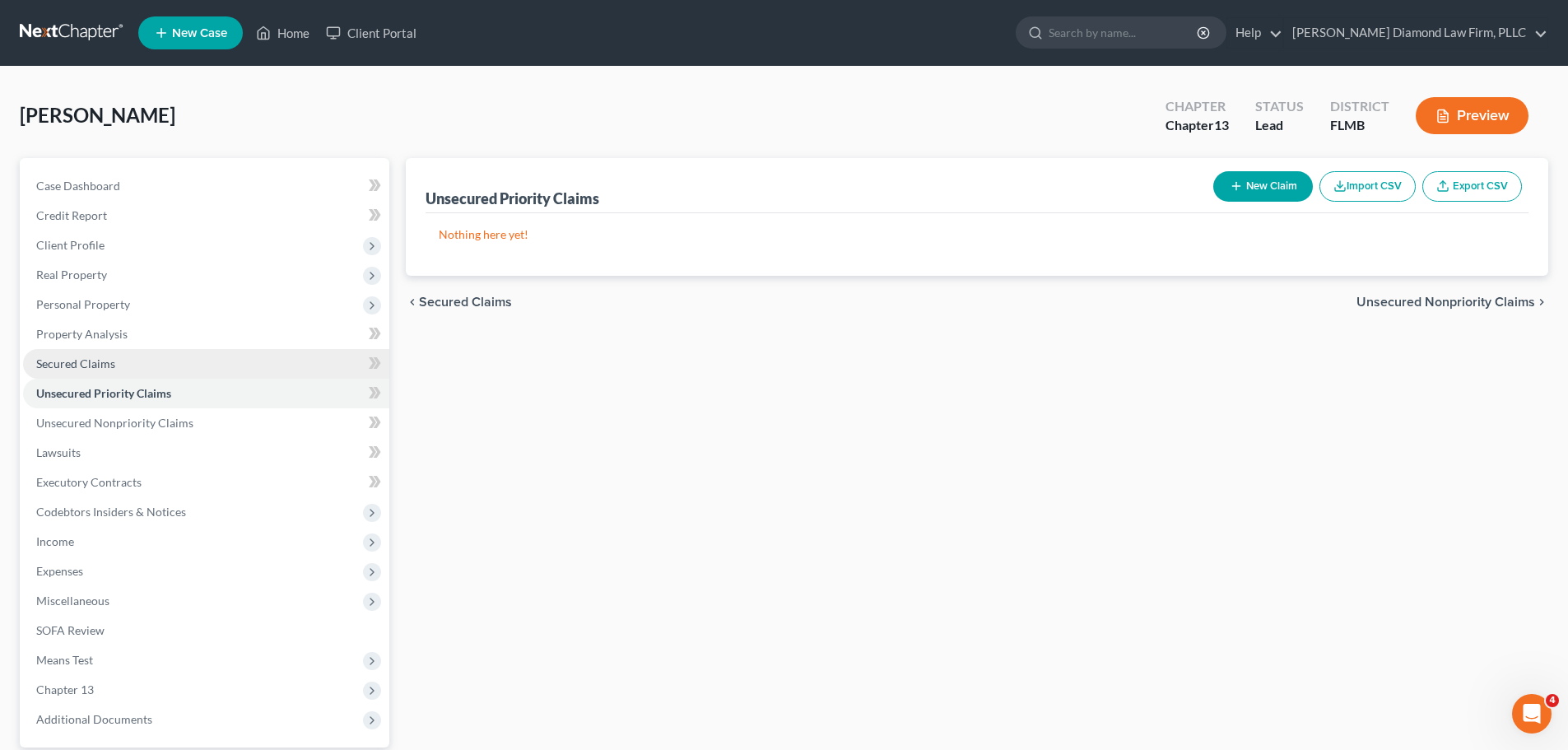
click at [112, 361] on span "Secured Claims" at bounding box center [76, 364] width 79 height 14
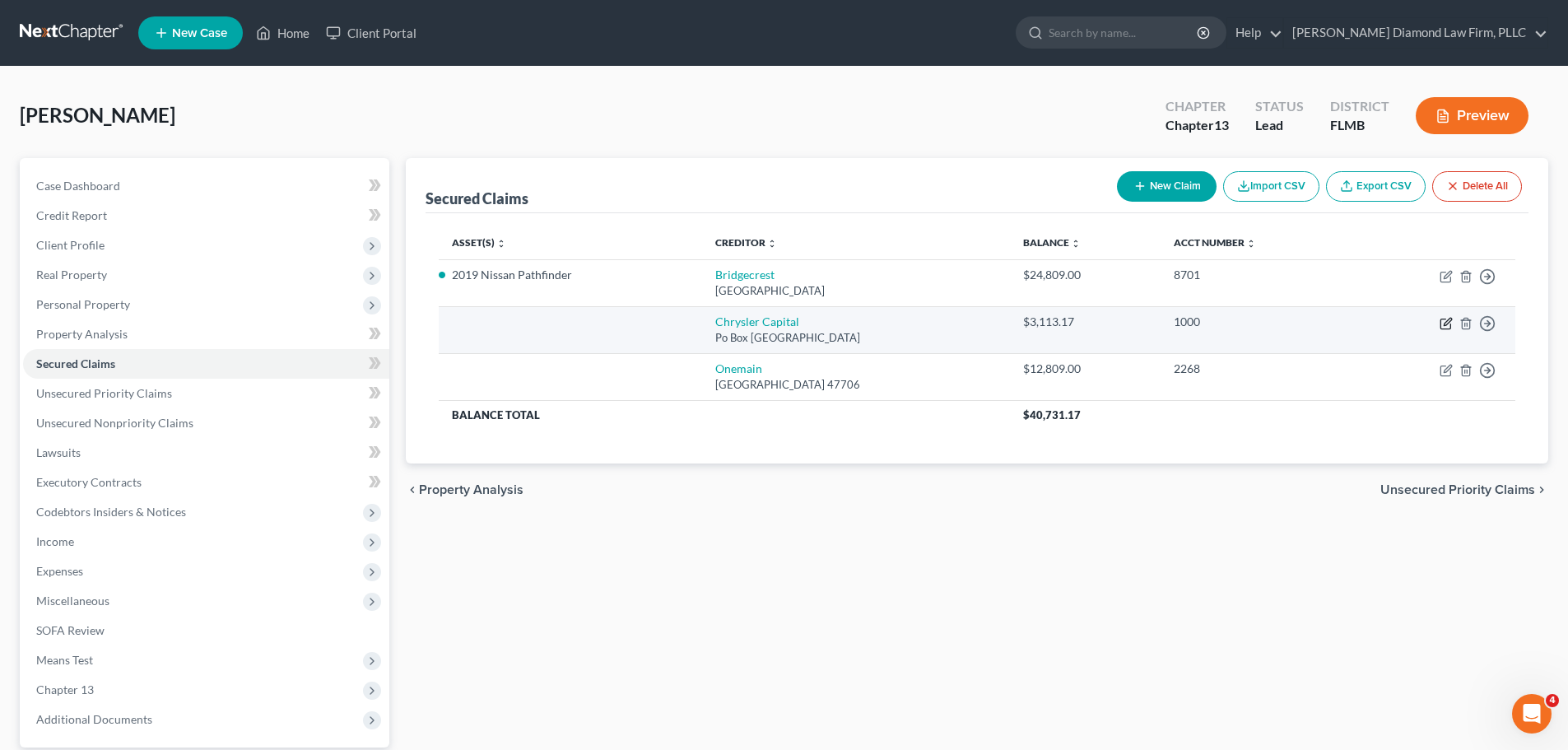
click at [1445, 319] on icon "button" at bounding box center [1445, 324] width 10 height 10
select select "45"
select select "0"
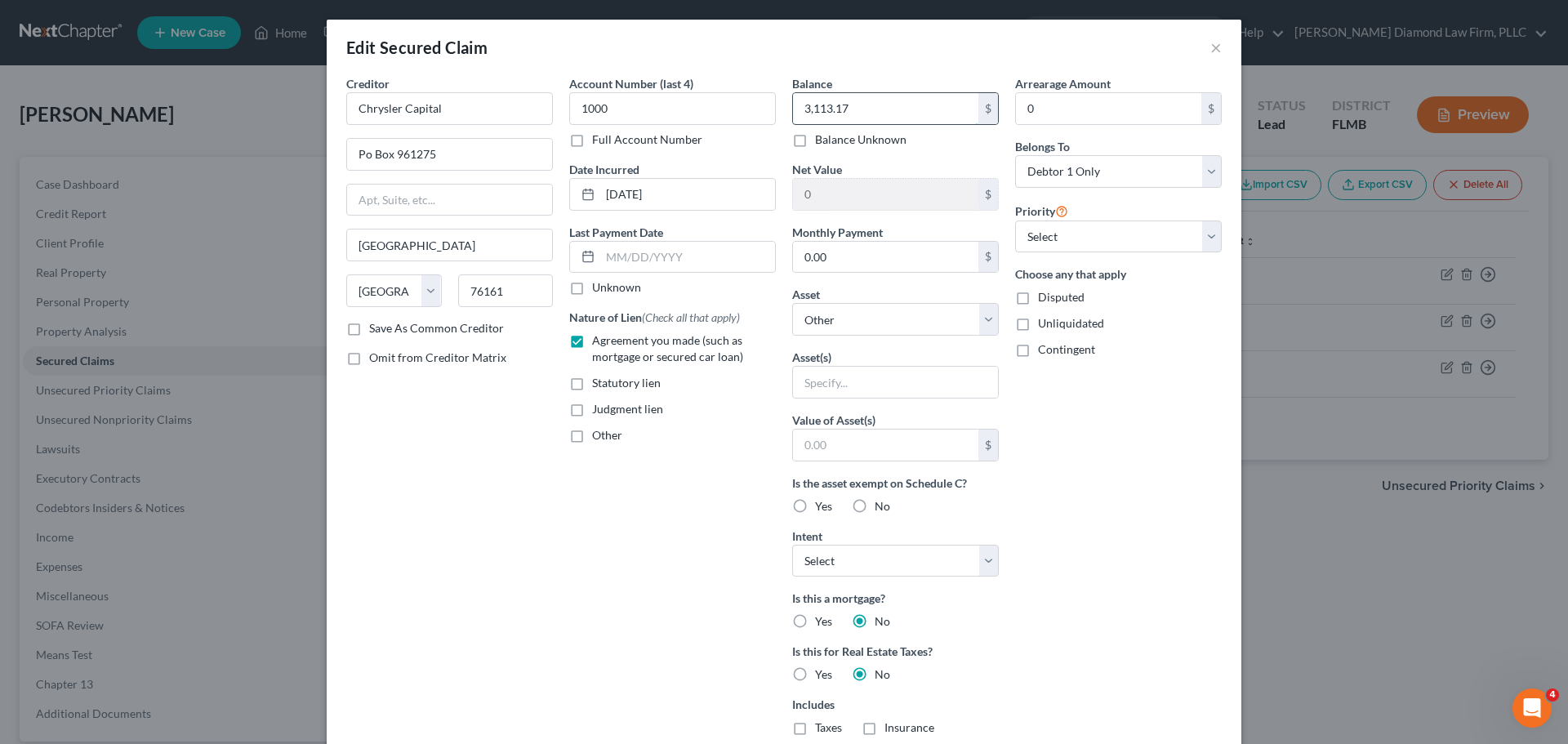
click at [874, 101] on input "3,113.17" at bounding box center [886, 108] width 186 height 31
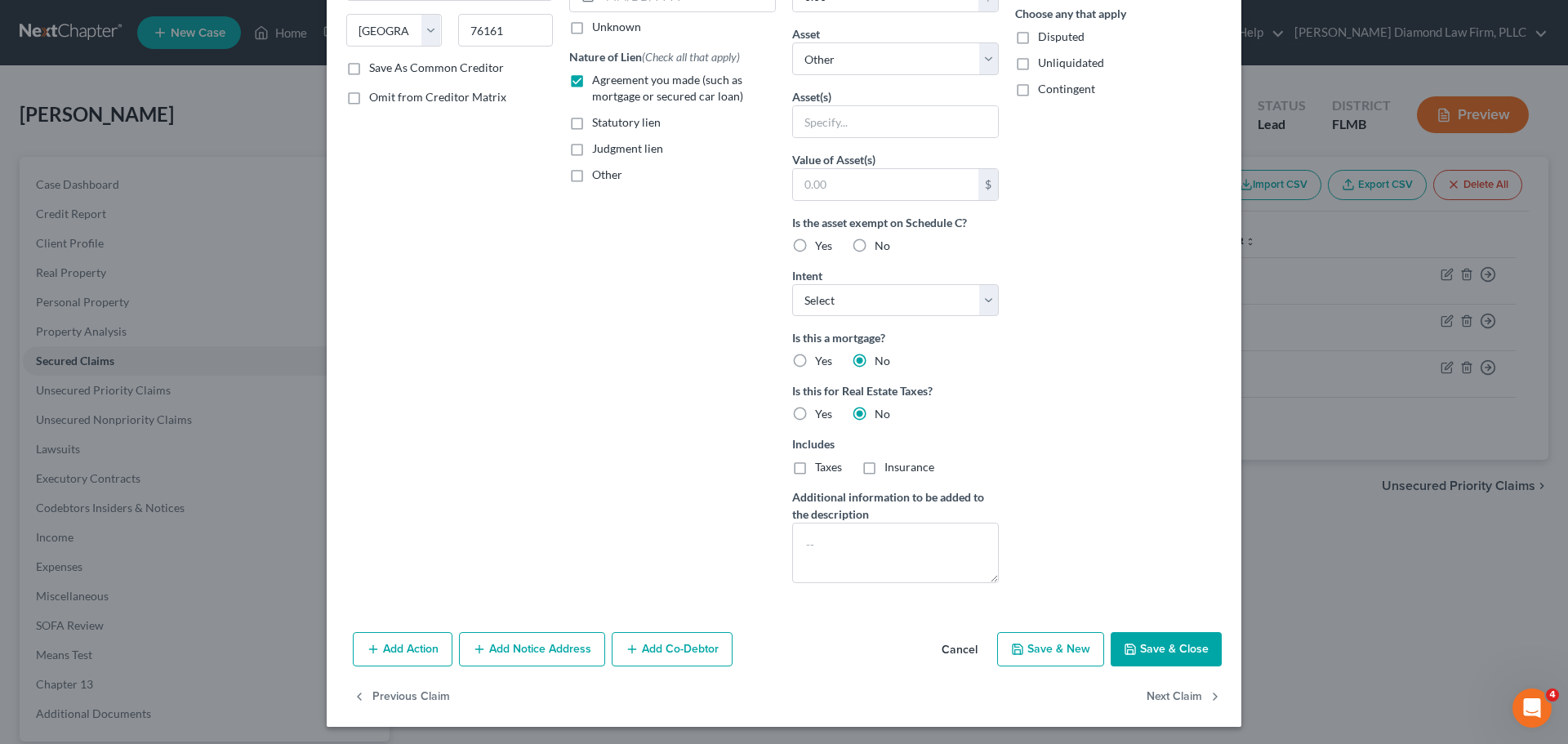
scroll to position [263, 0]
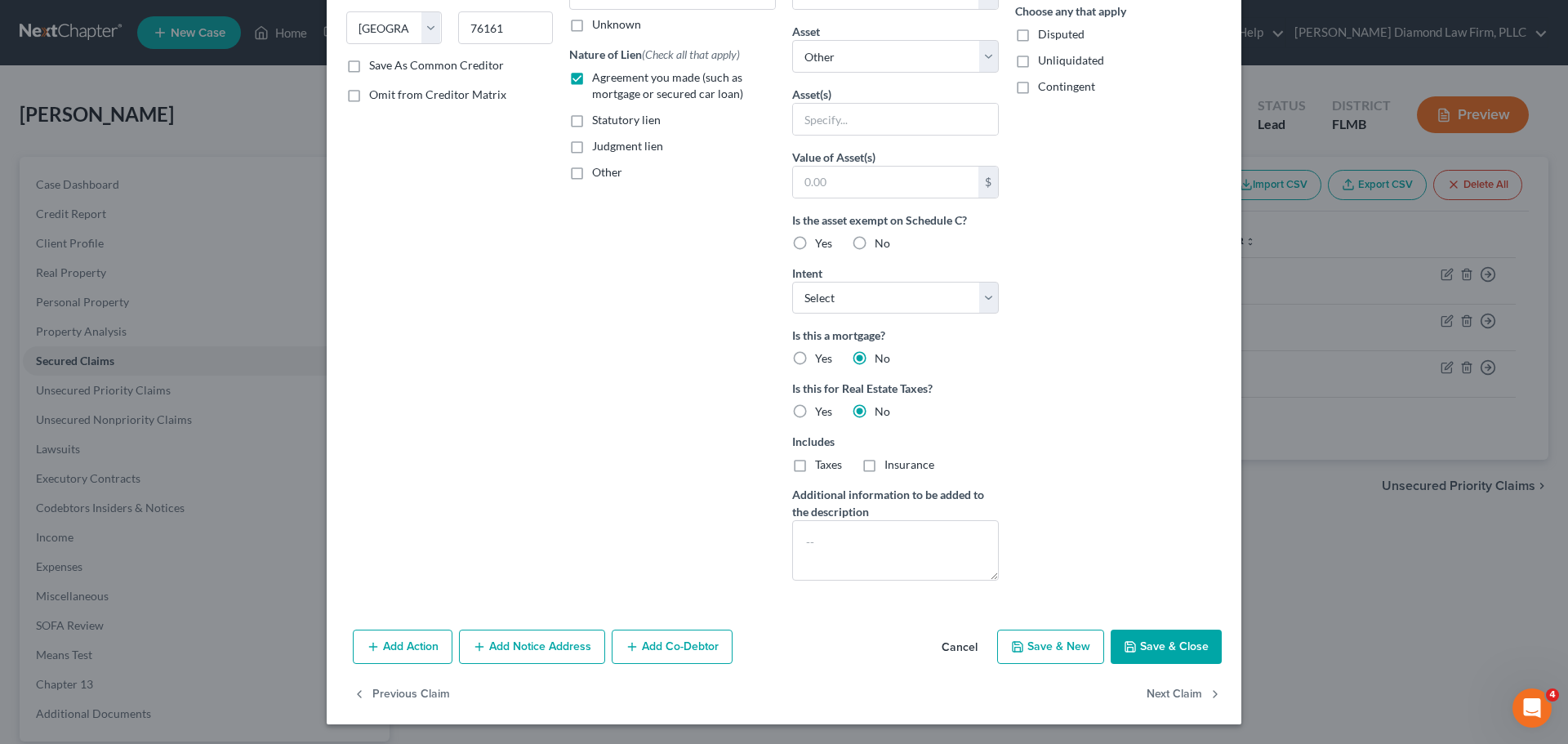
type input "0"
click at [1159, 643] on button "Save & Close" at bounding box center [1166, 646] width 111 height 34
select select
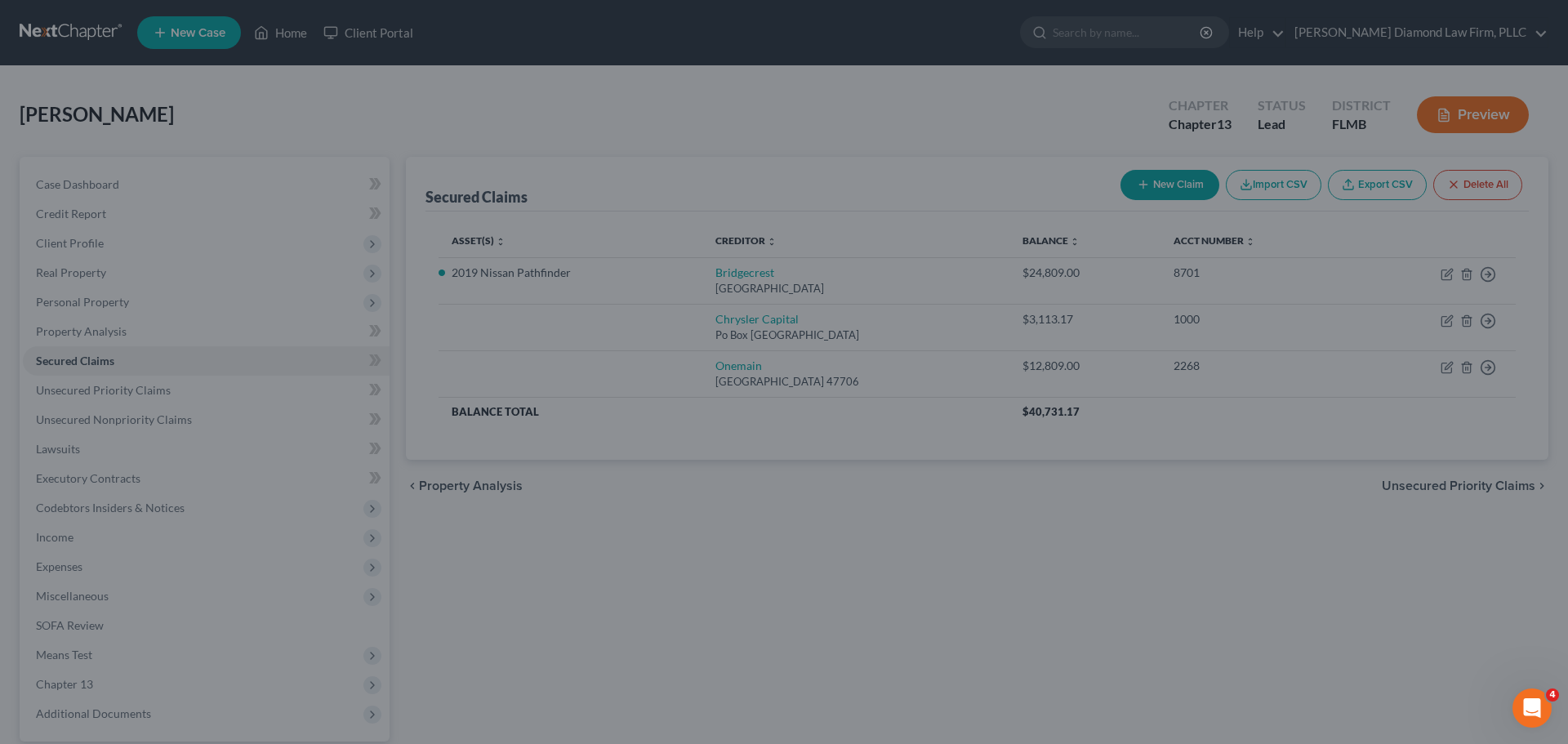
type input "0.00"
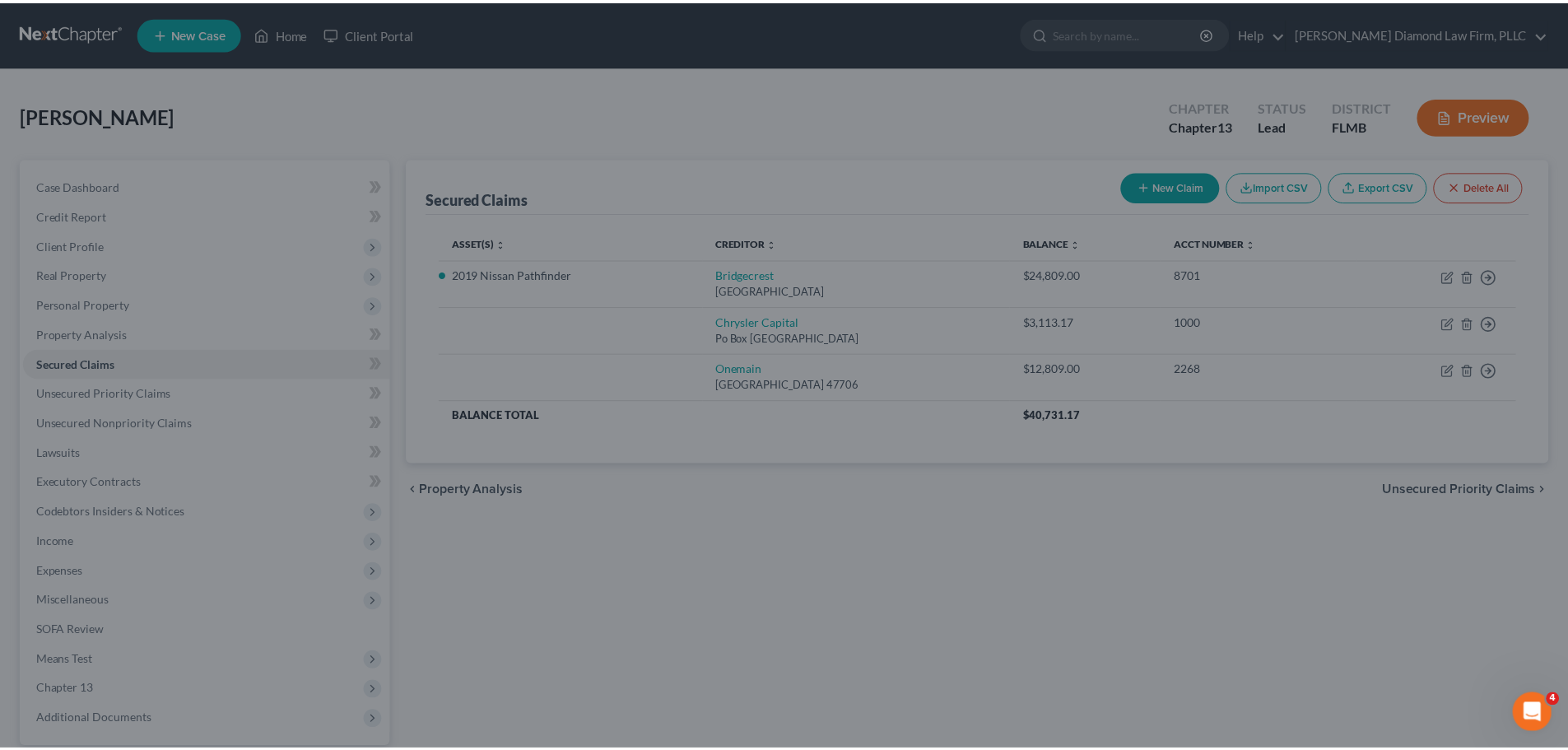
scroll to position [85, 0]
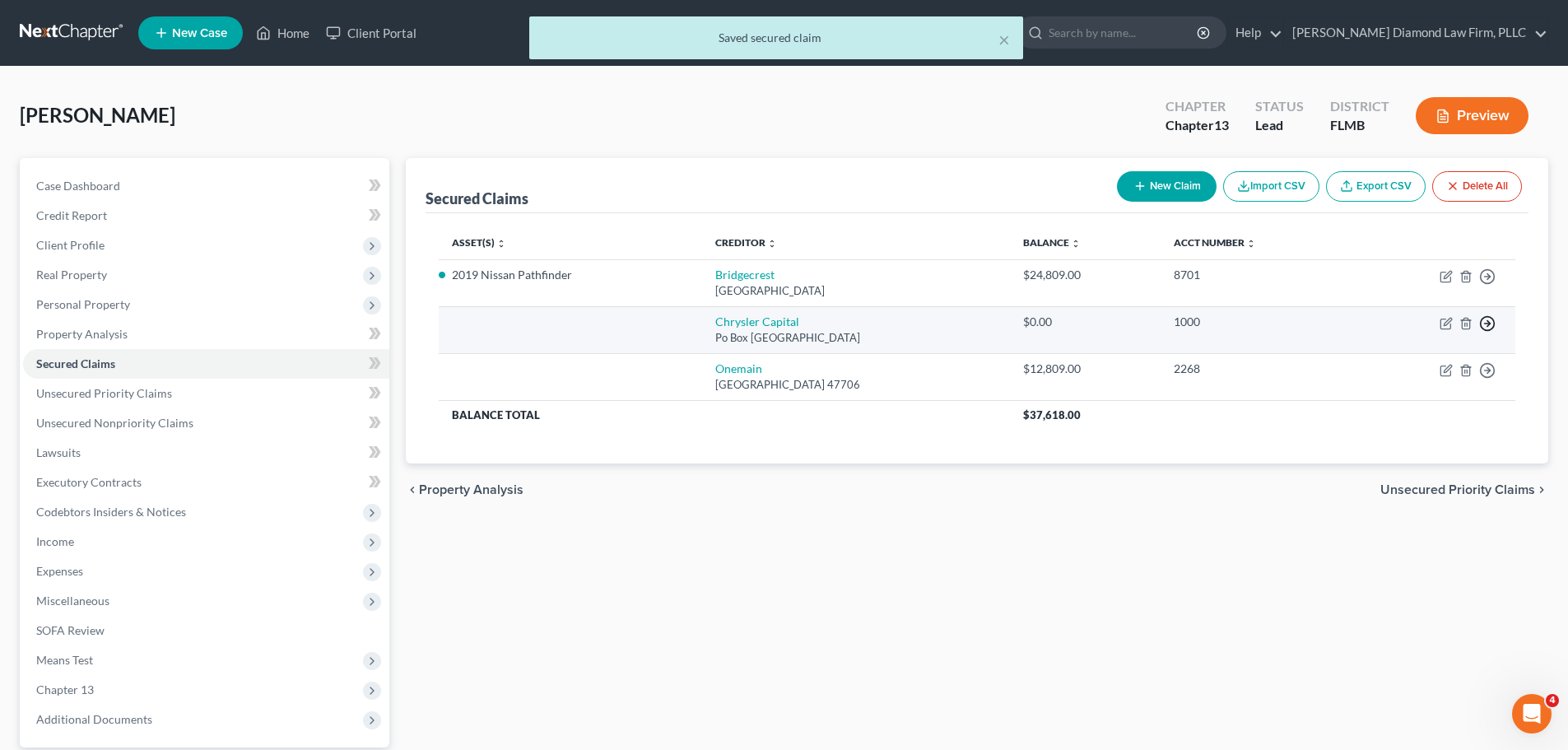
click at [1482, 285] on icon "button" at bounding box center [1487, 276] width 17 height 17
click at [1406, 366] on link "Move to F" at bounding box center [1412, 364] width 138 height 28
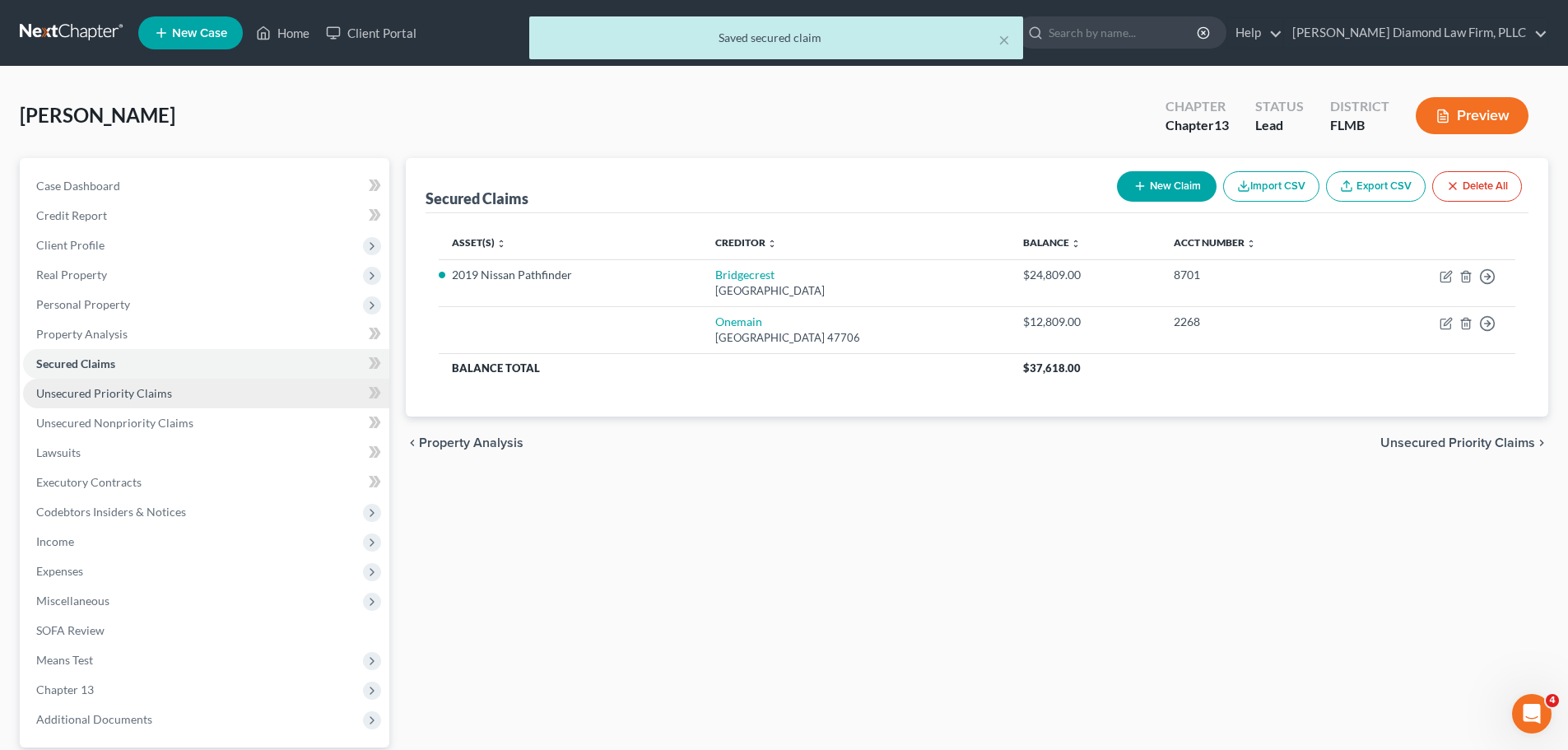
click at [169, 386] on link "Unsecured Priority Claims" at bounding box center [206, 394] width 366 height 30
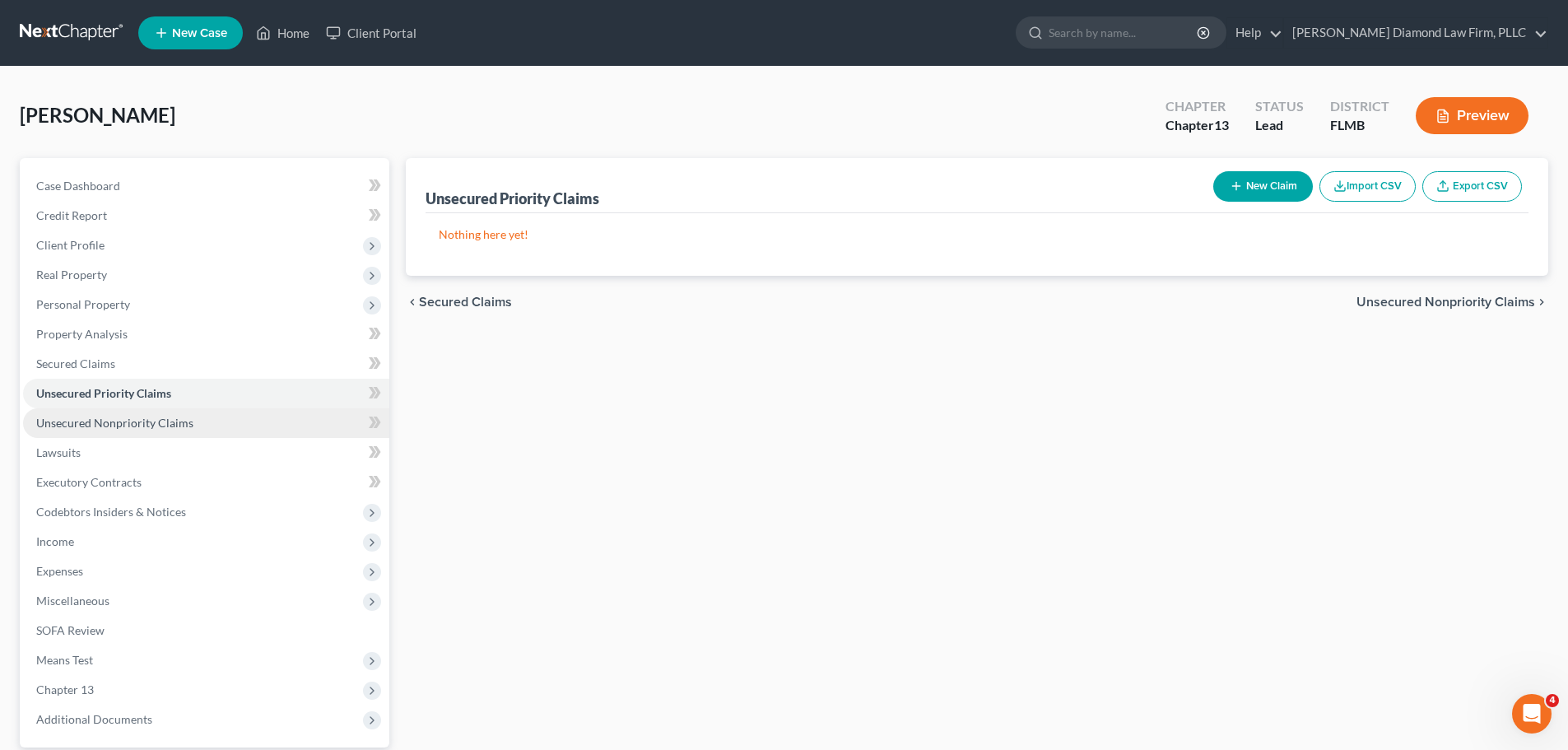
click at [140, 416] on span "Unsecured Nonpriority Claims" at bounding box center [115, 423] width 157 height 14
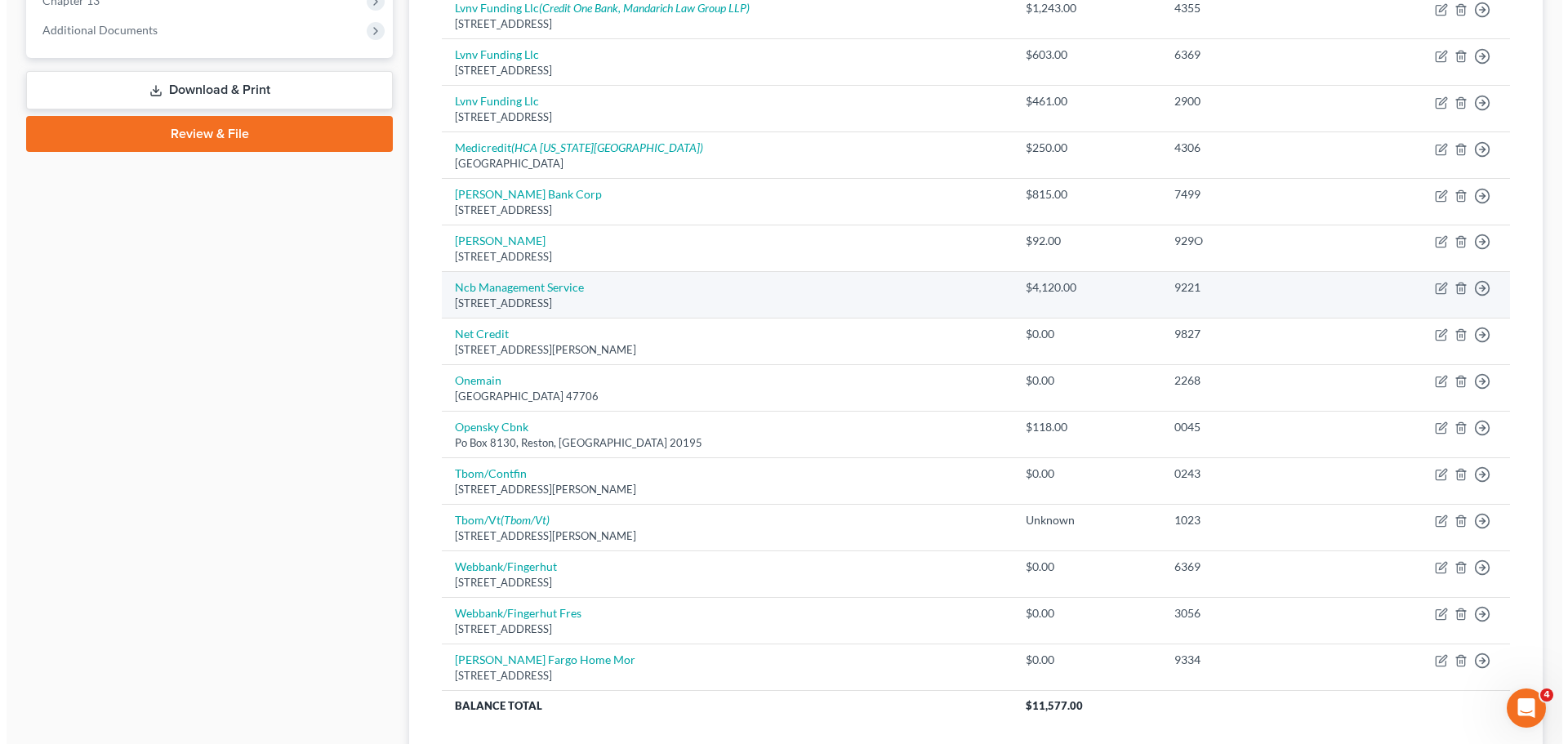
scroll to position [643, 0]
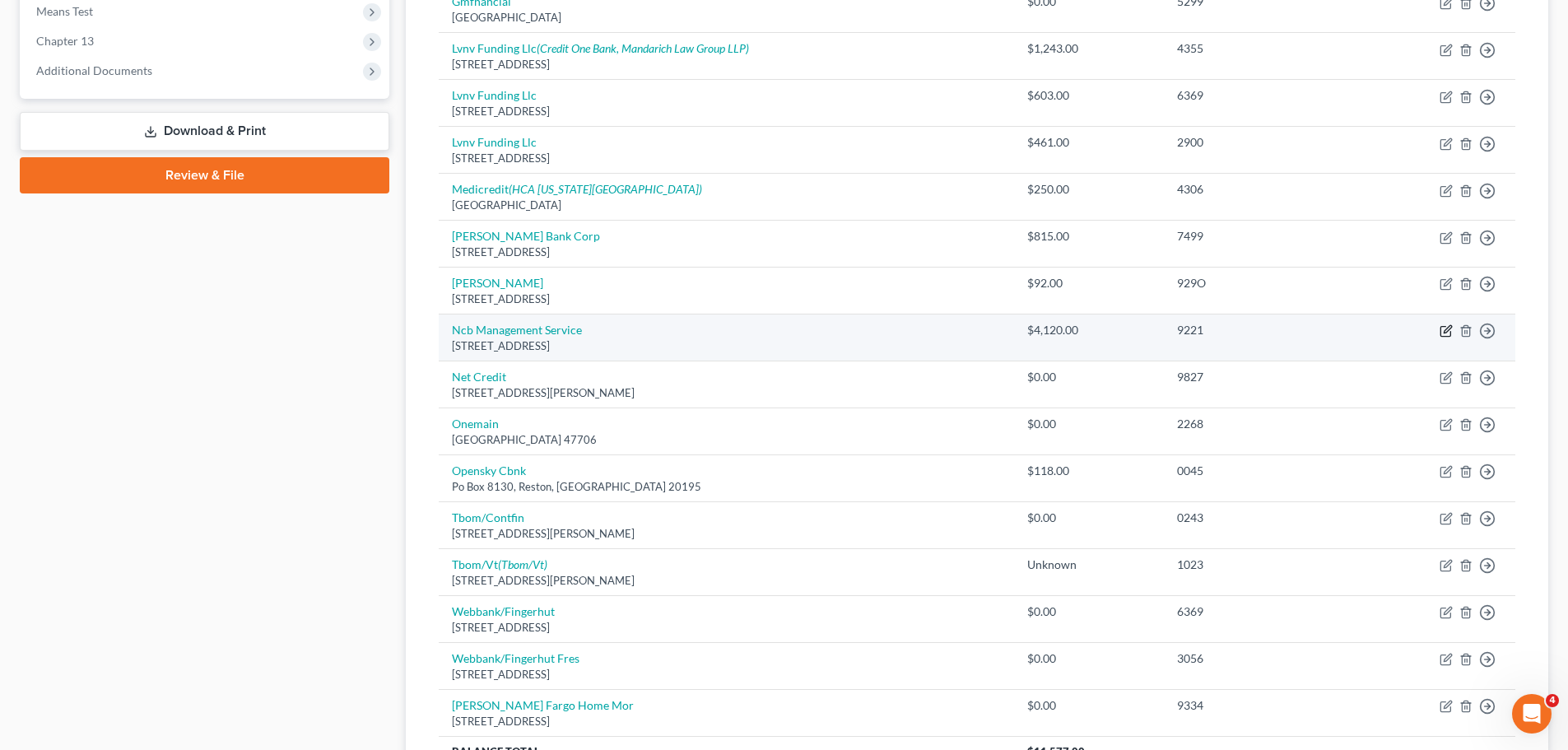
click at [1441, 335] on icon "button" at bounding box center [1445, 331] width 10 height 10
select select "39"
select select "0"
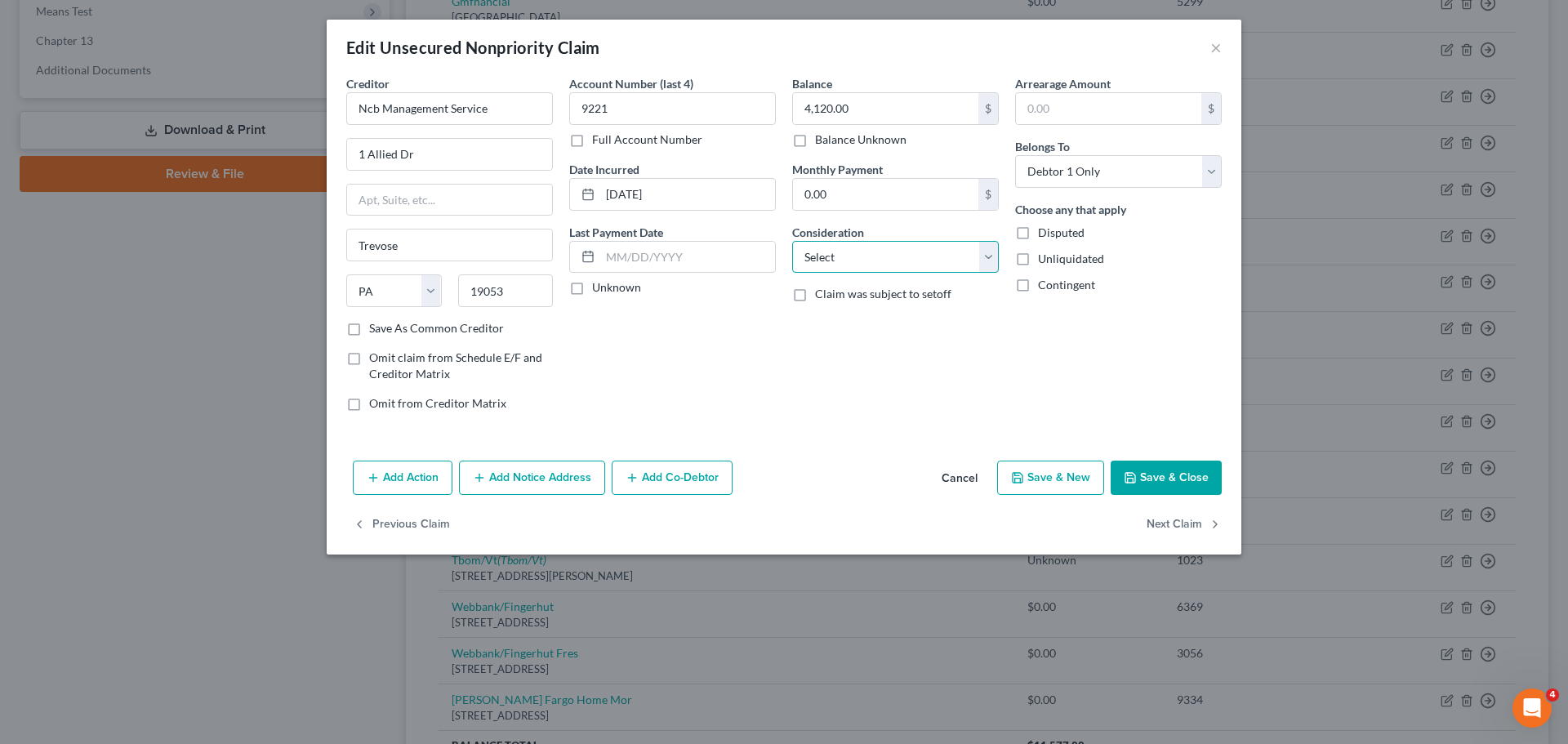
click at [936, 259] on select "Select Cable / Satellite Services Collection Agency Credit Card Debt Debt Couns…" at bounding box center [896, 256] width 207 height 32
click at [873, 262] on select "Select Cable / Satellite Services Collection Agency Credit Card Debt Debt Couns…" at bounding box center [896, 256] width 207 height 32
drag, startPoint x: 517, startPoint y: 453, endPoint x: 519, endPoint y: 468, distance: 15.1
click at [517, 453] on div "Creditor * Ncb Management Service 1 Allied Dr Trevose State AL AK AR AZ CA CO C…" at bounding box center [784, 264] width 915 height 379
click at [519, 468] on button "Add Notice Address" at bounding box center [531, 477] width 146 height 34
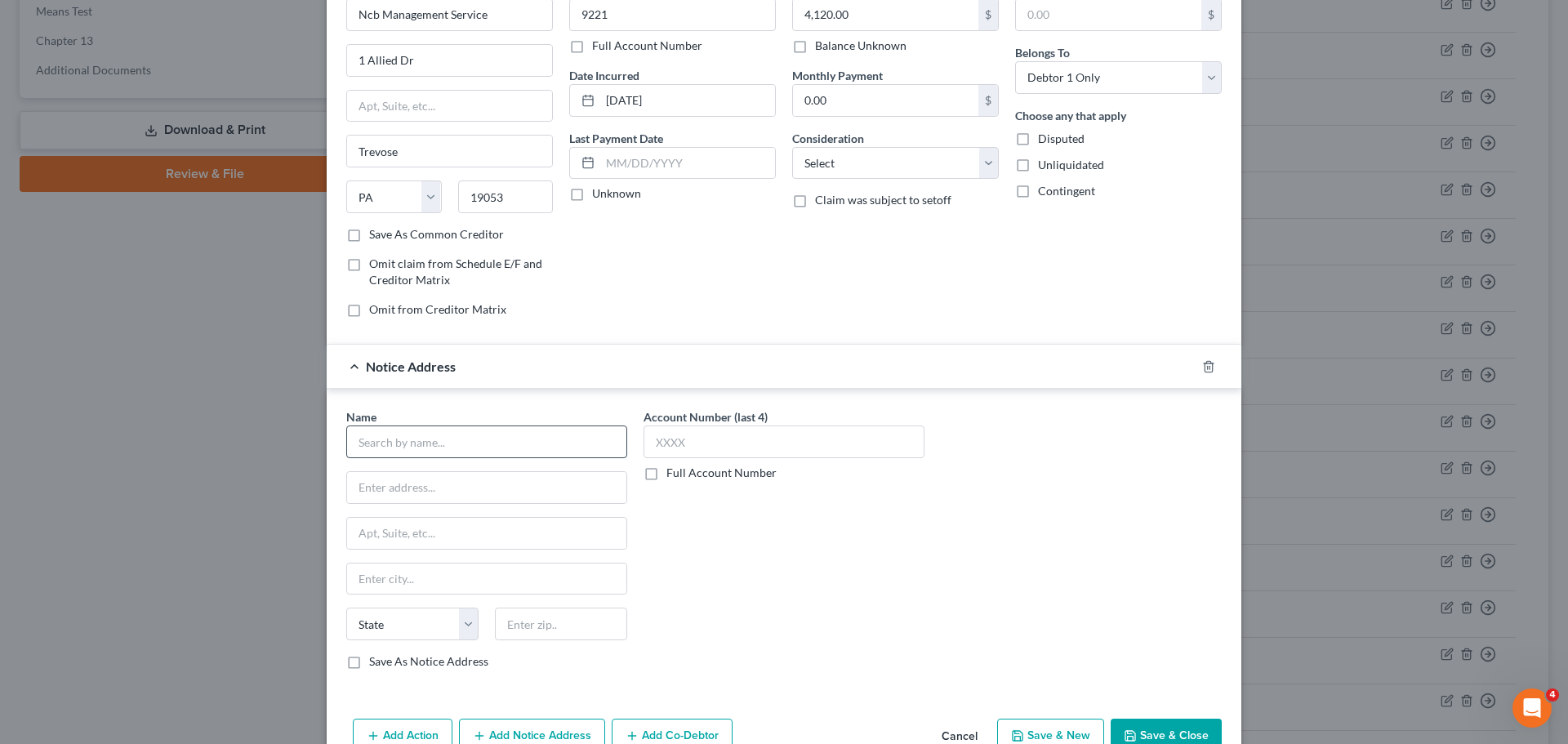
scroll to position [182, 0]
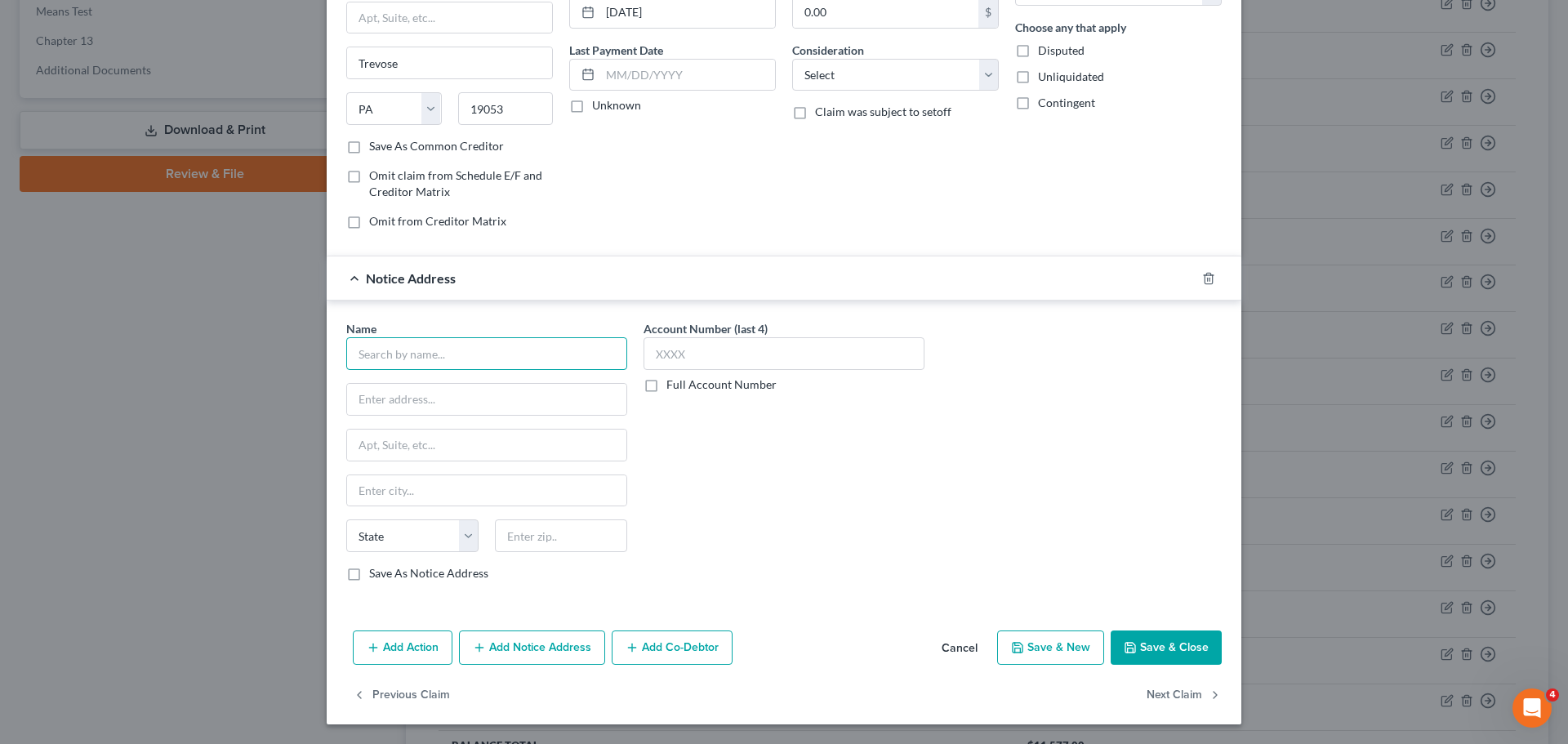
click at [447, 353] on input "text" at bounding box center [487, 353] width 281 height 32
type input "SIMM Associates, Inc"
type input "PO Box 7526"
type input "Newark"
select select "7"
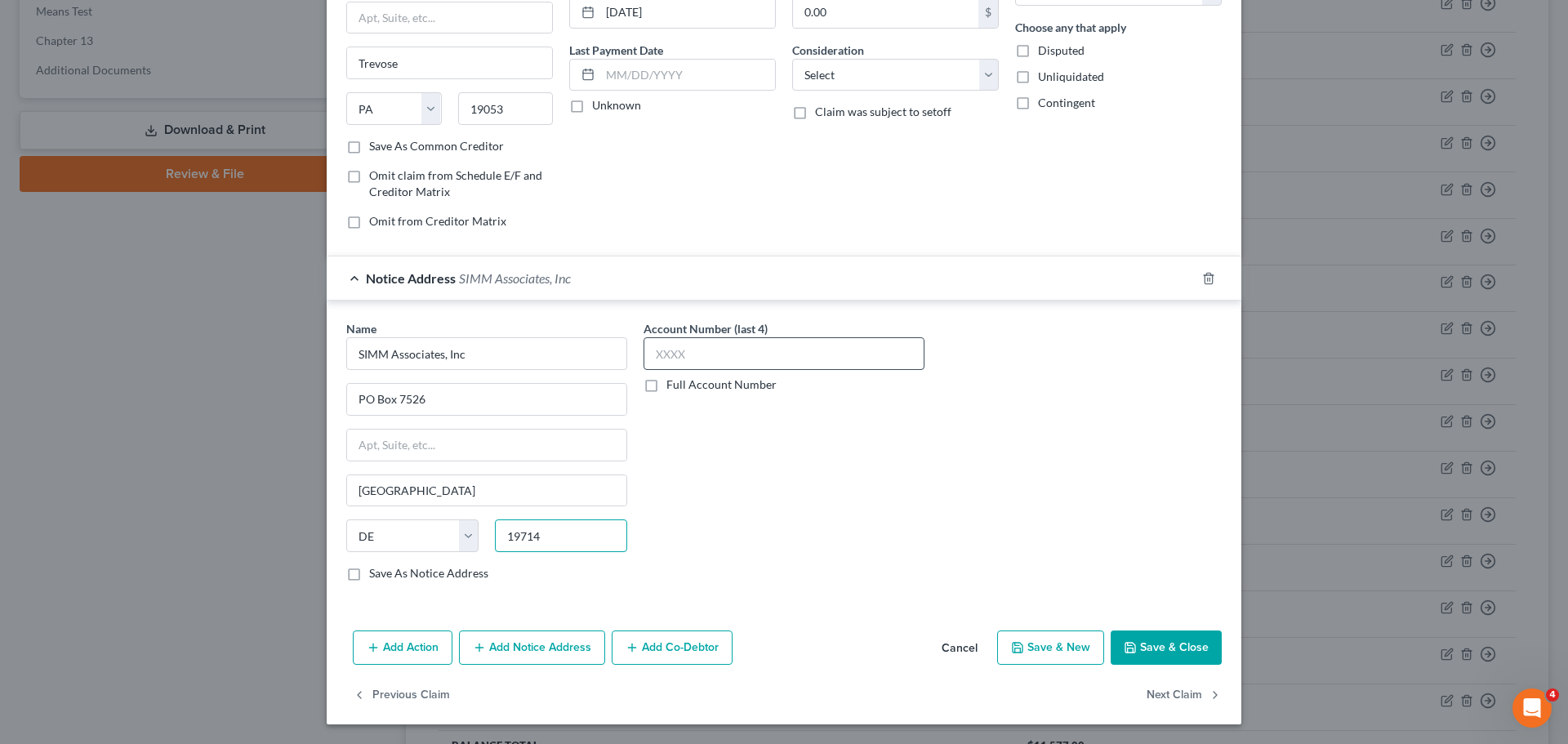
type input "19714"
click at [838, 347] on input "text" at bounding box center [784, 353] width 281 height 32
type input "1724"
click at [518, 648] on button "Add Notice Address" at bounding box center [531, 647] width 146 height 34
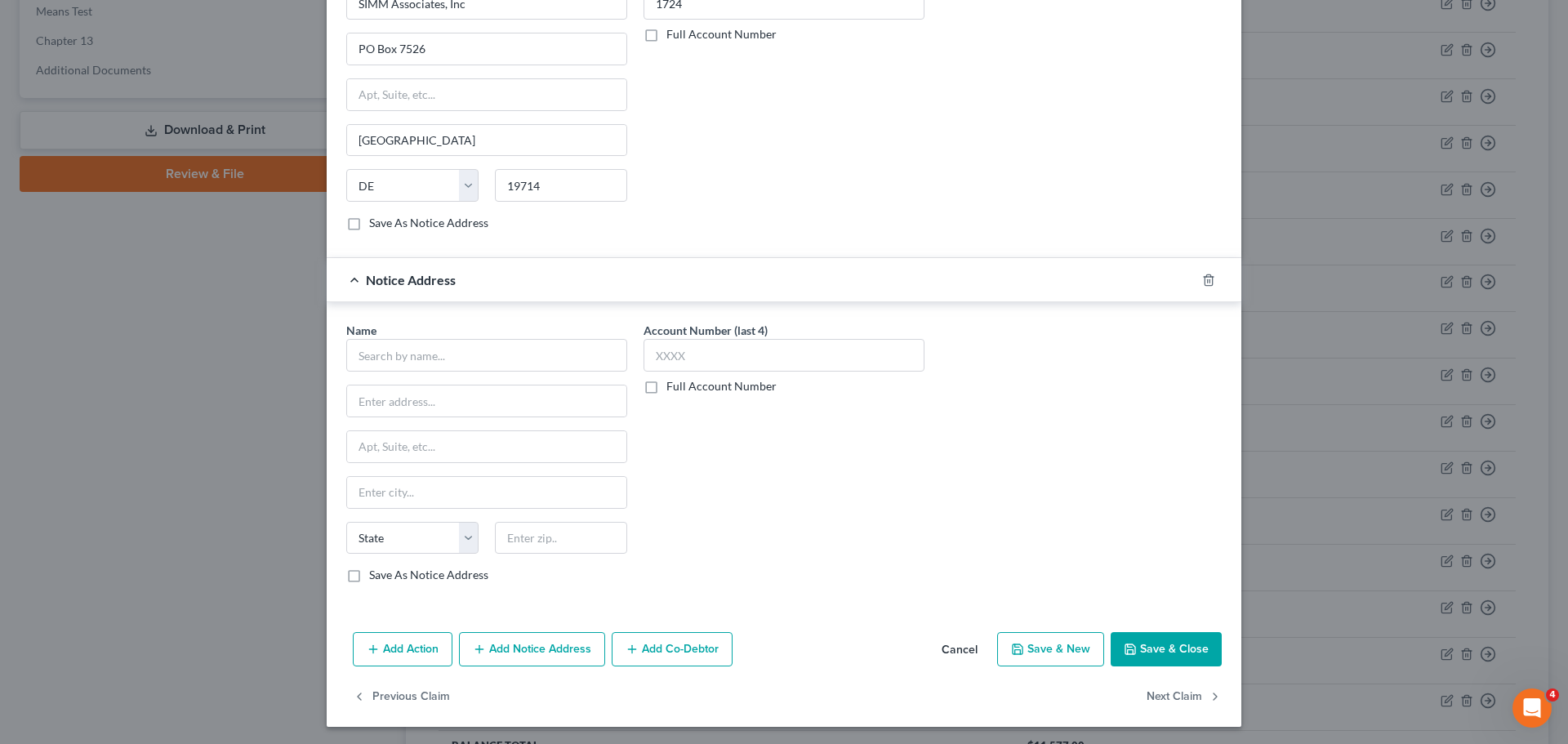
scroll to position [535, 0]
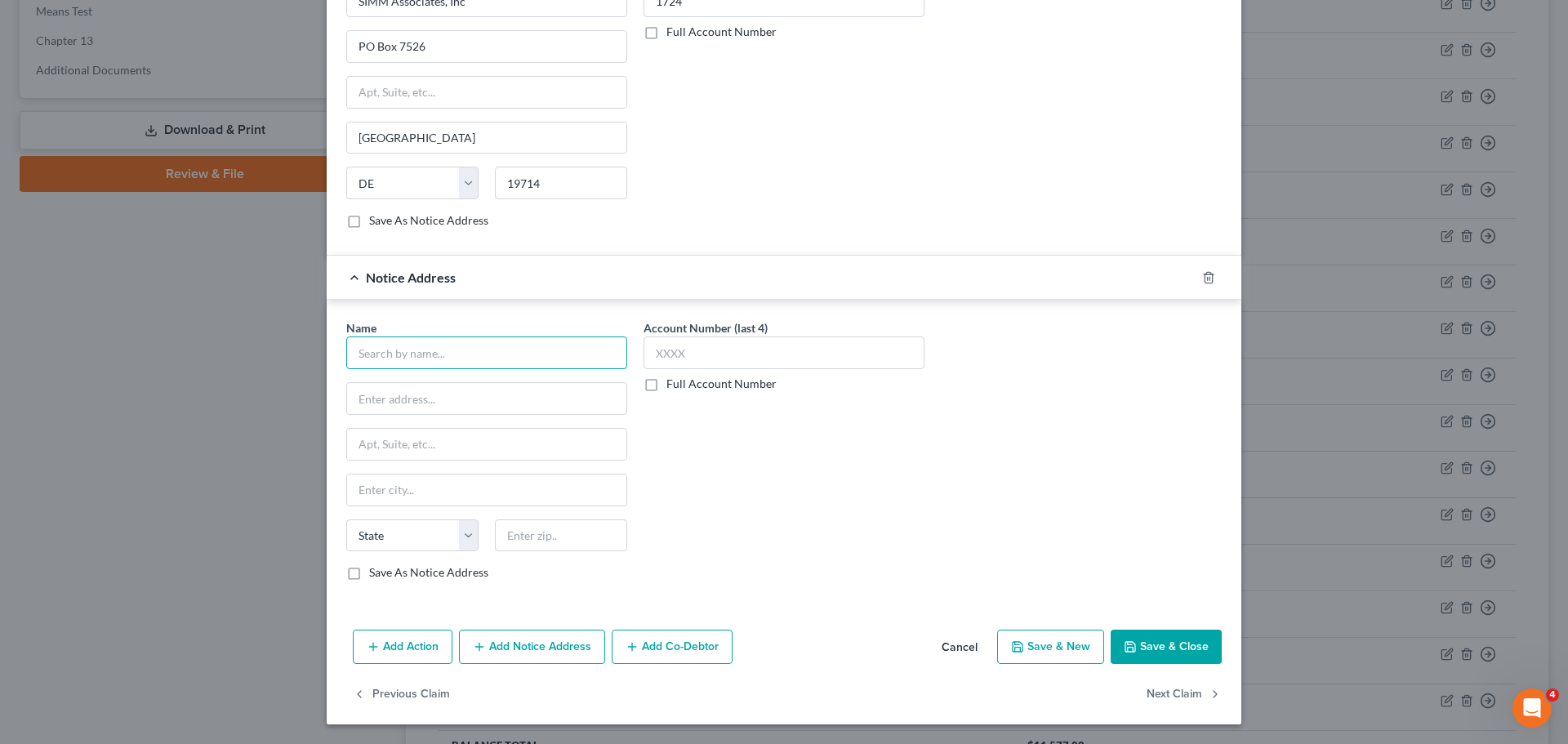
click at [499, 357] on input "text" at bounding box center [487, 352] width 281 height 32
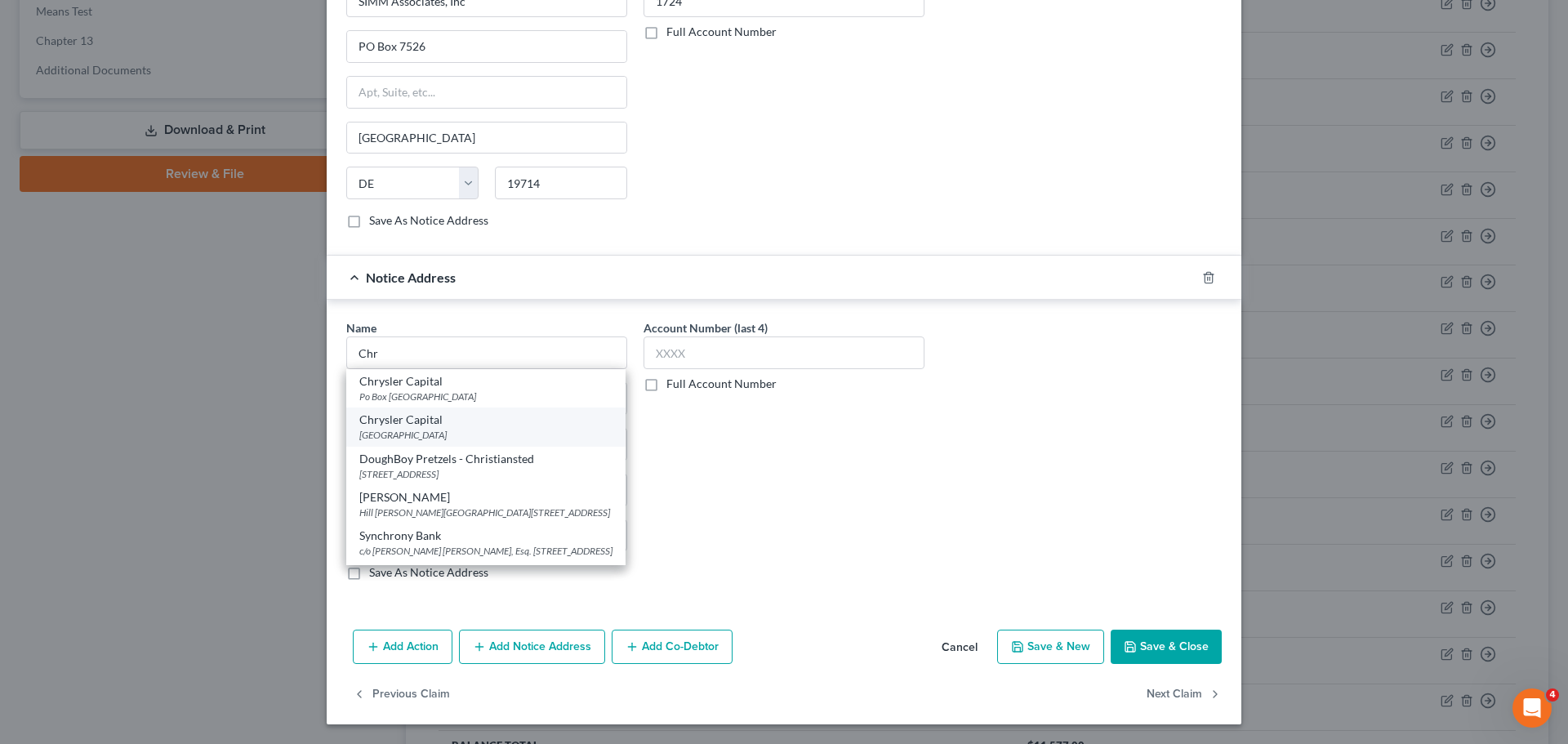
click at [493, 408] on div "Chrysler Capital PO Box 660335, Dallas, TX 75226" at bounding box center [486, 427] width 279 height 39
type input "Chrysler Capital"
type input "PO Box 660335"
type input "Dallas"
select select "45"
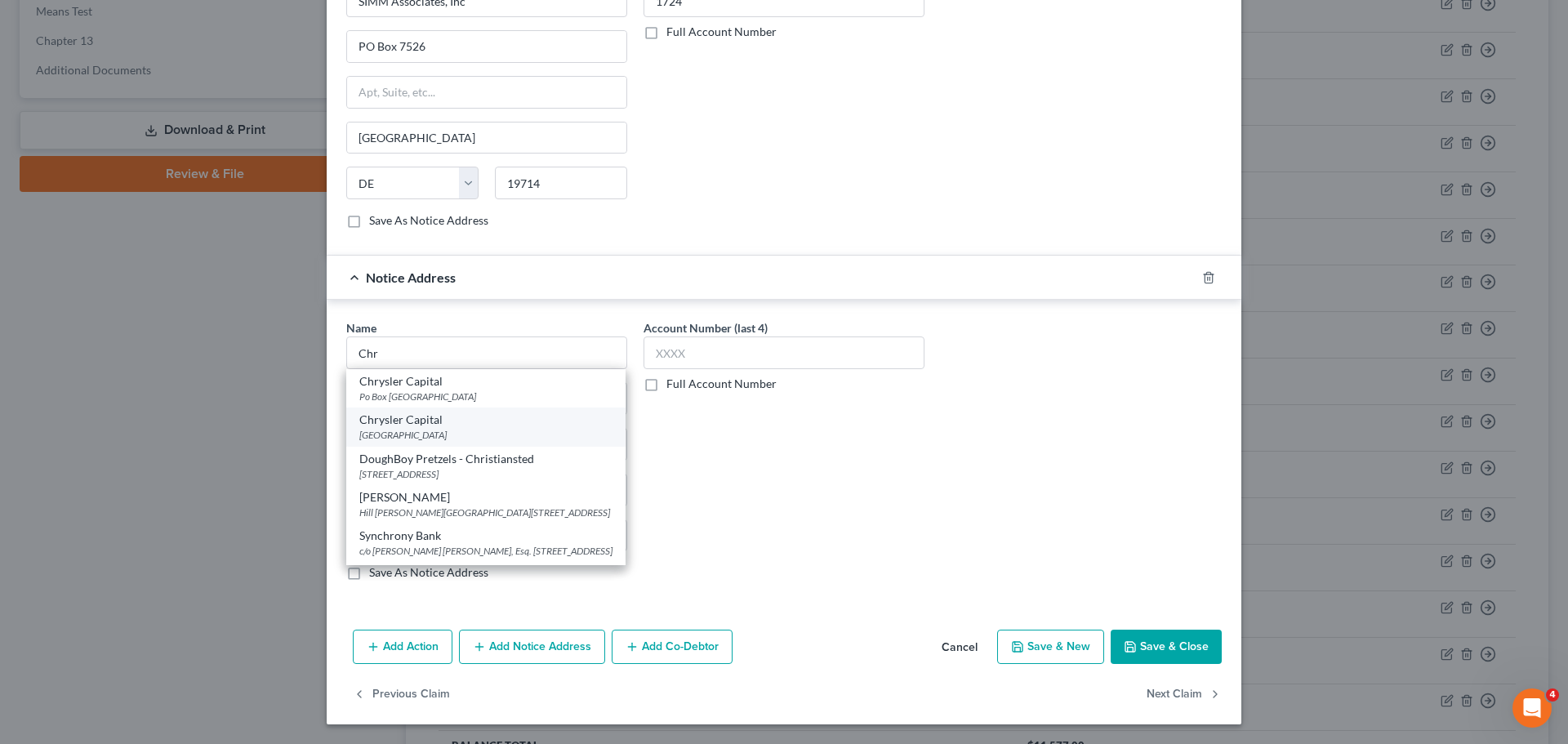
type input "75226"
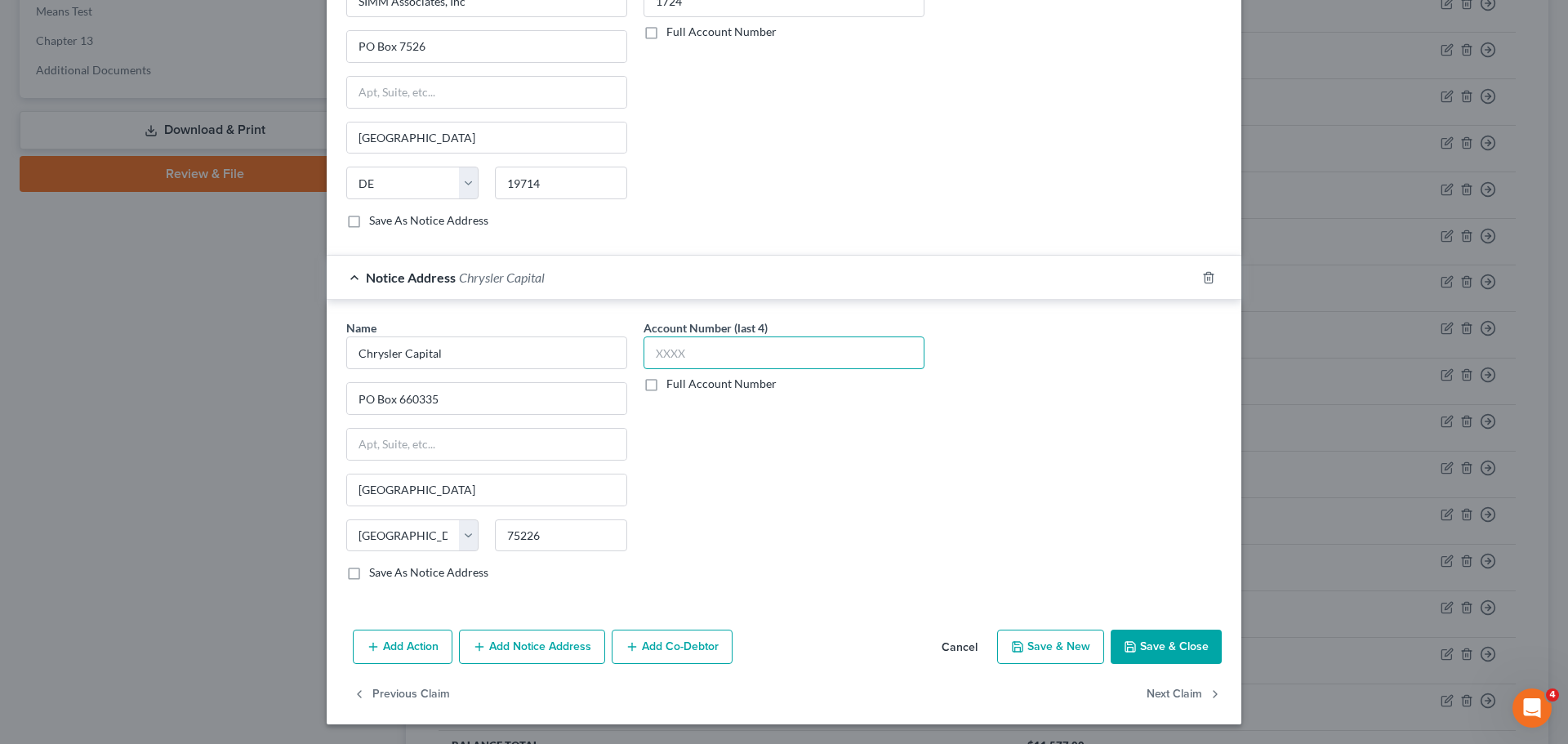
click at [722, 347] on input "text" at bounding box center [784, 352] width 281 height 32
type input "0001"
click at [1126, 651] on icon "button" at bounding box center [1130, 646] width 13 height 13
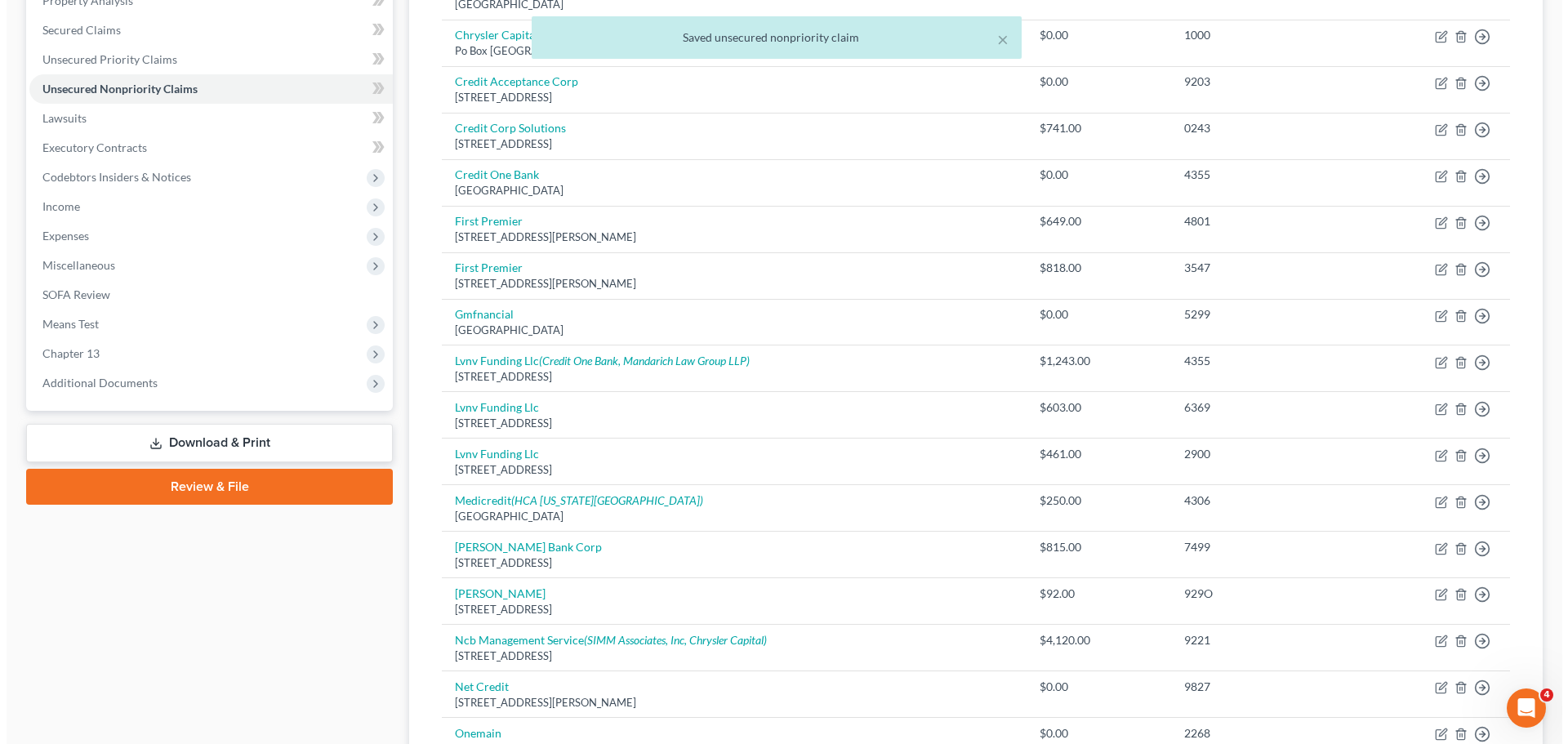
scroll to position [562, 0]
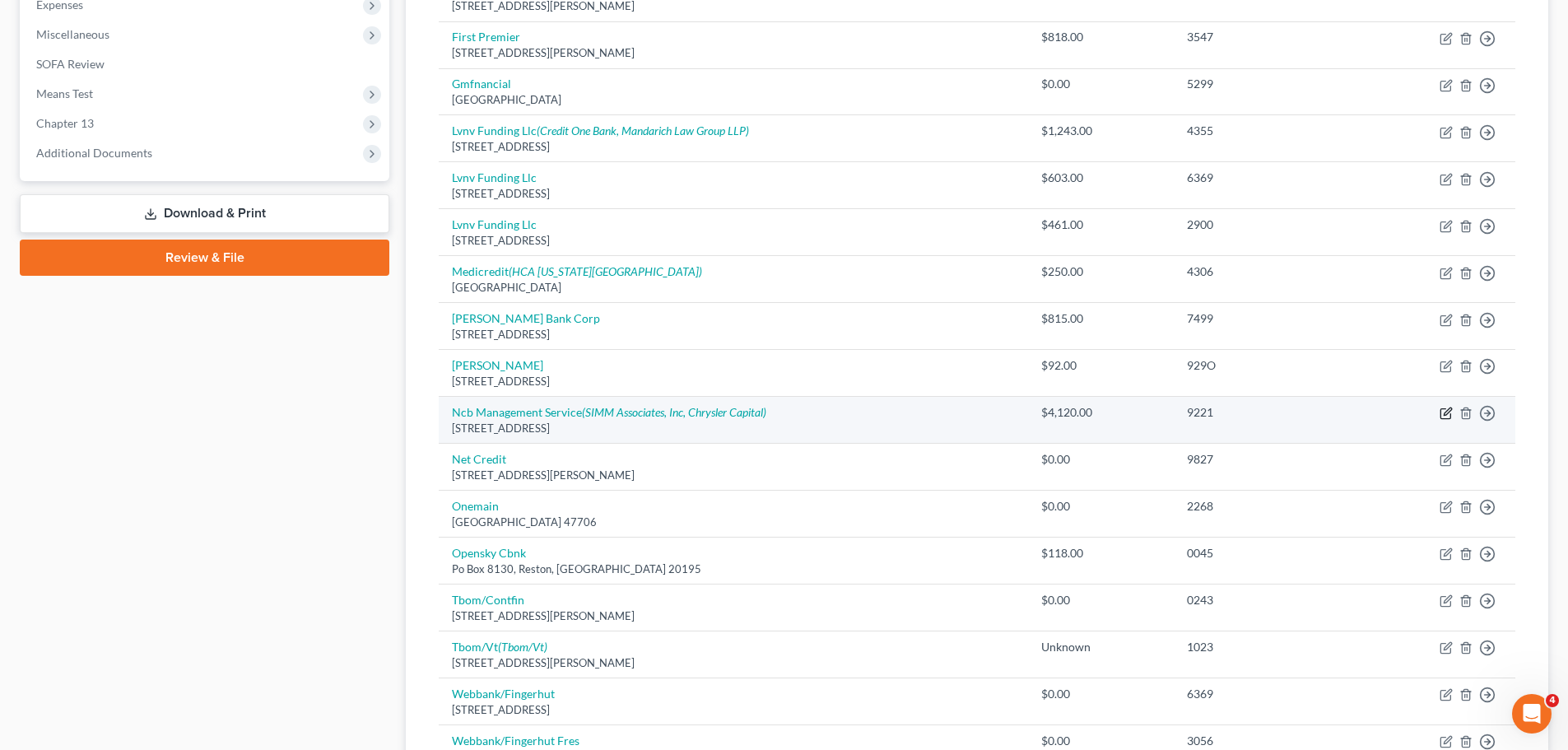
click at [1446, 416] on icon "button" at bounding box center [1446, 413] width 13 height 13
select select "39"
select select "0"
select select "45"
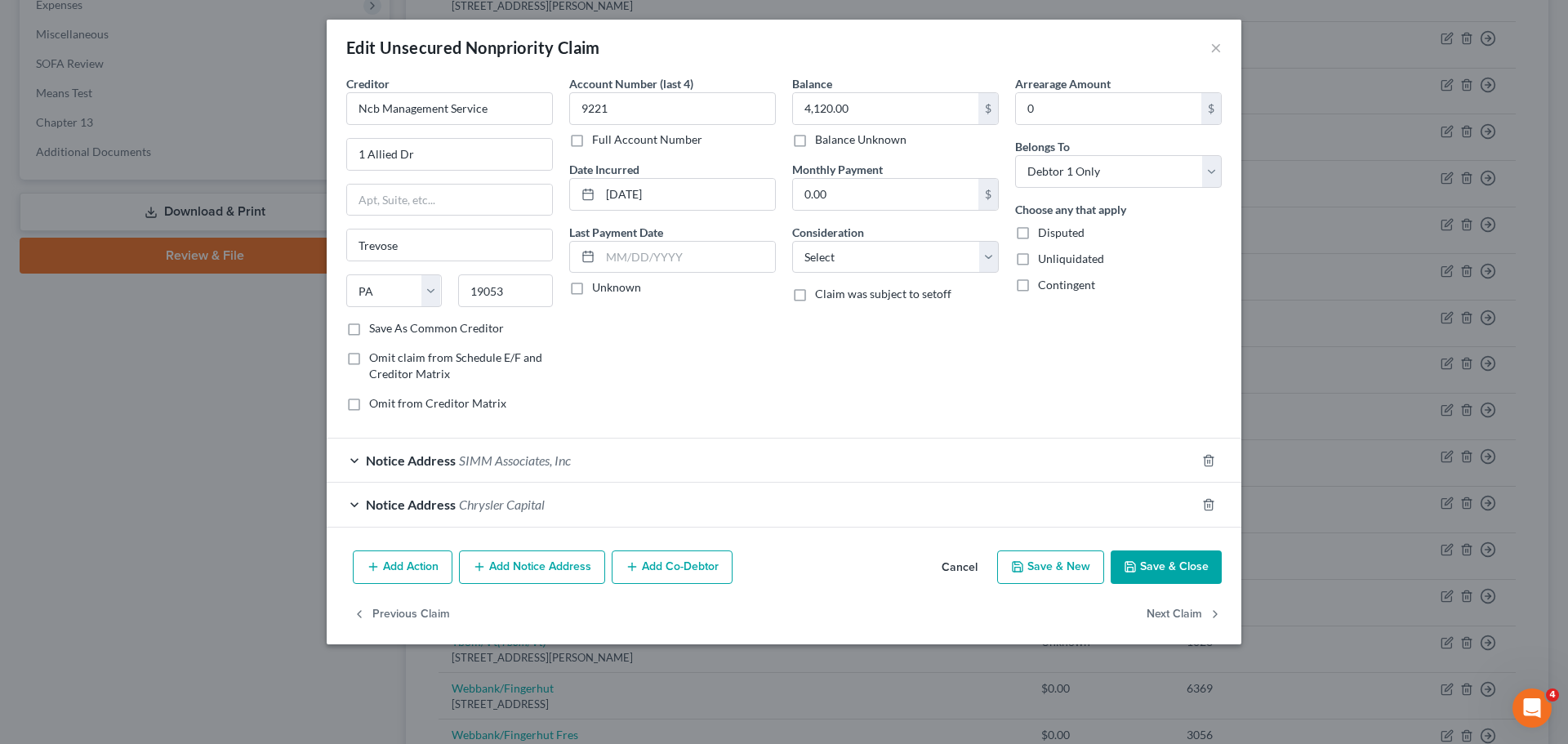
click at [468, 509] on span "Chrysler Capital" at bounding box center [502, 504] width 86 height 16
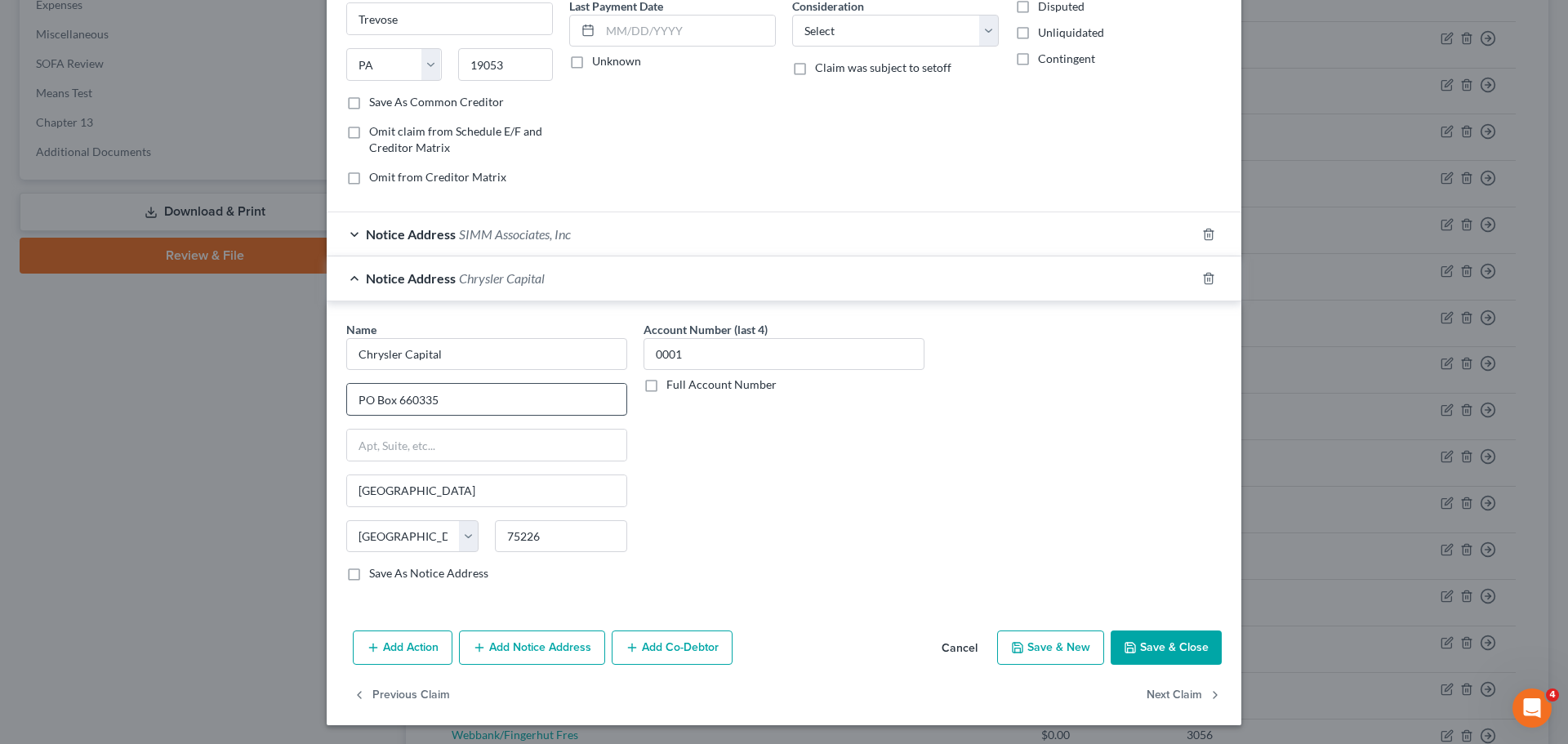
scroll to position [227, 0]
drag, startPoint x: 464, startPoint y: 348, endPoint x: 397, endPoint y: 356, distance: 67.5
click at [397, 356] on input "Chrysler Capital" at bounding box center [487, 353] width 281 height 32
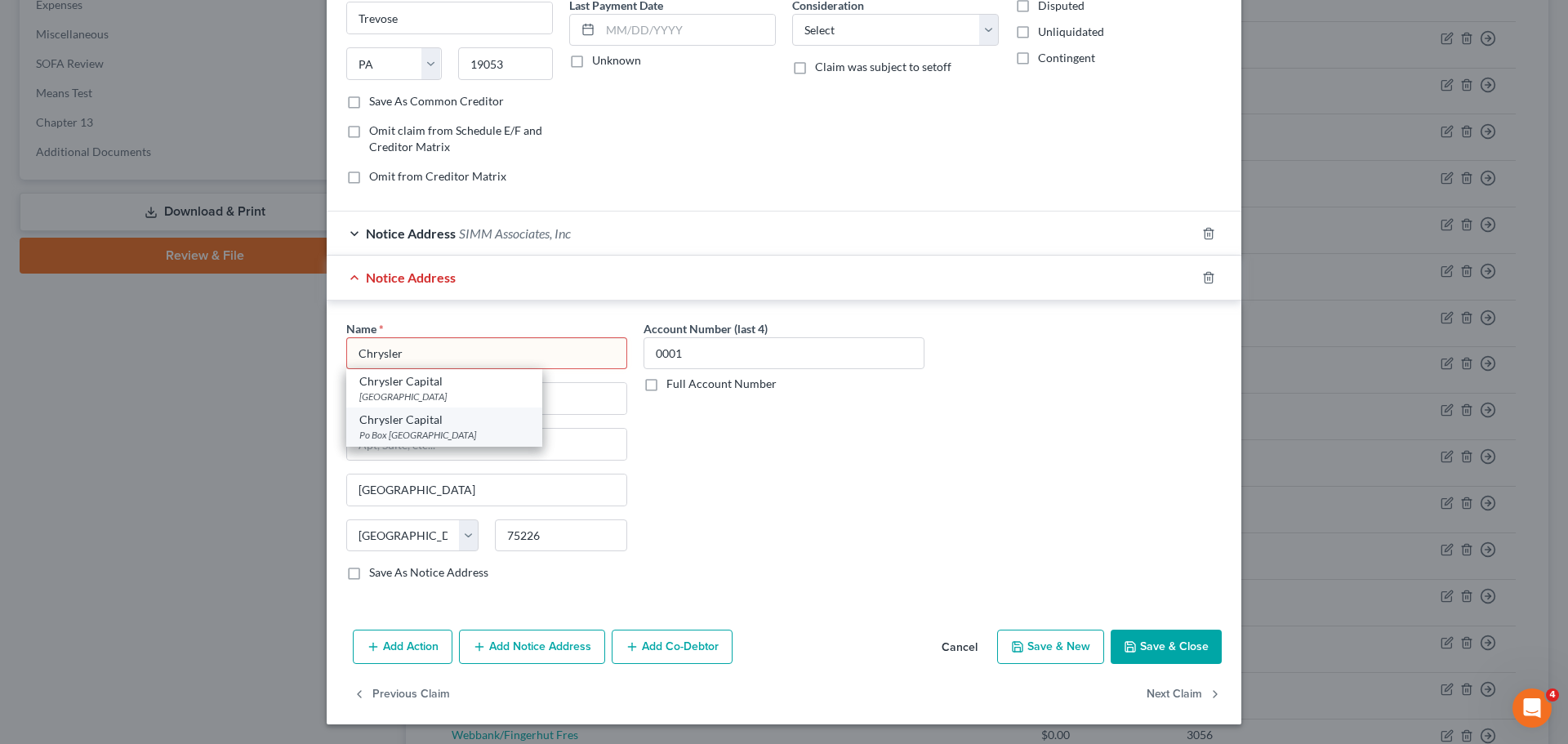
click at [409, 425] on div "Chrysler Capital" at bounding box center [444, 419] width 170 height 17
type input "Chrysler Capital"
type input "Po Box 961275"
type input "Fort Worth"
type input "76161"
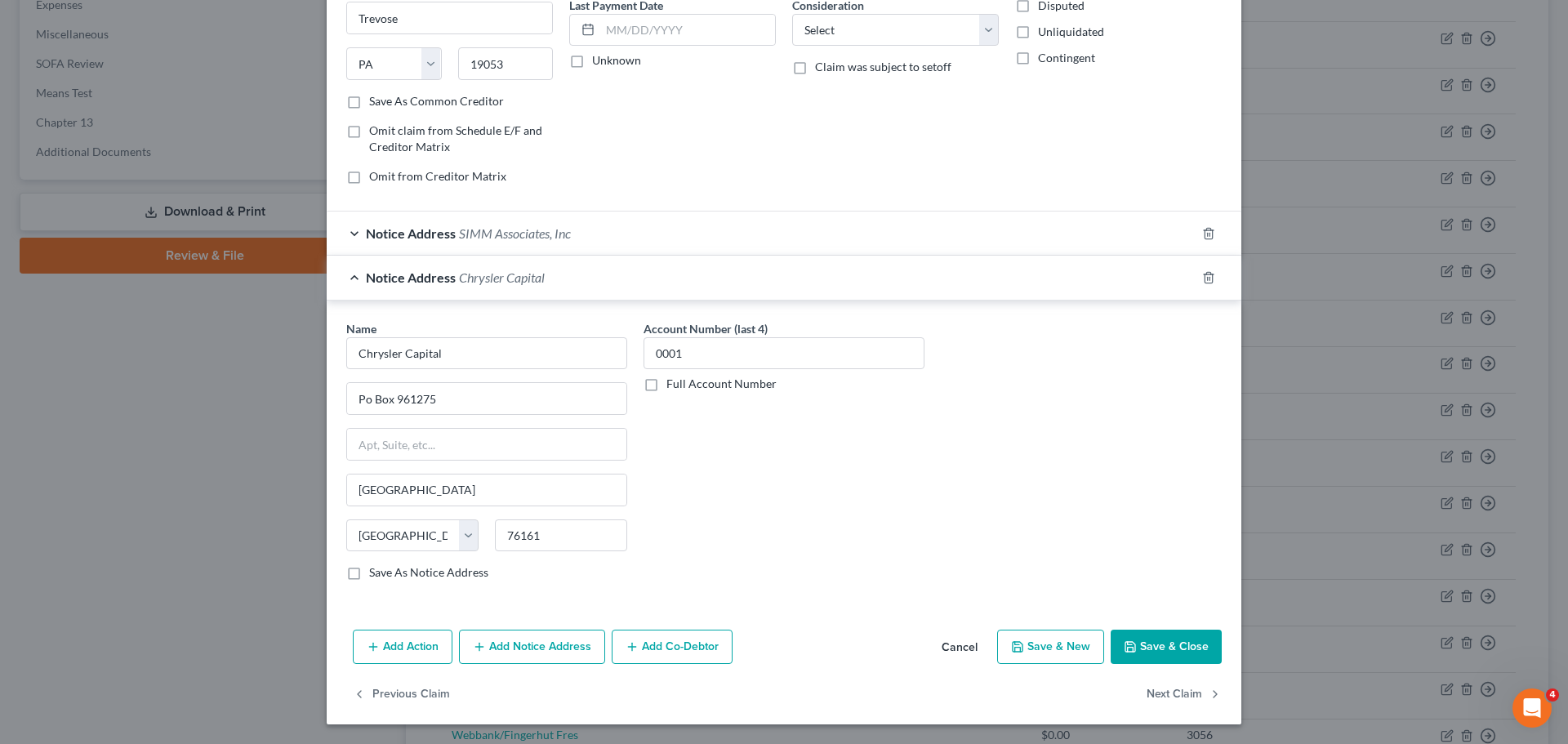
click at [1156, 636] on button "Save & Close" at bounding box center [1166, 646] width 111 height 34
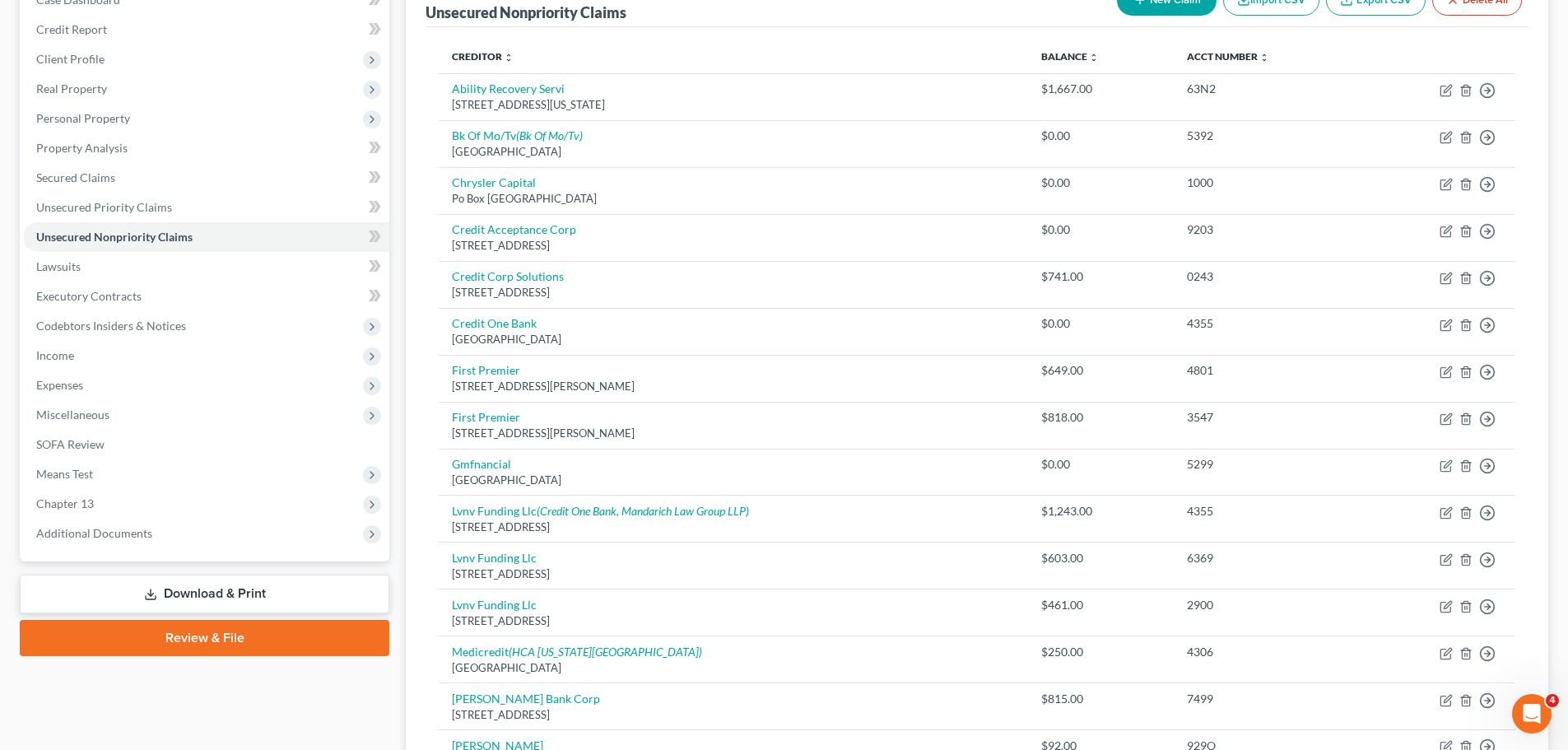
scroll to position [165, 0]
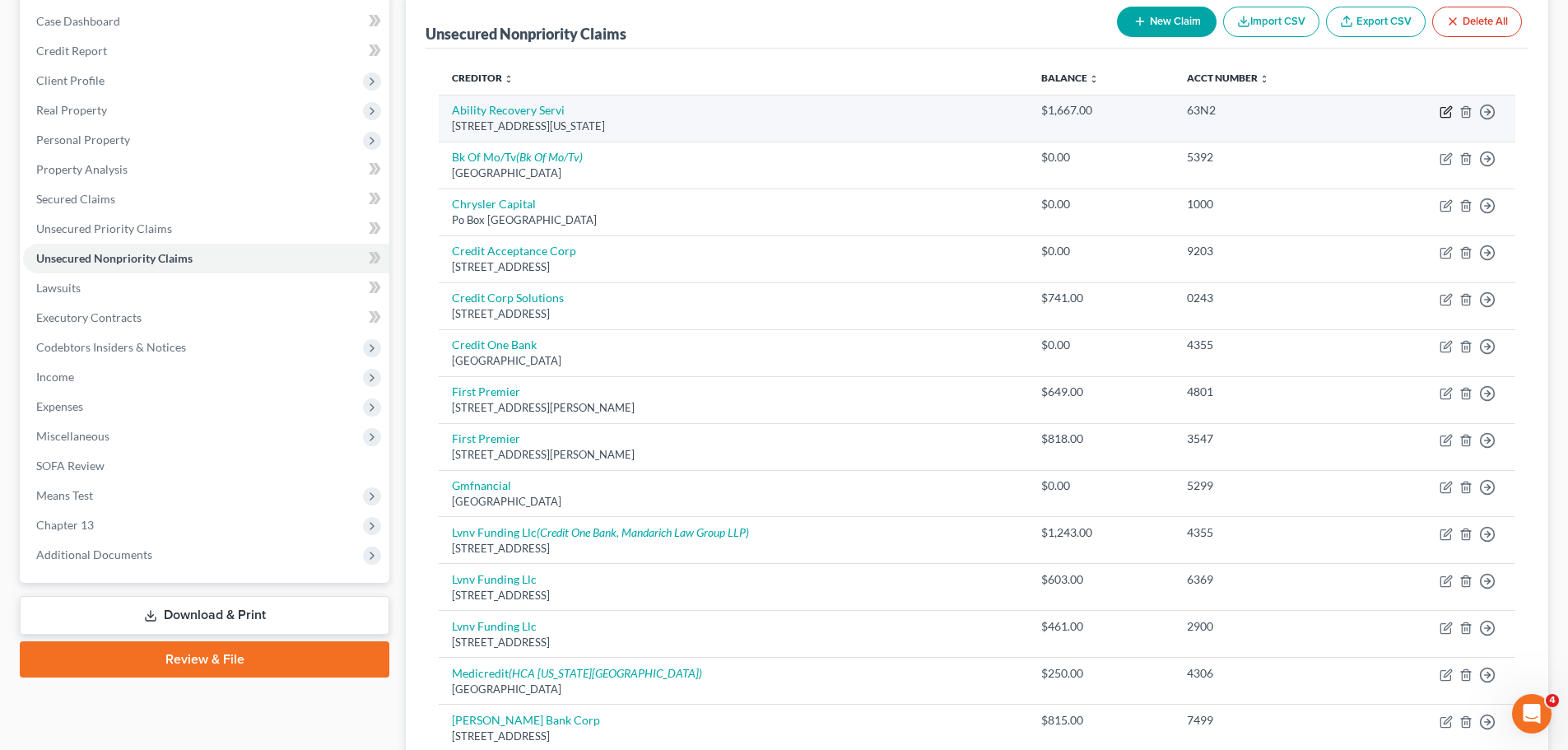
click at [1444, 114] on icon "button" at bounding box center [1447, 109] width 7 height 7
select select "39"
select select "1"
select select "0"
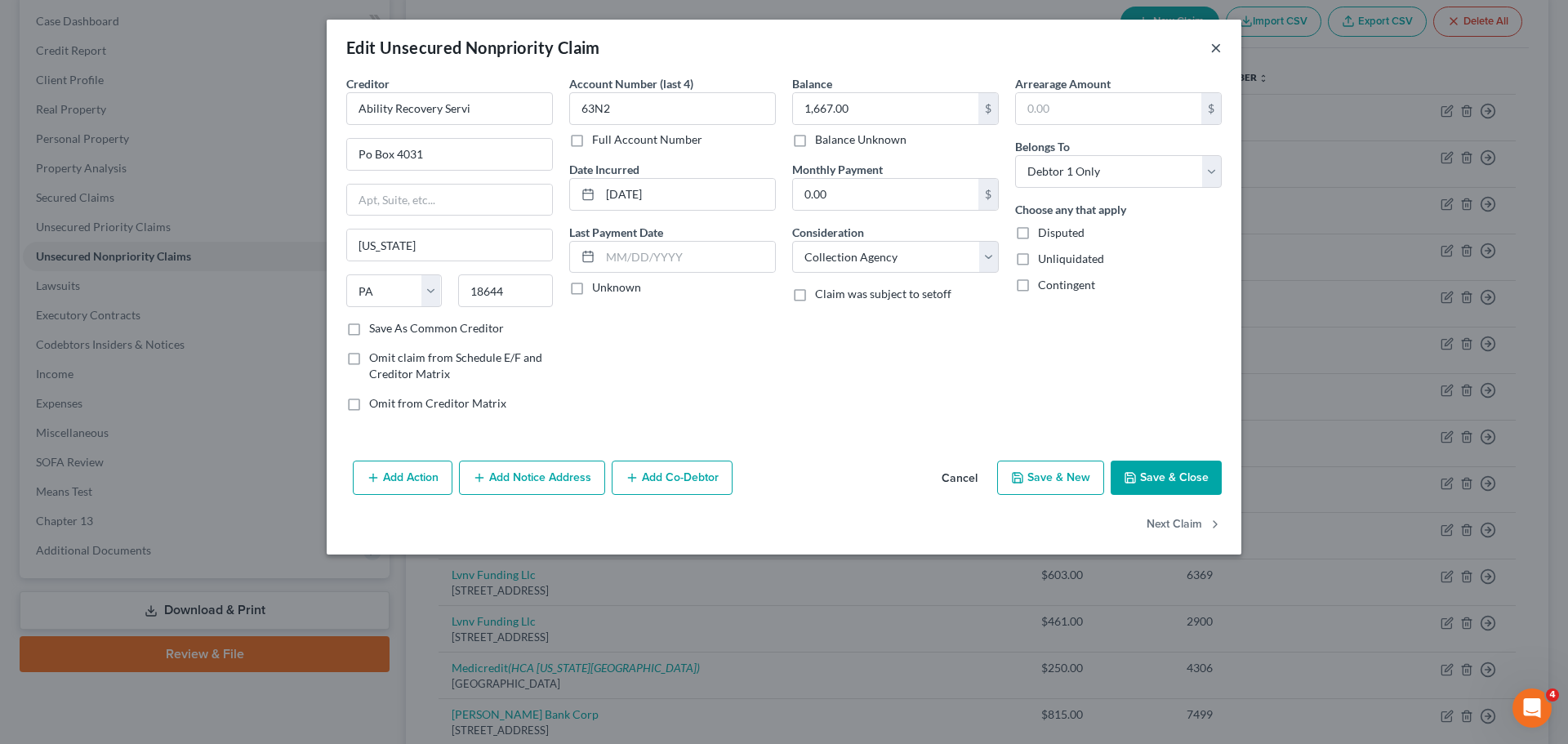
click at [1212, 54] on button "×" at bounding box center [1216, 47] width 11 height 19
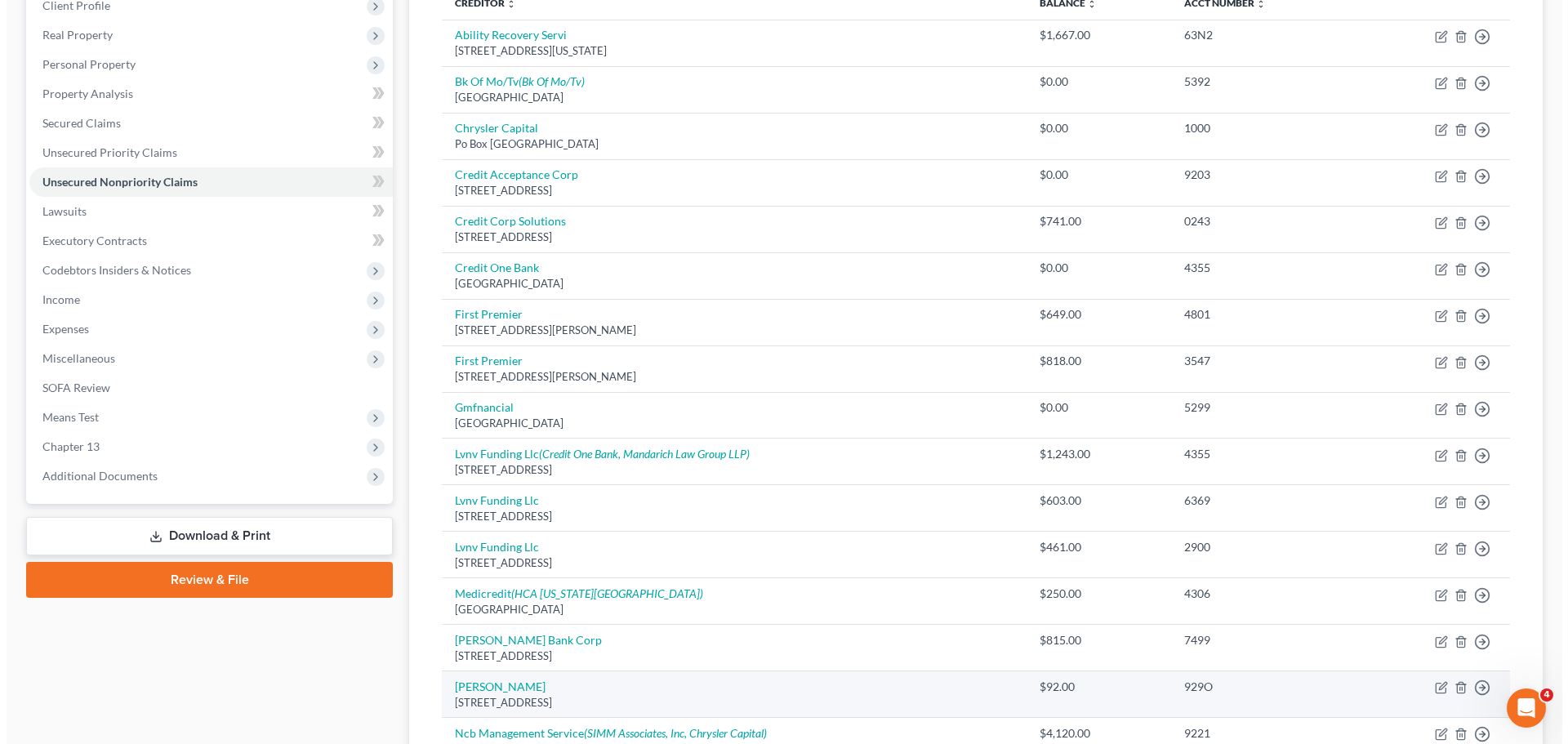
scroll to position [72, 0]
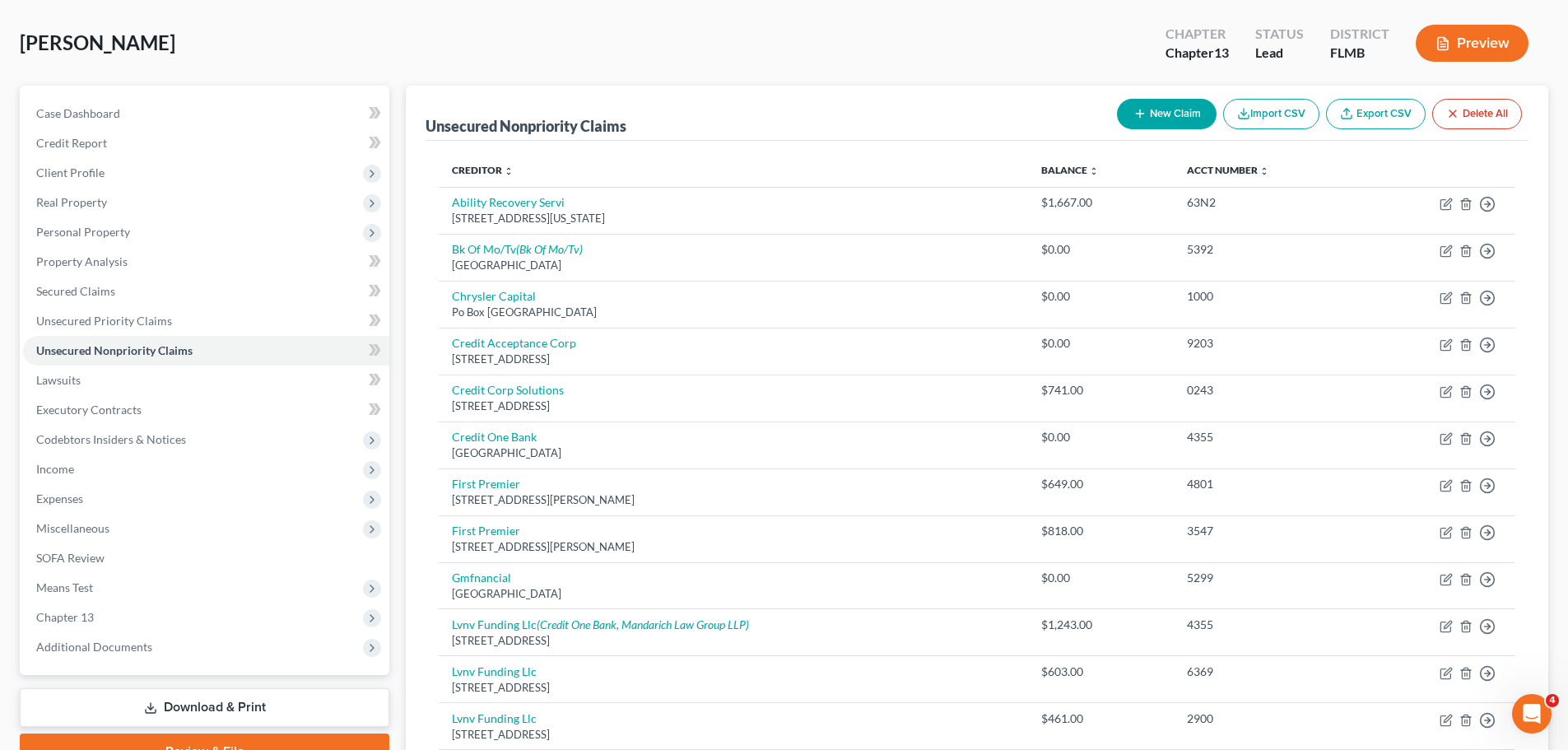
click at [1152, 129] on div "New Claim Import CSV Export CSV Delete All" at bounding box center [1319, 113] width 418 height 43
click at [1149, 121] on button "New Claim" at bounding box center [1167, 114] width 100 height 31
select select "0"
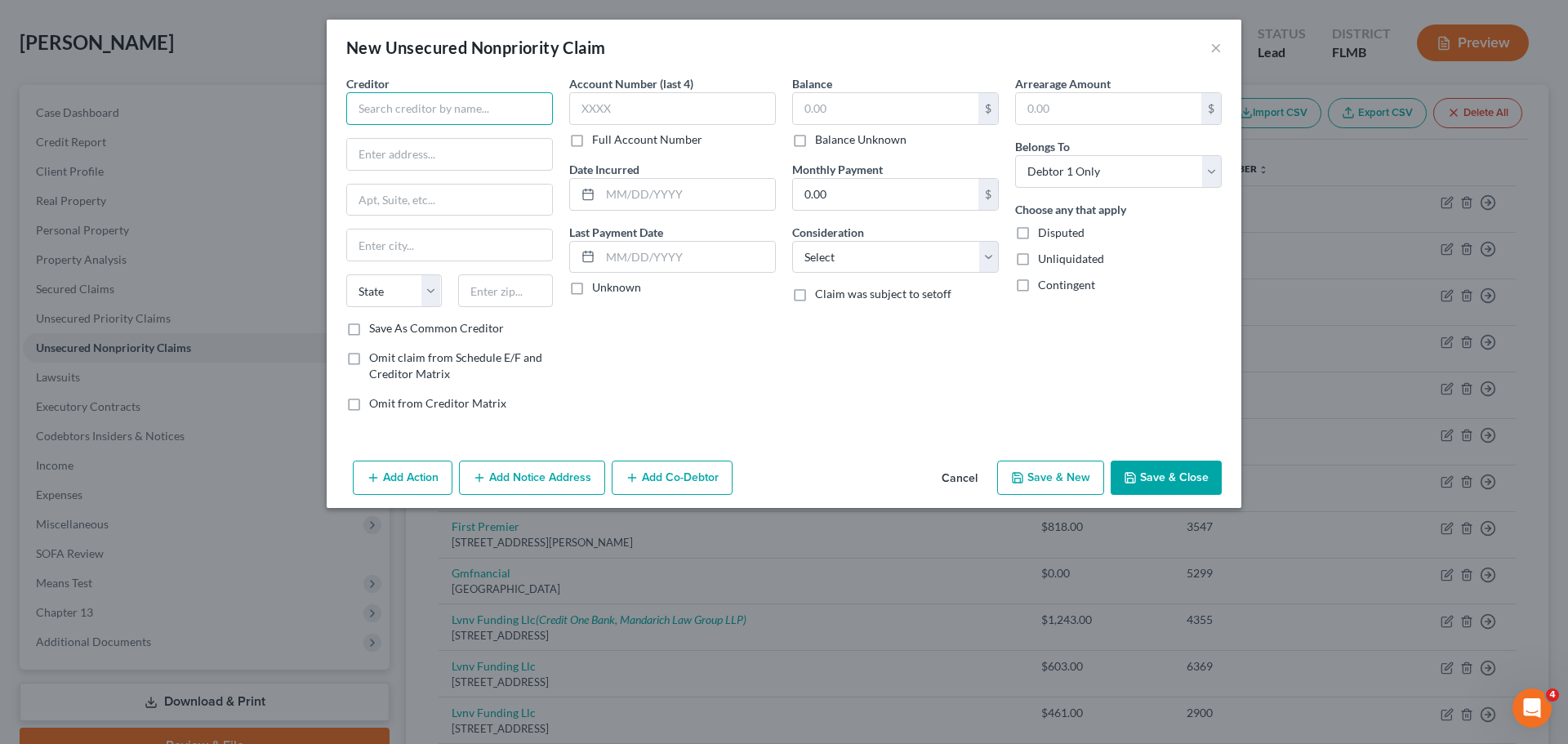
click at [461, 114] on input "text" at bounding box center [450, 108] width 207 height 32
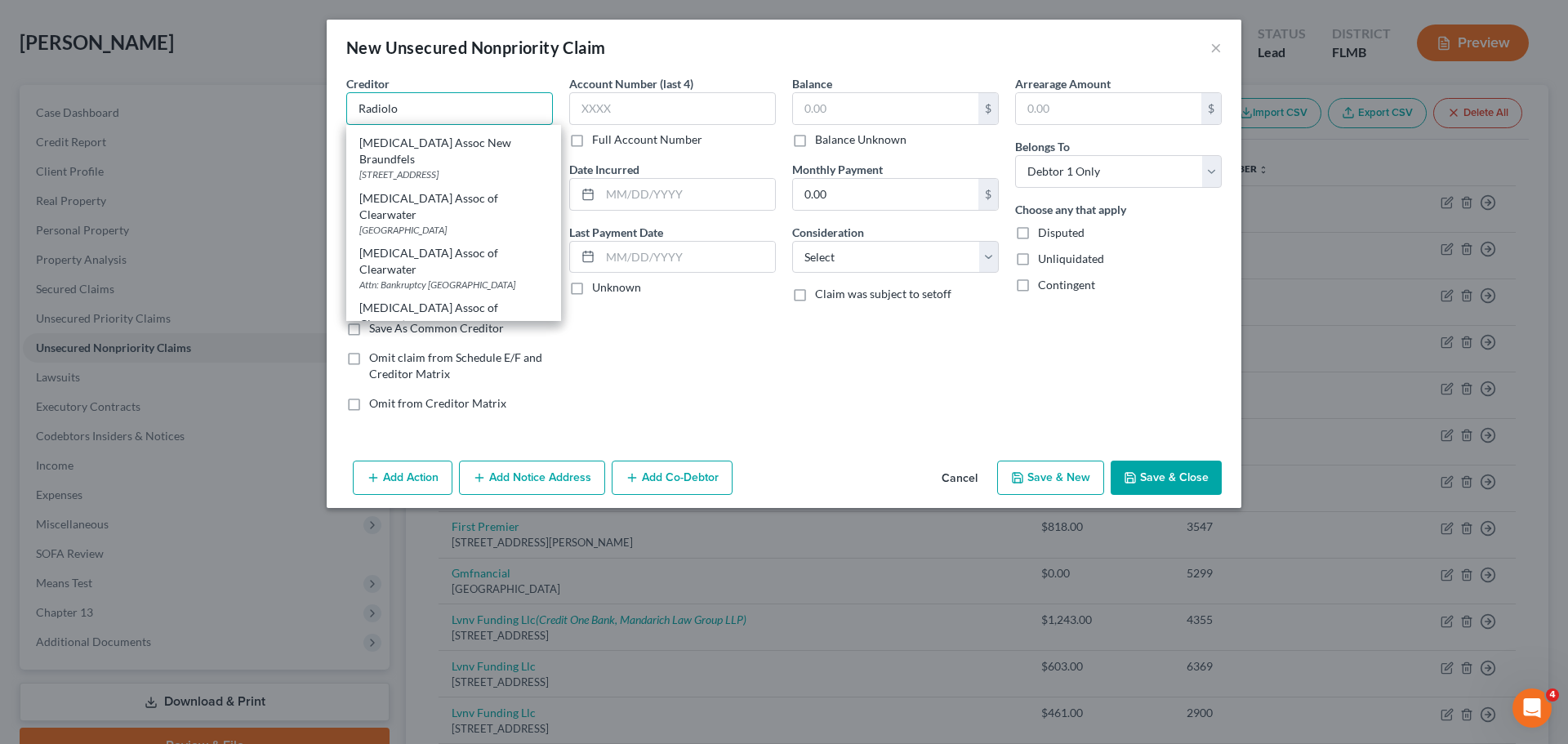
scroll to position [245, 0]
click at [404, 103] on input "Radiolo" at bounding box center [450, 108] width 207 height 32
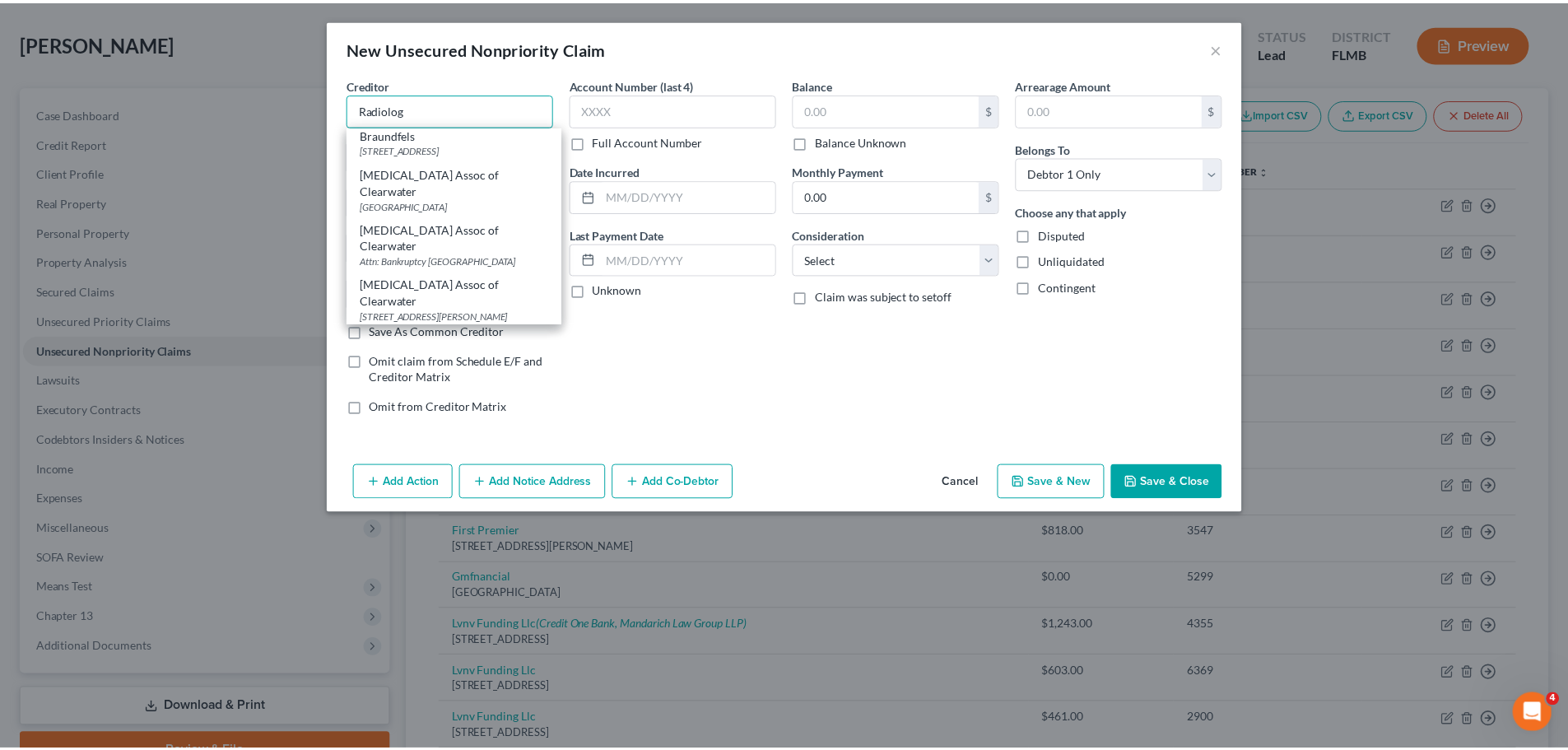
scroll to position [0, 0]
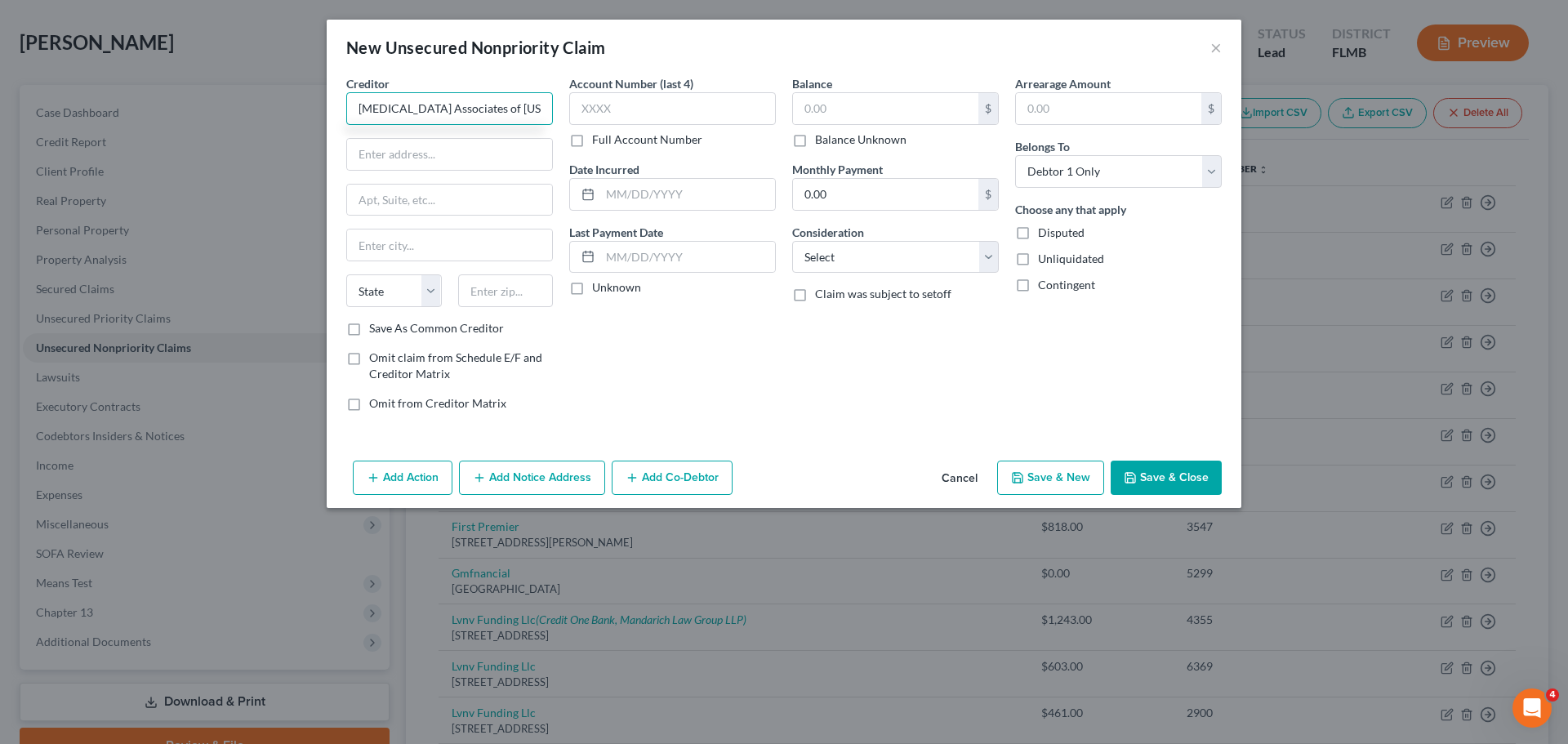
type input "Radiology Associates of Florida, P.A"
click at [428, 153] on input "text" at bounding box center [449, 154] width 205 height 31
type input "PO Box 200053"
type input "Dallas"
select select "45"
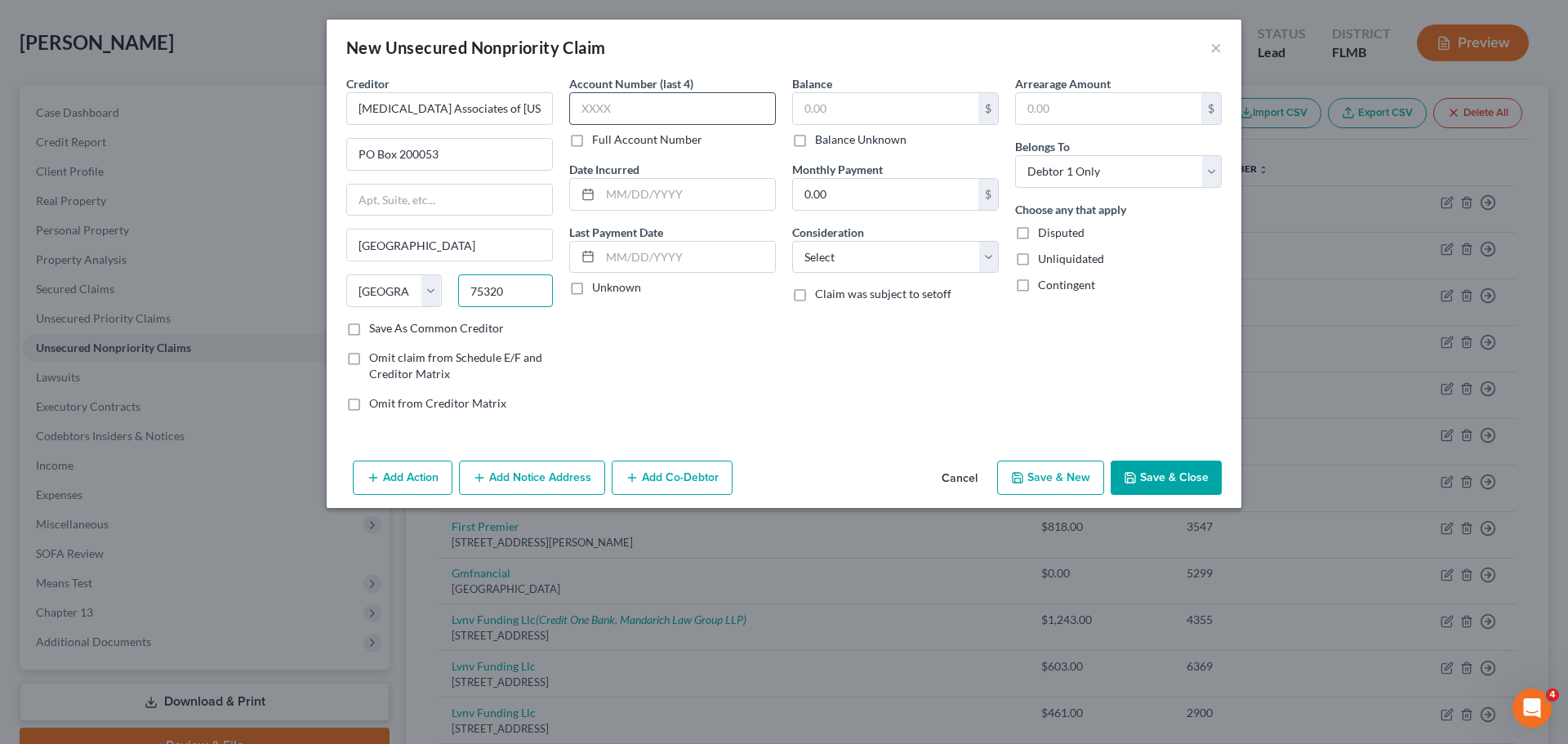
type input "75320"
click at [671, 119] on input "text" at bounding box center [672, 108] width 207 height 32
type input "6987"
click at [920, 94] on input "text" at bounding box center [886, 108] width 186 height 31
type input "1,688.70"
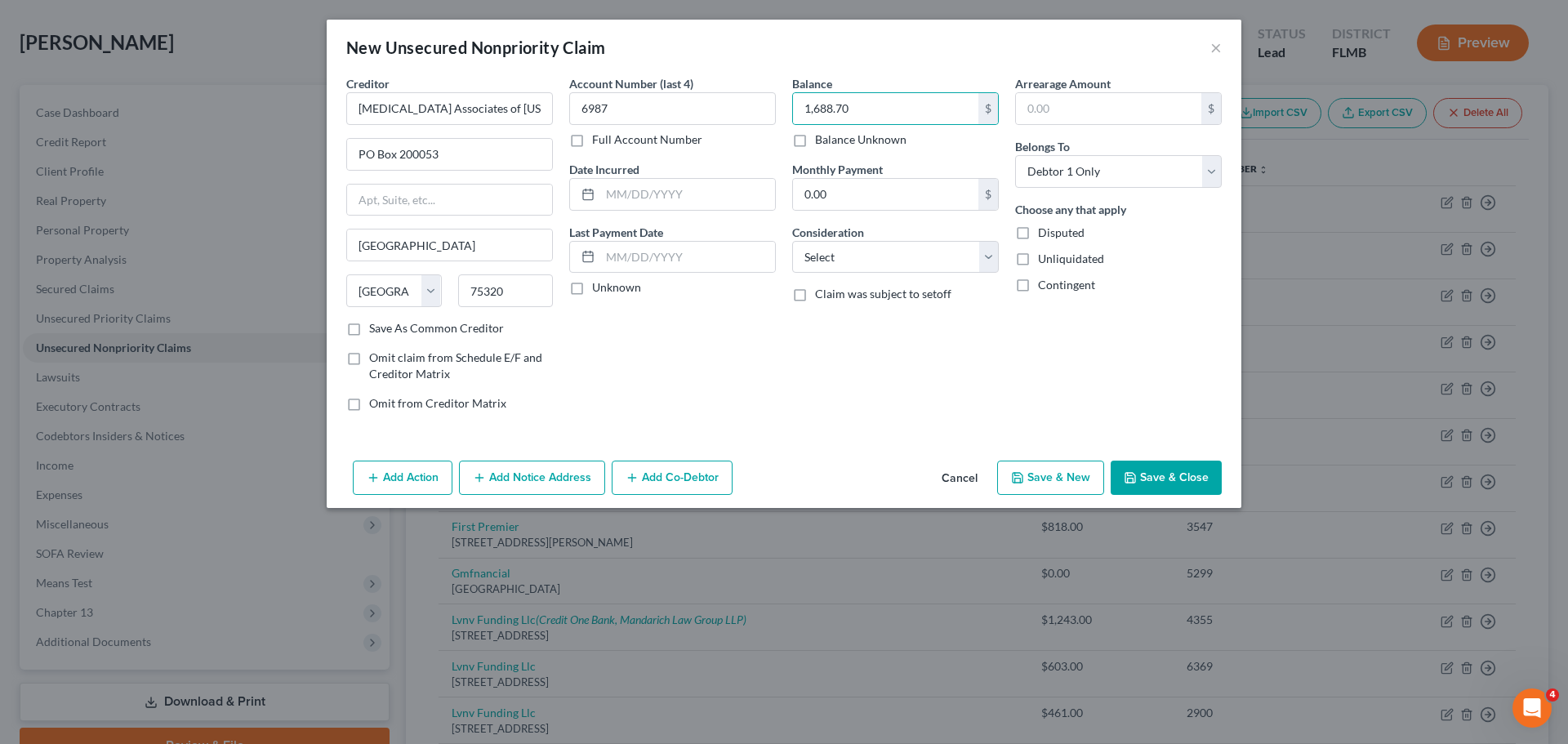
click at [939, 238] on div "Consideration Select Cable / Satellite Services Collection Agency Credit Card D…" at bounding box center [896, 249] width 207 height 50
click at [938, 251] on select "Select Cable / Satellite Services Collection Agency Credit Card Debt Debt Couns…" at bounding box center [896, 256] width 207 height 32
click at [792, 241] on select "Select Cable / Satellite Services Collection Agency Credit Card Debt Debt Couns…" at bounding box center [896, 256] width 207 height 32
click at [877, 260] on select "Select Cable / Satellite Services Collection Agency Credit Card Debt Debt Couns…" at bounding box center [896, 256] width 207 height 32
select select "9"
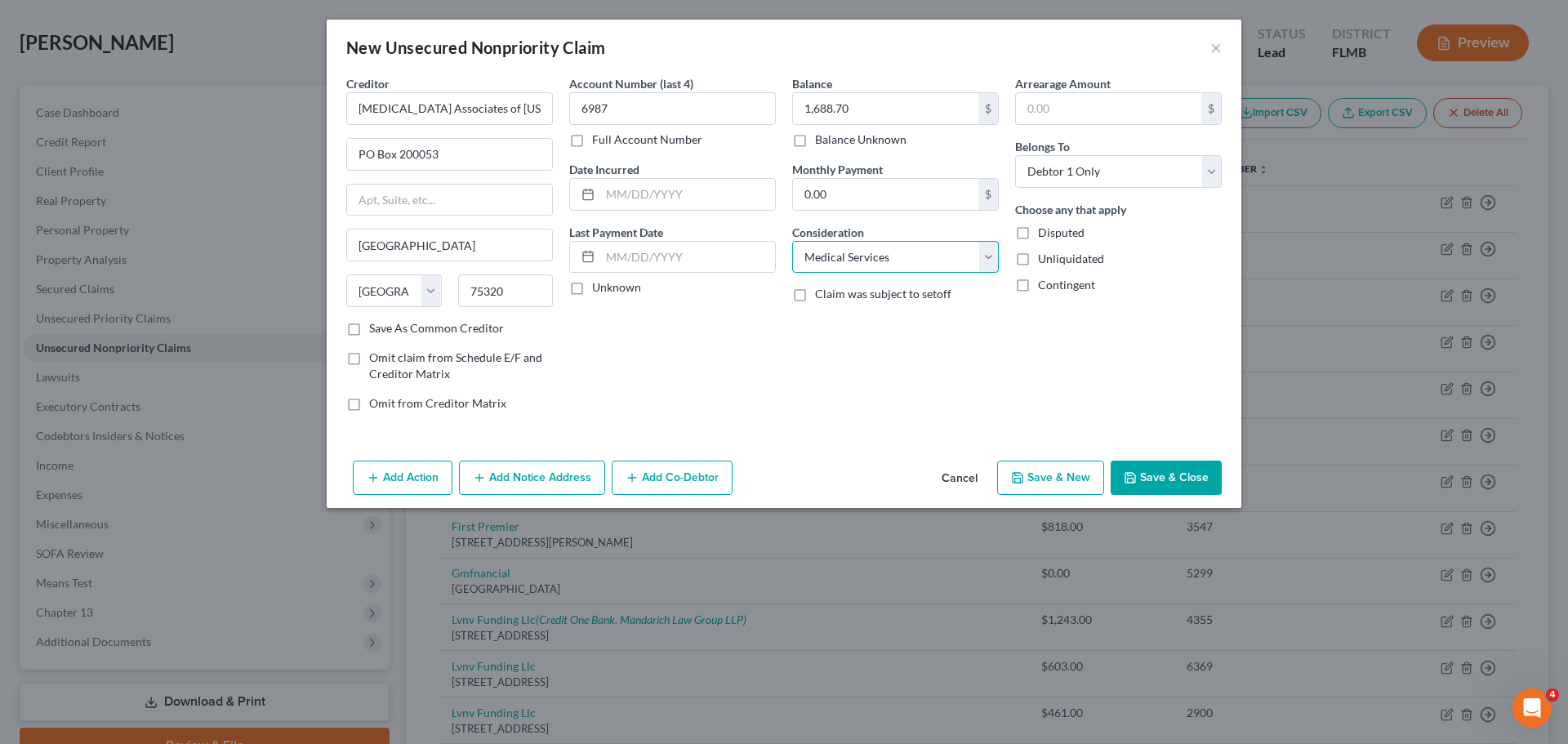
click at [792, 241] on select "Select Cable / Satellite Services Collection Agency Credit Card Debt Debt Couns…" at bounding box center [896, 256] width 207 height 32
click at [1183, 484] on button "Save & Close" at bounding box center [1166, 477] width 111 height 34
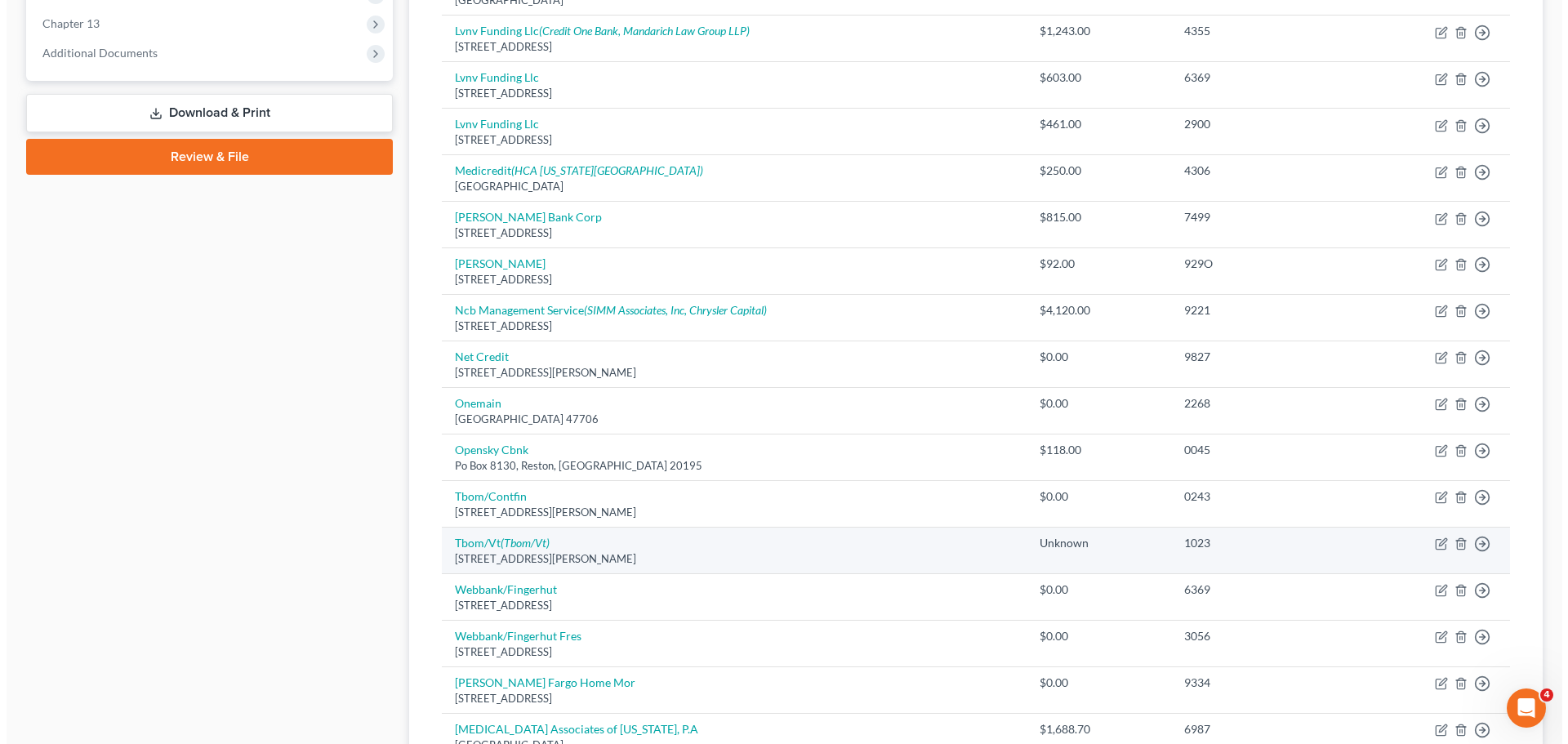
scroll to position [608, 0]
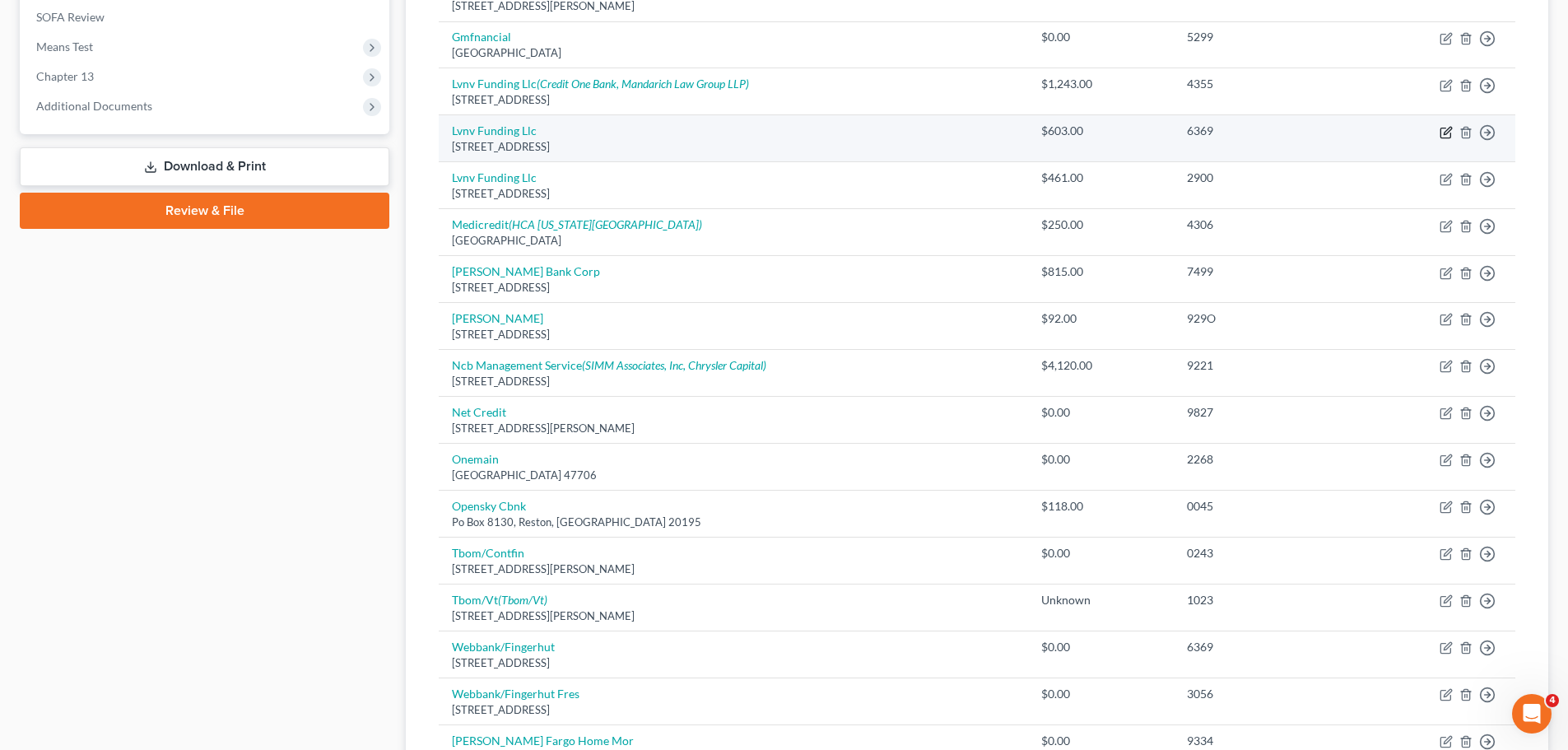
click at [1443, 134] on icon "button" at bounding box center [1446, 132] width 13 height 13
select select "42"
select select "0"
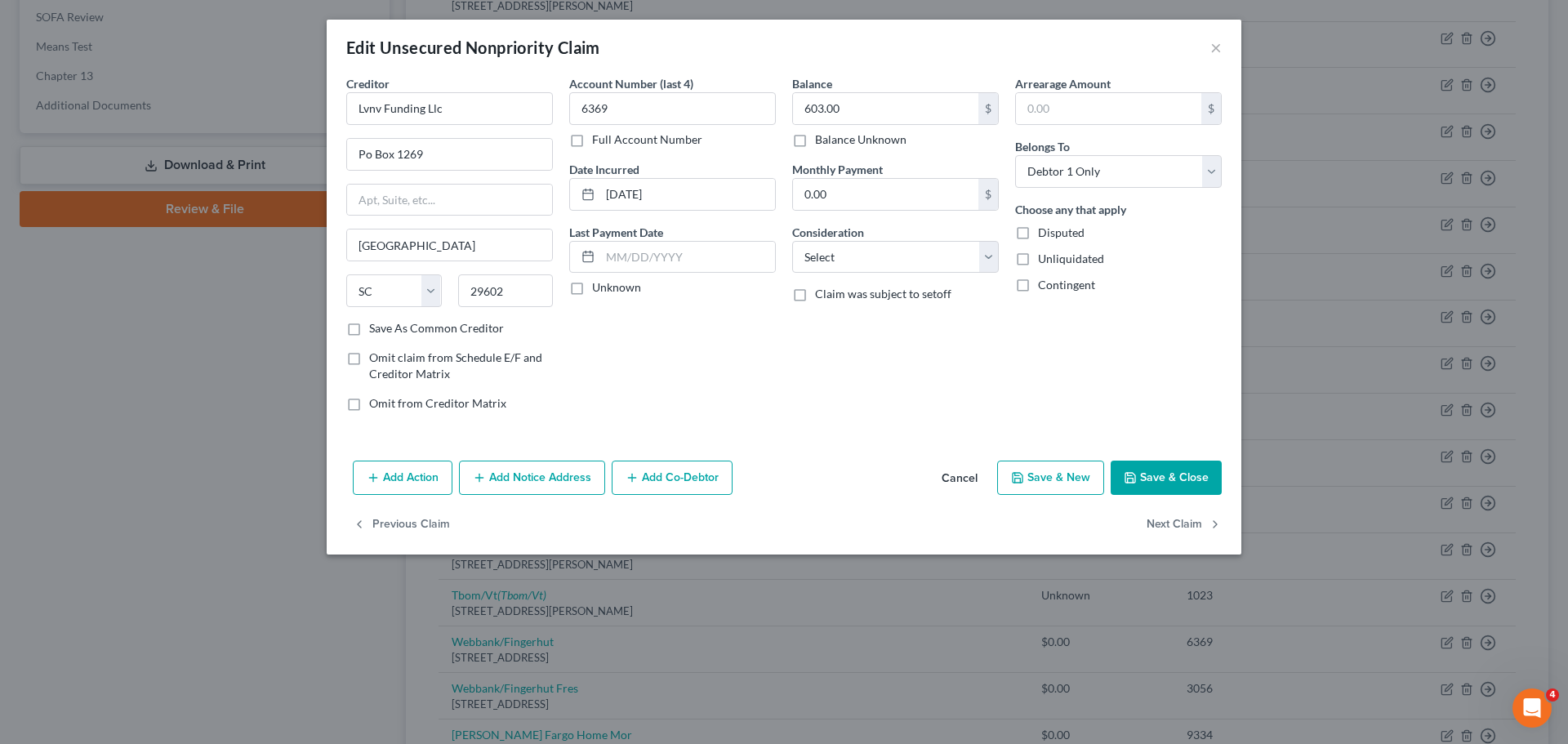
click at [533, 491] on button "Add Notice Address" at bounding box center [531, 477] width 146 height 34
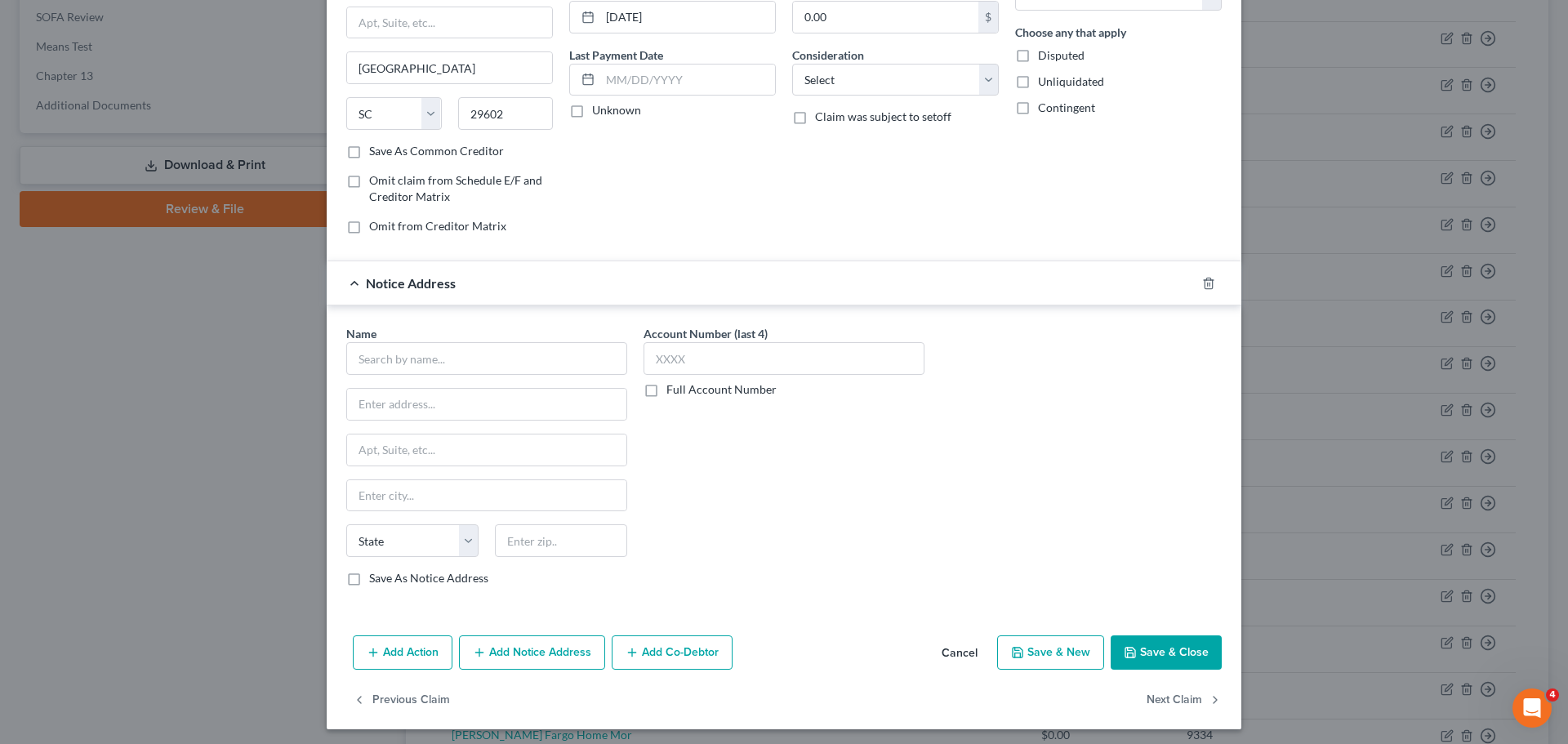
scroll to position [182, 0]
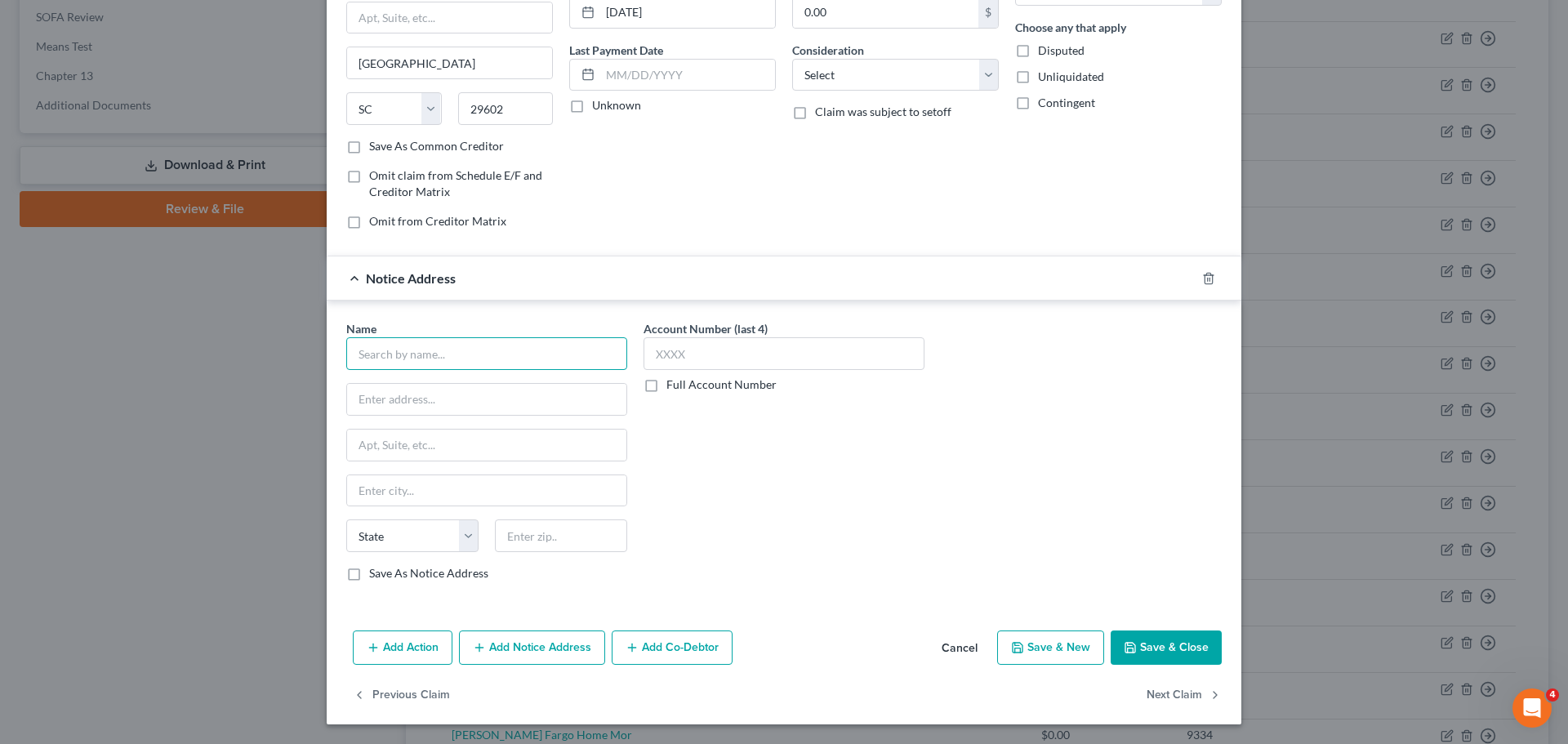
click at [398, 351] on input "text" at bounding box center [487, 353] width 281 height 32
type input "TrueAccord"
click at [414, 397] on input "text" at bounding box center [486, 398] width 279 height 31
paste input "16011 College Blvd"
type input "16011 College Blvd"
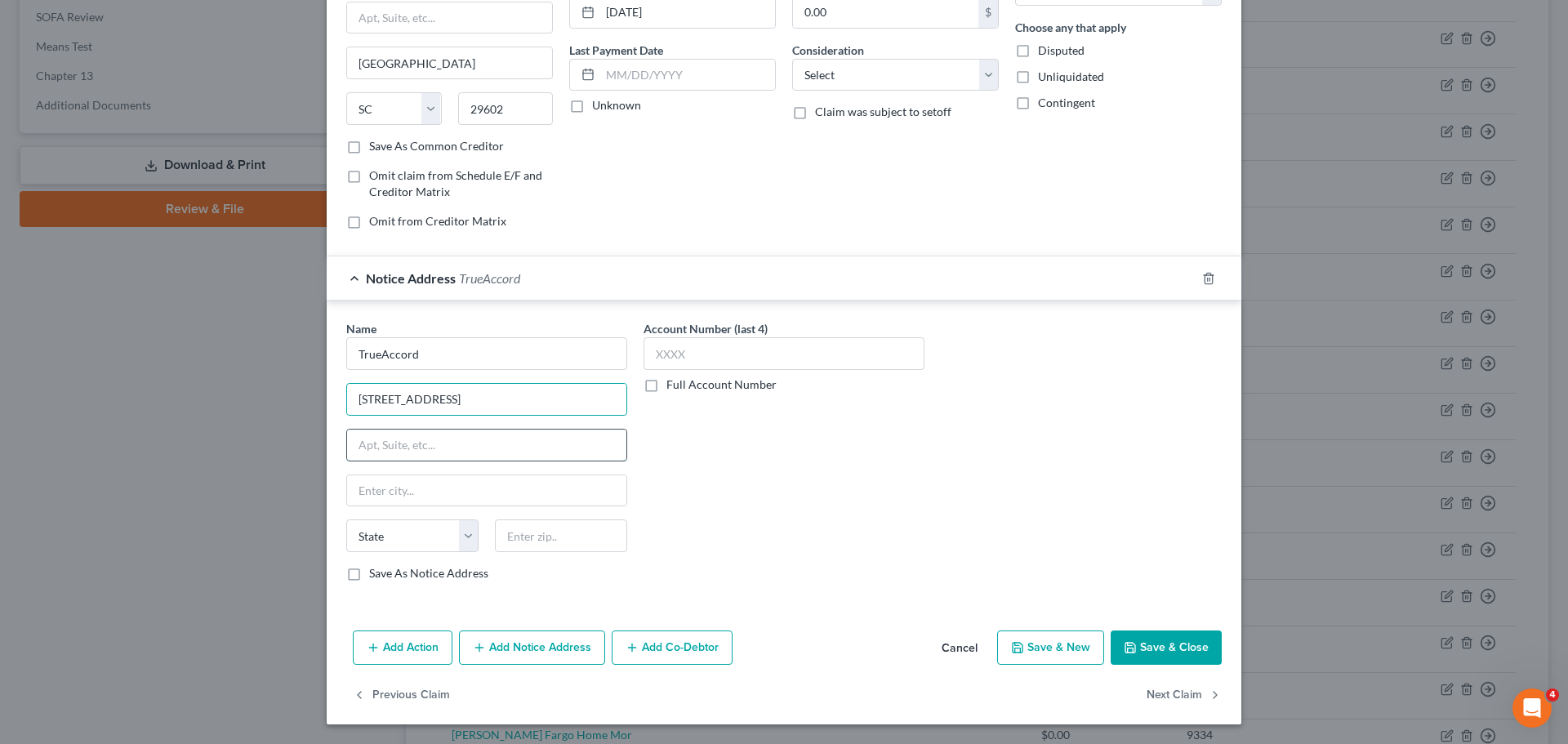
click at [414, 457] on input "text" at bounding box center [486, 445] width 279 height 31
type input "s"
type input "Ste 130"
type input "Lenexa"
select select "17"
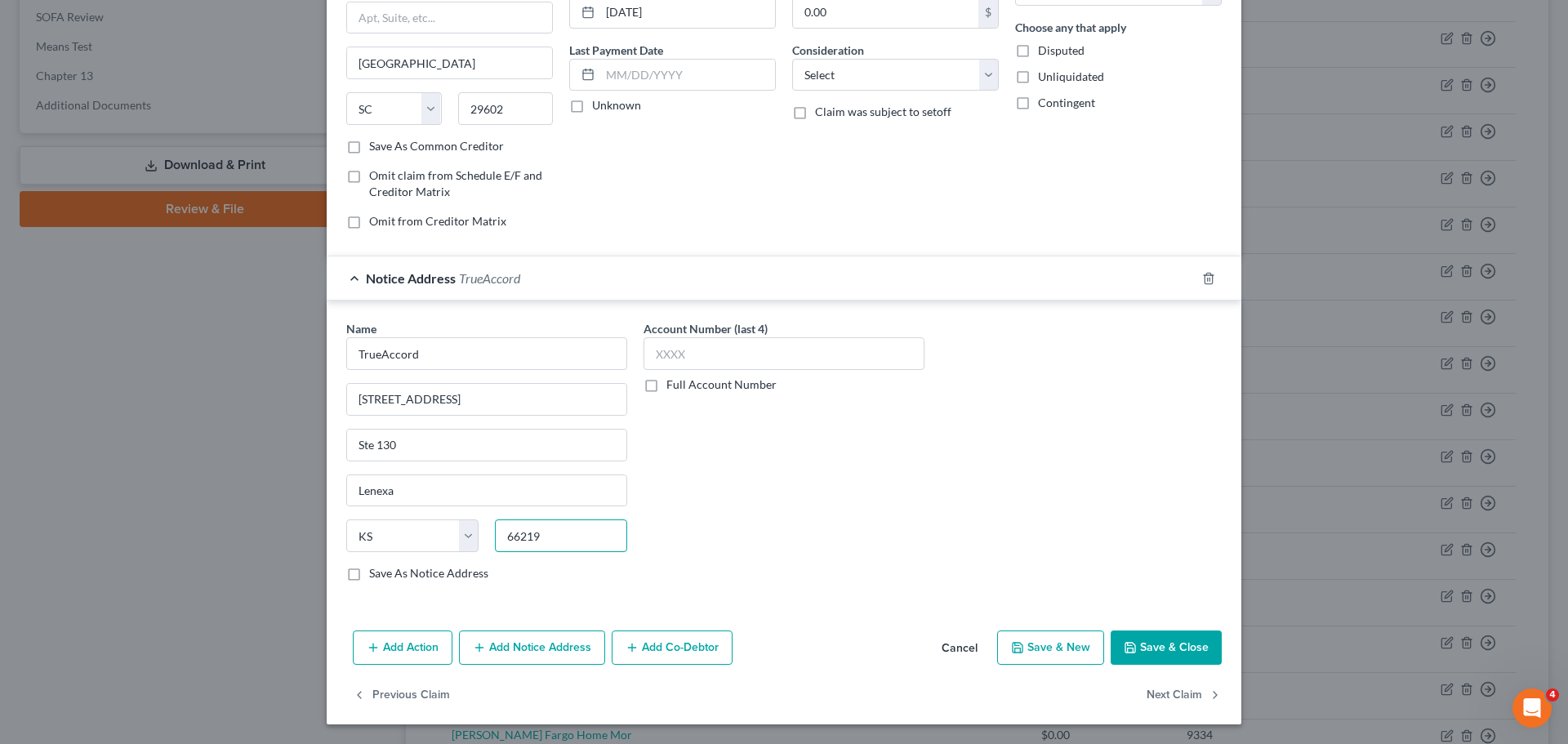
type input "66219"
click at [1184, 640] on button "Save & Close" at bounding box center [1166, 647] width 111 height 34
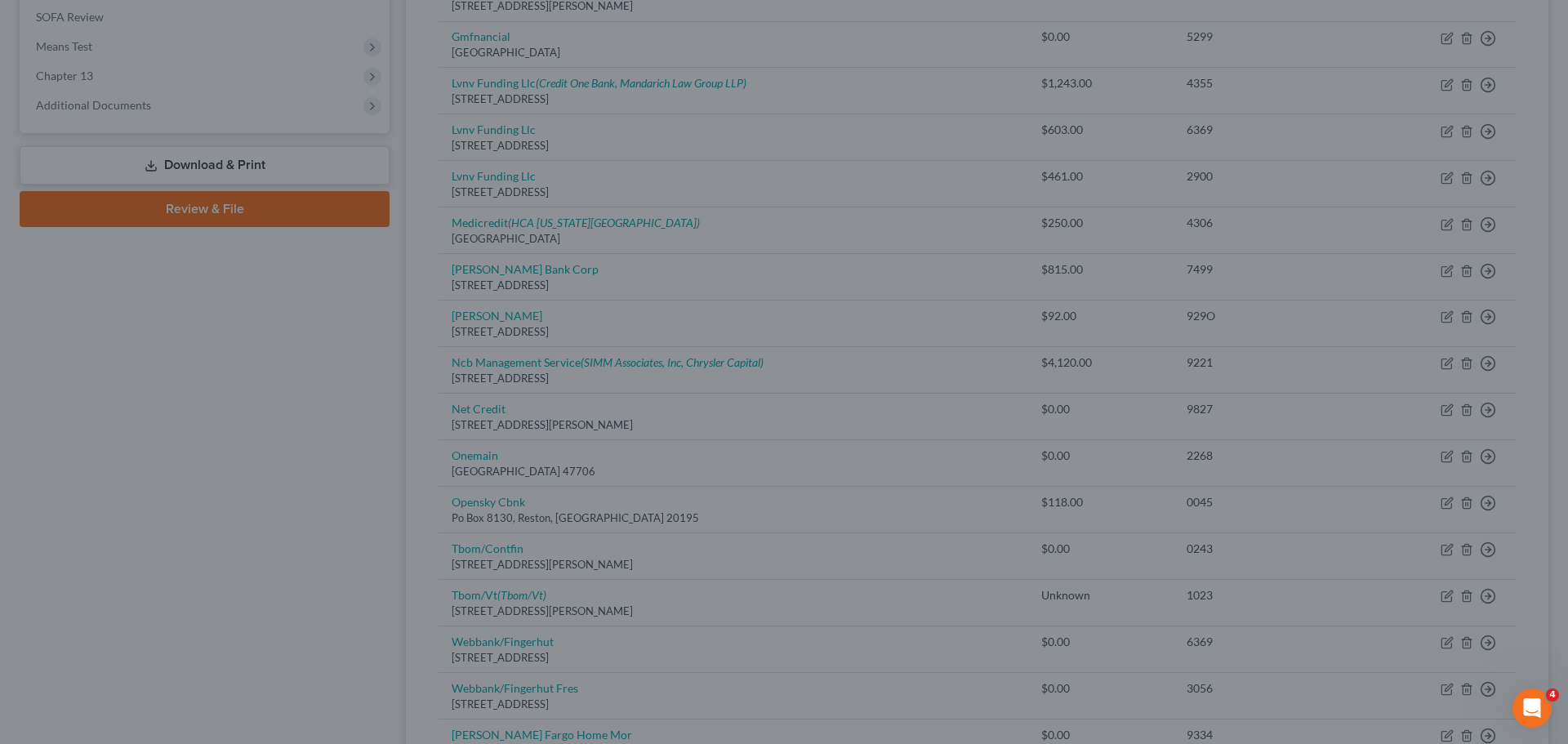
type input "Shawnee Mission"
type input "0"
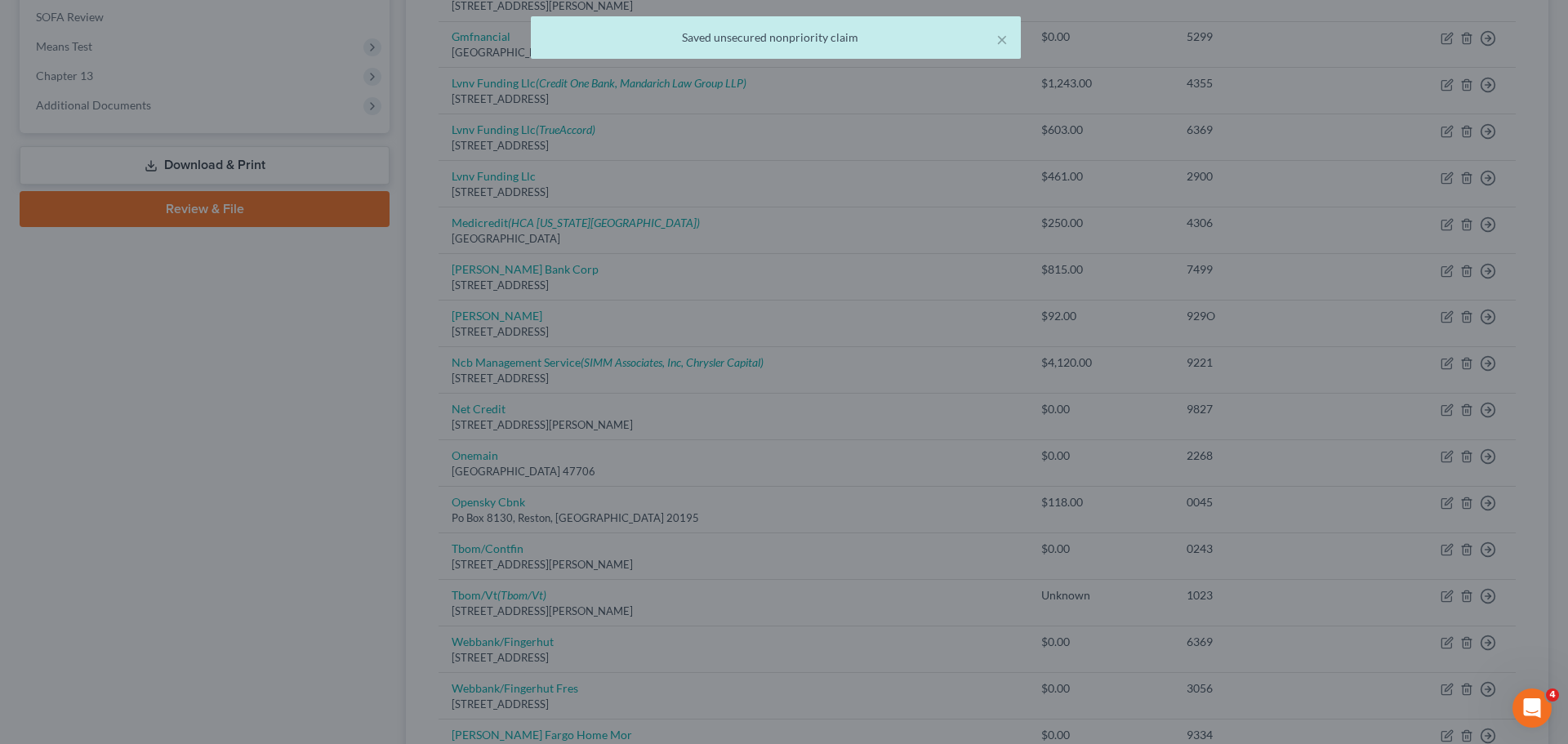
scroll to position [0, 0]
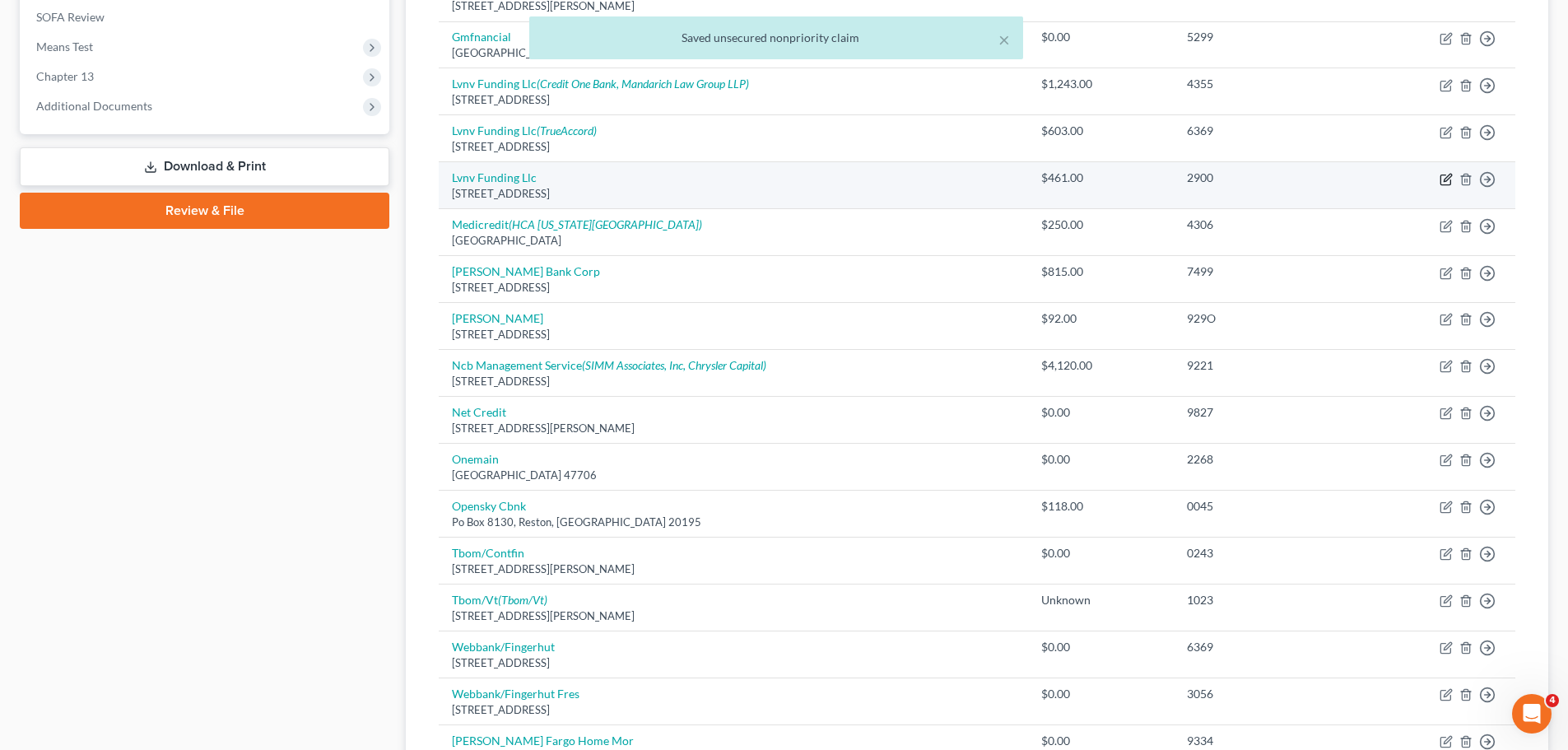
click at [1449, 182] on icon "button" at bounding box center [1446, 179] width 13 height 13
select select "42"
select select "0"
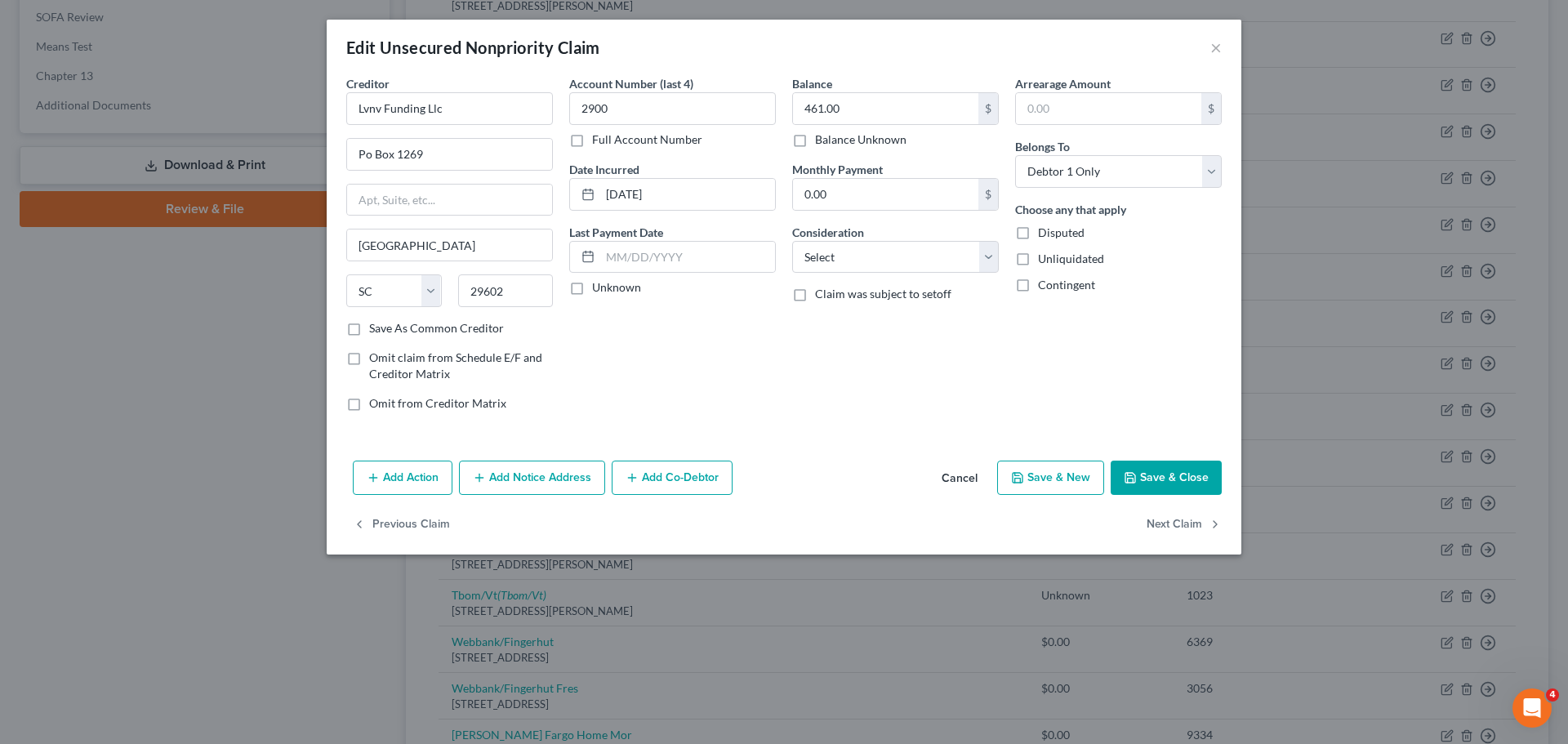
click at [562, 473] on button "Add Notice Address" at bounding box center [531, 477] width 146 height 34
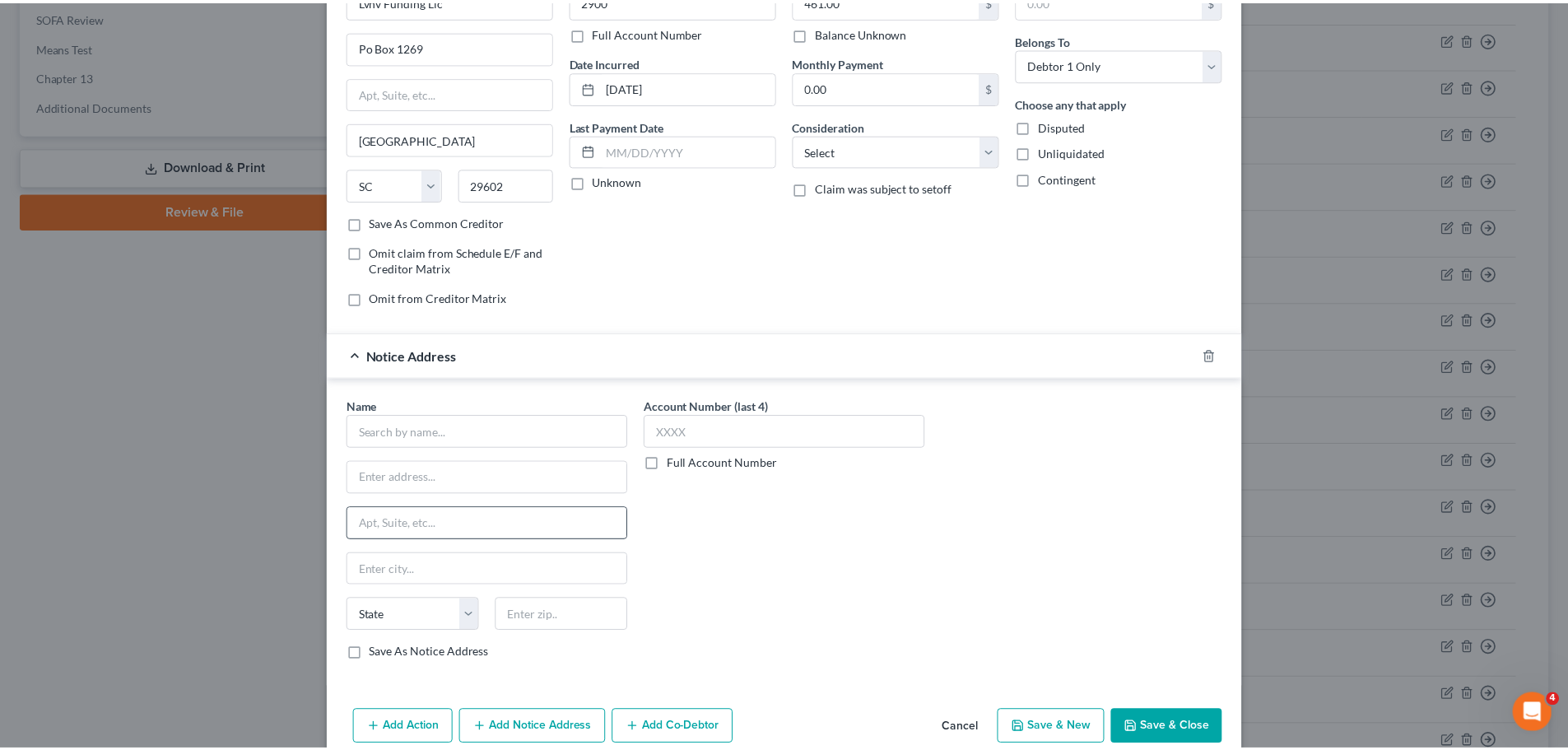
scroll to position [184, 0]
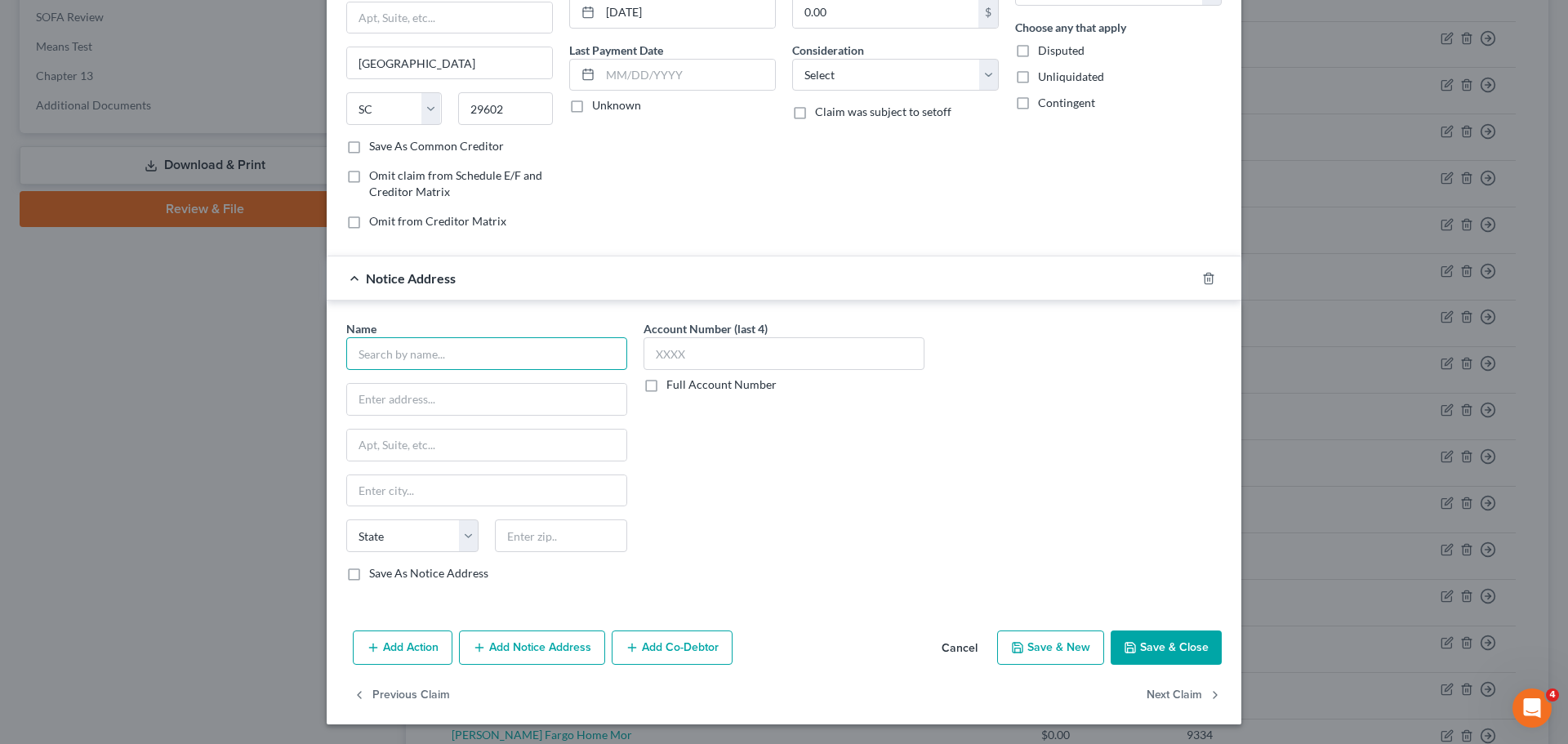
click at [443, 348] on input "text" at bounding box center [487, 353] width 281 height 32
type input "TrueAccord"
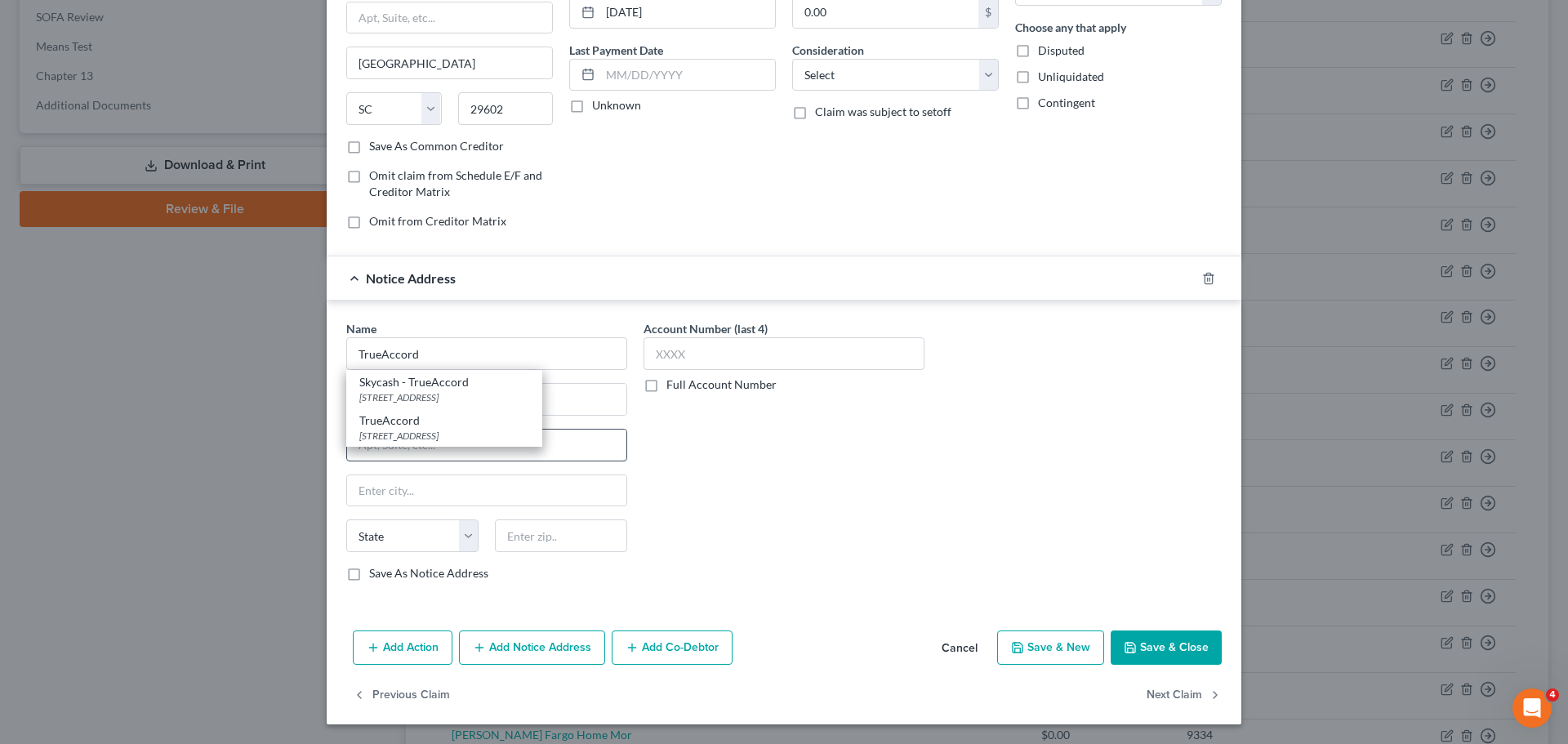
click at [464, 432] on div "16011 College Blvd., Ste 130, Shawnee Mission, KS 66219" at bounding box center [444, 436] width 170 height 14
type input "16011 College Blvd., Ste 130"
type input "Shawnee Mission"
select select "17"
type input "66219"
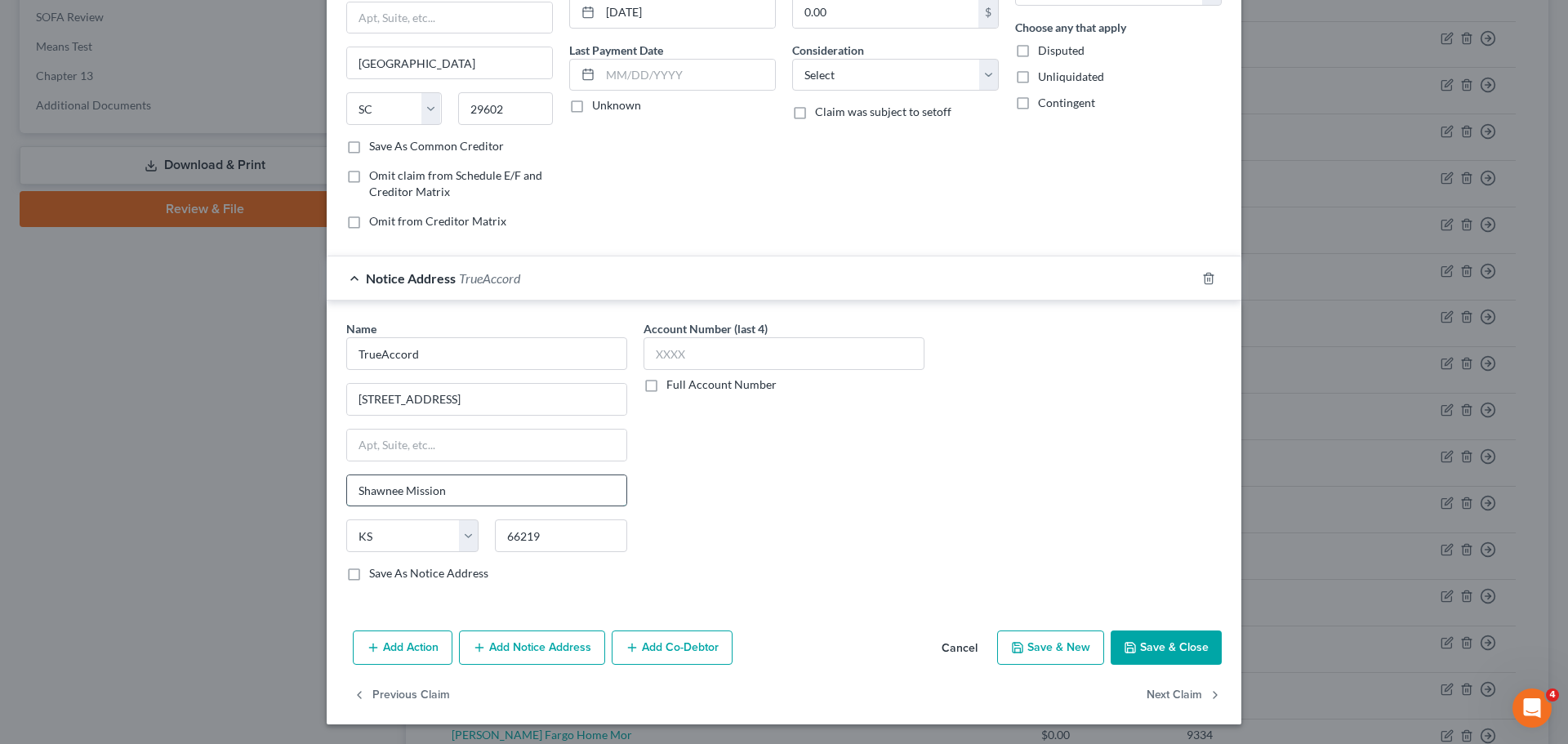
drag, startPoint x: 446, startPoint y: 489, endPoint x: 346, endPoint y: 488, distance: 100.0
click at [347, 488] on input "Shawnee Mission" at bounding box center [486, 490] width 279 height 31
type input "Lenexa"
drag, startPoint x: 497, startPoint y: 396, endPoint x: 453, endPoint y: 411, distance: 46.5
click at [453, 411] on input "16011 College Blvd., Ste 130" at bounding box center [486, 398] width 279 height 31
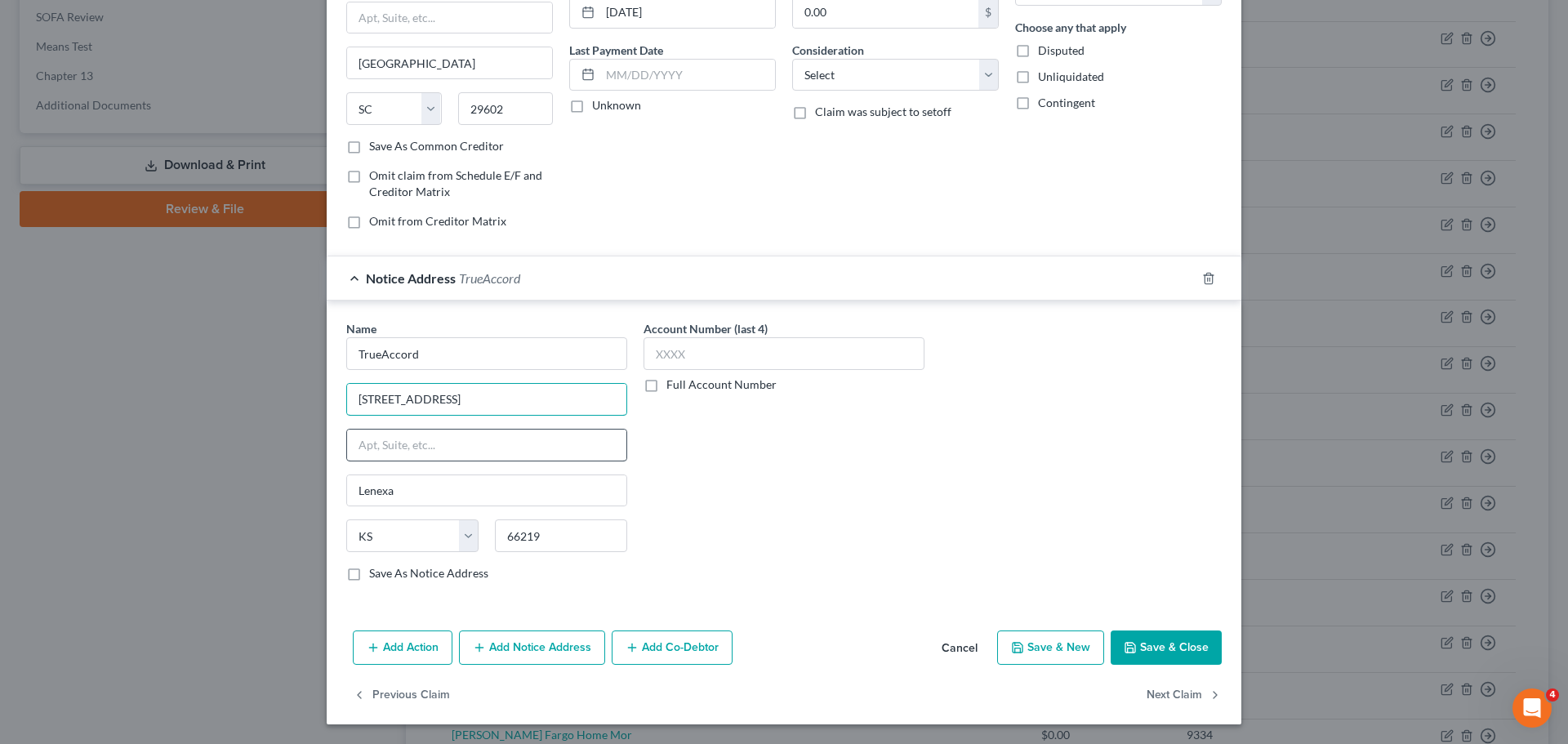
type input "16011 College Blvd."
click at [466, 439] on input "text" at bounding box center [486, 445] width 279 height 31
type input "Ste 130"
click at [1151, 644] on button "Save & Close" at bounding box center [1166, 647] width 111 height 34
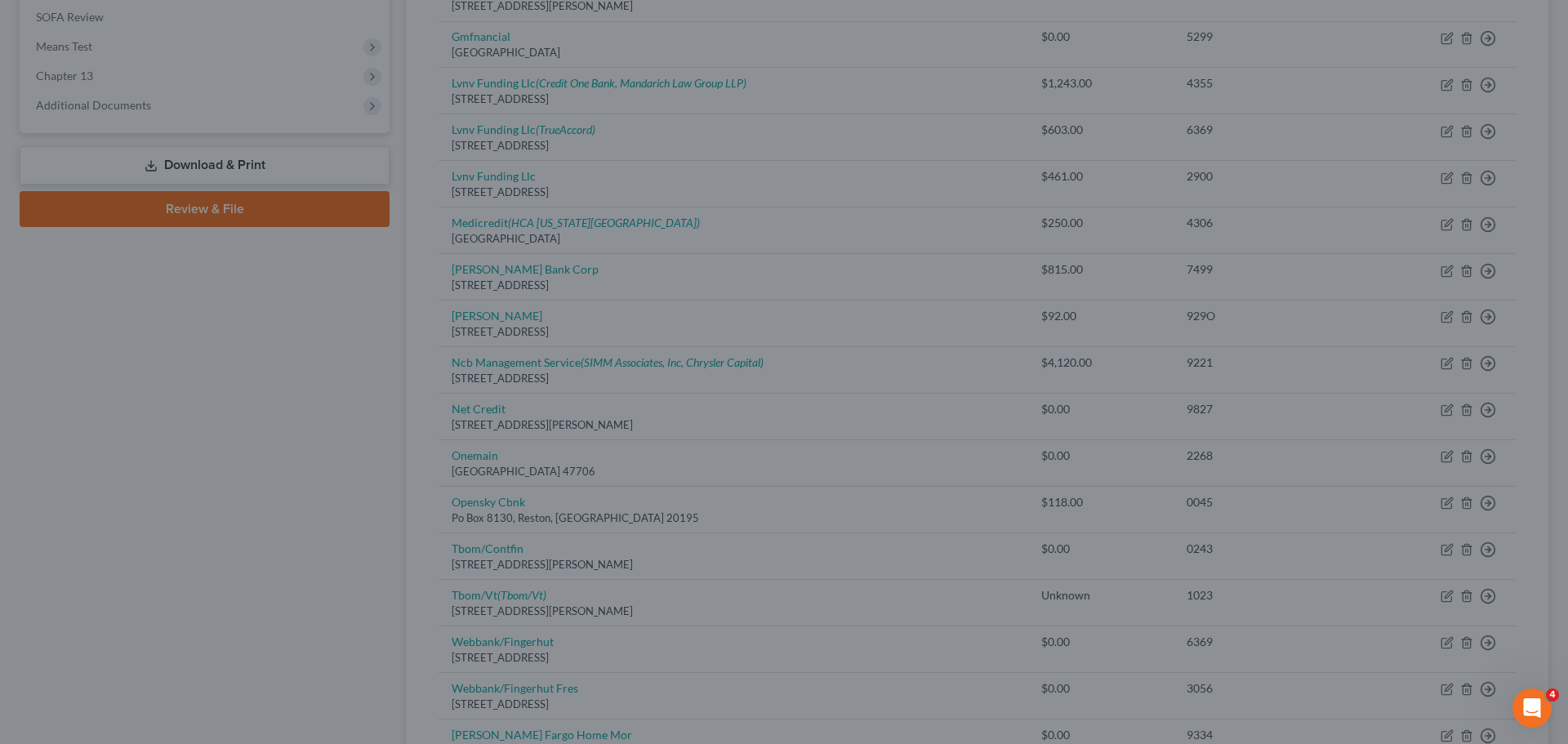
type input "0"
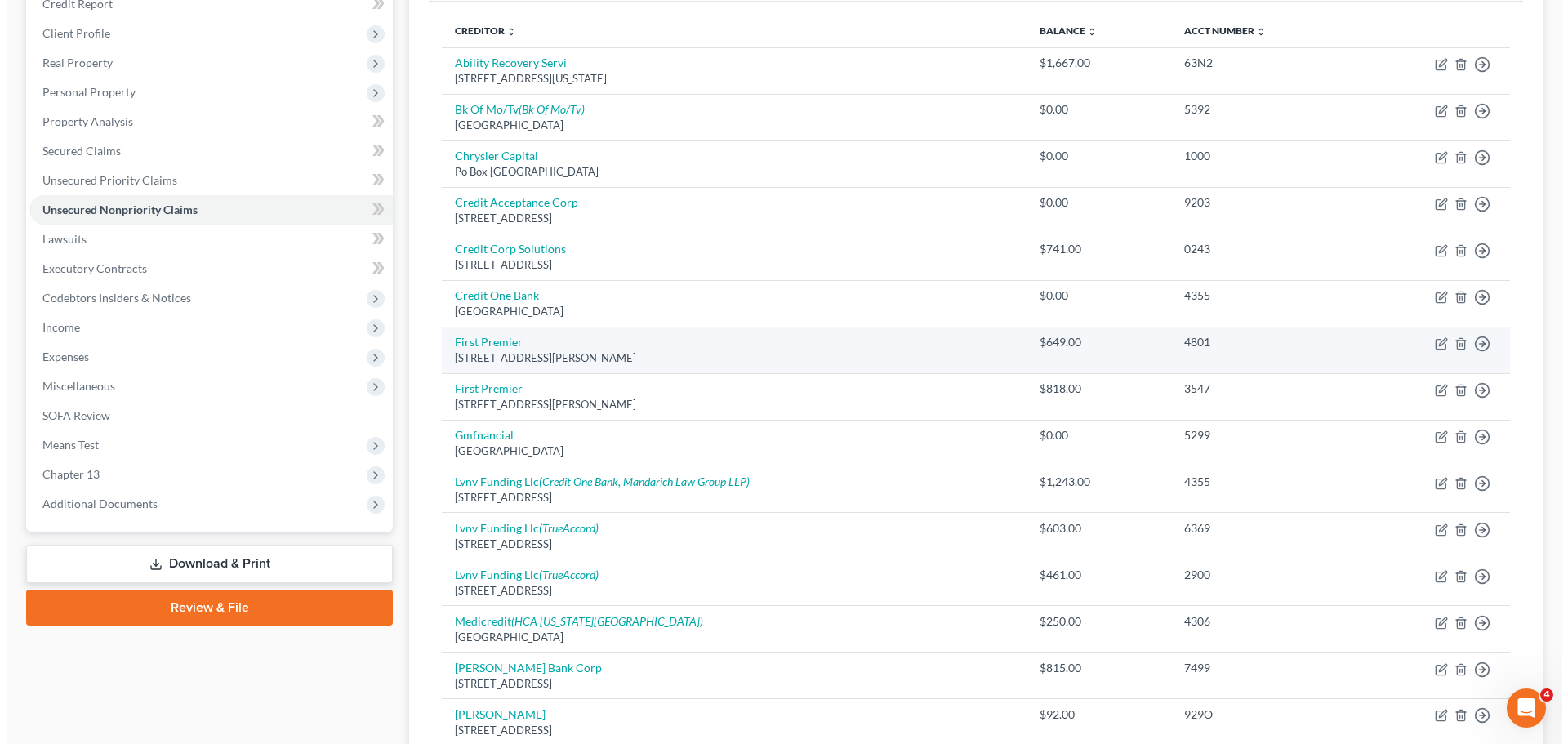
scroll to position [118, 0]
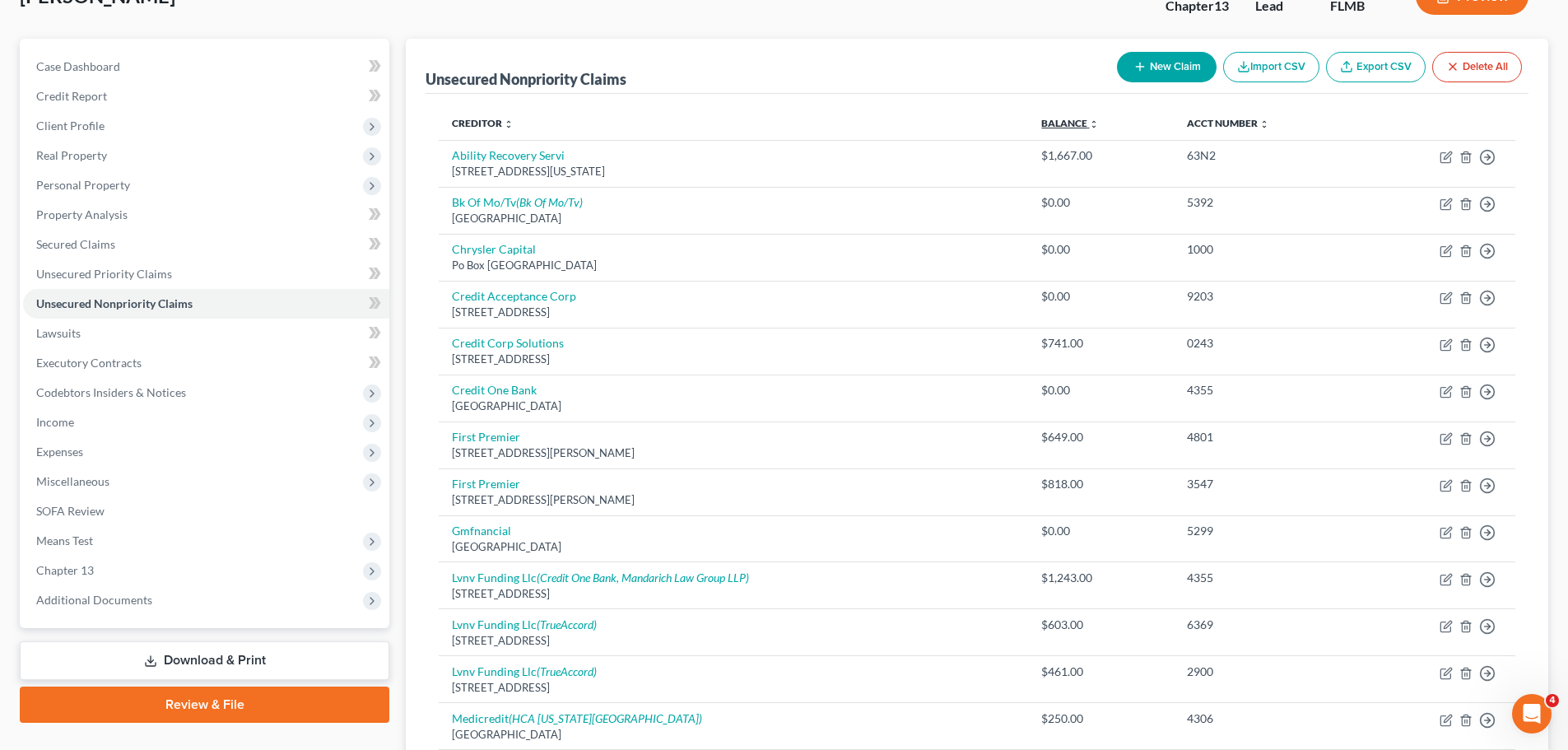
click at [1046, 126] on link "Balance expand_more expand_less unfold_more" at bounding box center [1069, 123] width 57 height 12
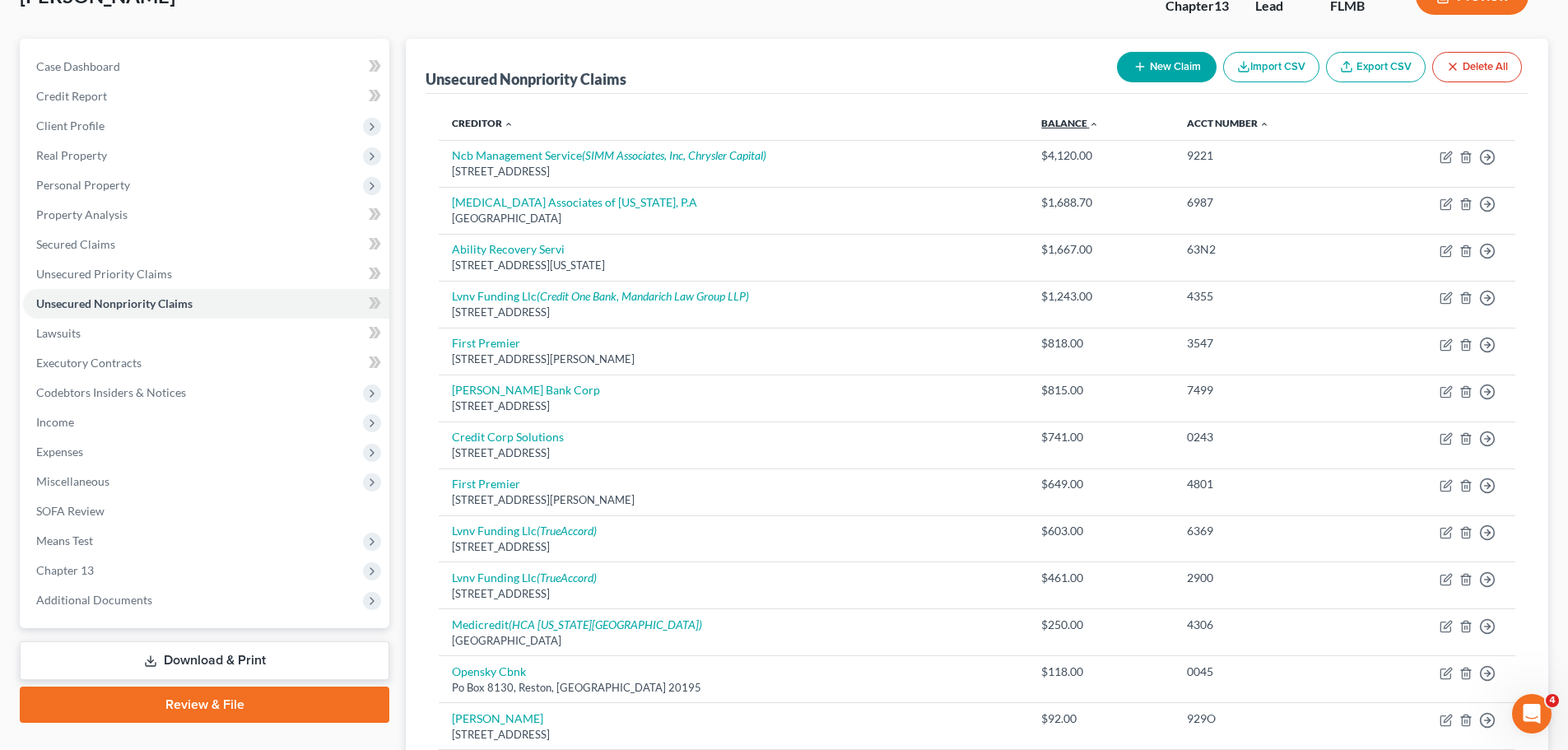
click at [1046, 126] on link "Balance expand_more expand_less unfold_more" at bounding box center [1069, 123] width 57 height 12
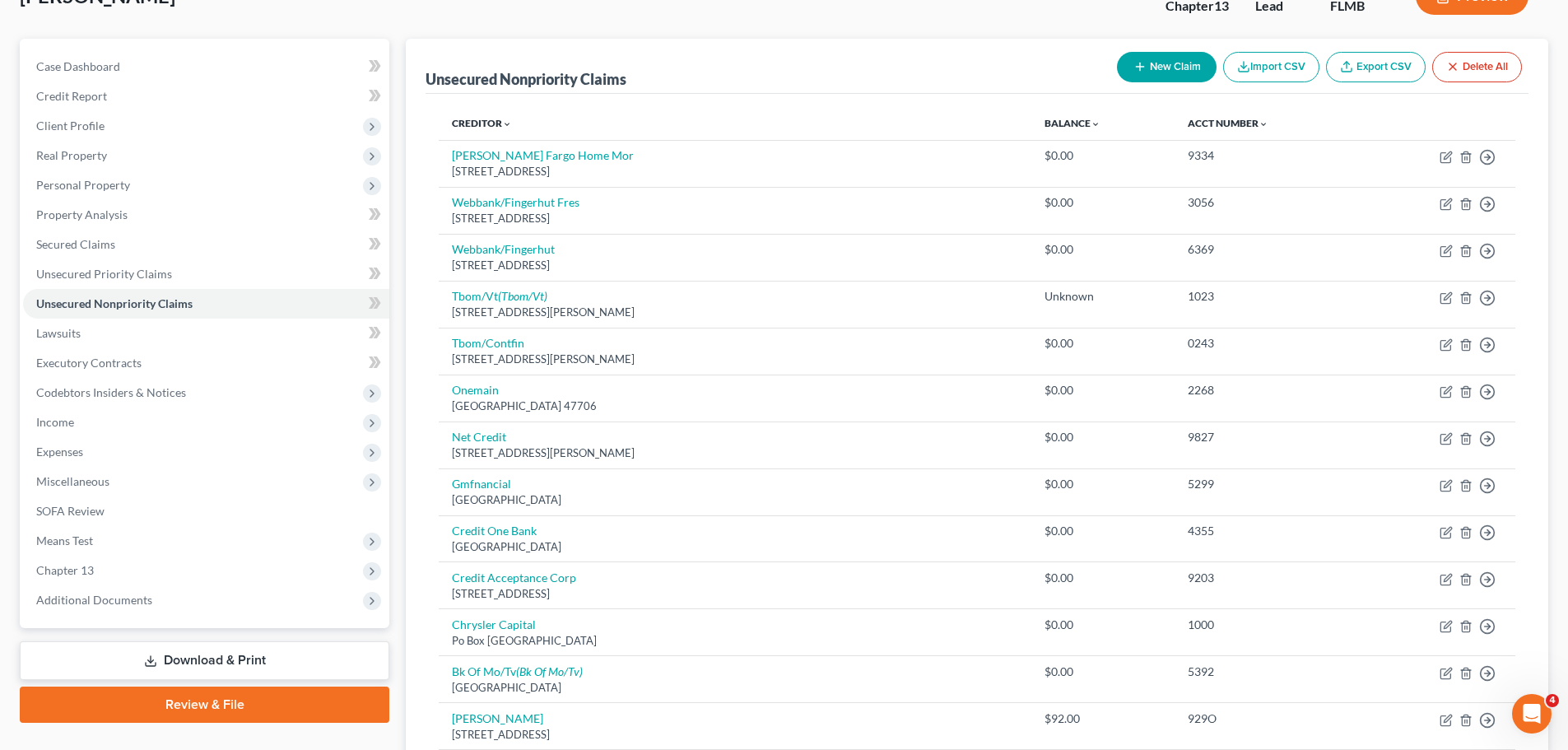
click at [1159, 62] on button "New Claim" at bounding box center [1167, 67] width 100 height 31
select select "0"
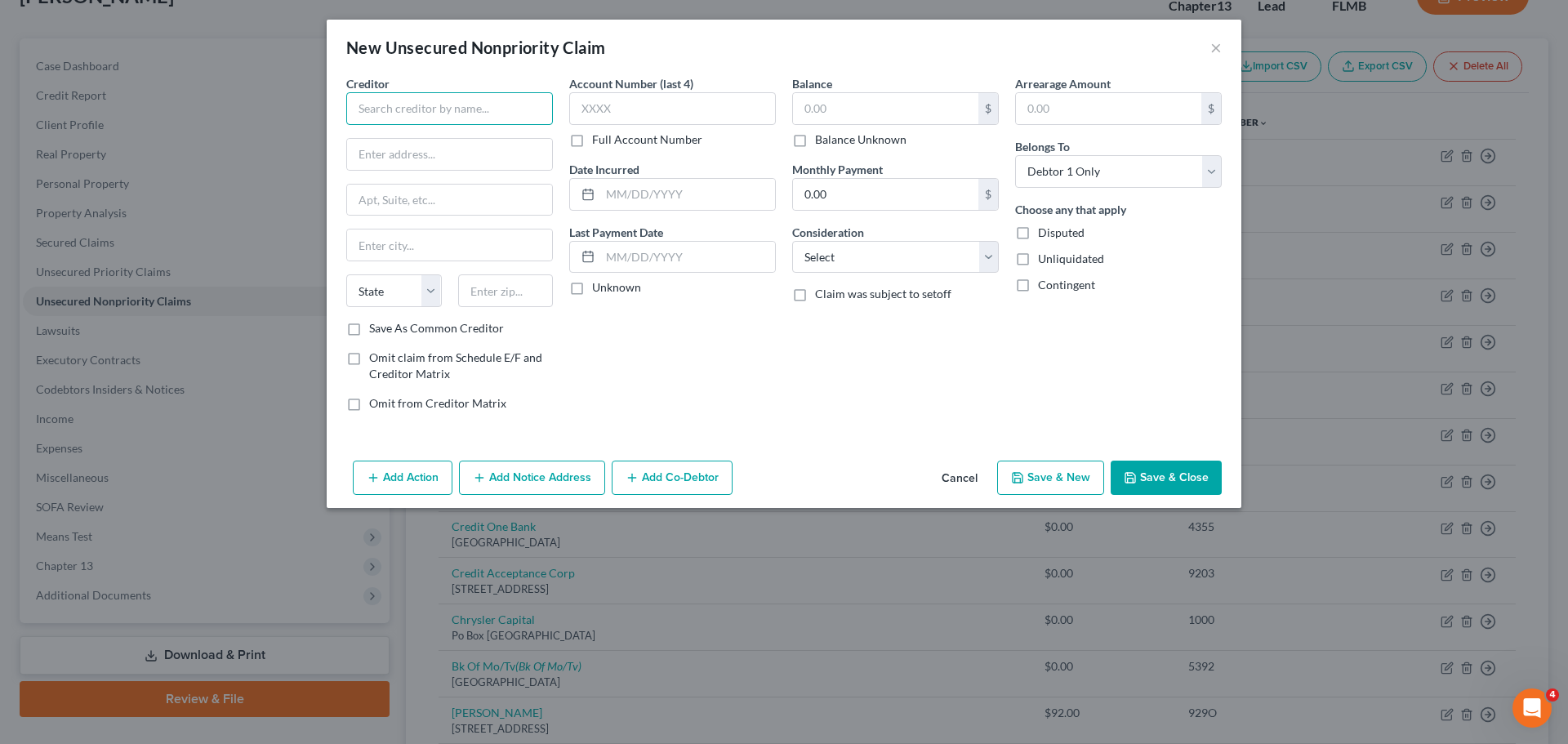
click at [460, 110] on input "text" at bounding box center [450, 108] width 207 height 32
type input "United Check Recovery Bureau, Inc"
type input "914 Union Rd"
type input "West Seneca"
select select "35"
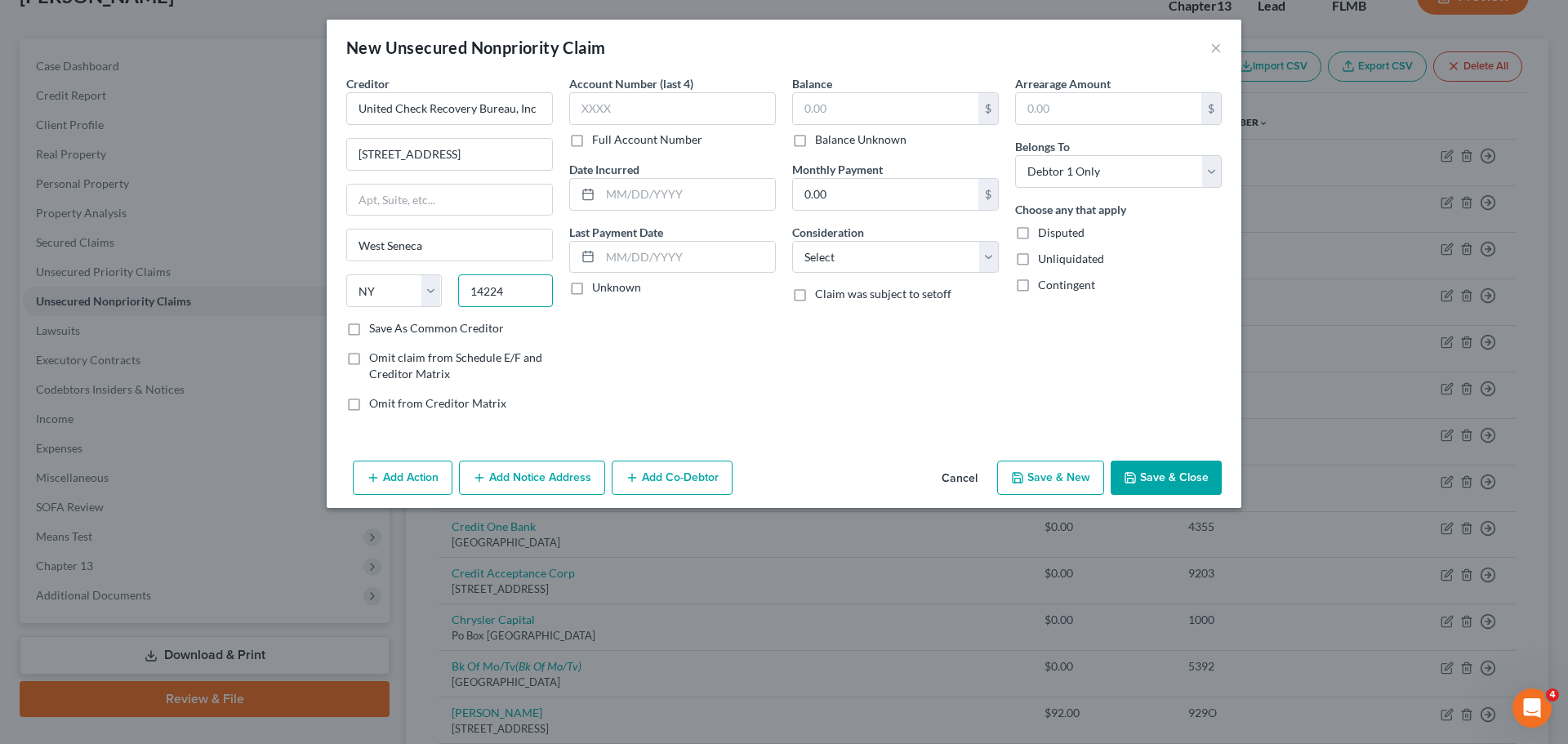
type input "14224"
type input "Buffalo"
click at [877, 109] on input "text" at bounding box center [886, 108] width 186 height 31
type input "4,200"
click at [494, 482] on button "Add Notice Address" at bounding box center [531, 477] width 146 height 34
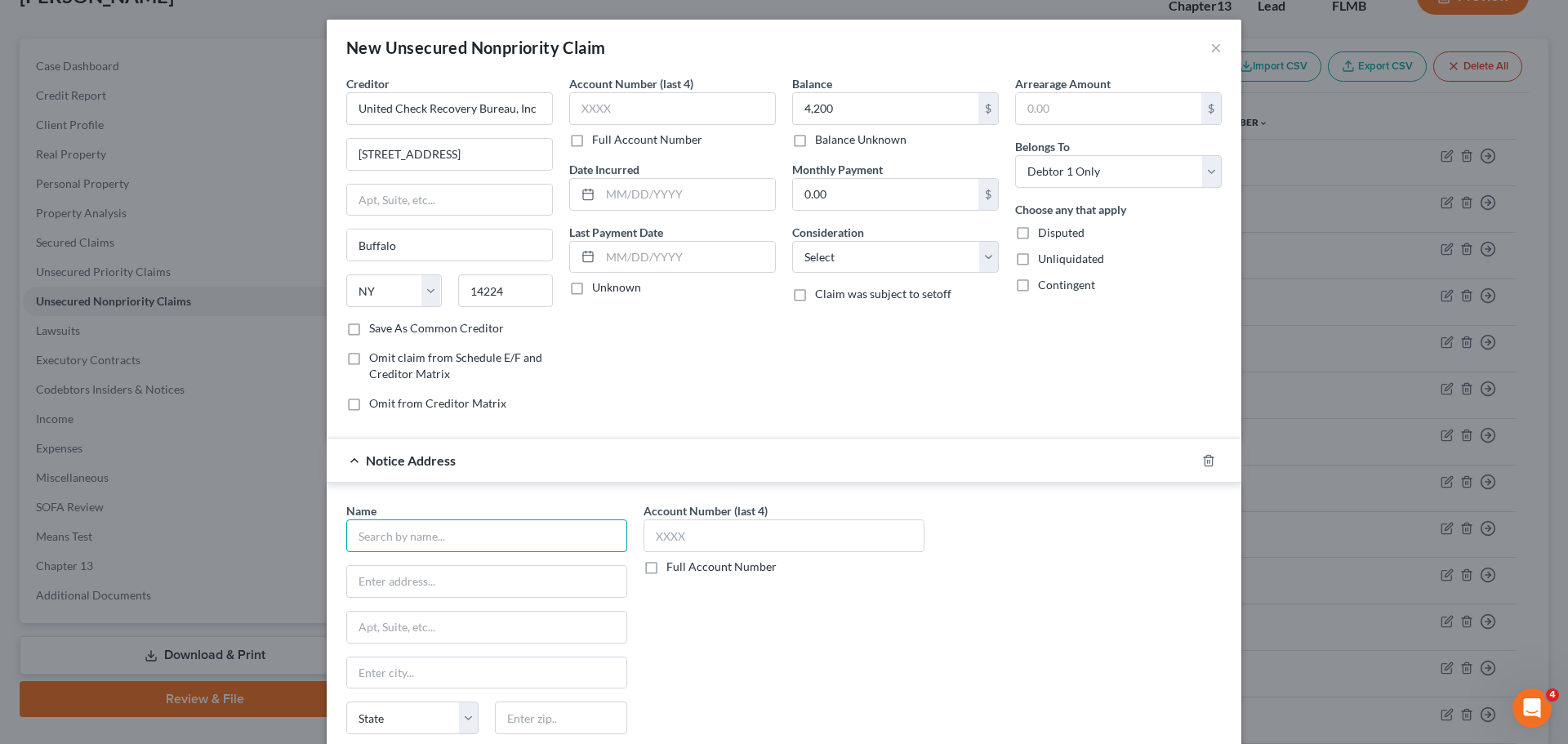
click at [460, 529] on input "text" at bounding box center [487, 535] width 281 height 32
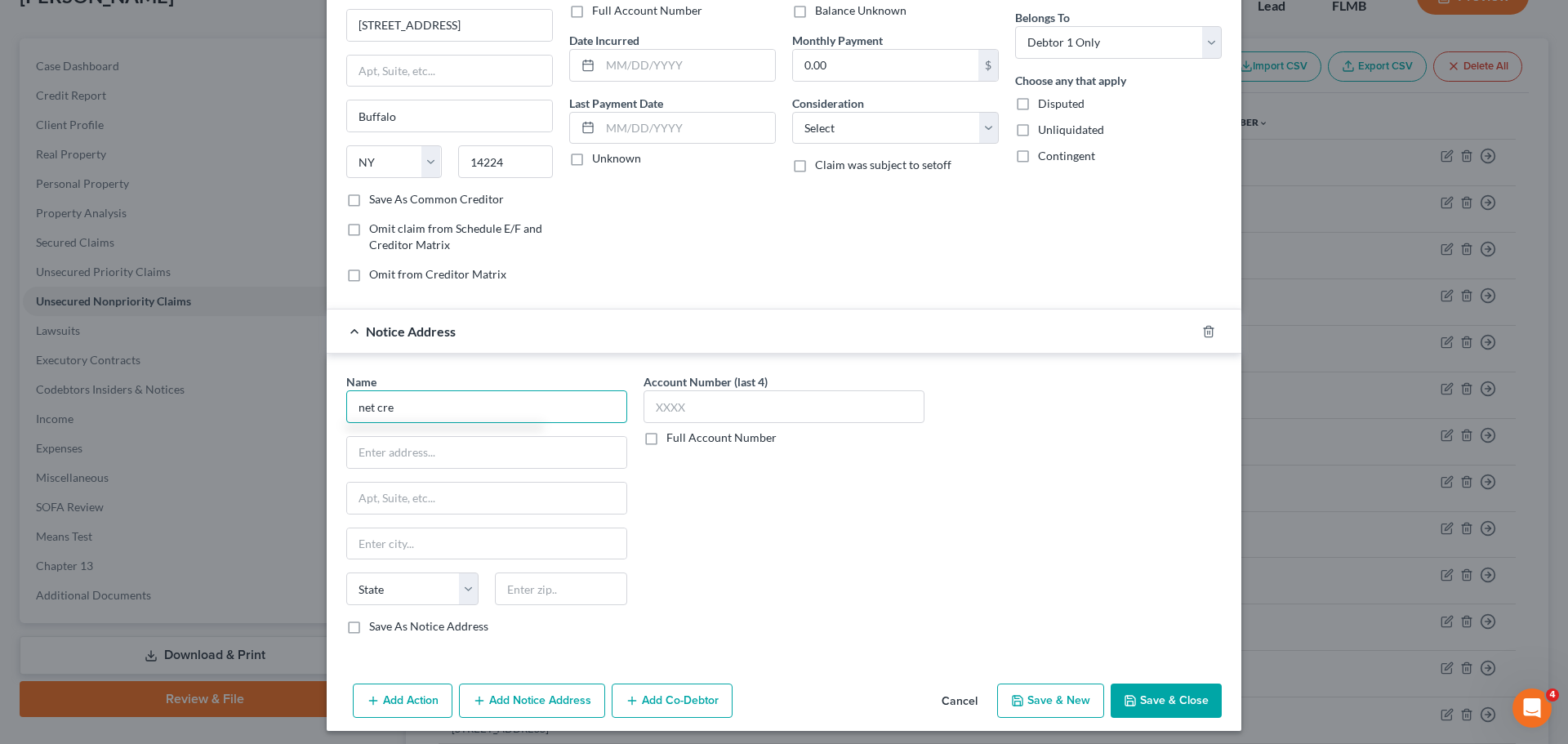
scroll to position [136, 0]
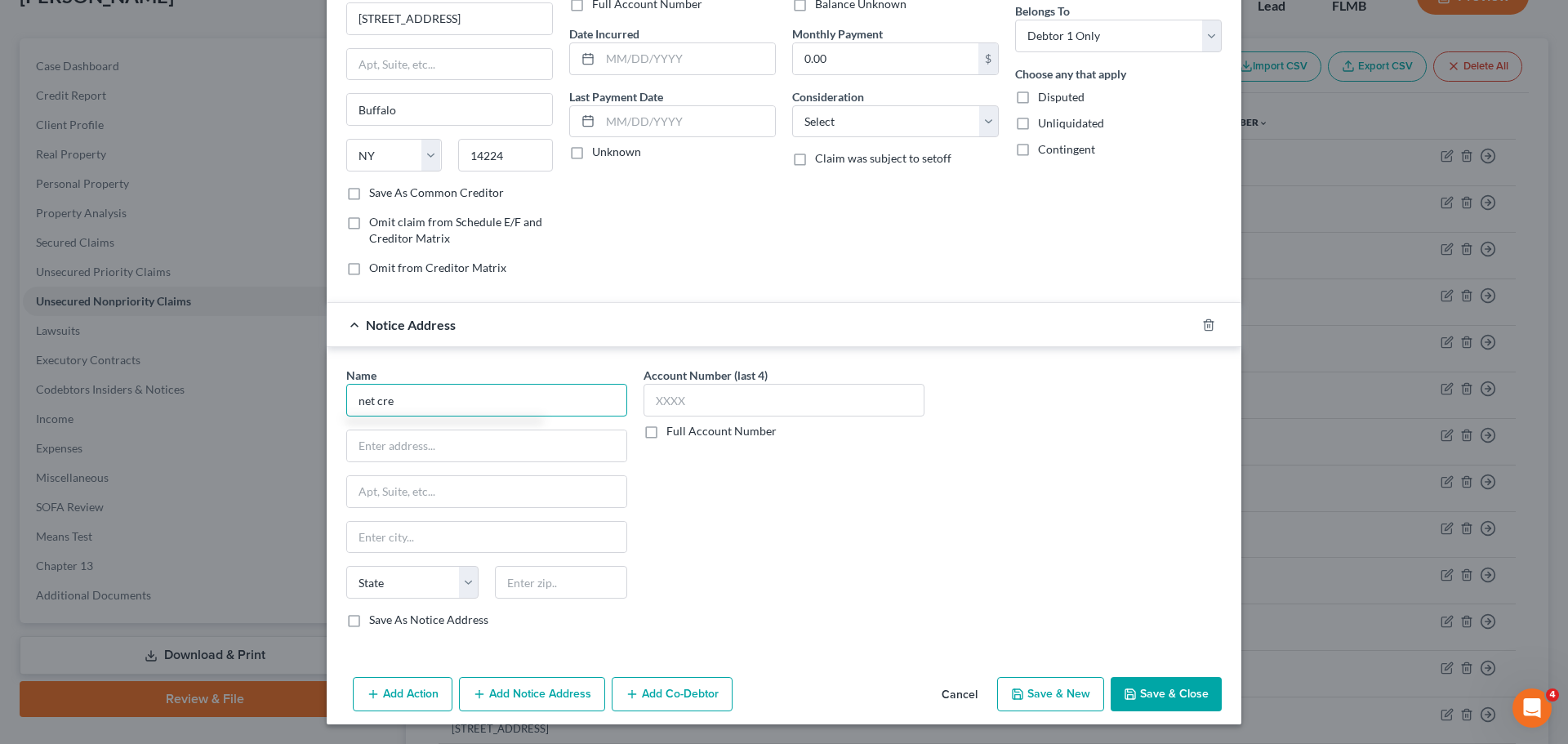
click at [423, 392] on input "net cre" at bounding box center [487, 399] width 281 height 32
click at [405, 397] on input "net cre" at bounding box center [487, 399] width 281 height 32
drag, startPoint x: 359, startPoint y: 397, endPoint x: 347, endPoint y: 397, distance: 12.0
click at [347, 397] on input "net cre" at bounding box center [487, 399] width 281 height 32
type input "NetC"
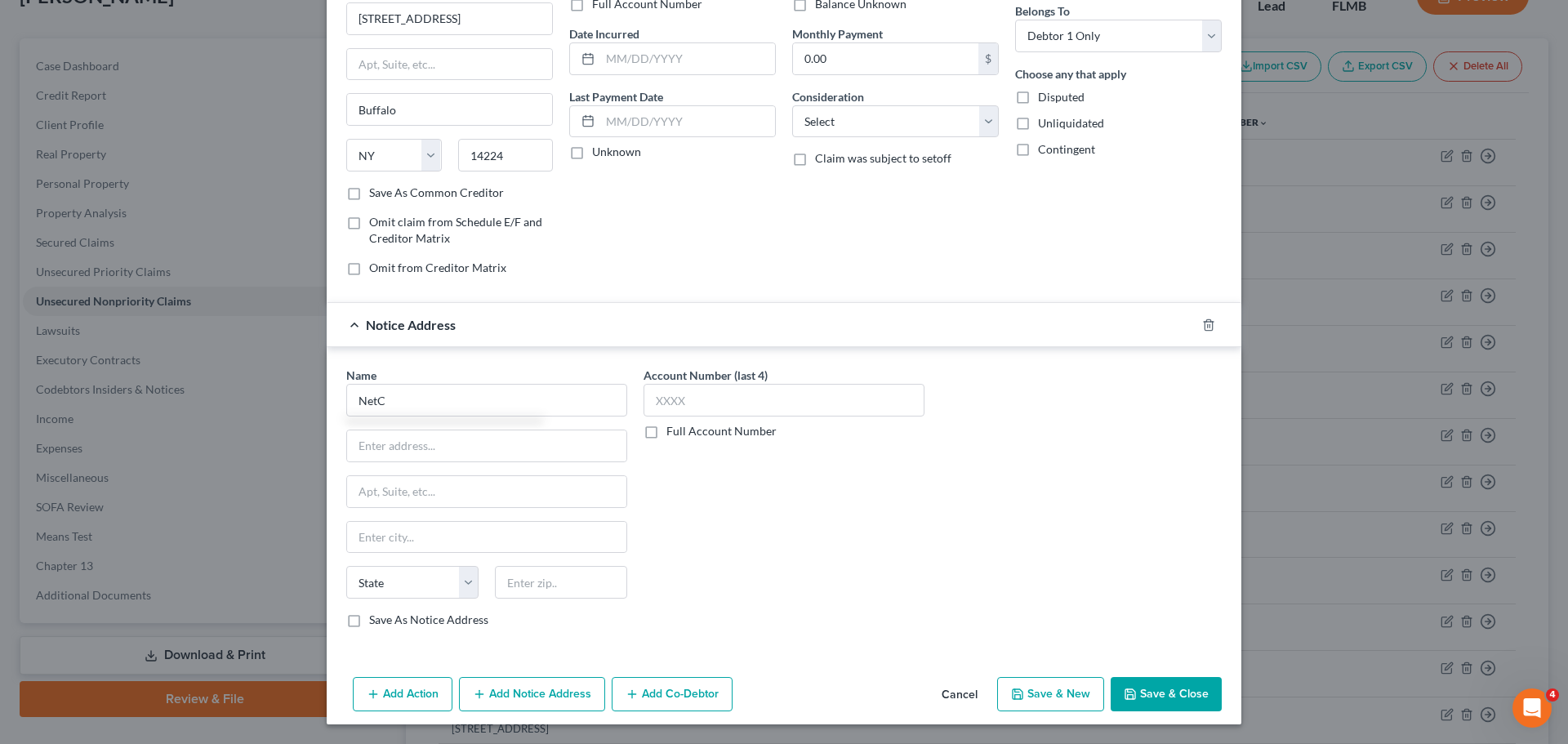
click at [1213, 322] on div at bounding box center [1219, 325] width 46 height 26
click at [1203, 322] on icon "button" at bounding box center [1208, 325] width 13 height 13
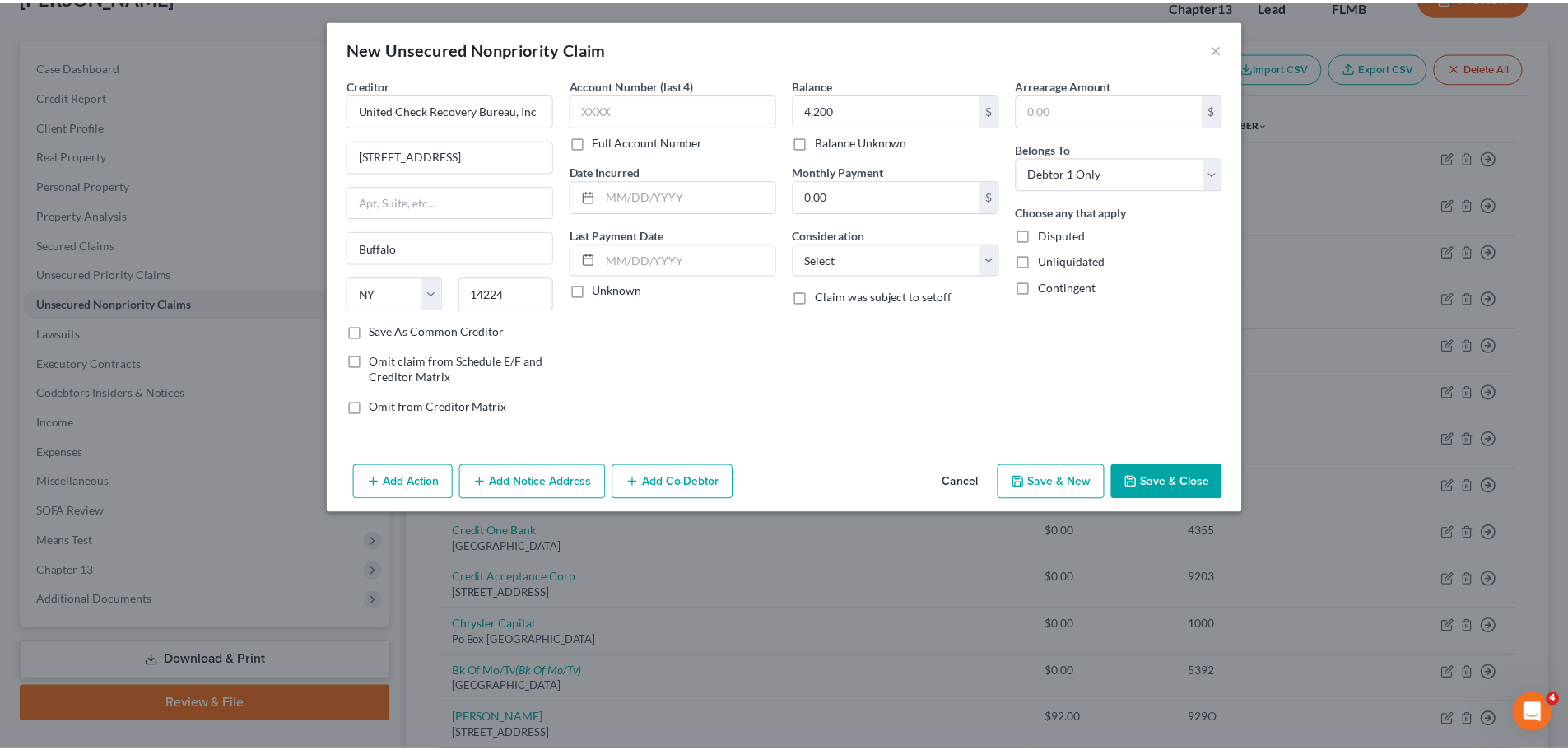
scroll to position [0, 0]
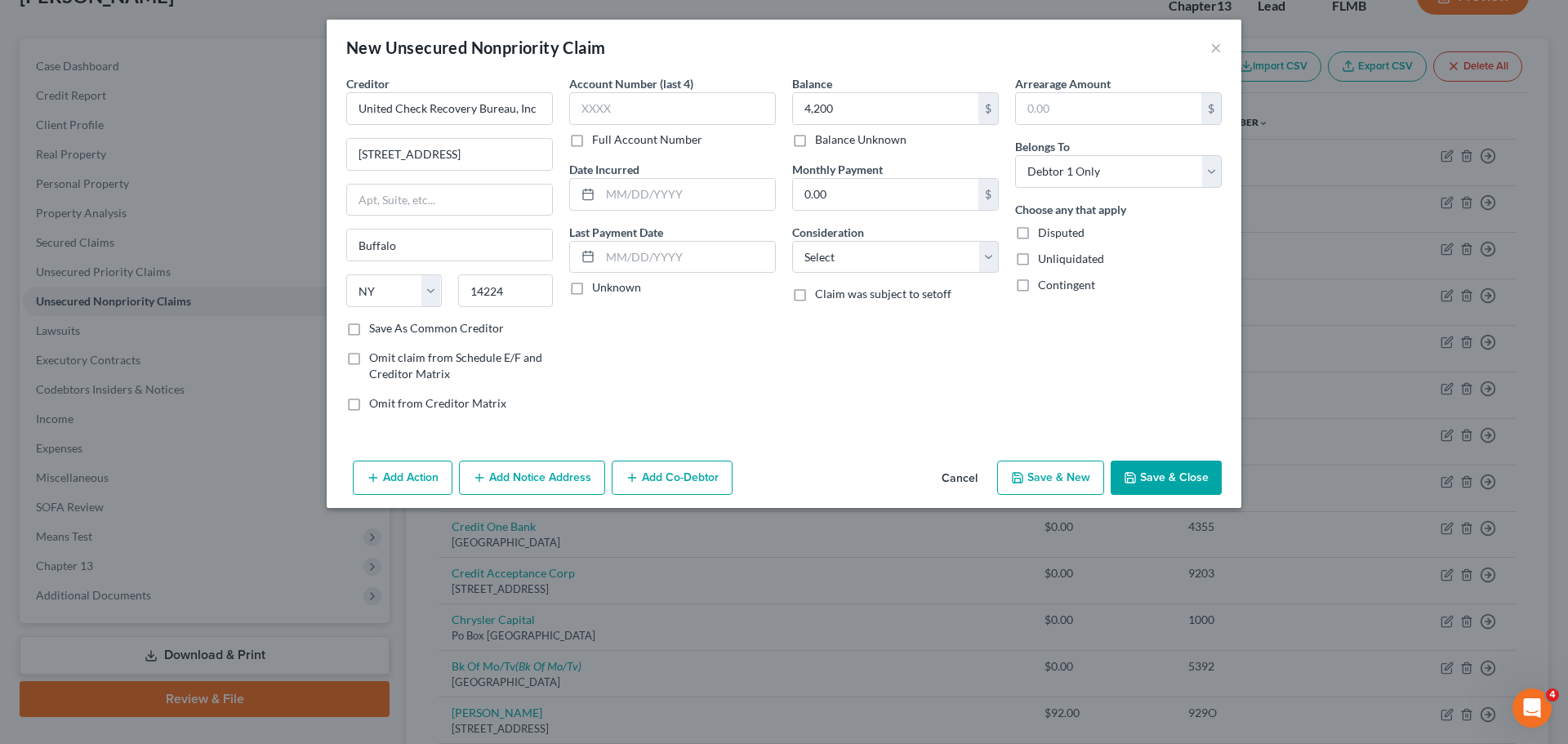
click at [1163, 491] on button "Save & Close" at bounding box center [1166, 477] width 111 height 34
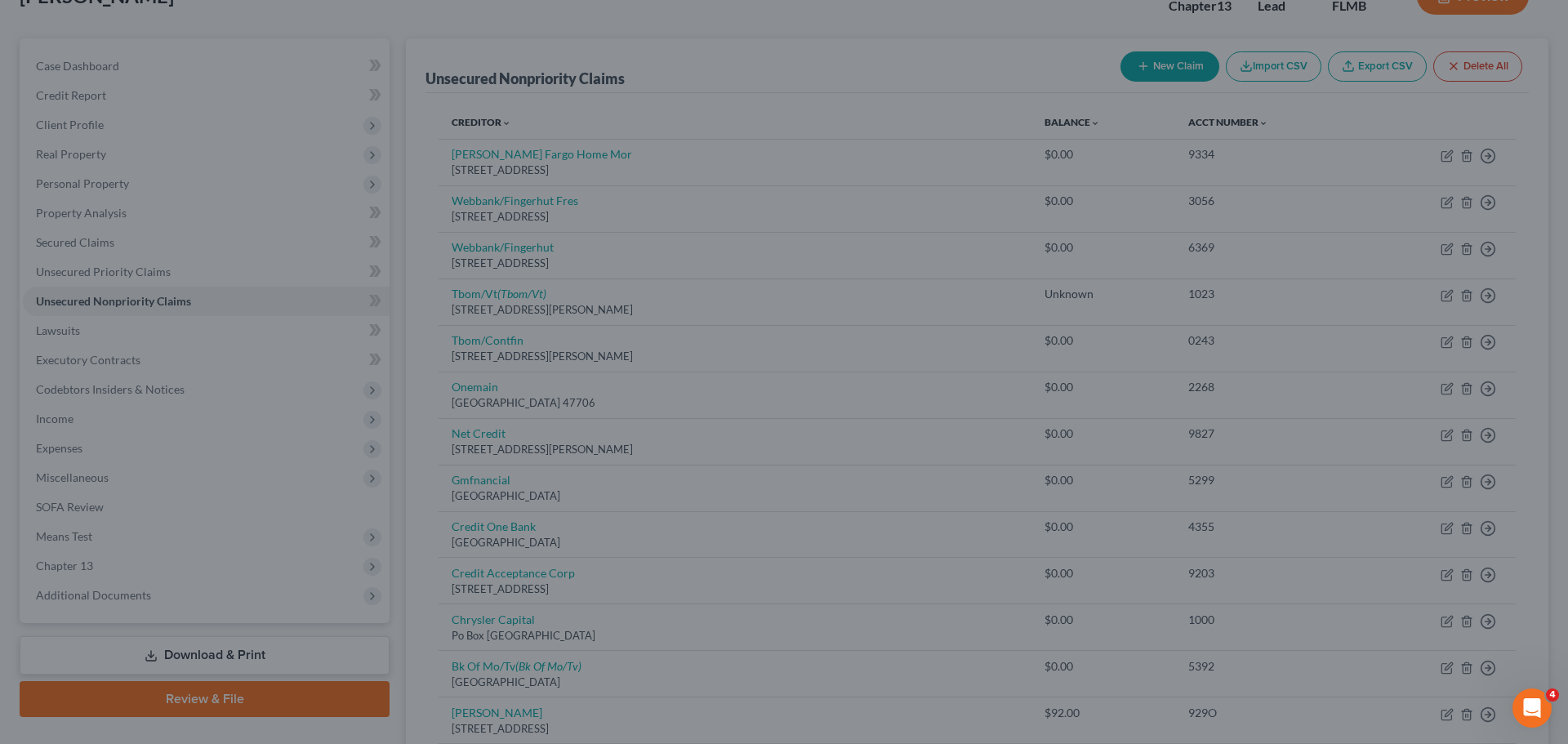
type input "4,200.00"
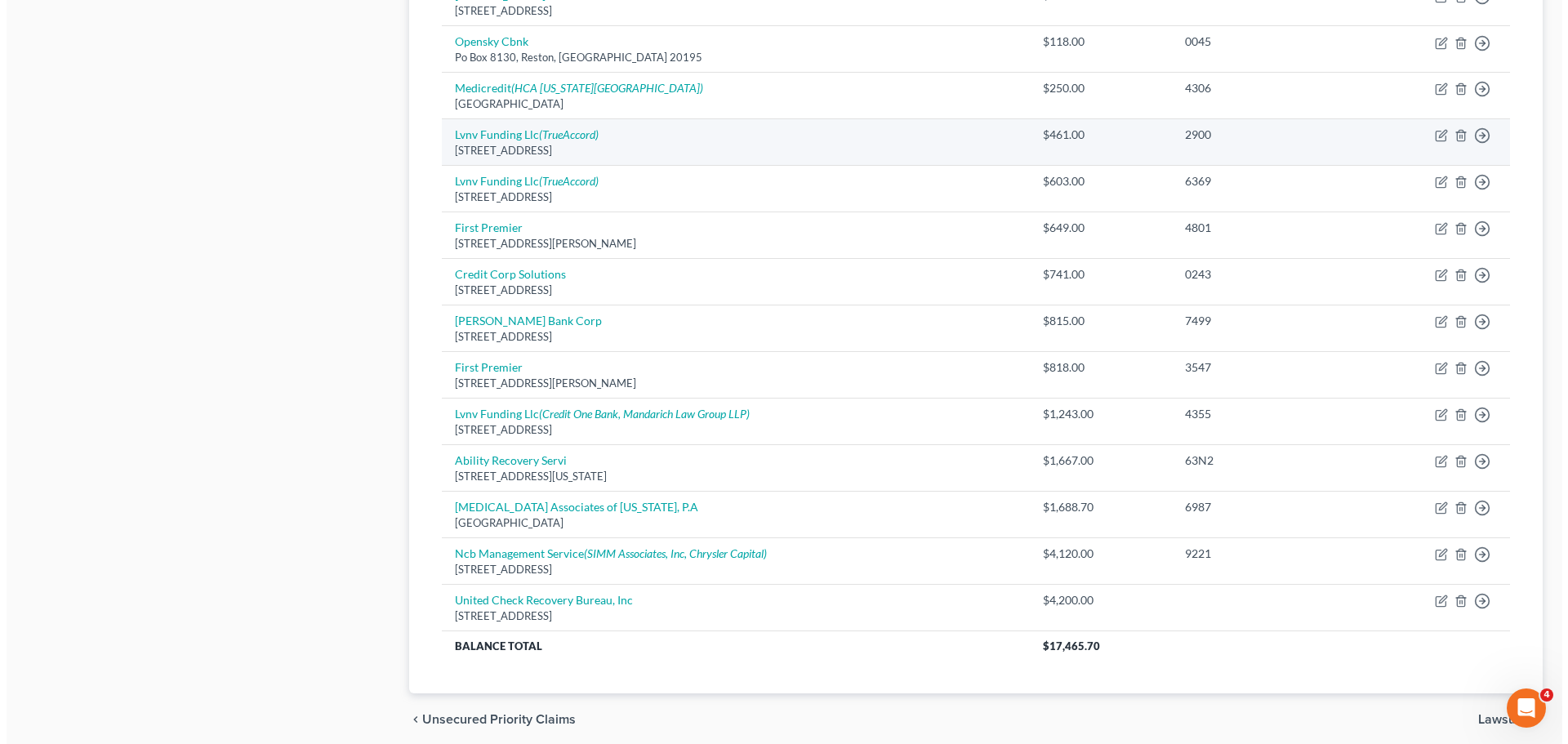
scroll to position [900, 0]
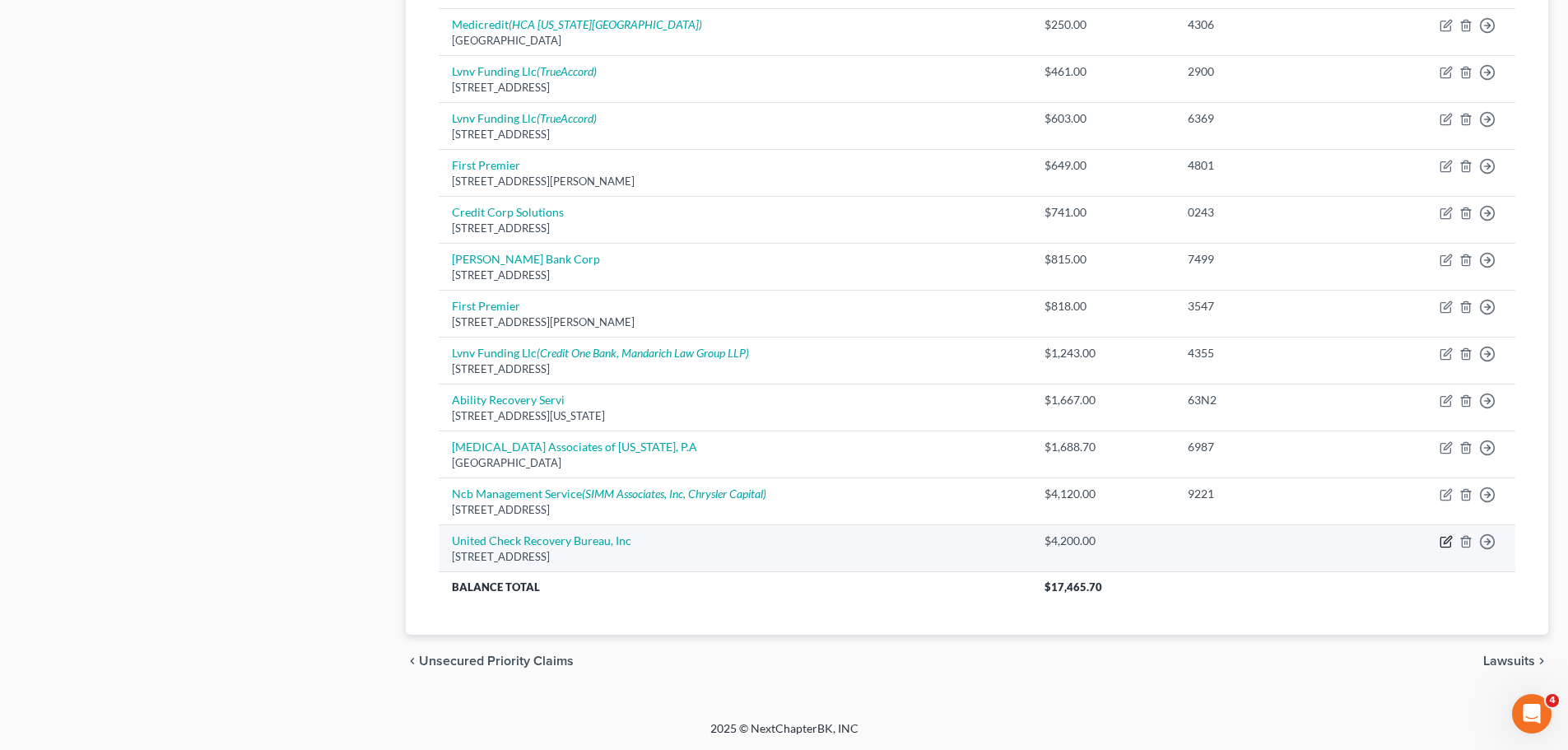
click at [1445, 544] on icon "button" at bounding box center [1447, 539] width 7 height 7
select select "35"
select select "0"
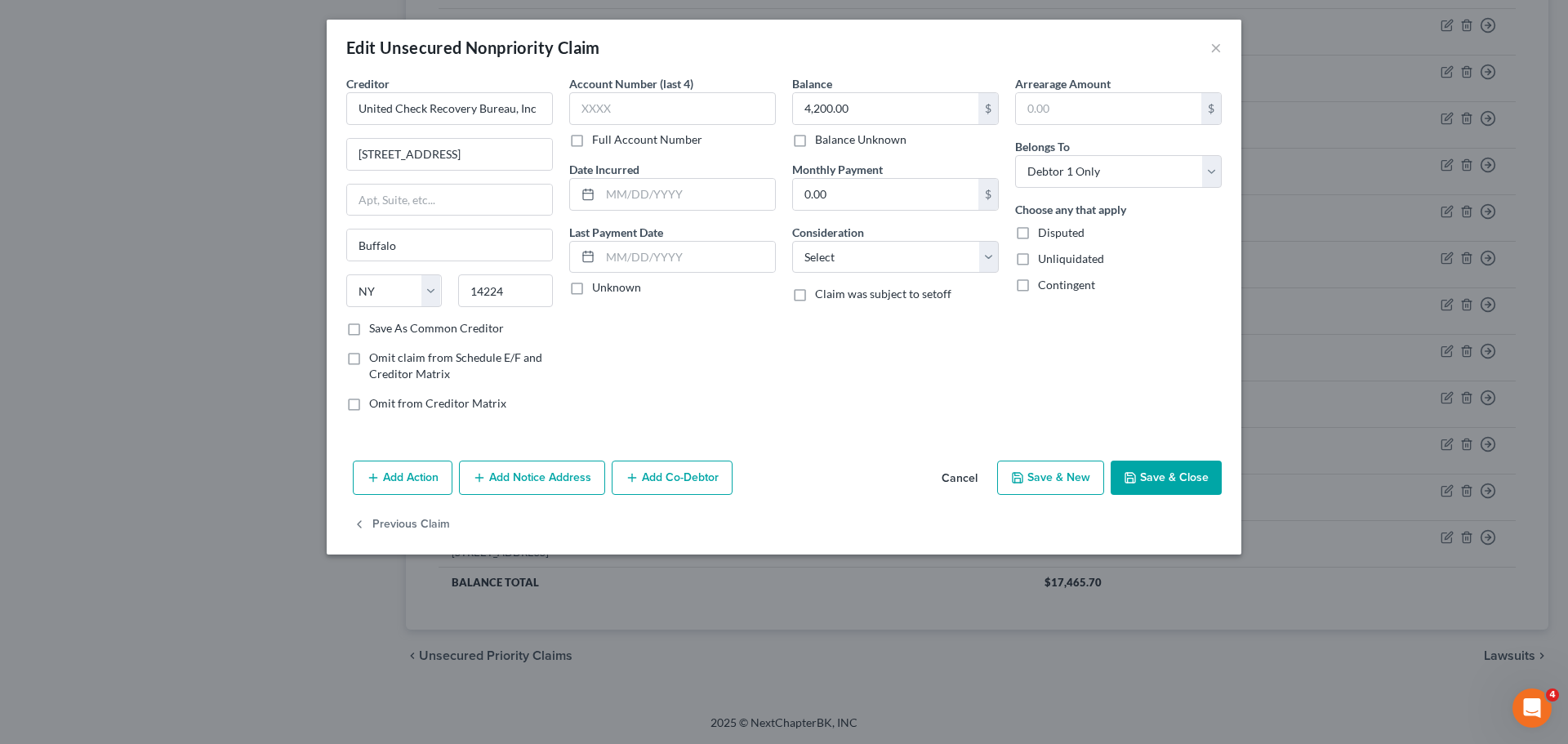
click at [547, 462] on button "Add Notice Address" at bounding box center [531, 477] width 146 height 34
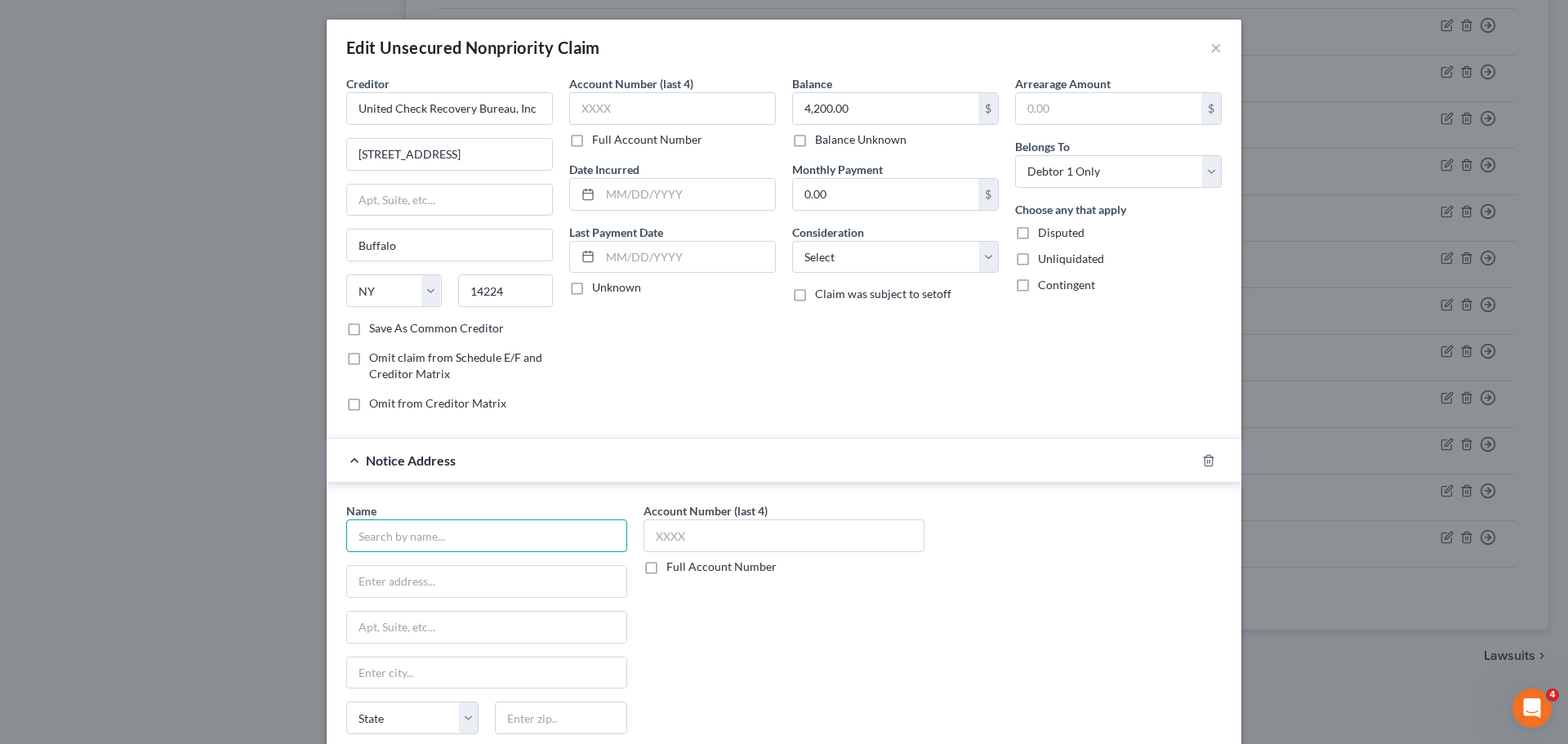
click at [451, 528] on input "text" at bounding box center [487, 535] width 281 height 32
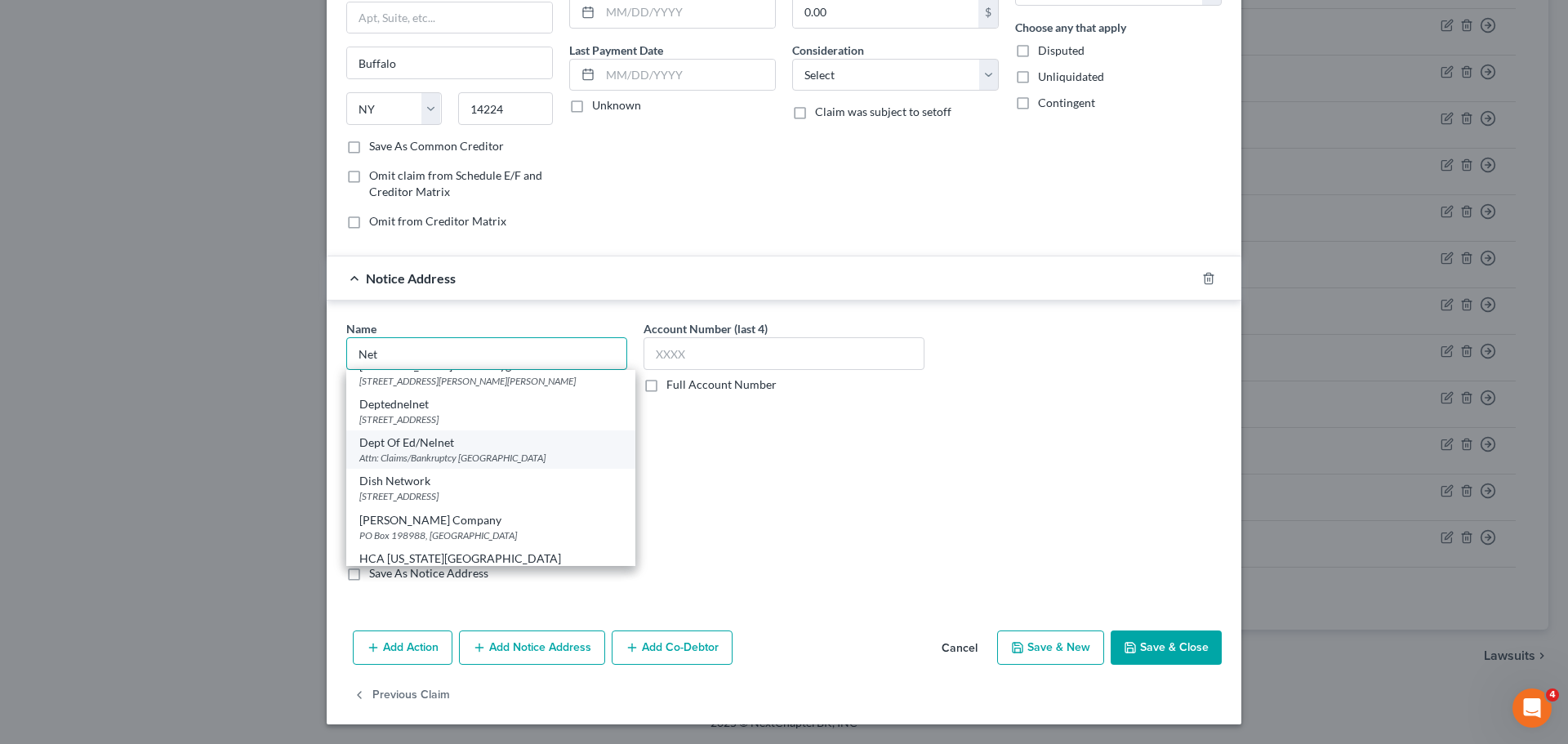
scroll to position [0, 0]
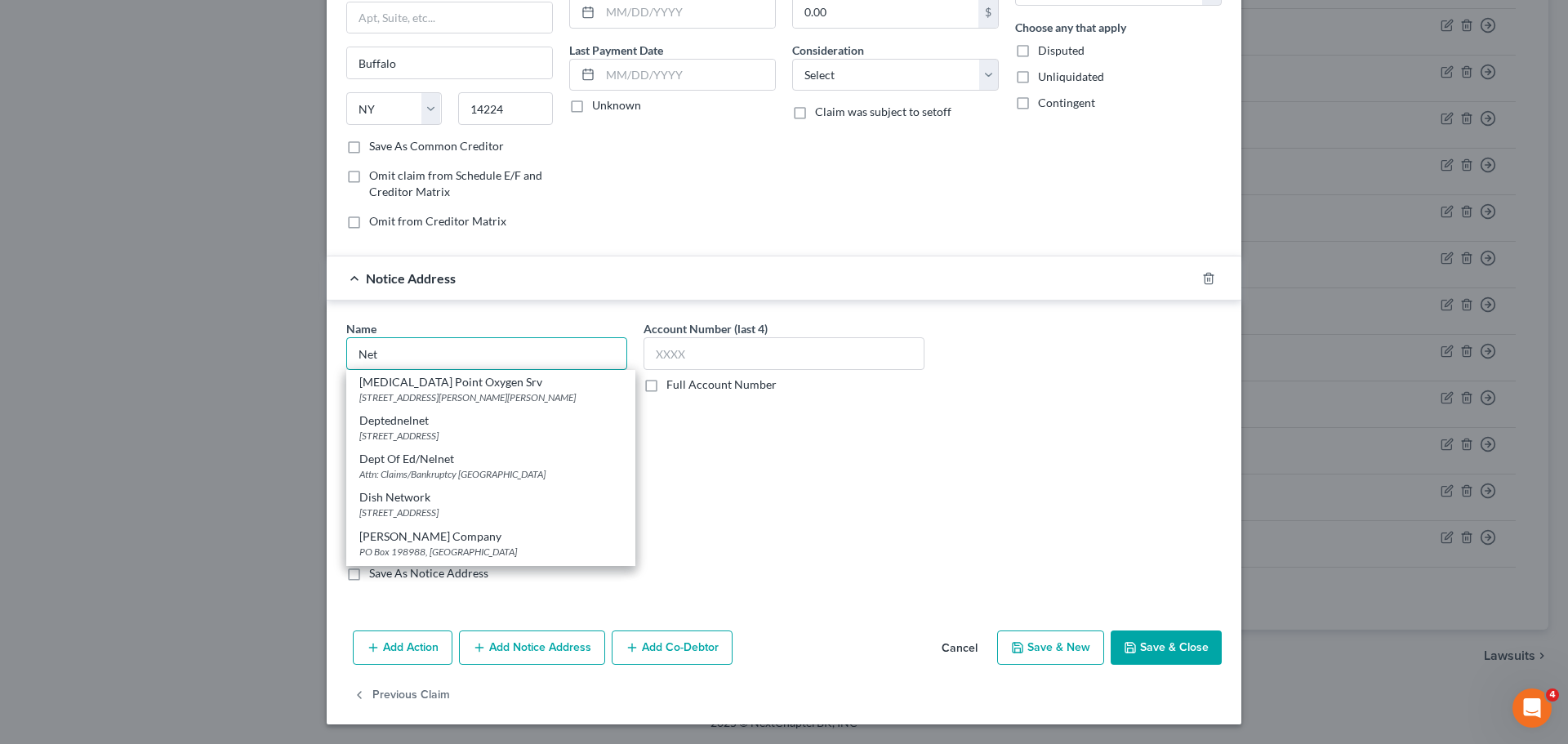
type input "Net"
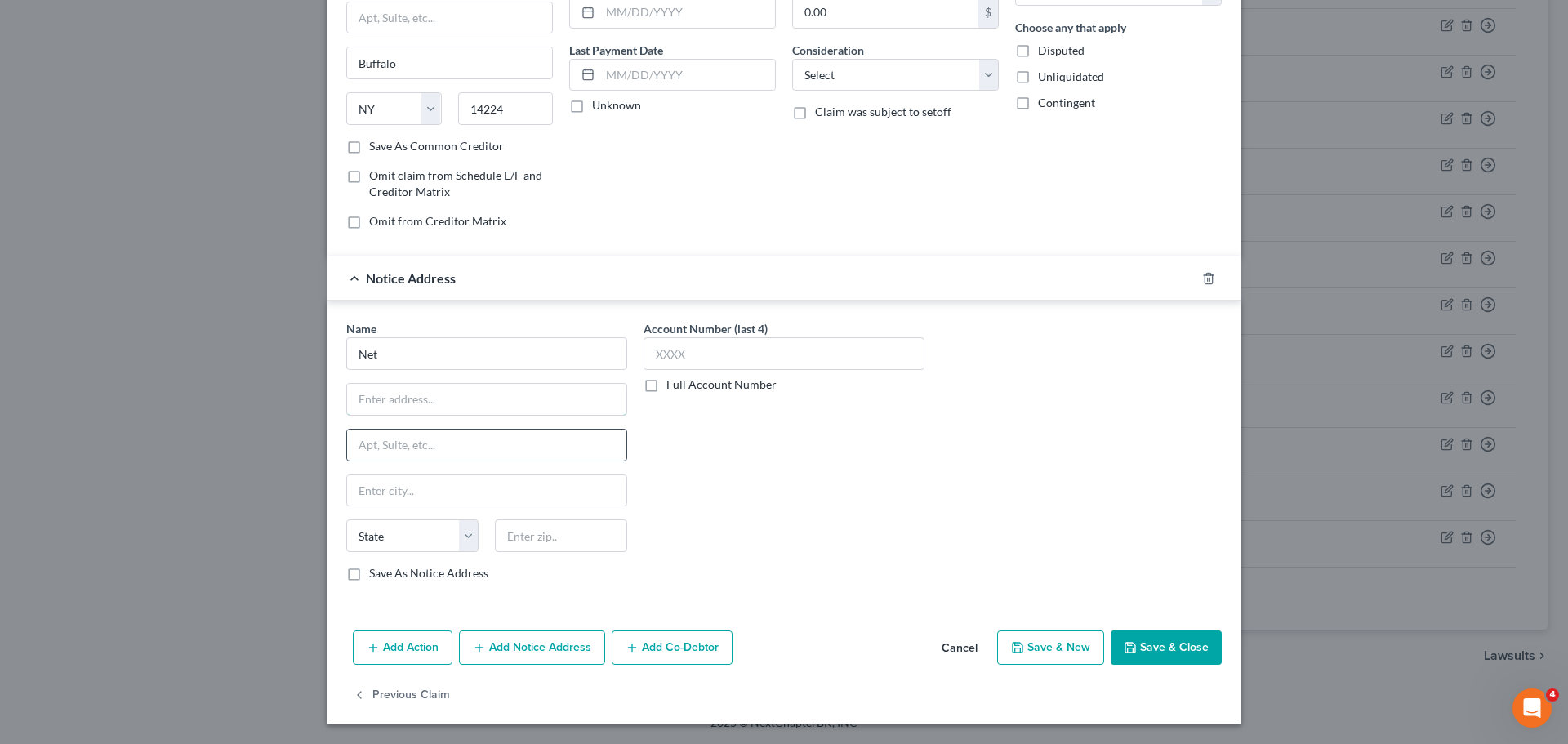
click at [393, 404] on input "text" at bounding box center [486, 398] width 279 height 31
paste input "175 W. Jackson Blvd."
type input "175 W. Jackson Blvd."
click at [398, 454] on input "text" at bounding box center [486, 445] width 279 height 31
type input "Ste 600"
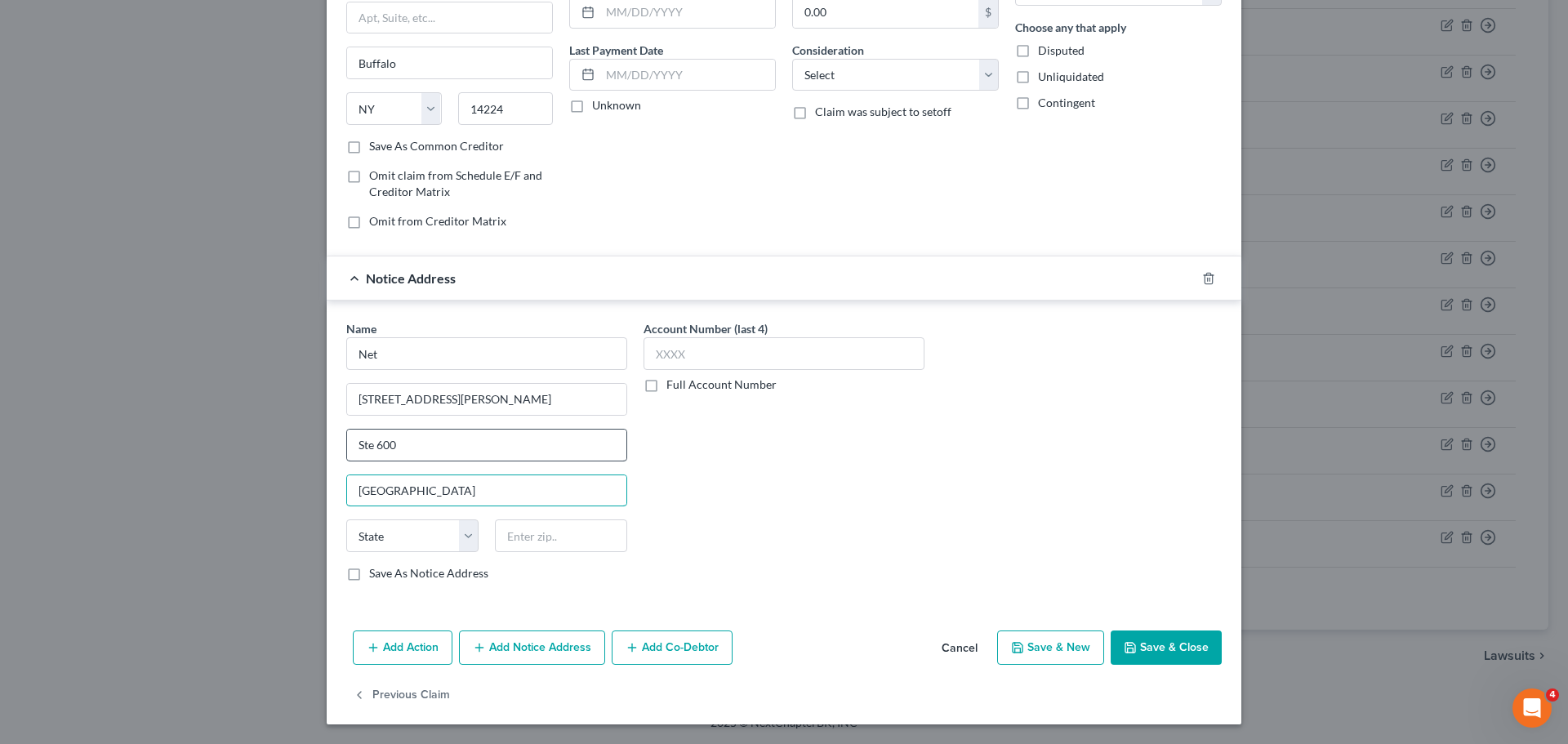
type input "Chicago"
select select "14"
click at [562, 530] on input "text" at bounding box center [560, 535] width 132 height 32
type input "60604"
drag, startPoint x: 371, startPoint y: 340, endPoint x: 383, endPoint y: 348, distance: 14.4
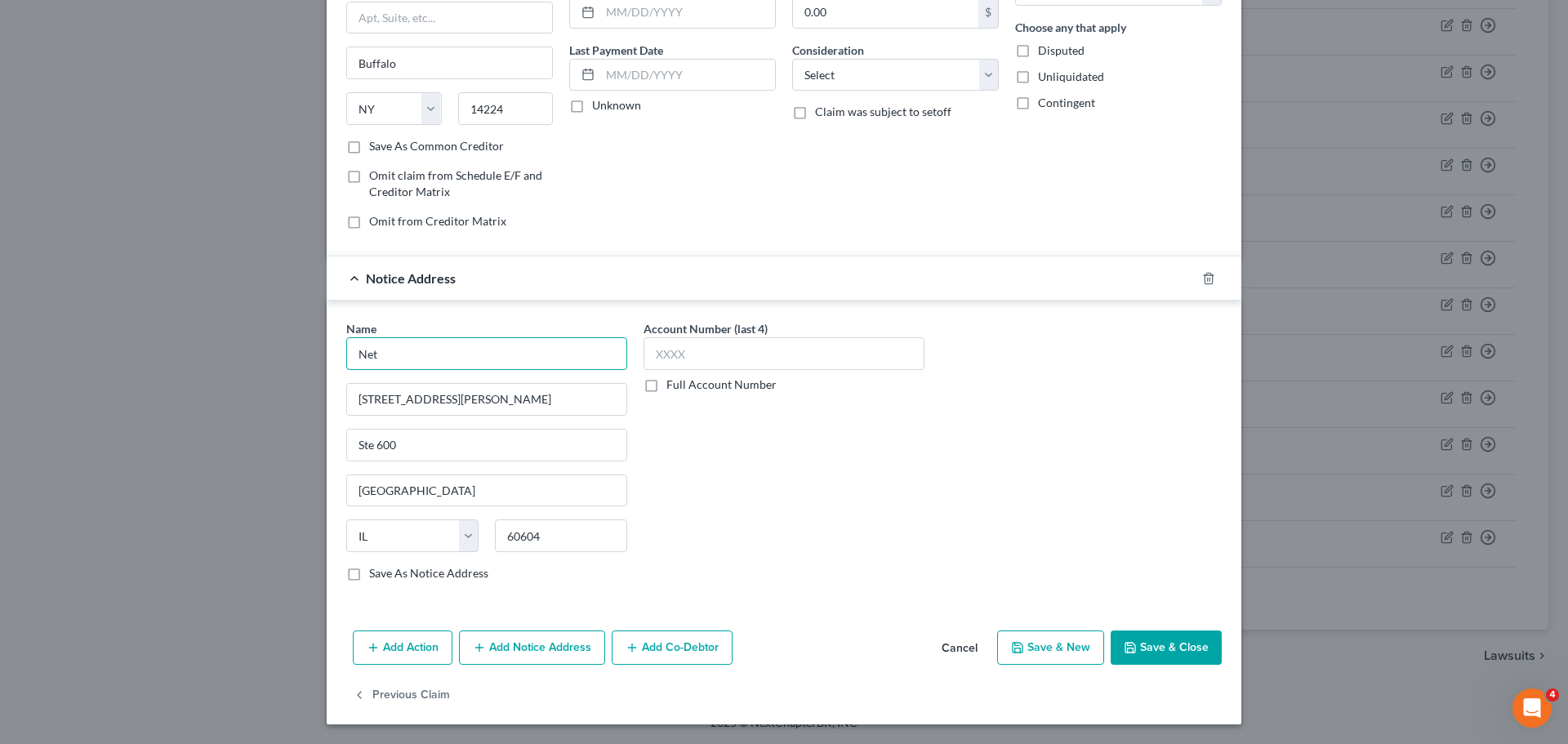
click at [373, 342] on input "Net" at bounding box center [487, 353] width 281 height 32
click at [383, 348] on input "Net" at bounding box center [487, 353] width 281 height 32
type input "NetCredit"
click at [1146, 648] on button "Save & Close" at bounding box center [1166, 647] width 111 height 34
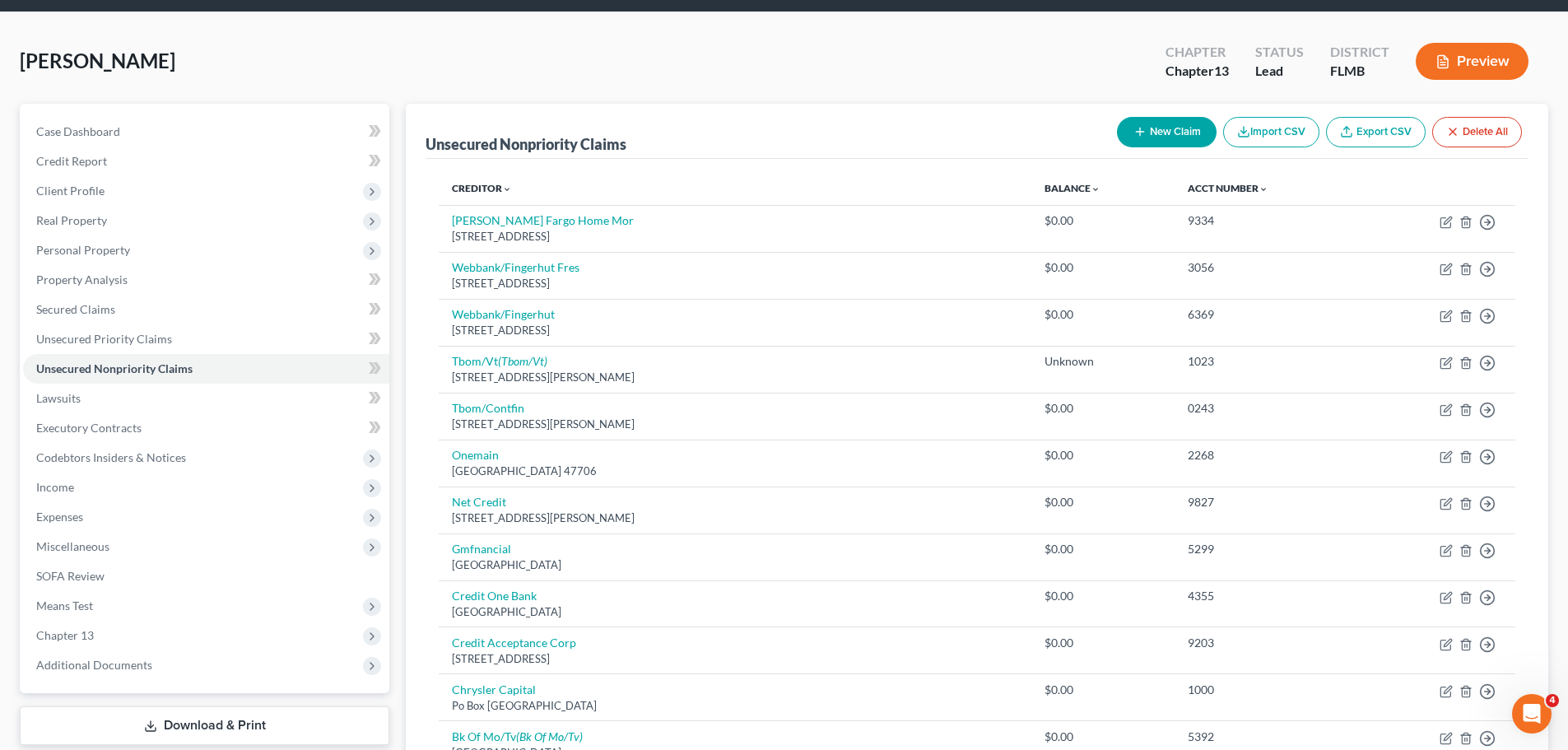
scroll to position [2, 0]
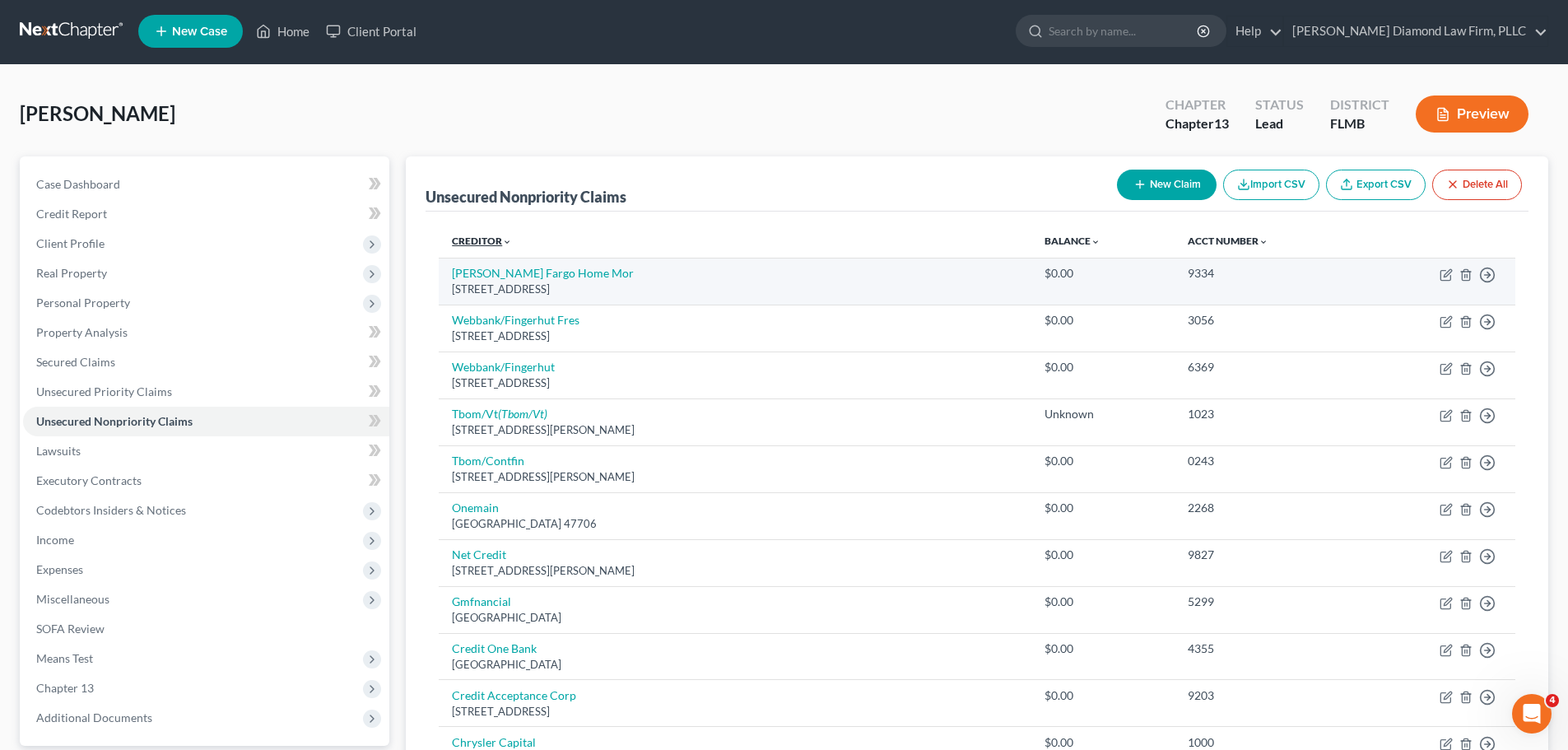
click at [476, 245] on link "Creditor expand_more expand_less unfold_more" at bounding box center [482, 241] width 60 height 12
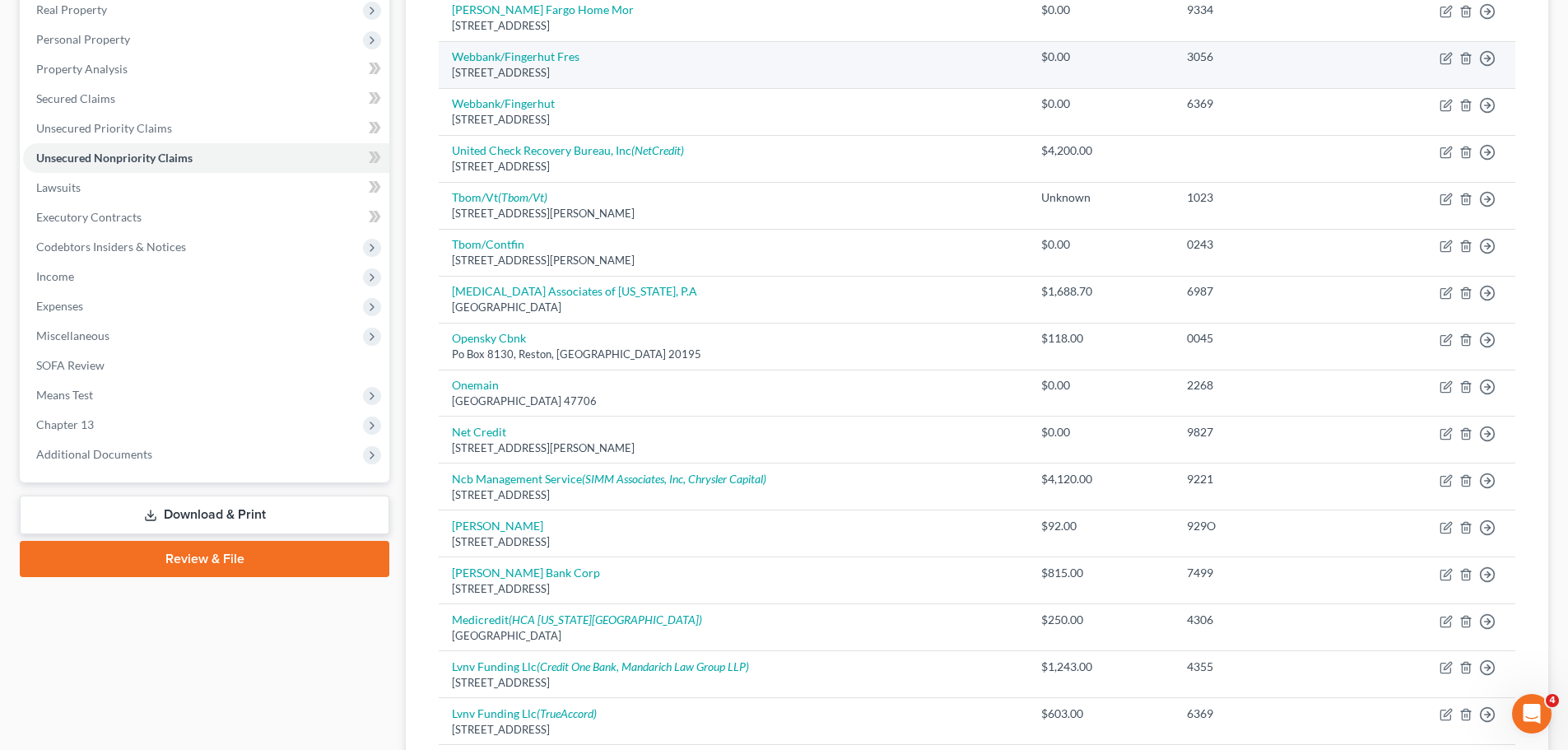
scroll to position [84, 0]
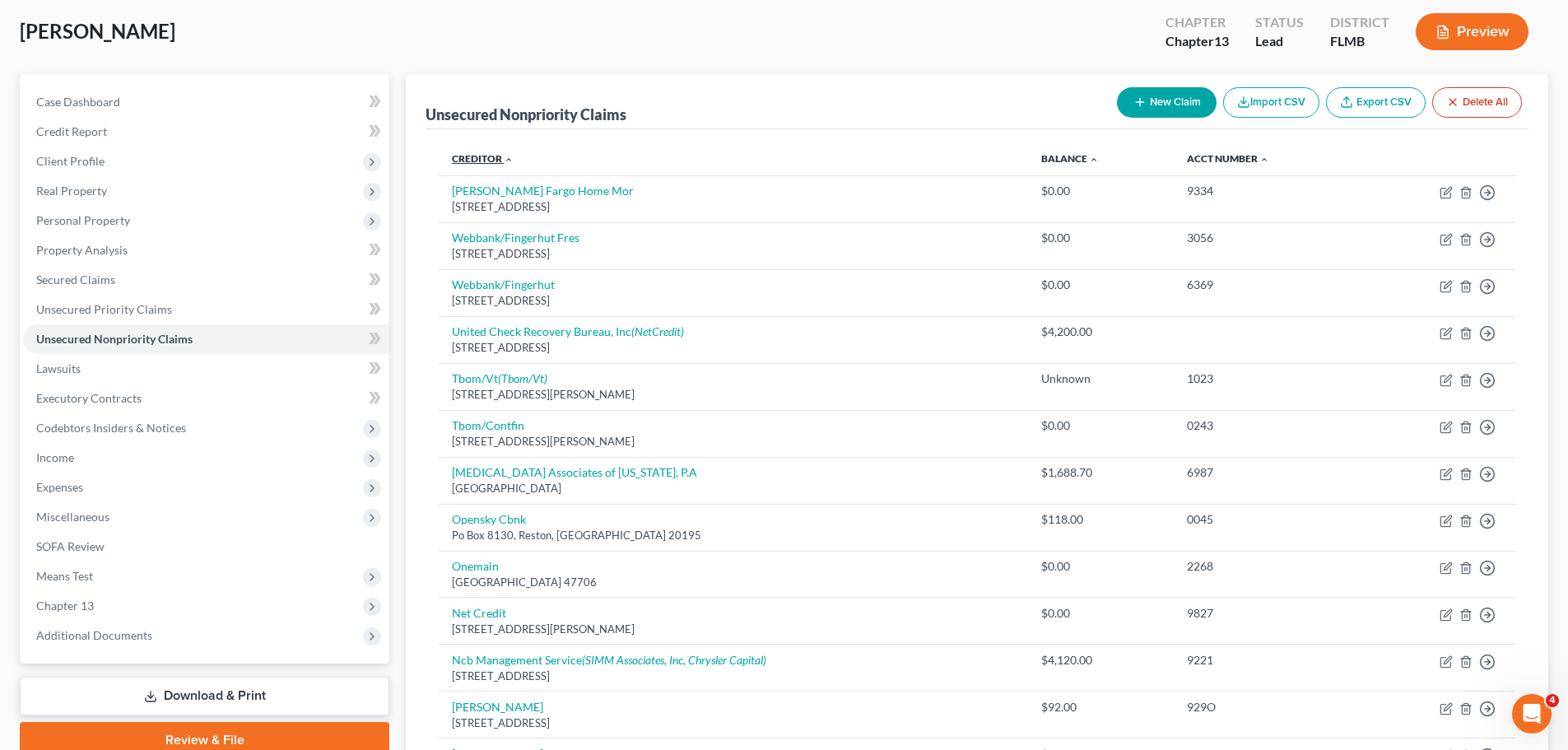
click at [472, 158] on link "Creditor expand_more expand_less unfold_more" at bounding box center [483, 159] width 62 height 12
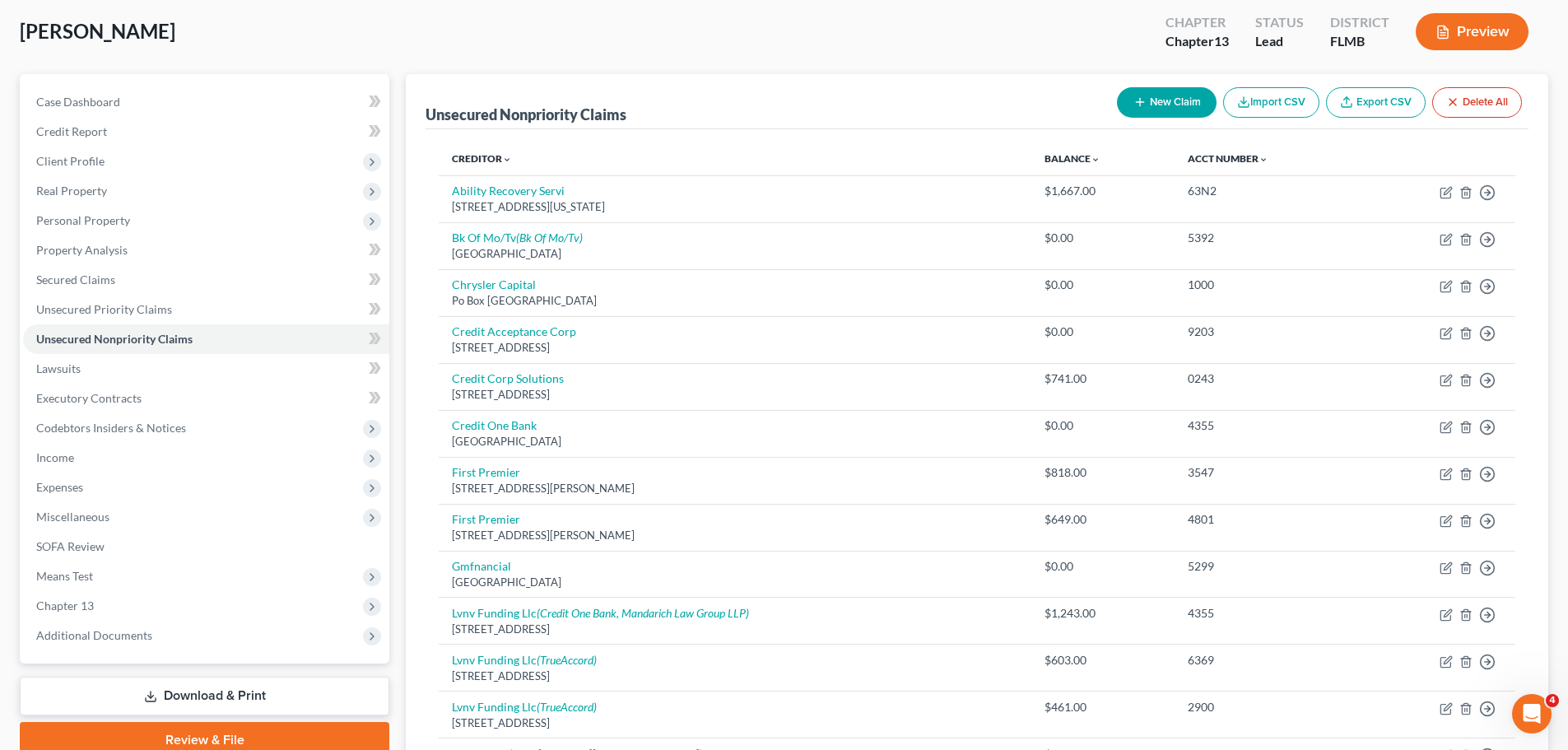
click at [1122, 103] on button "New Claim" at bounding box center [1167, 102] width 100 height 31
select select "0"
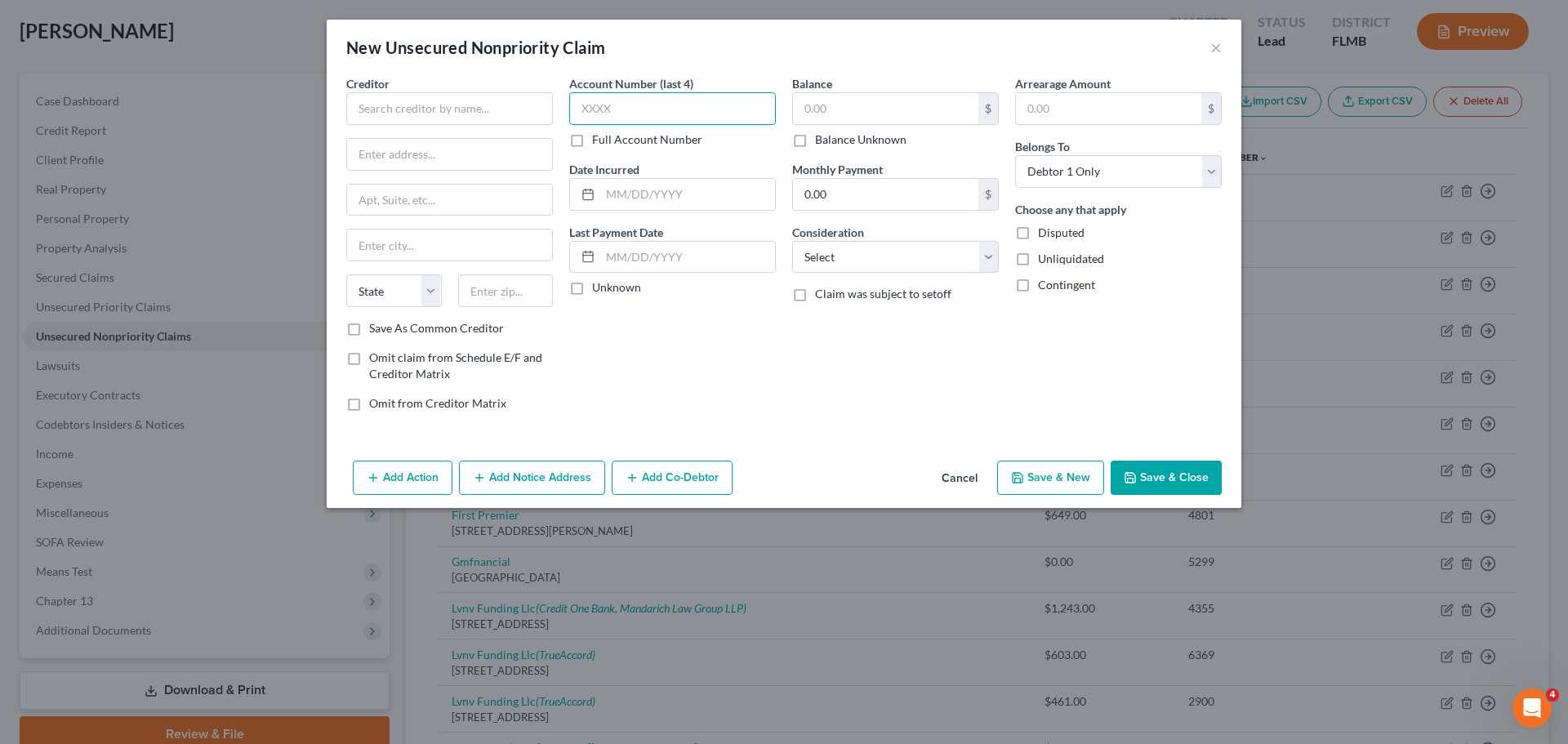
click at [698, 120] on input "text" at bounding box center [672, 108] width 207 height 32
type input "6360"
click at [437, 126] on div "Creditor * State AL AK AR AZ CA CO CT DE DC FL GA GU HI ID IL IN IA KS KY LA ME…" at bounding box center [450, 198] width 207 height 245
click at [437, 118] on input "text" at bounding box center [450, 108] width 207 height 32
click at [489, 110] on input "Spire Recovery Solutions" at bounding box center [450, 108] width 207 height 32
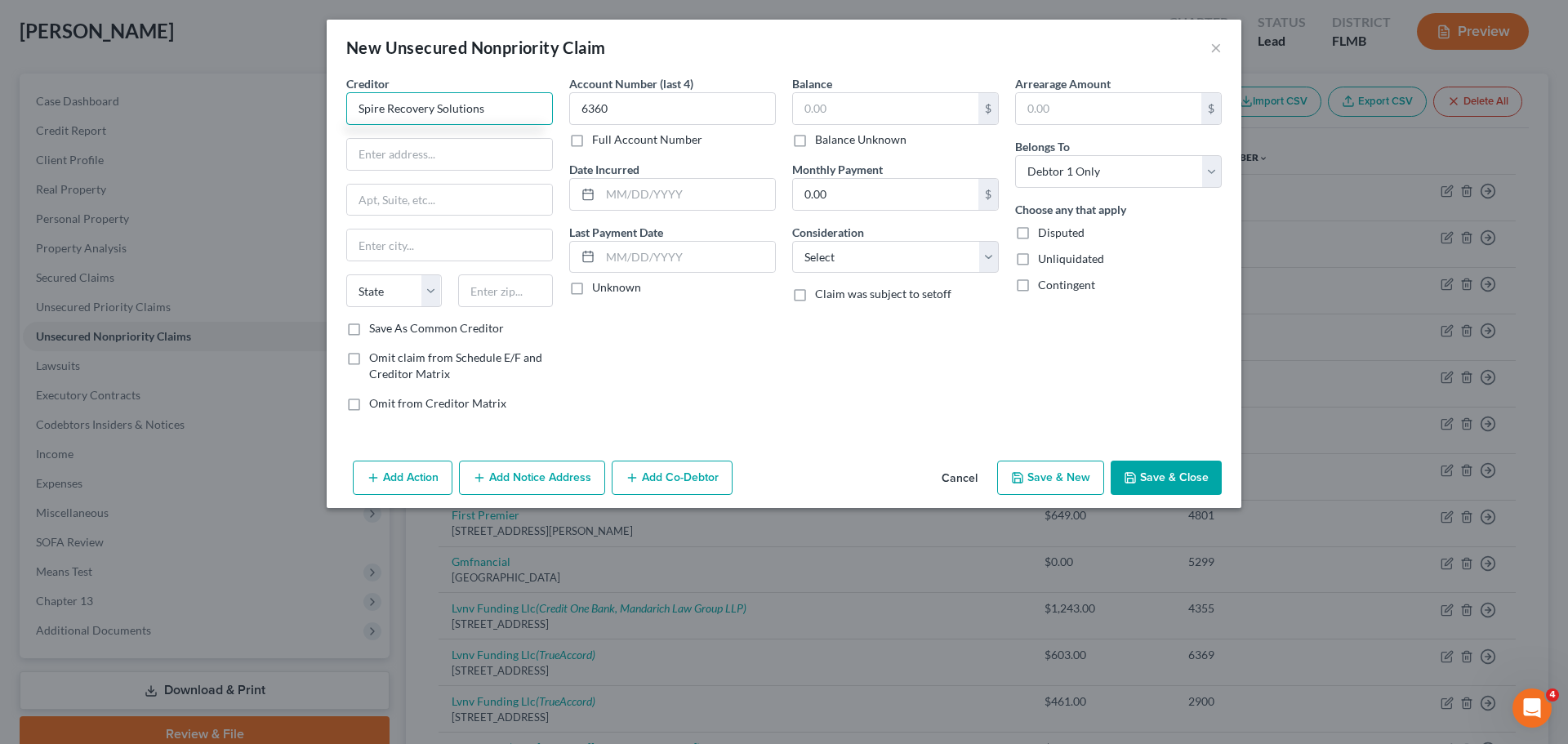
type input "Spire Recovery Solutions"
drag, startPoint x: 425, startPoint y: 146, endPoint x: 411, endPoint y: 195, distance: 51.0
click at [425, 146] on input "text" at bounding box center [449, 154] width 205 height 31
paste input "57 Canal St"
type input "57 Canal St"
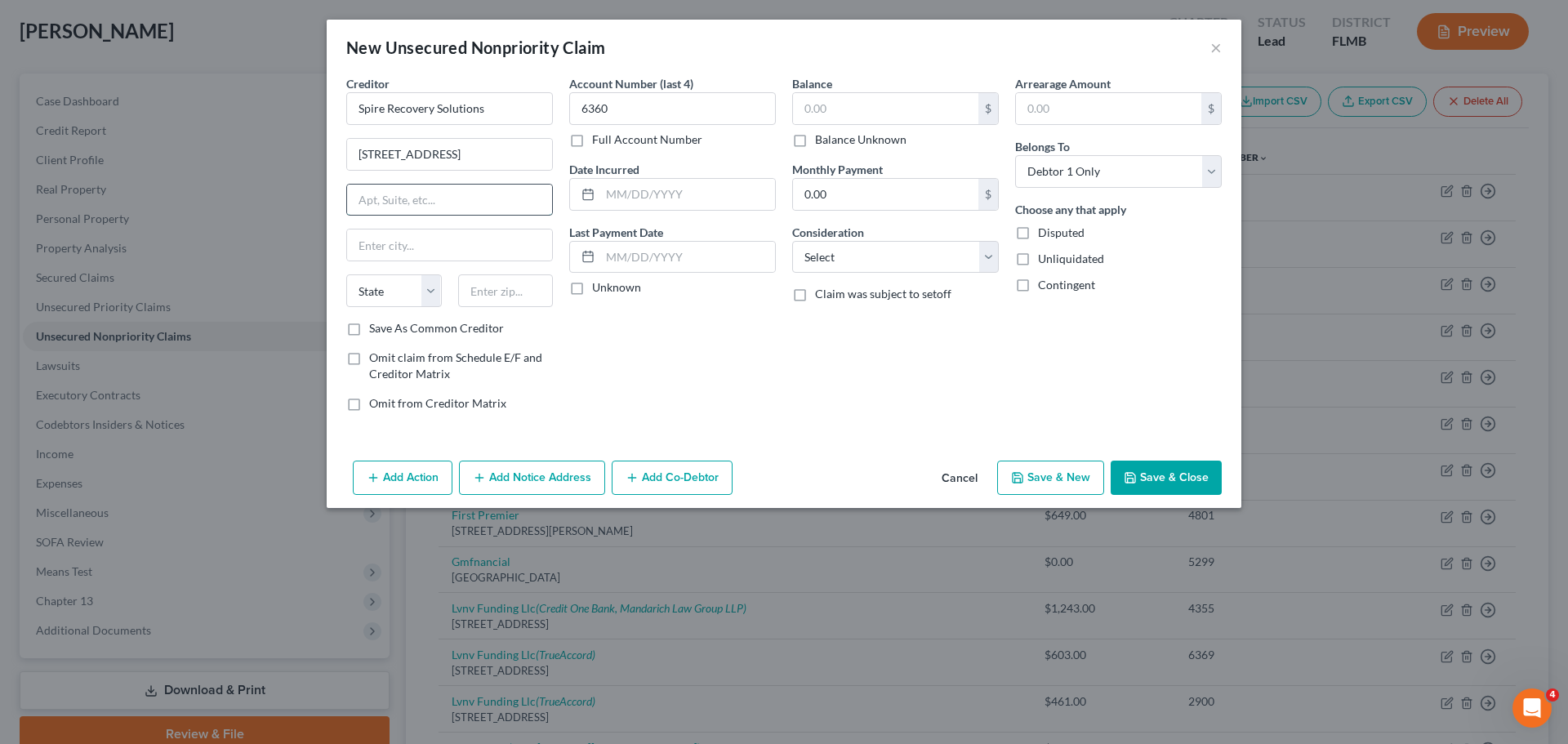
click at [411, 195] on input "text" at bounding box center [449, 200] width 205 height 31
type input "Ste 302"
type input "Lockport"
select select "35"
type input "14094"
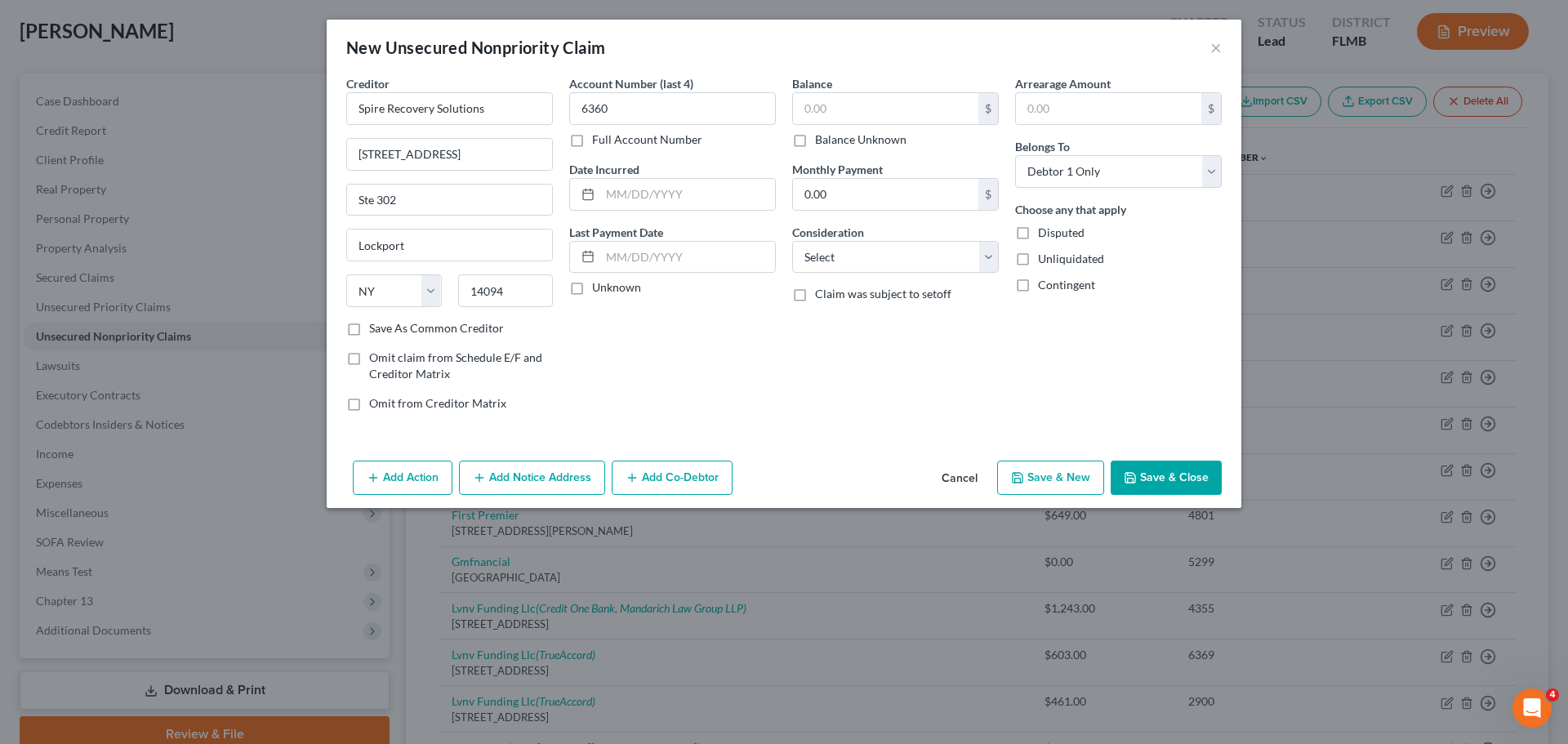
click at [1143, 467] on button "Save & Close" at bounding box center [1166, 477] width 111 height 34
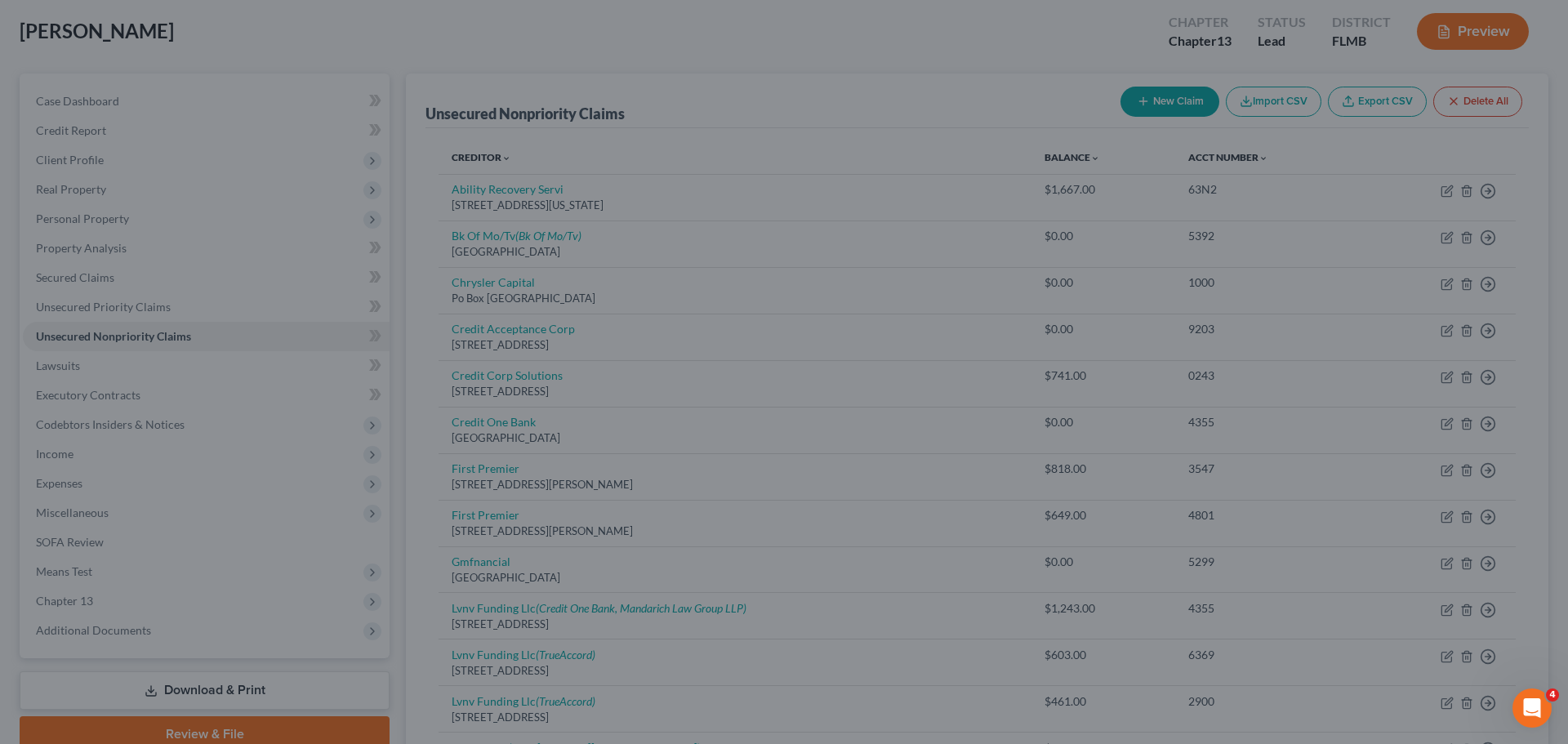
type input "0.00"
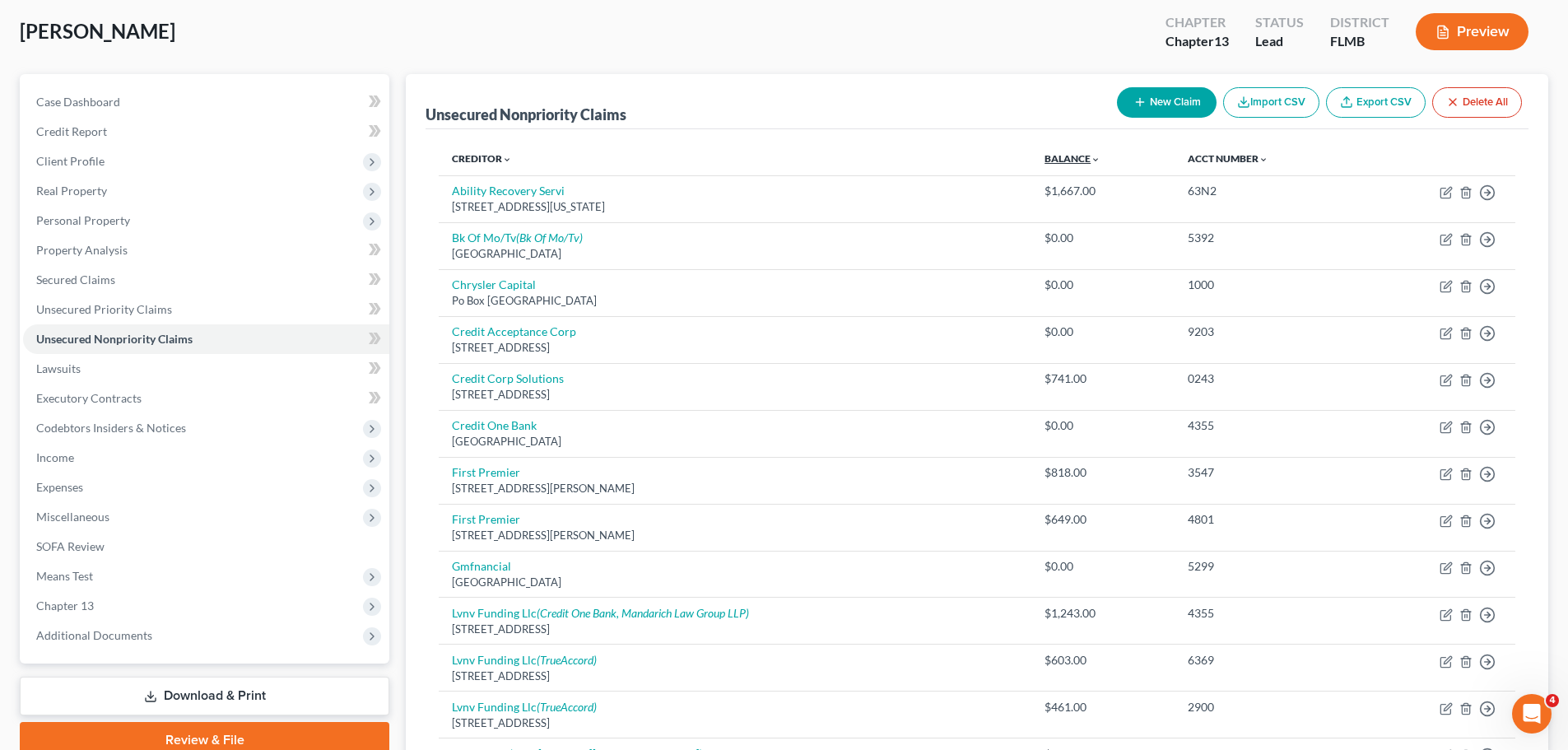
click at [1077, 164] on link "Balance expand_more expand_less unfold_more" at bounding box center [1072, 159] width 56 height 12
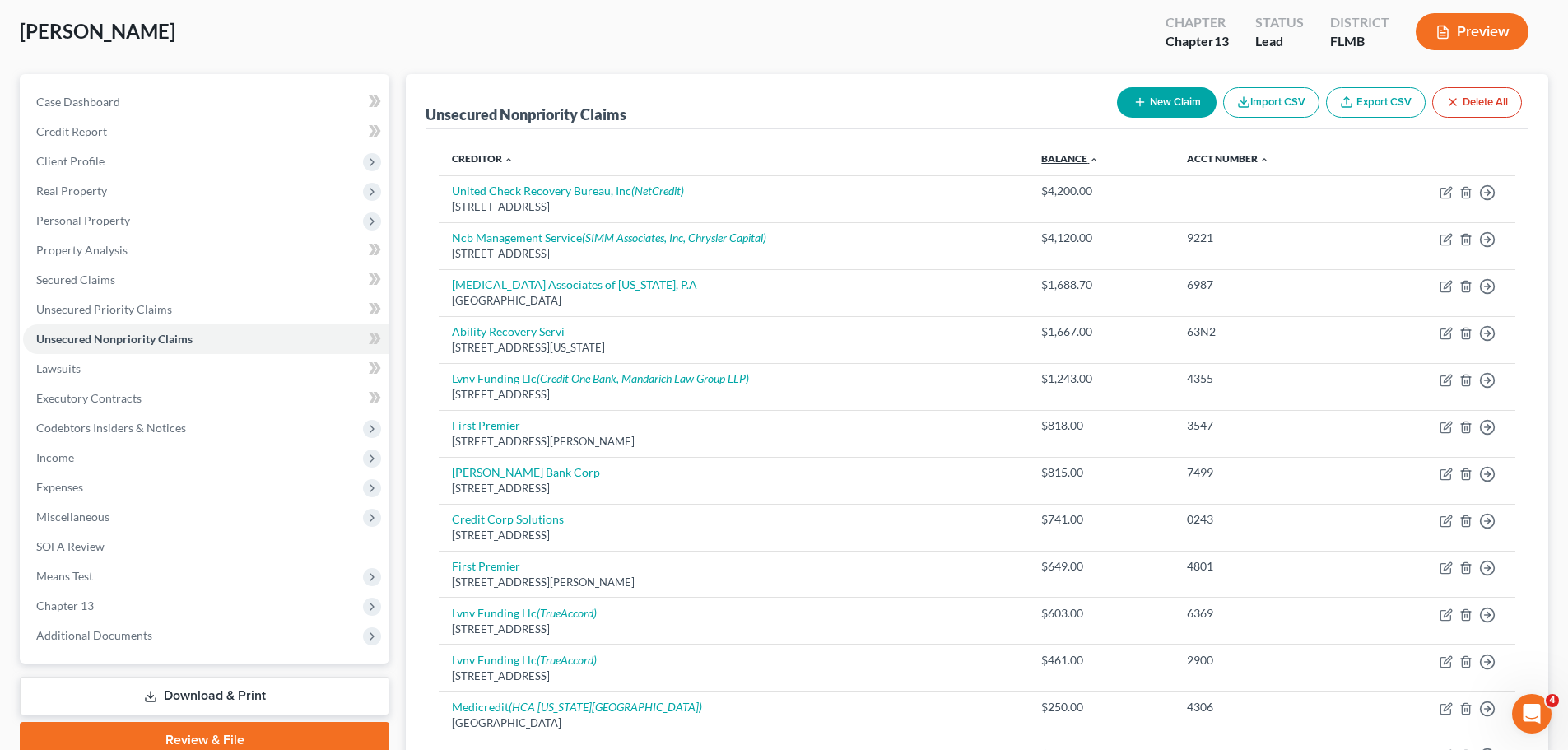
scroll to position [0, 0]
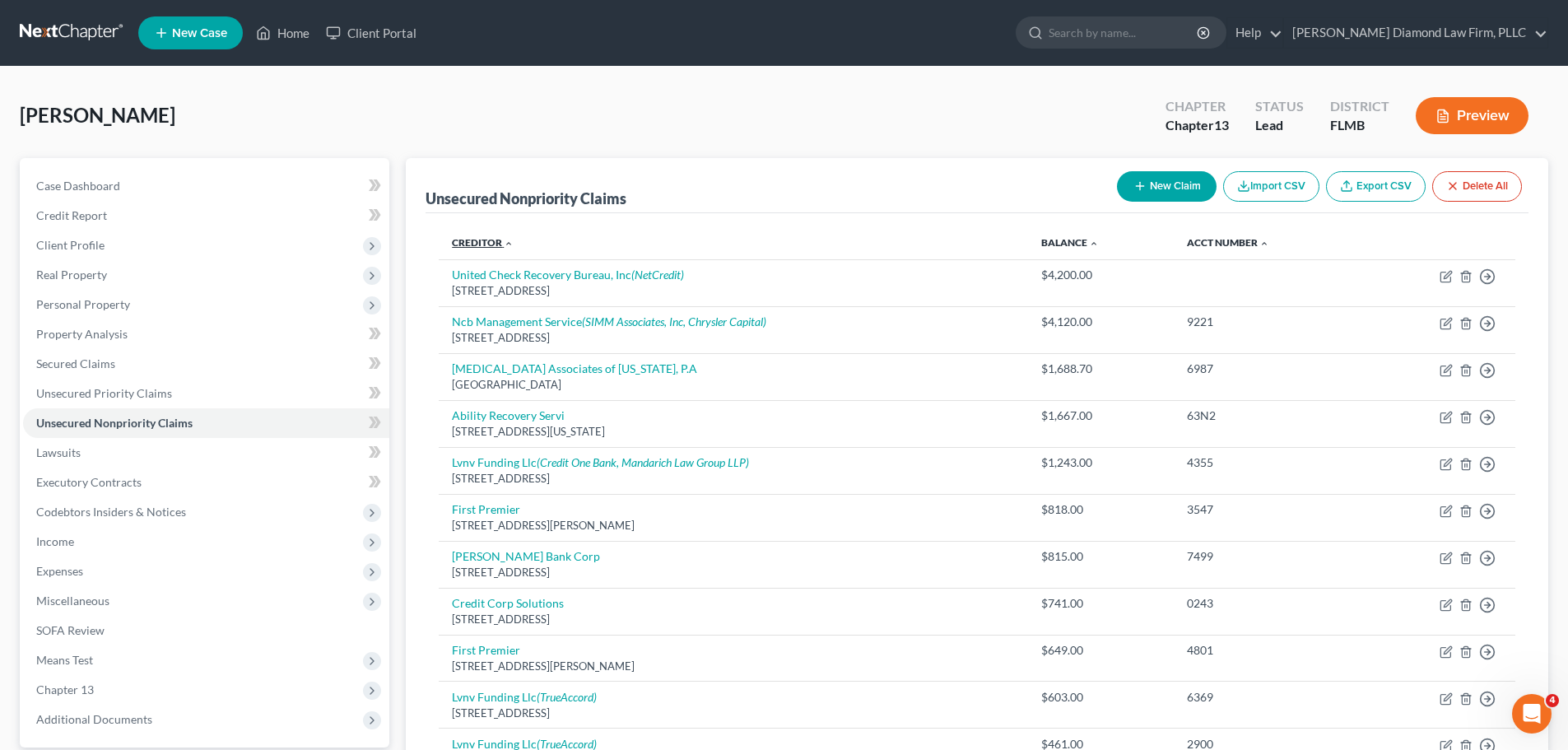
click at [486, 239] on link "Creditor expand_more expand_less unfold_more" at bounding box center [483, 243] width 62 height 12
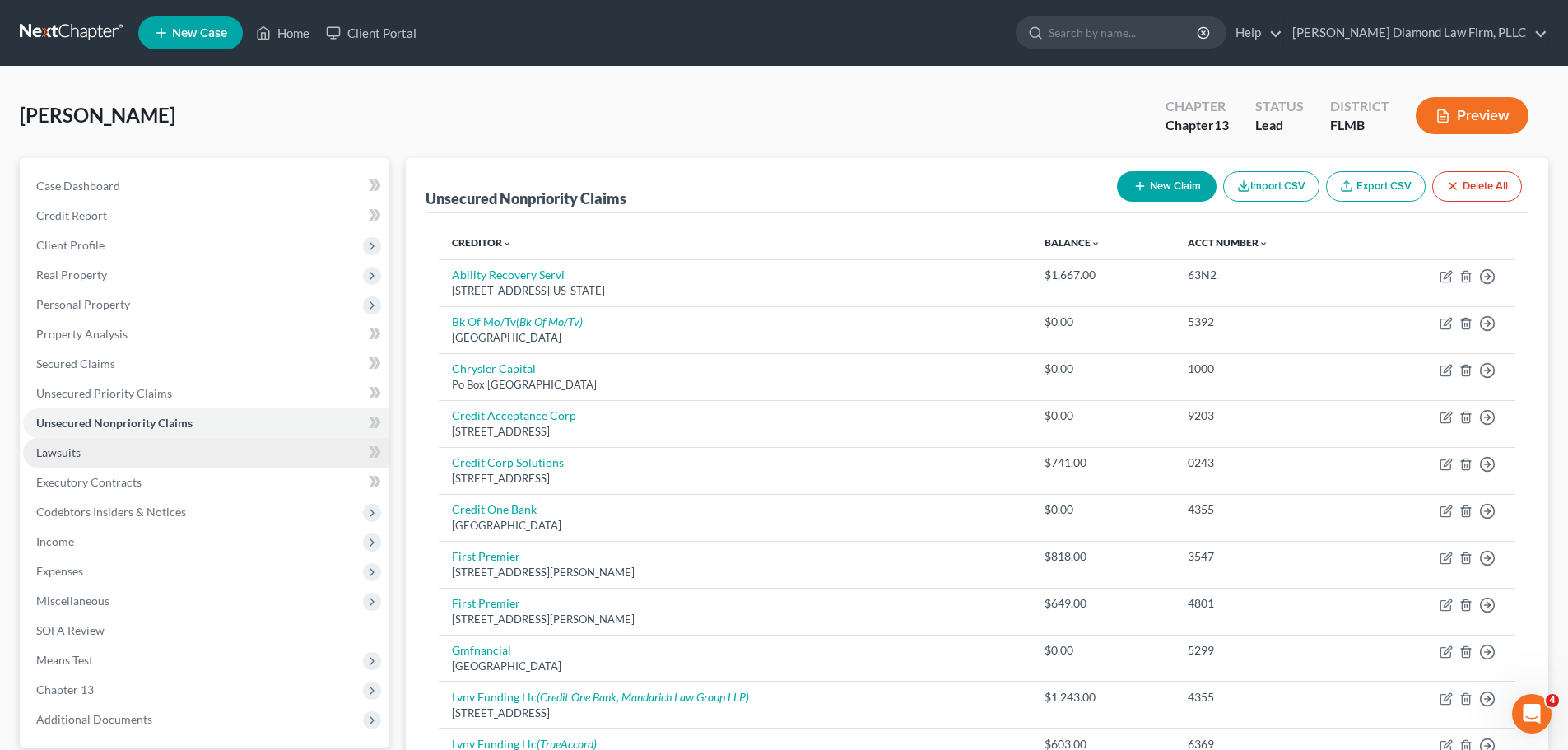
click at [161, 453] on link "Lawsuits" at bounding box center [206, 453] width 366 height 30
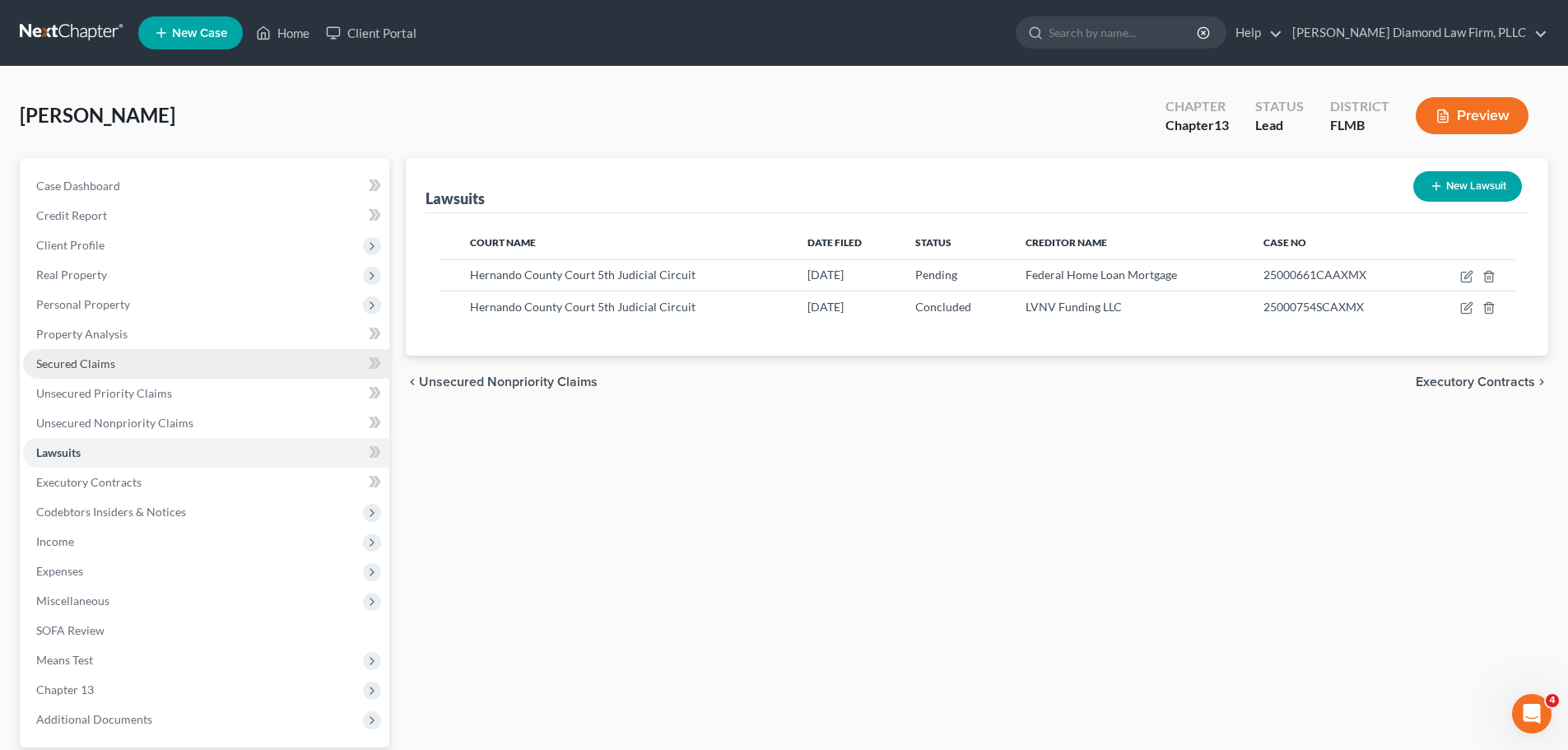
click at [142, 371] on link "Secured Claims" at bounding box center [206, 364] width 366 height 30
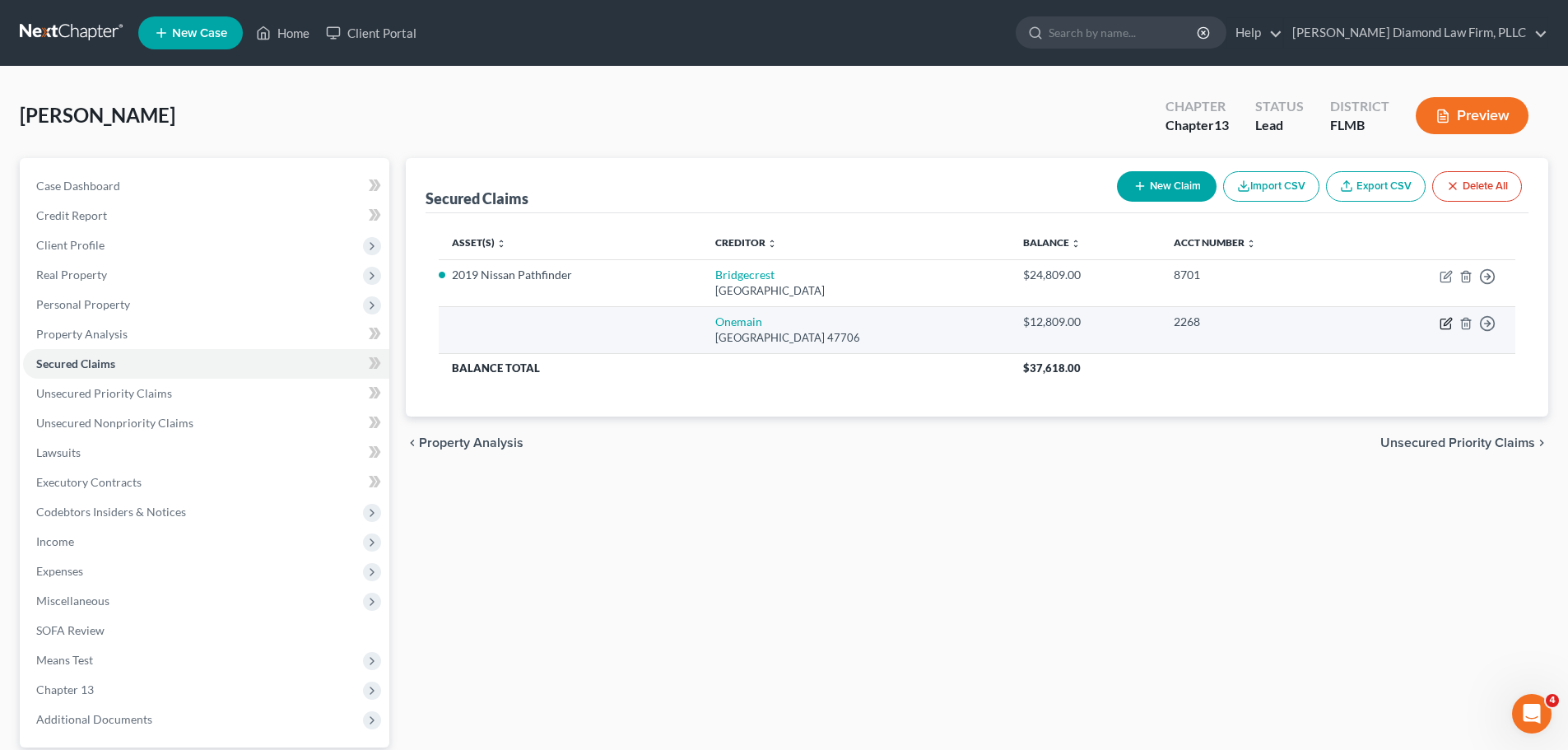
click at [1446, 318] on icon "button" at bounding box center [1446, 323] width 13 height 13
select select "15"
select select "0"
select select "4"
select select "0"
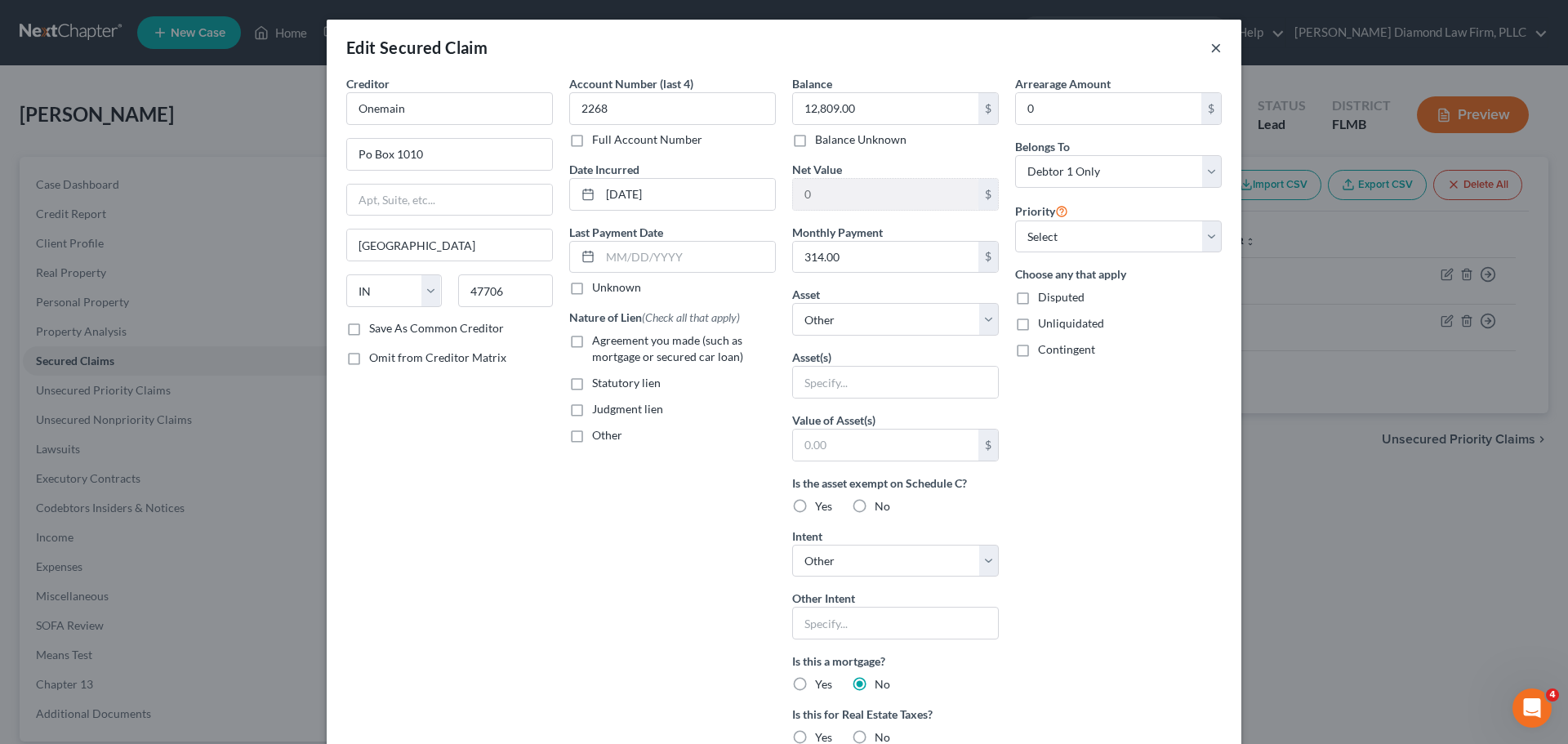
click at [1211, 52] on button "×" at bounding box center [1216, 47] width 11 height 19
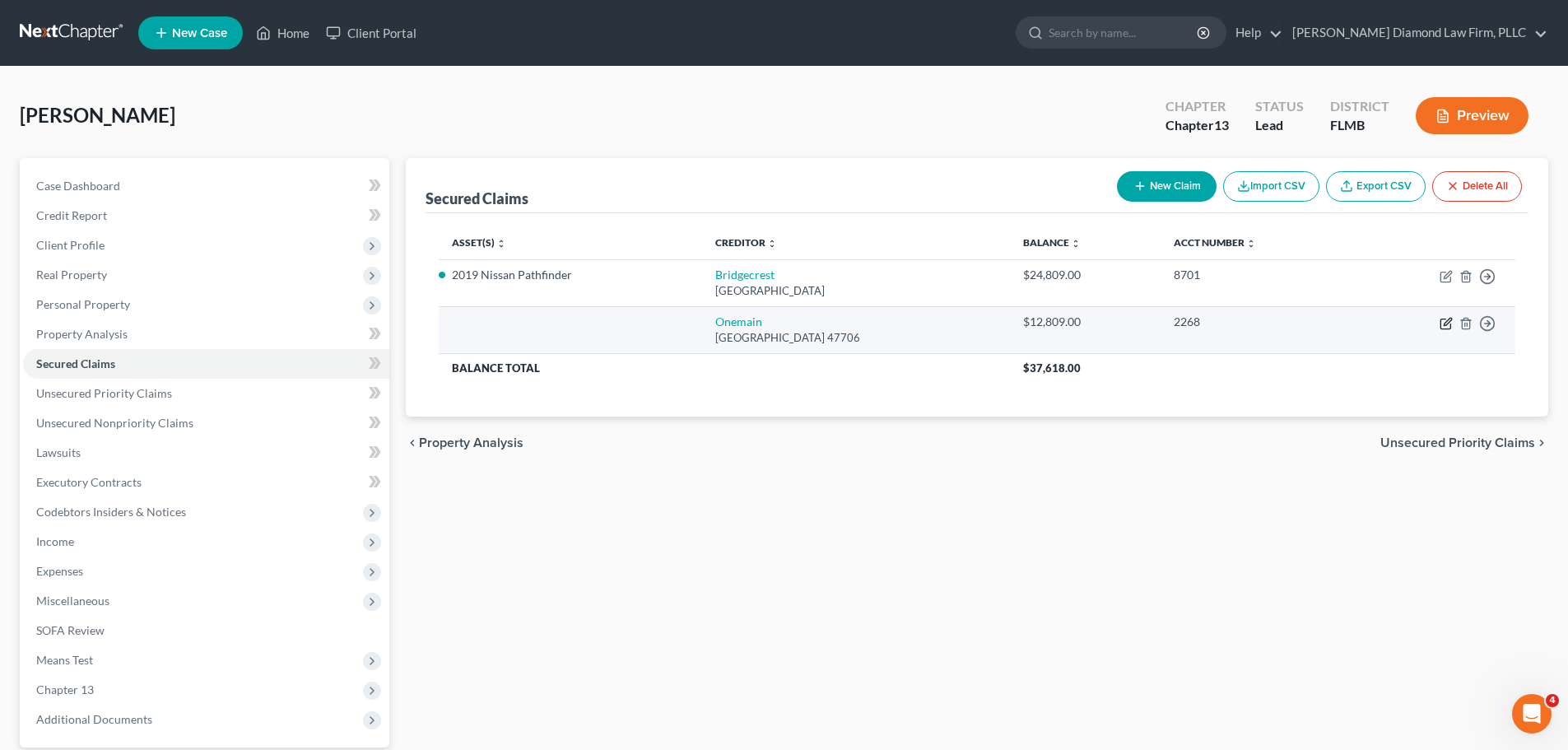
click at [1443, 328] on icon "button" at bounding box center [1445, 324] width 10 height 10
select select "15"
select select "0"
select select "4"
select select "0"
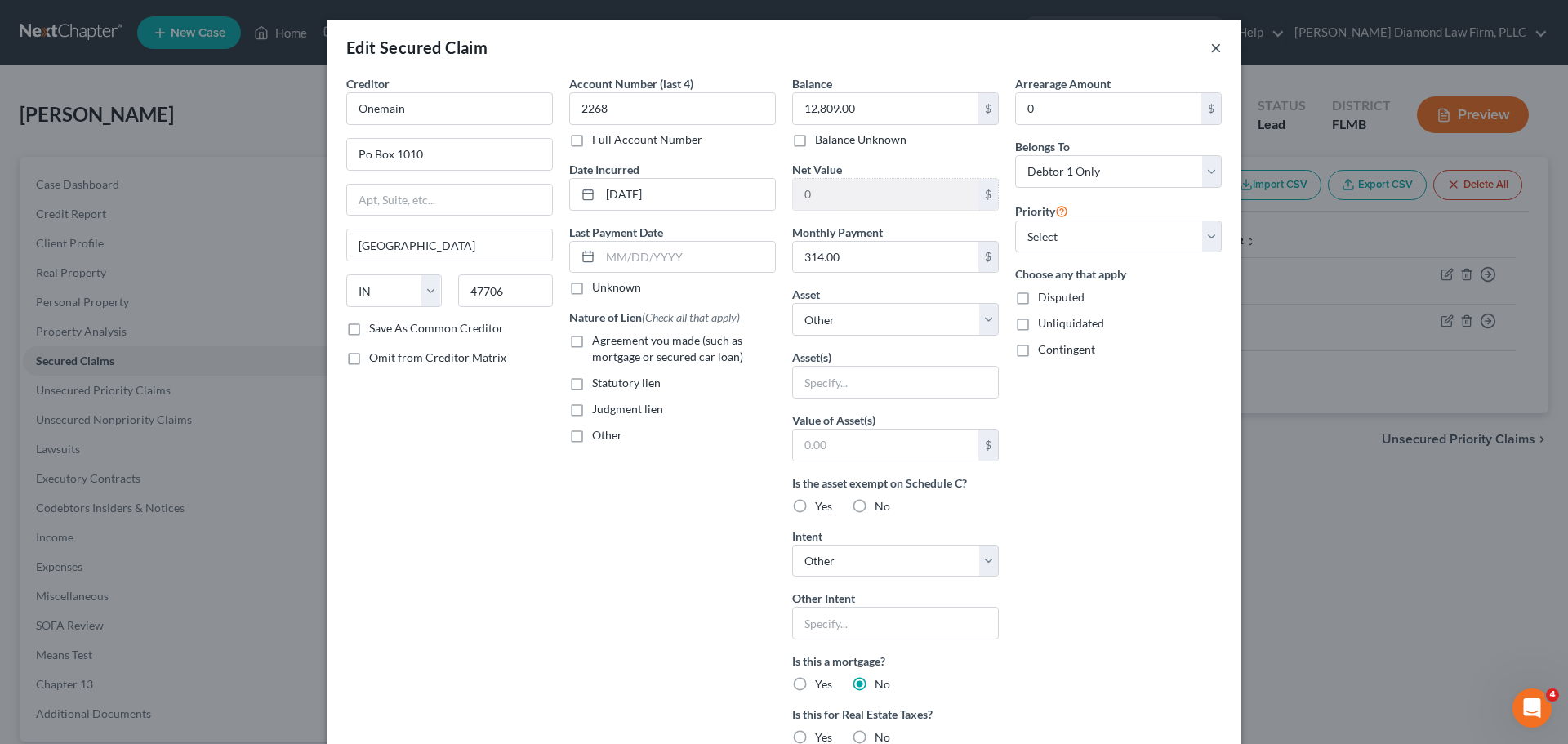
click at [1213, 53] on button "×" at bounding box center [1216, 47] width 11 height 19
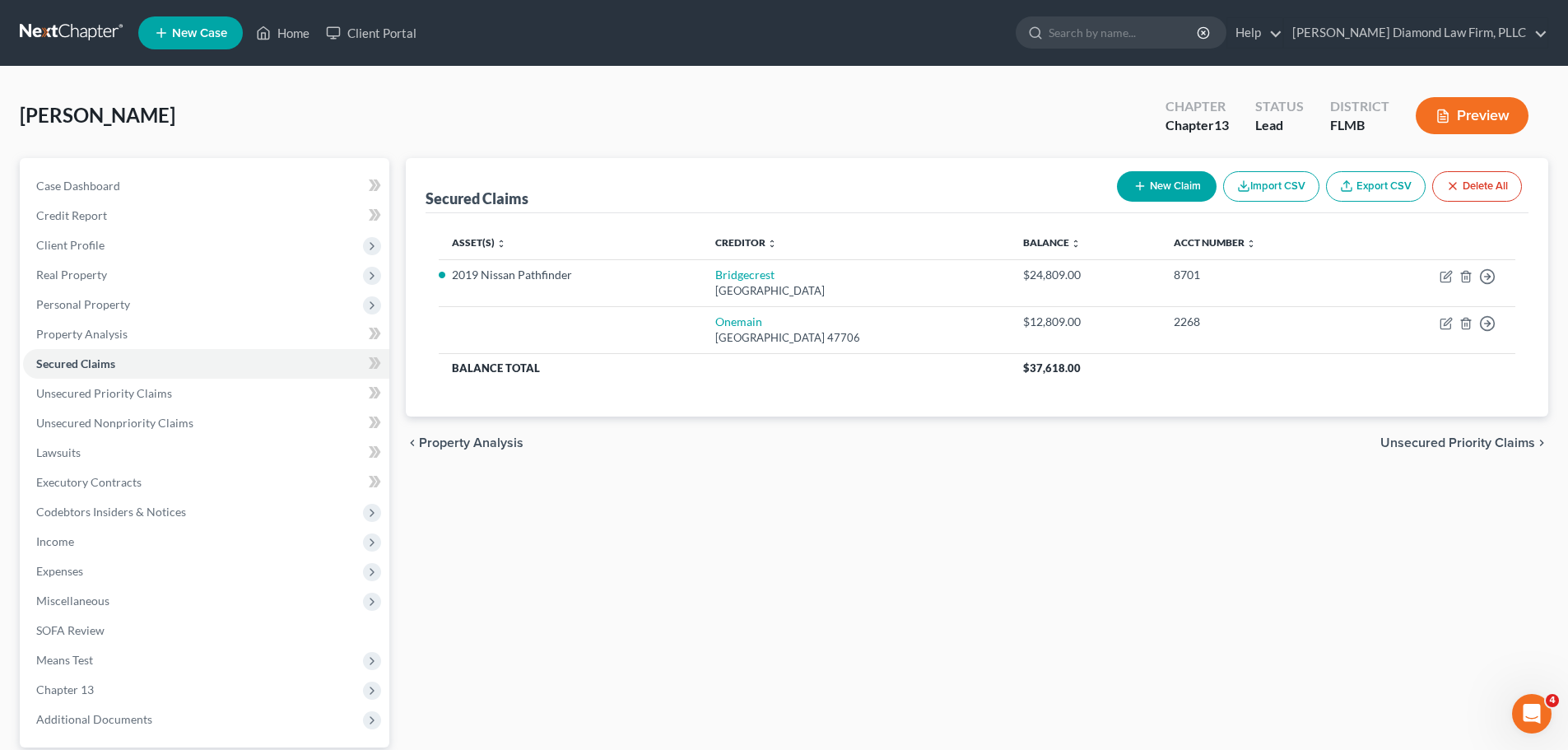
drag, startPoint x: 60, startPoint y: 31, endPoint x: 65, endPoint y: 49, distance: 18.7
click at [60, 31] on link at bounding box center [71, 34] width 105 height 30
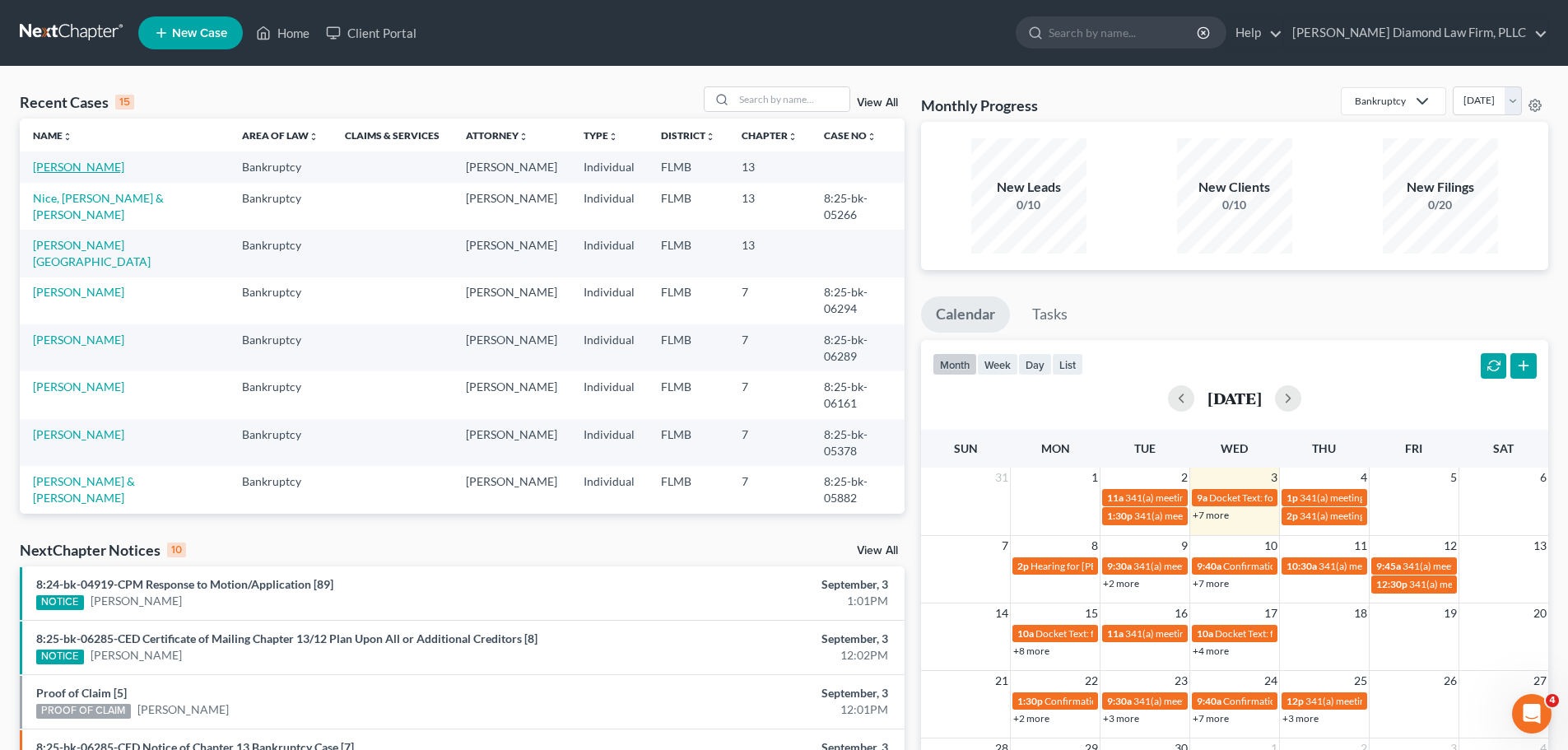
click at [64, 163] on link "[PERSON_NAME]" at bounding box center [79, 167] width 92 height 14
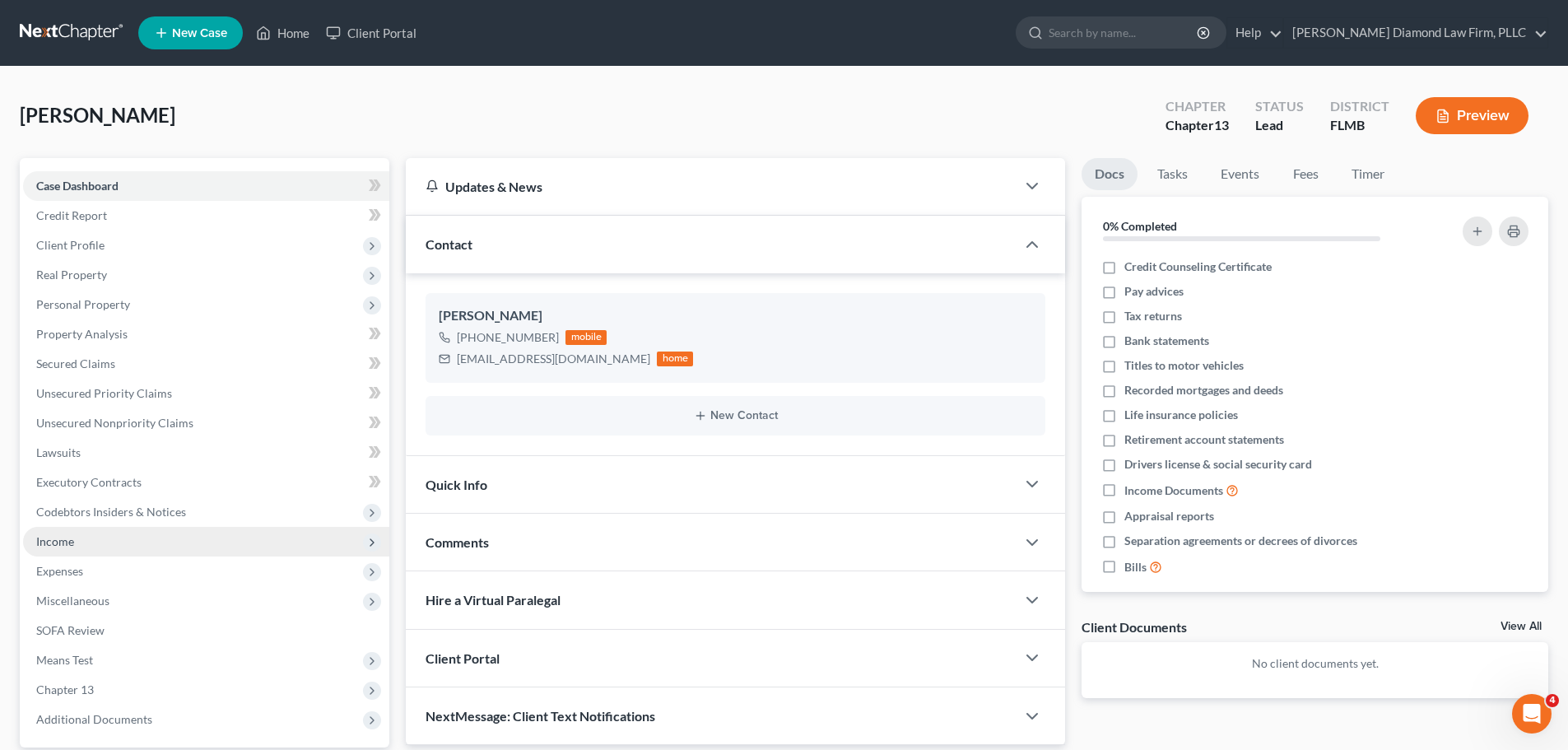
click at [116, 531] on span "Income" at bounding box center [206, 542] width 366 height 30
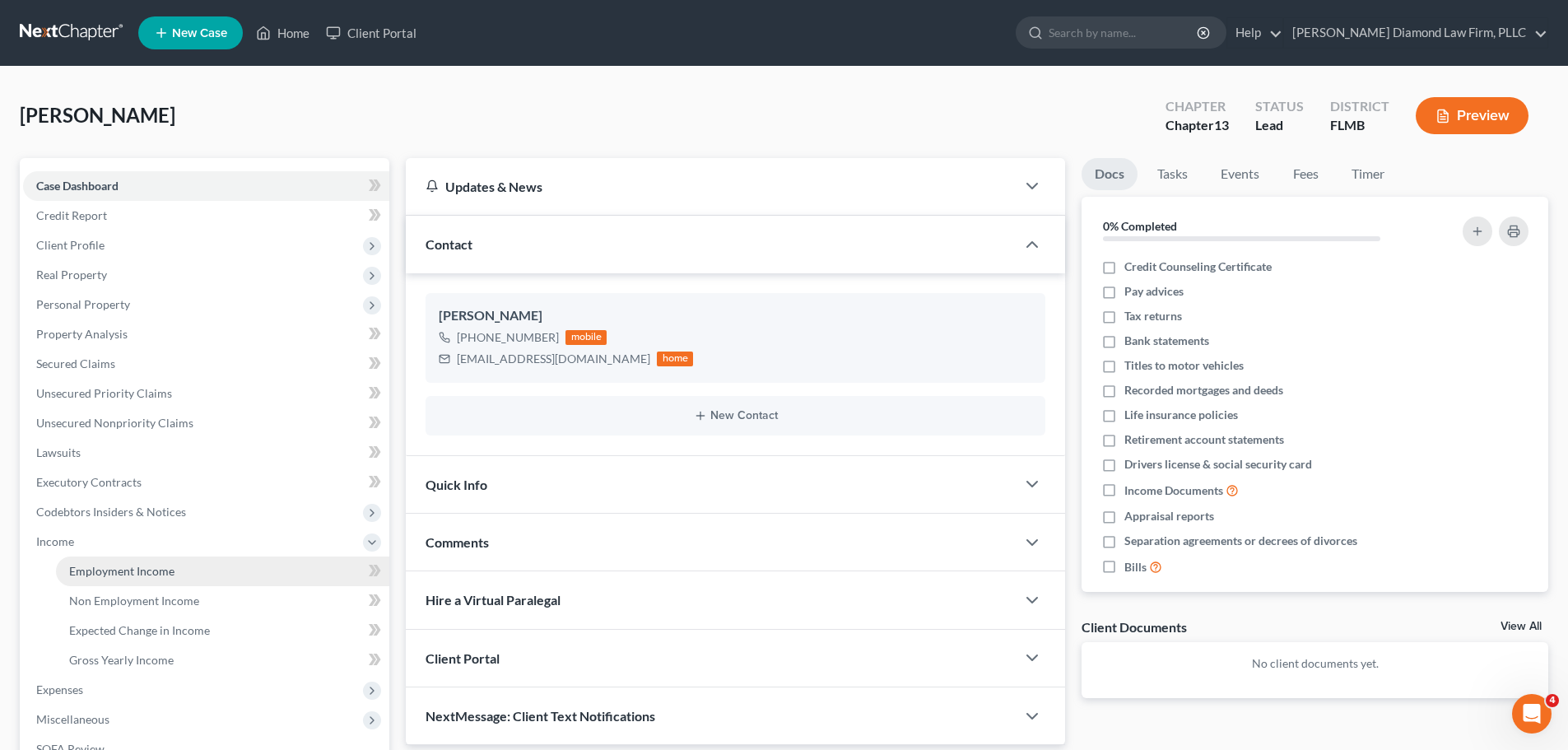
click at [115, 562] on link "Employment Income" at bounding box center [222, 572] width 334 height 30
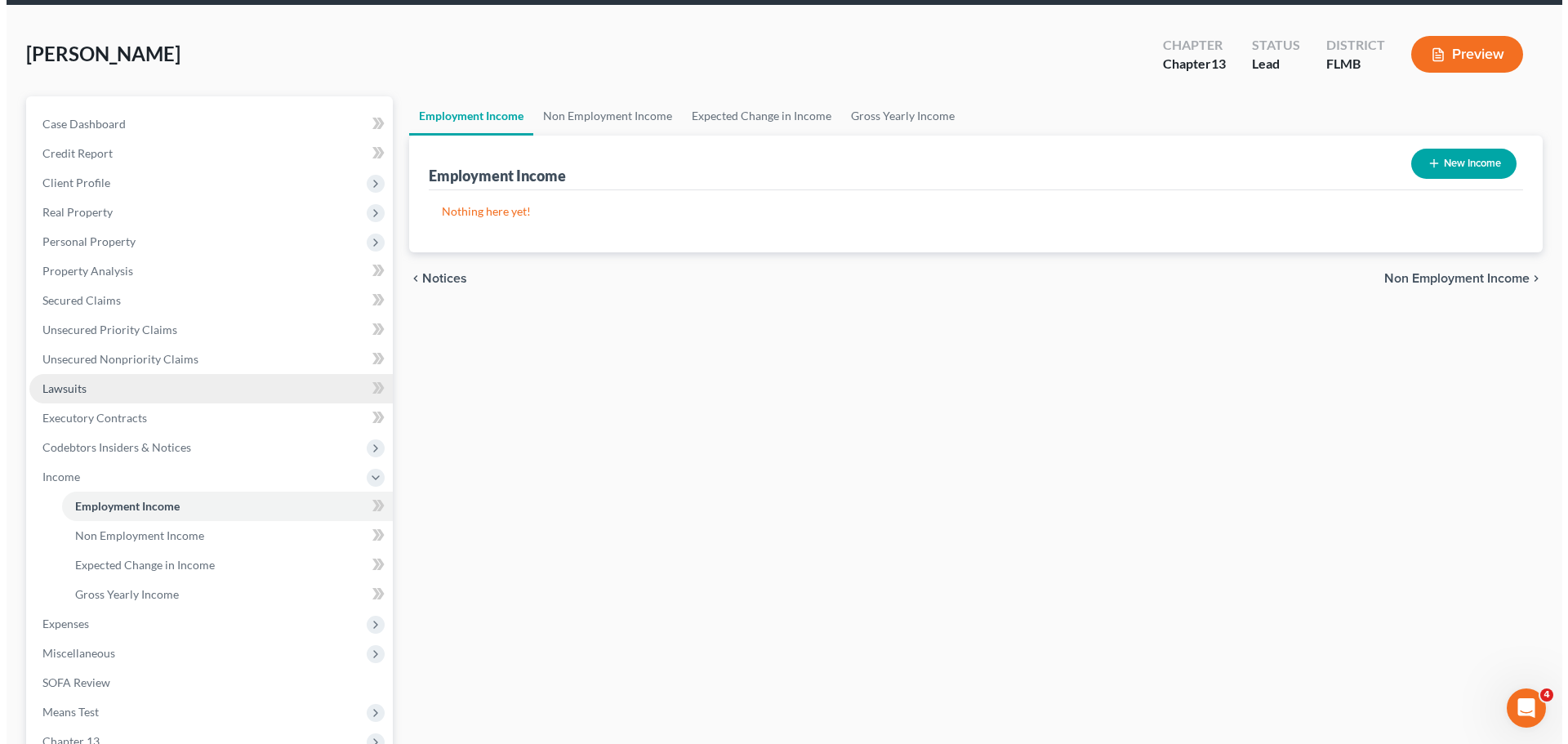
scroll to position [164, 0]
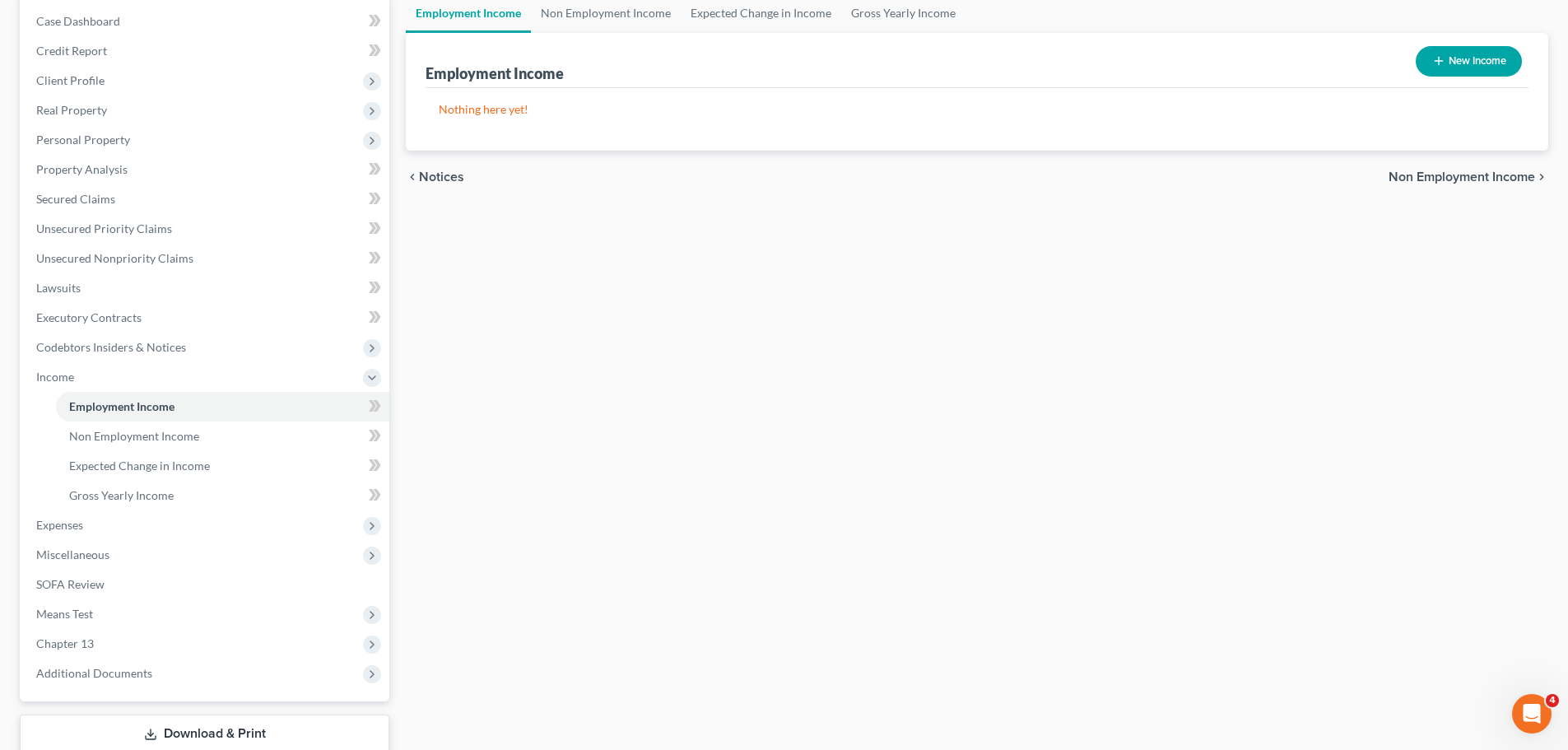
click at [1440, 55] on icon "button" at bounding box center [1438, 61] width 13 height 13
select select "0"
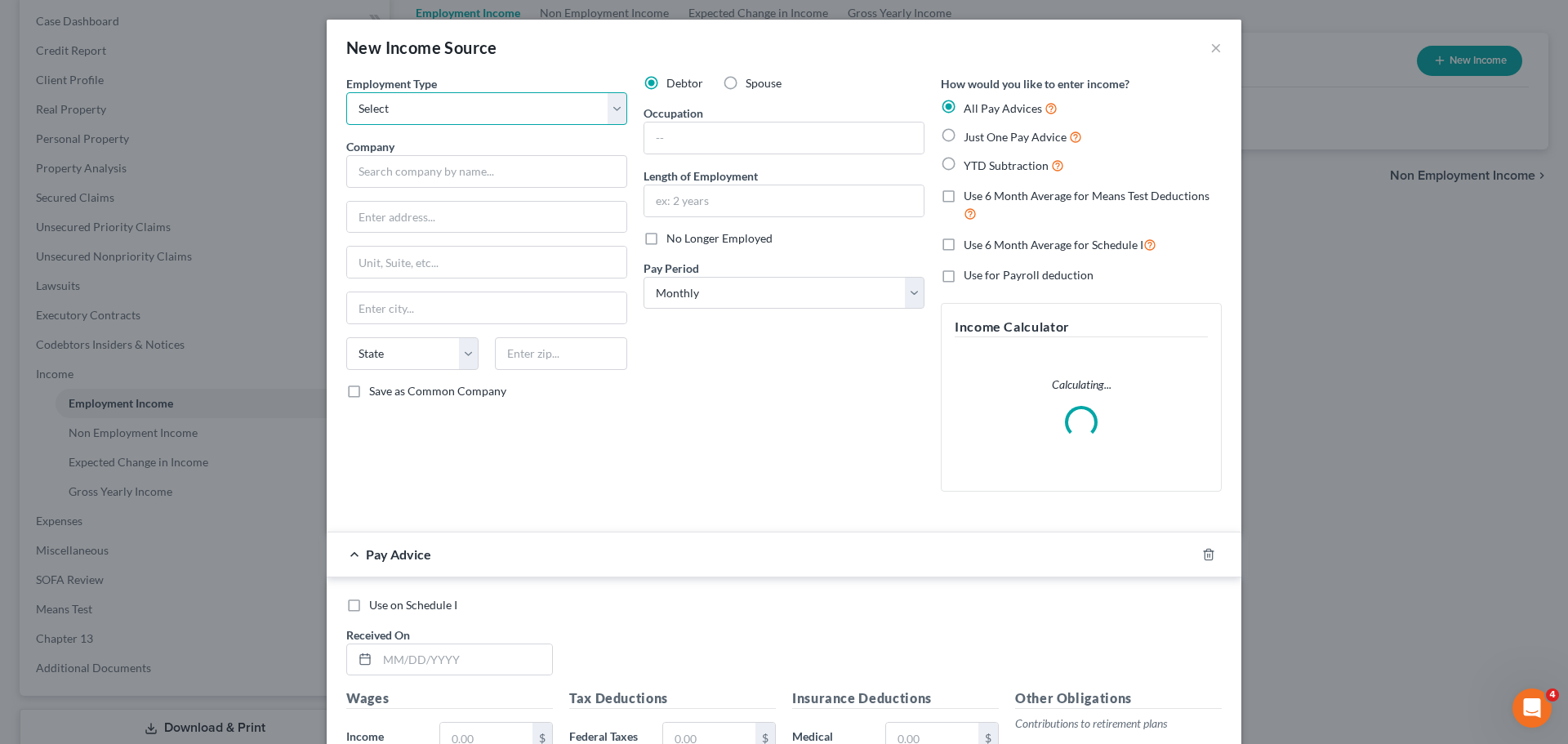
click at [459, 101] on select "Select Full or [DEMOGRAPHIC_DATA] Employment Self Employment" at bounding box center [487, 108] width 281 height 32
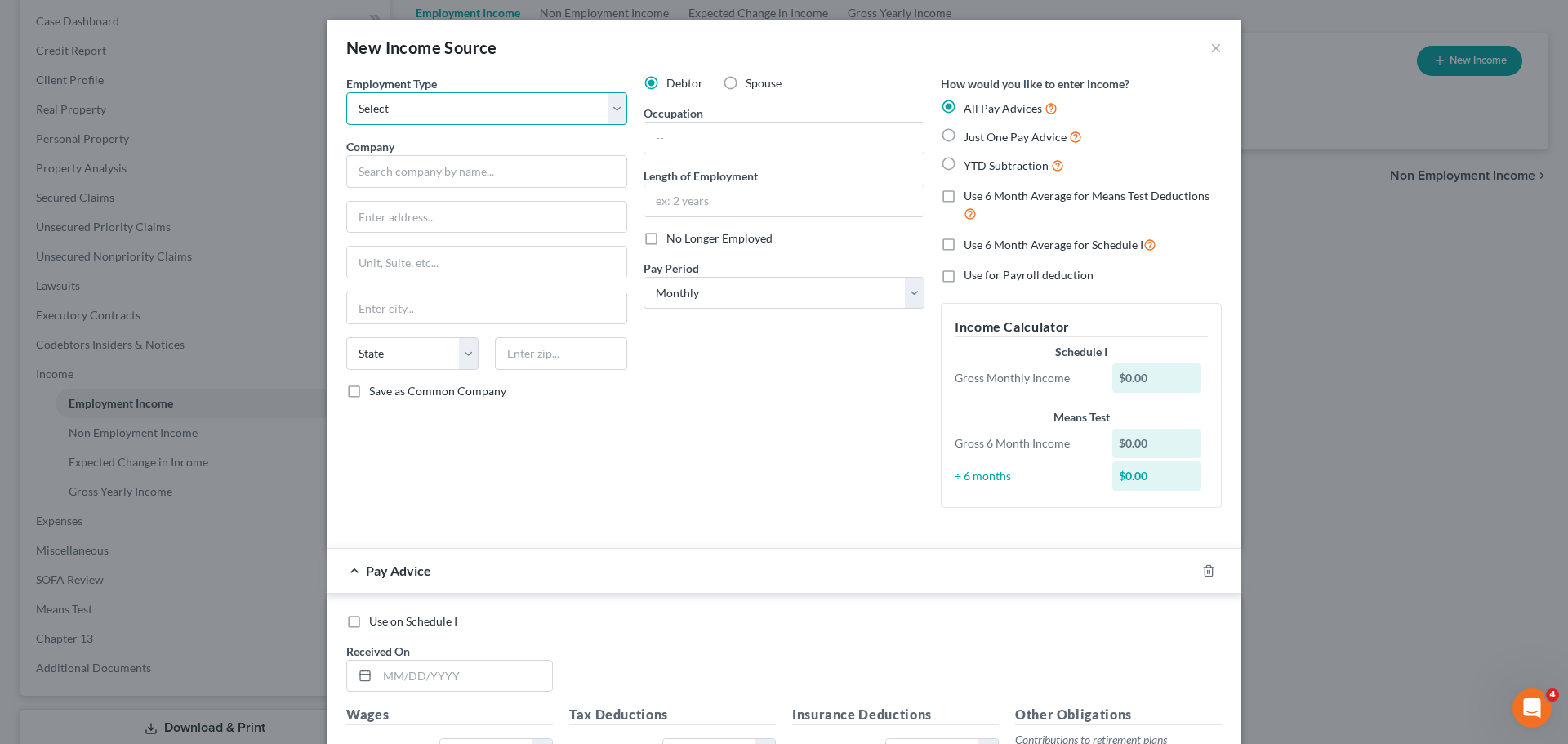
select select "0"
click at [347, 92] on select "Select Full or [DEMOGRAPHIC_DATA] Employment Self Employment" at bounding box center [487, 108] width 281 height 32
click at [456, 172] on input "text" at bounding box center [487, 171] width 281 height 32
drag, startPoint x: 433, startPoint y: 168, endPoint x: 386, endPoint y: 179, distance: 48.3
click at [386, 179] on input "Rangewater" at bounding box center [487, 171] width 281 height 32
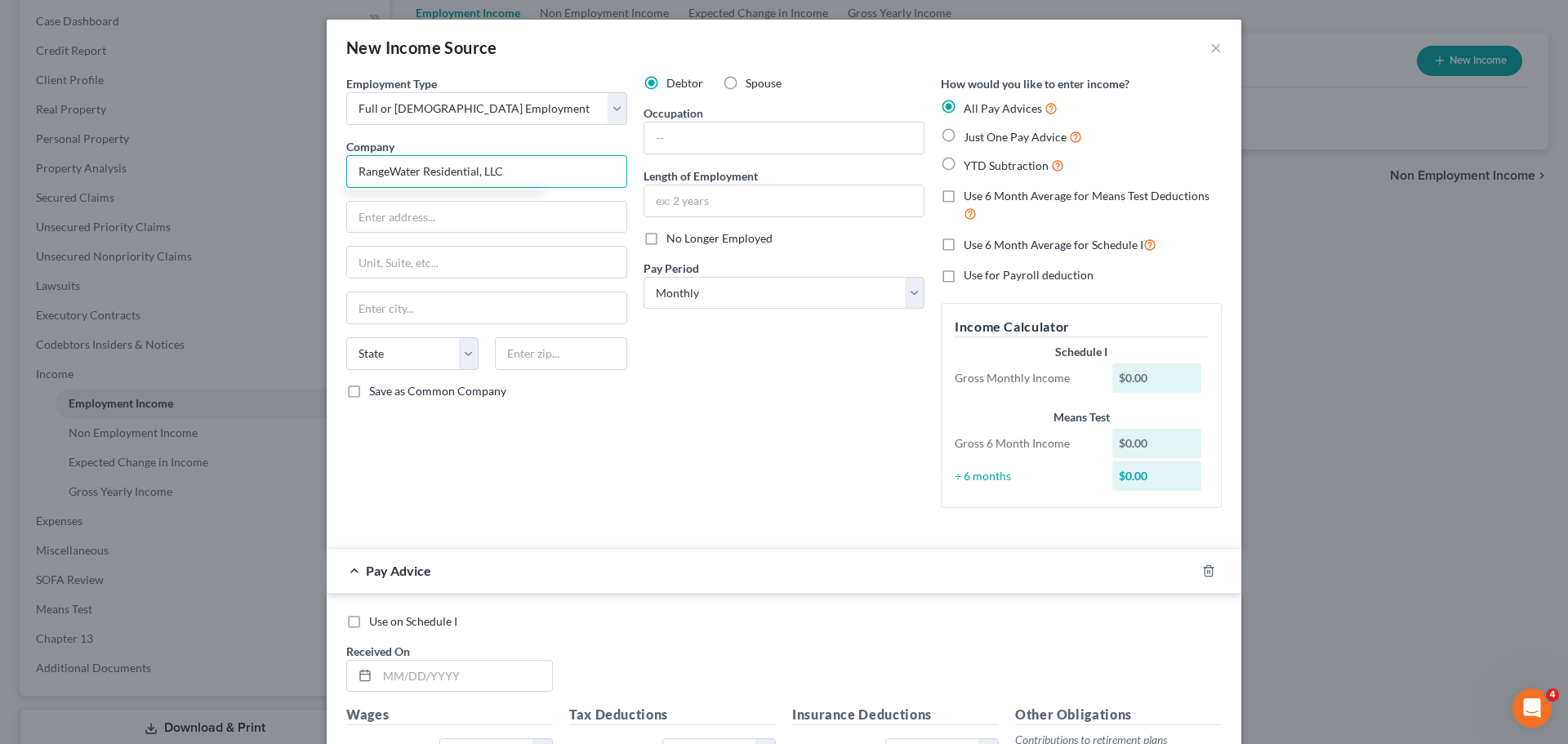
type input "RangeWater Residential, LLC"
type input "[STREET_ADDRESS]"
type input "Ste 800"
type input "[GEOGRAPHIC_DATA]"
select select "10"
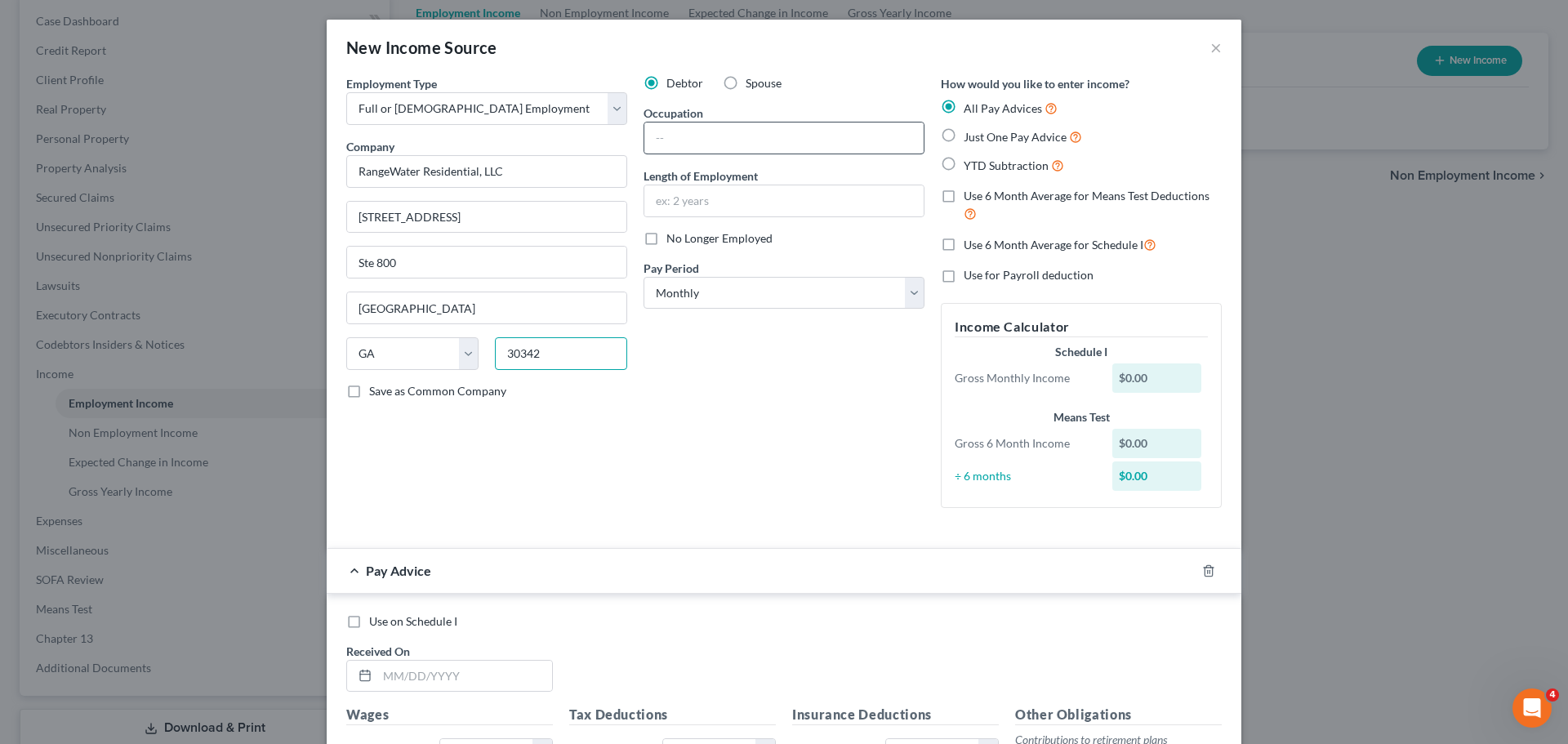
type input "30342"
click at [738, 136] on input "text" at bounding box center [784, 137] width 279 height 31
click at [750, 141] on input "text" at bounding box center [784, 137] width 279 height 31
type input "Property Manager"
click at [782, 213] on input "text" at bounding box center [784, 200] width 279 height 31
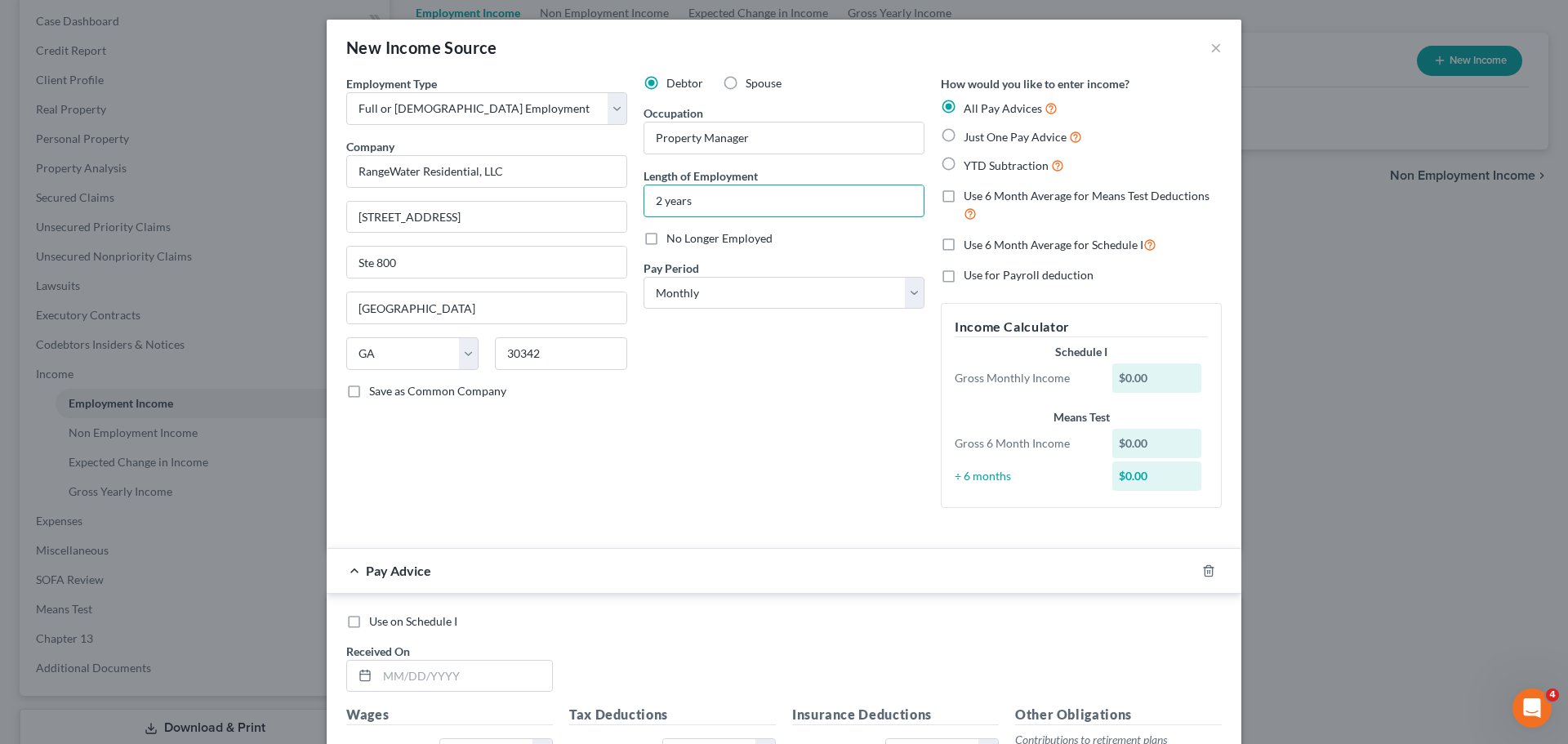
type input "2 years"
click at [707, 300] on select "Select Monthly Twice Monthly Every Other Week Weekly" at bounding box center [784, 292] width 281 height 32
select select "2"
click at [643, 277] on select "Select Monthly Twice Monthly Every Other Week Weekly" at bounding box center [784, 292] width 281 height 32
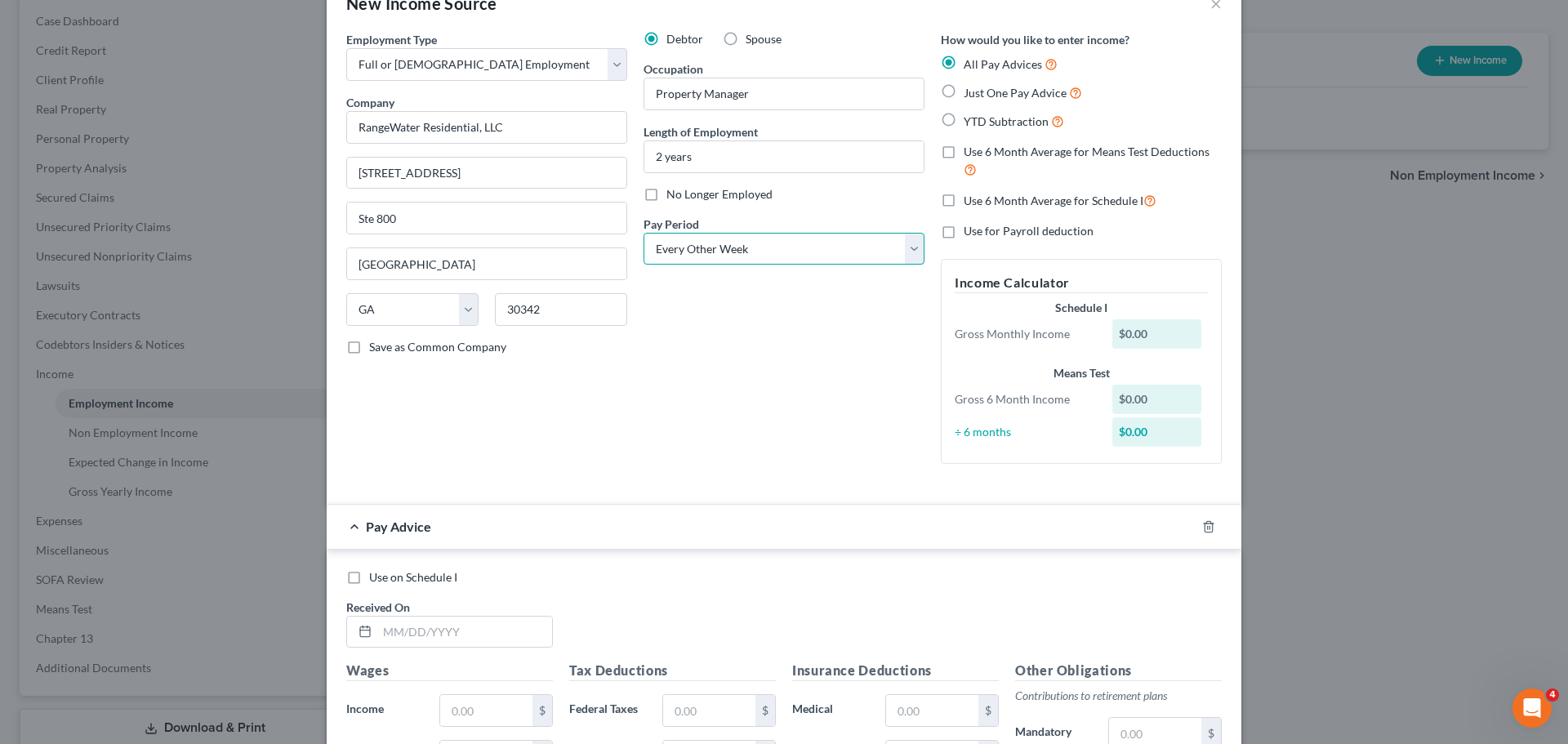
scroll to position [81, 0]
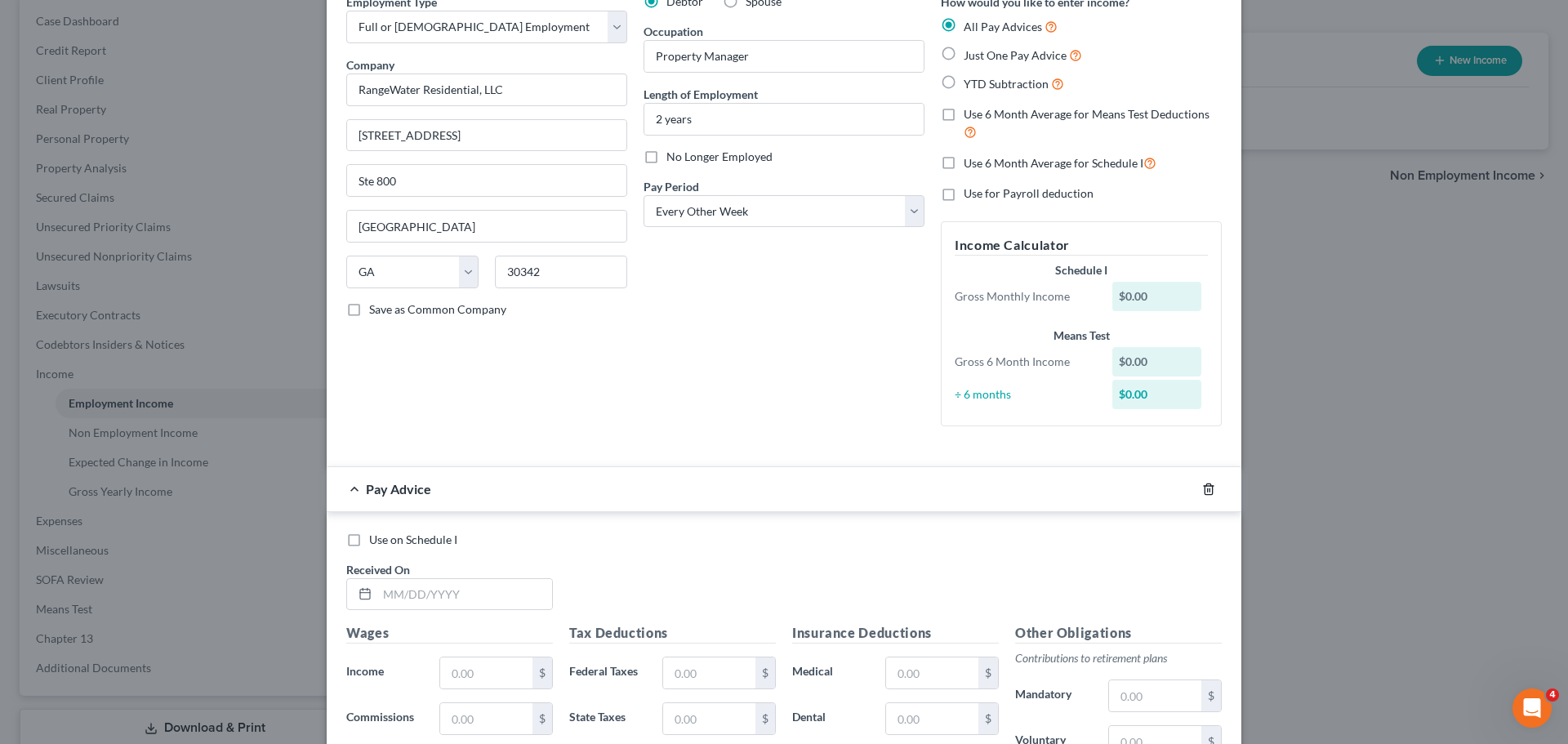
click at [1208, 489] on icon "button" at bounding box center [1208, 488] width 13 height 13
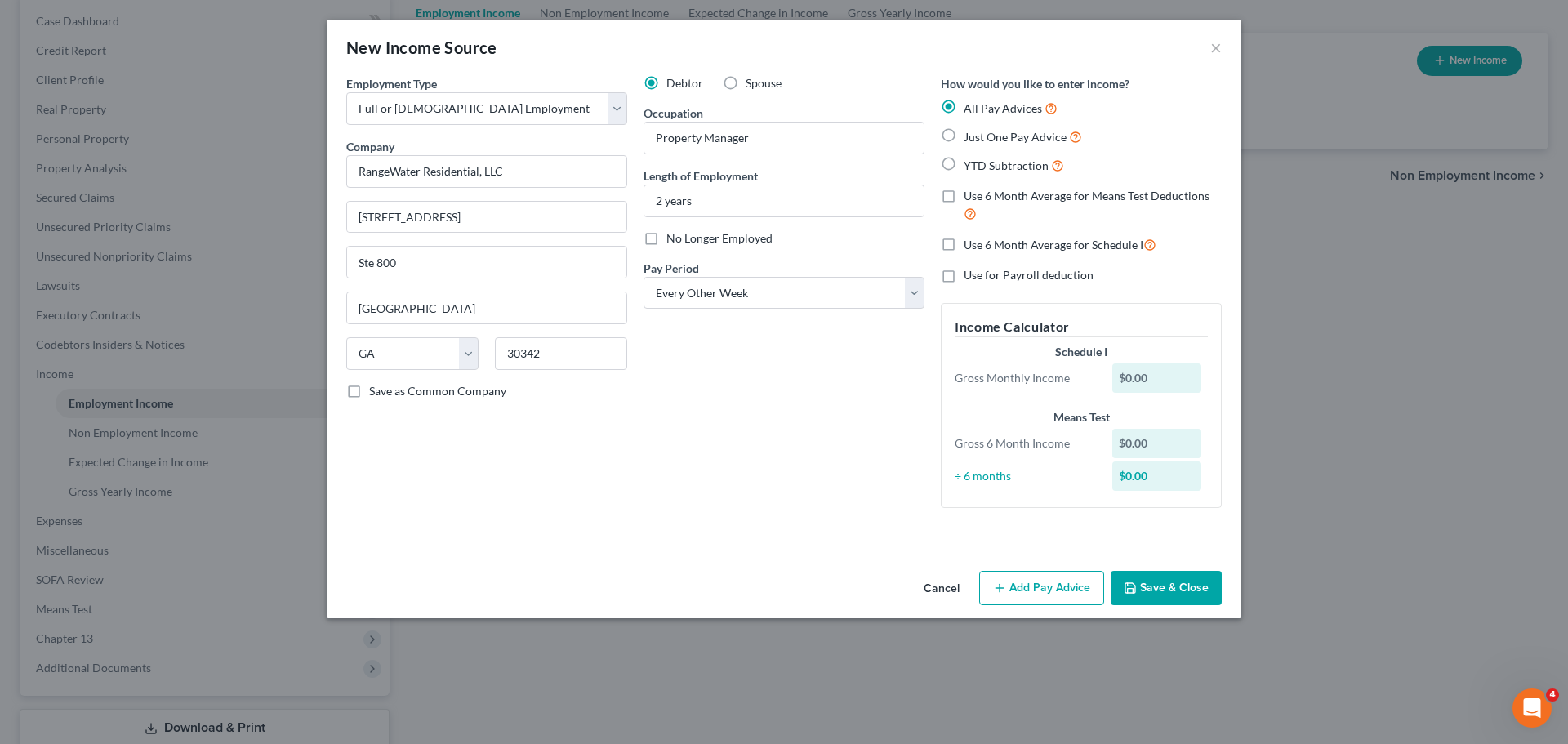
scroll to position [0, 0]
click at [1160, 578] on button "Save & Close" at bounding box center [1166, 587] width 111 height 34
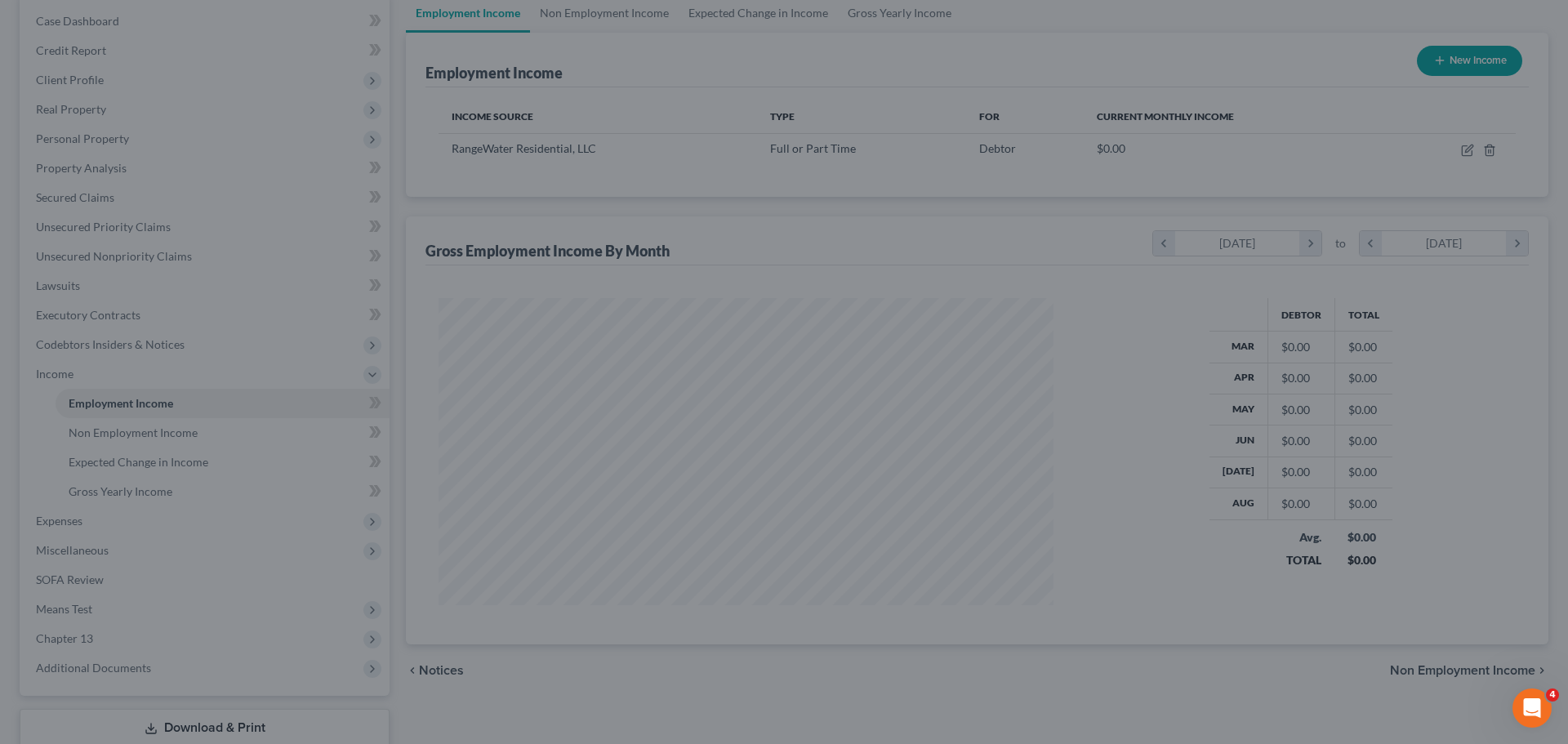
scroll to position [305, 642]
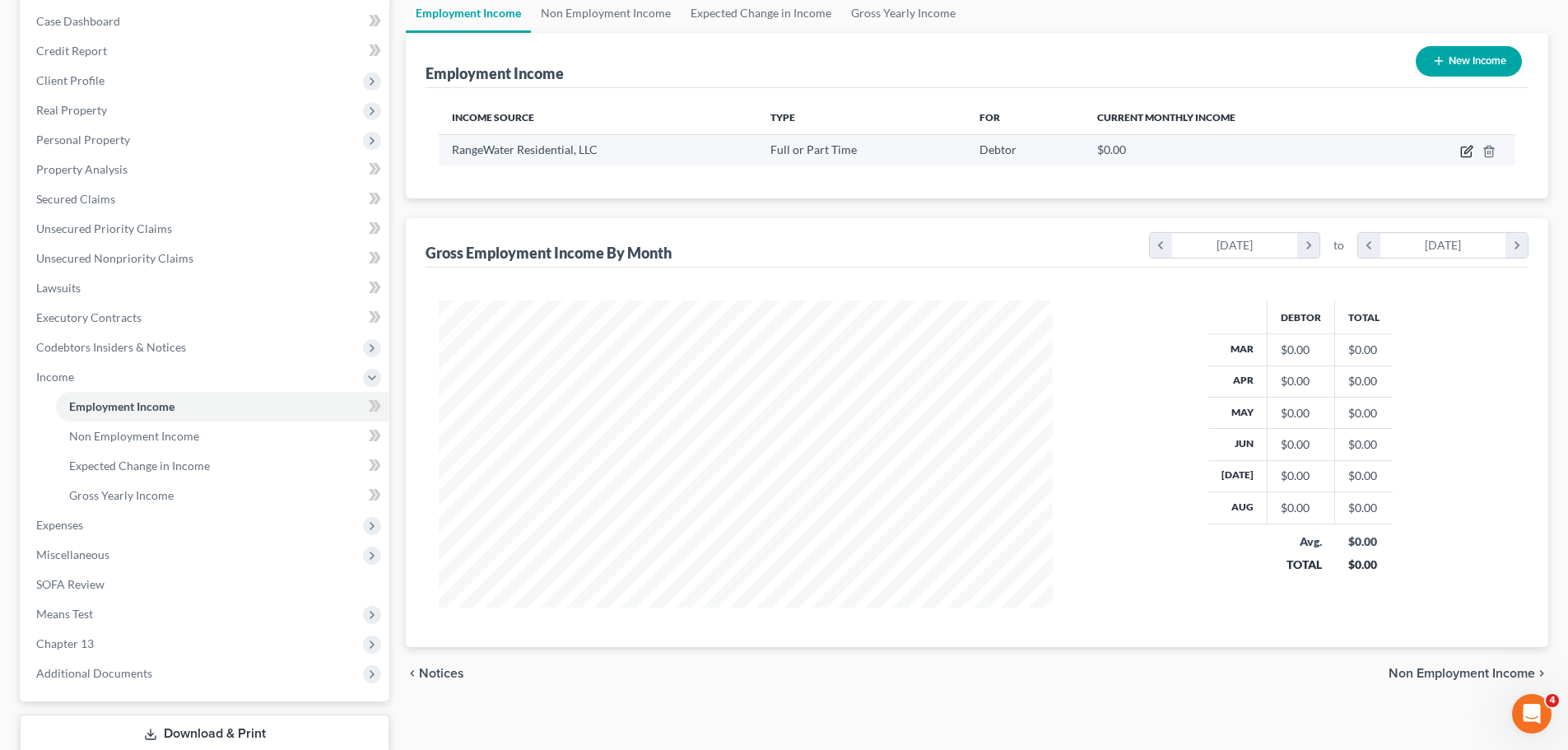
click at [1465, 151] on icon "button" at bounding box center [1467, 151] width 13 height 13
select select "0"
select select "10"
select select "2"
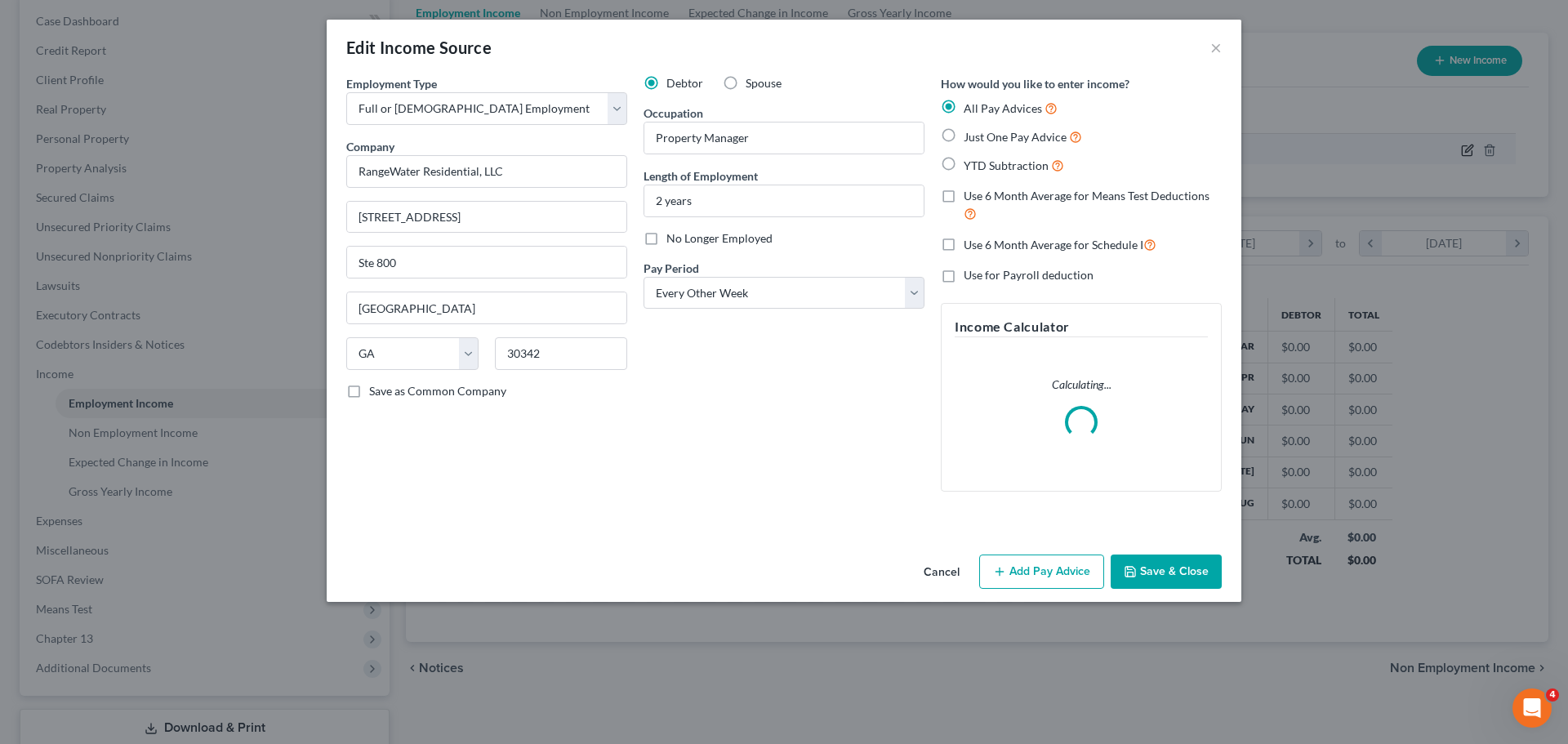
scroll to position [307, 648]
click at [1024, 573] on button "Add Pay Advice" at bounding box center [1042, 571] width 125 height 34
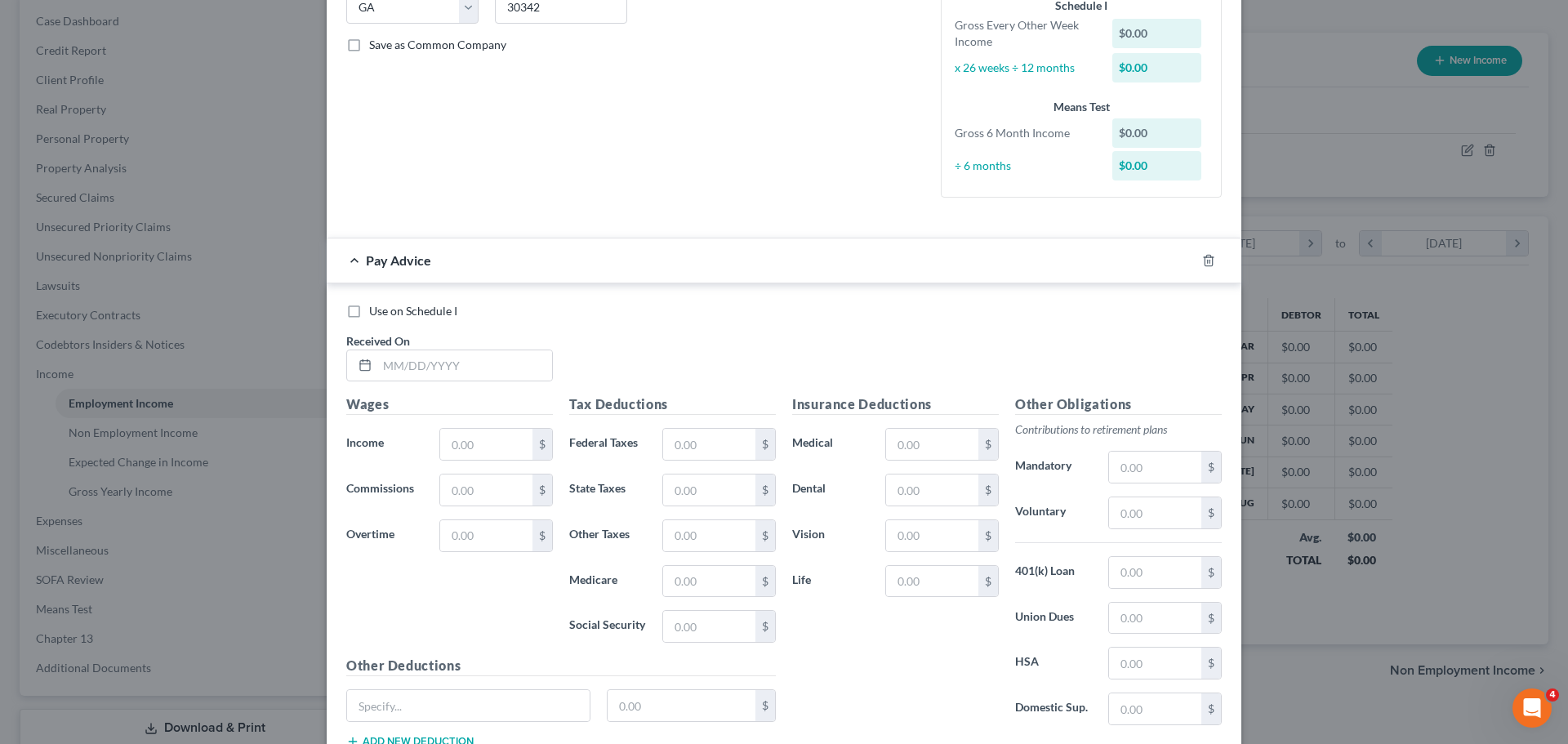
scroll to position [408, 0]
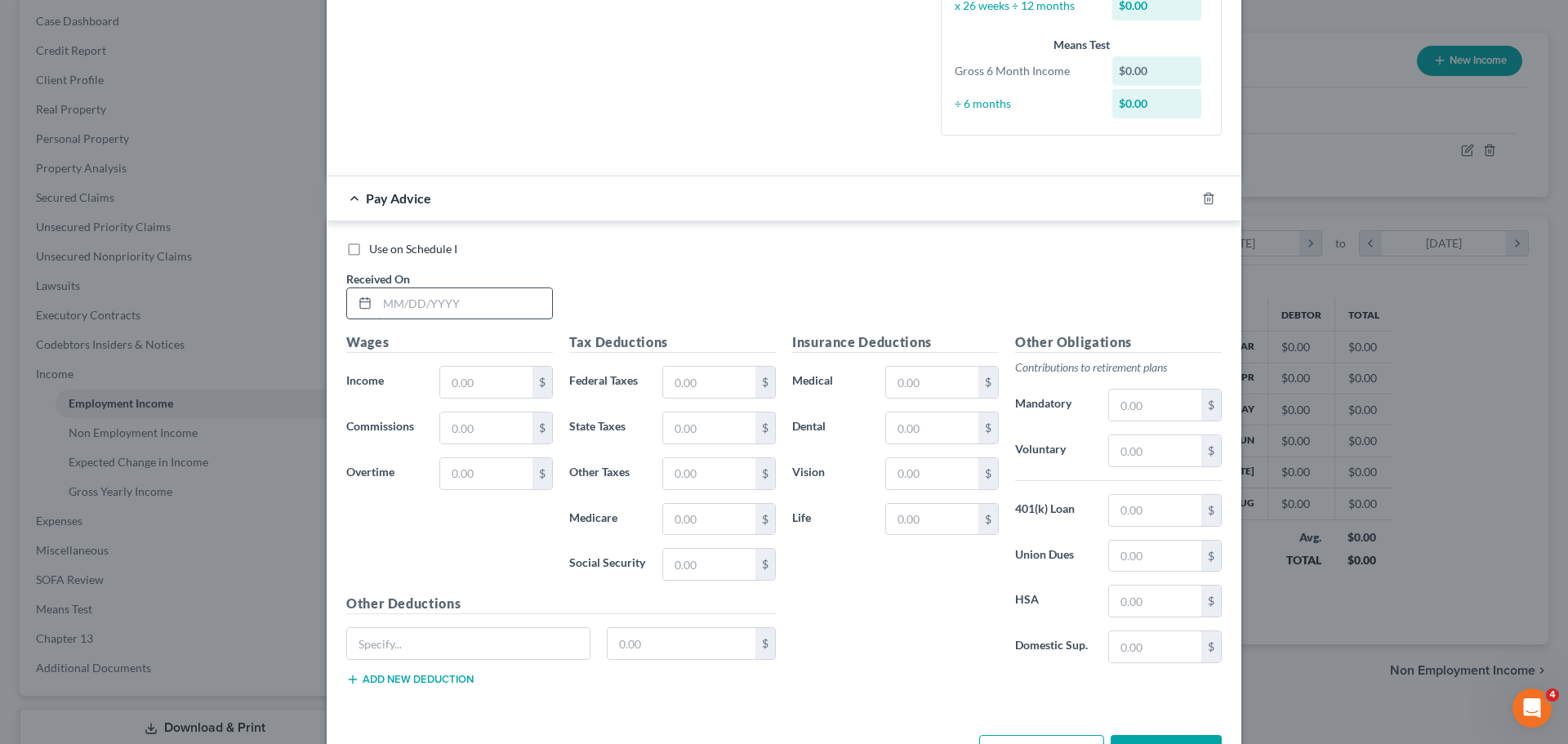
click at [427, 312] on input "text" at bounding box center [465, 303] width 175 height 31
type input "[DATE]"
type input "2,959.85"
click at [720, 379] on input "text" at bounding box center [708, 382] width 92 height 31
type input "196.08"
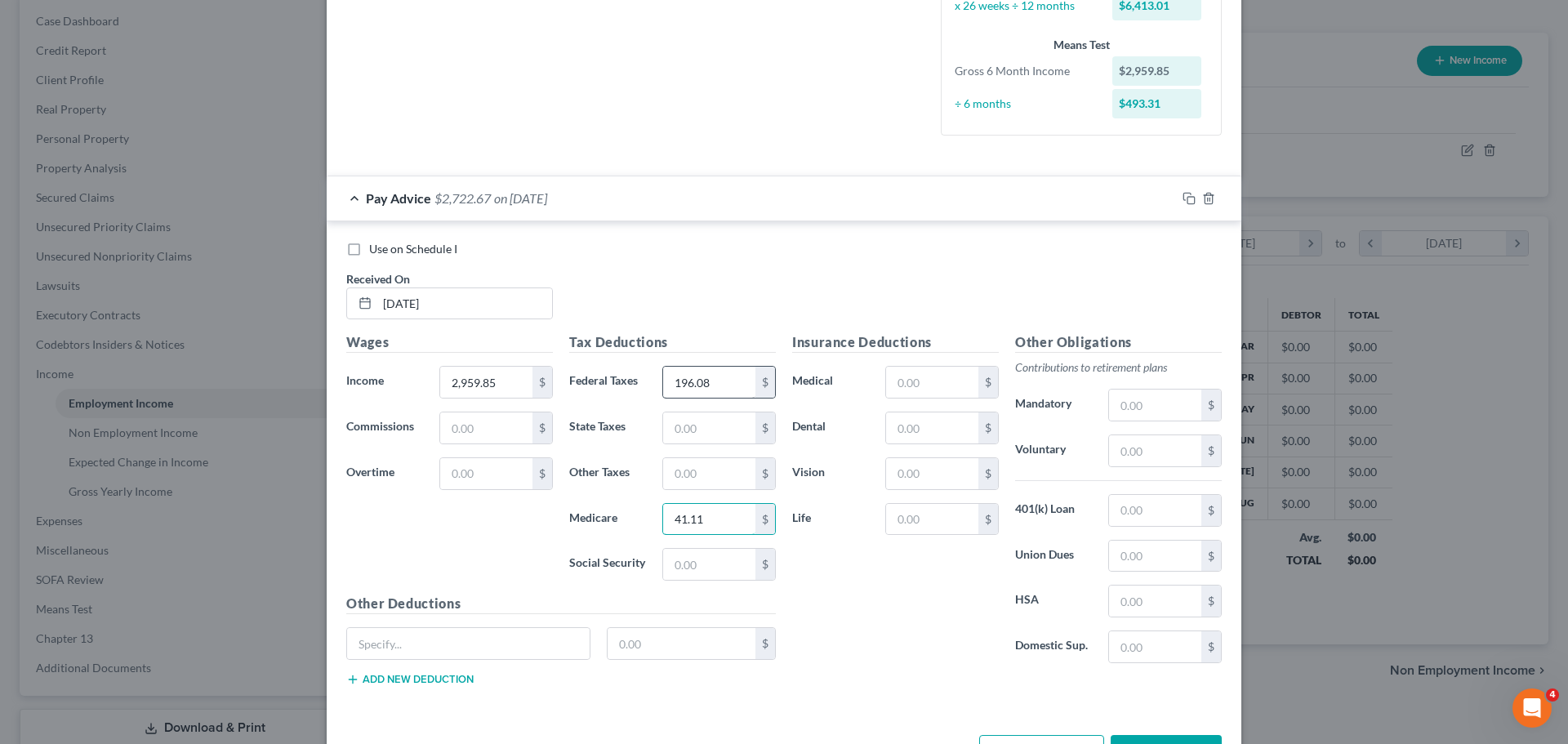
type input "41.11"
type input "175.80"
click at [1174, 445] on input "text" at bounding box center [1155, 450] width 92 height 31
type input "58"
click at [963, 418] on input "text" at bounding box center [932, 427] width 92 height 31
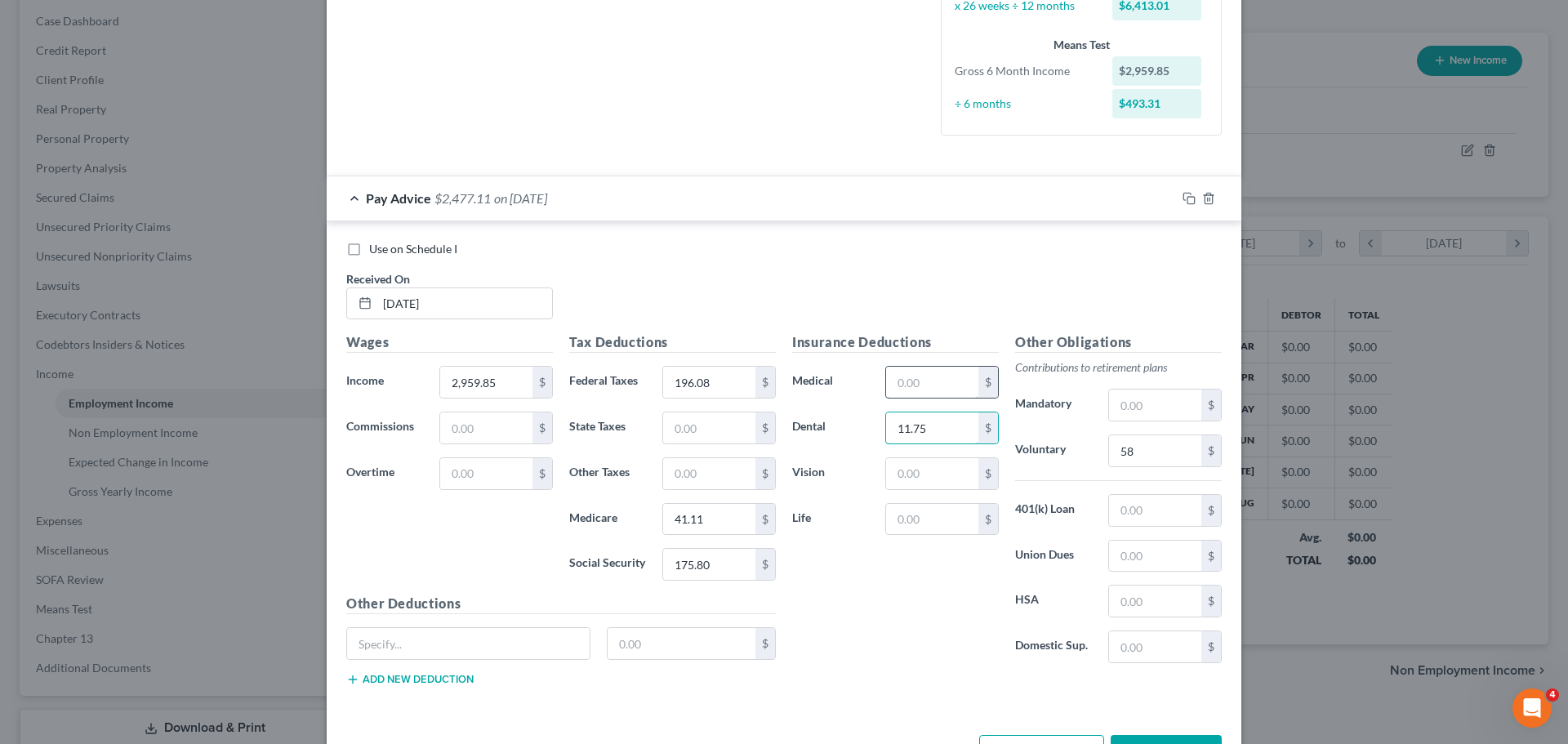
type input "11.75"
click at [929, 382] on input "text" at bounding box center [932, 382] width 92 height 31
type input "110"
click at [946, 467] on input "text" at bounding box center [932, 473] width 92 height 31
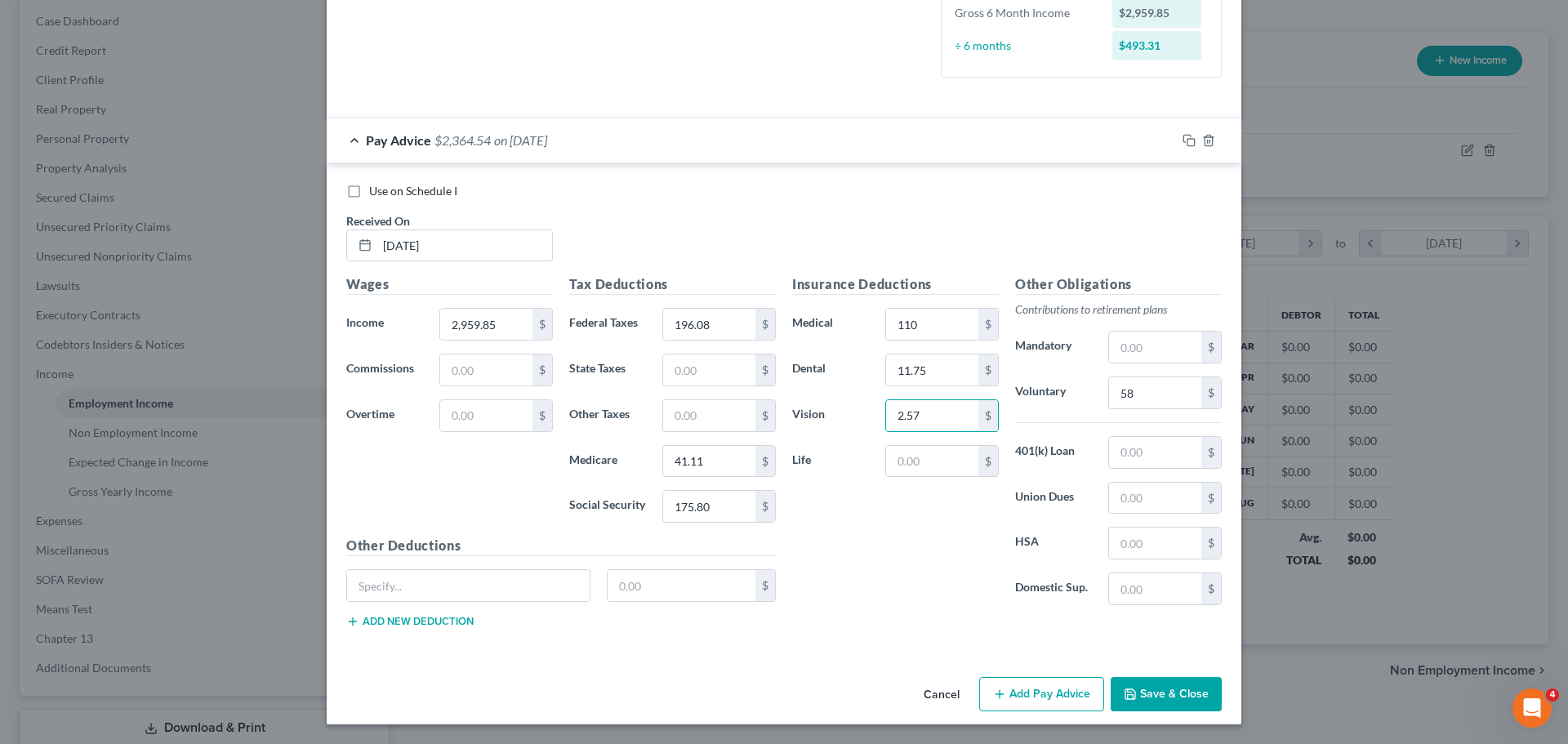
type input "2.57"
click at [383, 603] on div "$" at bounding box center [560, 592] width 446 height 46
click at [394, 583] on input "text" at bounding box center [468, 585] width 243 height 31
type input "Accident"
type input "6.38"
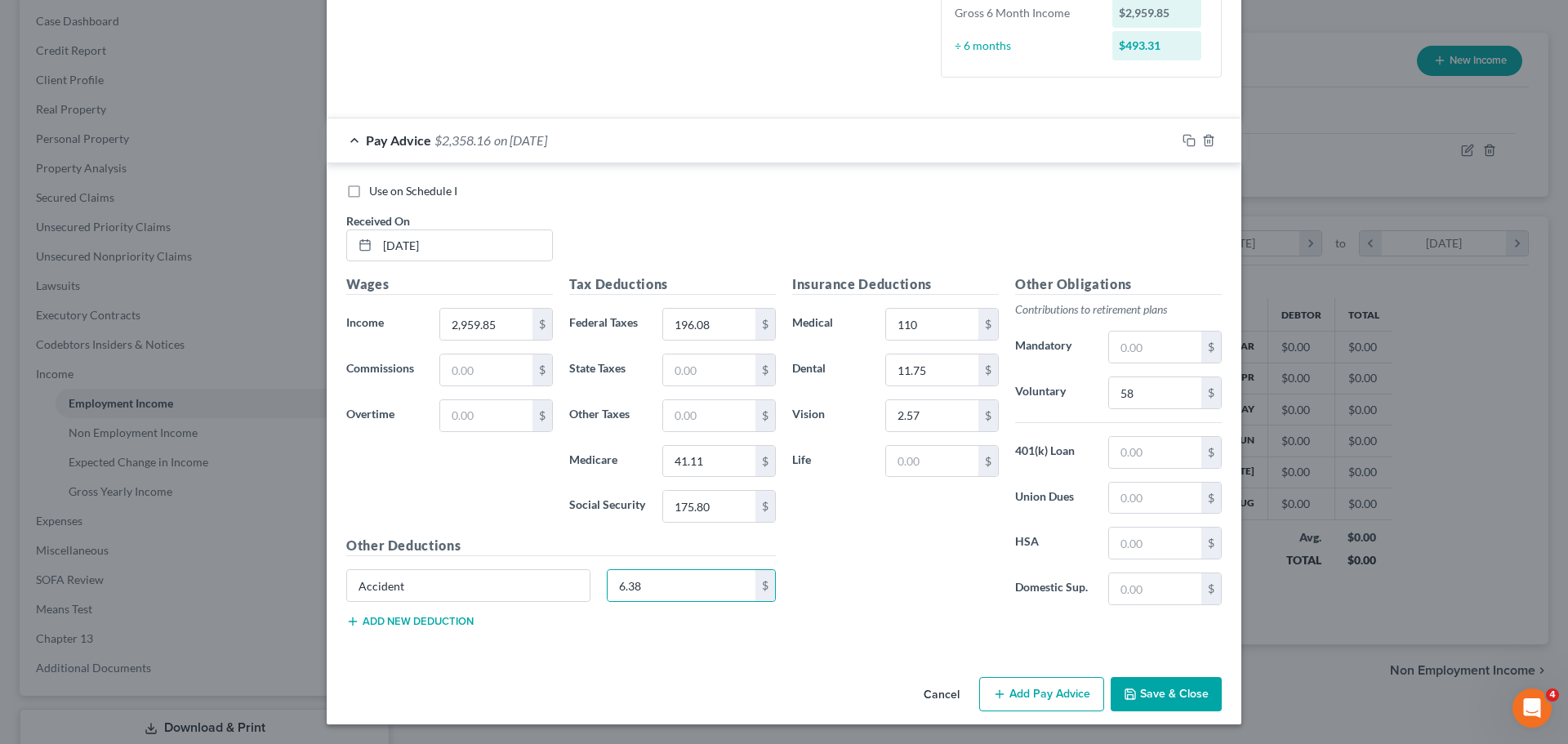
click at [439, 619] on button "Add new deduction" at bounding box center [411, 621] width 128 height 13
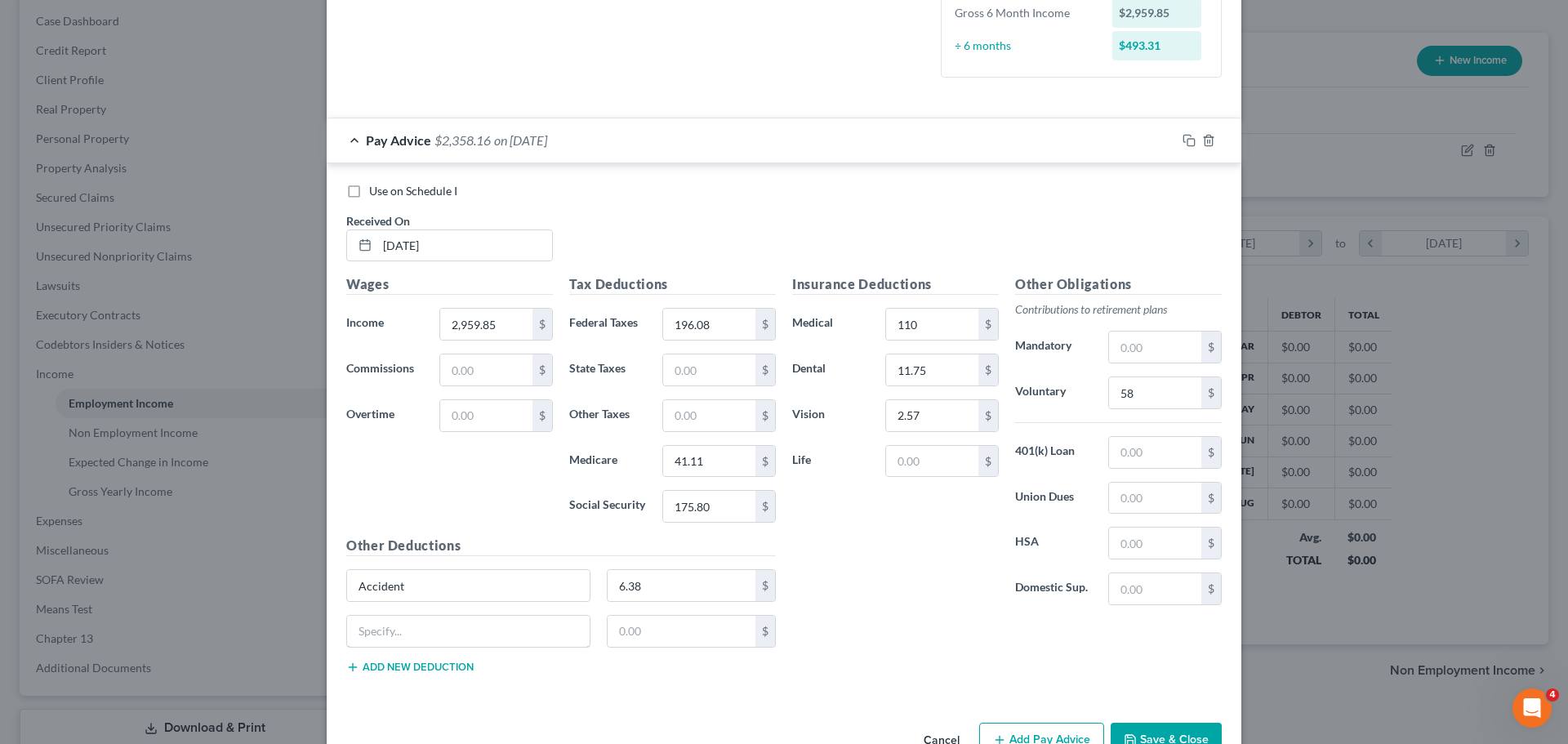
click at [439, 619] on input "text" at bounding box center [468, 630] width 243 height 31
type input "D-Hospital"
type input "8.89"
click at [1183, 140] on icon "button" at bounding box center [1189, 140] width 13 height 13
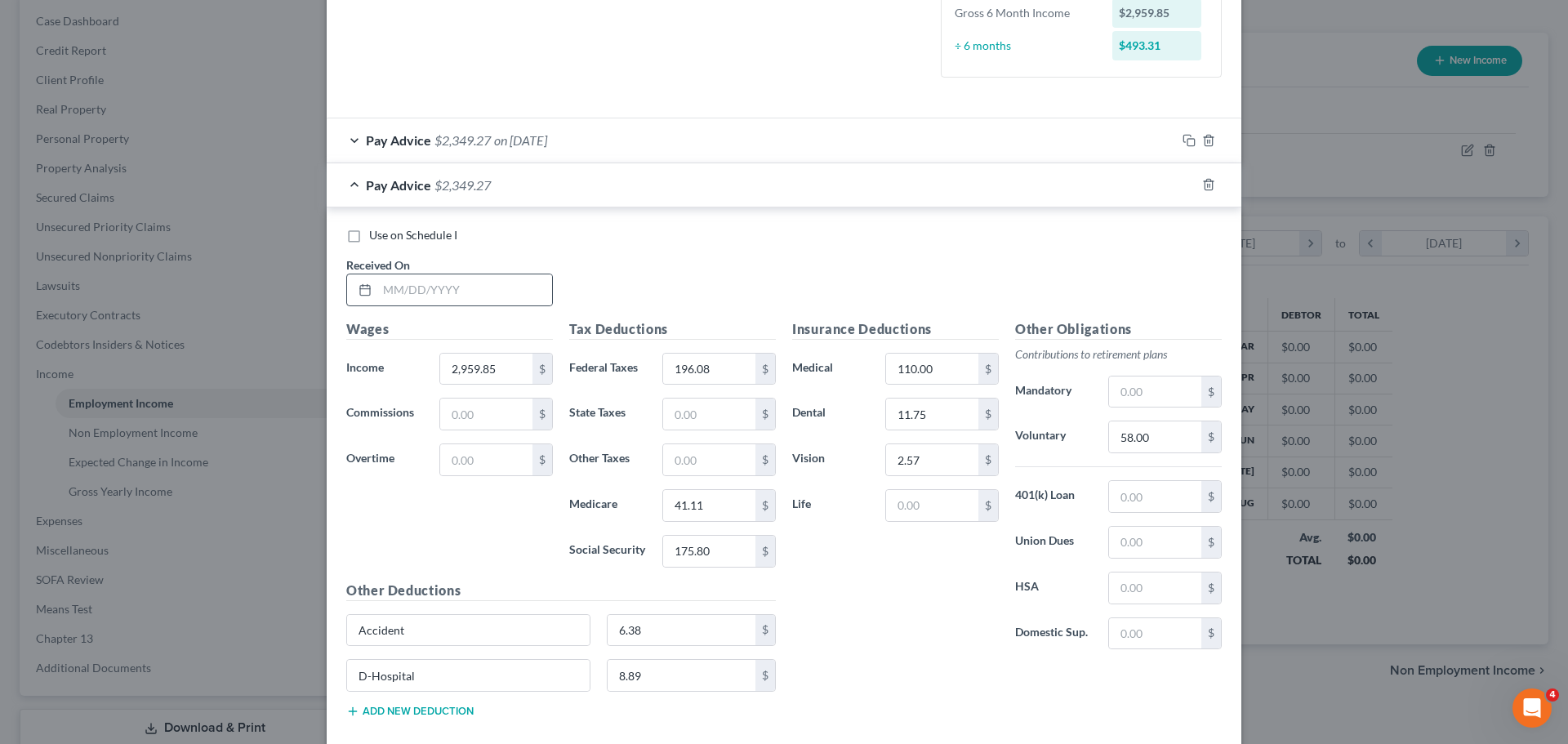
click at [359, 284] on icon at bounding box center [365, 290] width 13 height 13
click at [404, 284] on input "text" at bounding box center [465, 289] width 175 height 31
type input "[DATE]"
type input "3,647.35"
type input "285.21"
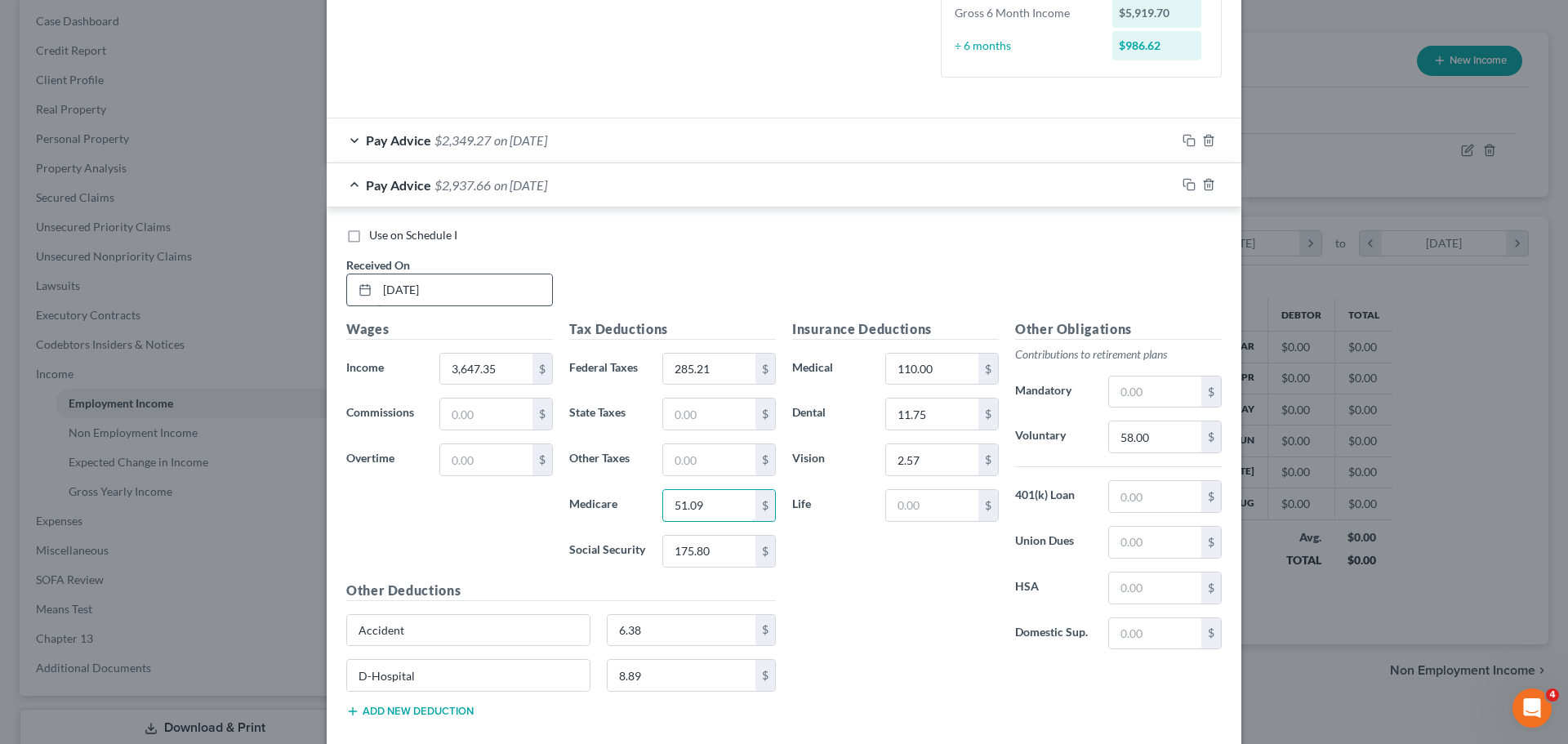
type input "51.09"
type input "218.43"
click at [1167, 444] on input "58.00" at bounding box center [1155, 436] width 92 height 31
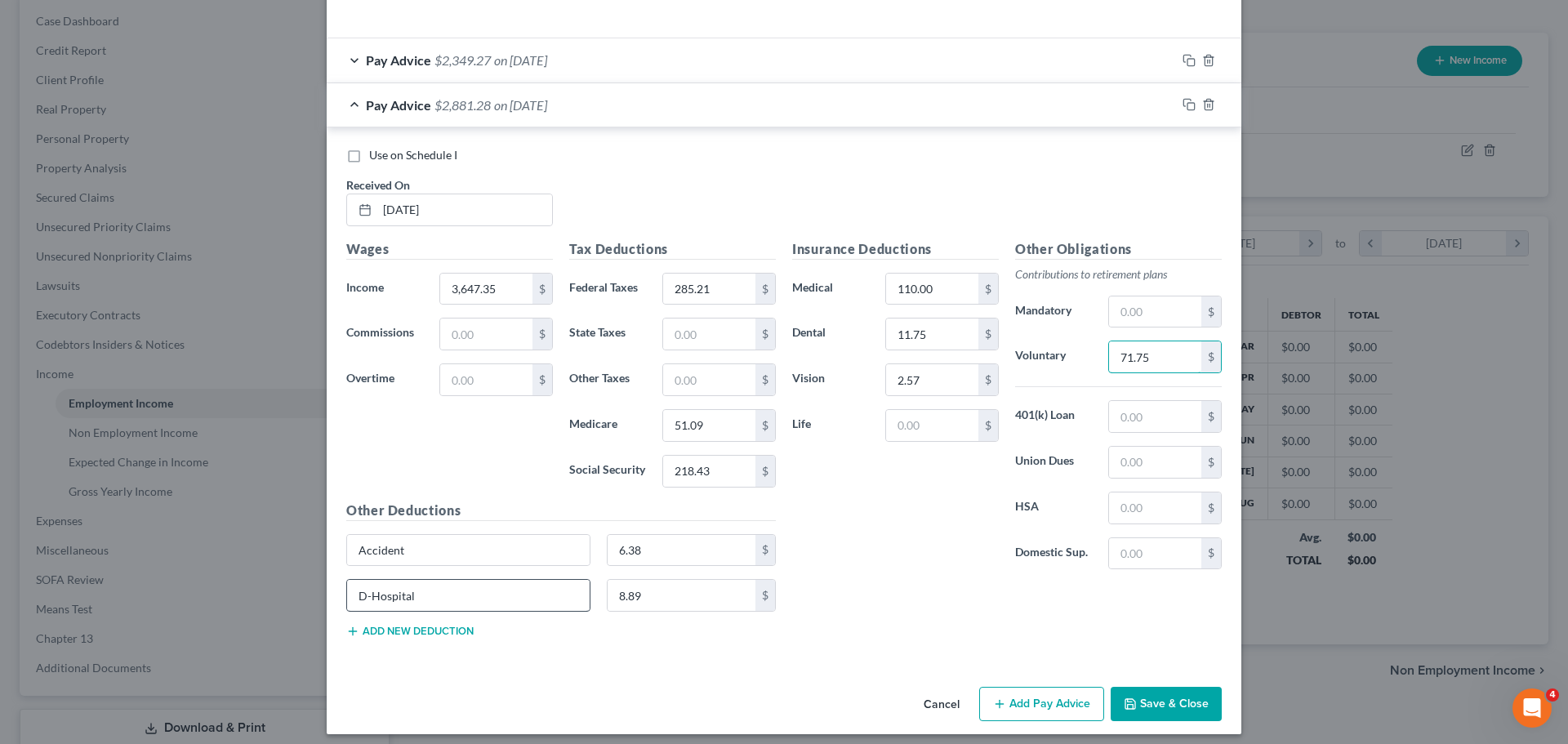
scroll to position [556, 0]
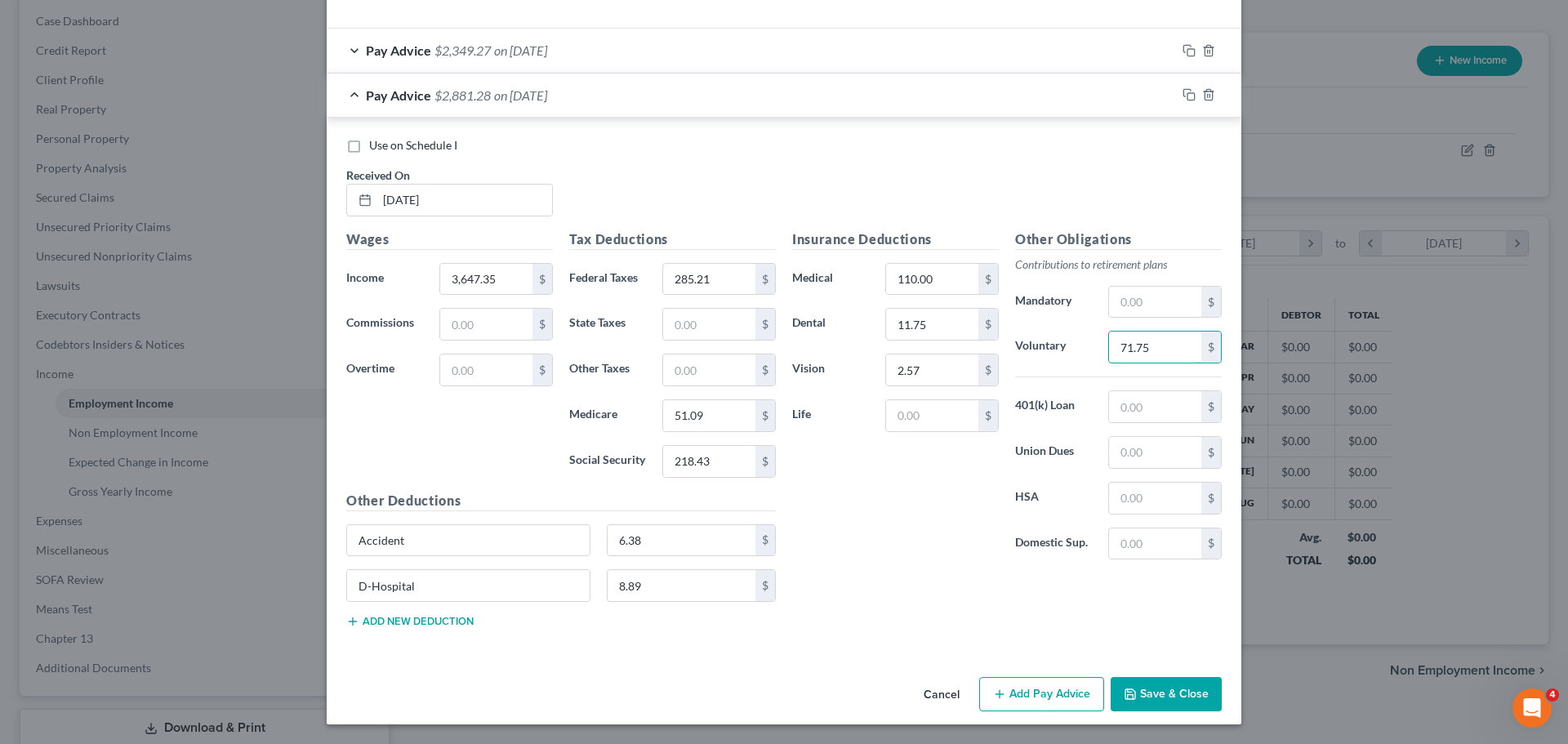
type input "71.75"
click at [393, 622] on button "Add new deduction" at bounding box center [411, 621] width 128 height 13
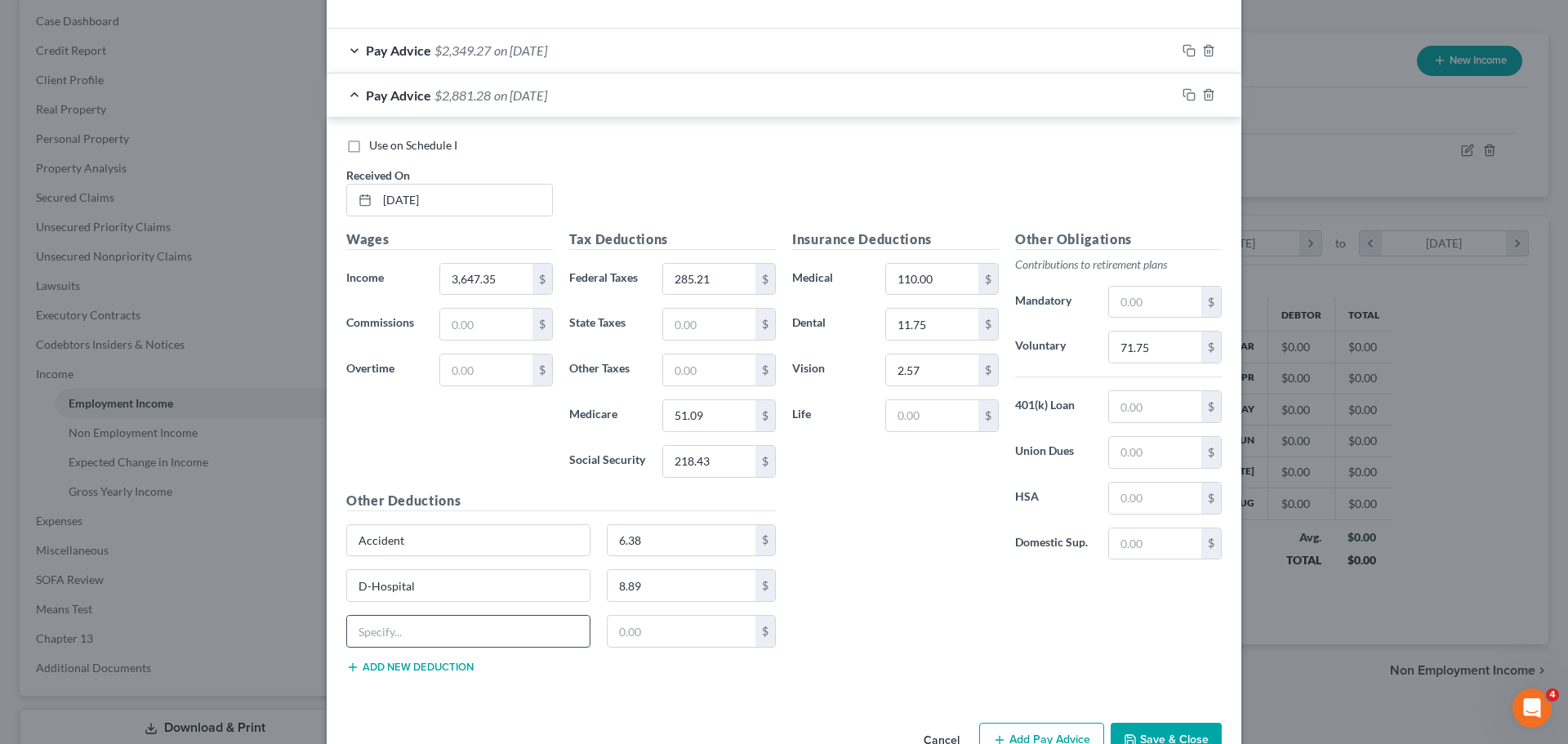
click at [408, 624] on input "text" at bounding box center [468, 630] width 243 height 31
type input "Garnishment"
type input "773.16"
click at [1183, 93] on icon "button" at bounding box center [1189, 95] width 13 height 13
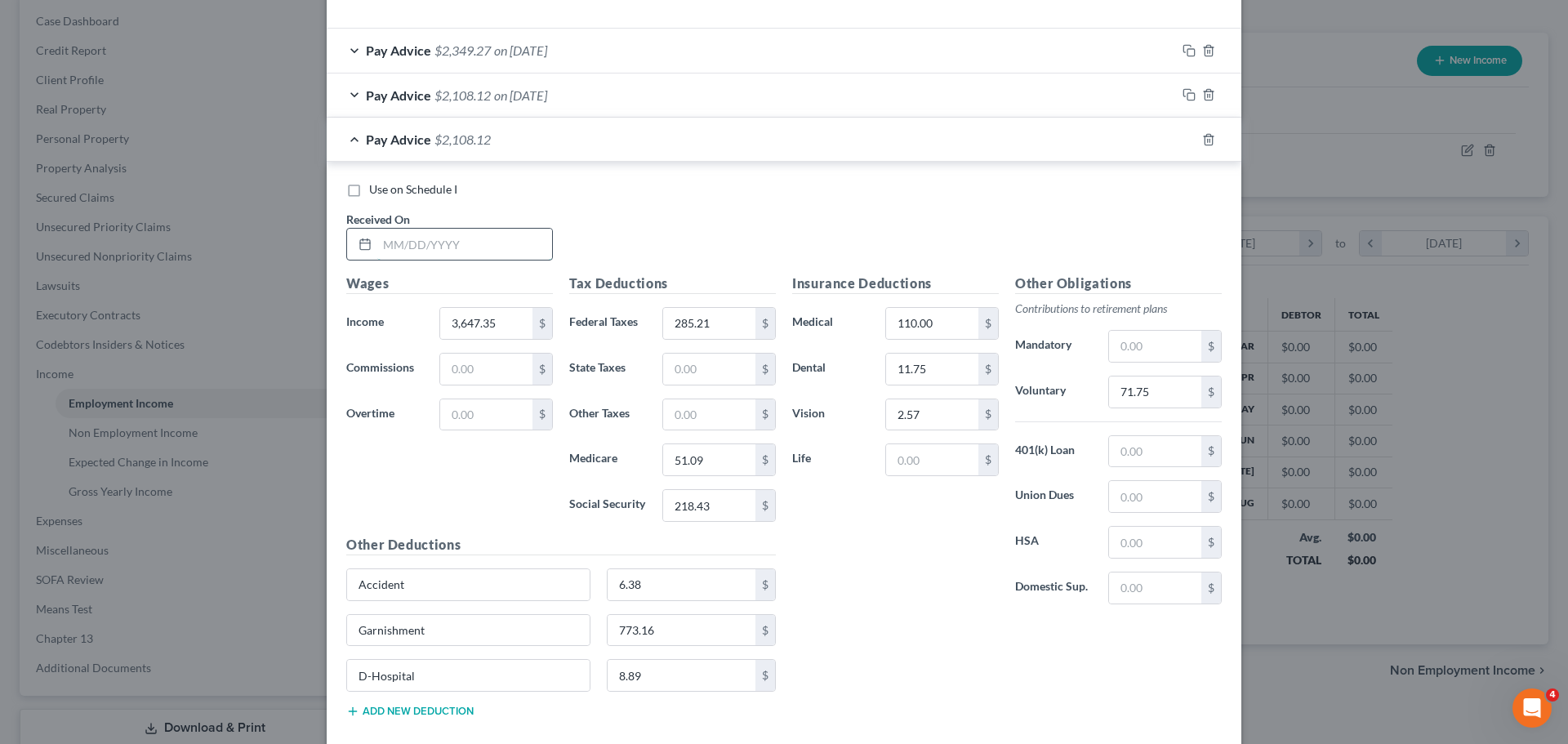
click at [418, 245] on input "text" at bounding box center [465, 243] width 175 height 31
type input "[DATE]"
type input "2,959.85"
type input "196.08"
type input "41.11"
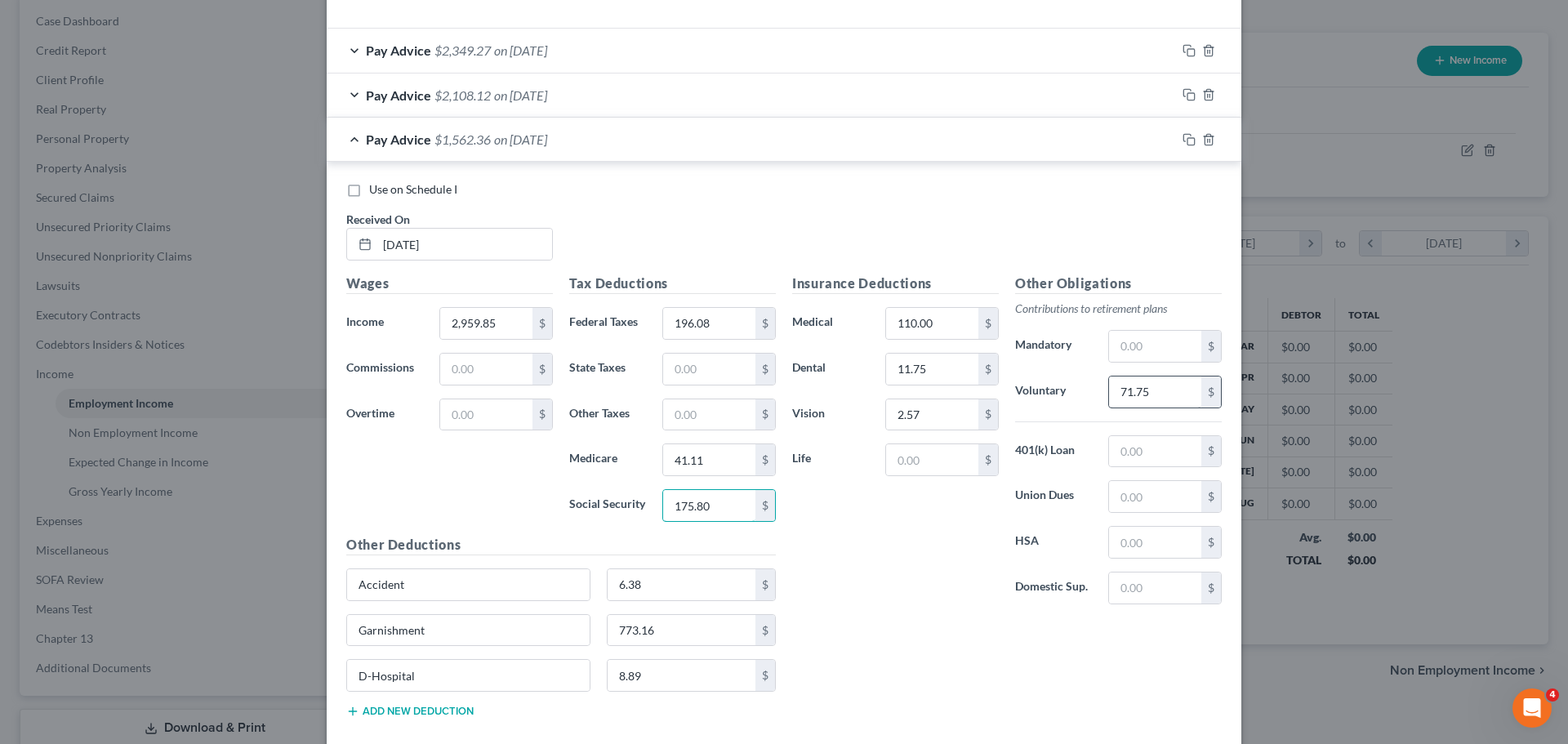
type input "175.80"
click at [1143, 391] on input "71.75" at bounding box center [1155, 391] width 92 height 31
type input "58"
click at [708, 639] on input "773.16" at bounding box center [682, 629] width 149 height 31
type input "636.72"
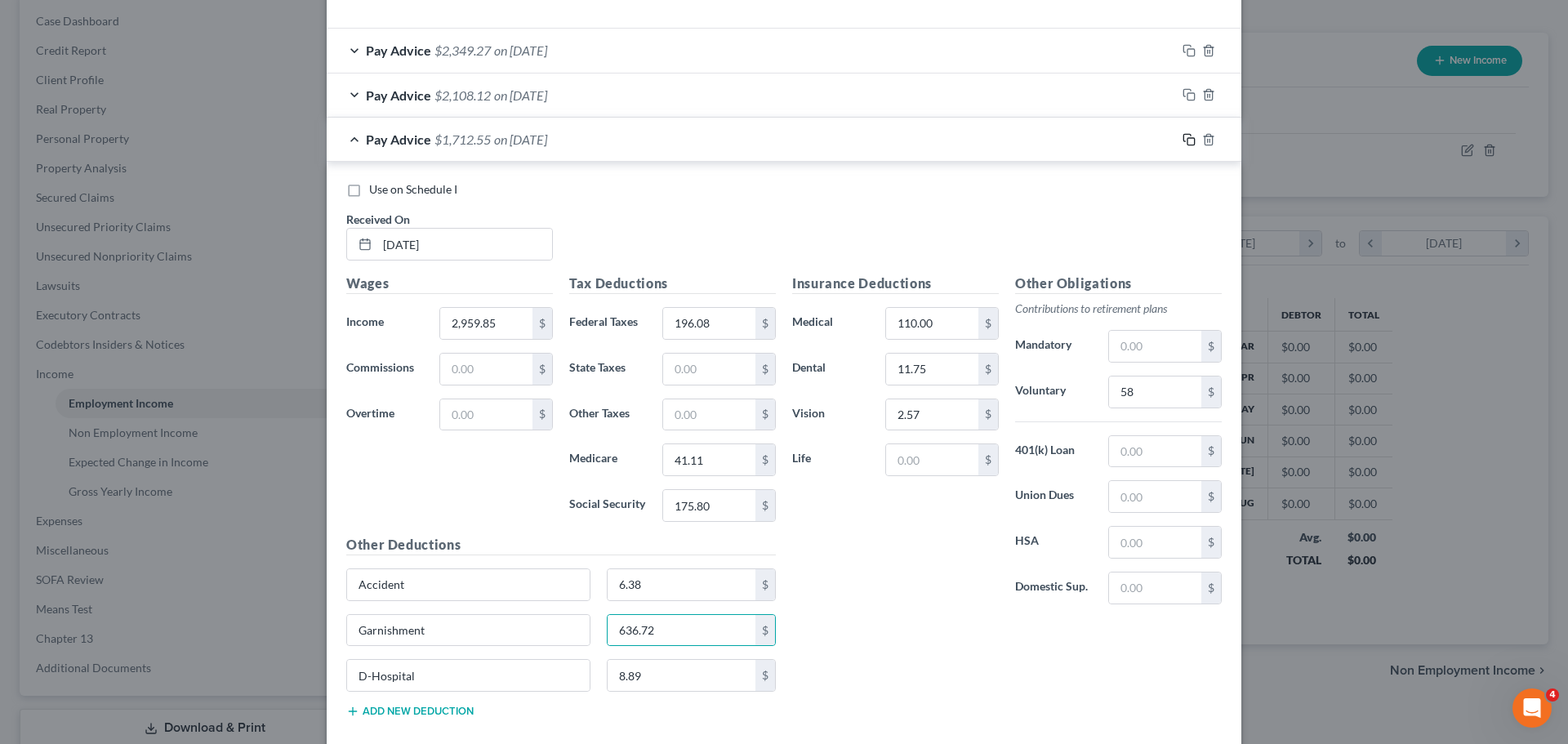
click at [1187, 140] on rect "button" at bounding box center [1191, 142] width 7 height 7
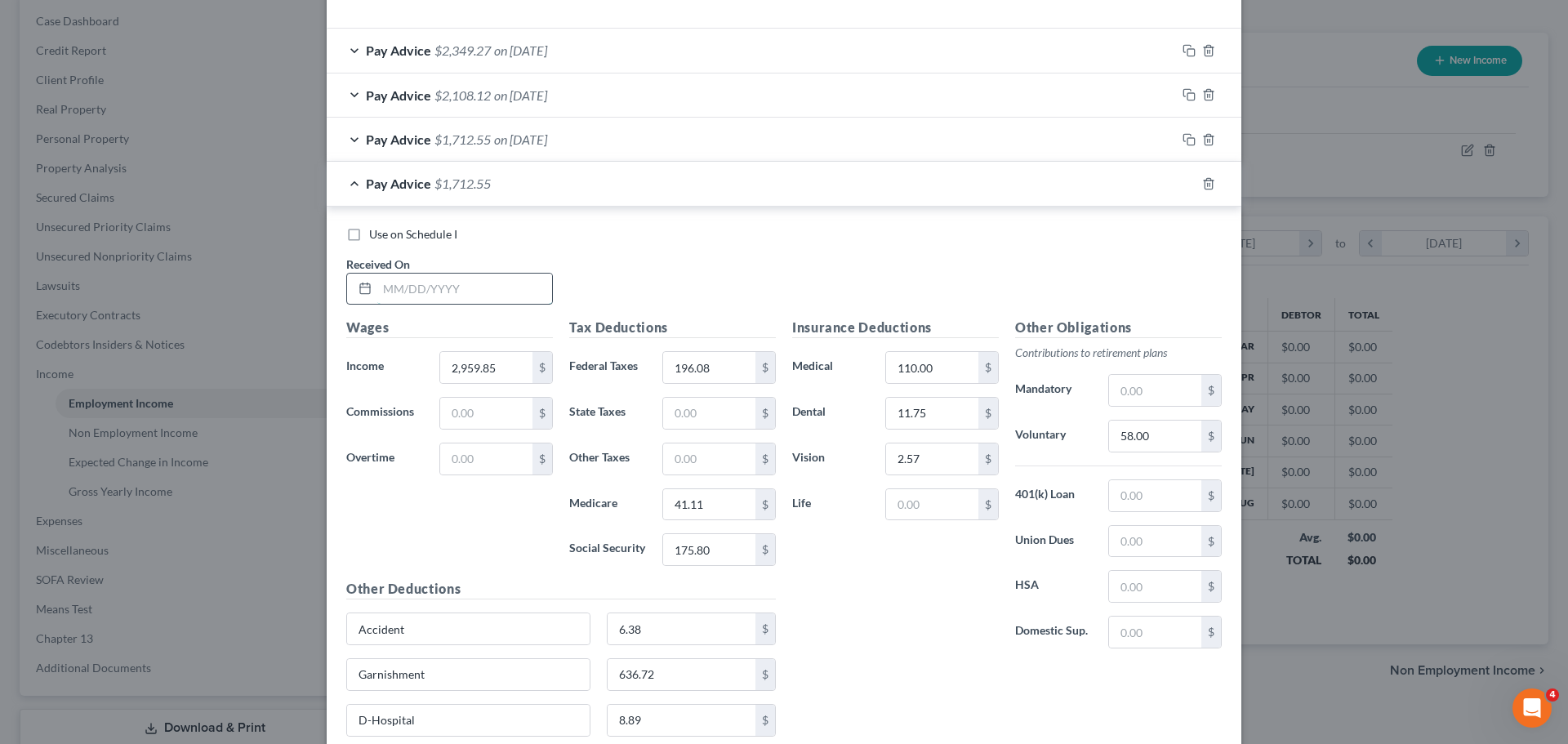
click at [459, 294] on input "text" at bounding box center [465, 289] width 175 height 31
type input "[DATE]"
type input "3"
type input "8"
type input "3,803.60"
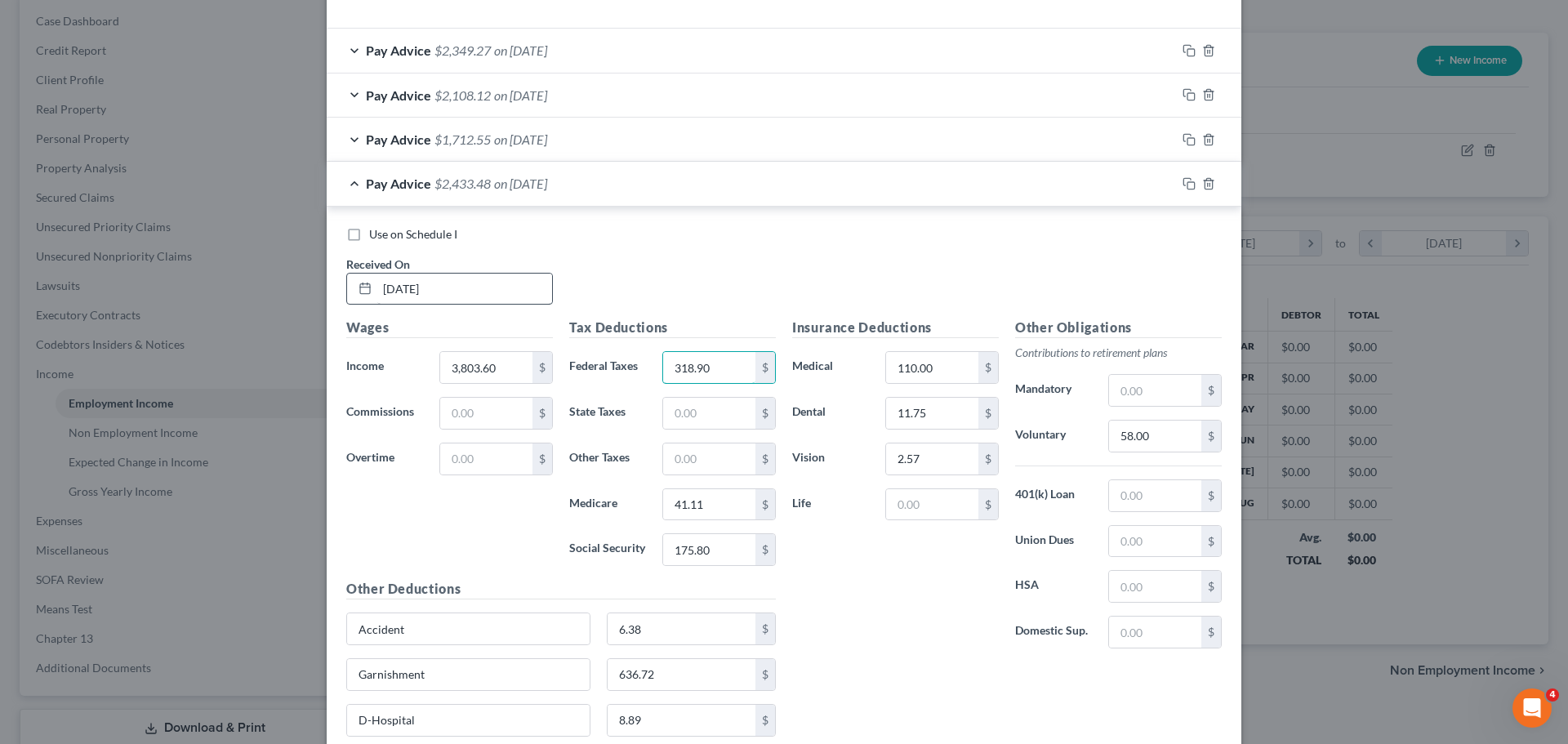
type input "318.90"
type input "53.35"
type input "228.12"
click at [1143, 431] on input "58.00" at bounding box center [1155, 435] width 92 height 31
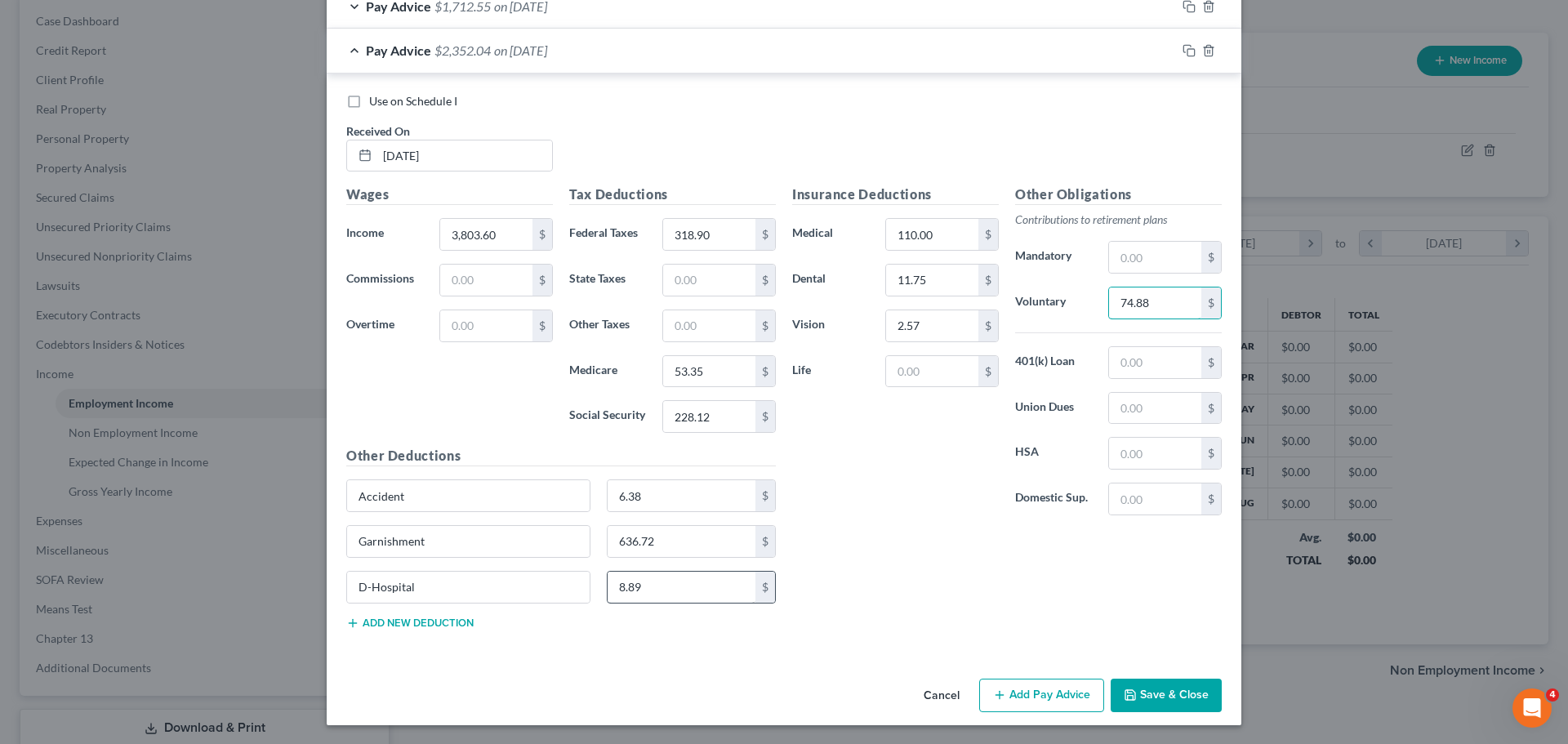
scroll to position [690, 0]
type input "74.88"
click at [716, 534] on input "636.72" at bounding box center [682, 540] width 149 height 31
type input "9"
type input "800.81"
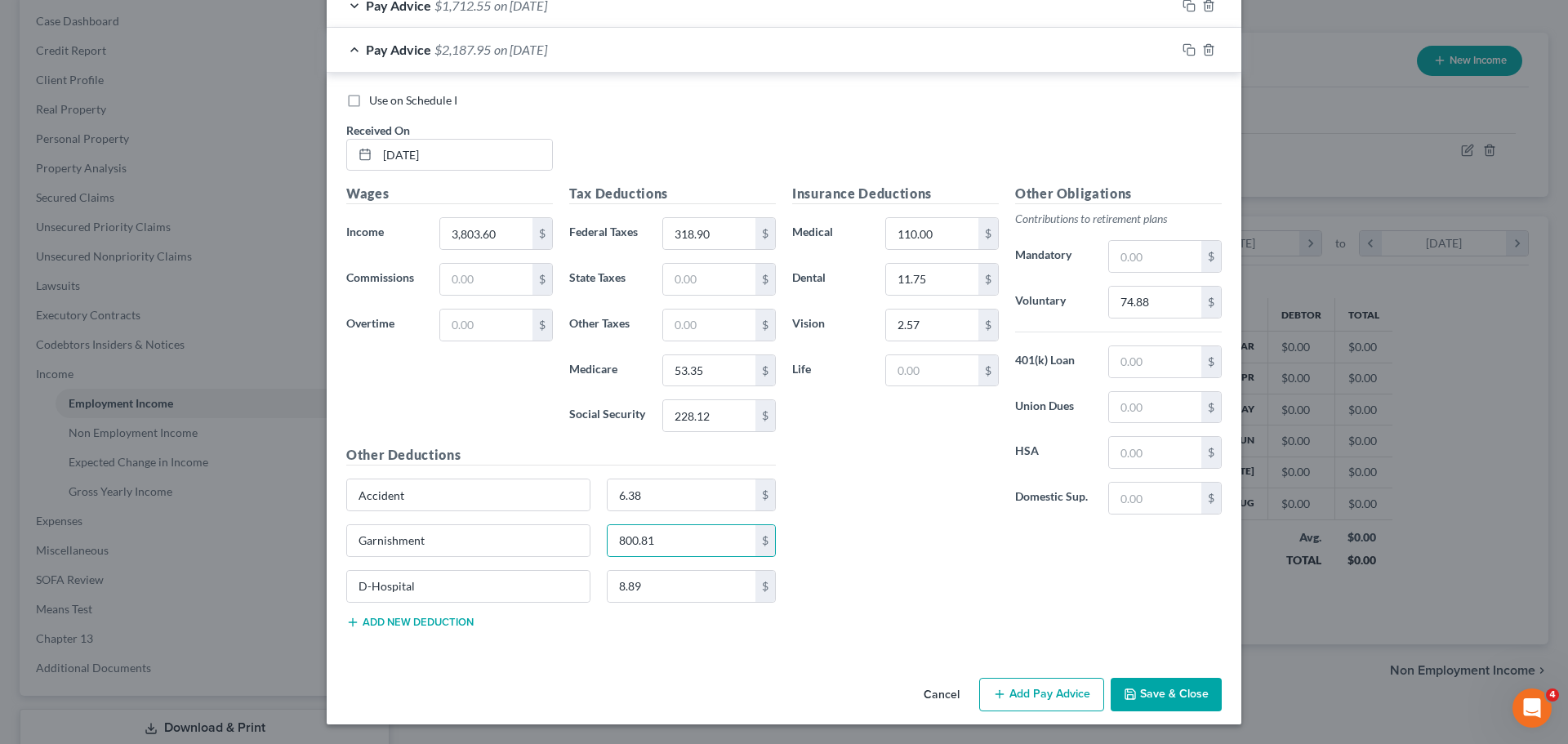
click at [1187, 43] on div at bounding box center [1208, 50] width 66 height 26
click at [1185, 53] on icon "button" at bounding box center [1189, 49] width 13 height 13
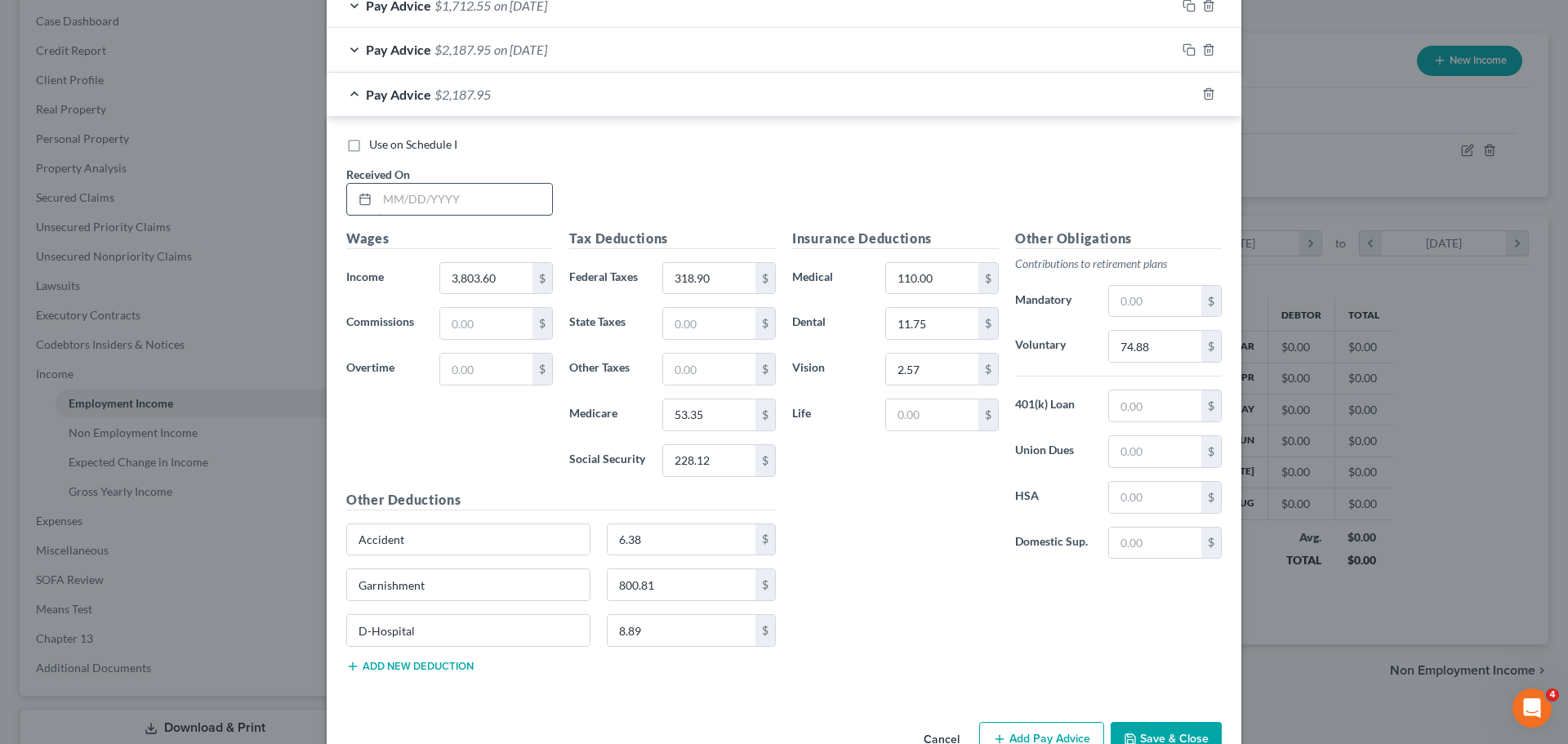
click at [434, 203] on input "text" at bounding box center [465, 199] width 175 height 31
type input "[DATE]"
click at [489, 277] on input "3,803.60" at bounding box center [486, 277] width 92 height 31
drag, startPoint x: 496, startPoint y: 278, endPoint x: 444, endPoint y: 283, distance: 52.2
click at [444, 283] on input "3,803.60" at bounding box center [486, 277] width 92 height 31
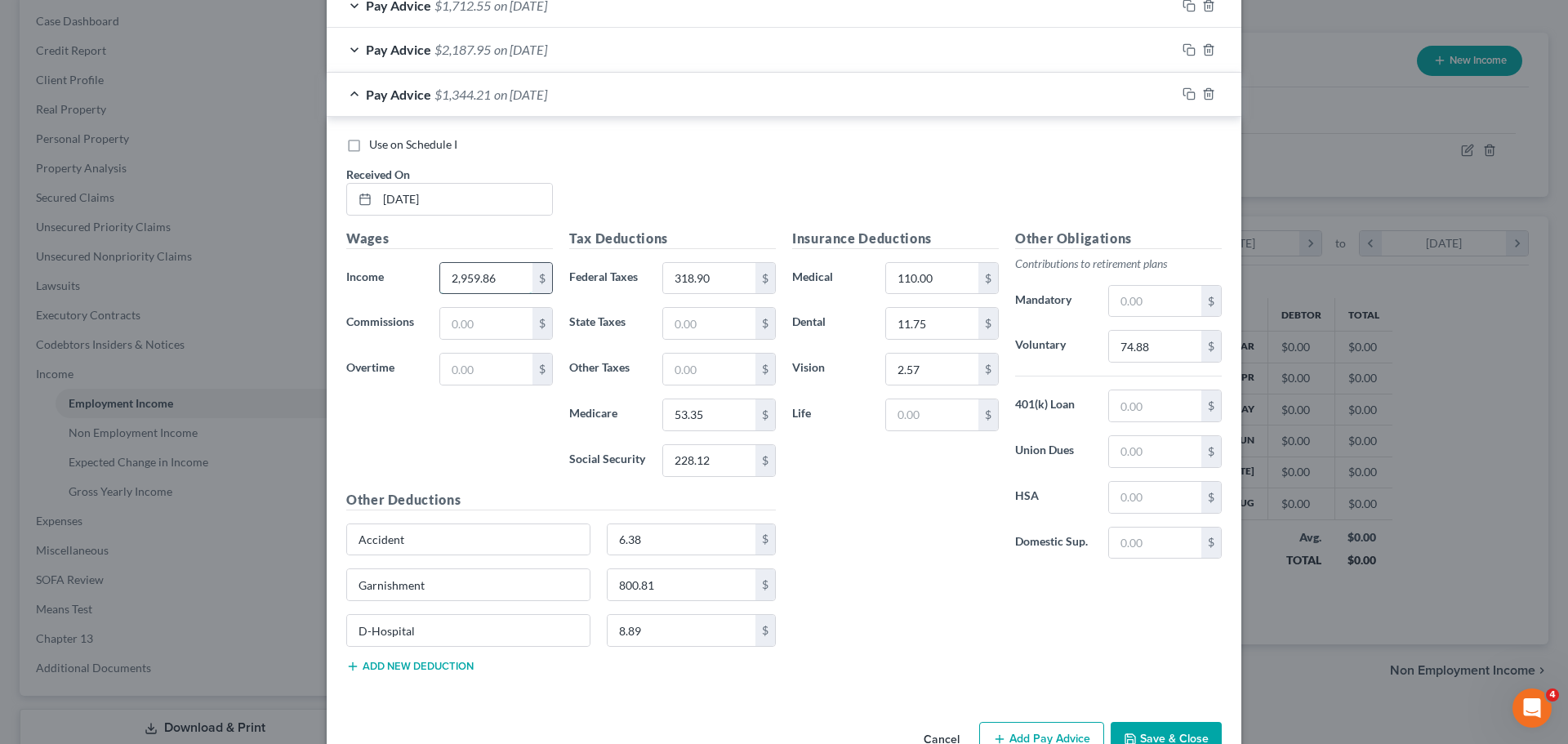
type input "2,959.86"
type input "196.08"
type input "41.12"
type input "175.80"
click at [703, 584] on input "800.81" at bounding box center [682, 584] width 149 height 31
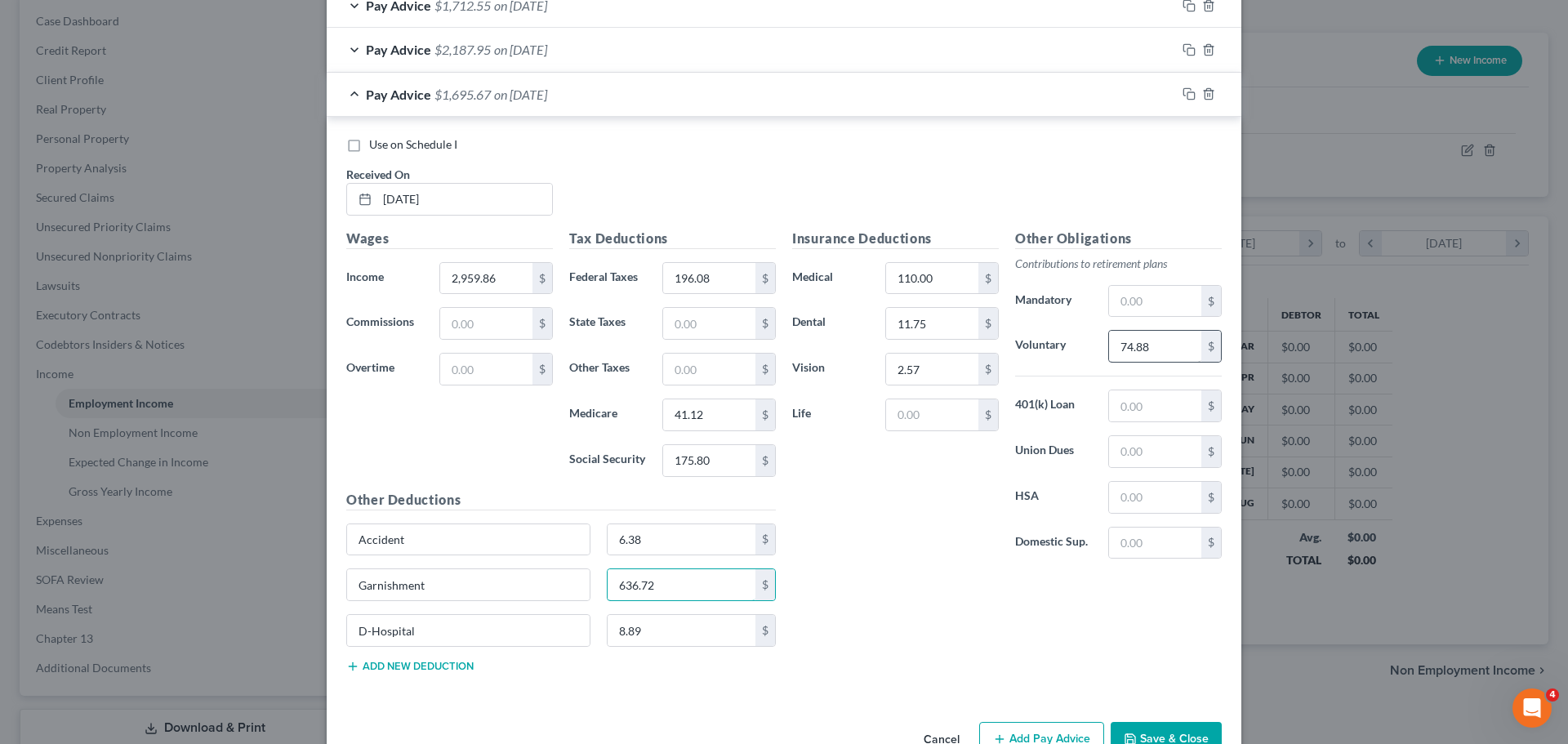
type input "636.72"
click at [1167, 342] on input "74.88" at bounding box center [1155, 346] width 92 height 31
type input "58"
drag, startPoint x: 1181, startPoint y: 95, endPoint x: 1551, endPoint y: 221, distance: 390.9
click at [1187, 94] on rect "button" at bounding box center [1191, 95] width 7 height 7
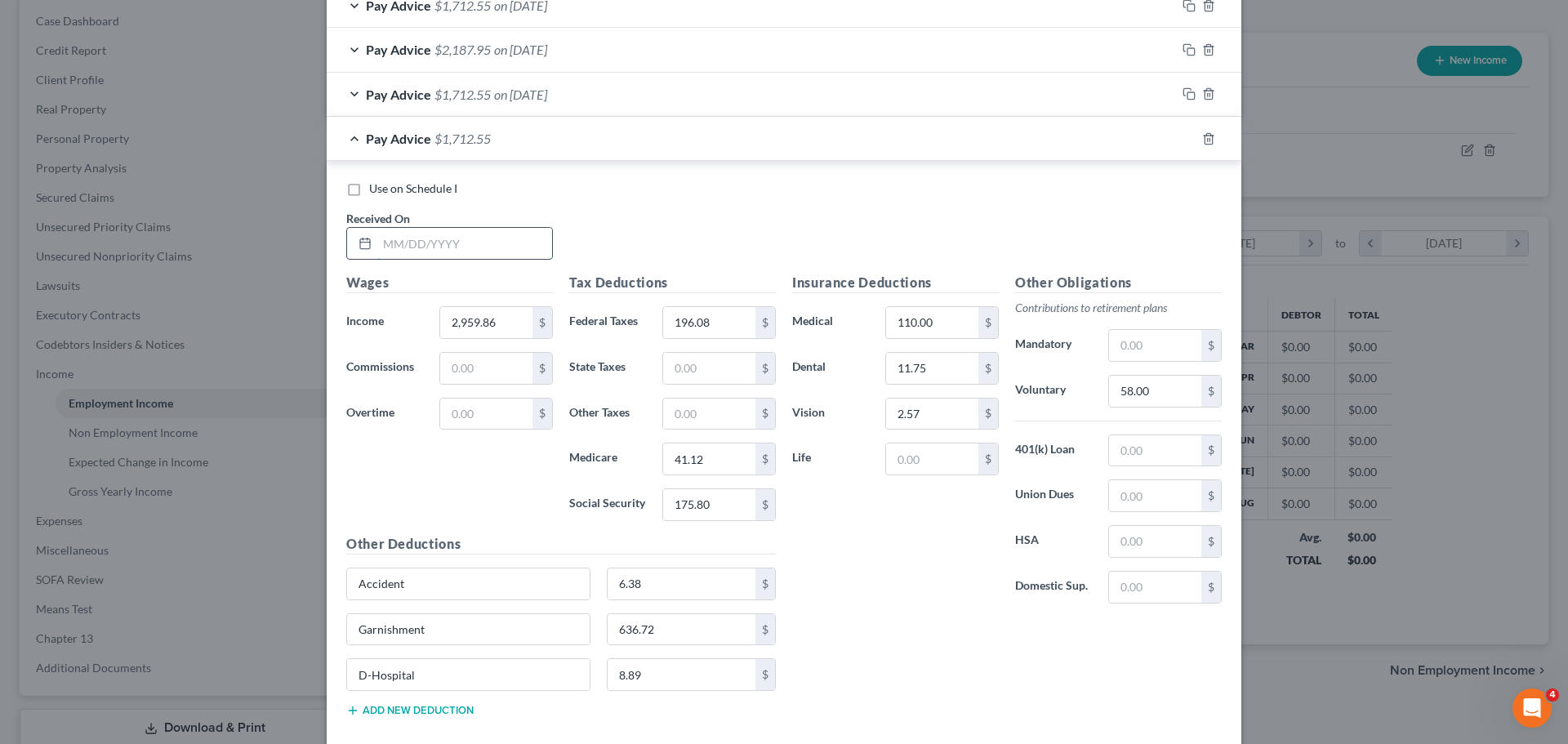
click at [441, 247] on input "text" at bounding box center [465, 242] width 175 height 31
type input "[DATE]"
drag, startPoint x: 503, startPoint y: 361, endPoint x: 503, endPoint y: 340, distance: 21.0
click at [503, 361] on input "text" at bounding box center [486, 368] width 92 height 31
click at [504, 334] on input "2,959.86" at bounding box center [486, 322] width 92 height 31
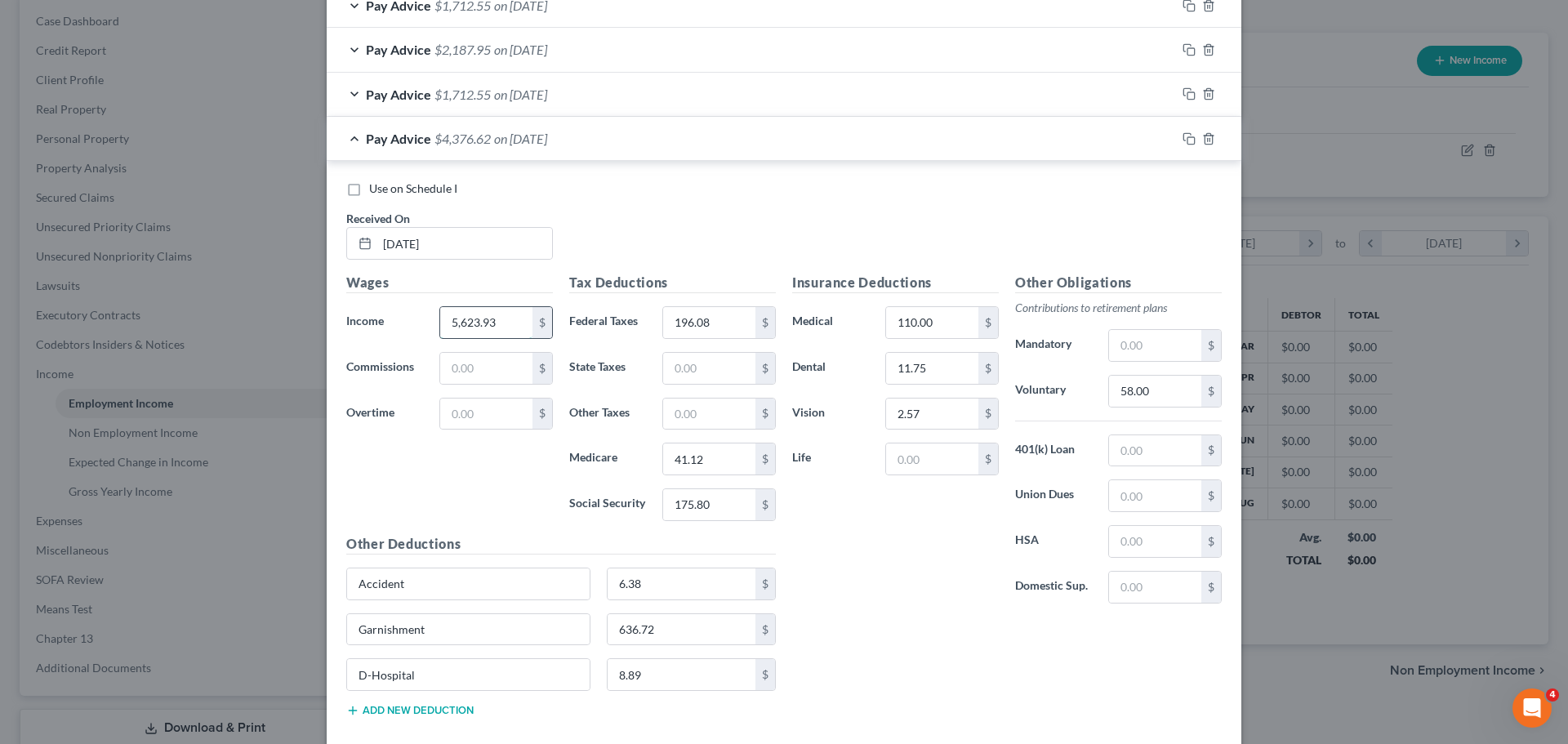
type input "5,623.93"
type input "937.50"
type input "942.64"
type input "93.33"
type input "399.10"
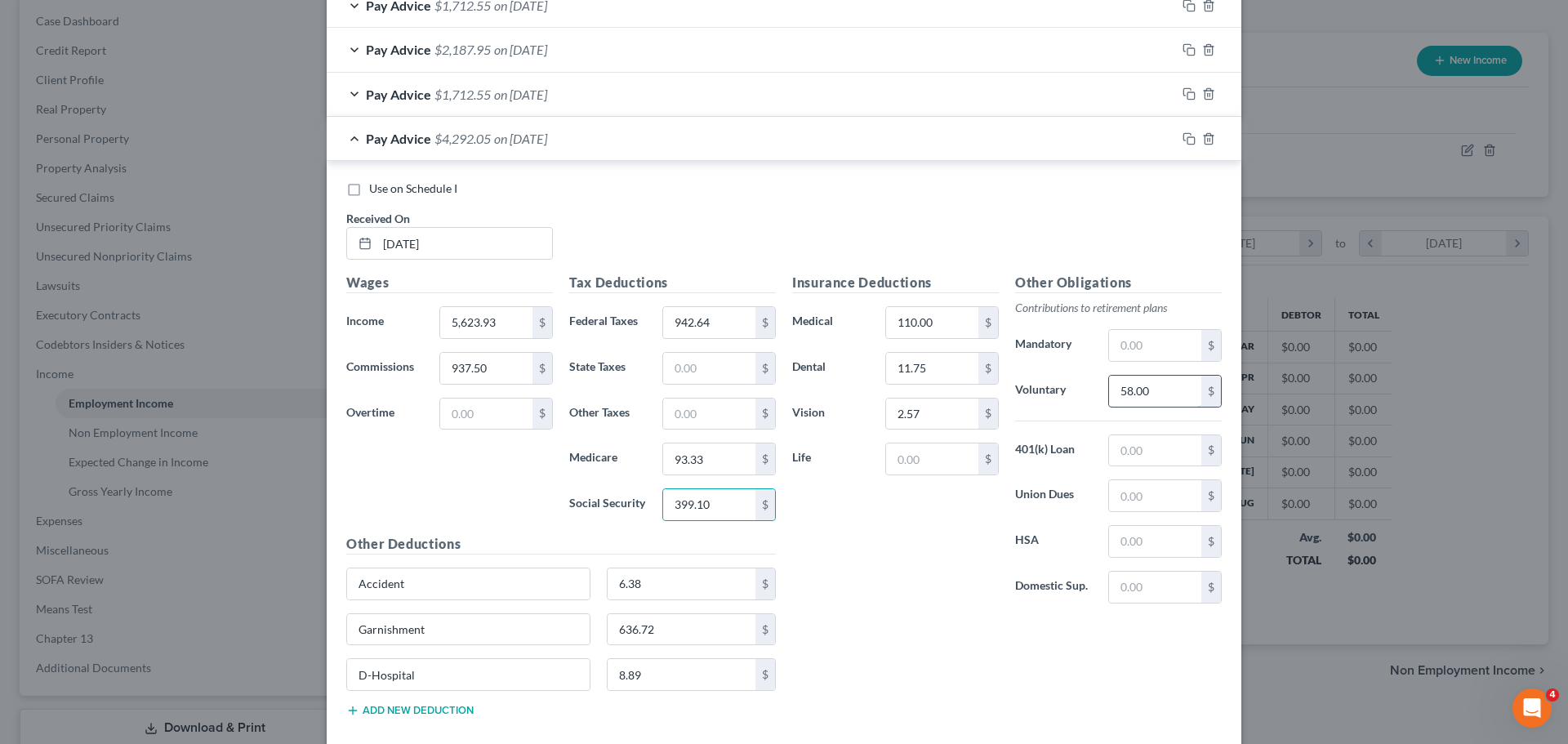
click at [1150, 397] on input "58.00" at bounding box center [1155, 390] width 92 height 31
type input "130.03"
click at [675, 626] on input "636.72" at bounding box center [682, 629] width 149 height 31
type input "368.81"
click at [1189, 140] on icon "button" at bounding box center [1189, 138] width 13 height 13
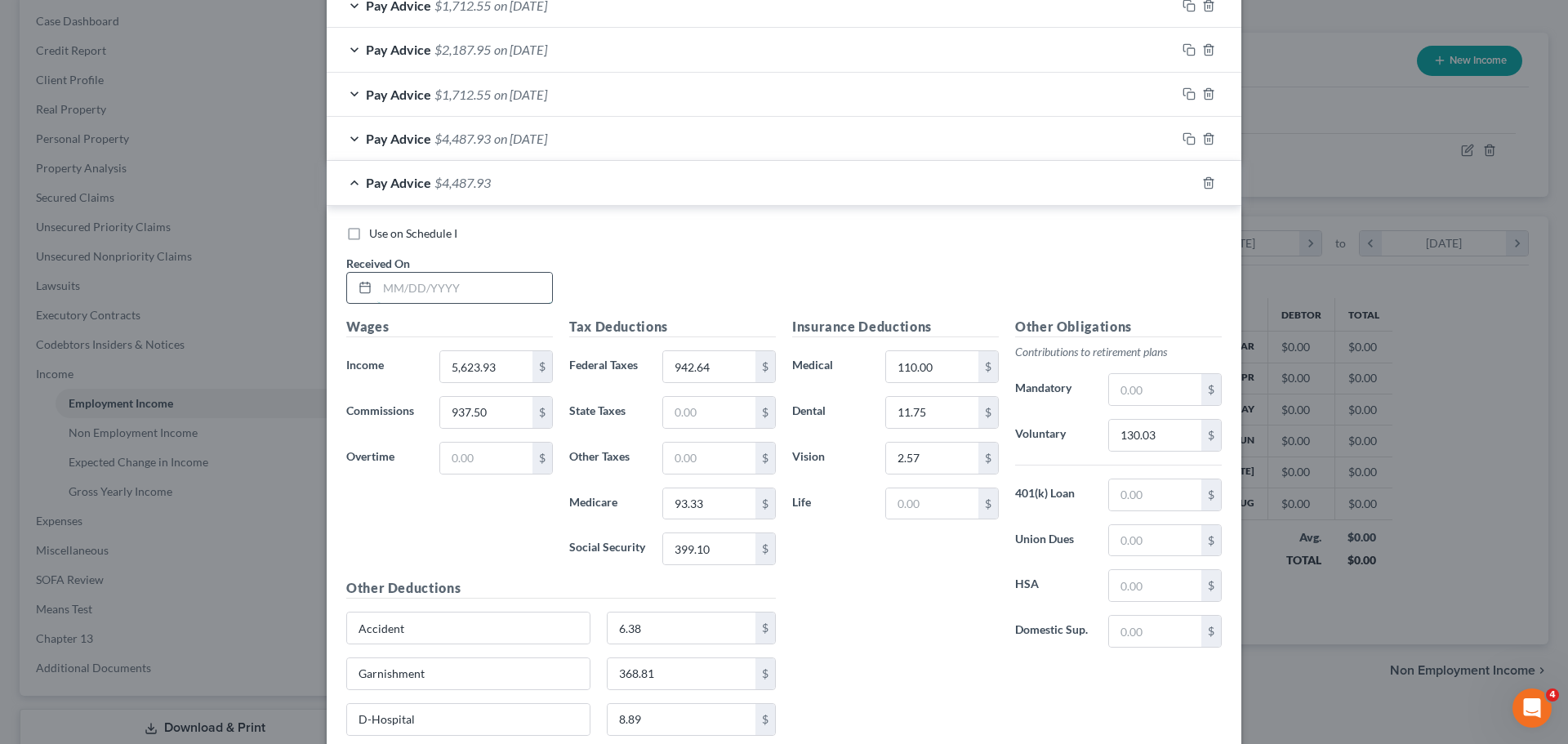
click at [450, 298] on input "text" at bounding box center [465, 288] width 175 height 31
type input "[DATE]"
type input "2,899.85"
type input "204.87"
type input "40.05"
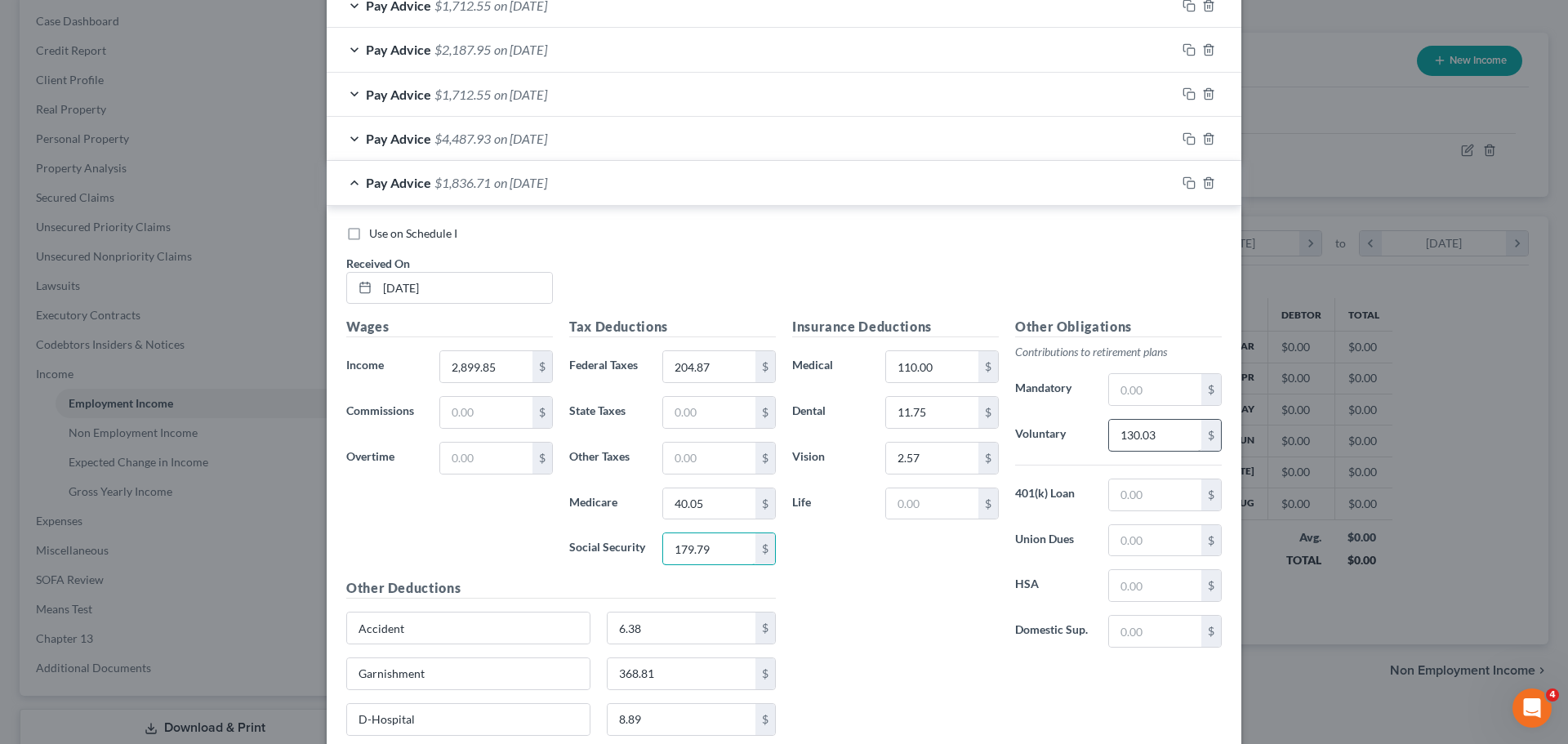
type input "179.79"
click at [1172, 426] on input "130.03" at bounding box center [1155, 434] width 92 height 31
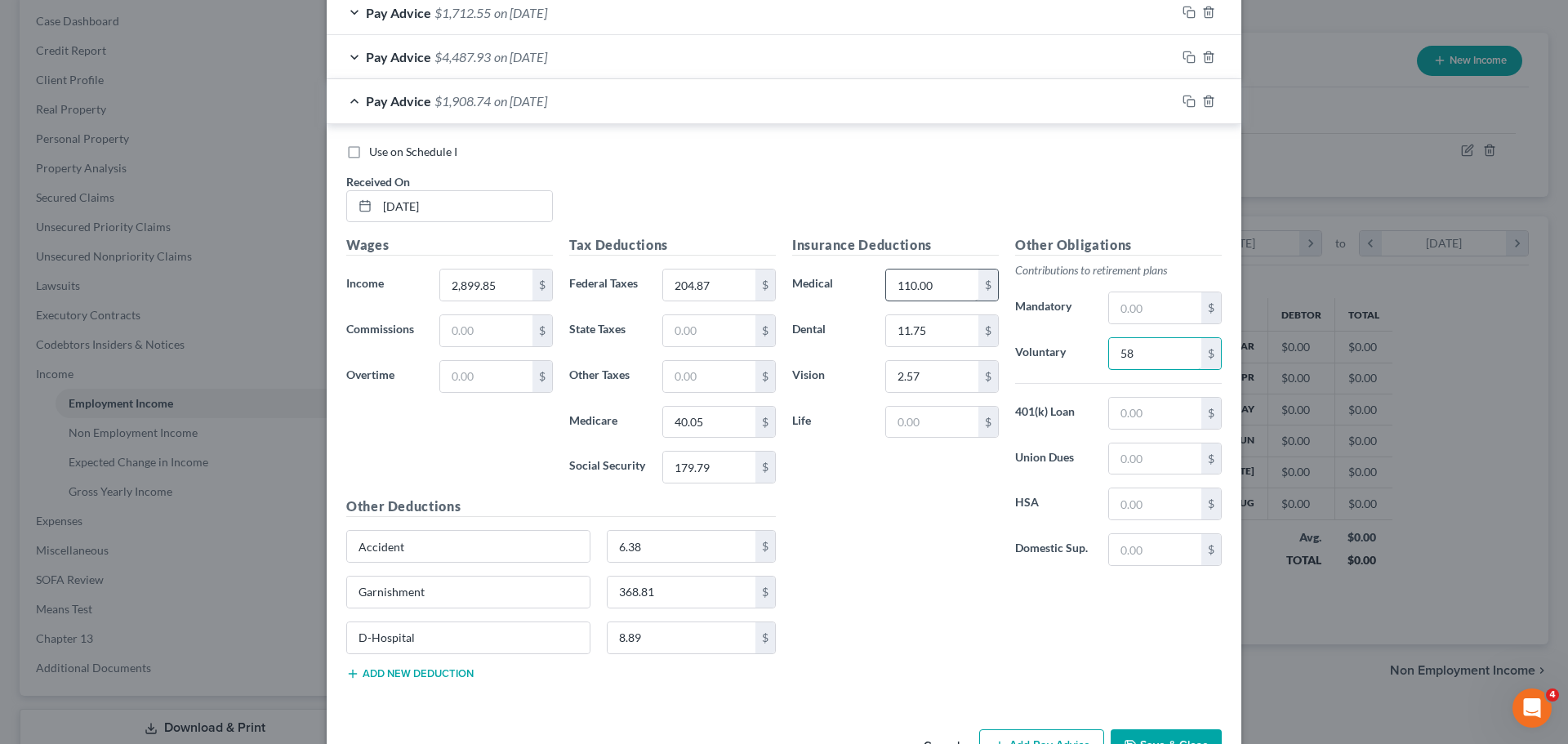
type input "58"
click at [913, 288] on input "110.00" at bounding box center [932, 284] width 92 height 31
click at [947, 343] on input "11.75" at bounding box center [932, 330] width 92 height 31
click at [930, 377] on input "2.57" at bounding box center [932, 376] width 92 height 31
click at [691, 541] on input "6.38" at bounding box center [682, 545] width 149 height 31
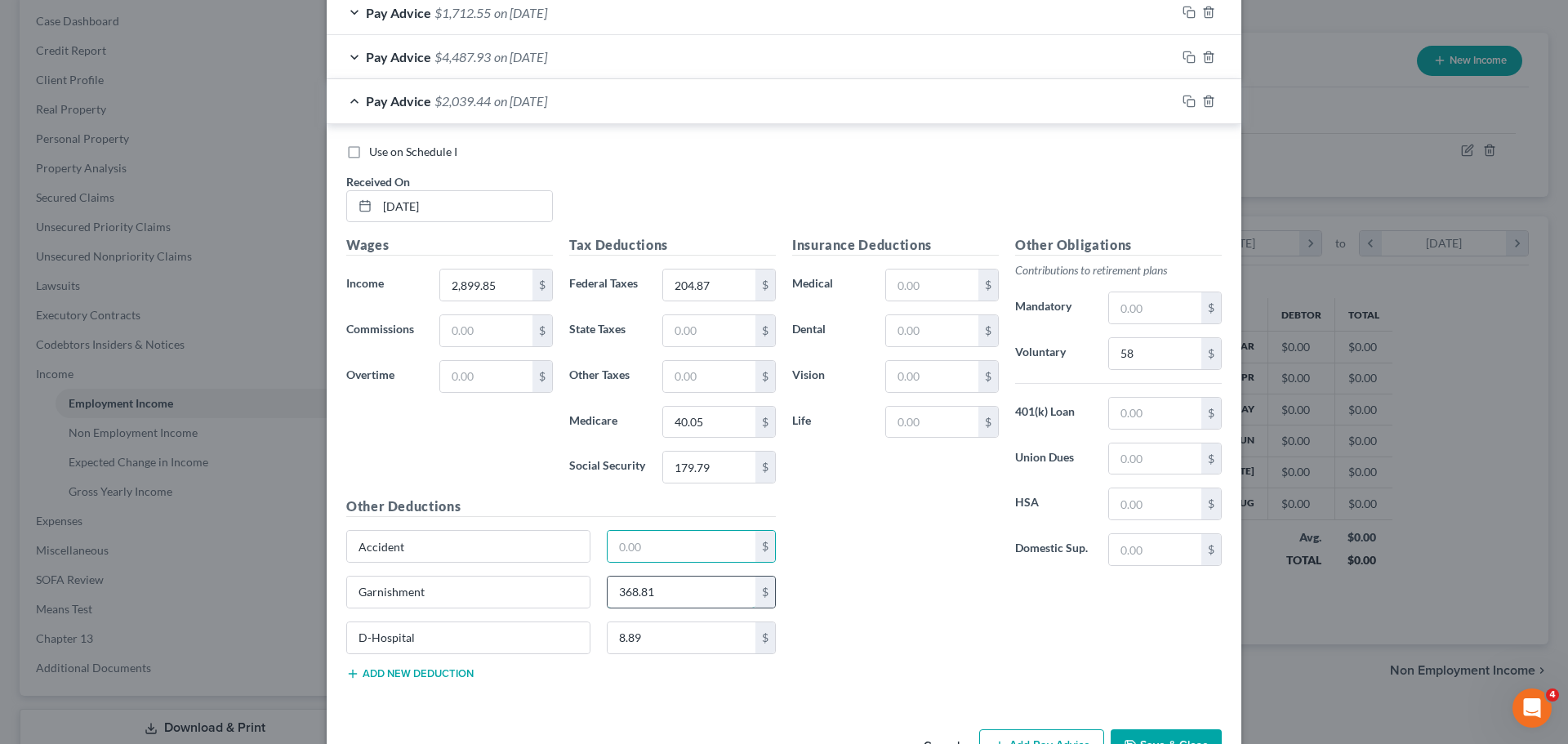
click at [678, 581] on input "368.81" at bounding box center [682, 592] width 149 height 31
click at [663, 639] on input "8.89" at bounding box center [682, 637] width 149 height 31
click at [728, 434] on input "40.05" at bounding box center [708, 422] width 92 height 31
type input "42.05"
click at [1187, 58] on rect "button" at bounding box center [1191, 59] width 7 height 7
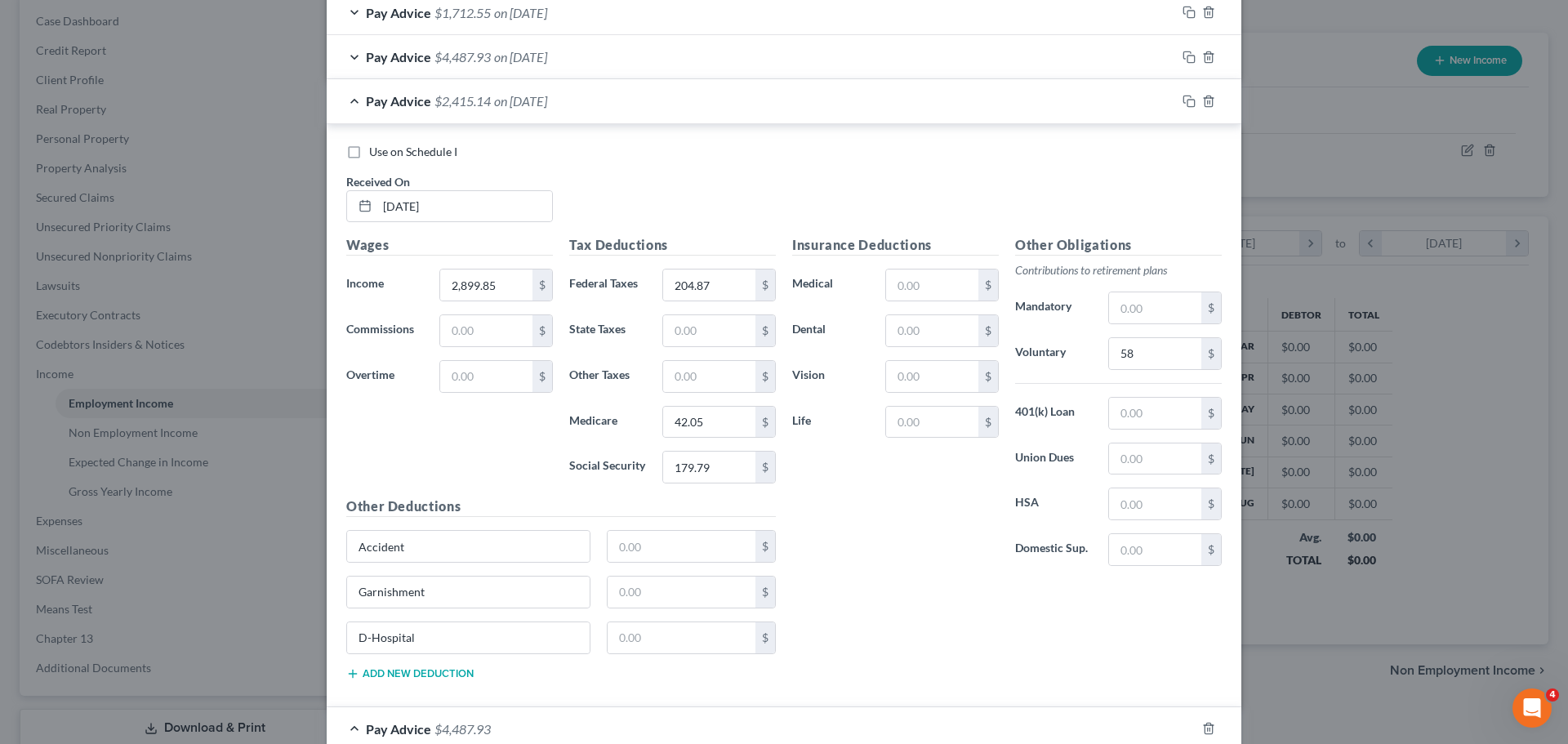
click at [407, 96] on span "Pay Advice" at bounding box center [398, 101] width 66 height 16
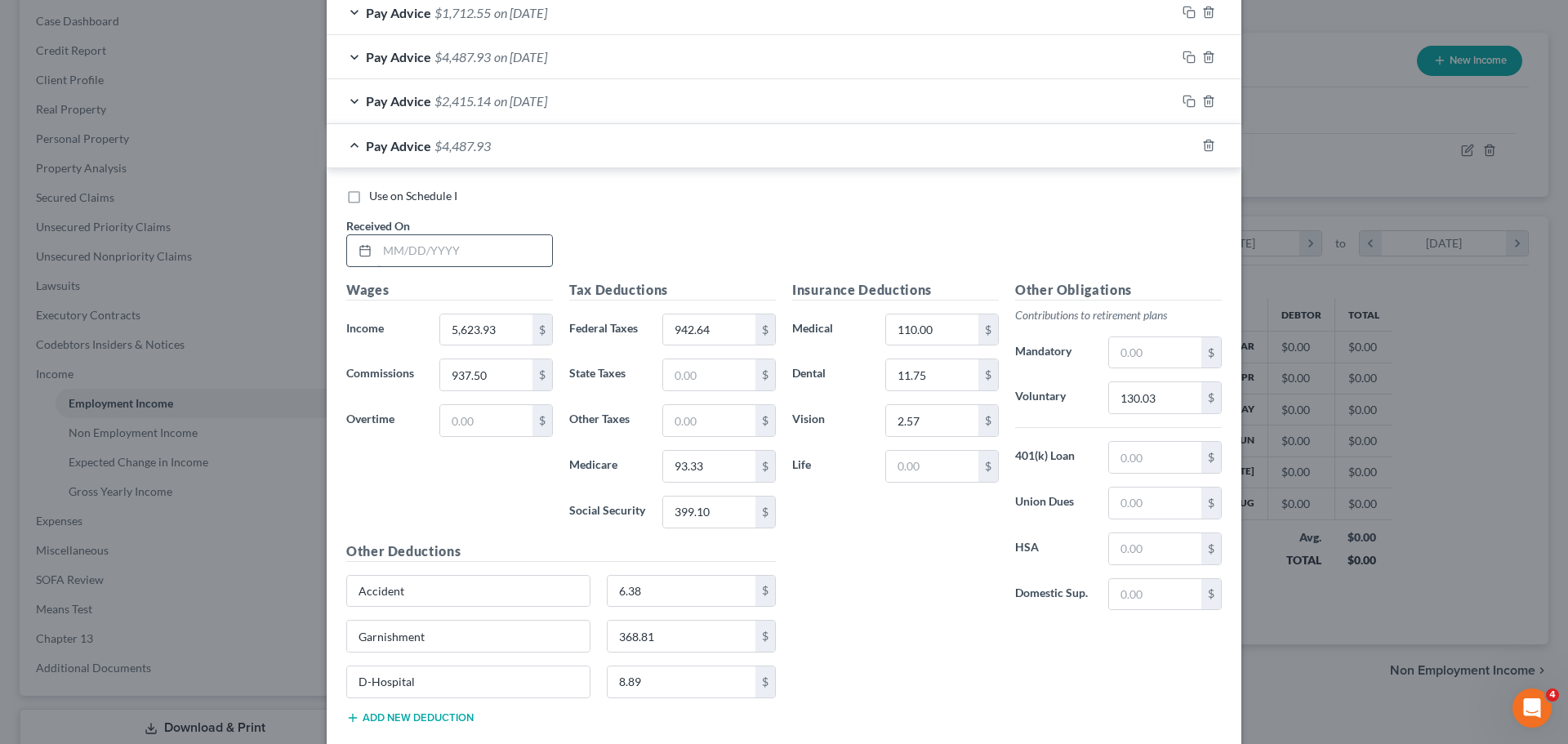
click at [462, 249] on input "text" at bounding box center [465, 250] width 175 height 31
click at [466, 251] on input "text" at bounding box center [465, 250] width 175 height 31
type input "06/13/2025"
type input "2,959.87"
type input "196.09"
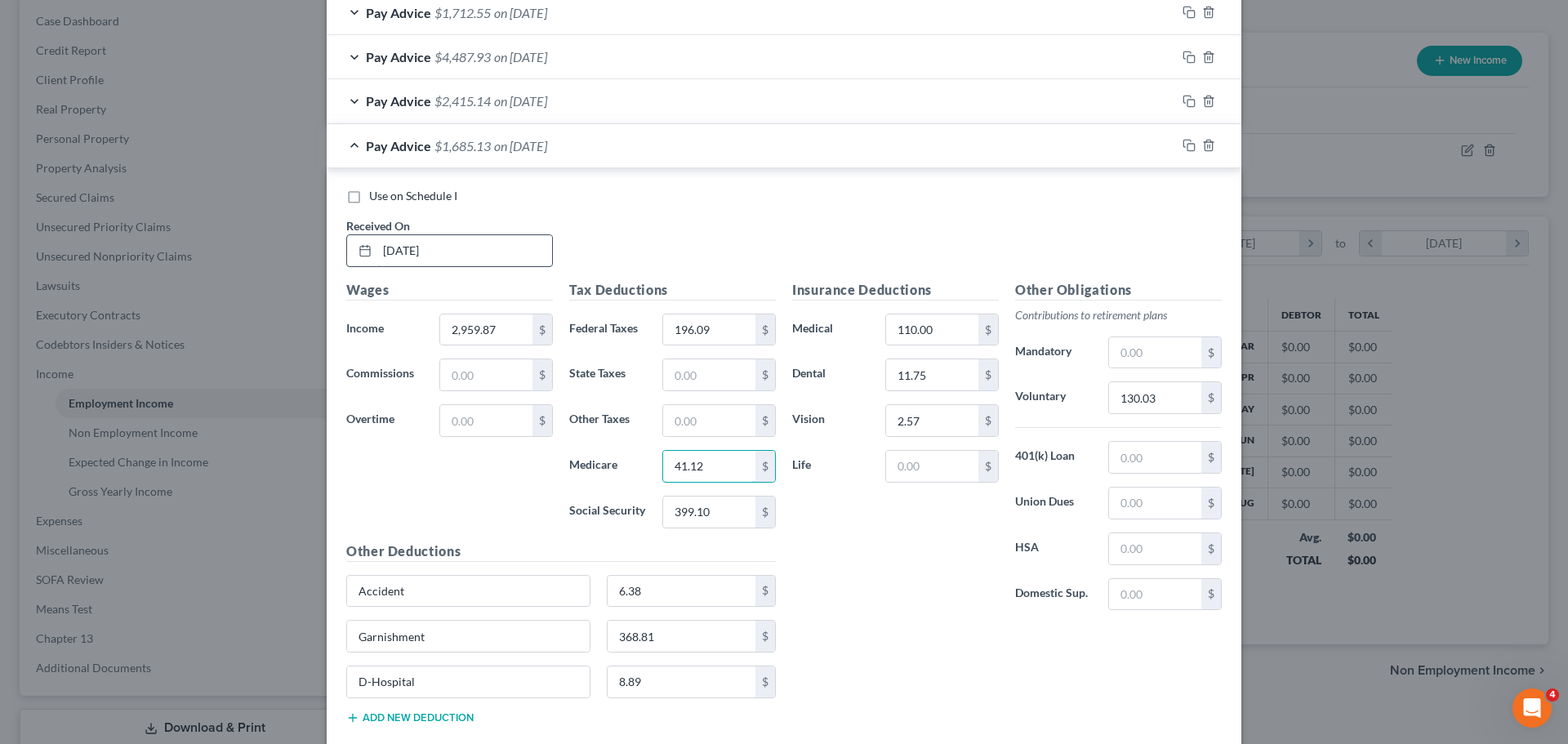
type input "41.12"
type input "175.81"
click at [1143, 403] on input "130.03" at bounding box center [1155, 397] width 92 height 31
type input "58"
click at [700, 649] on input "368.81" at bounding box center [682, 635] width 149 height 31
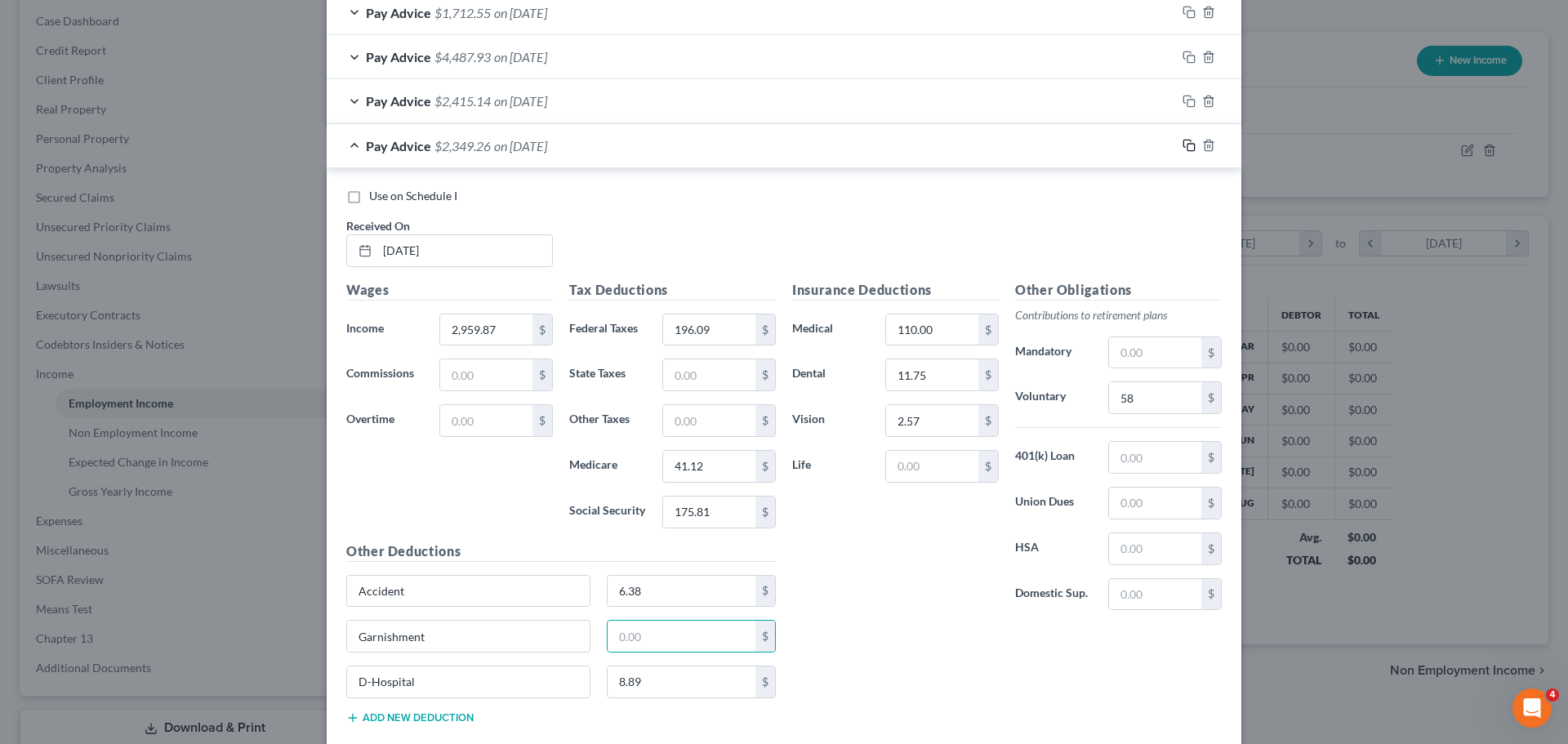
click at [1183, 145] on icon "button" at bounding box center [1189, 145] width 13 height 13
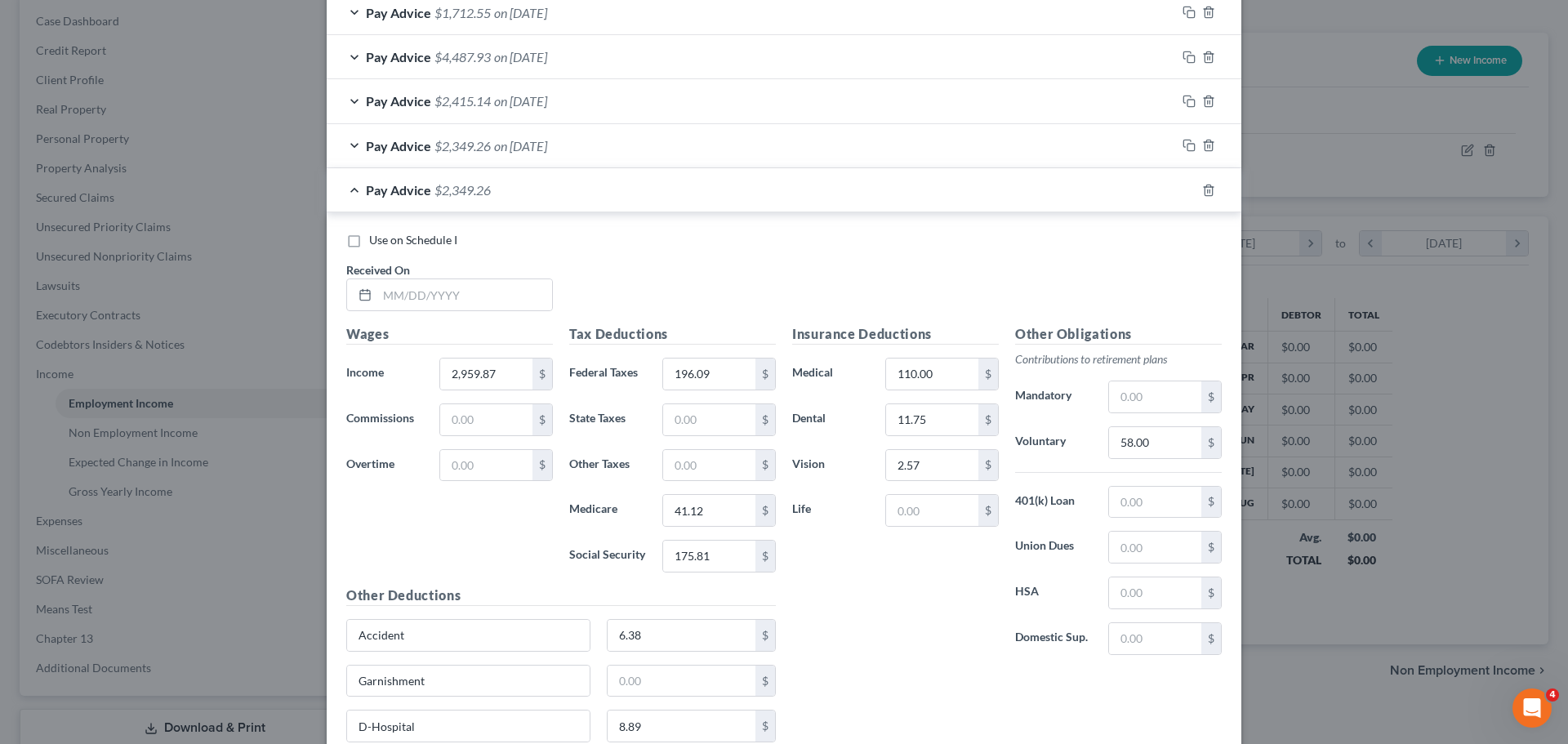
click at [440, 317] on div "Use on Schedule I Received On *" at bounding box center [784, 277] width 892 height 92
click at [438, 302] on input "text" at bounding box center [465, 294] width 175 height 31
type input "06/27/2025"
click at [494, 367] on input "2,959.87" at bounding box center [486, 374] width 92 height 31
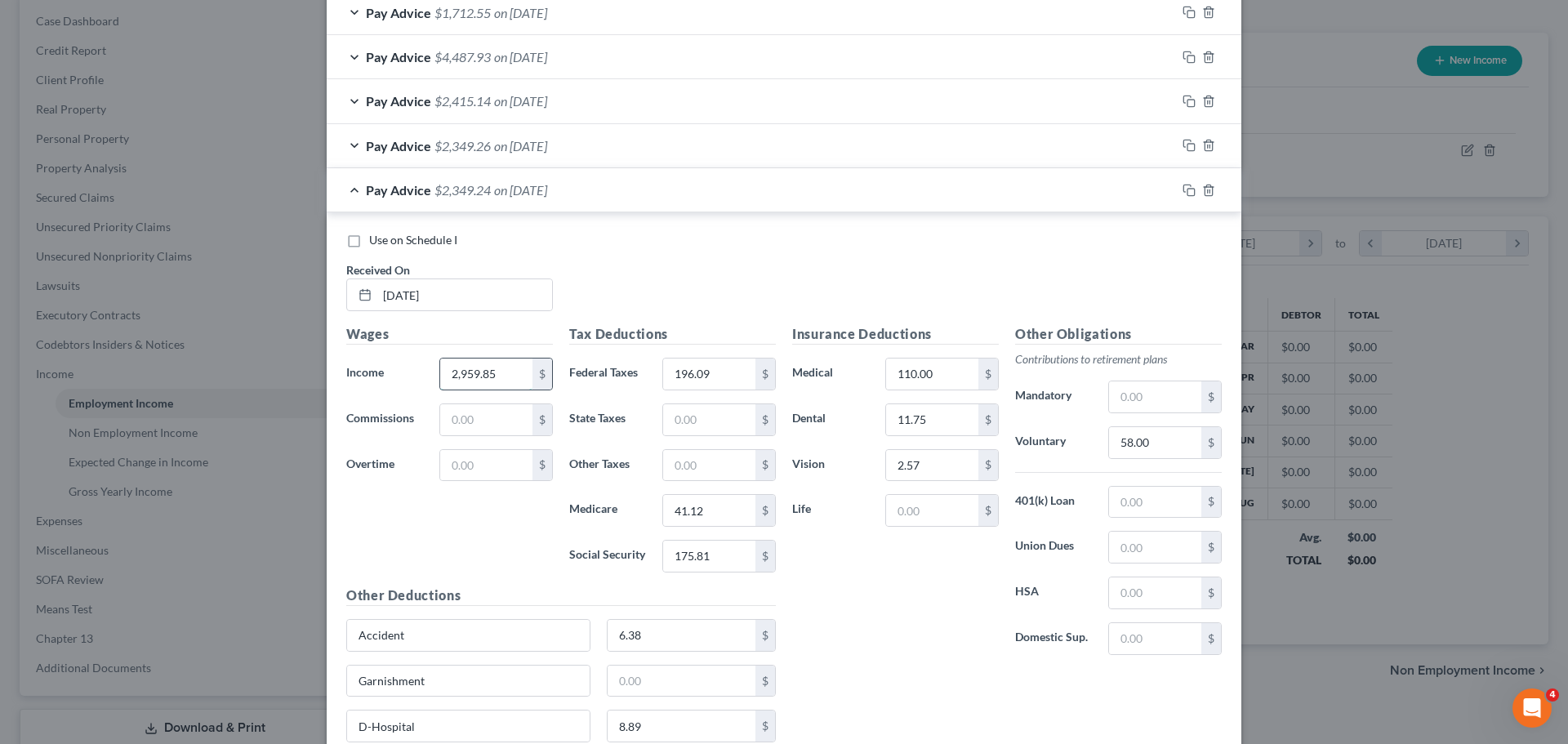
type input "2,959.85"
type input "781.25"
type input "305.42"
type input "52.44"
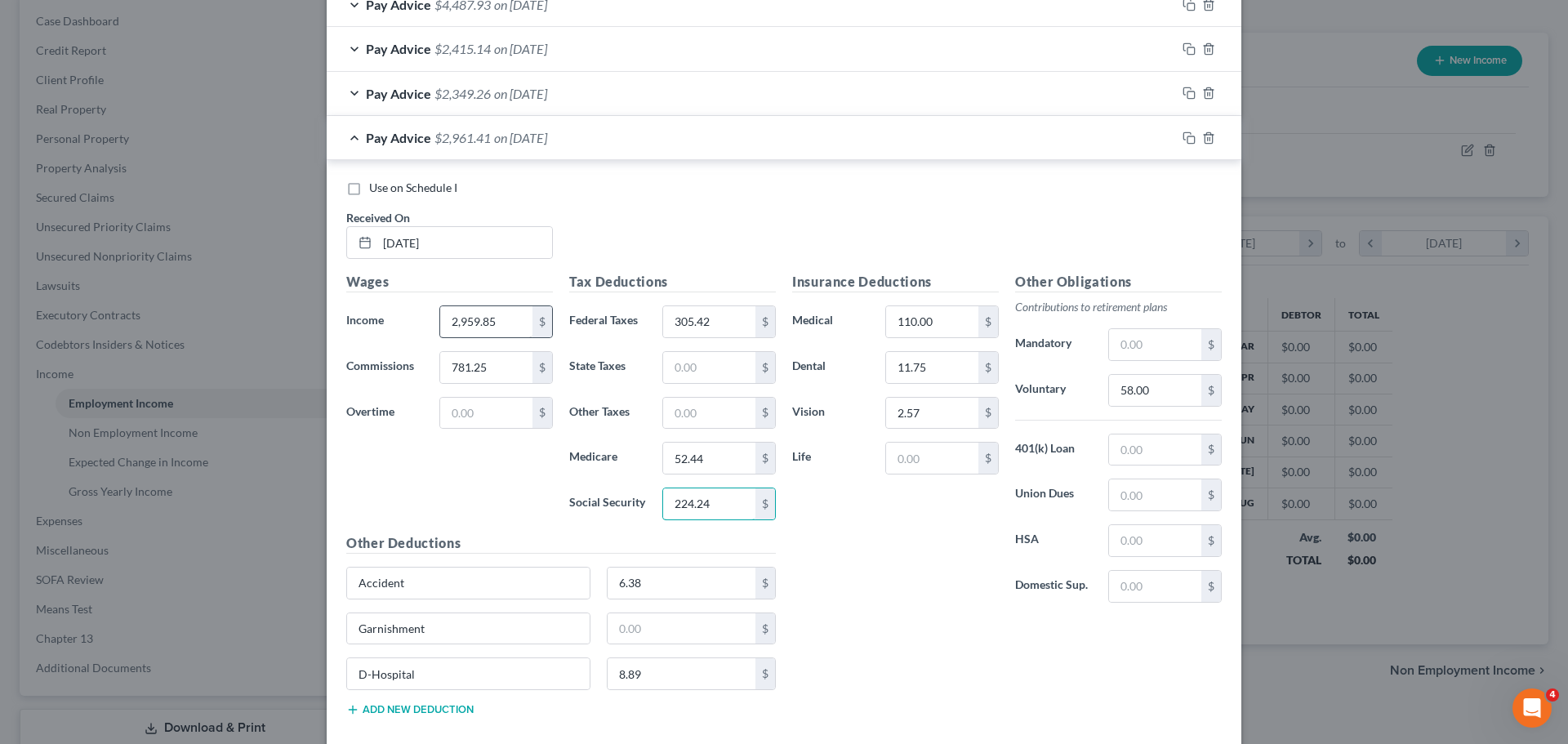
scroll to position [853, 0]
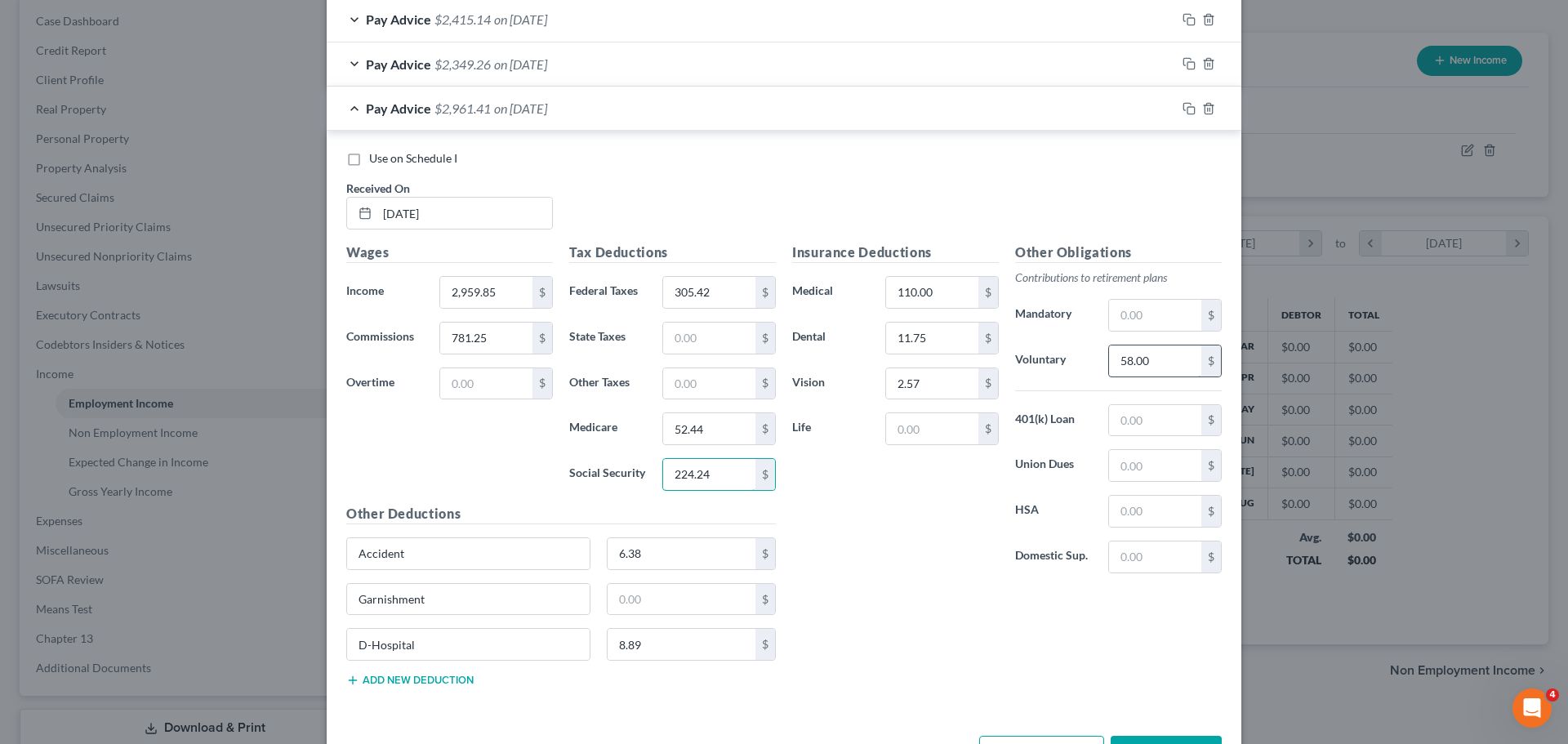
type input "224.24"
click at [1170, 361] on input "58.00" at bounding box center [1155, 361] width 92 height 31
type input "73.63"
click at [1185, 109] on icon "button" at bounding box center [1189, 109] width 13 height 13
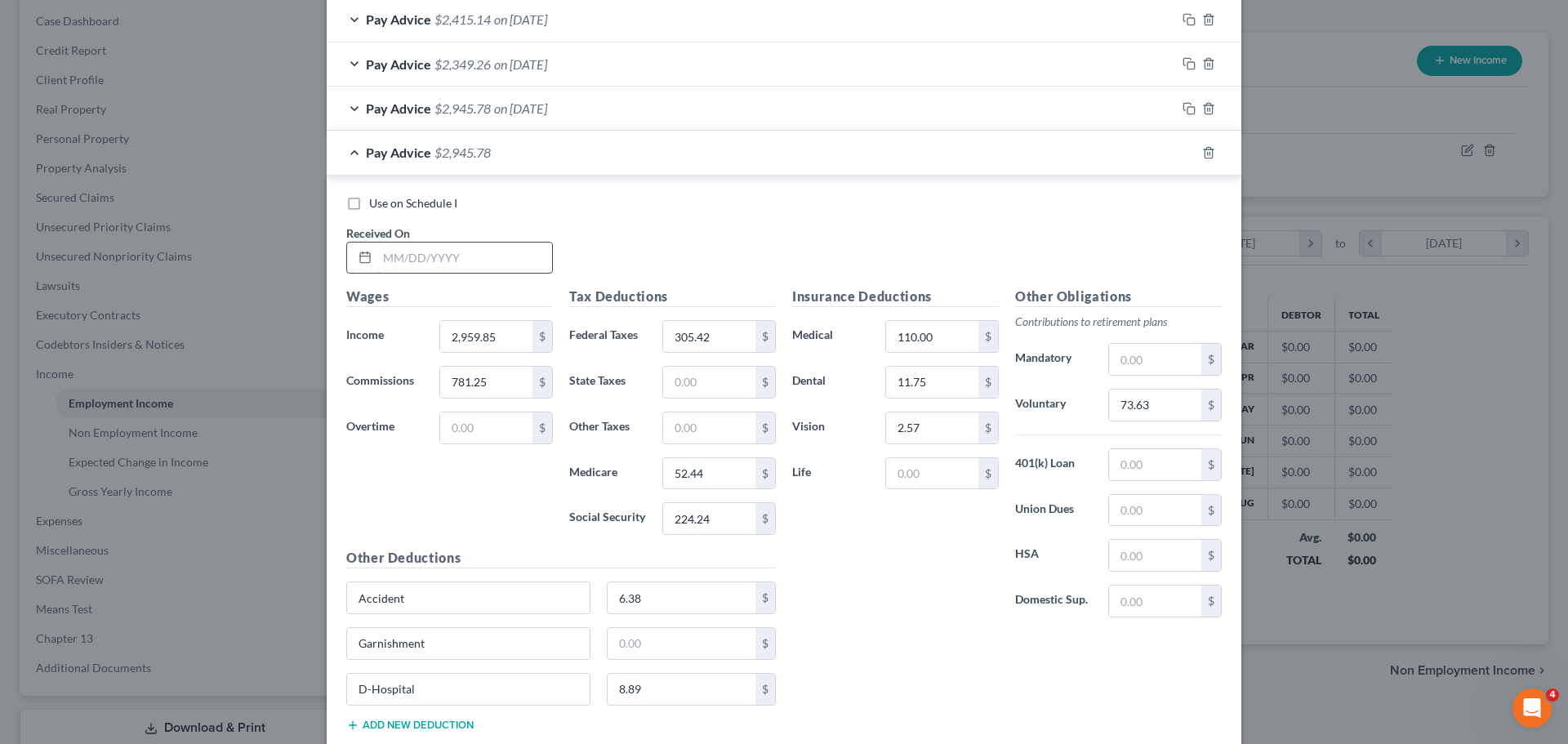
click at [424, 263] on input "text" at bounding box center [465, 257] width 175 height 31
type input "07/11/2025"
type input "2,959.86"
type input "196.08"
type input "41.12"
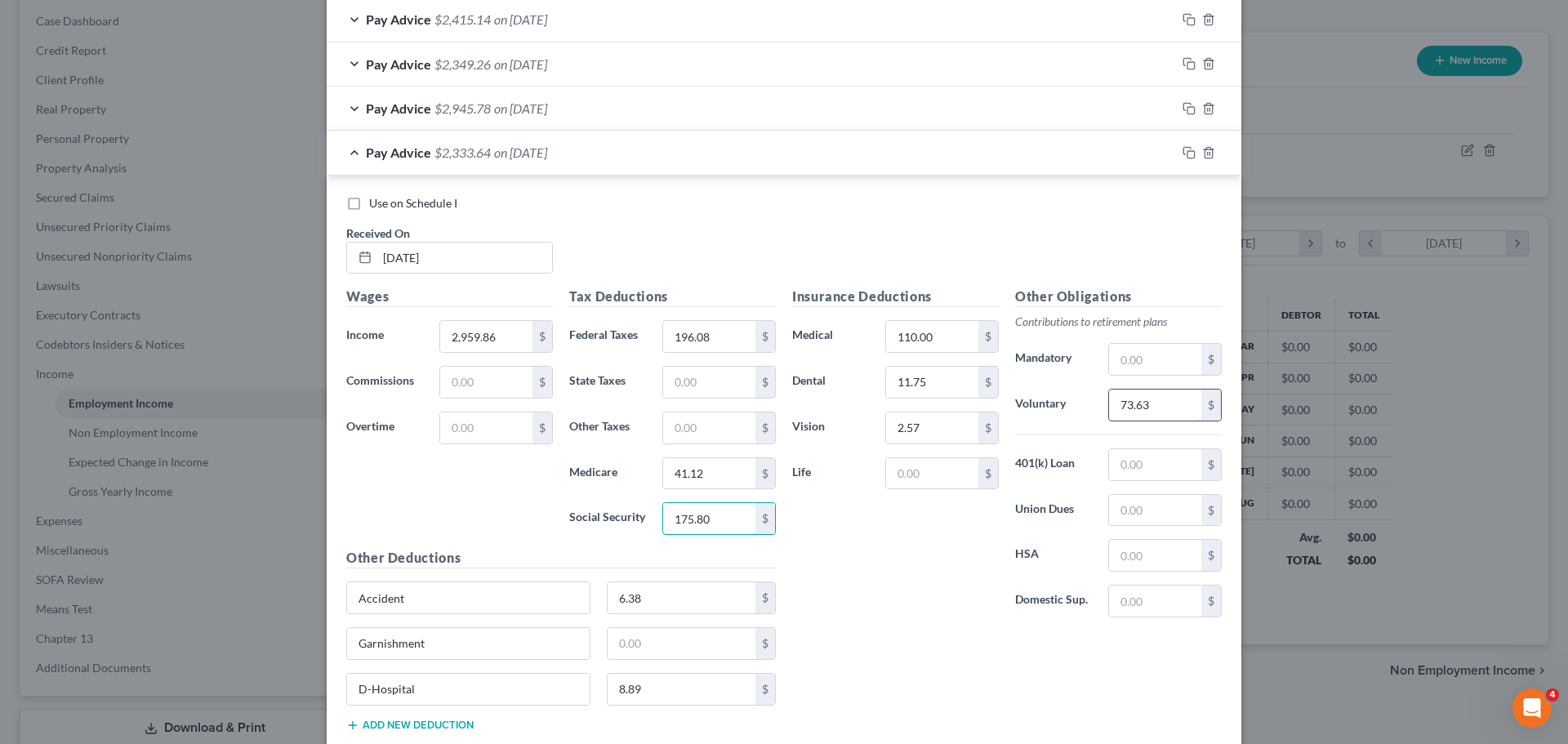
type input "175.80"
click at [1138, 400] on input "73.63" at bounding box center [1155, 404] width 92 height 31
type input "58"
click at [1183, 158] on icon "button" at bounding box center [1189, 152] width 13 height 13
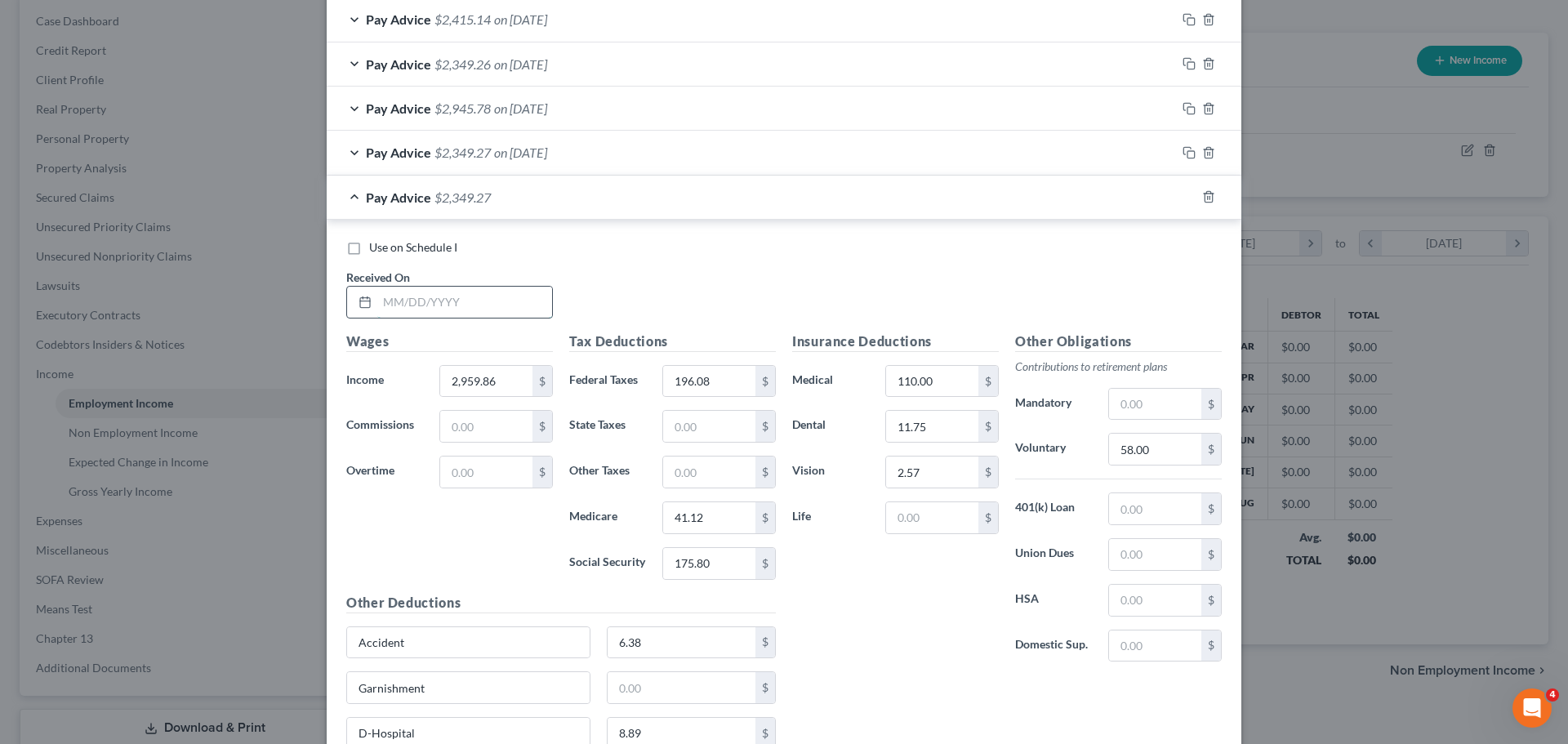
click at [454, 305] on input "text" at bounding box center [465, 301] width 175 height 31
type input "07/25/2025"
click at [502, 383] on input "2,959.86" at bounding box center [486, 381] width 92 height 31
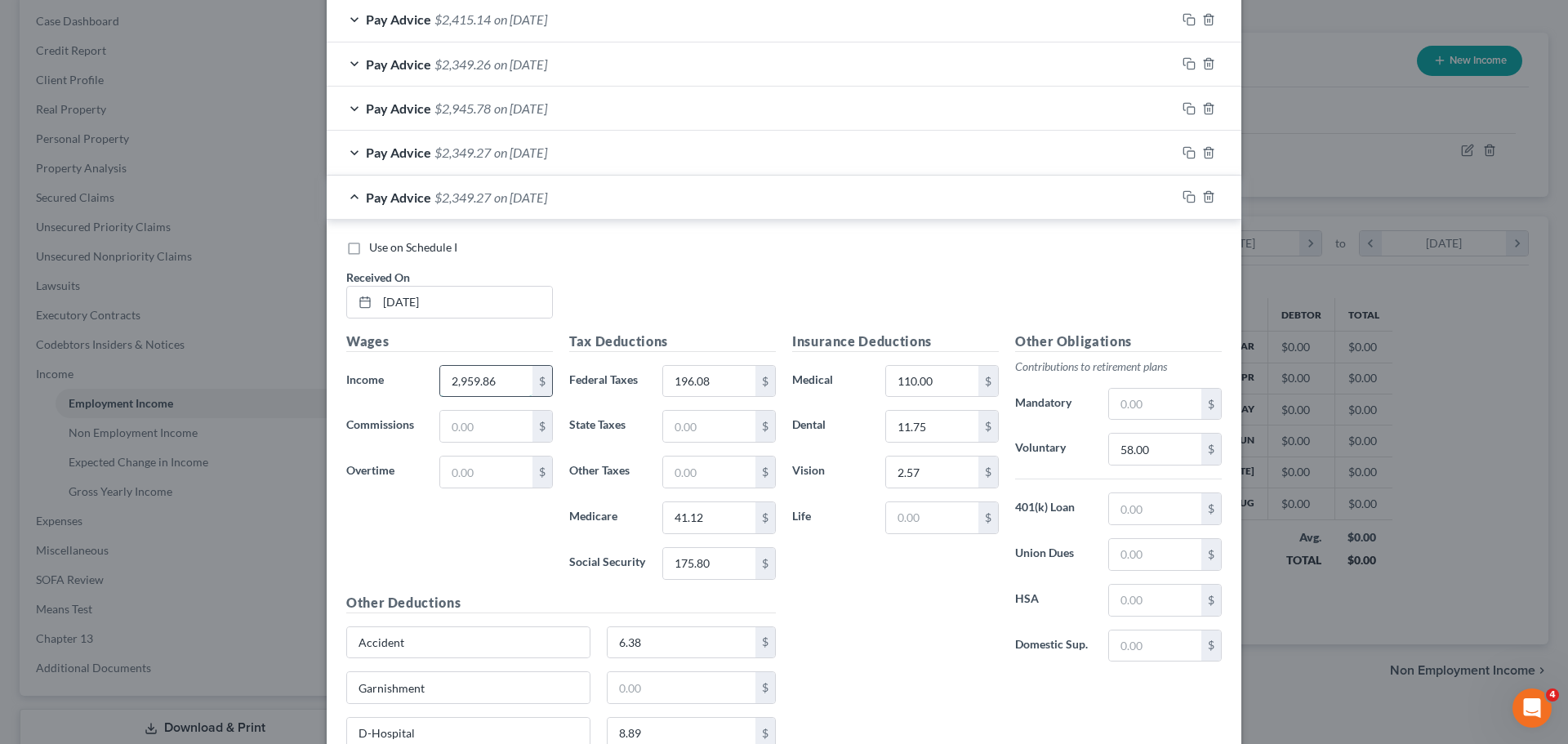
click at [501, 383] on input "2,959.86" at bounding box center [486, 381] width 92 height 31
click at [500, 382] on input "2,959.86" at bounding box center [486, 381] width 92 height 31
type input "2,959.85"
type input "750"
click at [731, 370] on input "298.68" at bounding box center [708, 381] width 92 height 31
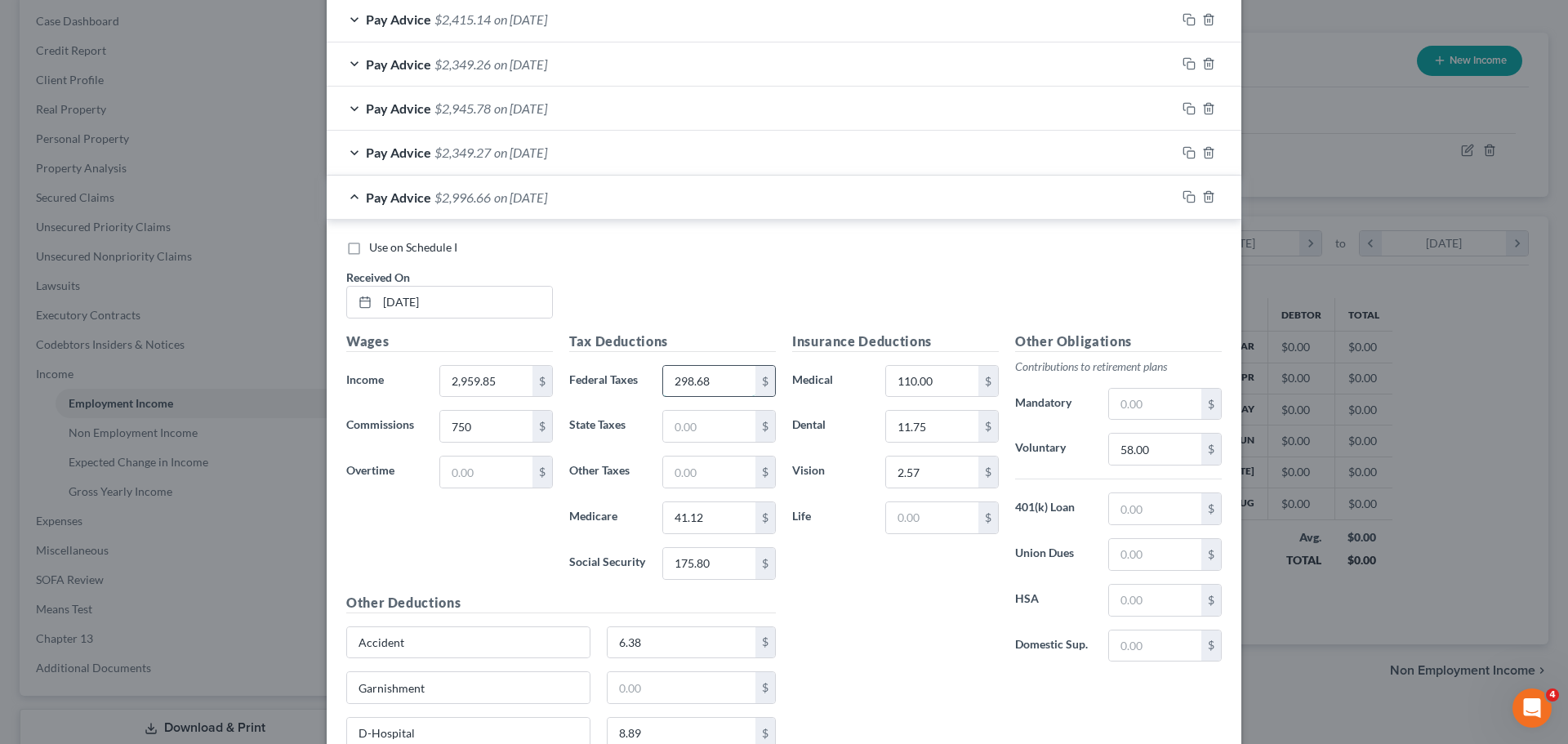
click at [727, 376] on input "298.68" at bounding box center [708, 381] width 92 height 31
type input "298.69"
type input "51.99"
type input "222.30"
click at [1164, 443] on input "58.00" at bounding box center [1155, 448] width 92 height 31
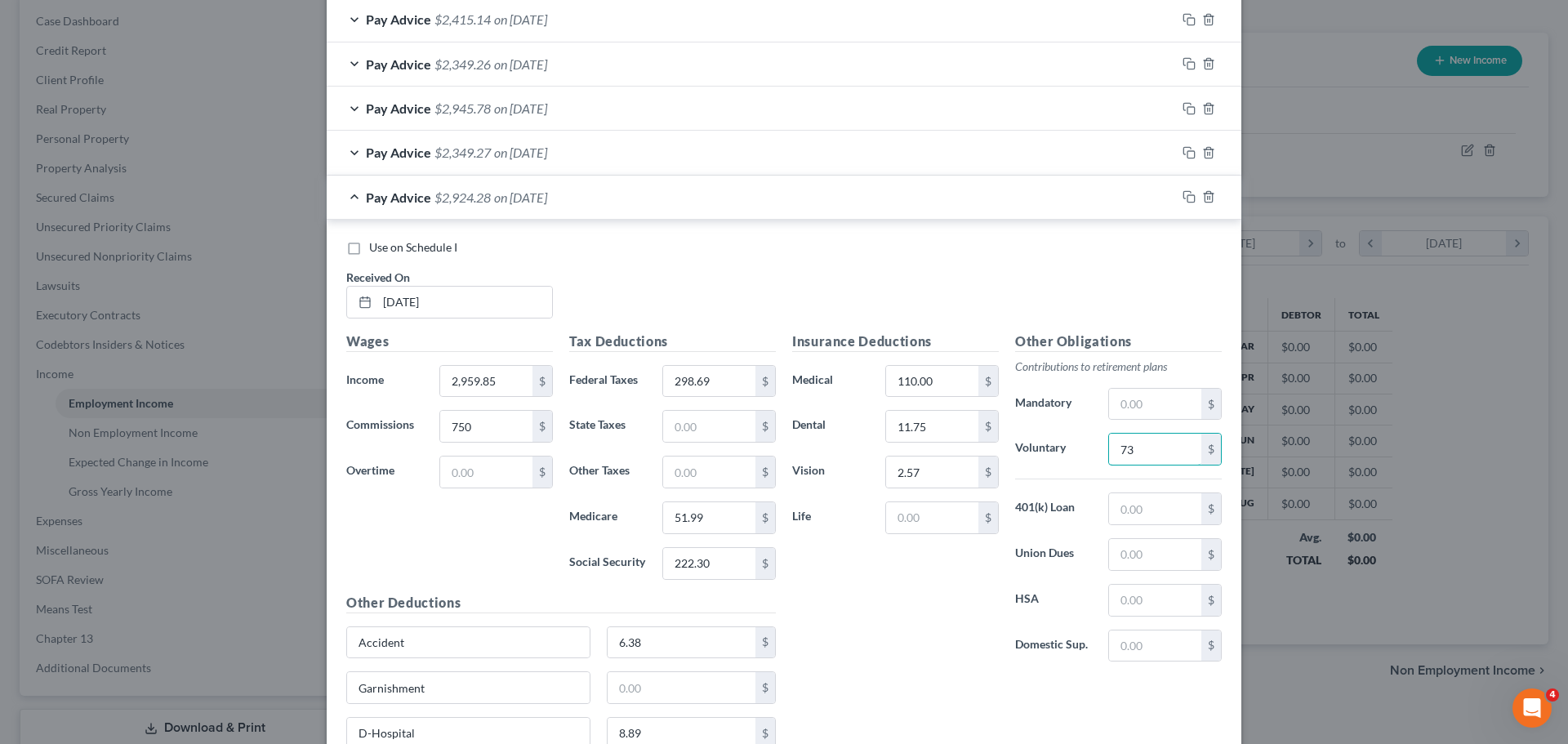
type input "73"
click at [1183, 200] on icon "button" at bounding box center [1189, 196] width 13 height 13
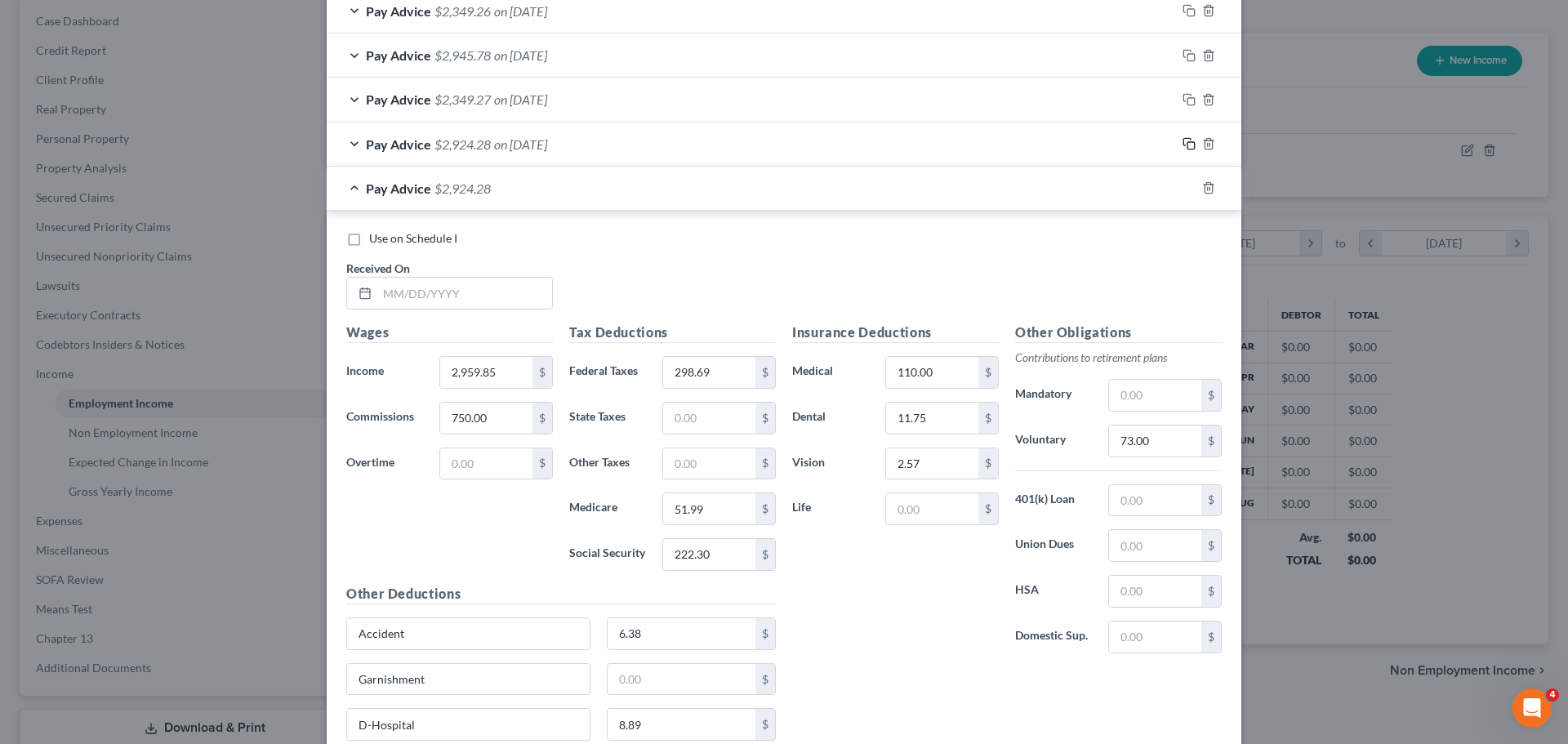
scroll to position [935, 0]
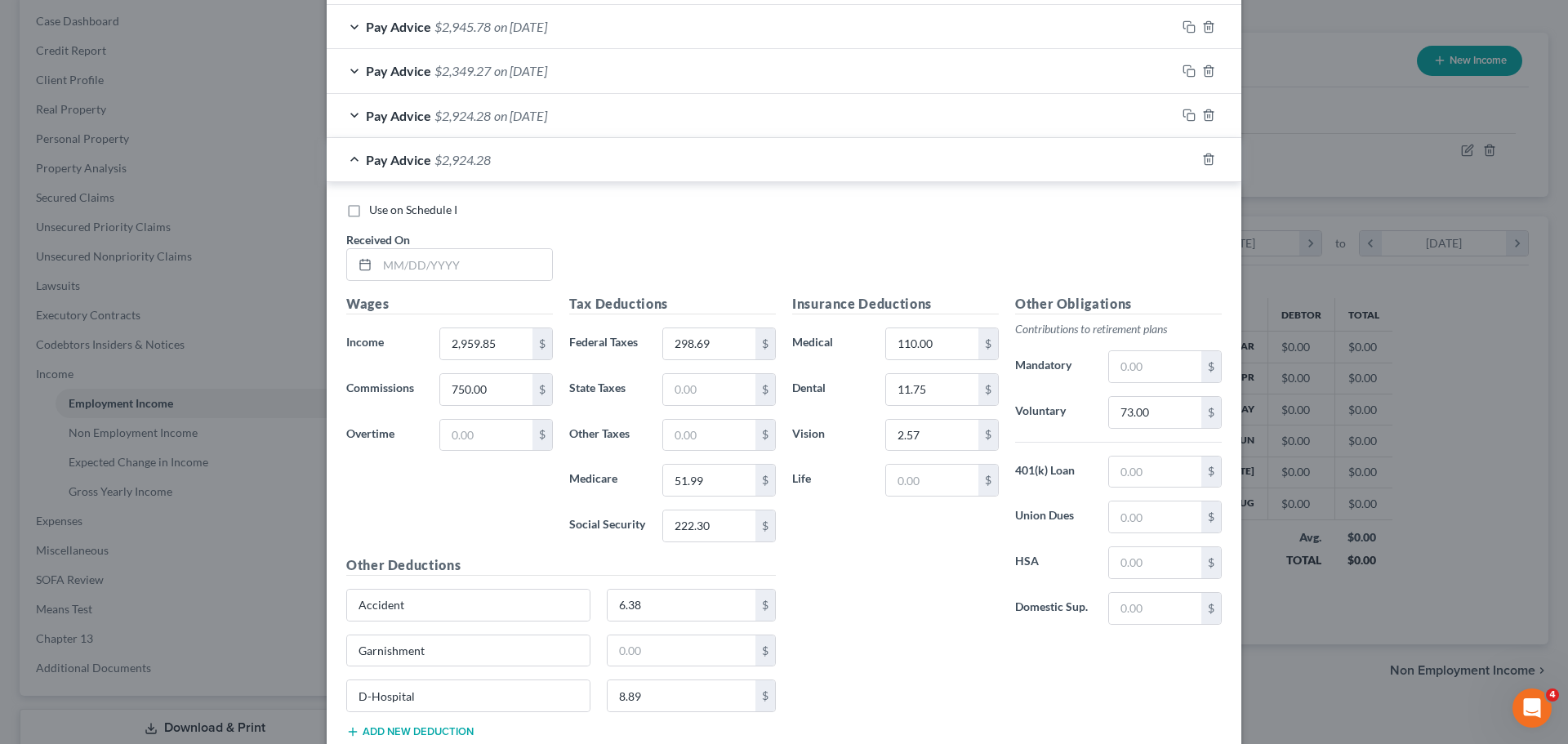
click at [383, 243] on span "Received On" at bounding box center [378, 240] width 64 height 14
click at [401, 252] on input "text" at bounding box center [465, 264] width 175 height 31
type input "08/08/2025"
type input "196.08"
type input "41.11"
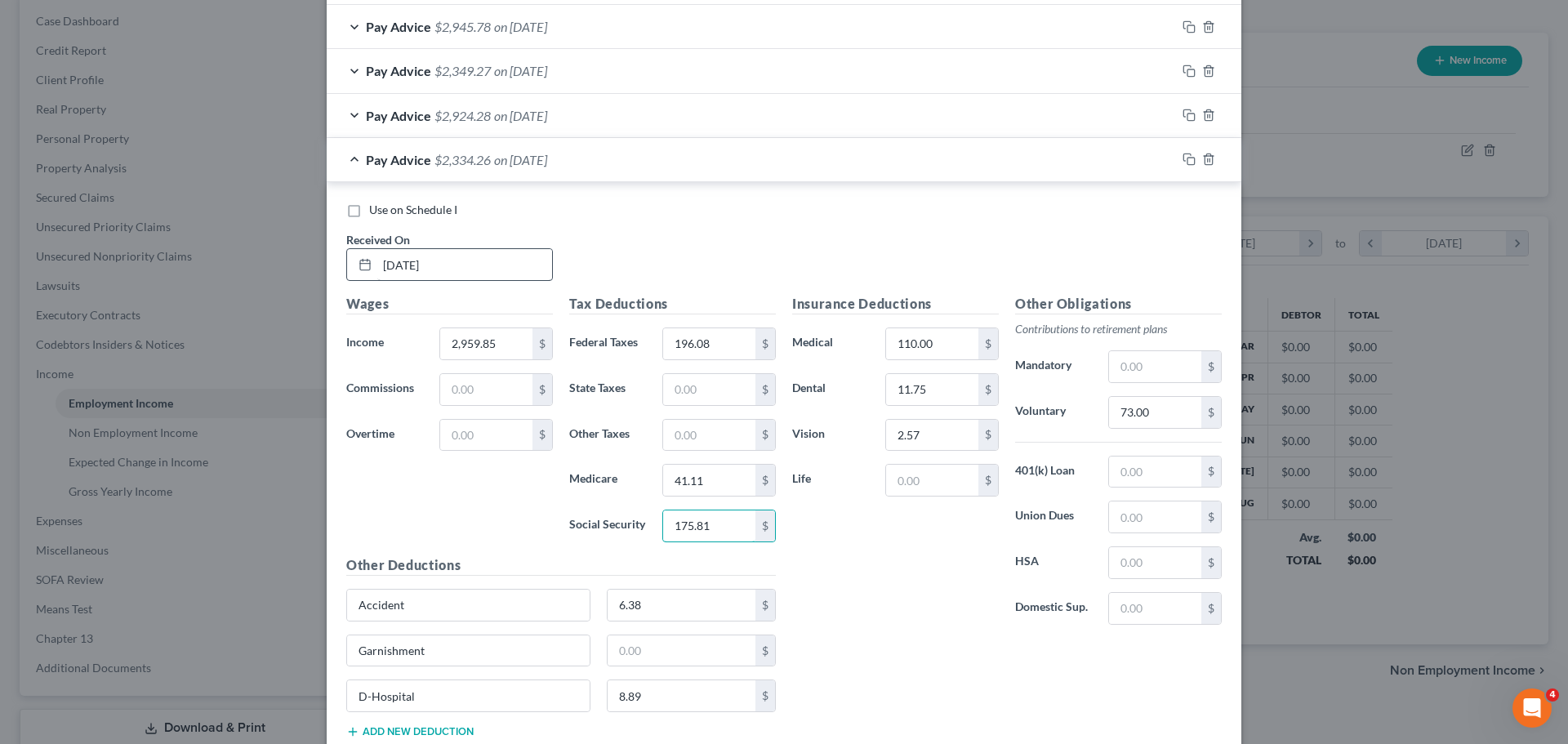
type input "175.81"
click at [1146, 410] on input "73.00" at bounding box center [1155, 411] width 92 height 31
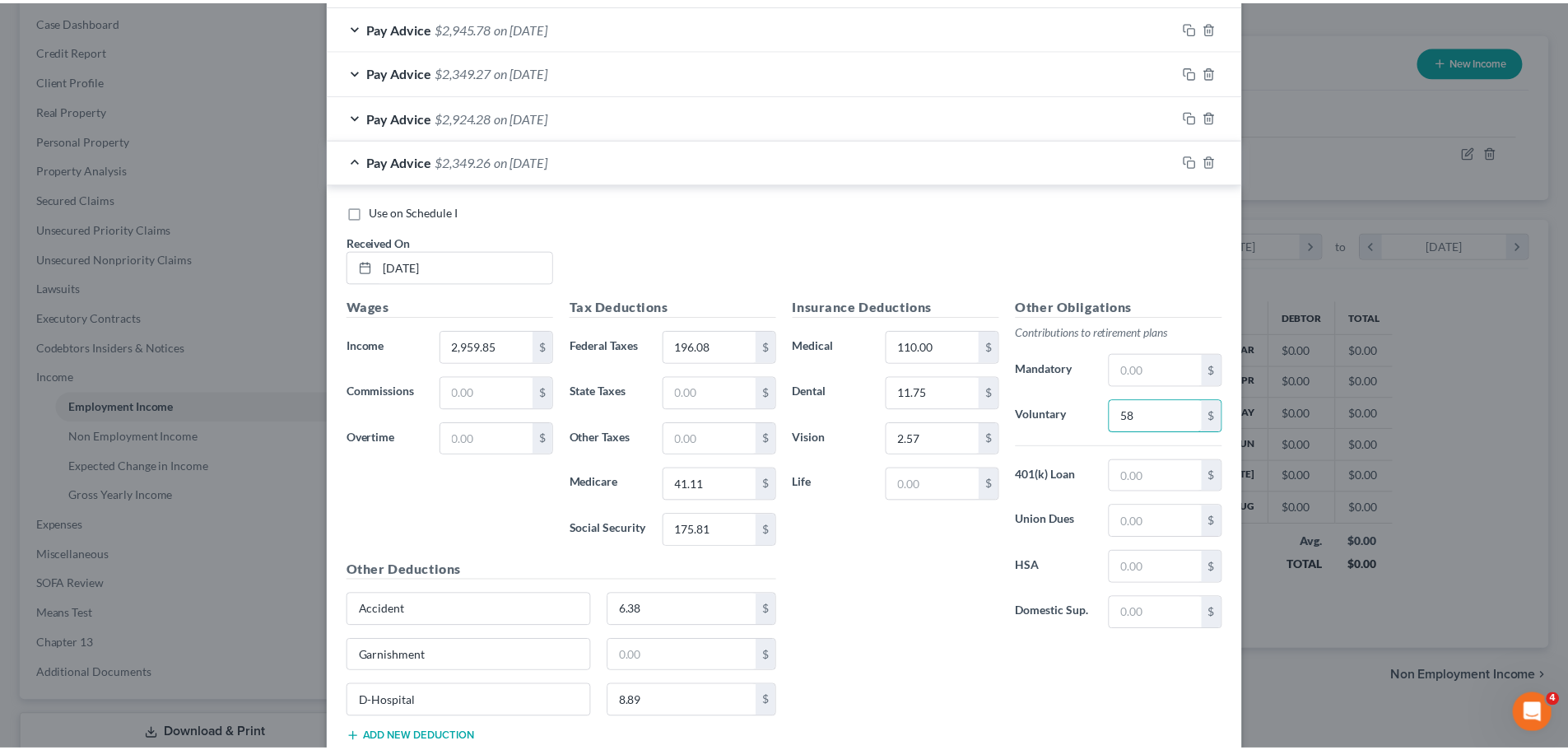
scroll to position [1054, 0]
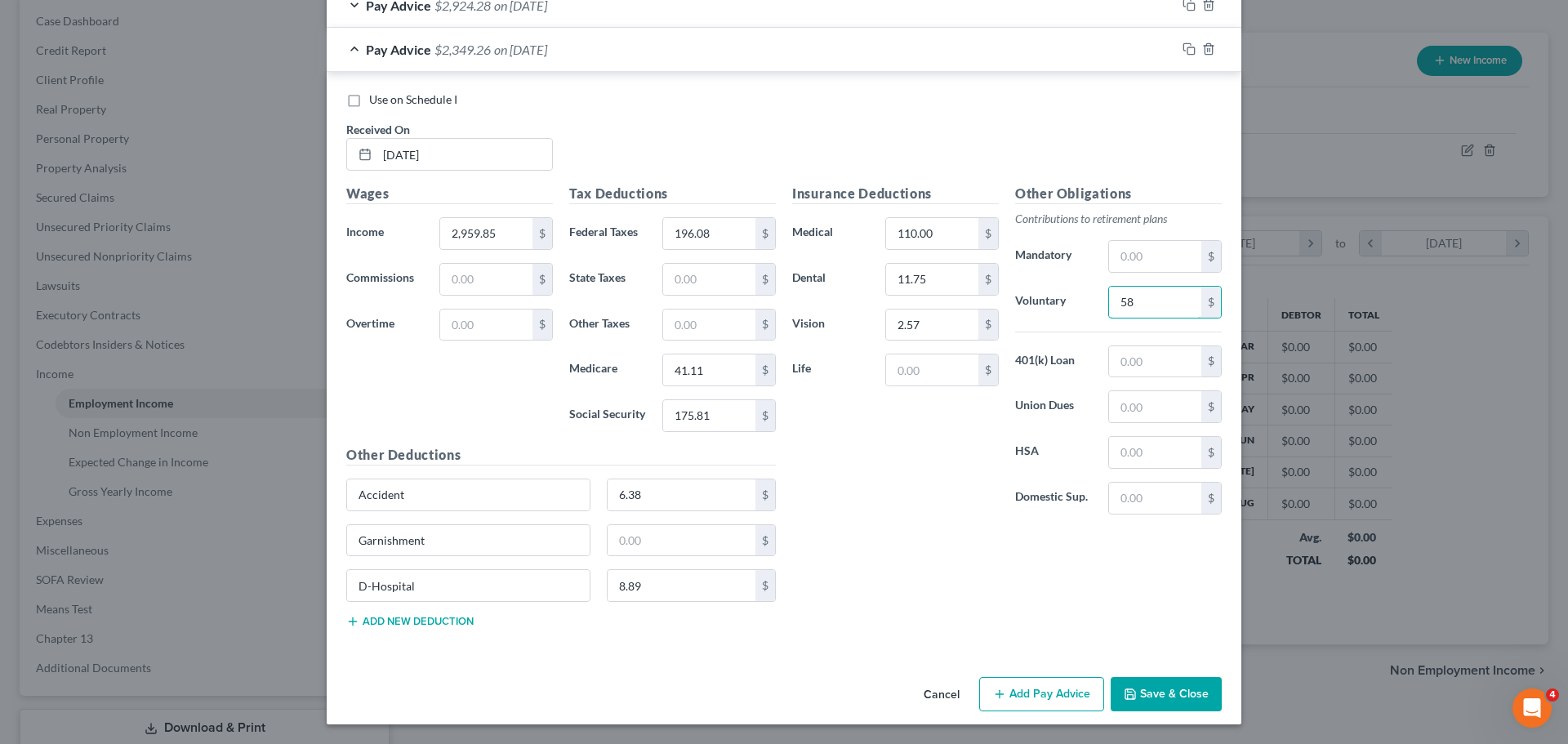
type input "58"
click at [1171, 695] on button "Save & Close" at bounding box center [1166, 693] width 111 height 34
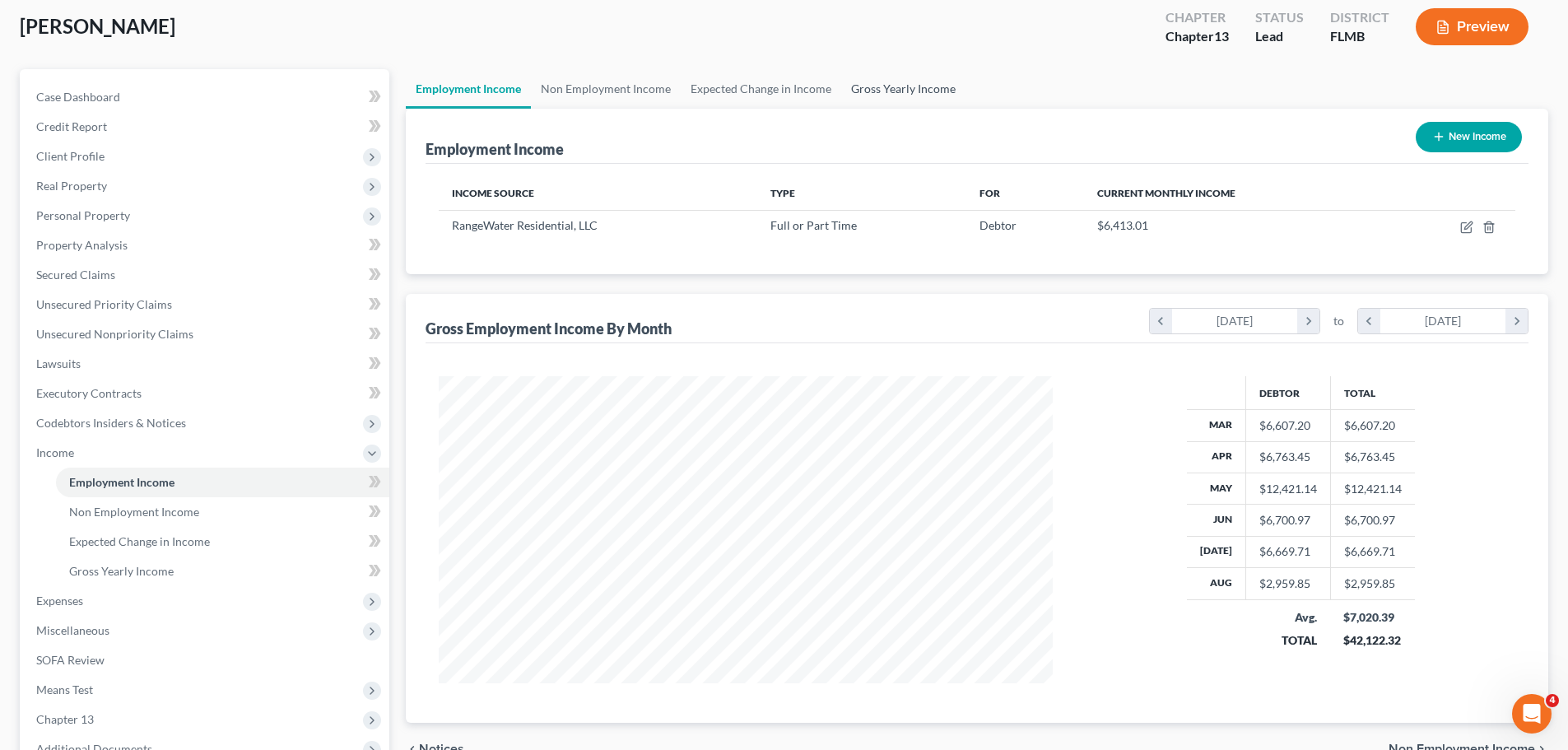
scroll to position [0, 0]
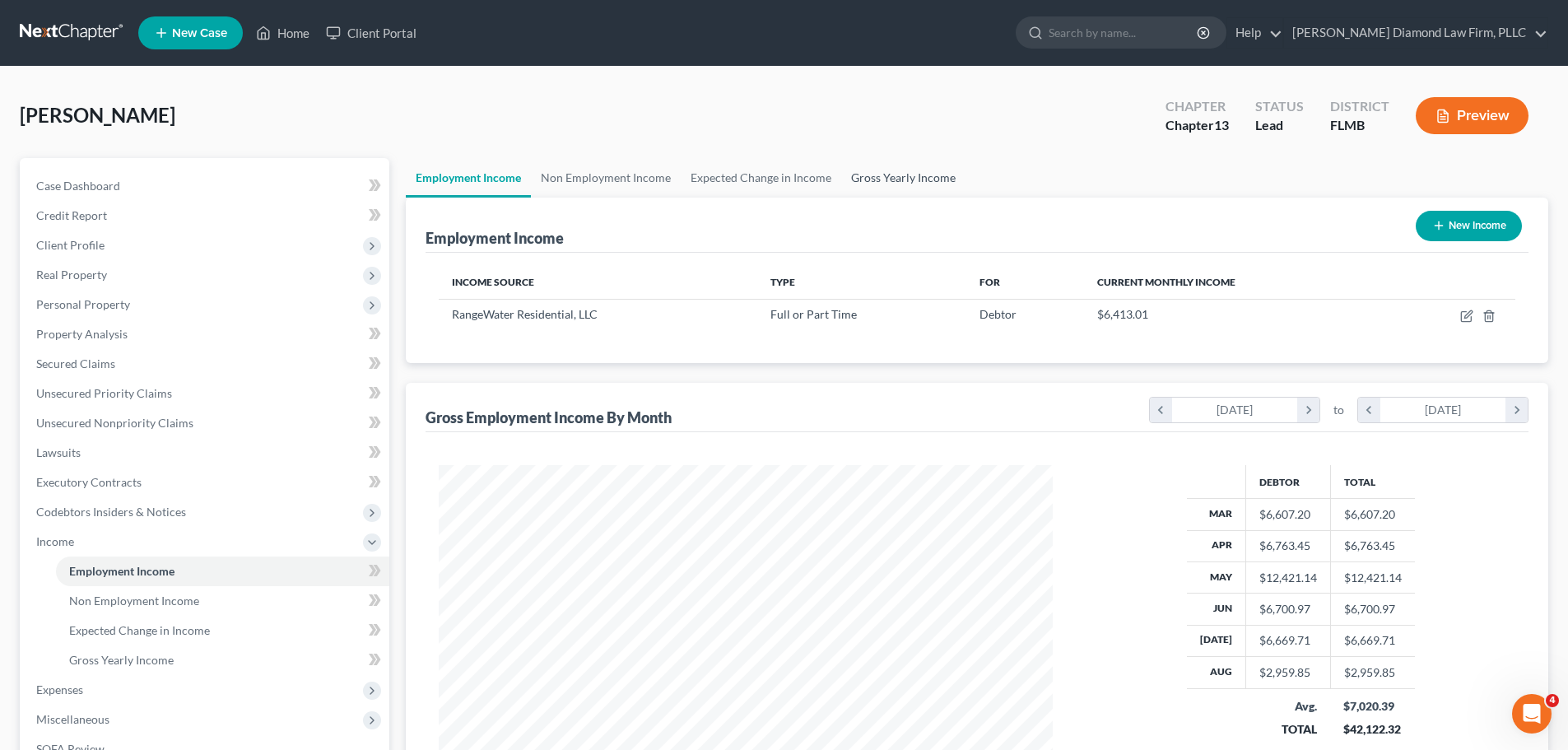
click at [889, 174] on link "Gross Yearly Income" at bounding box center [903, 177] width 124 height 40
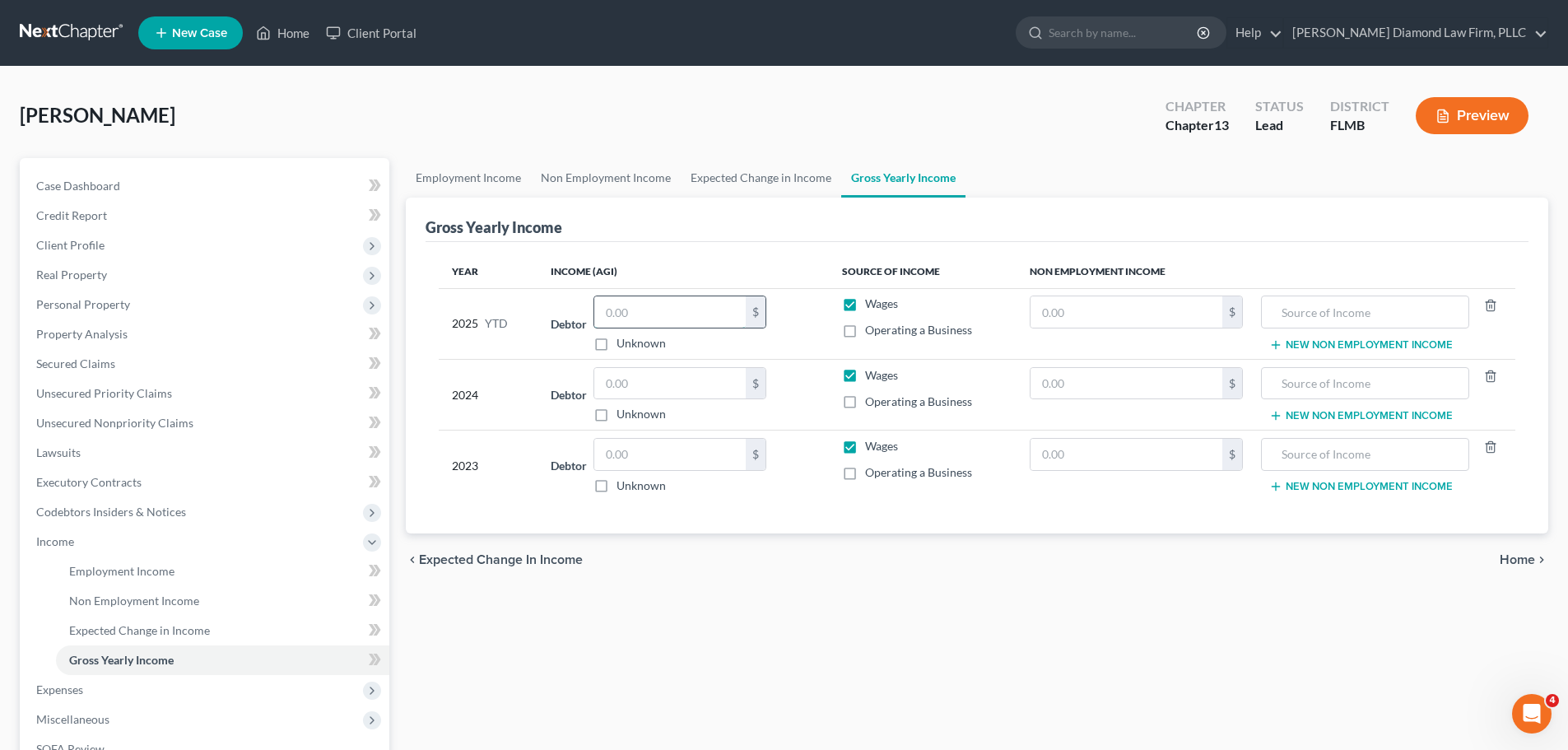
click at [654, 312] on input "text" at bounding box center [671, 311] width 152 height 31
type input "56,902.82"
drag, startPoint x: 655, startPoint y: 382, endPoint x: 656, endPoint y: 374, distance: 8.1
click at [655, 382] on input "text" at bounding box center [671, 383] width 152 height 31
type input "73,092"
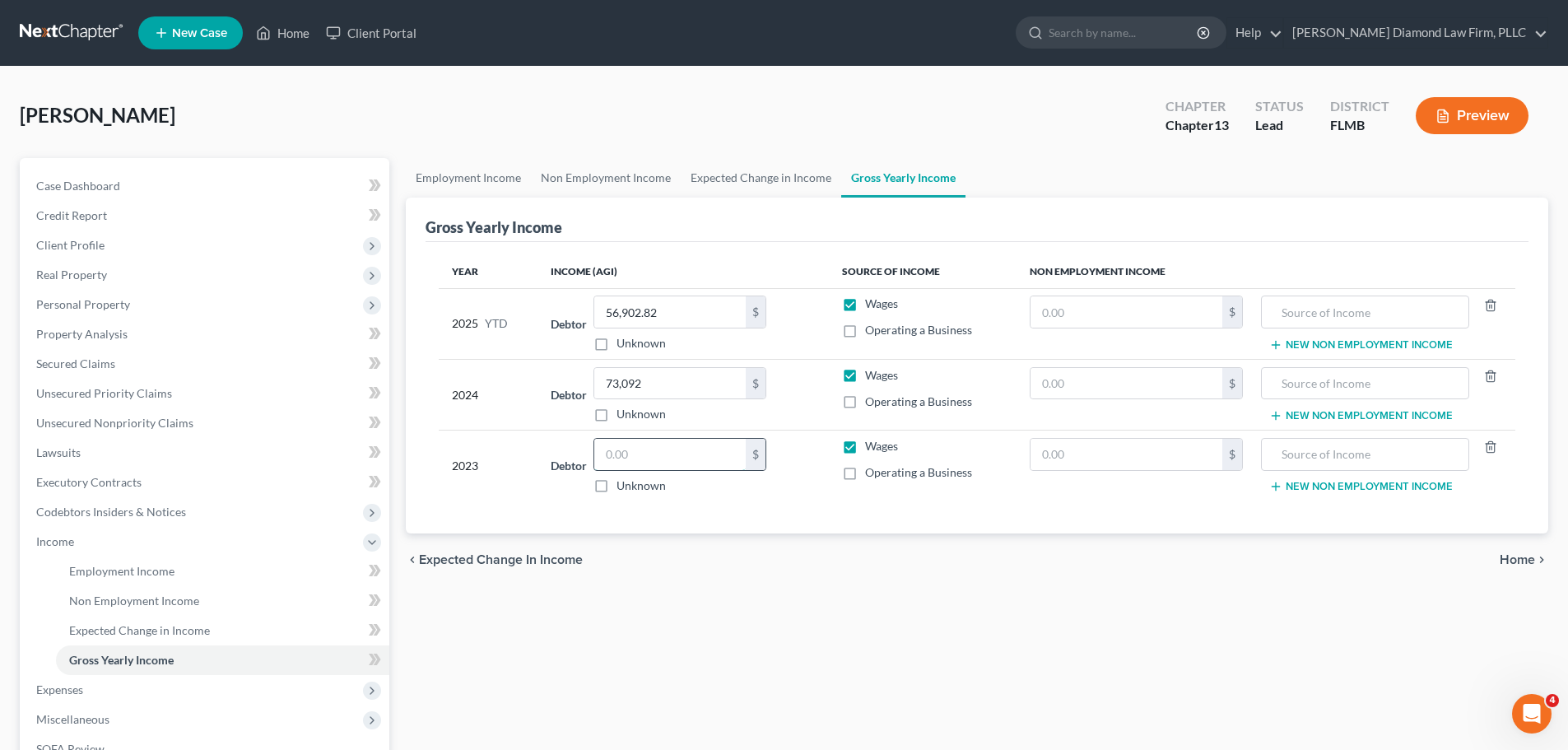
click at [687, 444] on input "text" at bounding box center [671, 454] width 152 height 31
type input "73,092"
click at [698, 389] on input "73,092" at bounding box center [671, 383] width 152 height 31
type input "84,728"
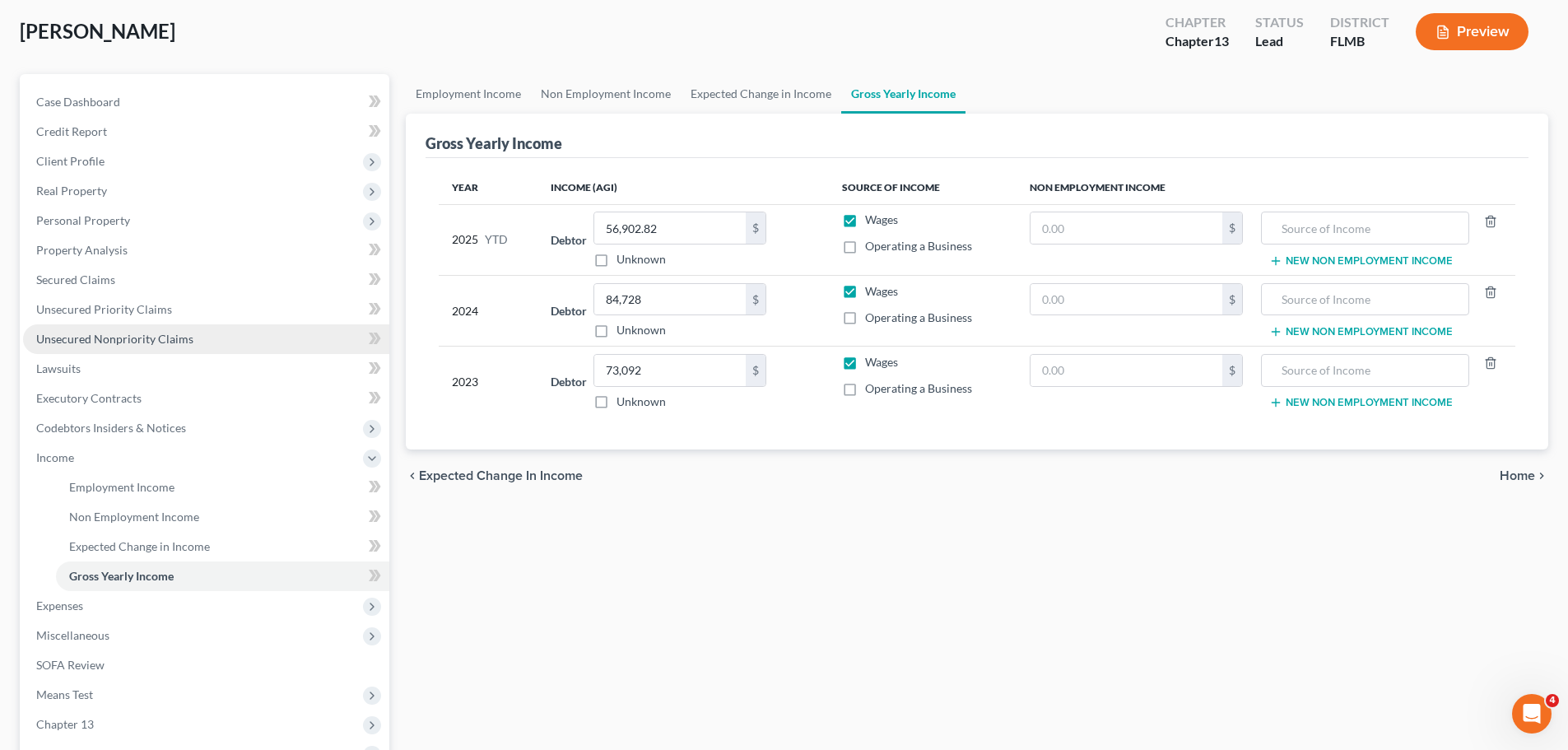
scroll to position [165, 0]
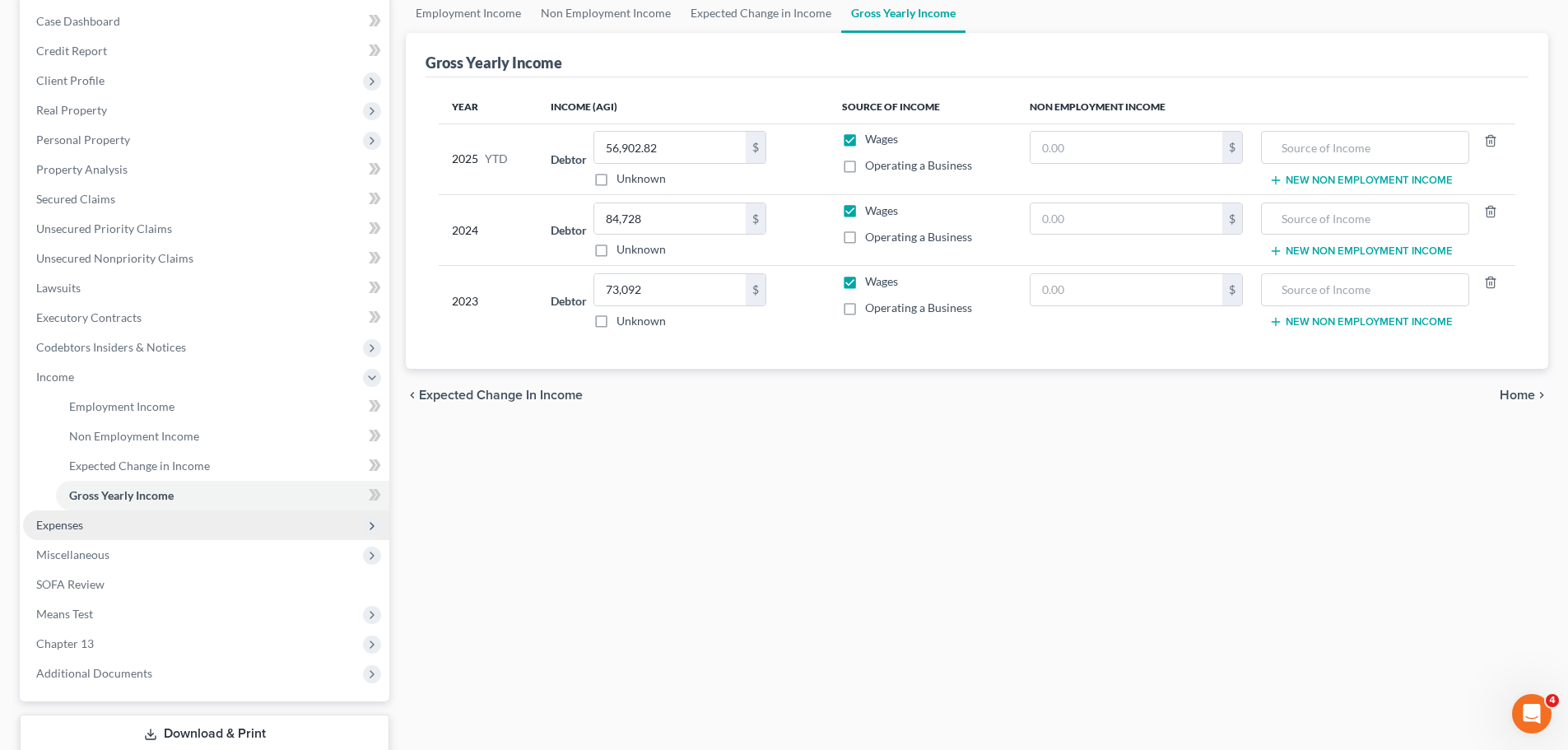
click at [108, 520] on span "Expenses" at bounding box center [206, 525] width 366 height 30
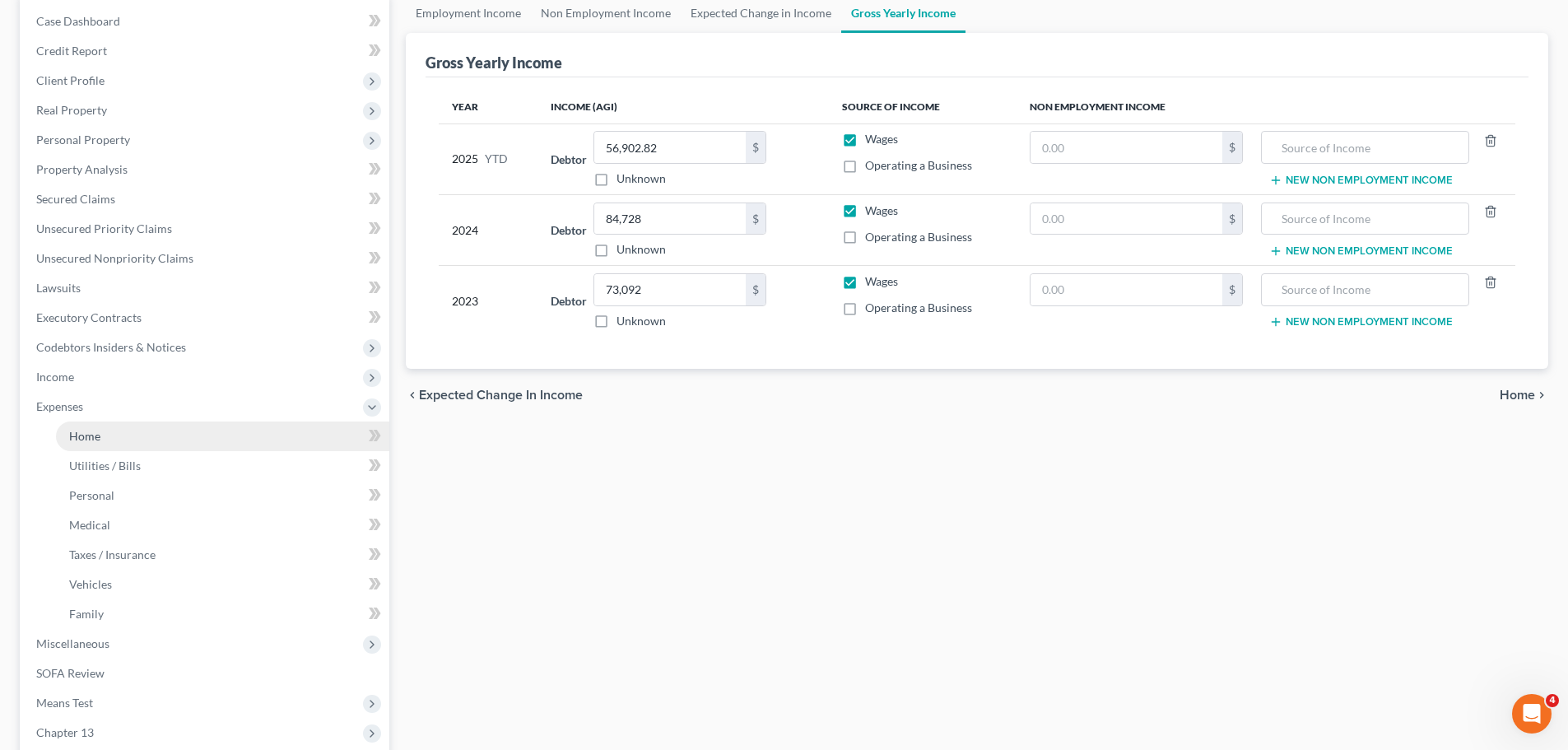
click at [111, 447] on link "Home" at bounding box center [222, 437] width 334 height 30
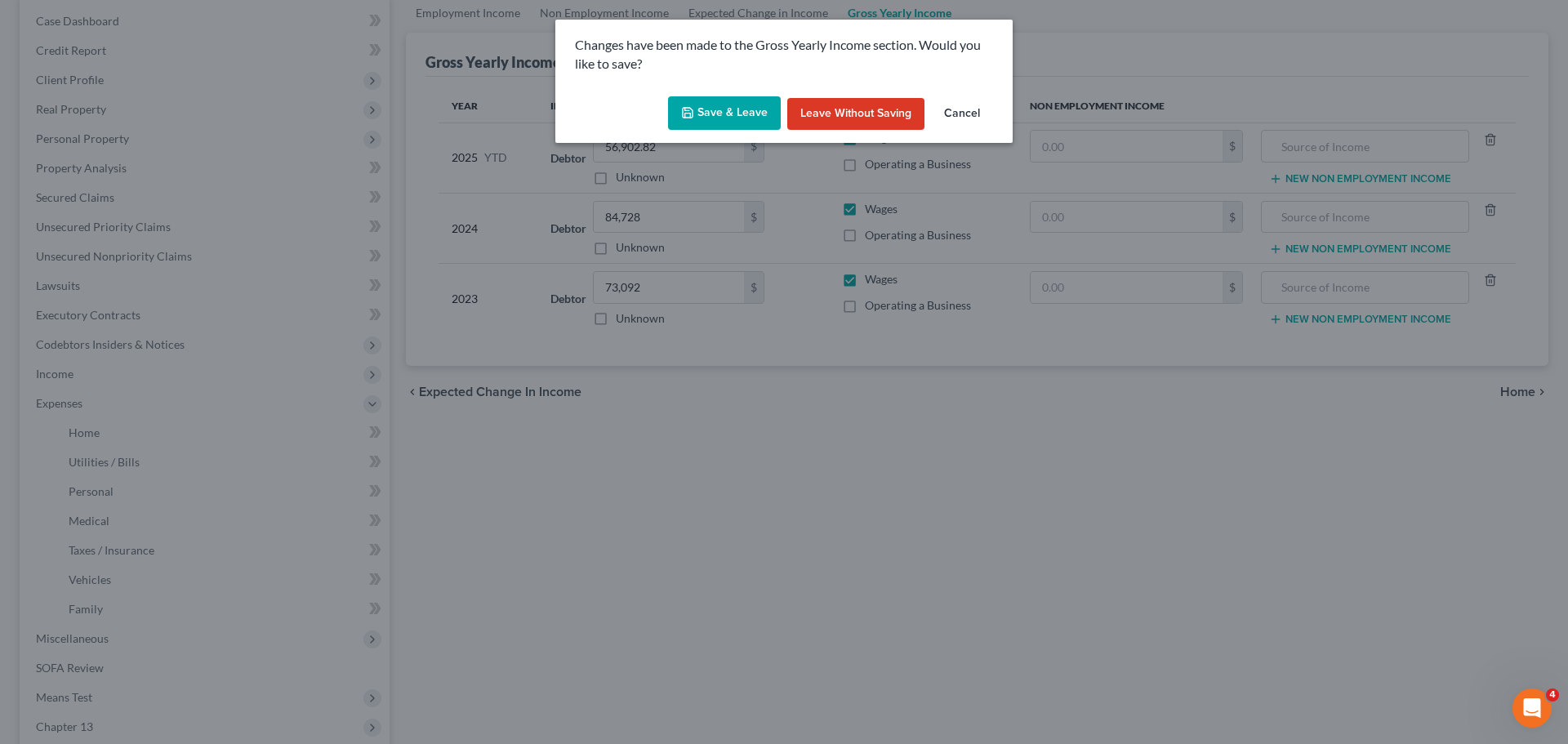
click at [728, 107] on button "Save & Leave" at bounding box center [724, 113] width 113 height 34
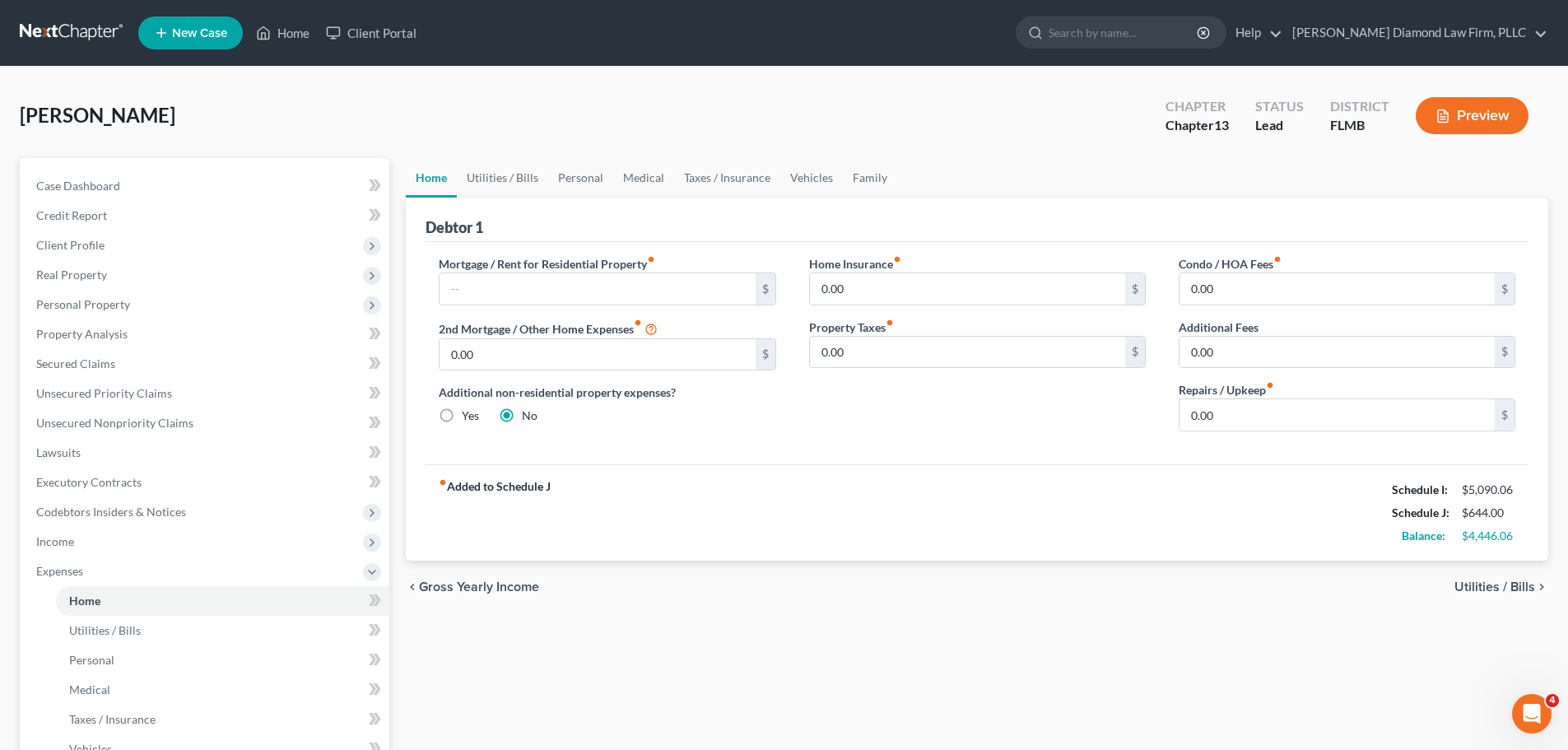
click at [92, 20] on link at bounding box center [71, 34] width 105 height 30
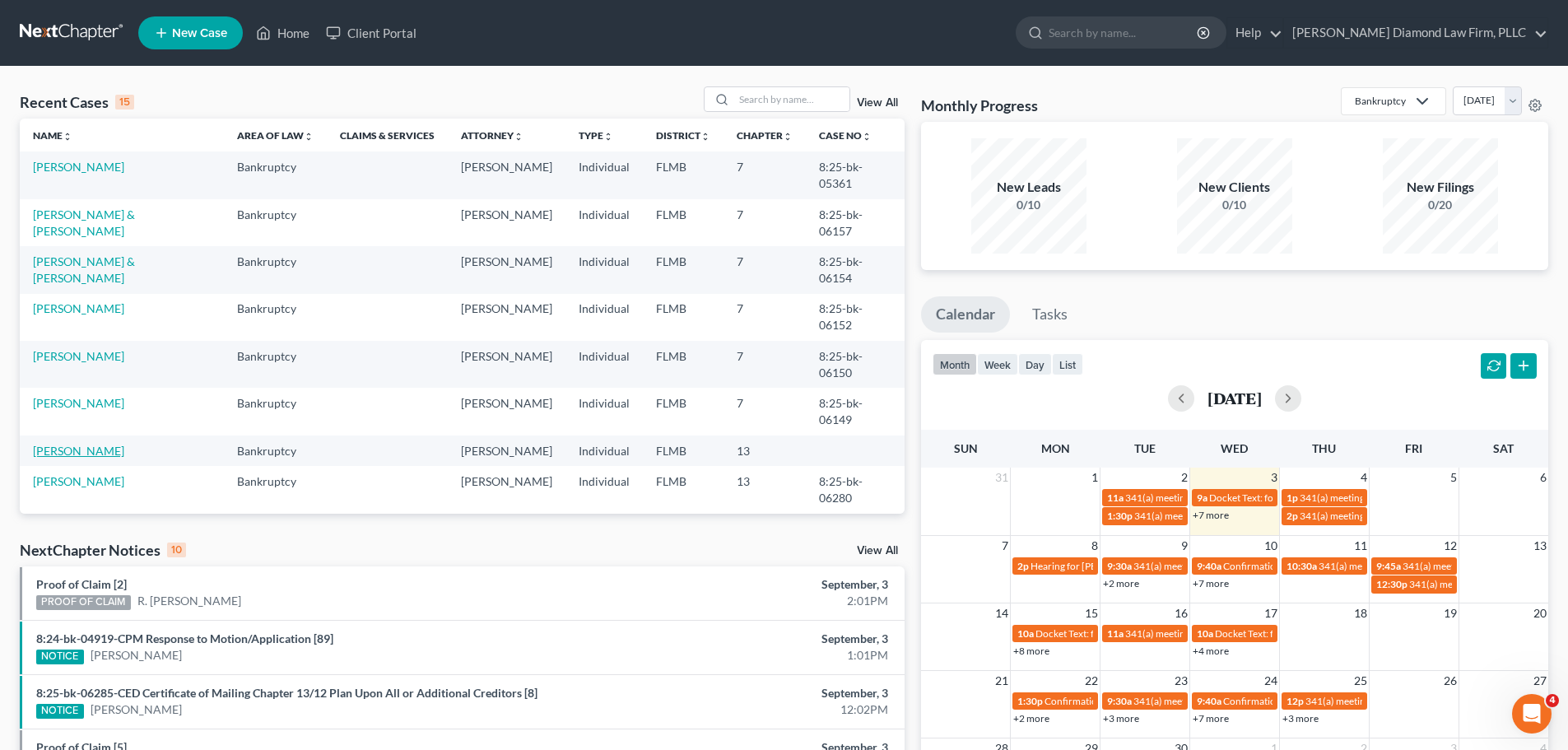
click at [81, 444] on link "[PERSON_NAME]" at bounding box center [79, 451] width 92 height 14
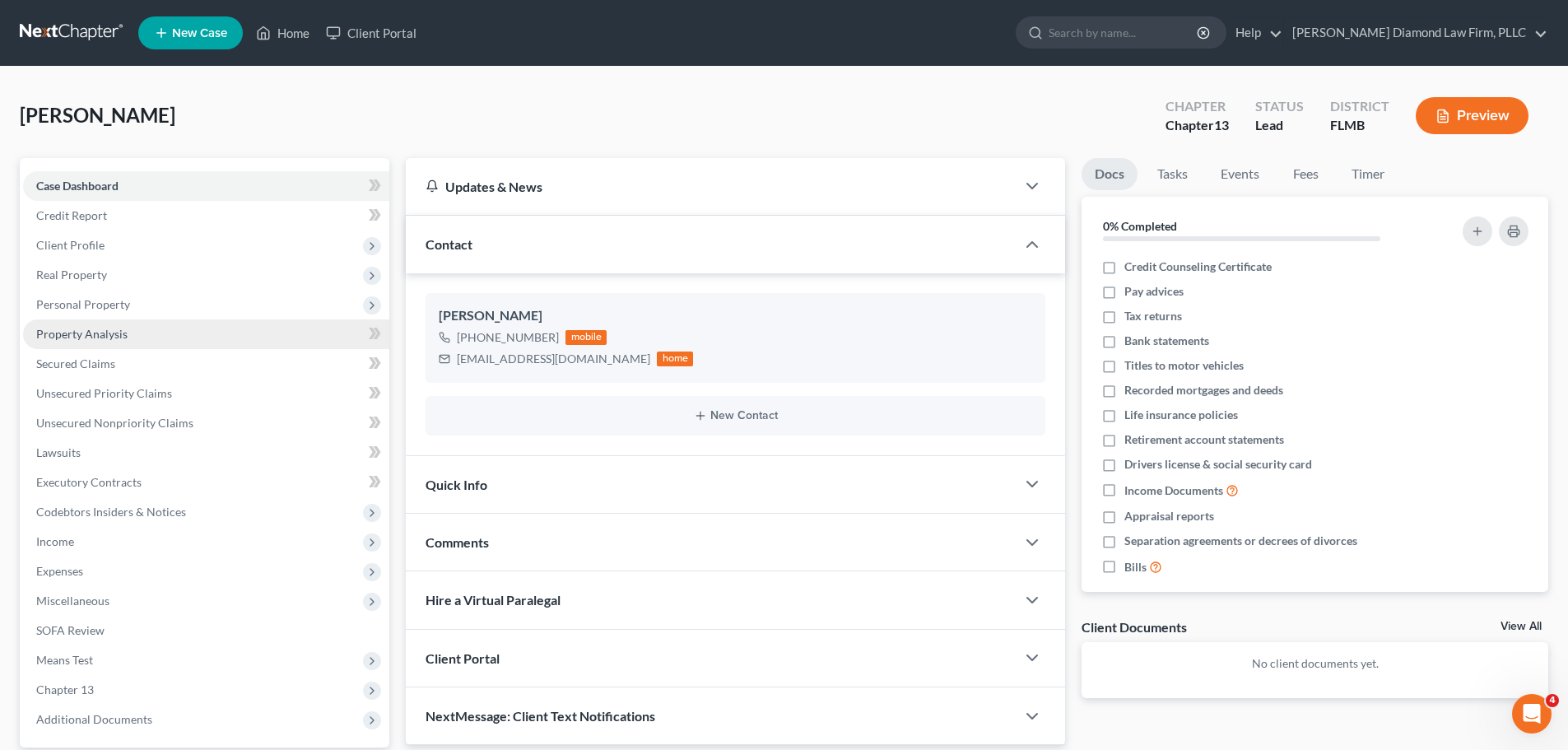
scroll to position [82, 0]
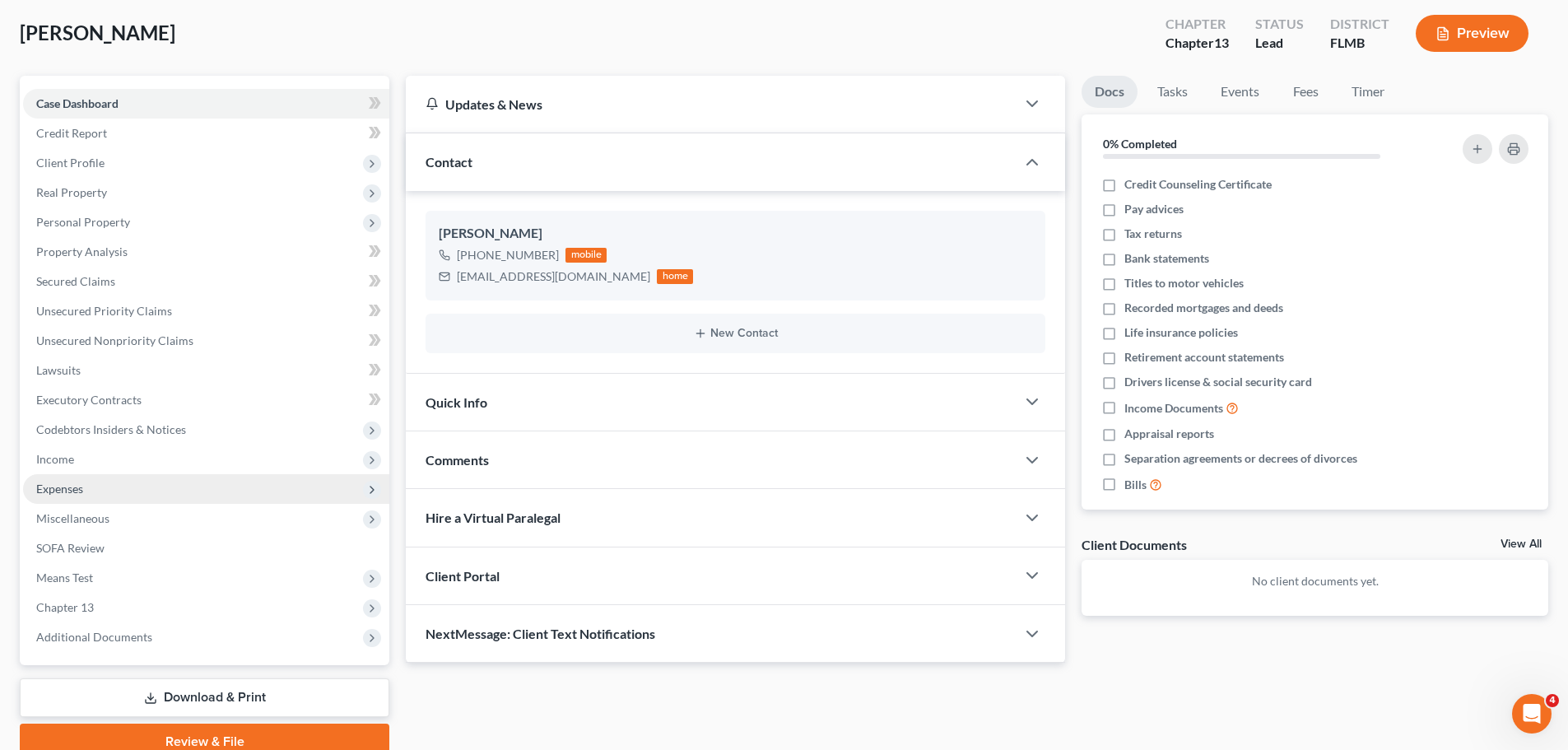
click at [102, 489] on span "Expenses" at bounding box center [206, 489] width 366 height 30
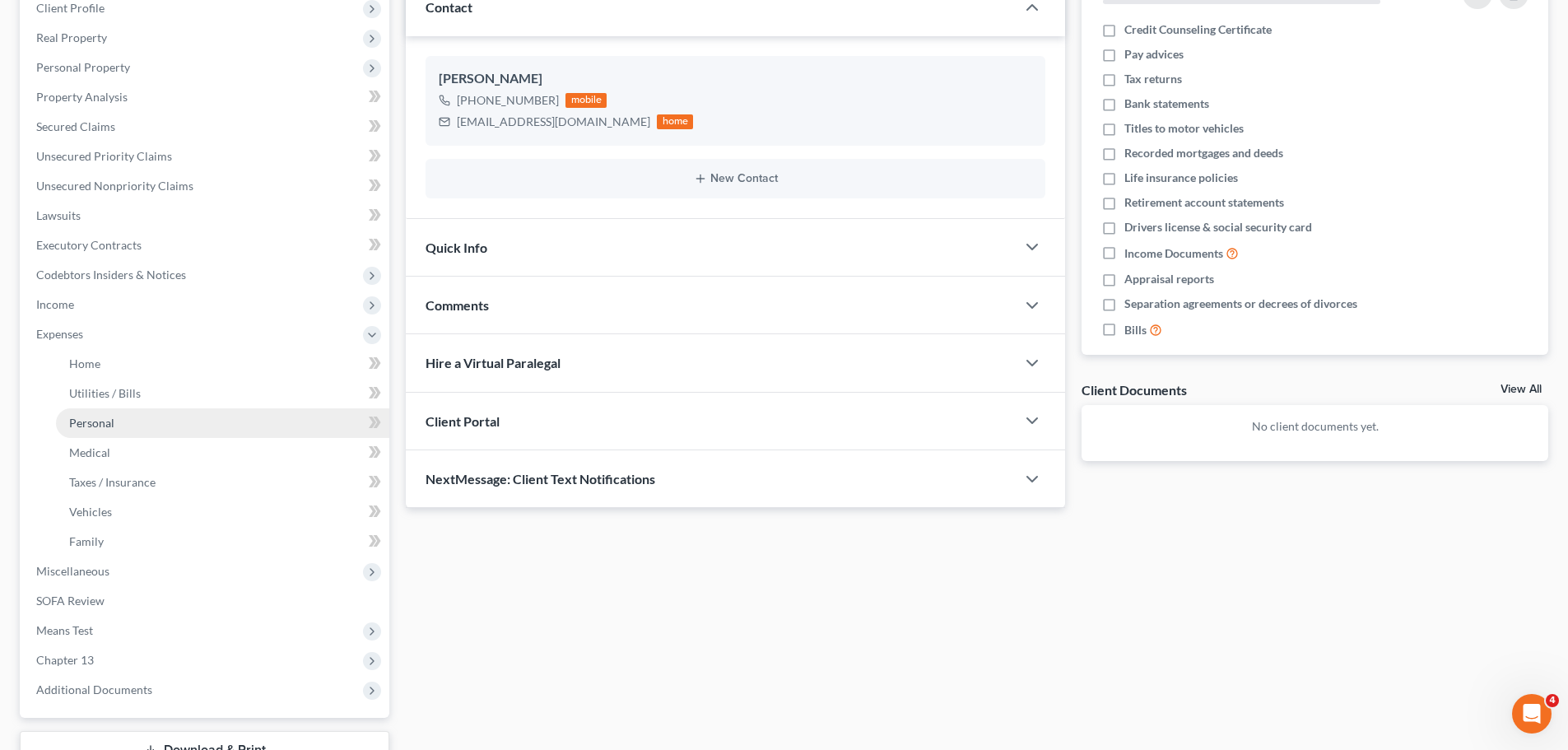
scroll to position [247, 0]
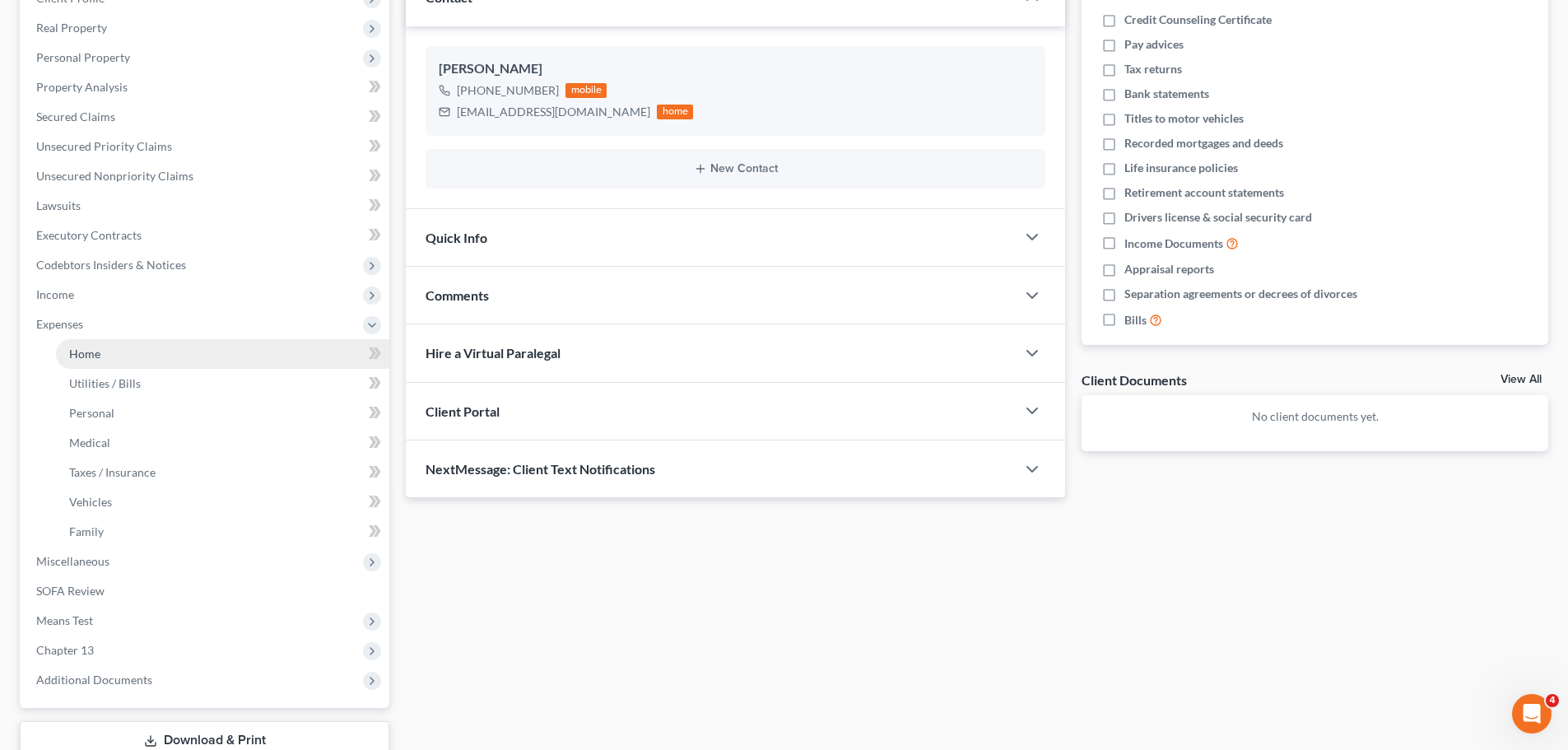
click at [124, 360] on link "Home" at bounding box center [222, 354] width 334 height 30
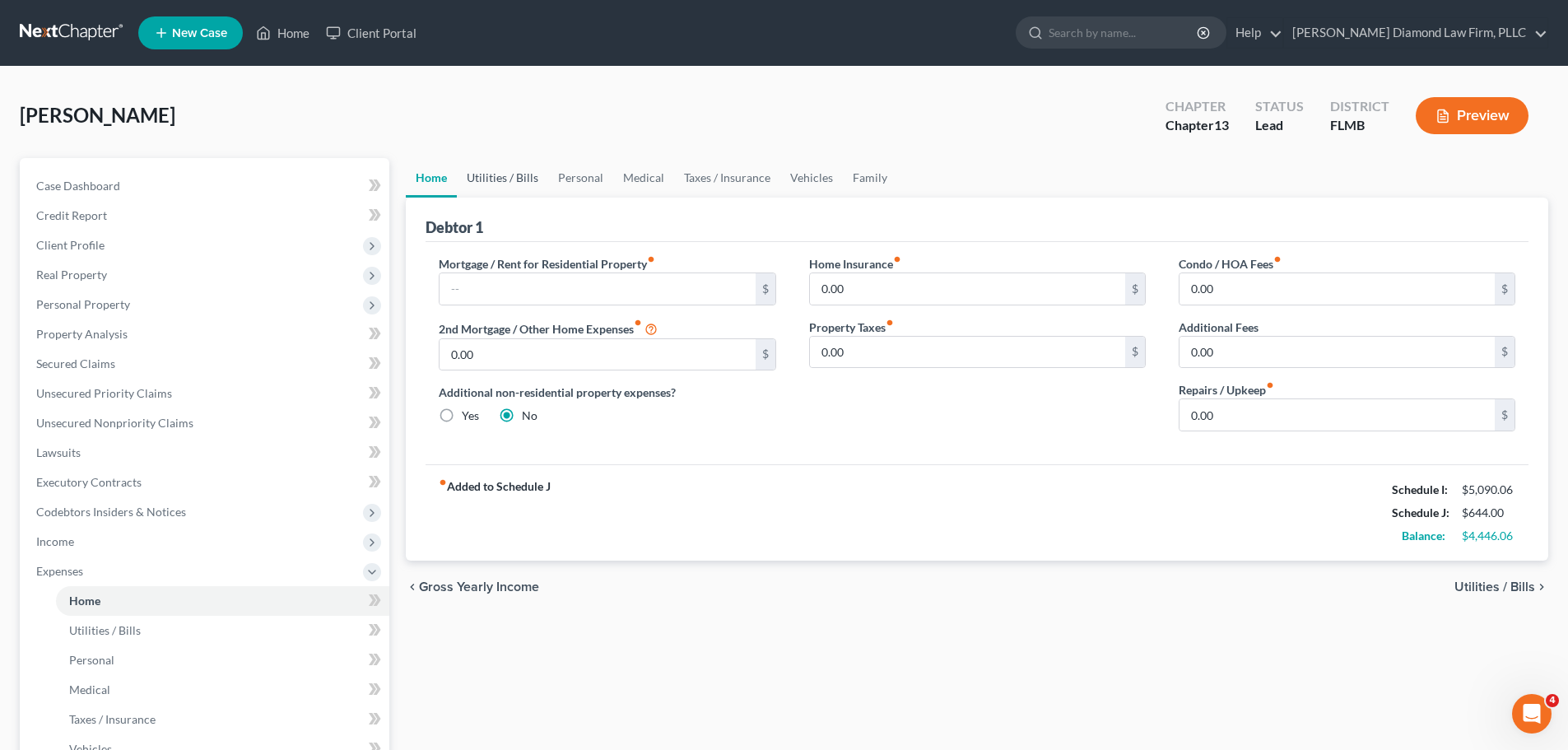
click at [516, 178] on link "Utilities / Bills" at bounding box center [503, 177] width 92 height 40
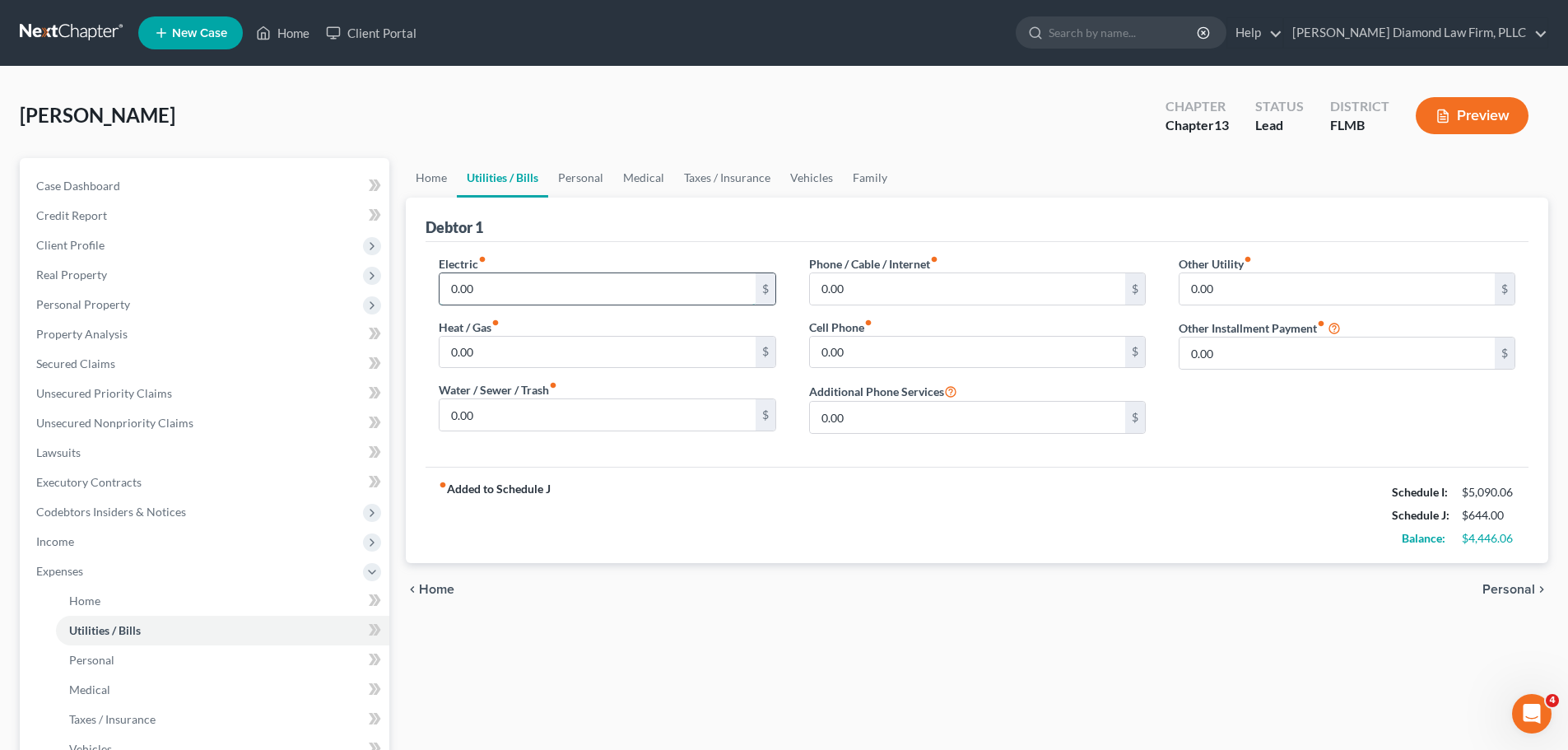
click at [539, 298] on input "0.00" at bounding box center [596, 289] width 315 height 31
type input "225"
click at [570, 412] on input "0.00" at bounding box center [596, 414] width 315 height 31
type input "25"
click at [933, 297] on input "0.00" at bounding box center [967, 289] width 315 height 31
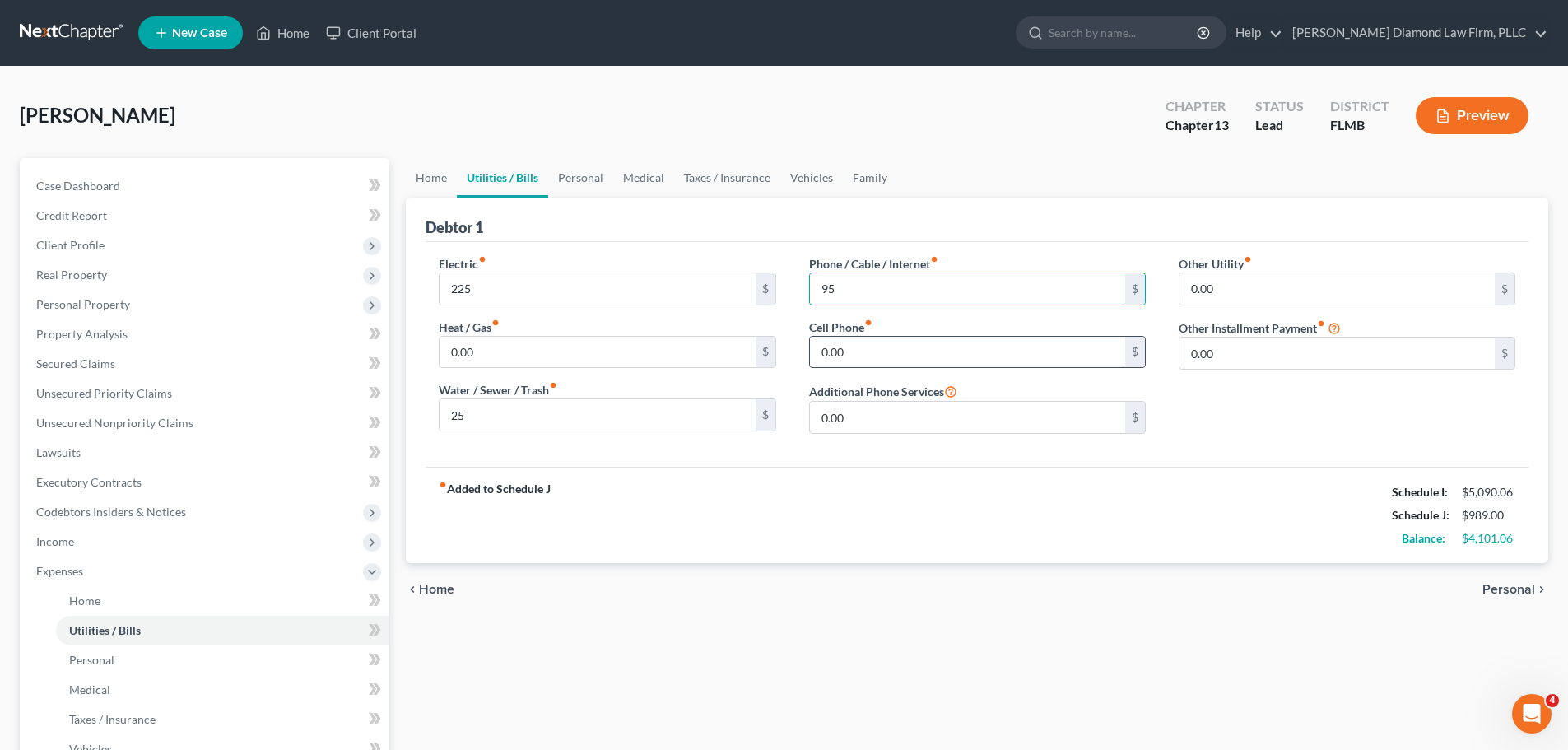
type input "95"
click at [934, 348] on input "0.00" at bounding box center [967, 352] width 315 height 31
type input "120"
click at [560, 190] on link "Personal" at bounding box center [581, 177] width 65 height 40
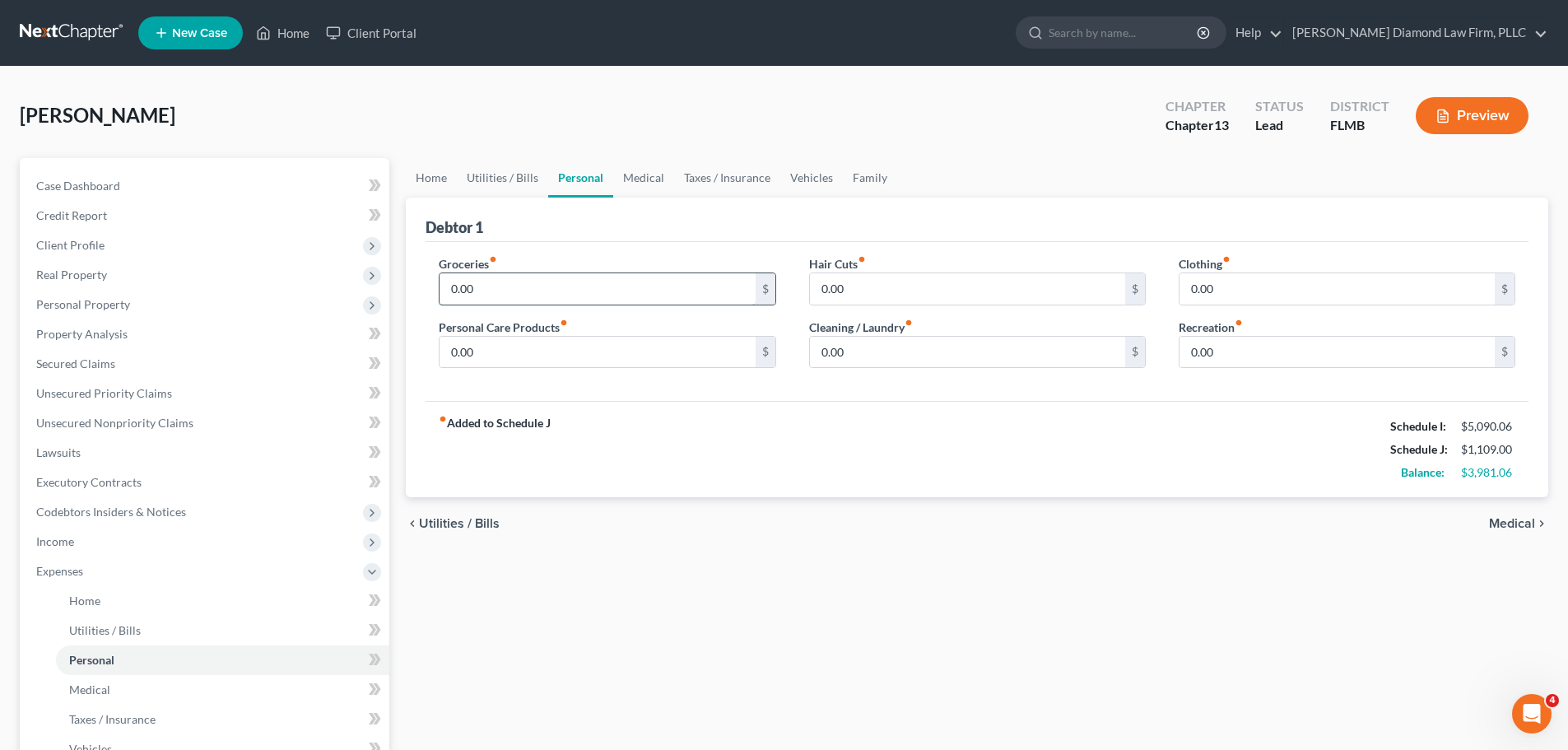
click at [534, 284] on input "0.00" at bounding box center [596, 289] width 315 height 31
type input "300"
click at [559, 338] on input "0.00" at bounding box center [596, 352] width 315 height 31
type input "100"
click at [632, 177] on link "Medical" at bounding box center [643, 177] width 61 height 40
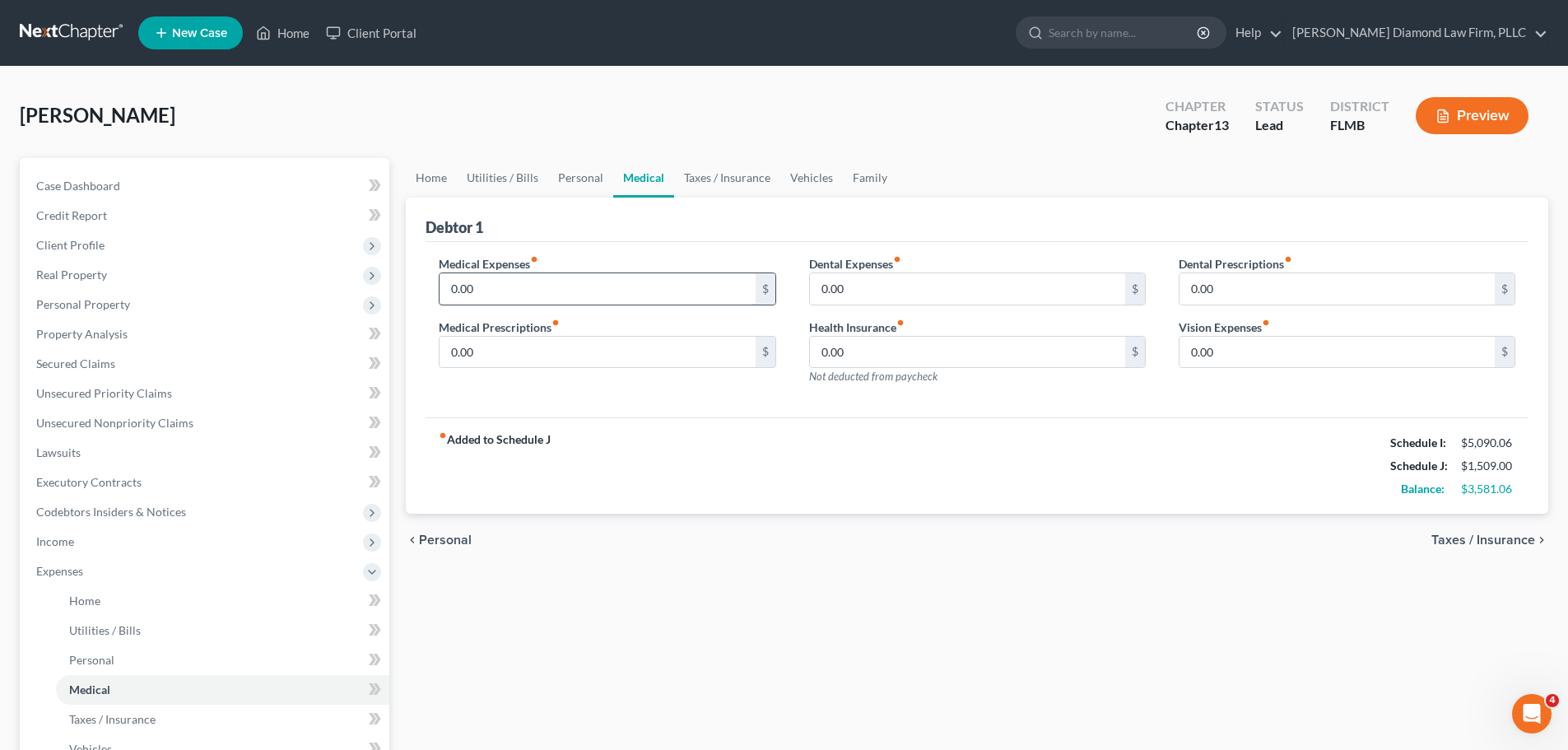
click at [566, 294] on input "0.00" at bounding box center [596, 289] width 315 height 31
type input "1"
type input "20"
click at [801, 176] on link "Vehicles" at bounding box center [811, 177] width 63 height 40
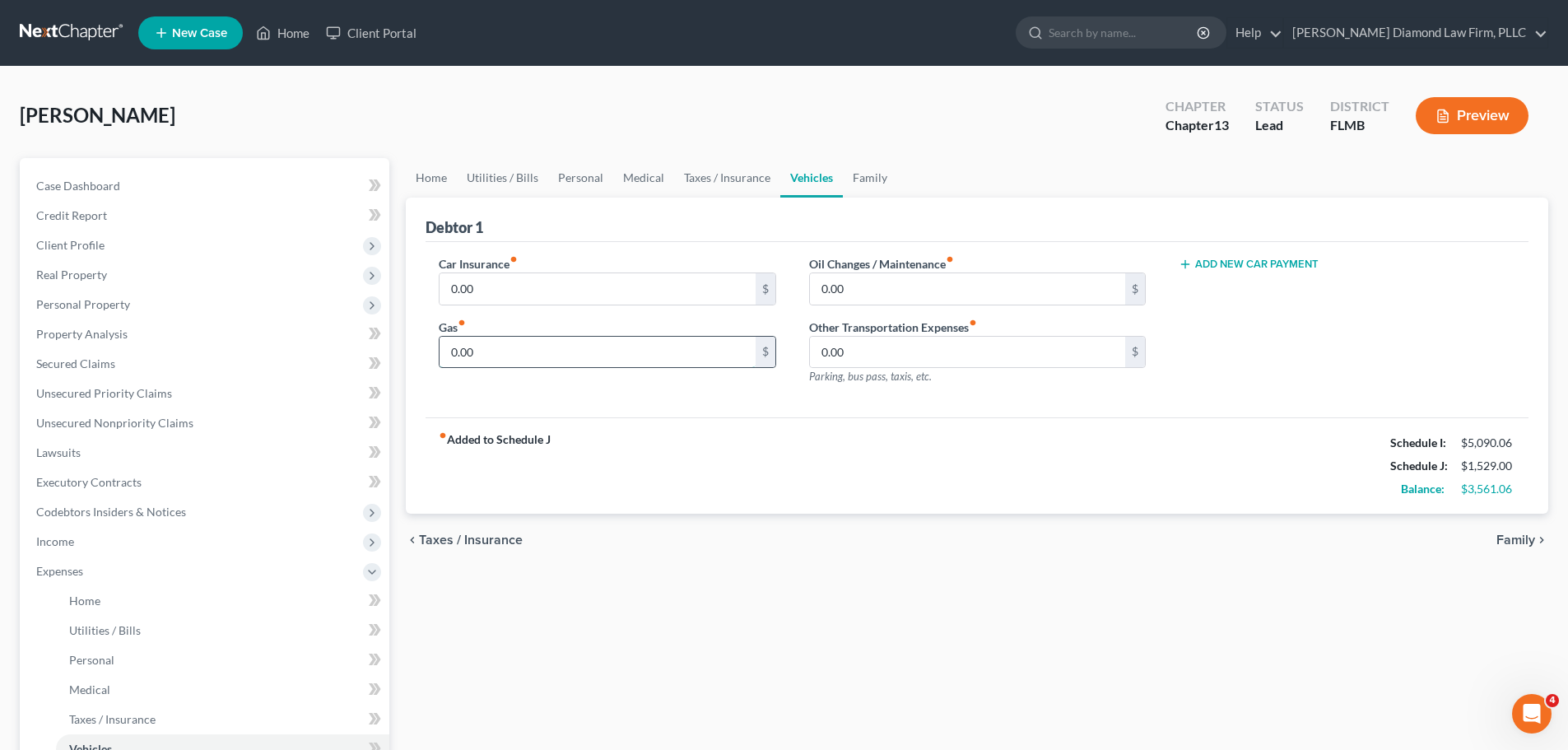
click at [644, 349] on input "0.00" at bounding box center [596, 352] width 315 height 31
type input "300"
click at [601, 179] on link "Personal" at bounding box center [581, 177] width 65 height 40
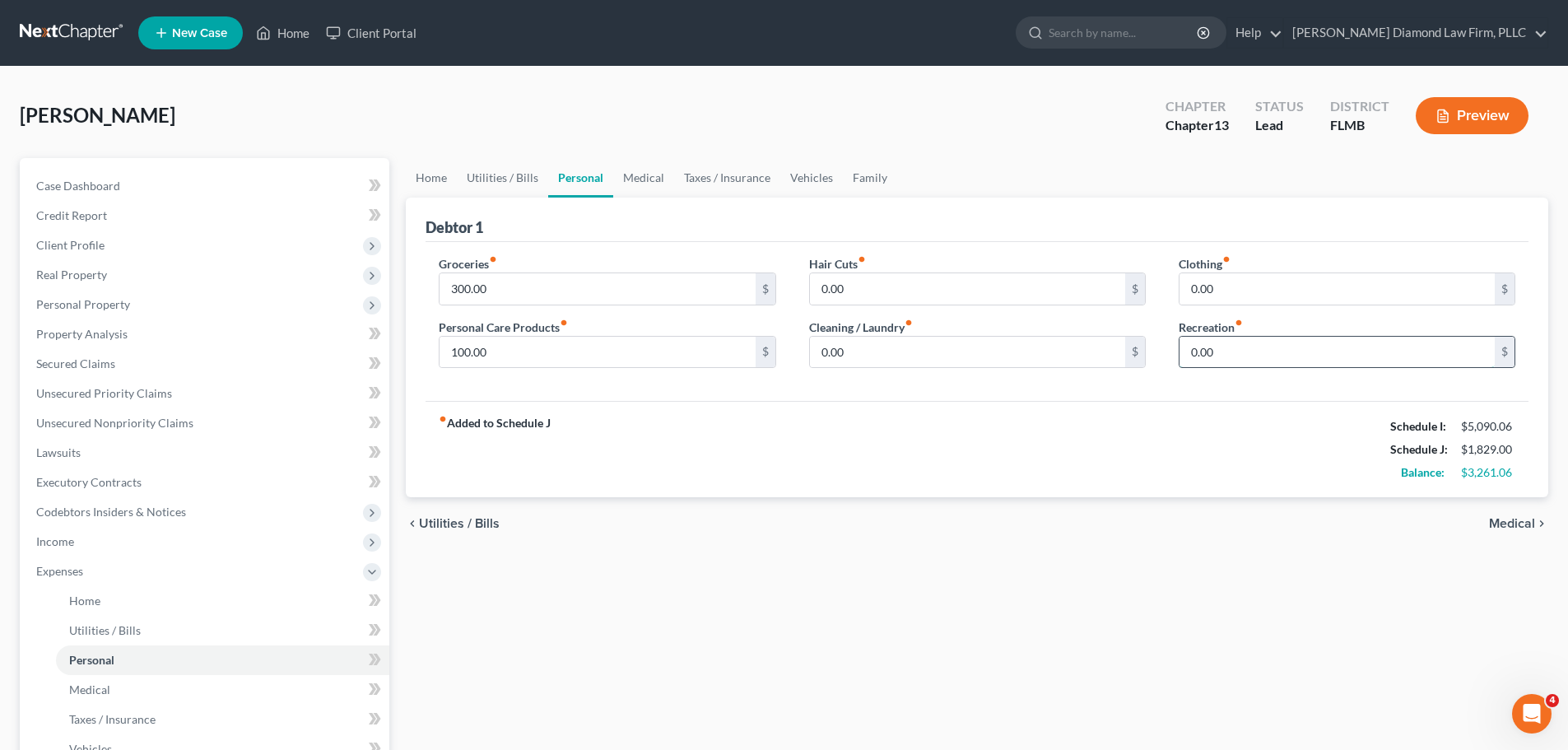
click at [1208, 349] on input "0.00" at bounding box center [1337, 352] width 315 height 31
type input "50"
click at [810, 175] on link "Vehicles" at bounding box center [811, 177] width 63 height 40
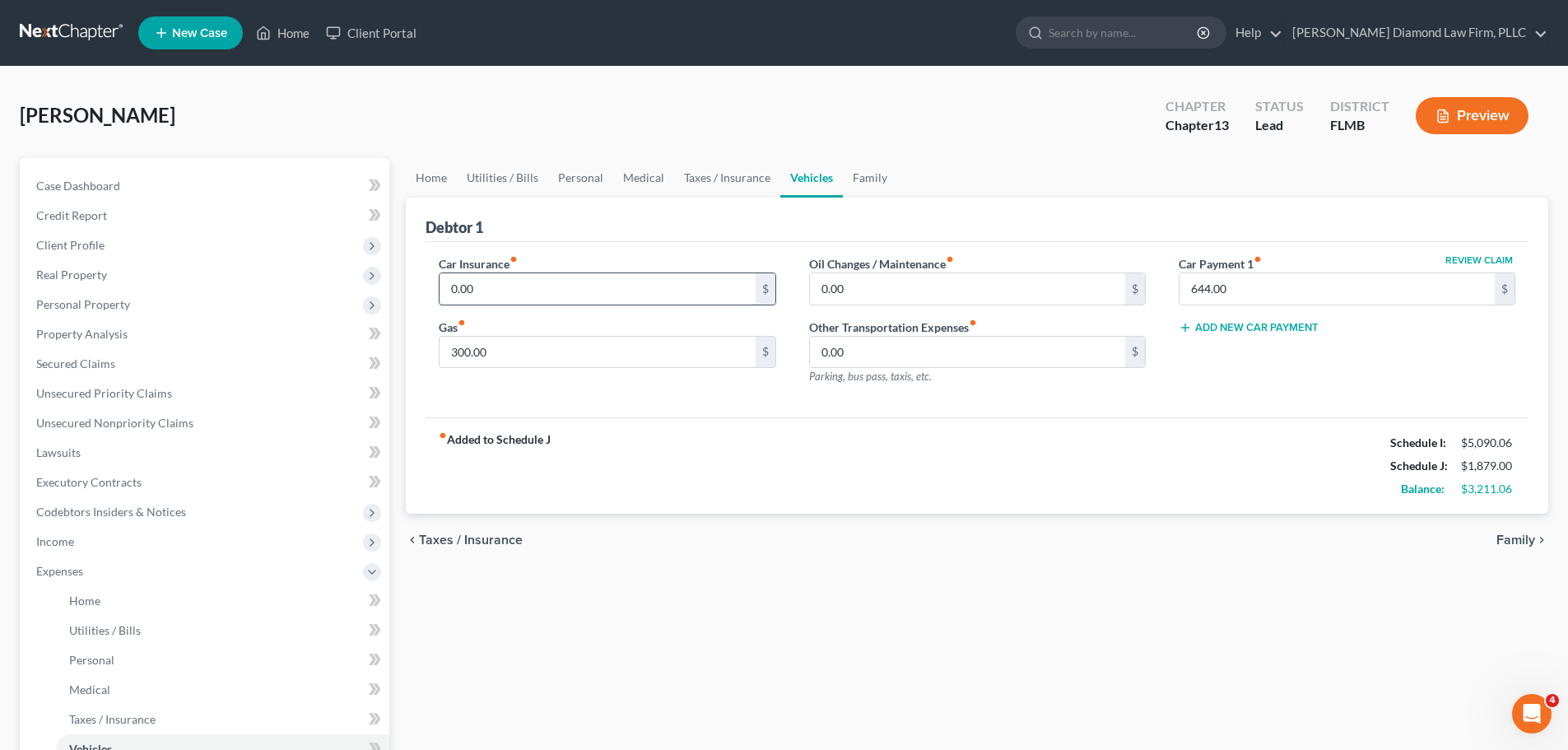
click at [568, 283] on input "0.00" at bounding box center [596, 289] width 315 height 31
type input "125"
click at [424, 171] on link "Home" at bounding box center [431, 177] width 51 height 40
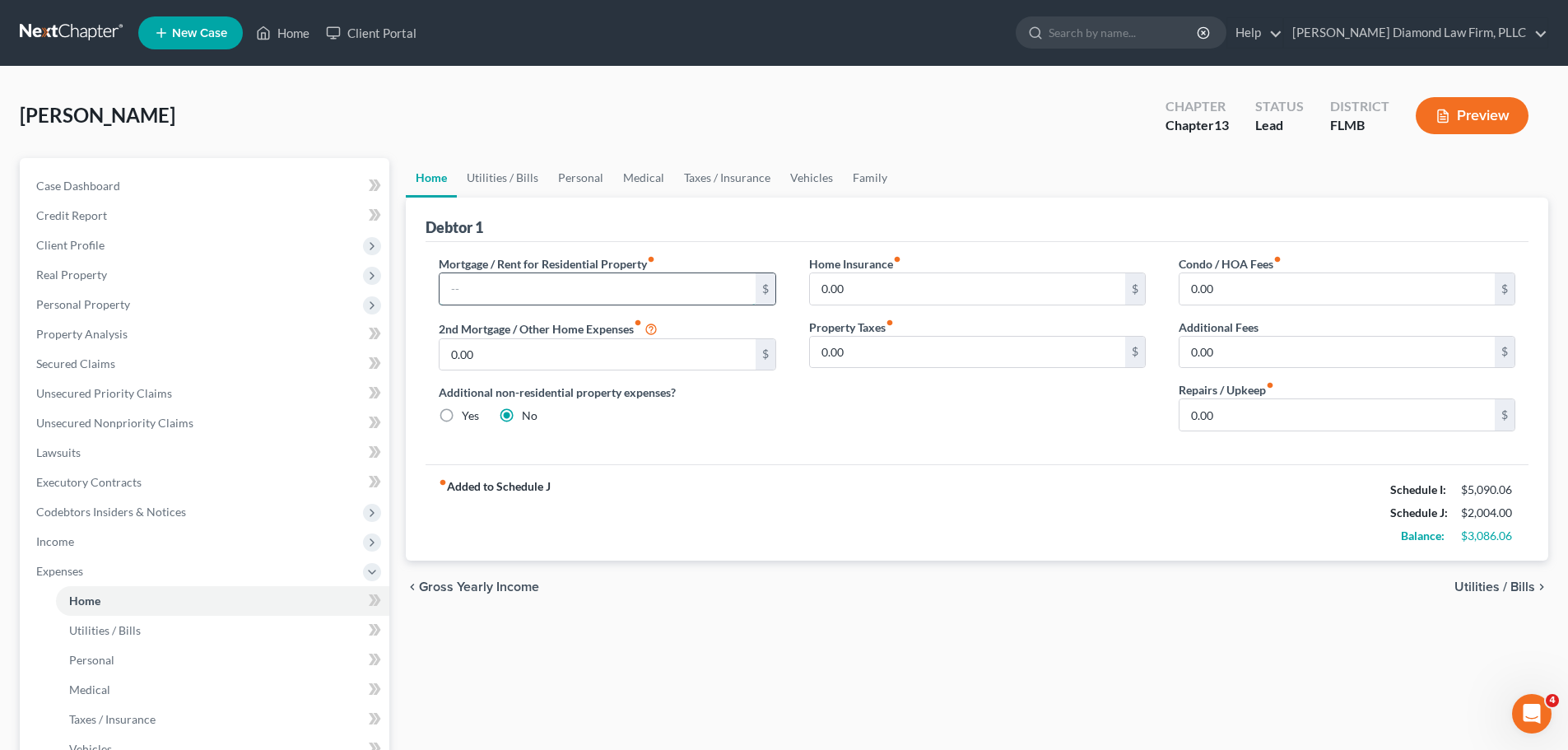
click at [575, 298] on input "text" at bounding box center [596, 289] width 315 height 31
type input "852.57"
click at [1208, 399] on input "0.00" at bounding box center [1337, 414] width 315 height 31
type input "150"
click at [878, 176] on link "Family" at bounding box center [870, 177] width 55 height 40
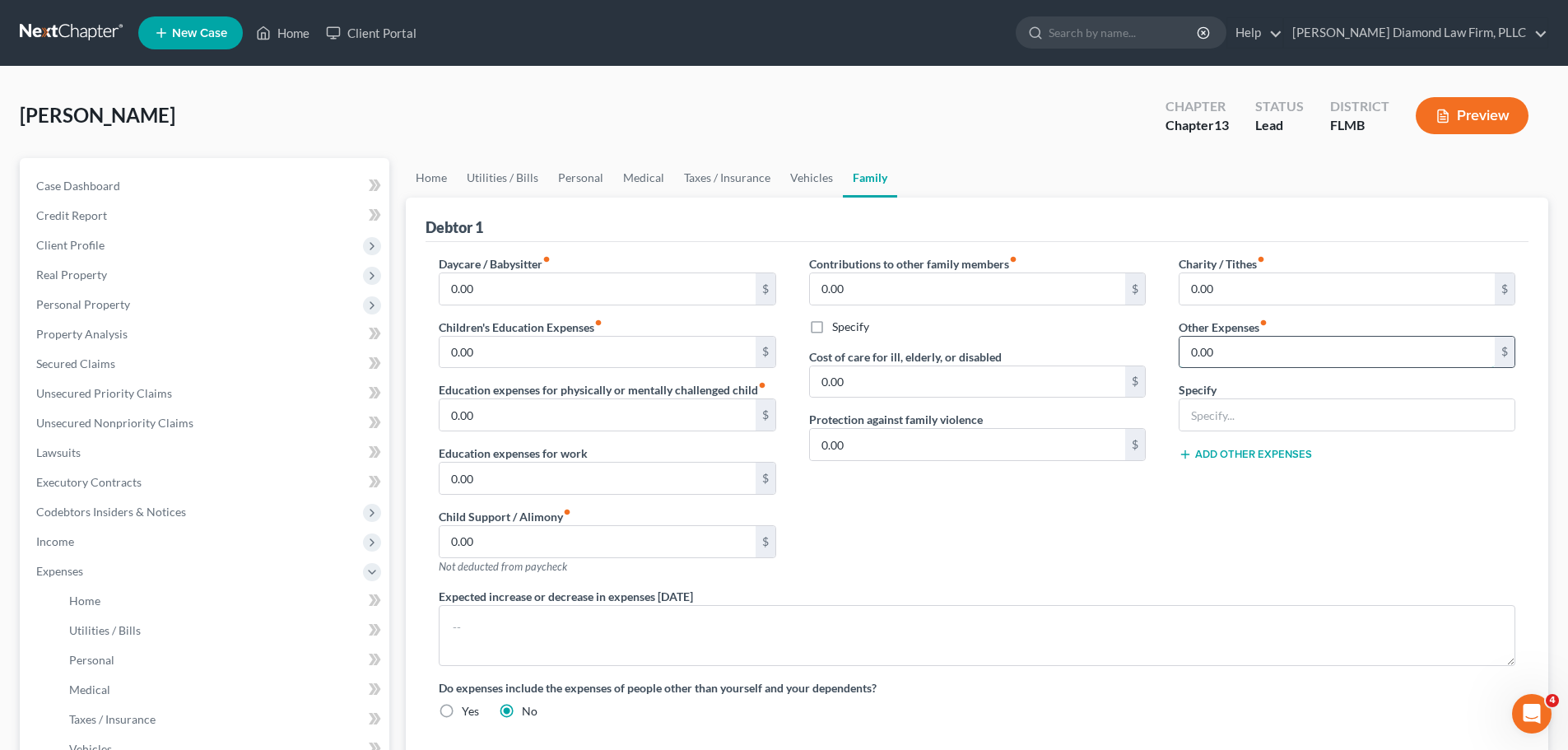
click at [1261, 356] on input "0.00" at bounding box center [1337, 352] width 315 height 31
type input "30"
click at [1280, 426] on input "text" at bounding box center [1347, 414] width 335 height 31
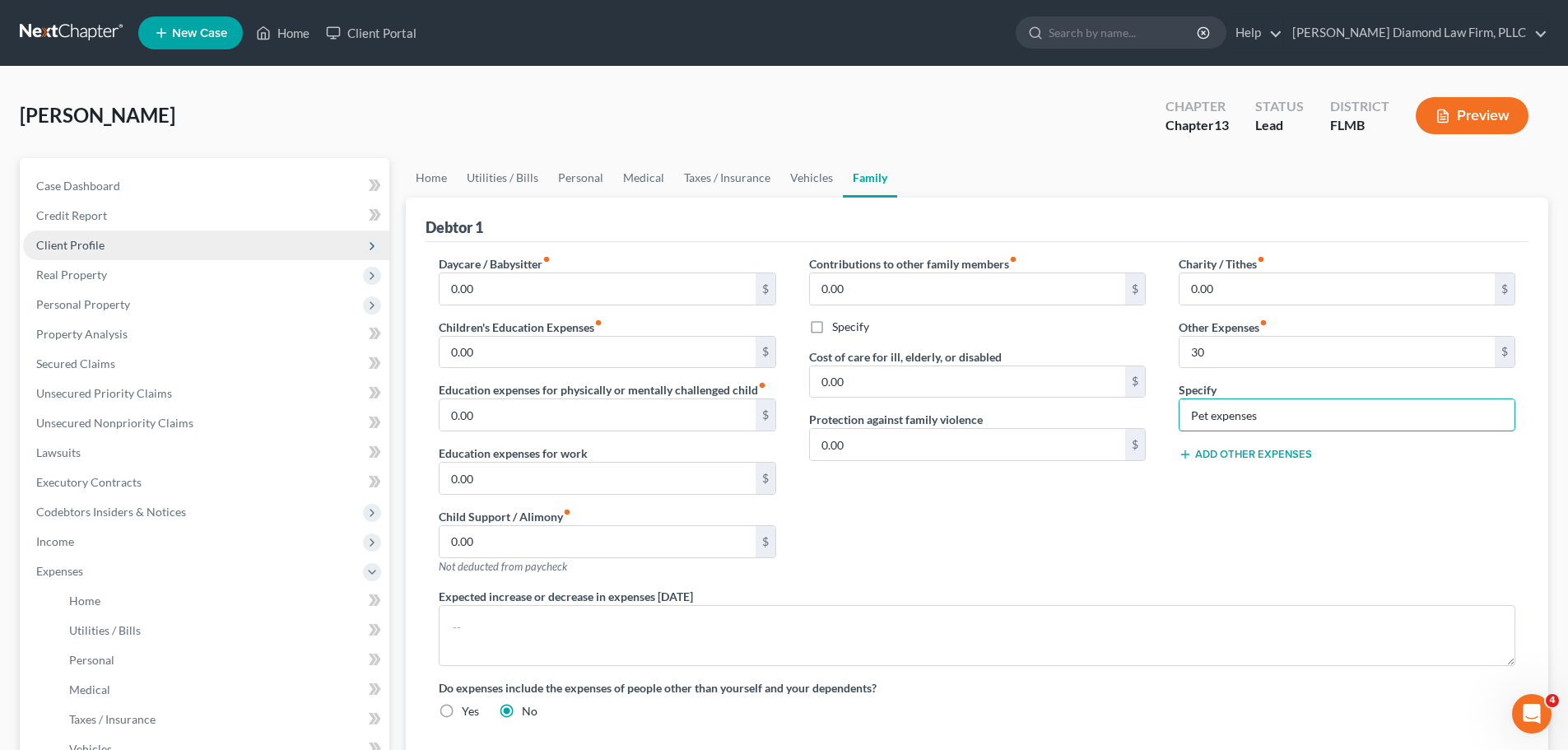
type input "Pet expenses"
click at [89, 239] on span "Client Profile" at bounding box center [70, 245] width 68 height 14
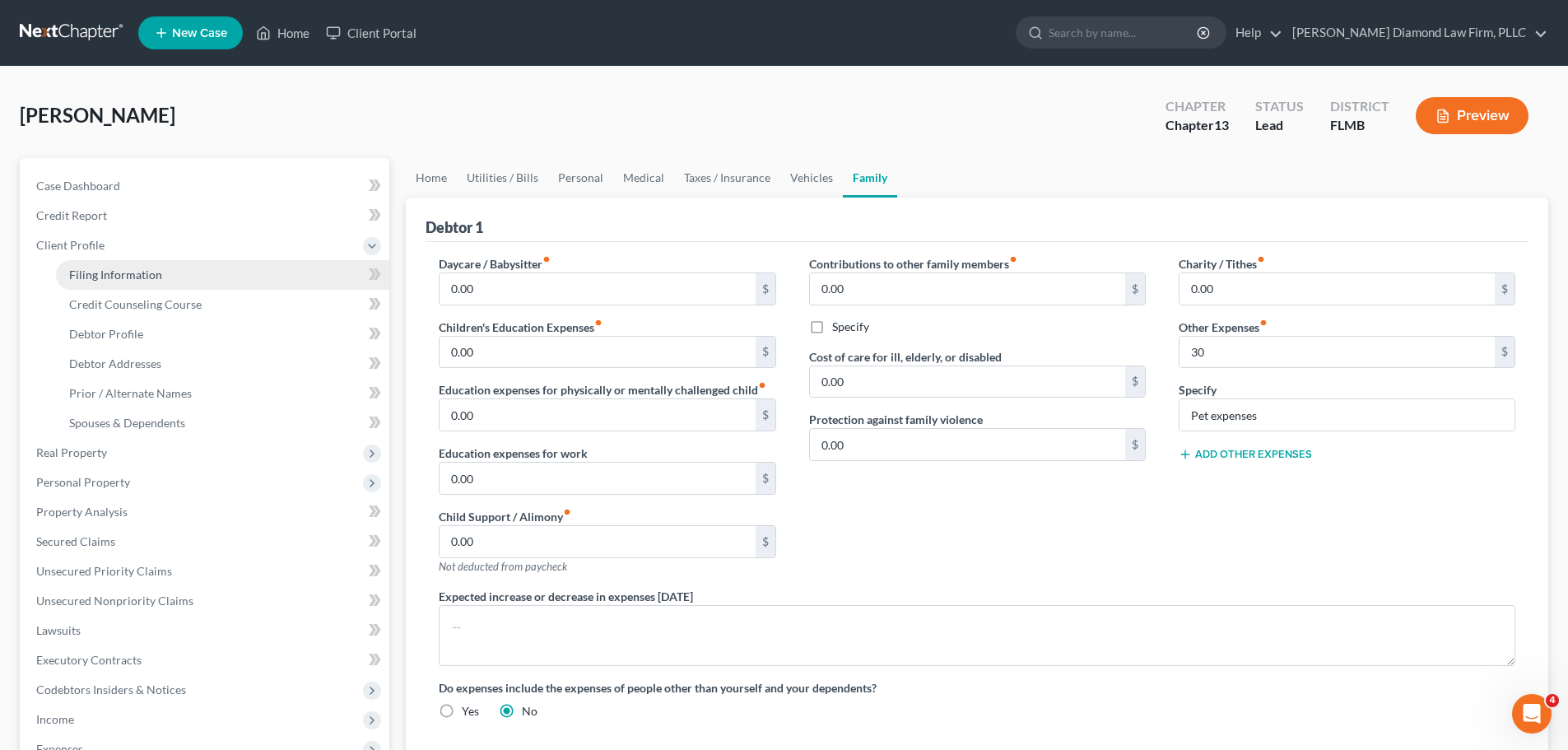
click at [83, 276] on span "Filing Information" at bounding box center [115, 274] width 93 height 14
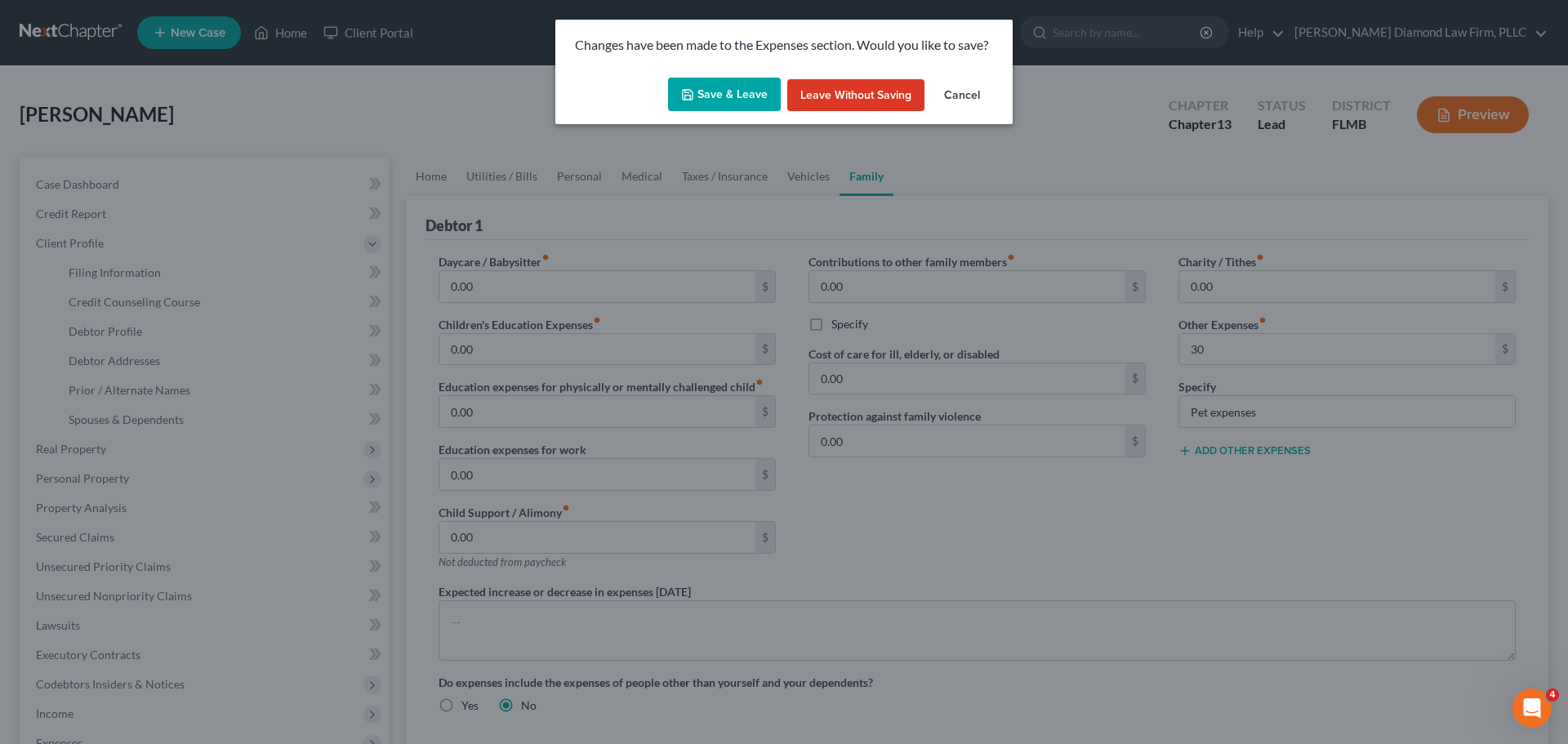
click at [686, 100] on icon "button" at bounding box center [687, 95] width 10 height 10
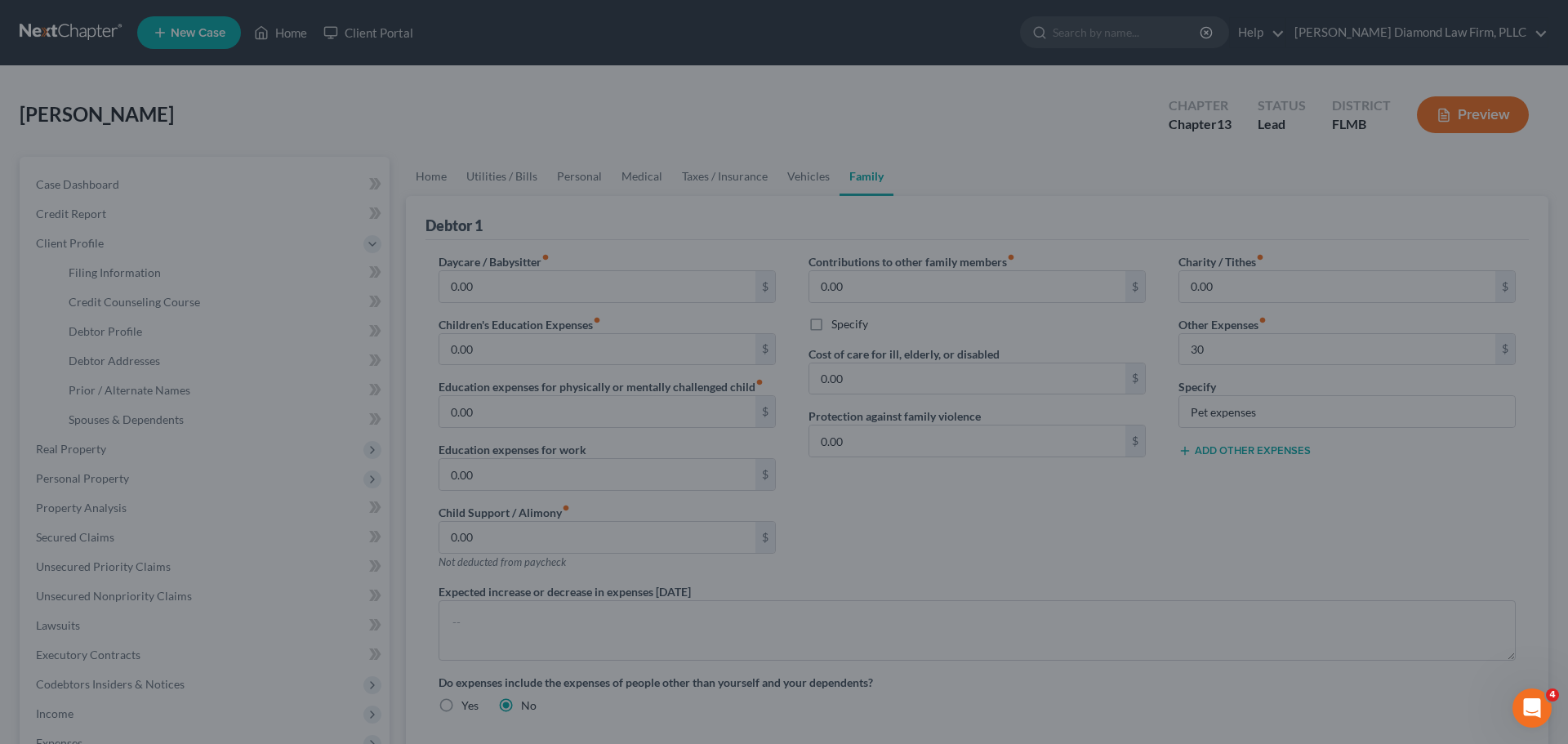
type input "30.00"
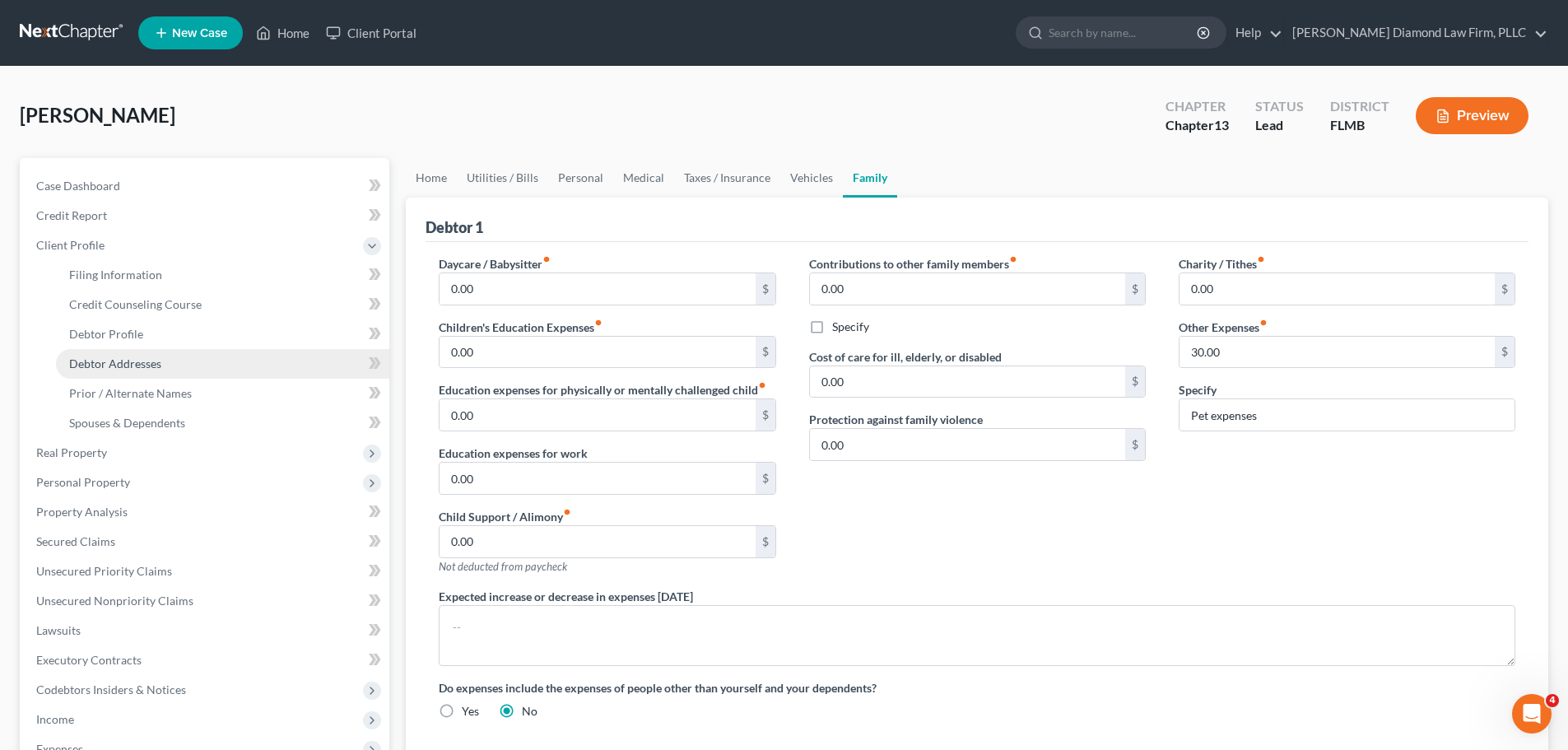
select select "1"
select select "0"
select select "3"
select select "15"
select select "0"
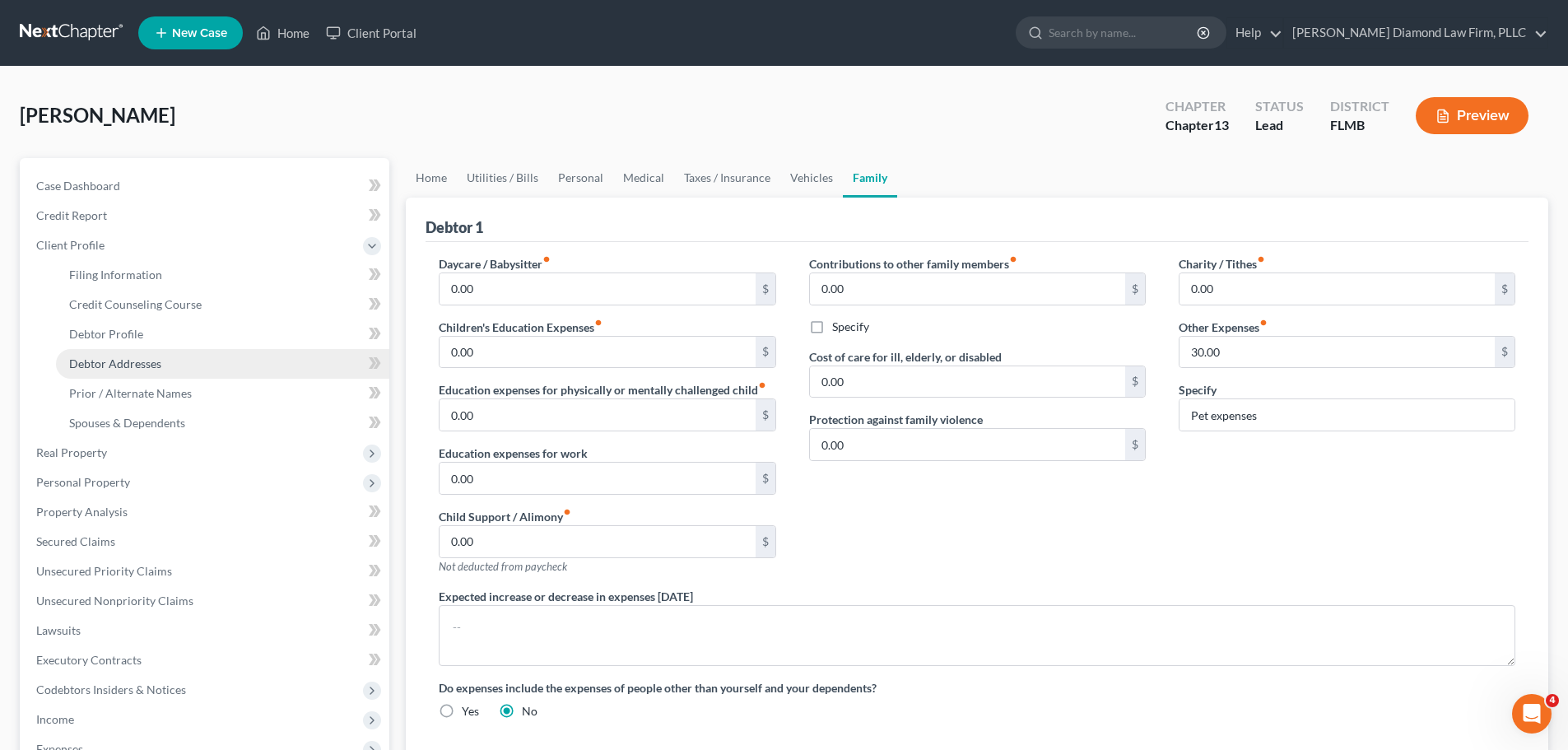
select select "9"
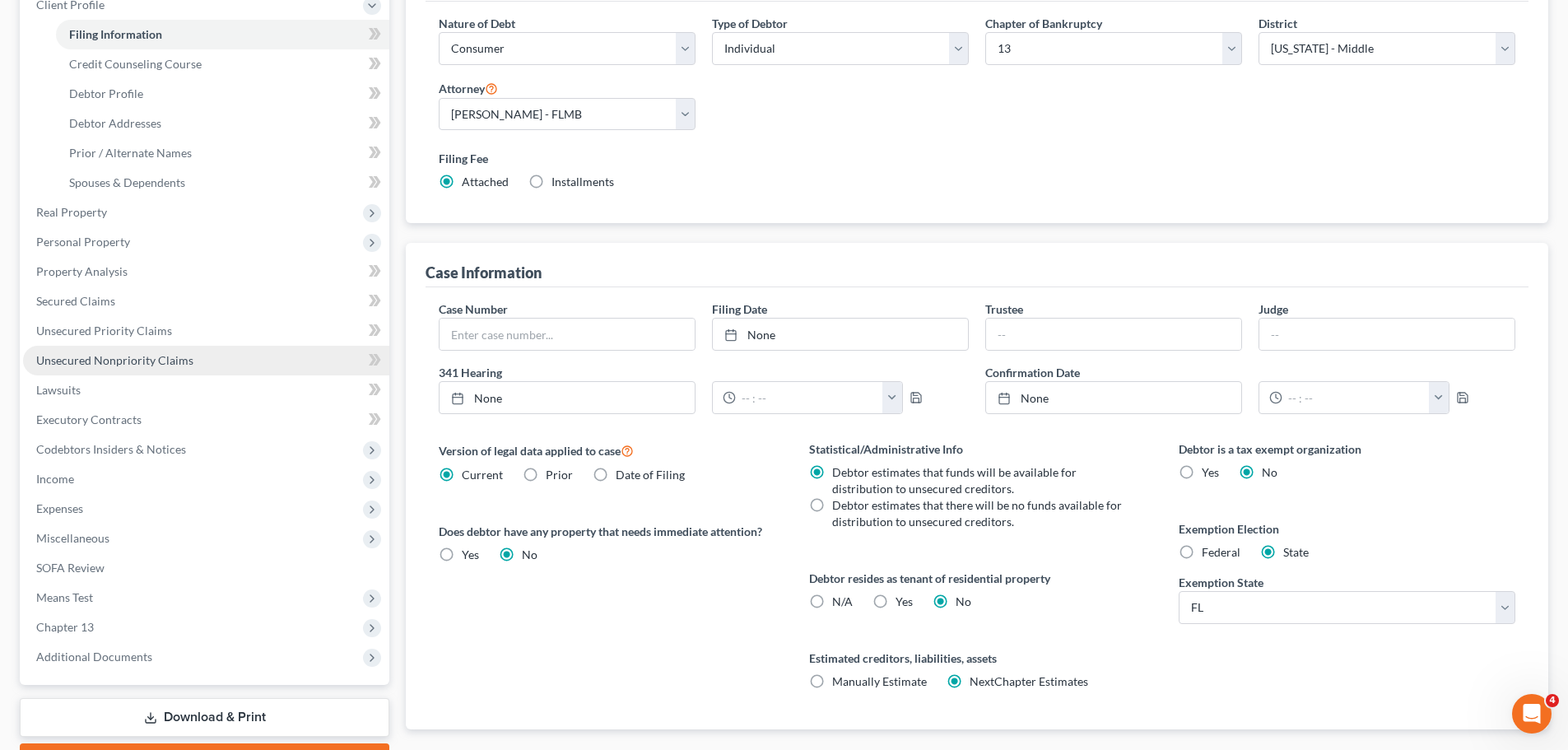
scroll to position [247, 0]
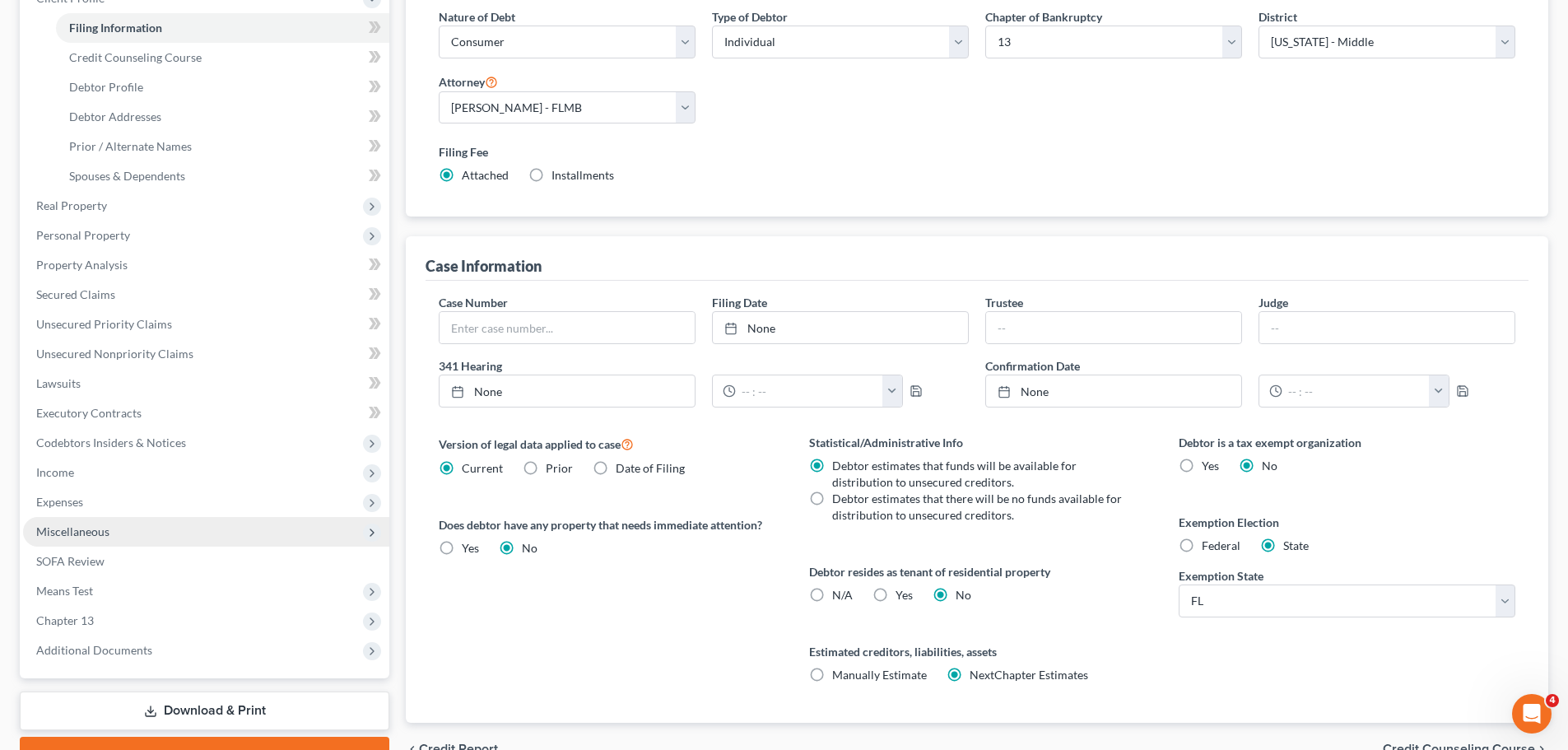
click at [103, 524] on span "Miscellaneous" at bounding box center [72, 531] width 73 height 14
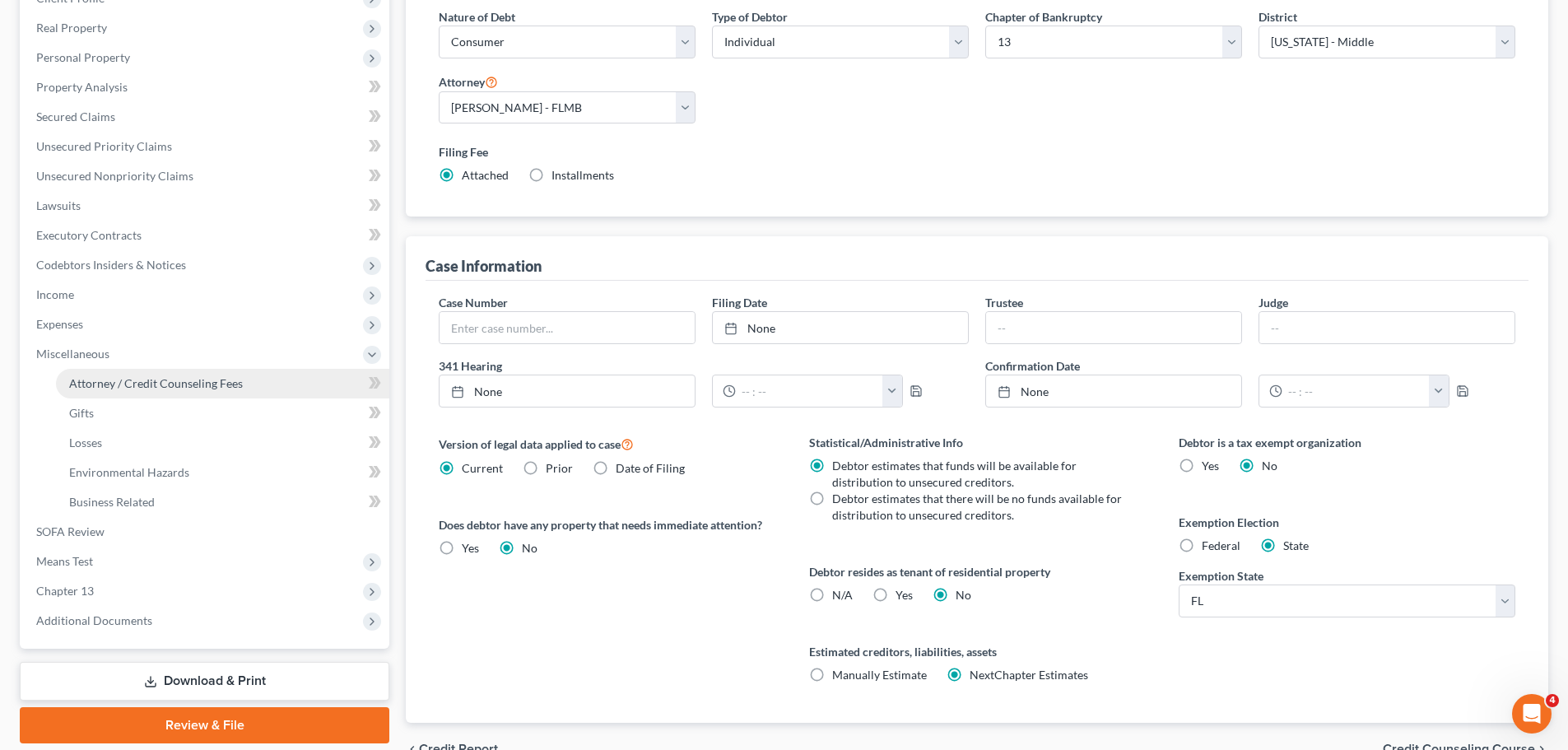
click at [127, 381] on span "Attorney / Credit Counseling Fees" at bounding box center [155, 383] width 174 height 14
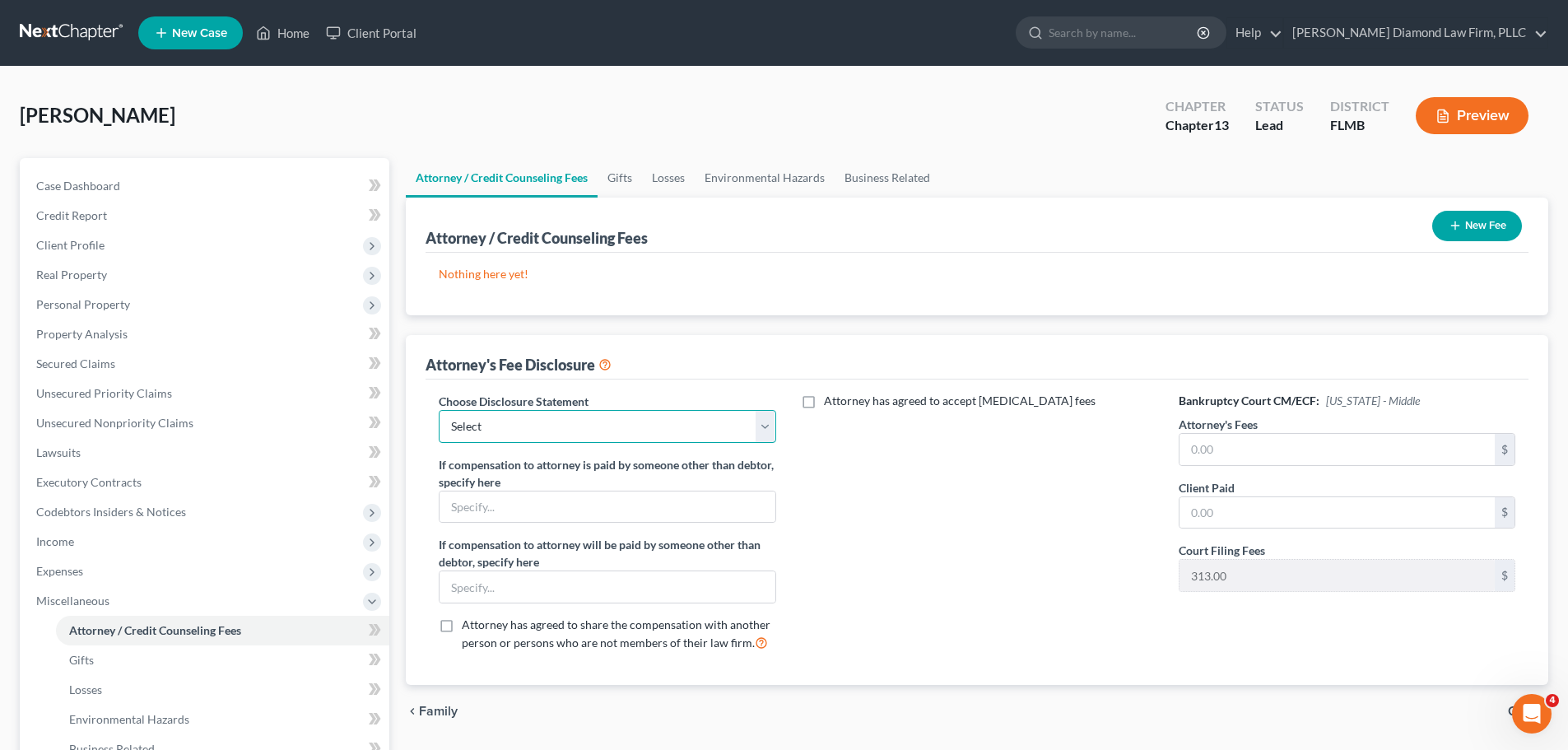
click at [567, 430] on select "Select [PERSON_NAME] Chapter 13 monitoring fees Attorney Fee" at bounding box center [607, 426] width 337 height 33
select select "2"
click at [439, 410] on select "Select [PERSON_NAME] Chapter 13 monitoring fees Attorney Fee" at bounding box center [607, 426] width 337 height 33
click at [1343, 444] on input "text" at bounding box center [1337, 449] width 315 height 31
type input "2,379"
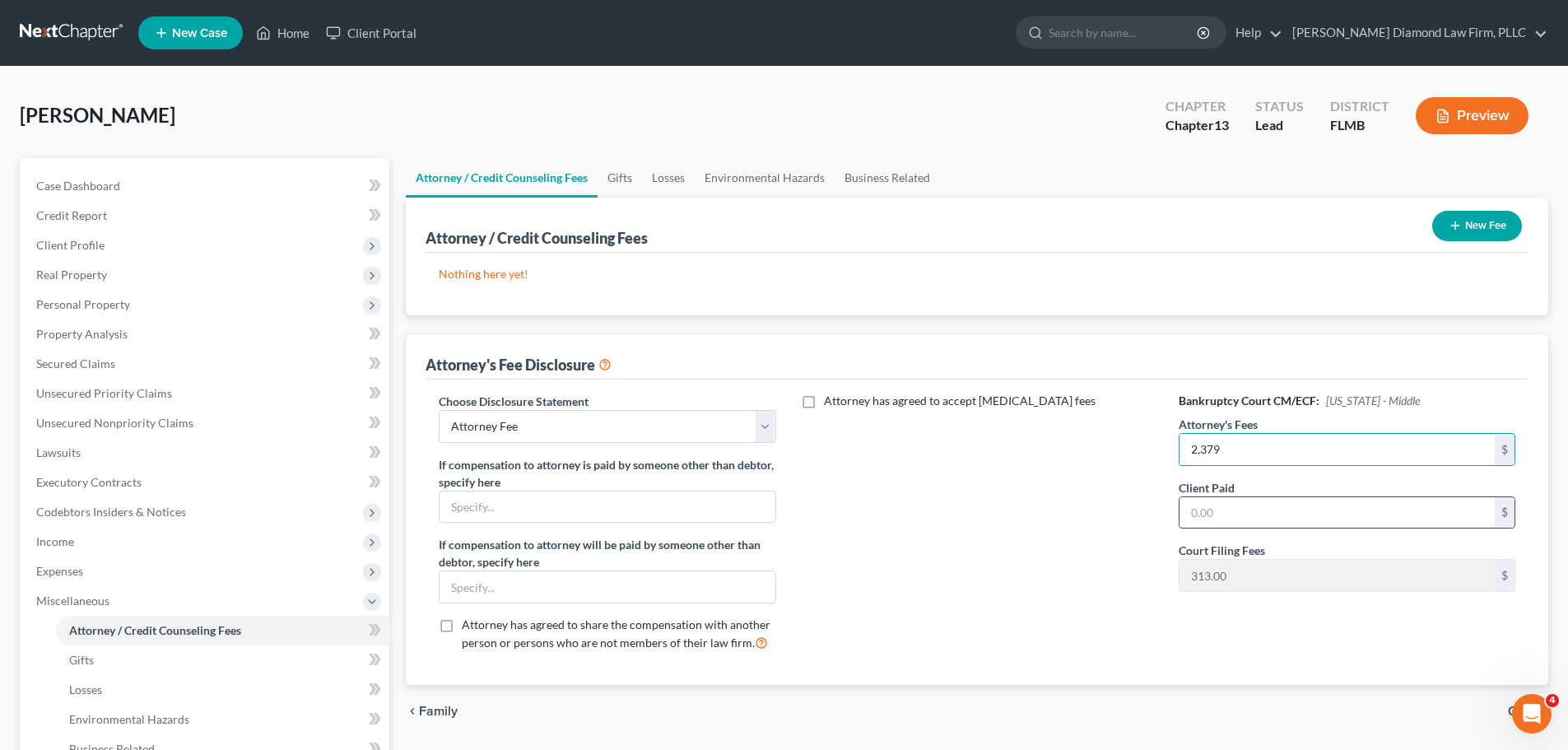
click at [1296, 500] on input "text" at bounding box center [1337, 512] width 315 height 31
type input "2,379"
click at [1453, 225] on icon "button" at bounding box center [1455, 225] width 13 height 13
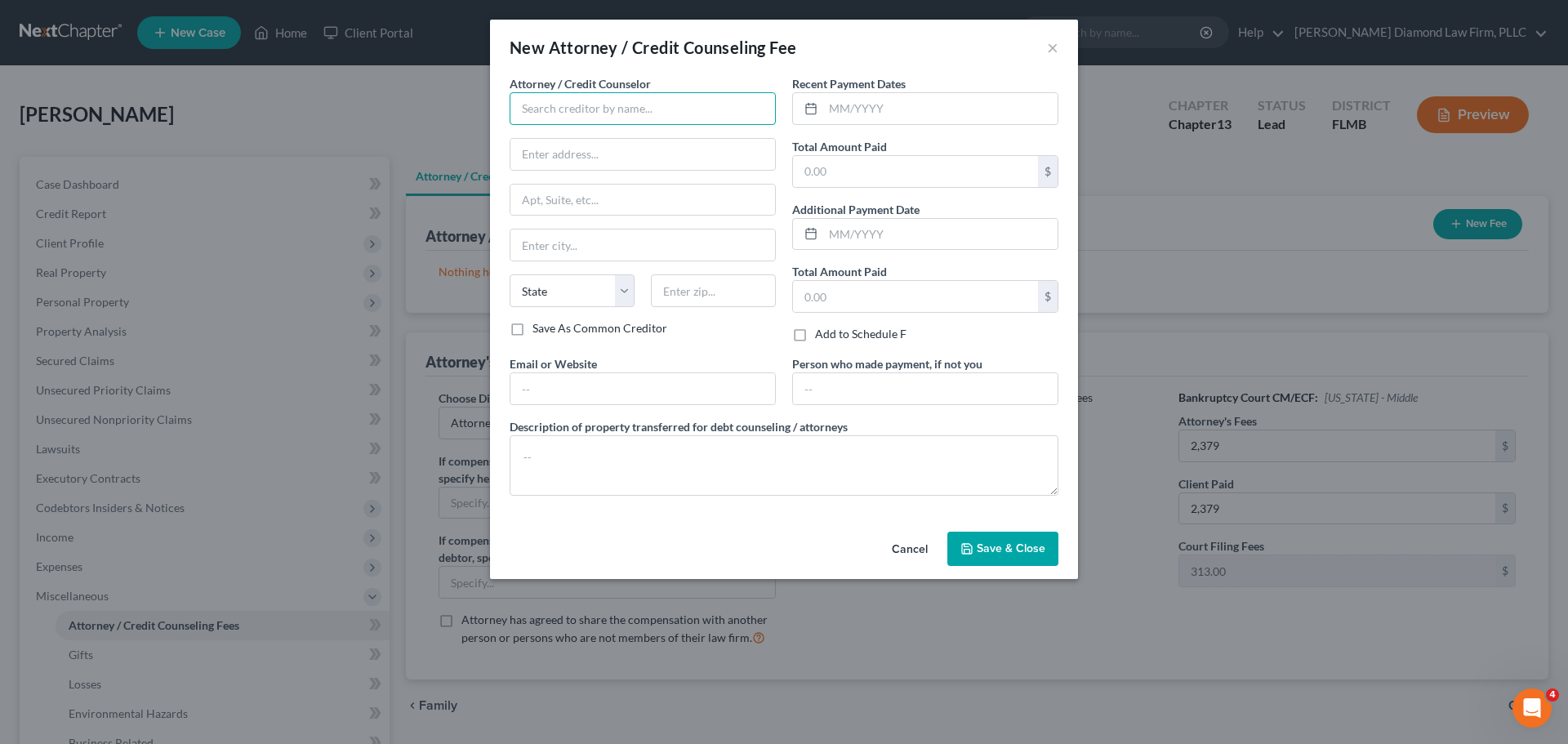
click at [578, 104] on input "text" at bounding box center [643, 108] width 266 height 32
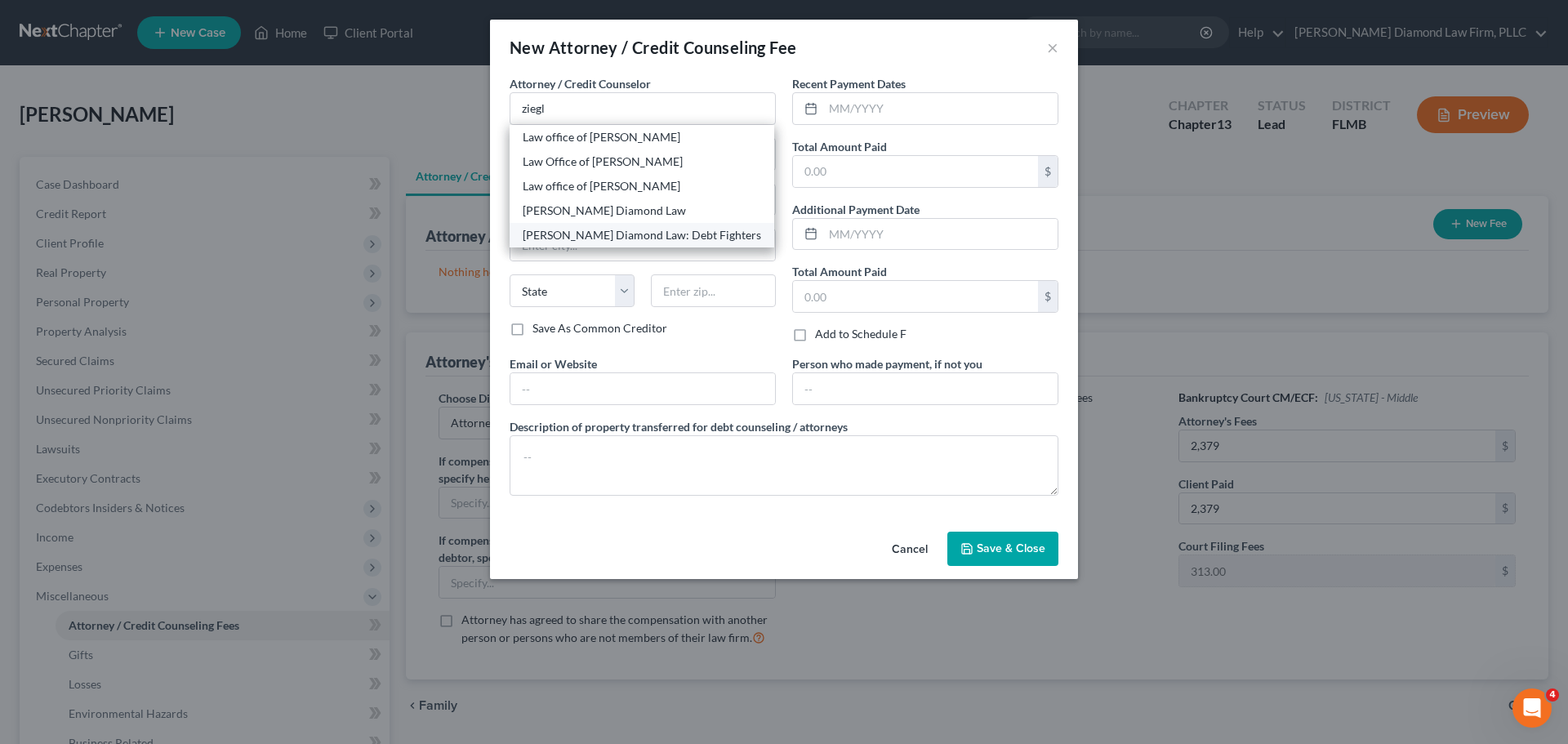
click at [570, 228] on div "[PERSON_NAME] Diamond Law: Debt Fighters" at bounding box center [642, 235] width 238 height 17
type input "[PERSON_NAME] Diamond Law: Debt Fighters"
type input "[STREET_ADDRESS]"
type input "Unit 108"
type input "Clearwater"
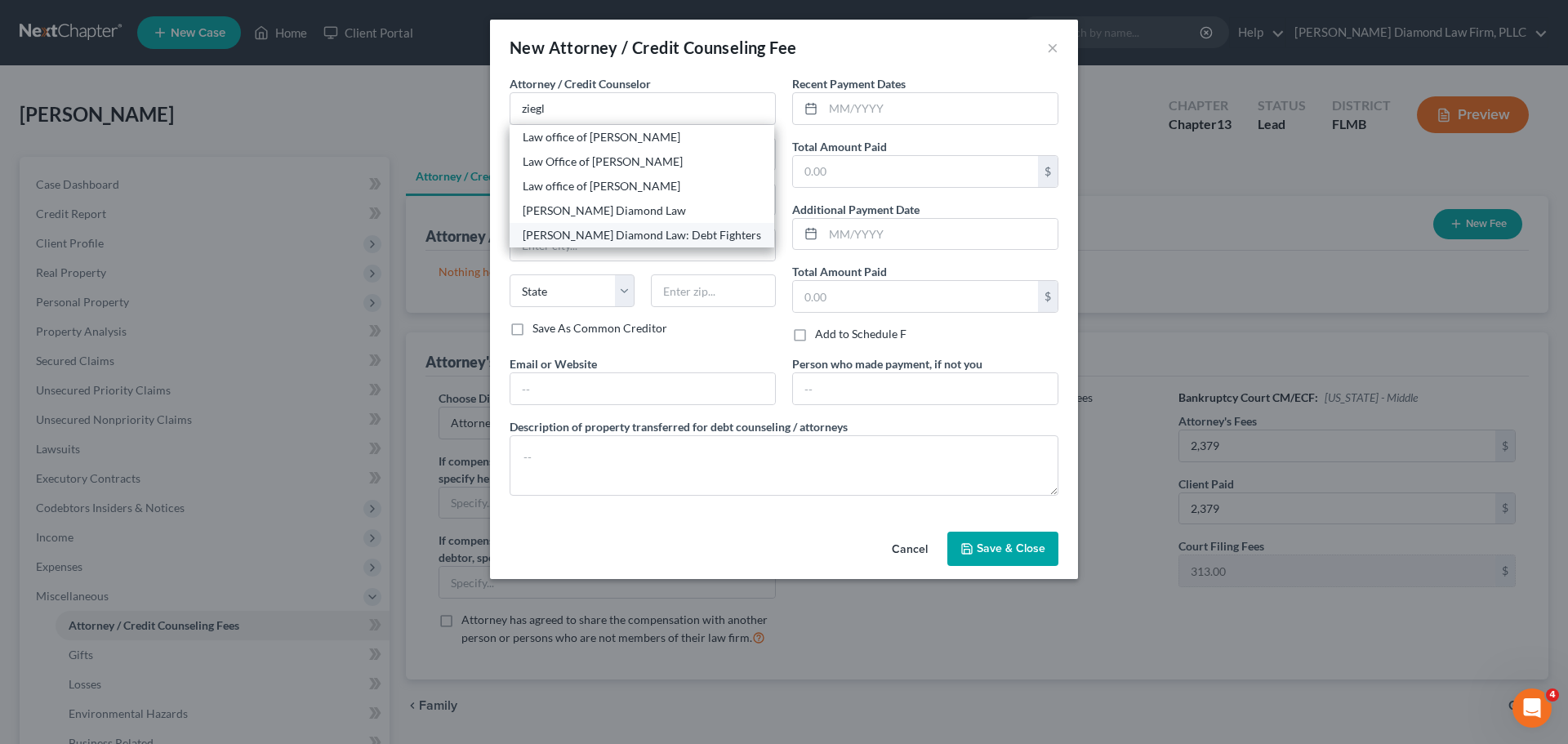
select select "9"
type input "33761"
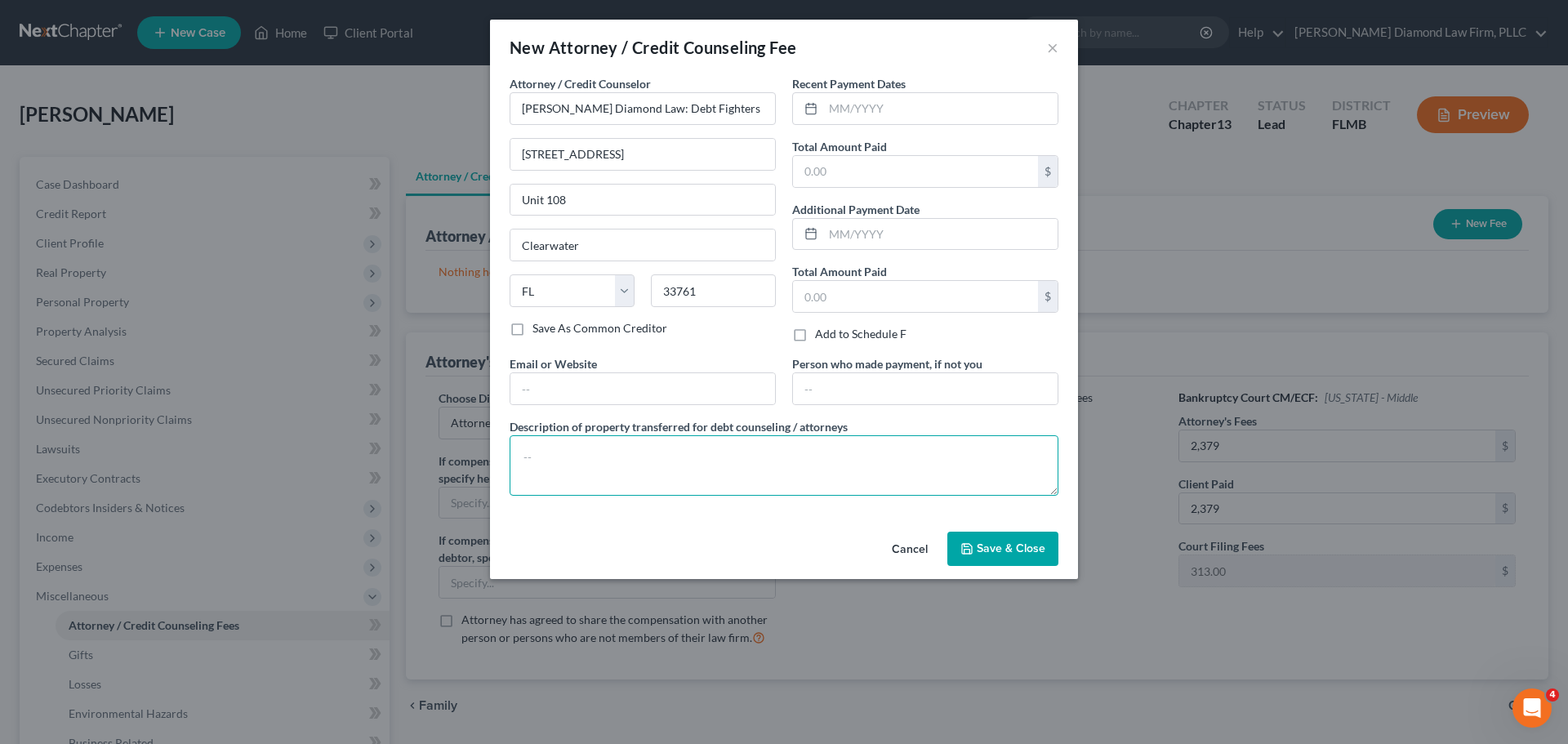
click at [600, 469] on textarea at bounding box center [784, 465] width 549 height 60
type textarea "Attorney costs and filing fee for this bankruptcy"
click at [918, 112] on input "text" at bounding box center [940, 108] width 235 height 31
click at [910, 177] on input "text" at bounding box center [916, 171] width 245 height 31
drag, startPoint x: 910, startPoint y: 157, endPoint x: 814, endPoint y: 168, distance: 96.6
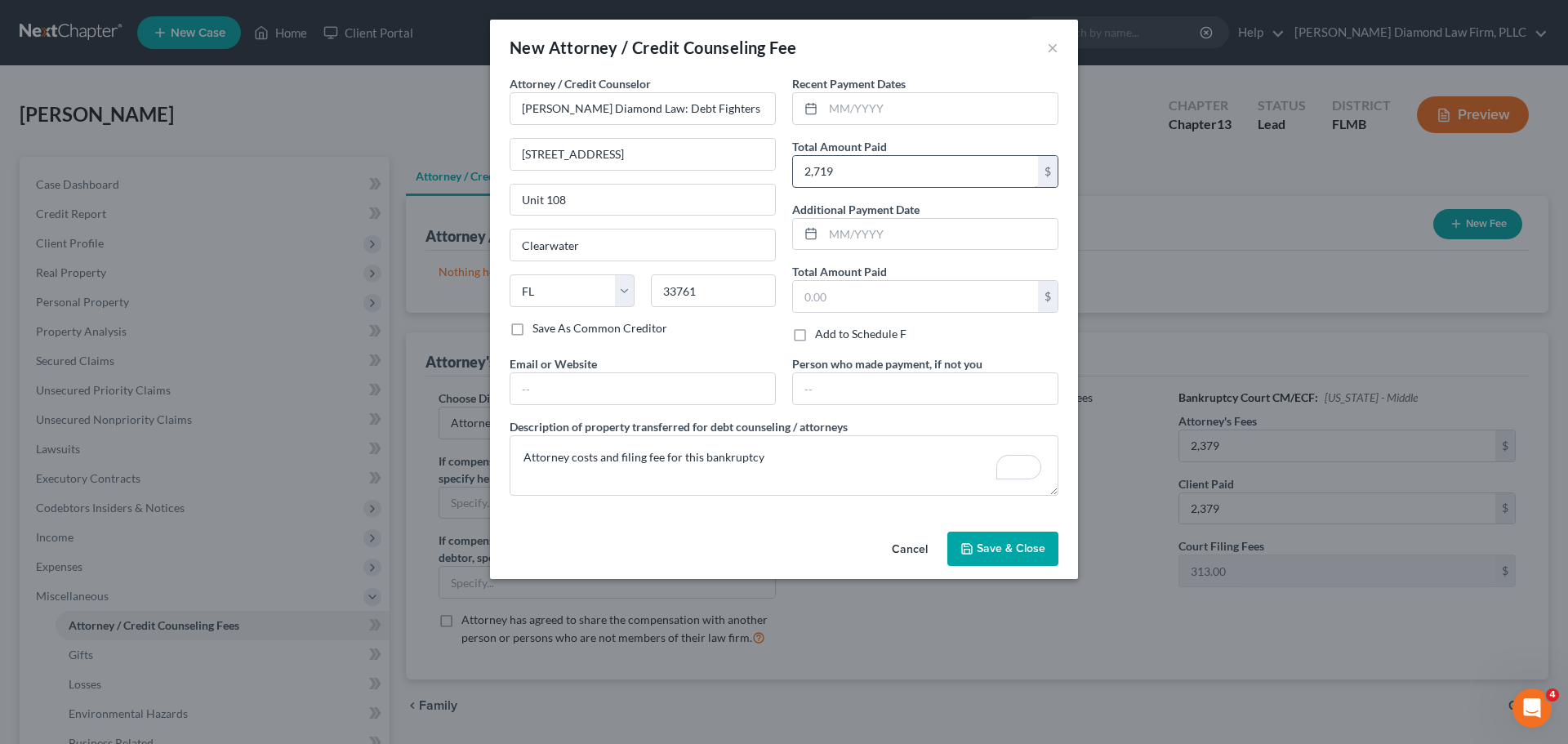
click at [813, 168] on div "2,719 $" at bounding box center [925, 171] width 266 height 32
click at [840, 169] on input "2,719" at bounding box center [916, 171] width 245 height 31
click at [882, 173] on input "2,719" at bounding box center [916, 171] width 245 height 31
drag, startPoint x: 850, startPoint y: 173, endPoint x: 798, endPoint y: 173, distance: 52.0
click at [798, 173] on input "2,719" at bounding box center [916, 171] width 245 height 31
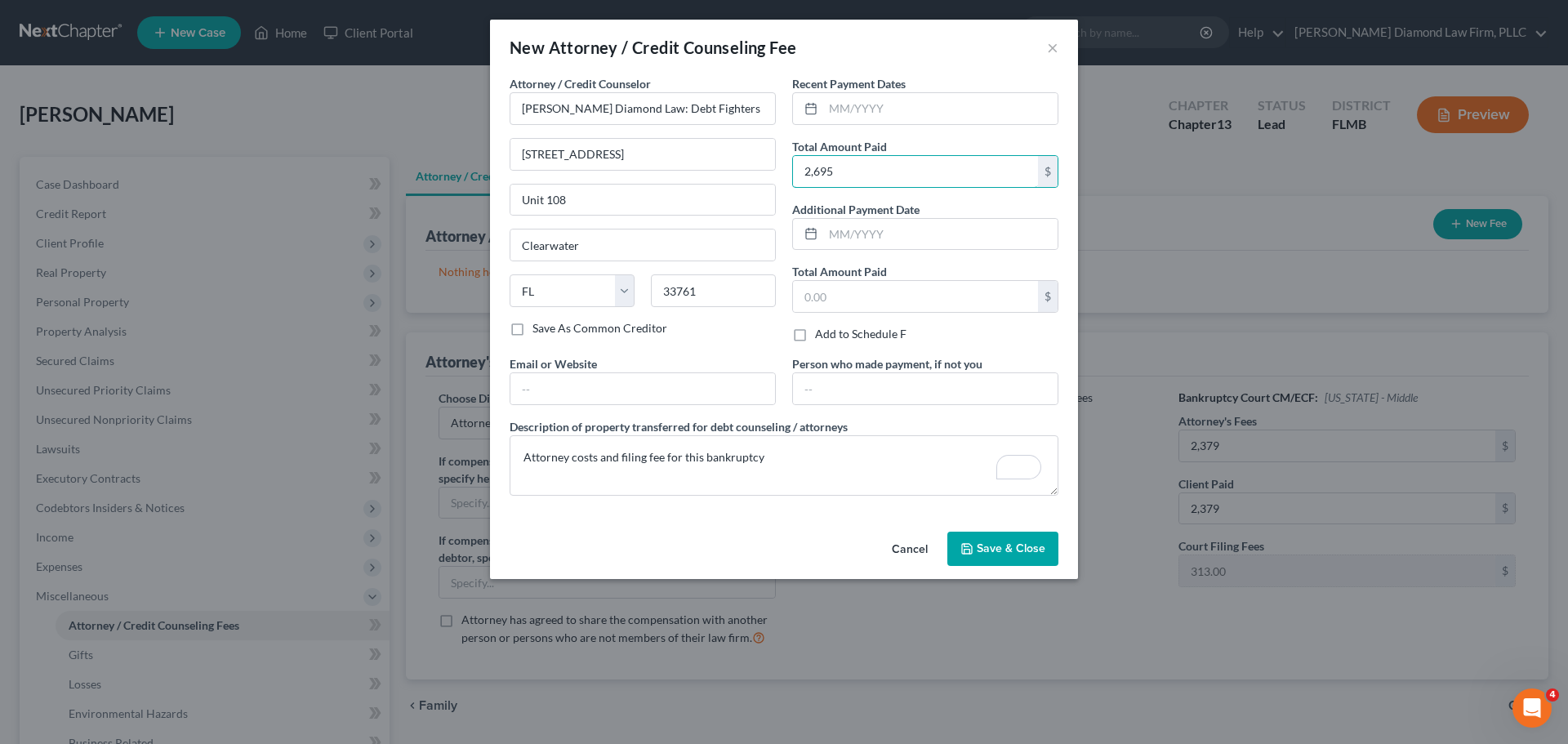
type input "2,695"
click at [932, 89] on div "Recent Payment Dates" at bounding box center [925, 100] width 266 height 50
click at [919, 100] on input "text" at bounding box center [940, 108] width 235 height 31
click at [926, 113] on input "text" at bounding box center [940, 108] width 235 height 31
type input "08/2025"
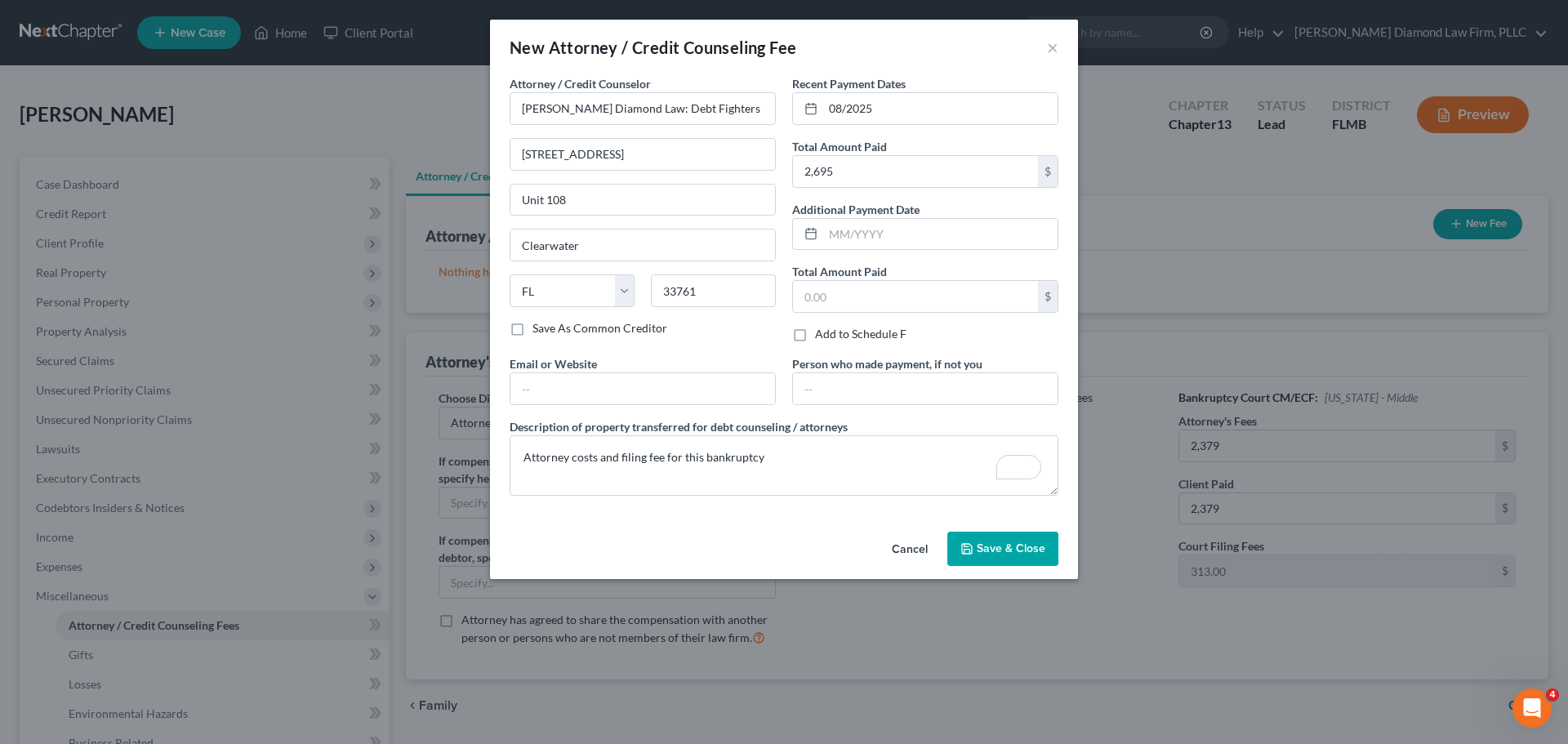
click at [1013, 544] on span "Save & Close" at bounding box center [1011, 548] width 68 height 14
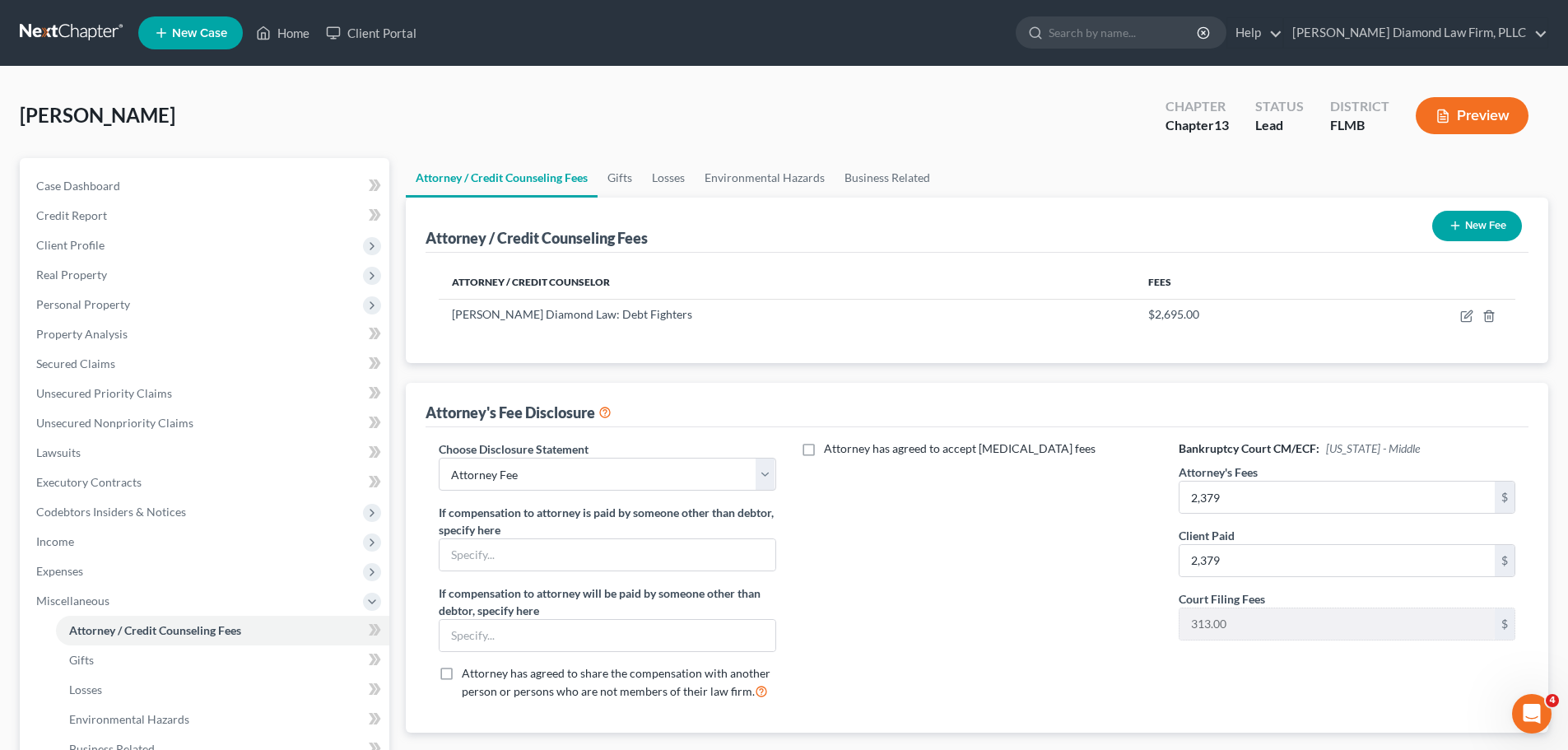
click at [1485, 233] on button "New Fee" at bounding box center [1477, 226] width 90 height 31
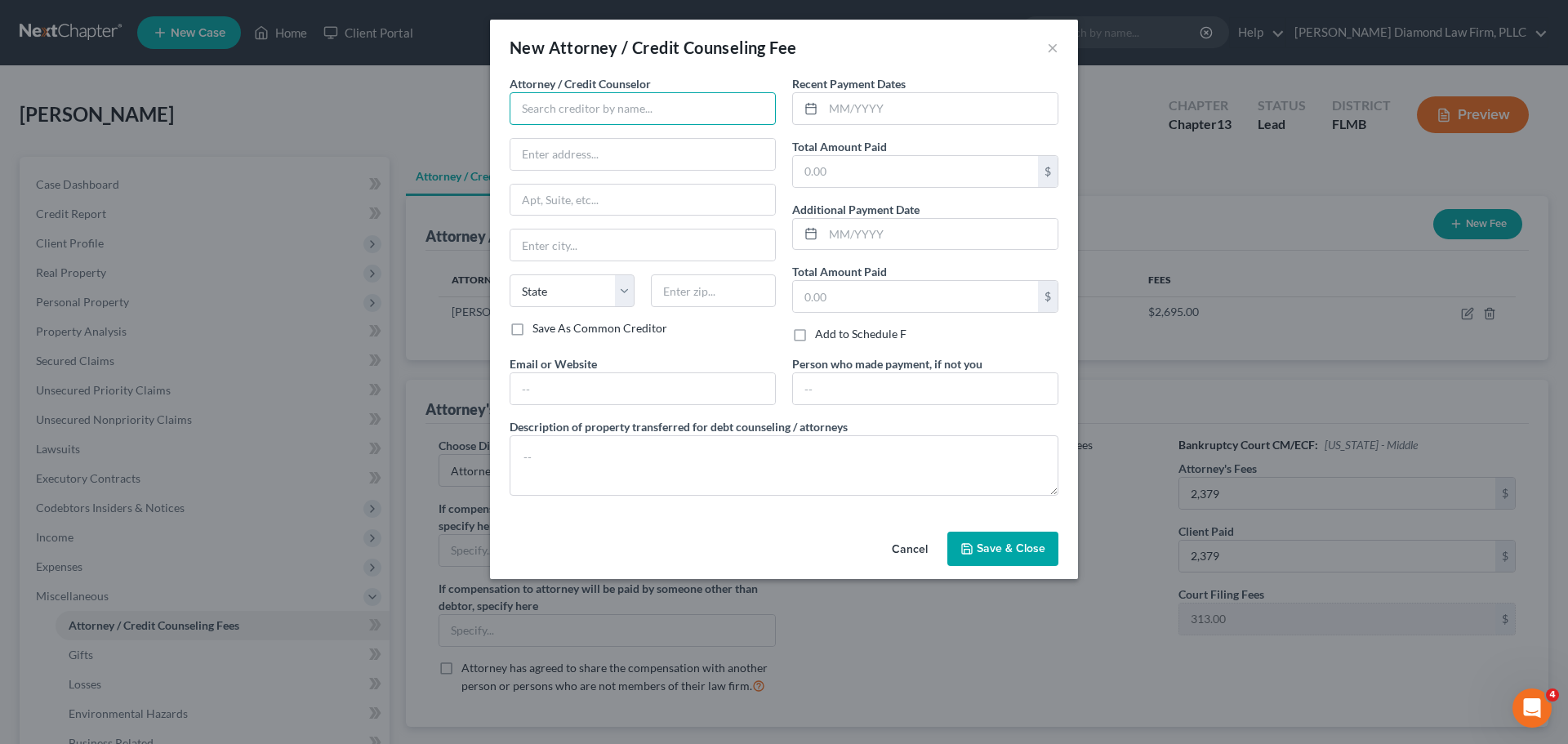
click at [600, 111] on input "text" at bounding box center [643, 108] width 266 height 32
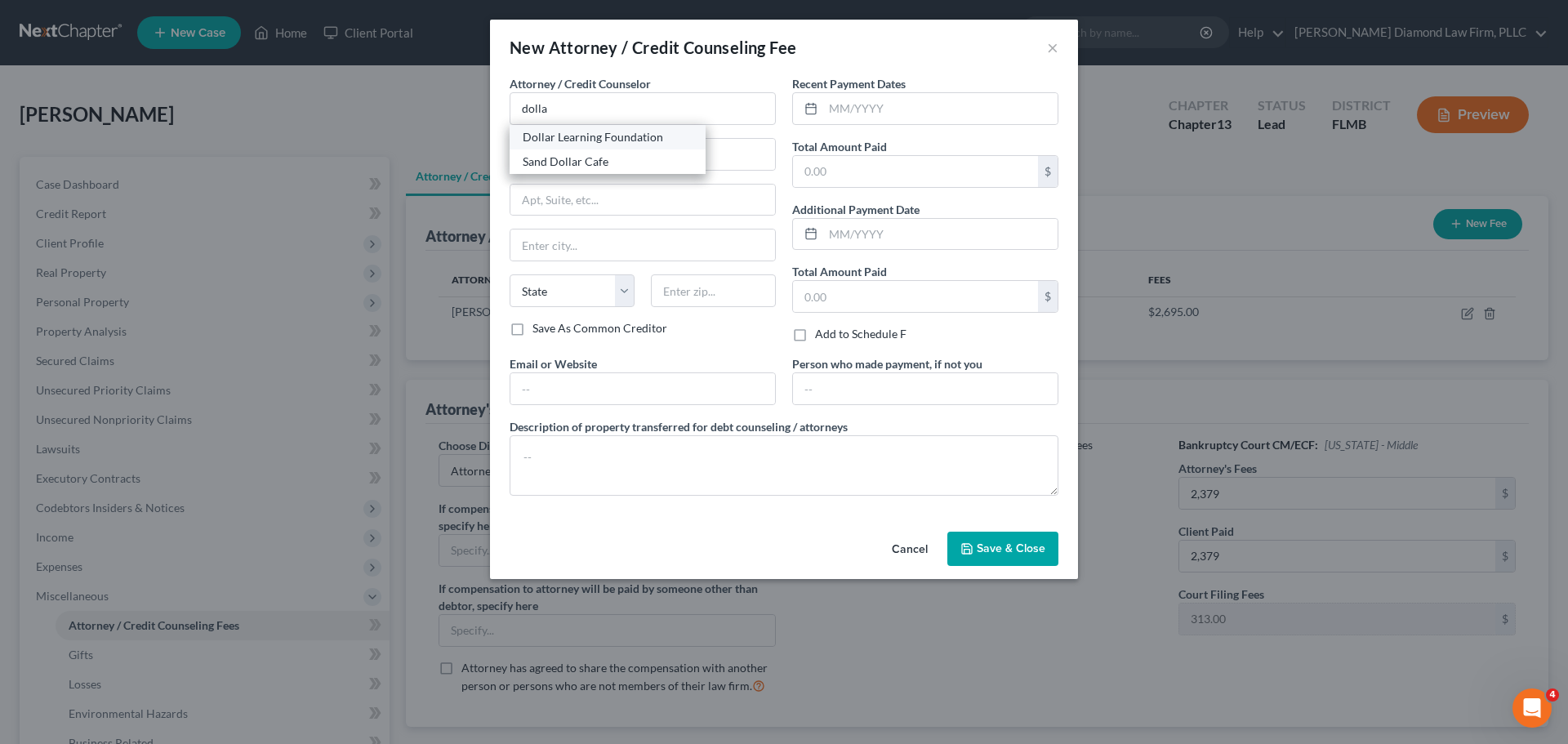
click at [596, 132] on div "Dollar Learning Foundation" at bounding box center [608, 137] width 170 height 17
type input "Dollar Learning Foundation"
type input "21550 Oxnard St, 3rd Fl"
type input "PMB #001"
type input "Woodland Hills"
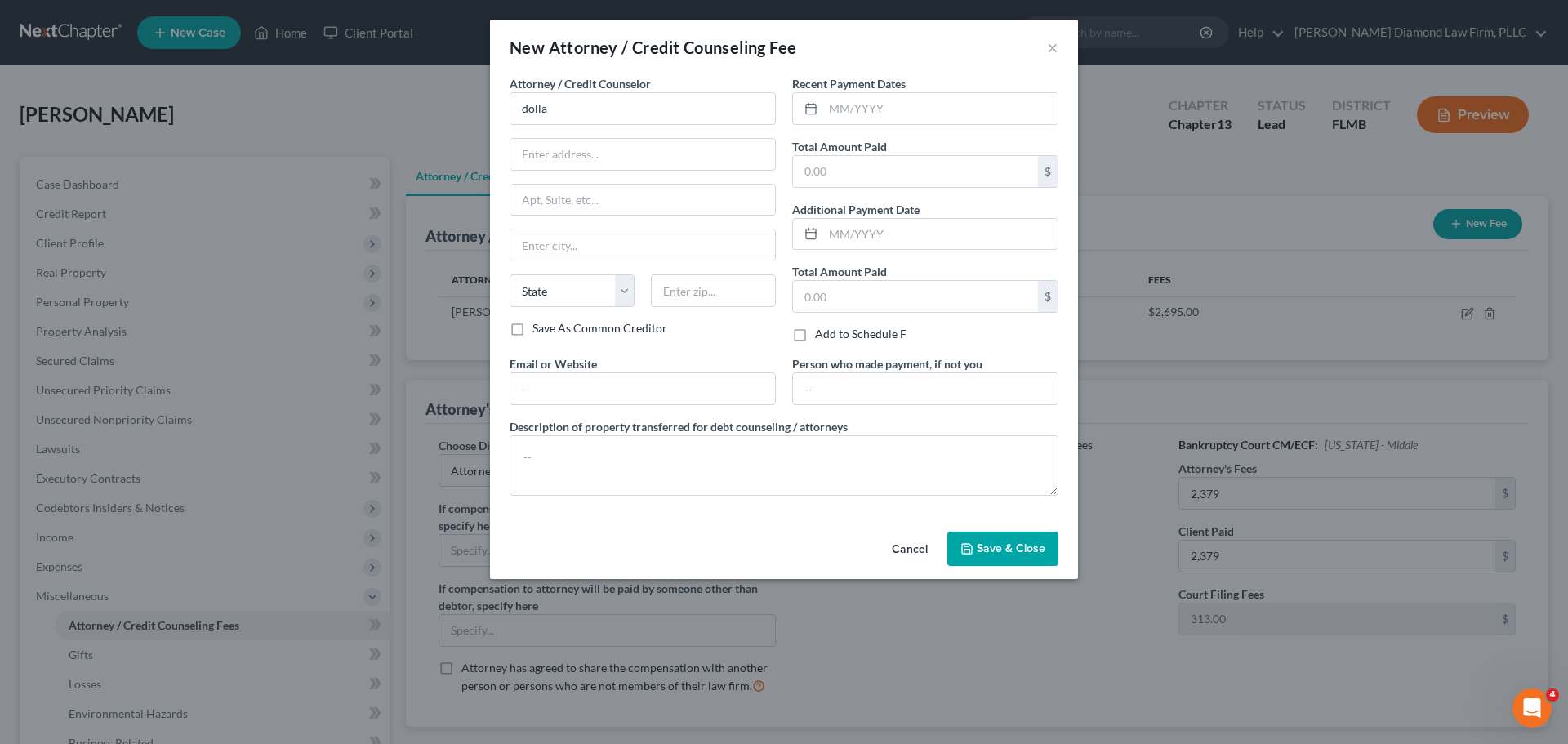
select select "4"
type input "91367"
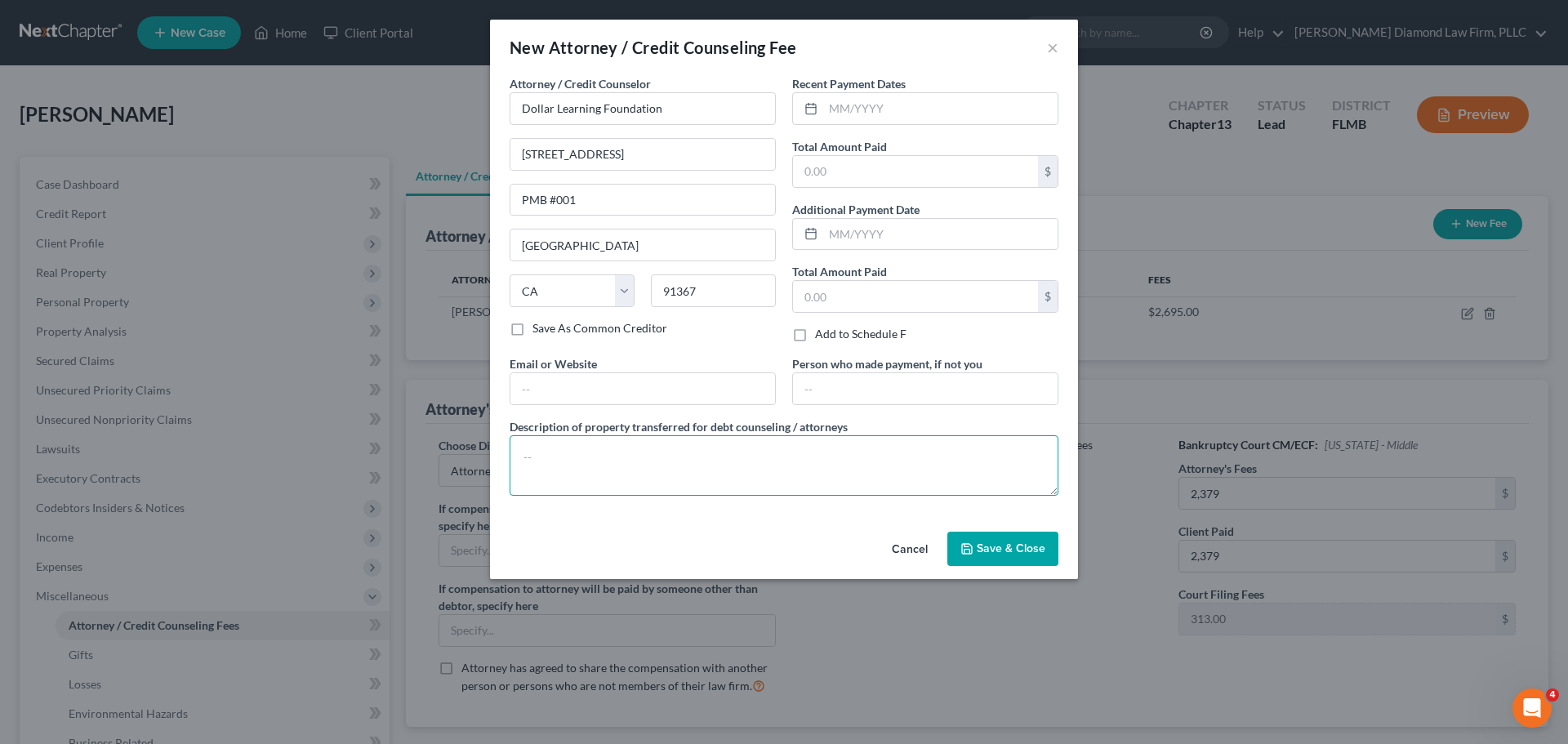
click at [627, 437] on textarea at bounding box center [784, 465] width 549 height 60
type textarea "Credit couseling course"
click at [885, 109] on input "text" at bounding box center [940, 108] width 235 height 31
type input "08/2025"
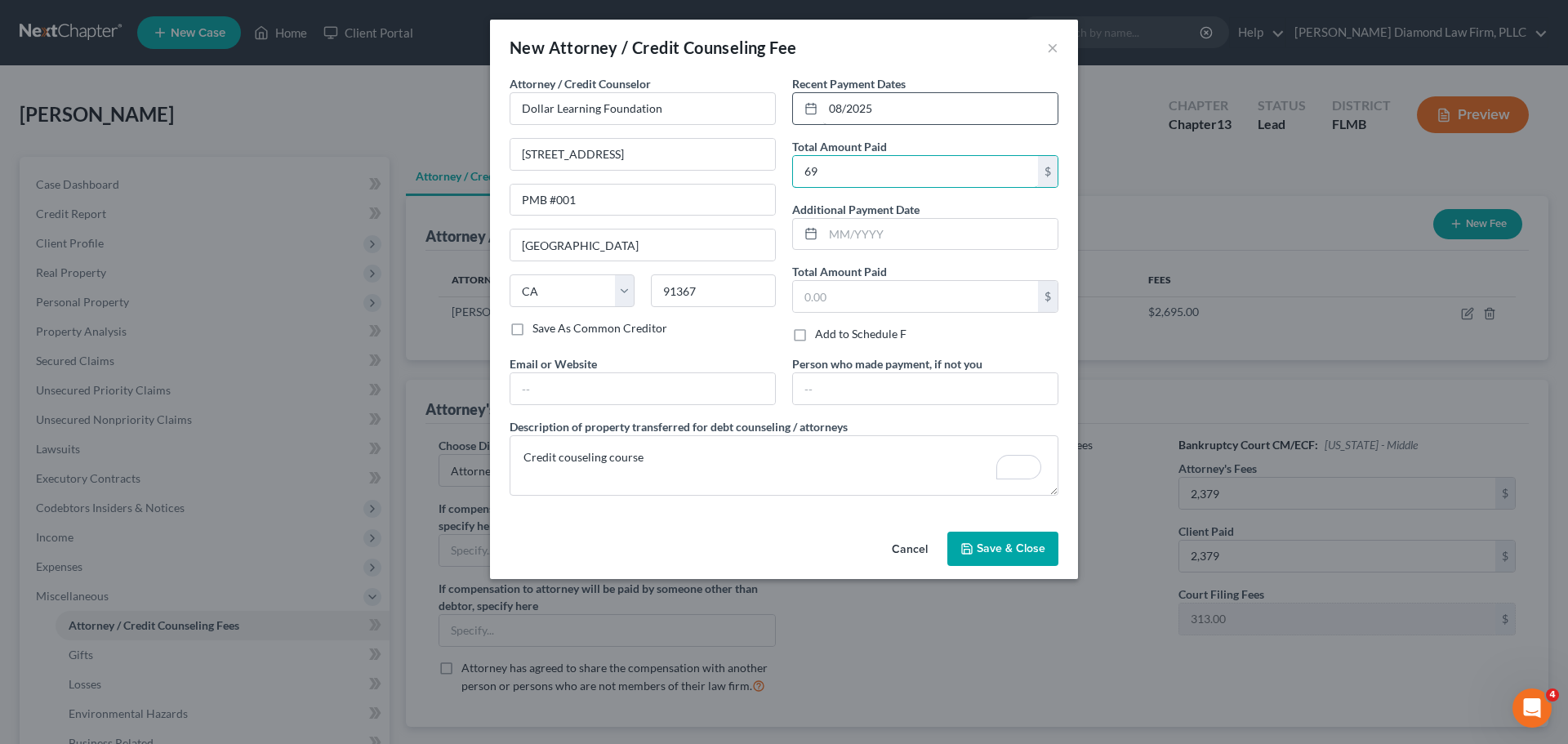
type input "6"
type input "36.95"
click at [696, 447] on textarea "Credit couseling course" at bounding box center [784, 465] width 549 height 60
type textarea "Credit couseling course."
click at [1051, 547] on button "Save & Close" at bounding box center [1002, 548] width 111 height 34
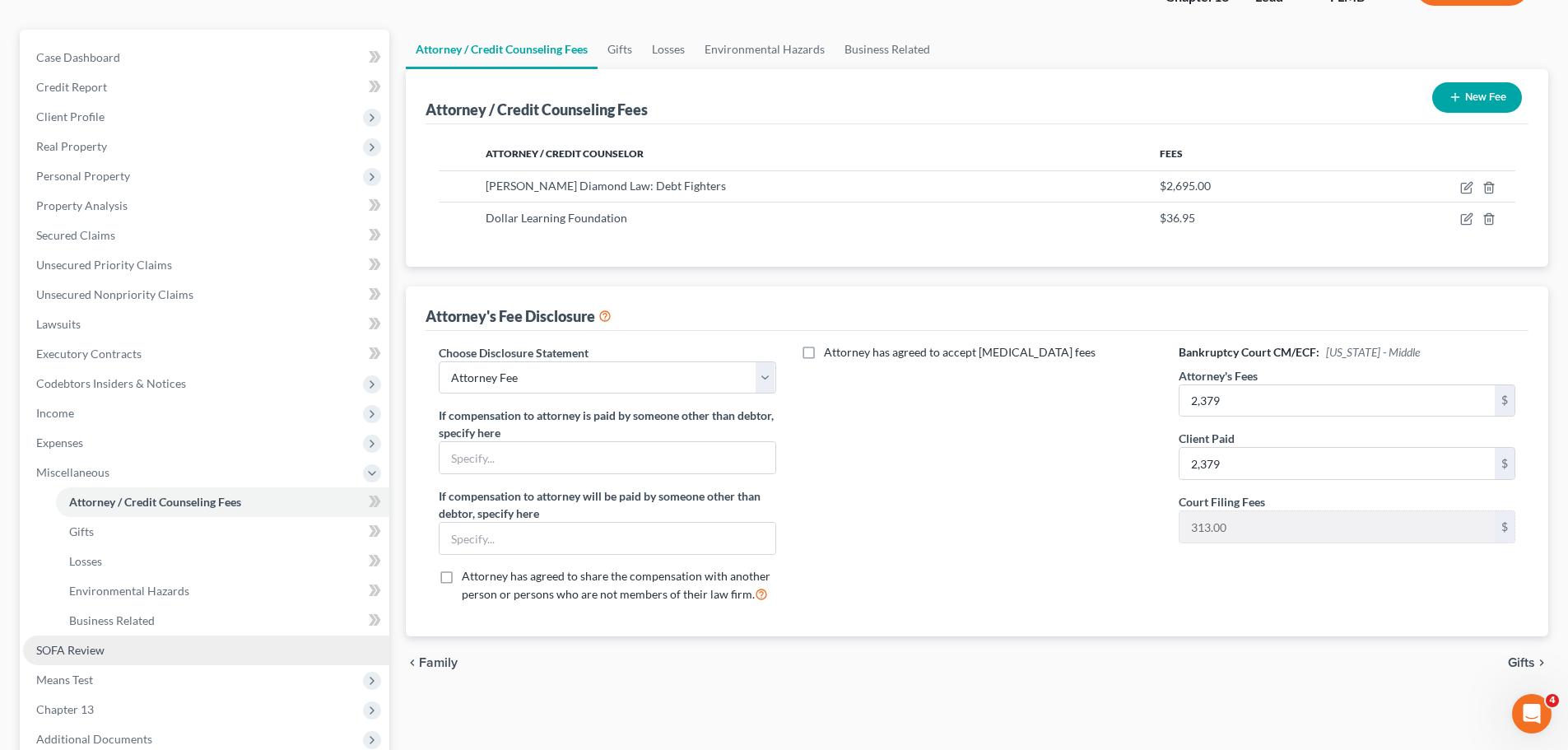
scroll to position [303, 0]
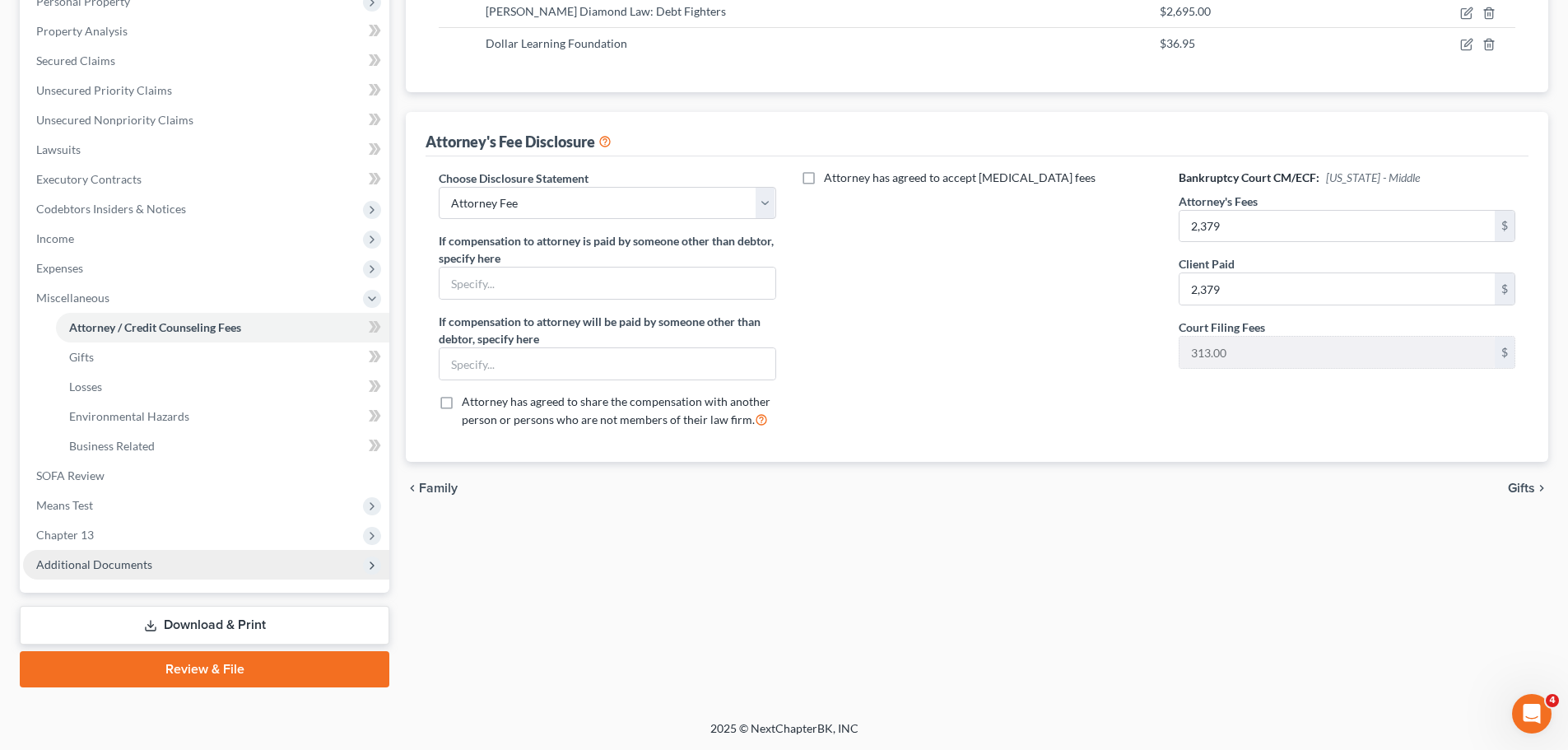
click at [144, 556] on span "Additional Documents" at bounding box center [206, 565] width 366 height 30
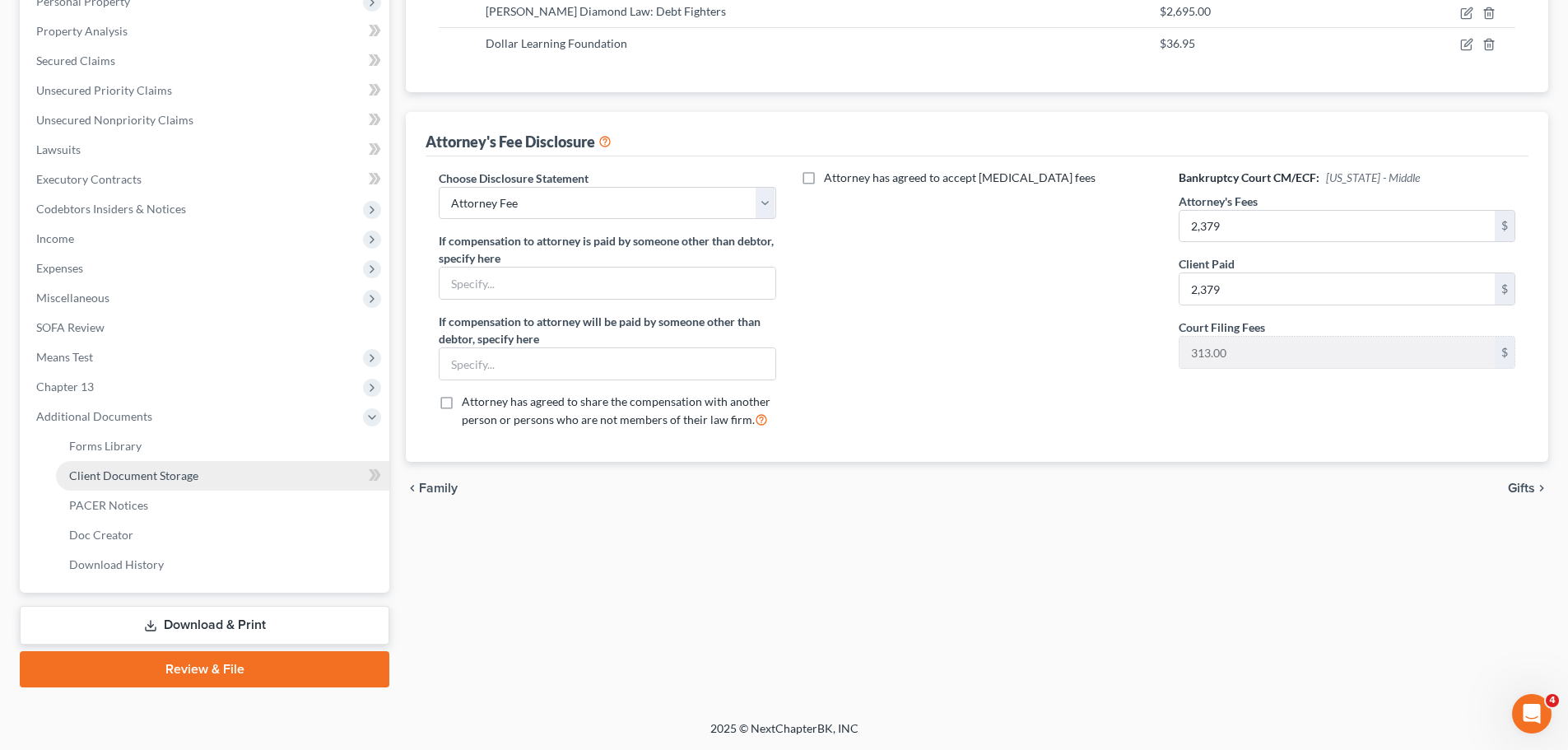
click at [150, 481] on span "Client Document Storage" at bounding box center [133, 476] width 129 height 14
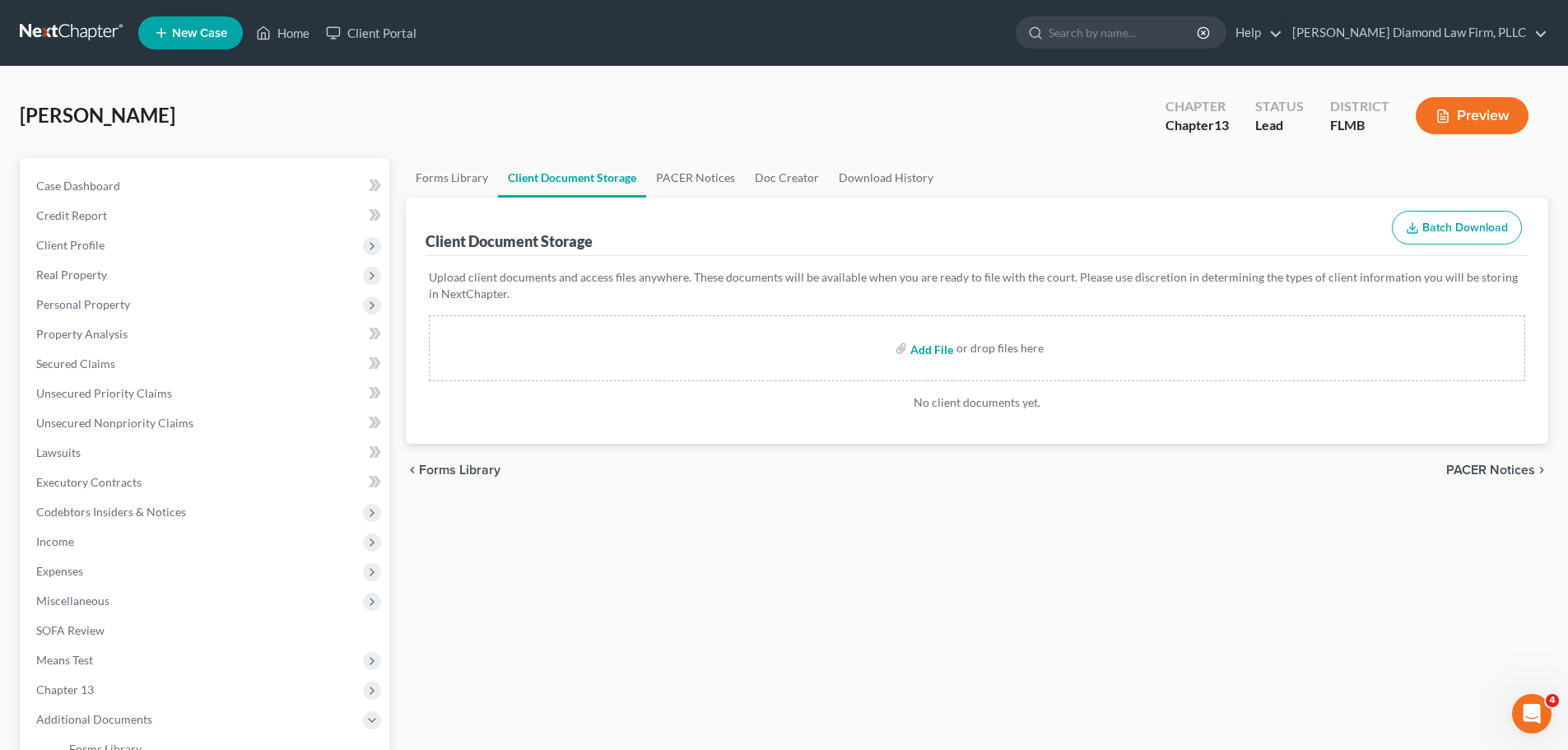
click at [939, 346] on input "file" at bounding box center [930, 349] width 40 height 30
type input "C:\fakepath\CCC.pdf"
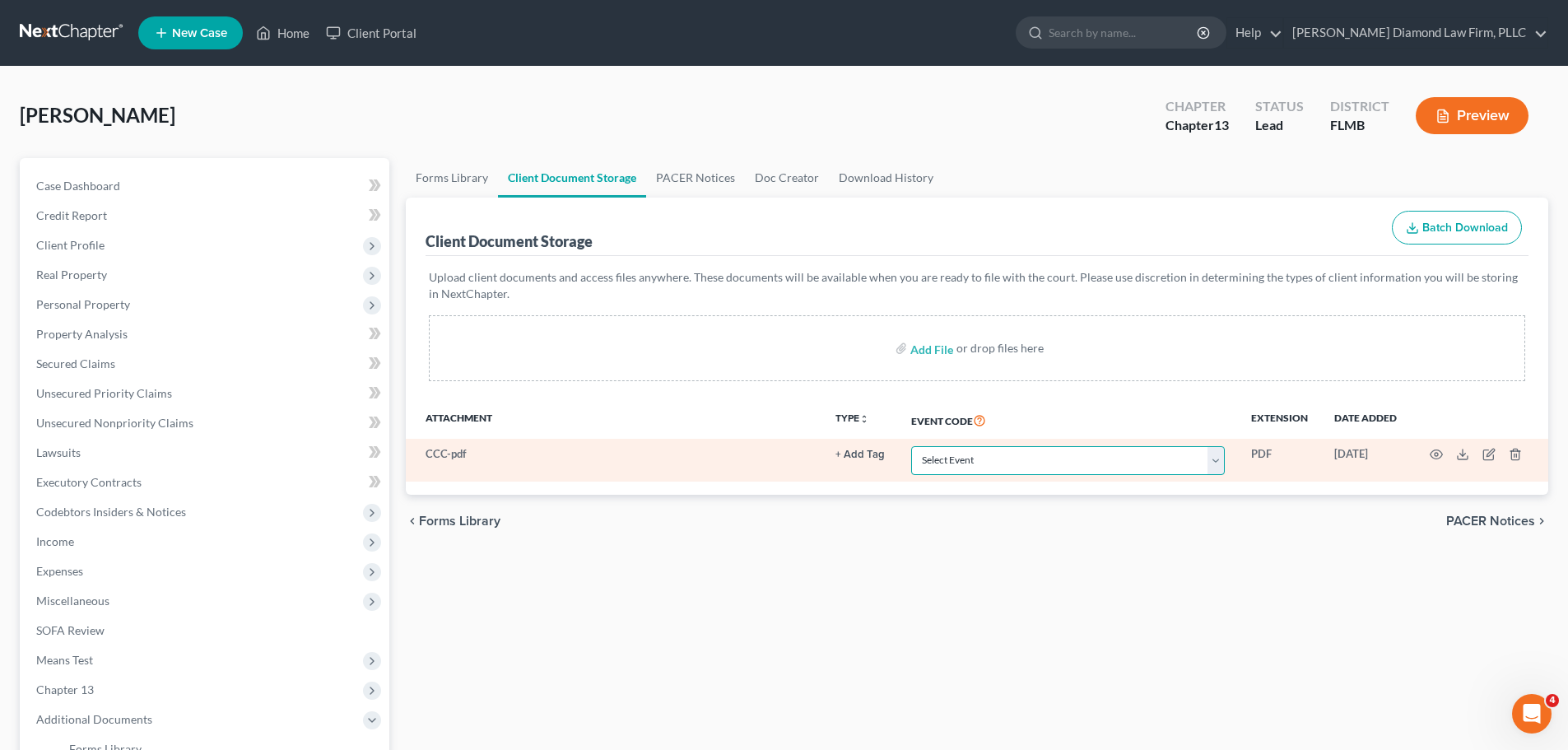
click at [1034, 461] on select "Select Event 20 Largest Unsecured Creditors Amended Chapter 13 Plan Amended Cre…" at bounding box center [1068, 461] width 313 height 29
select select "9"
click at [912, 446] on select "Select Event 20 Largest Unsecured Creditors Amended Chapter 13 Plan Amended Cre…" at bounding box center [1068, 461] width 313 height 29
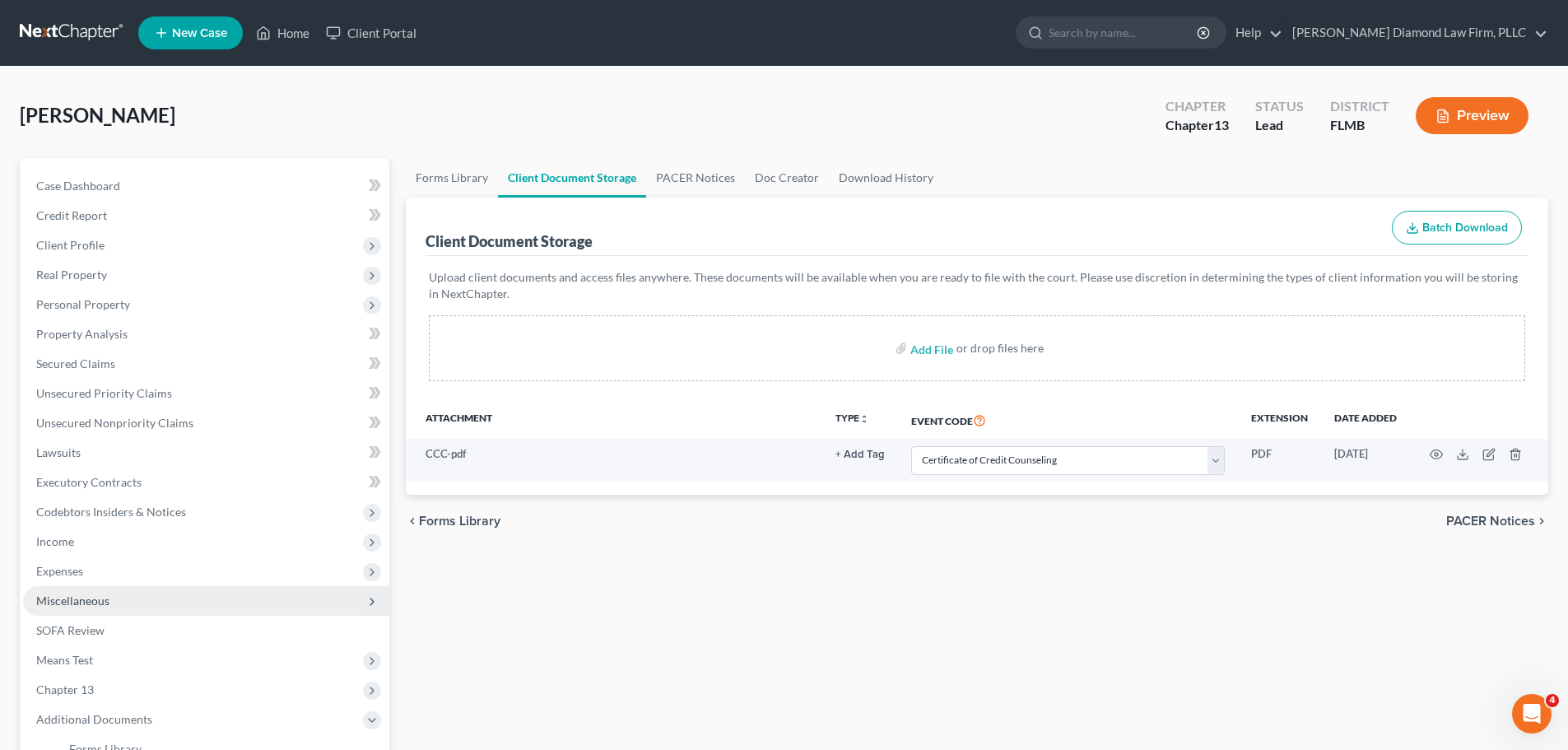
click at [103, 587] on span "Miscellaneous" at bounding box center [206, 601] width 366 height 30
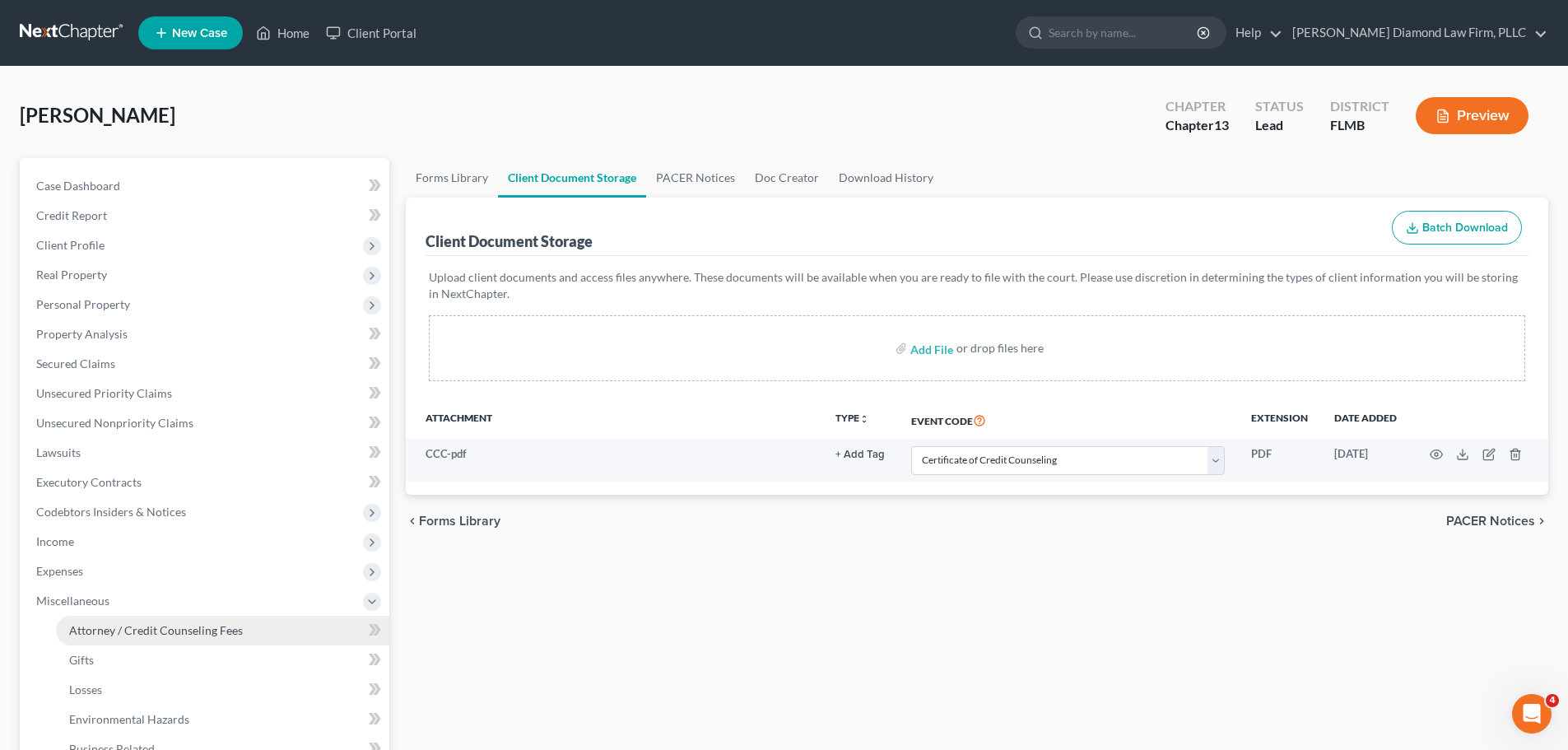
click at [95, 620] on link "Attorney / Credit Counseling Fees" at bounding box center [222, 631] width 334 height 30
select select "2"
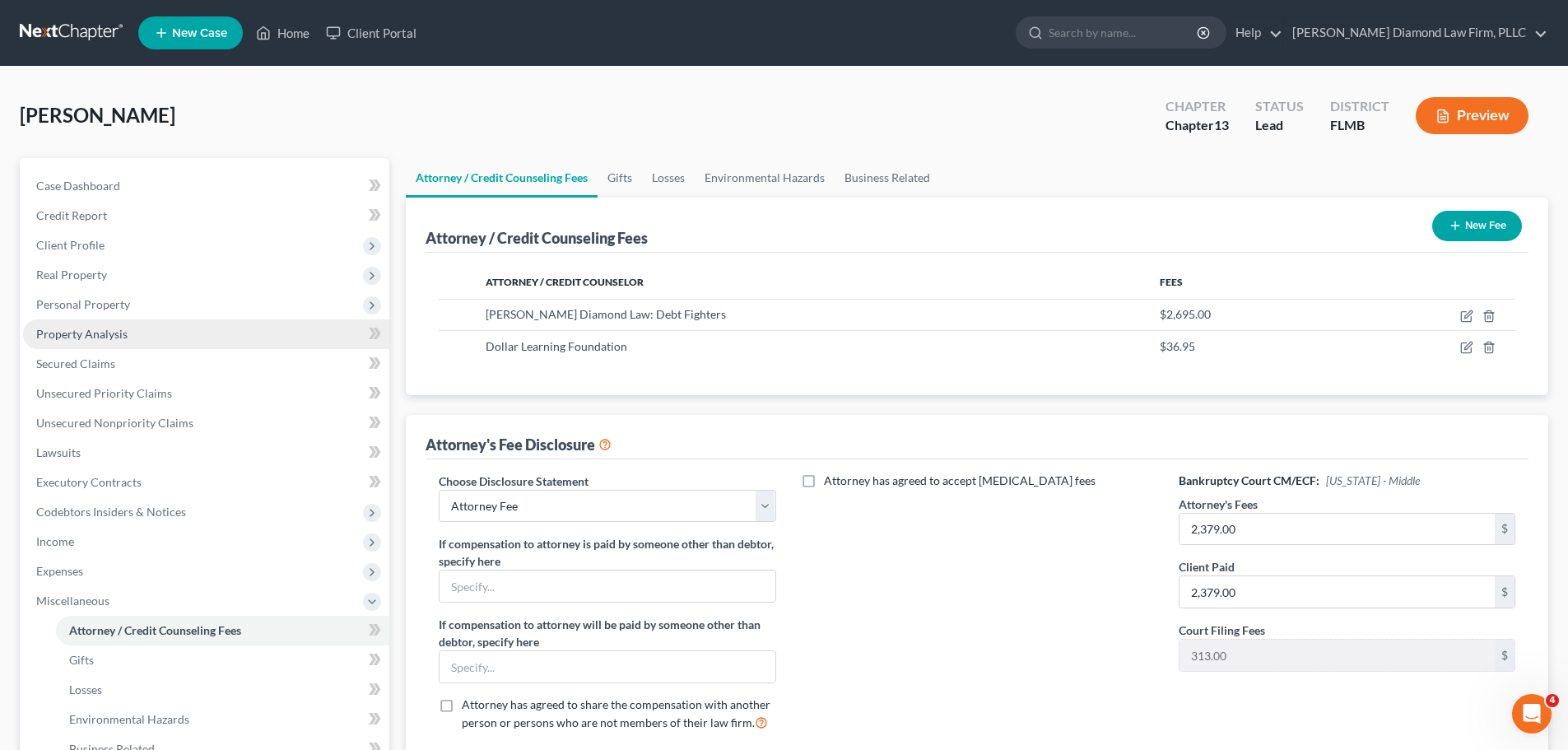
click at [105, 334] on span "Property Analysis" at bounding box center [82, 334] width 92 height 14
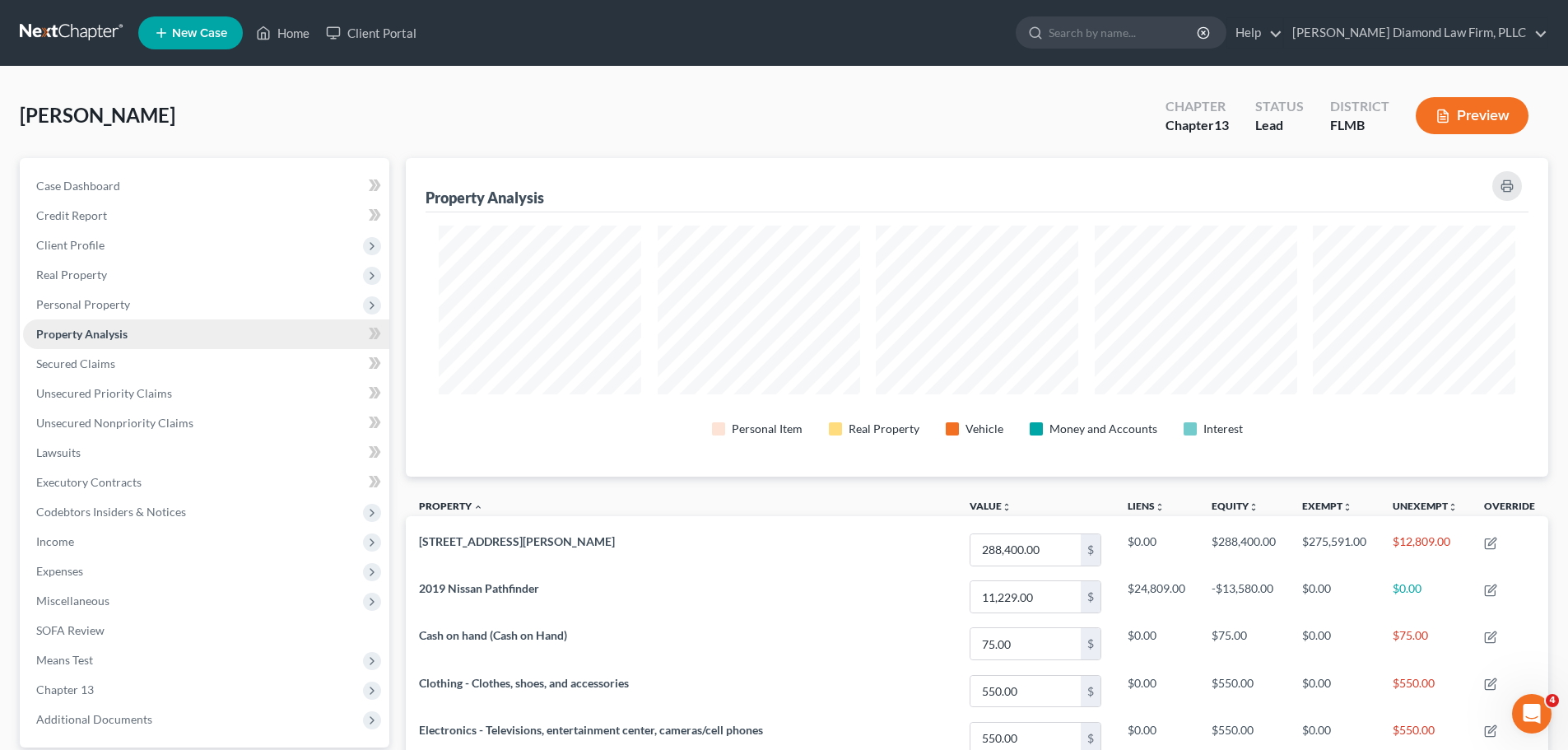
scroll to position [319, 1143]
click at [94, 362] on span "Secured Claims" at bounding box center [76, 364] width 79 height 14
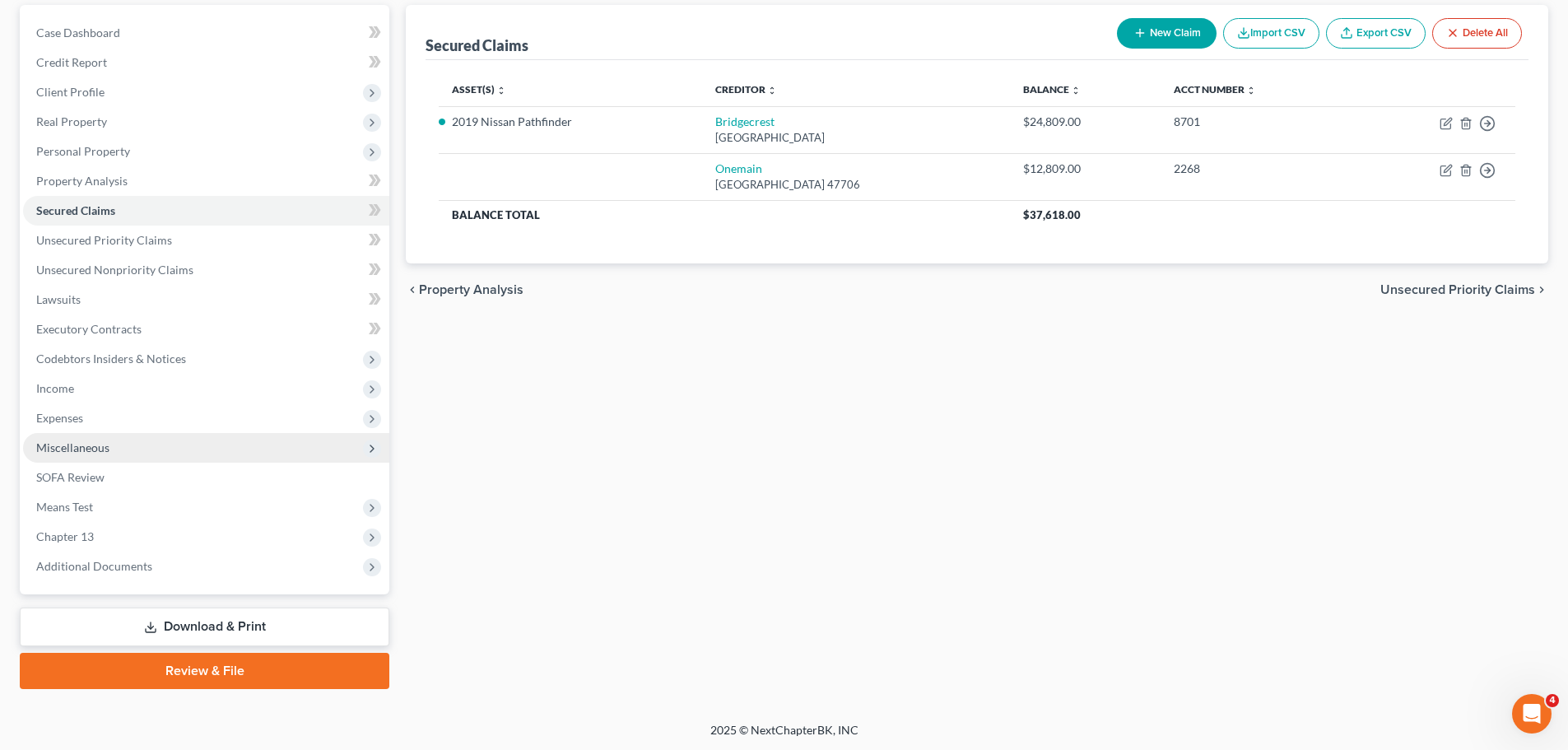
scroll to position [154, 0]
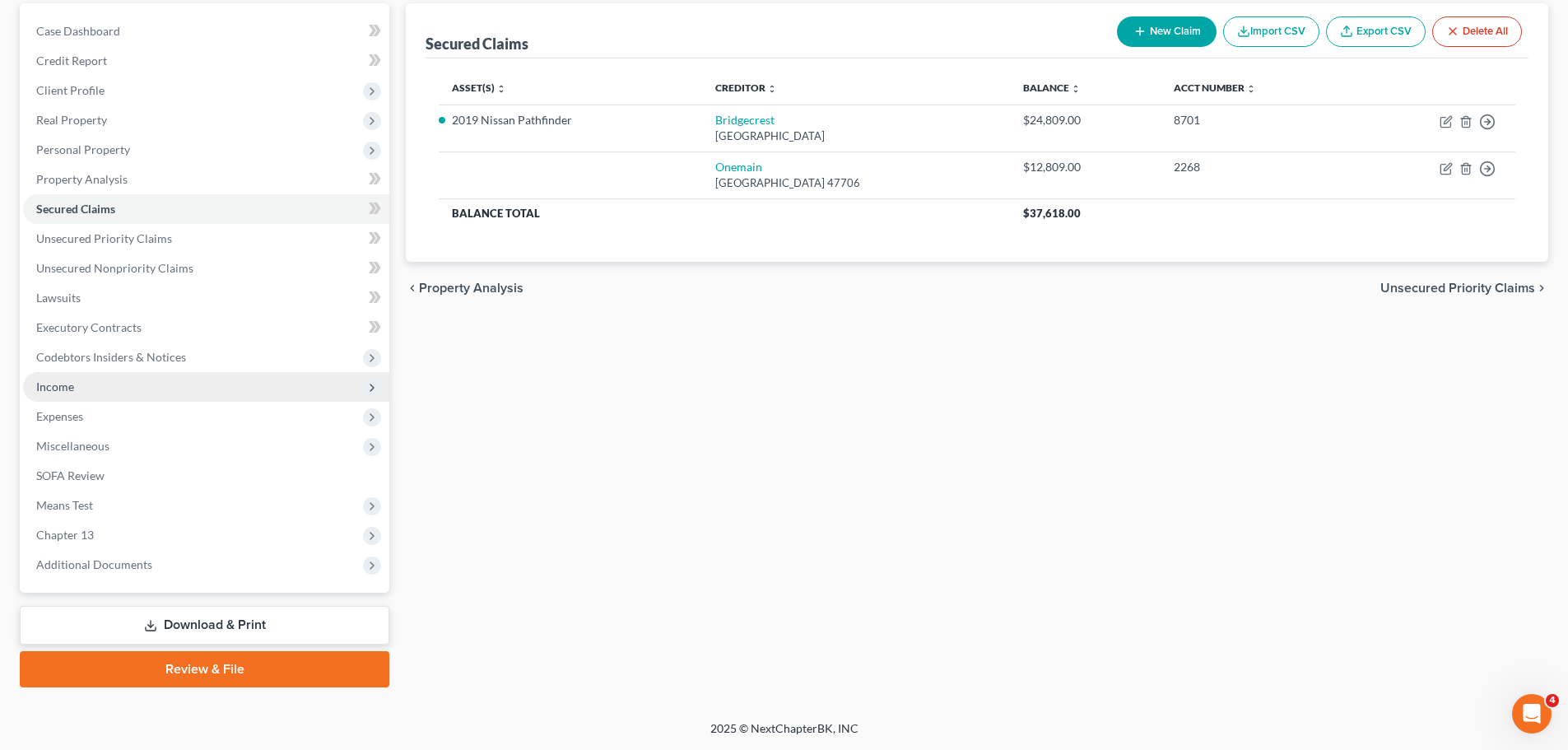
click at [98, 386] on span "Income" at bounding box center [206, 387] width 366 height 30
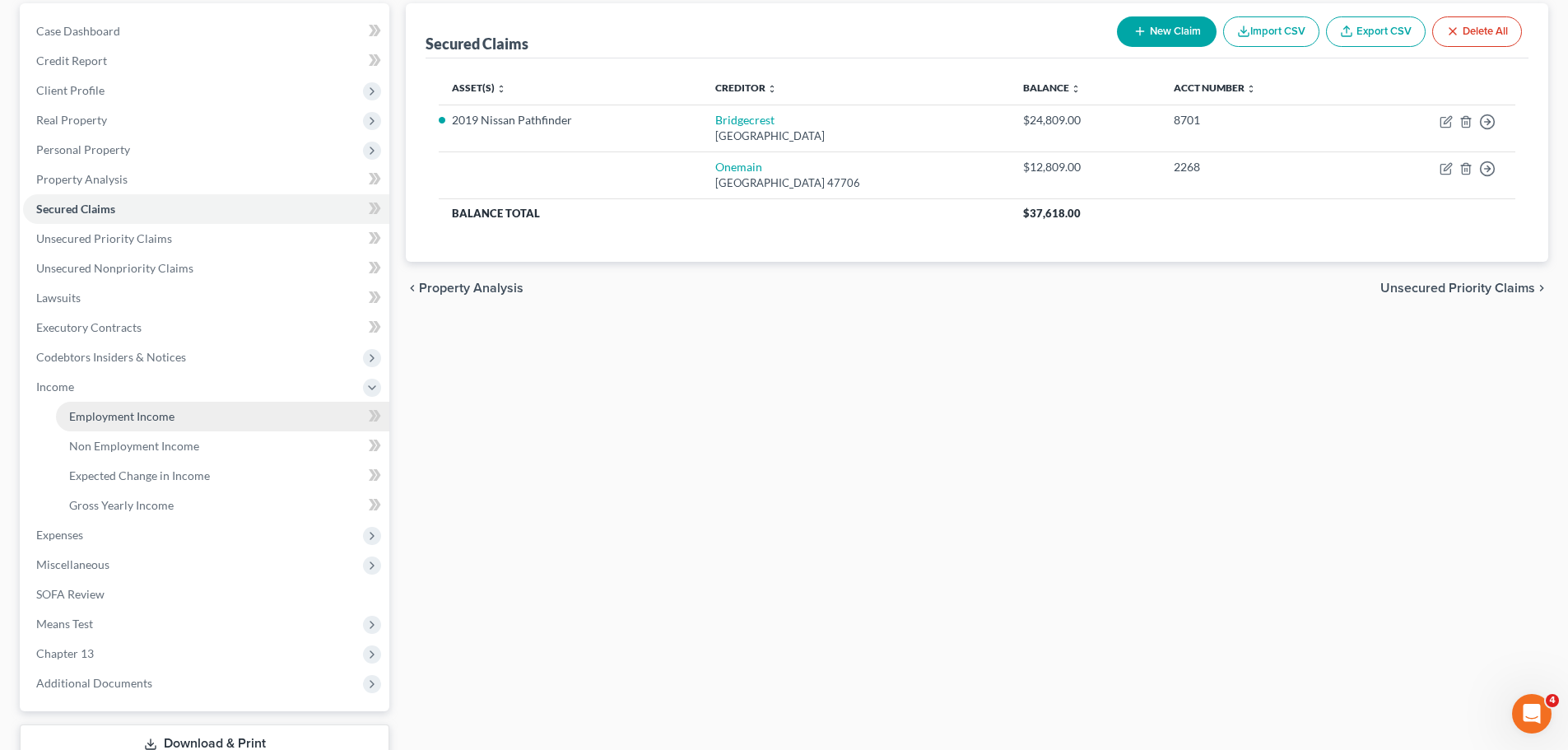
click at [113, 430] on link "Employment Income" at bounding box center [222, 416] width 334 height 30
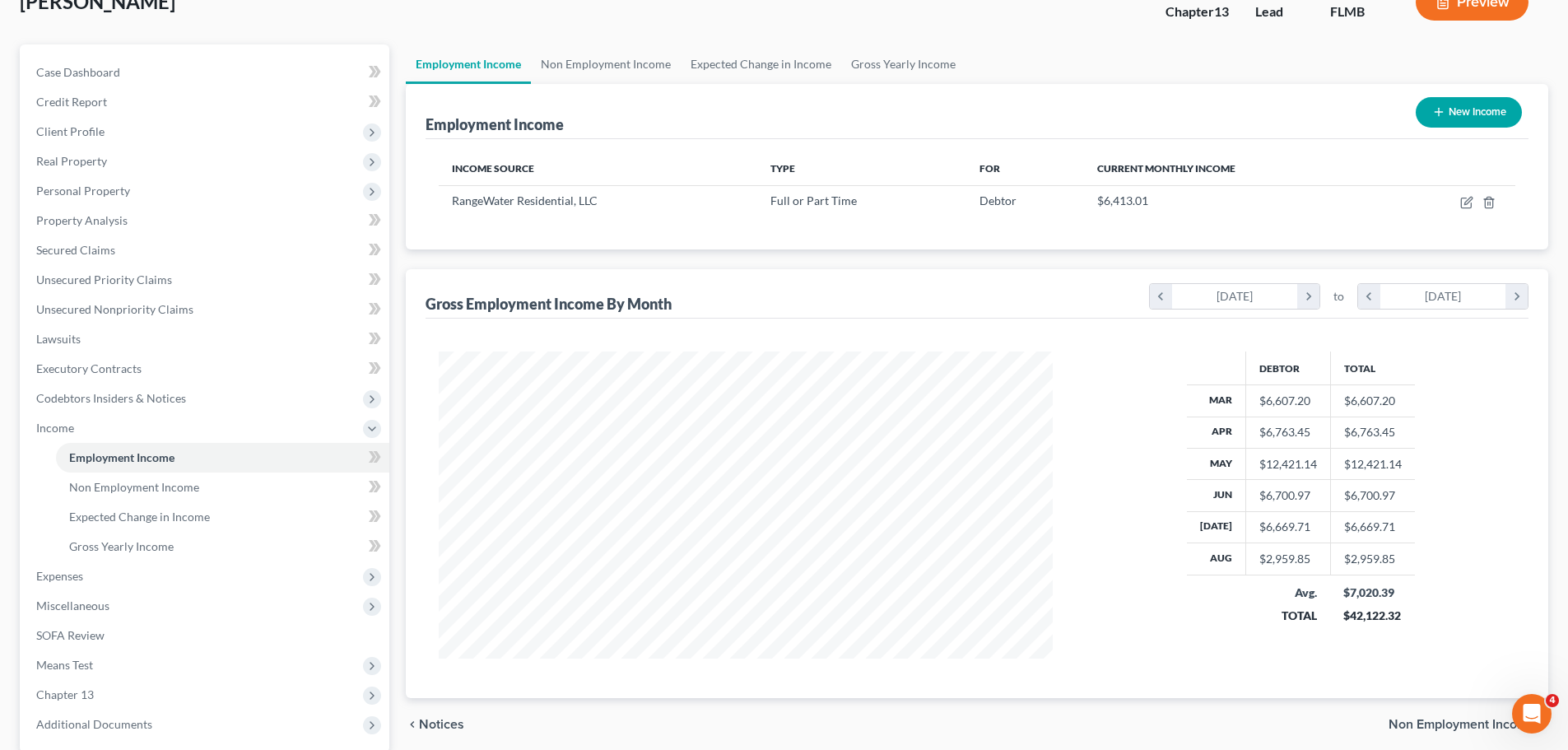
scroll to position [165, 0]
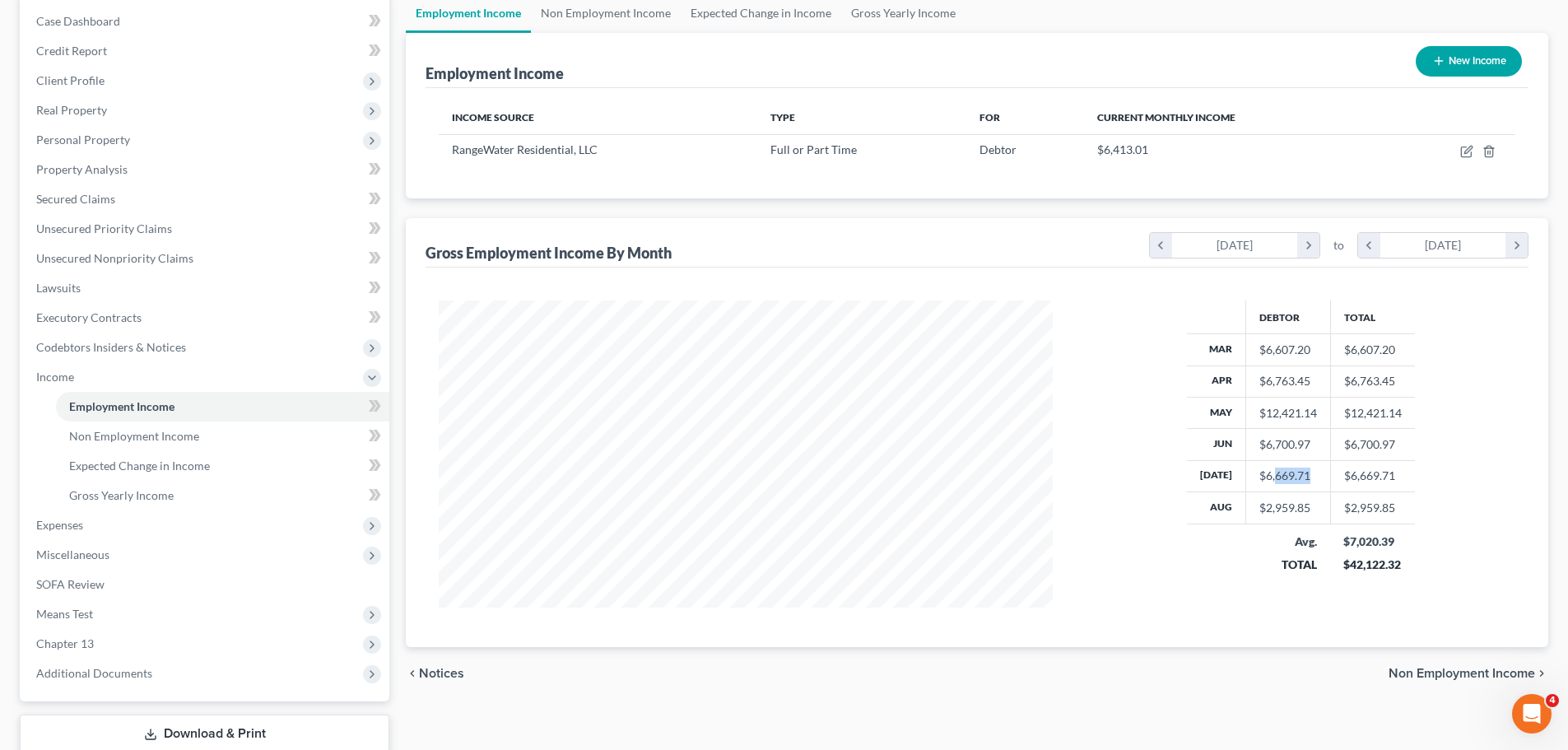
drag, startPoint x: 1270, startPoint y: 481, endPoint x: 1323, endPoint y: 480, distance: 53.0
click at [1323, 480] on td "$6,669.71" at bounding box center [1287, 475] width 85 height 31
click at [1274, 476] on div "$6,669.71" at bounding box center [1287, 476] width 57 height 17
click at [59, 134] on span "Personal Property" at bounding box center [83, 139] width 94 height 14
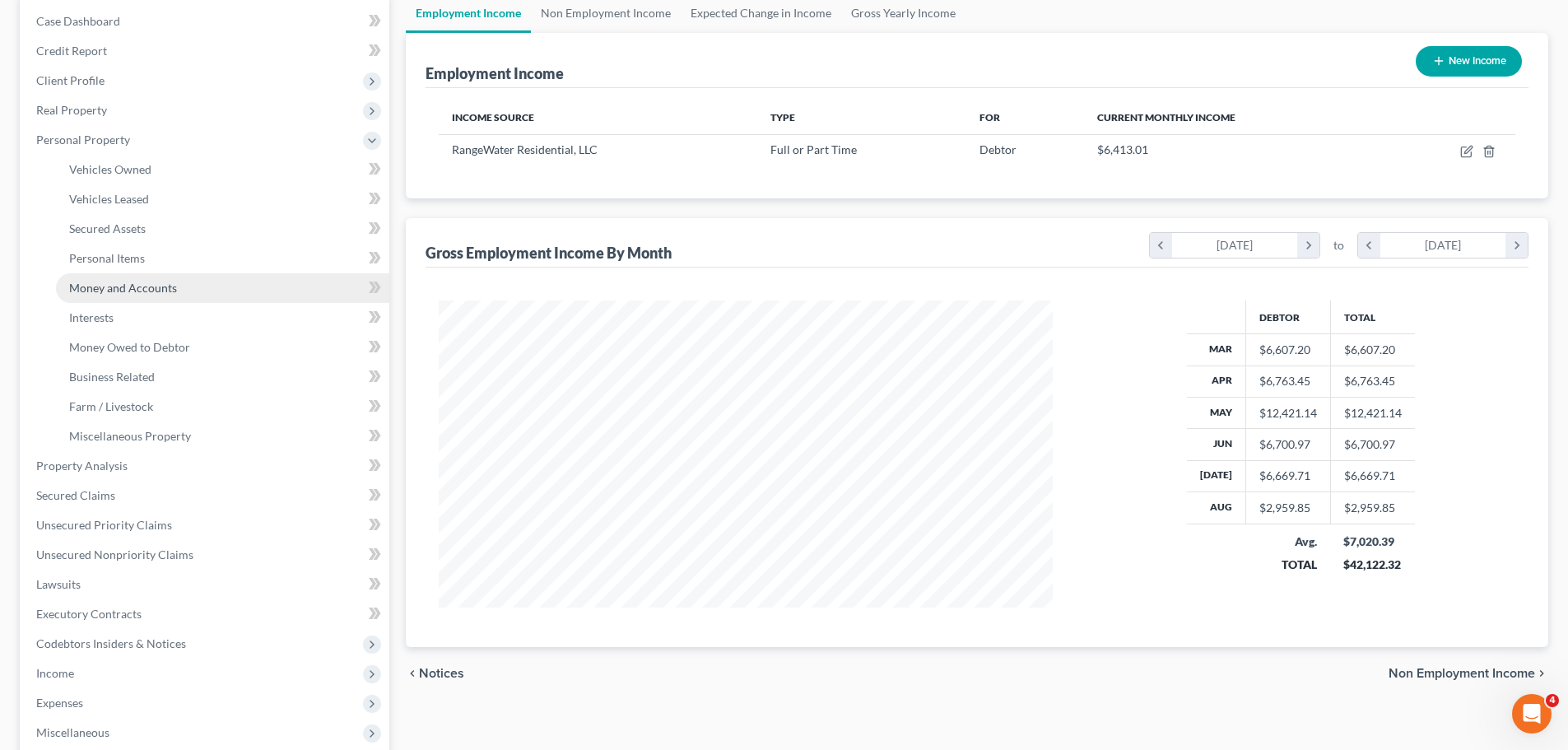
click at [72, 299] on link "Money and Accounts" at bounding box center [222, 289] width 334 height 30
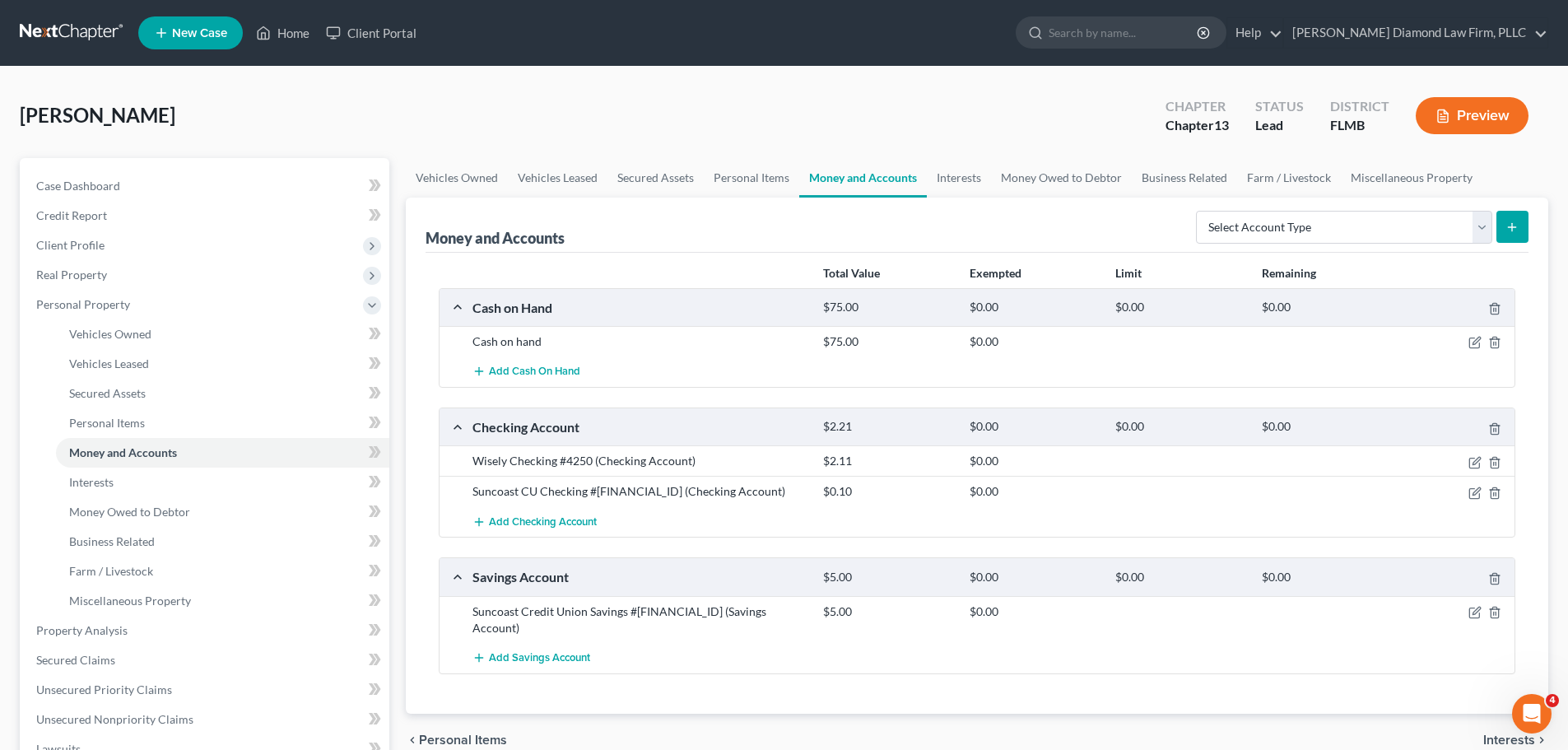
click at [529, 112] on div "Aiello, Jean Upgraded Chapter Chapter 13 Status Lead District FLMB Preview" at bounding box center [784, 122] width 1528 height 71
click at [131, 668] on link "Secured Claims" at bounding box center [206, 660] width 366 height 30
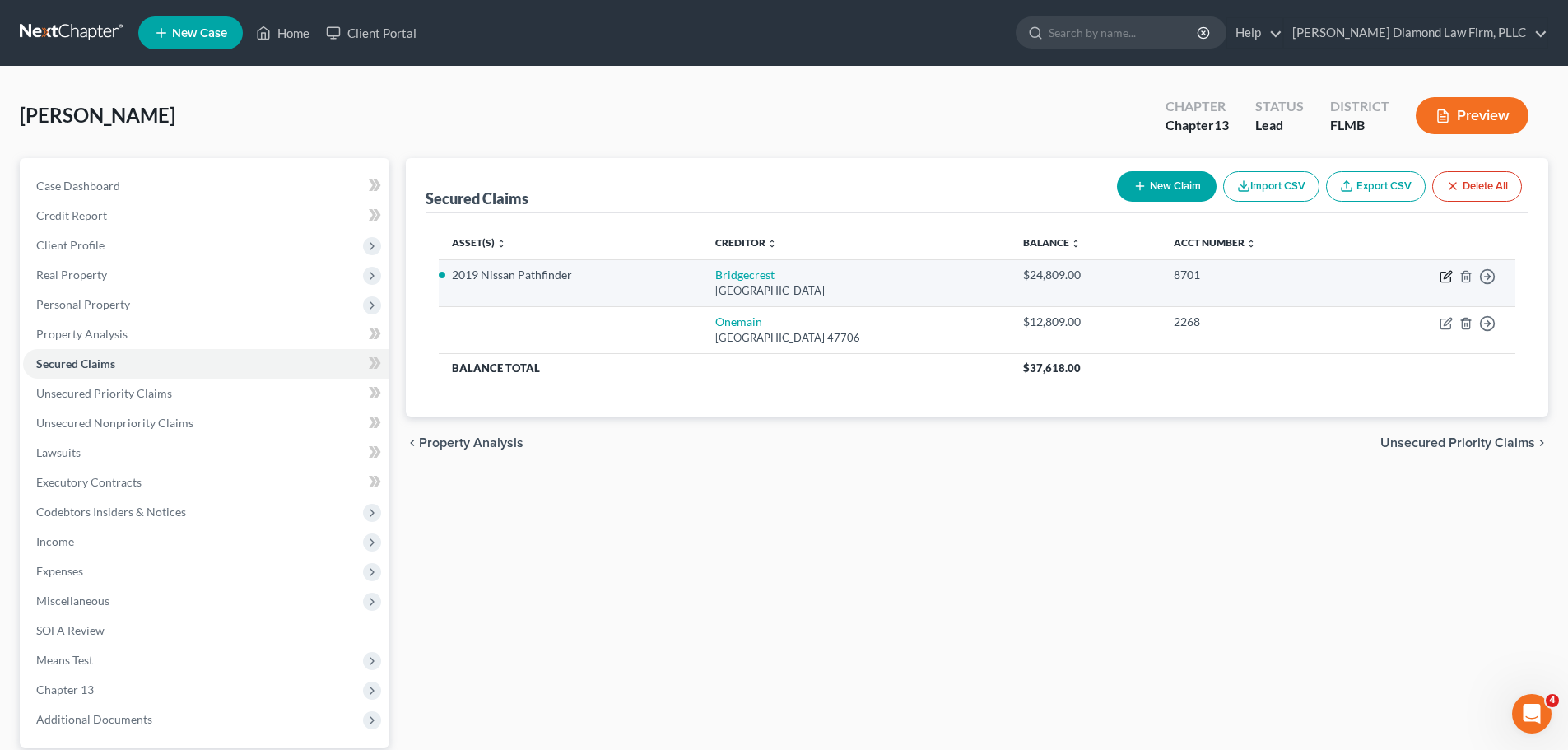
click at [1446, 276] on icon "button" at bounding box center [1446, 276] width 13 height 13
select select "3"
select select "2"
select select "0"
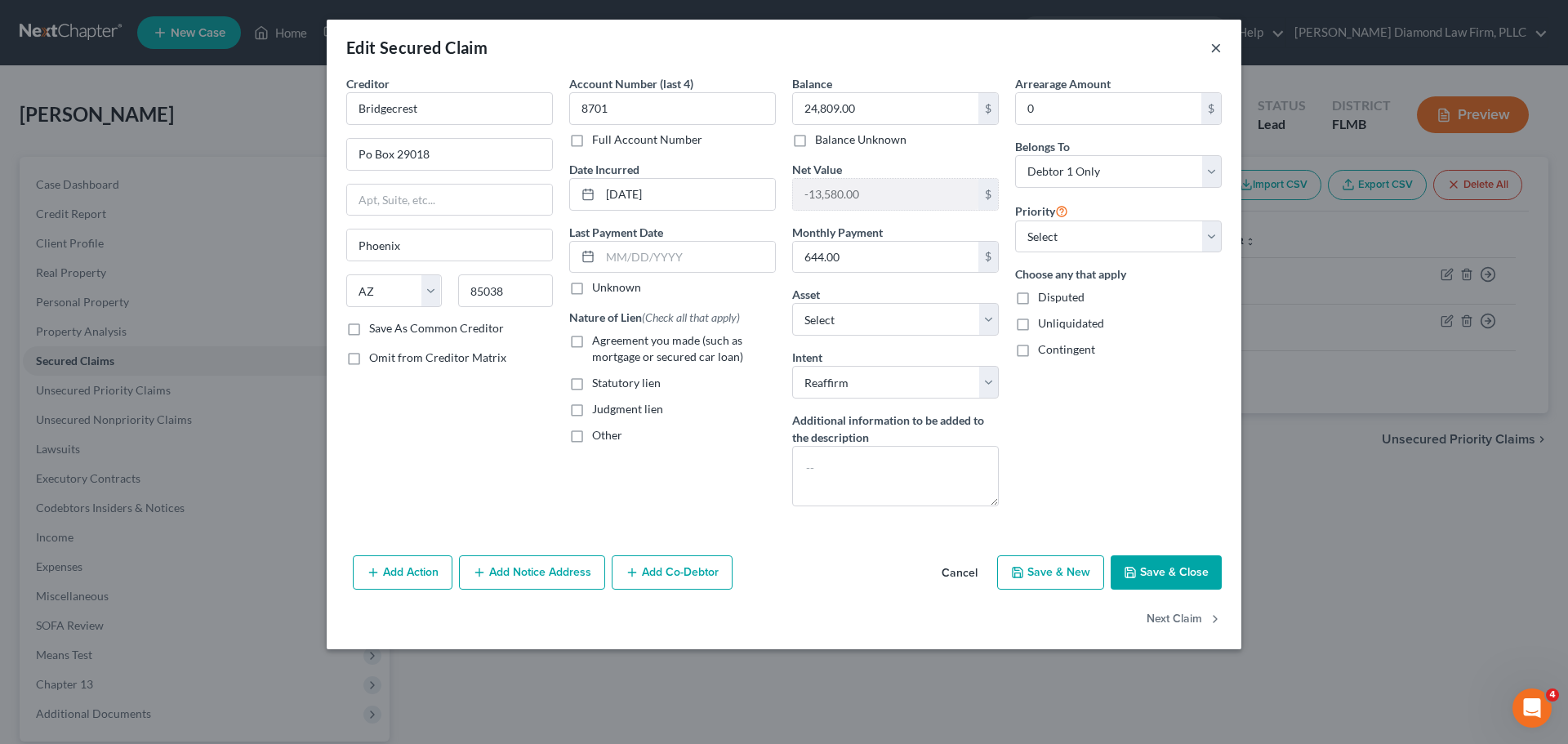
click at [1213, 44] on button "×" at bounding box center [1216, 47] width 11 height 19
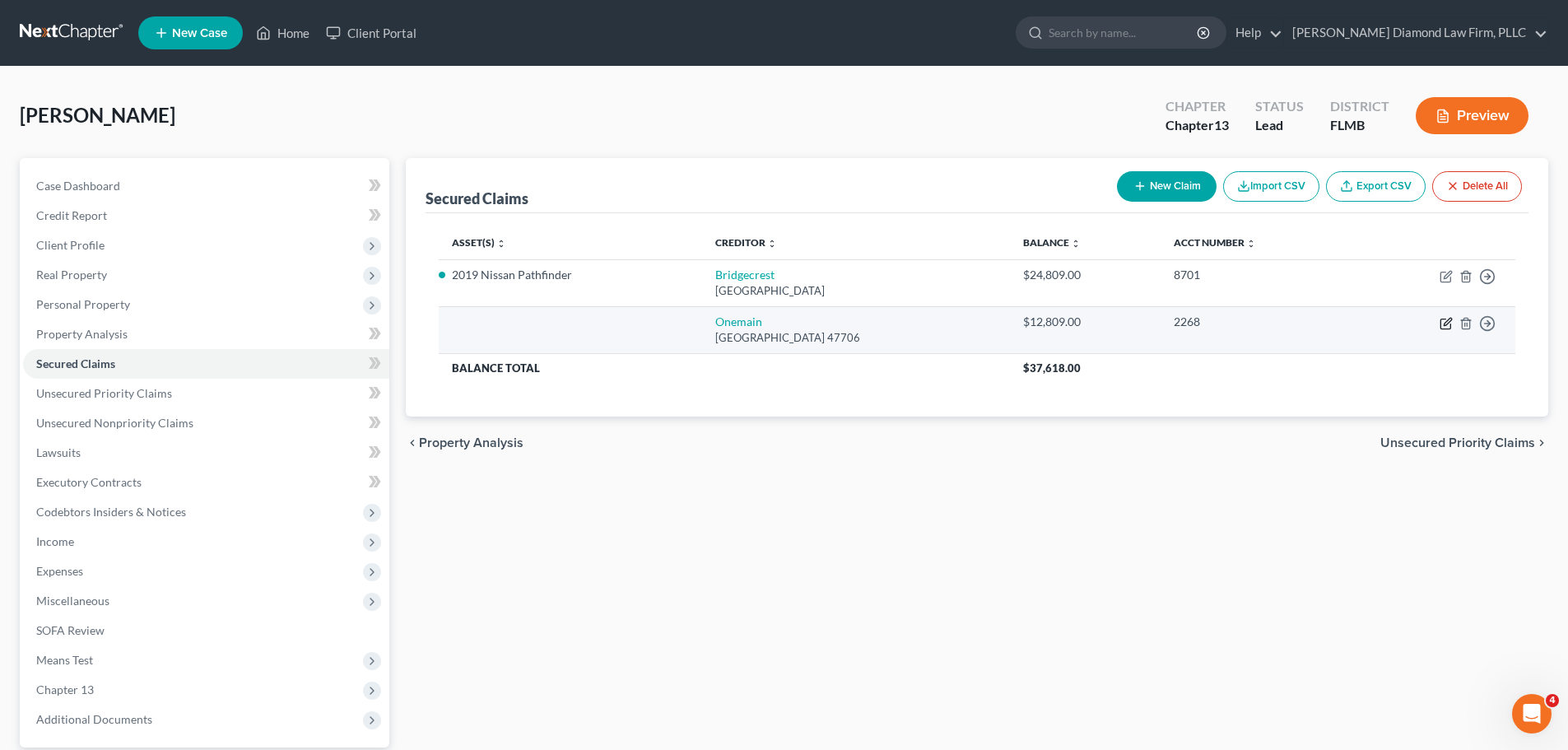
click at [1443, 325] on icon "button" at bounding box center [1446, 323] width 13 height 13
select select "15"
select select "0"
select select "4"
select select "0"
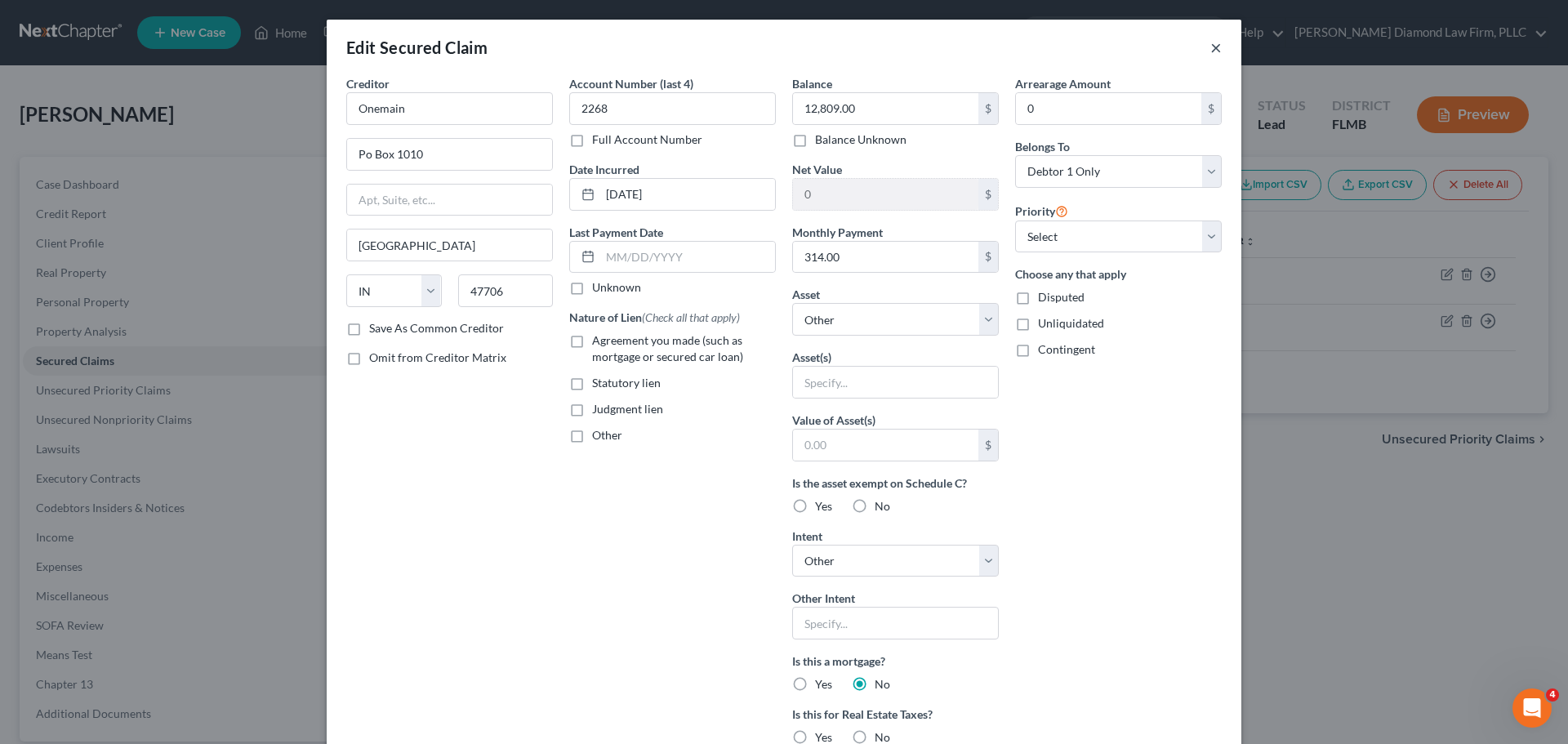
click at [1211, 53] on button "×" at bounding box center [1216, 47] width 11 height 19
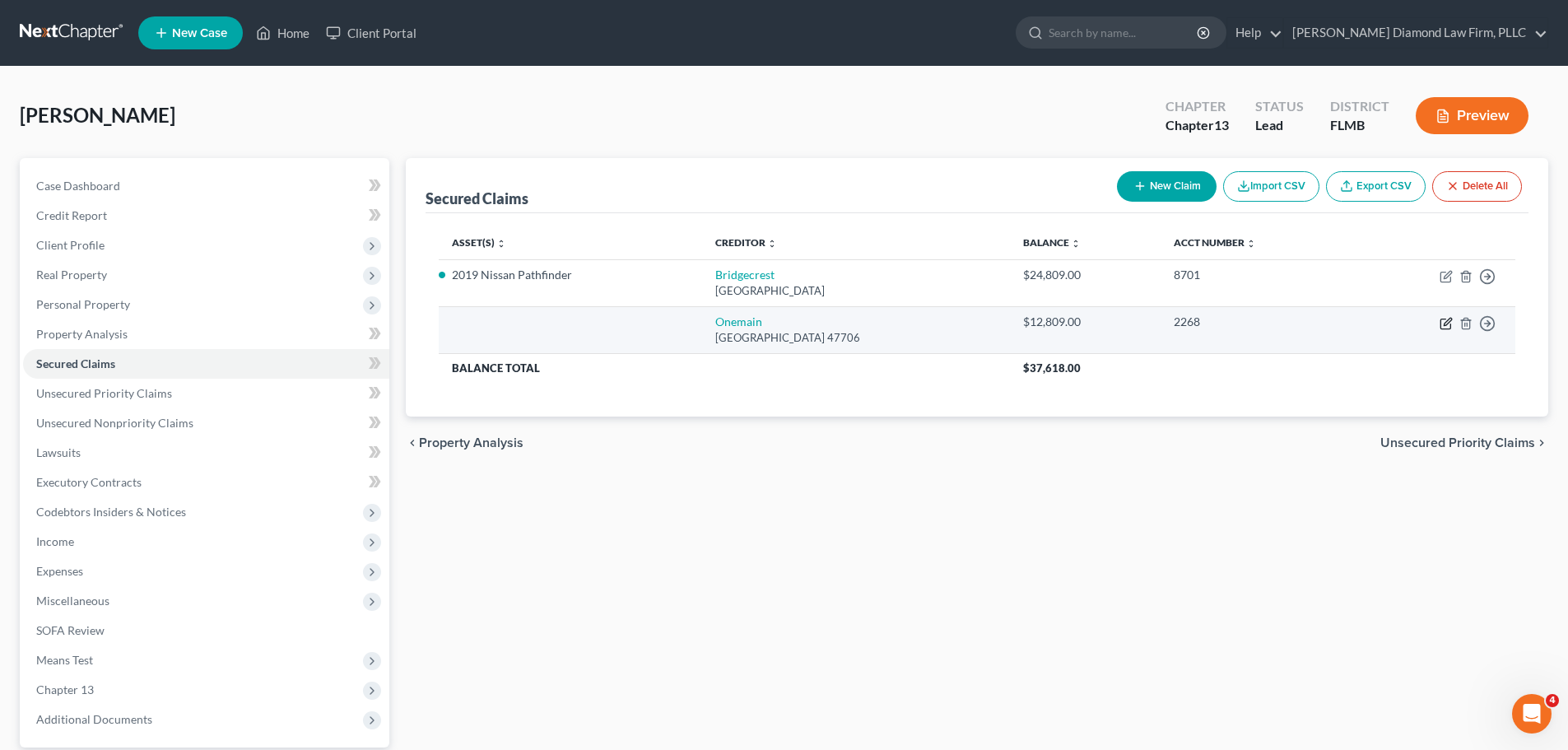
click at [1442, 322] on icon "button" at bounding box center [1446, 323] width 13 height 13
select select "15"
select select "0"
select select "4"
select select "0"
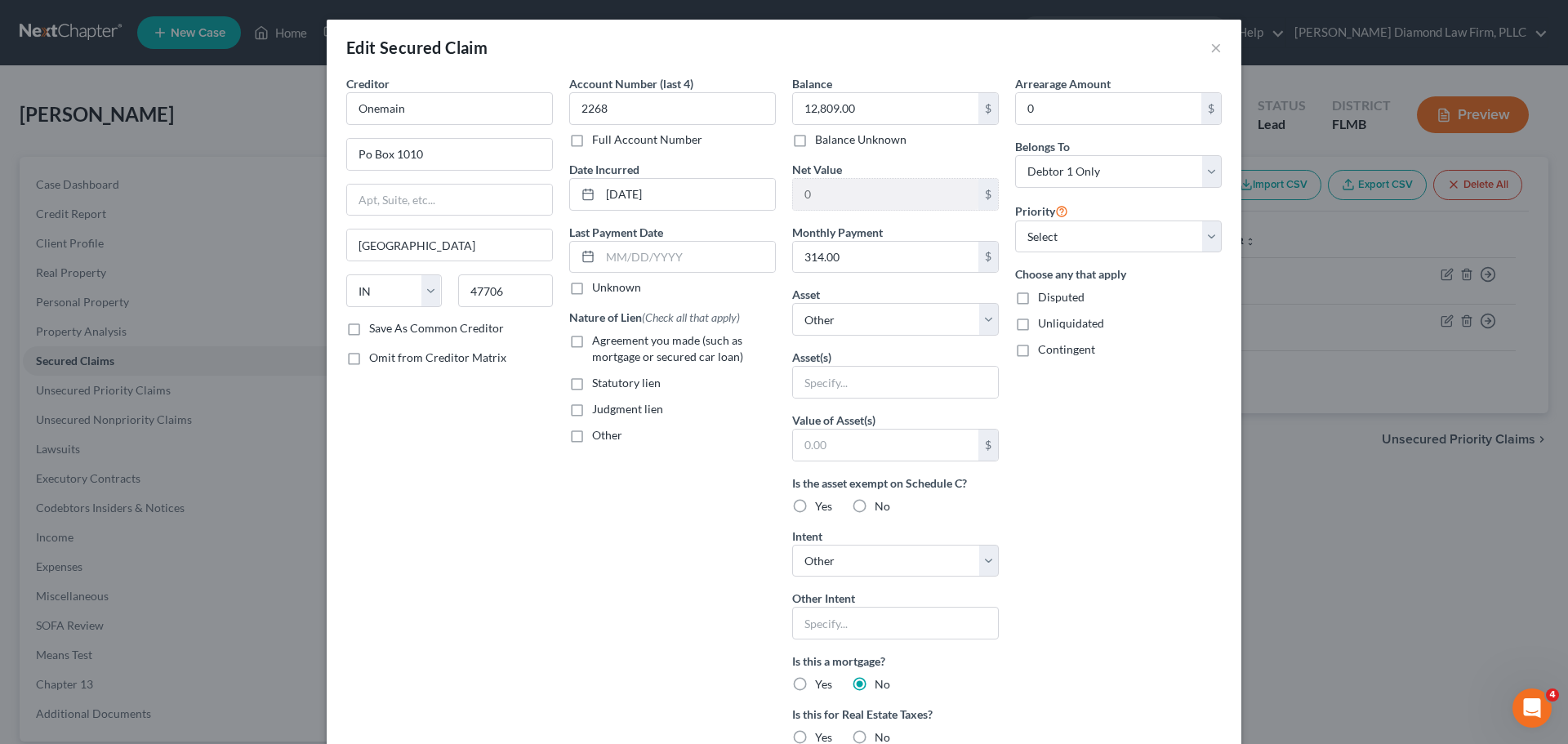
click at [1219, 49] on div "Edit Secured Claim ×" at bounding box center [784, 46] width 915 height 55
click at [1212, 49] on button "×" at bounding box center [1216, 47] width 11 height 19
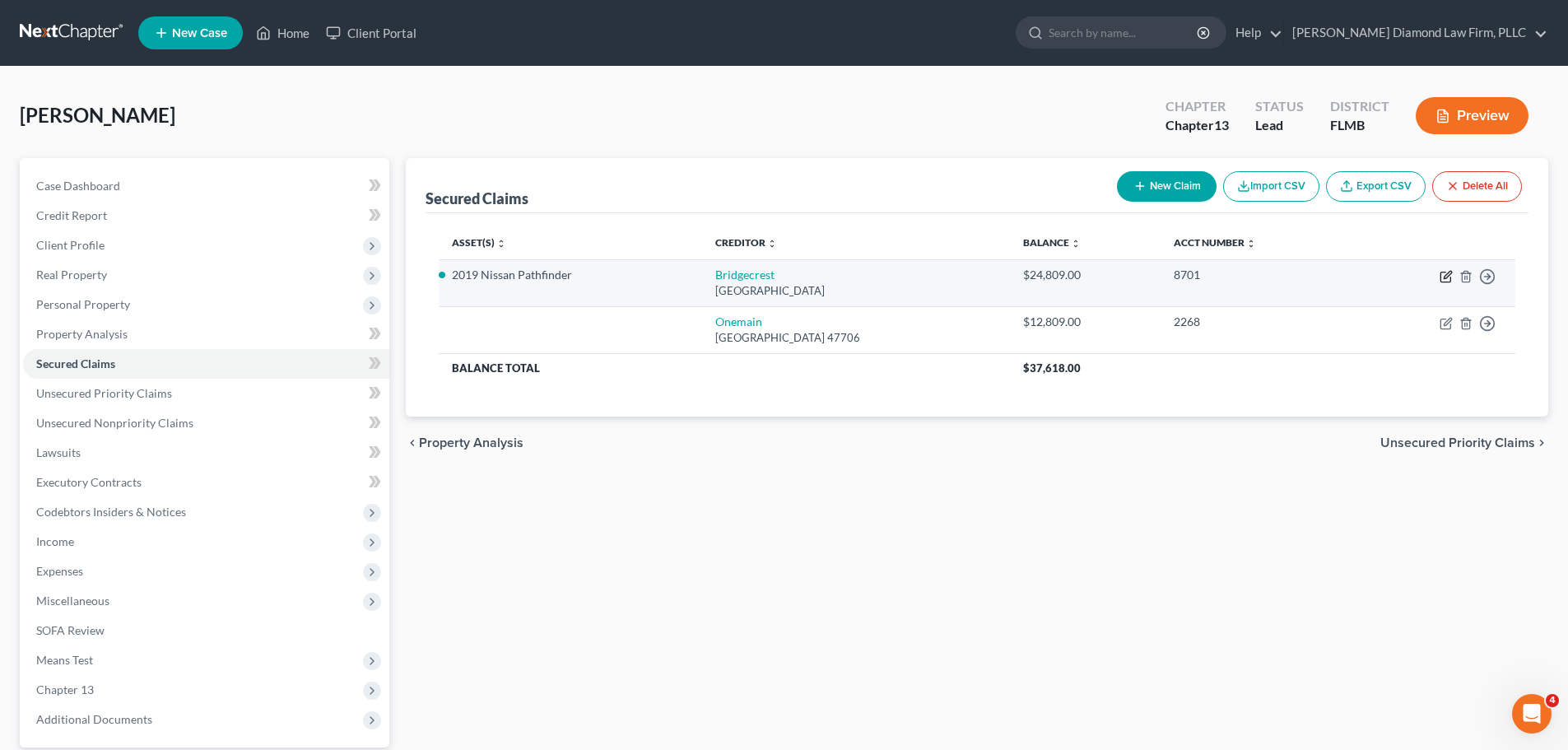
click at [1444, 277] on icon "button" at bounding box center [1446, 276] width 13 height 13
select select "3"
select select "5"
select select "2"
select select "0"
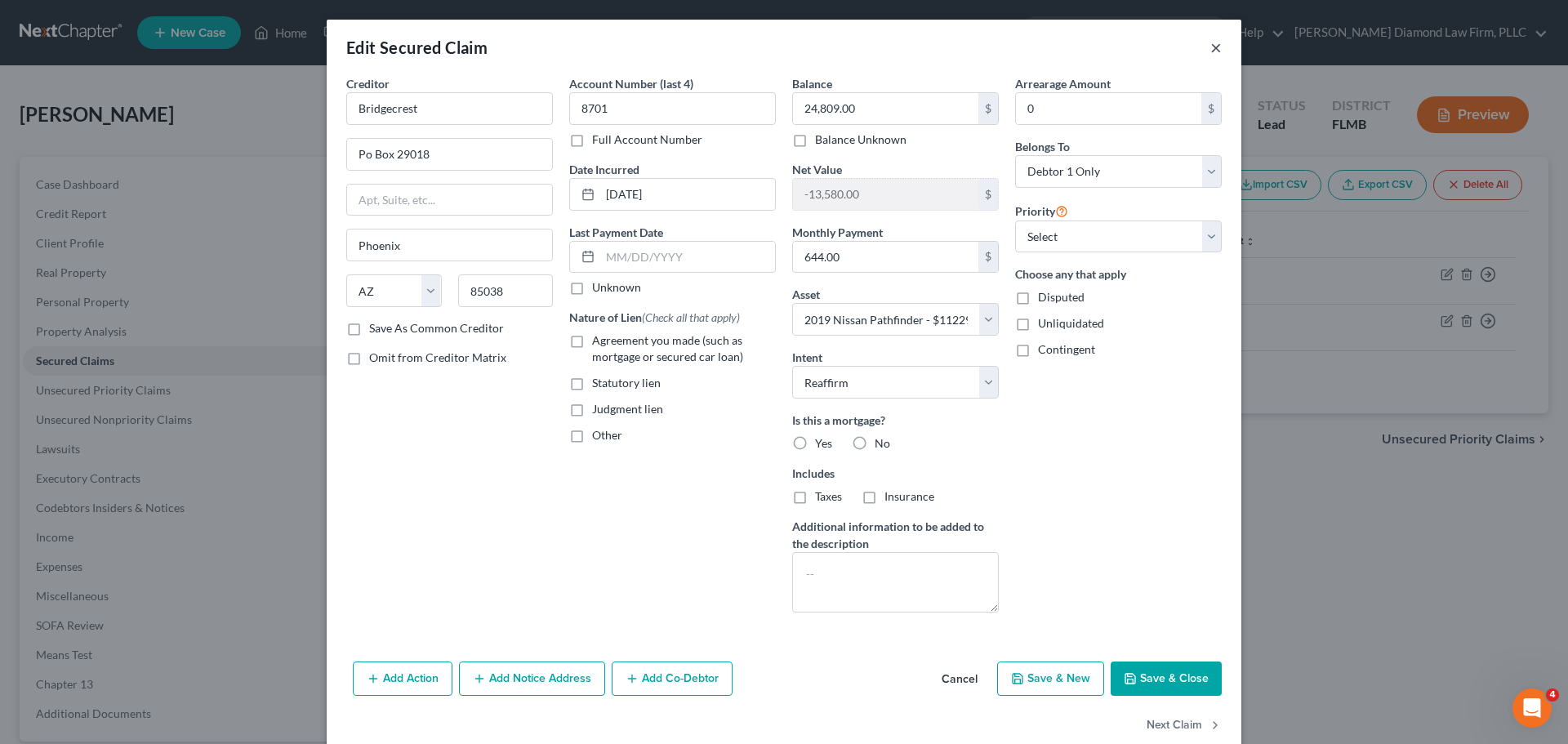
click at [1213, 47] on button "×" at bounding box center [1216, 47] width 11 height 19
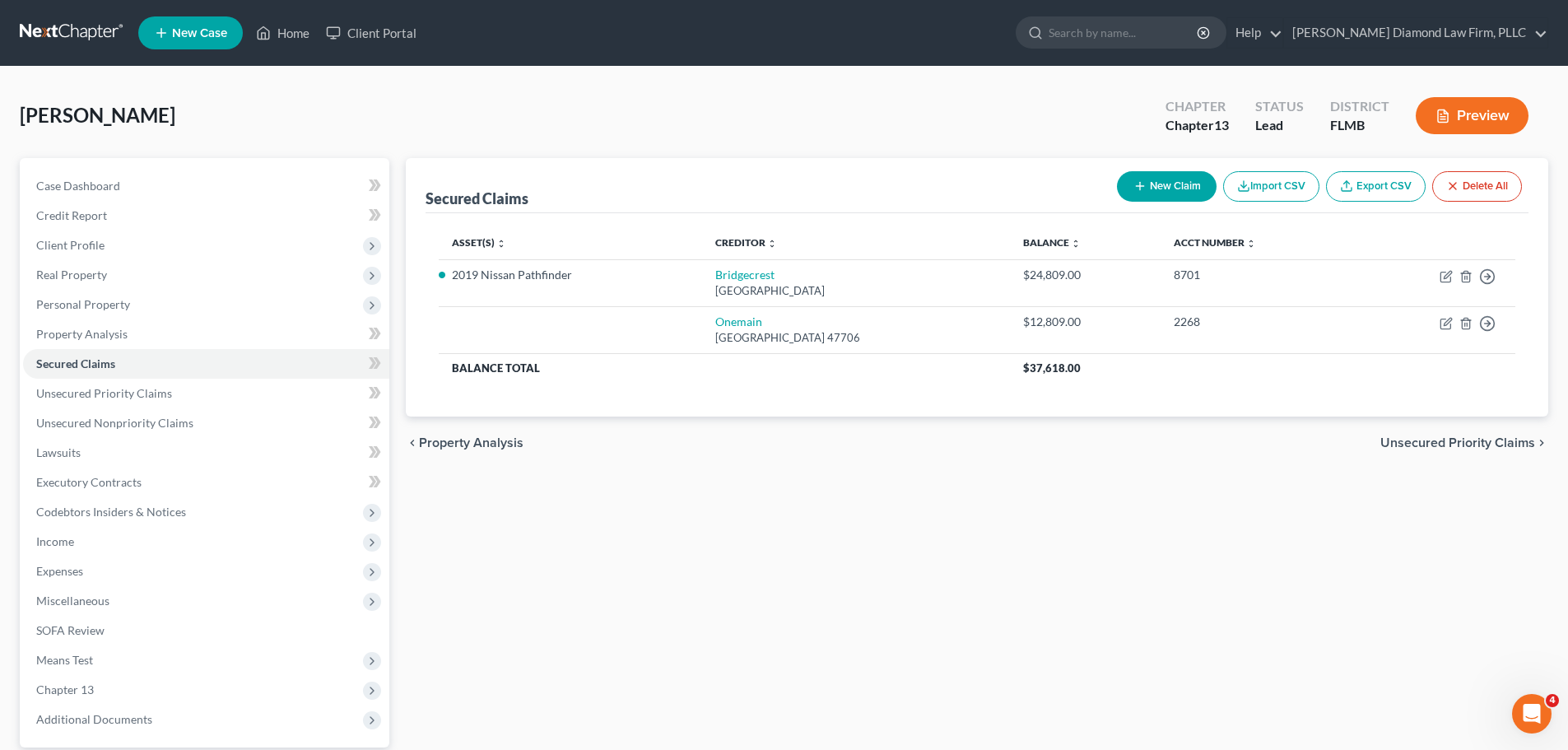
click at [87, 21] on link at bounding box center [71, 34] width 105 height 30
